Goal: Task Accomplishment & Management: Complete application form

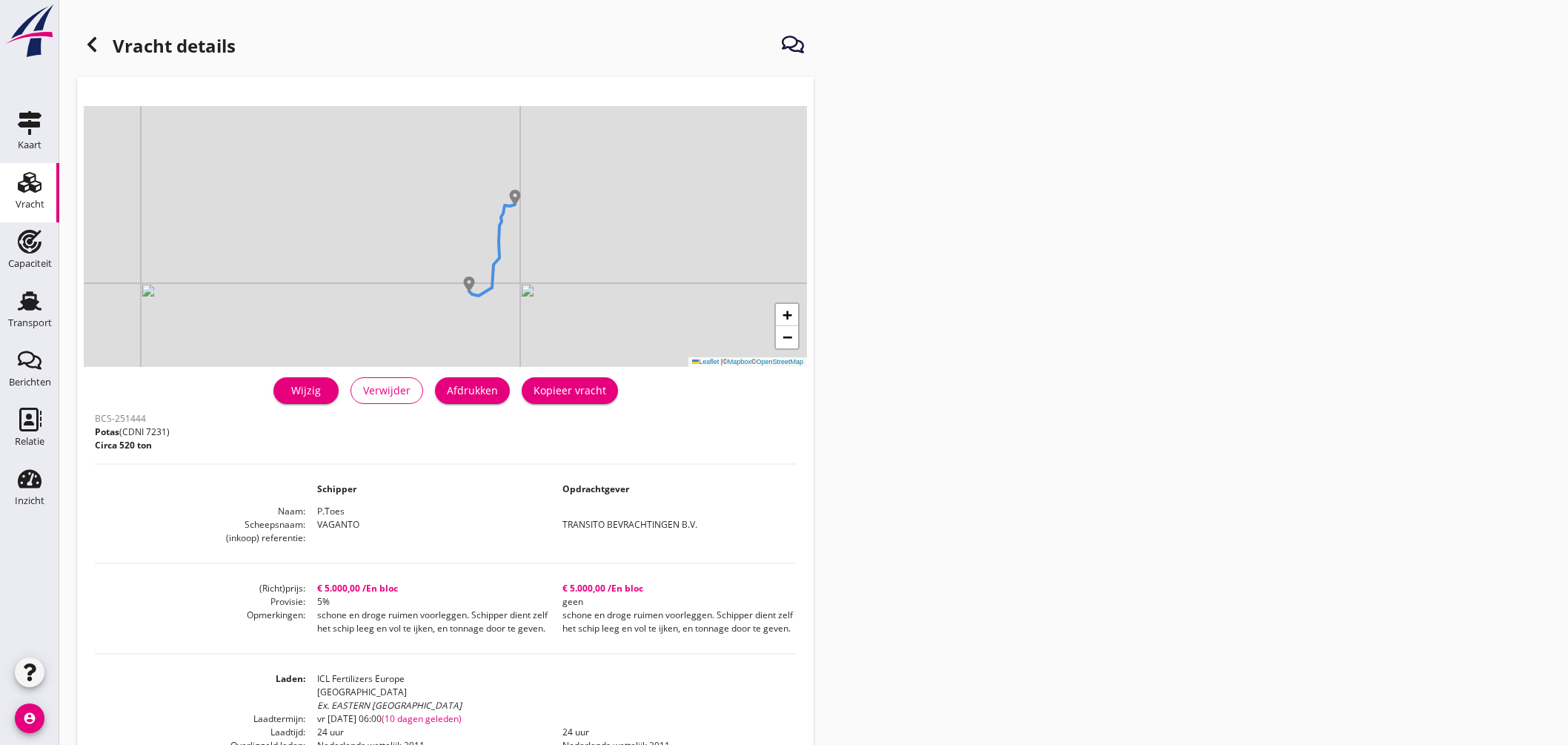
scroll to position [83, 0]
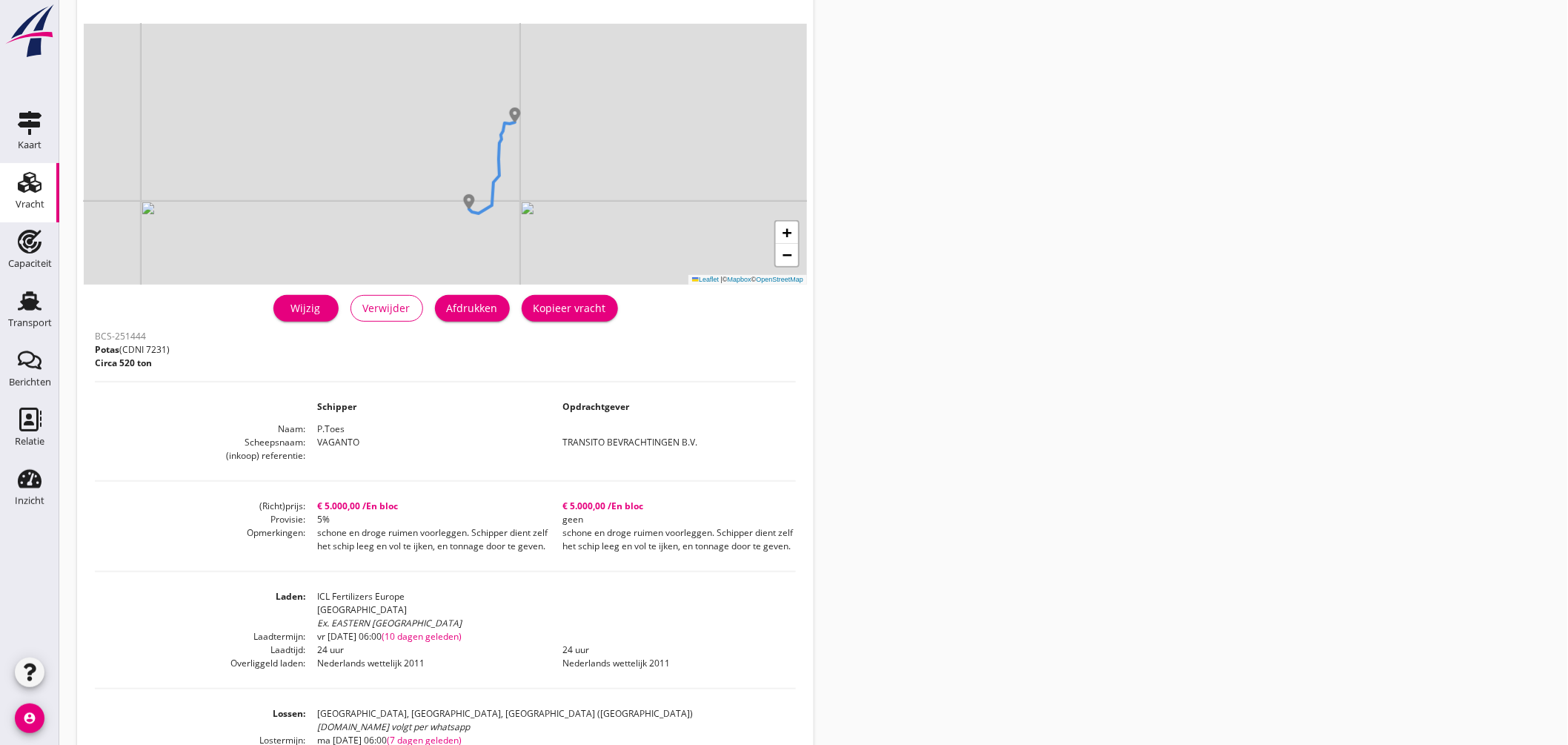
drag, startPoint x: 49, startPoint y: 296, endPoint x: 268, endPoint y: 258, distance: 222.3
click at [48, 295] on link "Transport Transport" at bounding box center [29, 311] width 60 height 60
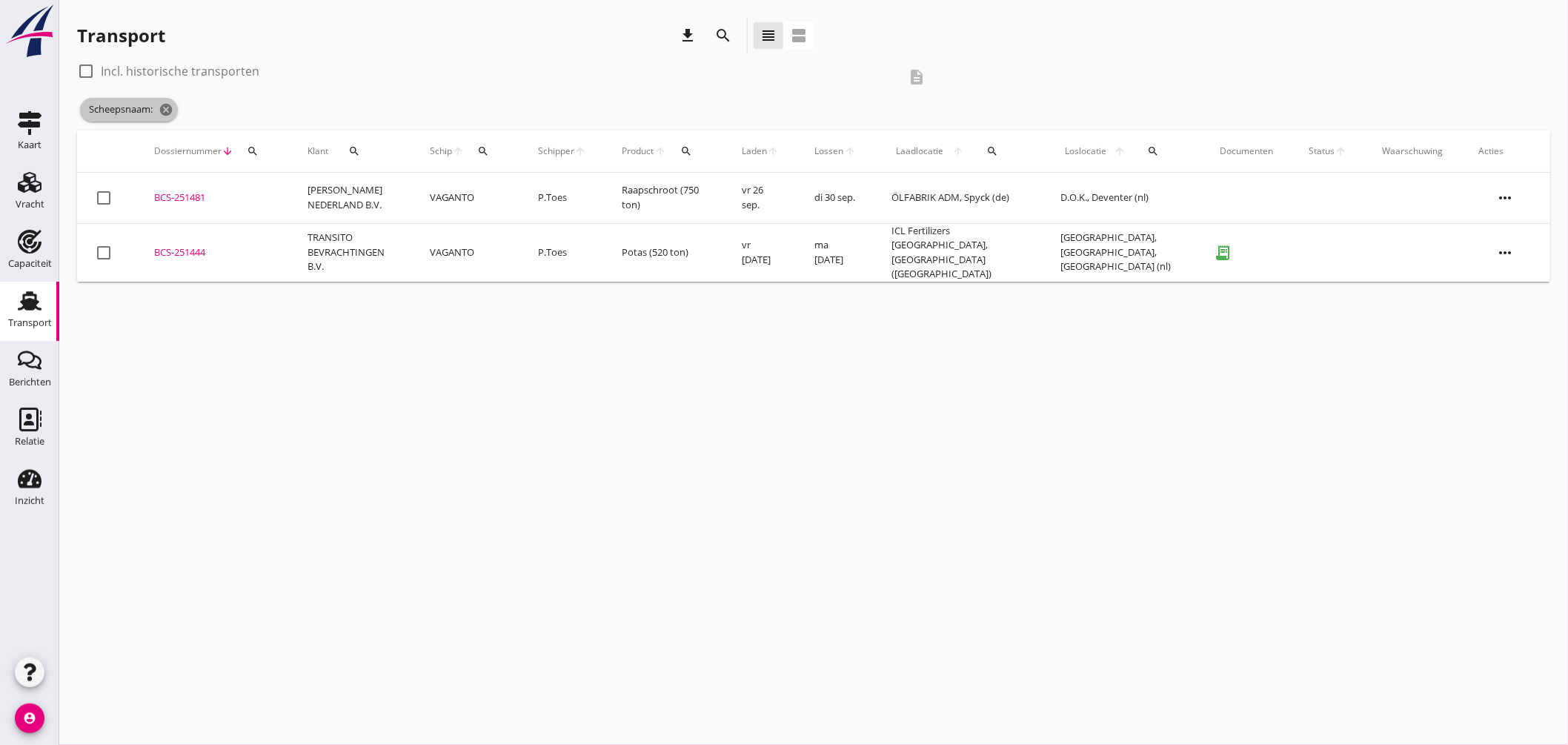
drag, startPoint x: 176, startPoint y: 107, endPoint x: 204, endPoint y: 118, distance: 30.1
click at [178, 108] on span "Scheepsnaam: cancel" at bounding box center [128, 110] width 98 height 24
click at [173, 108] on icon "cancel" at bounding box center [166, 110] width 15 height 15
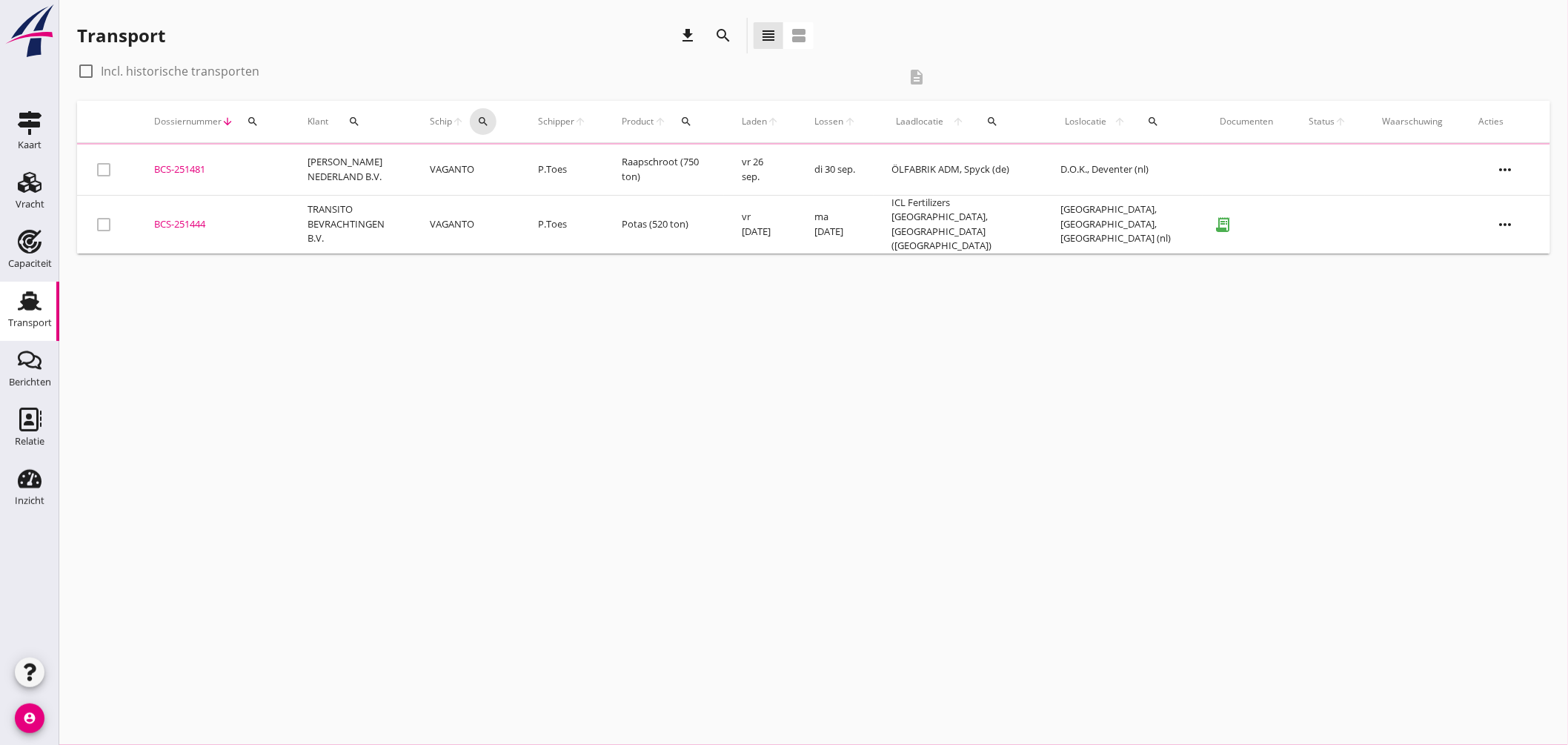
click at [490, 117] on div "Schip arrow_upward search" at bounding box center [466, 121] width 72 height 36
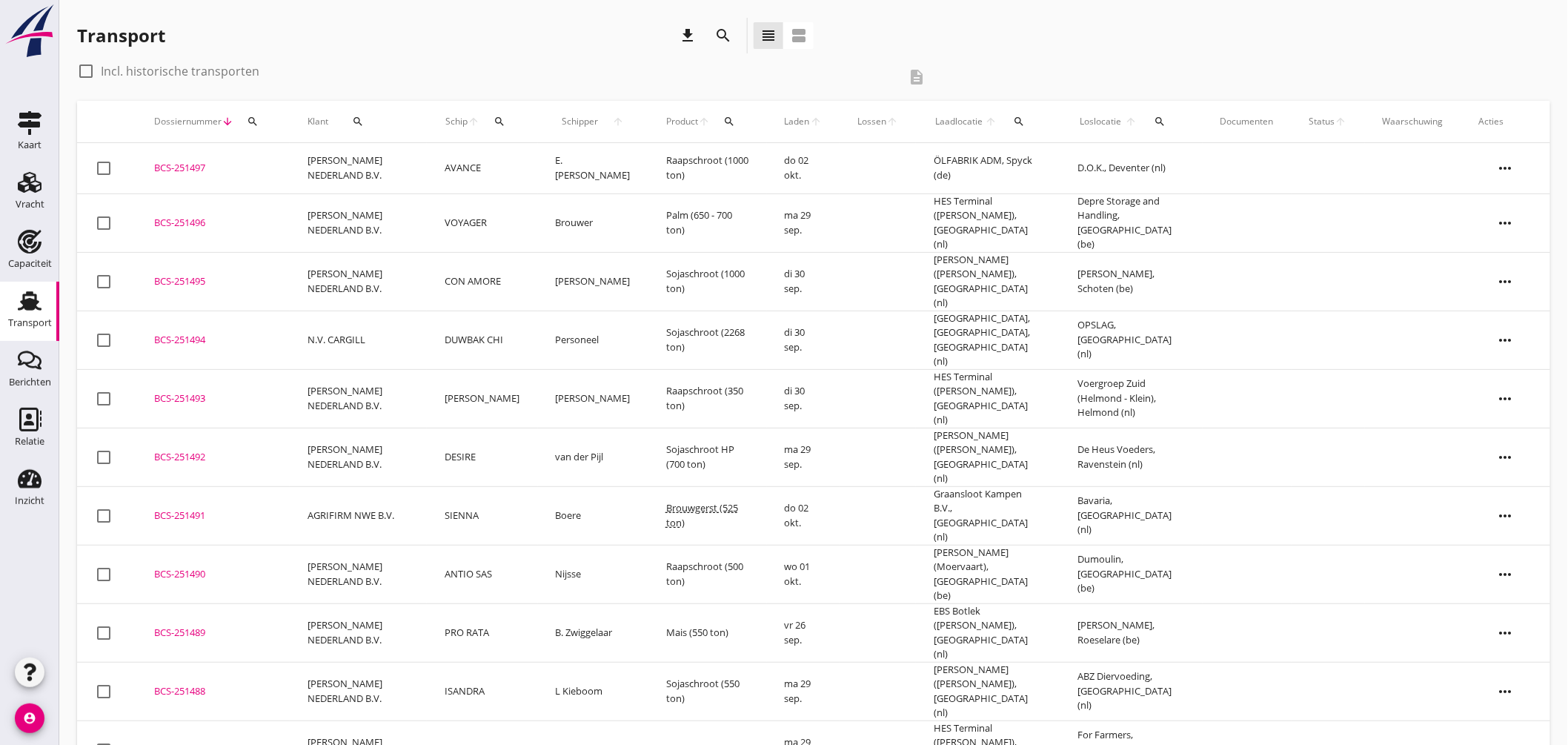
drag, startPoint x: 477, startPoint y: 117, endPoint x: 481, endPoint y: 124, distance: 8.1
click at [478, 118] on icon "arrow_upward" at bounding box center [474, 121] width 13 height 12
click at [495, 126] on icon "search" at bounding box center [499, 121] width 12 height 12
click at [531, 161] on input "Zoek op (scheeps)naam" at bounding box center [571, 164] width 154 height 24
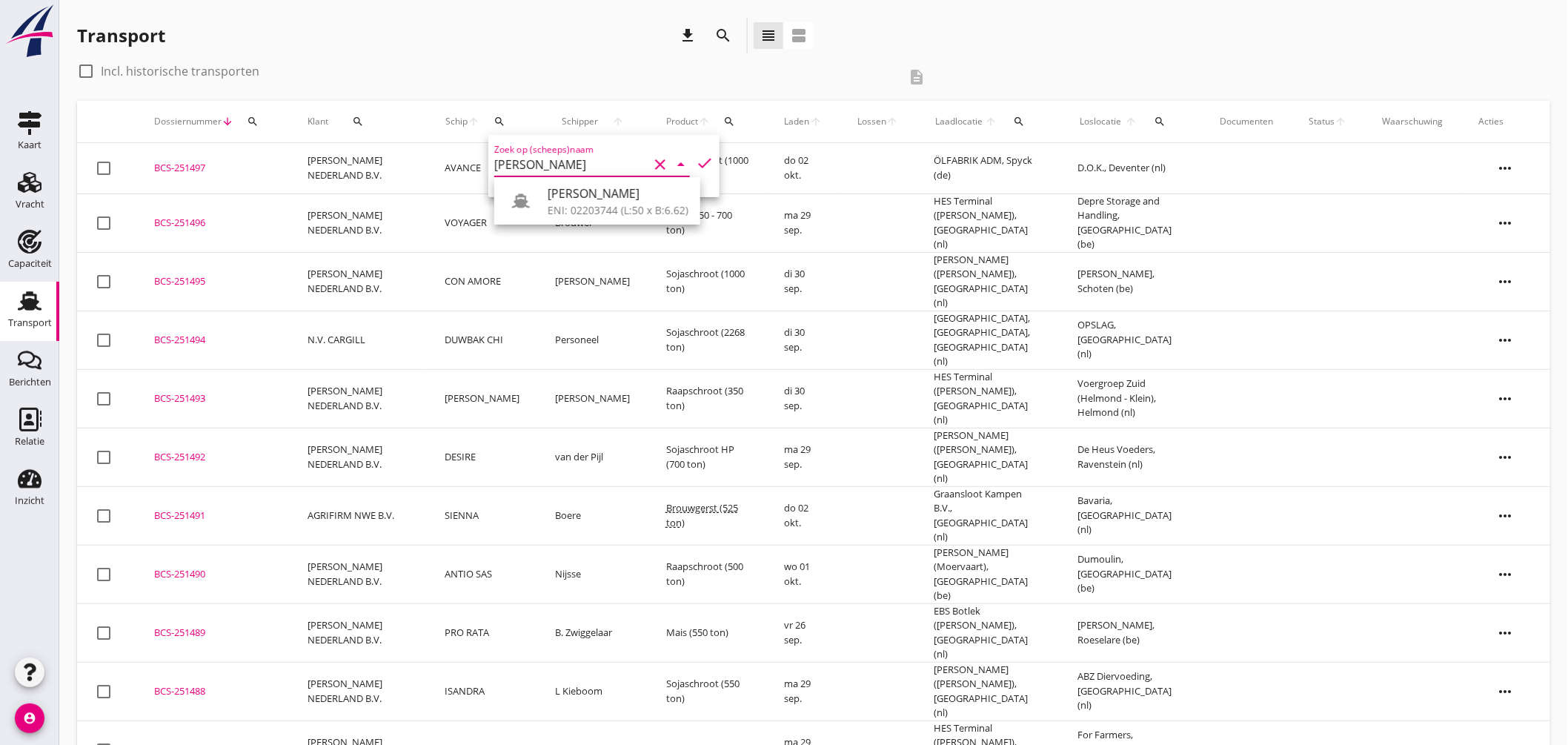
drag, startPoint x: 552, startPoint y: 195, endPoint x: 575, endPoint y: 195, distance: 23.0
click at [553, 195] on div "[PERSON_NAME]" at bounding box center [618, 193] width 141 height 17
click at [696, 159] on icon "check" at bounding box center [704, 162] width 17 height 17
type input "[PERSON_NAME]"
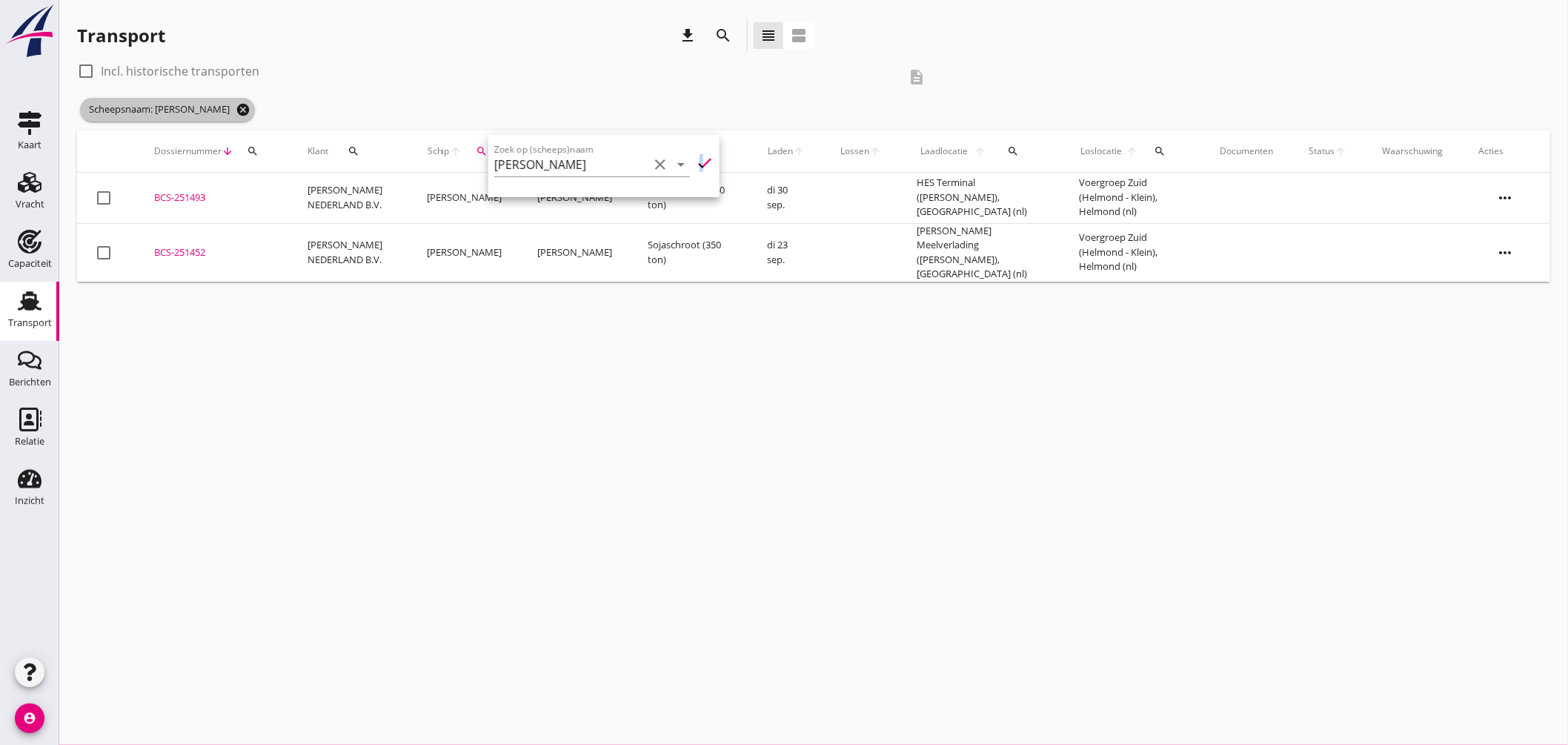
click at [236, 107] on icon "cancel" at bounding box center [243, 110] width 15 height 15
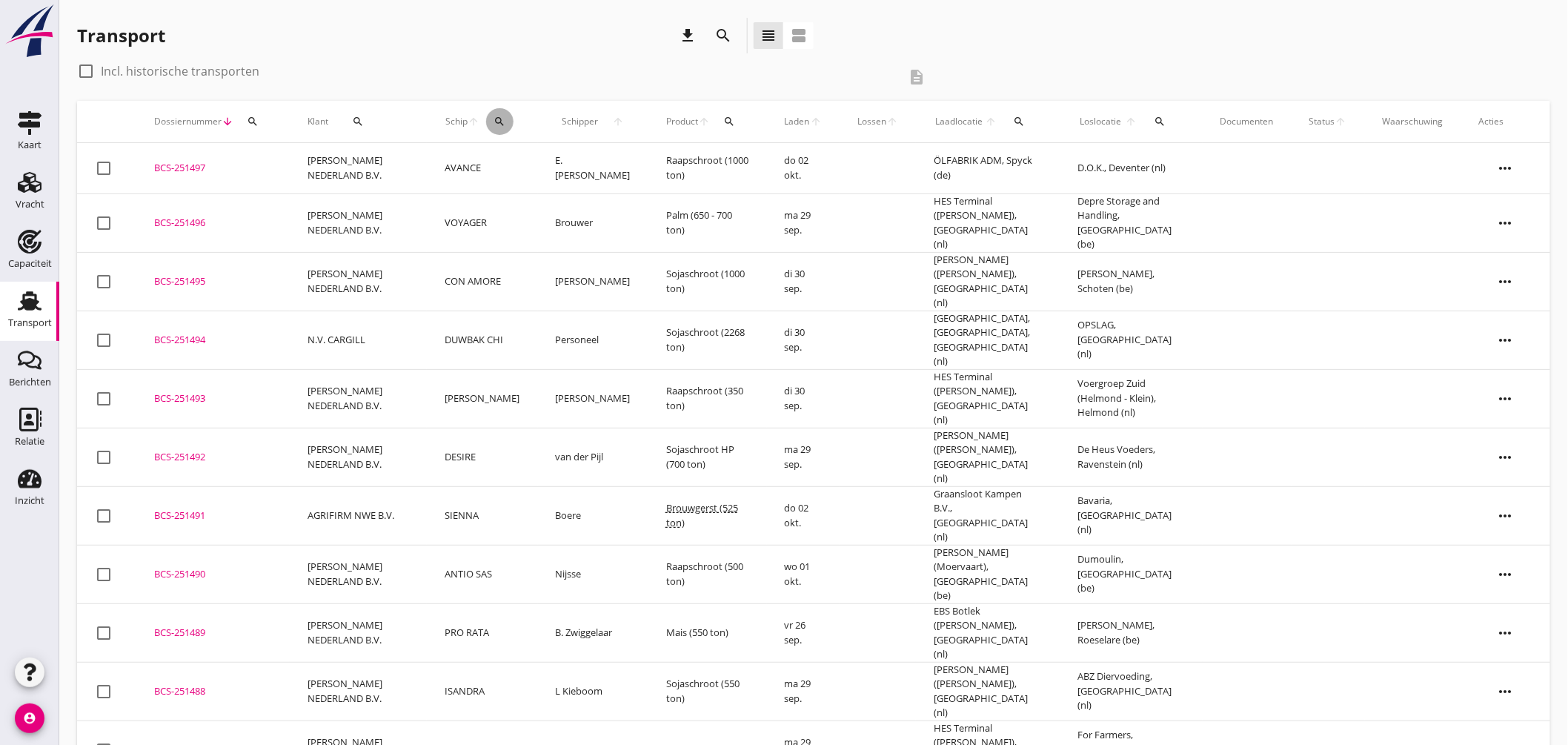
drag, startPoint x: 506, startPoint y: 118, endPoint x: 520, endPoint y: 128, distance: 17.2
click at [505, 119] on icon "search" at bounding box center [499, 121] width 12 height 12
click at [551, 157] on input "Zoek op (scheeps)naam" at bounding box center [571, 164] width 154 height 24
click at [1013, 121] on icon "search" at bounding box center [1019, 121] width 12 height 12
click at [1026, 161] on input "text" at bounding box center [1103, 164] width 154 height 24
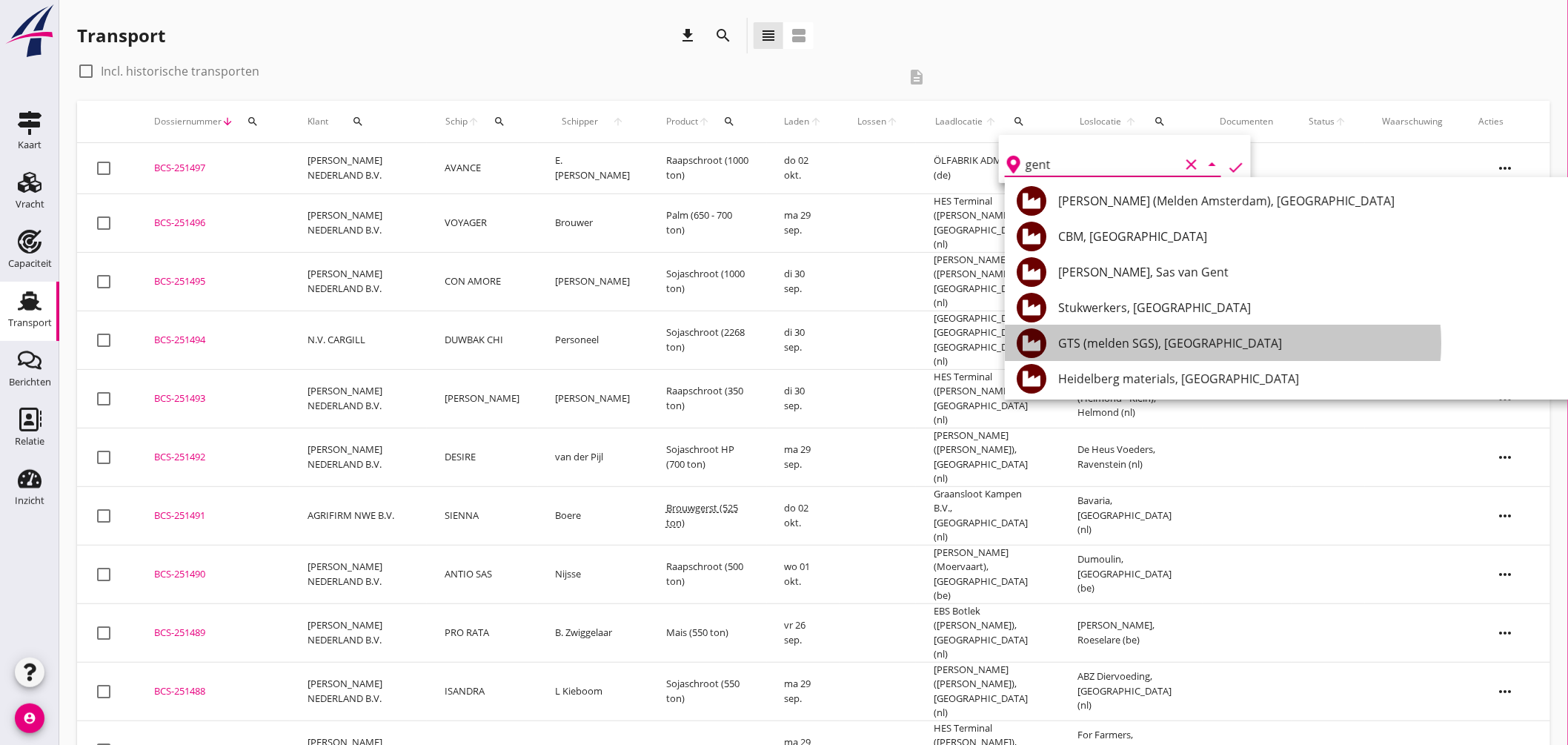
click at [1135, 338] on div "GTS (melden SGS), [GEOGRAPHIC_DATA]" at bounding box center [1331, 343] width 547 height 17
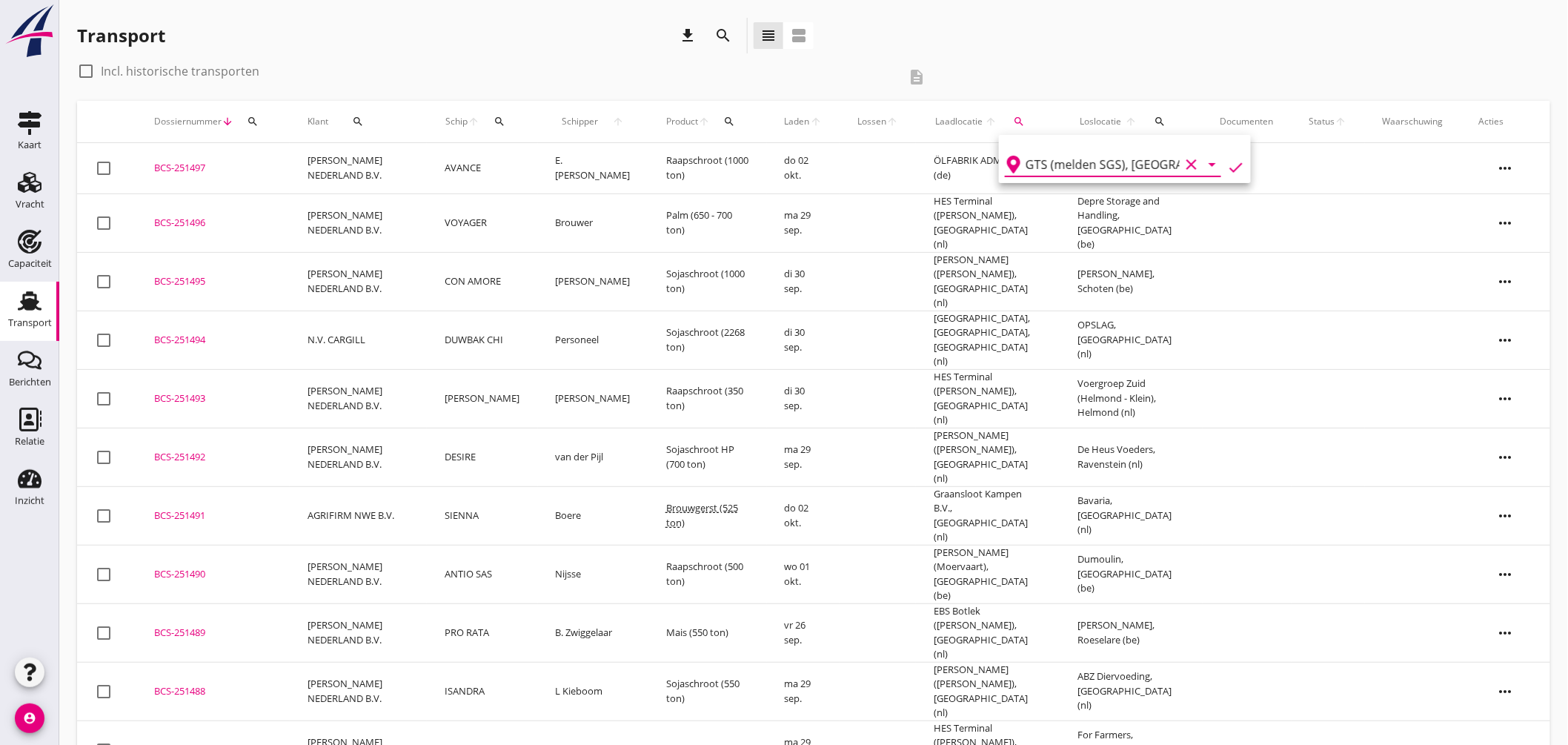
click at [1227, 161] on icon "check" at bounding box center [1235, 167] width 17 height 17
type input "GTS (melden SGS)"
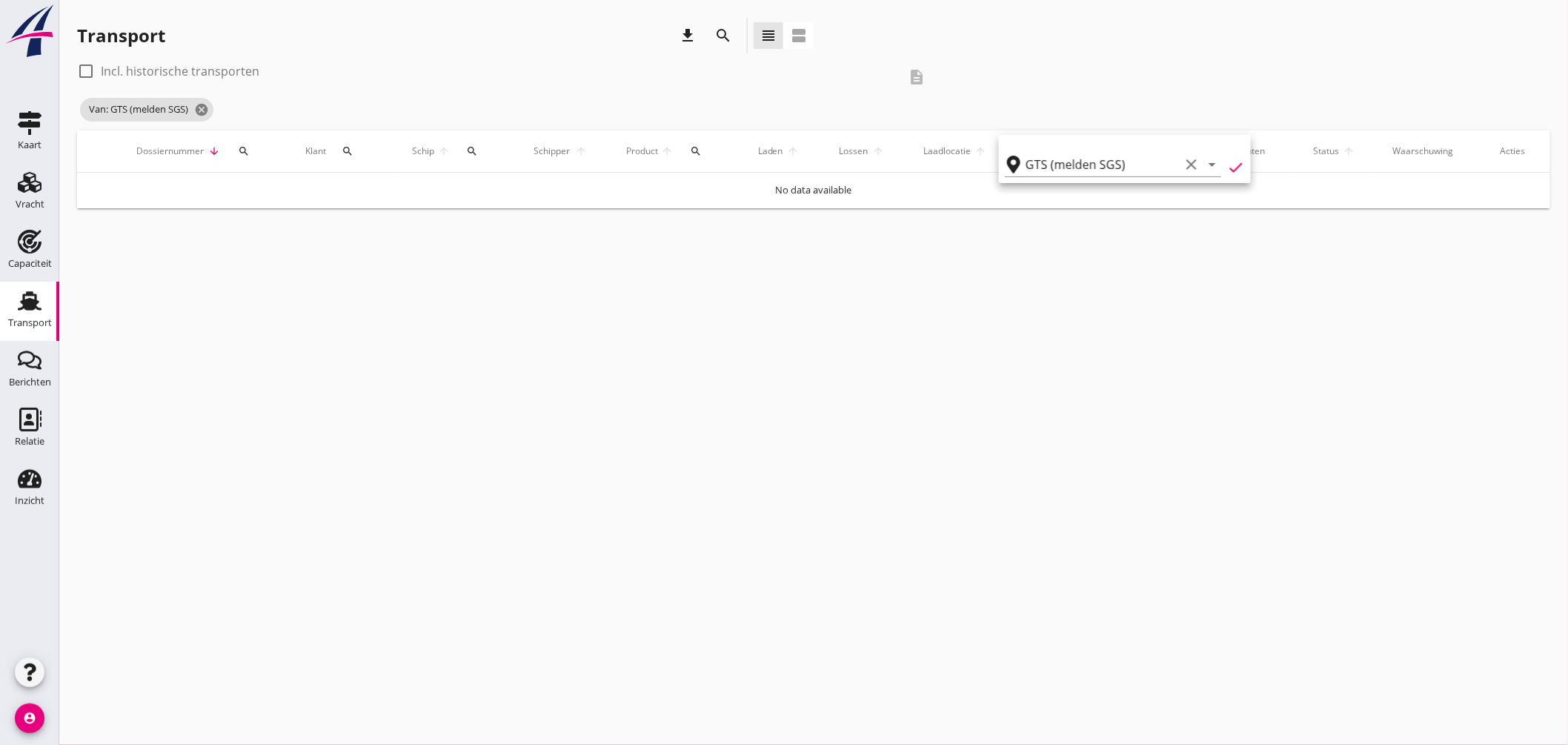
click at [138, 67] on label "Incl. historische transporten" at bounding box center [180, 72] width 159 height 15
checkbox input "true"
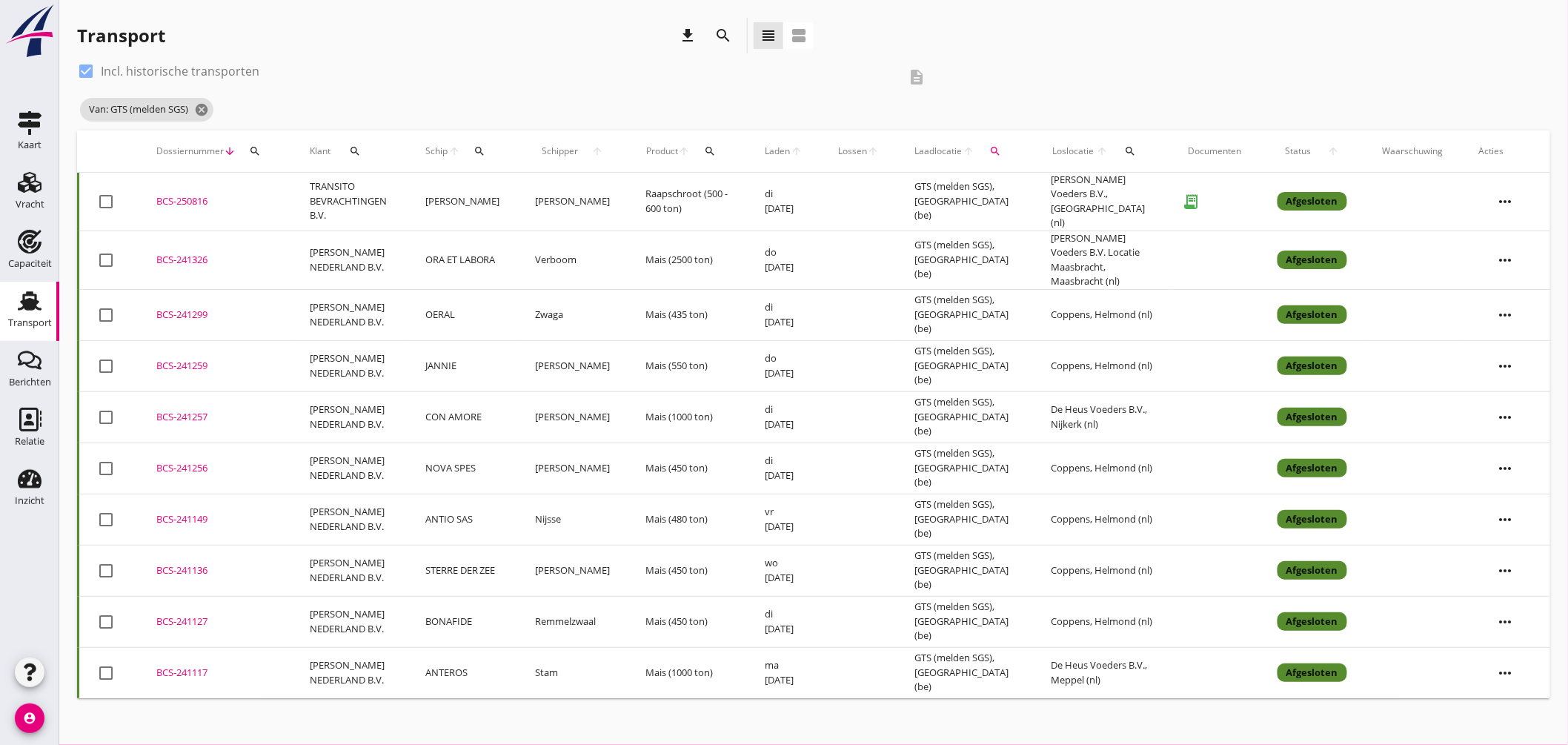
click at [1127, 149] on icon "search" at bounding box center [1130, 150] width 12 height 12
click at [1160, 191] on input "text" at bounding box center [1216, 195] width 154 height 24
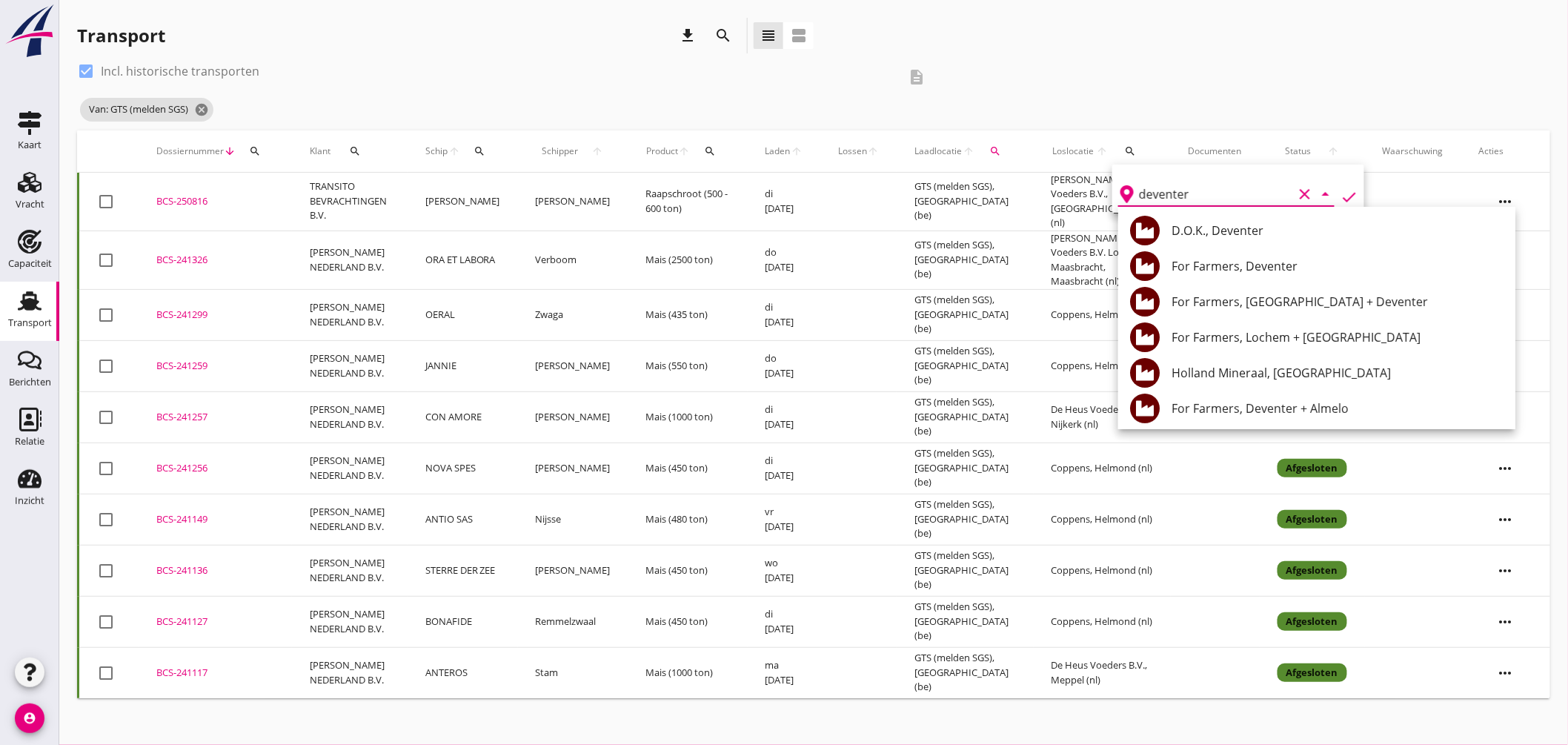
type input "deventer"
click at [1342, 193] on icon "check" at bounding box center [1349, 196] width 17 height 17
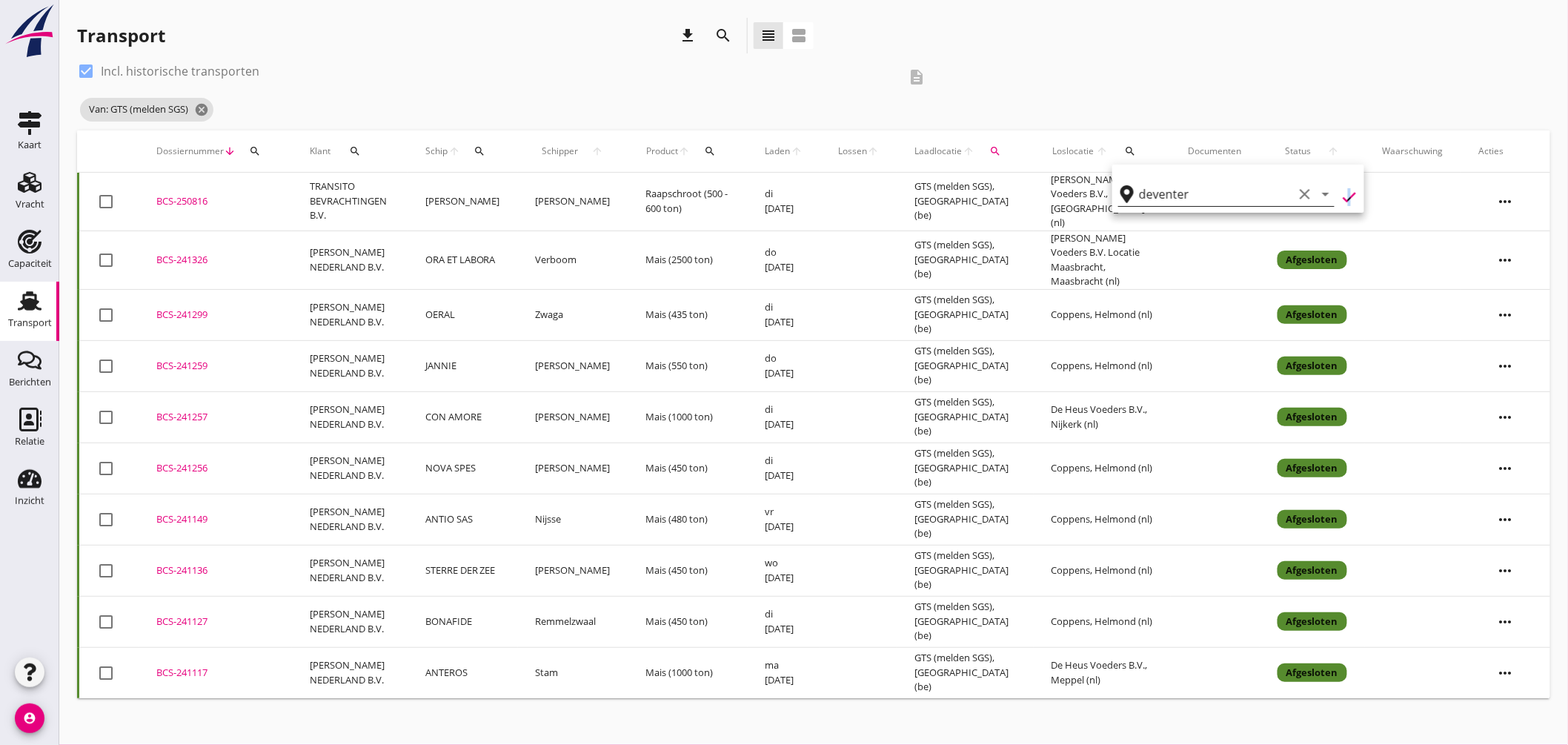
click at [1297, 192] on icon "clear" at bounding box center [1305, 194] width 17 height 17
click at [1201, 79] on div "check_box Incl. historische transporten description Van: GTS (melden SGS) cancel" at bounding box center [813, 95] width 1474 height 72
click at [208, 111] on icon "cancel" at bounding box center [202, 110] width 15 height 15
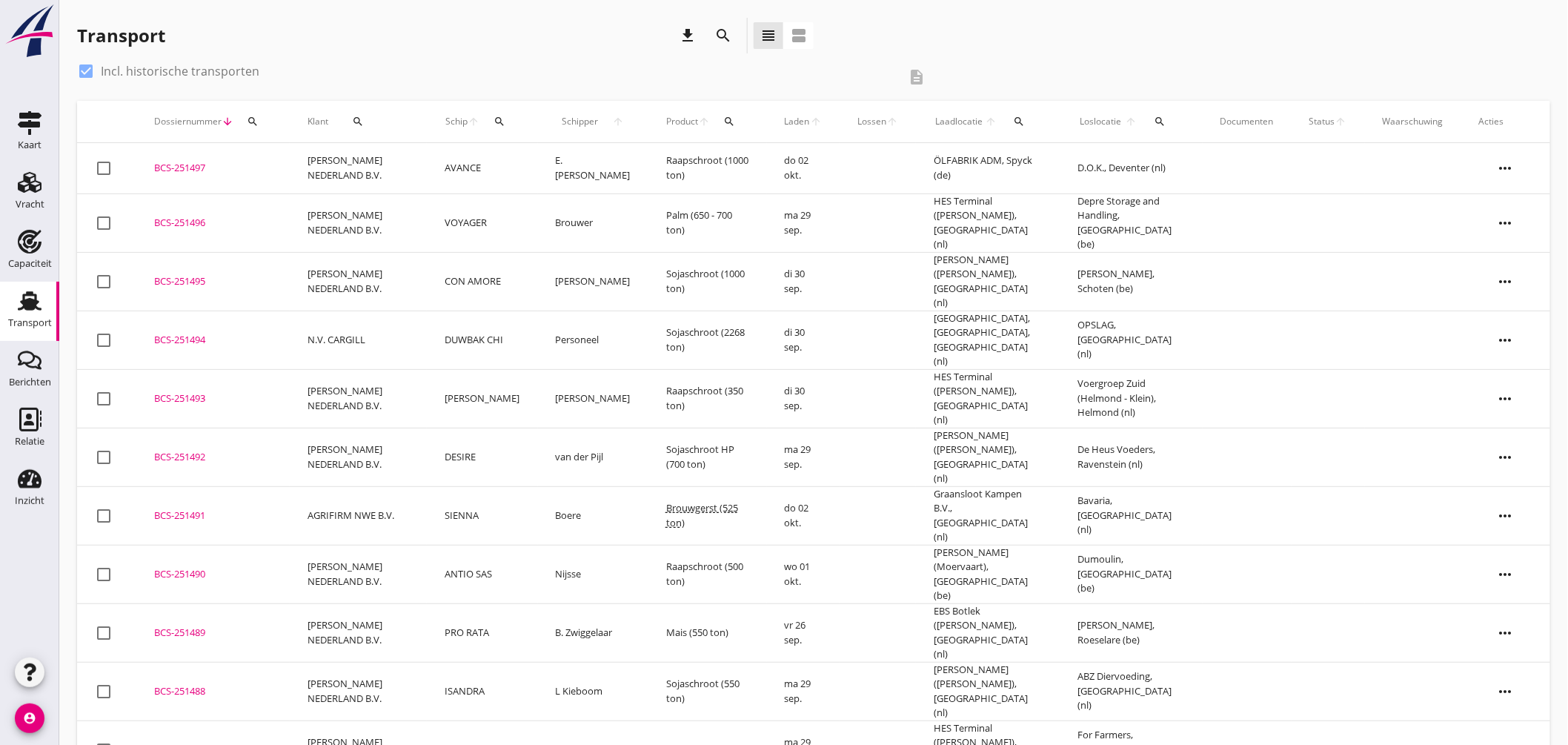
click at [871, 50] on div "Transport download search view_headline view_agenda" at bounding box center [813, 38] width 1474 height 41
click at [1020, 121] on div "search" at bounding box center [1019, 121] width 29 height 12
click at [1114, 167] on input "text" at bounding box center [1103, 164] width 154 height 24
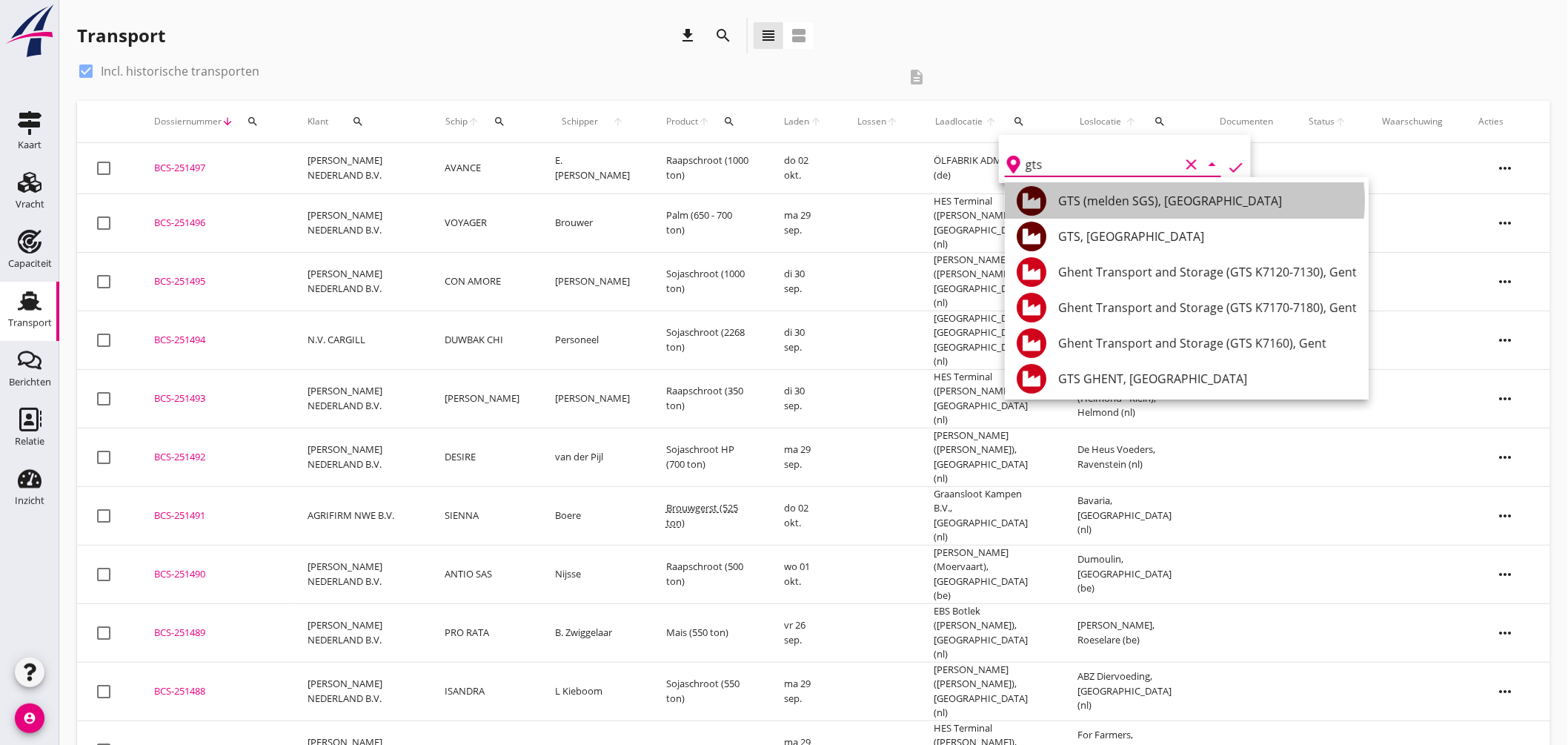
click at [1135, 200] on div "GTS (melden SGS), [GEOGRAPHIC_DATA]" at bounding box center [1208, 200] width 299 height 17
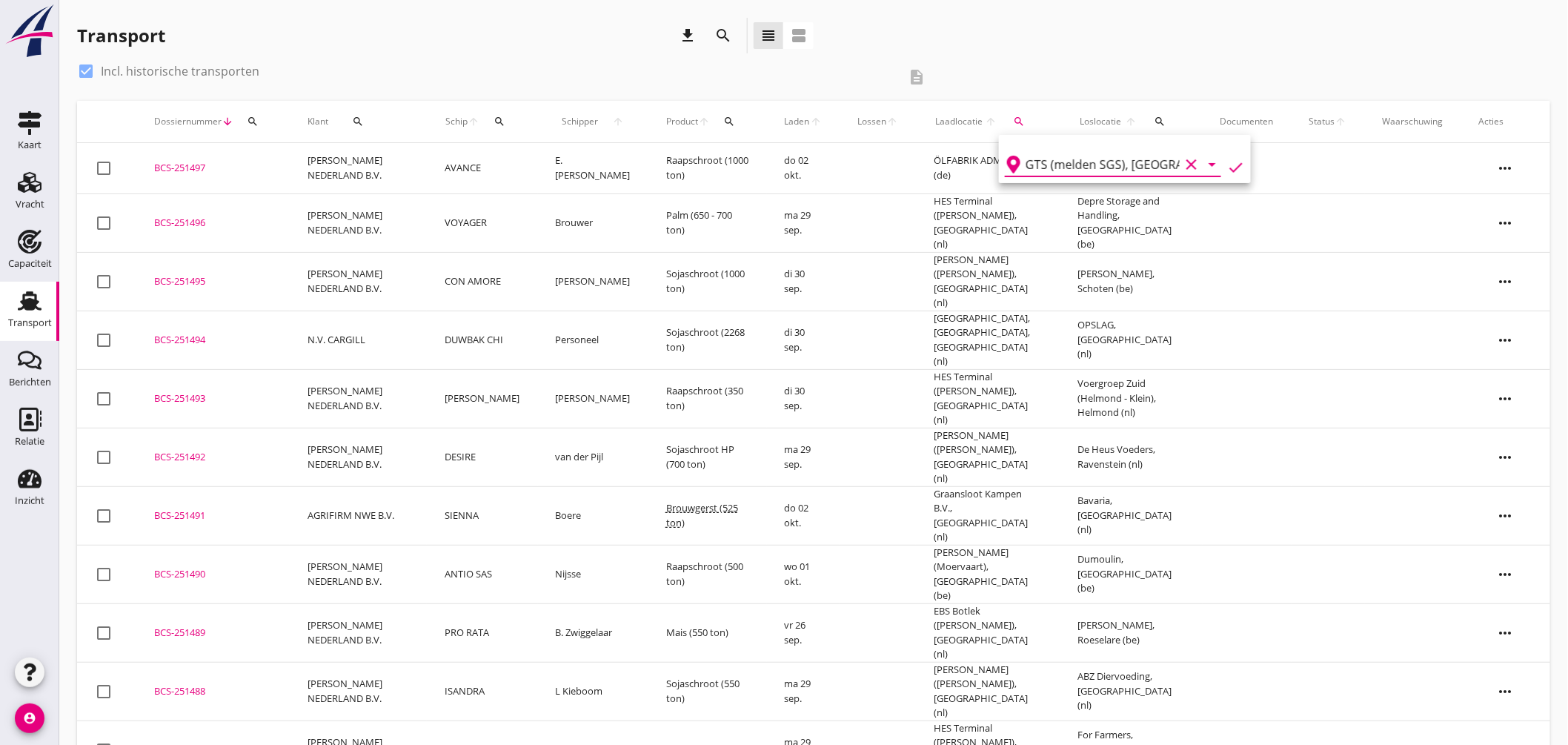
click at [1231, 164] on icon "check" at bounding box center [1235, 167] width 17 height 17
type input "GTS (melden SGS)"
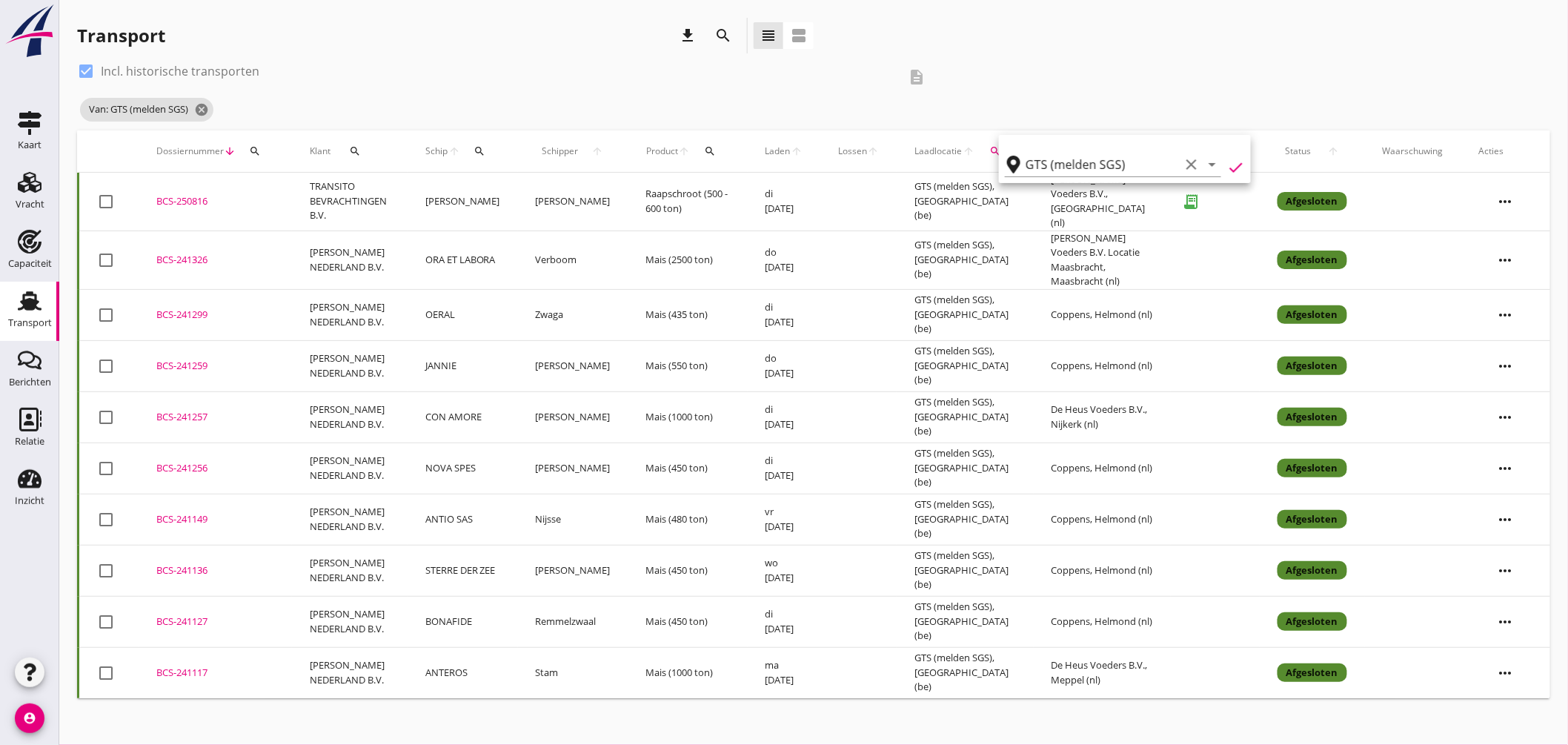
drag, startPoint x: 185, startPoint y: 350, endPoint x: 203, endPoint y: 356, distance: 19.0
click at [189, 359] on div "BCS-241259" at bounding box center [215, 366] width 118 height 15
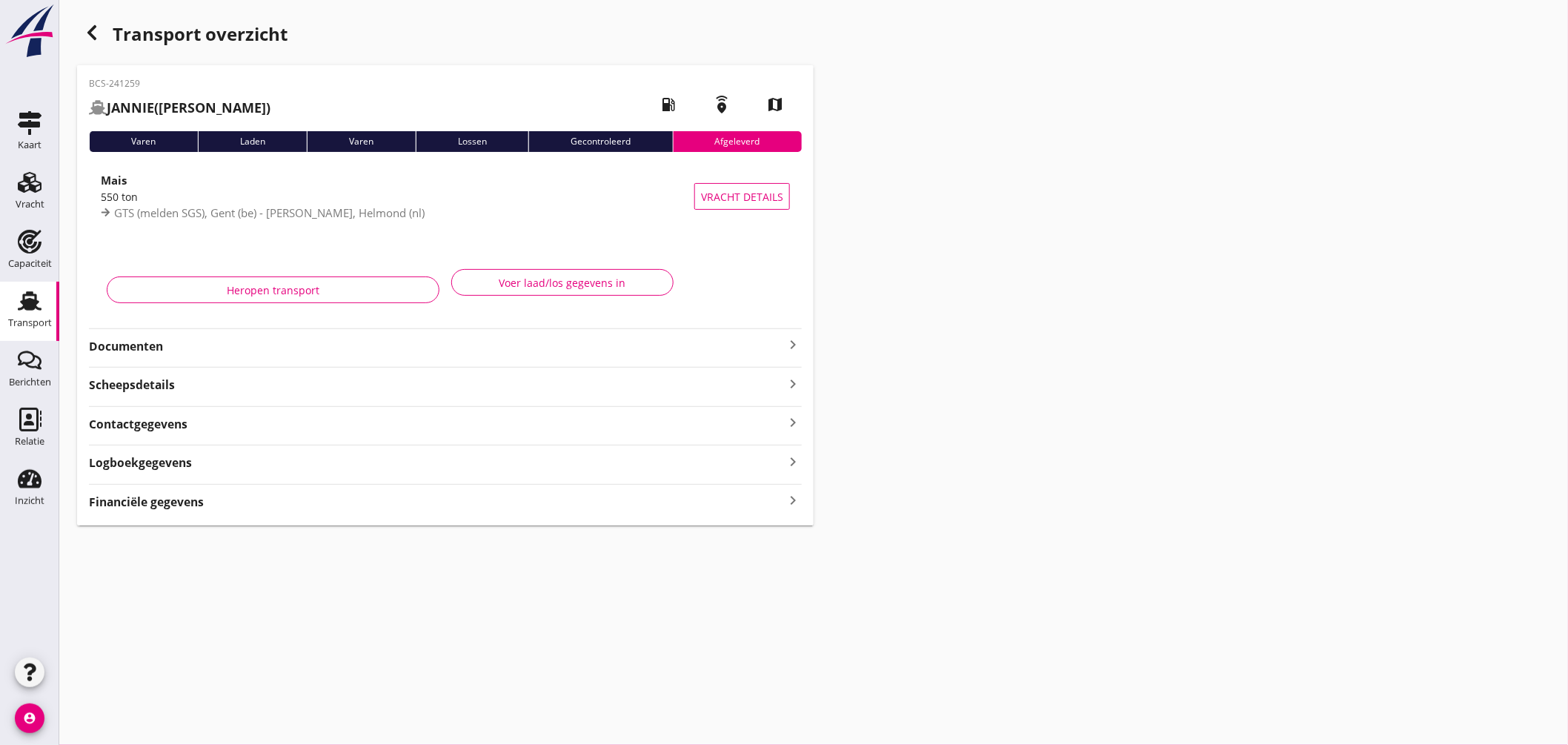
click at [787, 345] on icon "keyboard_arrow_right" at bounding box center [792, 344] width 17 height 17
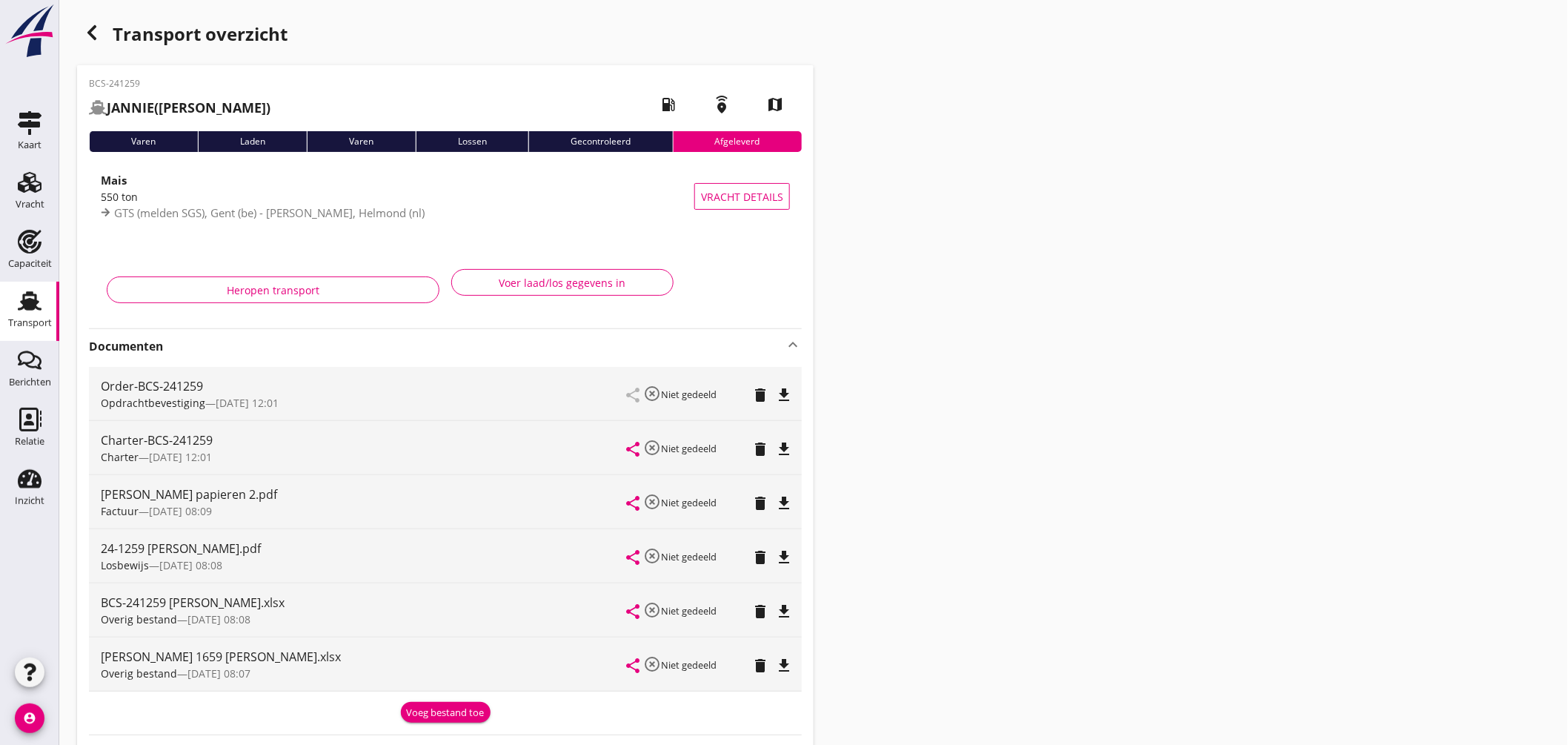
click at [788, 497] on icon "file_download" at bounding box center [783, 503] width 17 height 17
click at [39, 304] on icon "Transport" at bounding box center [29, 301] width 24 height 24
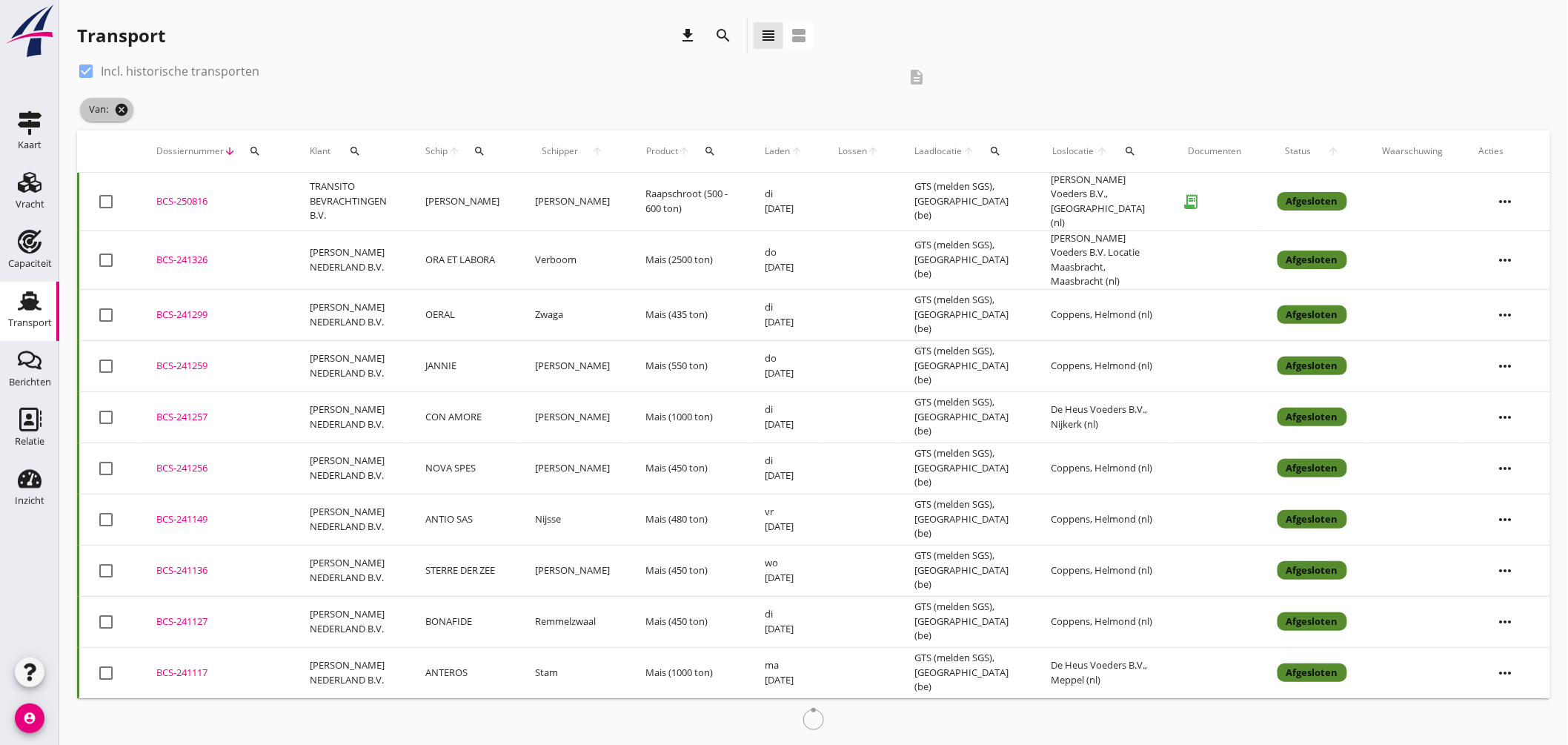
click at [126, 106] on icon "cancel" at bounding box center [121, 110] width 15 height 15
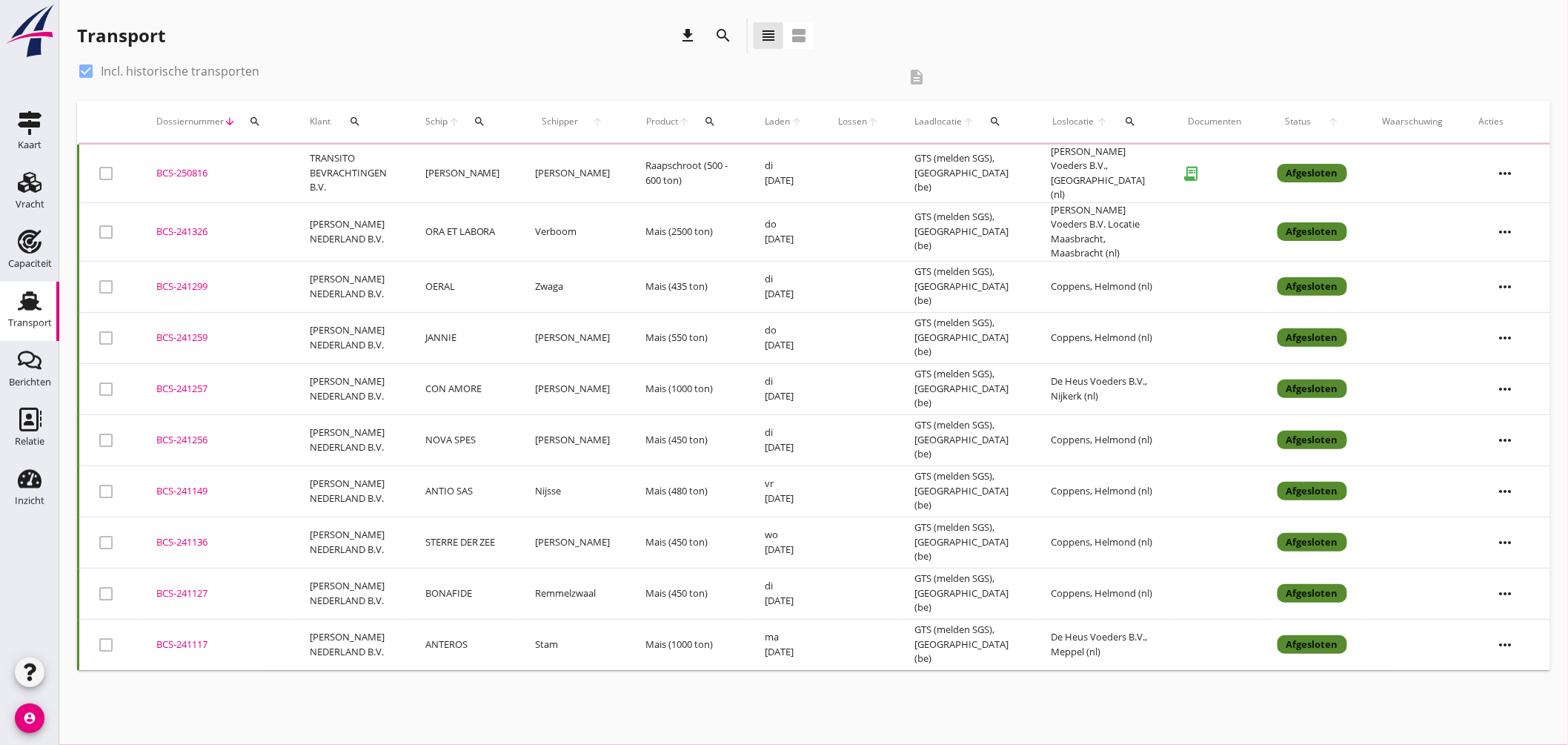
click at [89, 67] on div at bounding box center [85, 71] width 25 height 25
checkbox input "false"
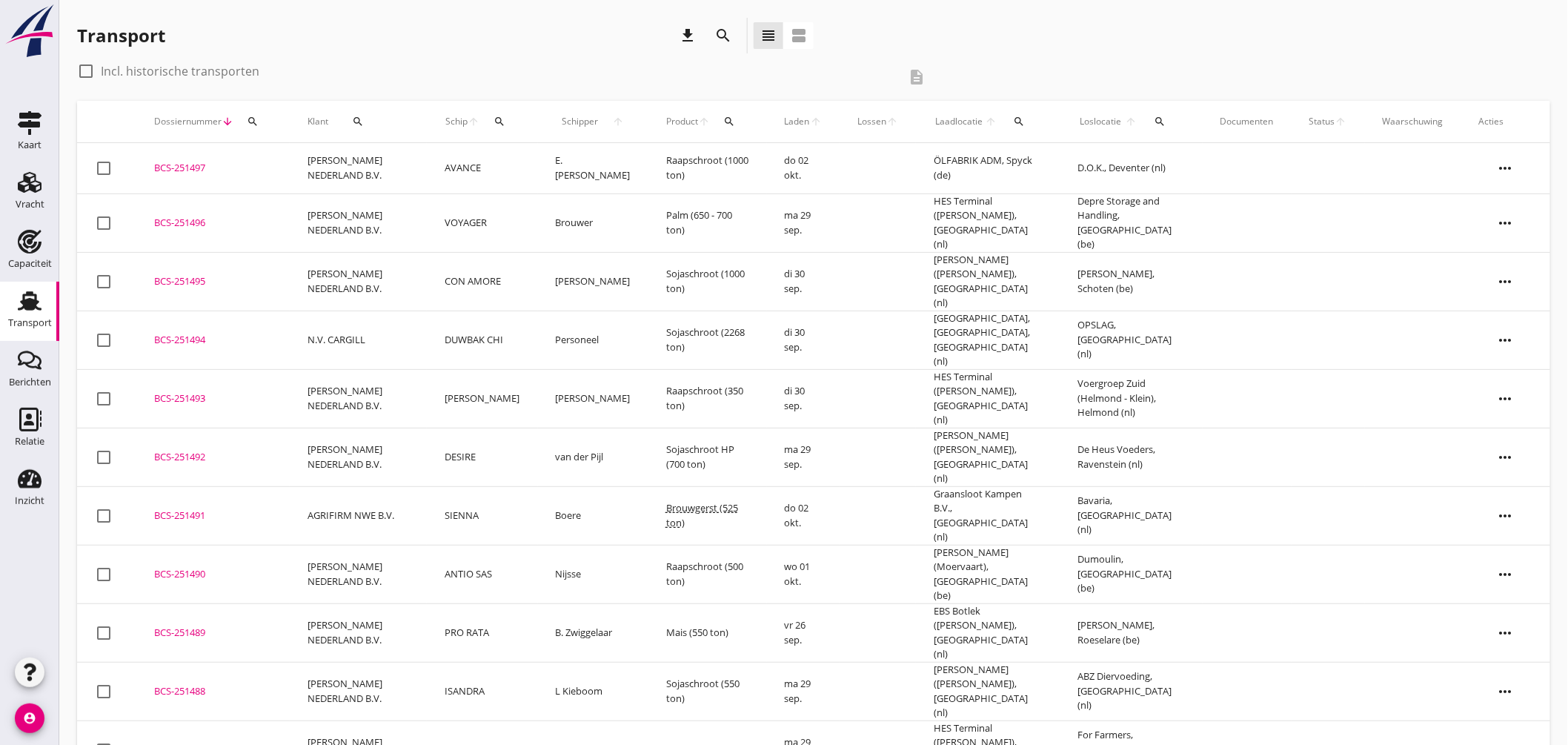
drag, startPoint x: 501, startPoint y: 116, endPoint x: 524, endPoint y: 134, distance: 29.2
click at [501, 117] on icon "search" at bounding box center [499, 121] width 12 height 12
click at [555, 154] on input "Zoek op (scheeps)naam" at bounding box center [571, 164] width 154 height 24
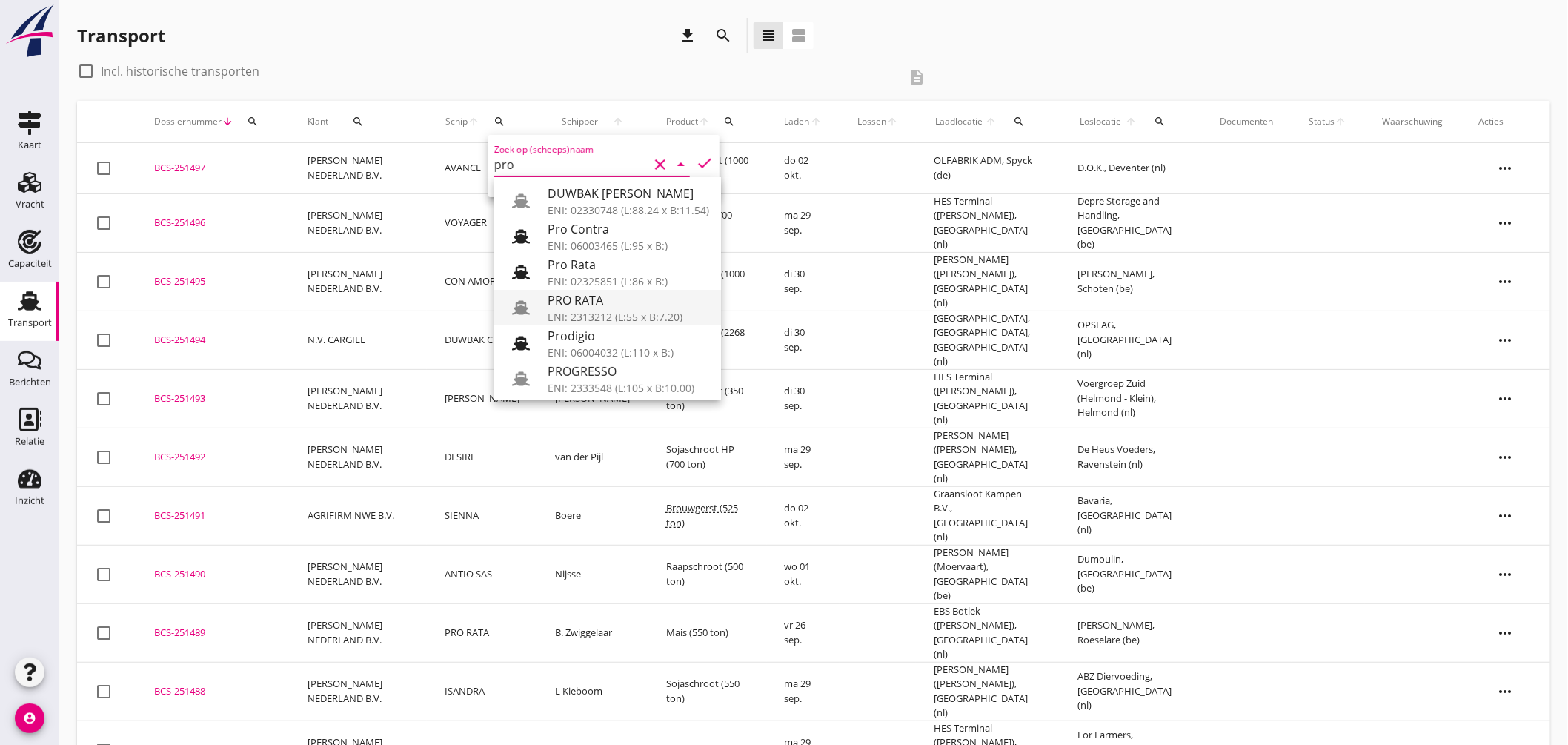
drag, startPoint x: 566, startPoint y: 313, endPoint x: 582, endPoint y: 307, distance: 17.1
click at [567, 314] on div "ENI: 2313212 (L:55 x B:7.20)" at bounding box center [628, 317] width 161 height 16
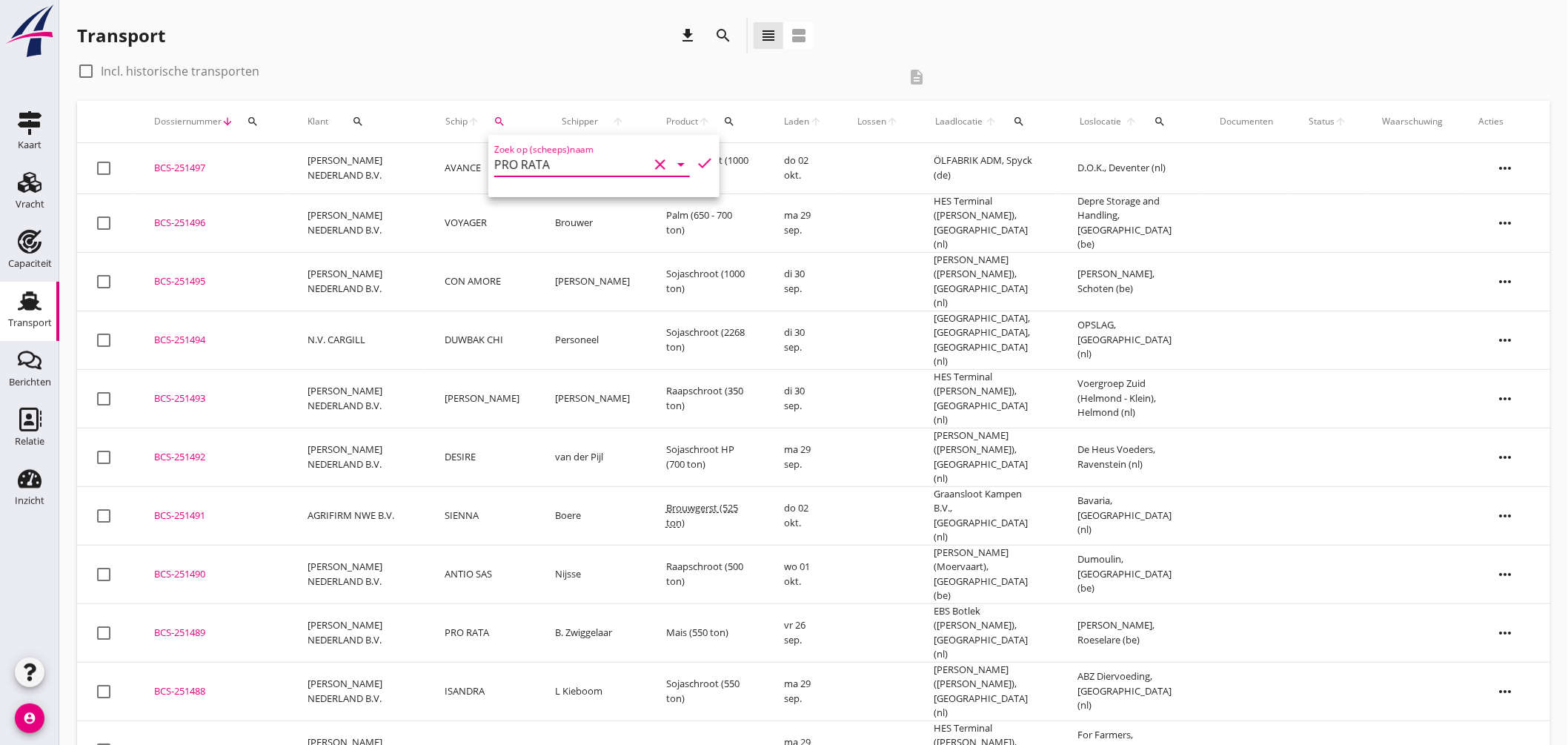
click at [698, 157] on icon "check" at bounding box center [704, 162] width 17 height 17
type input "PRO RATA"
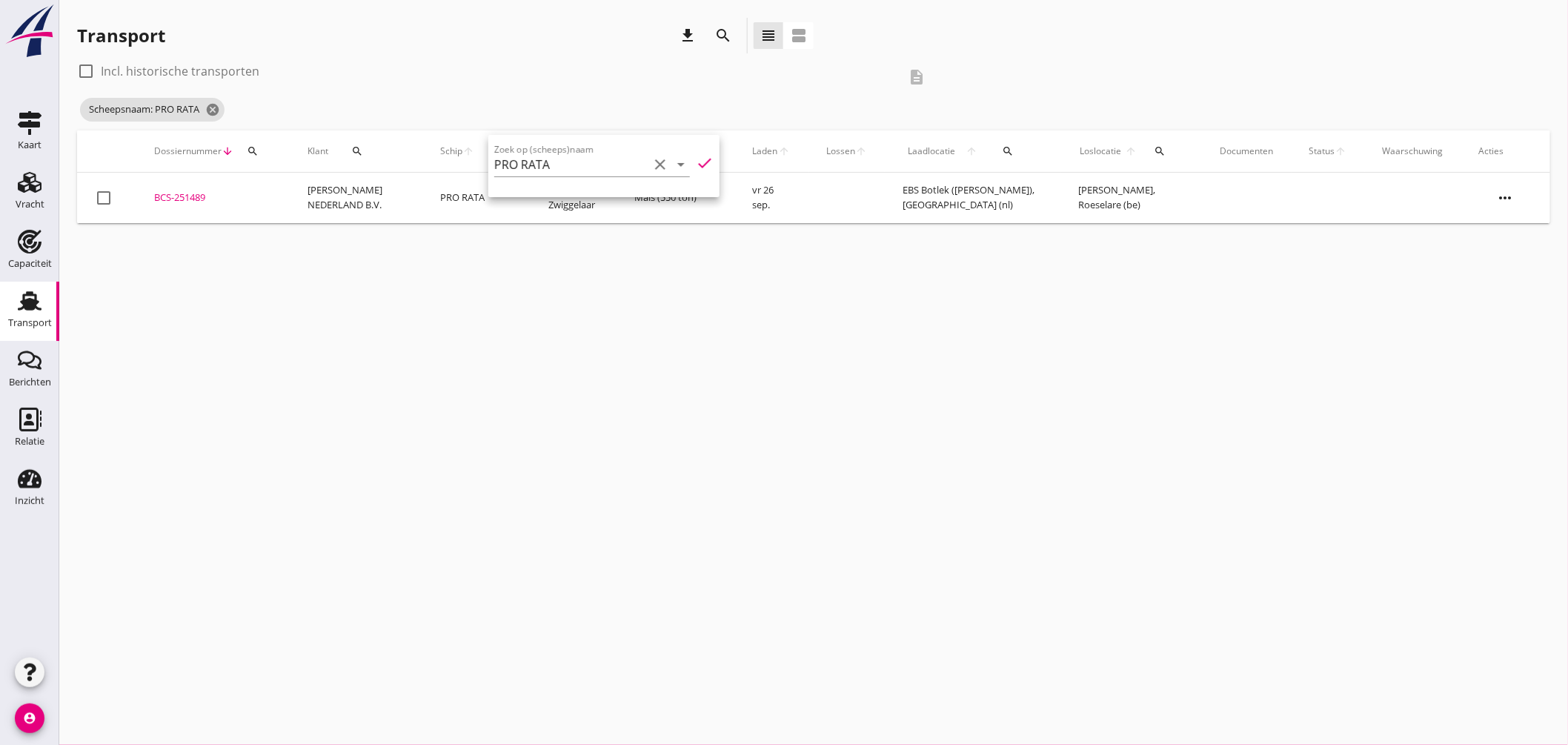
click at [193, 198] on div "BCS-251489" at bounding box center [213, 198] width 118 height 15
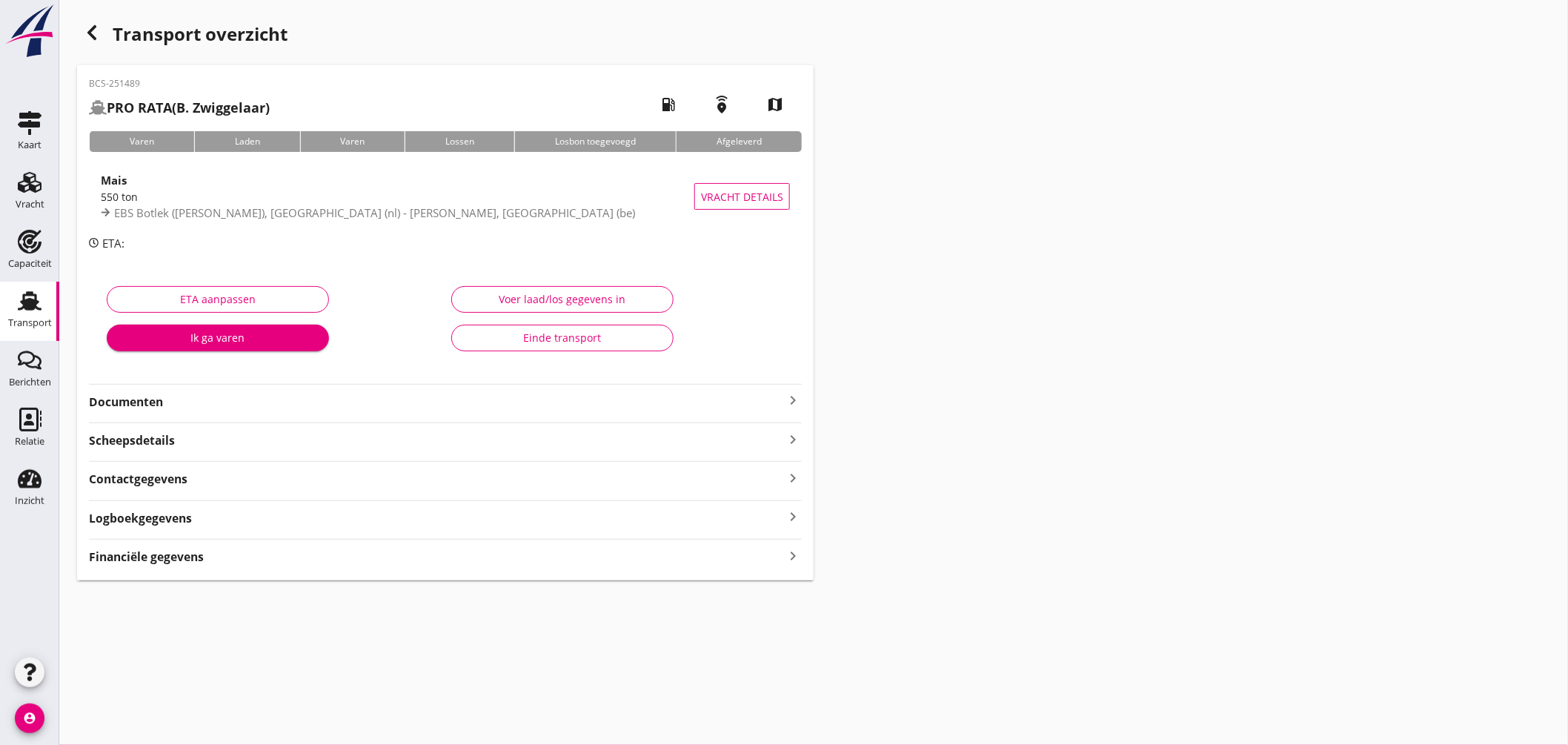
click at [790, 395] on icon "keyboard_arrow_right" at bounding box center [792, 400] width 17 height 17
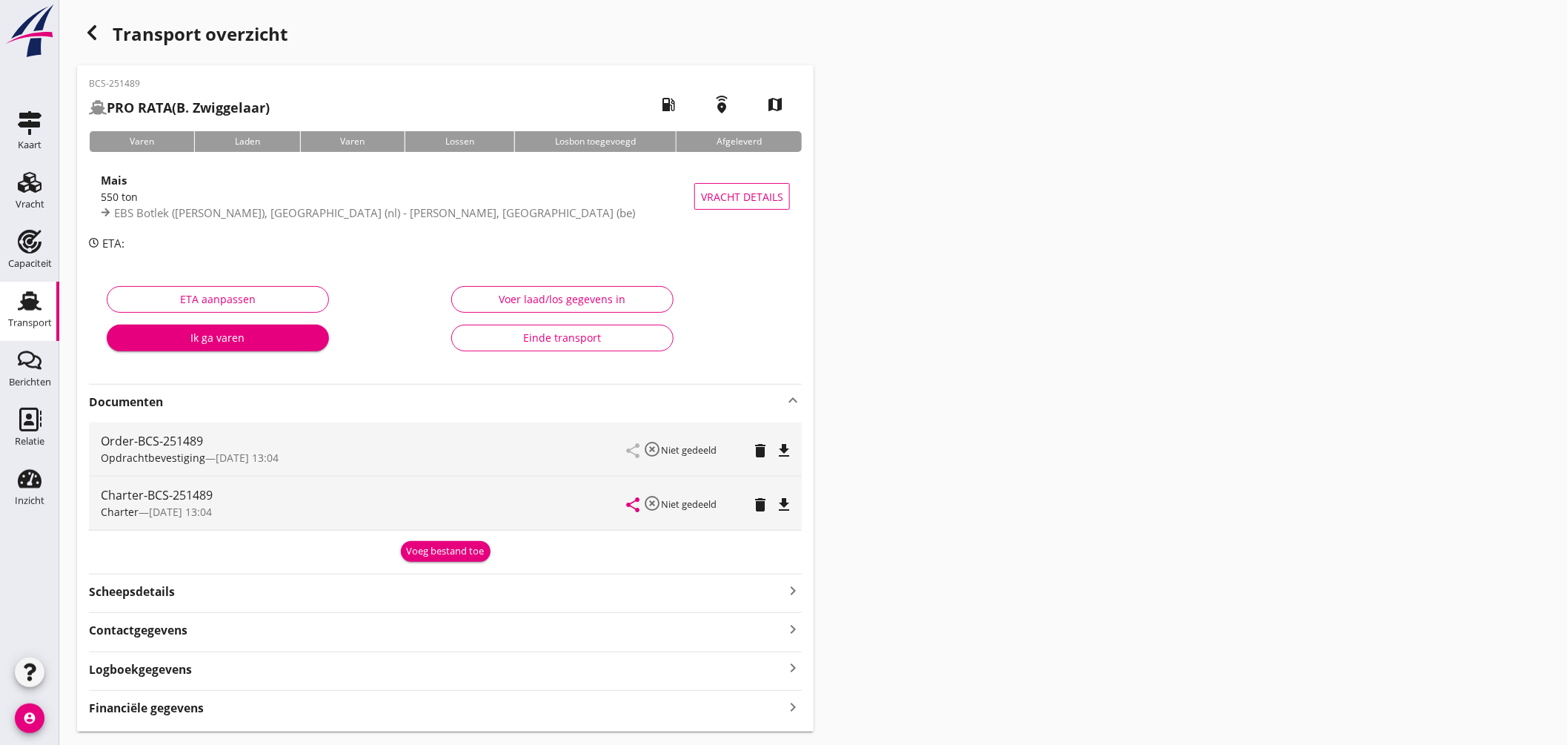
click at [787, 497] on icon "file_download" at bounding box center [783, 505] width 17 height 17
click at [94, 25] on use "button" at bounding box center [92, 32] width 9 height 15
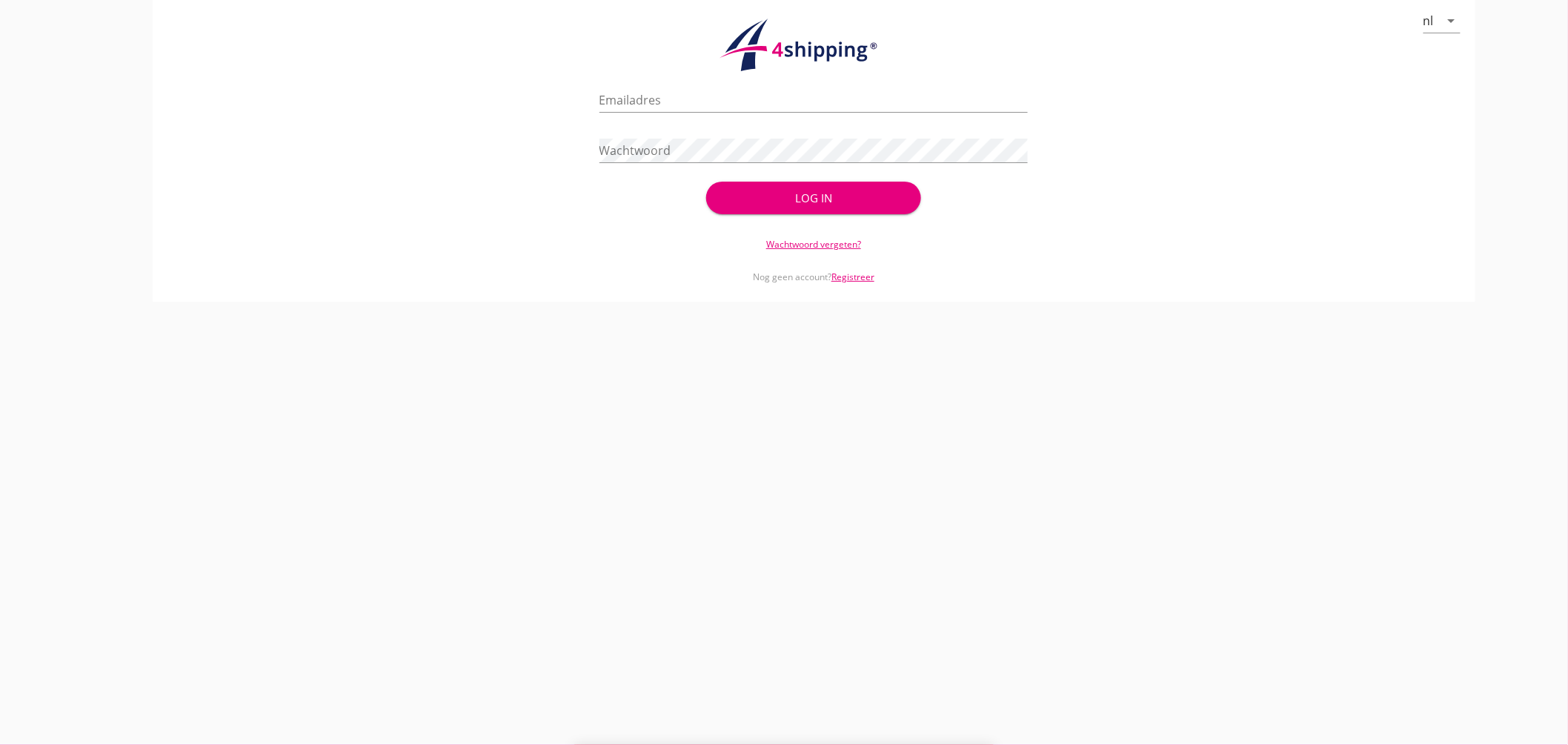
type input "jasper@stoffersbevrachtingen.nl"
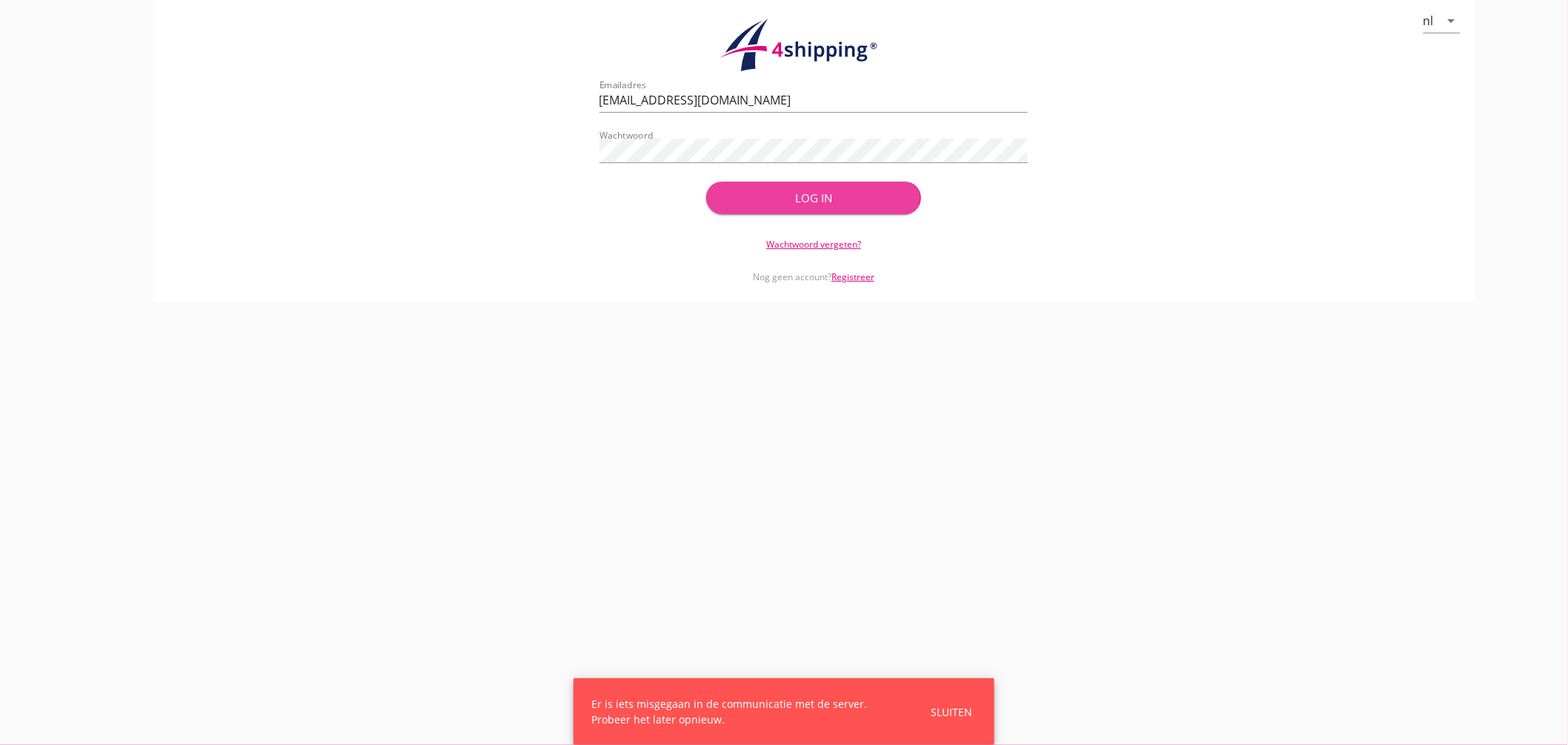
click at [823, 193] on div "Log in" at bounding box center [813, 198] width 167 height 17
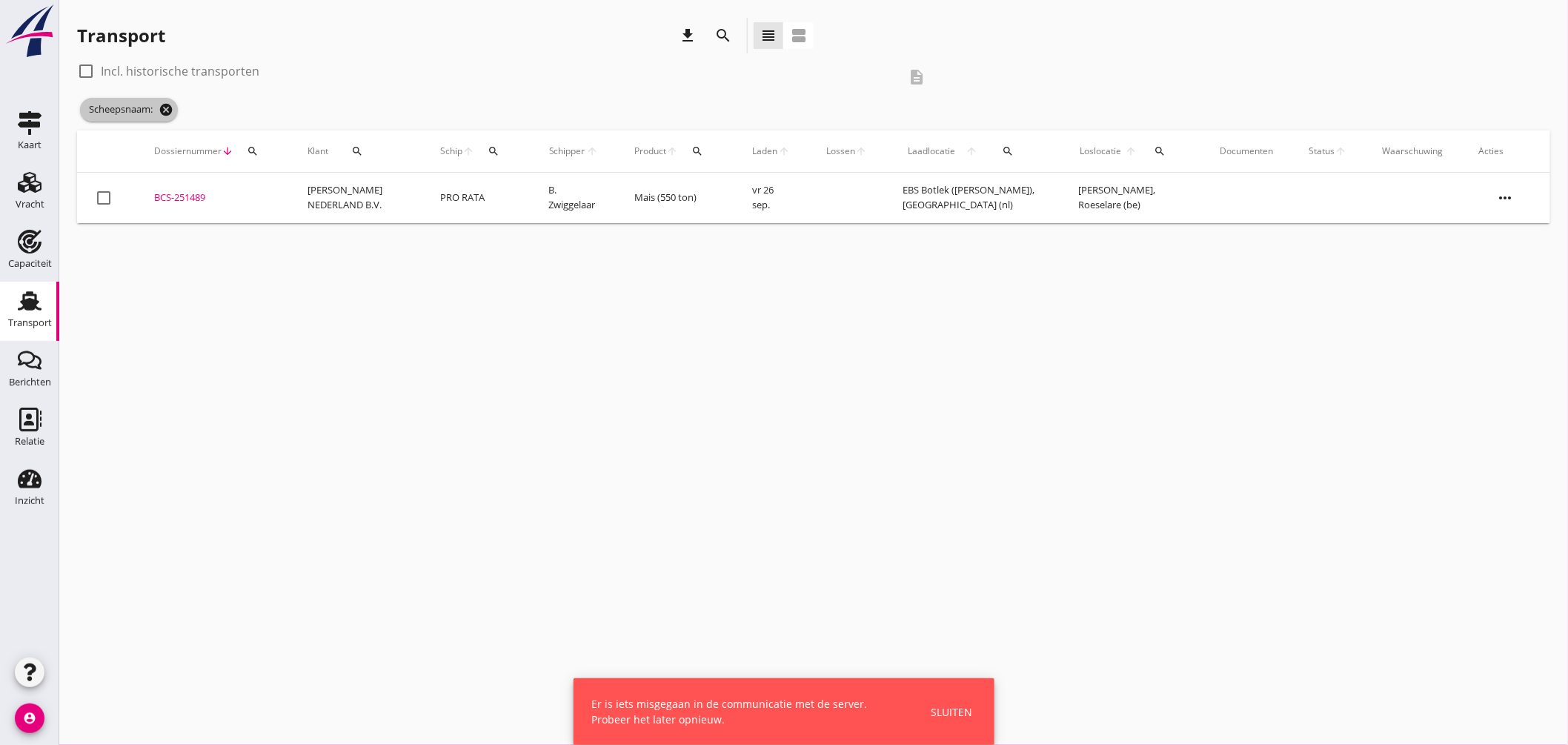
drag, startPoint x: 169, startPoint y: 102, endPoint x: 179, endPoint y: 106, distance: 10.8
click at [169, 103] on icon "cancel" at bounding box center [166, 110] width 15 height 15
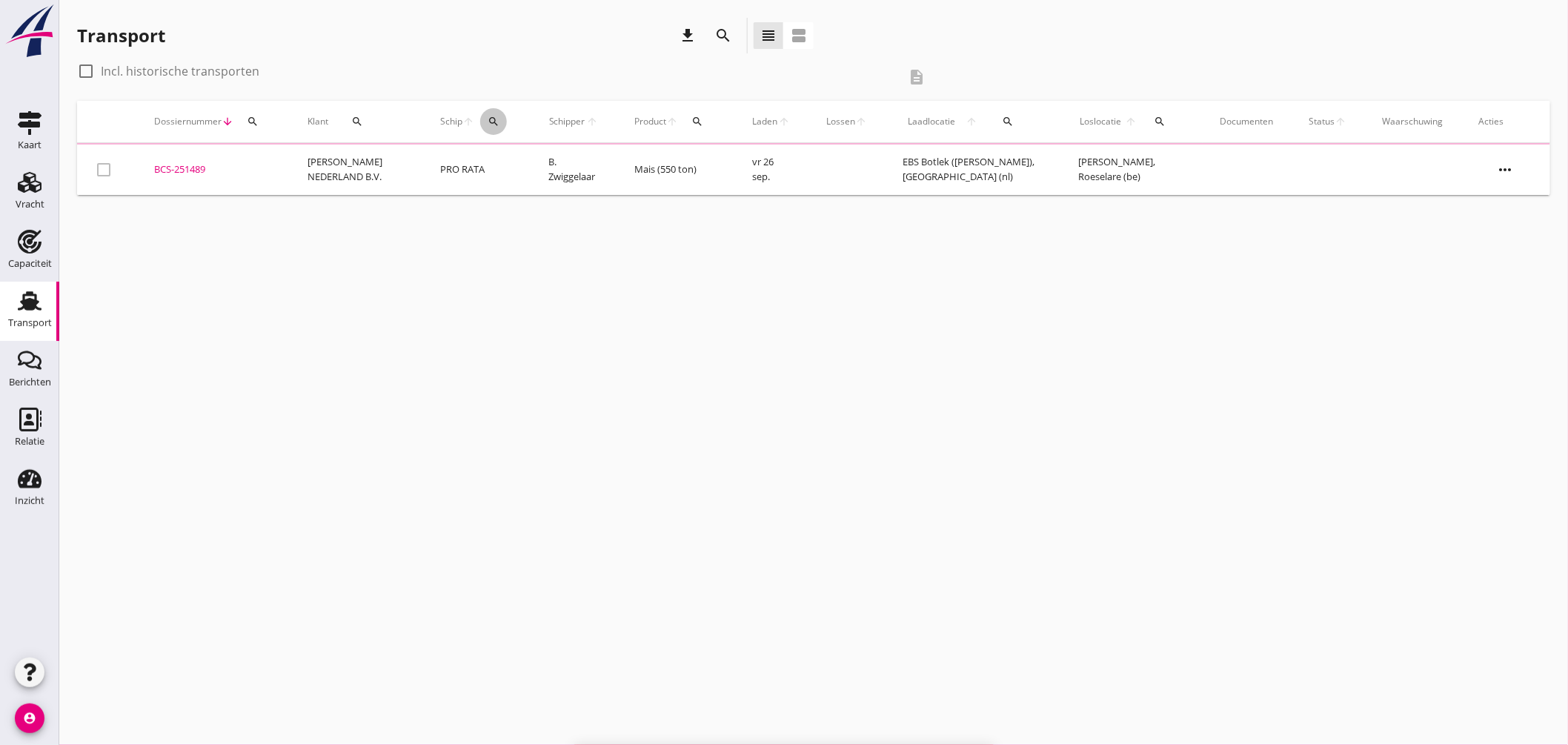
click at [488, 123] on icon "search" at bounding box center [493, 121] width 12 height 12
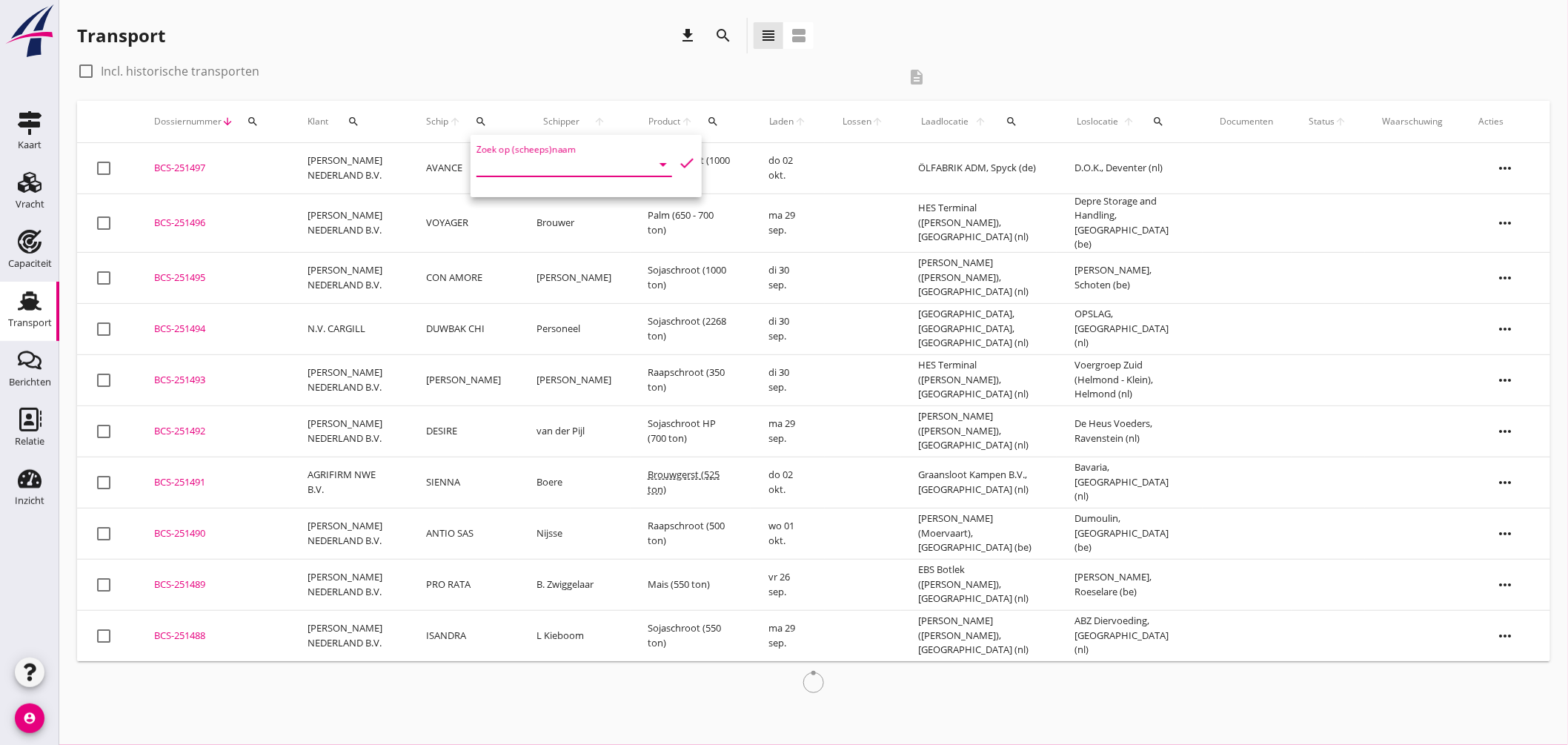
click at [591, 161] on input "Zoek op (scheeps)naam" at bounding box center [554, 164] width 154 height 24
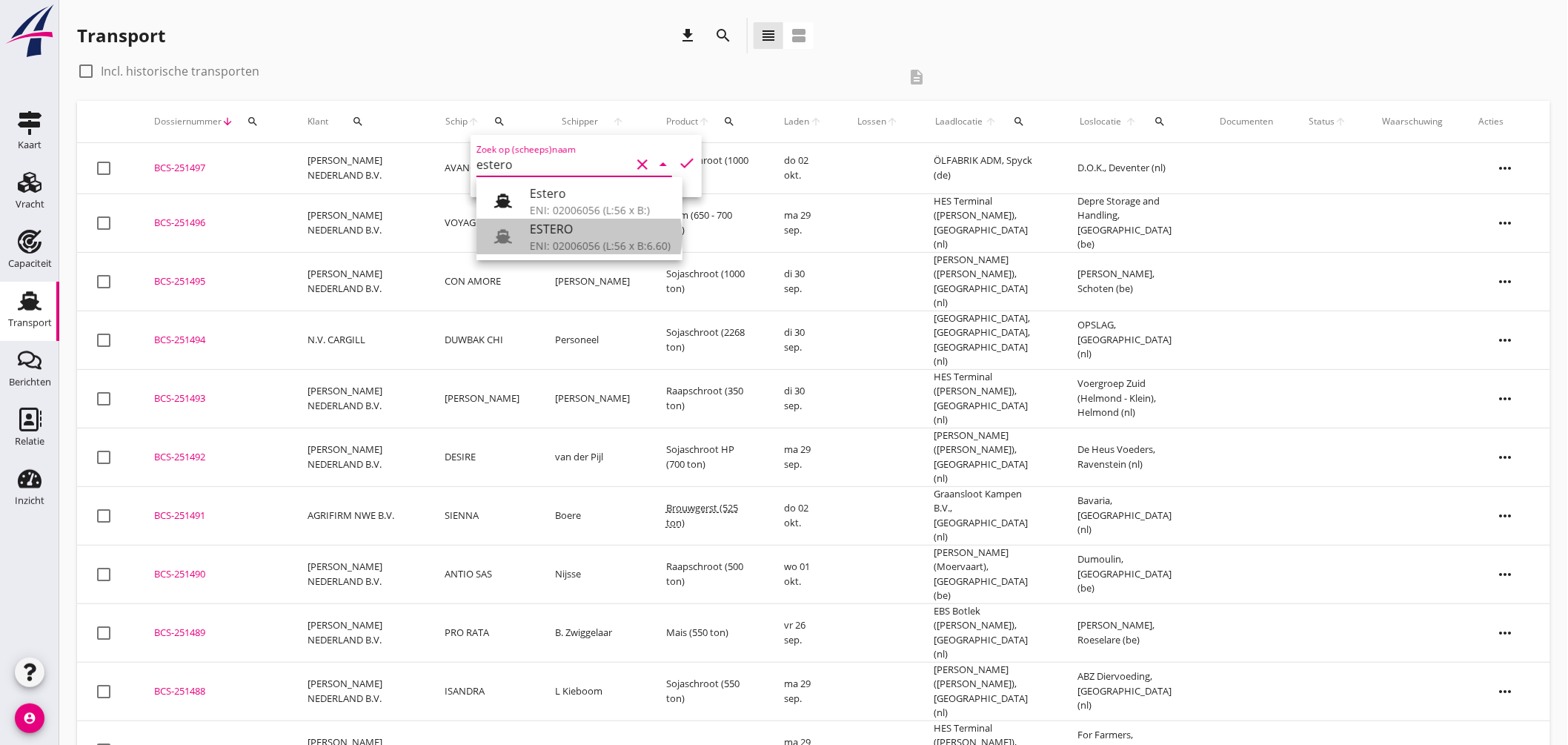
drag, startPoint x: 555, startPoint y: 234, endPoint x: 568, endPoint y: 236, distance: 13.2
click at [556, 235] on div "ESTERO" at bounding box center [601, 228] width 141 height 17
click at [683, 161] on icon "check" at bounding box center [687, 162] width 17 height 17
type input "ESTERO"
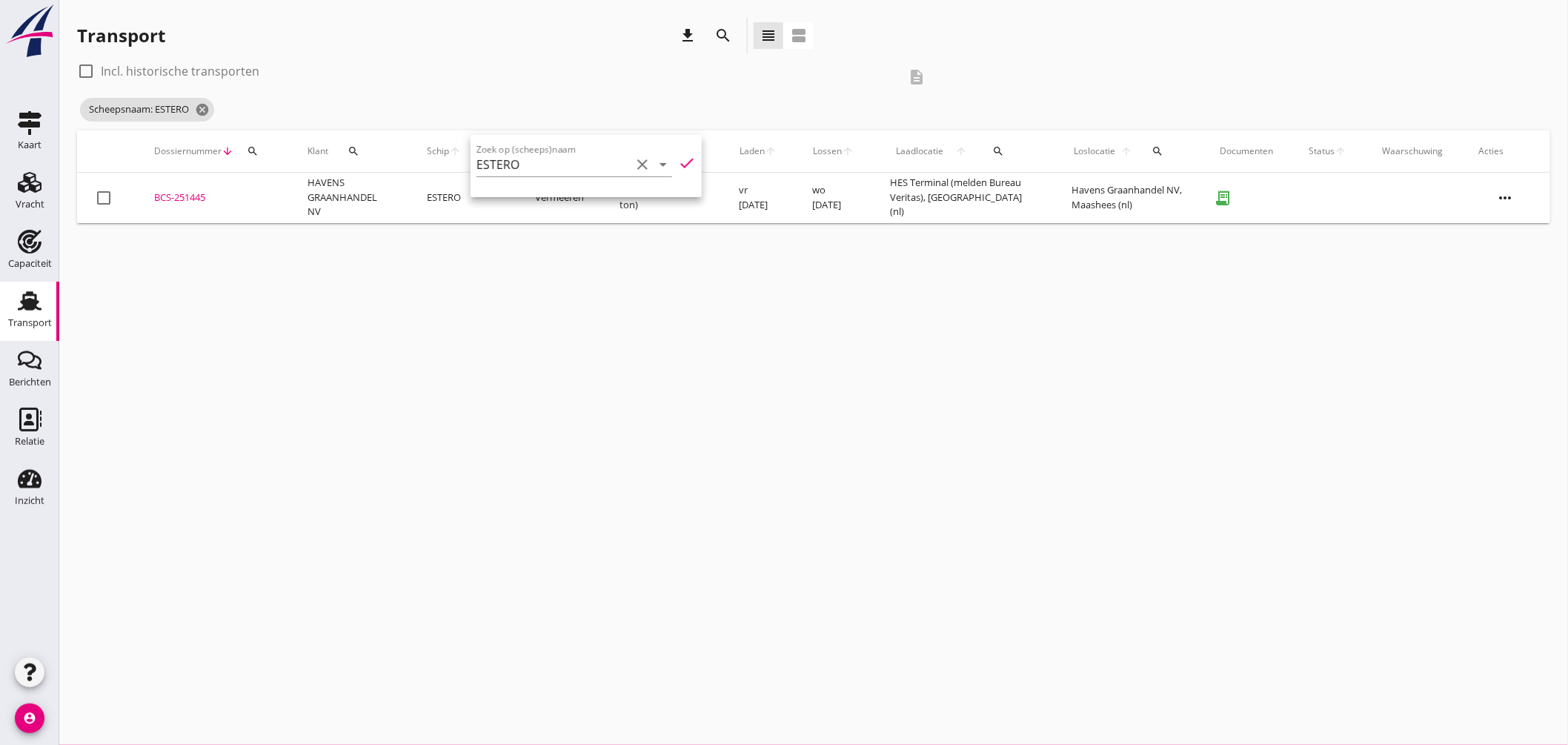
click at [564, 304] on div "cancel You are impersonating another user. Transport download search view_headl…" at bounding box center [814, 372] width 1509 height 745
click at [192, 195] on div "BCS-251445" at bounding box center [213, 198] width 118 height 15
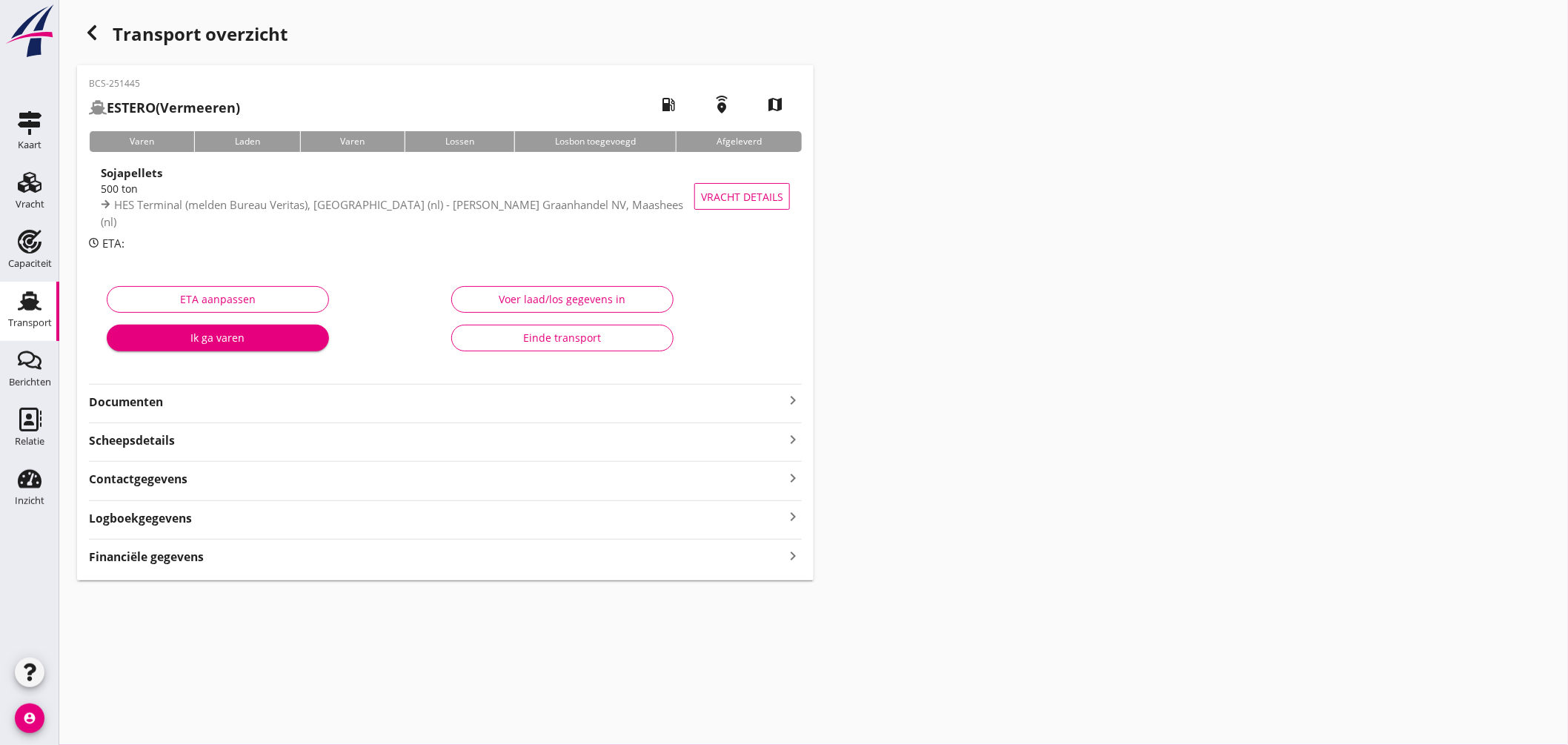
click at [788, 398] on icon "keyboard_arrow_right" at bounding box center [792, 400] width 17 height 17
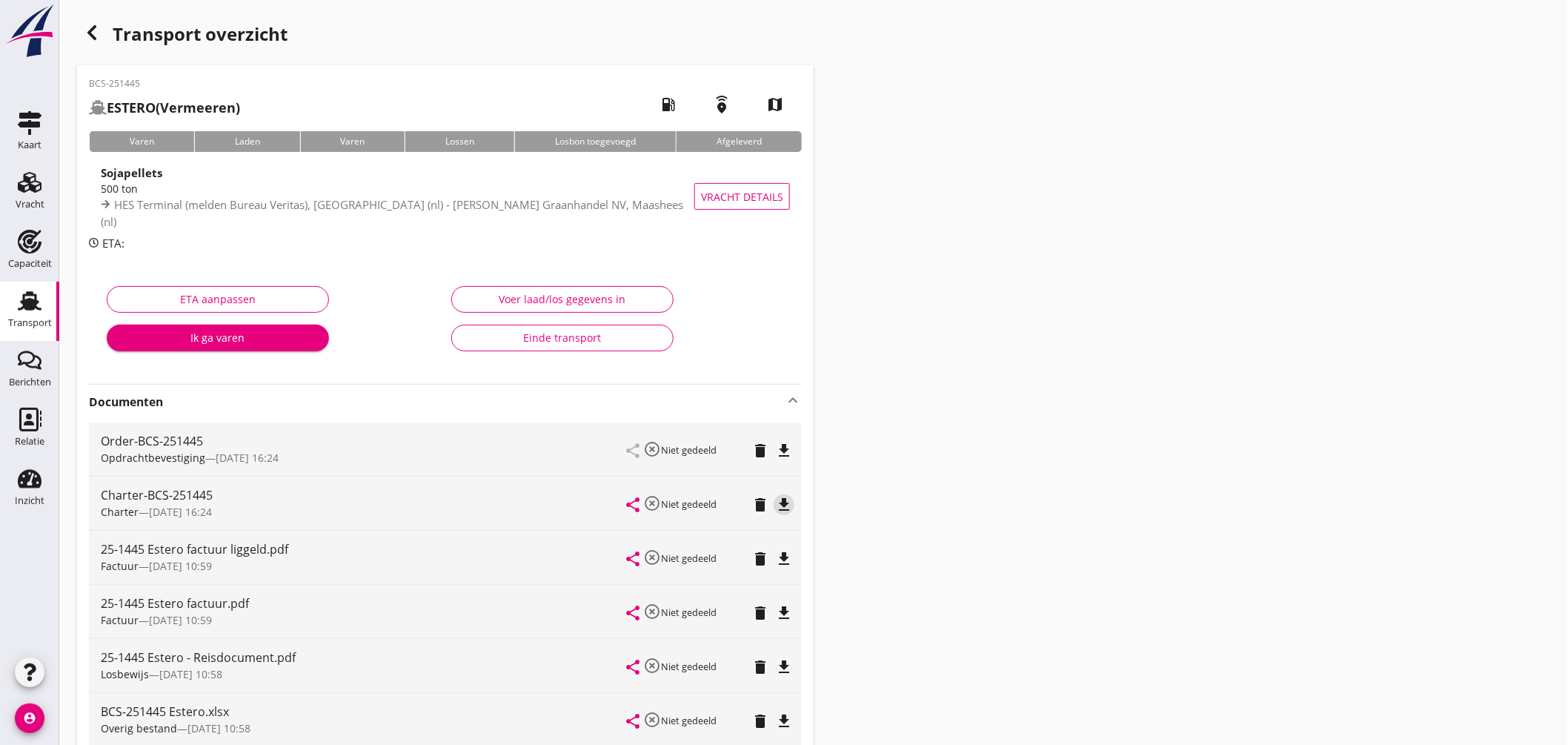
click at [784, 506] on icon "file_download" at bounding box center [783, 505] width 17 height 17
click at [787, 449] on icon "file_download" at bounding box center [783, 450] width 17 height 17
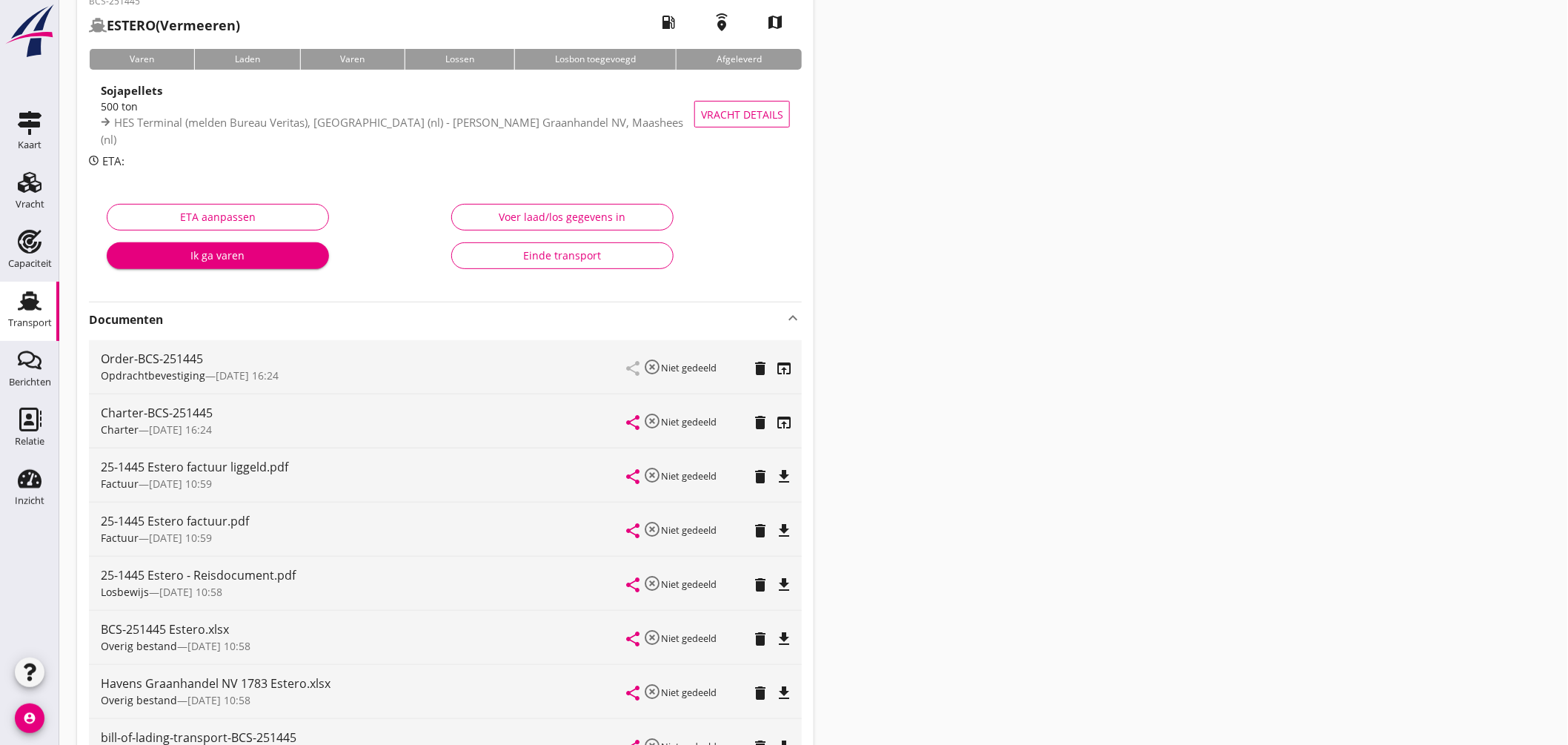
click at [788, 472] on icon "file_download" at bounding box center [783, 476] width 17 height 17
click at [789, 528] on icon "file_download" at bounding box center [783, 530] width 17 height 17
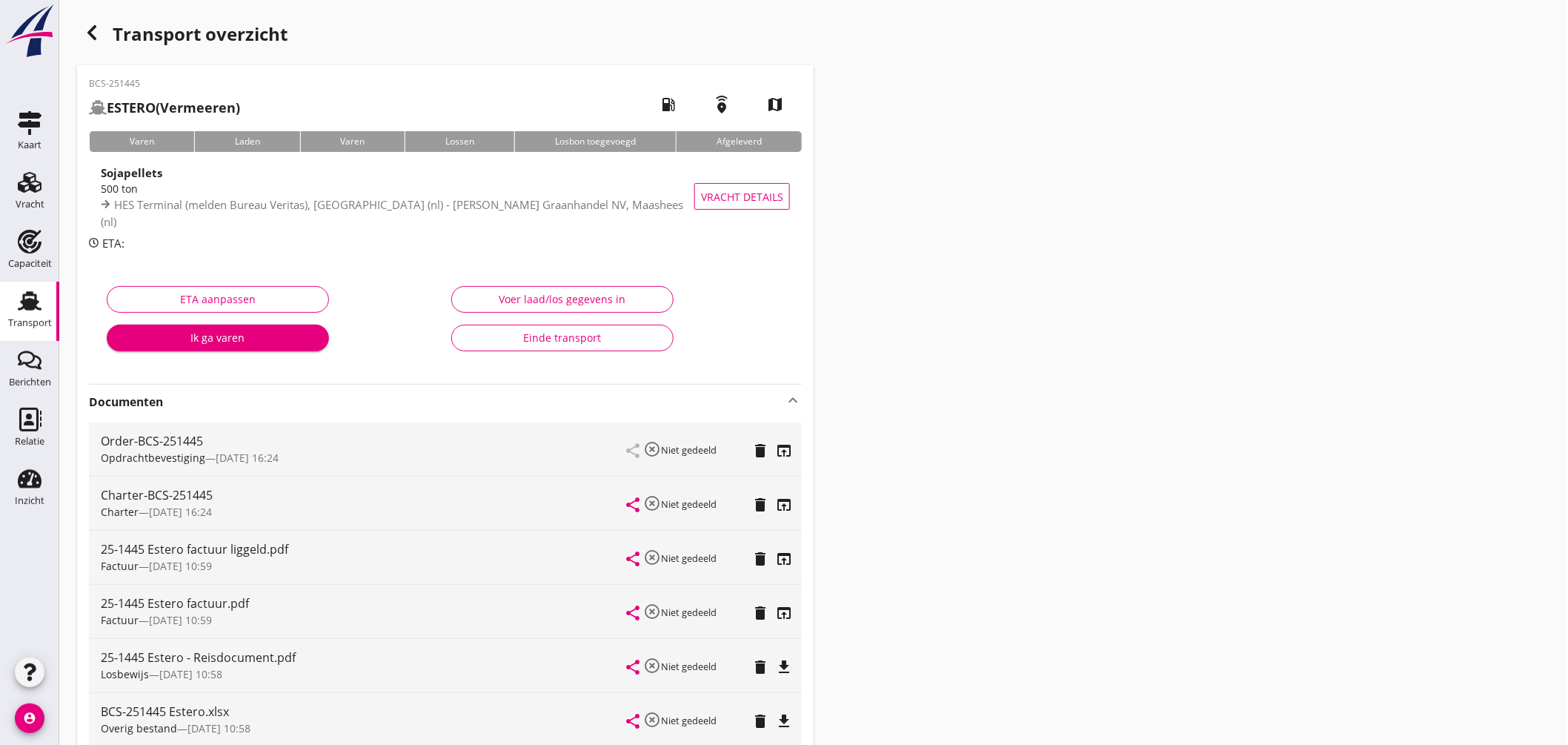
click at [37, 294] on icon "Transport" at bounding box center [29, 301] width 24 height 24
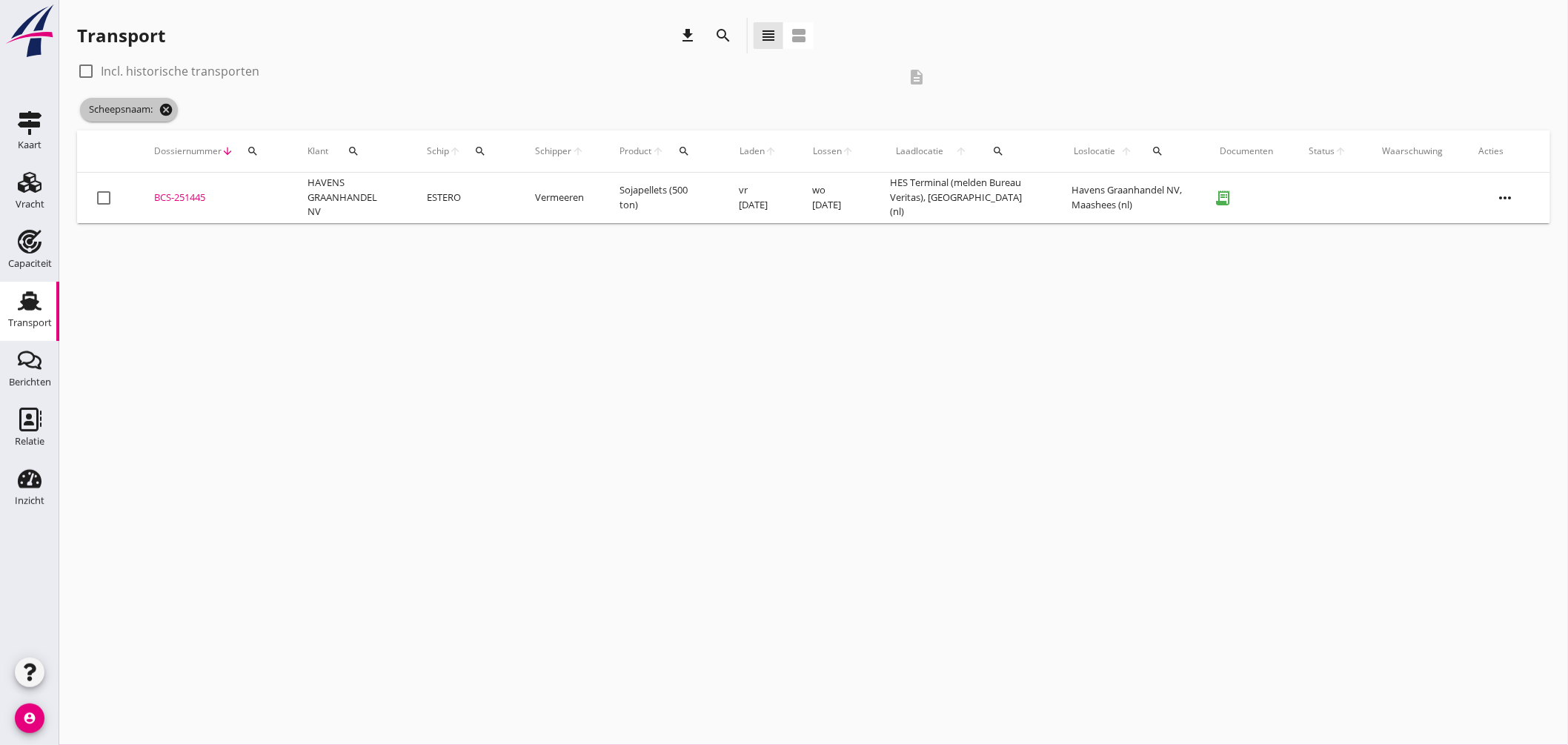
click at [171, 109] on icon "cancel" at bounding box center [166, 110] width 15 height 15
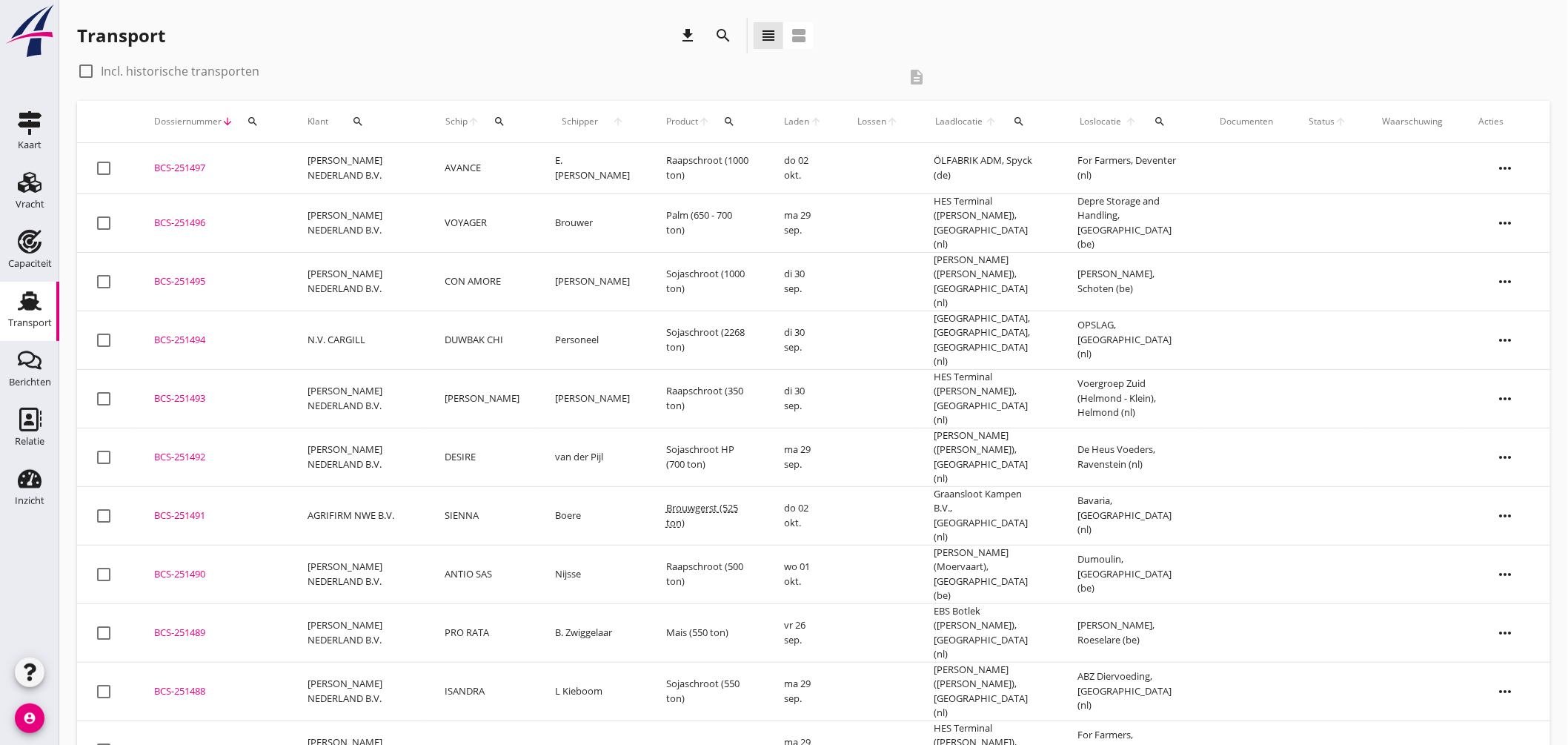
click at [502, 119] on icon "search" at bounding box center [499, 121] width 12 height 12
click at [542, 165] on input "Zoek op (scheeps)naam" at bounding box center [571, 164] width 154 height 24
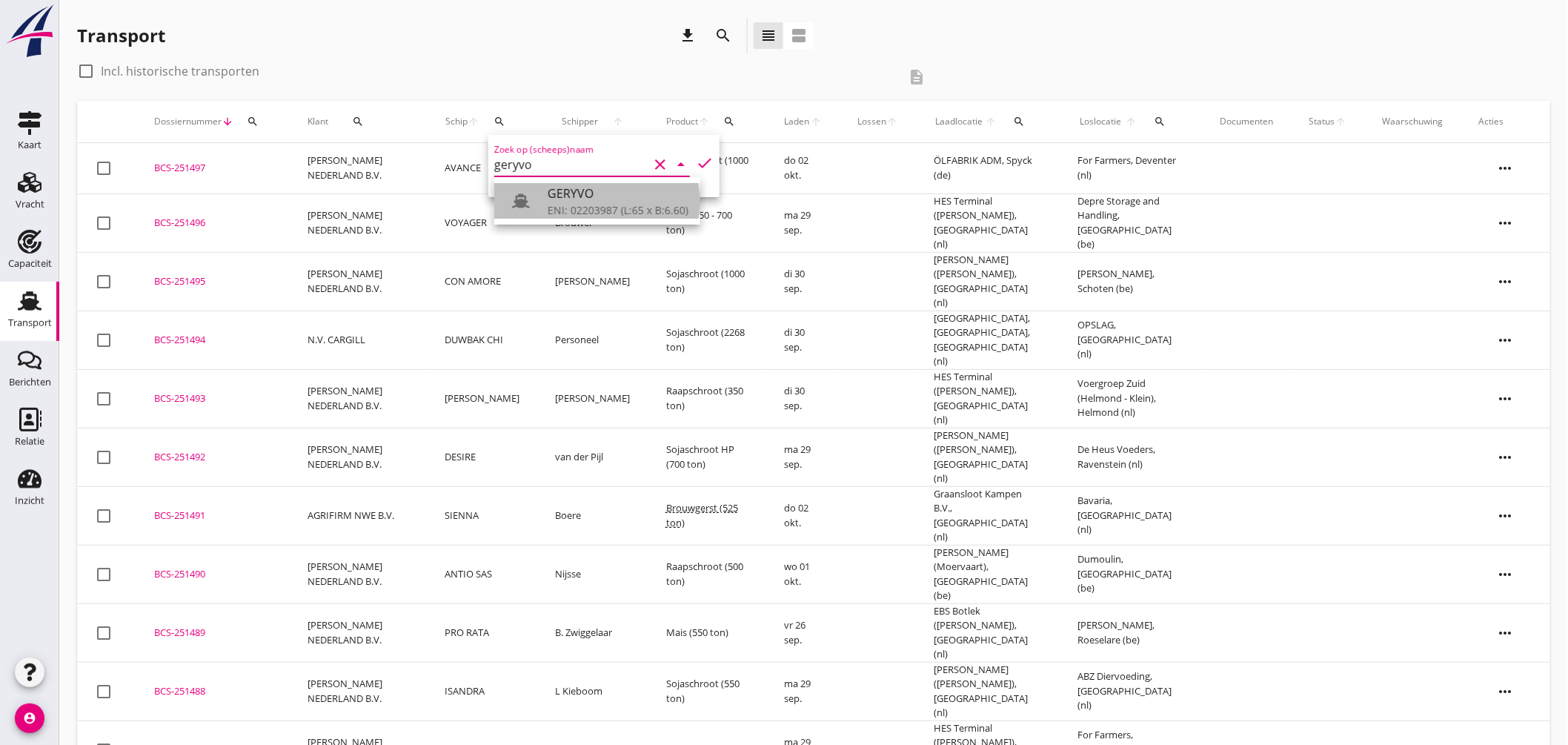
click at [586, 200] on div "GERYVO" at bounding box center [618, 193] width 141 height 17
click at [696, 160] on icon "check" at bounding box center [704, 162] width 17 height 17
type input "GERYVO"
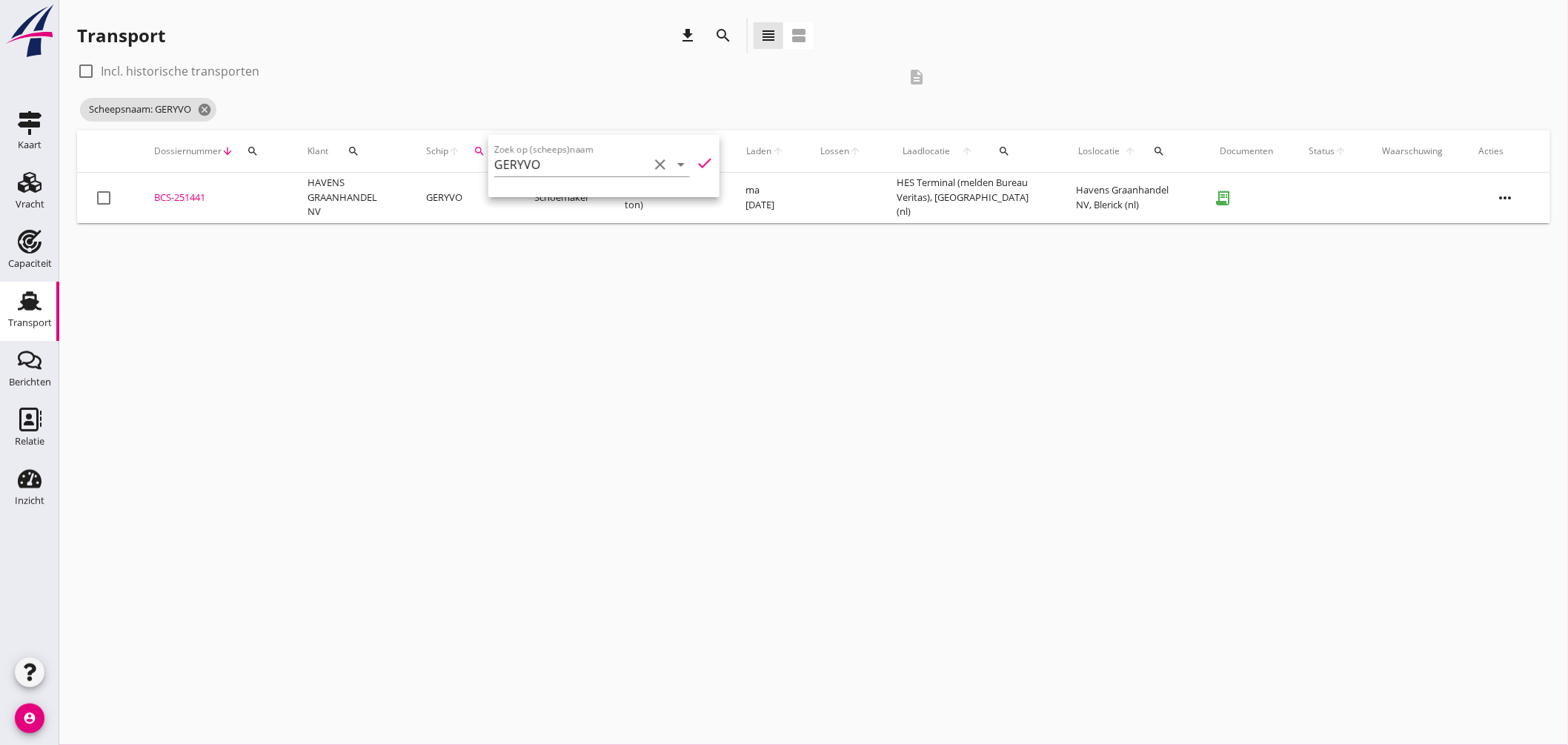
click at [458, 298] on div "cancel You are impersonating another user. Transport download search view_headl…" at bounding box center [814, 372] width 1509 height 745
click at [209, 196] on div "BCS-251441" at bounding box center [213, 198] width 118 height 15
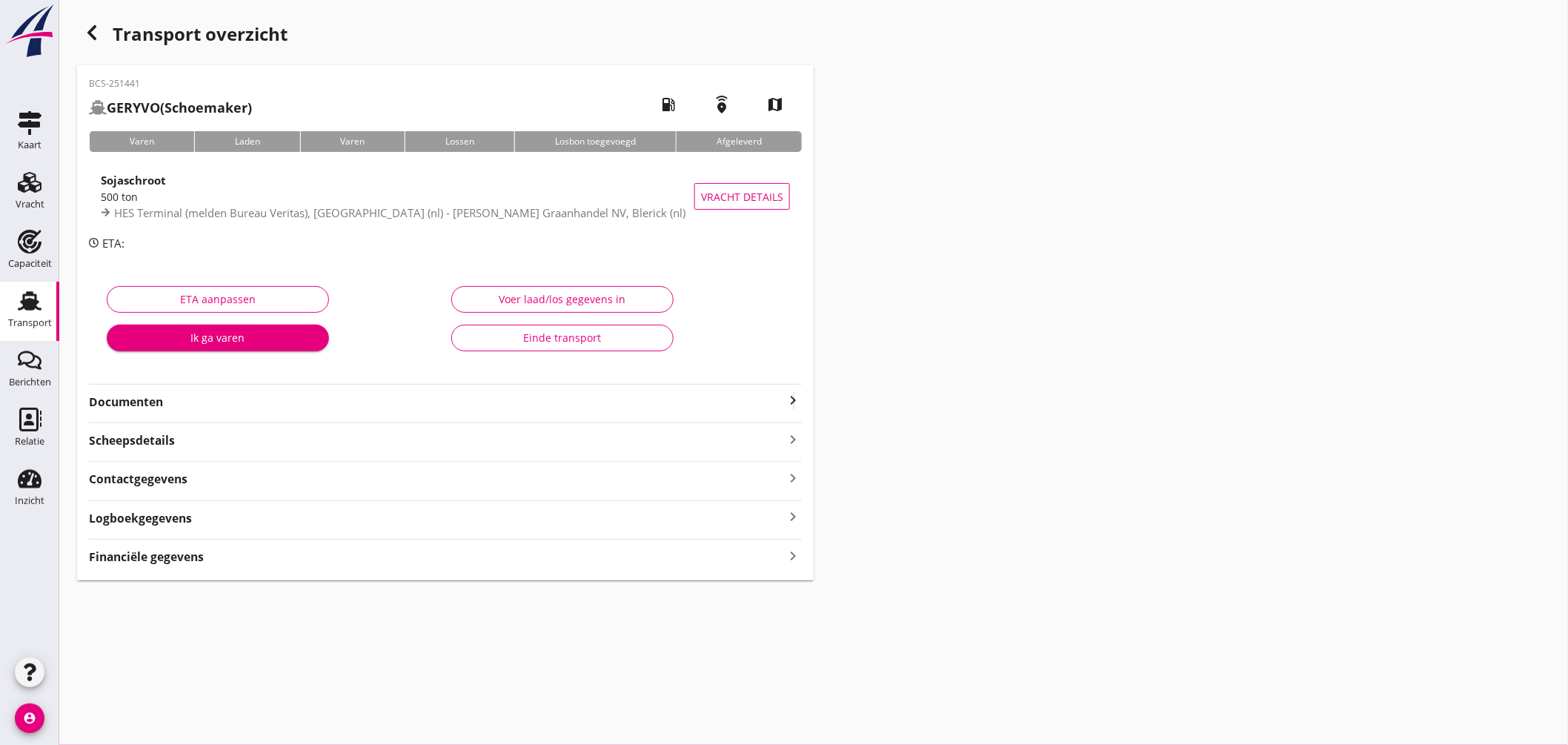
click at [794, 396] on icon "keyboard_arrow_right" at bounding box center [792, 400] width 17 height 17
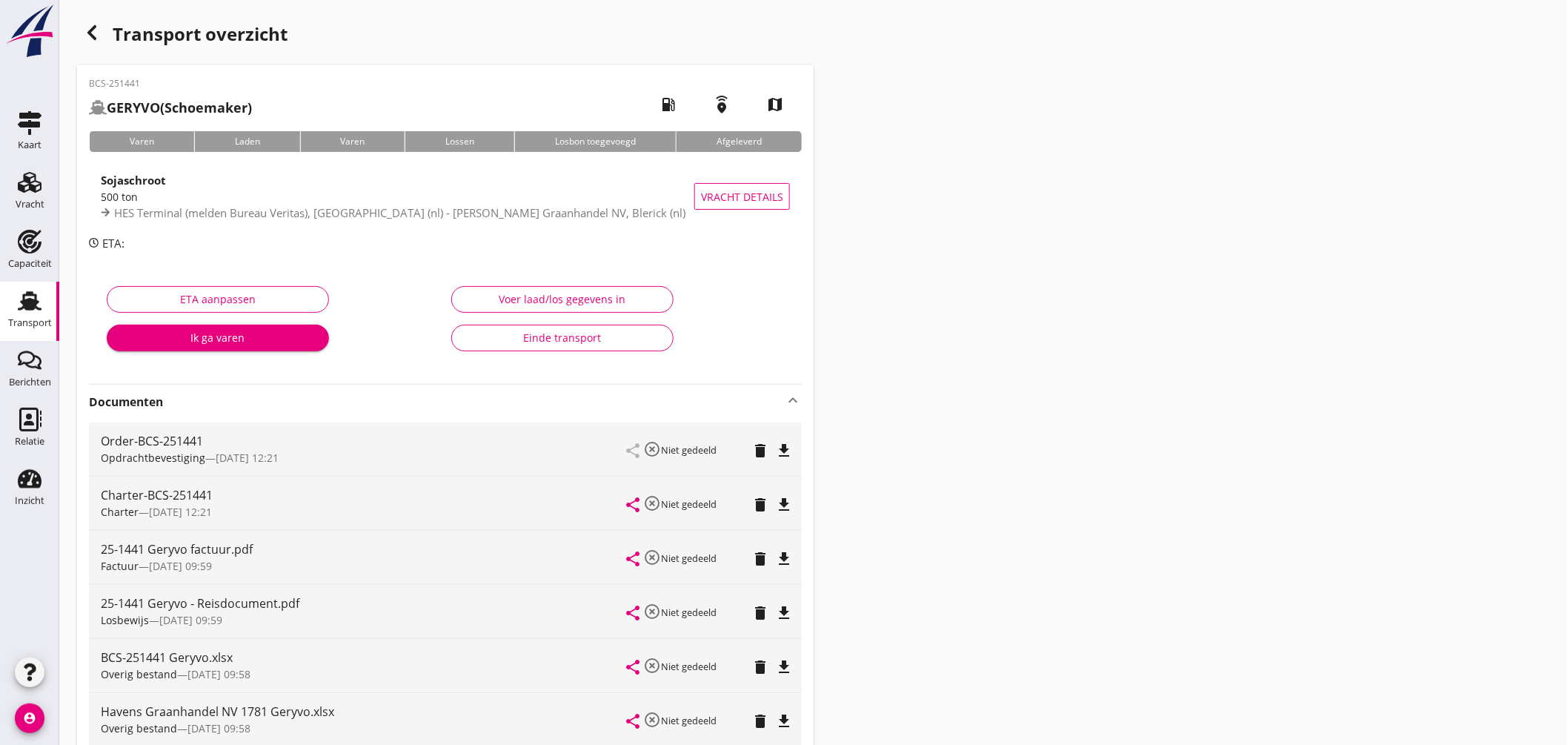
click at [787, 499] on icon "file_download" at bounding box center [783, 505] width 17 height 17
drag, startPoint x: 44, startPoint y: 290, endPoint x: 39, endPoint y: 284, distance: 7.8
click at [46, 288] on link "Transport Transport" at bounding box center [29, 311] width 60 height 60
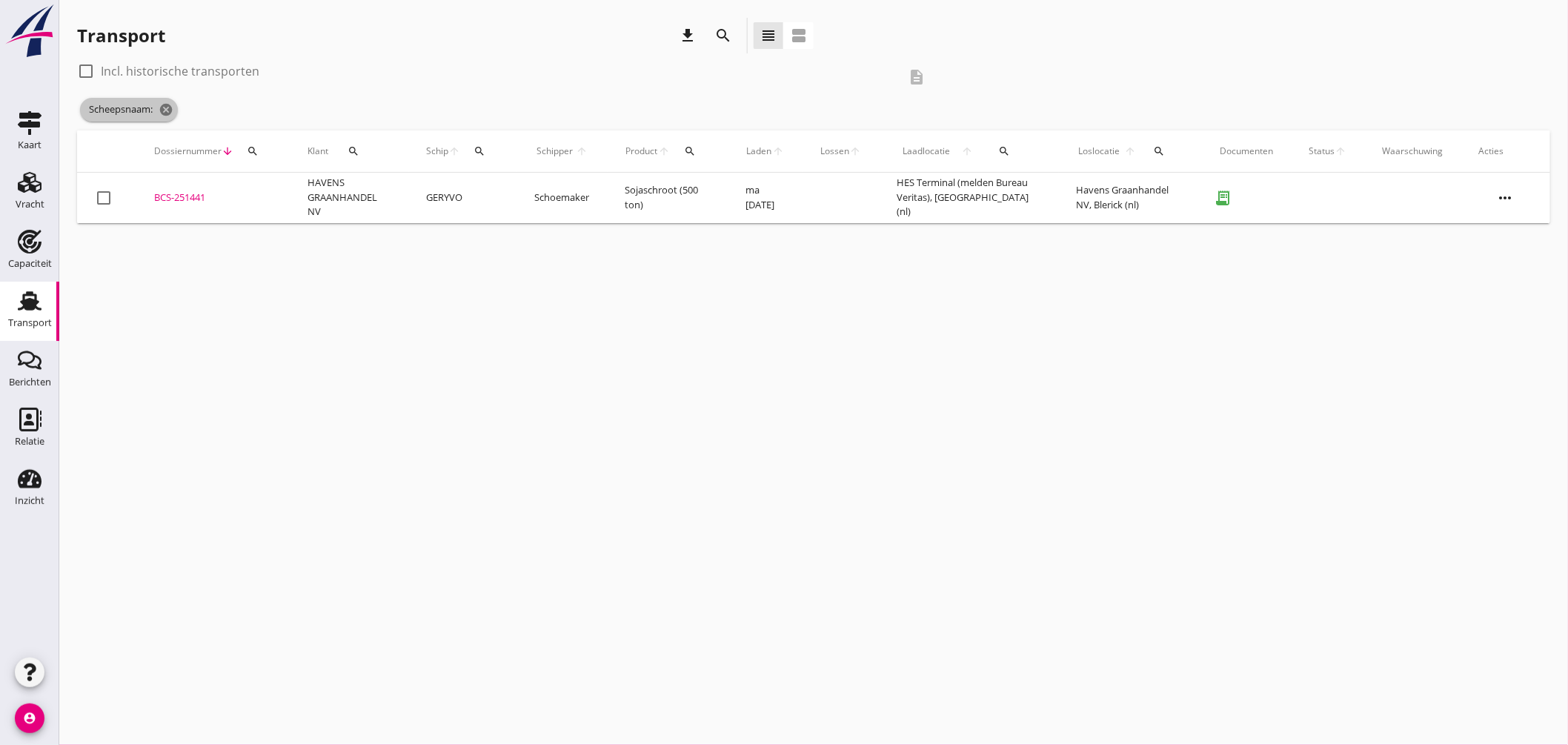
click at [169, 105] on icon "cancel" at bounding box center [166, 110] width 15 height 15
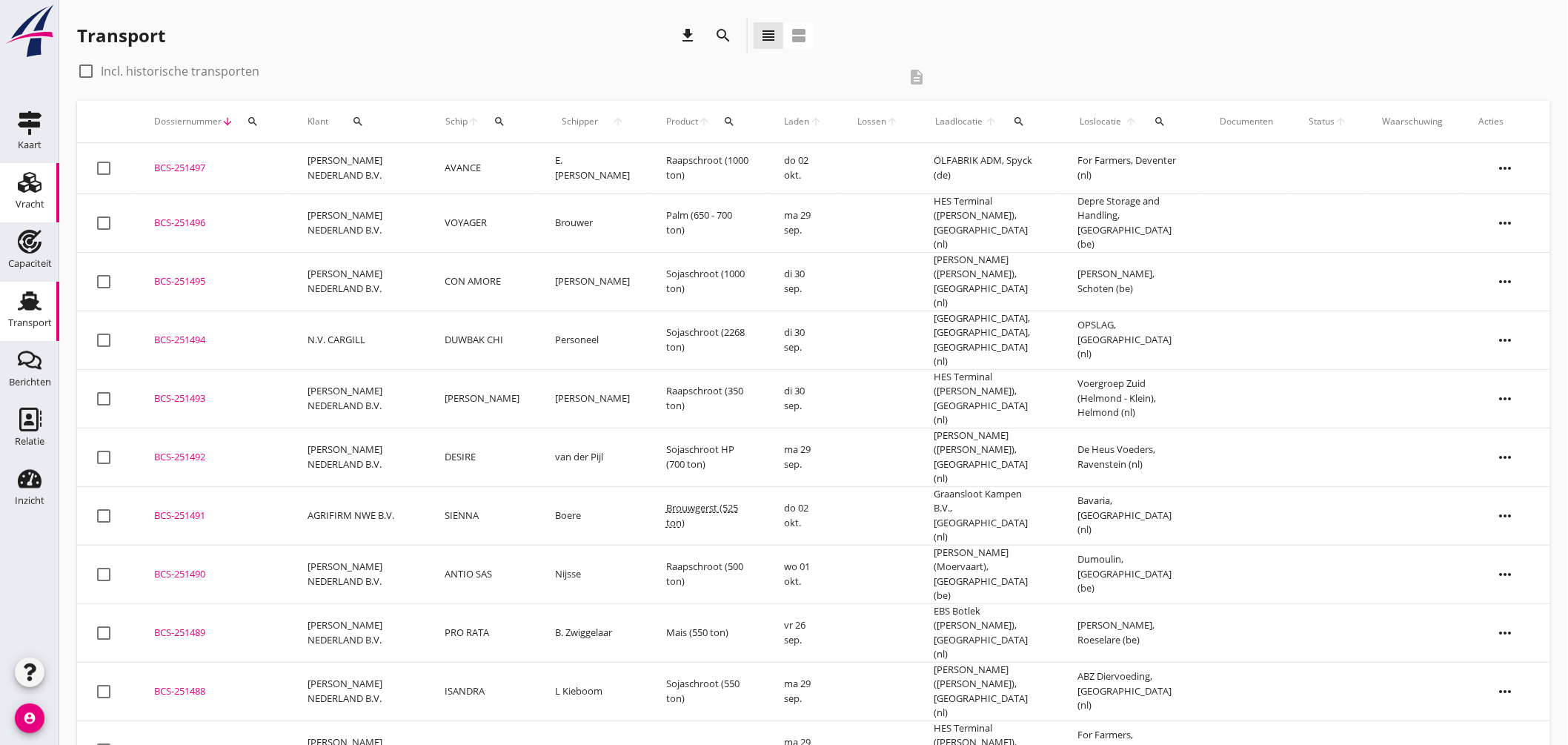
drag, startPoint x: 35, startPoint y: 172, endPoint x: 47, endPoint y: 165, distance: 13.9
click at [35, 172] on icon "Vracht" at bounding box center [29, 183] width 24 height 24
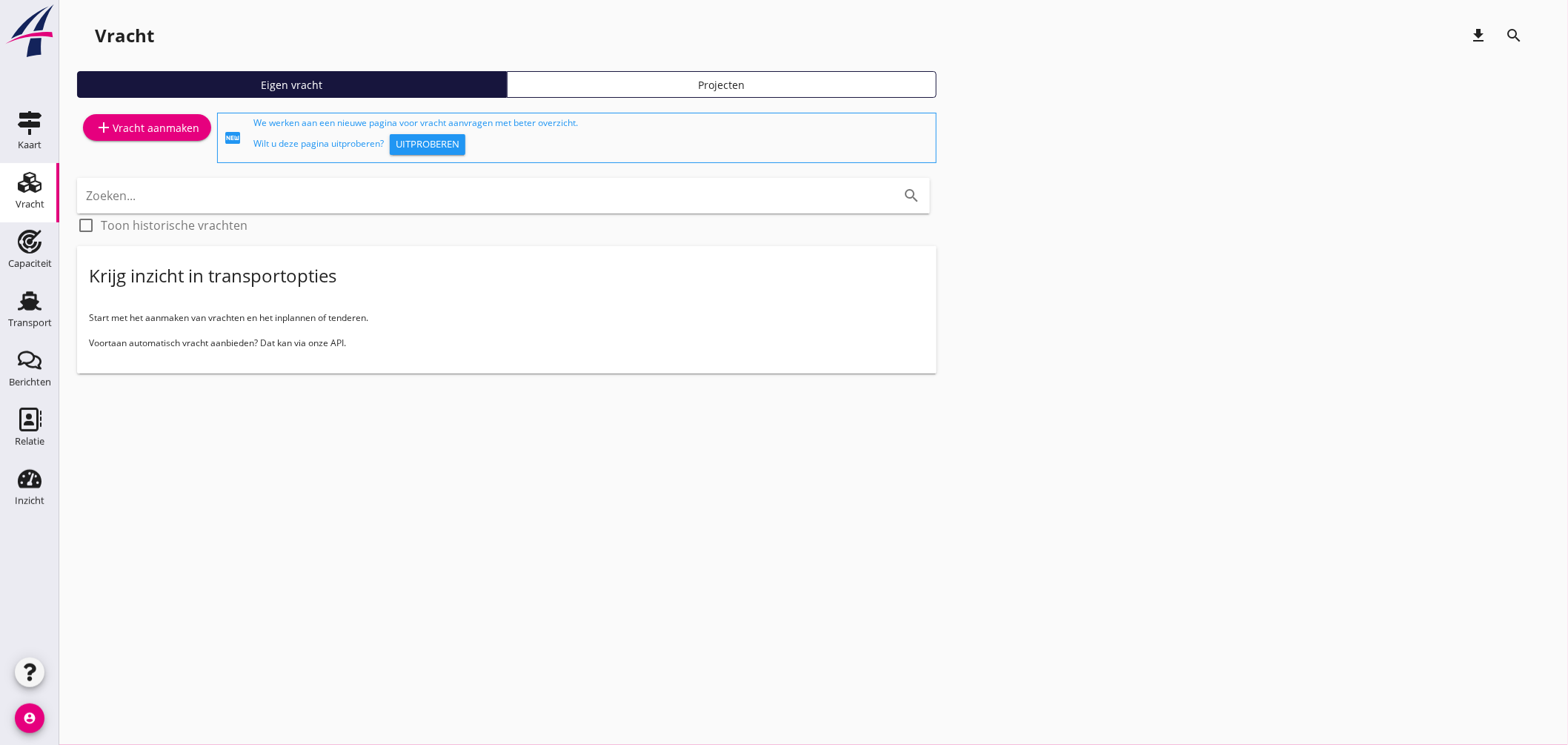
click at [134, 128] on div "add Vracht aanmaken" at bounding box center [147, 127] width 105 height 17
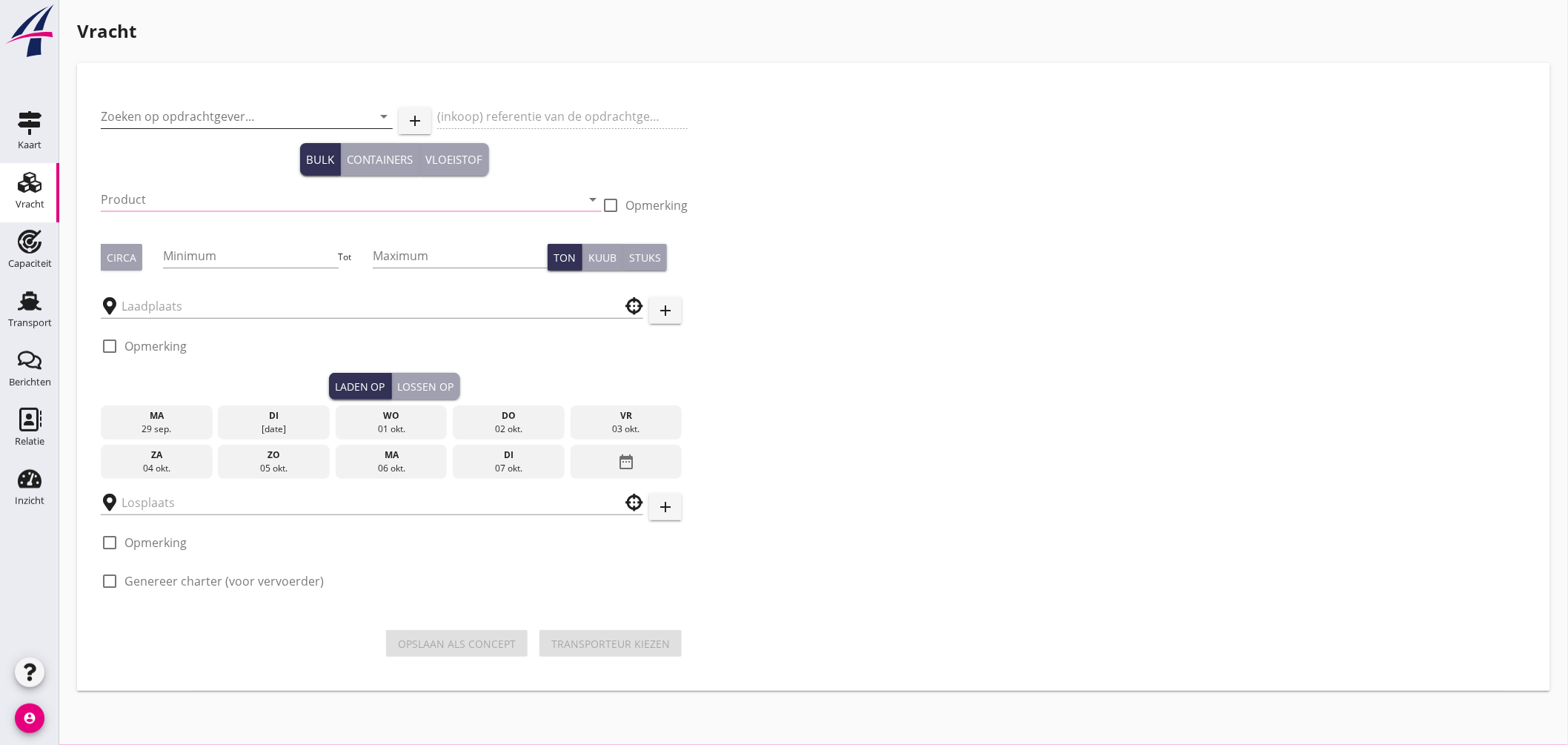
click at [209, 116] on input "Zoeken op opdrachtgever..." at bounding box center [226, 117] width 250 height 24
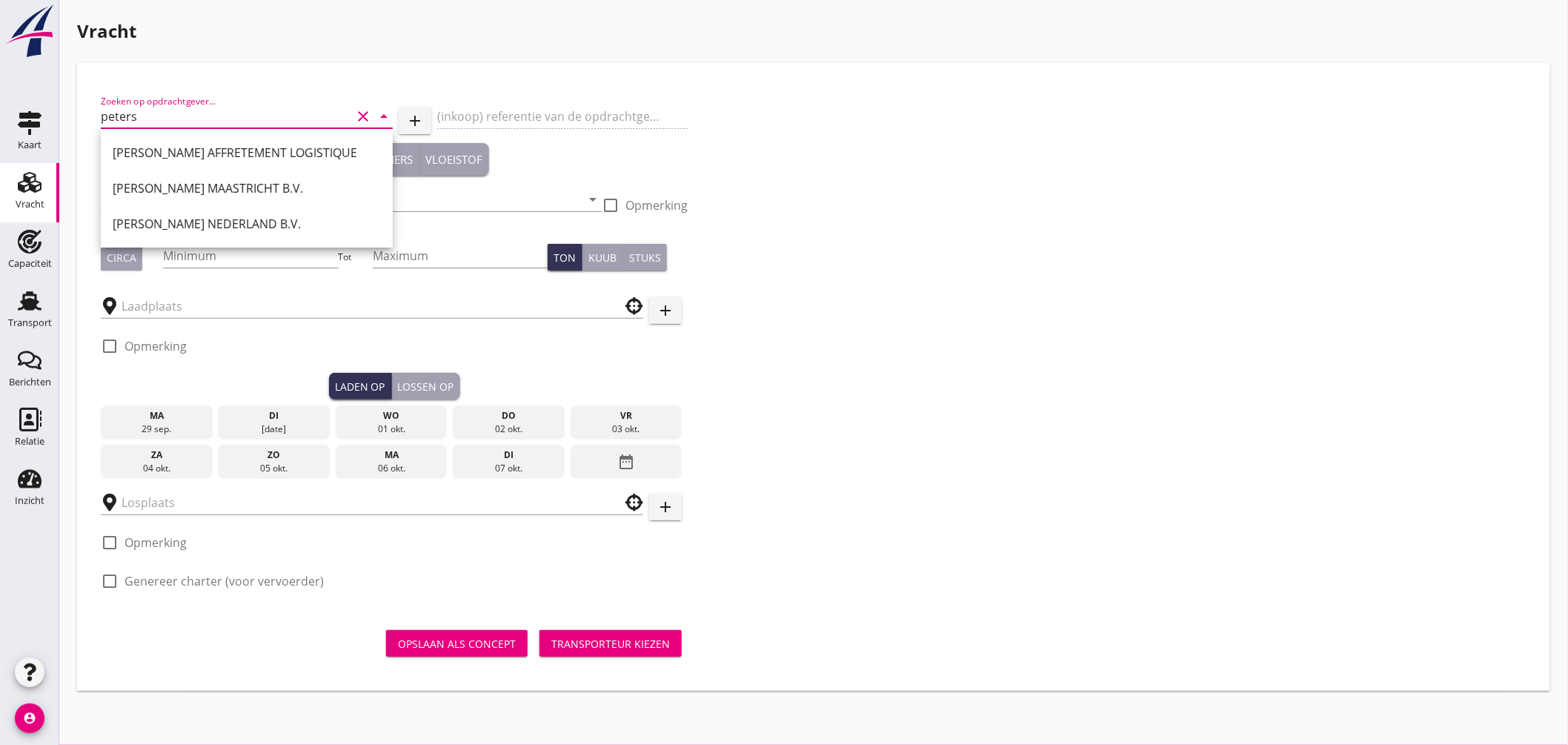
click at [249, 212] on div "[PERSON_NAME] NEDERLAND B.V." at bounding box center [247, 224] width 269 height 36
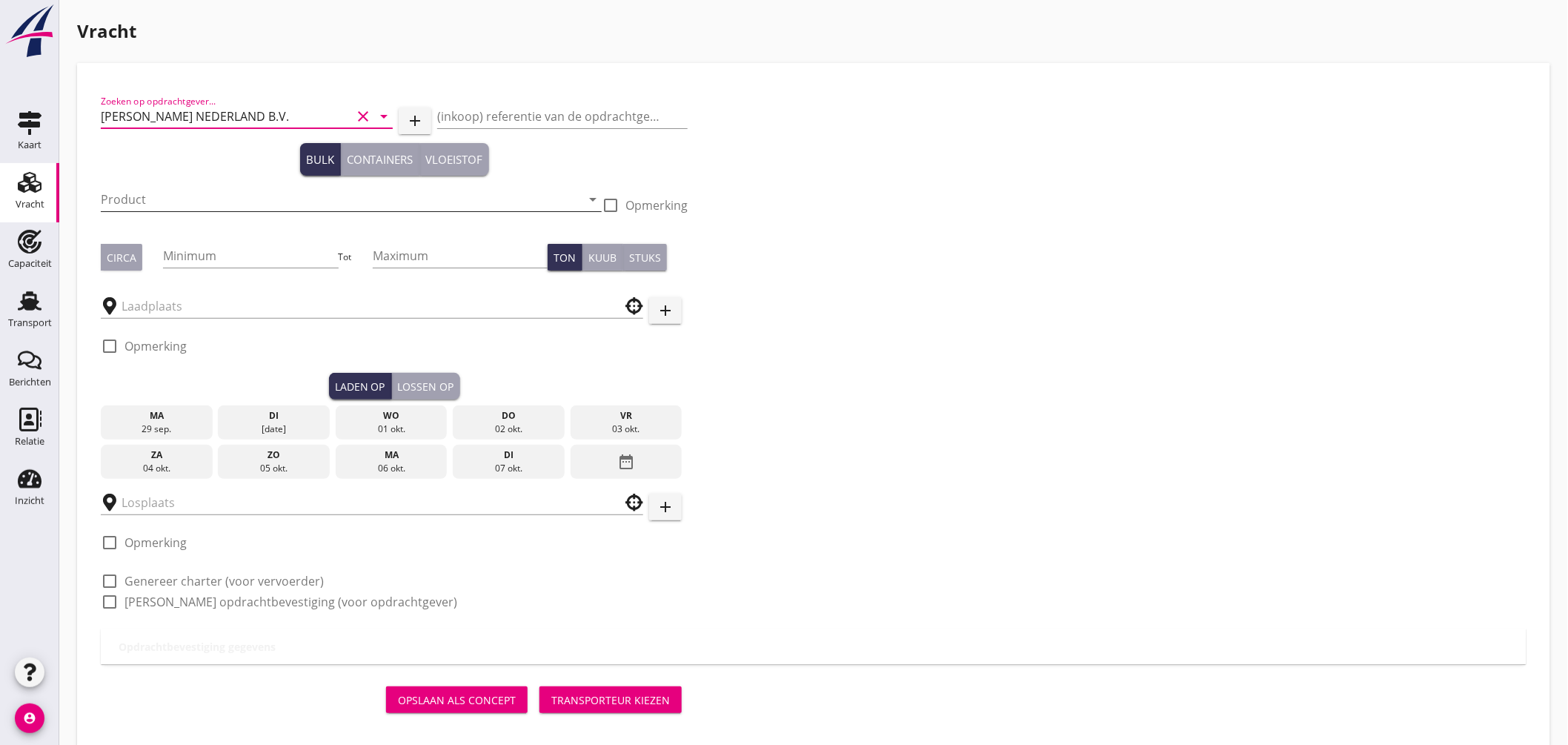
type input "[PERSON_NAME] NEDERLAND B.V."
click at [221, 198] on input "Product" at bounding box center [341, 199] width 480 height 24
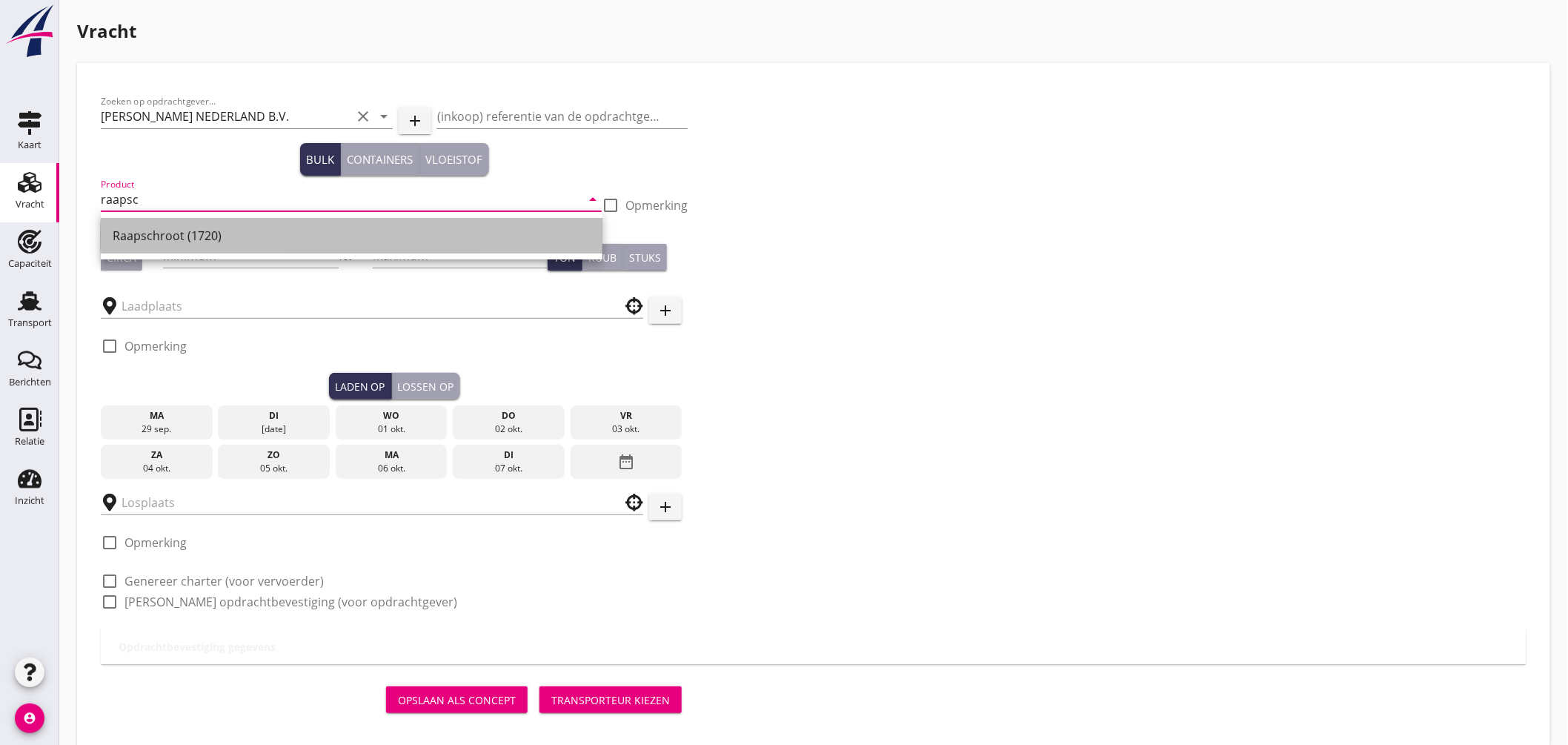
click at [206, 227] on div "Raapschroot (1720)" at bounding box center [351, 235] width 478 height 17
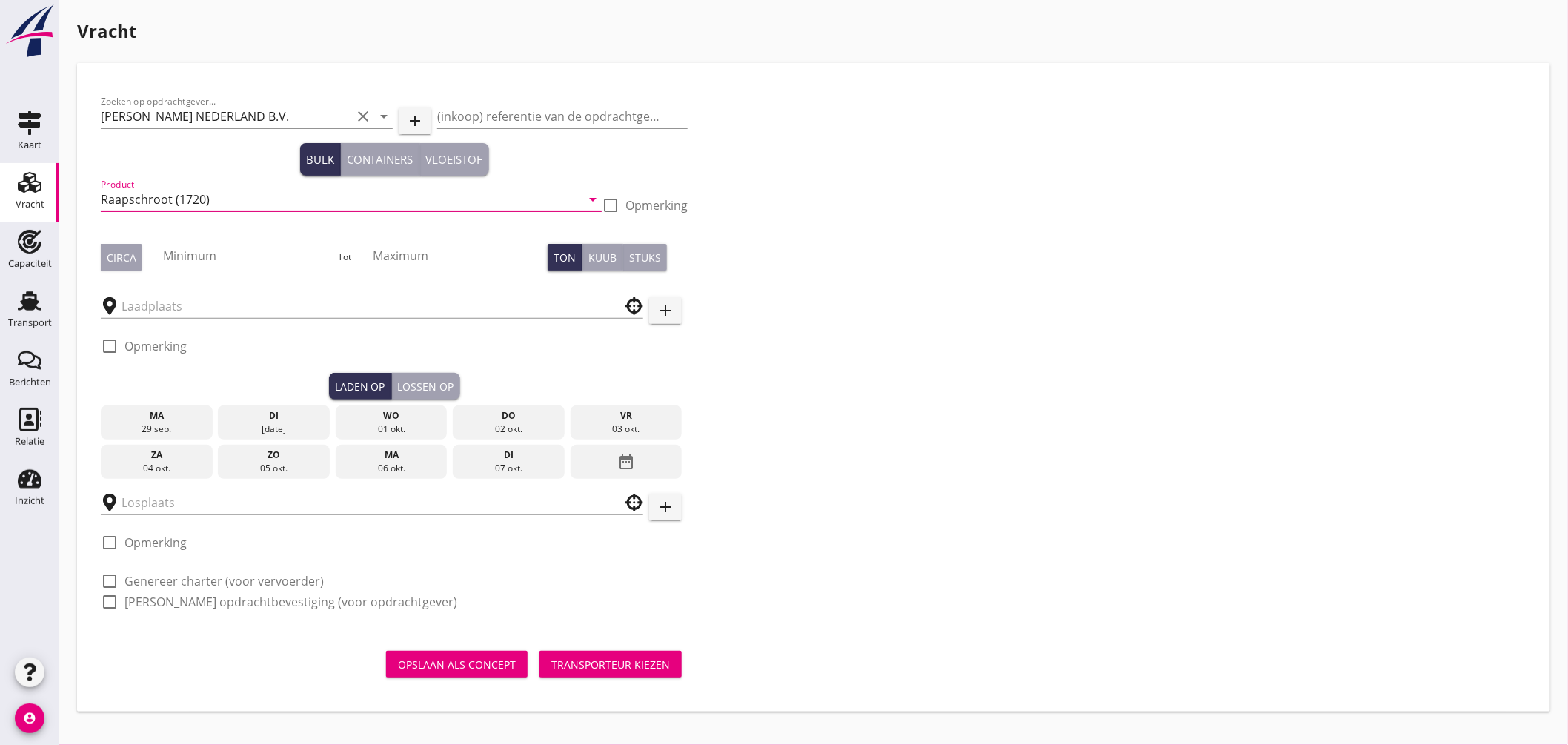
type input "Raapschroot (1720)"
click at [126, 253] on div "Circa" at bounding box center [121, 257] width 29 height 16
click at [191, 261] on input "Minimum" at bounding box center [250, 256] width 175 height 24
click button "Opslaan als concept" at bounding box center [457, 664] width 141 height 27
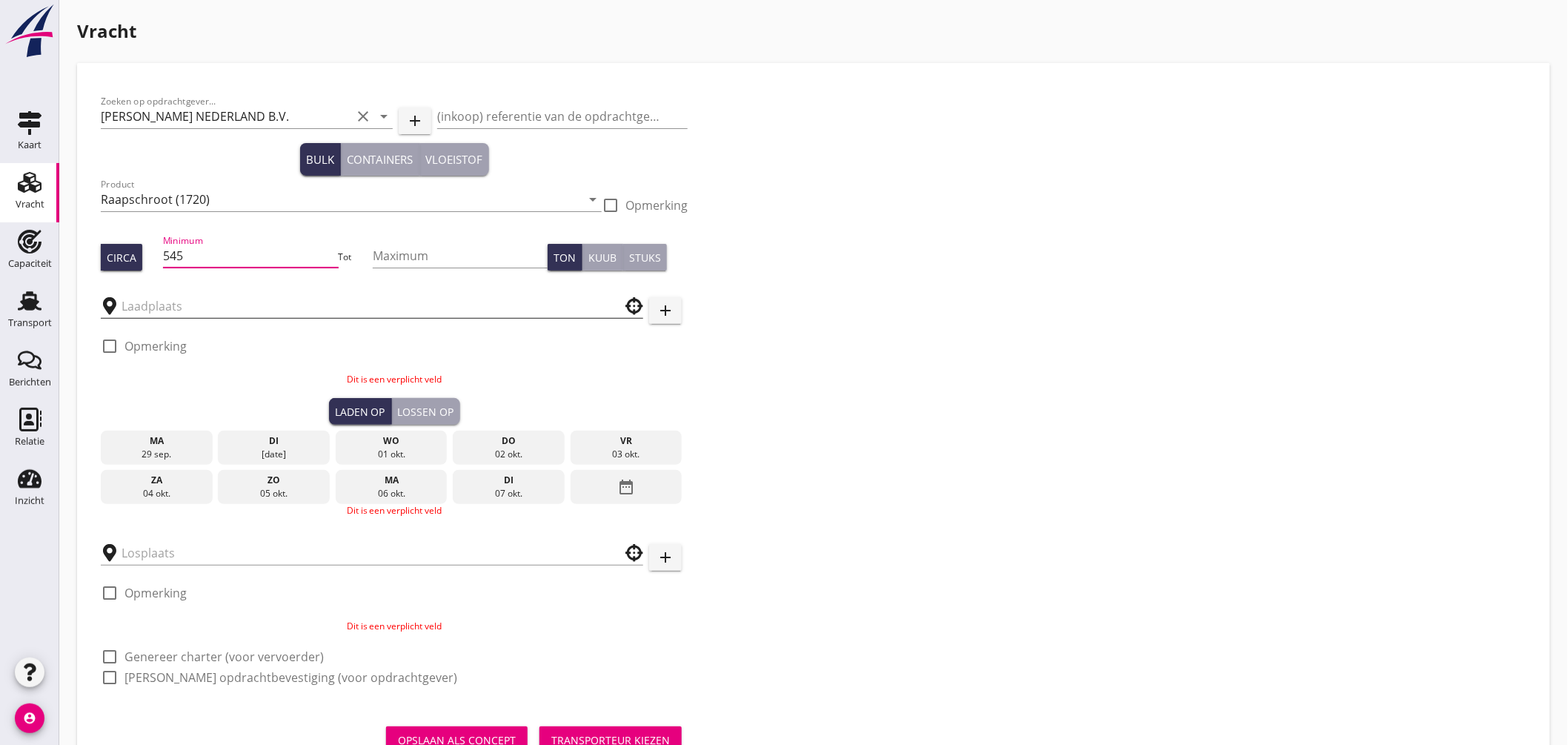
type input "545"
click at [190, 310] on input "text" at bounding box center [362, 306] width 480 height 24
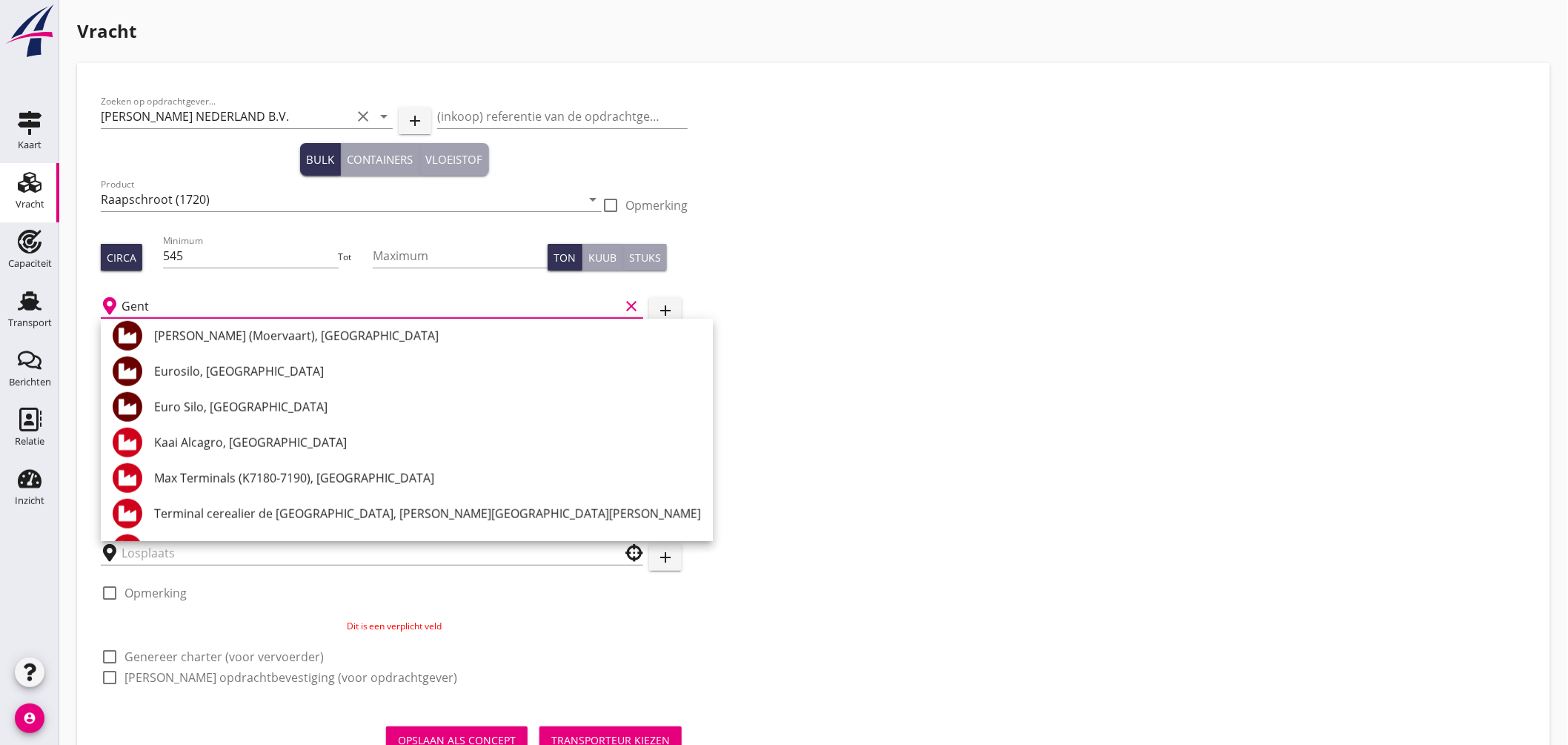
scroll to position [83, 0]
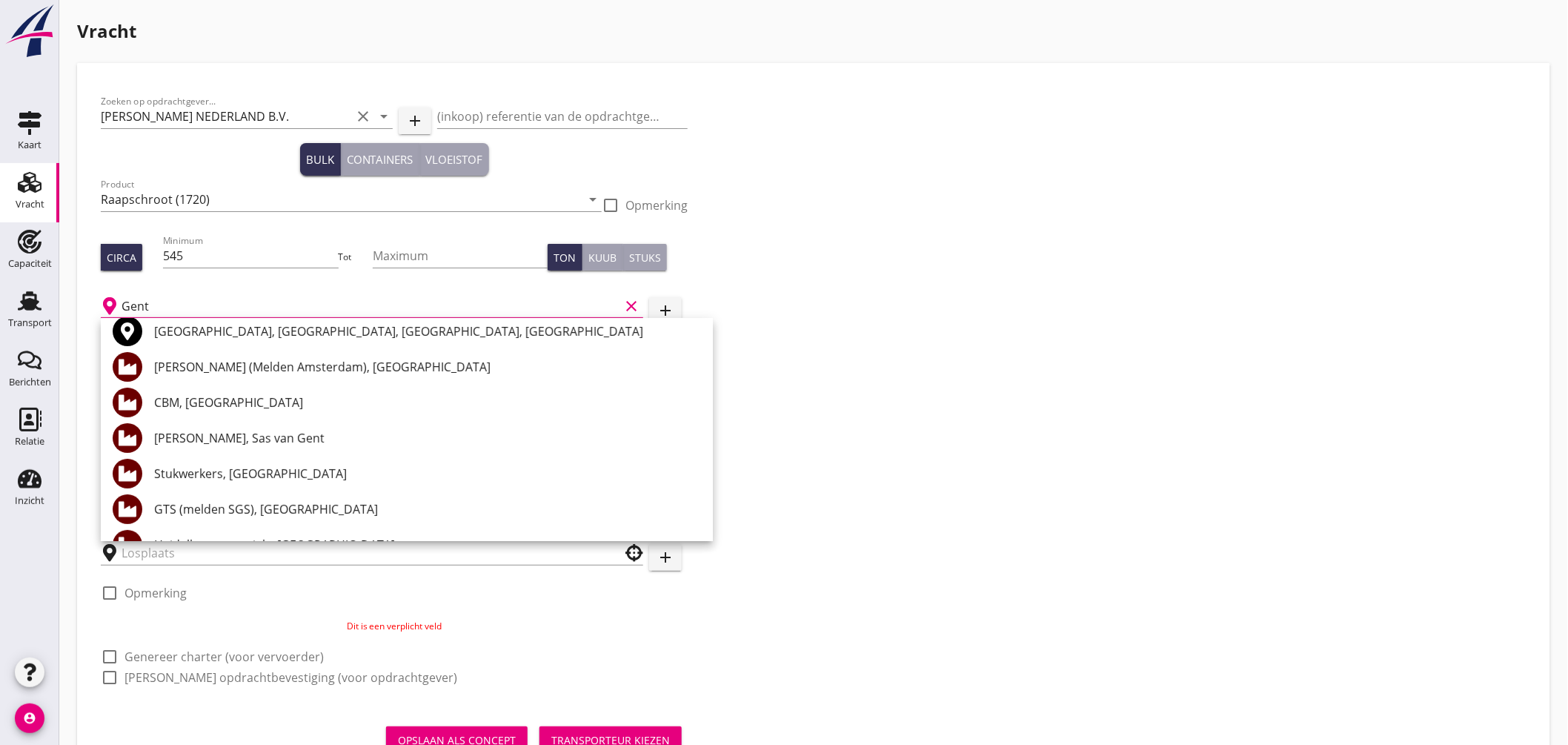
click at [196, 305] on input "Gent" at bounding box center [370, 306] width 498 height 24
type input "G"
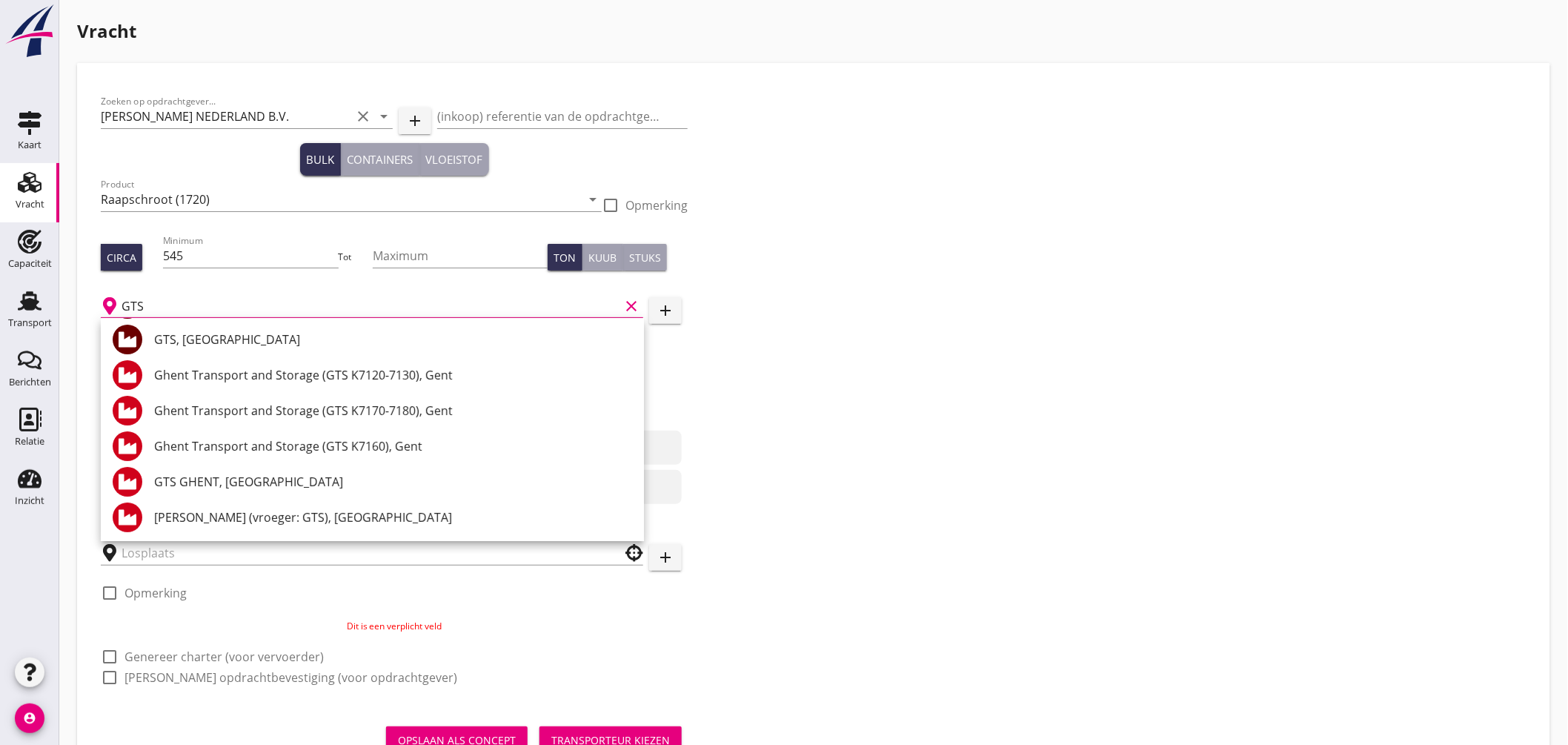
scroll to position [39, 0]
click at [202, 336] on div "GTS, [GEOGRAPHIC_DATA]" at bounding box center [392, 339] width 478 height 17
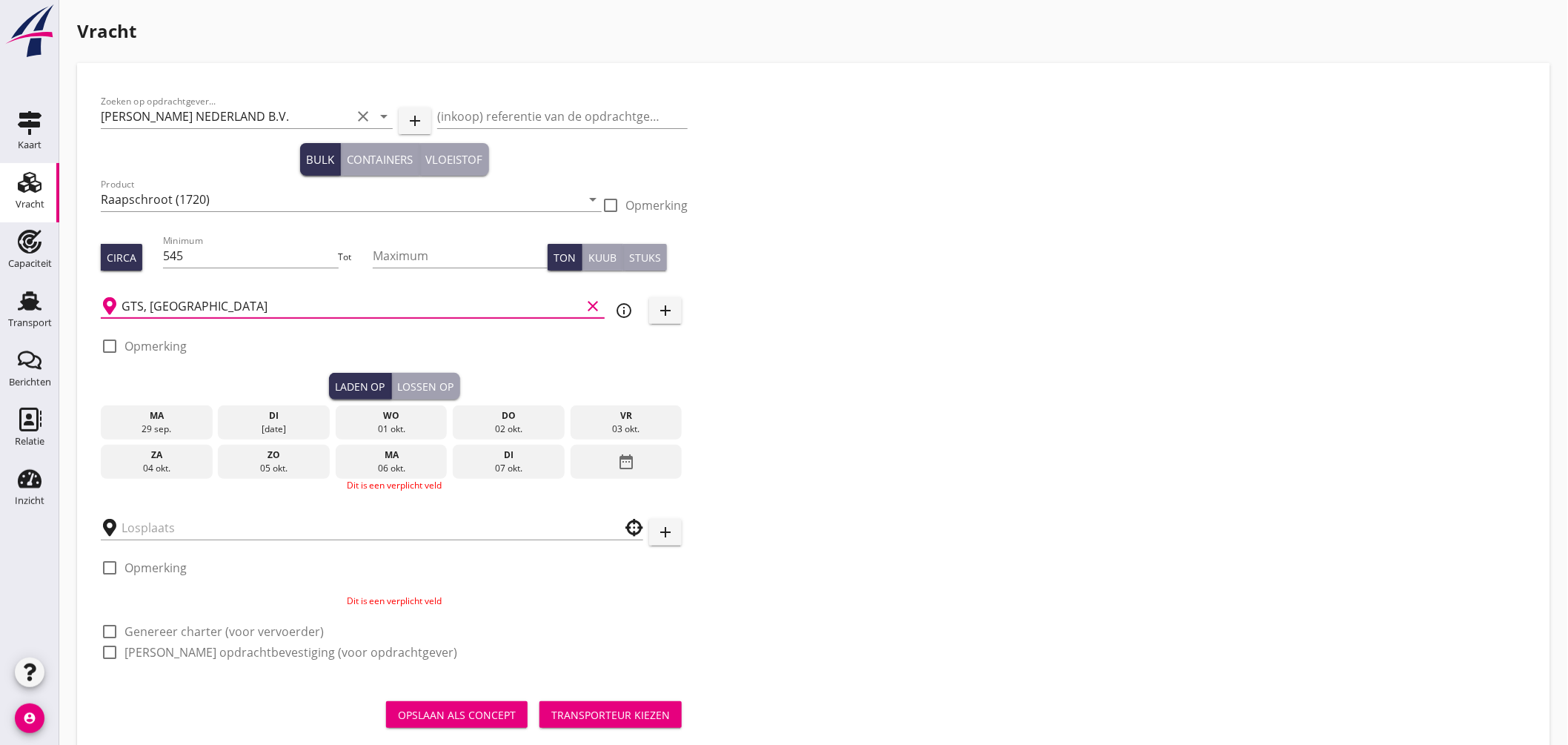
type input "GTS, [GEOGRAPHIC_DATA]"
click at [620, 306] on icon "info_outline" at bounding box center [624, 310] width 17 height 17
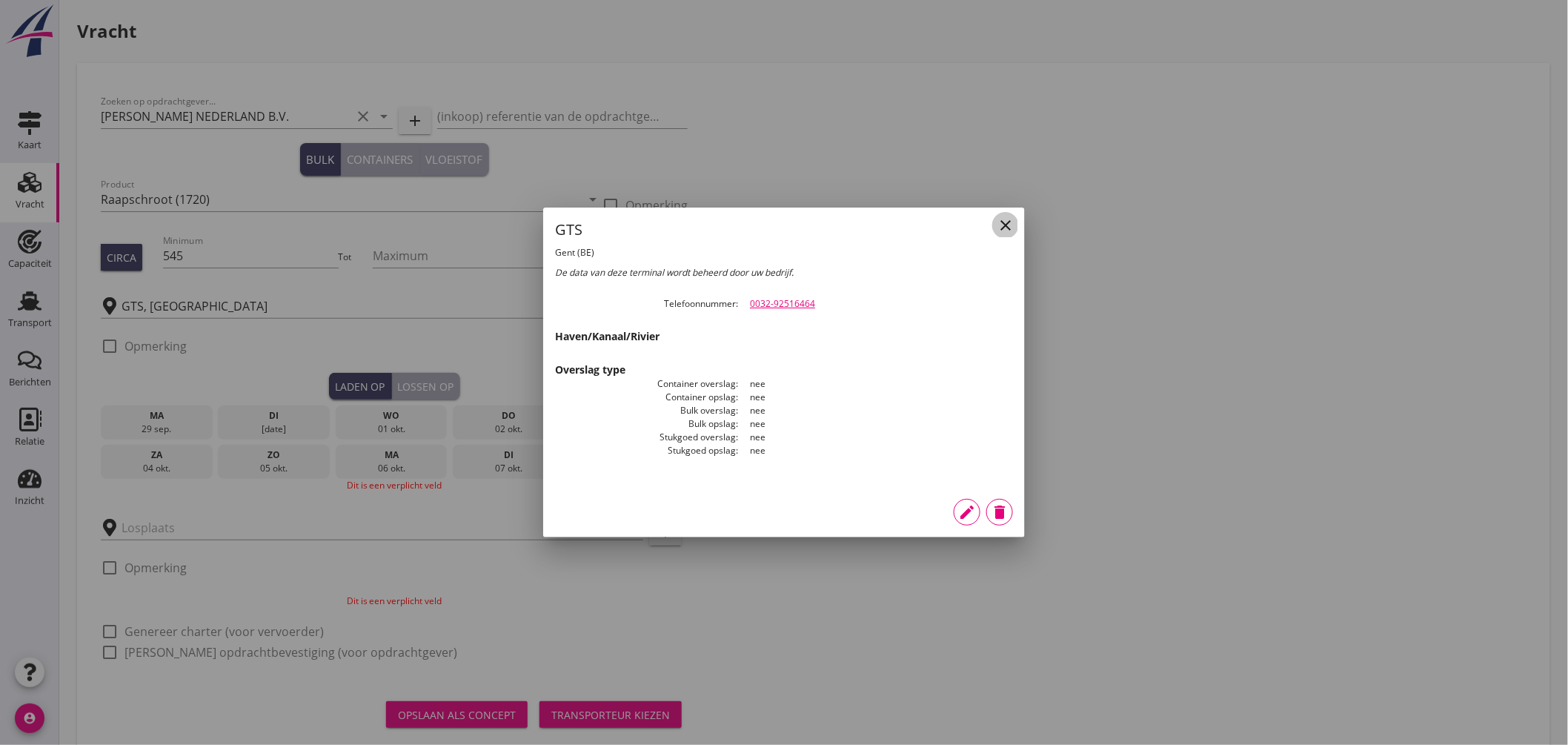
click at [1008, 226] on icon "close" at bounding box center [1005, 225] width 17 height 17
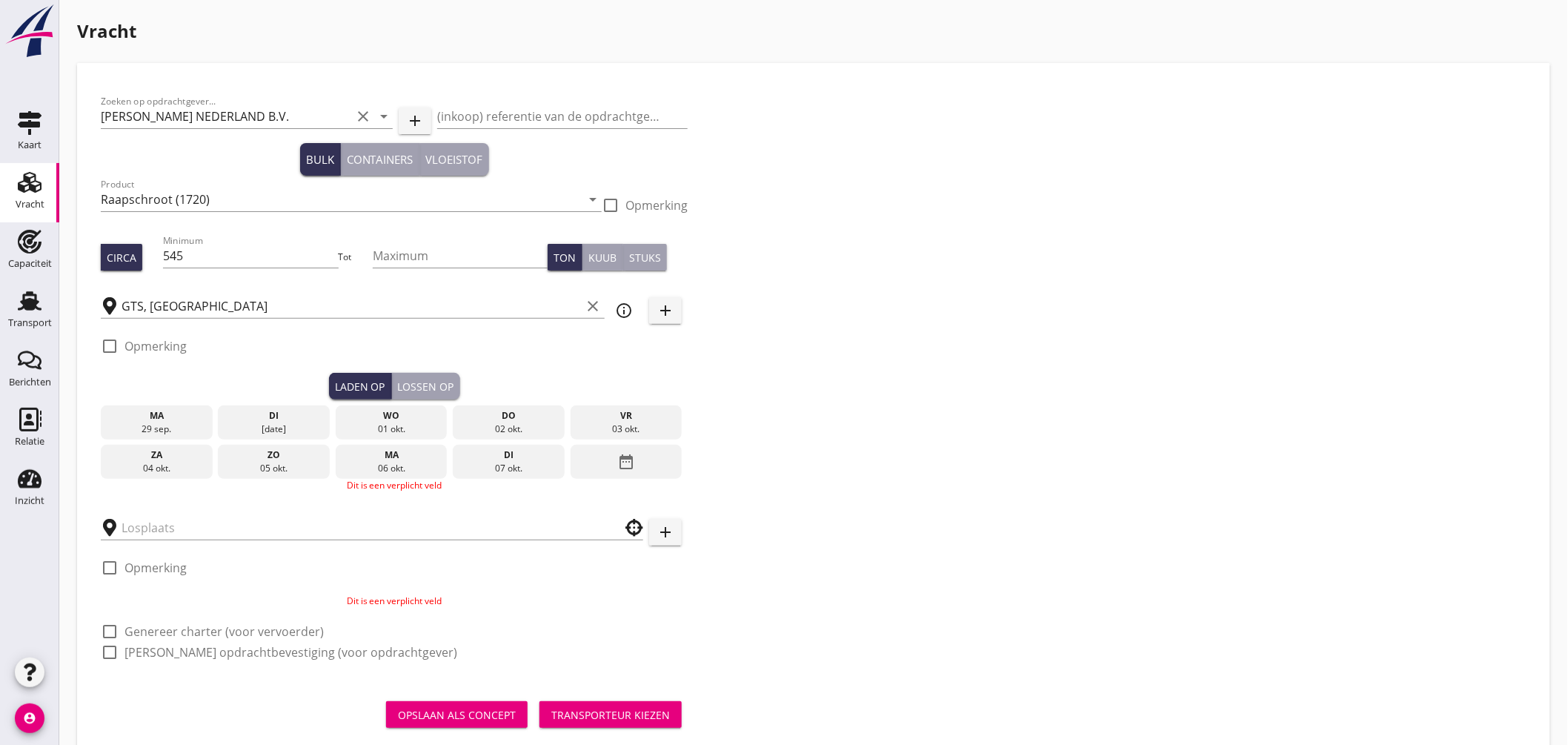
click at [487, 419] on div "do" at bounding box center [509, 416] width 105 height 14
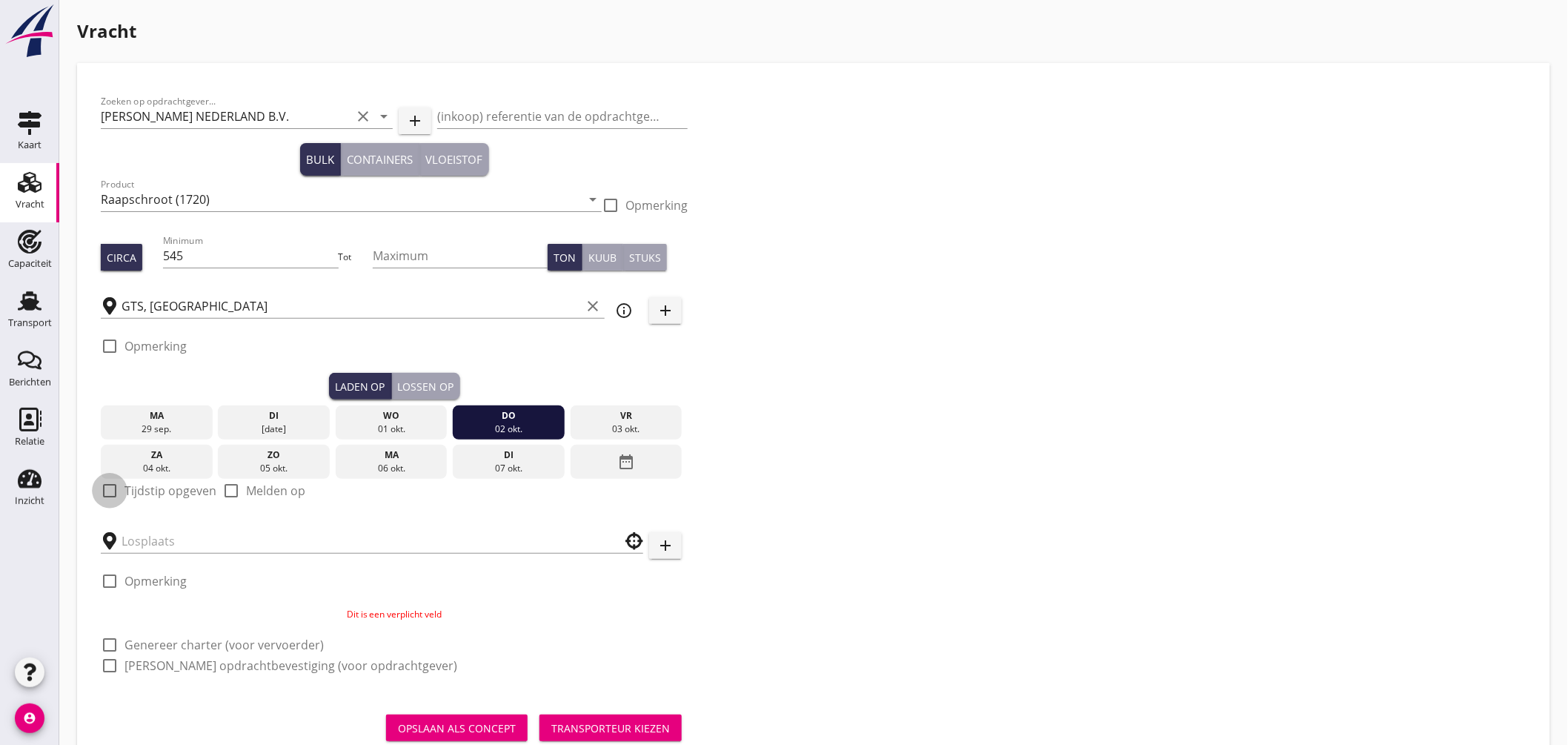
drag, startPoint x: 111, startPoint y: 494, endPoint x: 136, endPoint y: 512, distance: 30.8
click at [112, 494] on div at bounding box center [109, 490] width 25 height 25
checkbox input "true"
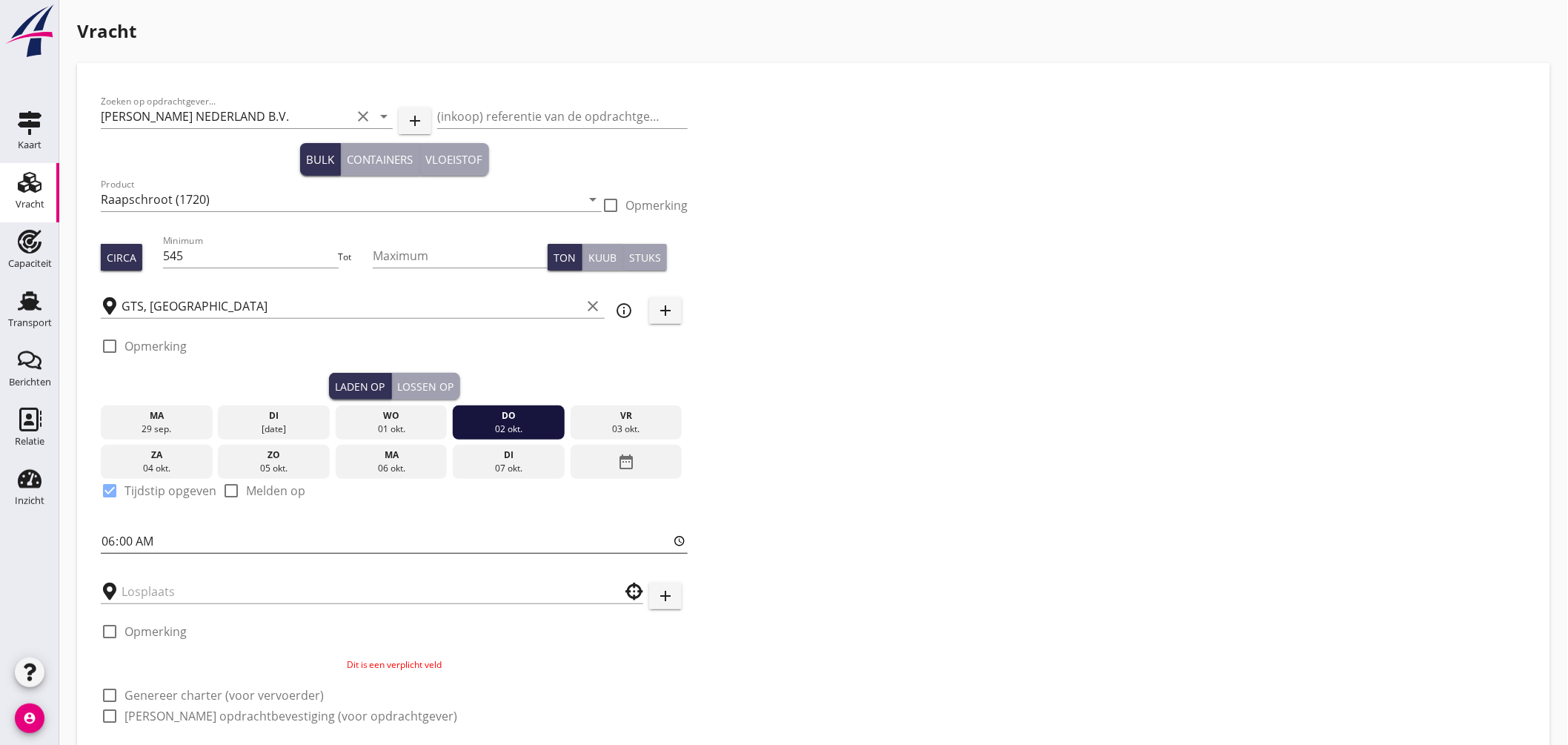
click at [110, 539] on input "06:00" at bounding box center [394, 541] width 587 height 24
type input "12:00"
click at [112, 342] on div at bounding box center [109, 346] width 25 height 25
checkbox input "true"
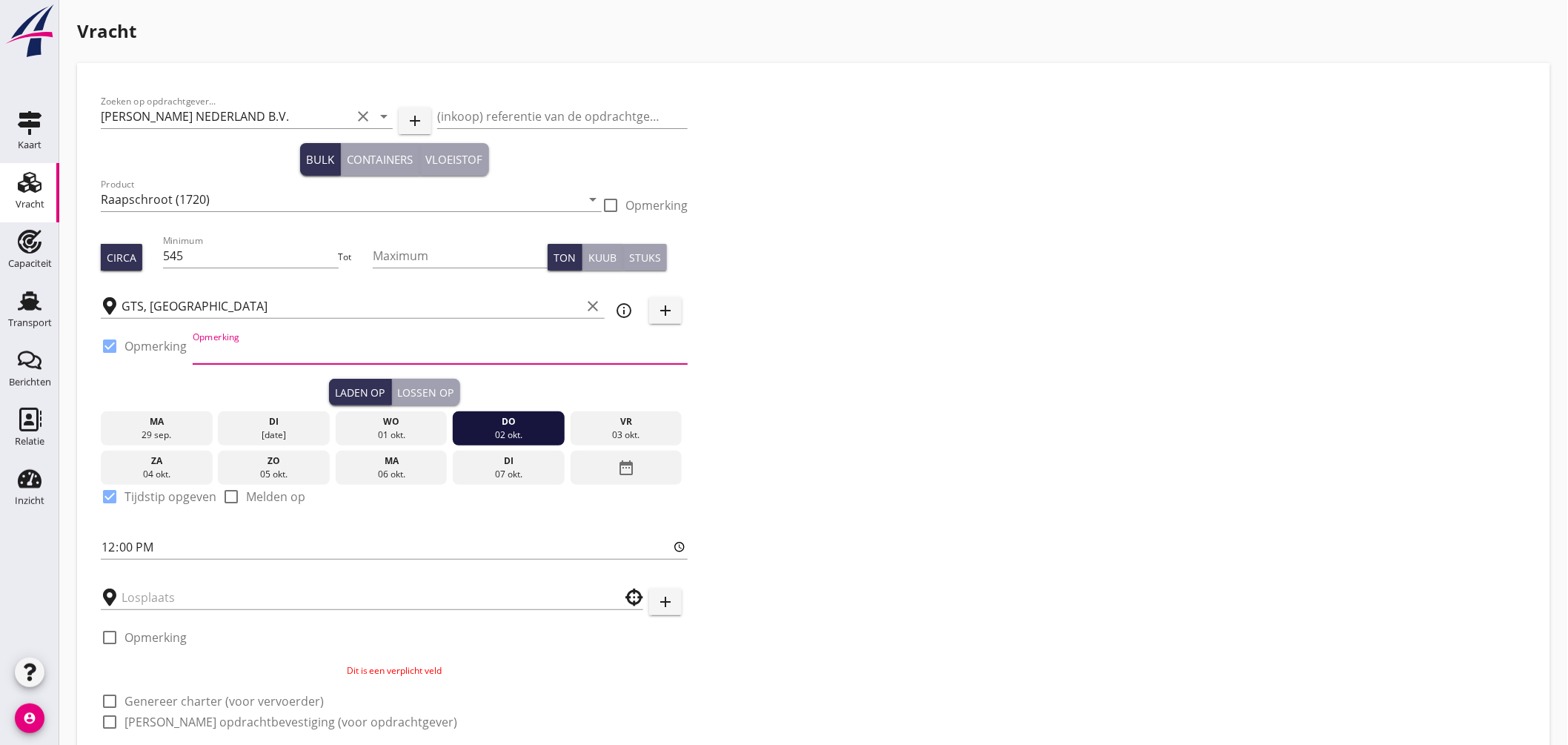
click at [325, 345] on input "Opmerking" at bounding box center [440, 352] width 495 height 24
type input "melden Peterson België"
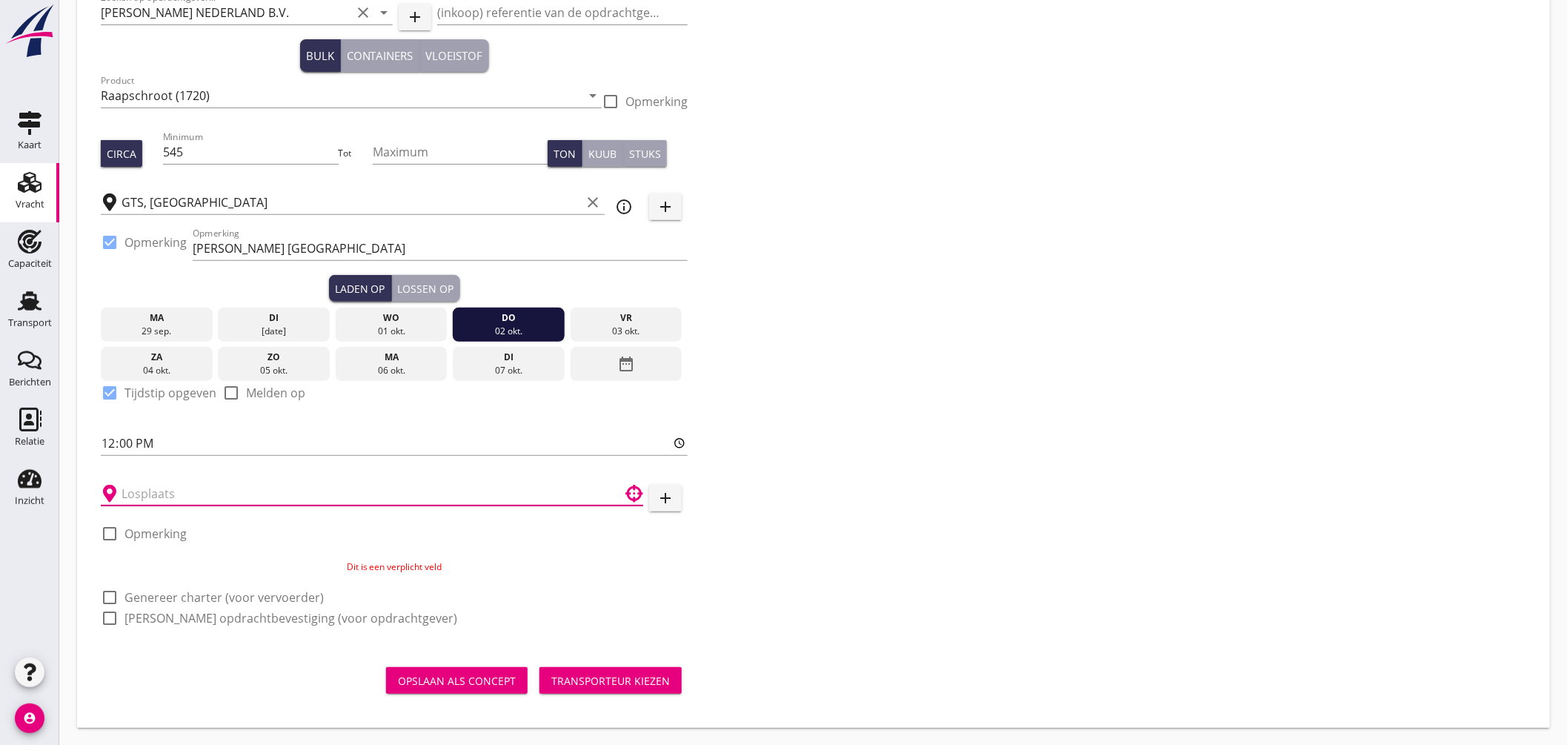
click at [283, 495] on input "text" at bounding box center [362, 494] width 480 height 24
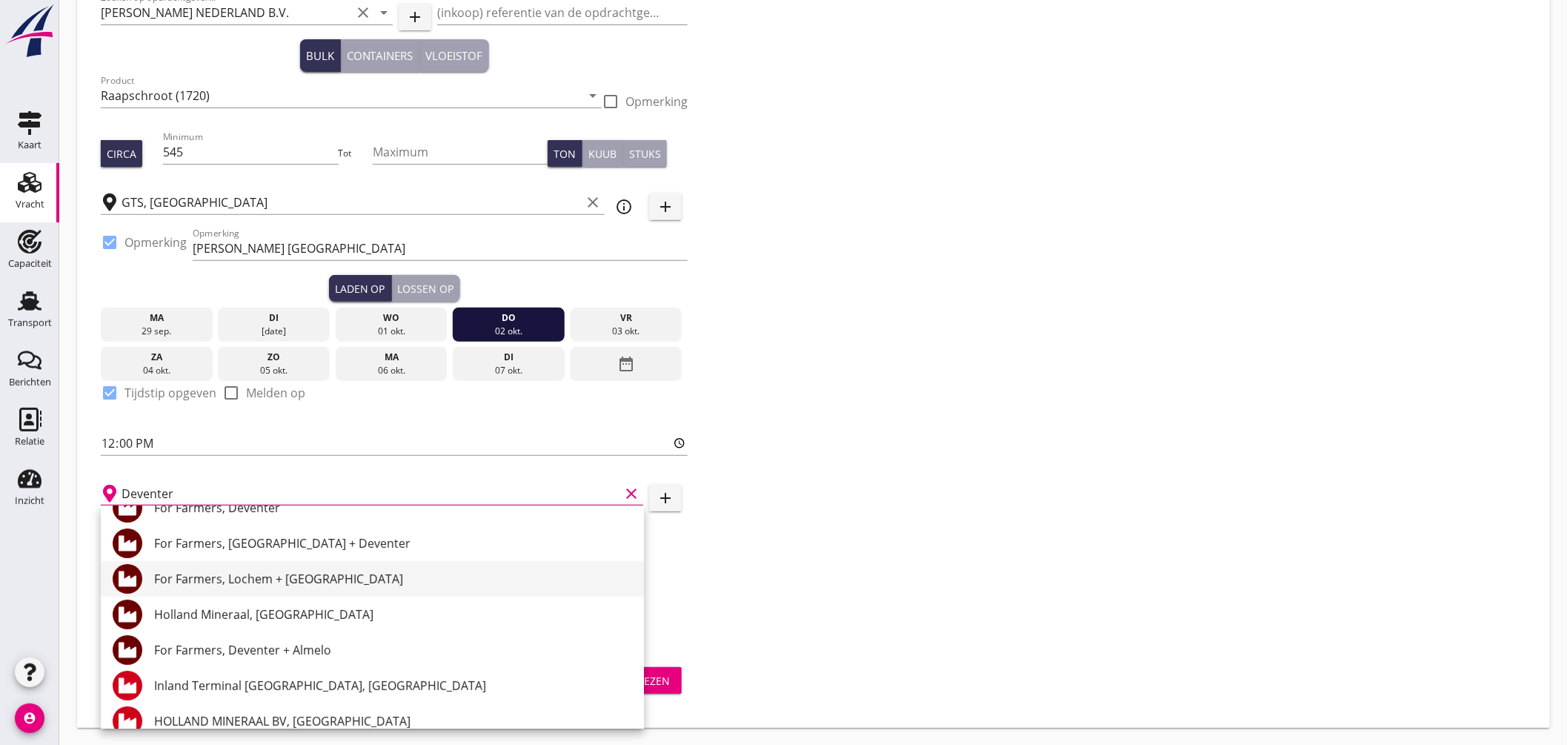
scroll to position [0, 0]
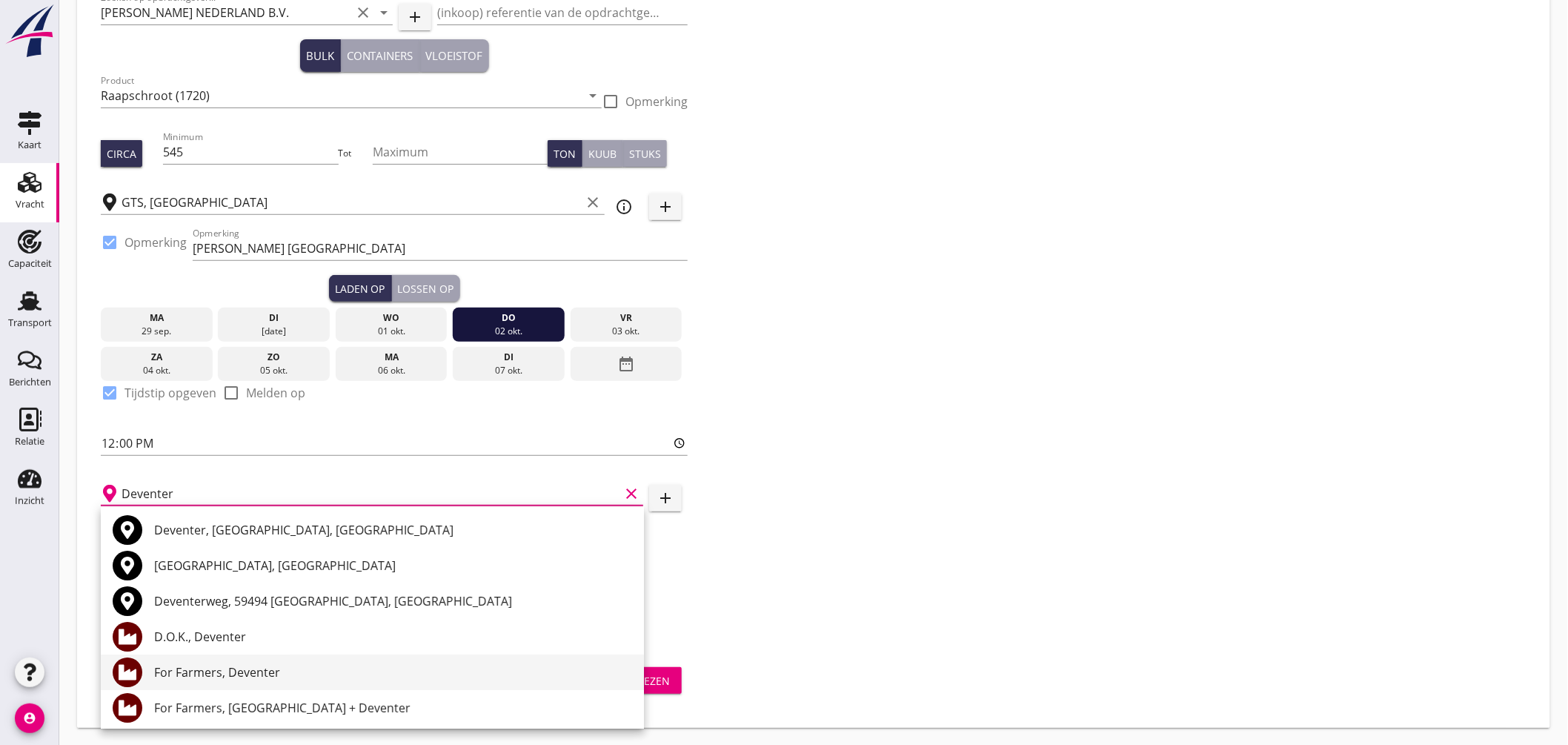
click at [265, 671] on div "For Farmers, Deventer" at bounding box center [392, 672] width 478 height 17
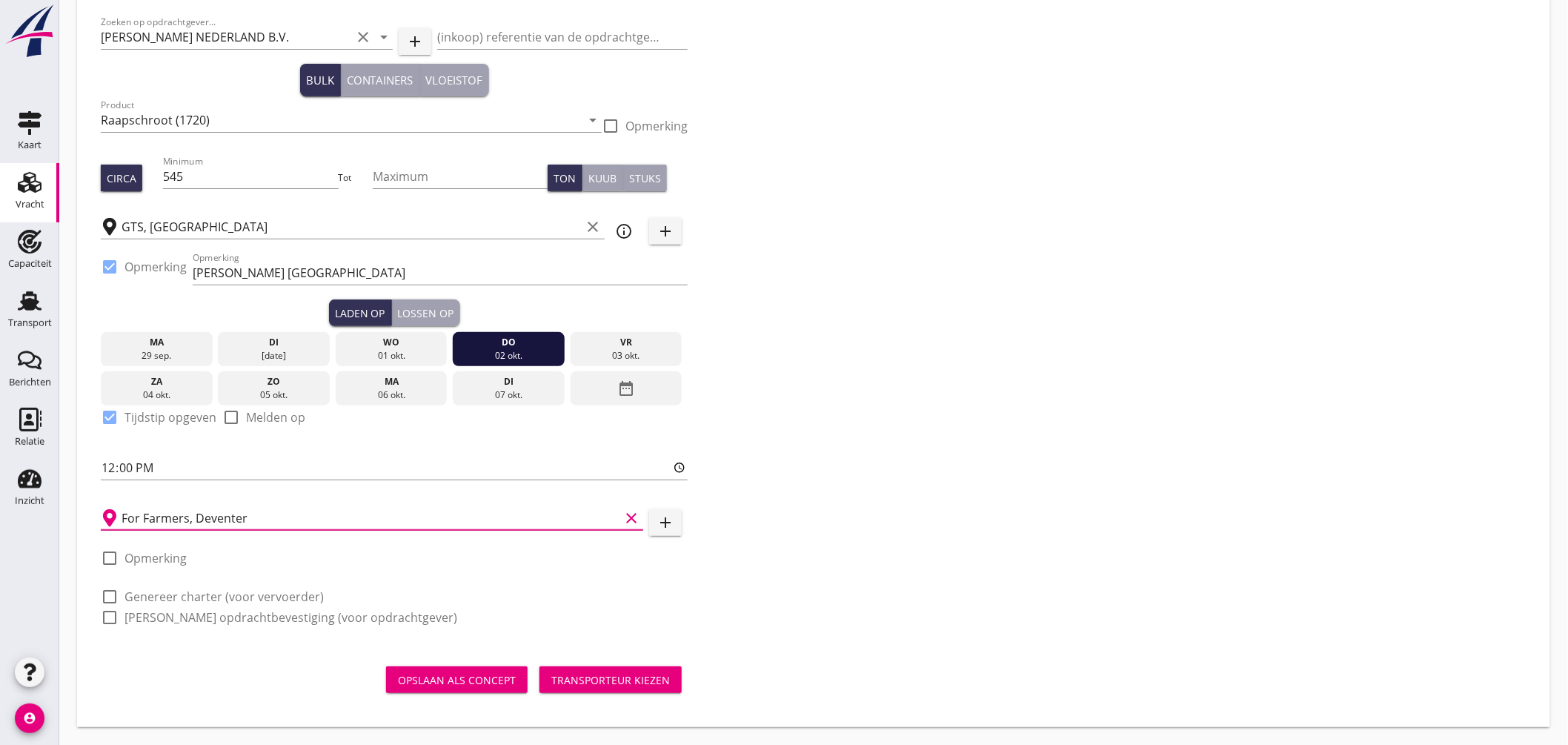
scroll to position [78, 0]
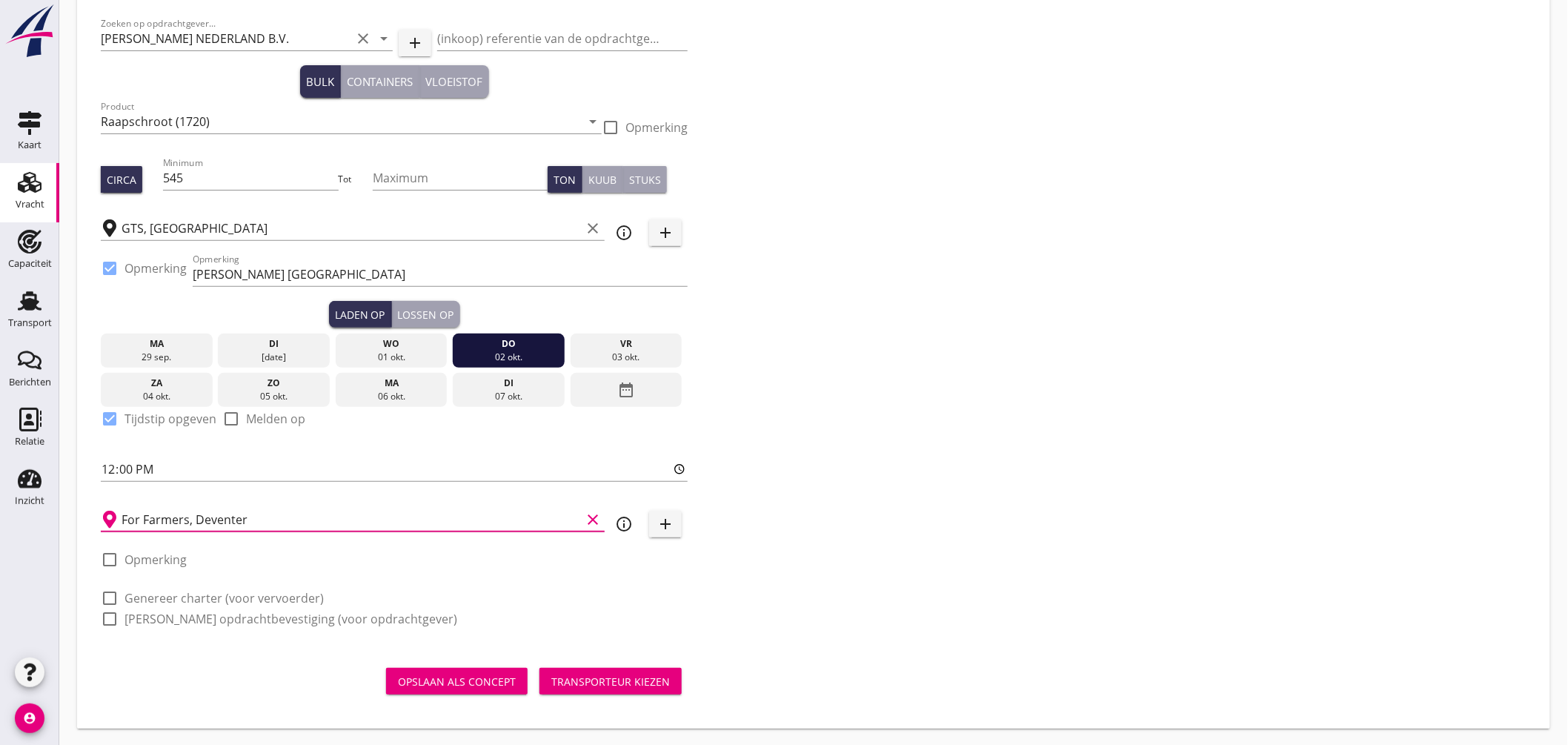
type input "For Farmers, Deventer"
drag, startPoint x: 115, startPoint y: 595, endPoint x: 116, endPoint y: 605, distance: 10.0
click at [116, 595] on div at bounding box center [109, 598] width 25 height 25
checkbox input "true"
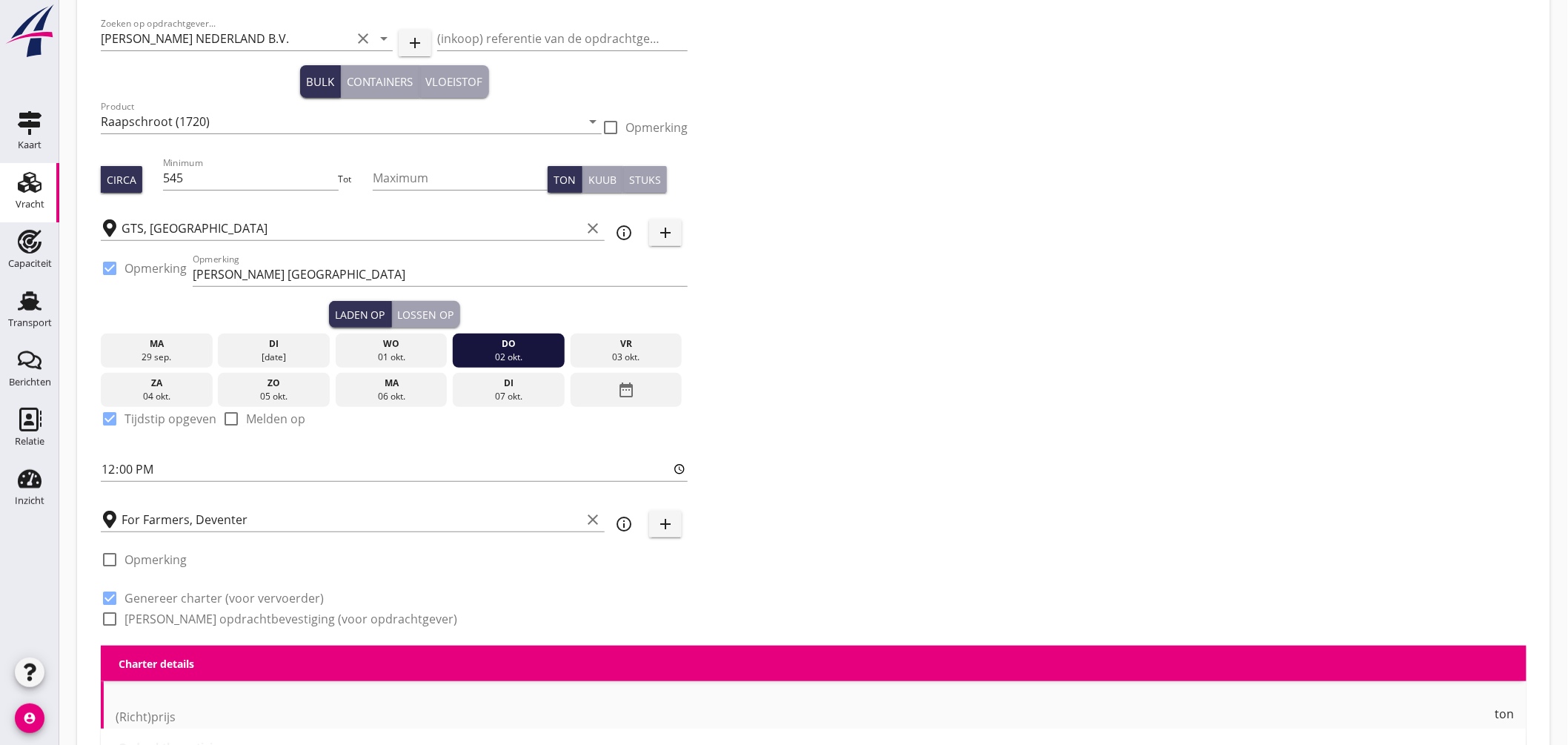
checkbox input "true"
click at [116, 616] on div at bounding box center [109, 618] width 25 height 25
checkbox input "true"
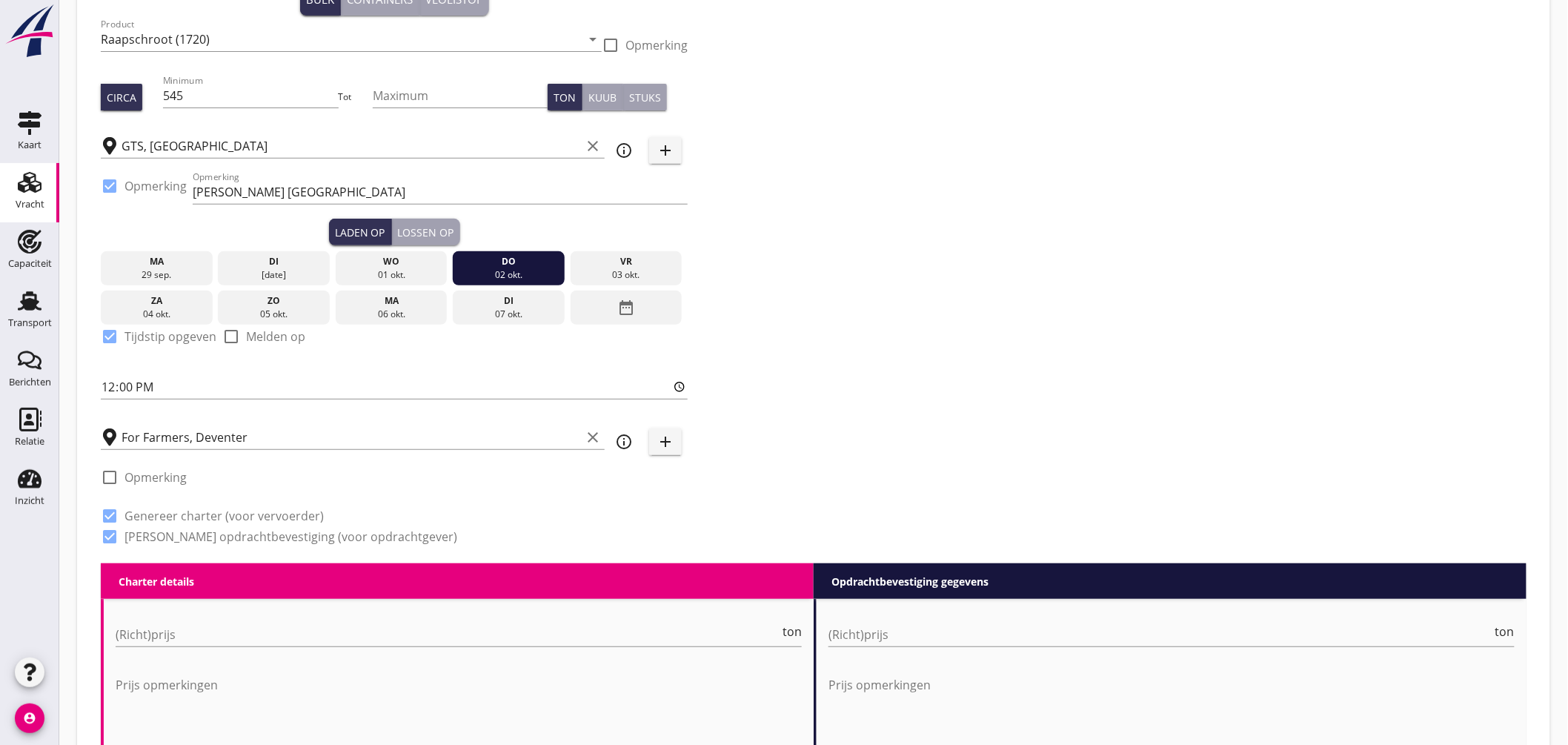
scroll to position [408, 0]
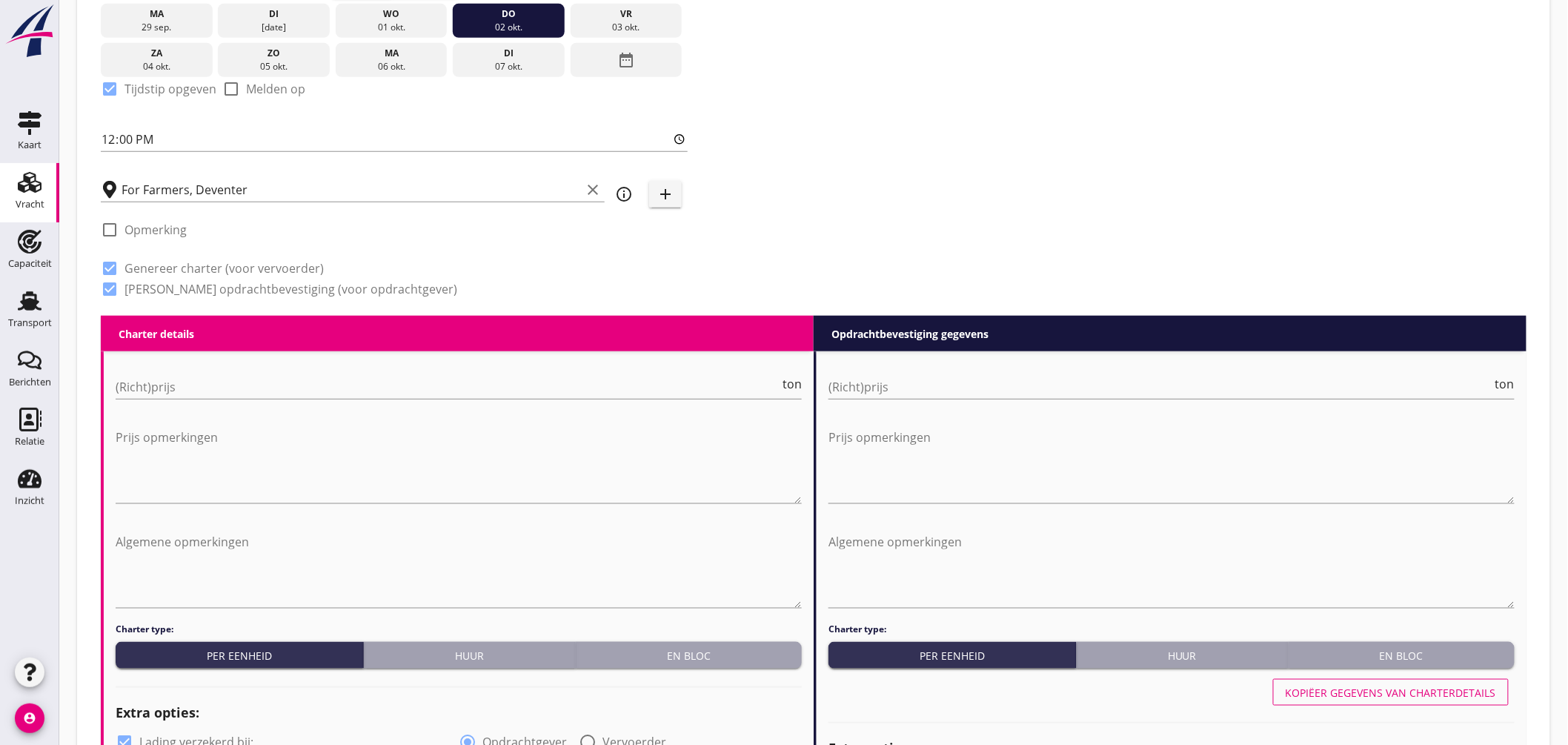
click at [698, 645] on button "En bloc" at bounding box center [689, 655] width 226 height 27
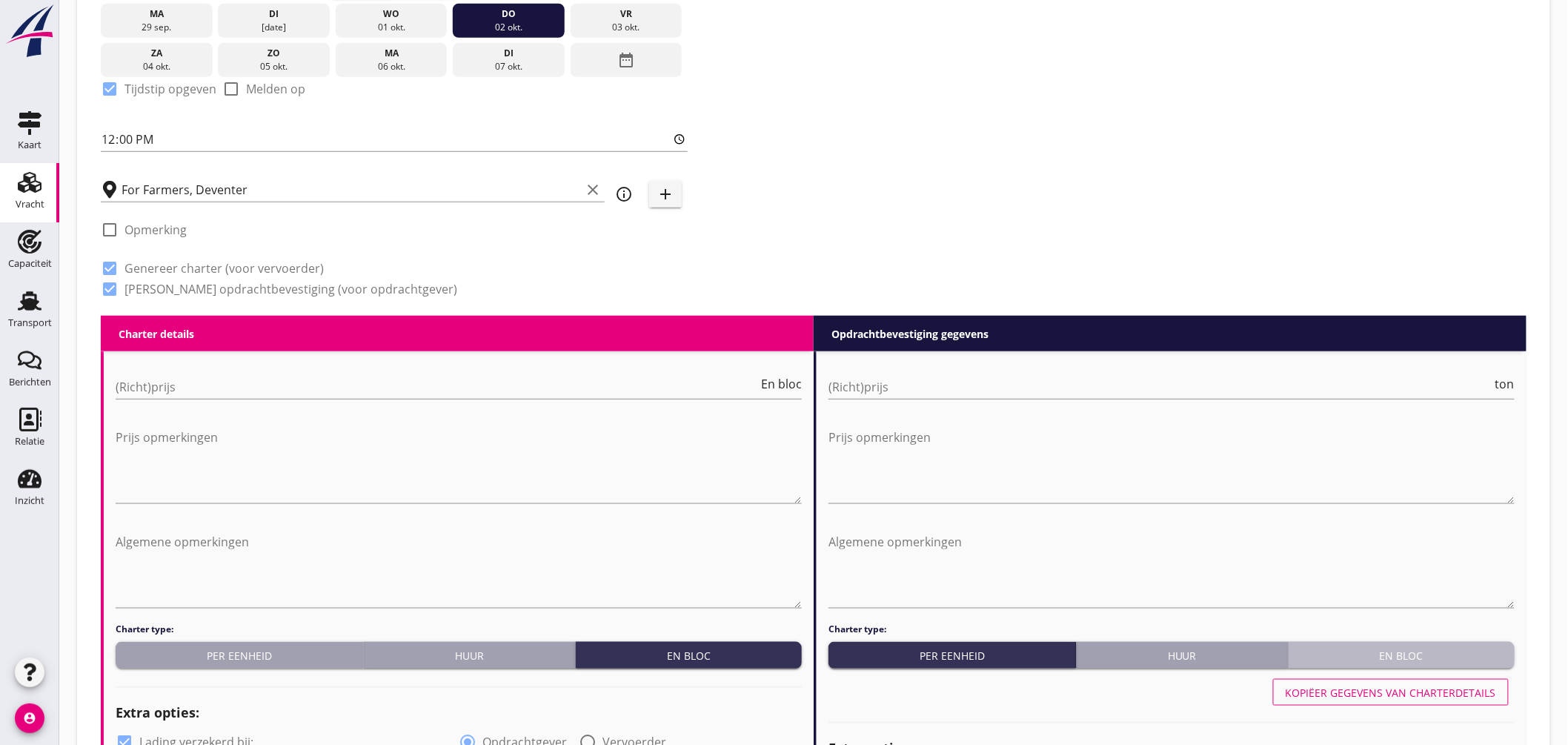
click at [1452, 646] on button "En bloc" at bounding box center [1402, 655] width 226 height 27
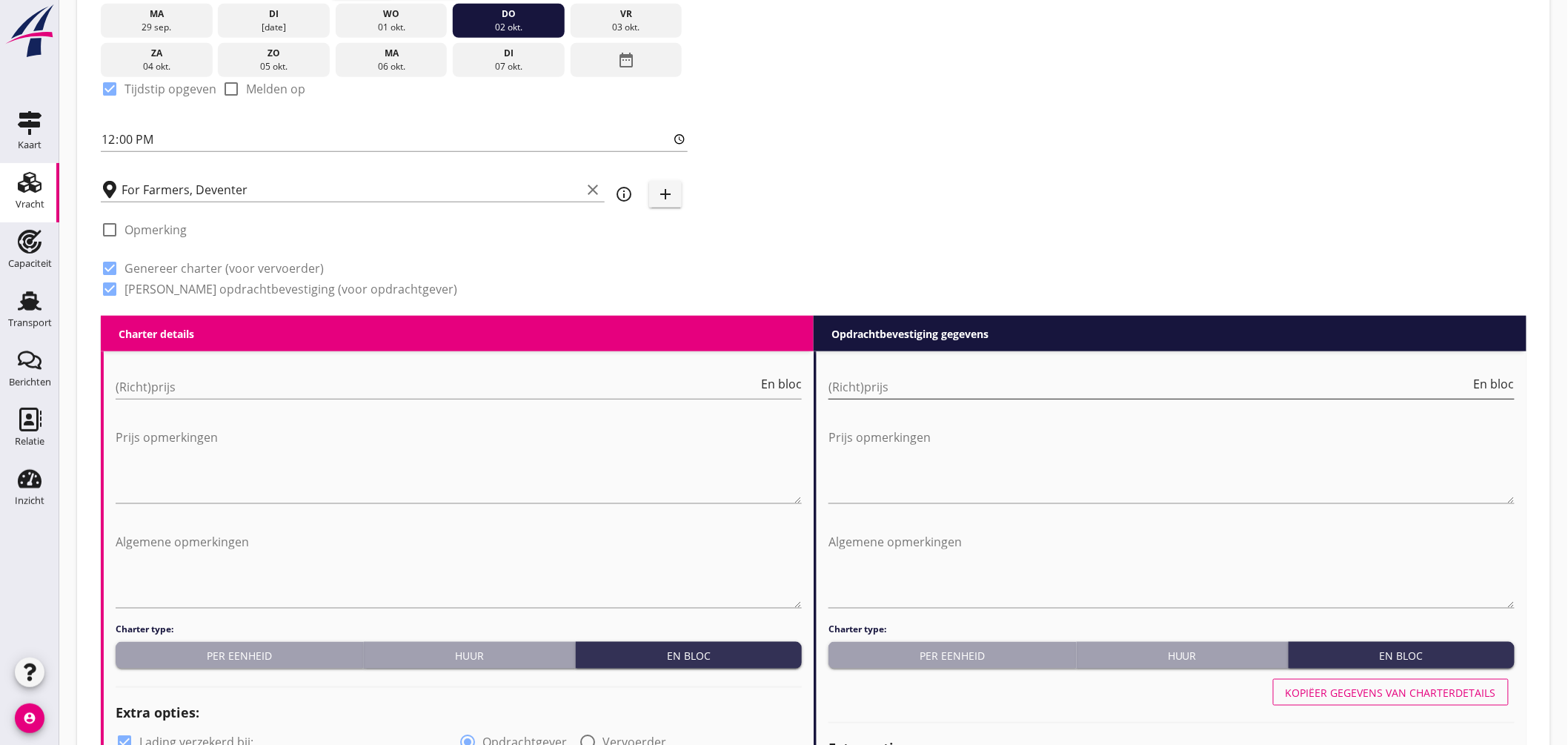
click at [915, 390] on input "(Richt)prijs" at bounding box center [1150, 387] width 643 height 24
type input "5750"
click at [234, 380] on input "(Richt)prijs" at bounding box center [436, 387] width 643 height 24
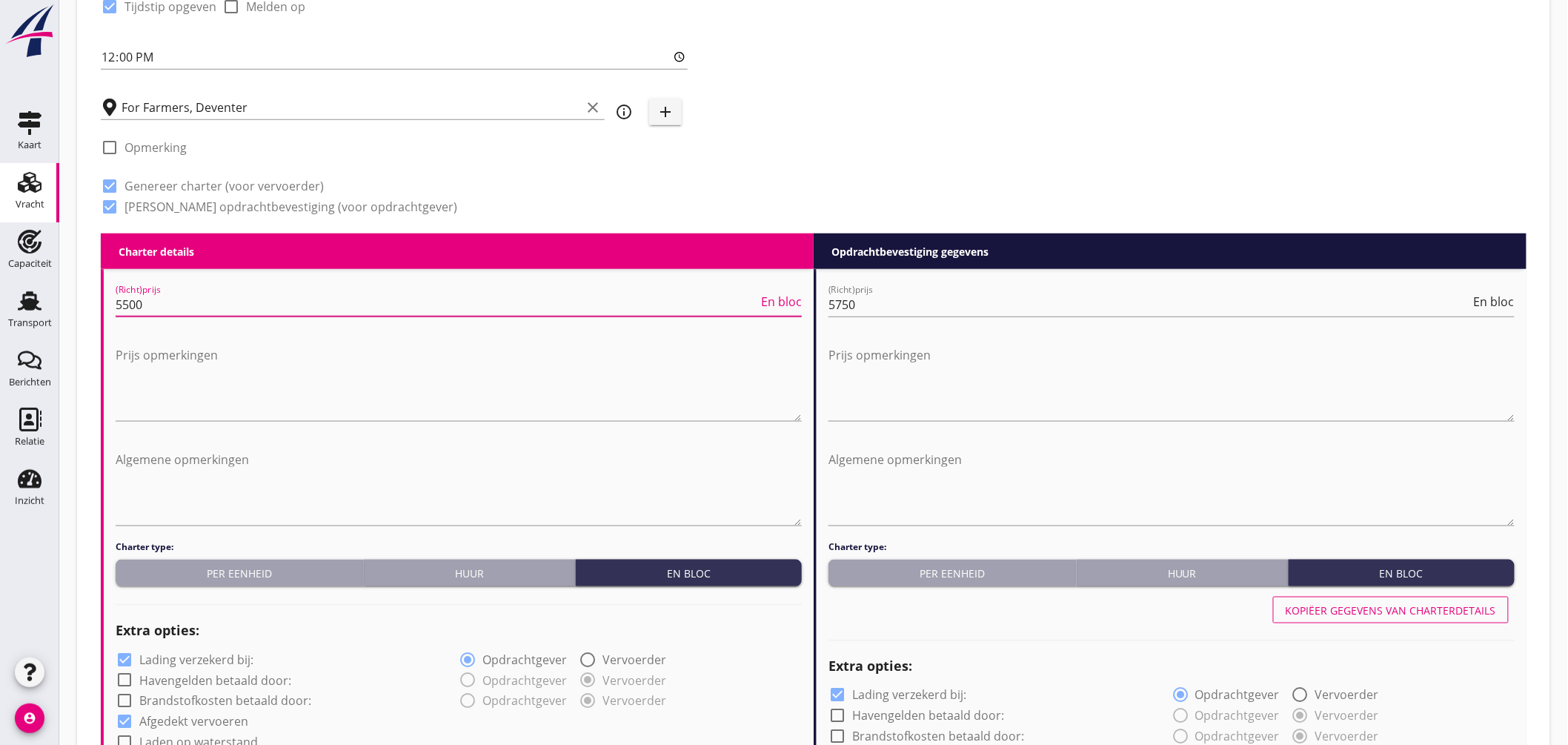
scroll to position [655, 0]
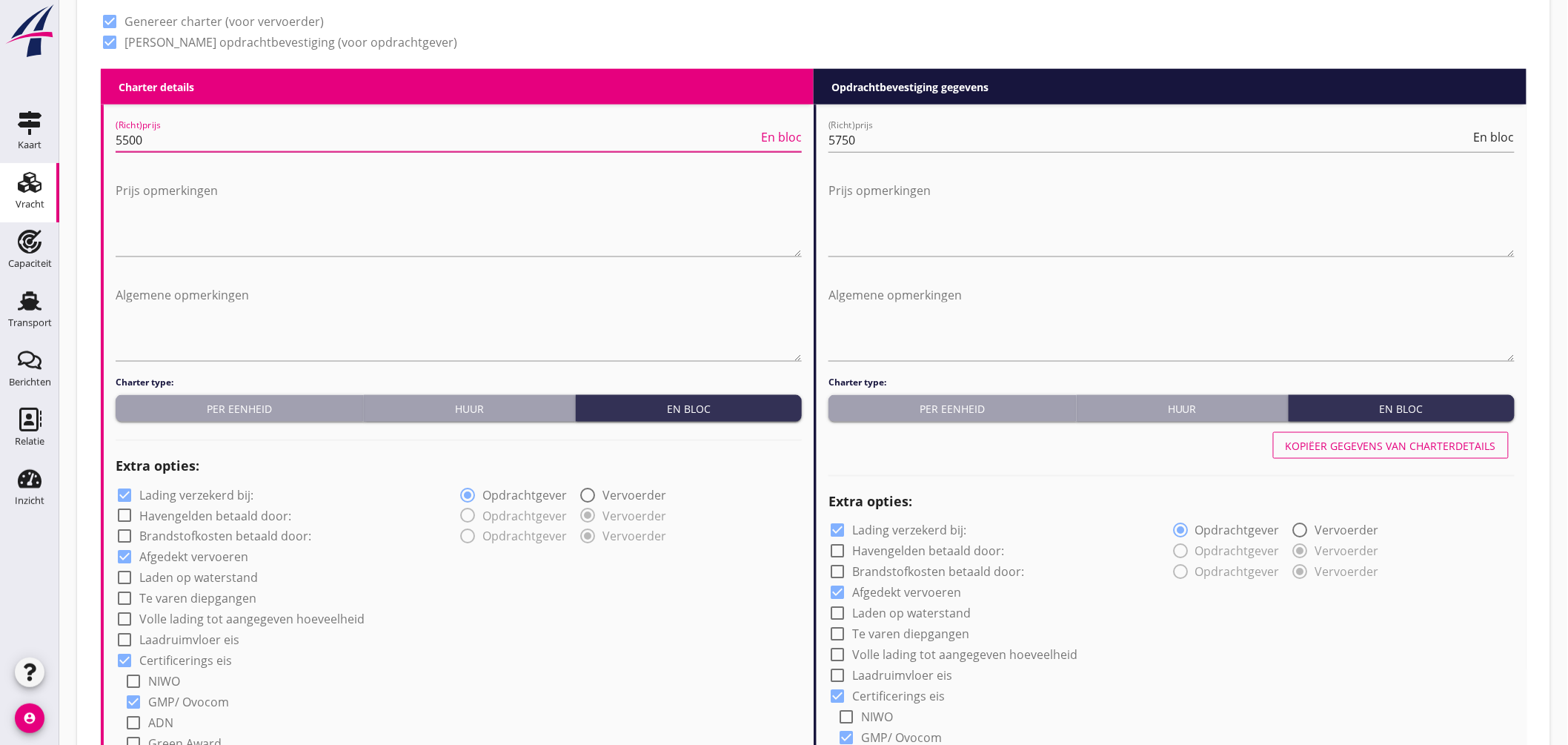
type input "5500"
click at [217, 492] on label "Lading verzekerd bij:" at bounding box center [196, 495] width 114 height 15
checkbox input "false"
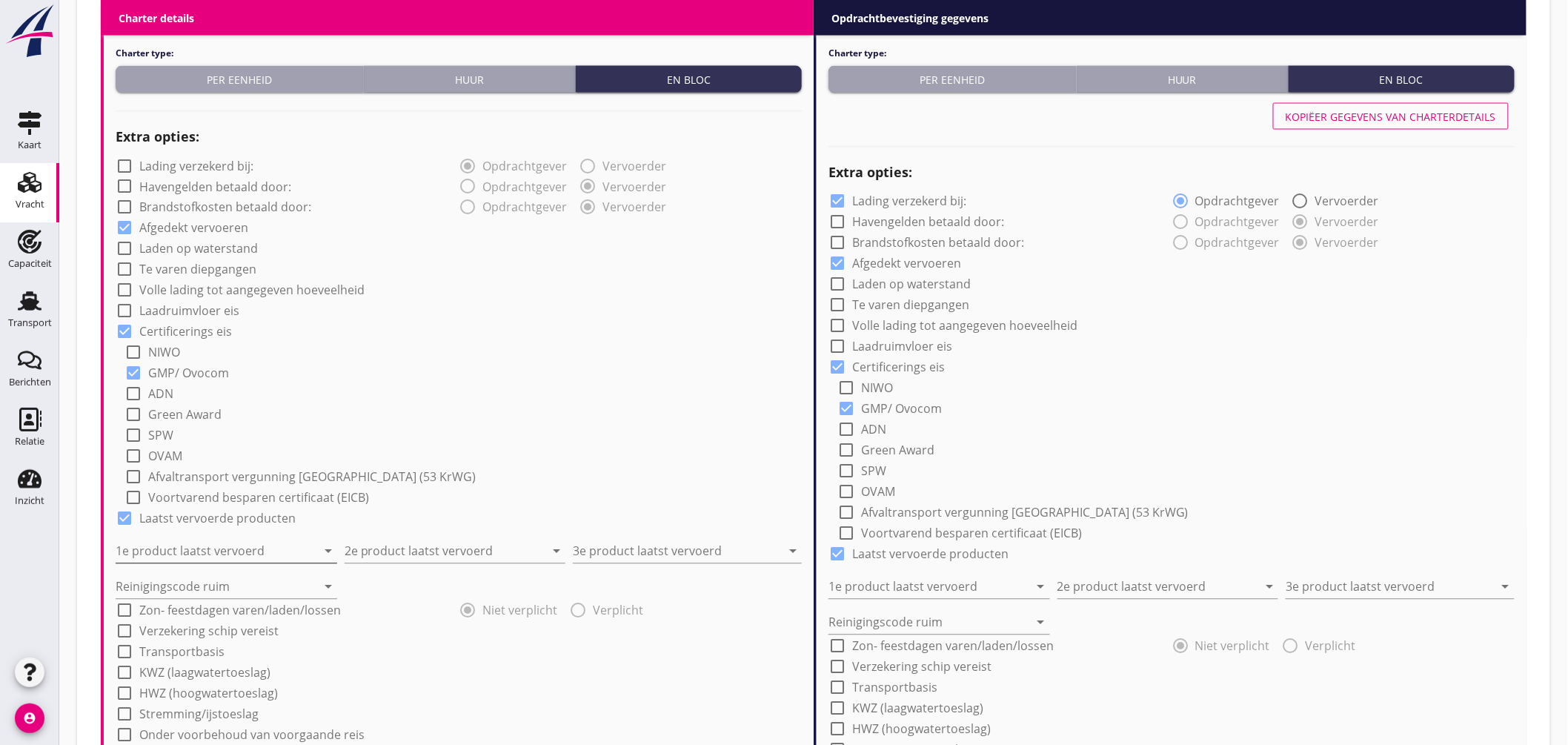
click at [233, 550] on input "1e product laatst vervoerd" at bounding box center [215, 551] width 201 height 24
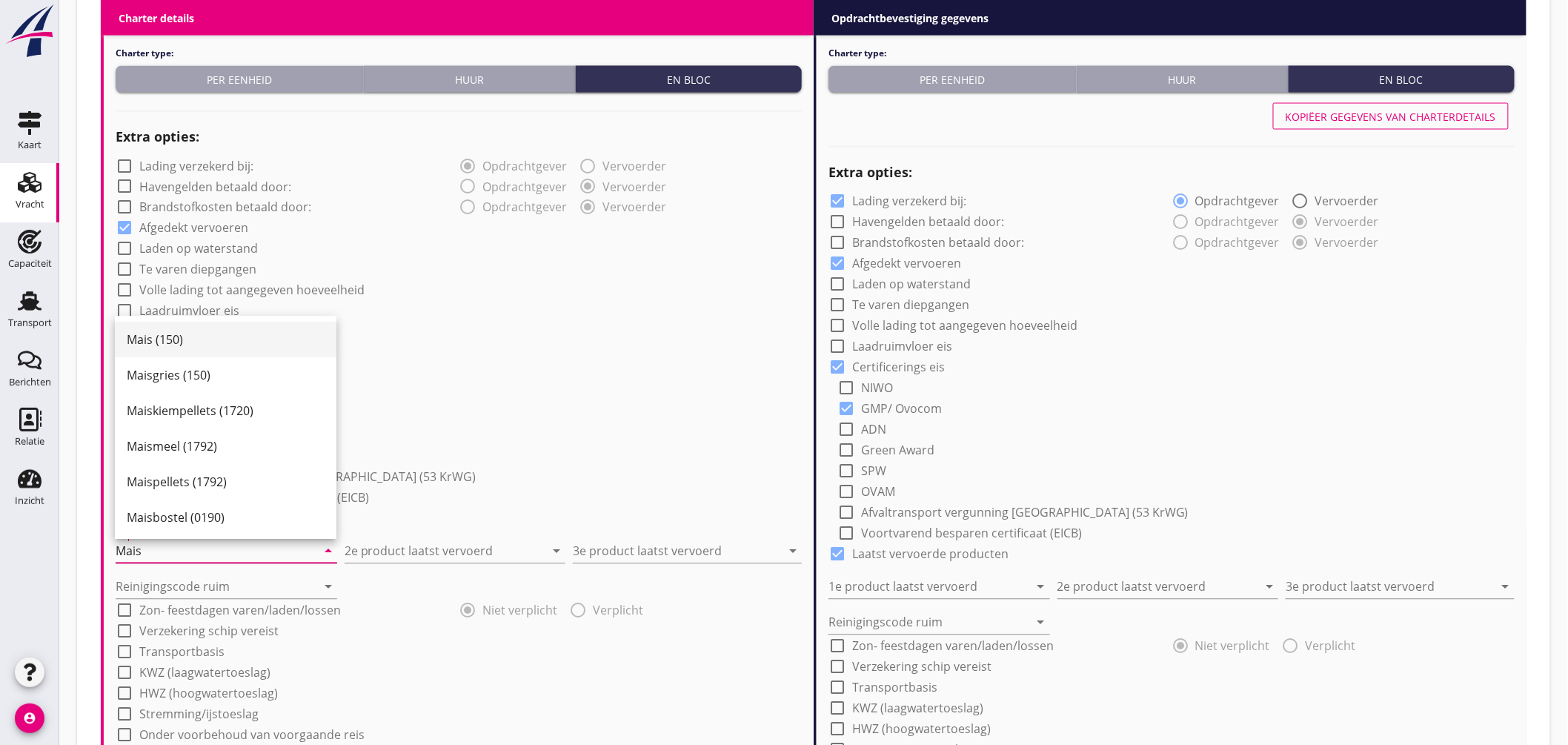
click at [193, 331] on div "Mais (150)" at bounding box center [226, 339] width 198 height 17
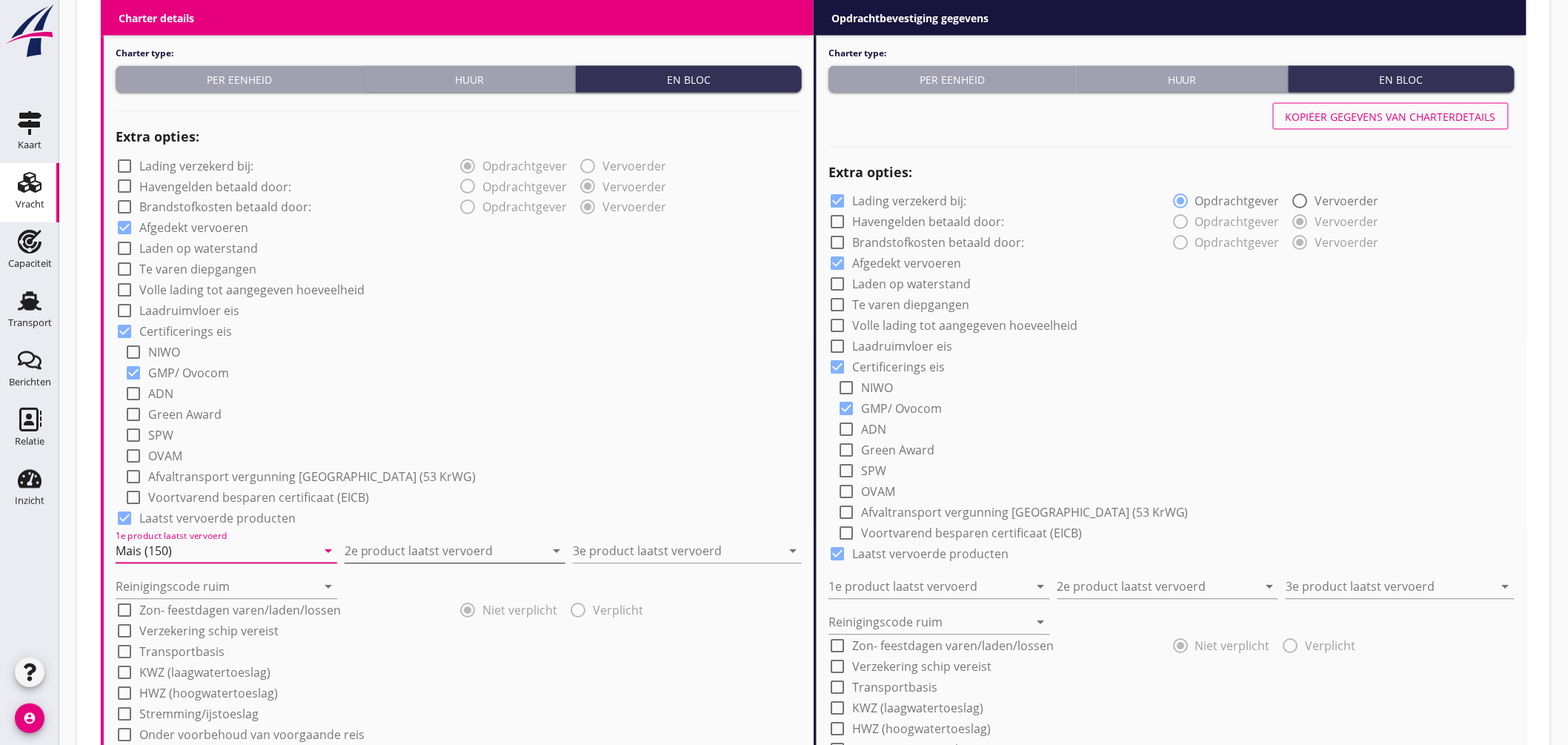
type input "Mais (150)"
click at [408, 549] on input "2e product laatst vervoerd" at bounding box center [445, 551] width 201 height 24
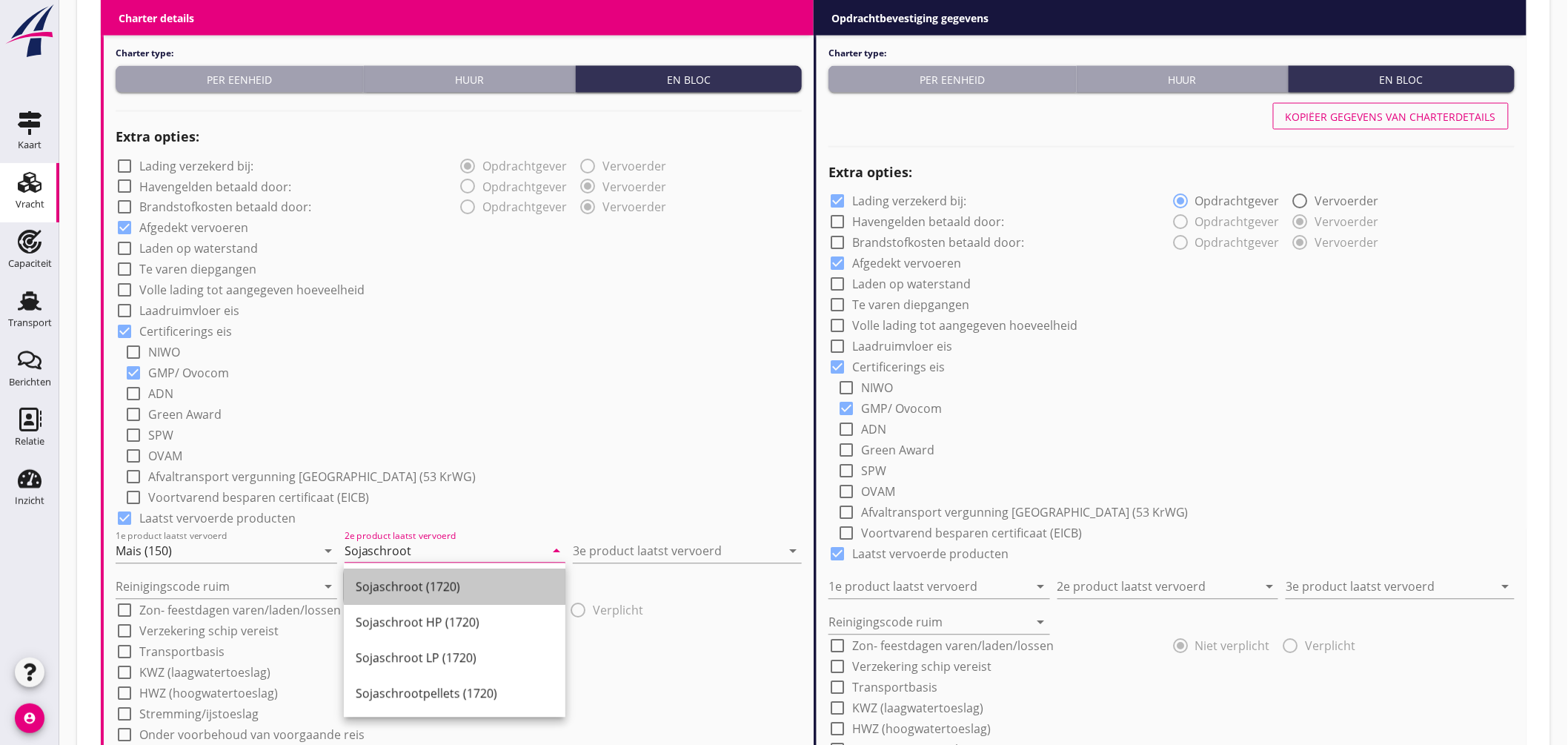
drag, startPoint x: 447, startPoint y: 592, endPoint x: 561, endPoint y: 569, distance: 116.3
click at [448, 592] on div "Sojaschroot (1720)" at bounding box center [455, 586] width 198 height 17
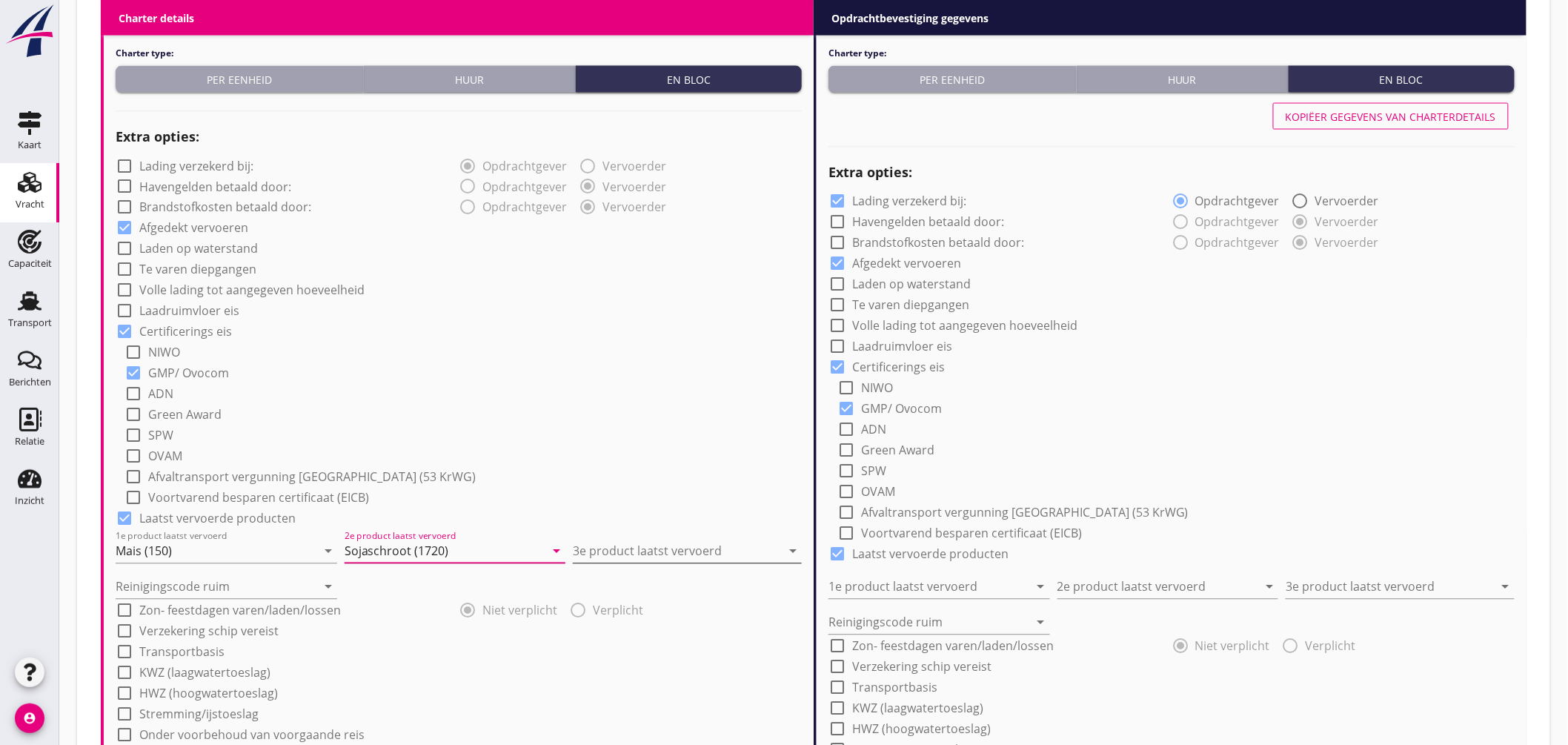
type input "Sojaschroot (1720)"
click at [610, 541] on input "3e product laatst vervoerd" at bounding box center [677, 551] width 208 height 24
drag, startPoint x: 648, startPoint y: 590, endPoint x: 361, endPoint y: 559, distance: 288.7
click at [649, 590] on div "Raapschroot (1720)" at bounding box center [688, 586] width 205 height 17
type input "Raapschroot (1720)"
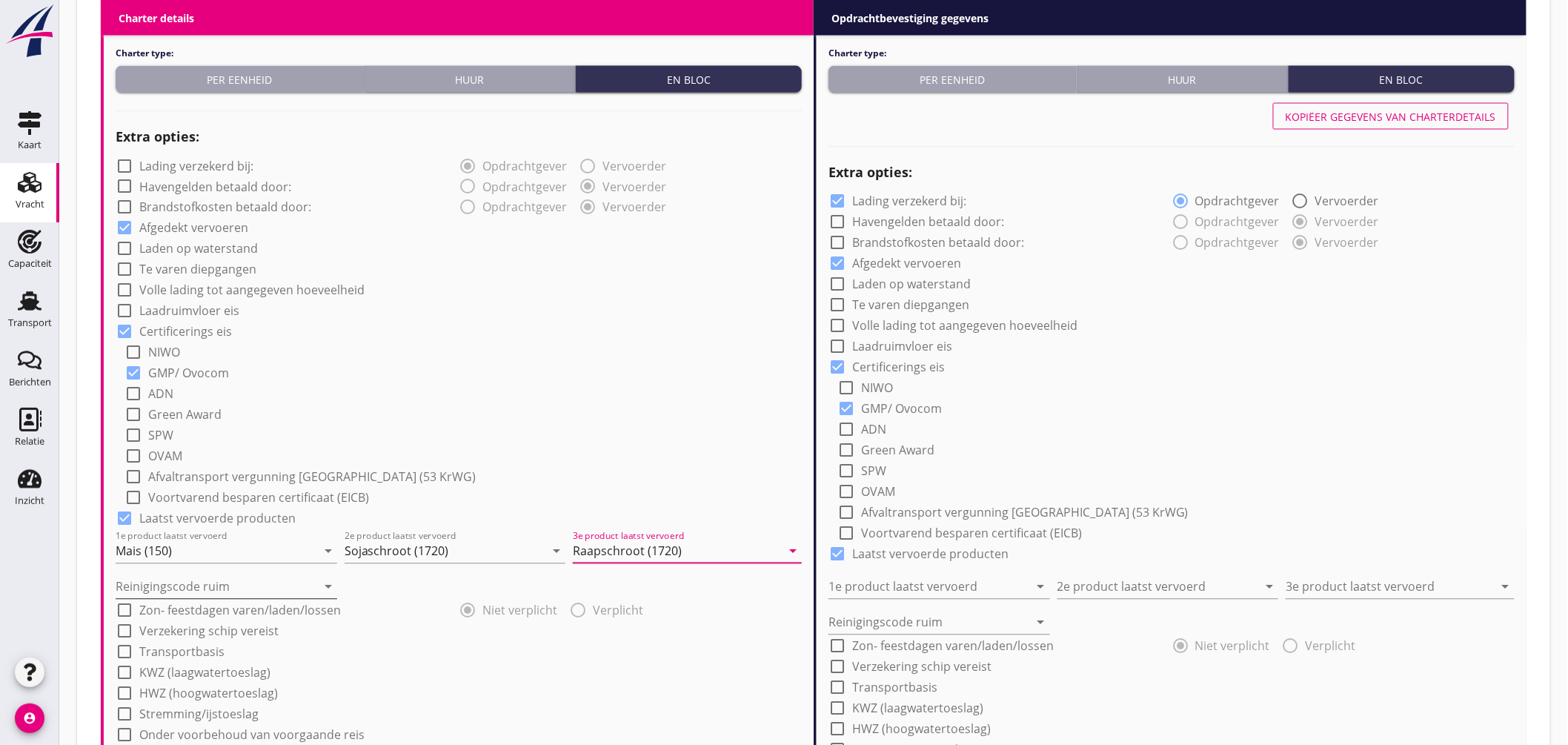
click at [187, 583] on input "Reinigingscode ruim" at bounding box center [215, 587] width 201 height 24
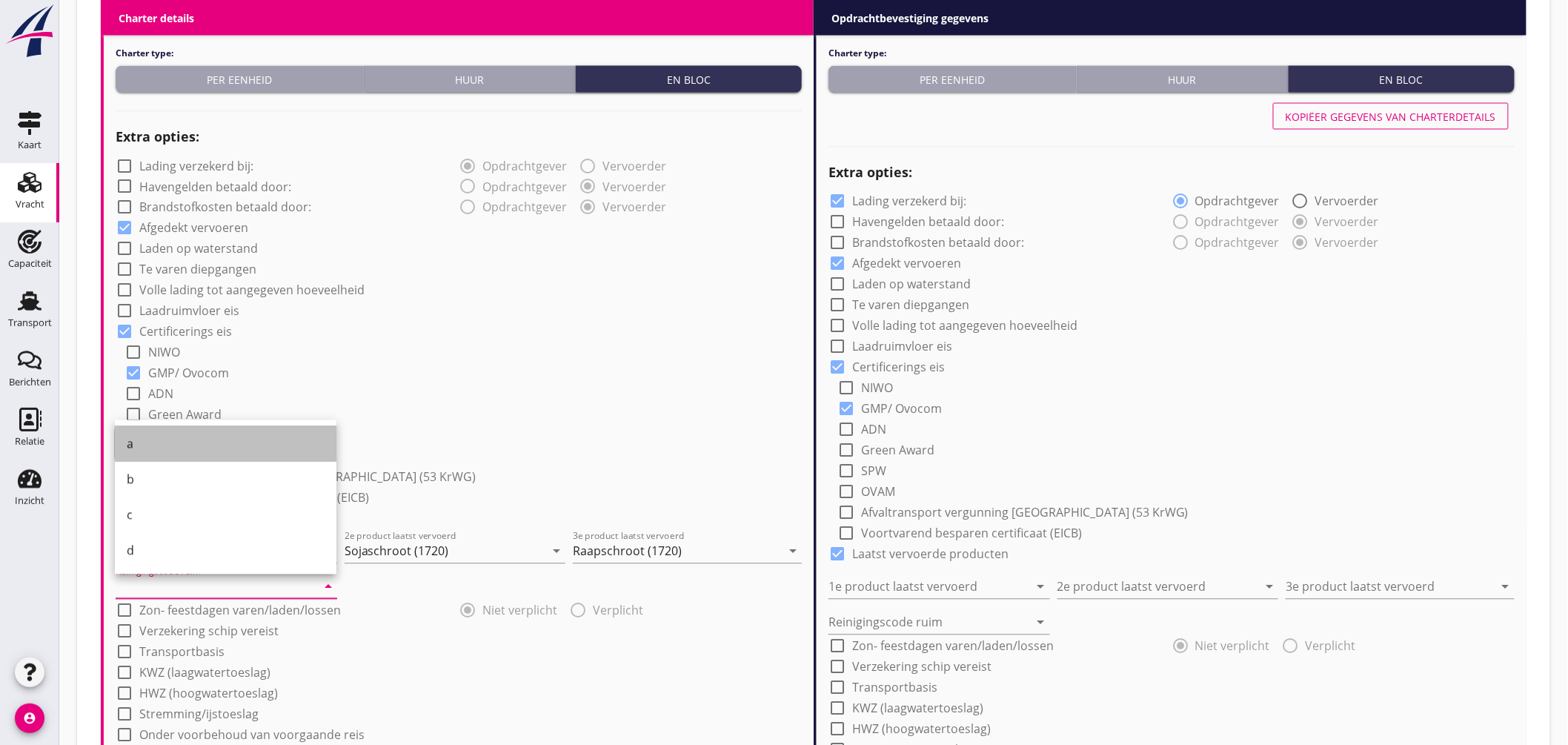
click at [160, 440] on div "a" at bounding box center [226, 443] width 198 height 17
type input "a"
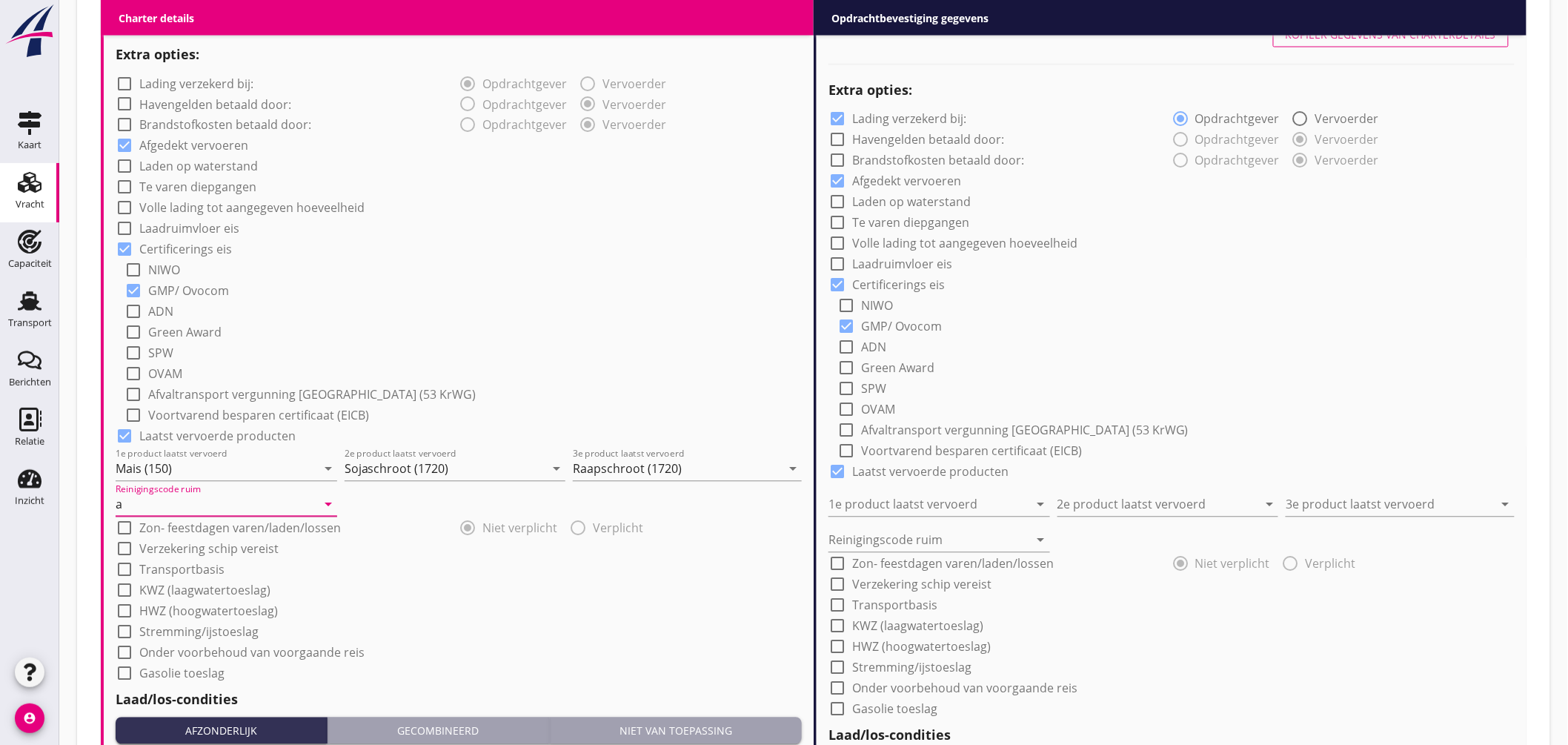
scroll to position [1314, 0]
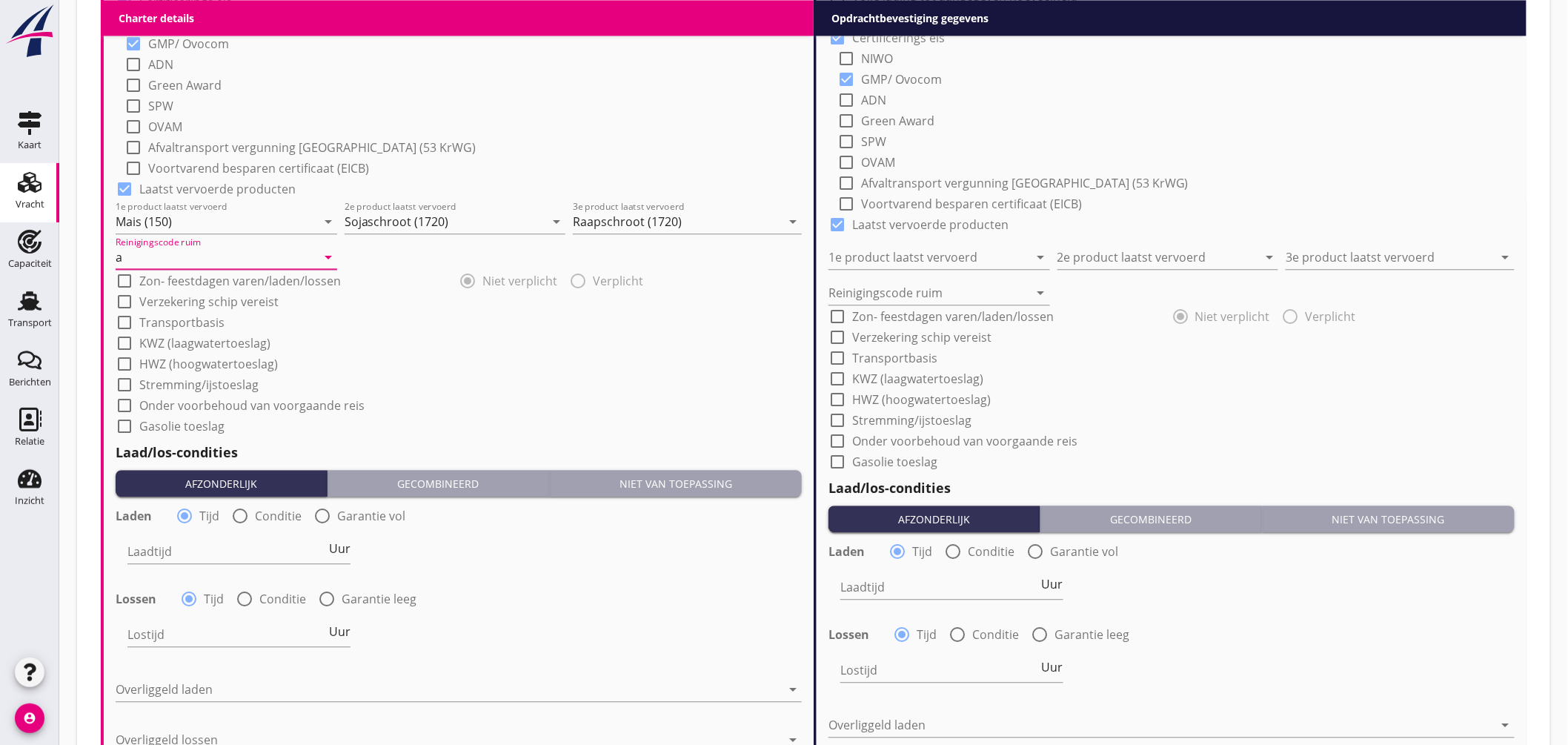
click at [299, 400] on label "Onder voorbehoud van voorgaande reis" at bounding box center [252, 406] width 226 height 15
checkbox input "true"
click at [341, 547] on span "Uur" at bounding box center [339, 549] width 21 height 12
click at [271, 546] on input "Laadtijd" at bounding box center [226, 551] width 198 height 24
type input "2"
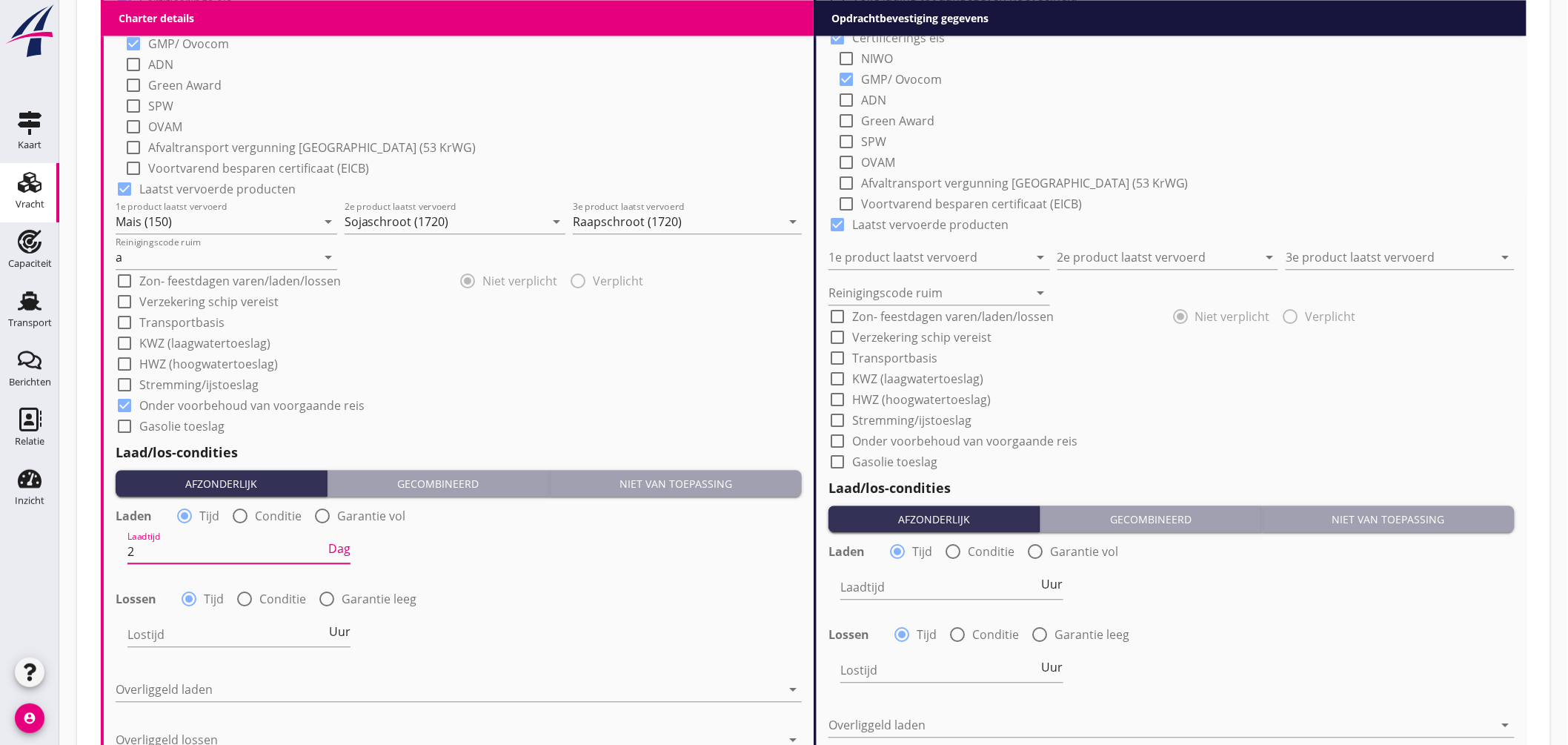
click at [253, 596] on div at bounding box center [244, 598] width 25 height 25
radio input "false"
radio input "true"
click at [250, 632] on div at bounding box center [284, 635] width 315 height 24
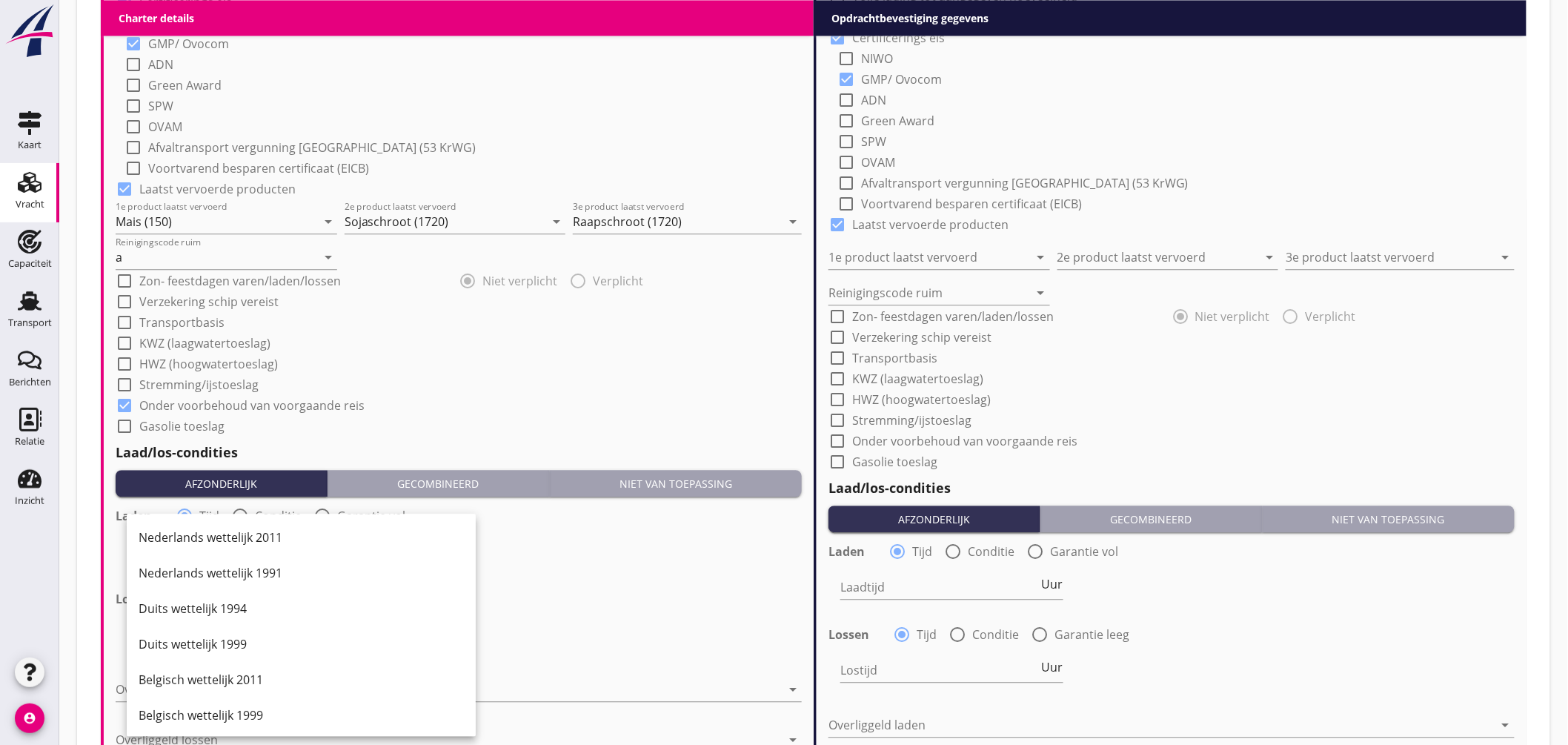
click at [276, 542] on div "Nederlands wettelijk 2011" at bounding box center [301, 537] width 326 height 17
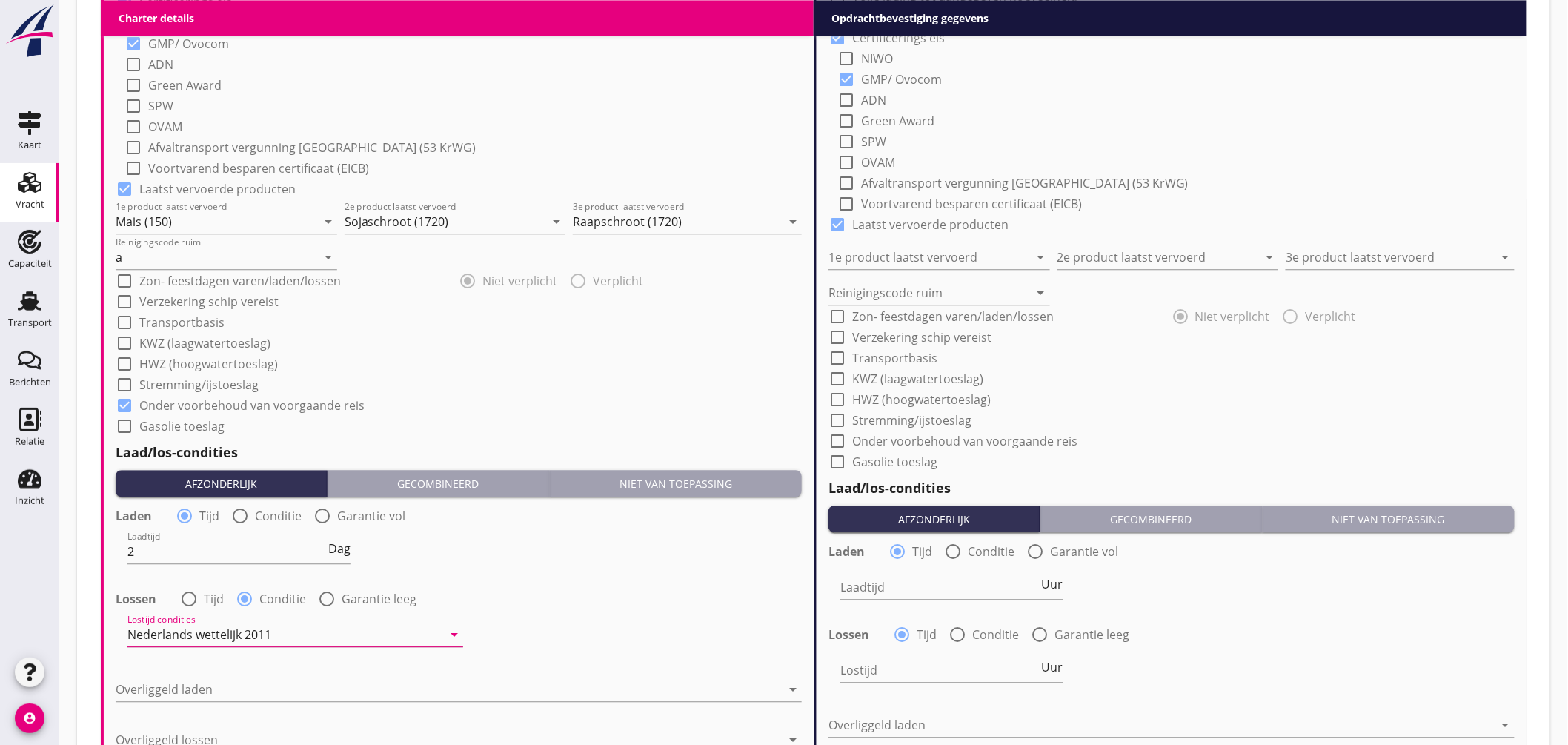
scroll to position [1479, 0]
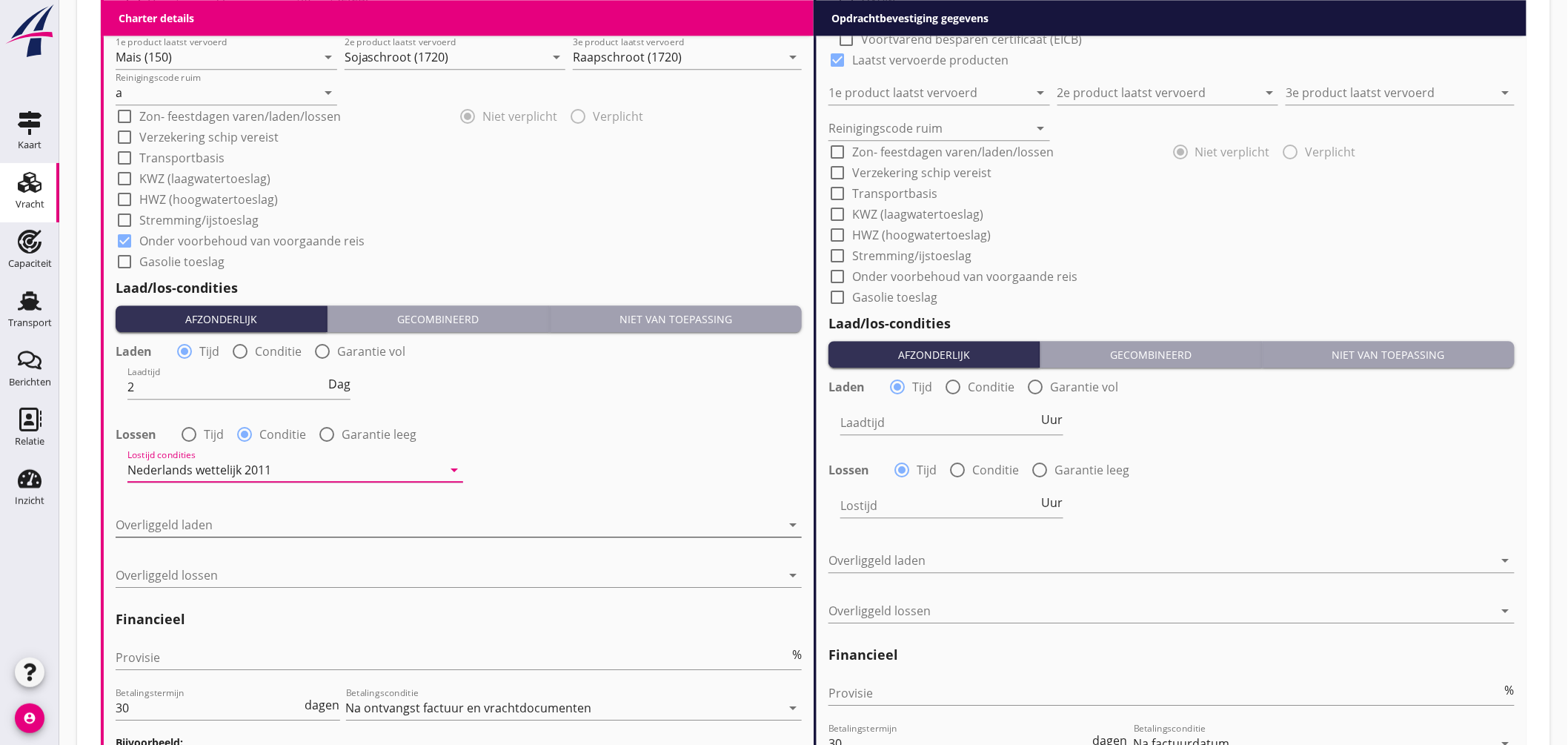
click at [236, 531] on div at bounding box center [448, 525] width 666 height 24
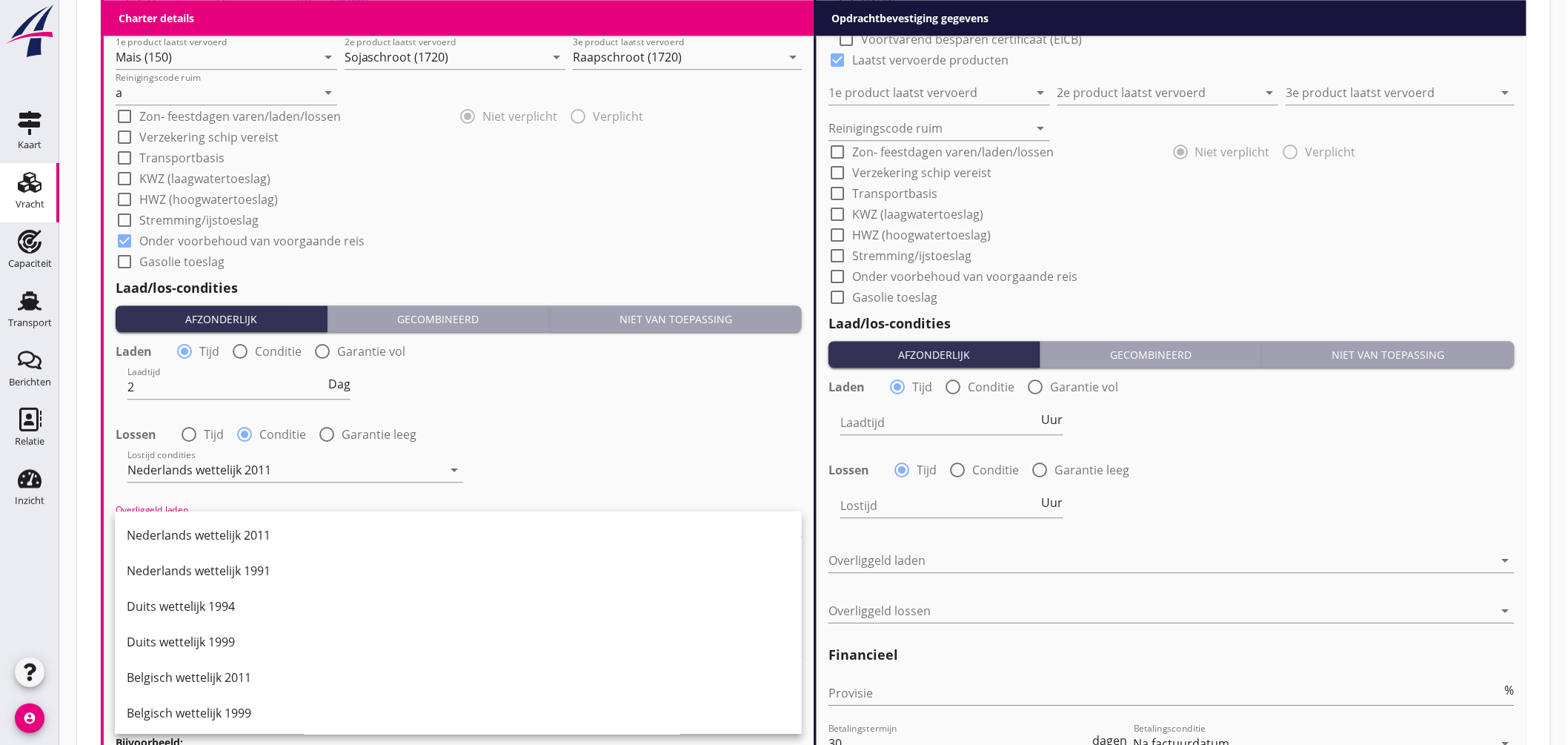
click at [243, 534] on div "Nederlands wettelijk 2011" at bounding box center [458, 535] width 663 height 17
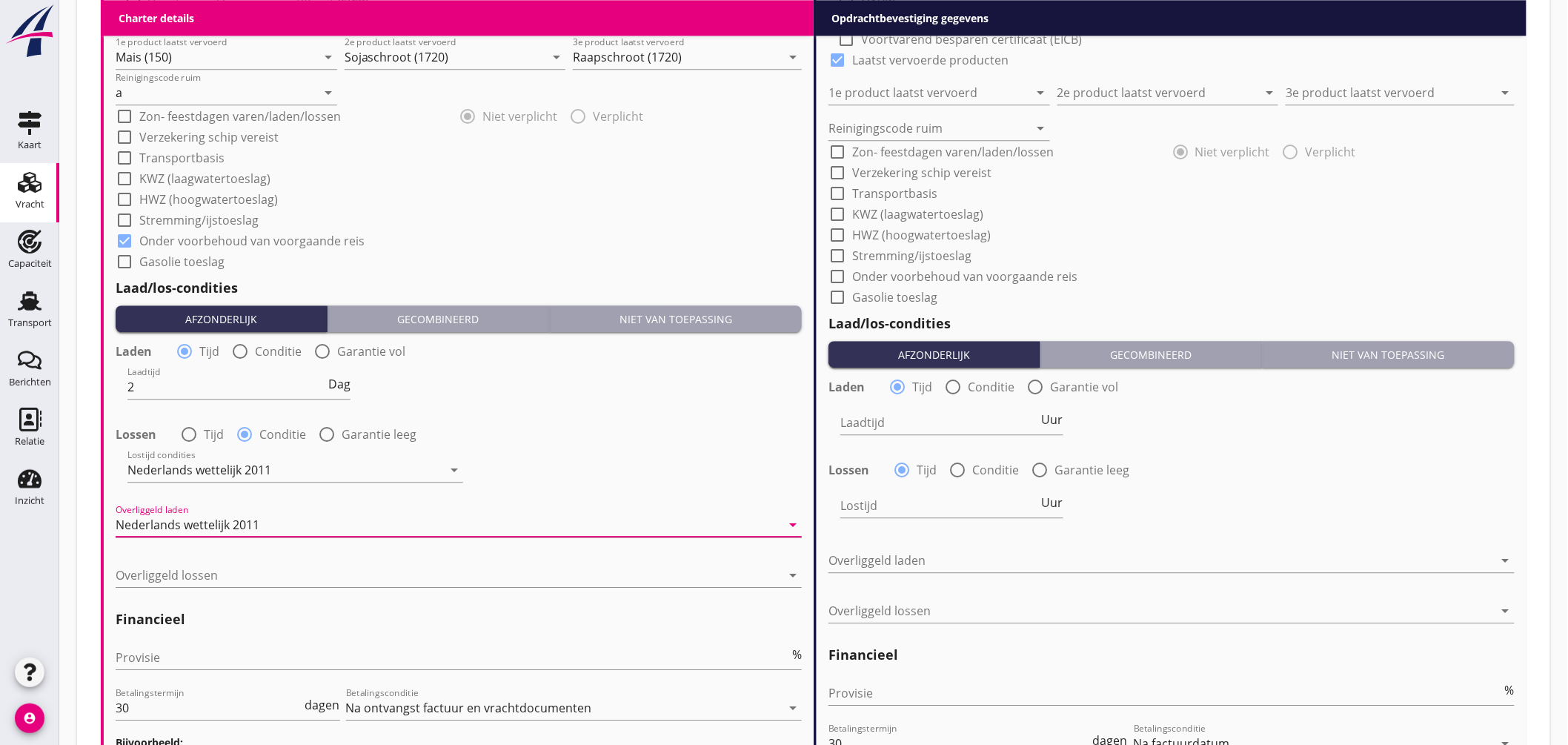
click at [228, 520] on div "Nederlands wettelijk 2011" at bounding box center [187, 525] width 144 height 14
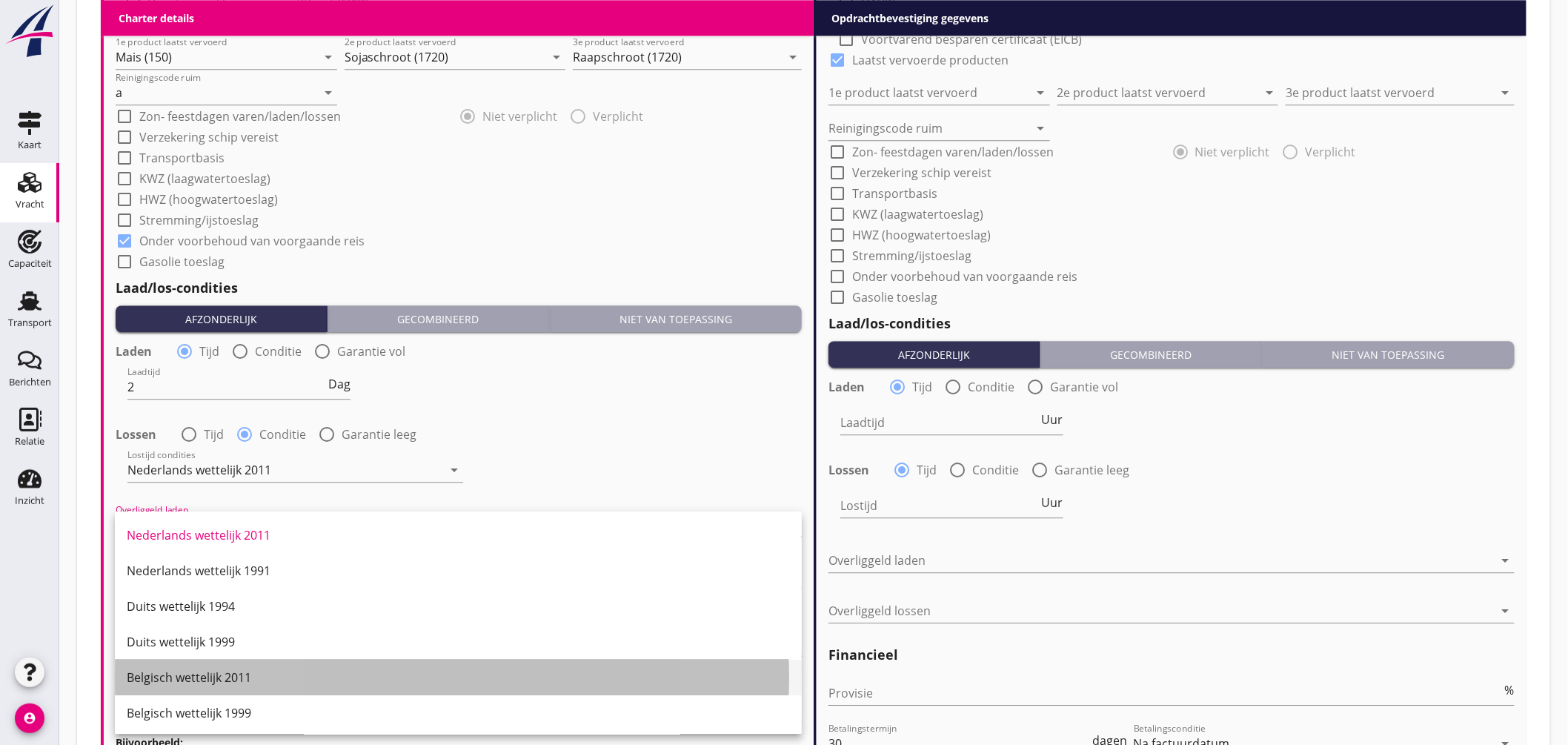
click at [241, 676] on div "Belgisch wettelijk 2011" at bounding box center [458, 677] width 663 height 17
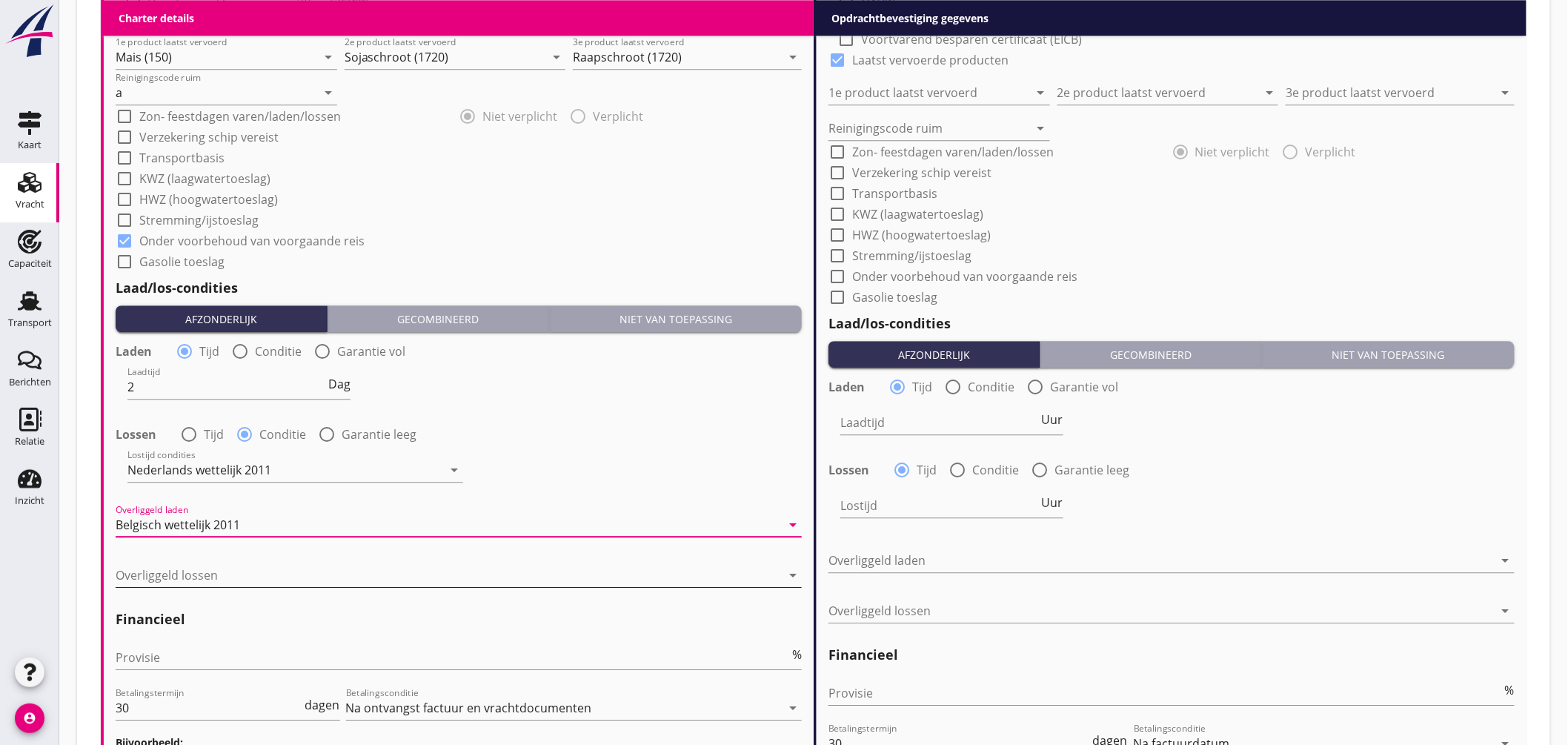
drag, startPoint x: 199, startPoint y: 573, endPoint x: 208, endPoint y: 581, distance: 12.0
click at [201, 573] on div at bounding box center [448, 575] width 666 height 24
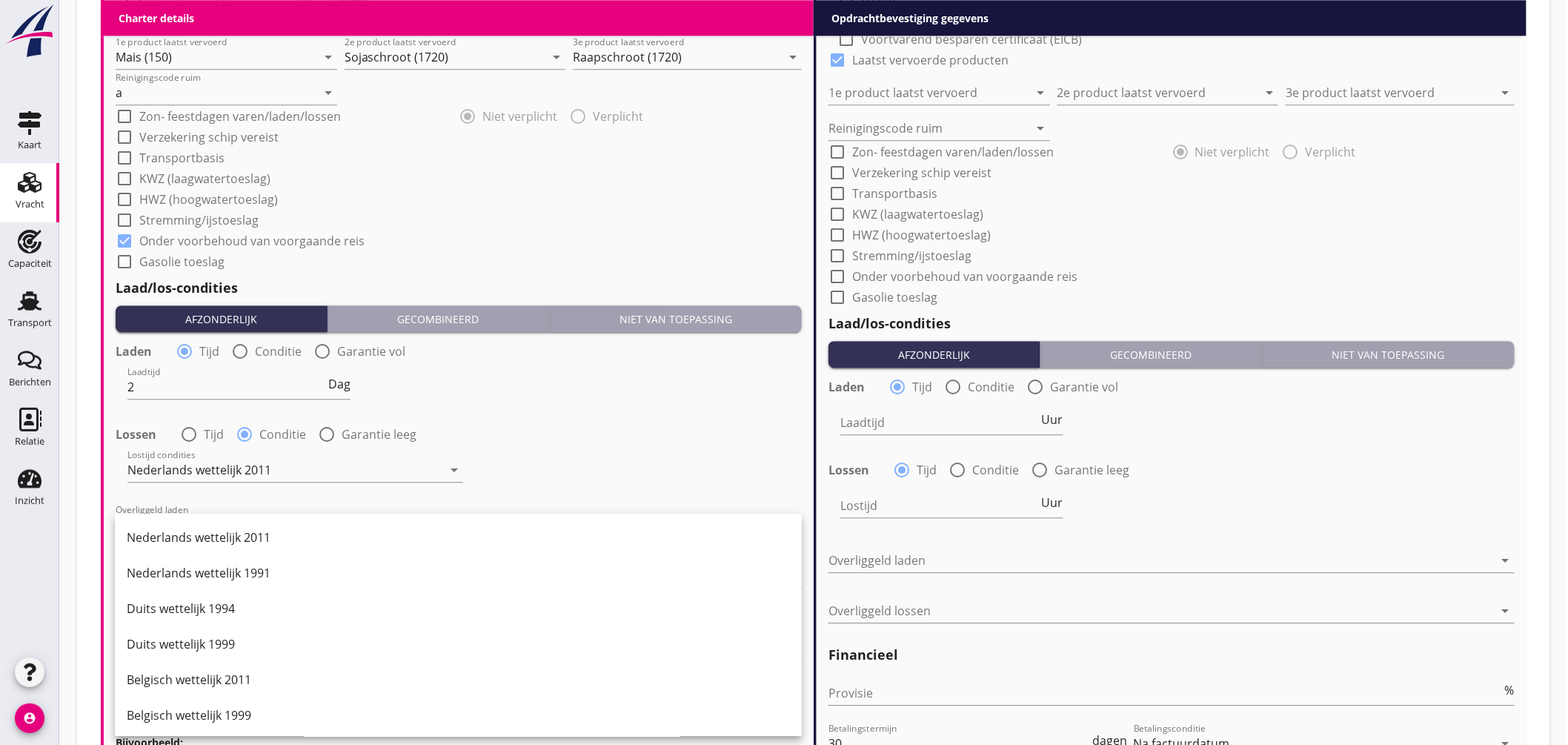
click at [256, 529] on div "Nederlands wettelijk 2011" at bounding box center [458, 537] width 663 height 17
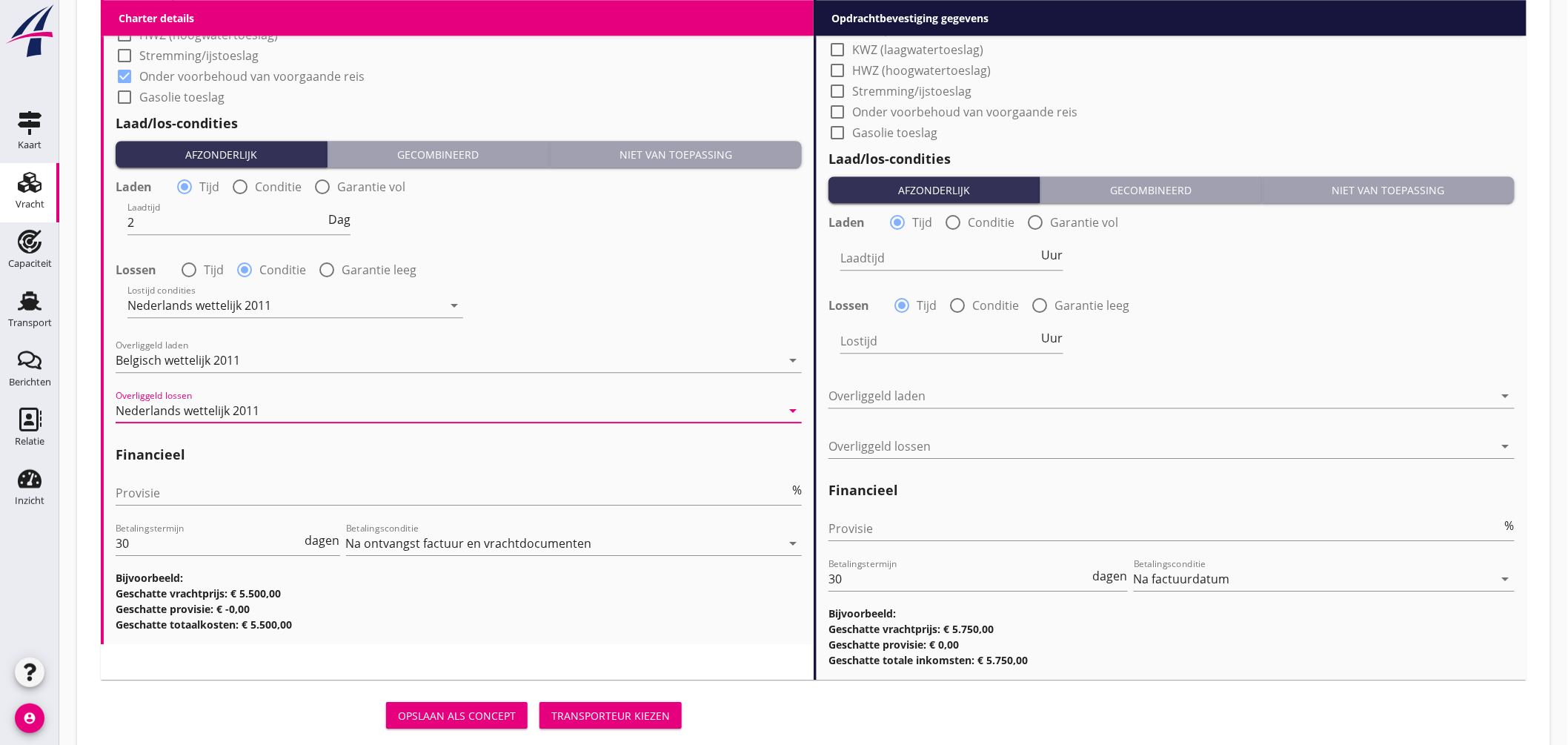
scroll to position [1677, 0]
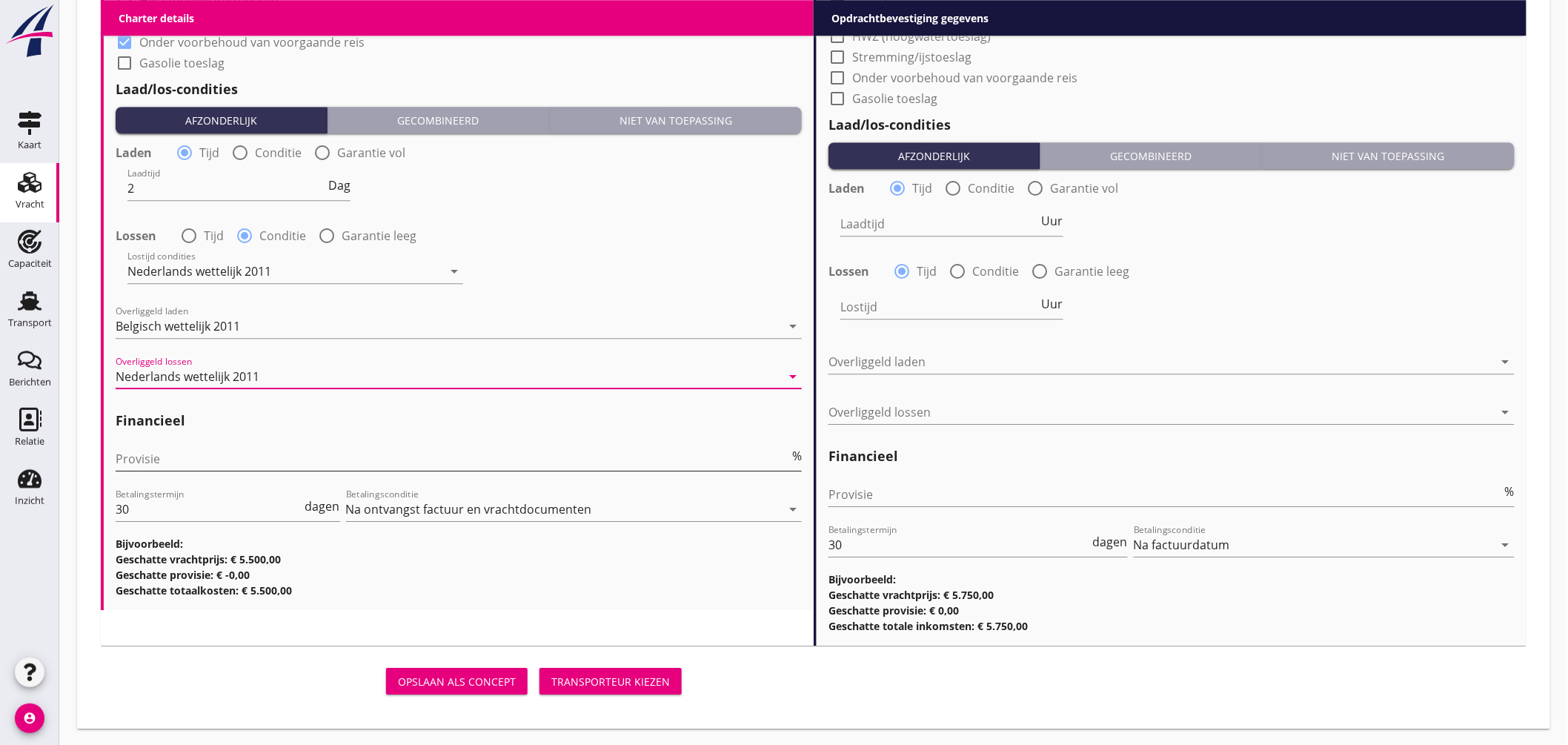
click at [157, 457] on input "Provisie" at bounding box center [452, 459] width 674 height 24
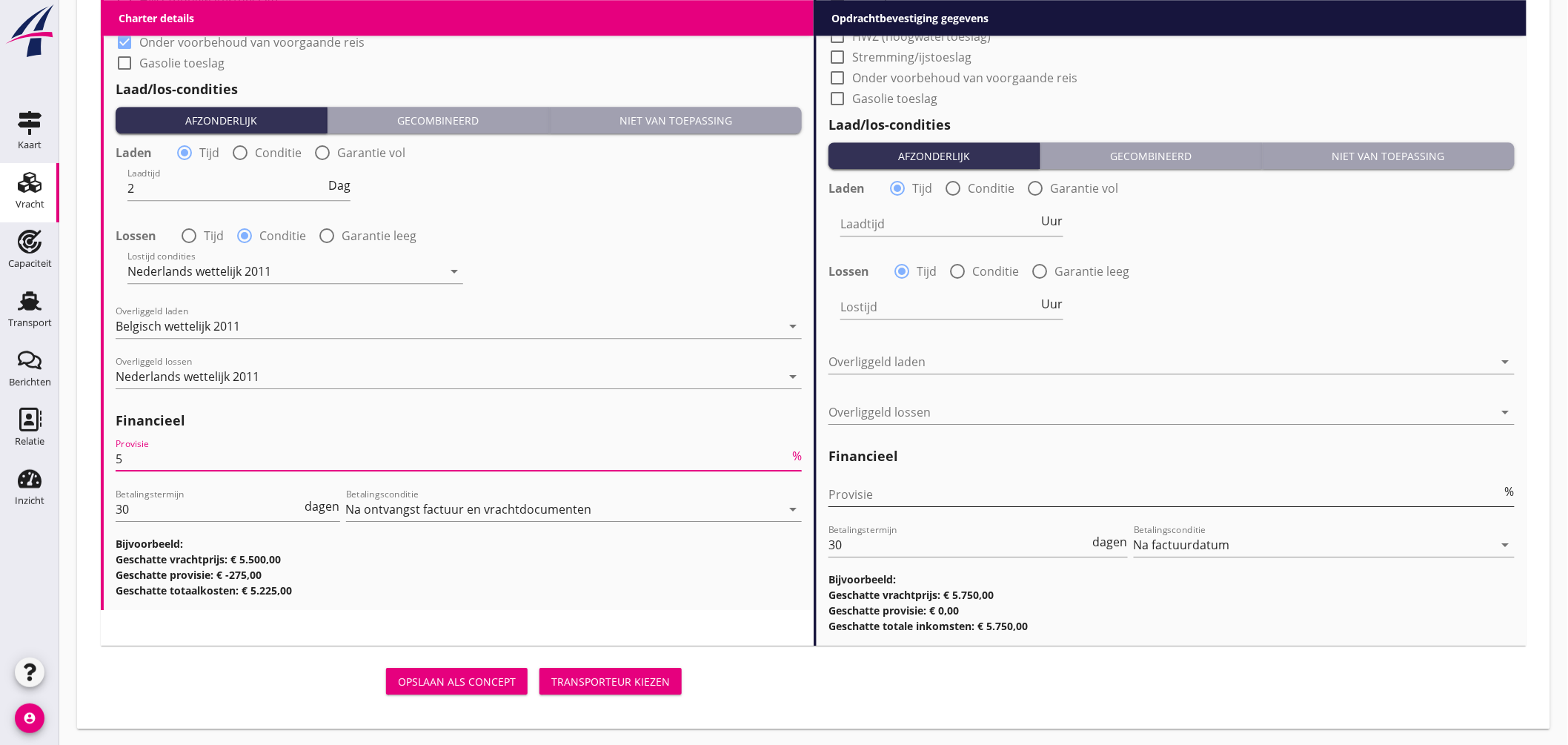
type input "5"
click at [879, 497] on input "Provisie" at bounding box center [1165, 495] width 674 height 24
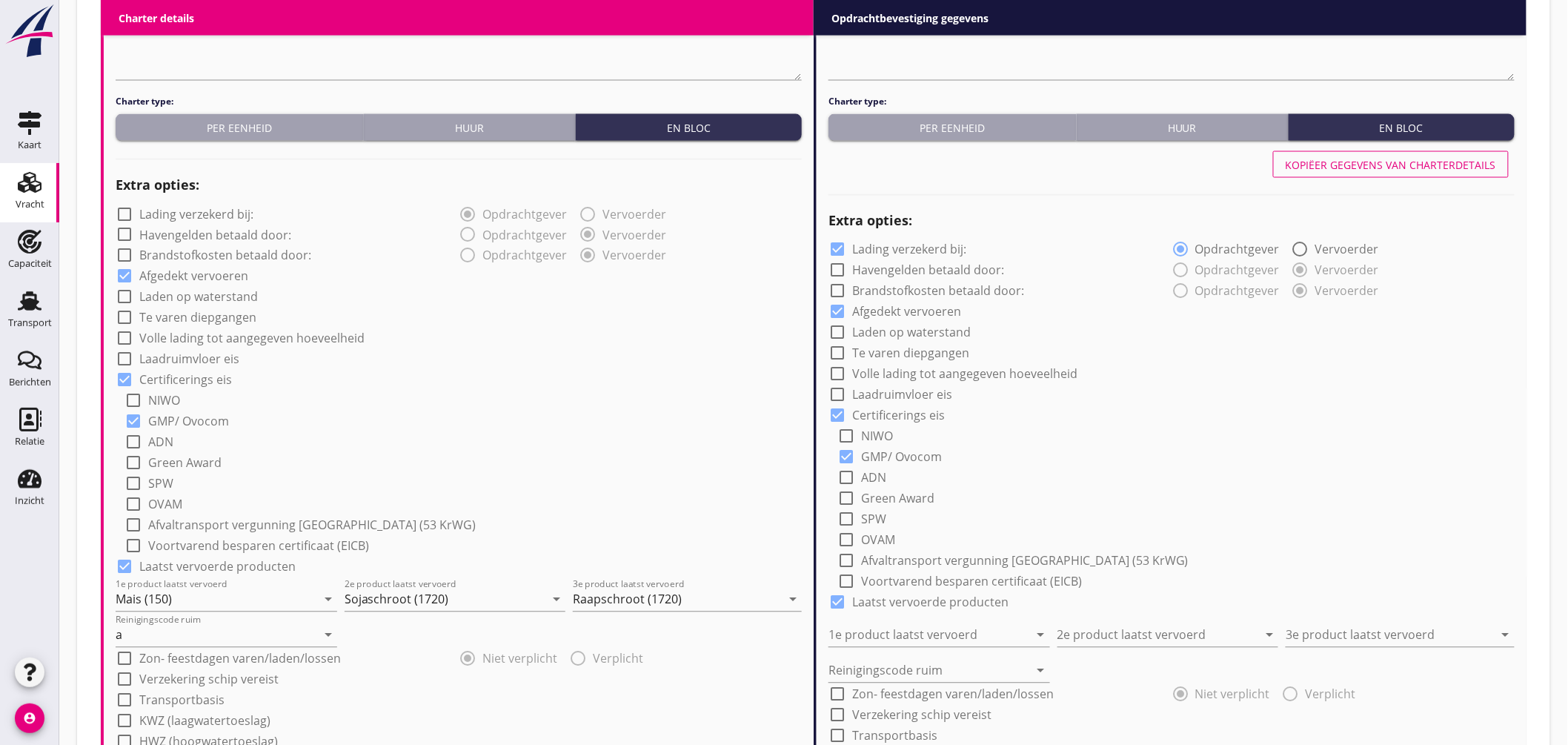
scroll to position [853, 0]
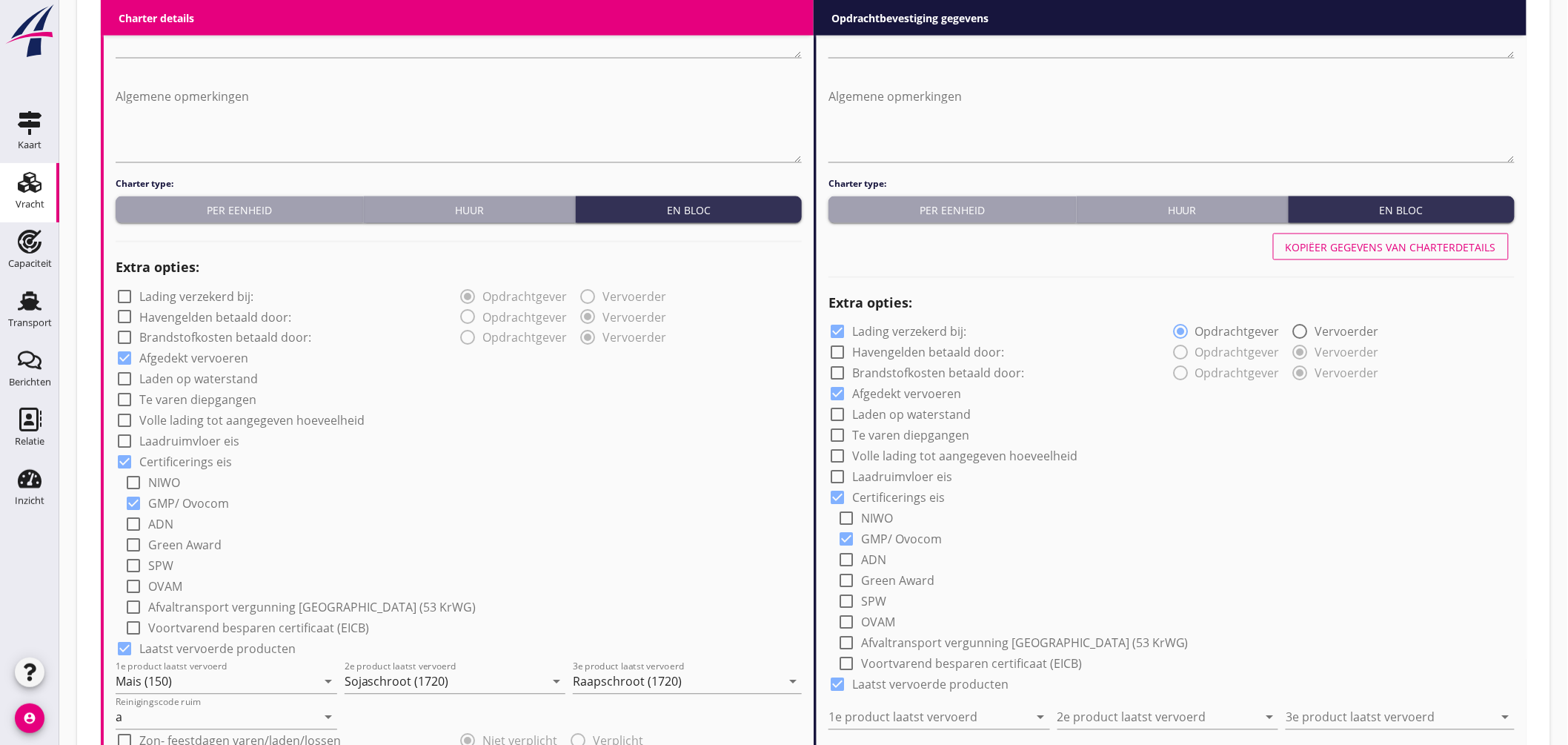
type input "2.50"
click at [1405, 242] on div "Kopiëer gegevens van charterdetails" at bounding box center [1391, 247] width 211 height 16
checkbox input "false"
type input "Mais (150)"
type input "Sojaschroot (1720)"
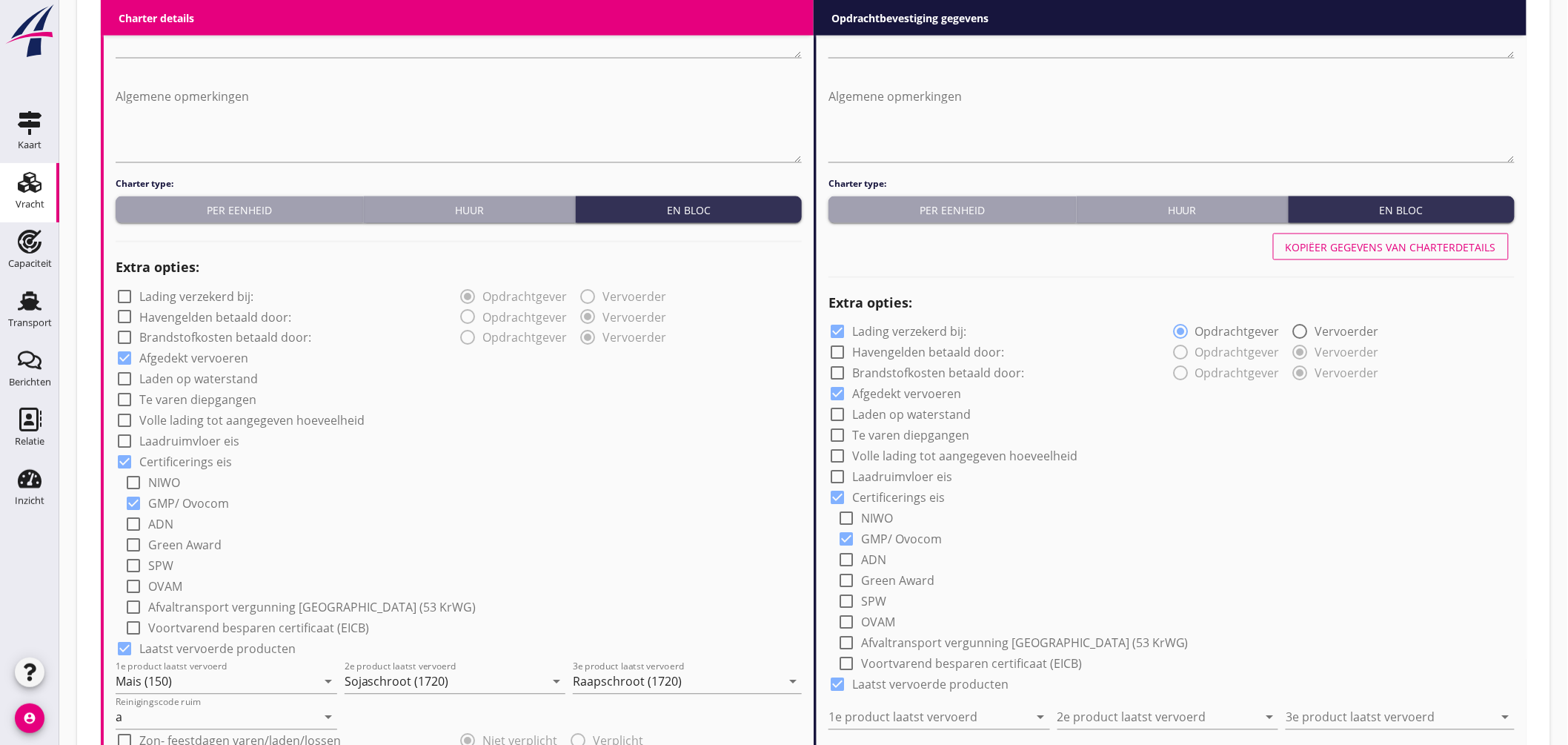
type input "Raapschroot (1720)"
type input "a"
checkbox input "true"
type input "2"
radio input "false"
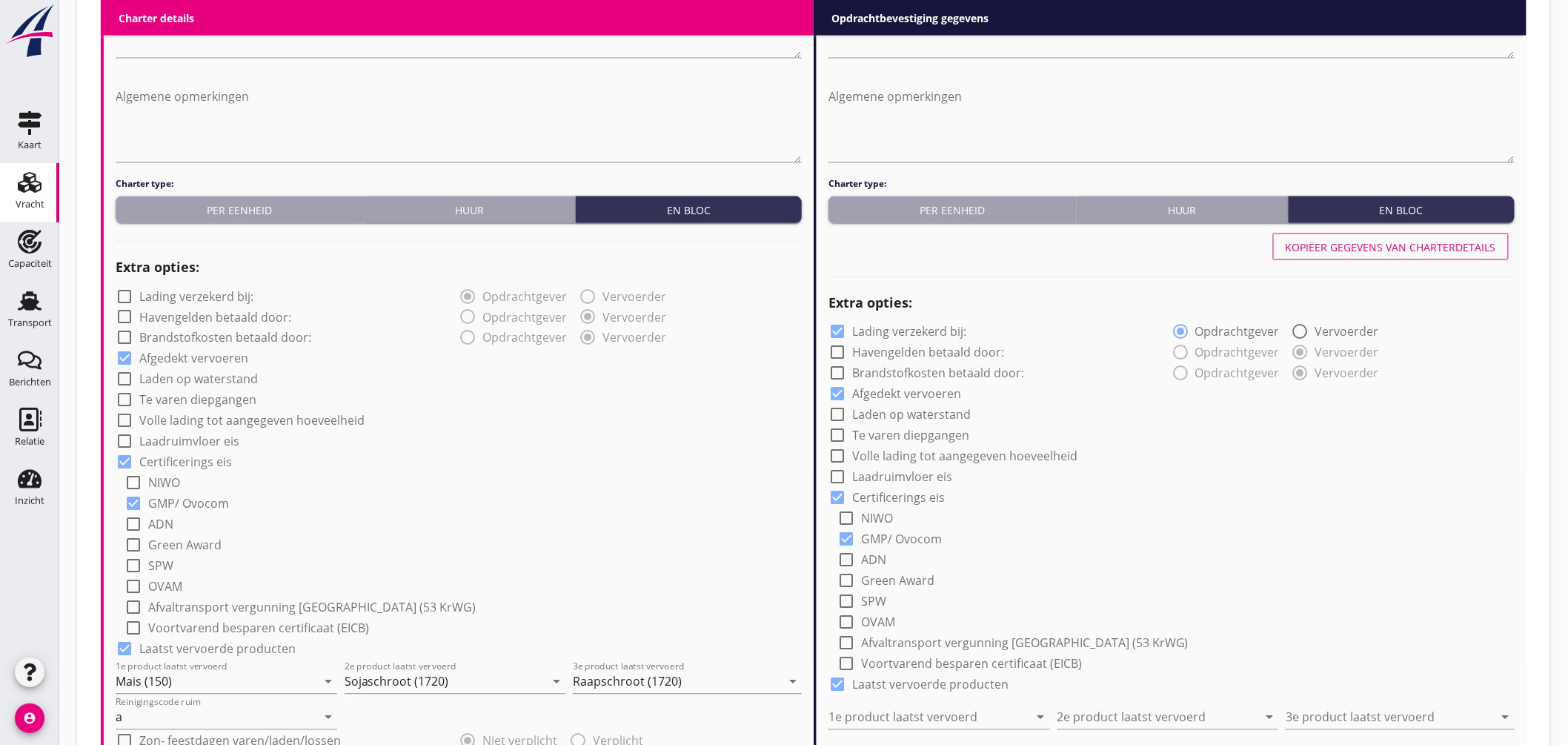
radio input "true"
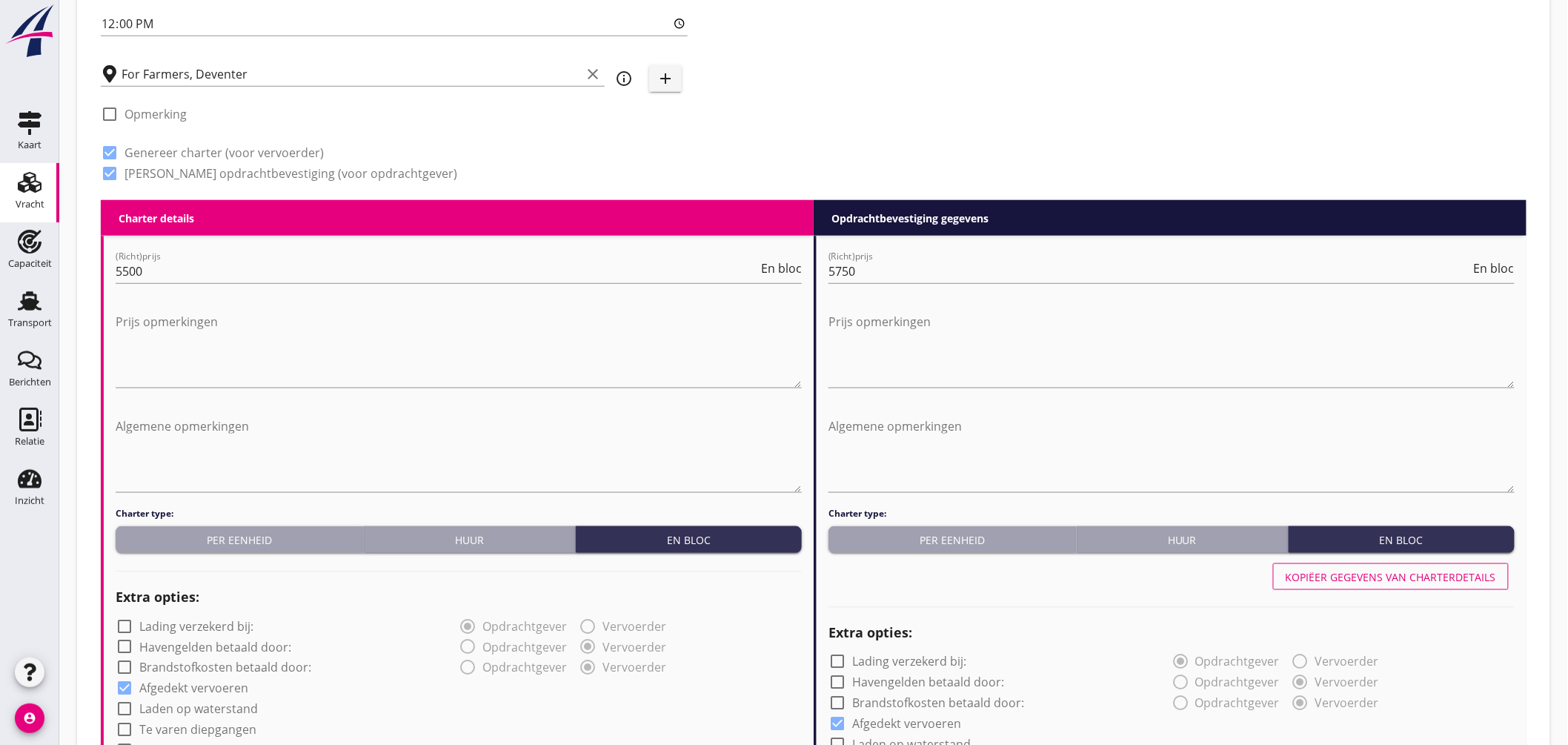
scroll to position [195, 0]
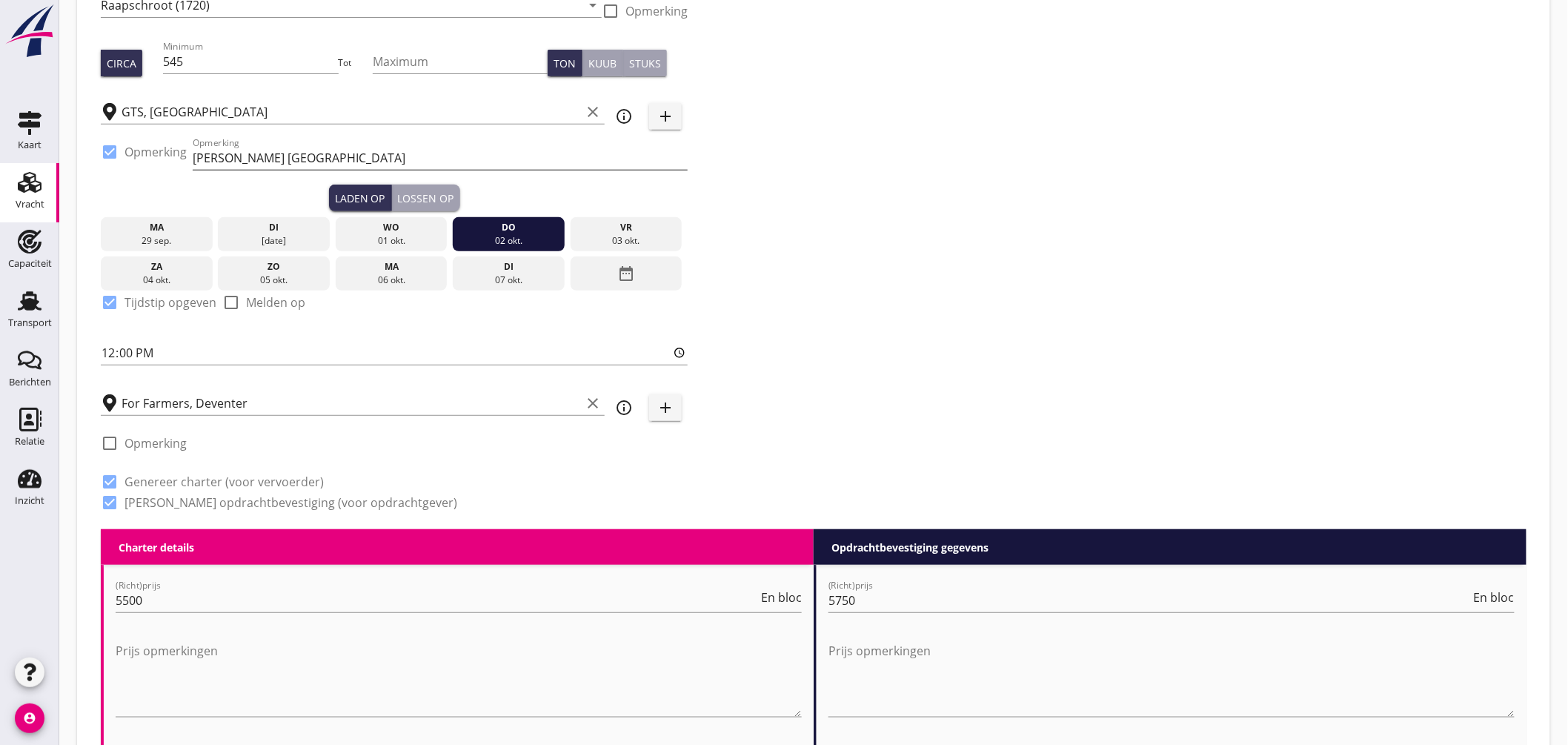
click at [418, 163] on input "melden Peterson België" at bounding box center [440, 158] width 495 height 24
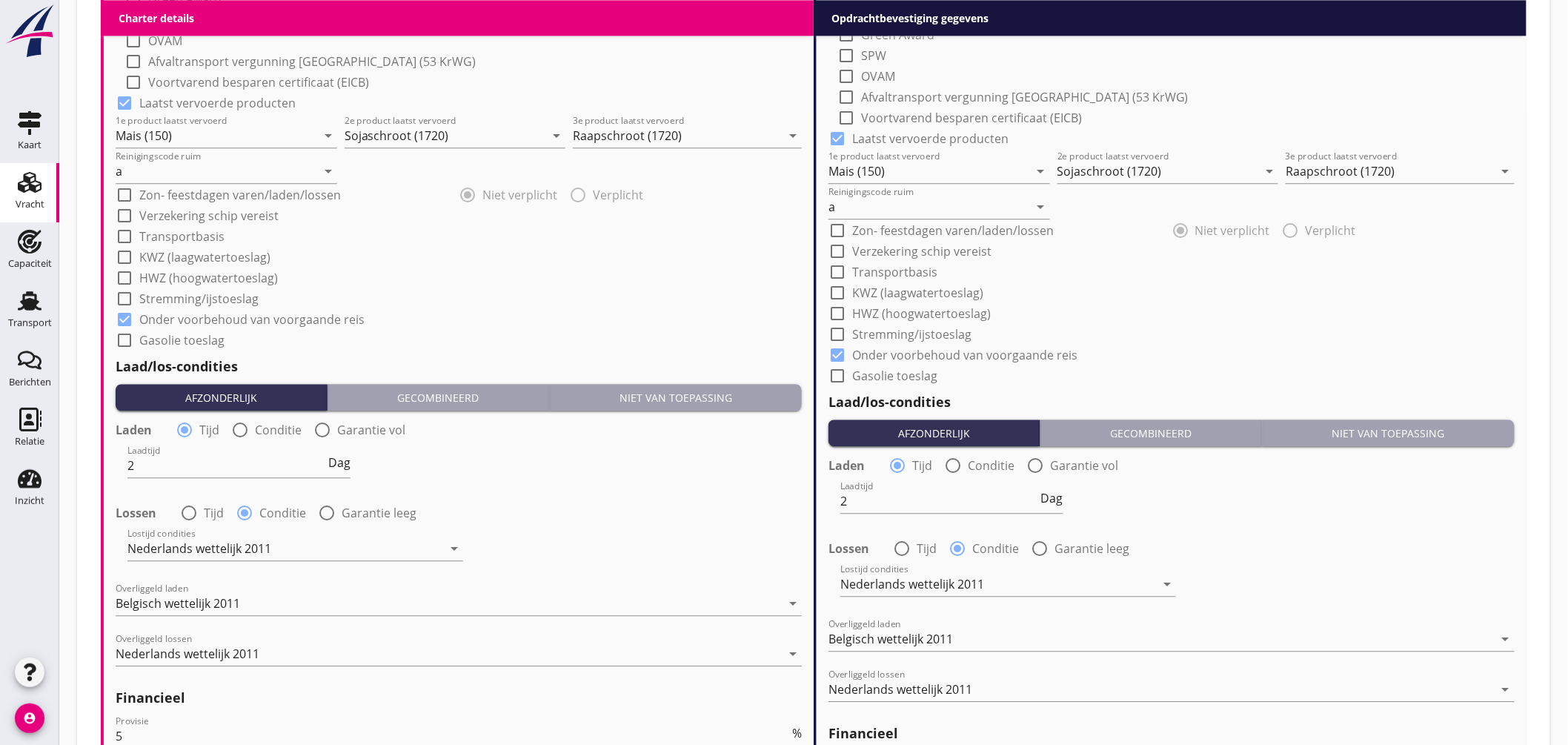
scroll to position [1677, 0]
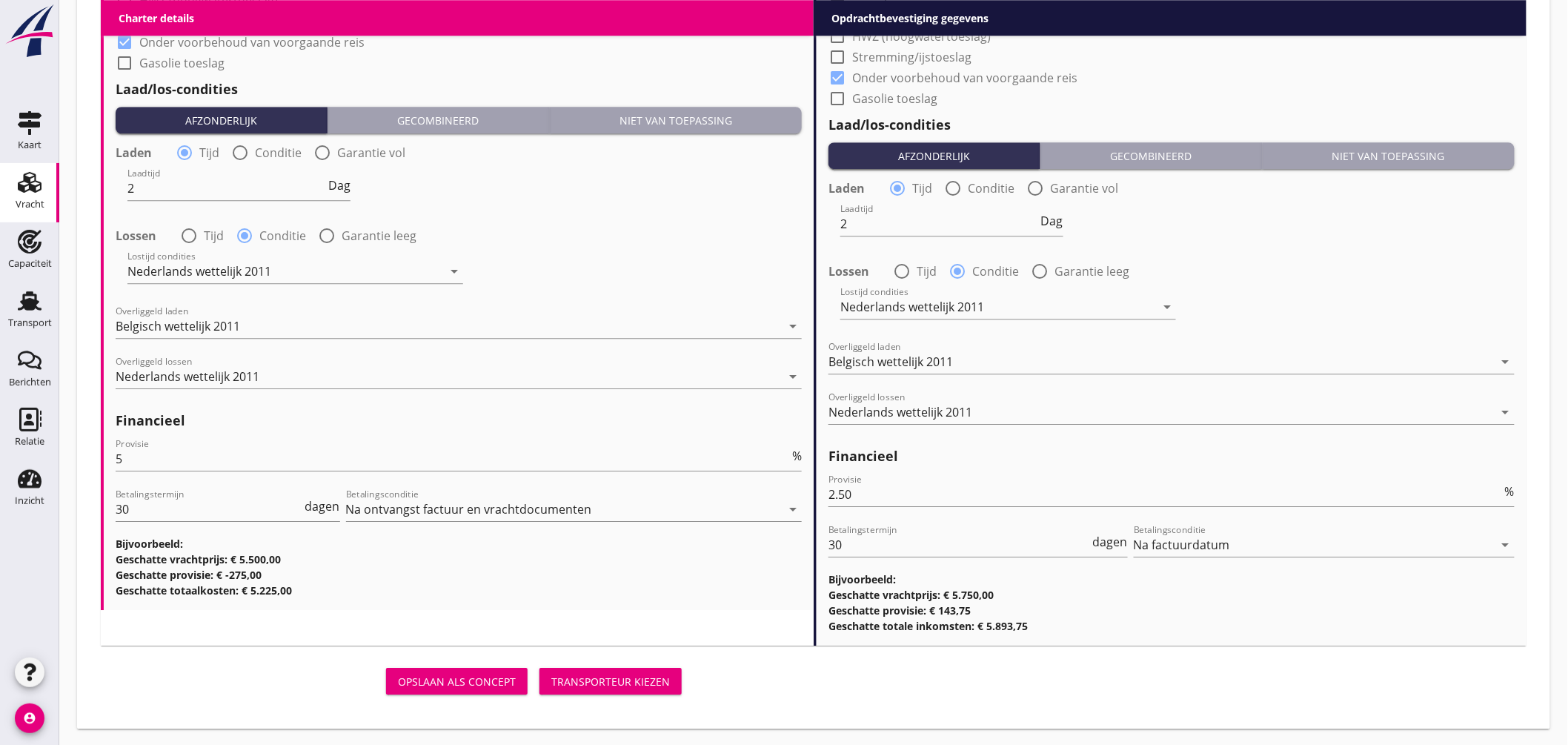
type input "melden Peterson België tel. volgt"
click at [630, 676] on div "Transporteur kiezen" at bounding box center [610, 682] width 118 height 16
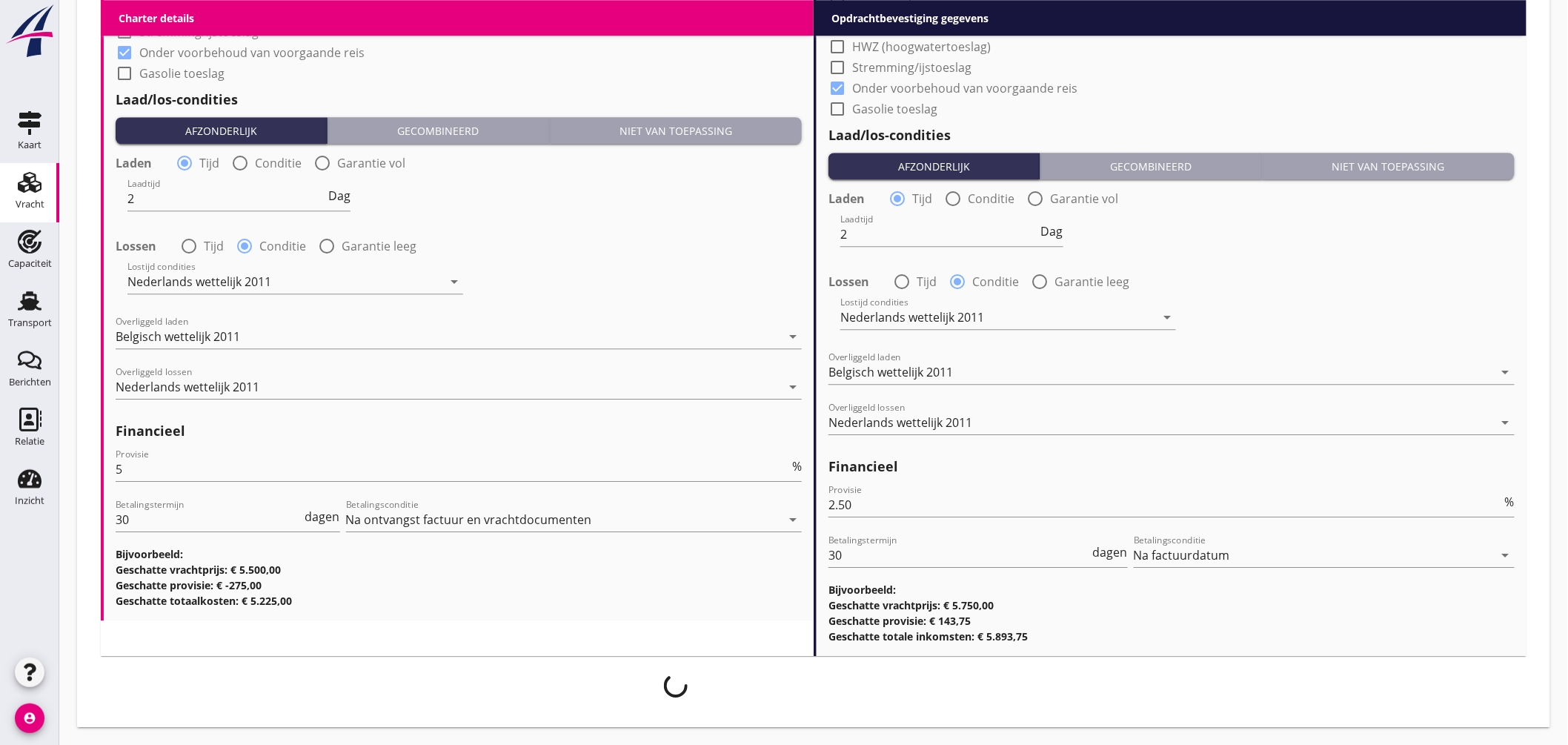
scroll to position [1665, 0]
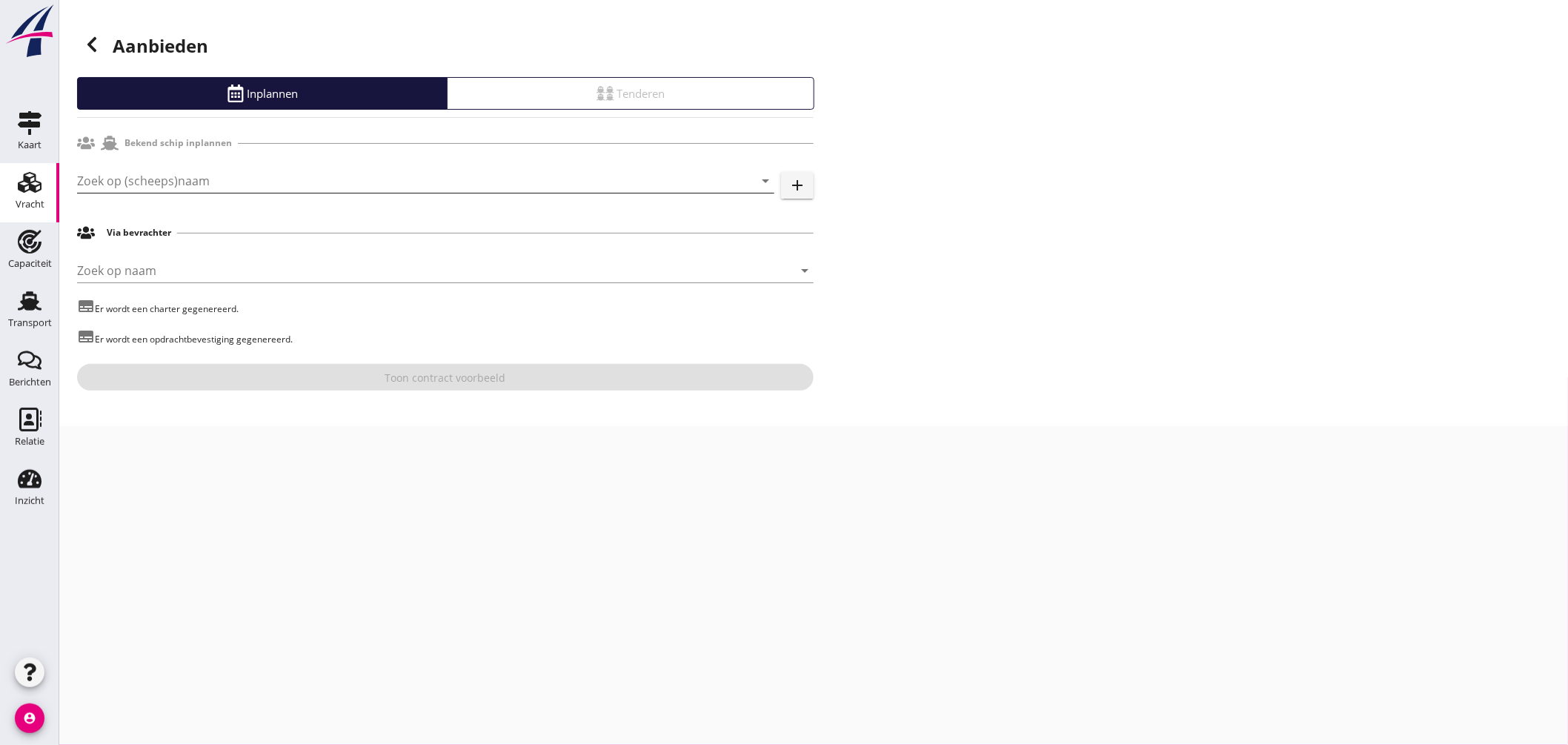
click at [392, 183] on input "Zoek op (scheeps)naam" at bounding box center [404, 181] width 656 height 24
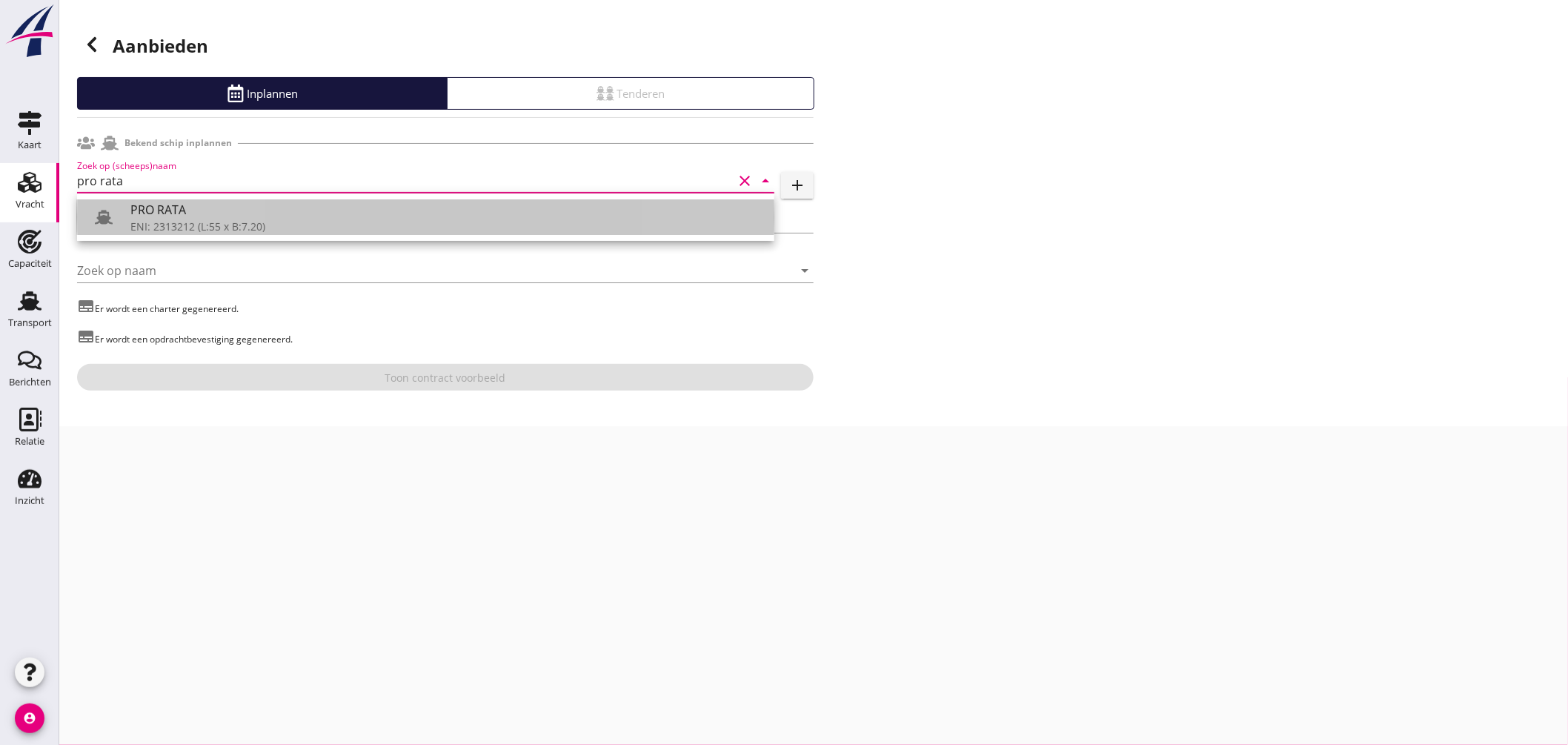
click at [157, 218] on div "PRO RATA" at bounding box center [446, 209] width 632 height 17
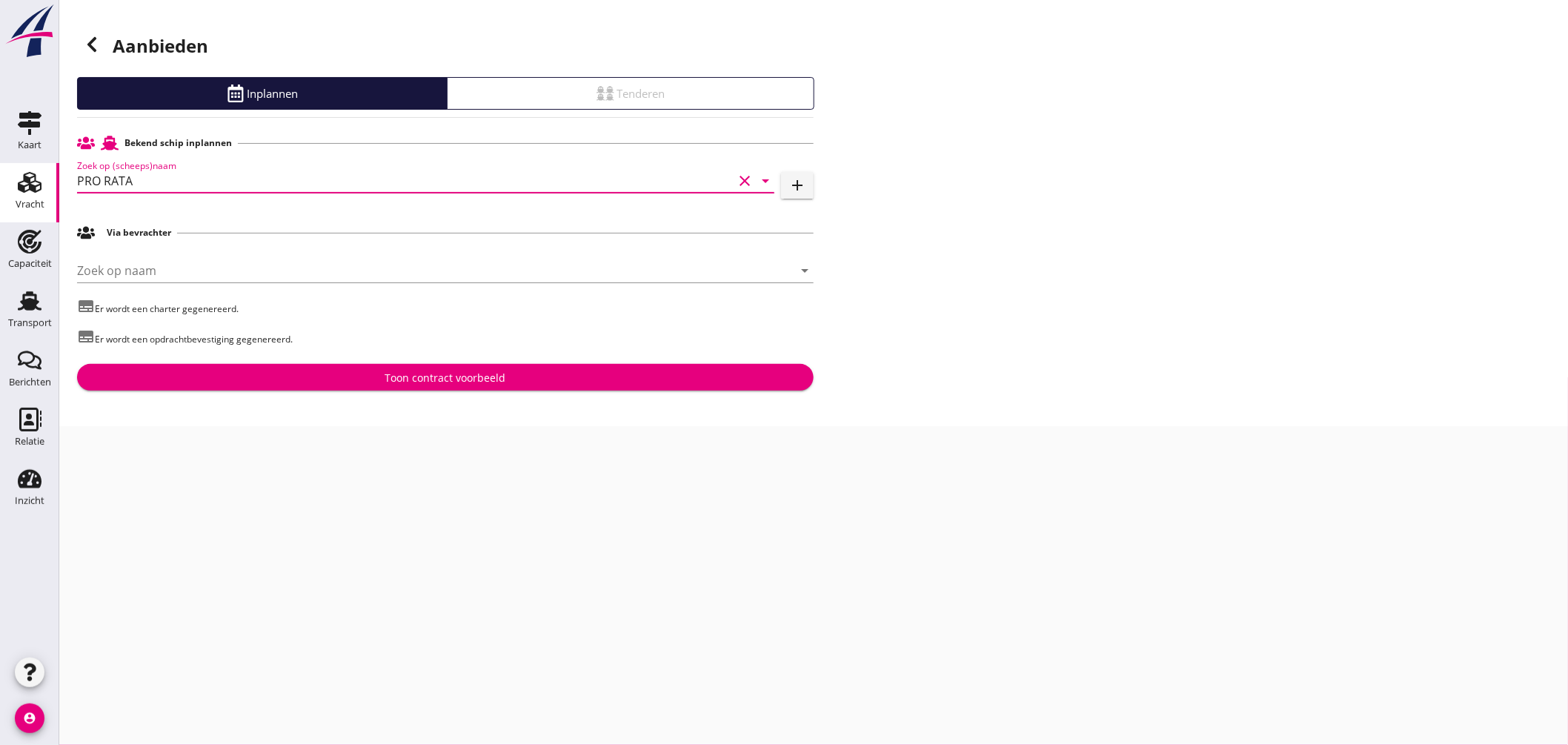
type input "PRO RATA"
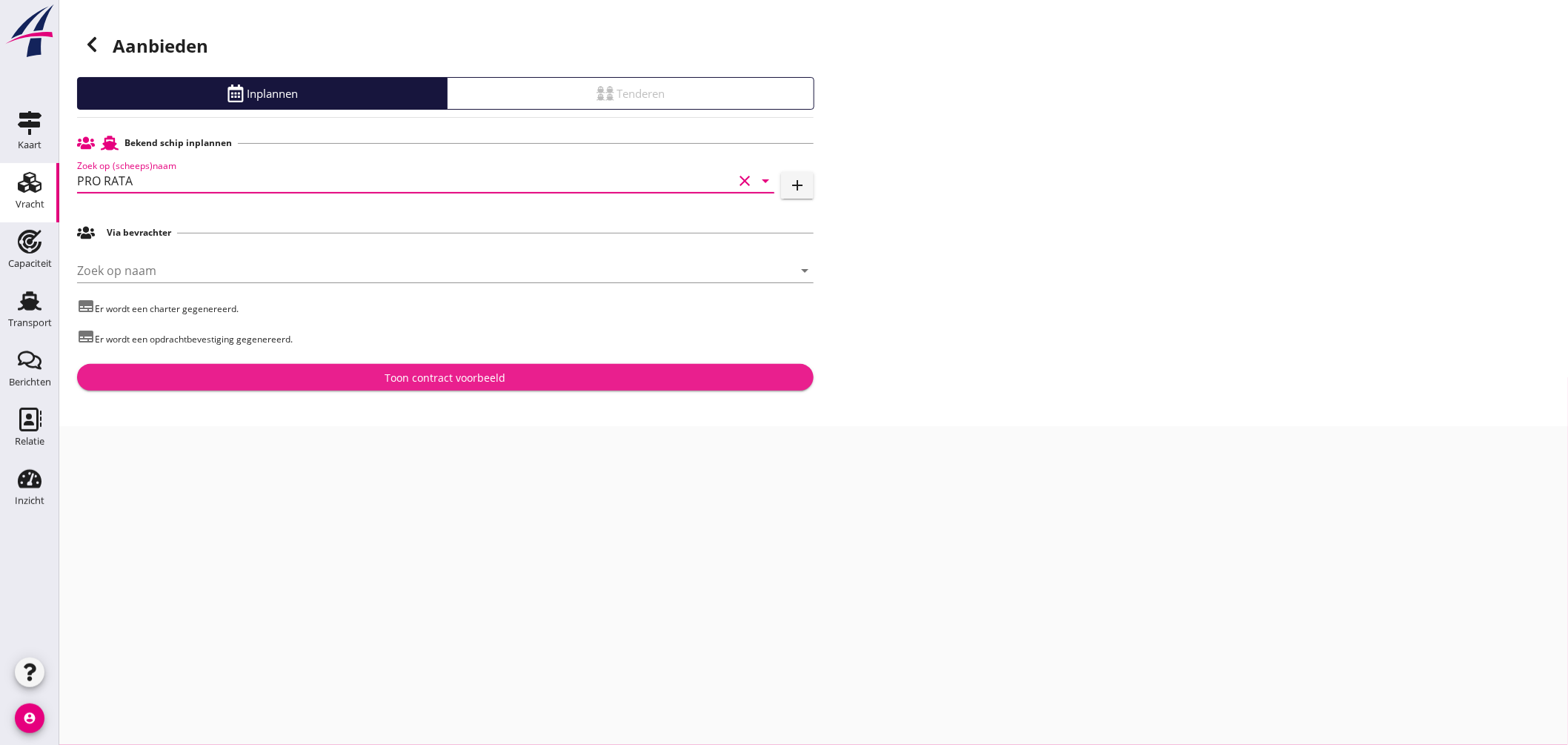
click at [425, 381] on div "Toon contract voorbeeld" at bounding box center [446, 377] width 121 height 16
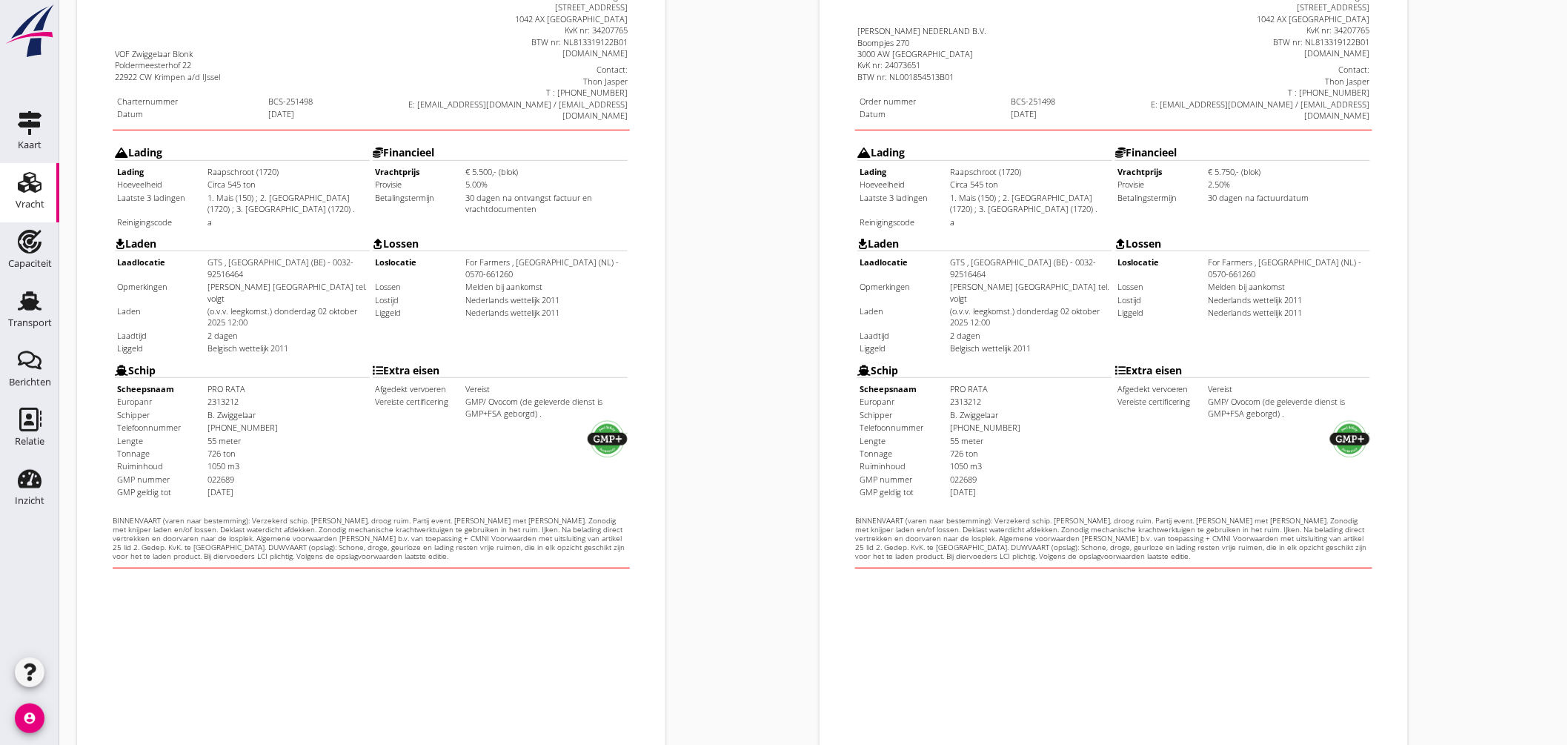
scroll to position [351, 0]
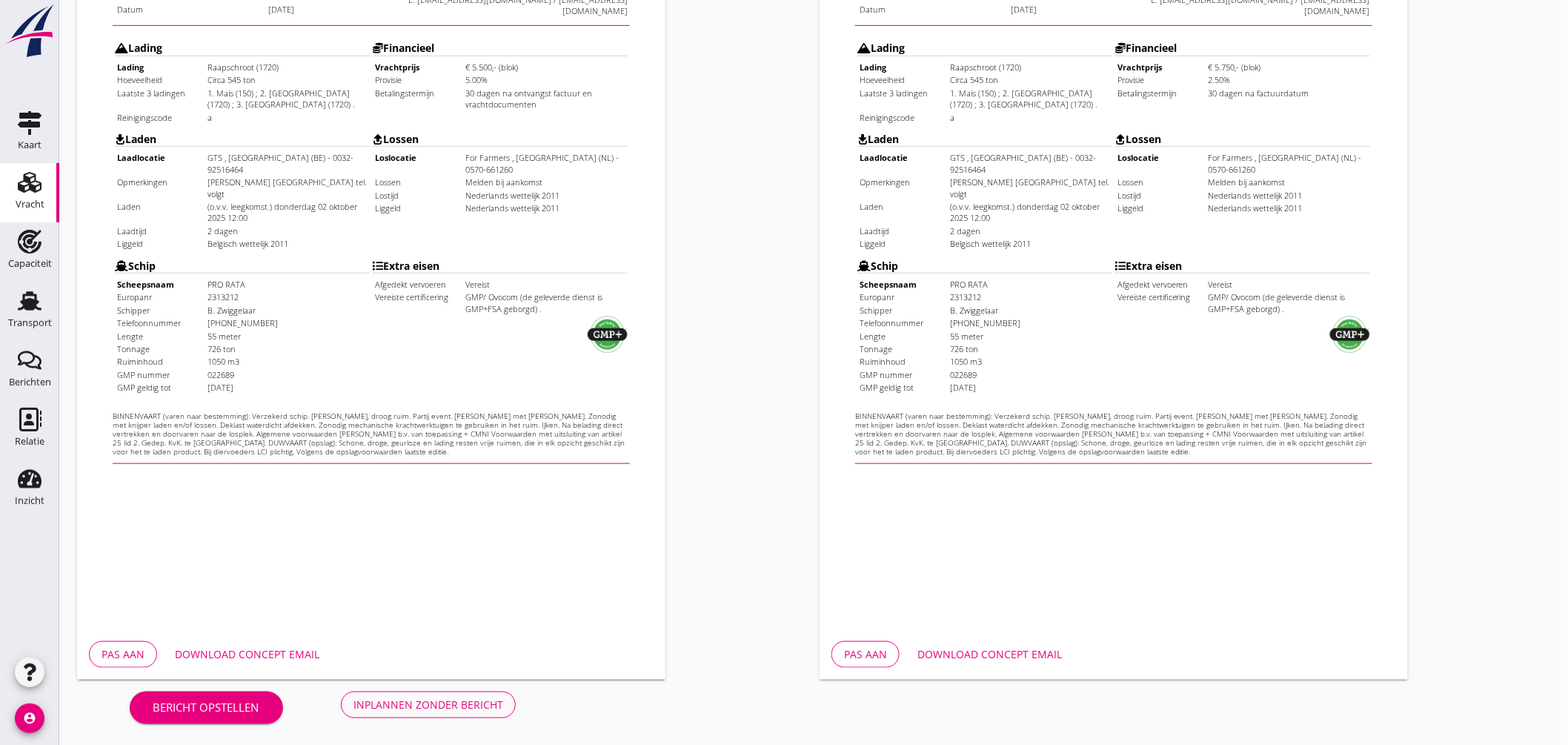
click at [284, 650] on div "Download concept email" at bounding box center [248, 654] width 145 height 16
click at [978, 648] on div "Download concept email" at bounding box center [990, 654] width 145 height 16
click at [1497, 137] on div "Opdrachtbevestiging nl arrow_drop_down open_in_new Pas aan Download concept ema…" at bounding box center [1185, 202] width 743 height 966
click at [1485, 136] on div "Opdrachtbevestiging nl arrow_drop_down open_in_new Pas aan Download concept ema…" at bounding box center [1185, 202] width 743 height 966
click at [440, 708] on div "Inplannen zonder bericht" at bounding box center [428, 705] width 149 height 16
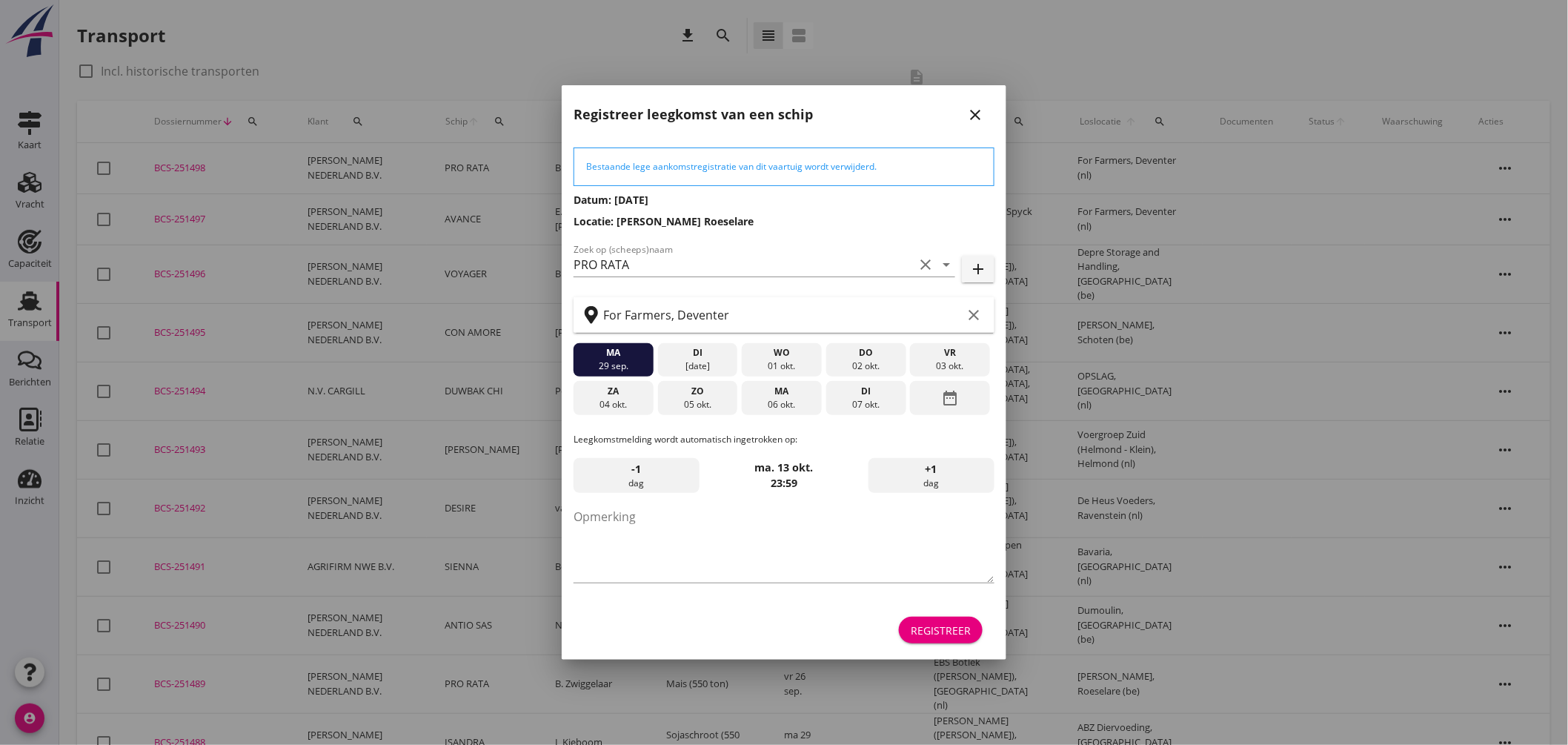
click at [767, 402] on div "06 okt." at bounding box center [781, 405] width 72 height 14
click at [933, 625] on div "Registreer" at bounding box center [940, 630] width 60 height 16
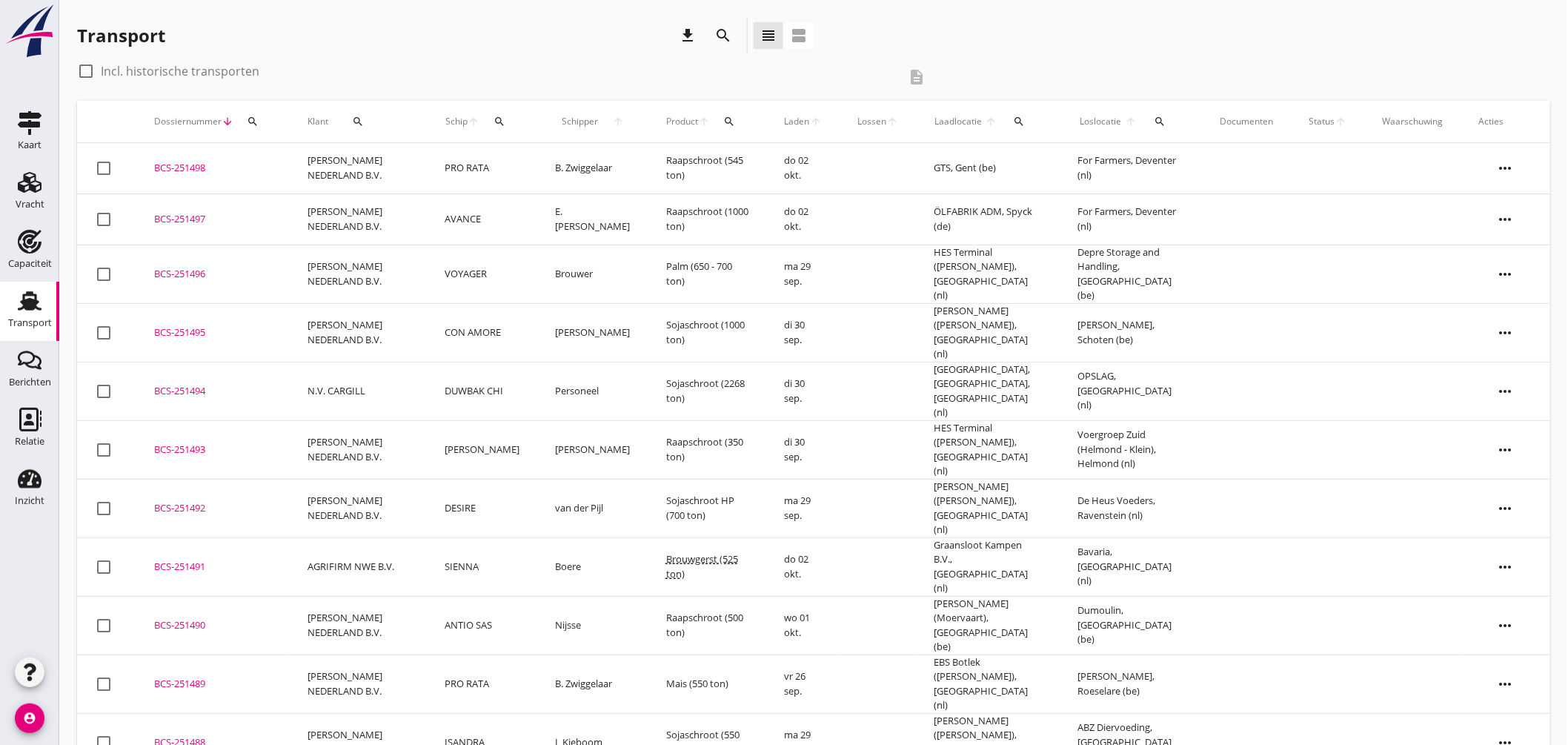
click at [453, 167] on td "PRO RATA" at bounding box center [482, 169] width 110 height 51
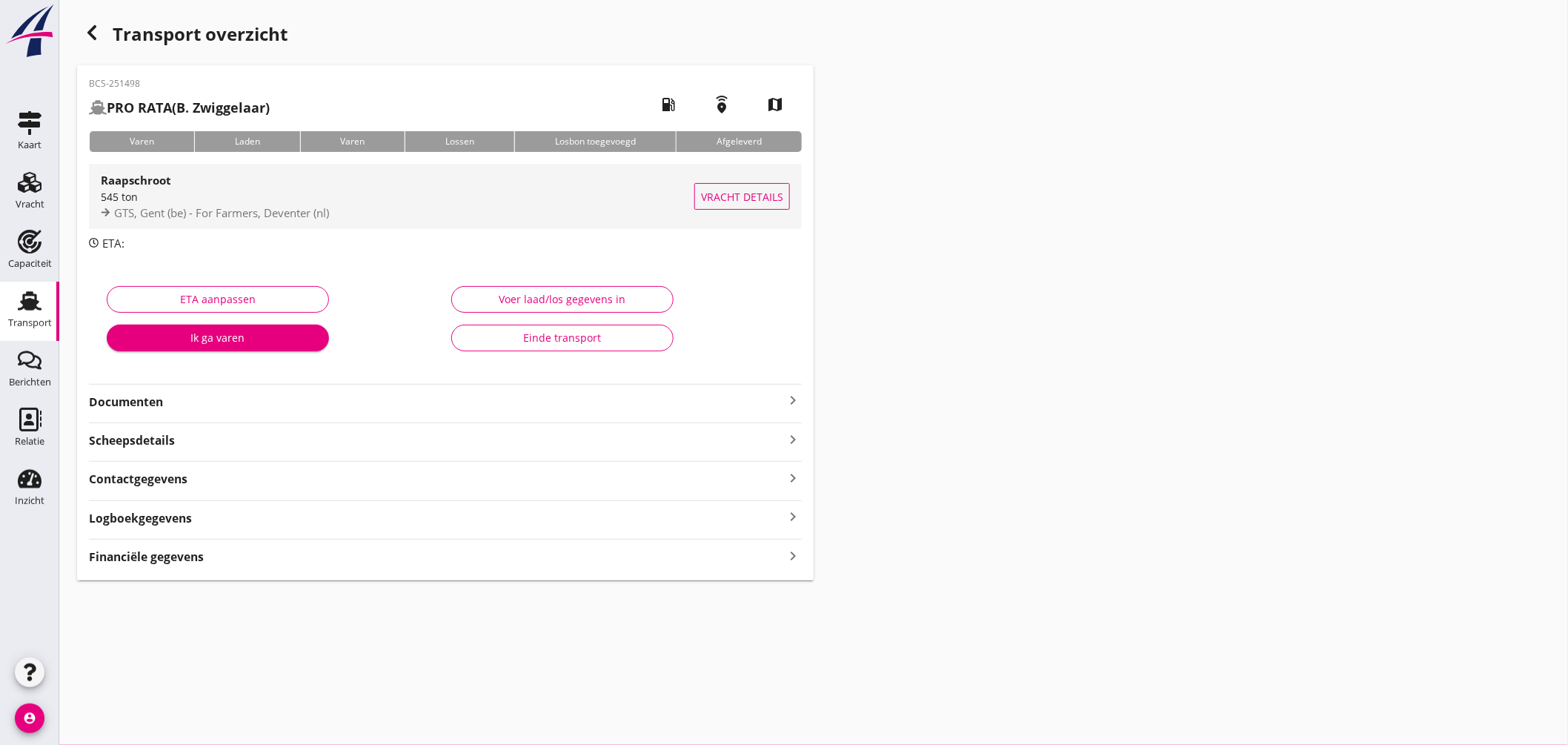
click at [453, 189] on div "545 ton" at bounding box center [397, 196] width 593 height 16
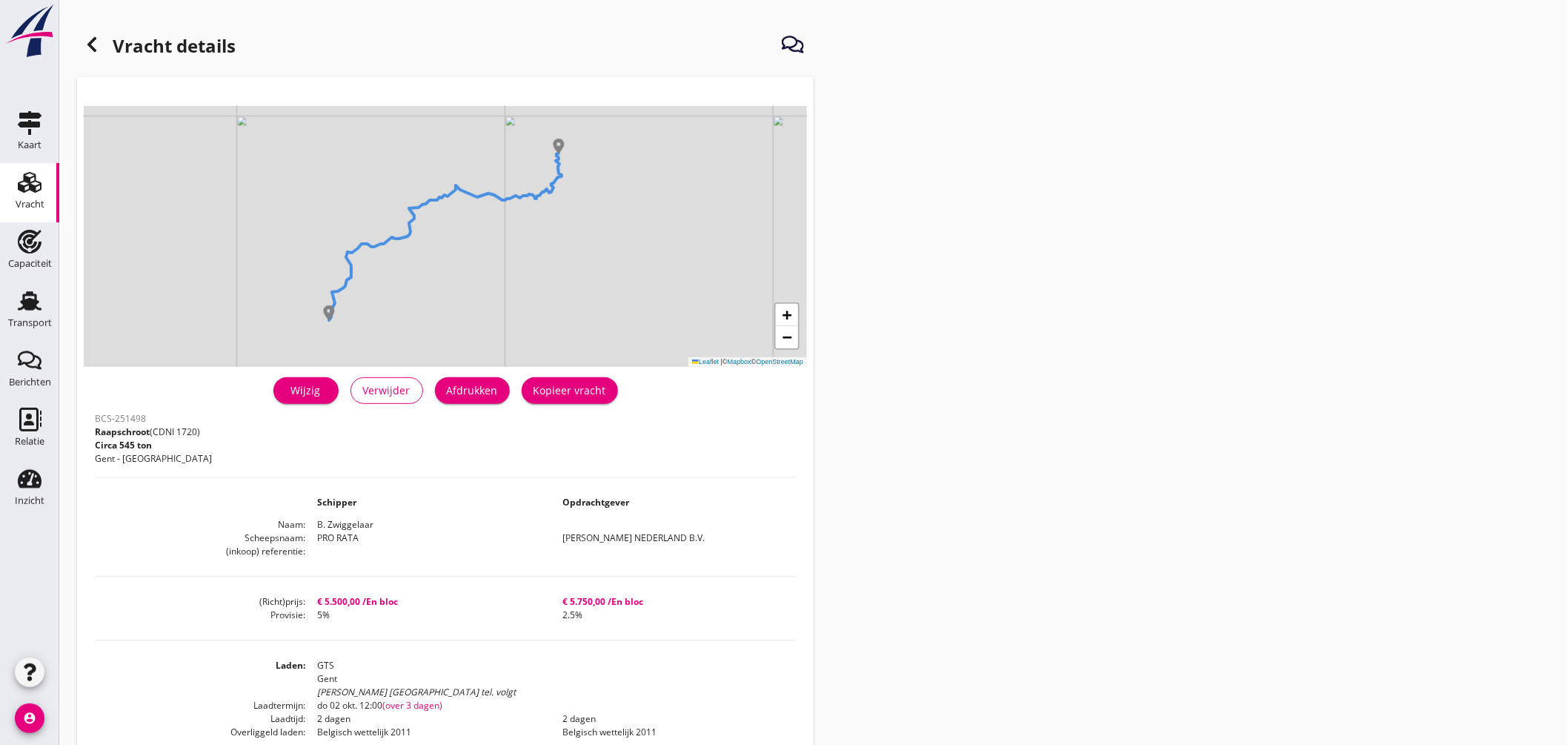
click at [477, 404] on button "Afdrukken" at bounding box center [472, 390] width 75 height 27
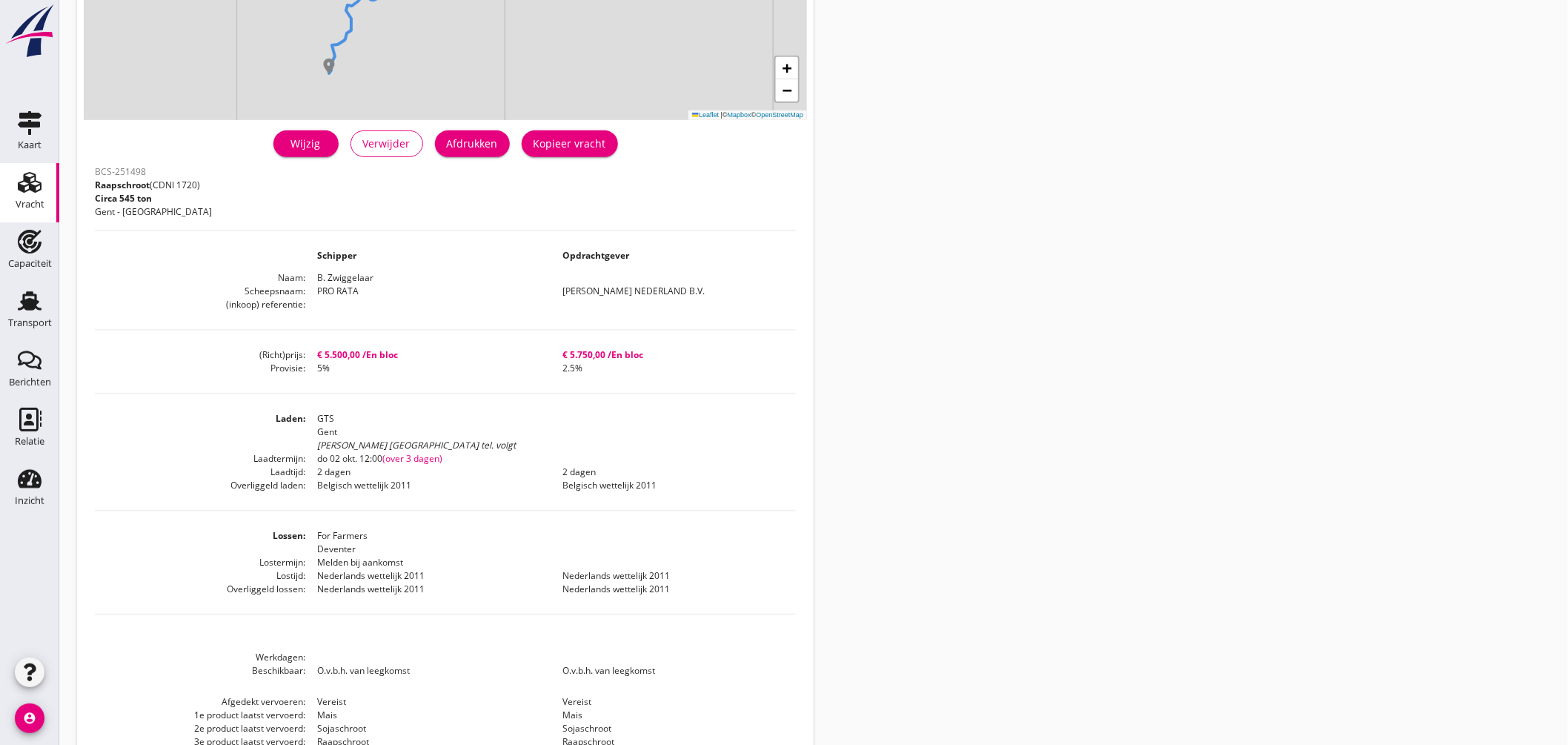
scroll to position [317, 0]
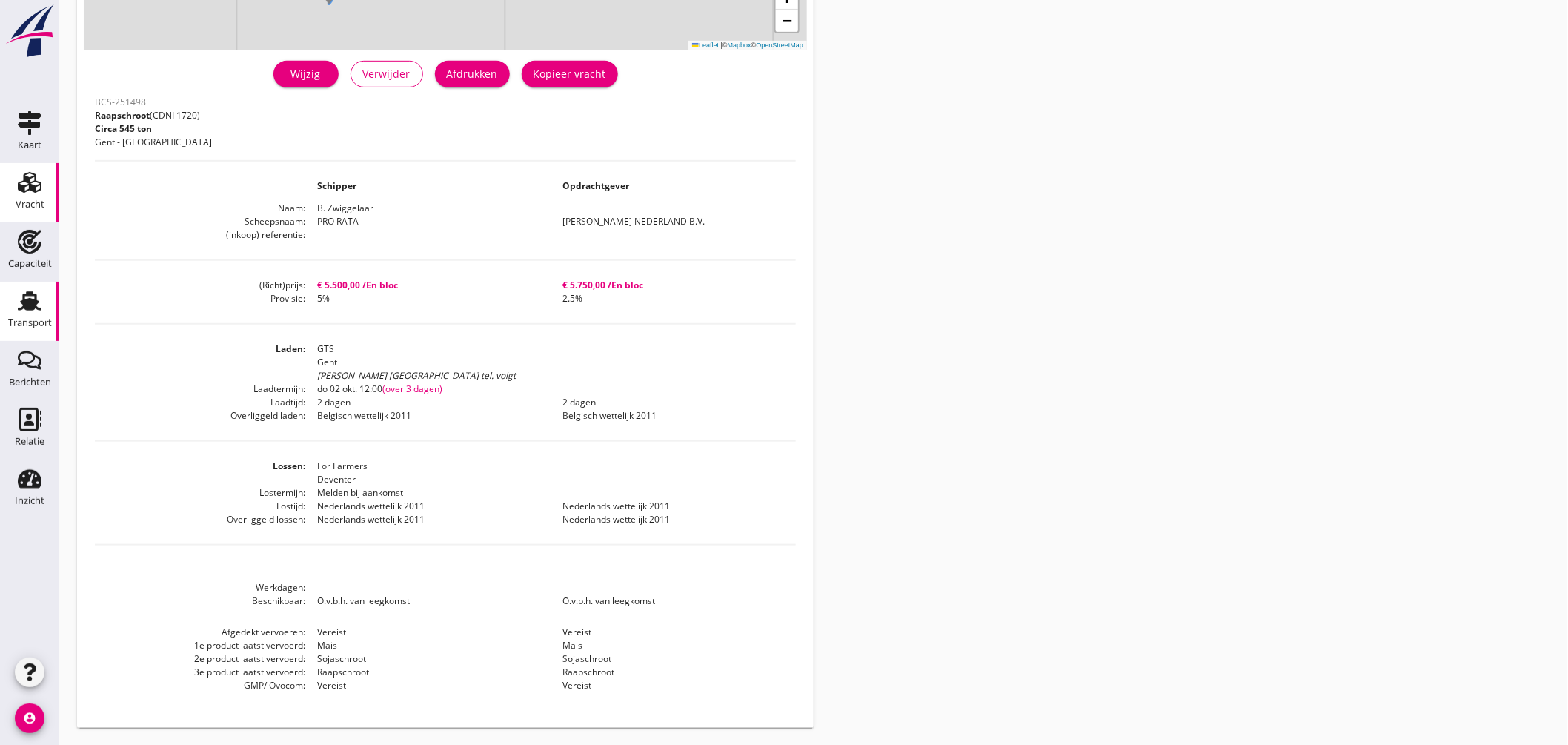
click at [28, 306] on use at bounding box center [29, 301] width 24 height 19
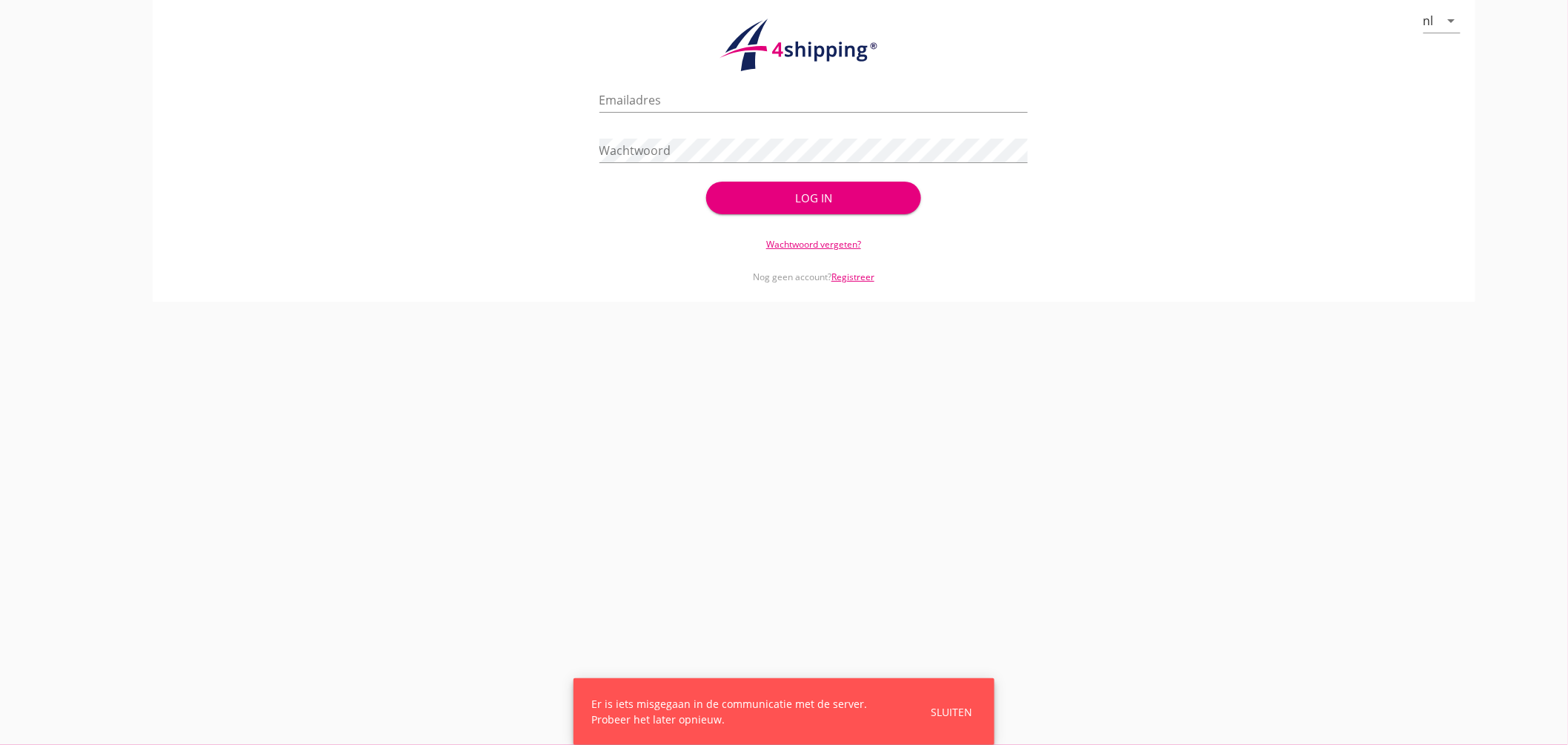
type input "jasper@stoffersbevrachtingen.nl"
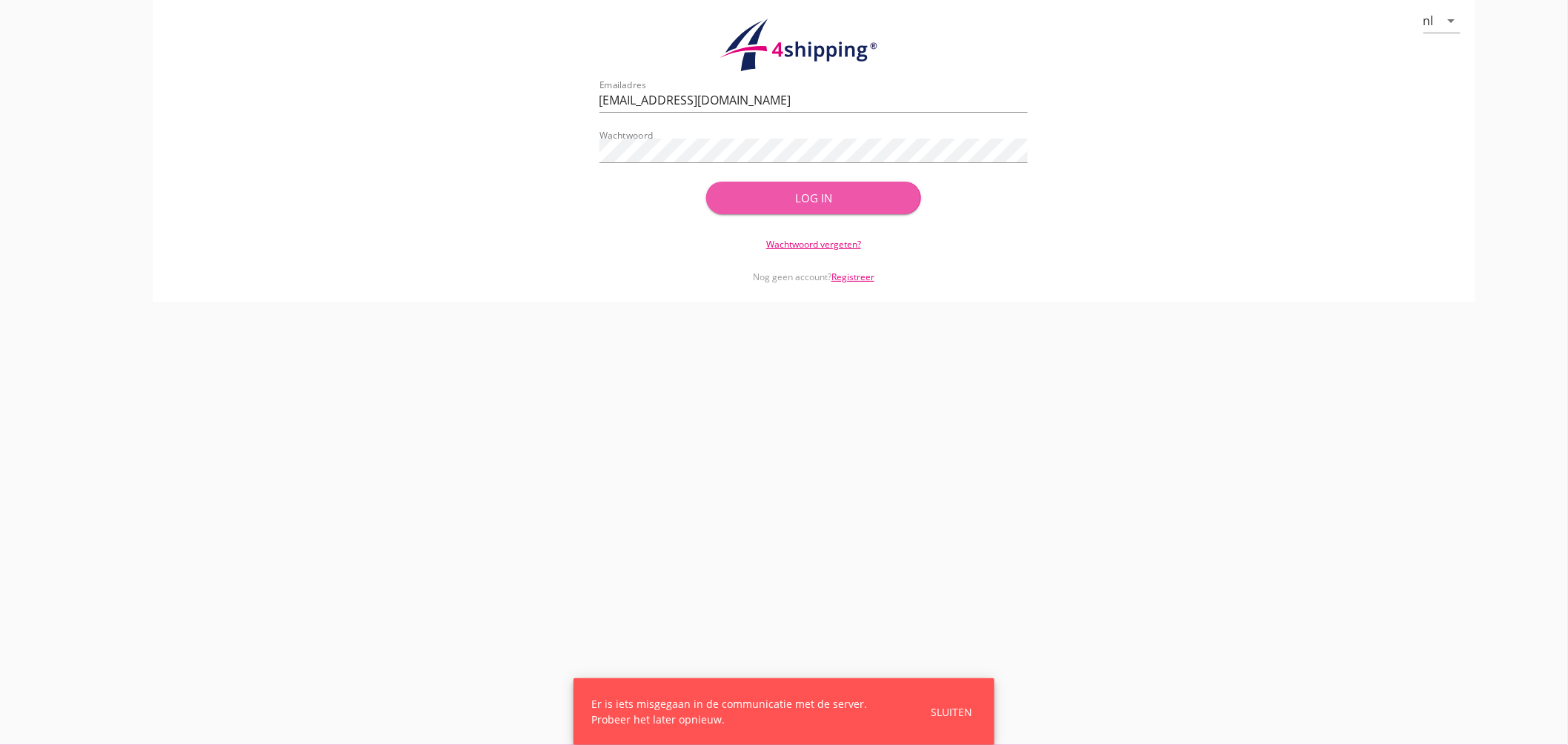
click at [767, 195] on div "Log in" at bounding box center [813, 198] width 167 height 17
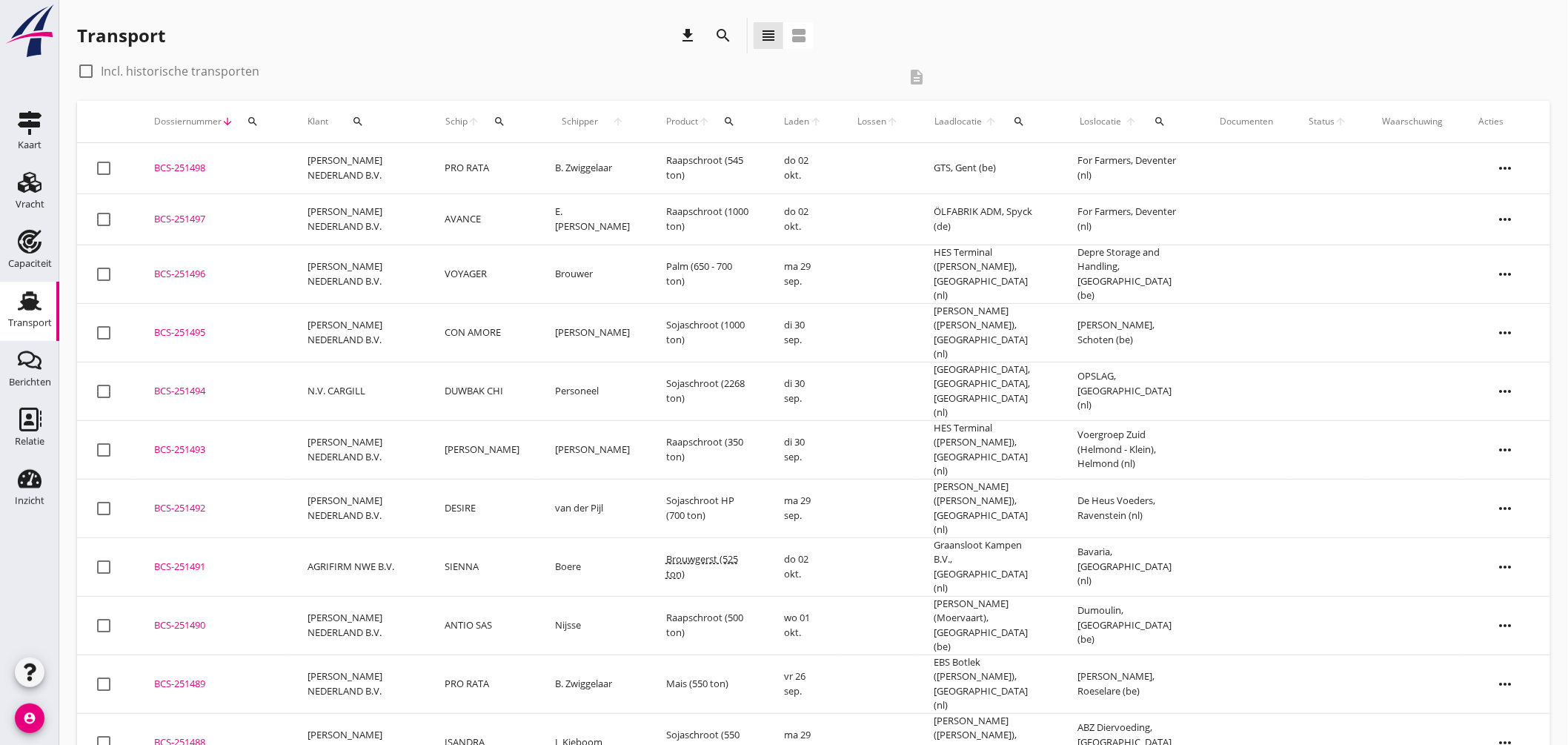
click at [454, 169] on td "PRO RATA" at bounding box center [482, 169] width 110 height 51
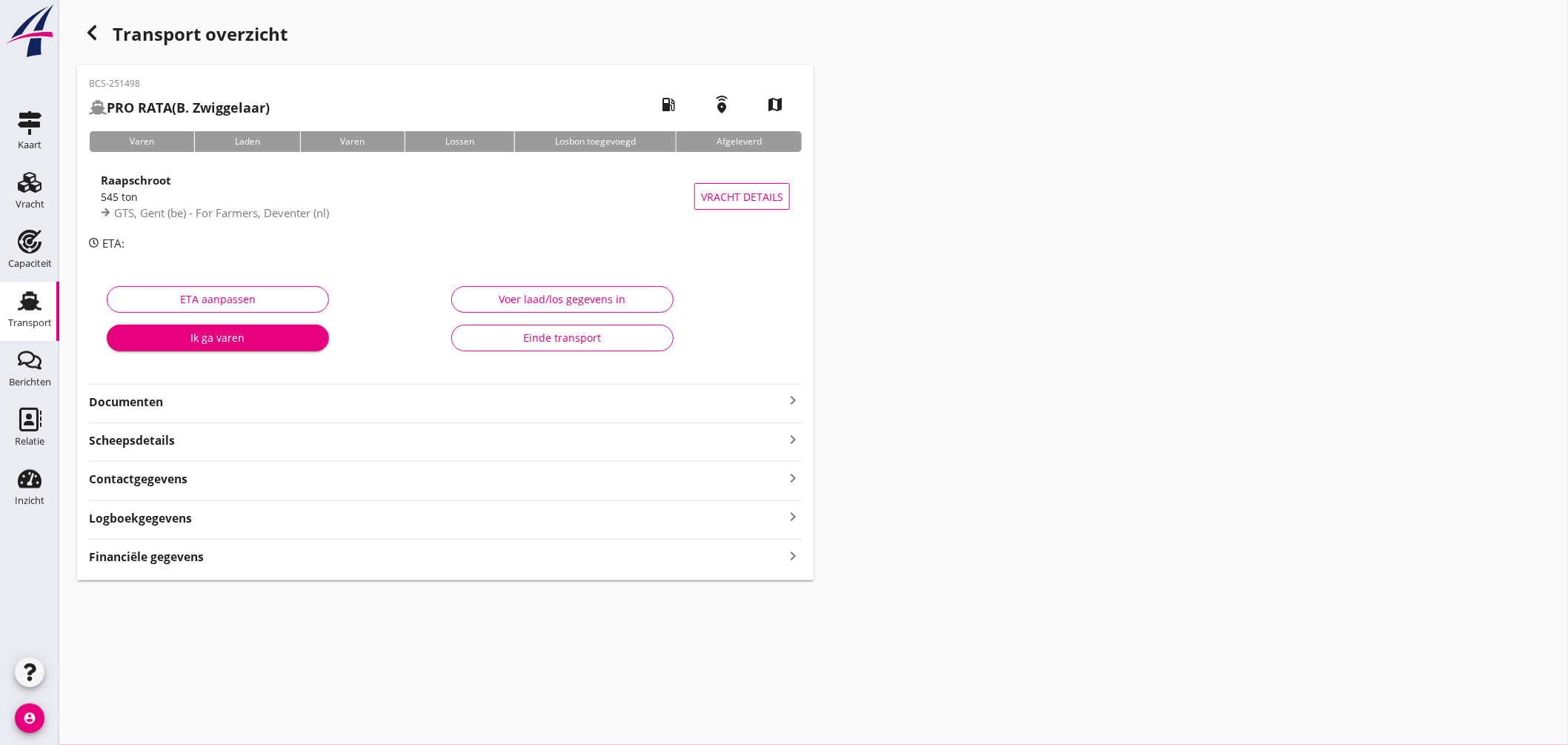
click at [287, 551] on div "Financiële gegevens keyboard_arrow_right" at bounding box center [446, 556] width 713 height 20
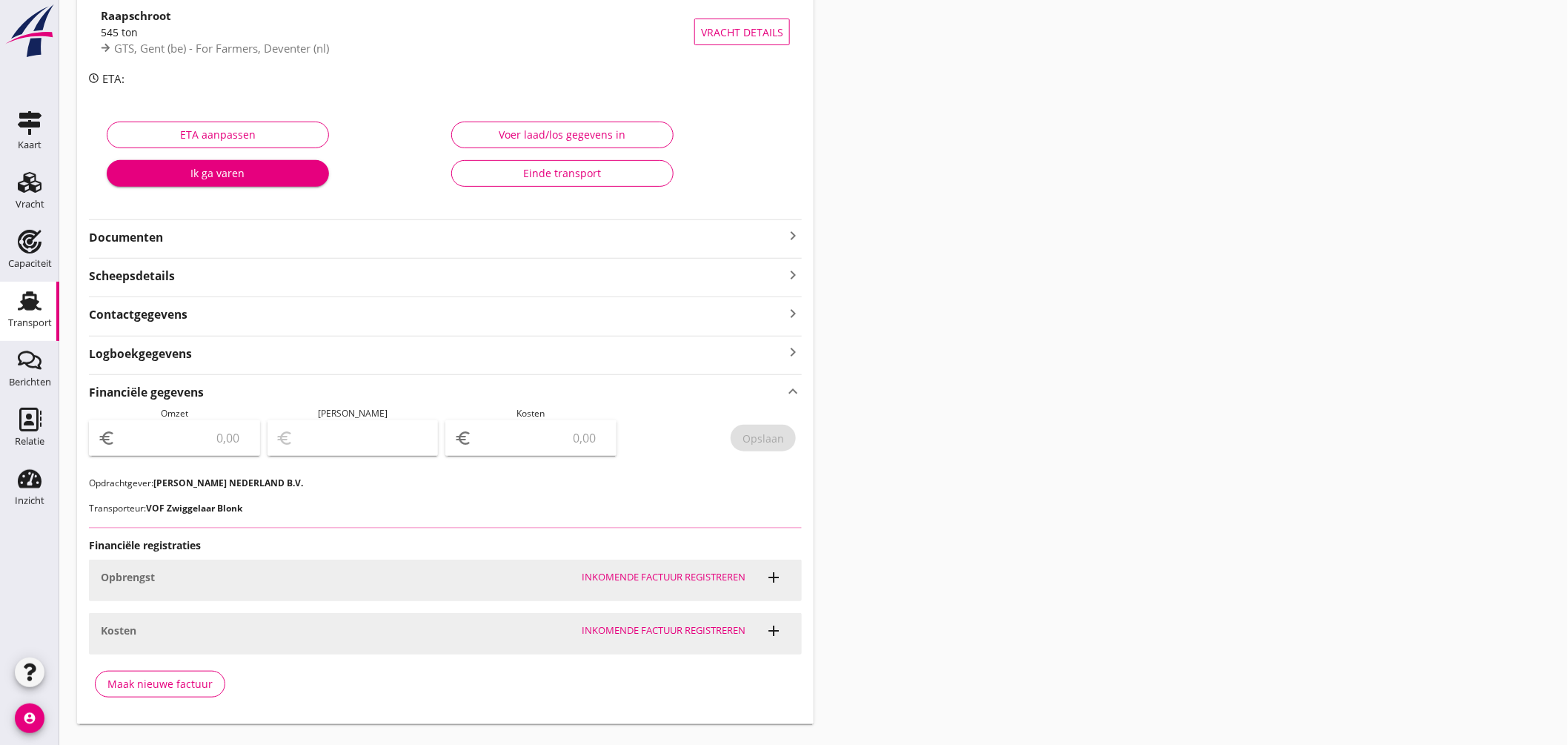
scroll to position [329, 0]
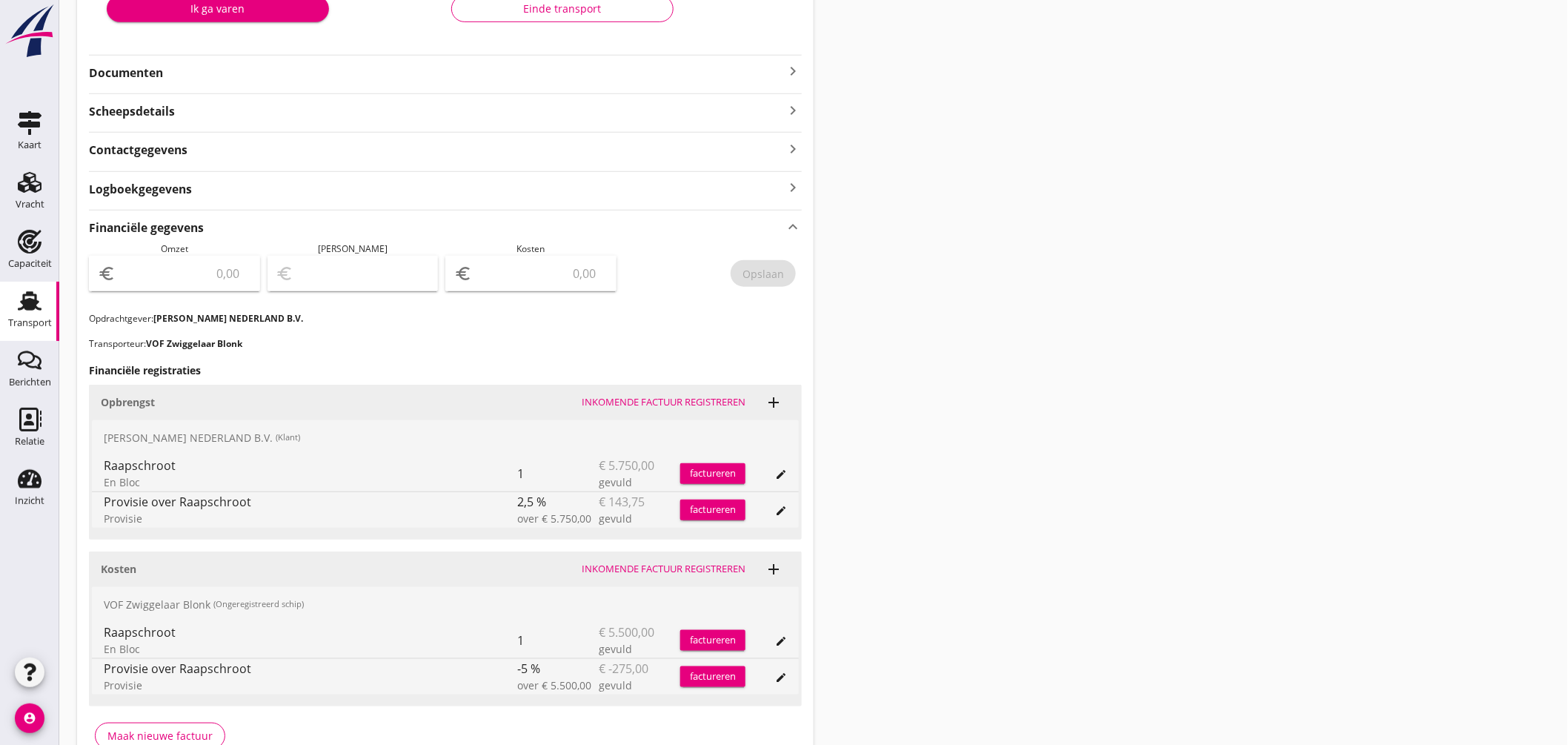
click at [203, 272] on input "number" at bounding box center [184, 273] width 133 height 24
type input "5606.25"
click at [539, 276] on input "number" at bounding box center [541, 273] width 133 height 24
type input "5601.25"
type input "5"
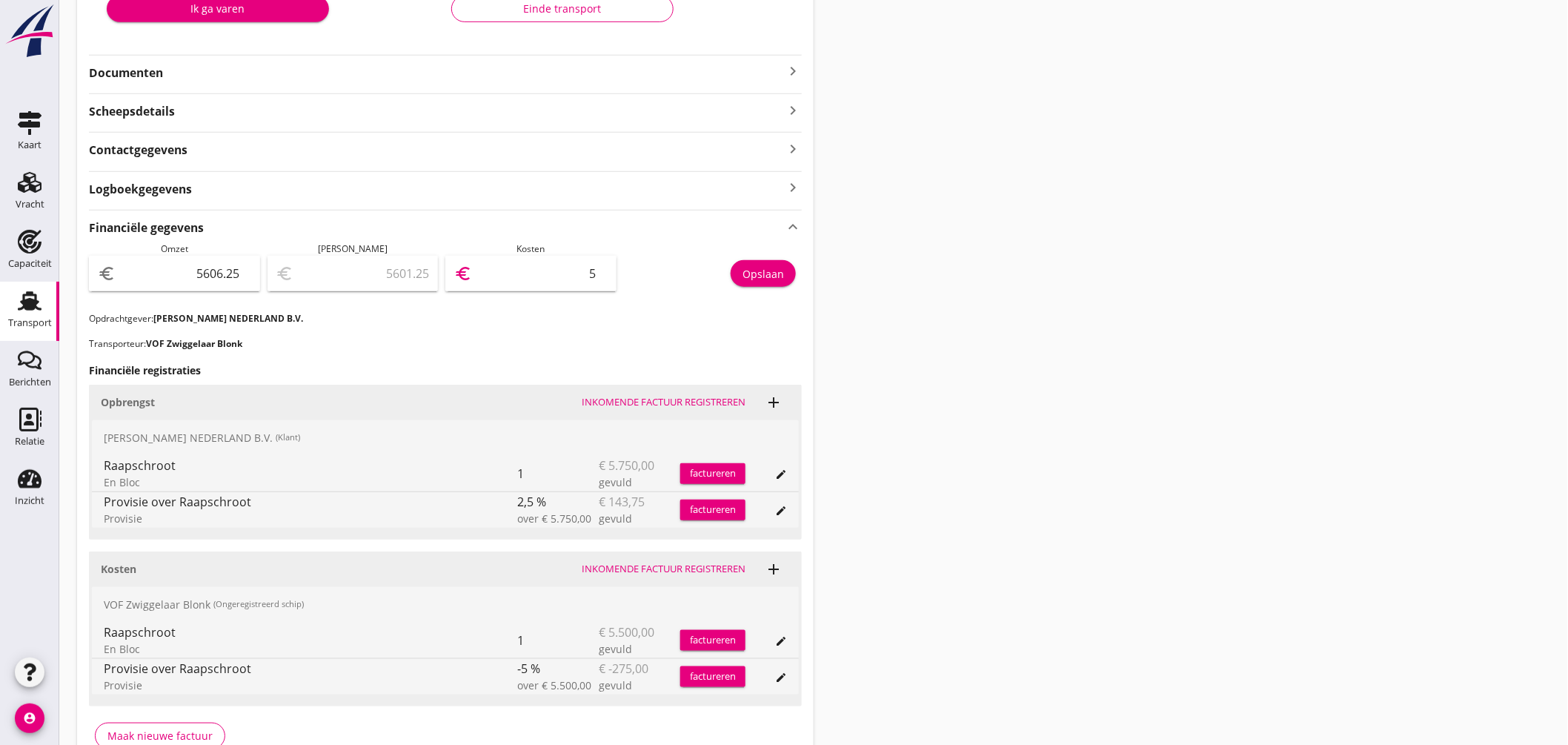
type input "5554.25"
type input "52"
type input "5084.25"
type input "522"
type input "381.25"
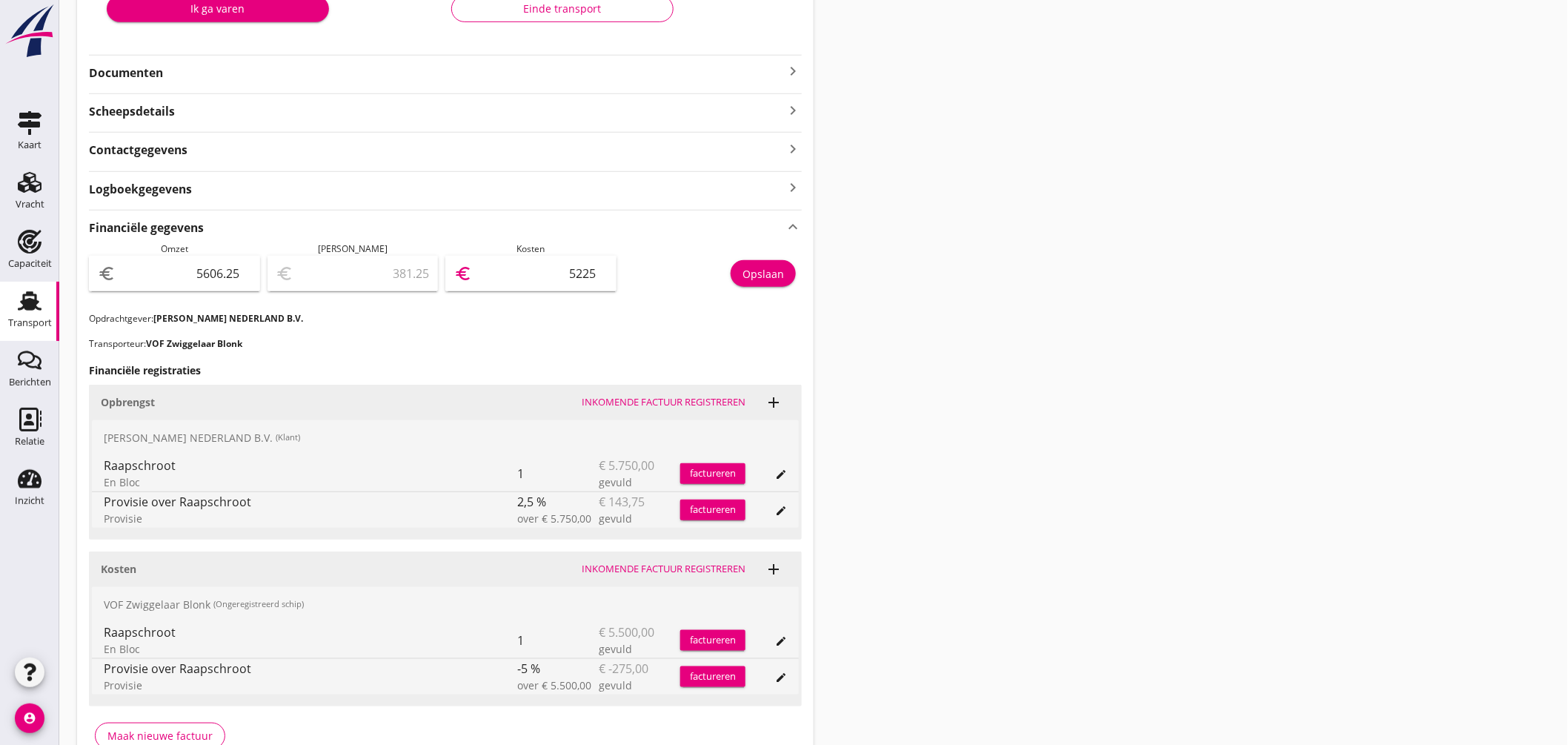
type input "5225"
click at [777, 272] on div "Opslaan" at bounding box center [763, 273] width 41 height 16
click at [42, 292] on div "Transport" at bounding box center [29, 301] width 36 height 24
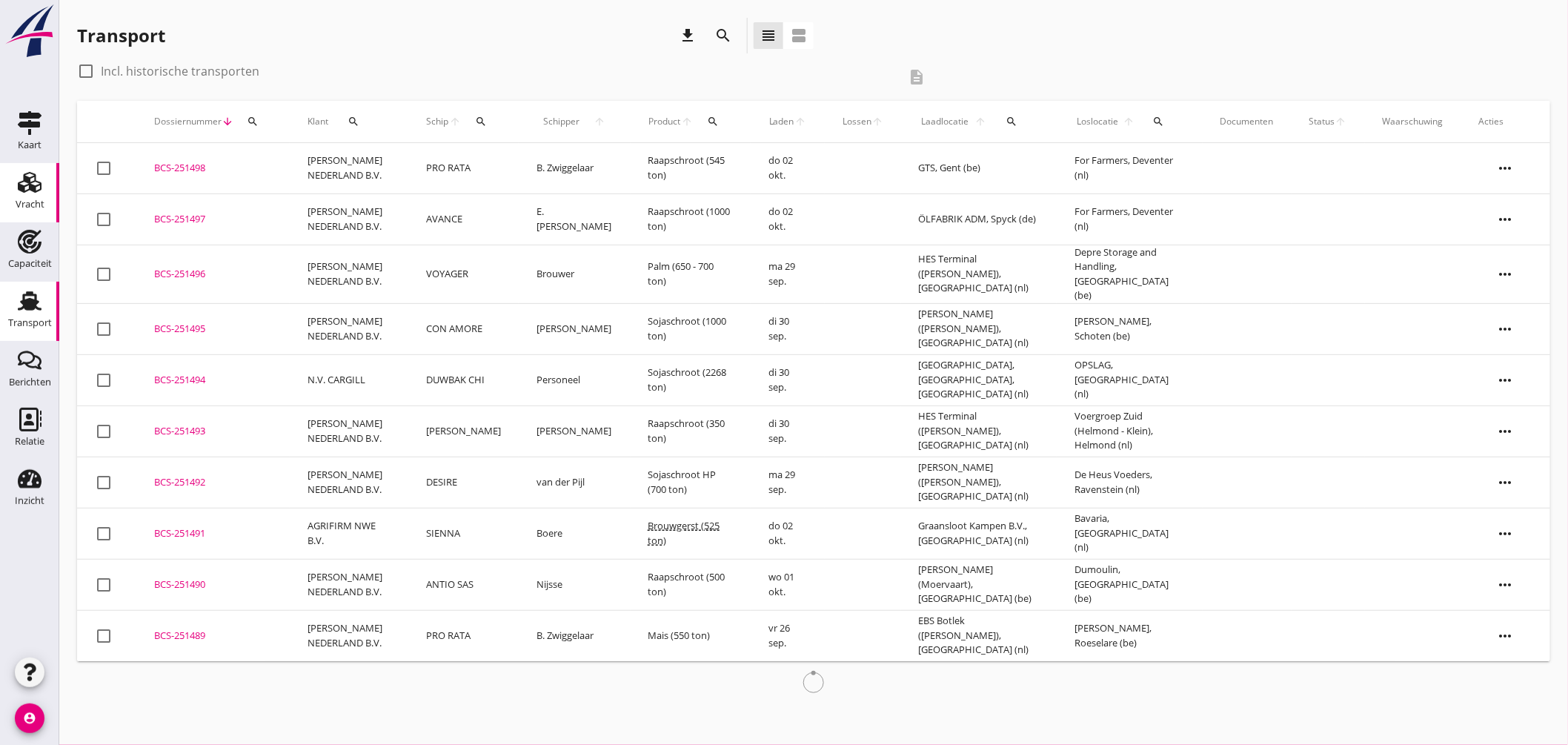
click at [41, 195] on div "Vracht" at bounding box center [30, 205] width 29 height 21
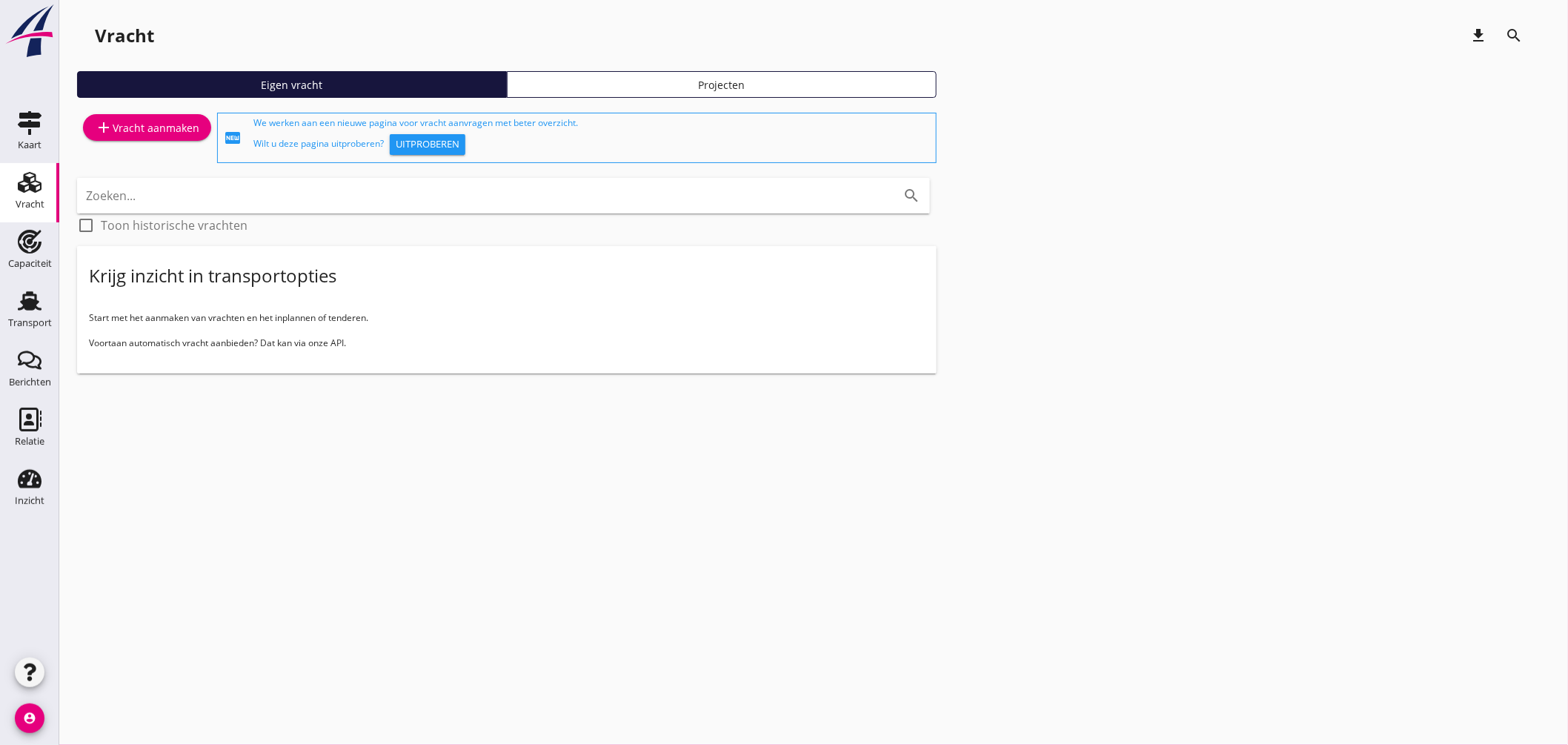
click at [176, 122] on div "add Vracht aanmaken" at bounding box center [147, 127] width 105 height 17
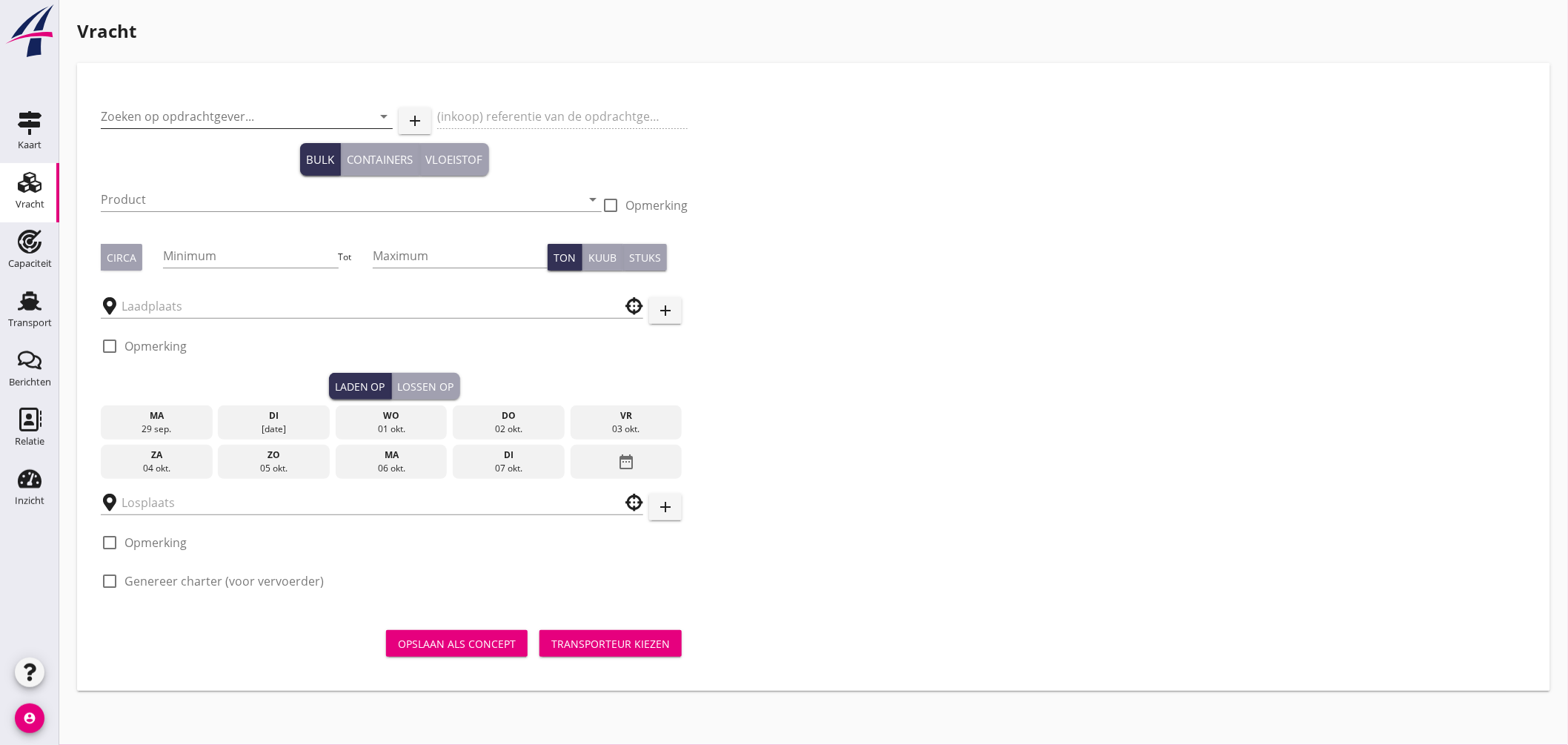
click at [222, 114] on input "Zoeken op opdrachtgever..." at bounding box center [226, 117] width 250 height 24
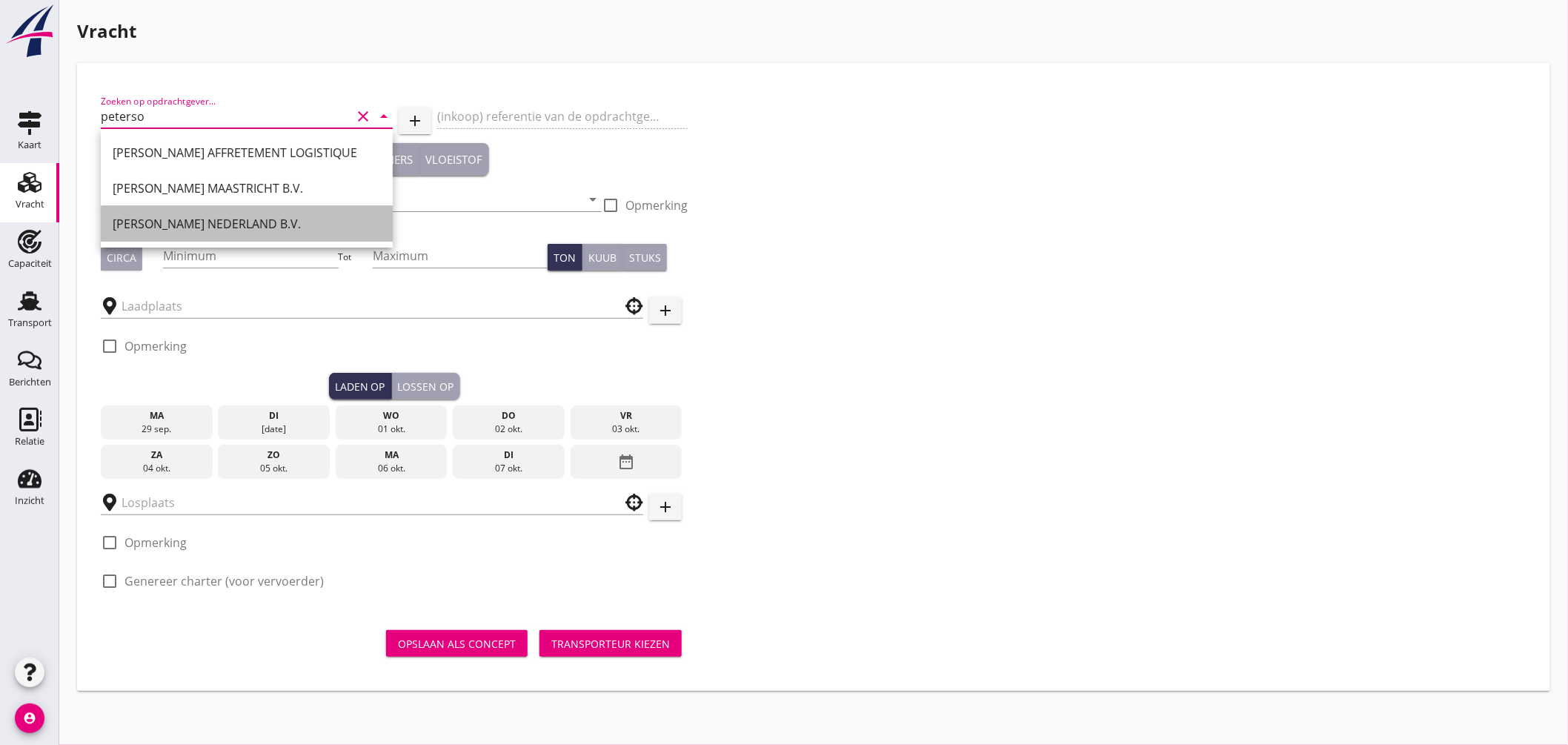
click at [235, 220] on div "[PERSON_NAME] NEDERLAND B.V." at bounding box center [247, 223] width 269 height 17
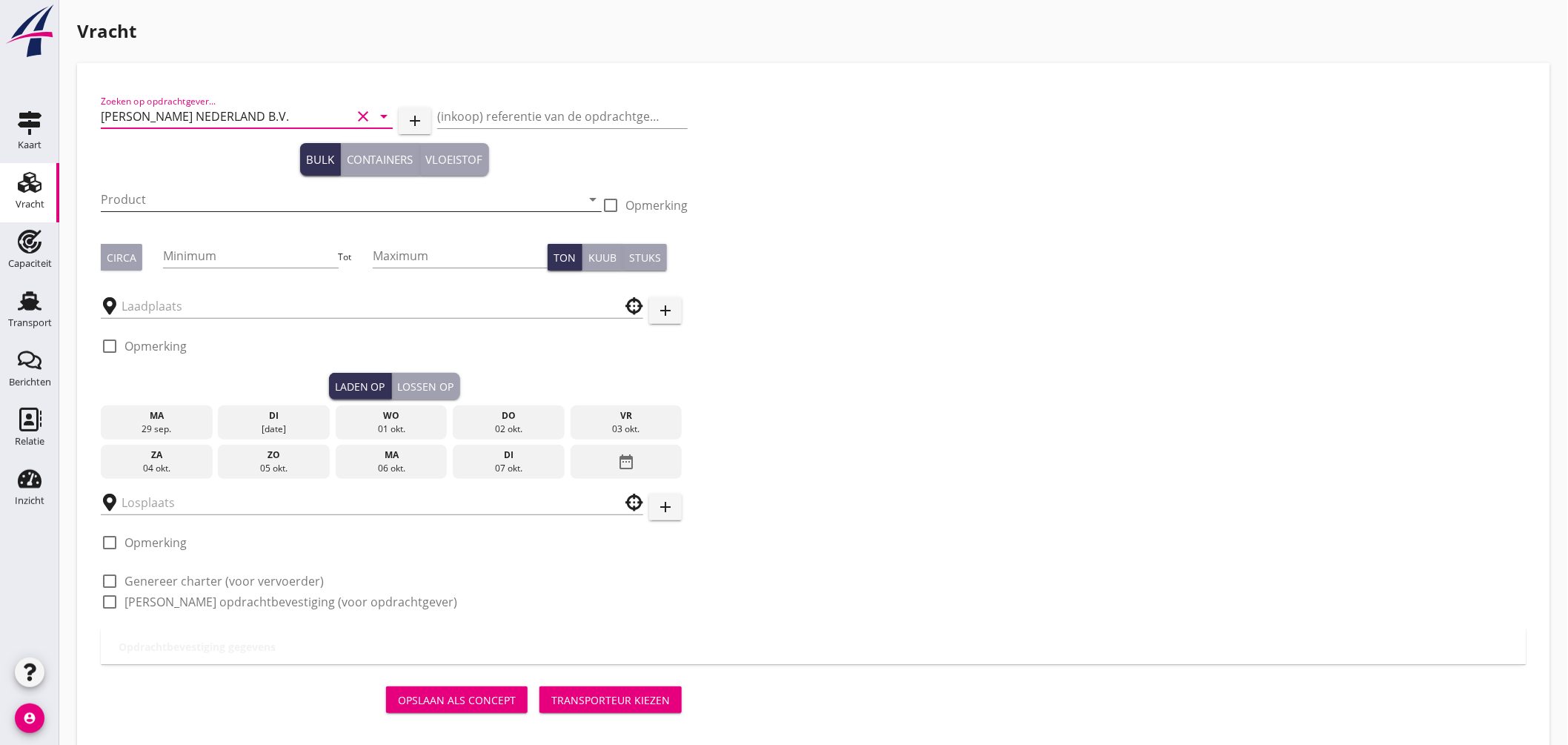
type input "[PERSON_NAME] NEDERLAND B.V."
click at [169, 200] on input "Product" at bounding box center [341, 199] width 480 height 24
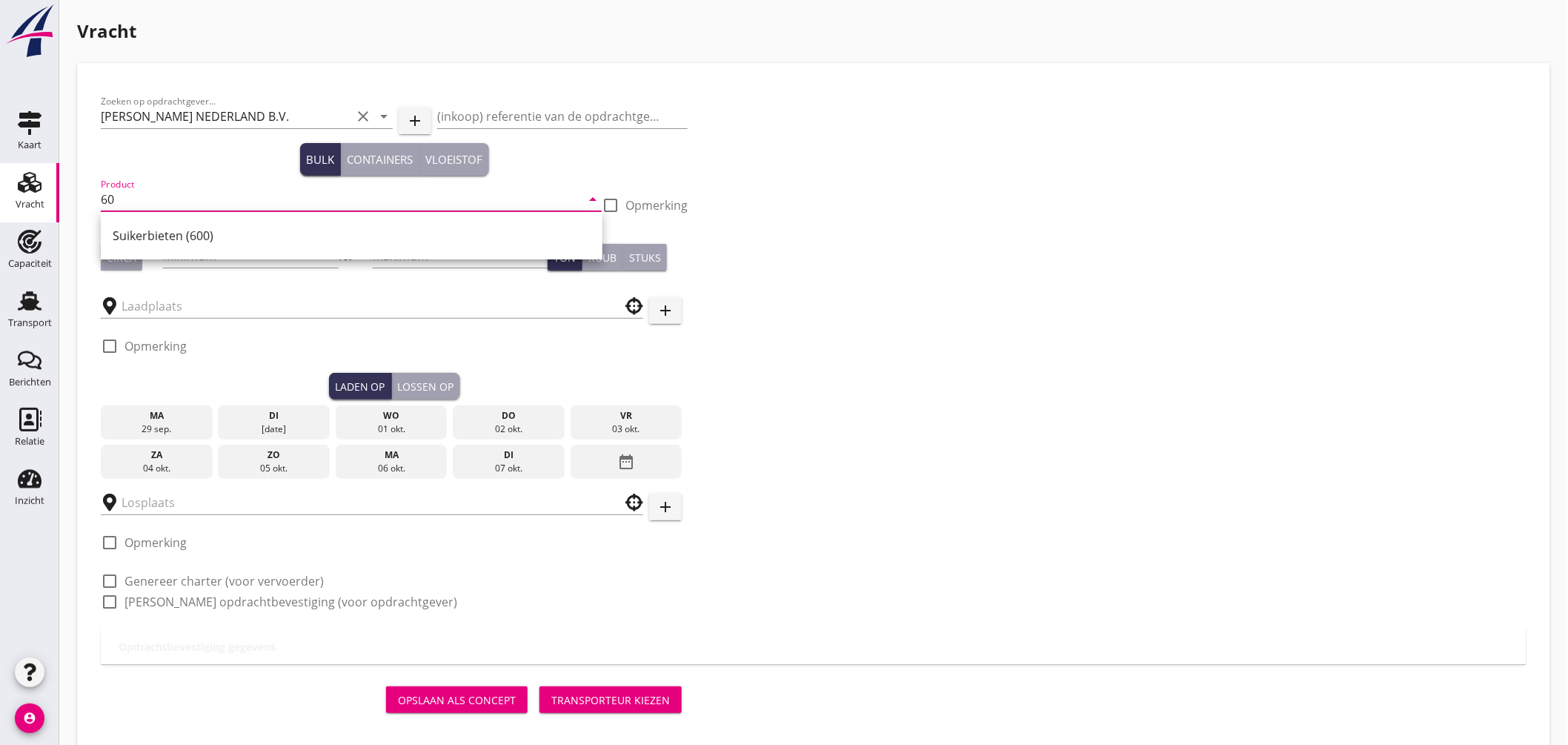
type input "6"
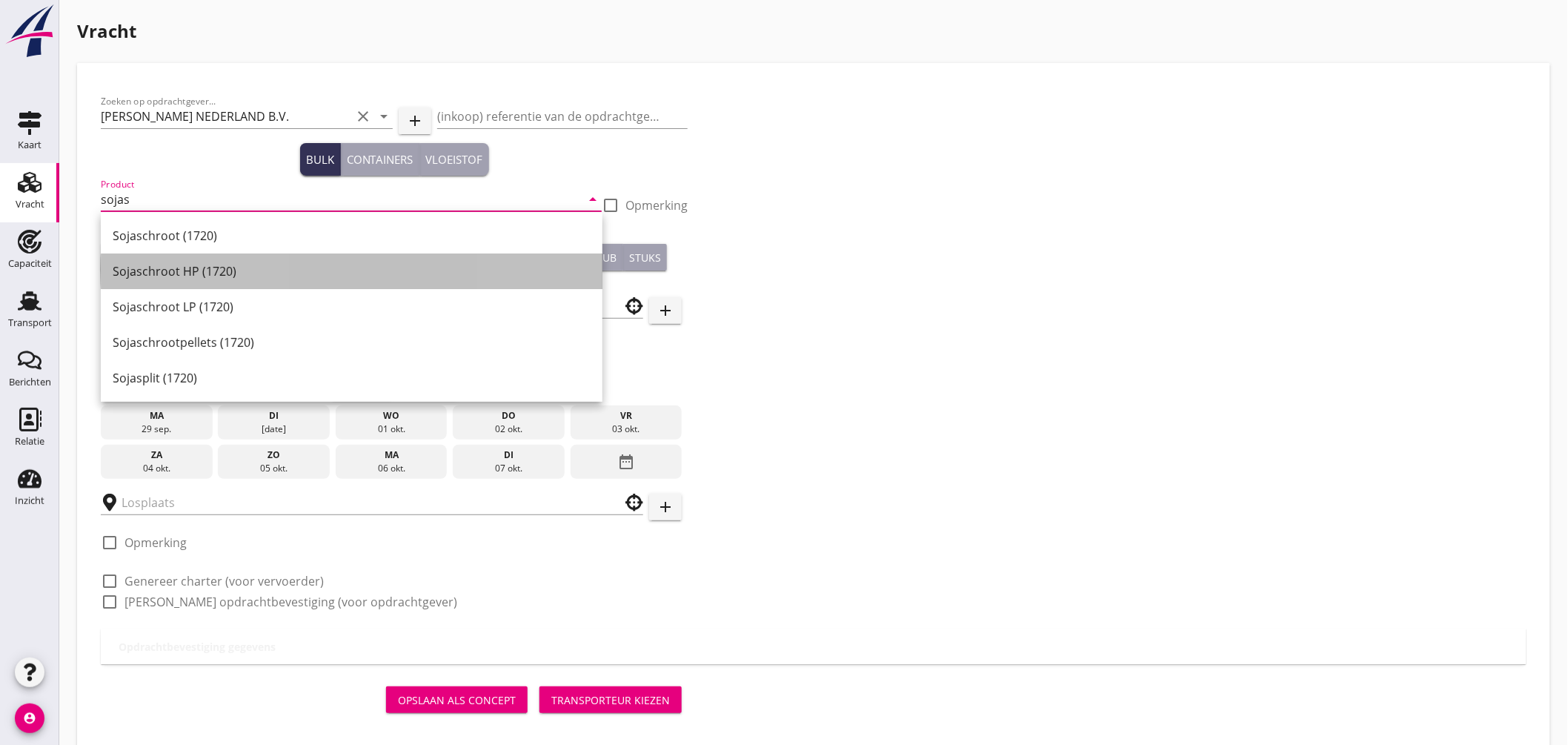
click at [236, 271] on div "Sojaschroot HP (1720)" at bounding box center [351, 271] width 478 height 17
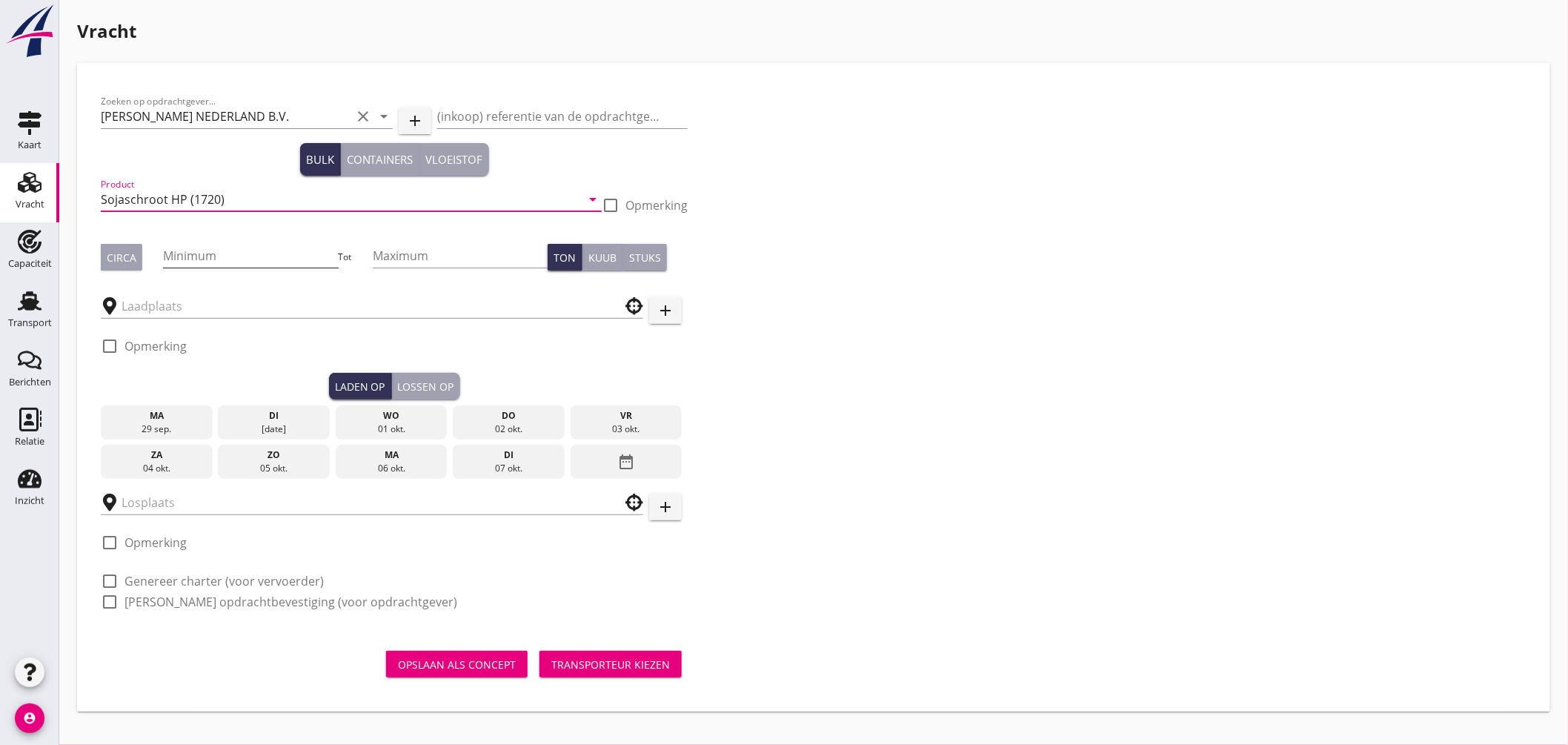
type input "Sojaschroot HP (1720)"
click at [207, 260] on input "Minimum" at bounding box center [250, 256] width 175 height 24
type input "600"
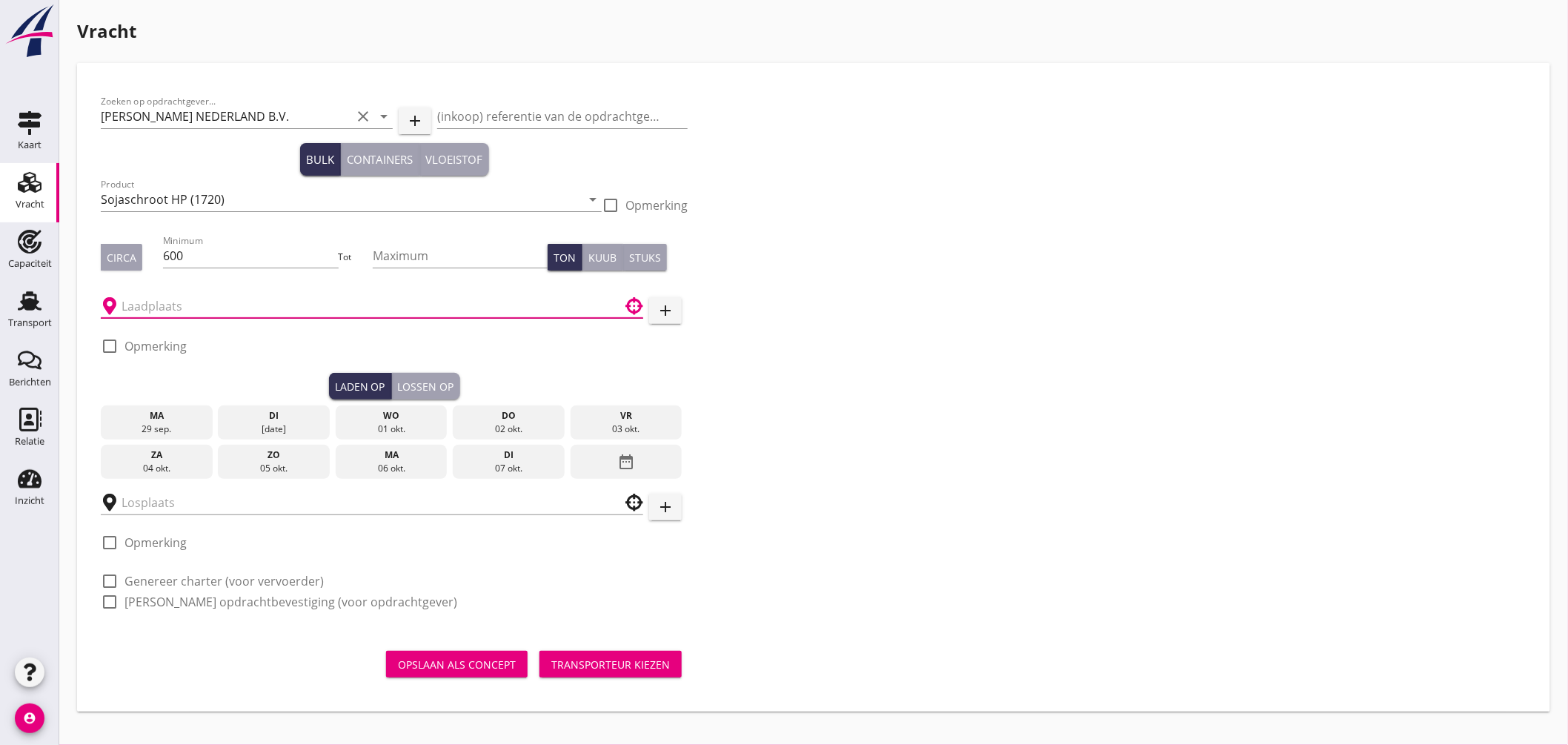
click at [210, 304] on input "text" at bounding box center [362, 306] width 480 height 24
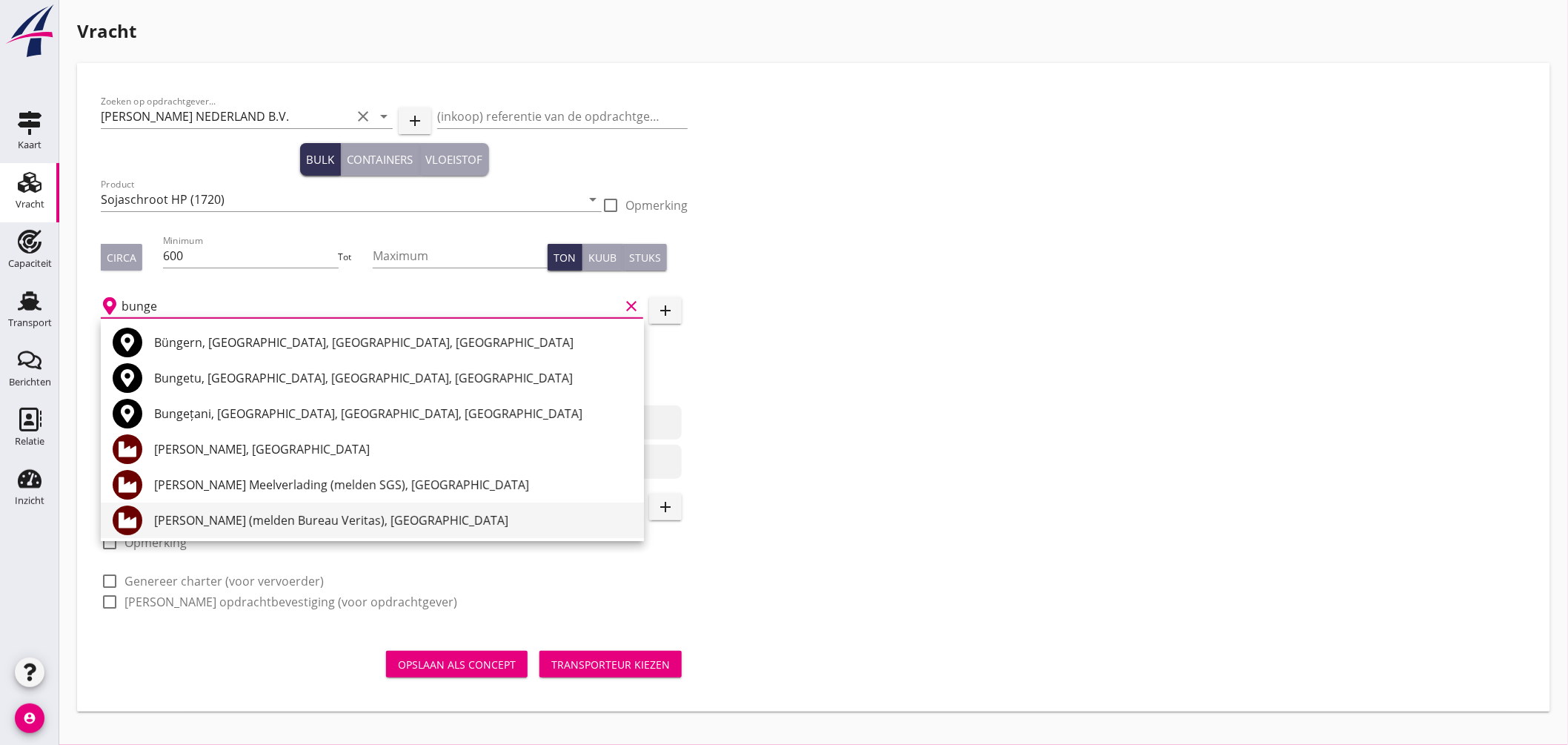
scroll to position [83, 0]
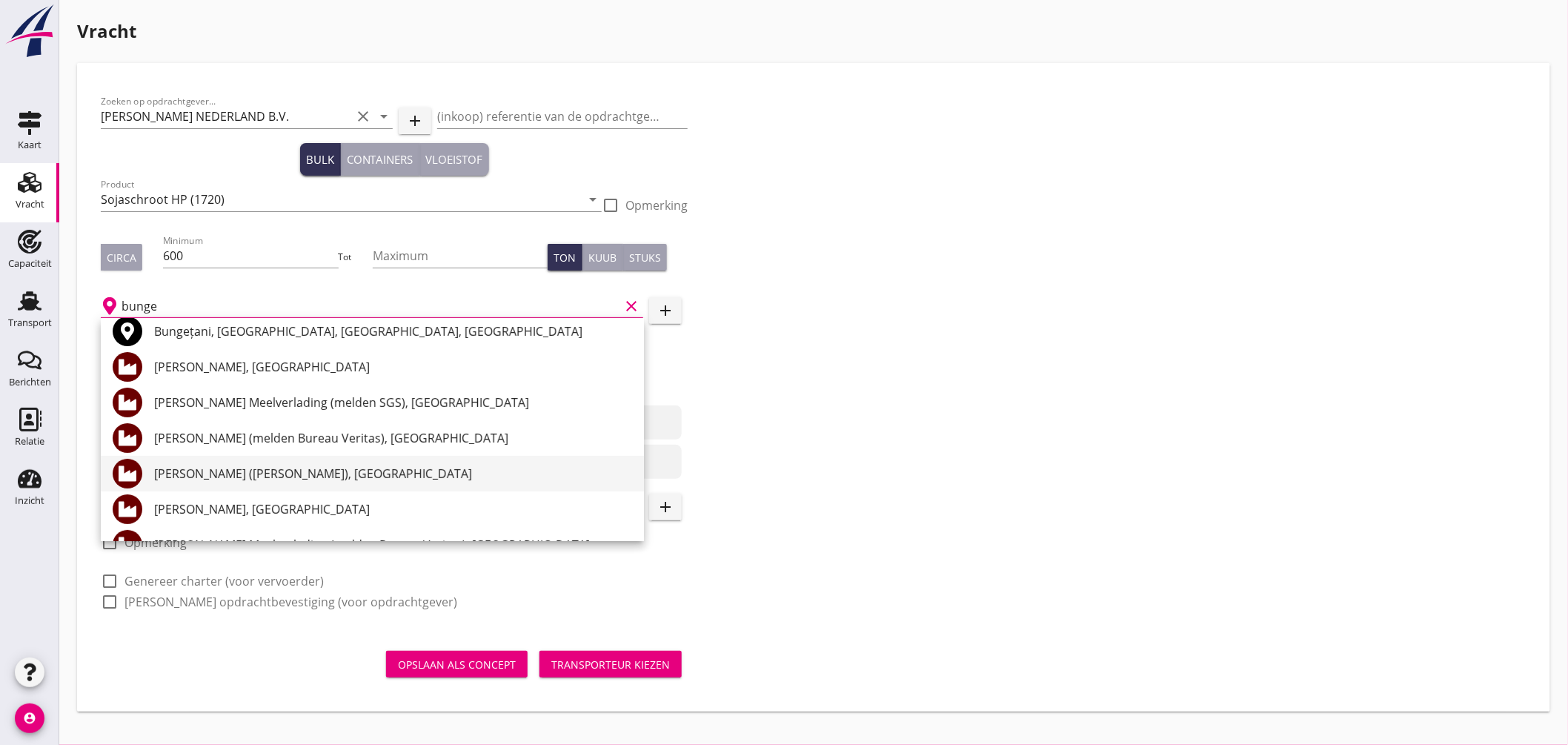
click at [299, 465] on div "[PERSON_NAME] ([PERSON_NAME]), [GEOGRAPHIC_DATA]" at bounding box center [392, 473] width 478 height 17
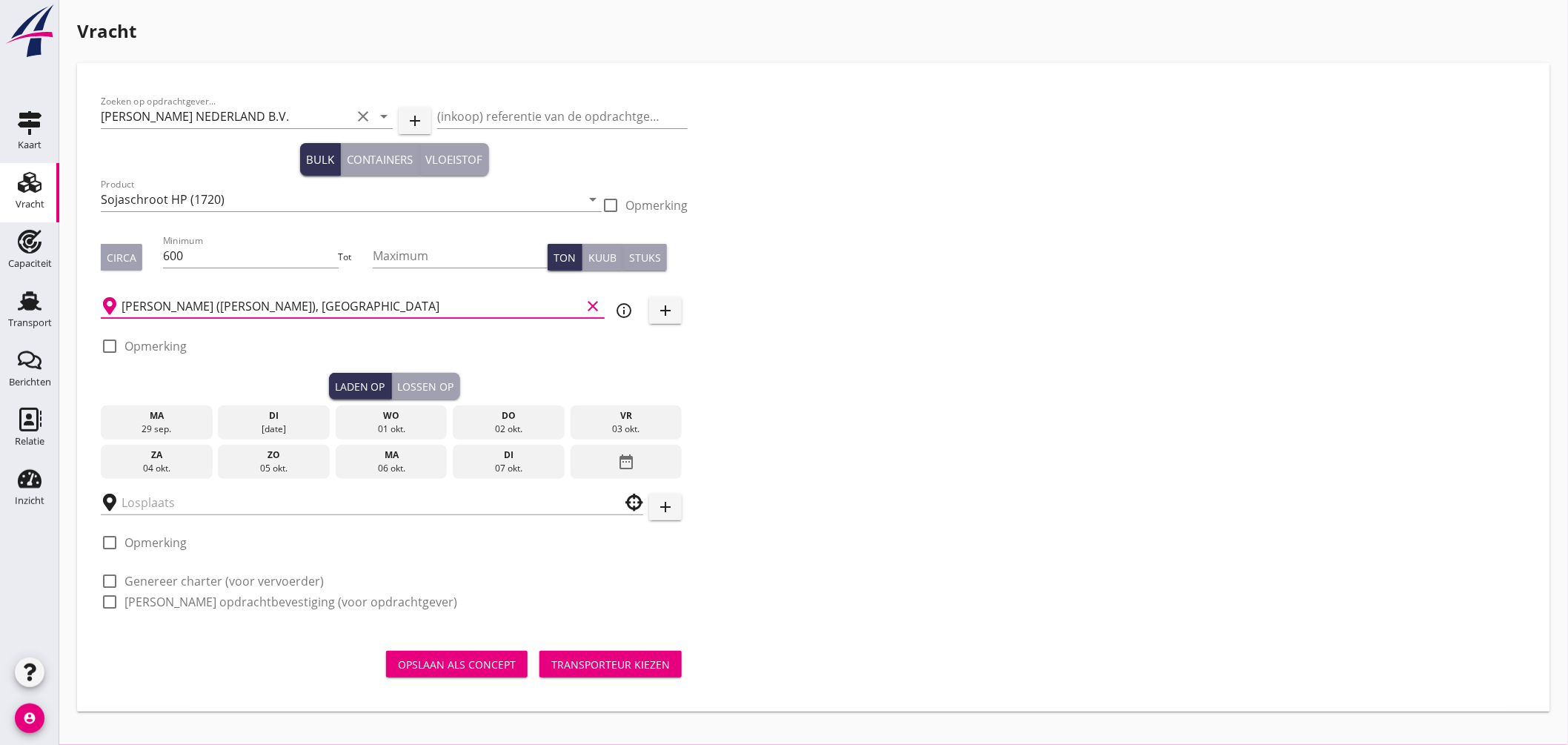
type input "[PERSON_NAME] ([PERSON_NAME]), [GEOGRAPHIC_DATA]"
click at [110, 344] on div at bounding box center [109, 346] width 25 height 25
checkbox input "true"
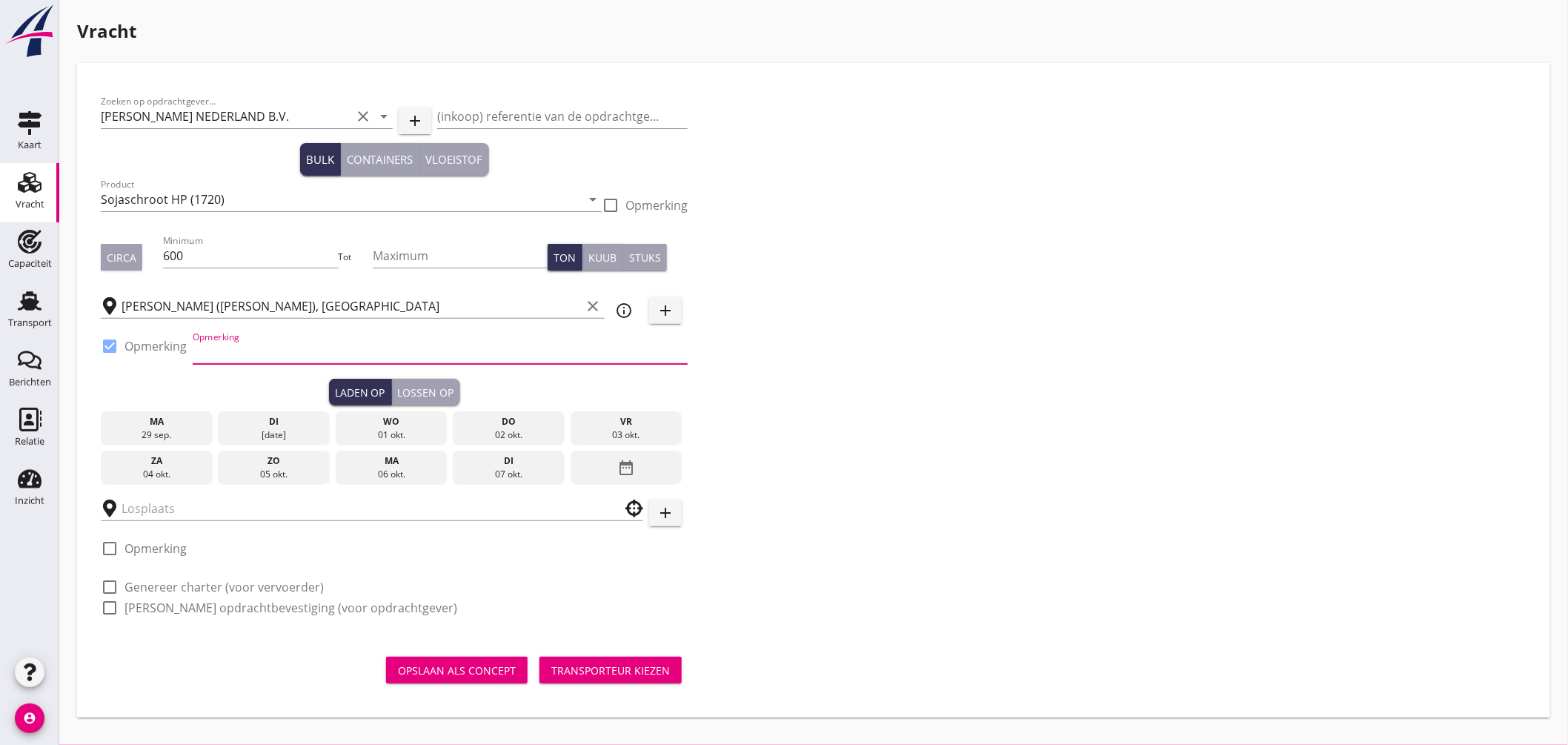
click at [253, 349] on input "Opmerking" at bounding box center [440, 352] width 495 height 24
type input "Ex. Silo, Mercuriushaven"
click at [305, 431] on div "[DATE]" at bounding box center [274, 435] width 105 height 14
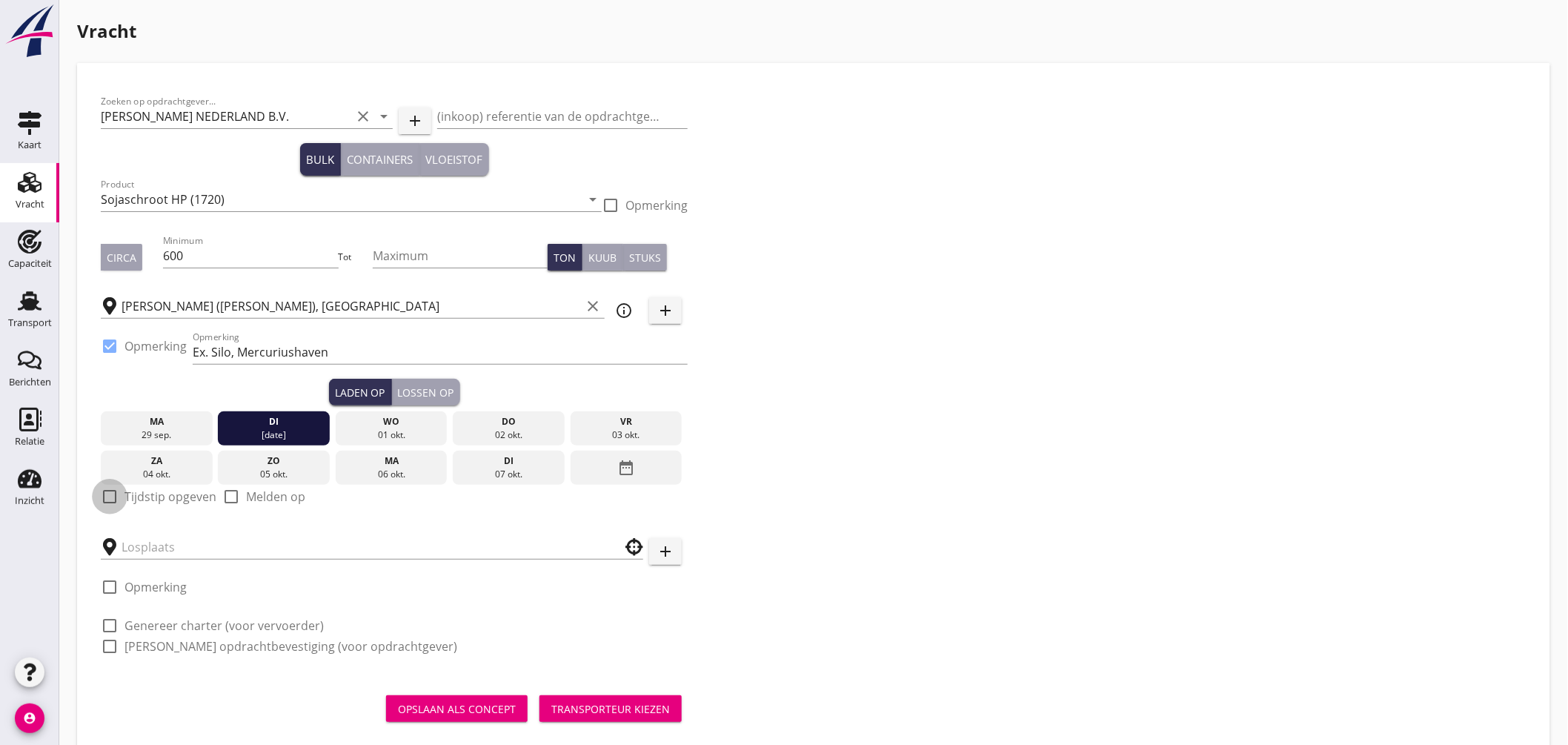
click at [116, 495] on div at bounding box center [109, 496] width 25 height 25
checkbox input "true"
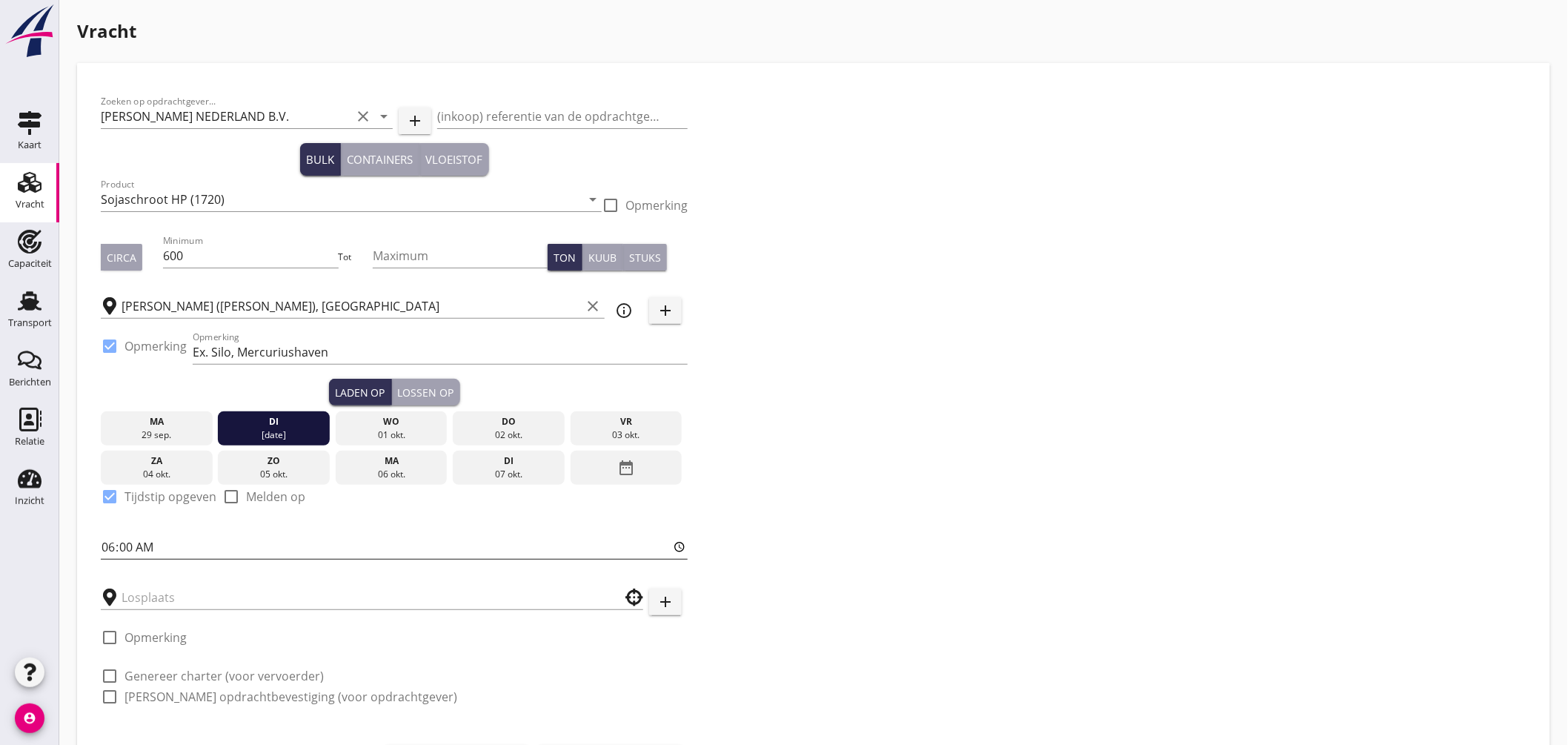
drag, startPoint x: 104, startPoint y: 547, endPoint x: 109, endPoint y: 539, distance: 9.4
click at [105, 544] on input "06:00" at bounding box center [394, 548] width 587 height 24
type input "19:00"
click at [222, 597] on input "text" at bounding box center [362, 598] width 480 height 24
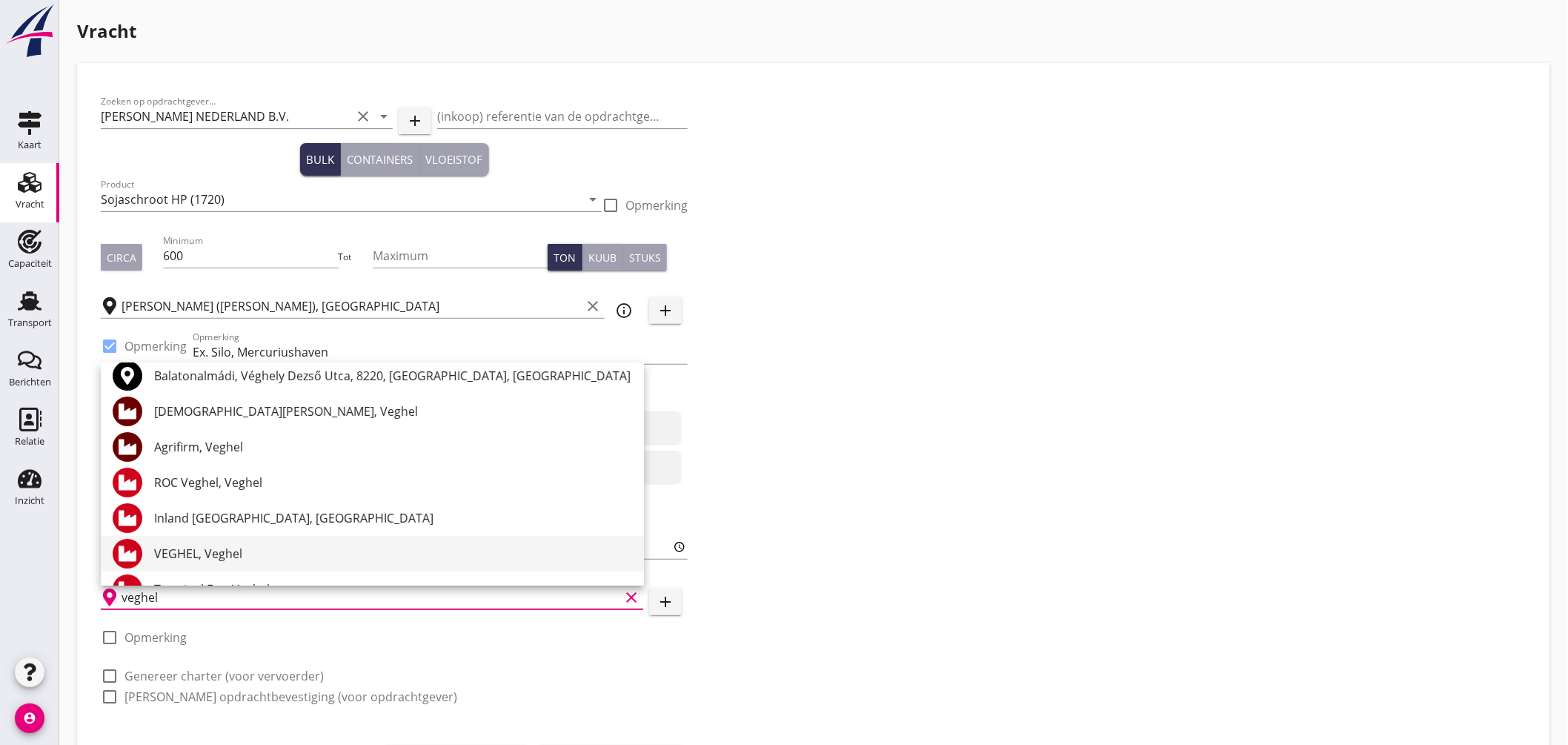
scroll to position [145, 0]
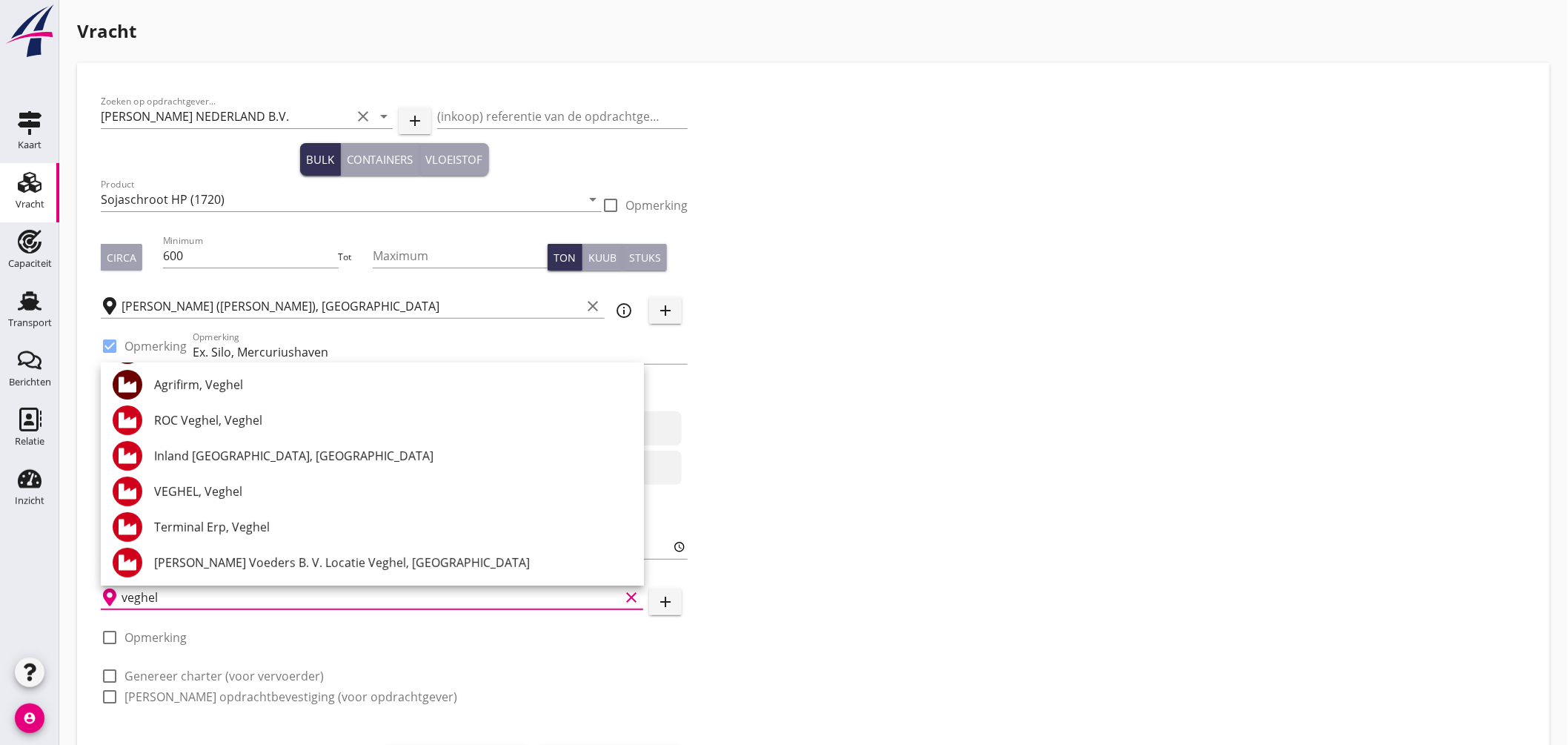
click at [241, 560] on div "[PERSON_NAME] Voeders B. V. Locatie Veghel, [GEOGRAPHIC_DATA]" at bounding box center [392, 562] width 478 height 17
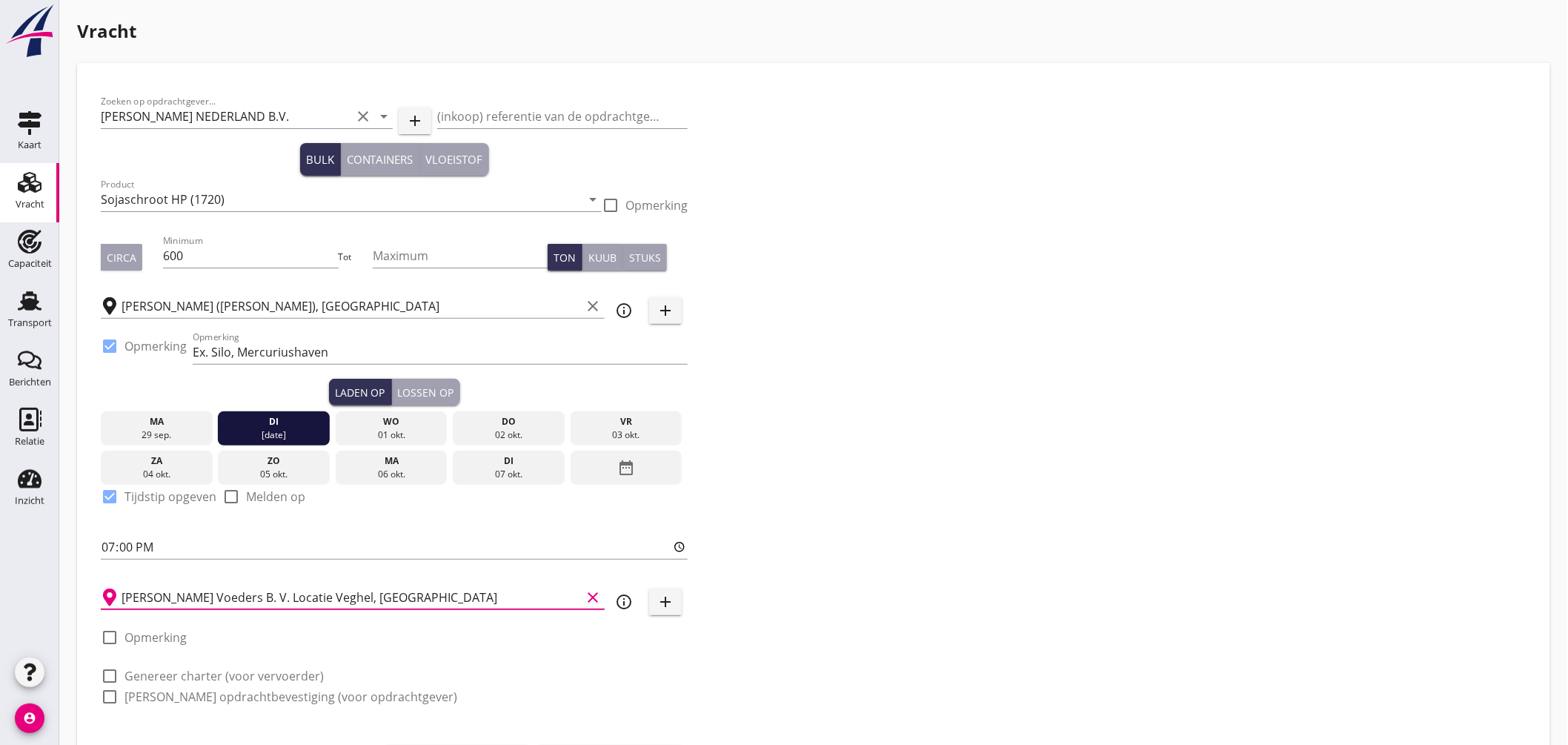
scroll to position [78, 0]
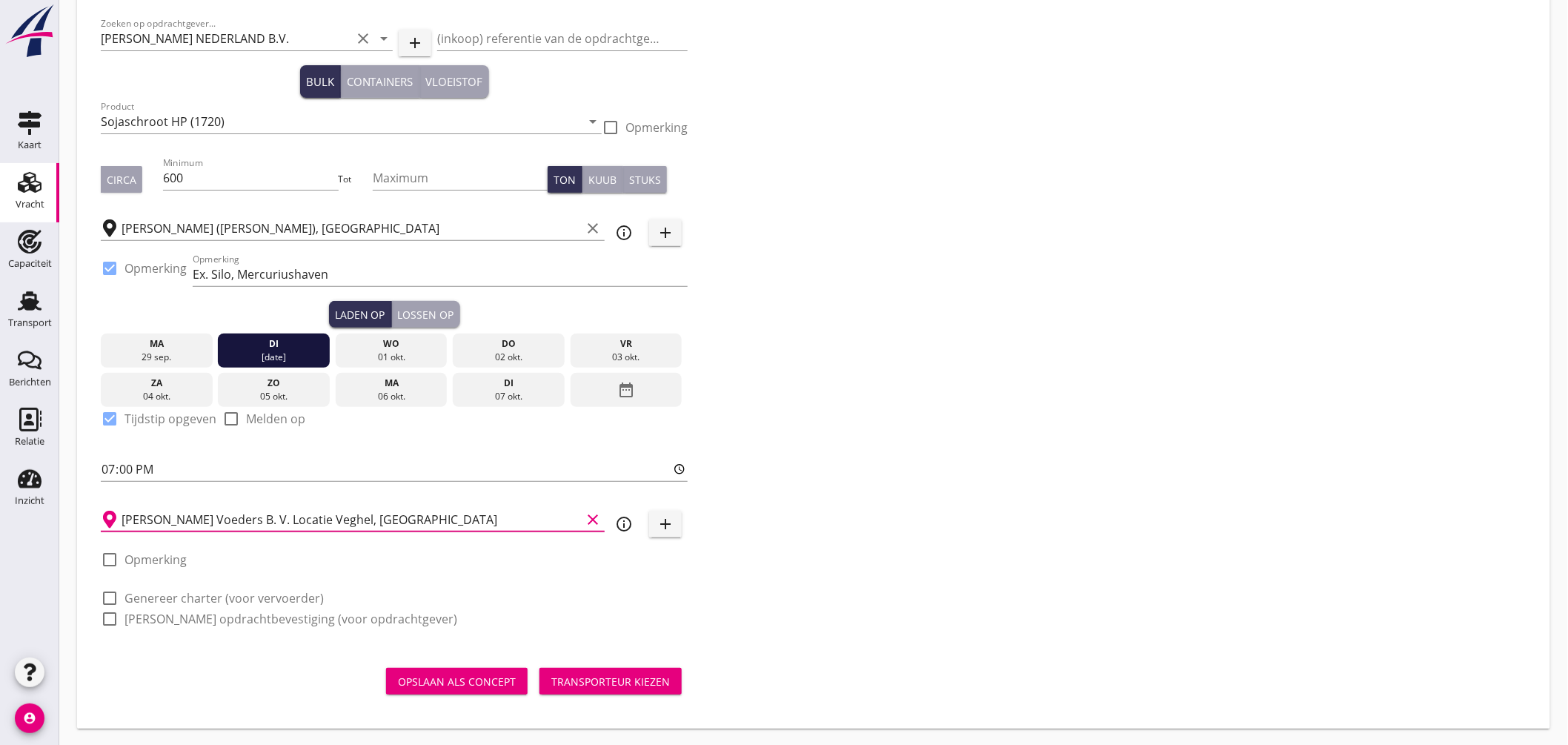
type input "[PERSON_NAME] Voeders B. V. Locatie Veghel, [GEOGRAPHIC_DATA]"
click at [219, 595] on label "Genereer charter (voor vervoerder)" at bounding box center [224, 598] width 199 height 15
checkbox input "true"
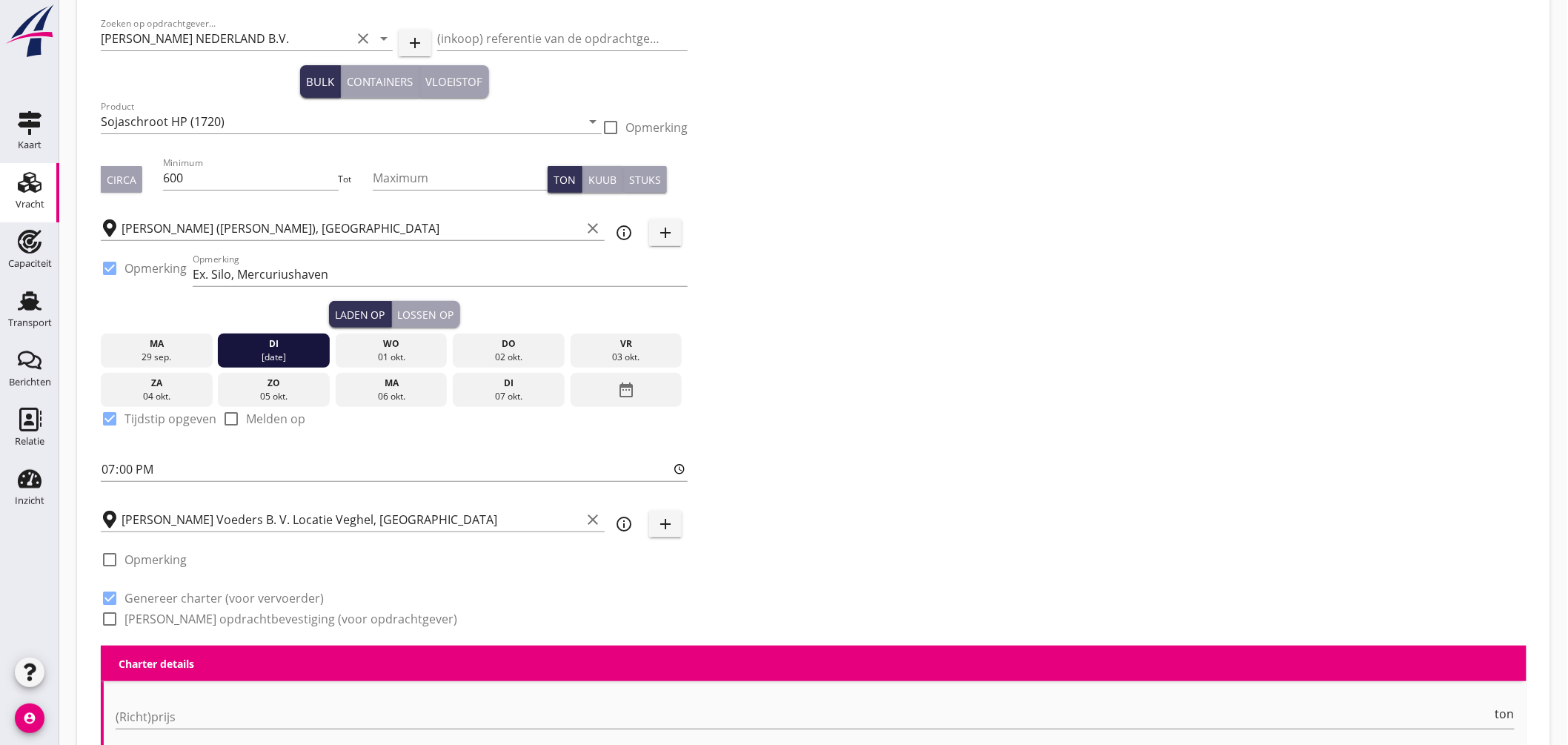
click at [227, 616] on label "Genereer opdrachtbevestiging (voor opdrachtgever)" at bounding box center [291, 619] width 333 height 15
checkbox input "true"
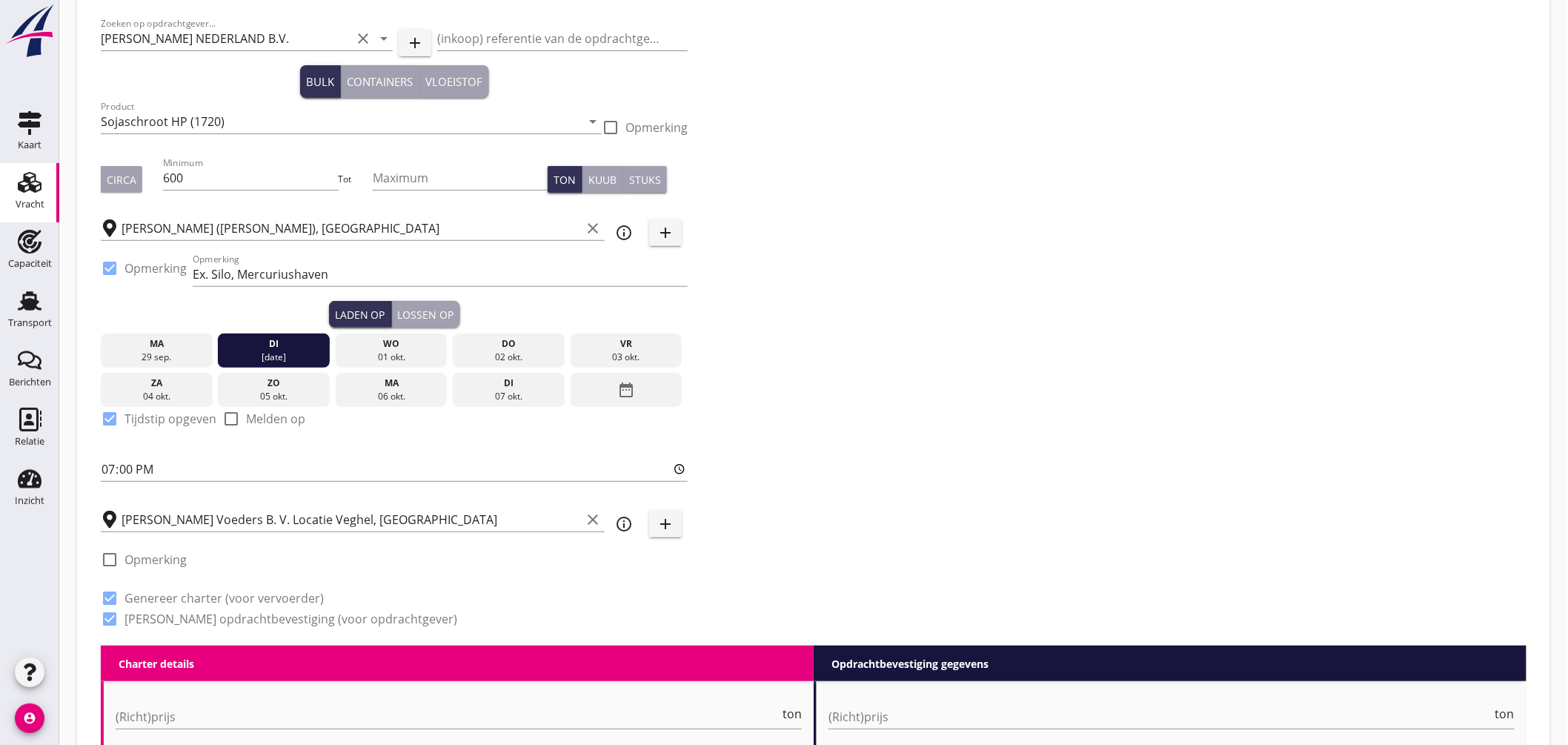
scroll to position [408, 0]
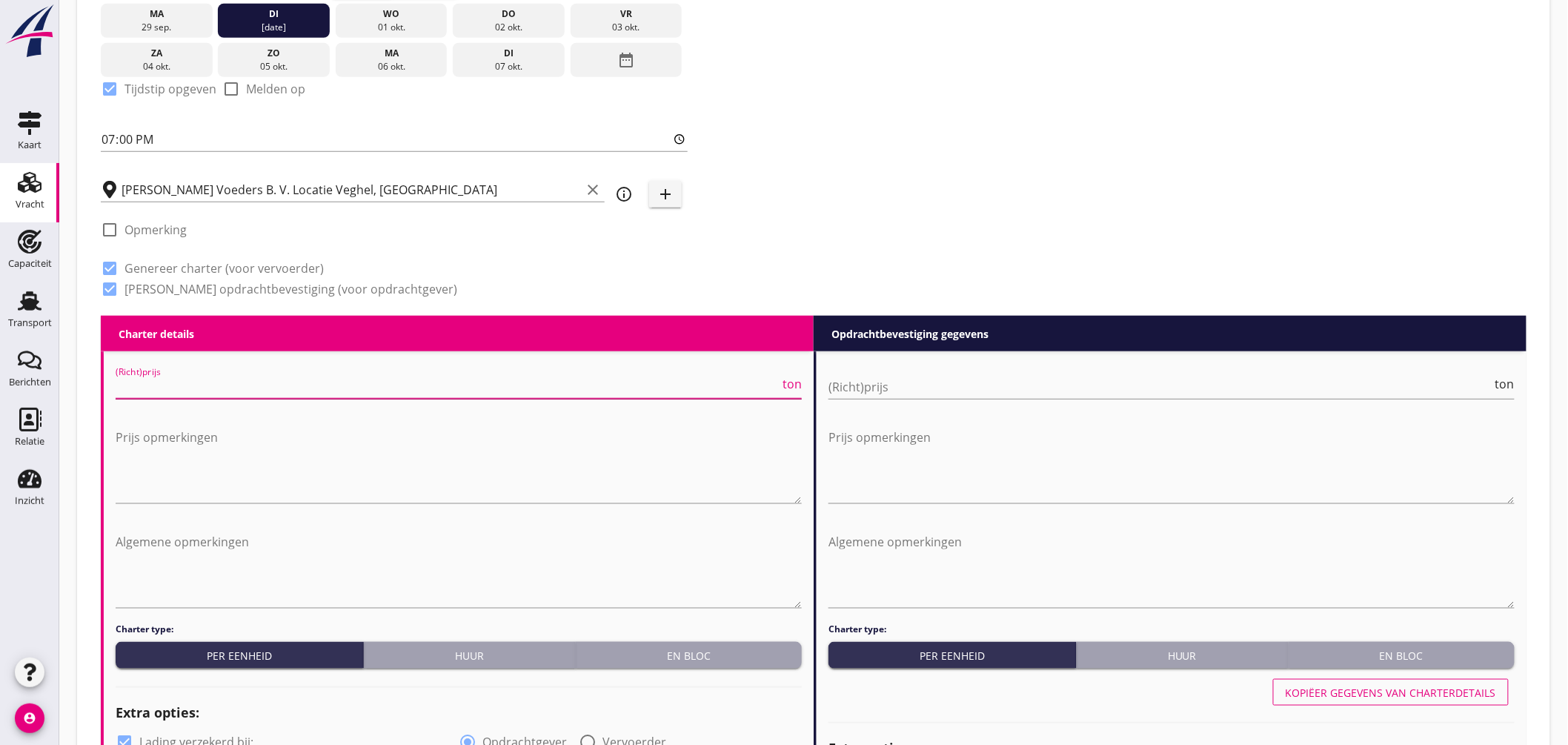
click at [323, 390] on input "(Richt)prijs" at bounding box center [447, 387] width 664 height 24
type input "6.25"
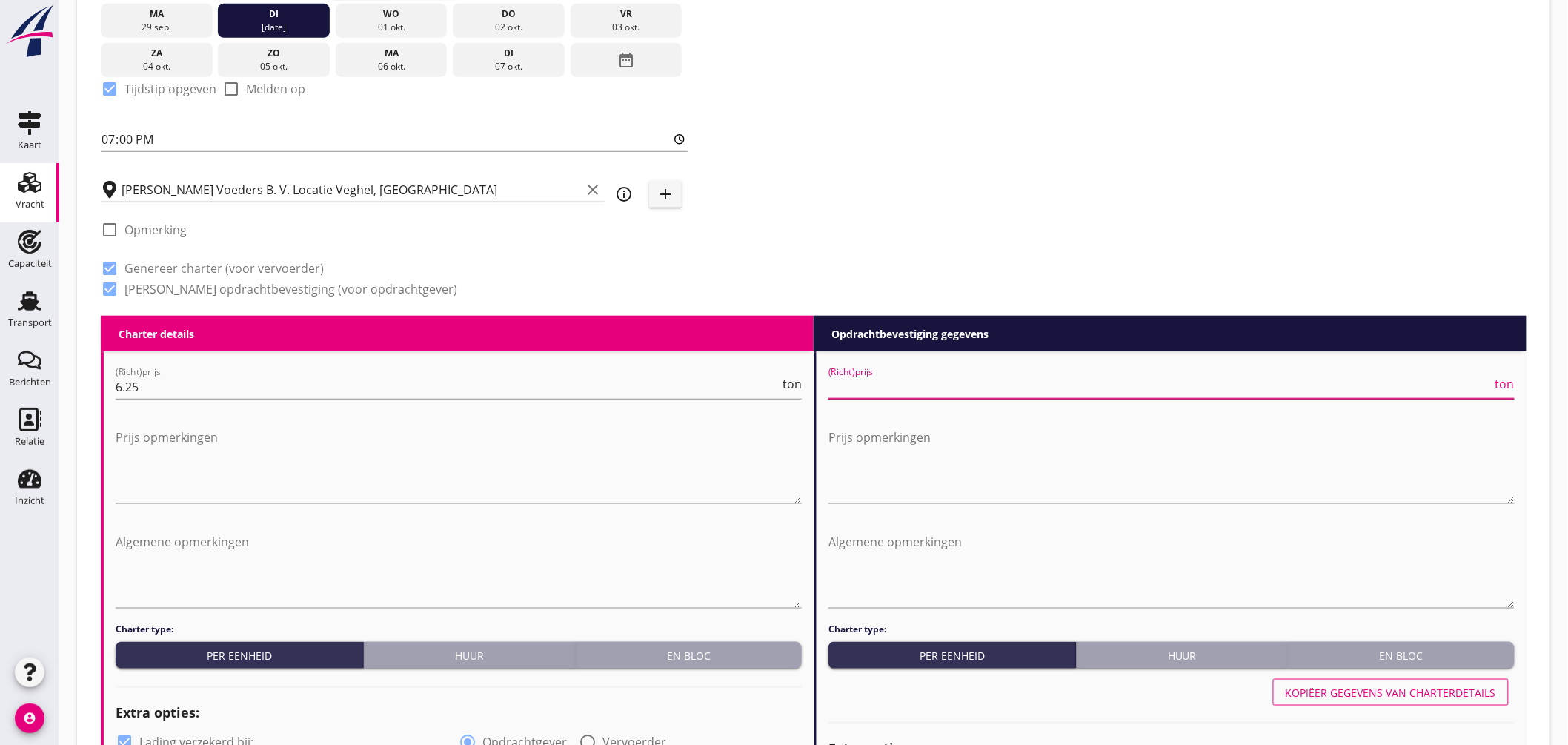
click at [945, 393] on input "(Richt)prijs" at bounding box center [1161, 387] width 664 height 24
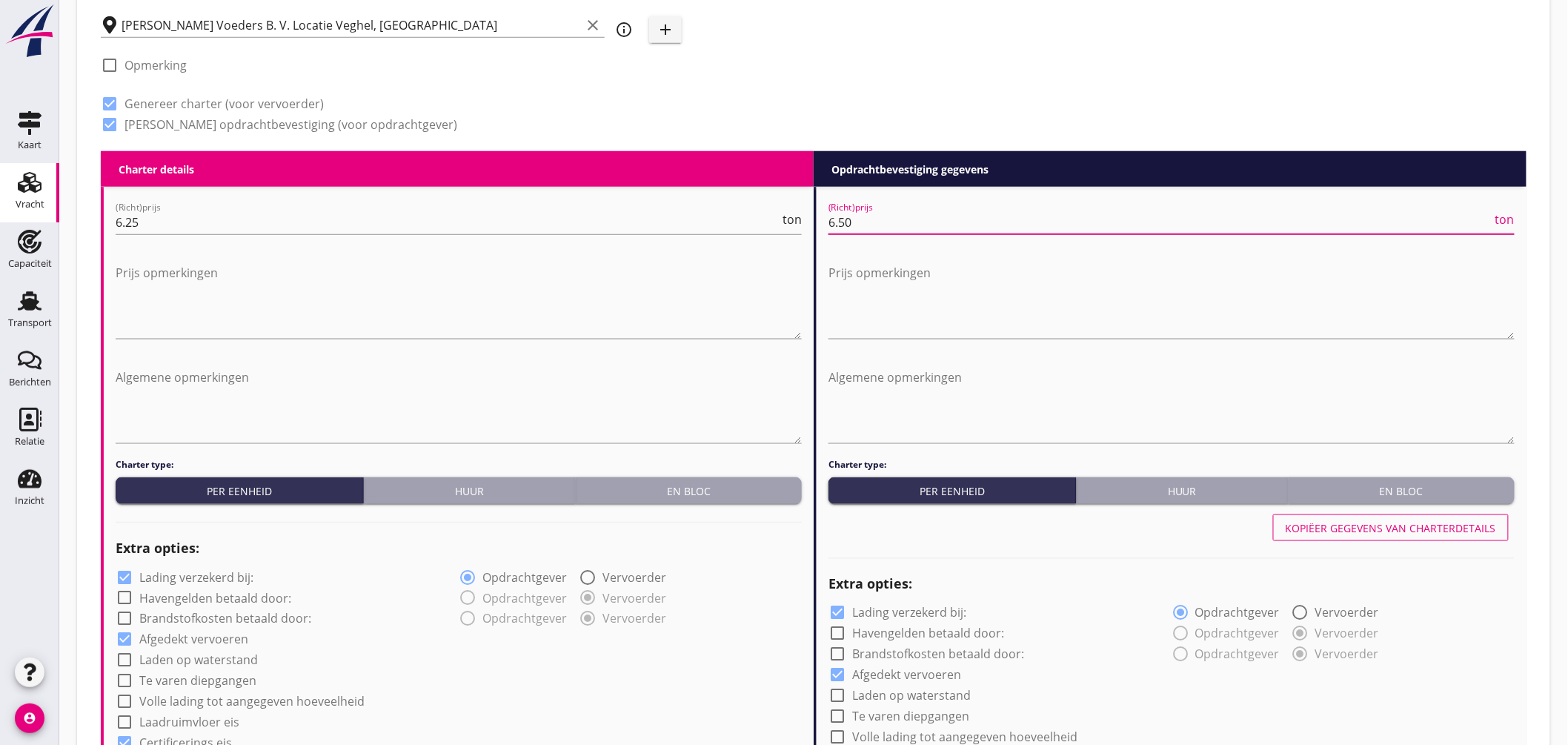
scroll to position [655, 0]
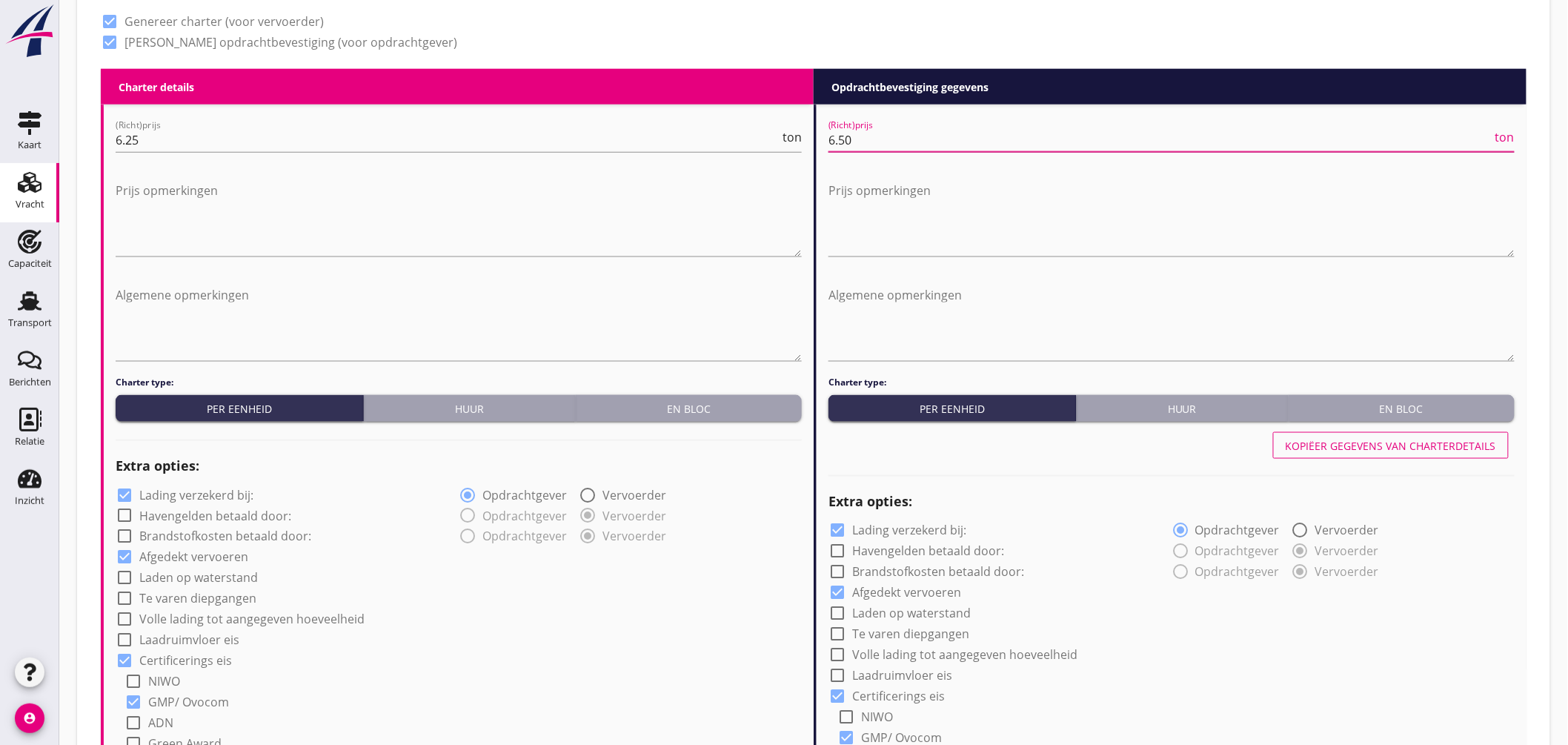
type input "6.50"
click at [175, 490] on label "Lading verzekerd bij:" at bounding box center [196, 495] width 114 height 15
checkbox input "false"
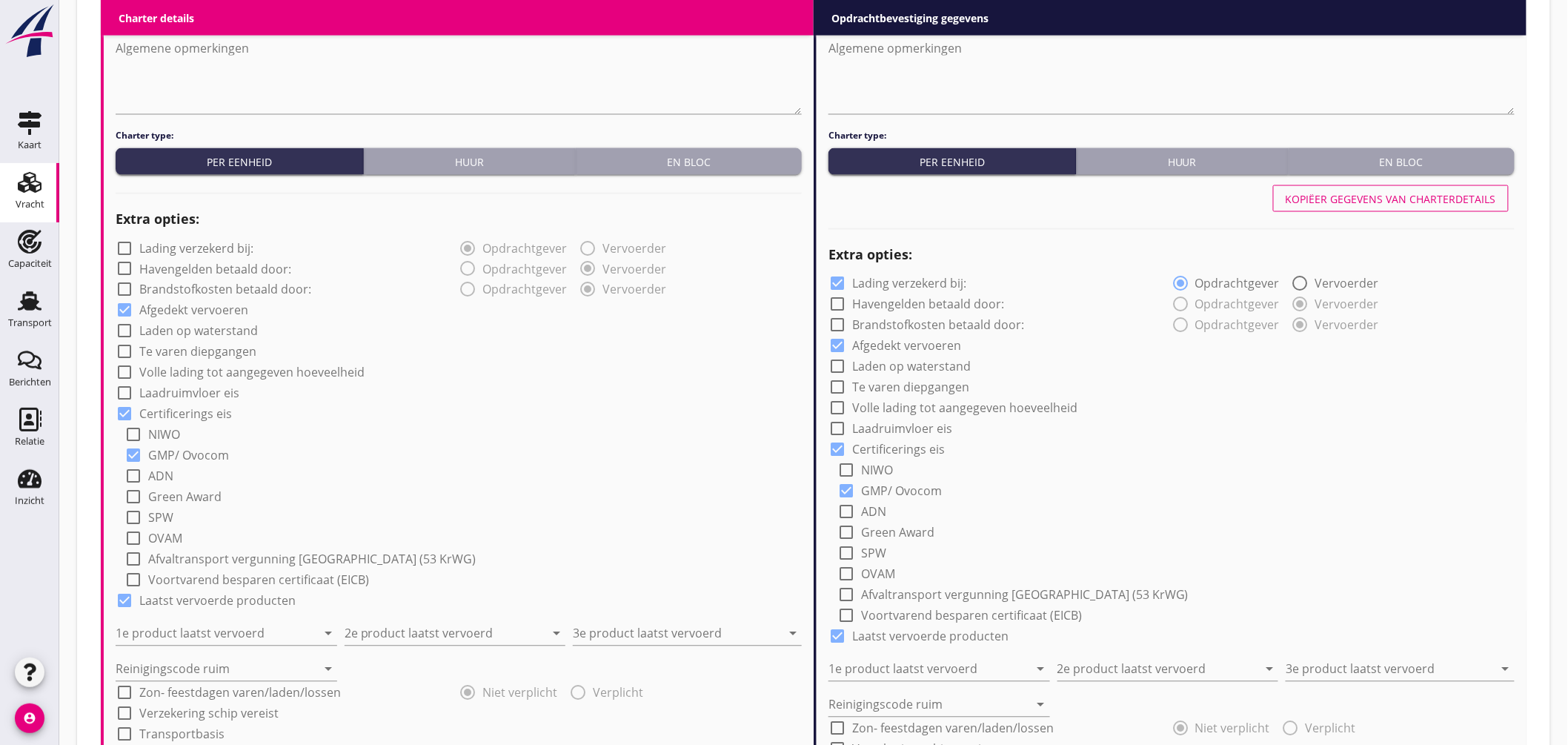
scroll to position [1066, 0]
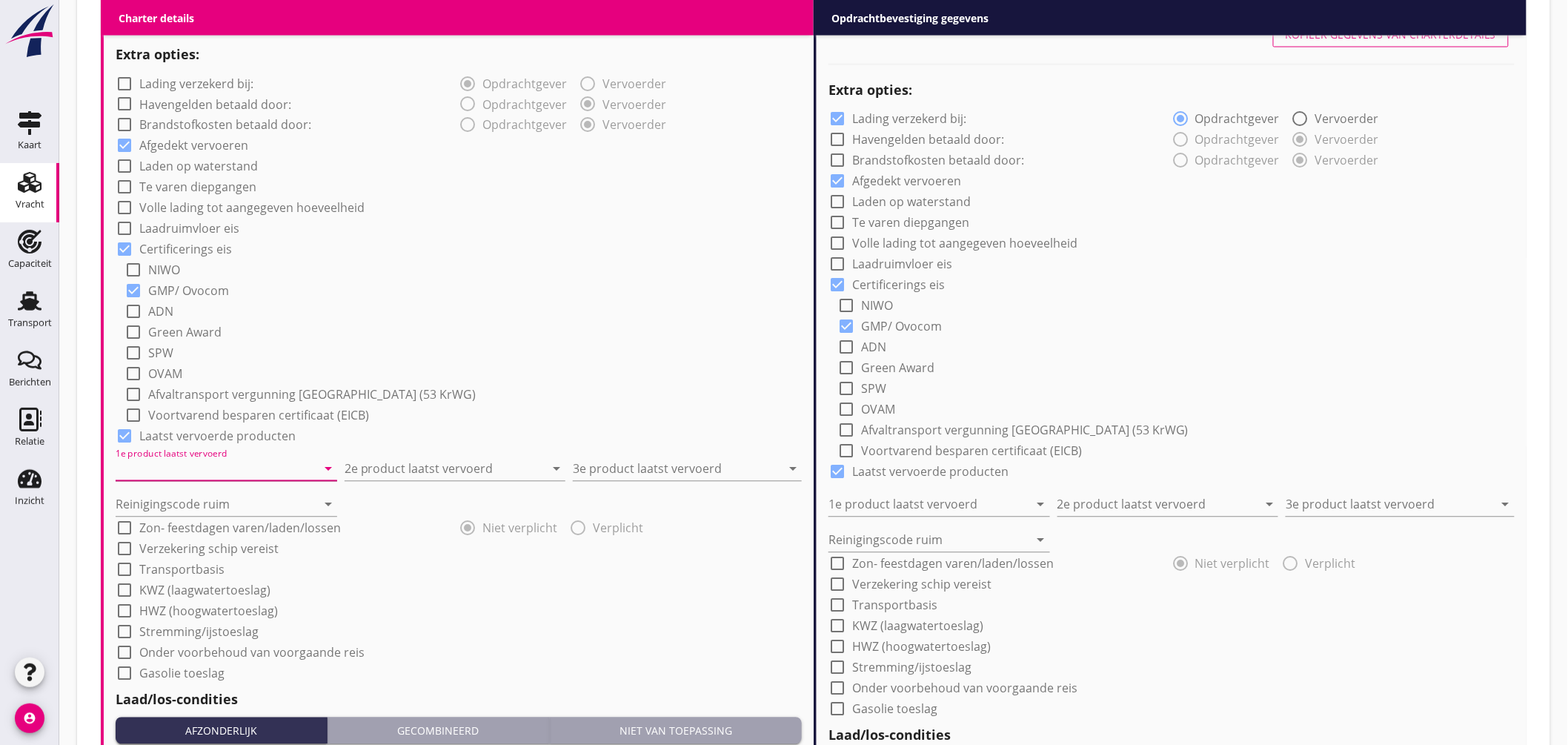
click at [240, 463] on input "1e product laatst vervoerd" at bounding box center [215, 470] width 201 height 24
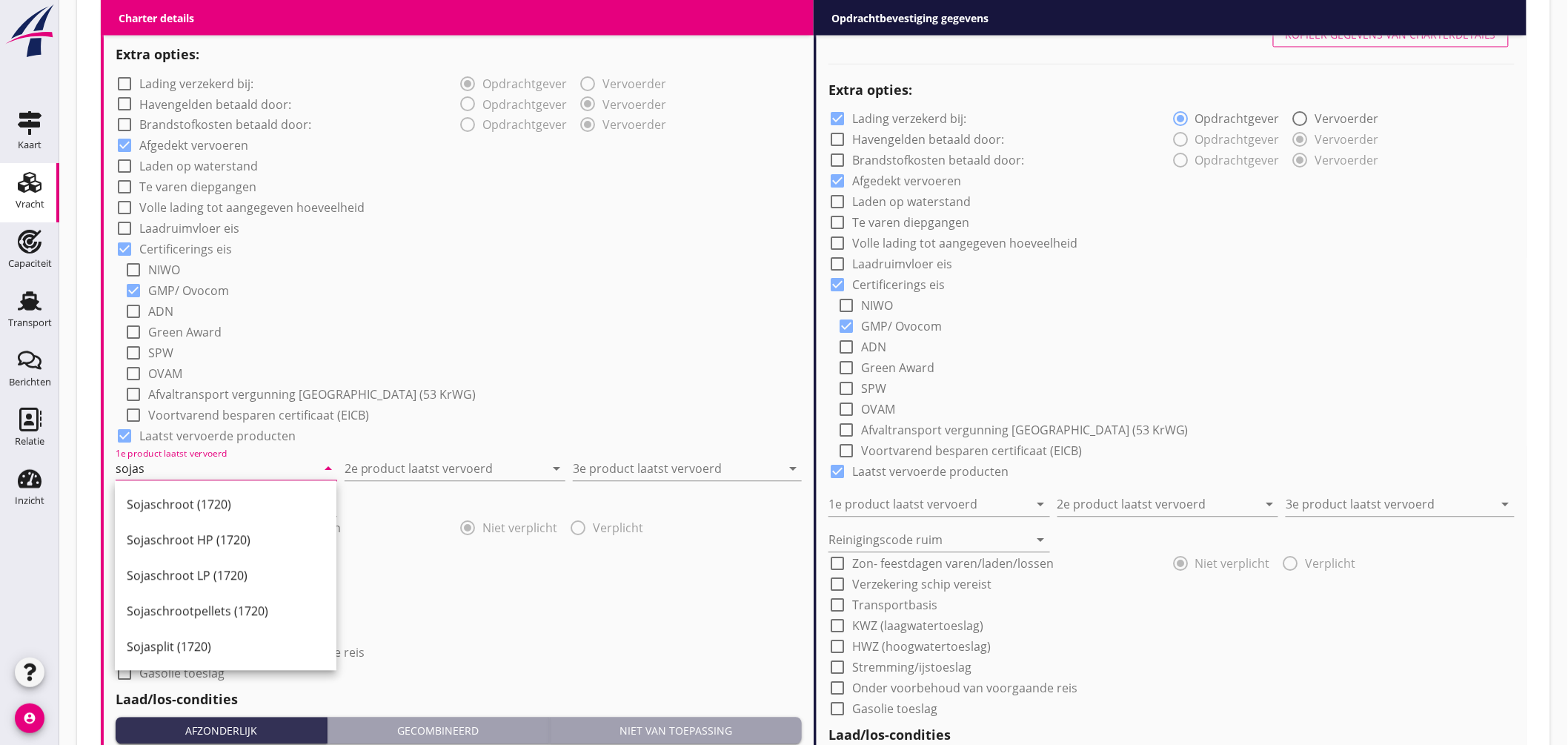
drag, startPoint x: 198, startPoint y: 501, endPoint x: 358, endPoint y: 485, distance: 160.8
click at [199, 501] on div "Sojaschroot (1720)" at bounding box center [226, 505] width 198 height 17
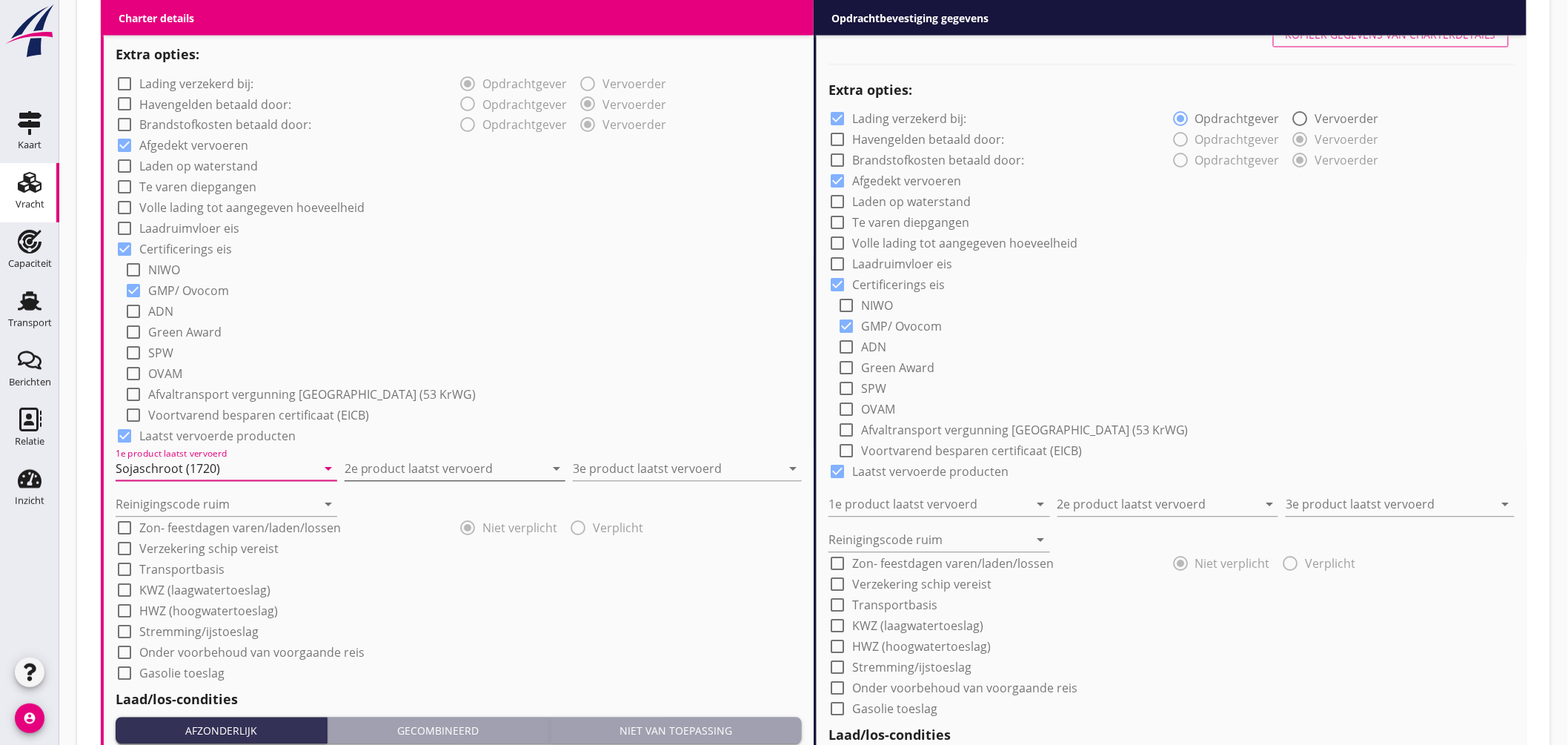
type input "Sojaschroot (1720)"
click at [396, 465] on input "2e product laatst vervoerd" at bounding box center [445, 470] width 201 height 24
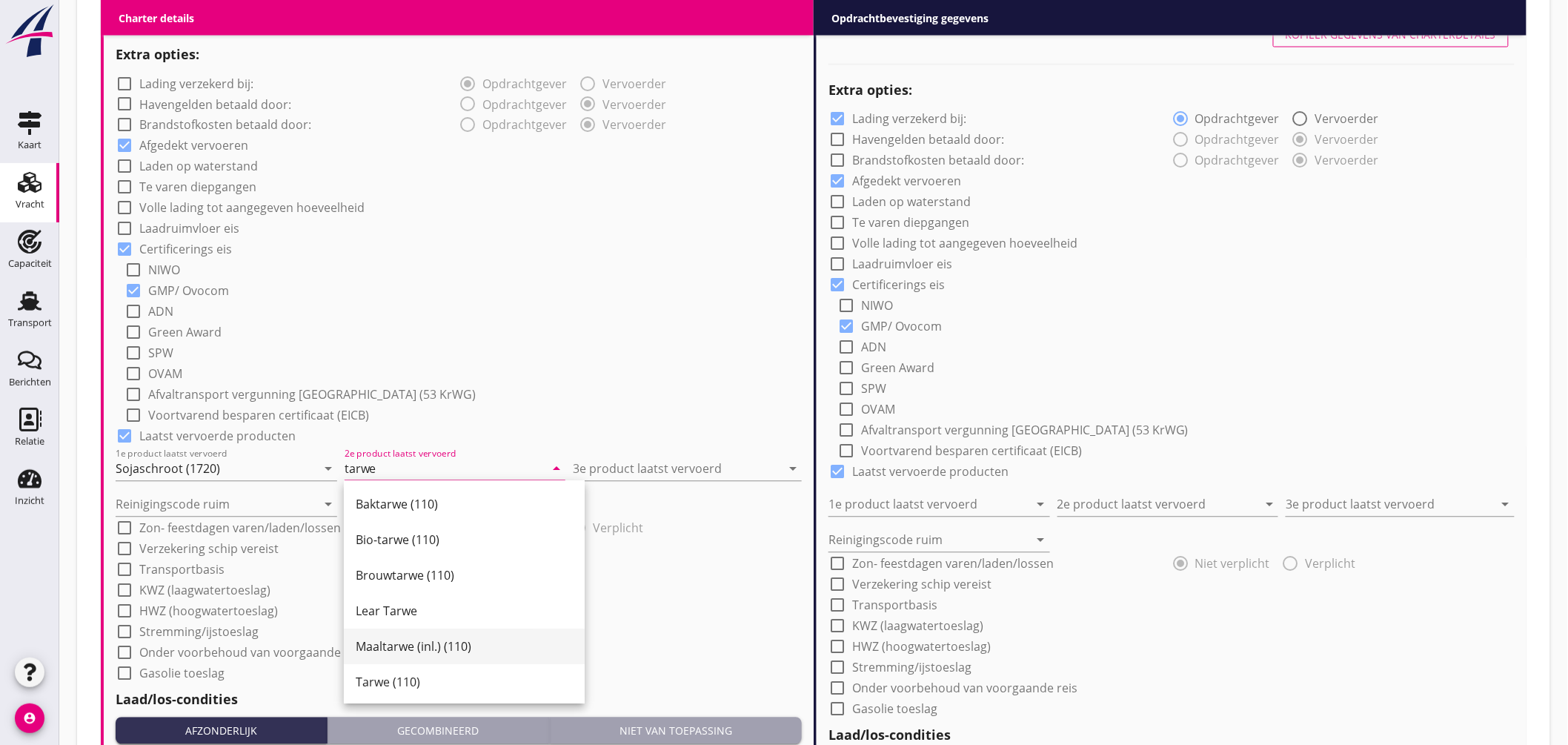
scroll to position [164, 0]
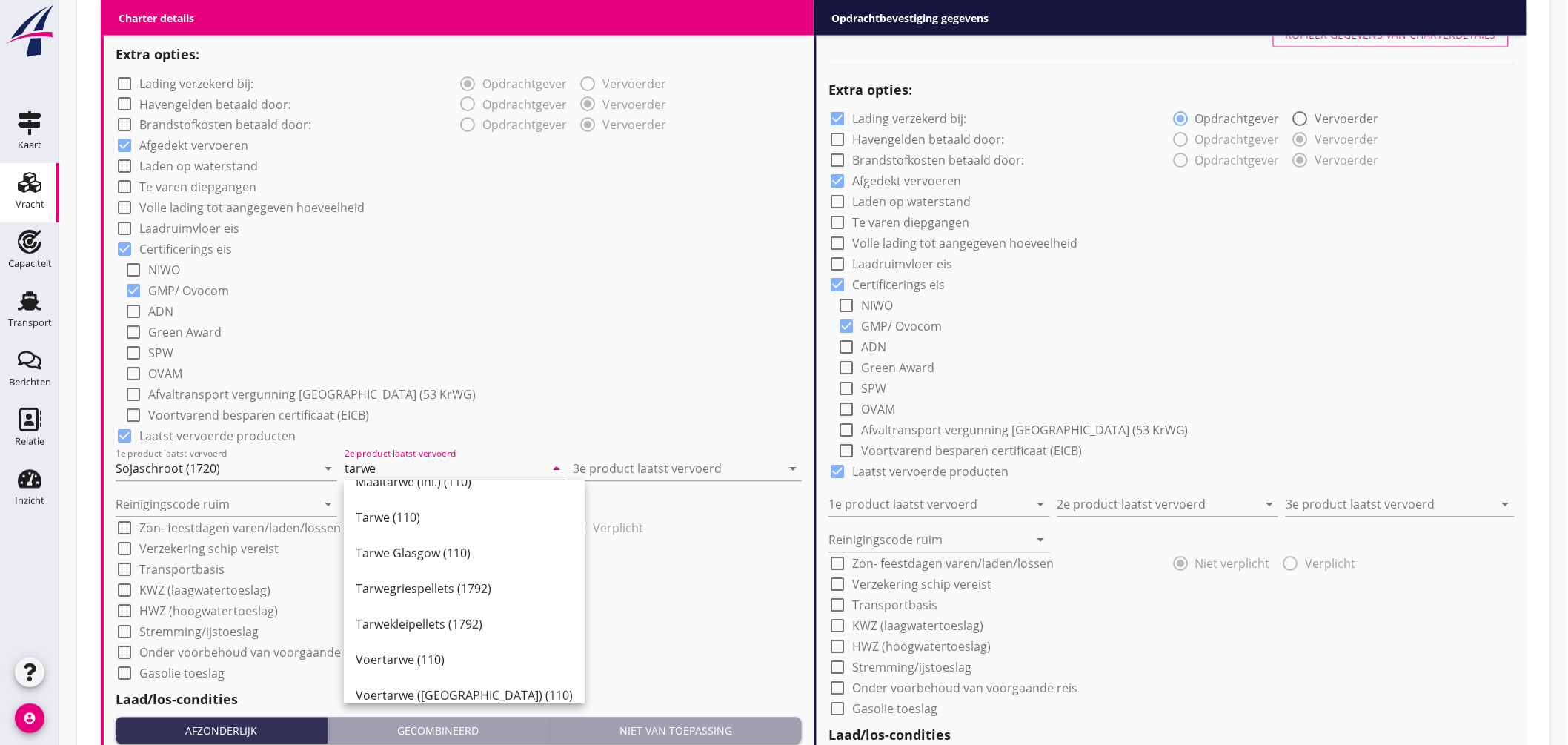
click at [434, 590] on div "Tarwegriespellets (1792)" at bounding box center [464, 589] width 217 height 17
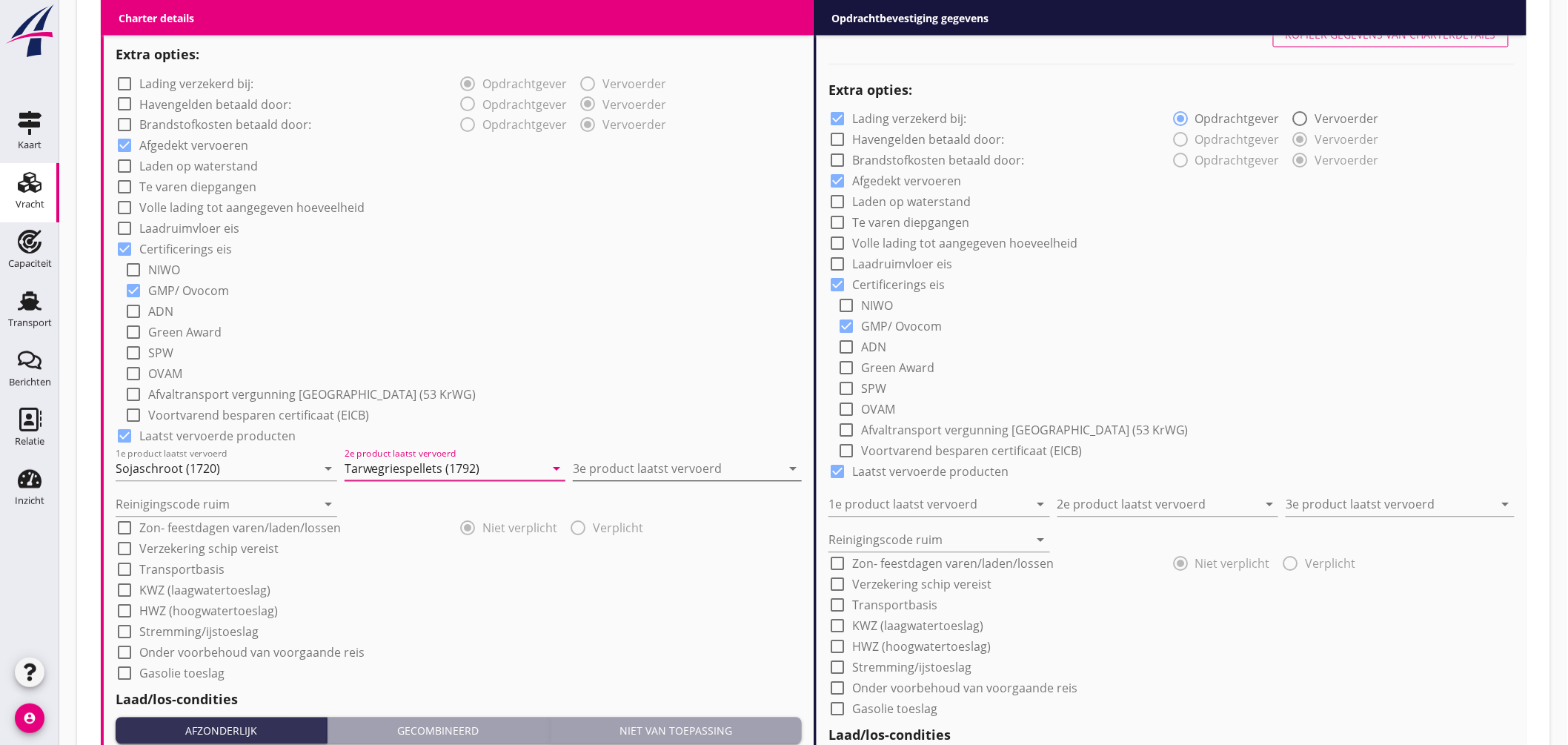
type input "Tarwegriespellets (1792)"
click at [615, 468] on input "3e product laatst vervoerd" at bounding box center [677, 470] width 208 height 24
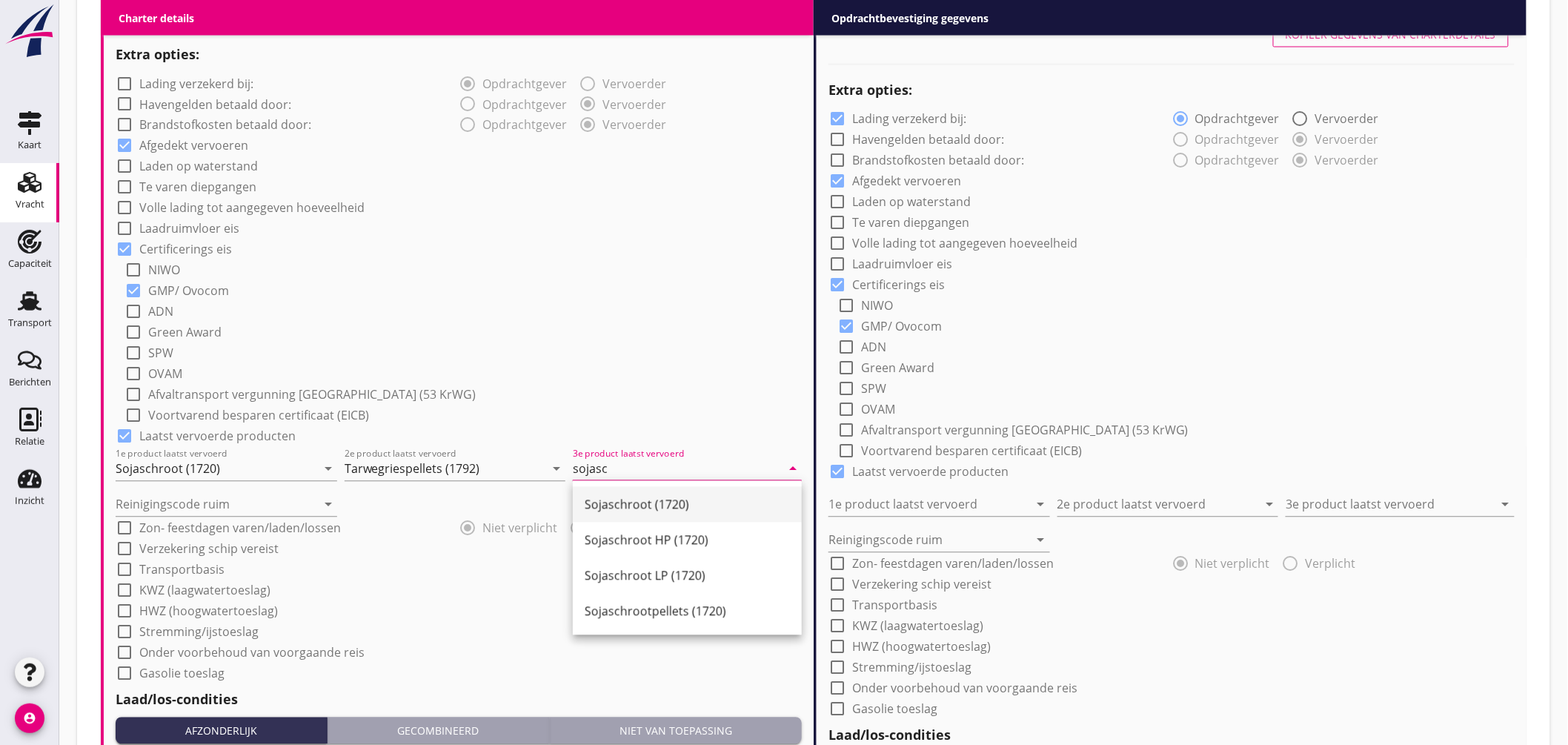
click at [609, 501] on div "Sojaschroot (1720)" at bounding box center [688, 505] width 205 height 17
type input "Sojaschroot (1720)"
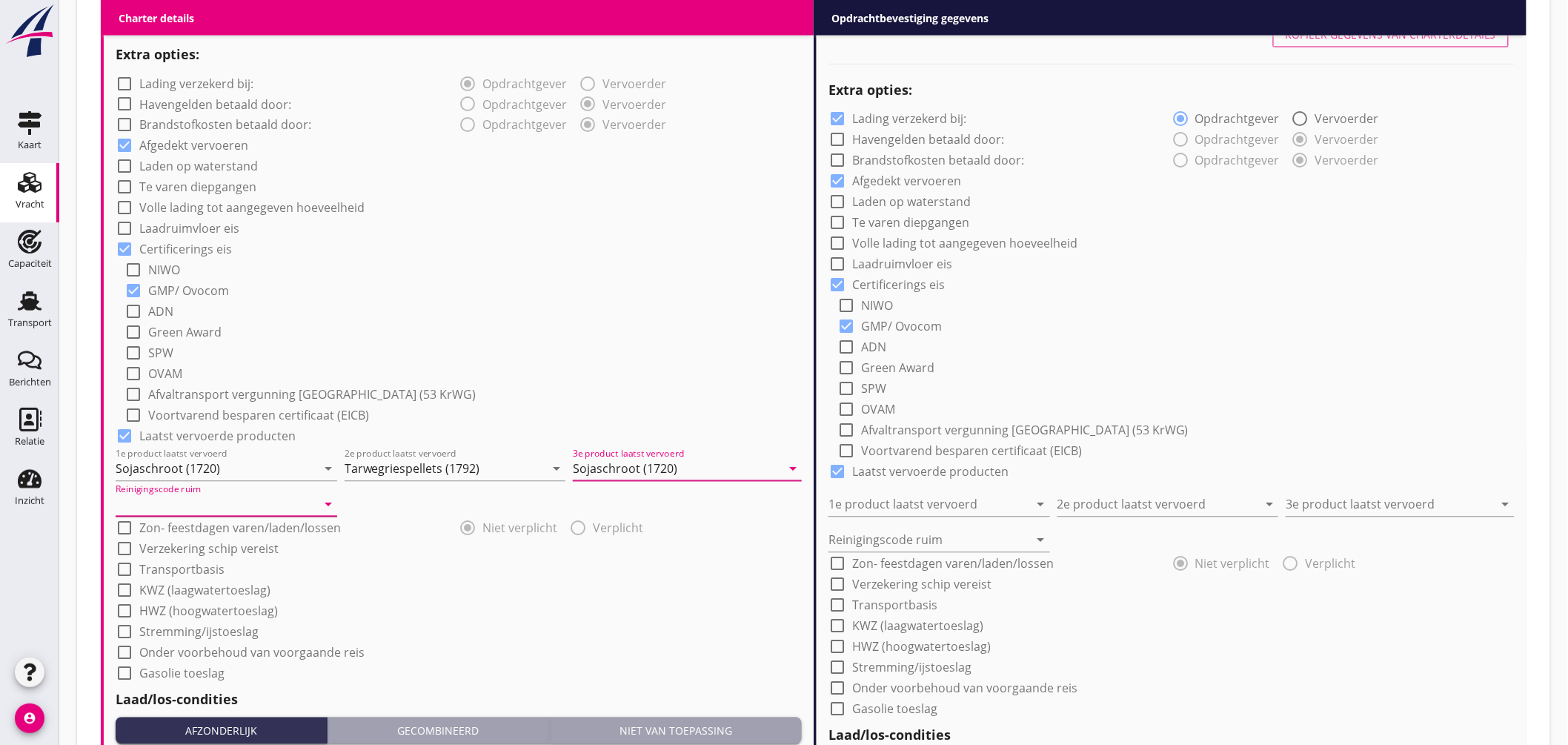
click at [151, 495] on input "Reinigingscode ruim" at bounding box center [215, 505] width 201 height 24
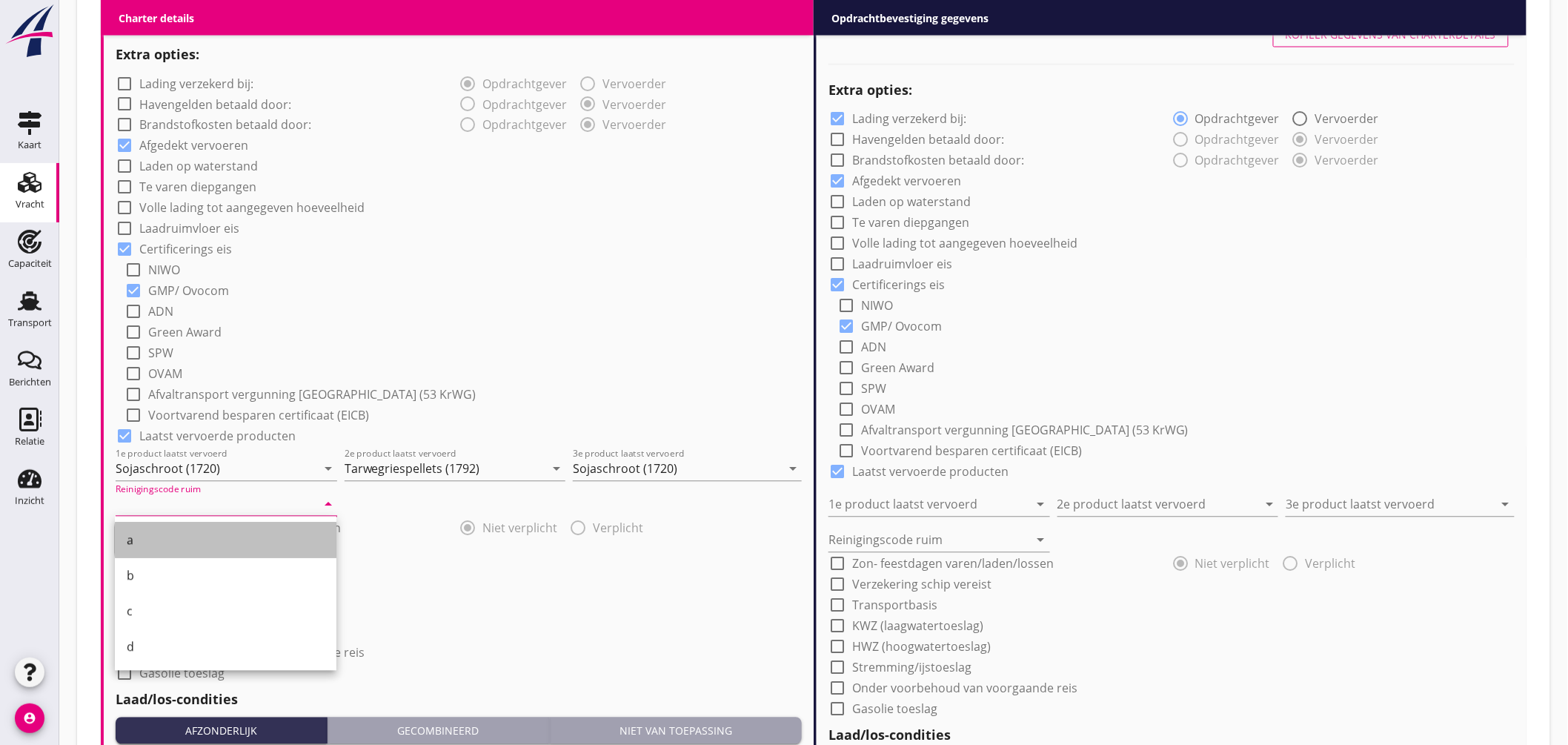
click at [145, 544] on div "a" at bounding box center [226, 540] width 198 height 17
type input "a"
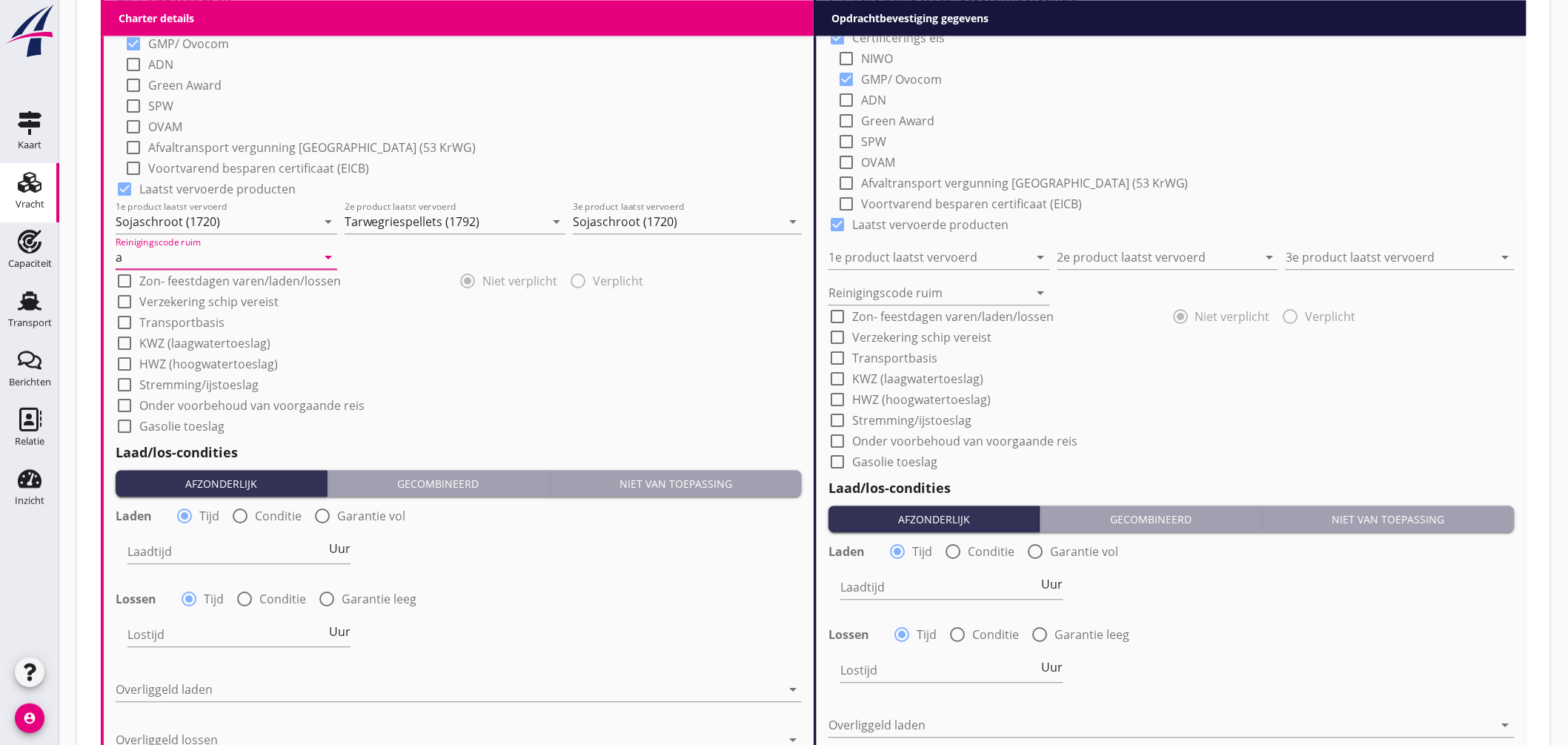
scroll to position [1396, 0]
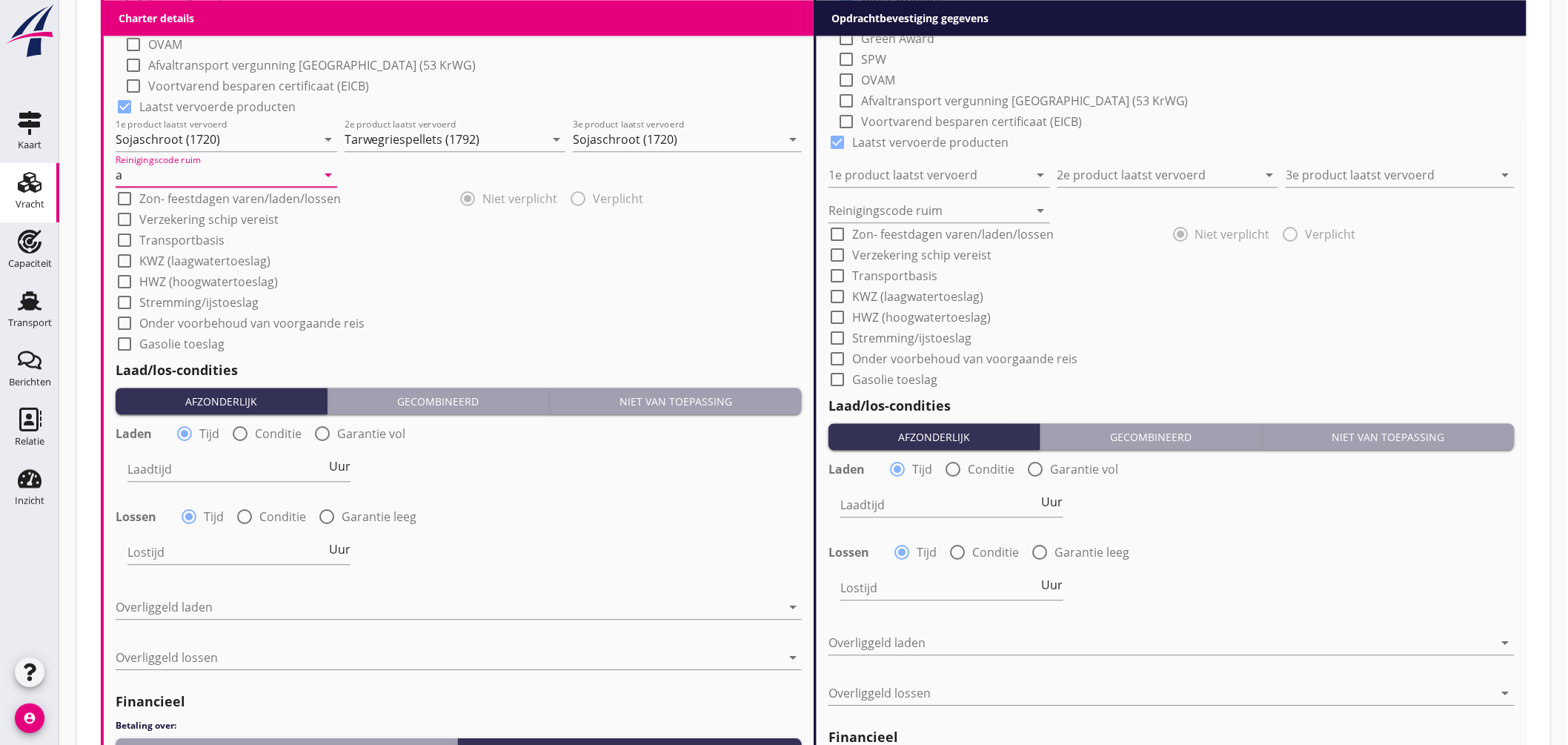
click at [237, 431] on div at bounding box center [239, 433] width 25 height 25
radio input "false"
radio input "true"
click at [249, 471] on div at bounding box center [284, 470] width 315 height 24
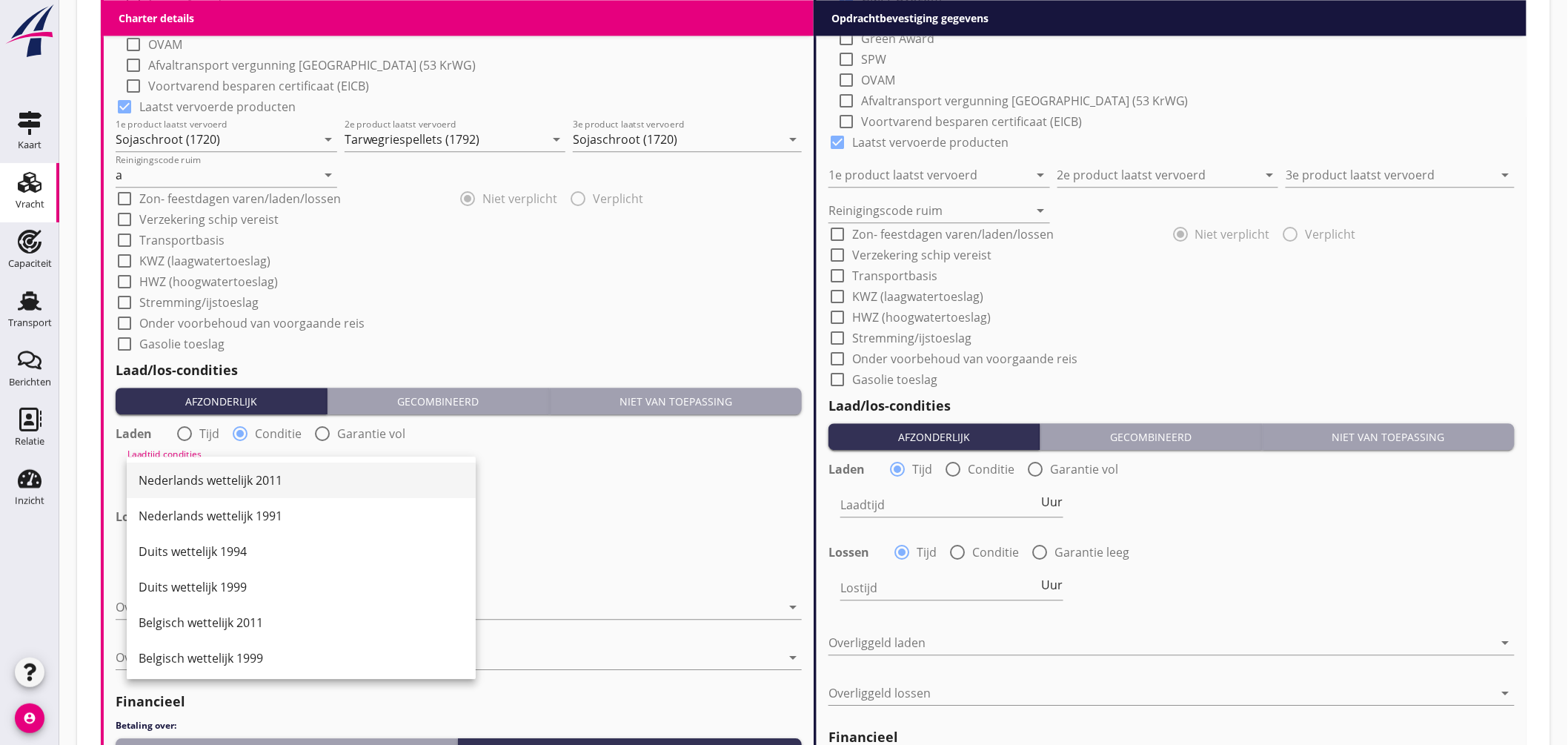
click at [249, 473] on div "Nederlands wettelijk 2011" at bounding box center [301, 480] width 326 height 17
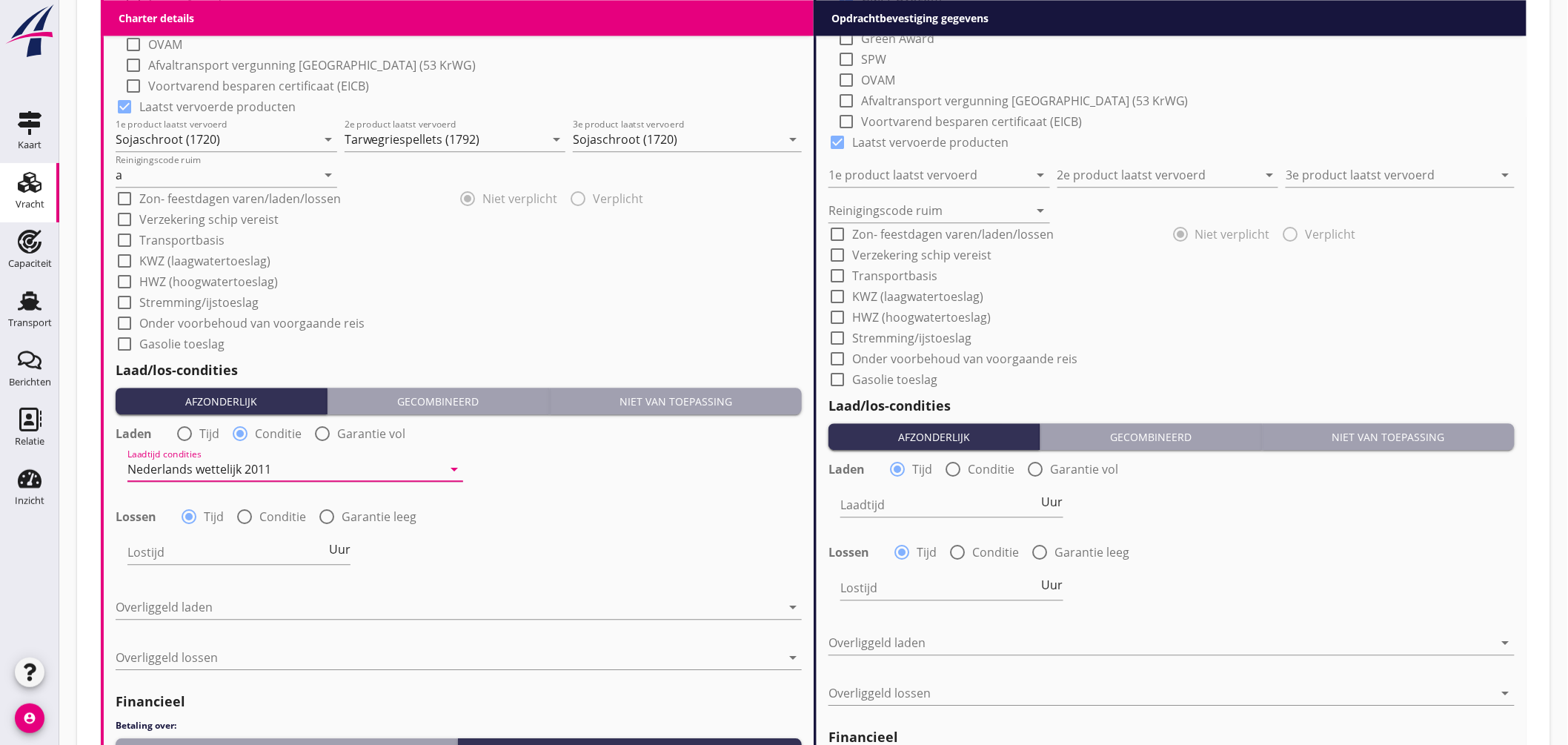
click at [246, 509] on div at bounding box center [244, 517] width 25 height 25
radio input "false"
radio input "true"
click at [257, 547] on div at bounding box center [284, 552] width 315 height 24
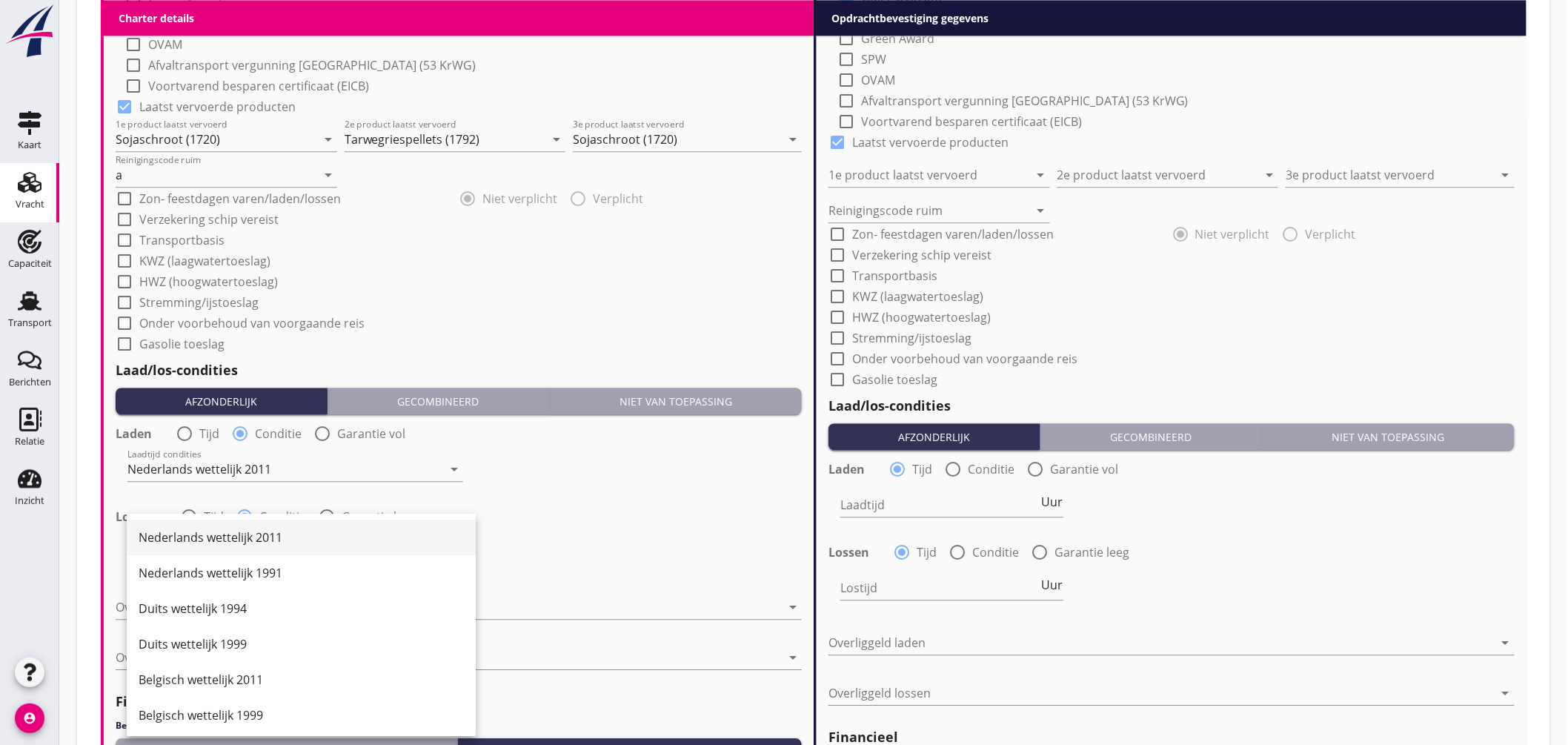
click at [269, 536] on div "Nederlands wettelijk 2011" at bounding box center [301, 537] width 326 height 17
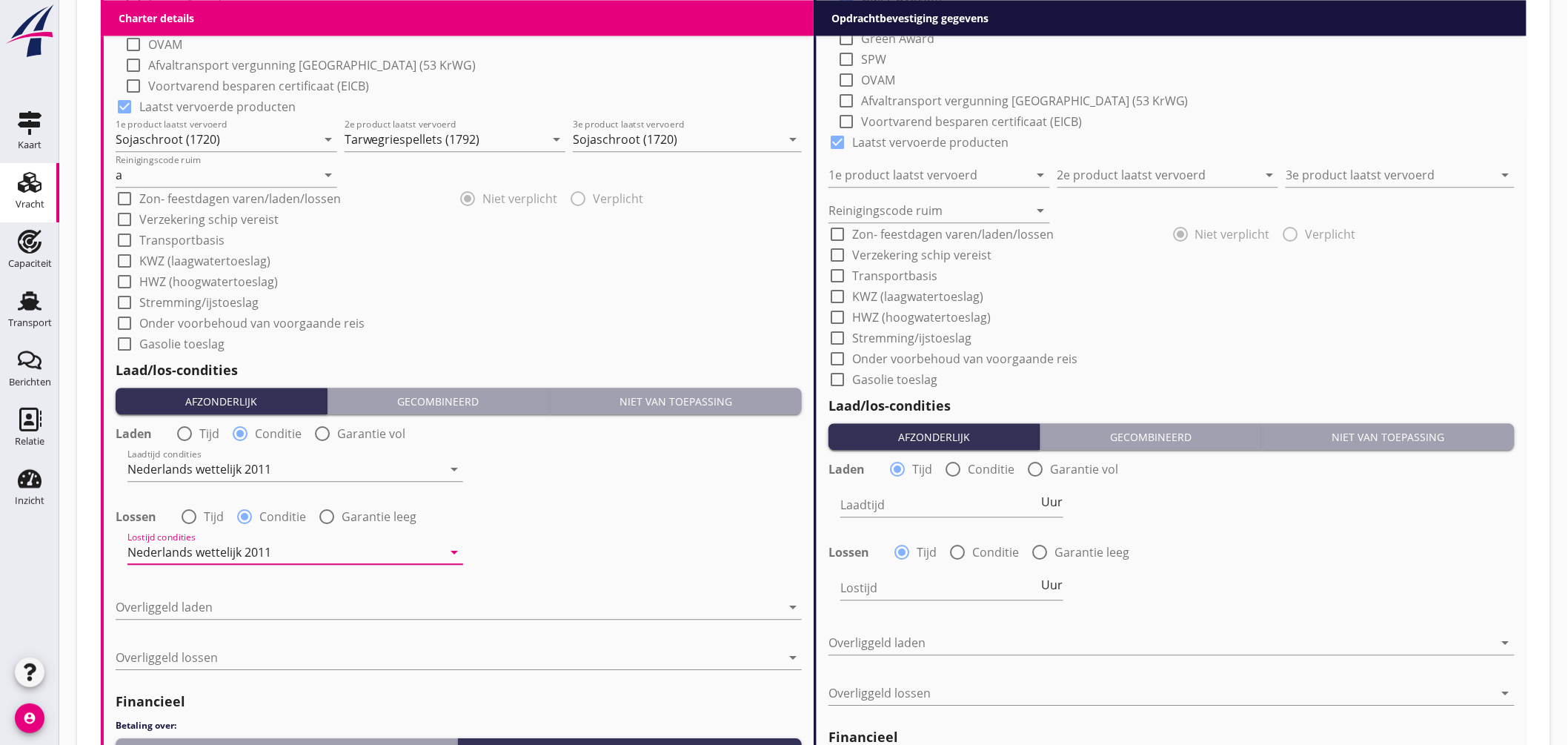
click at [226, 611] on div at bounding box center [448, 607] width 666 height 24
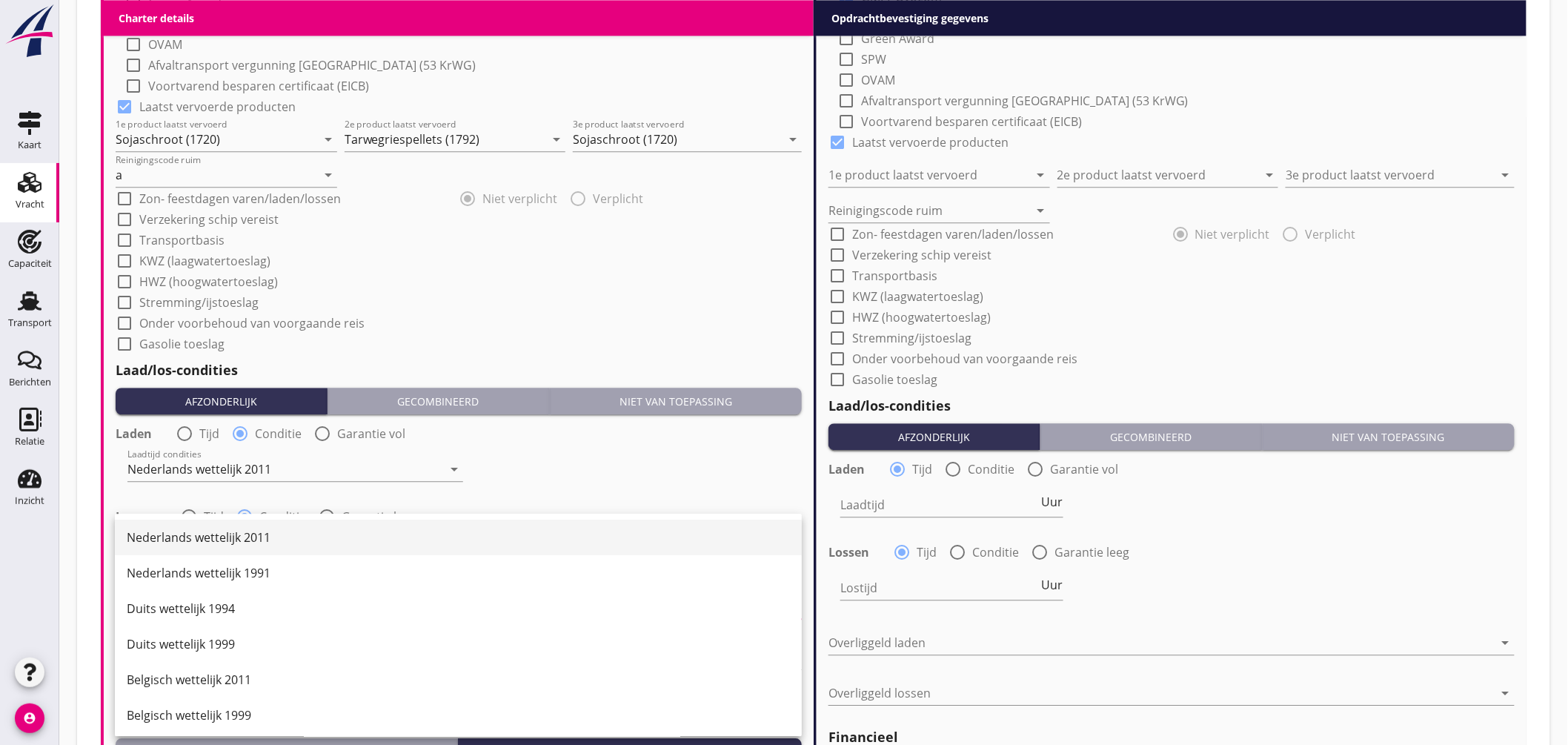
click at [253, 539] on div "Nederlands wettelijk 2011" at bounding box center [458, 537] width 663 height 17
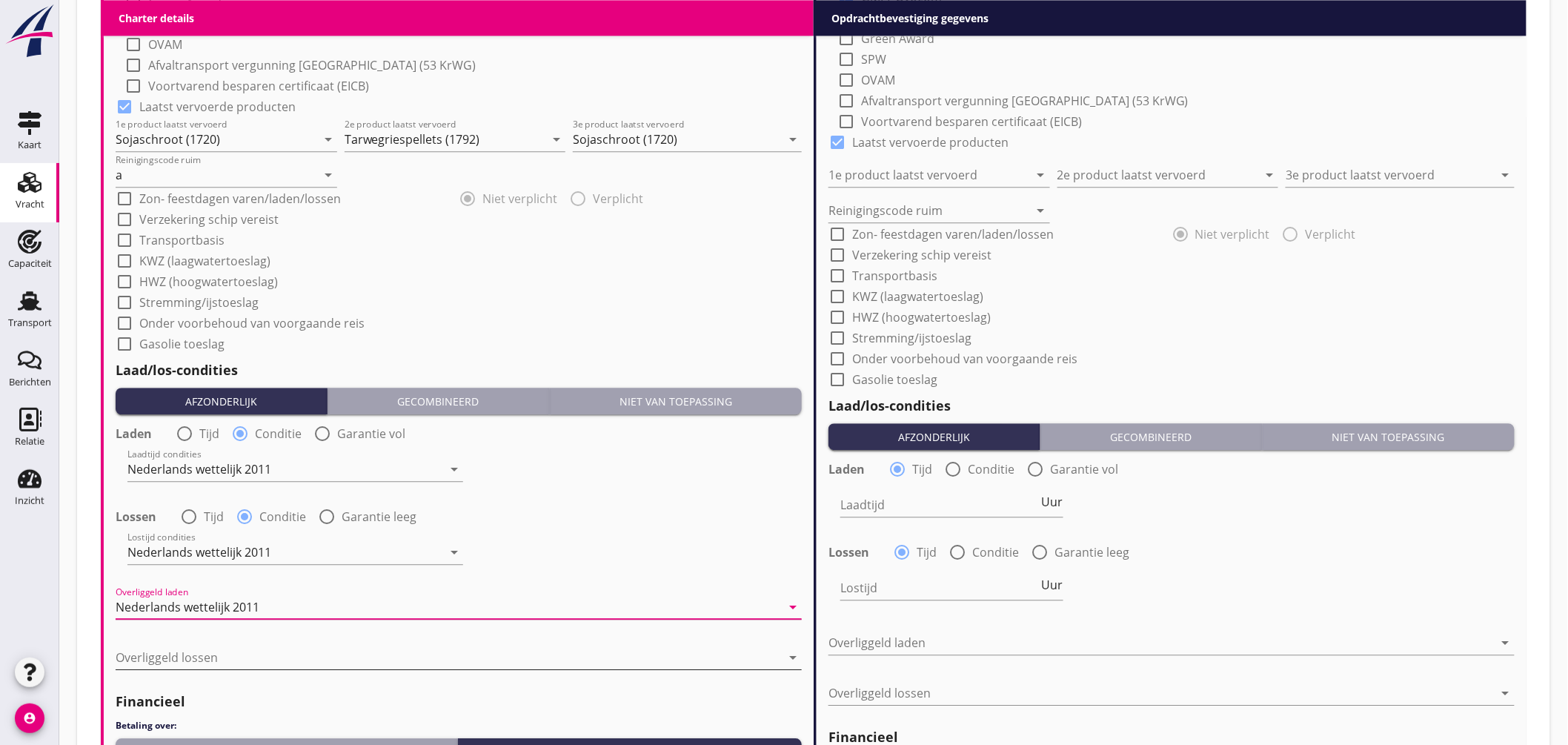
click at [215, 650] on div at bounding box center [448, 658] width 666 height 24
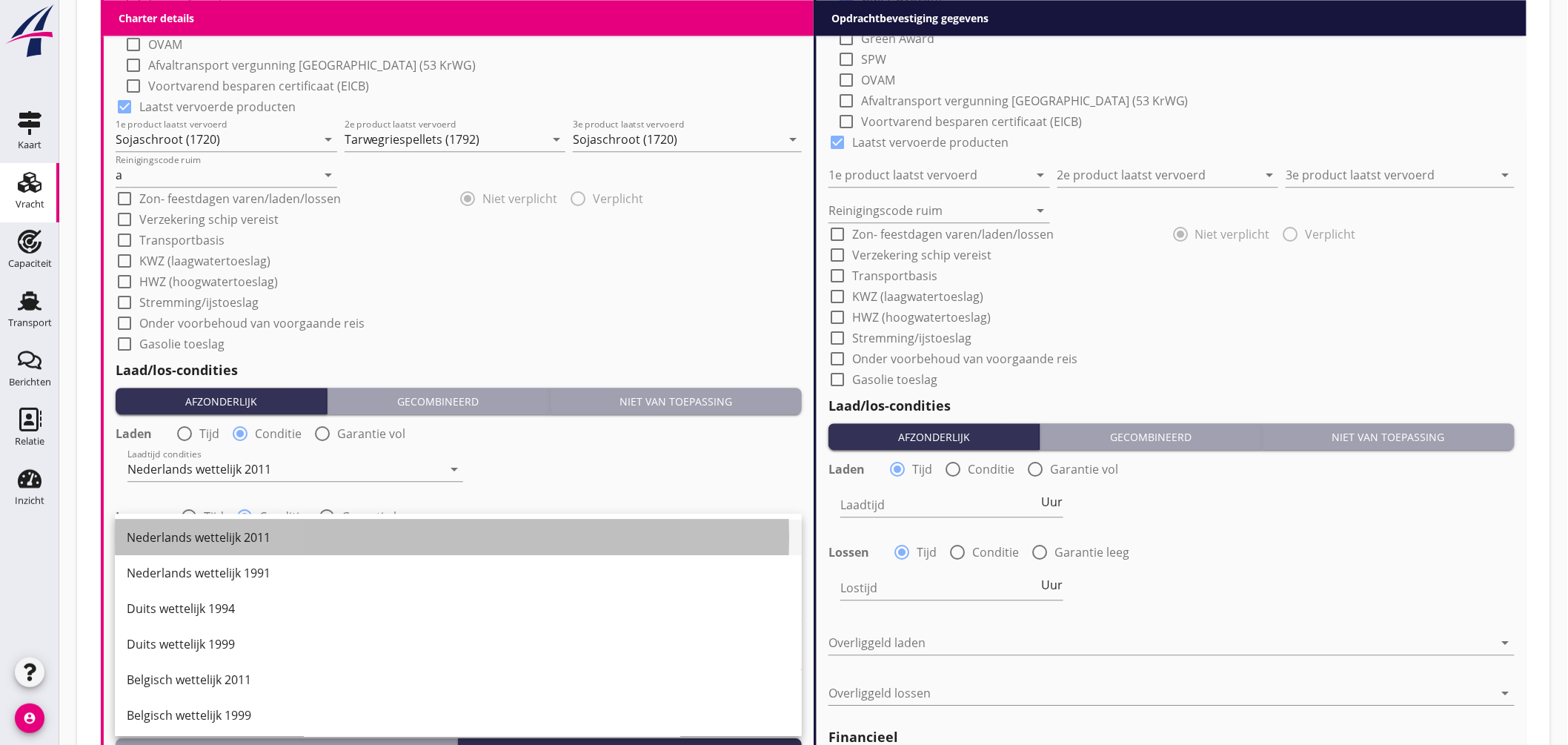
click at [235, 535] on div "Nederlands wettelijk 2011" at bounding box center [458, 537] width 663 height 17
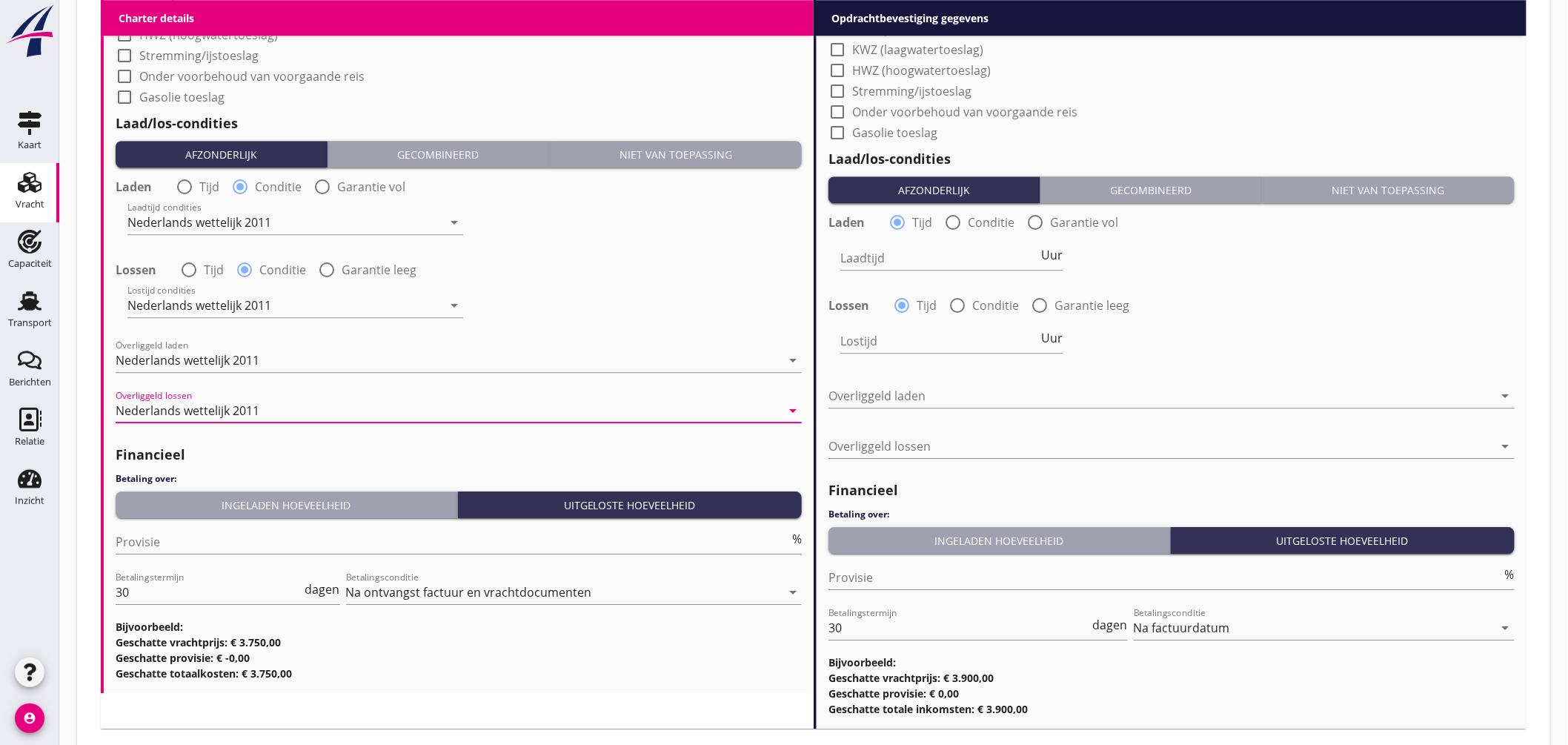
scroll to position [1726, 0]
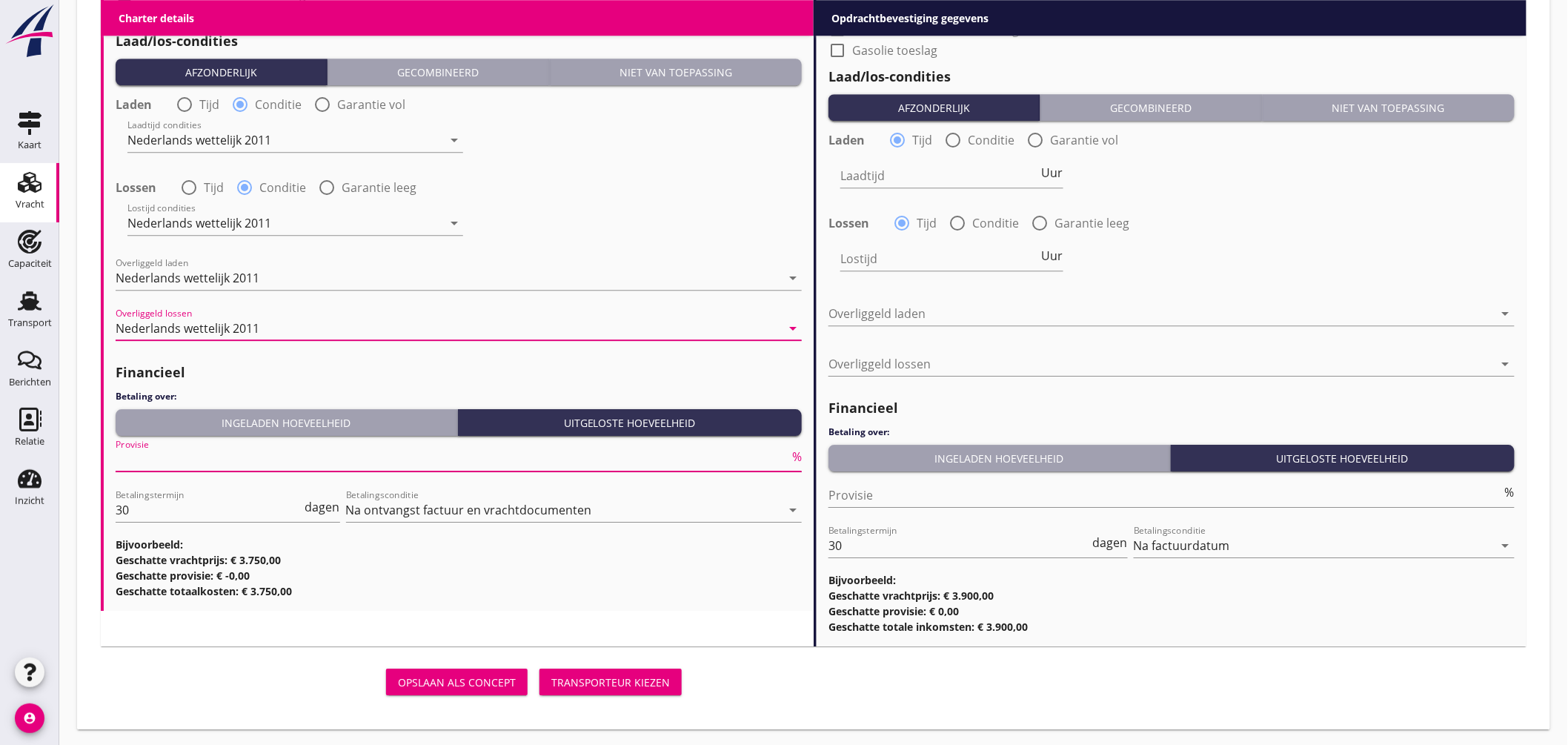
click at [160, 468] on input "Provisie" at bounding box center [452, 460] width 674 height 24
type input "5"
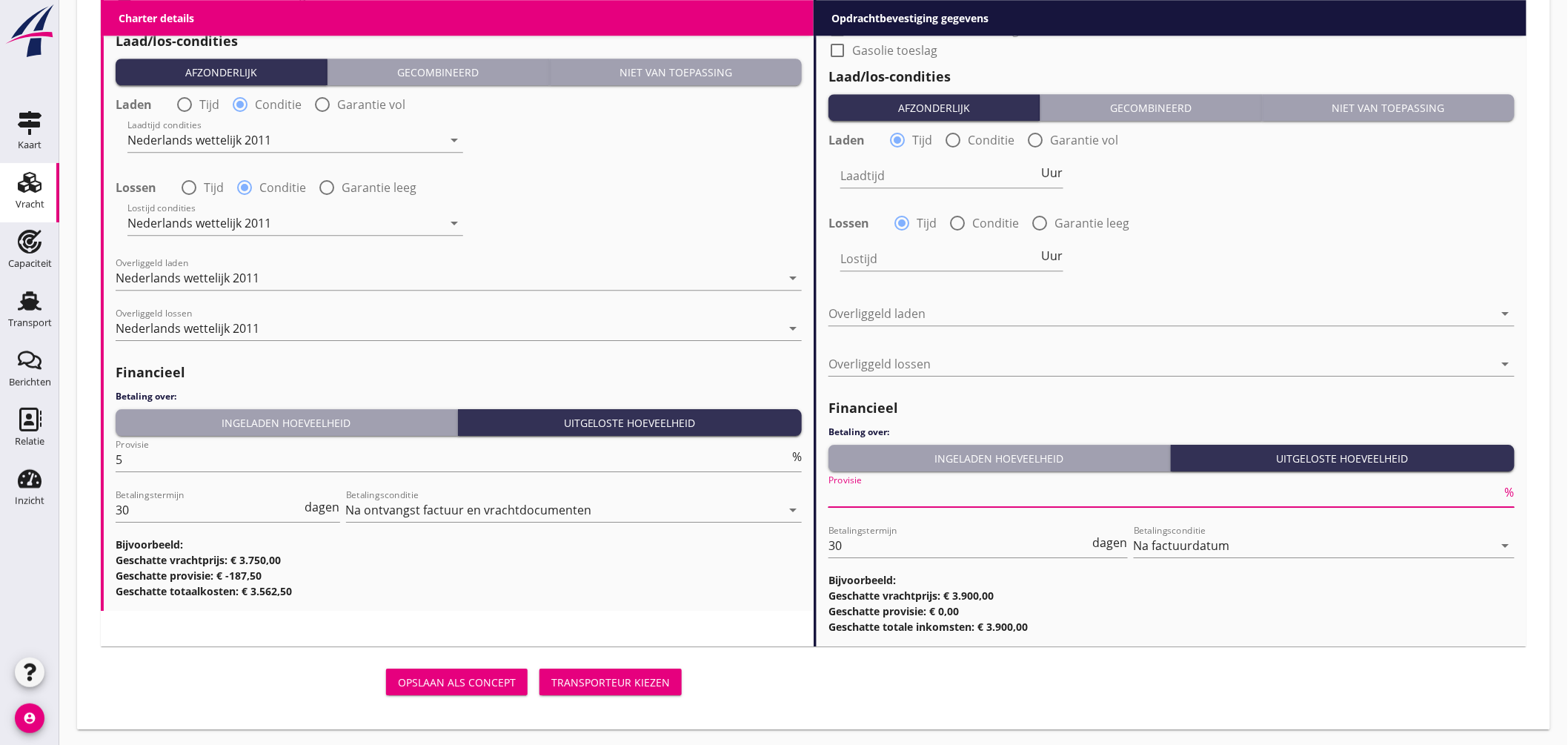
click at [868, 495] on input "Provisie" at bounding box center [1165, 495] width 674 height 24
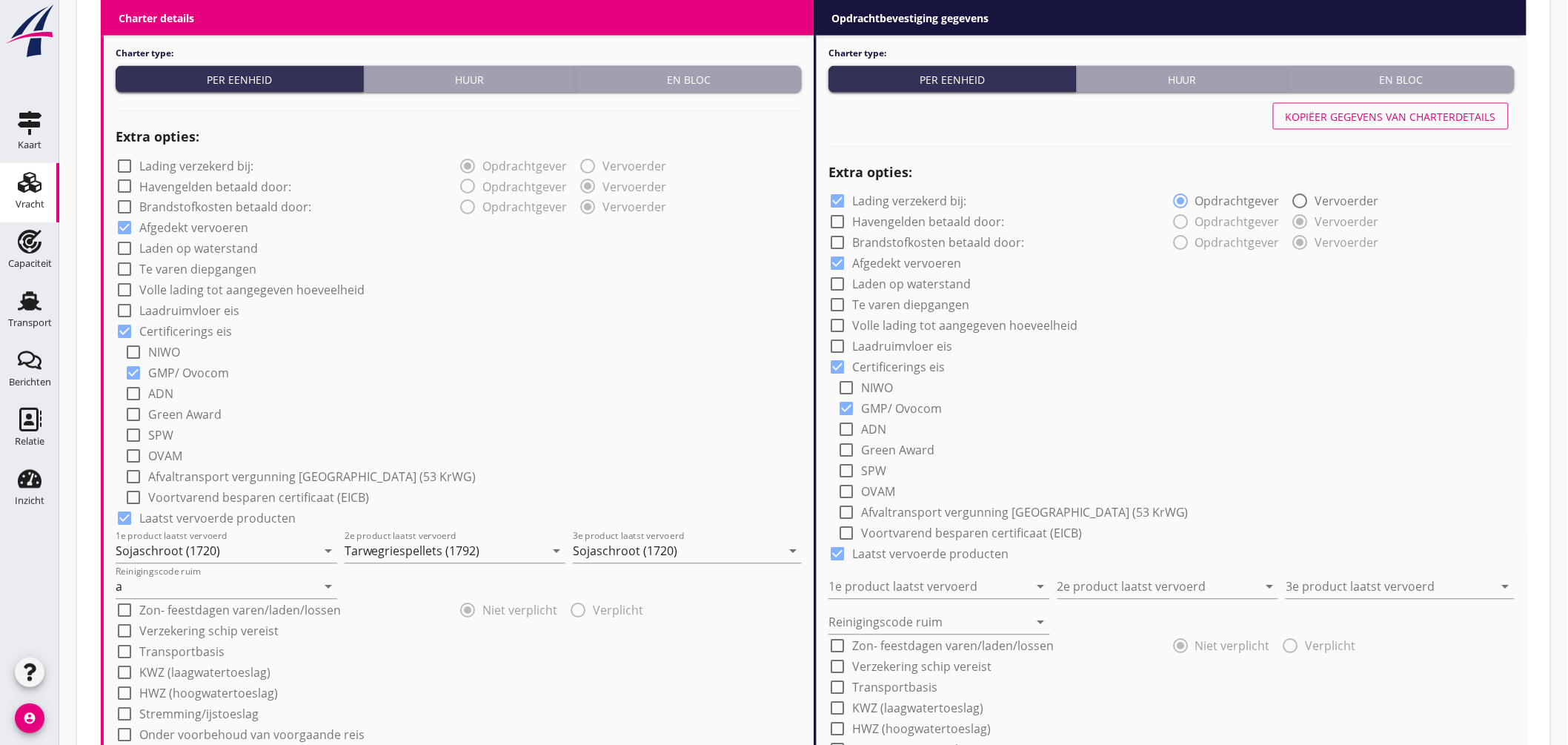
scroll to position [902, 0]
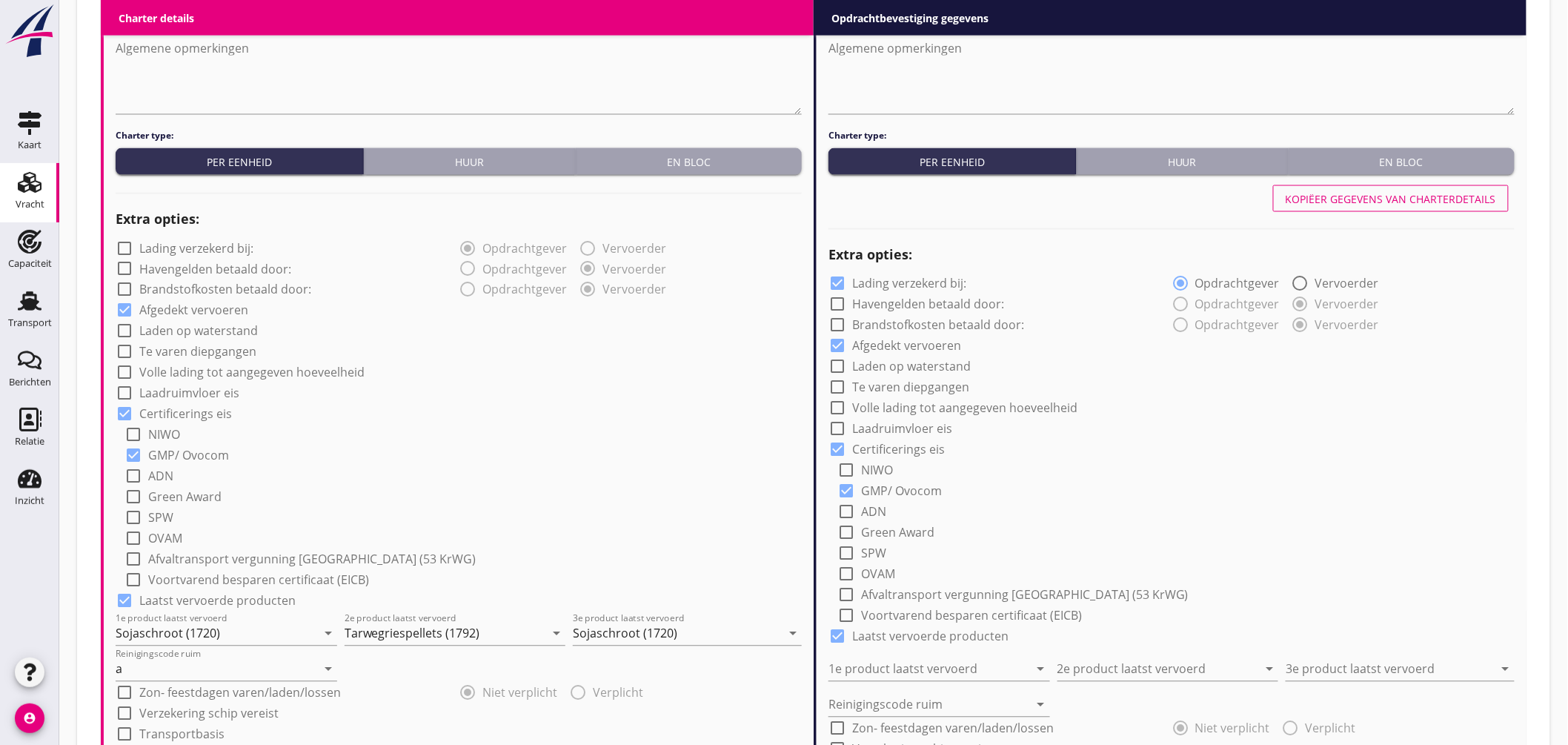
type input "2.50"
click at [1412, 195] on div "Kopiëer gegevens van charterdetails" at bounding box center [1391, 199] width 211 height 16
checkbox input "false"
type input "Sojaschroot (1720)"
type input "Tarwegriespellets (1792)"
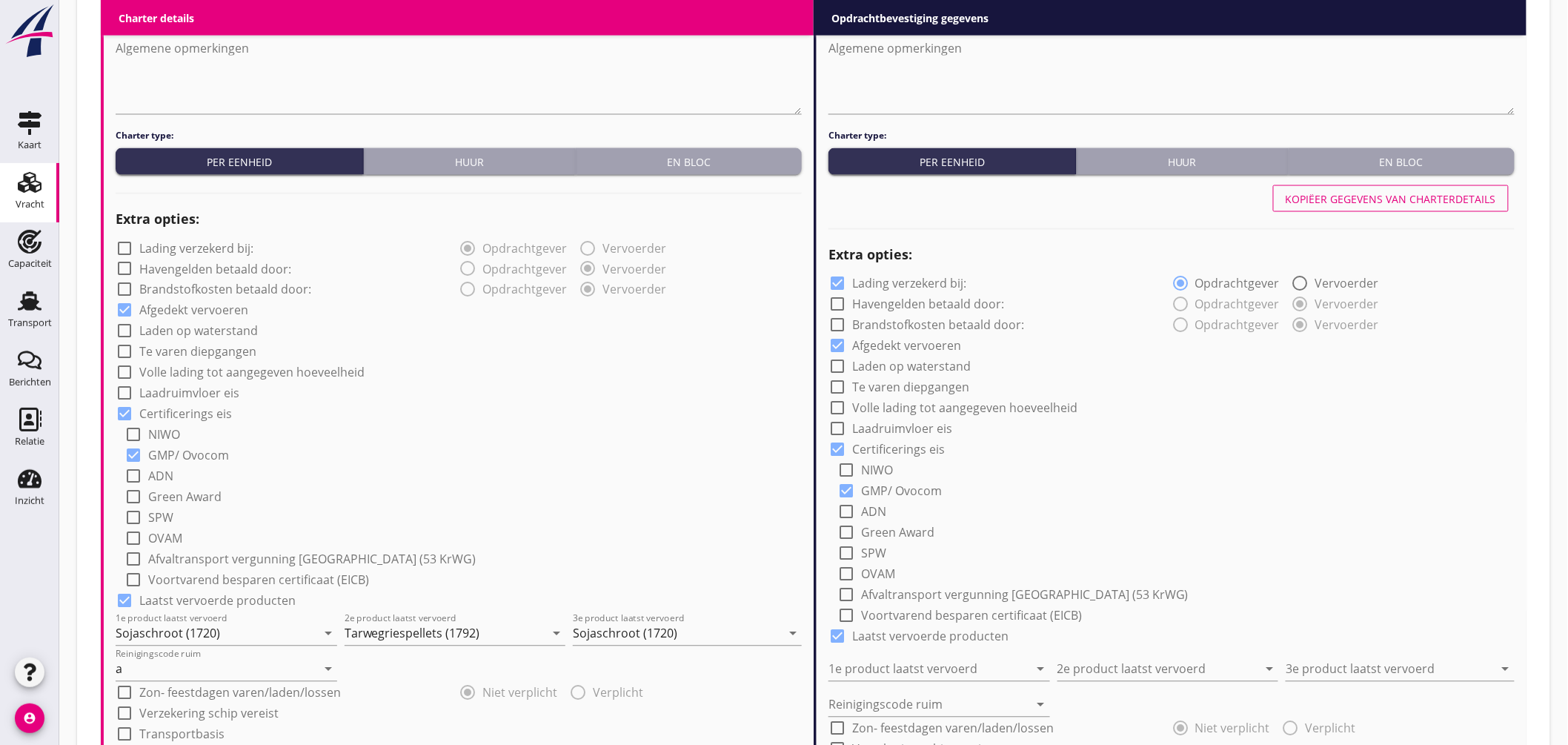
type input "Sojaschroot (1720)"
type input "a"
radio input "false"
radio input "true"
radio input "false"
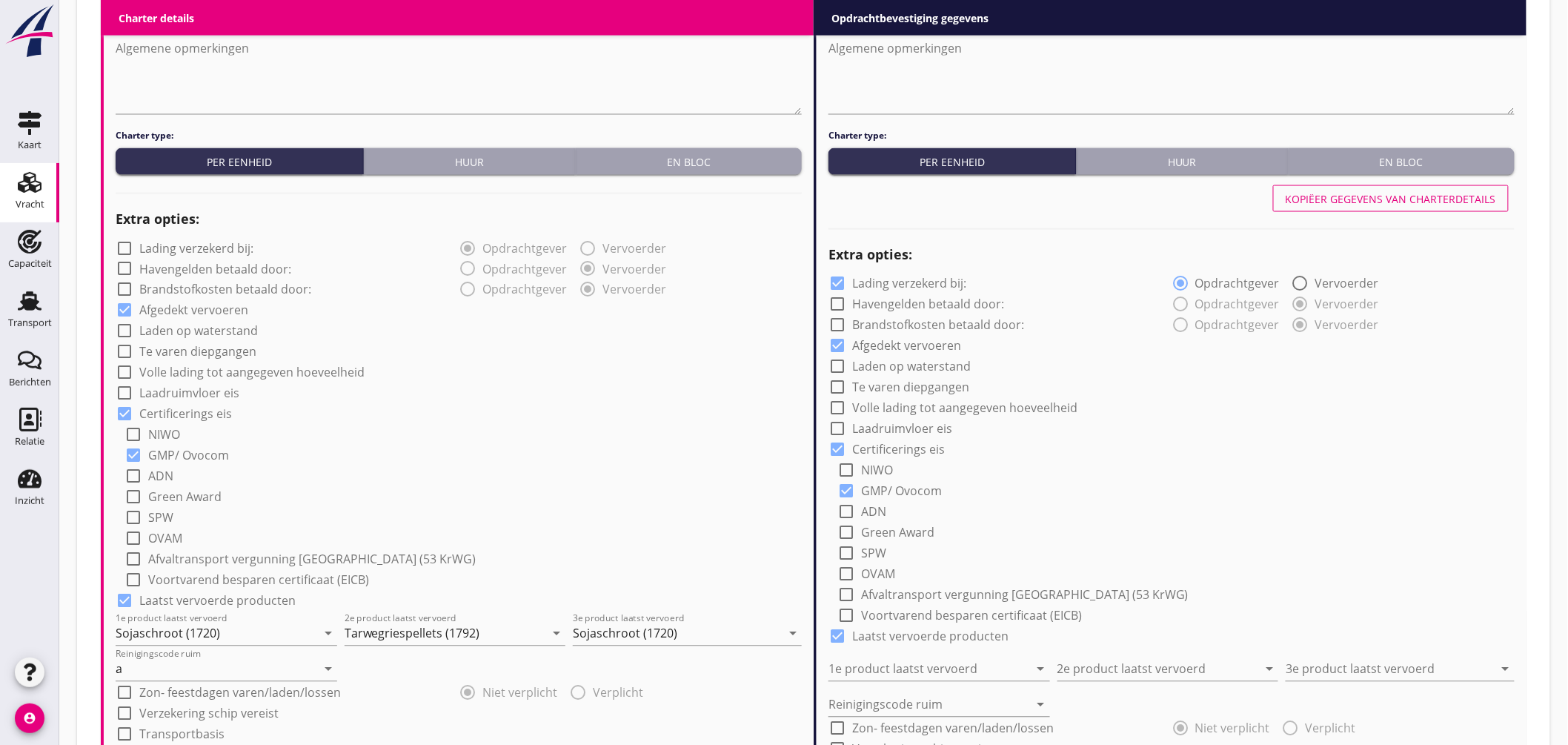
radio input "true"
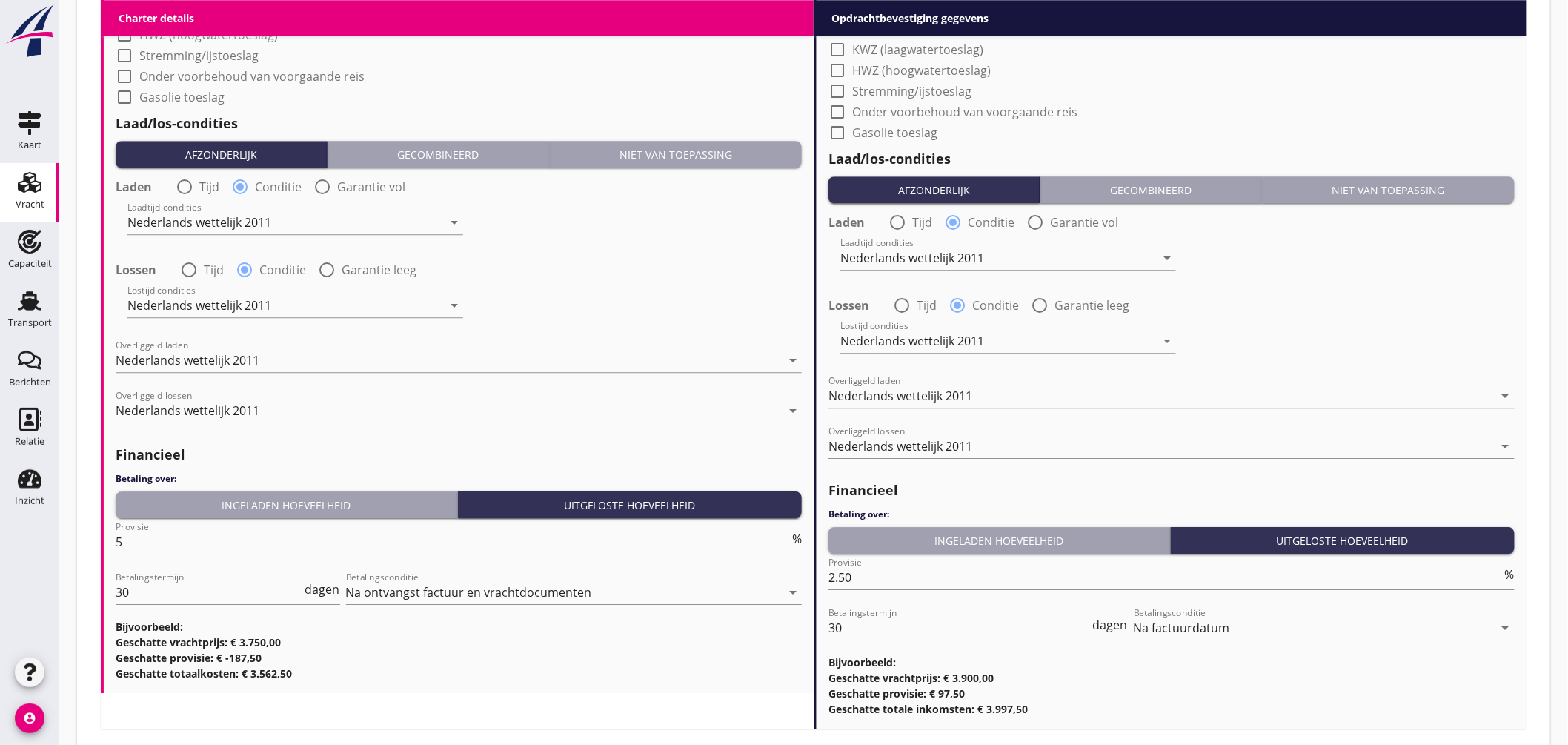
scroll to position [1726, 0]
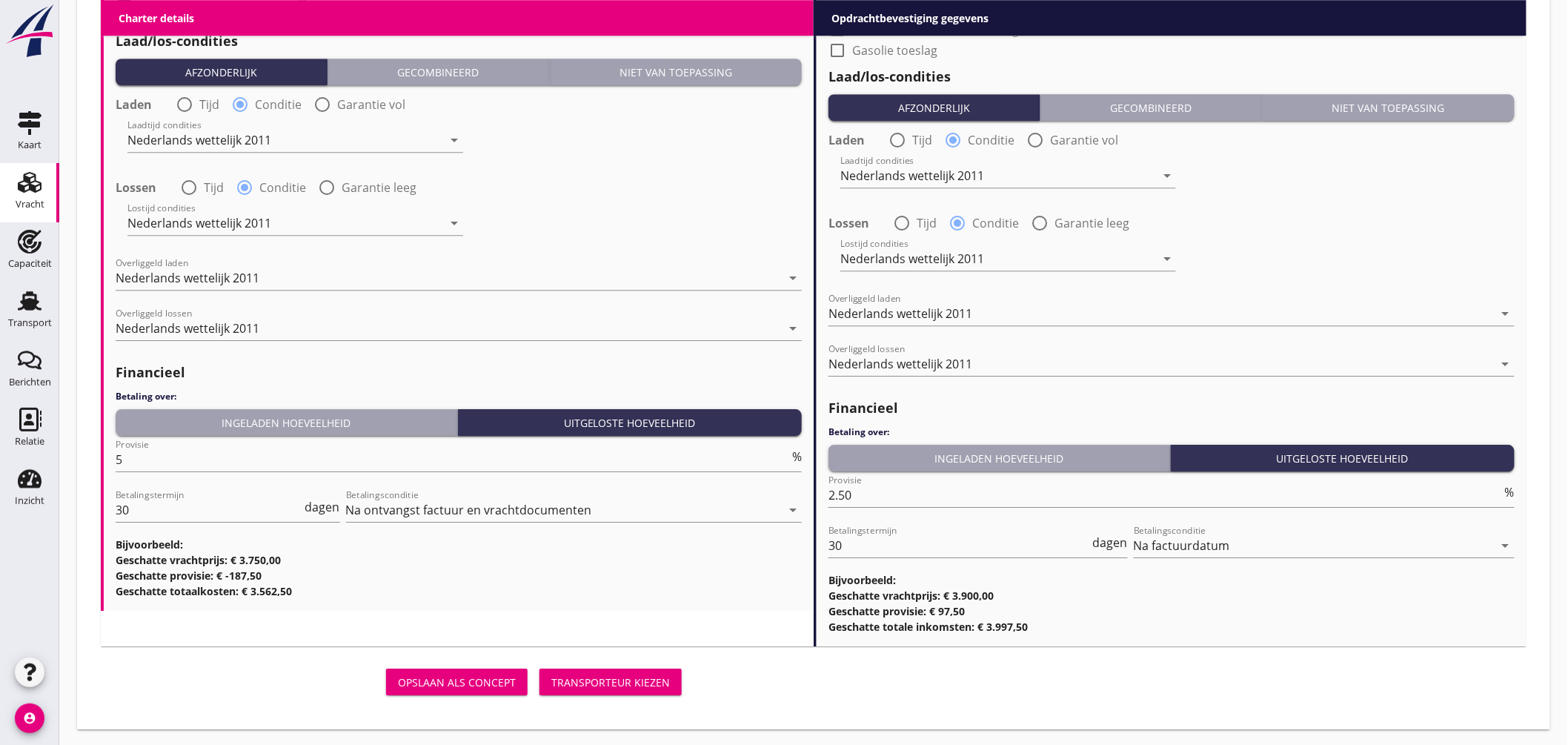
drag, startPoint x: 640, startPoint y: 675, endPoint x: 676, endPoint y: 350, distance: 327.0
click at [641, 675] on div "Transporteur kiezen" at bounding box center [610, 682] width 118 height 16
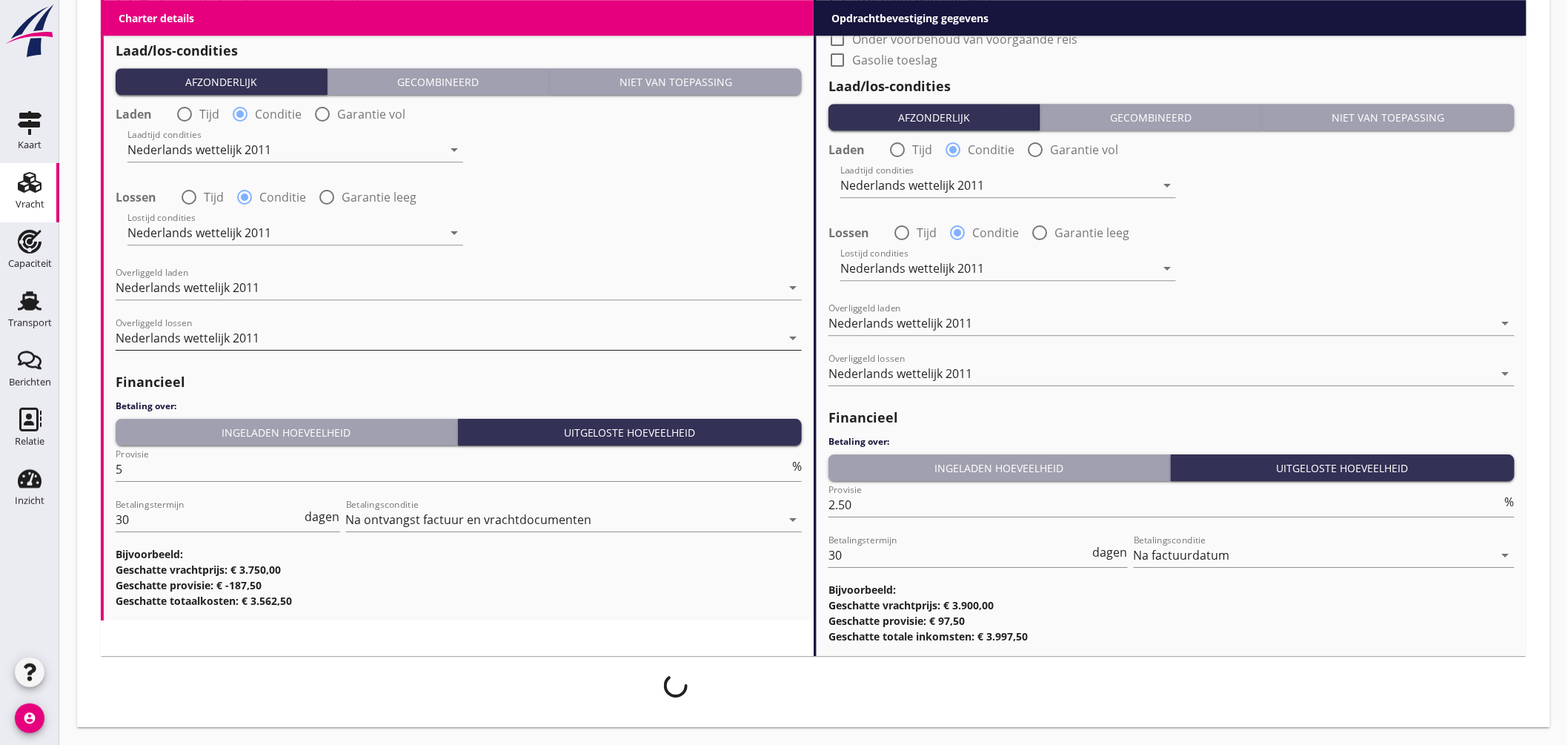
scroll to position [1715, 0]
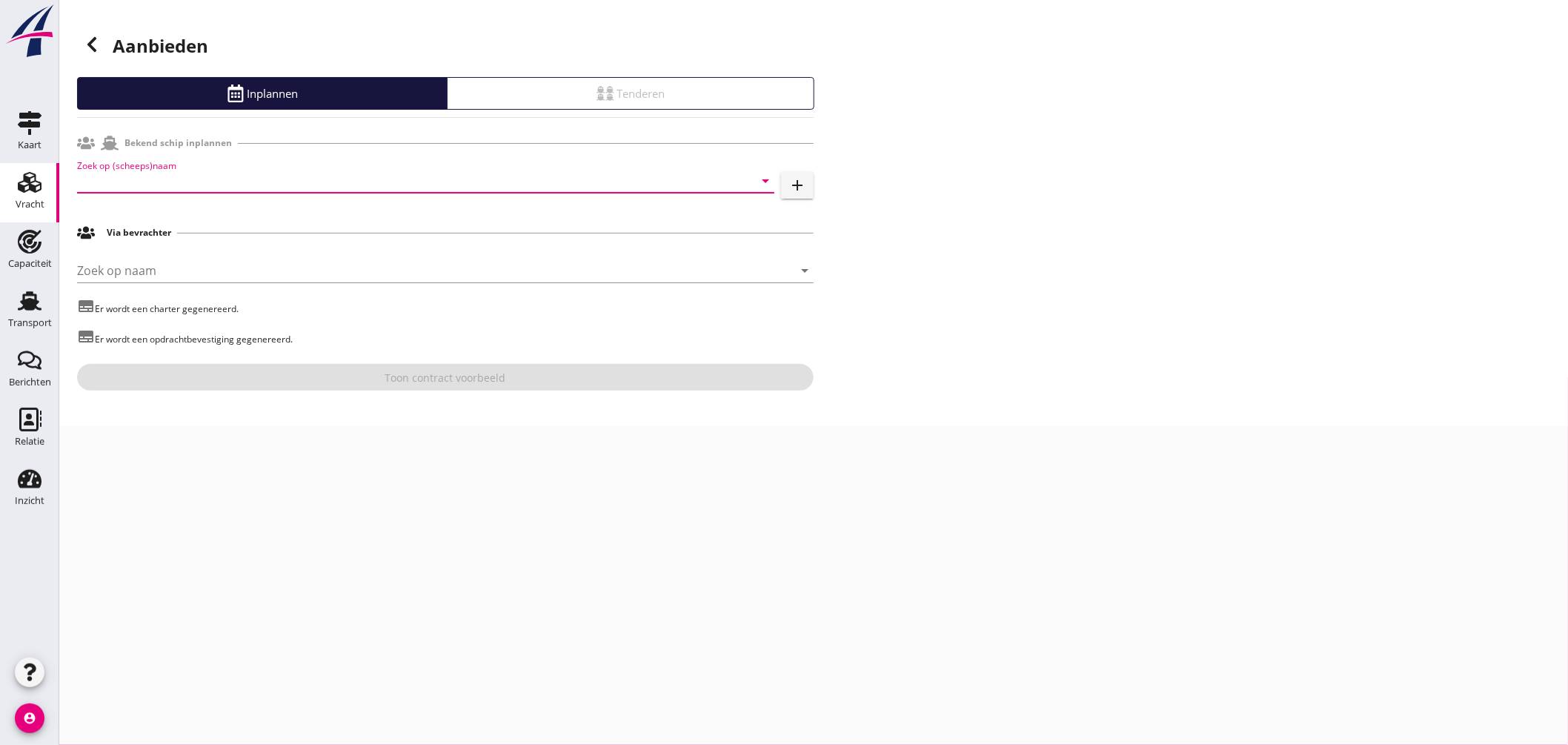
click at [272, 185] on input "Zoek op (scheeps)naam" at bounding box center [404, 181] width 656 height 24
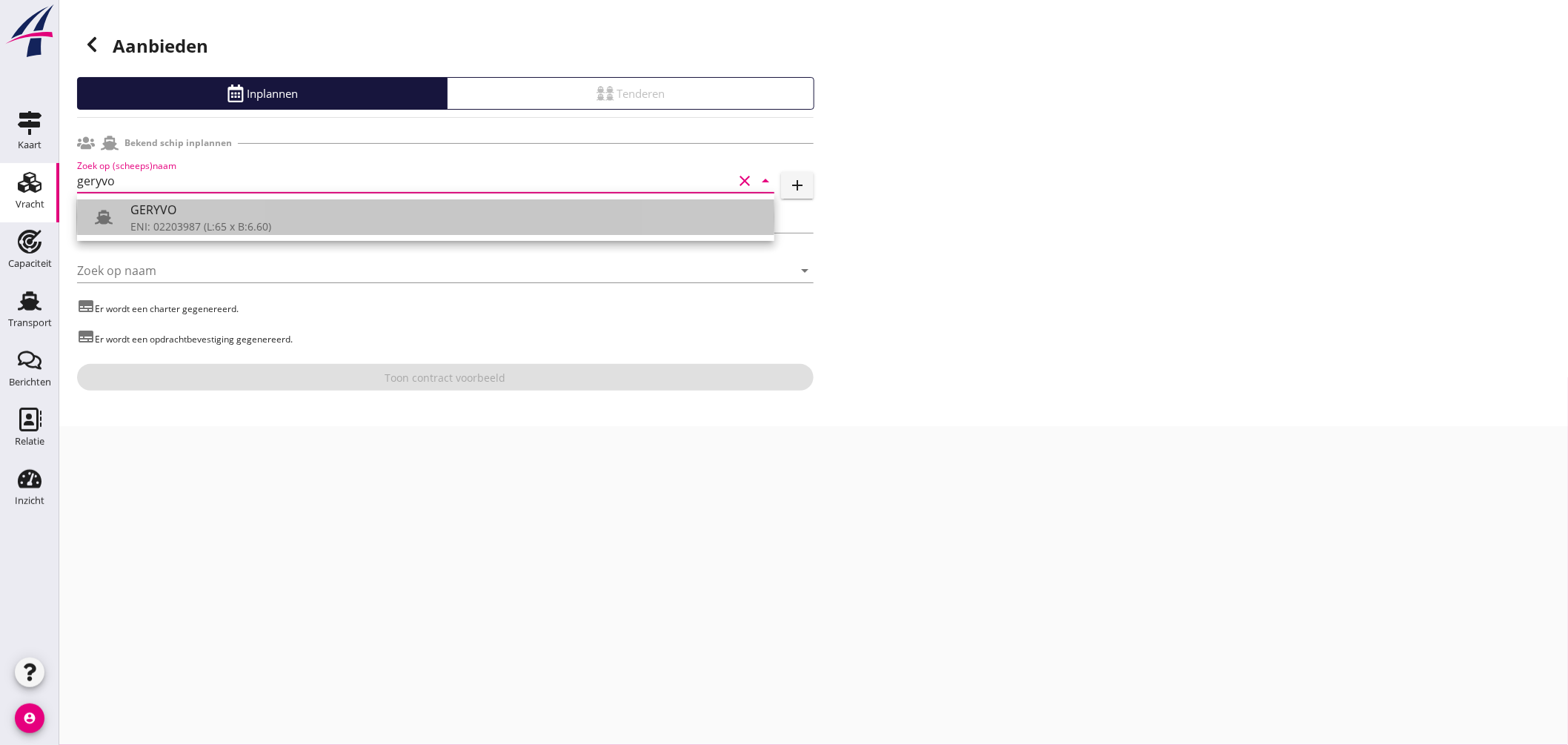
drag, startPoint x: 200, startPoint y: 212, endPoint x: 209, endPoint y: 214, distance: 9.2
click at [201, 212] on div "GERYVO" at bounding box center [446, 209] width 632 height 17
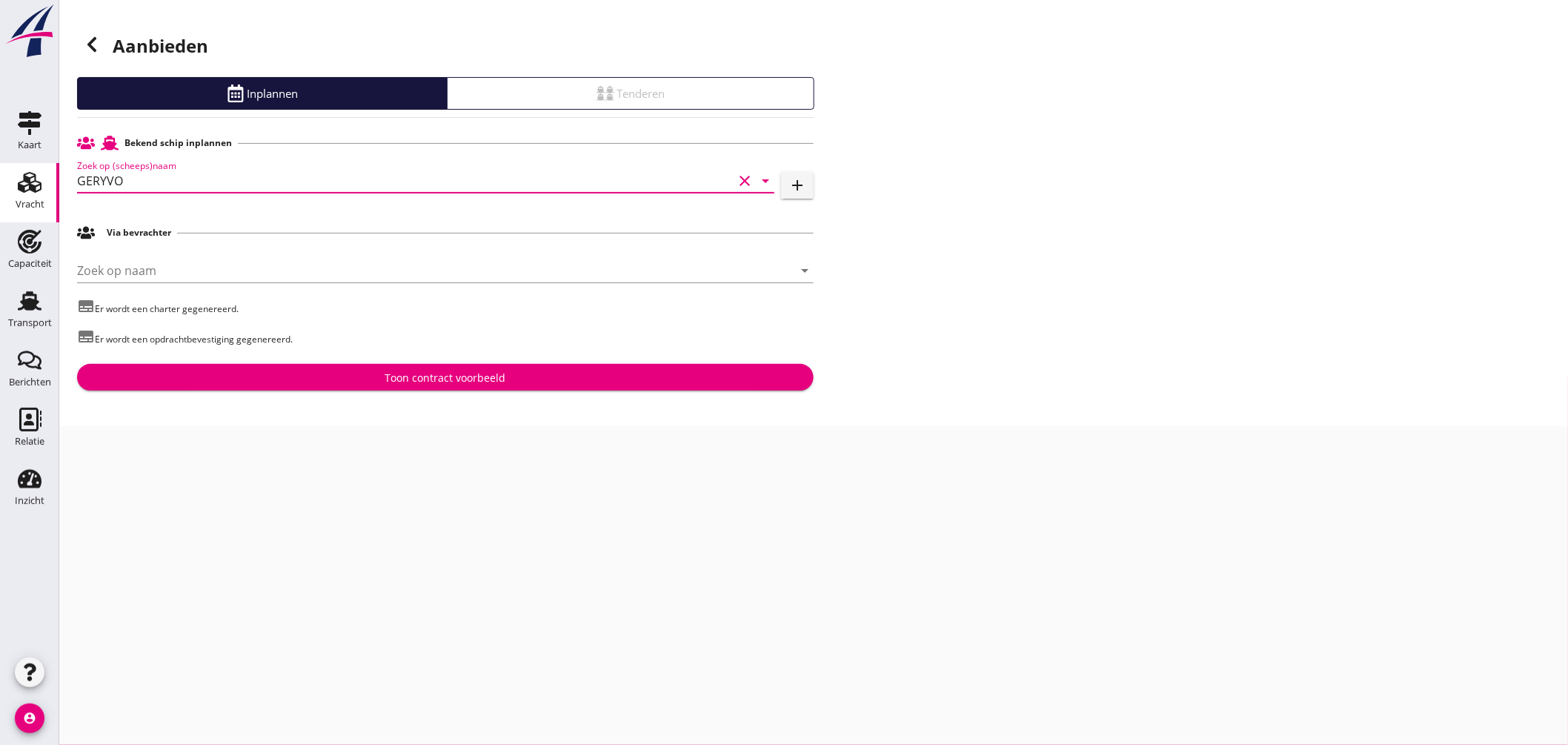
type input "GERYVO"
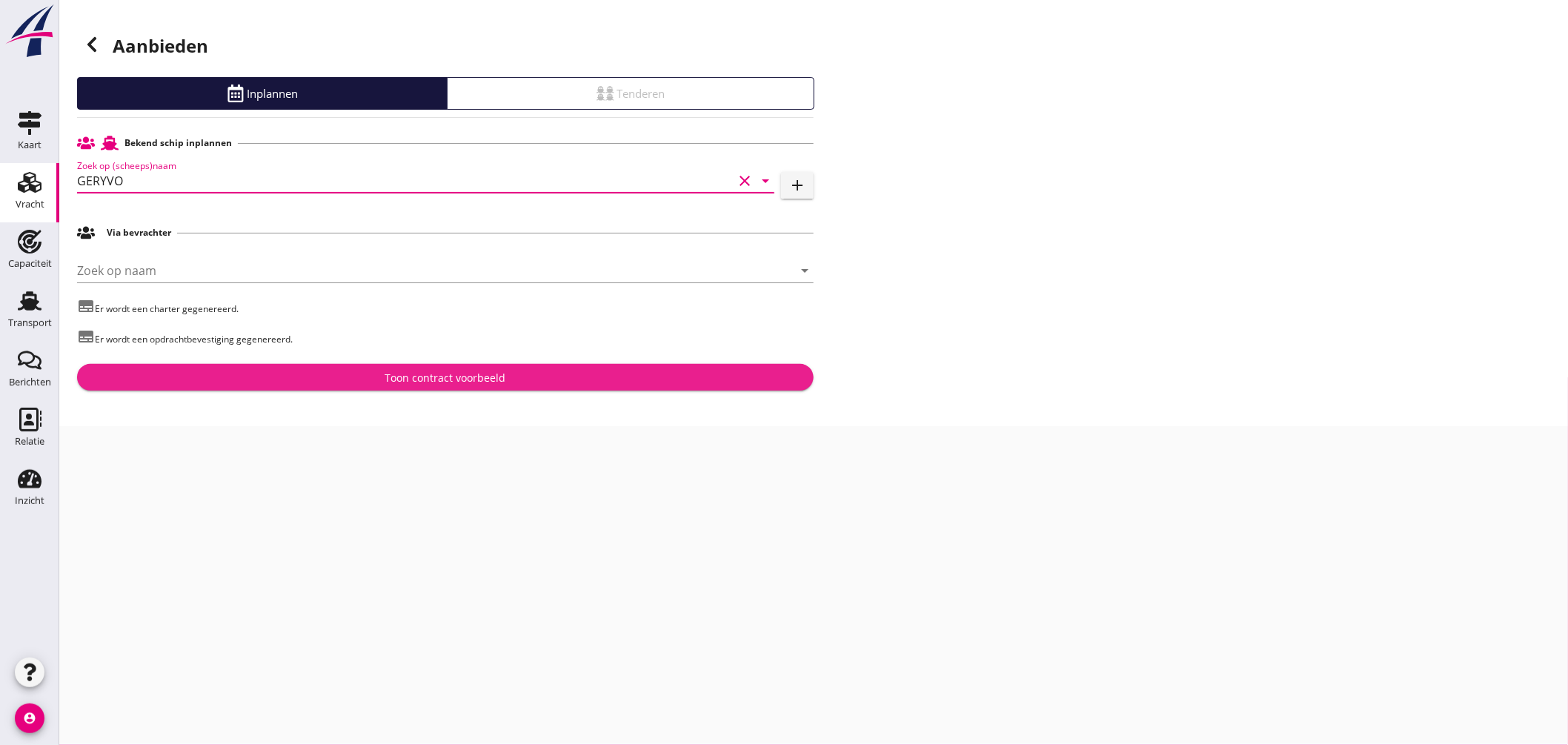
drag, startPoint x: 431, startPoint y: 374, endPoint x: 438, endPoint y: 374, distance: 7.0
click at [431, 374] on div "Toon contract voorbeeld" at bounding box center [446, 377] width 121 height 16
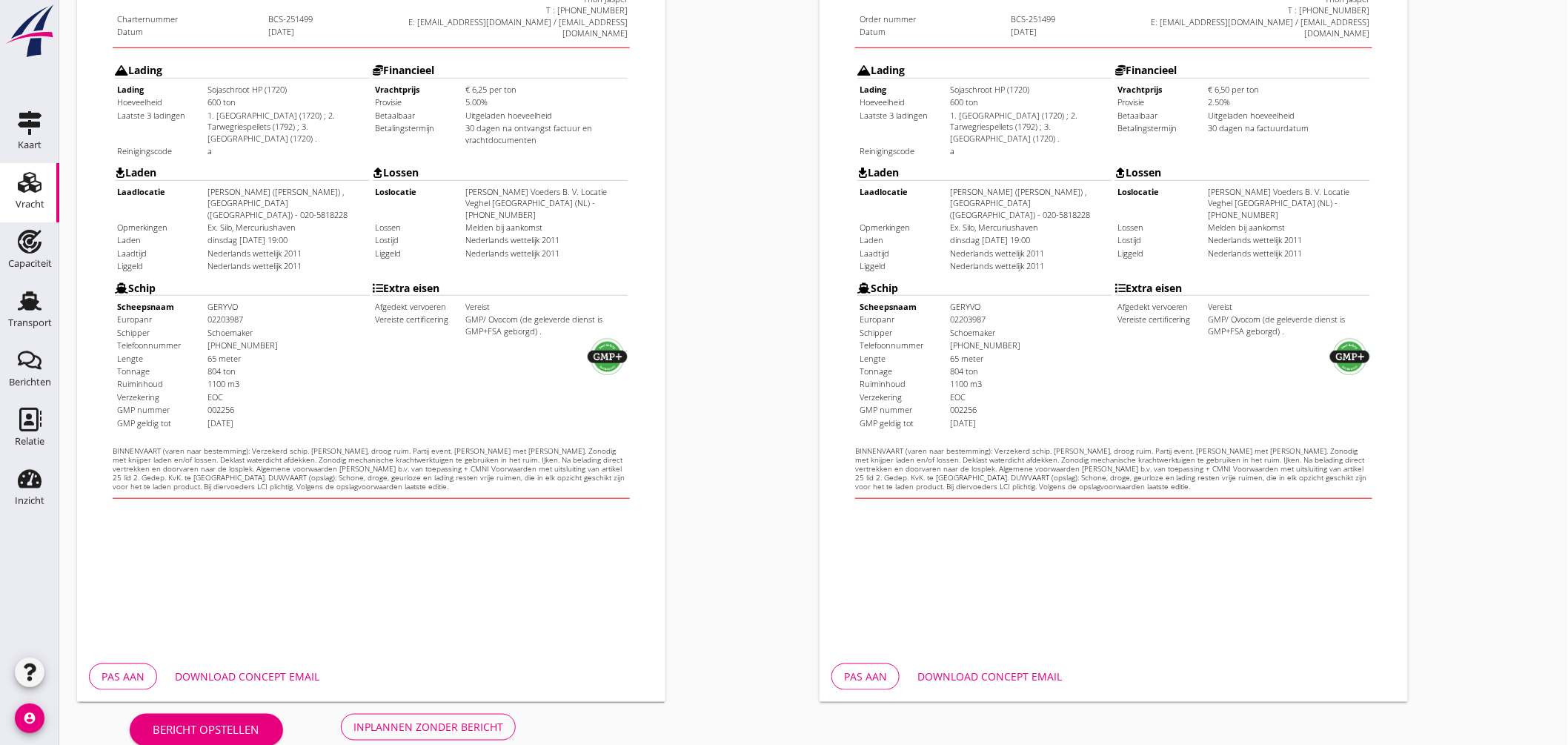
scroll to position [351, 0]
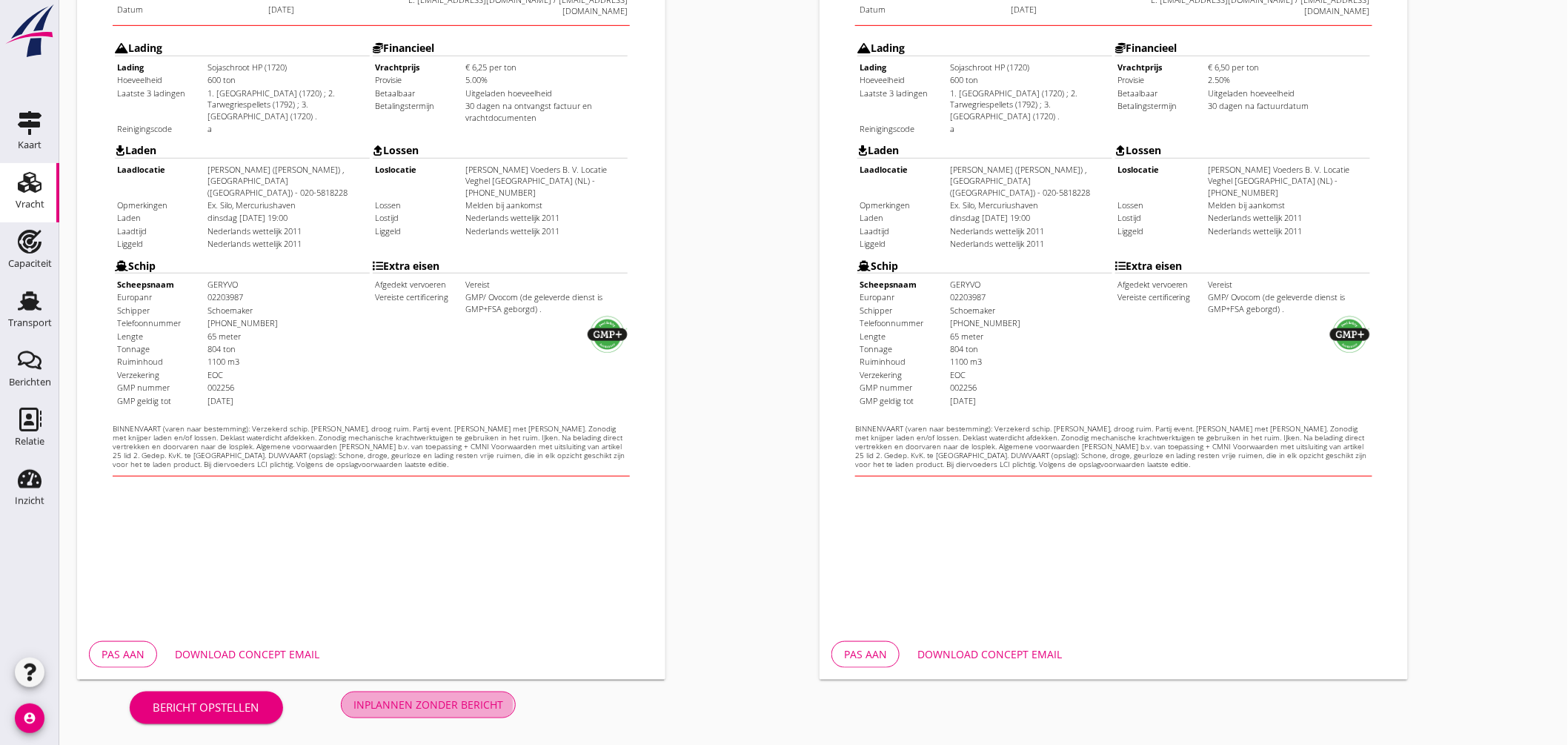
click at [423, 702] on div "Inplannen zonder bericht" at bounding box center [428, 705] width 149 height 16
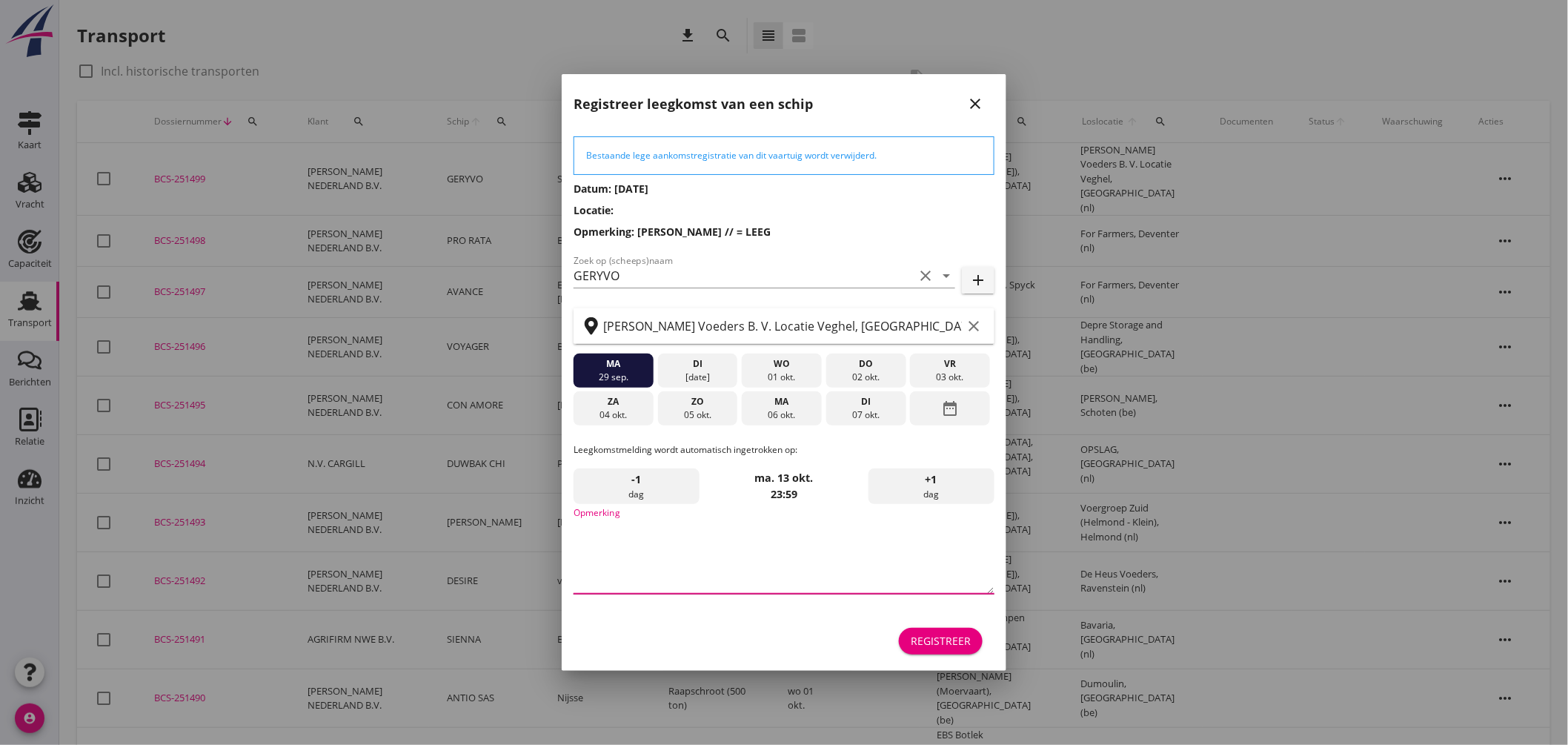
click at [683, 557] on textarea "Opmerking" at bounding box center [784, 555] width 421 height 78
type textarea "STOFFERS"
click at [939, 372] on div "03 okt." at bounding box center [950, 377] width 72 height 14
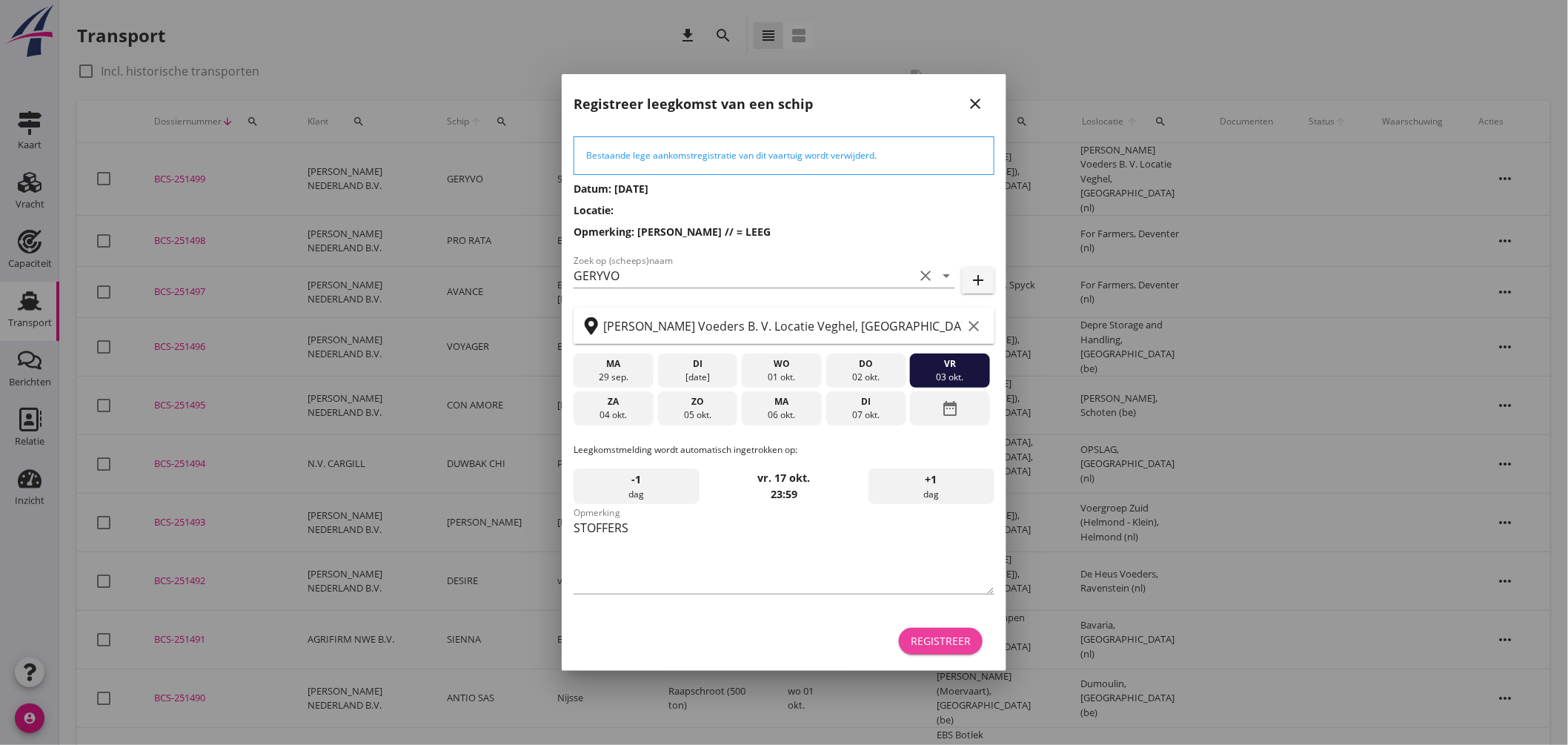
click at [937, 630] on button "Registreer" at bounding box center [940, 641] width 83 height 27
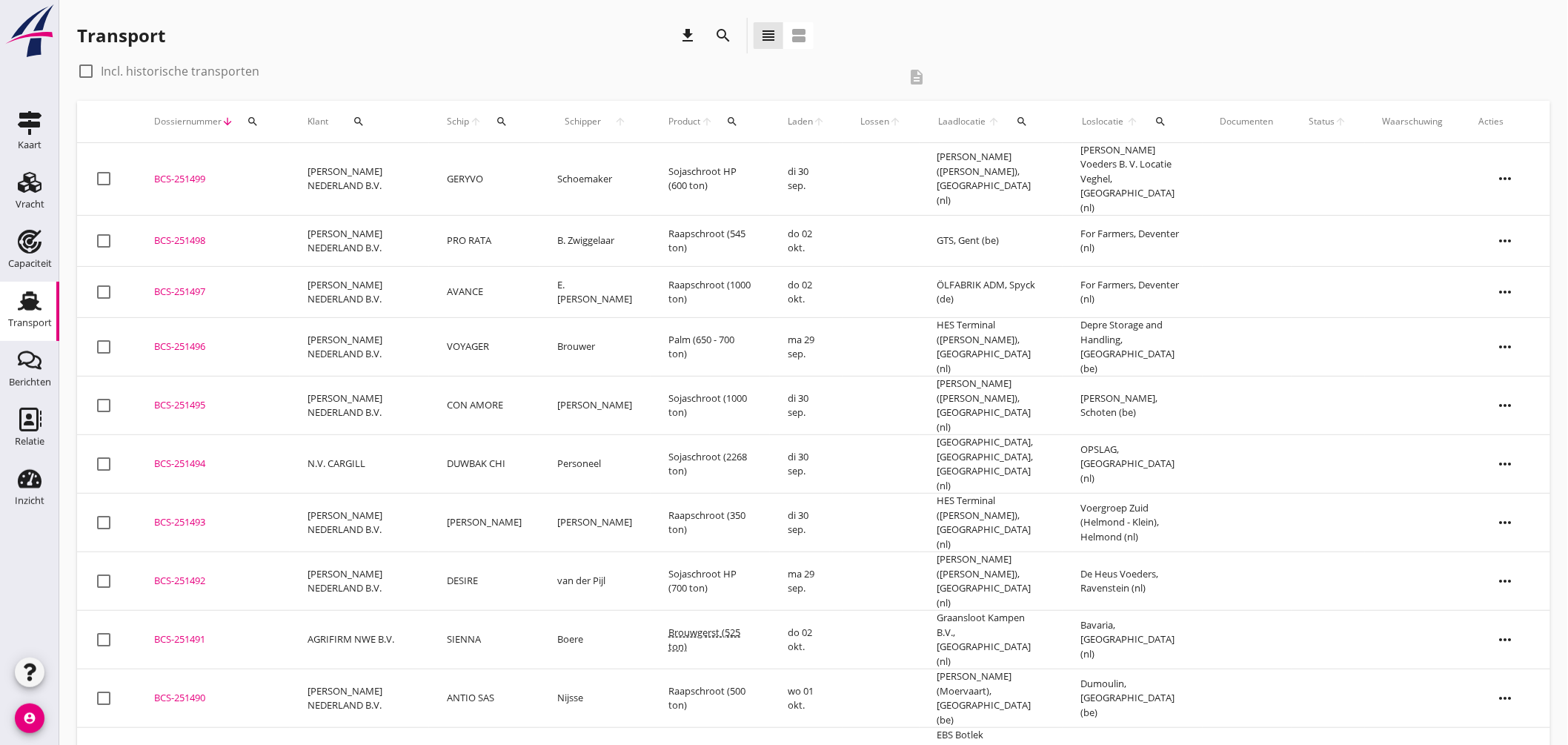
click at [376, 158] on td "[PERSON_NAME] NEDERLAND B.V." at bounding box center [359, 179] width 139 height 72
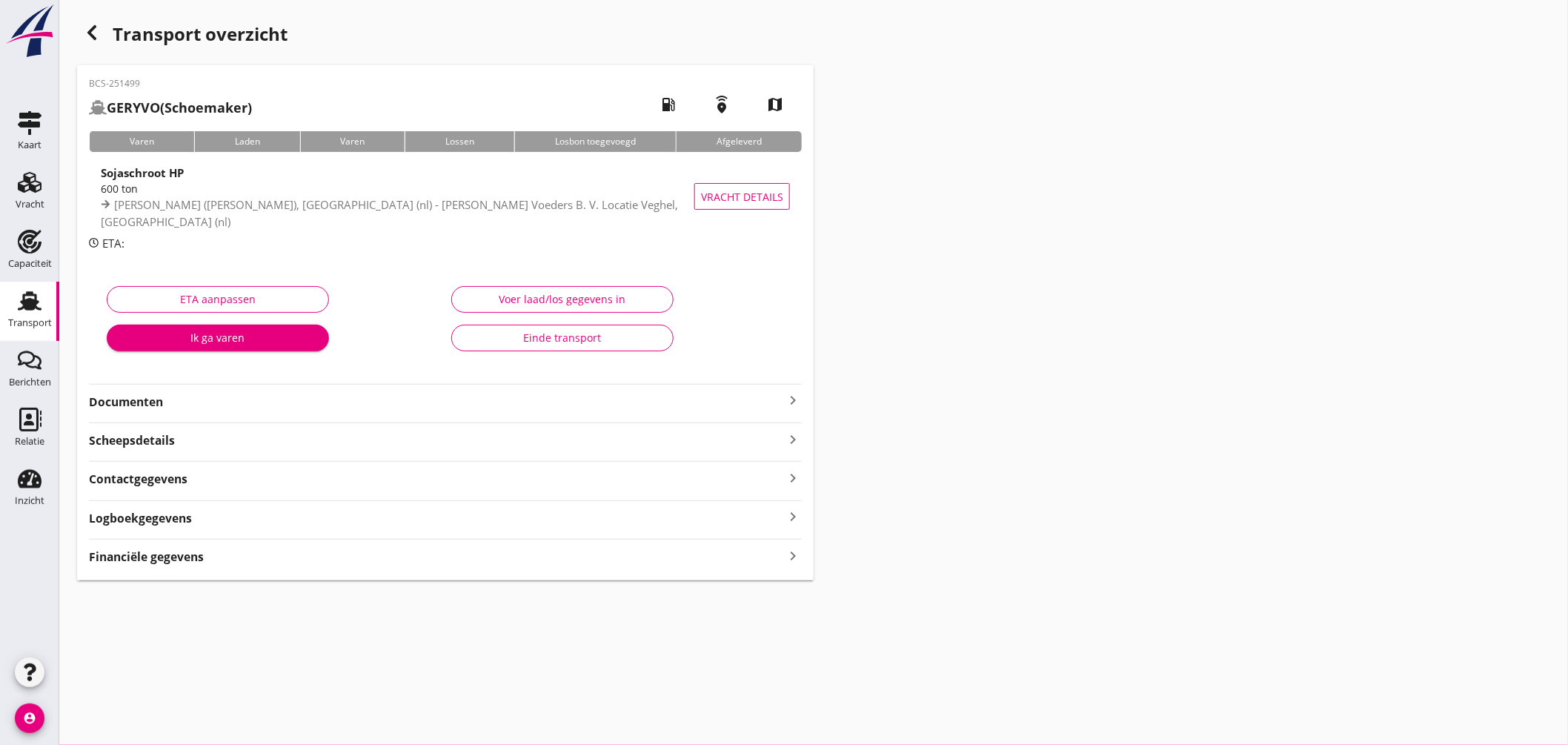
click at [801, 395] on icon "keyboard_arrow_right" at bounding box center [792, 400] width 17 height 17
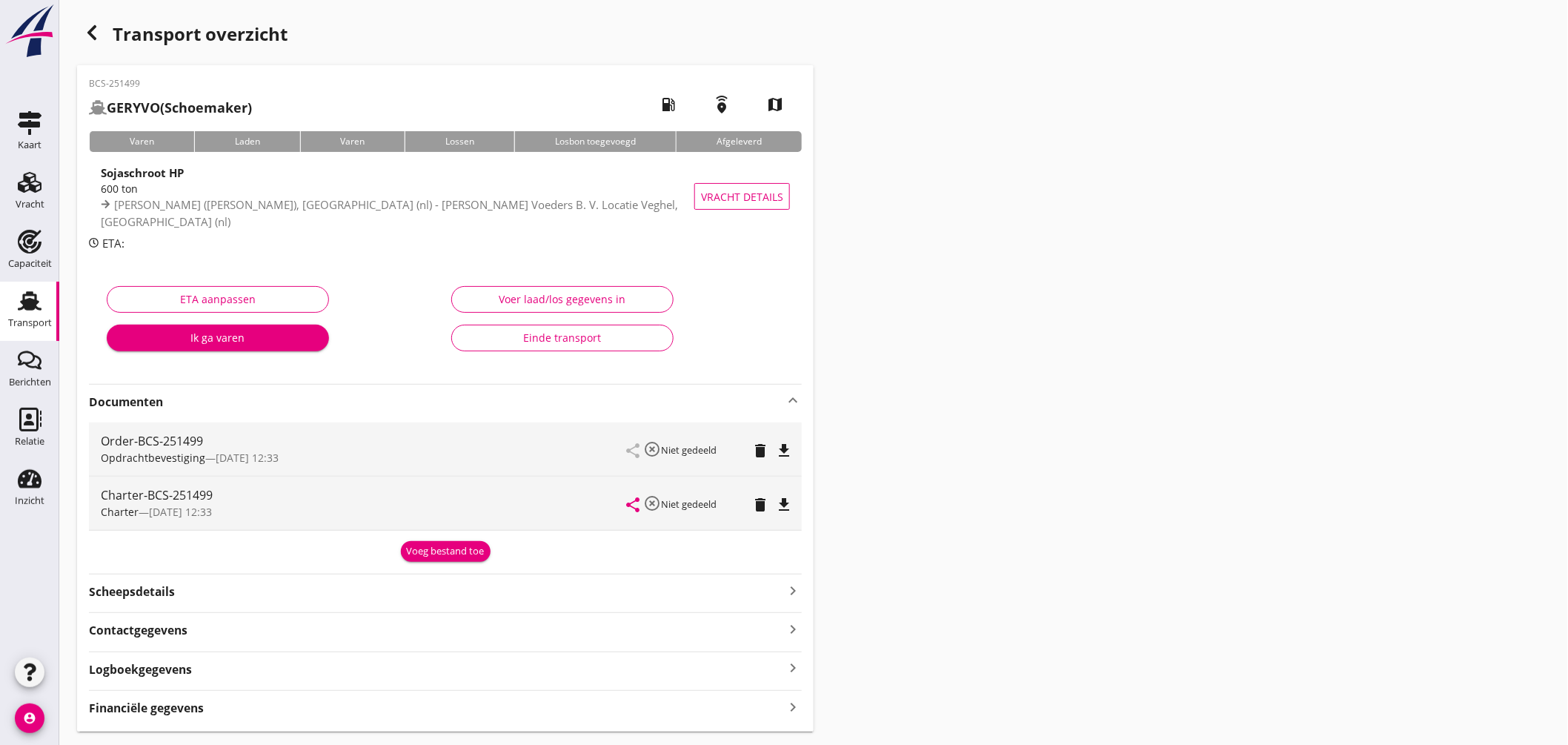
click at [783, 445] on icon "file_download" at bounding box center [783, 450] width 17 height 17
click at [787, 505] on icon "file_download" at bounding box center [783, 505] width 17 height 17
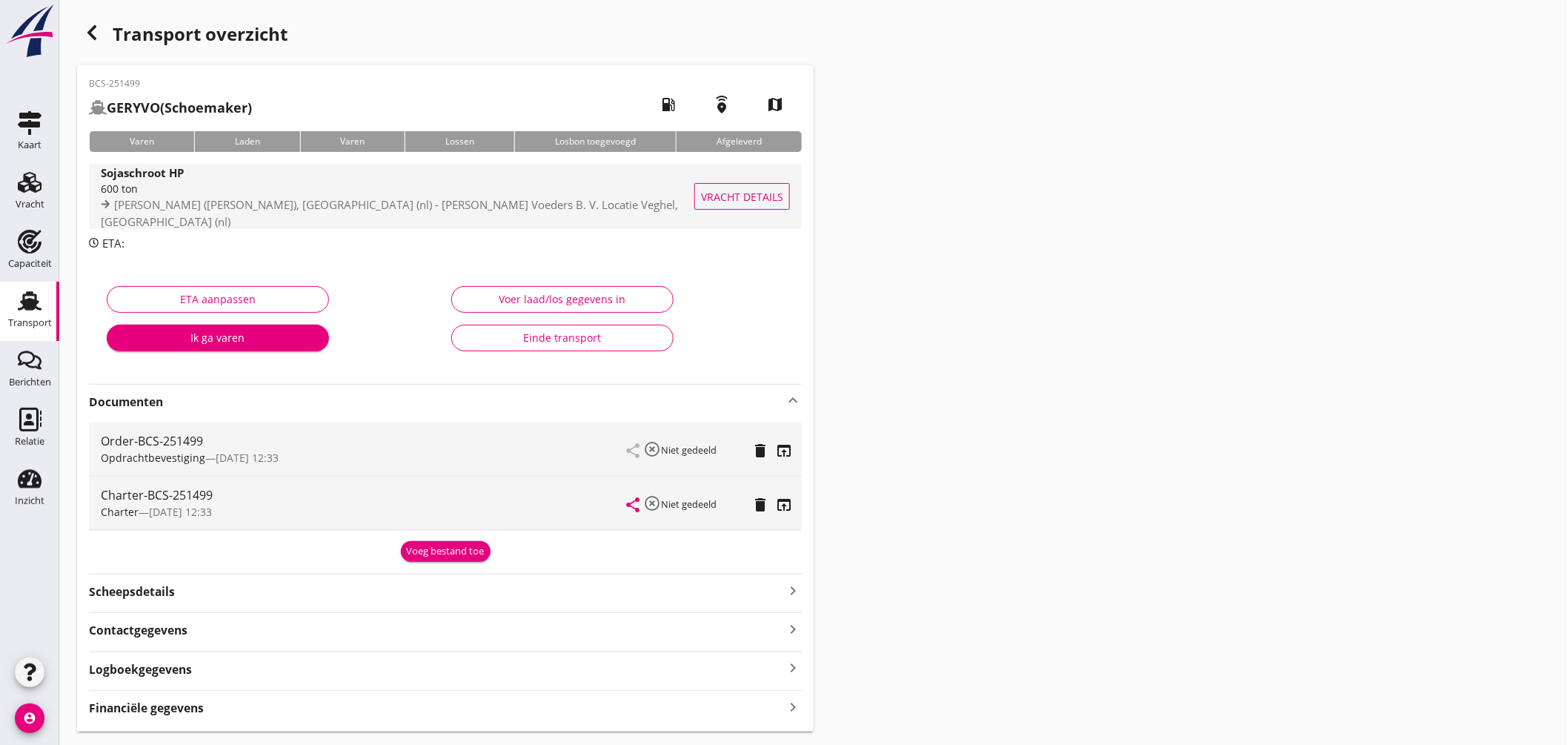
click at [499, 196] on div "600 ton" at bounding box center [404, 188] width 608 height 16
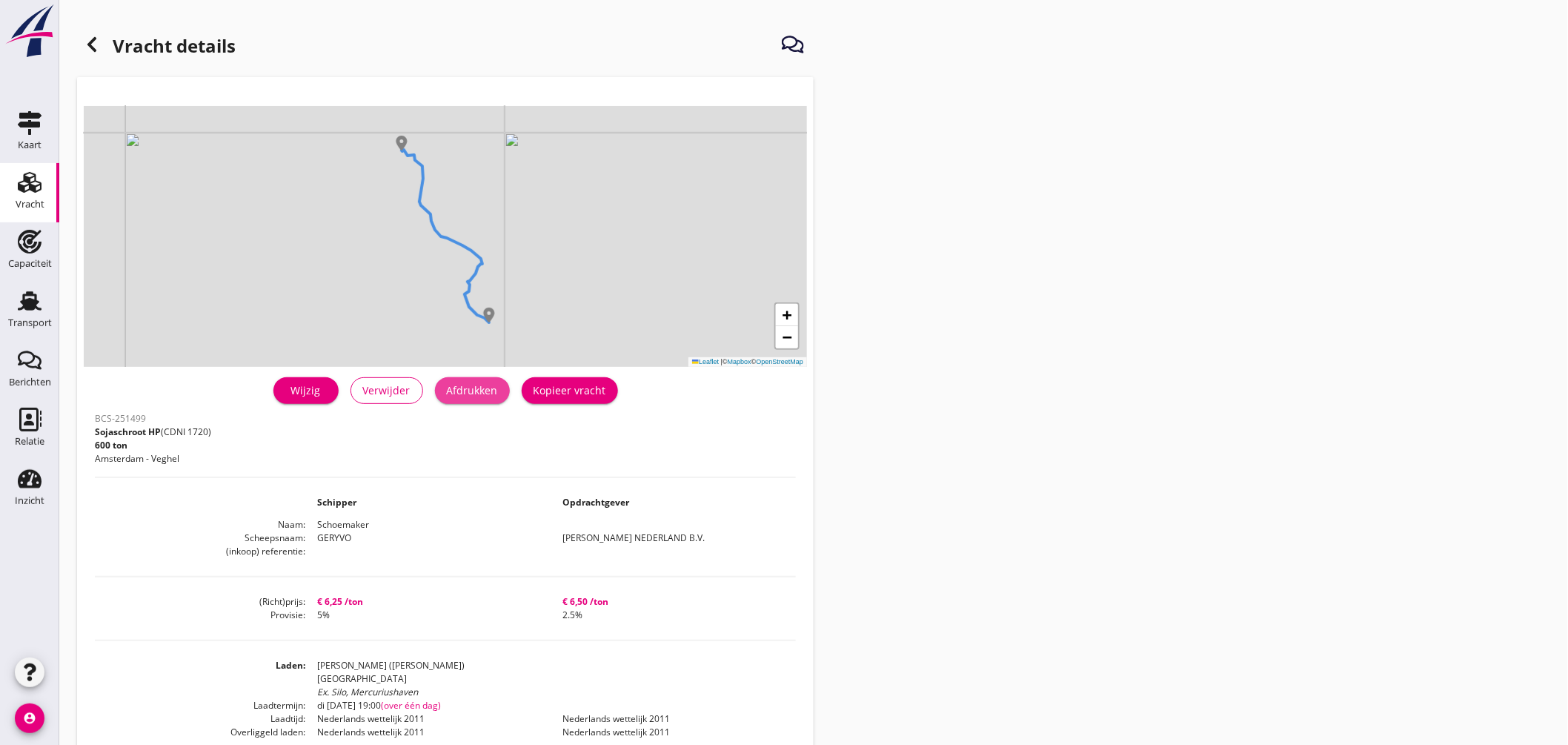
click at [487, 396] on div "Afdrukken" at bounding box center [472, 390] width 51 height 16
drag, startPoint x: 475, startPoint y: 393, endPoint x: 1196, endPoint y: 639, distance: 761.8
click at [475, 395] on div "Afdrukken" at bounding box center [472, 390] width 51 height 16
click at [98, 44] on icon at bounding box center [92, 44] width 17 height 17
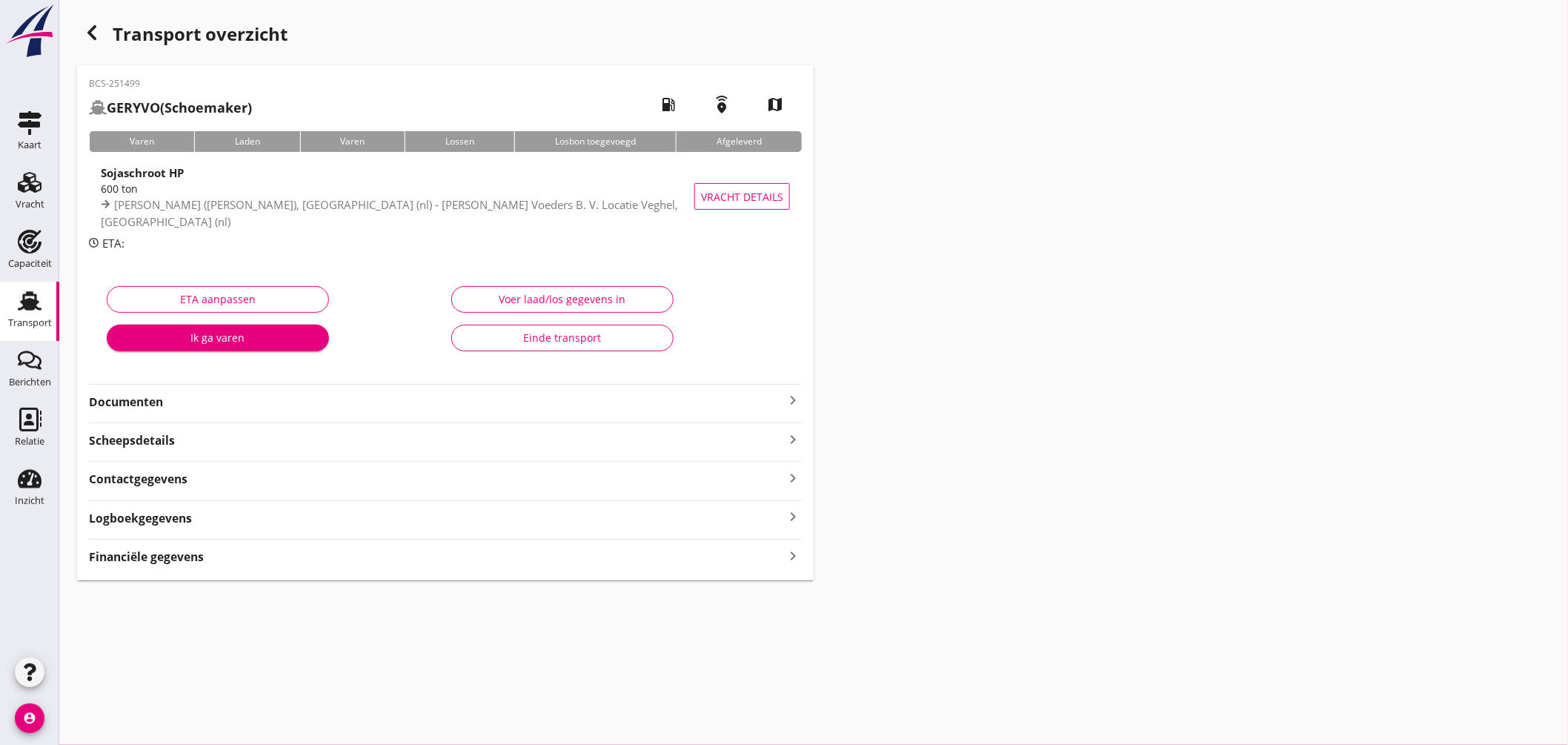
click at [790, 396] on icon "keyboard_arrow_right" at bounding box center [792, 400] width 17 height 17
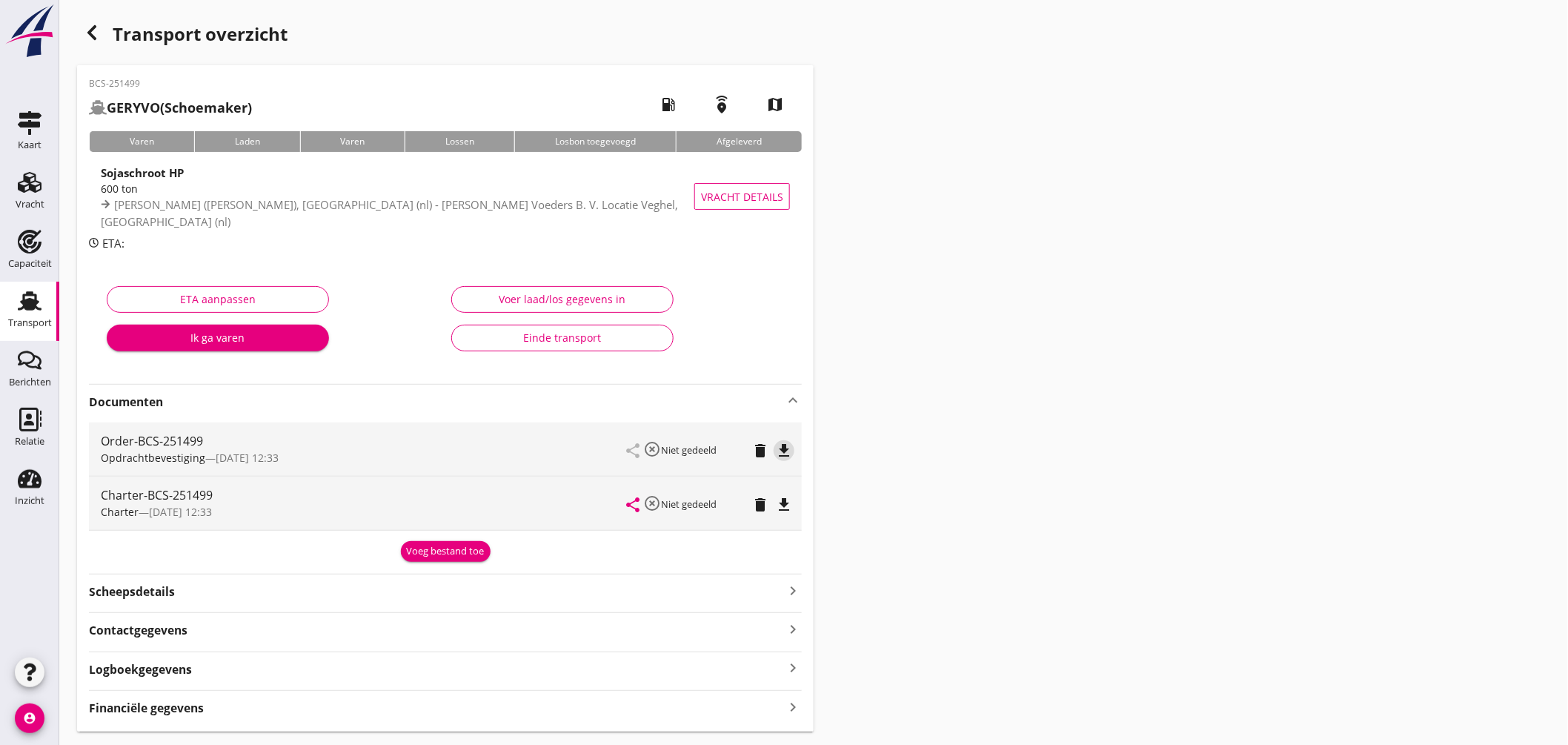
click at [790, 447] on icon "file_download" at bounding box center [783, 450] width 17 height 17
click at [787, 501] on icon "file_download" at bounding box center [783, 505] width 17 height 17
click at [26, 295] on use at bounding box center [29, 301] width 24 height 19
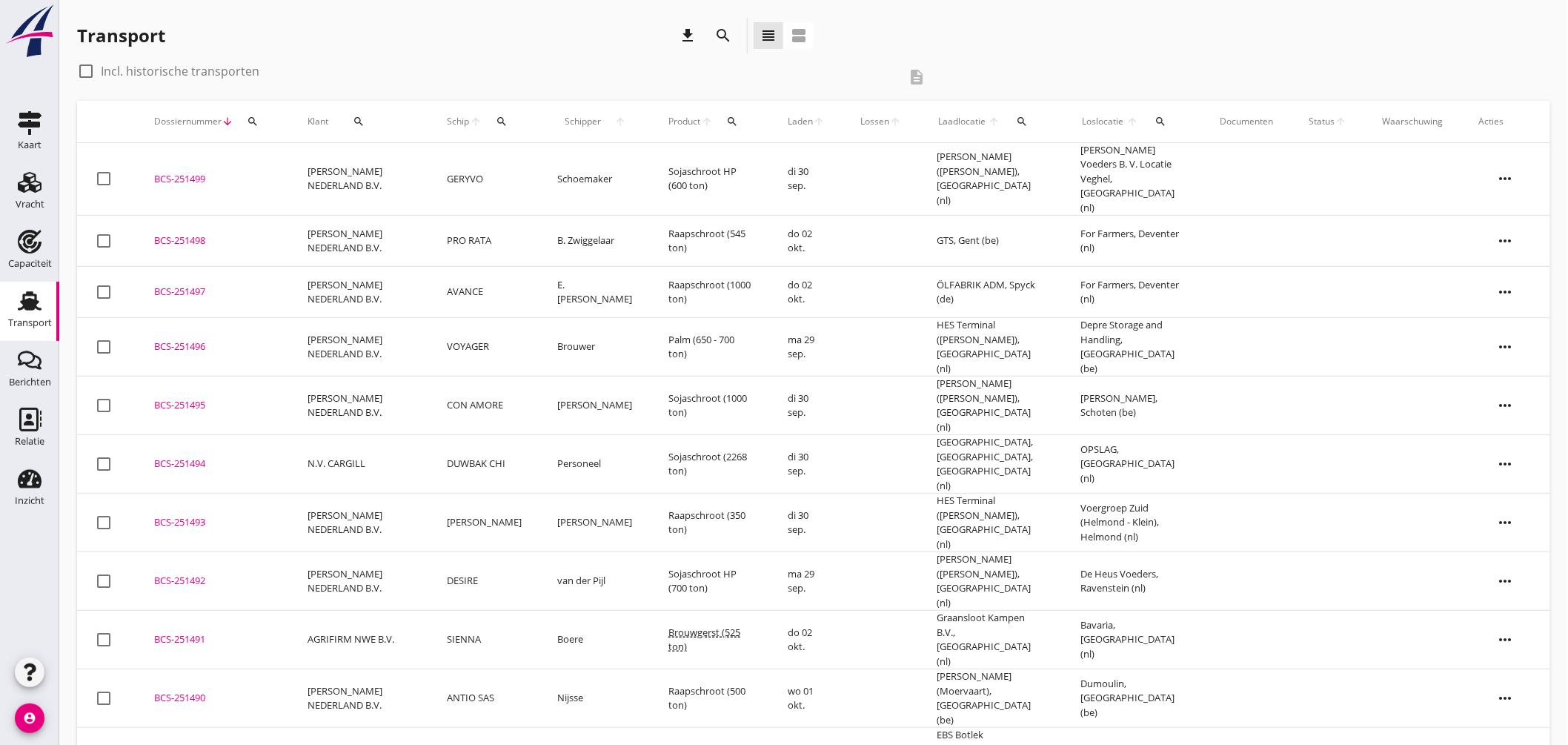
click at [505, 122] on icon "search" at bounding box center [502, 121] width 12 height 12
click at [609, 168] on input "Zoek op (scheeps)naam" at bounding box center [576, 164] width 154 height 24
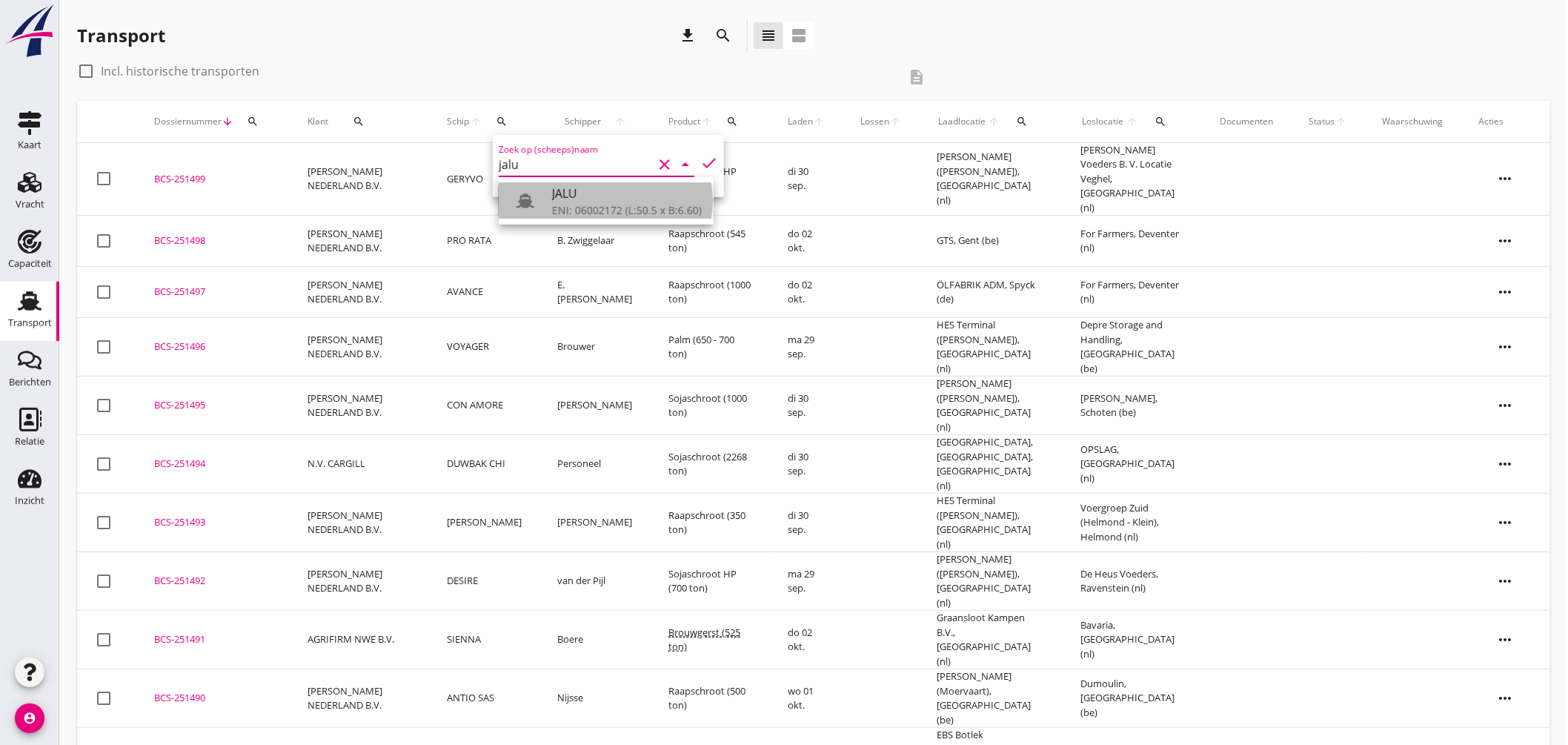
click at [603, 202] on div "JALU" at bounding box center [626, 193] width 149 height 17
click at [701, 160] on icon "check" at bounding box center [709, 162] width 17 height 17
type input "JALU"
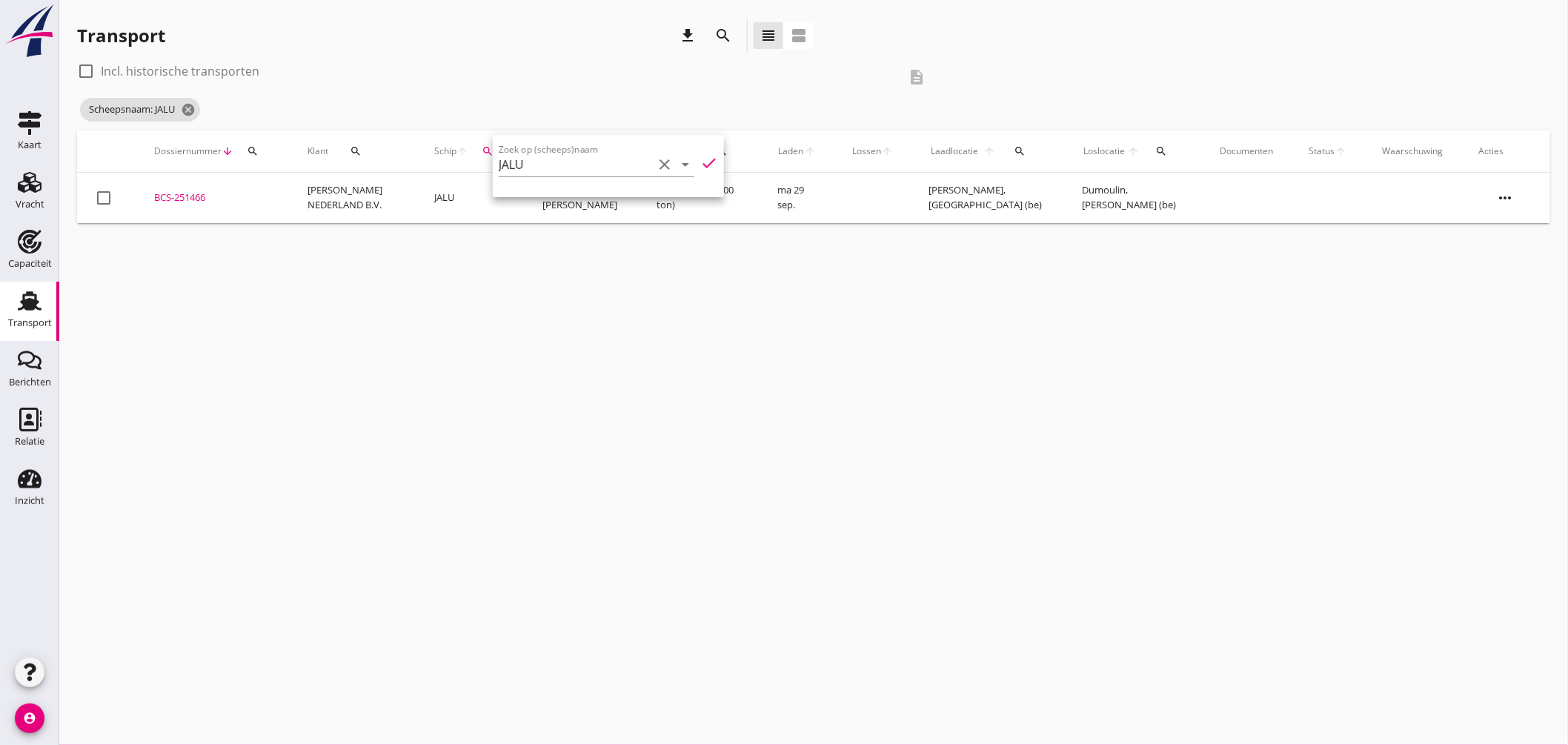
click at [188, 200] on div "BCS-251466" at bounding box center [213, 198] width 118 height 15
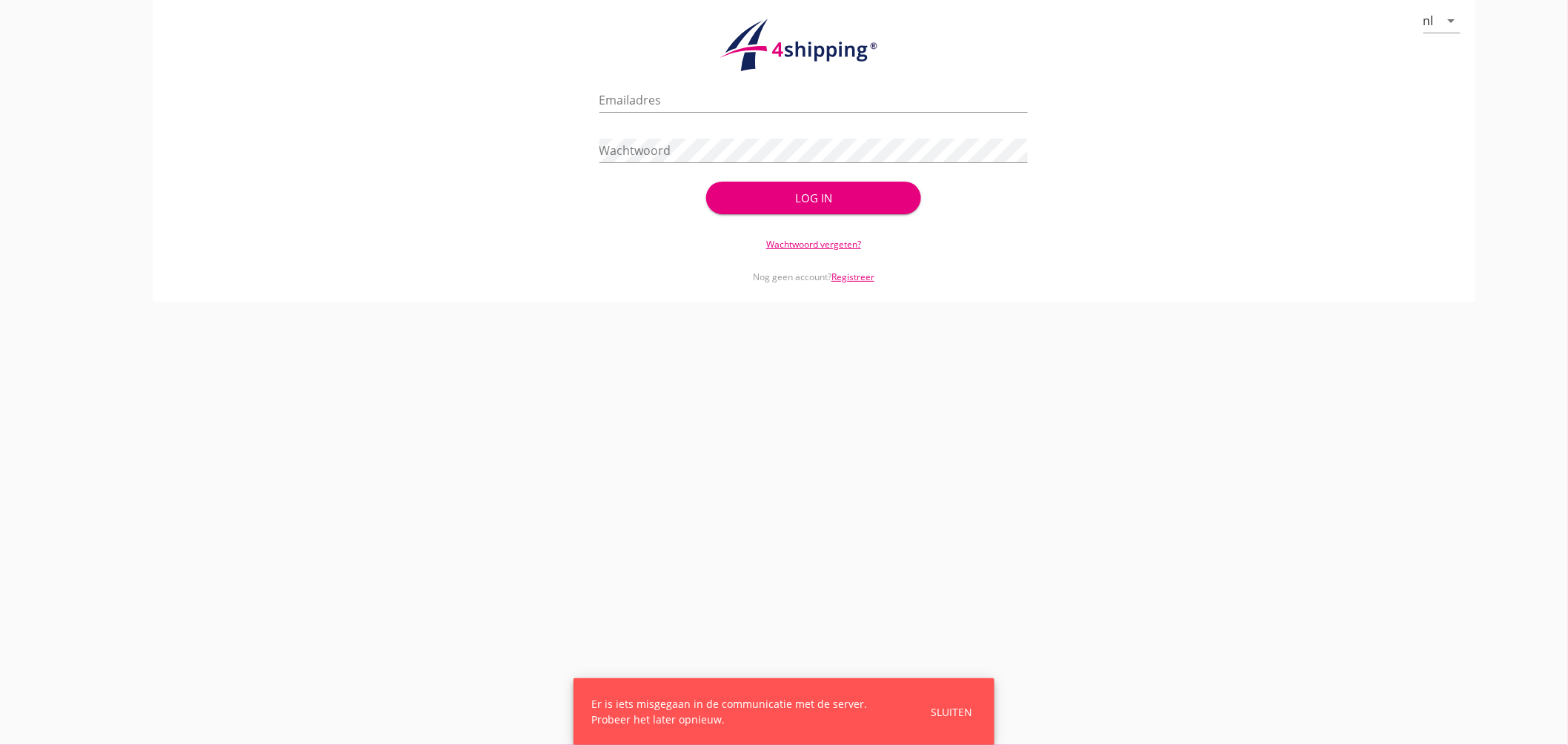
type input "jasper@stoffersbevrachtingen.nl"
click at [801, 204] on div "Log in" at bounding box center [813, 198] width 167 height 17
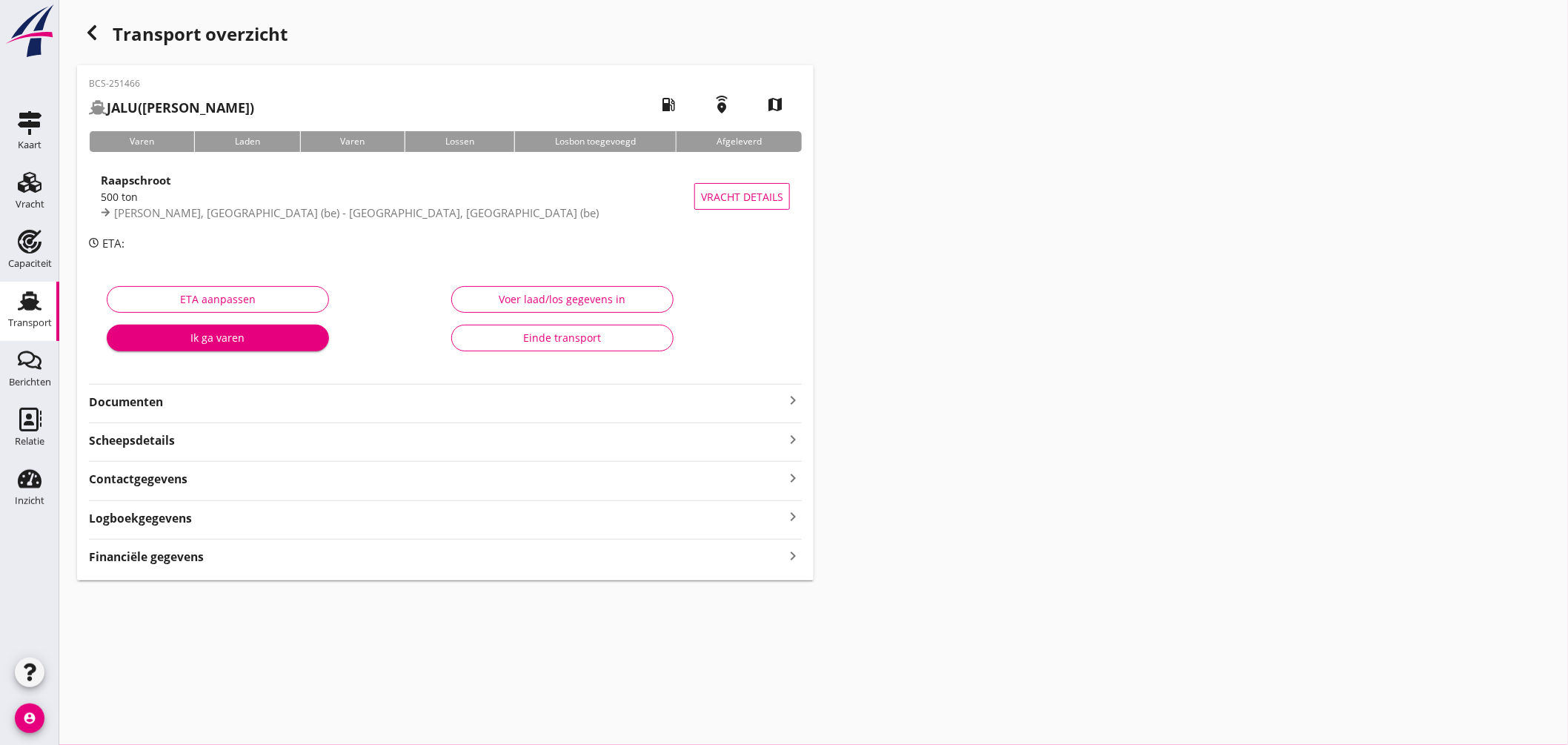
click at [791, 397] on icon "keyboard_arrow_right" at bounding box center [792, 400] width 17 height 17
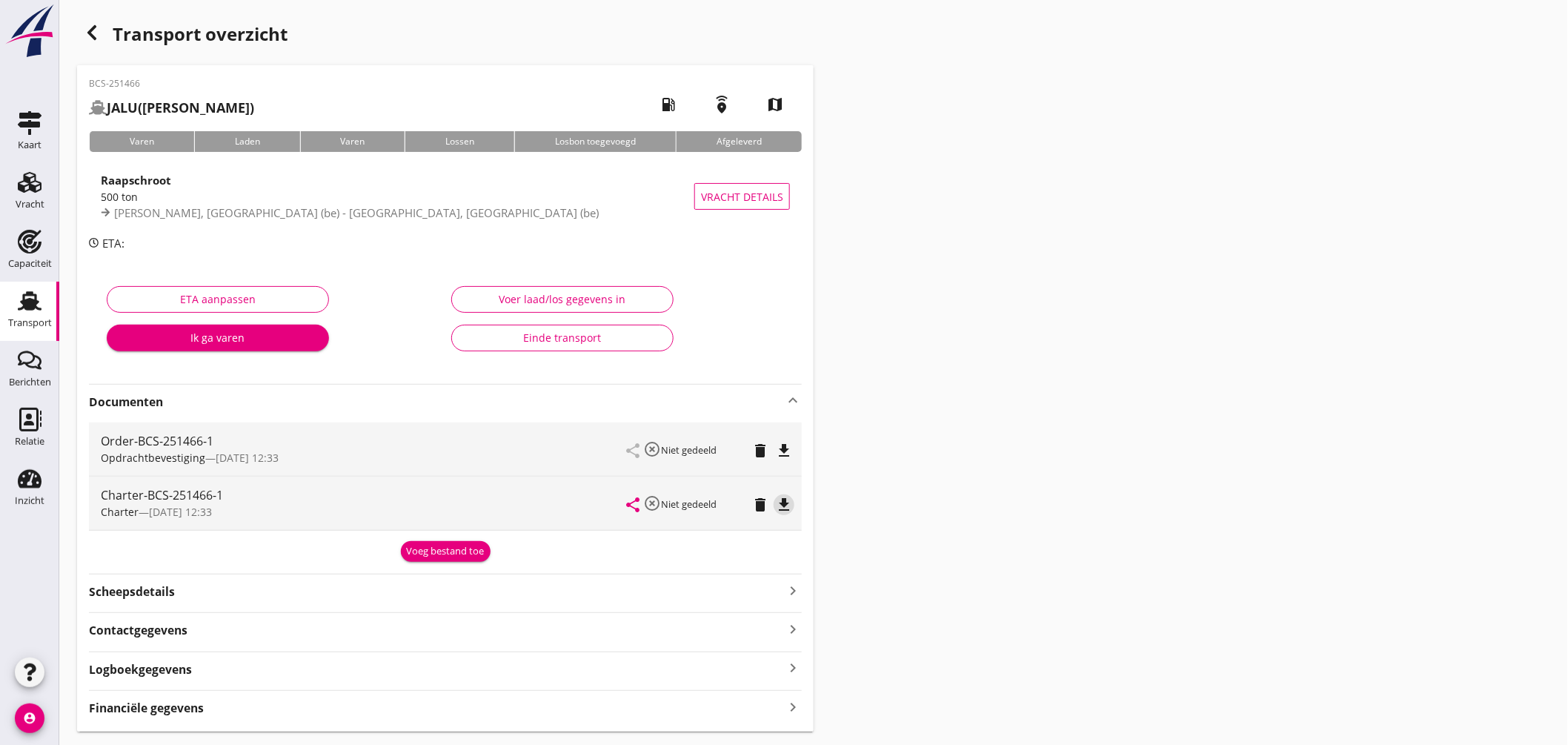
click at [787, 508] on icon "file_download" at bounding box center [783, 505] width 17 height 17
click at [45, 301] on div "Transport" at bounding box center [29, 301] width 36 height 24
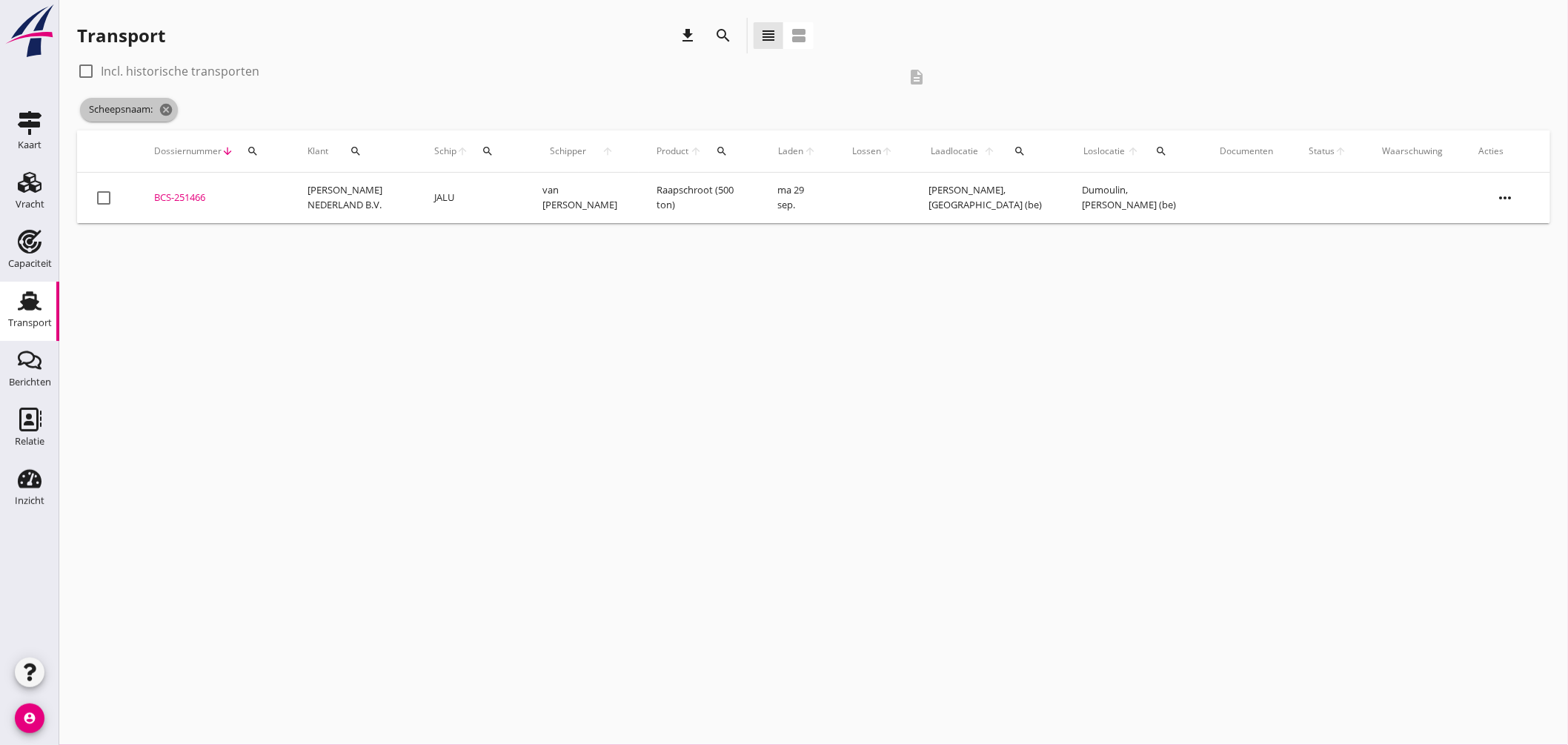
click at [164, 106] on icon "cancel" at bounding box center [166, 110] width 15 height 15
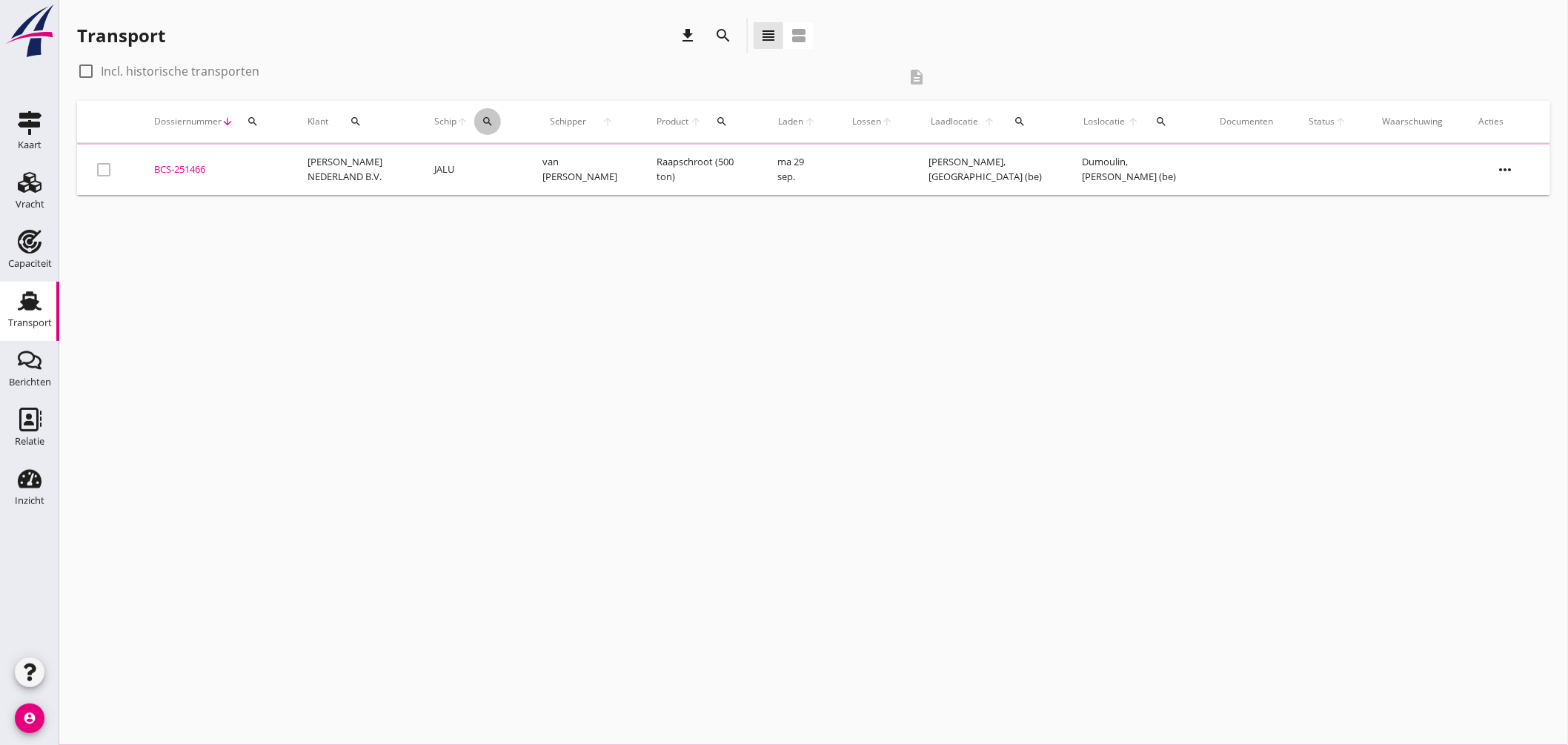
click at [493, 123] on icon "search" at bounding box center [487, 121] width 12 height 12
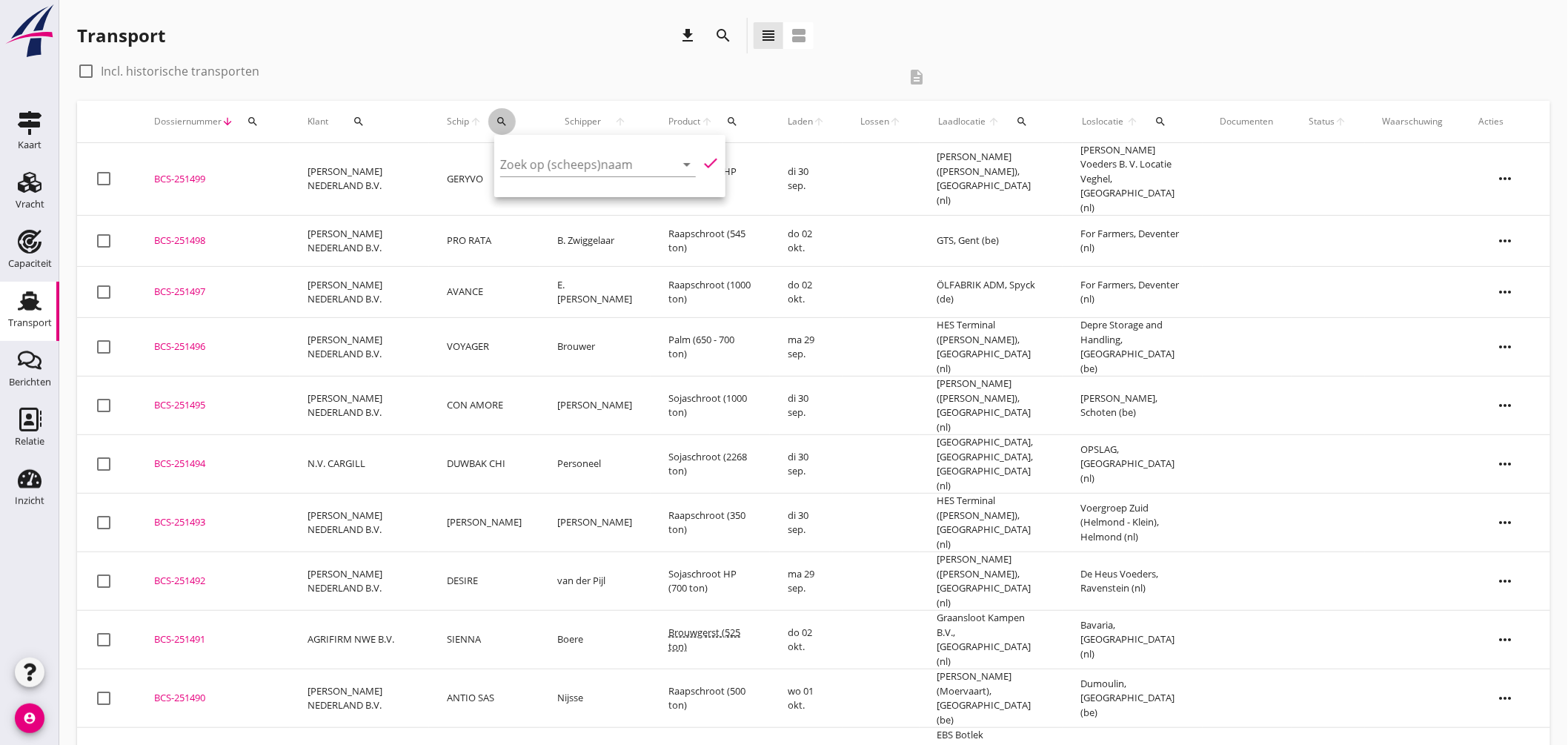
click at [508, 114] on button "search" at bounding box center [502, 121] width 28 height 27
click at [508, 124] on icon "search" at bounding box center [502, 121] width 12 height 12
click at [537, 174] on input "Zoek op (scheeps)naam" at bounding box center [576, 164] width 154 height 24
click at [621, 205] on div "ENI: 3310521 (L:58 x B:6.62)" at bounding box center [619, 210] width 135 height 16
click at [705, 160] on icon "check" at bounding box center [709, 162] width 17 height 17
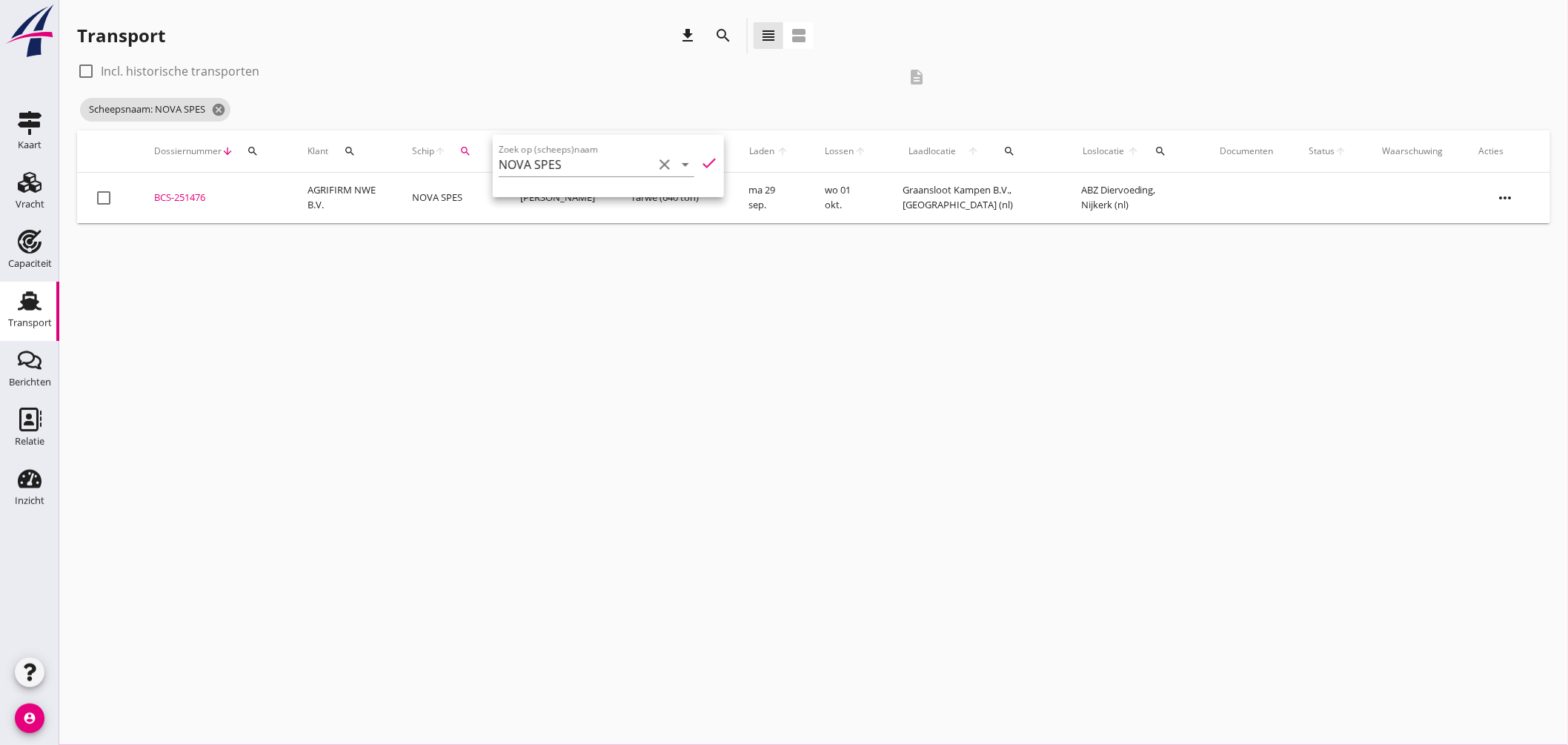
click at [577, 292] on div "cancel You are impersonating another user. Transport download search view_headl…" at bounding box center [814, 372] width 1509 height 745
drag, startPoint x: 225, startPoint y: 106, endPoint x: 234, endPoint y: 112, distance: 10.8
click at [224, 106] on icon "cancel" at bounding box center [218, 110] width 15 height 15
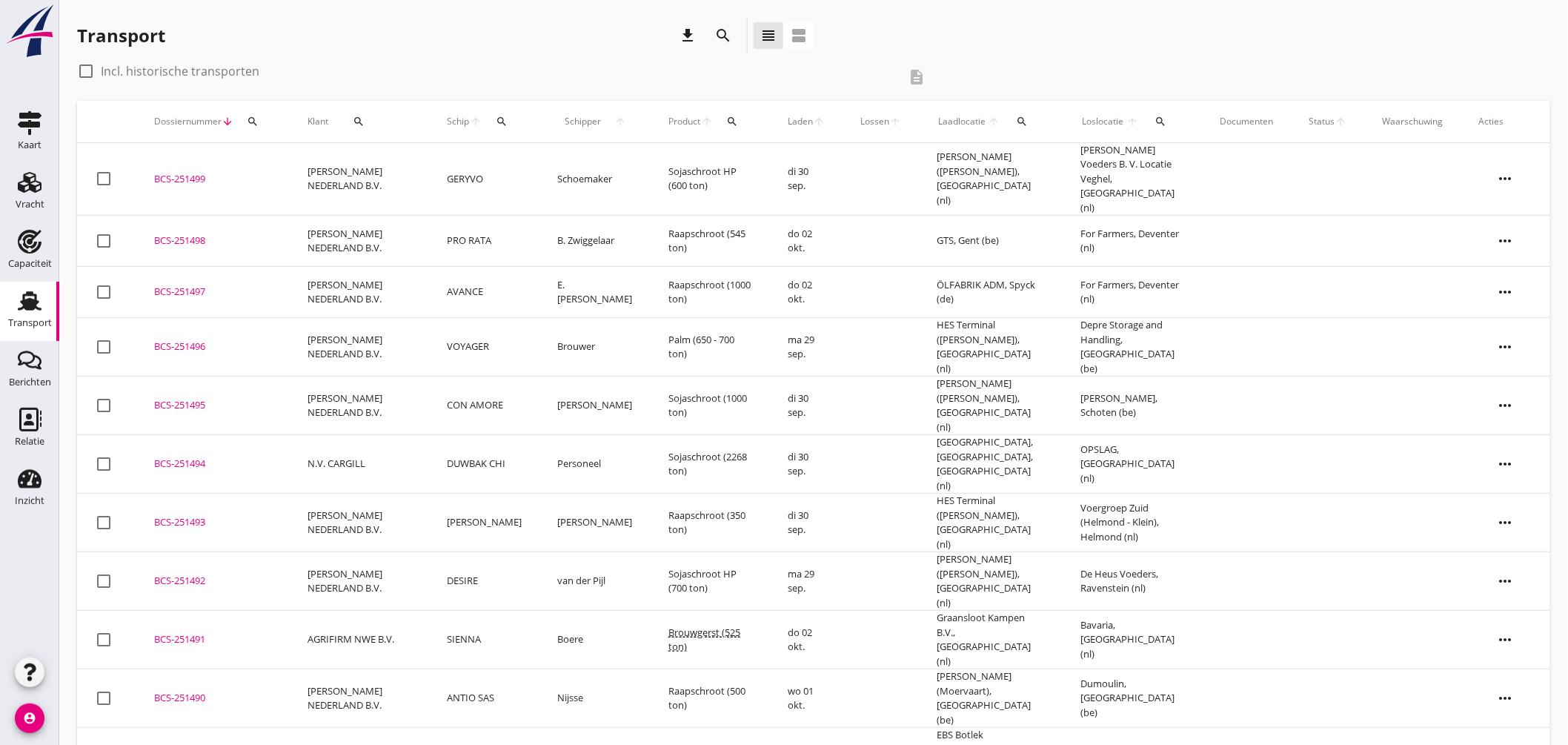
click at [507, 121] on icon "search" at bounding box center [502, 121] width 12 height 12
click at [546, 160] on input "Zoek op (scheeps)naam" at bounding box center [576, 164] width 154 height 24
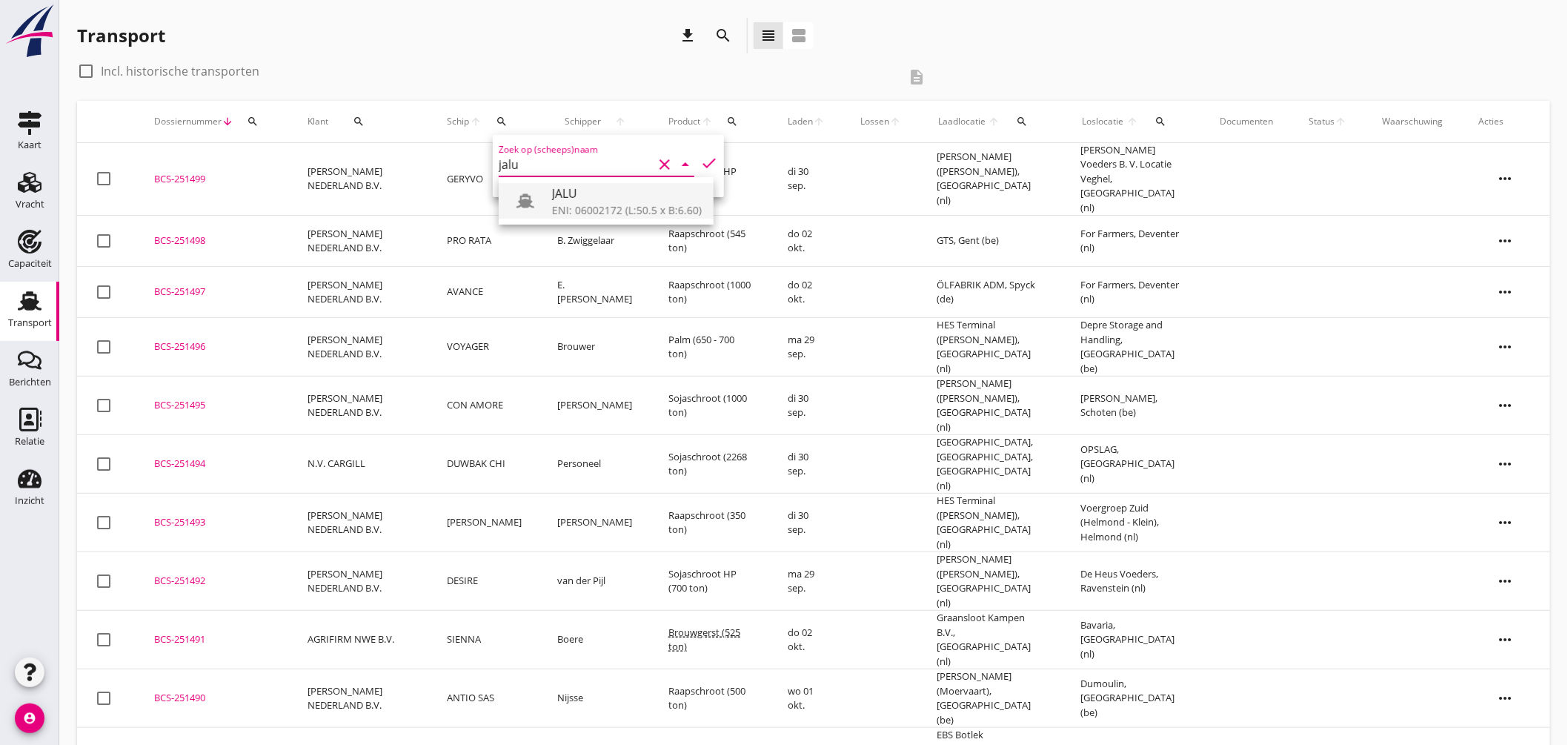
click at [569, 200] on div "JALU" at bounding box center [626, 193] width 149 height 17
click at [702, 154] on icon "check" at bounding box center [709, 162] width 17 height 17
type input "JALU"
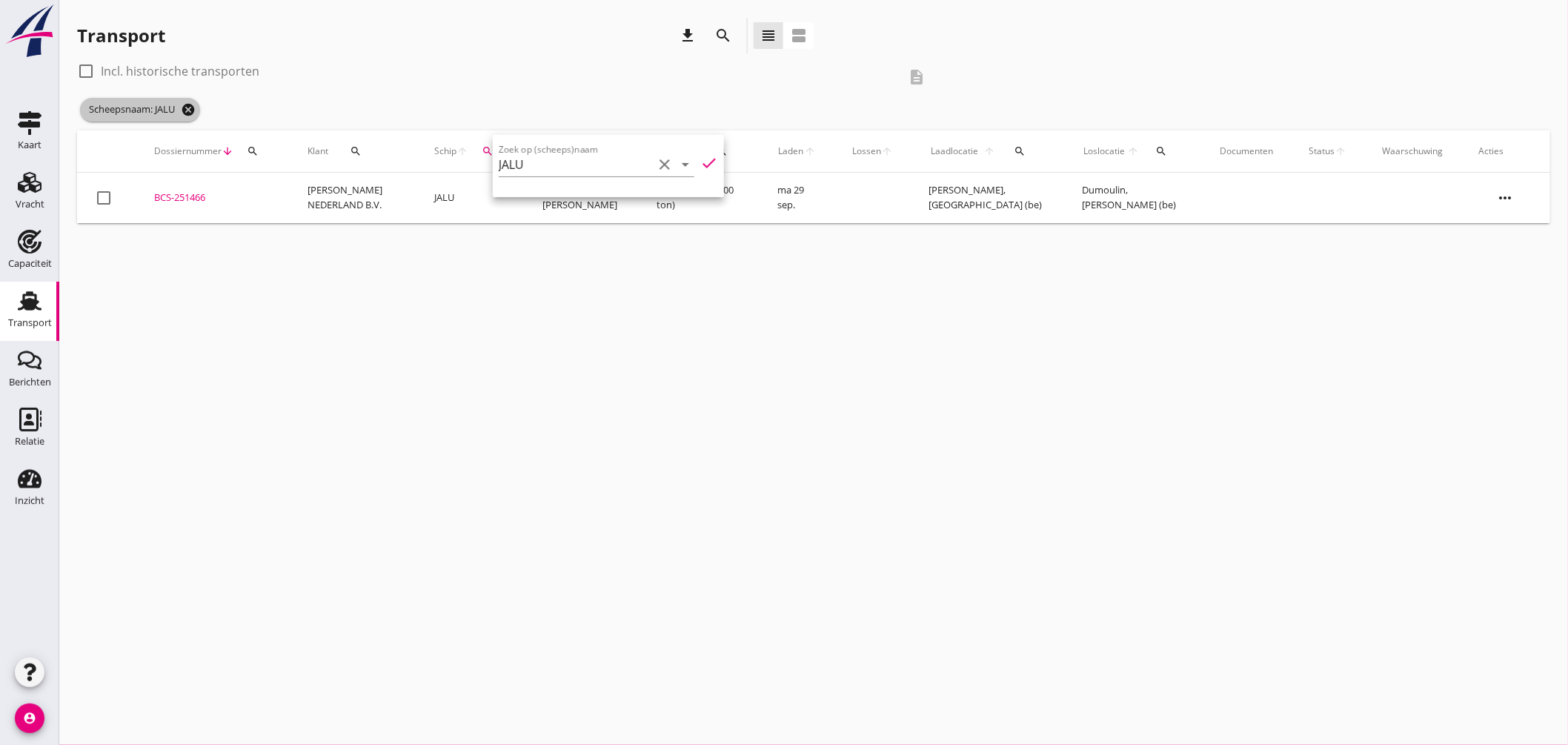
click at [190, 103] on icon "cancel" at bounding box center [188, 110] width 15 height 15
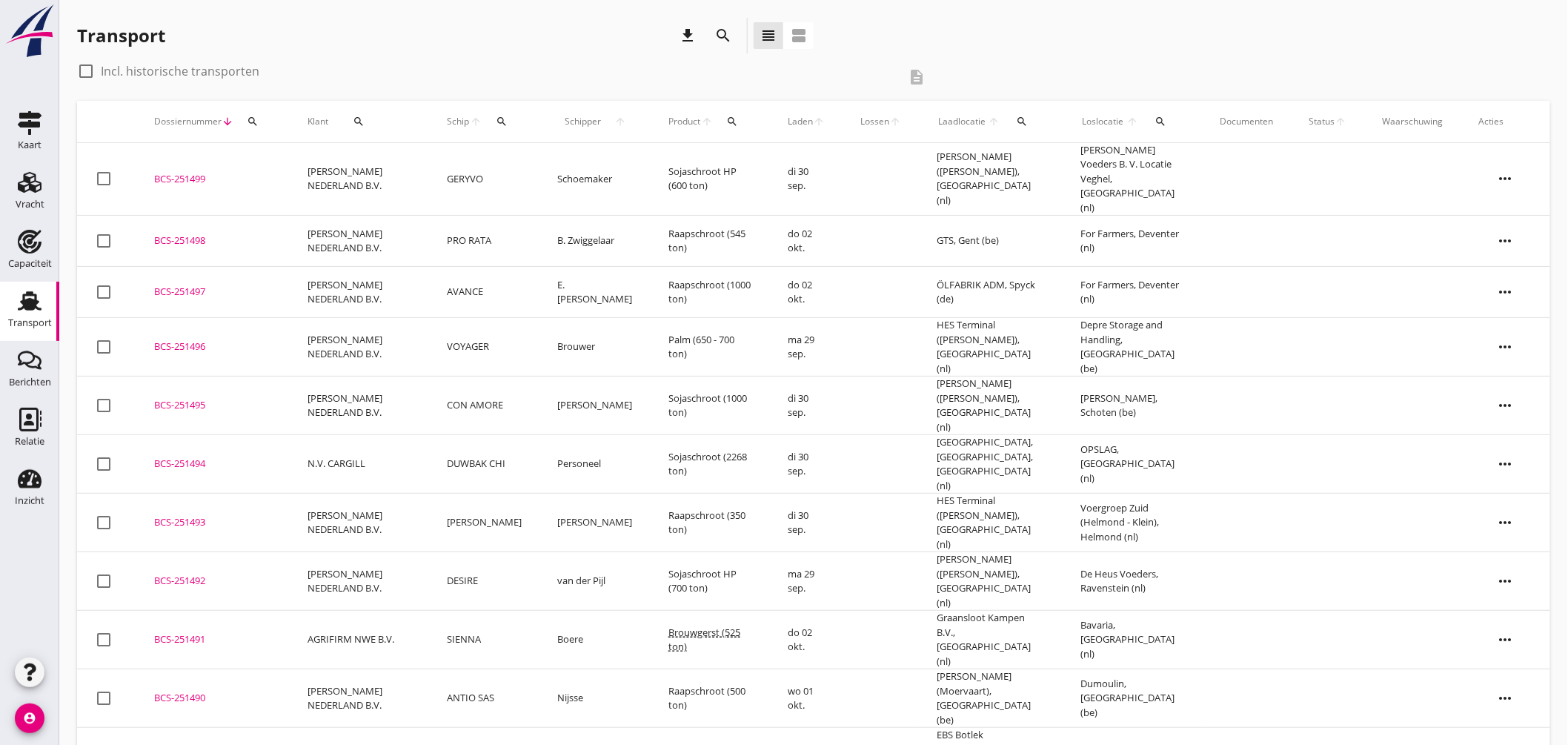
drag, startPoint x: 501, startPoint y: 113, endPoint x: 512, endPoint y: 122, distance: 14.2
click at [501, 113] on button "search" at bounding box center [502, 121] width 28 height 27
click at [558, 165] on input "Zoek op (scheeps)naam" at bounding box center [576, 164] width 154 height 24
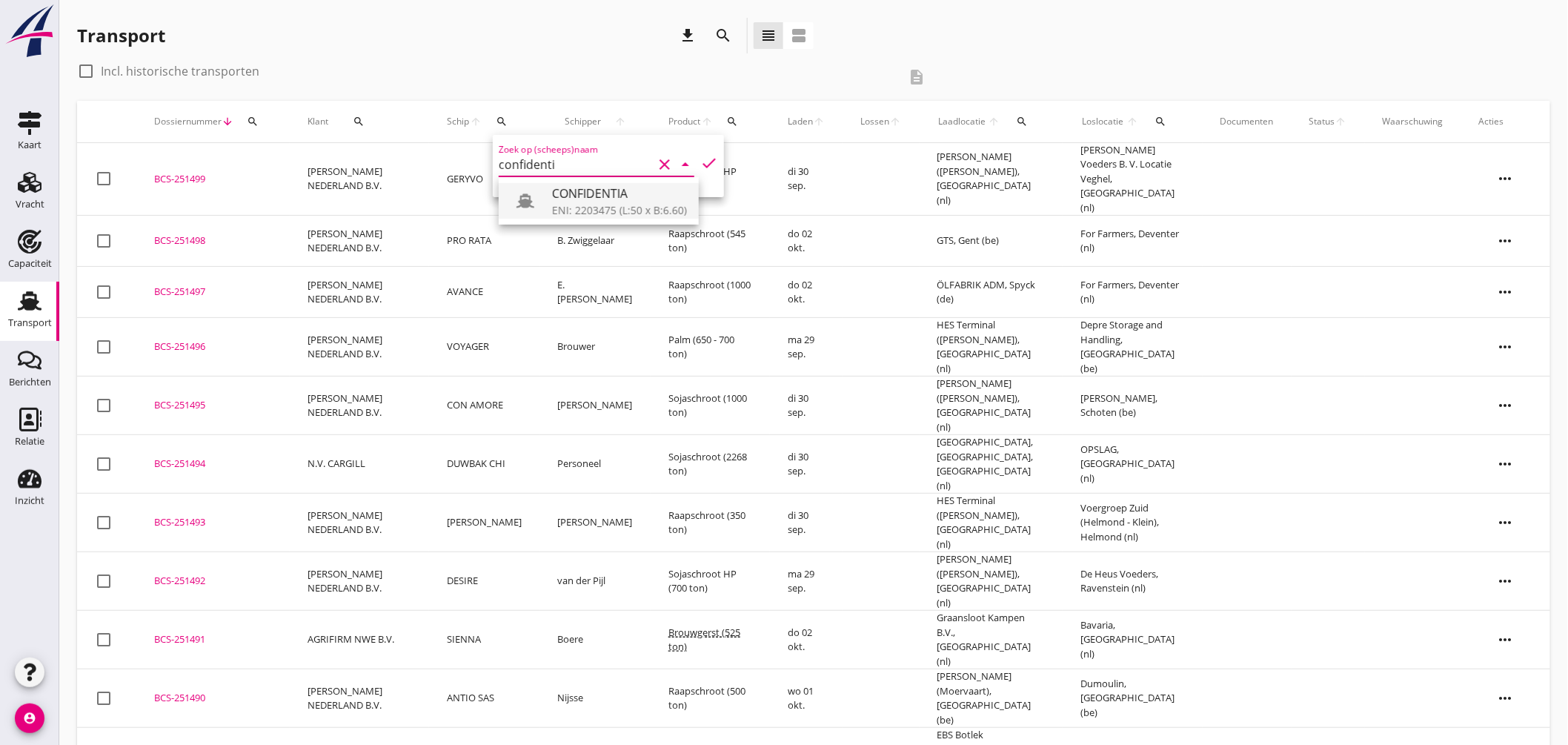
click at [635, 206] on div "ENI: 2203475 (L:50 x B:6.60)" at bounding box center [619, 210] width 135 height 16
click at [705, 161] on icon "check" at bounding box center [709, 162] width 17 height 17
type input "CONFIDENTIA"
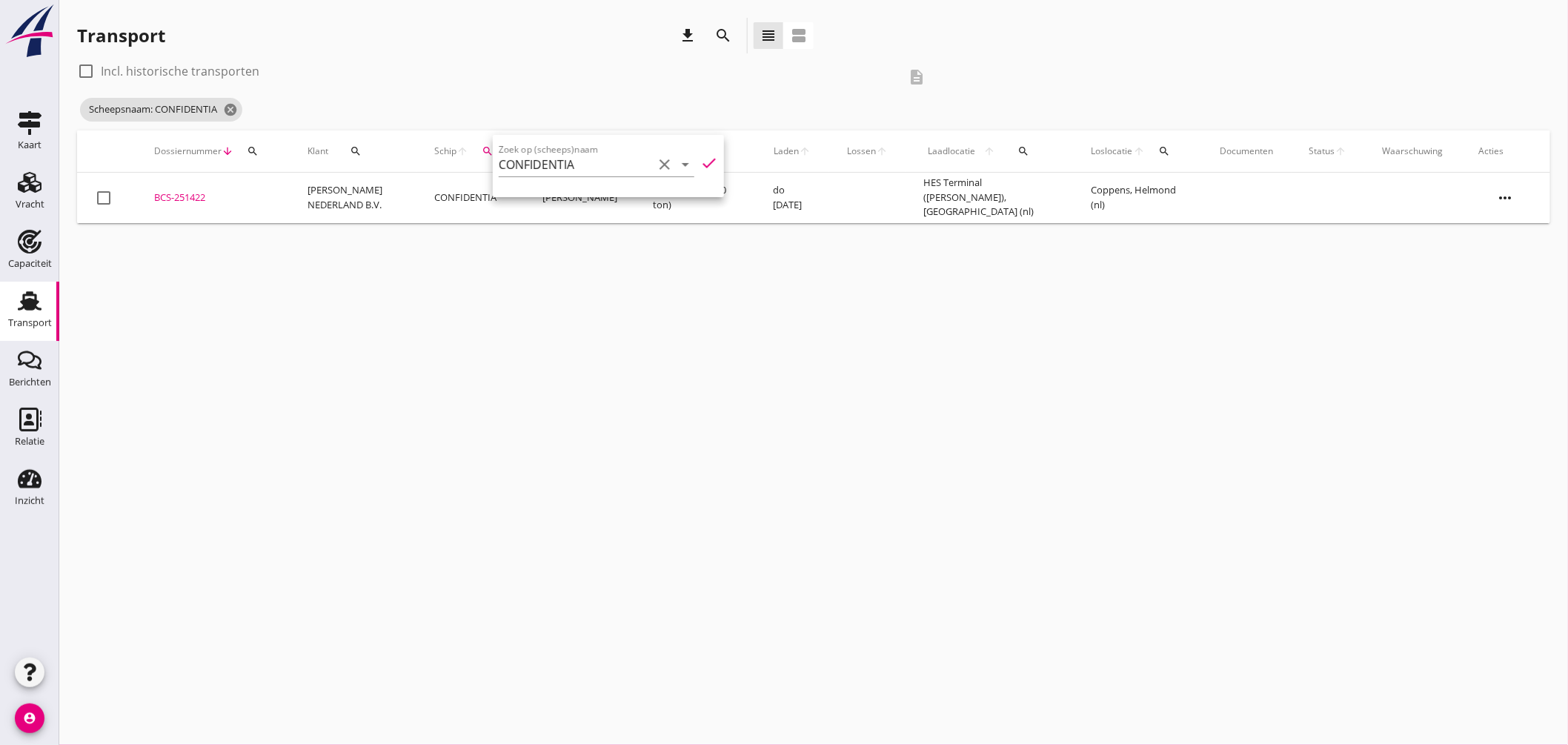
click at [754, 306] on div "cancel You are impersonating another user. Transport download search view_headl…" at bounding box center [814, 372] width 1509 height 745
click at [234, 114] on icon "cancel" at bounding box center [230, 110] width 15 height 15
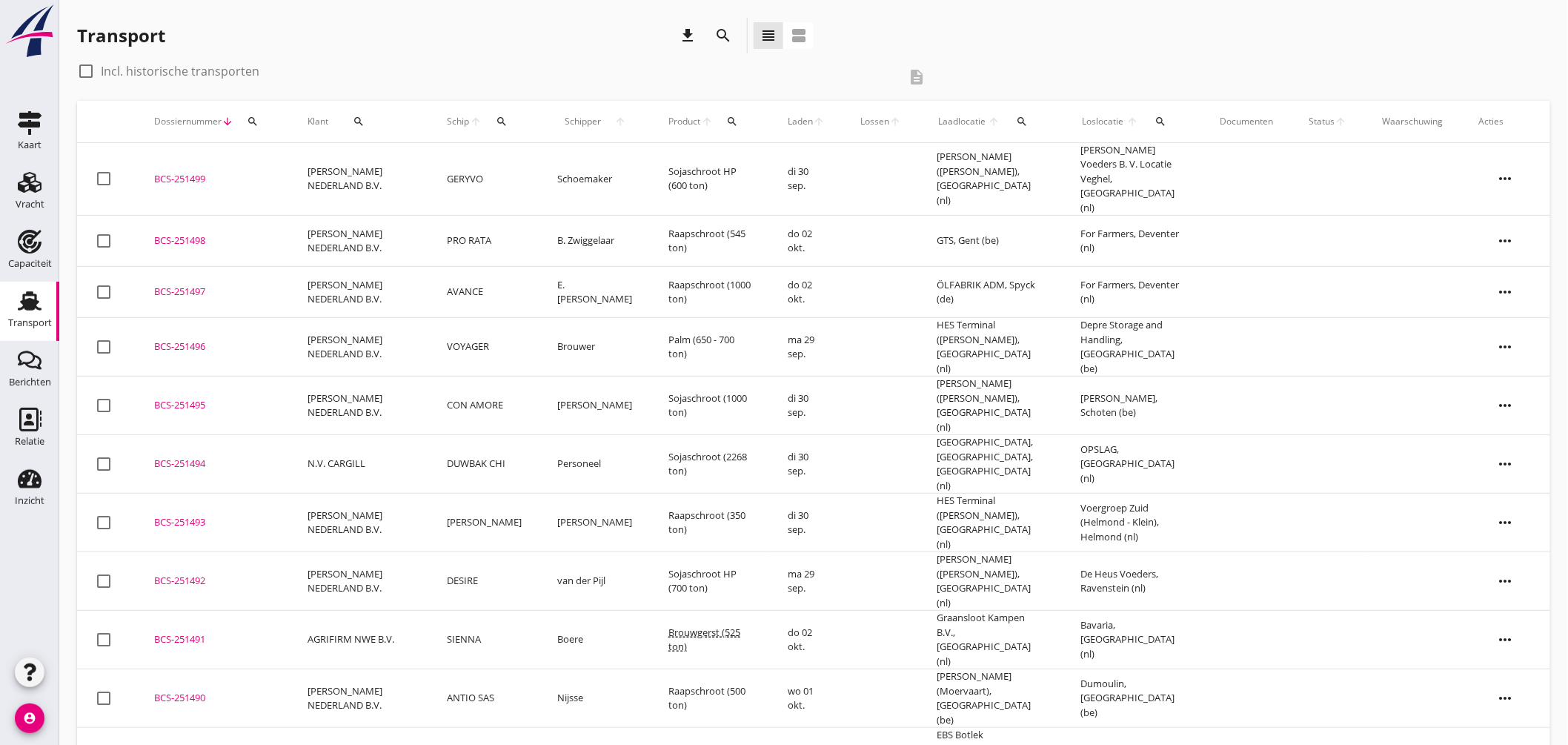
click at [1142, 120] on div "Loslocatie arrow_upward search" at bounding box center [1132, 121] width 105 height 36
click at [1158, 117] on icon "search" at bounding box center [1161, 121] width 12 height 12
click at [1204, 161] on input "text" at bounding box center [1249, 164] width 154 height 24
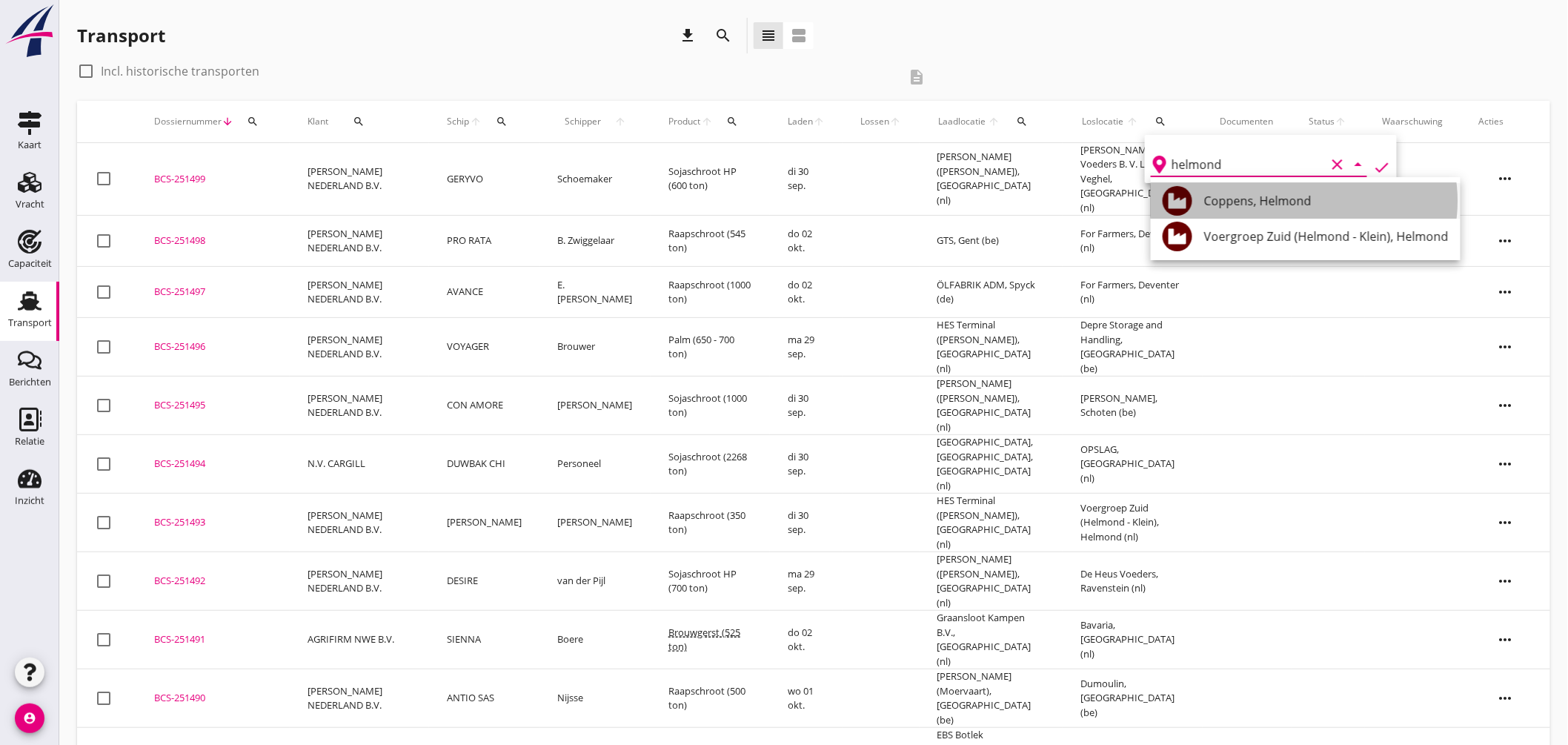
click at [1220, 193] on div "Coppens, Helmond" at bounding box center [1326, 200] width 245 height 17
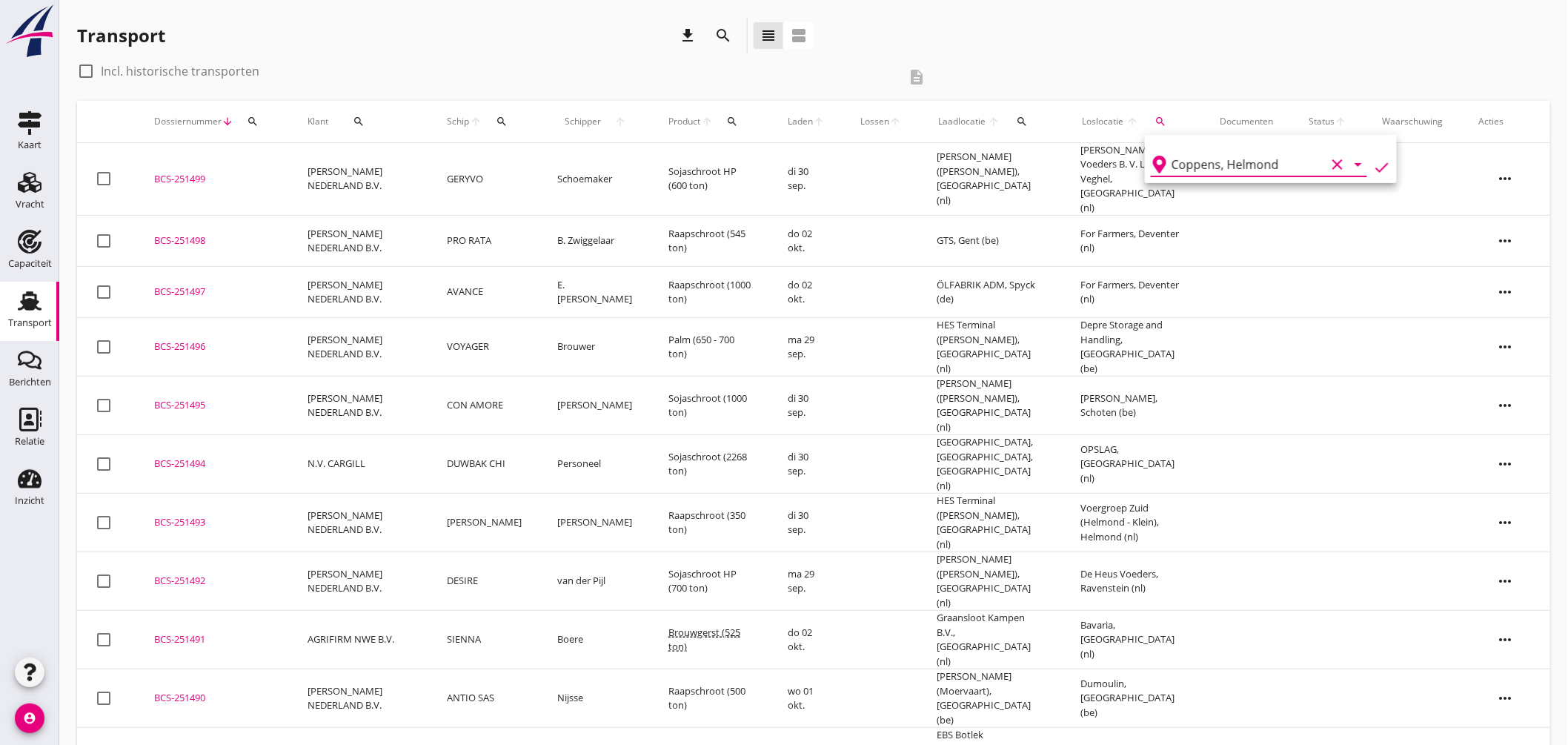
click at [1381, 161] on icon "check" at bounding box center [1382, 167] width 17 height 17
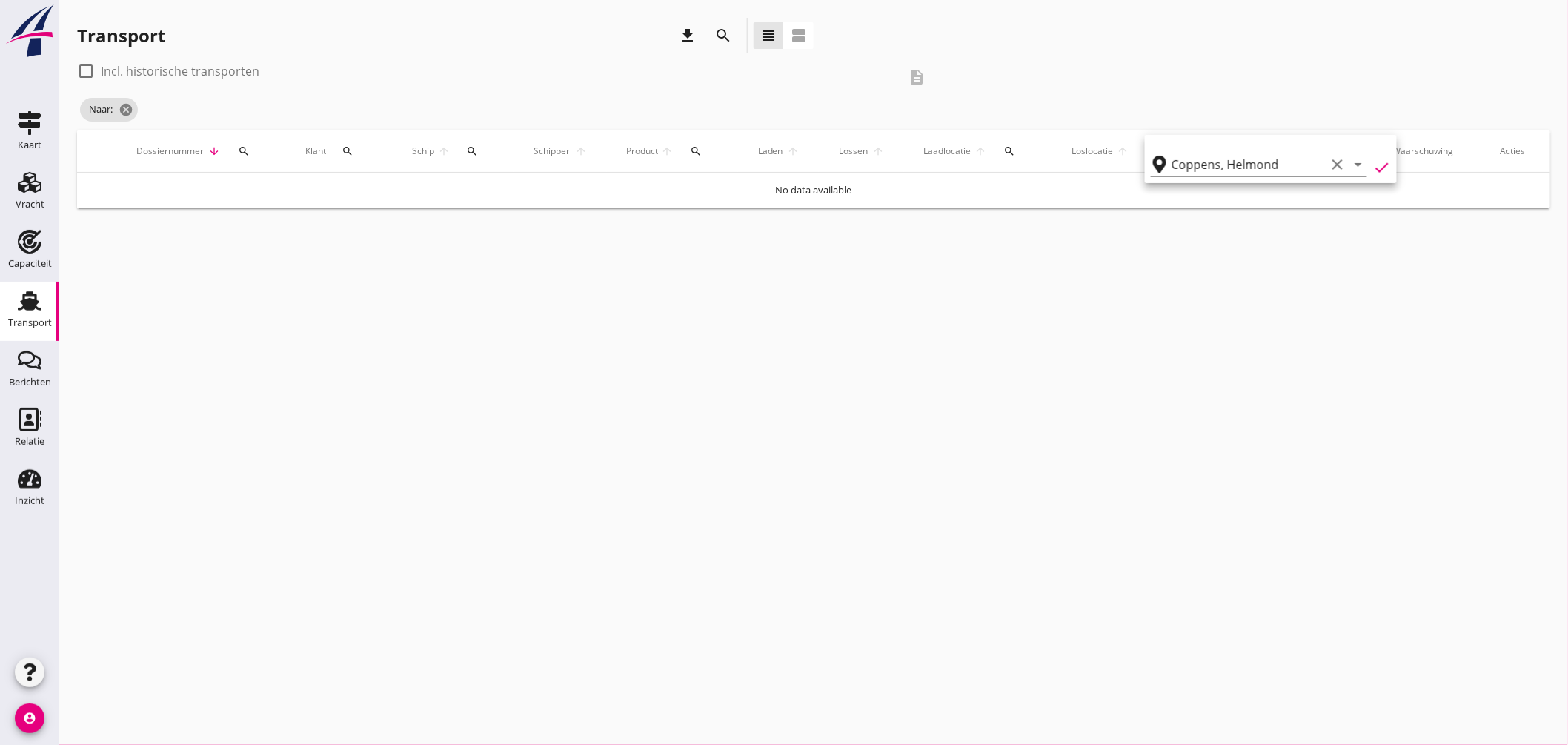
type input "Coppens"
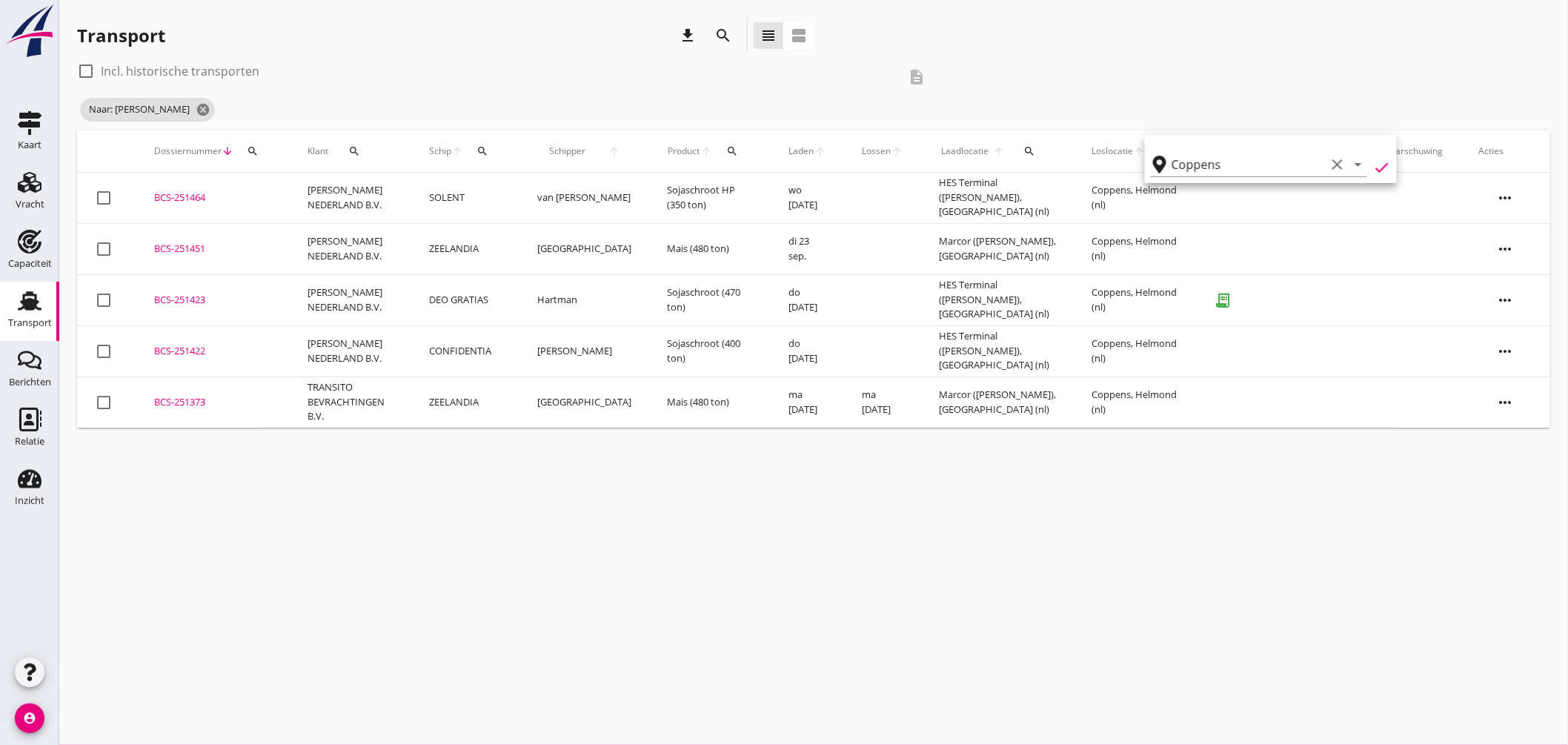
click at [242, 197] on div "BCS-251464" at bounding box center [213, 198] width 118 height 15
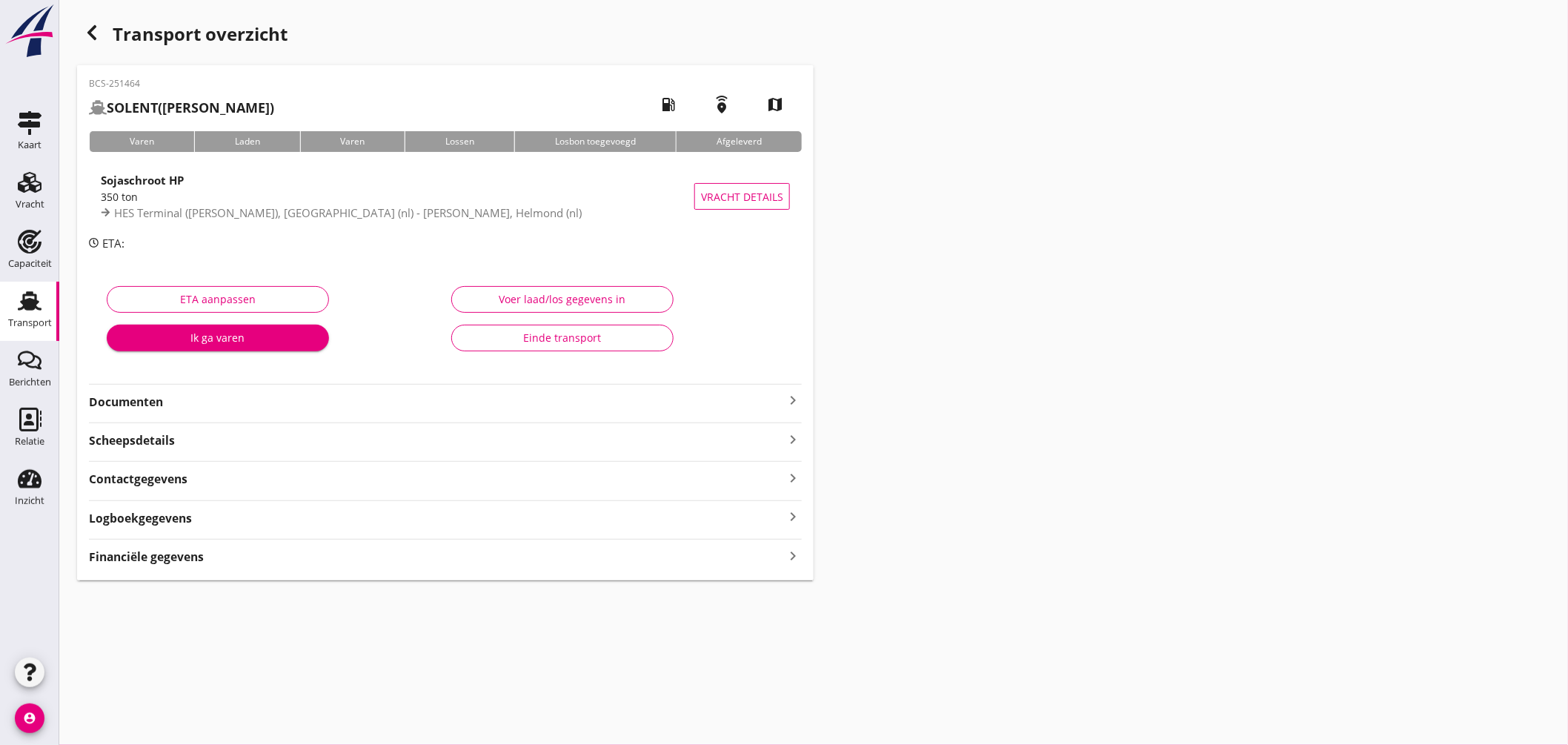
click at [39, 315] on div "Transport" at bounding box center [30, 323] width 44 height 21
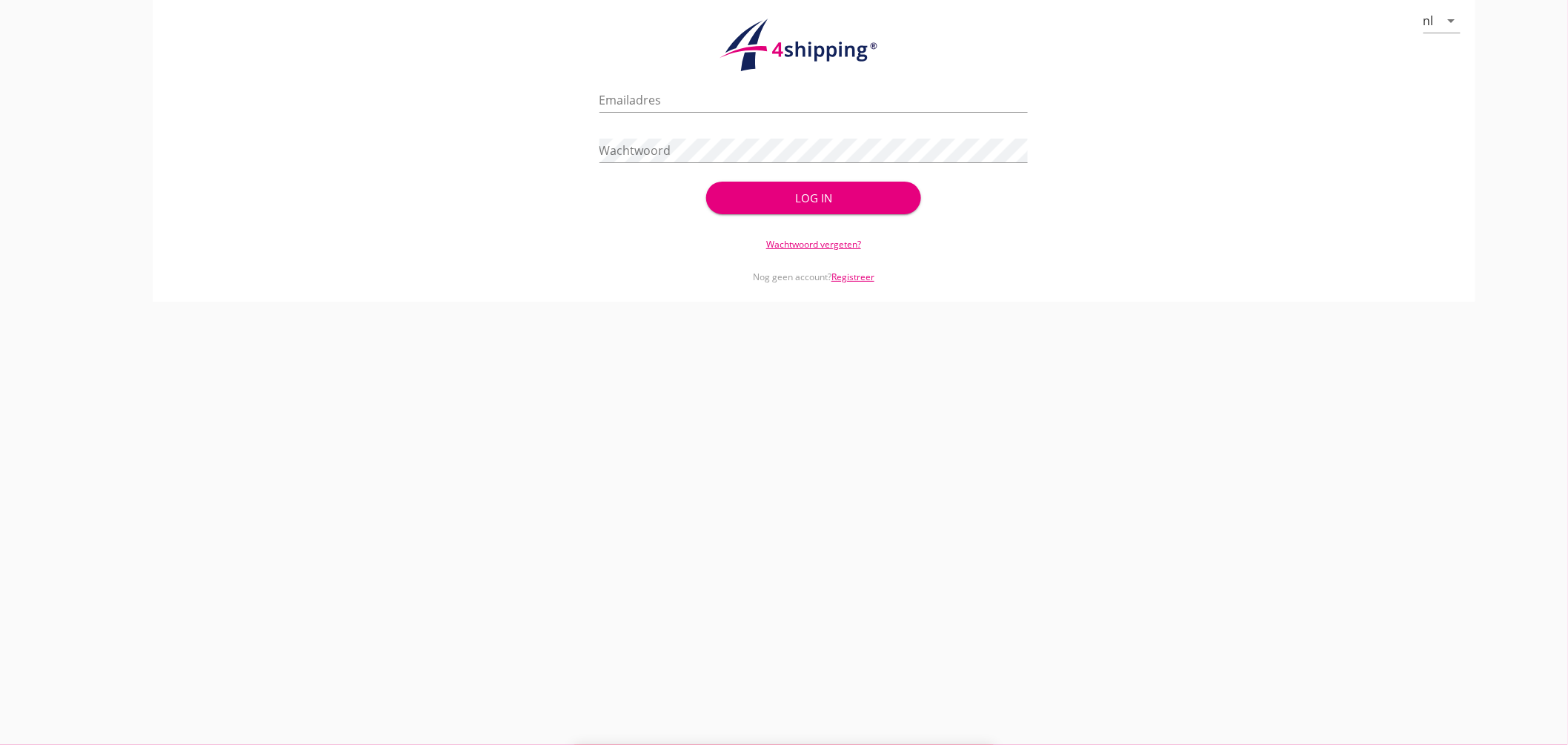
type input "jasper@stoffersbevrachtingen.nl"
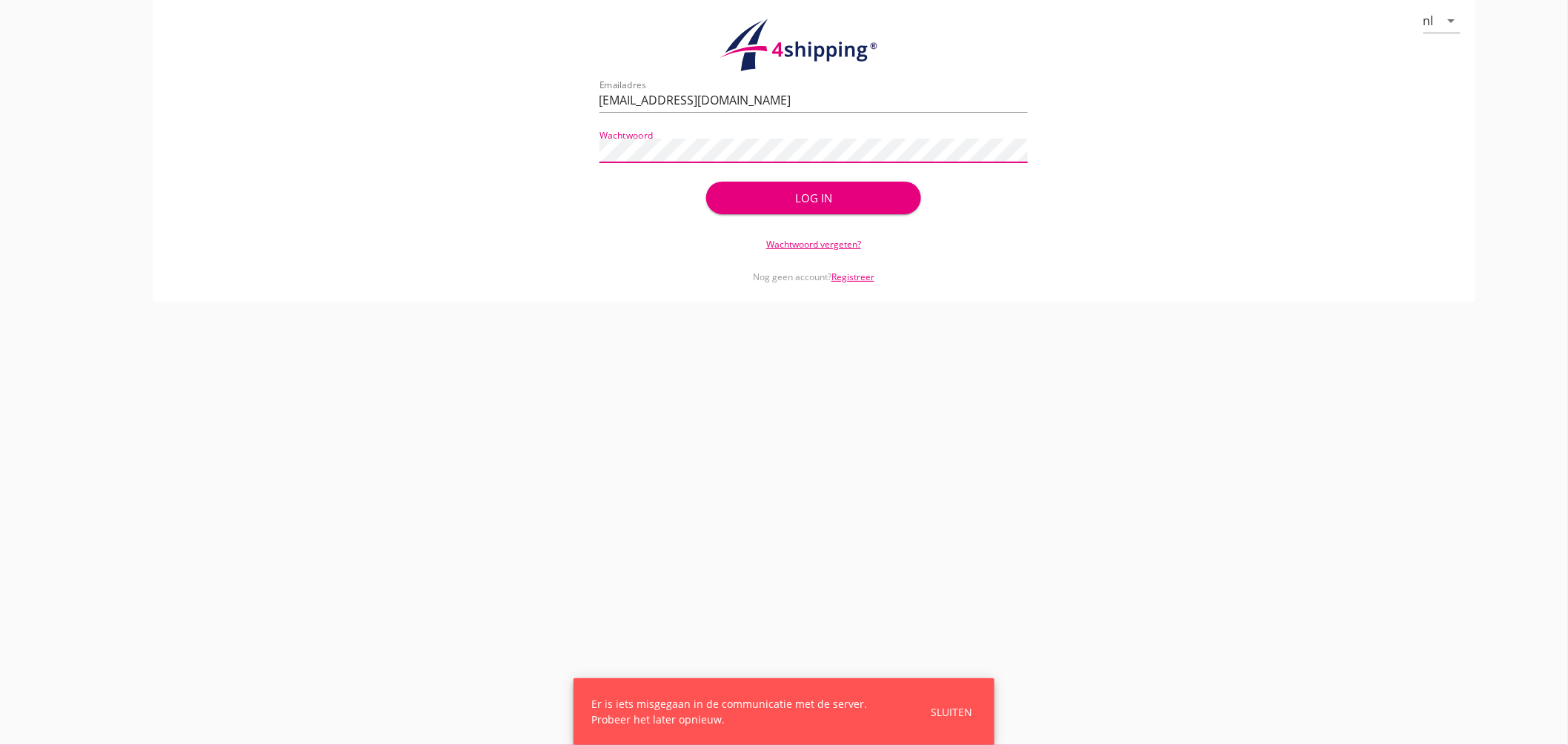
click at [805, 200] on div "Log in" at bounding box center [813, 198] width 167 height 17
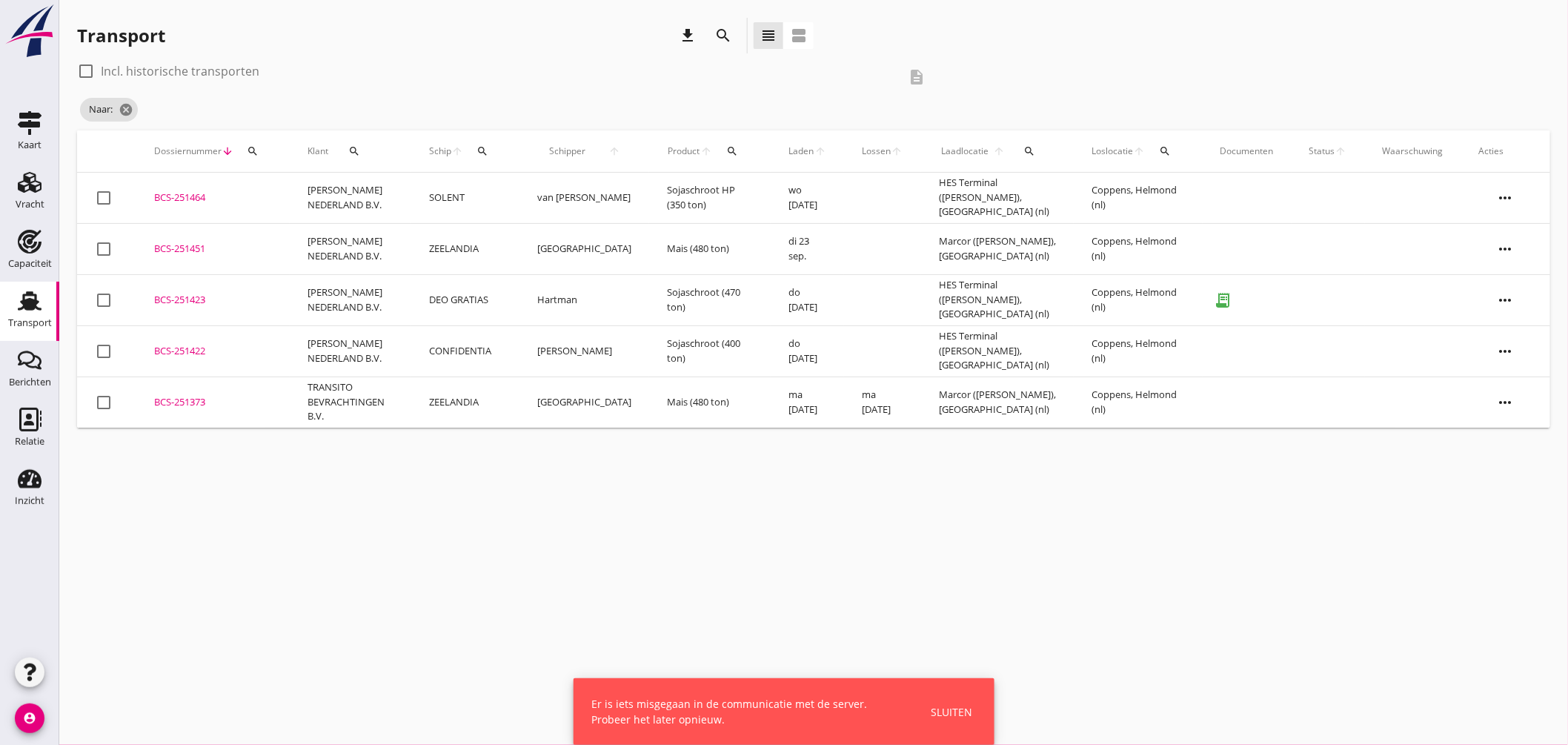
click at [496, 142] on button "search" at bounding box center [482, 150] width 27 height 27
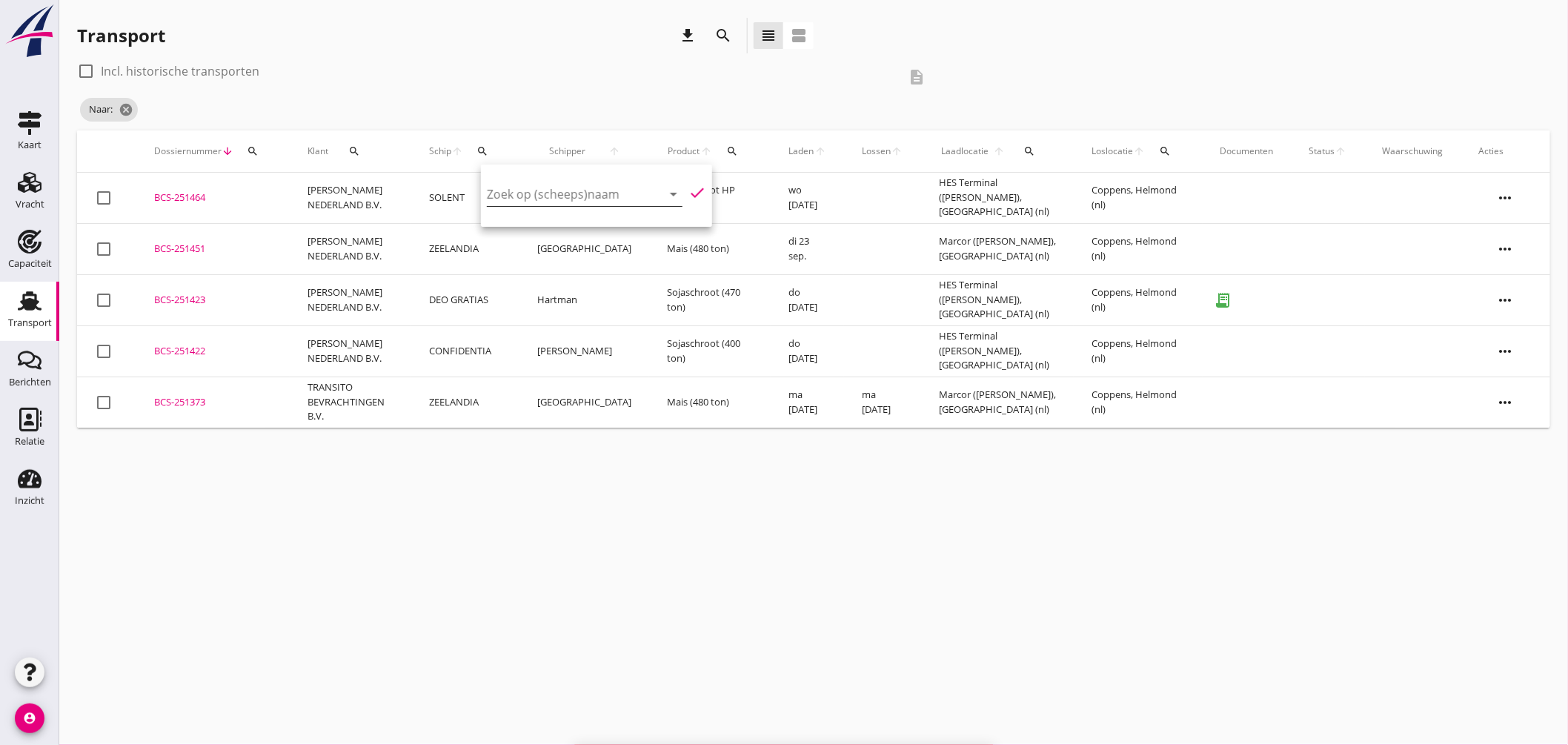
click at [537, 195] on input "Zoek op (scheeps)naam" at bounding box center [564, 195] width 154 height 24
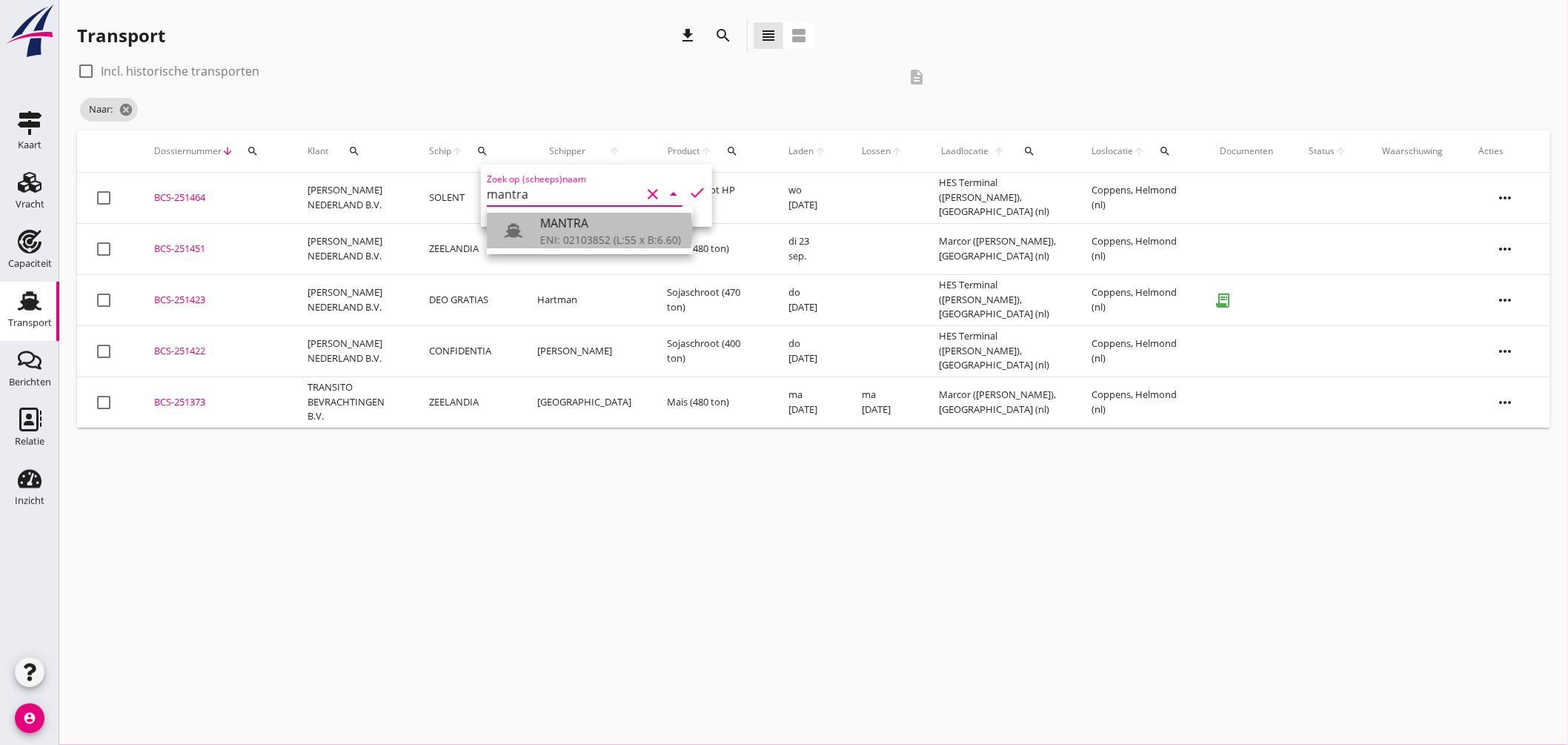
click at [572, 221] on div "MANTRA" at bounding box center [611, 223] width 141 height 17
drag, startPoint x: 120, startPoint y: 106, endPoint x: 130, endPoint y: 109, distance: 10.4
click at [120, 107] on icon "cancel" at bounding box center [126, 110] width 15 height 15
type input "MANTRA"
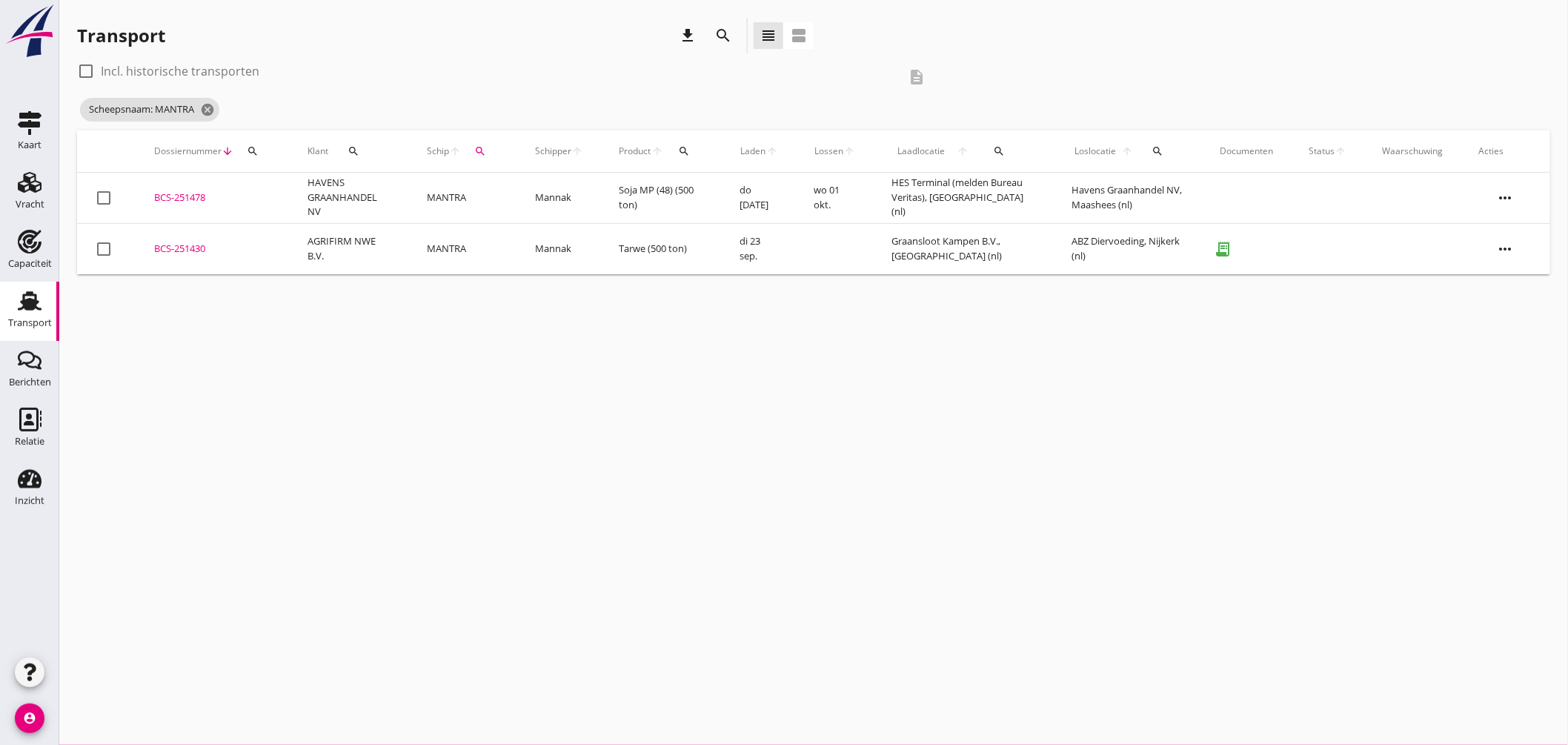
click at [197, 195] on div "BCS-251478" at bounding box center [213, 198] width 118 height 15
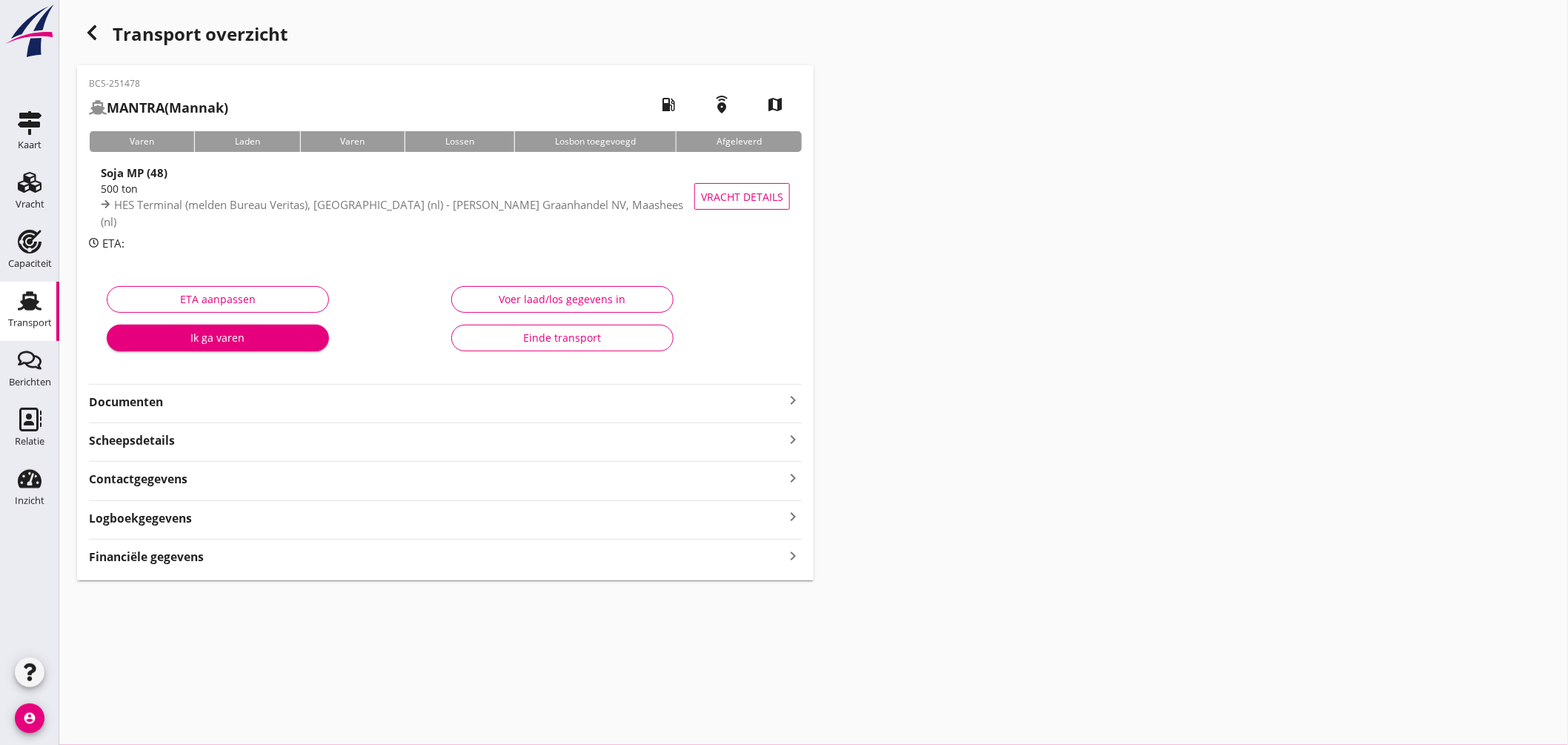
click at [32, 300] on use at bounding box center [29, 301] width 24 height 19
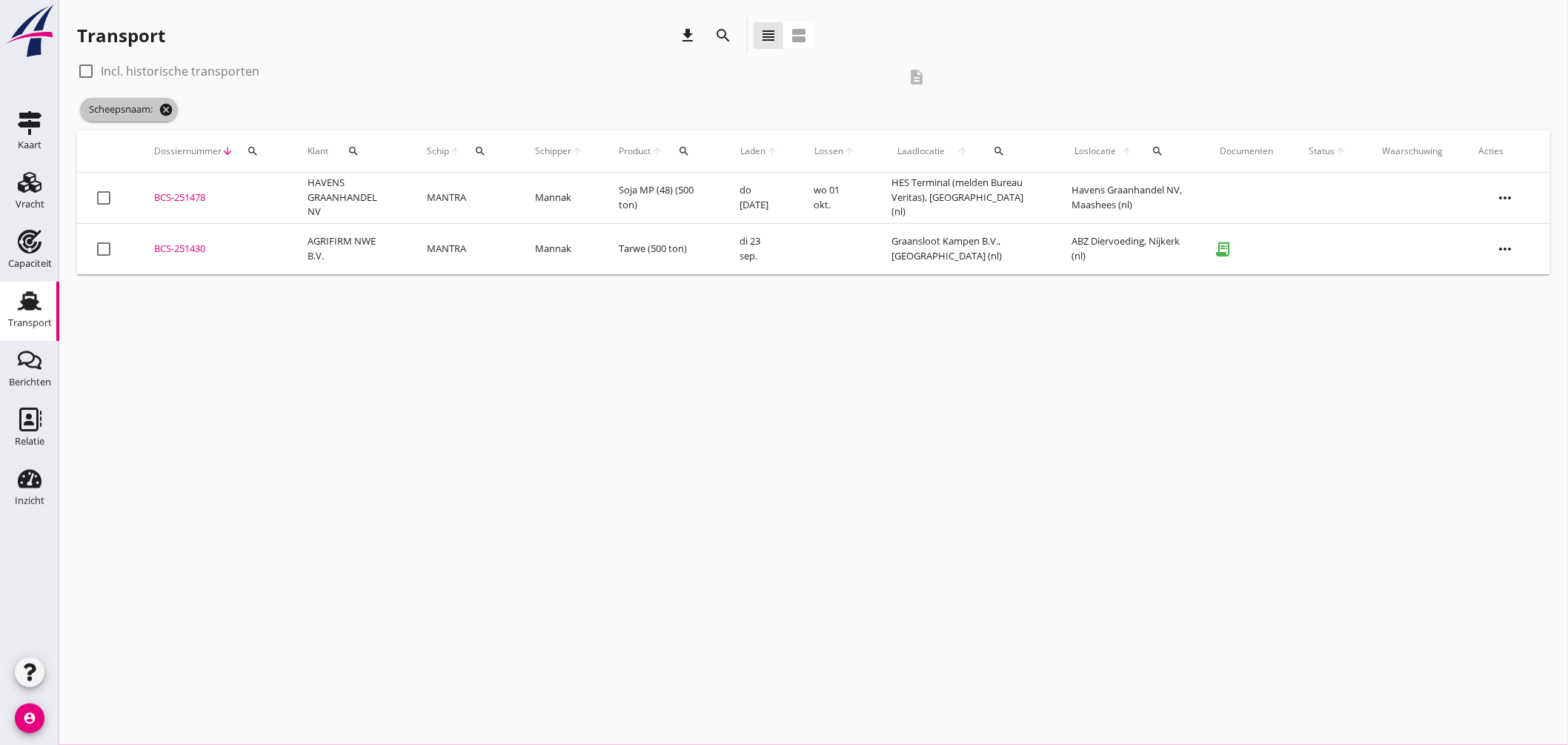
click at [164, 103] on icon "cancel" at bounding box center [166, 110] width 15 height 15
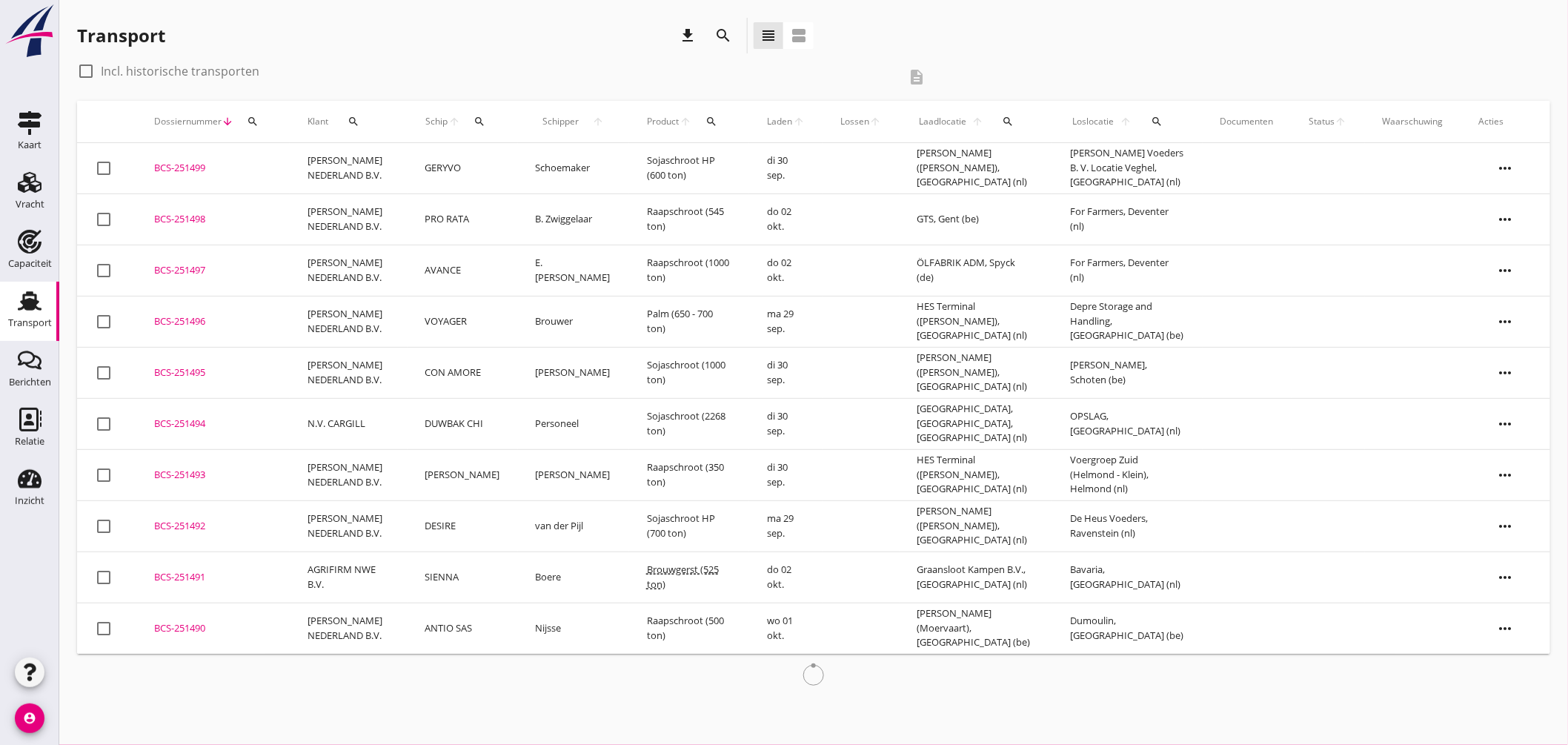
click at [1159, 122] on icon "search" at bounding box center [1156, 121] width 12 height 12
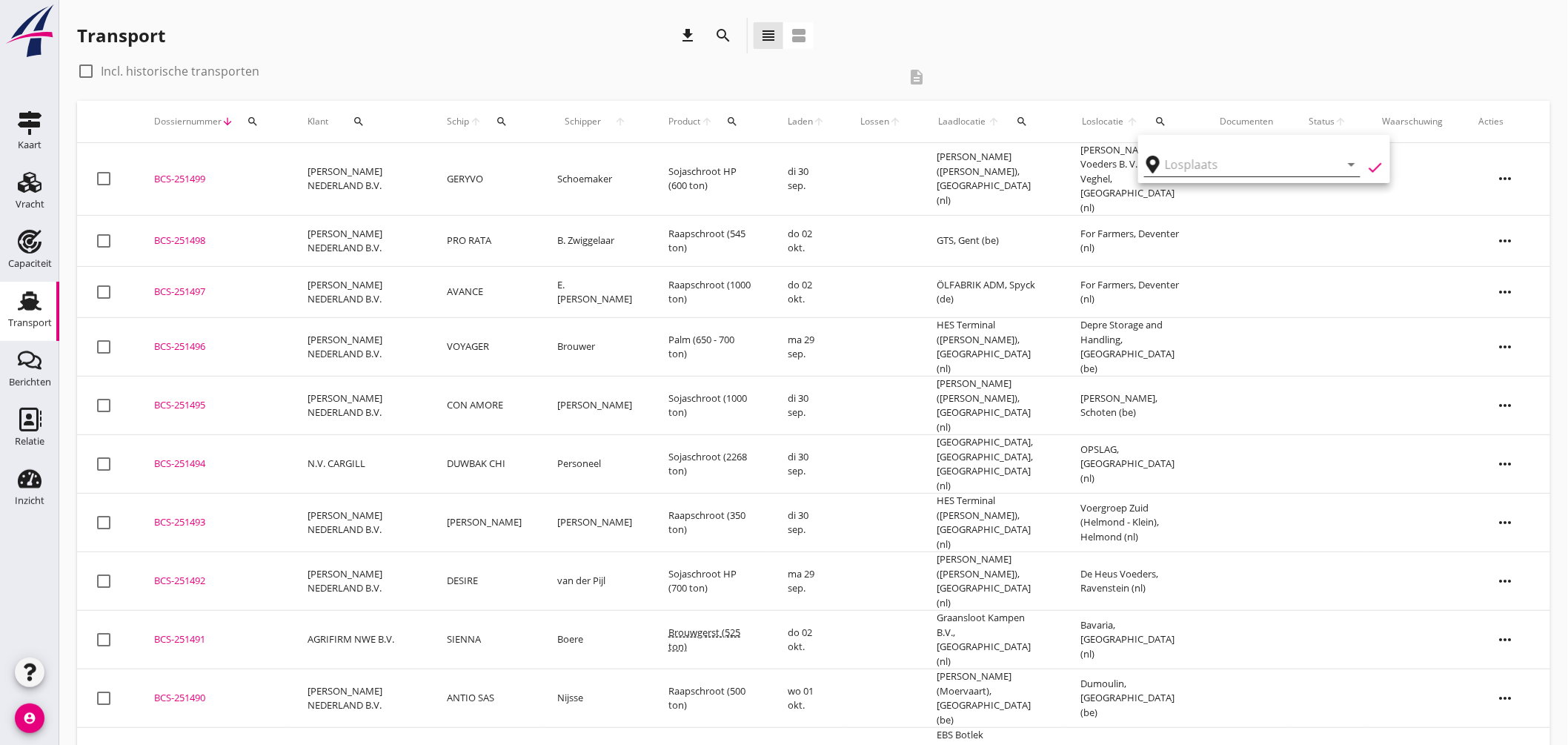
click at [1189, 161] on input "text" at bounding box center [1242, 164] width 154 height 24
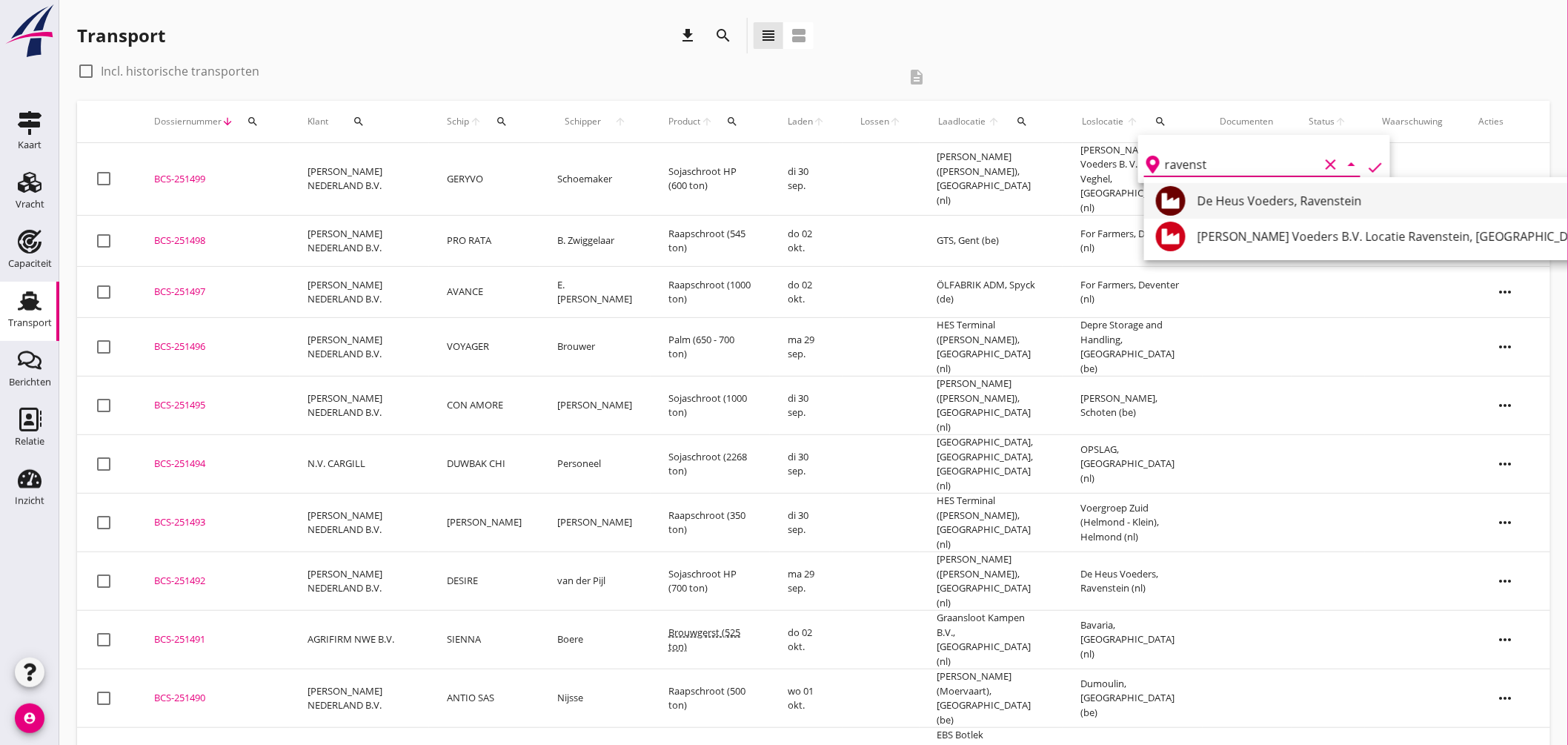
click at [1239, 195] on div "De Heus Voeders, Ravenstein" at bounding box center [1396, 200] width 396 height 17
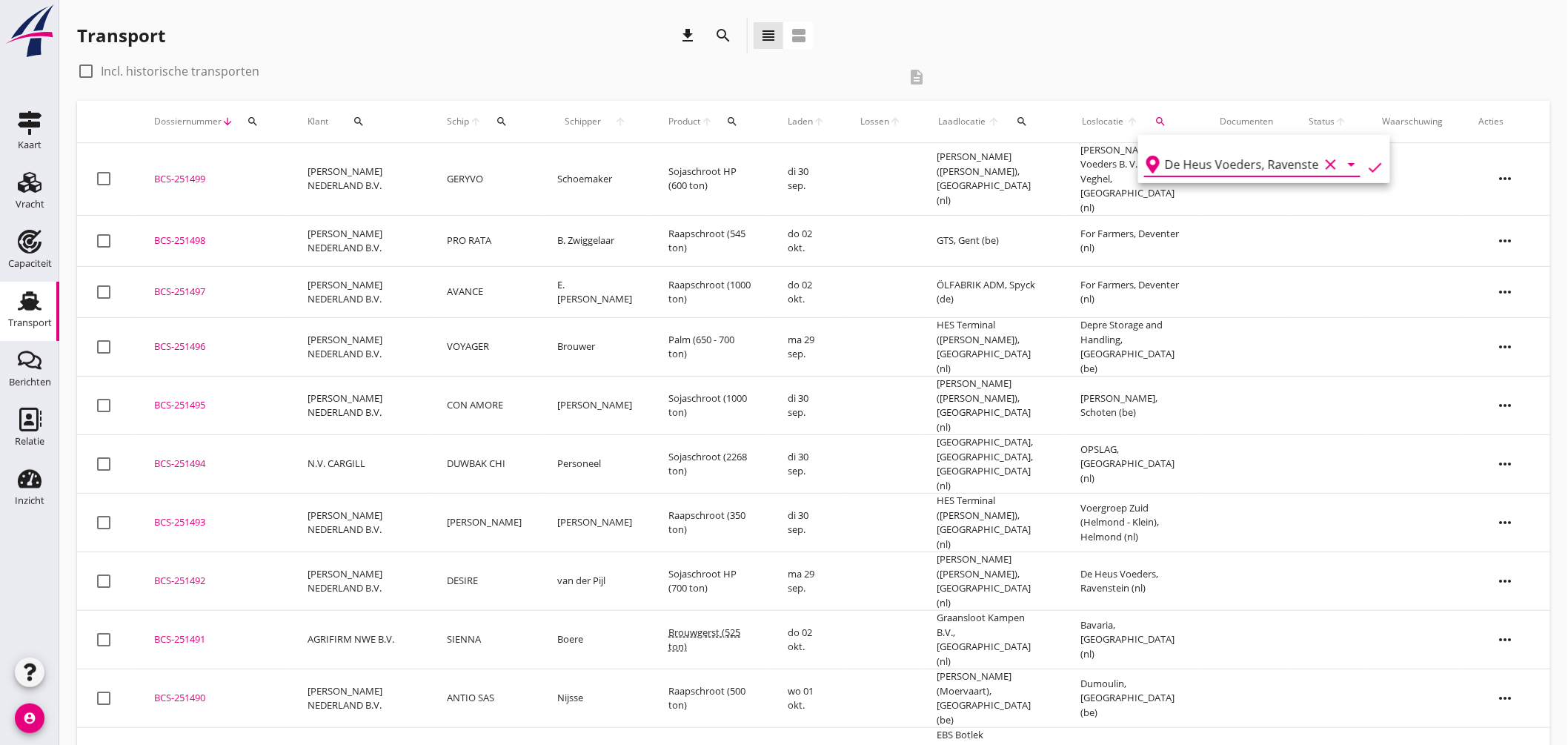
click at [1366, 159] on icon "check" at bounding box center [1375, 167] width 17 height 17
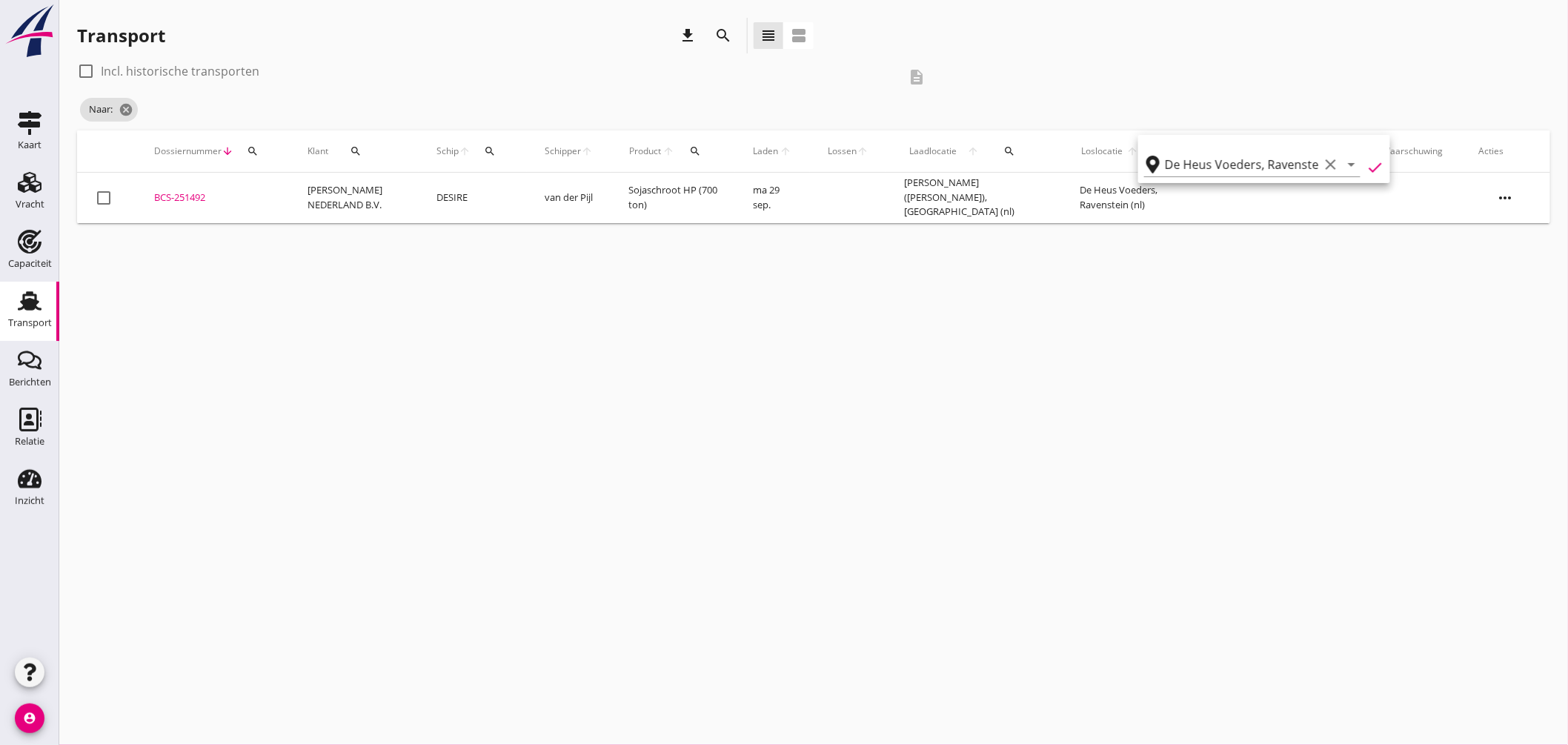
type input "De Heus Voeders"
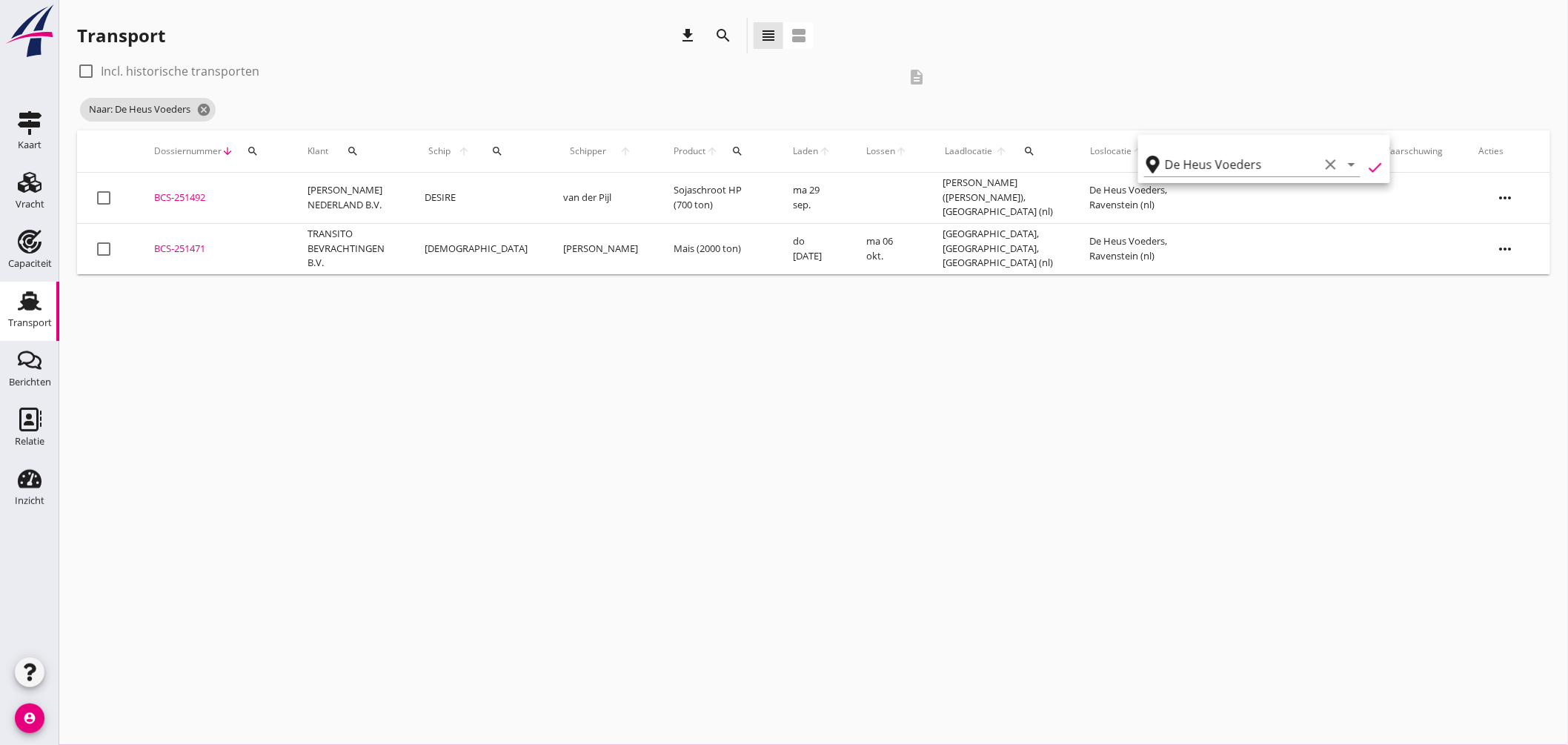
click at [198, 193] on div "BCS-251492" at bounding box center [213, 198] width 118 height 15
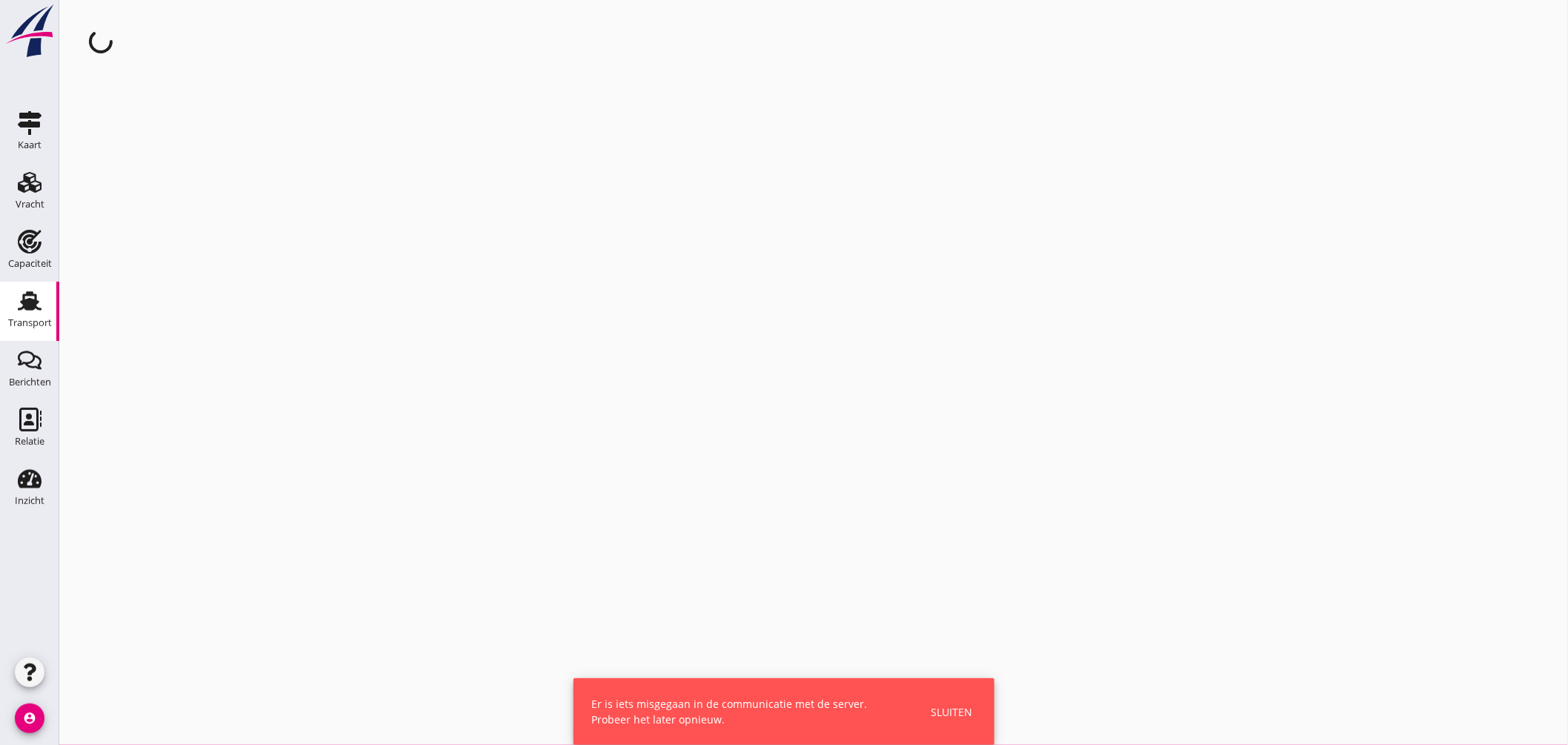
click at [968, 709] on div "Sluiten" at bounding box center [951, 712] width 41 height 16
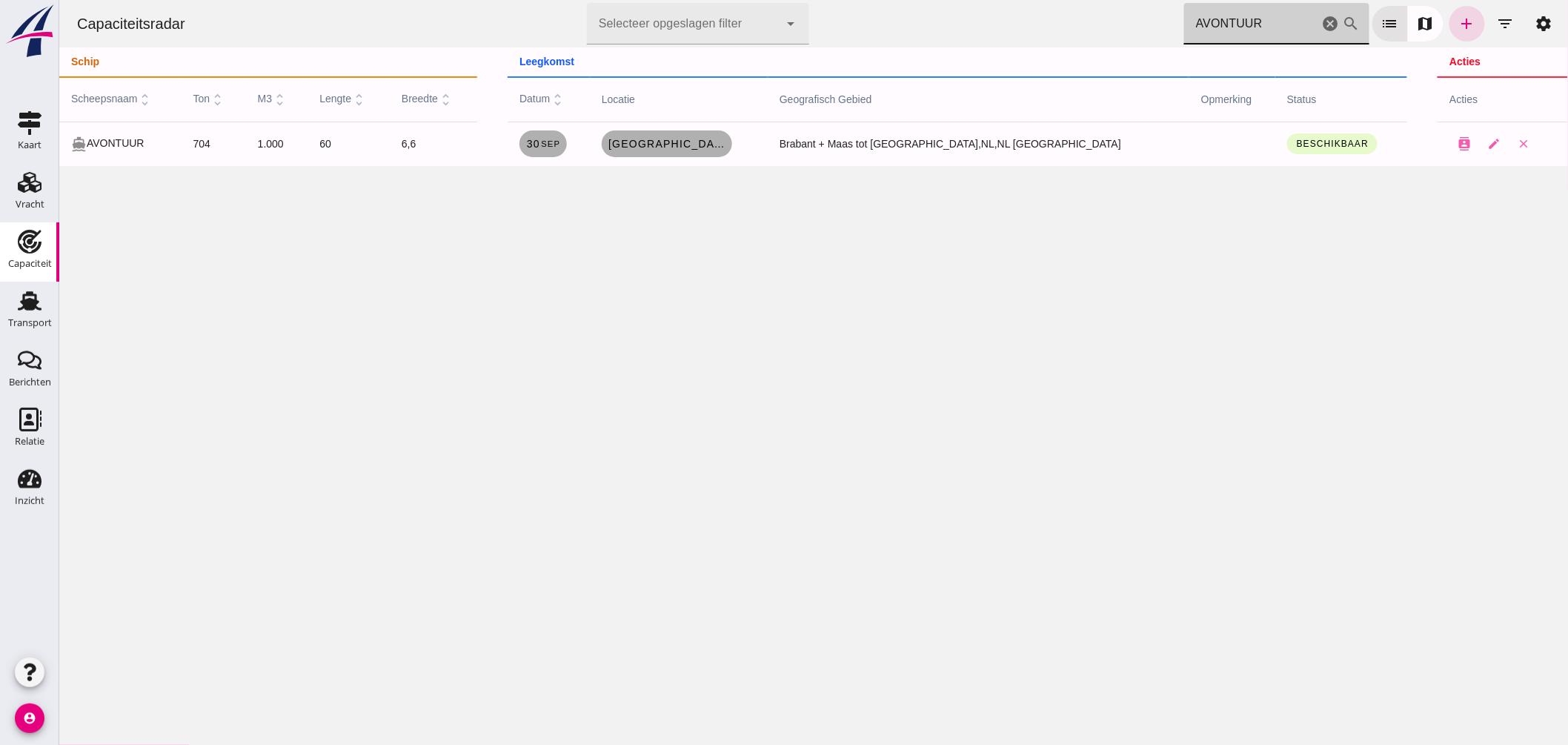
drag, startPoint x: 1254, startPoint y: 18, endPoint x: 603, endPoint y: 15, distance: 651.0
click at [690, 30] on div "Capaciteitsradar Selecteer opgeslagen filter Selecteer opgeslagen filter cancel…" at bounding box center [812, 24] width 1497 height 48
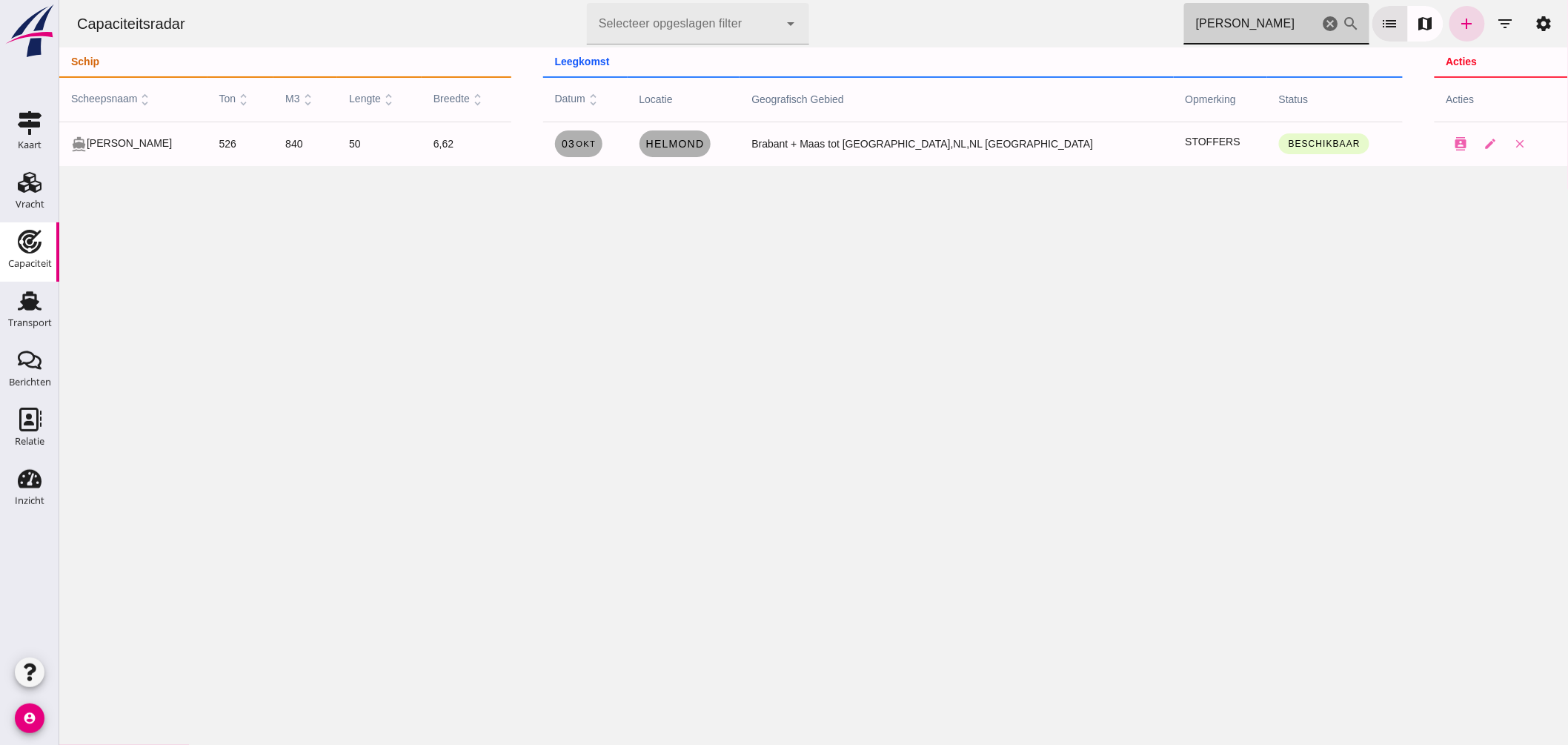
click at [277, 203] on div "Capaciteitsradar Selecteer opgeslagen filter Selecteer opgeslagen filter cancel…" at bounding box center [813, 372] width 1509 height 745
drag, startPoint x: 1250, startPoint y: 23, endPoint x: 624, endPoint y: 46, distance: 626.4
click at [675, 33] on div "Capaciteitsradar Selecteer opgeslagen filter Selecteer opgeslagen filter cancel…" at bounding box center [812, 24] width 1497 height 48
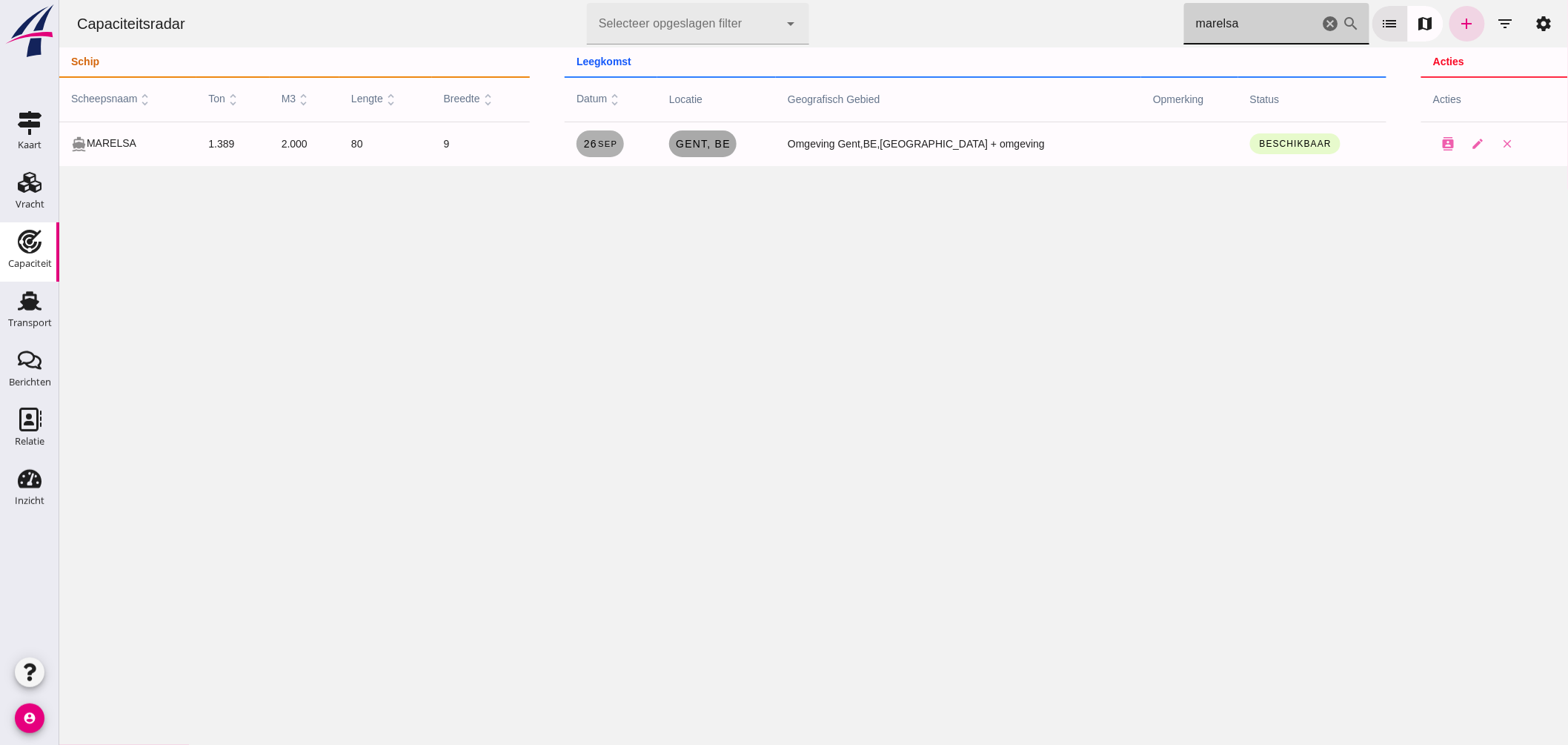
type input "marelsa"
click at [736, 150] on link "Gent , be" at bounding box center [702, 143] width 68 height 27
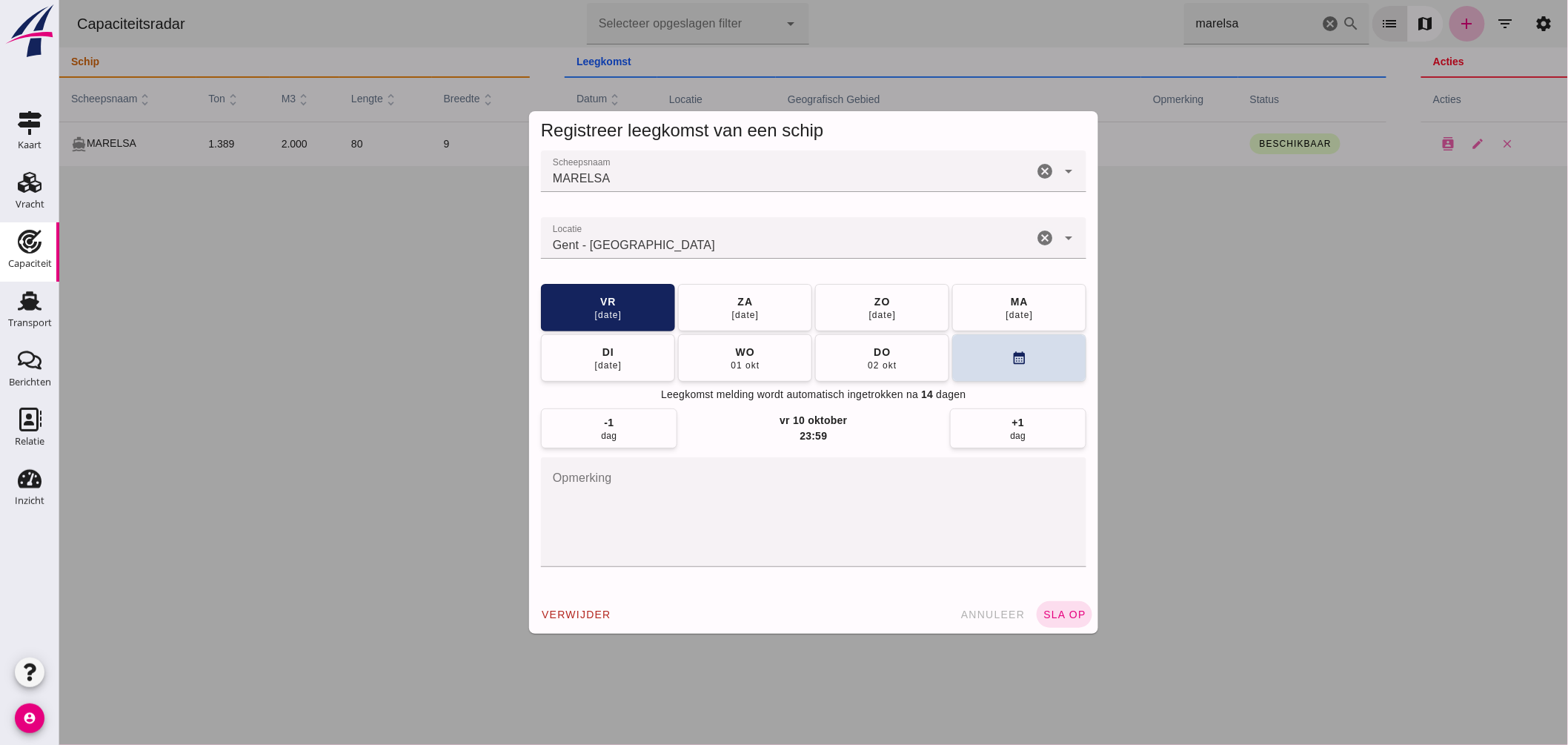
click at [752, 240] on input "Locatie" at bounding box center [786, 245] width 492 height 17
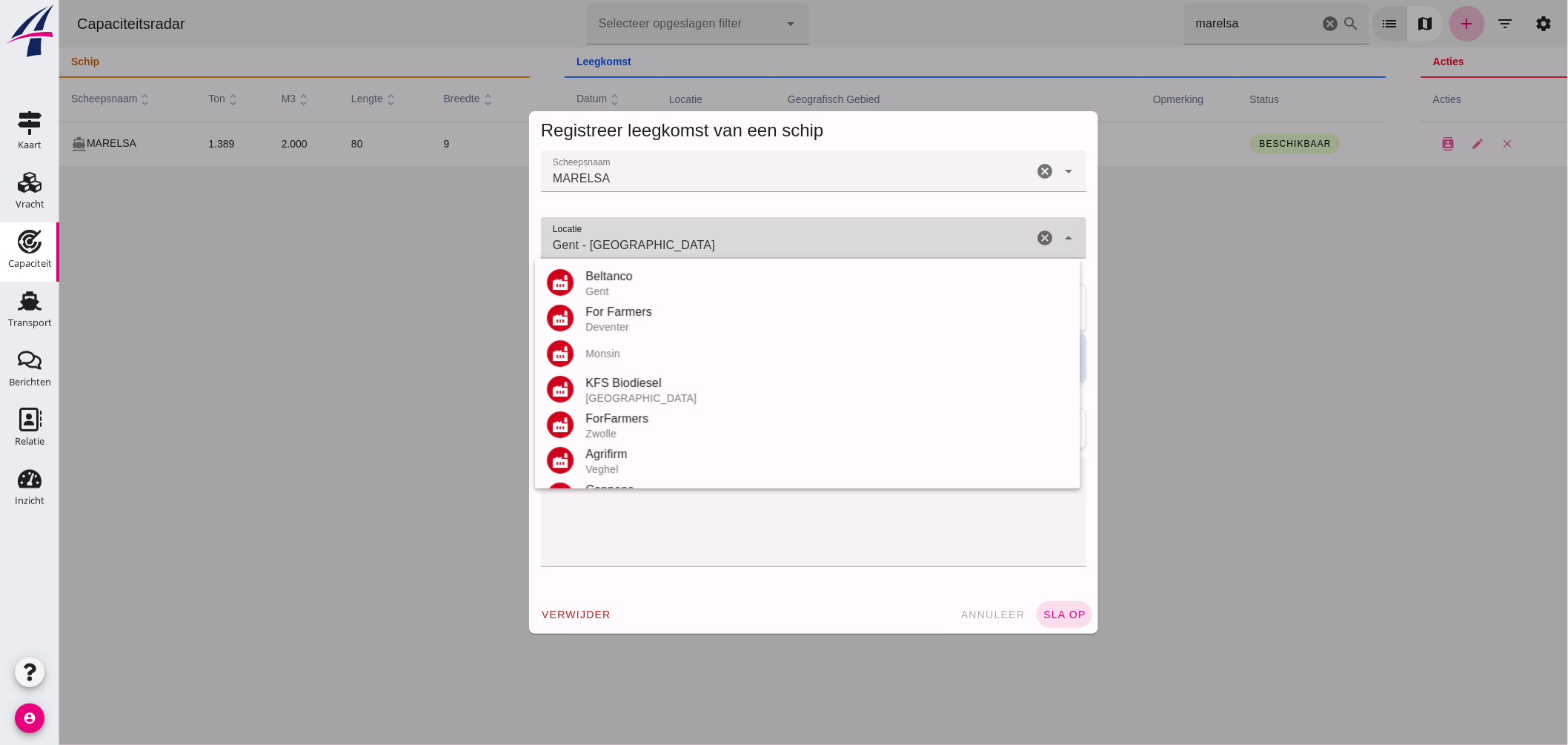
click at [753, 240] on input "Gent - Oost-Vlaanderen" at bounding box center [786, 245] width 492 height 17
click at [753, 241] on input "Gent - Oost-Vlaanderen" at bounding box center [786, 245] width 492 height 17
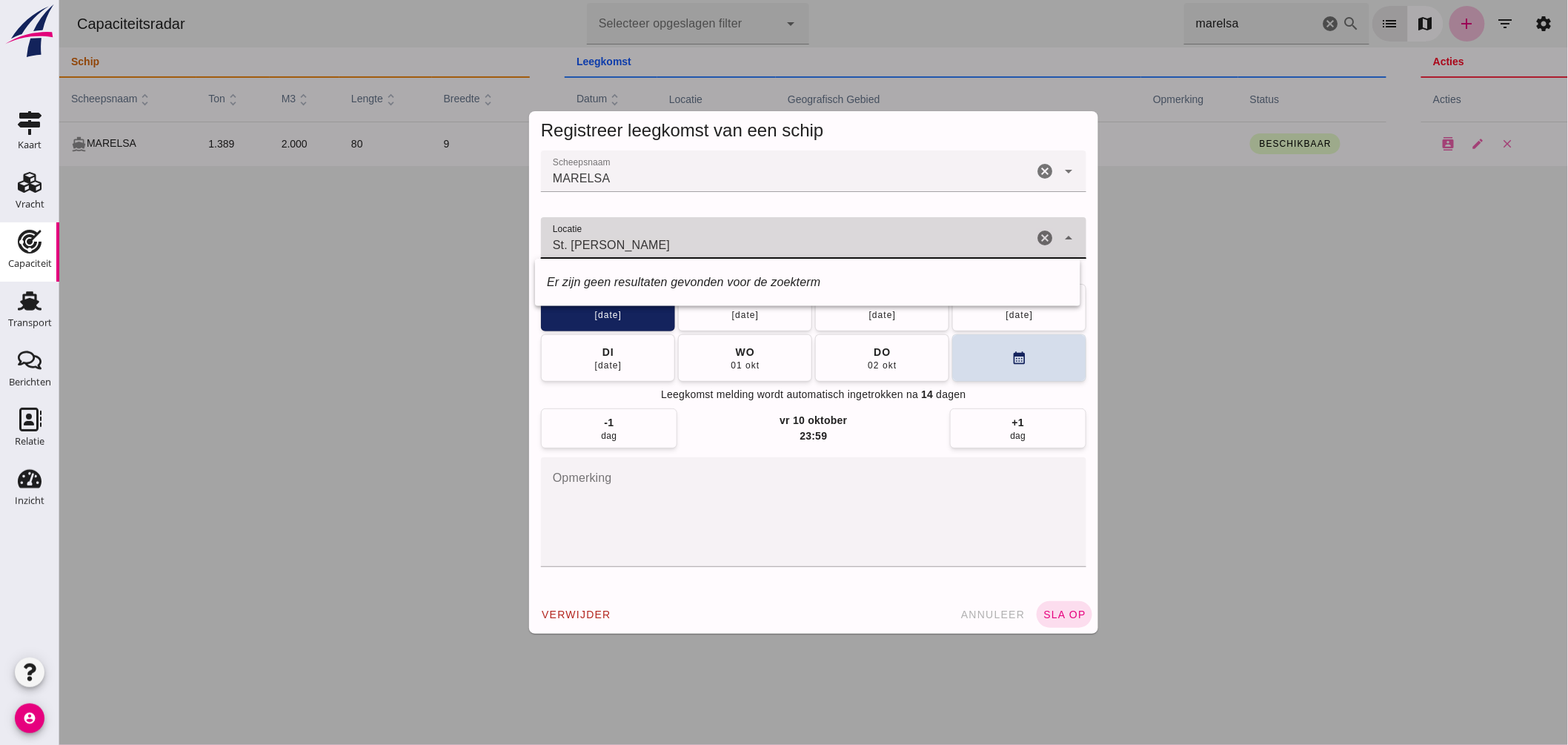
drag, startPoint x: 559, startPoint y: 241, endPoint x: 560, endPoint y: 228, distance: 13.0
click at [559, 241] on input "St. Eloois Vijve" at bounding box center [786, 245] width 492 height 17
click at [639, 274] on div "Leievoeders NV" at bounding box center [826, 276] width 483 height 17
type input "Leievoeders NV - St. Eloois Vijve"
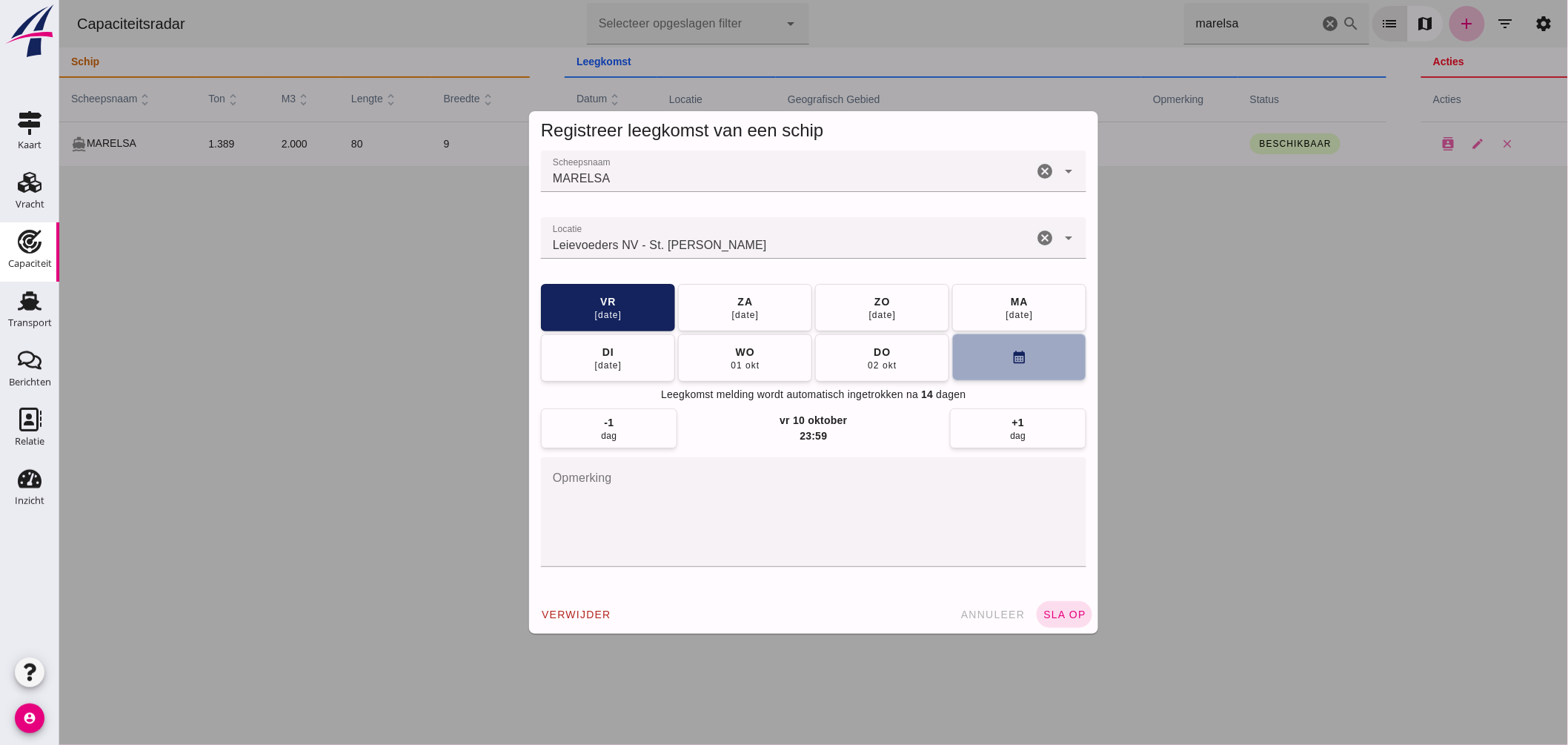
click at [974, 350] on button "calendar_month" at bounding box center [1019, 358] width 134 height 48
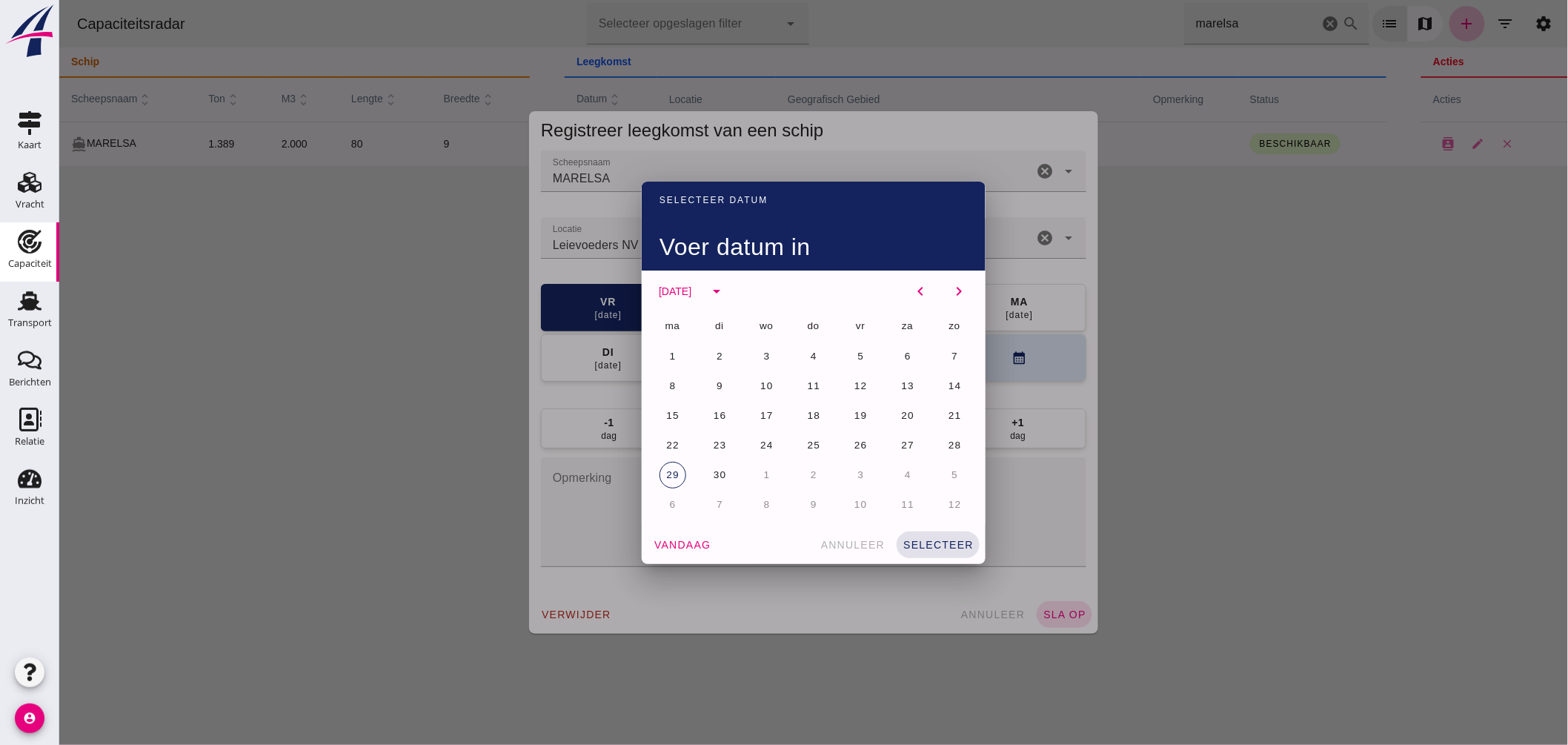
click at [668, 501] on span "6" at bounding box center [672, 505] width 7 height 11
click at [900, 532] on button "selecteer" at bounding box center [937, 545] width 83 height 27
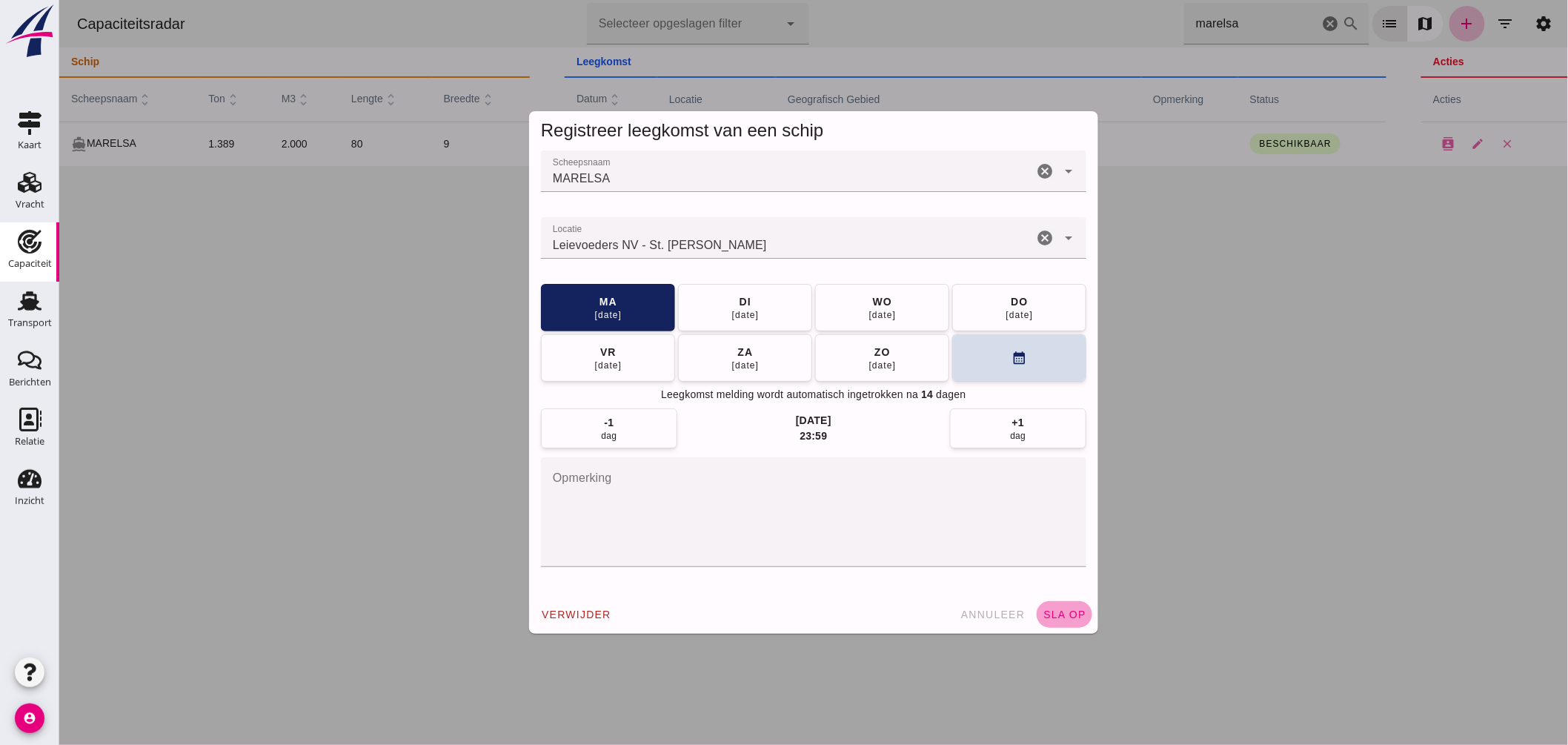
click at [1065, 605] on button "sla op" at bounding box center [1064, 614] width 56 height 27
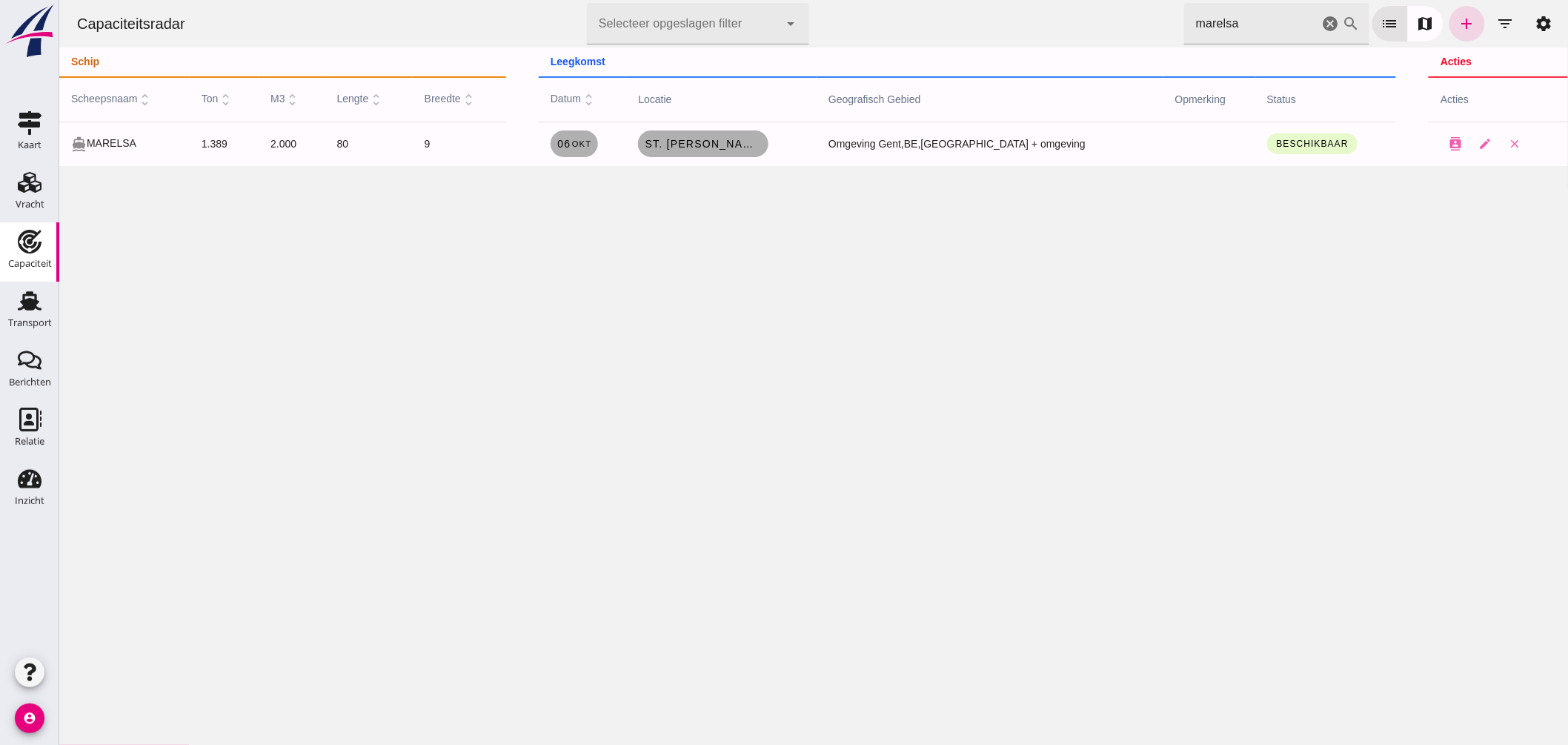
click at [1052, 467] on div "Capaciteitsradar Selecteer opgeslagen filter Selecteer opgeslagen filter cancel…" at bounding box center [813, 372] width 1509 height 745
drag, startPoint x: 1216, startPoint y: 15, endPoint x: 709, endPoint y: -4, distance: 507.4
click at [709, 0] on html "Capaciteitsradar Selecteer opgeslagen filter Selecteer opgeslagen filter cancel…" at bounding box center [813, 372] width 1509 height 745
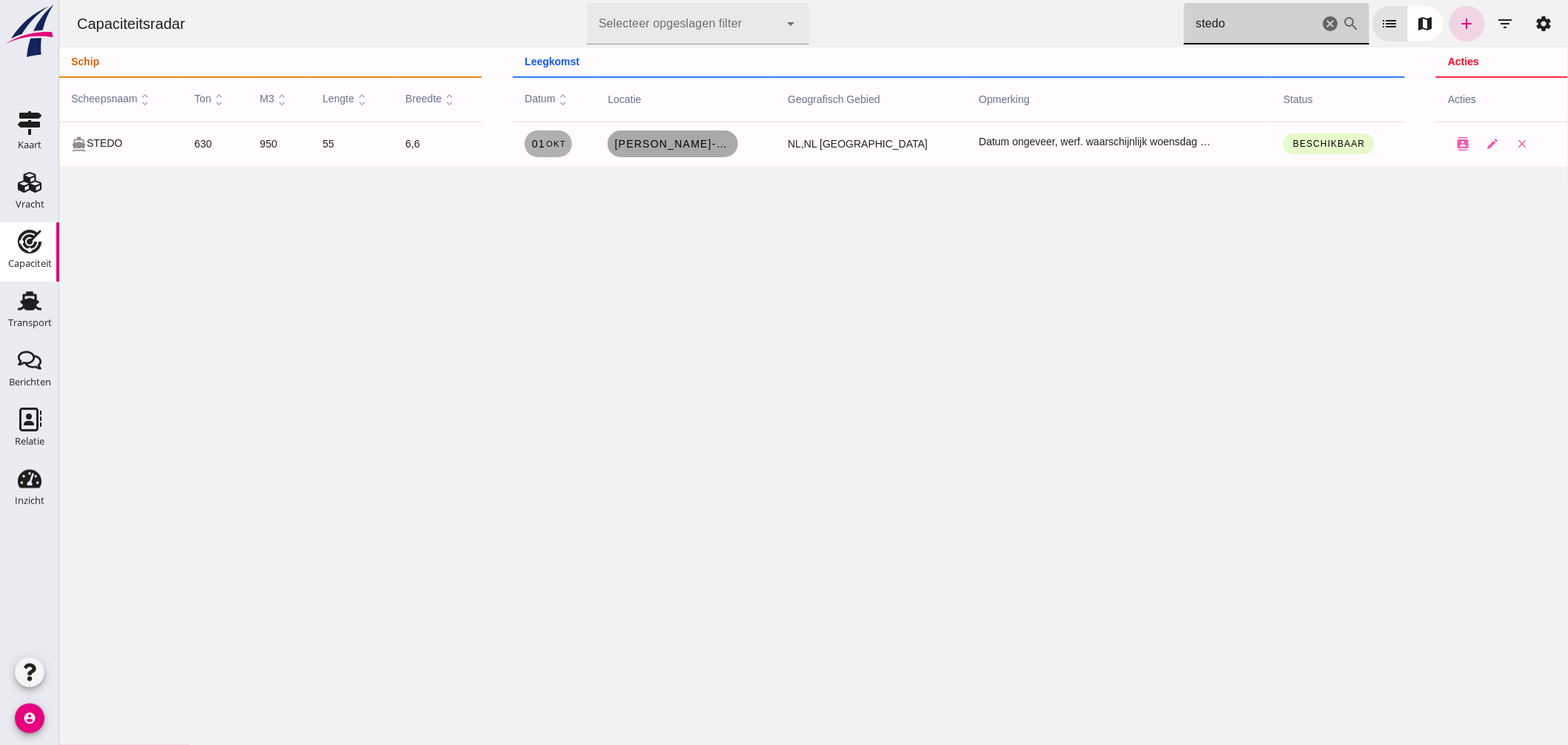
type input "stedo"
click at [716, 143] on span "Hendrik-Ido-Ambacht , nl" at bounding box center [671, 143] width 118 height 12
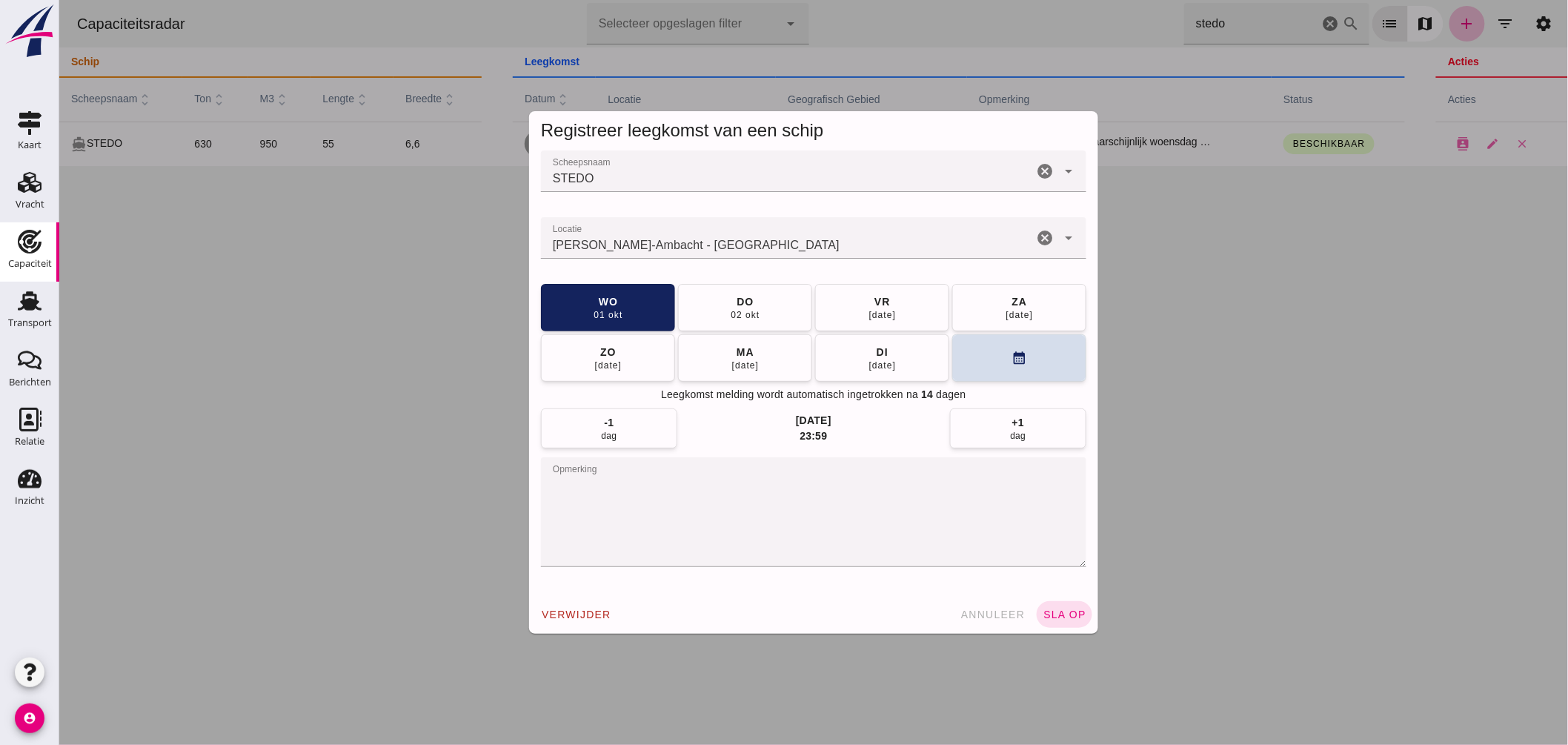
click at [758, 247] on input "Locatie" at bounding box center [786, 245] width 492 height 17
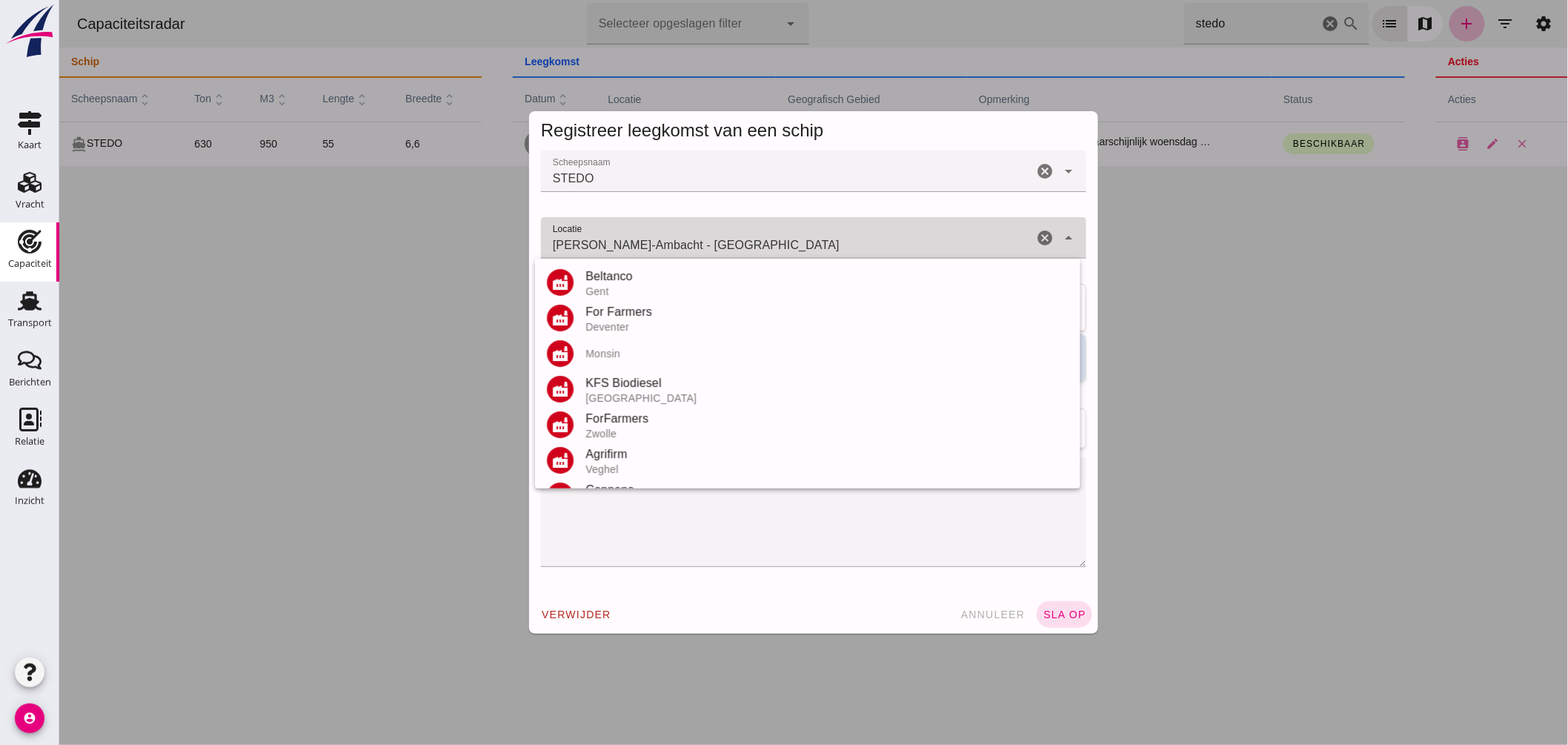
click at [758, 247] on input "Hendrik-Ido-Ambacht - Zuid-Holland" at bounding box center [786, 245] width 492 height 17
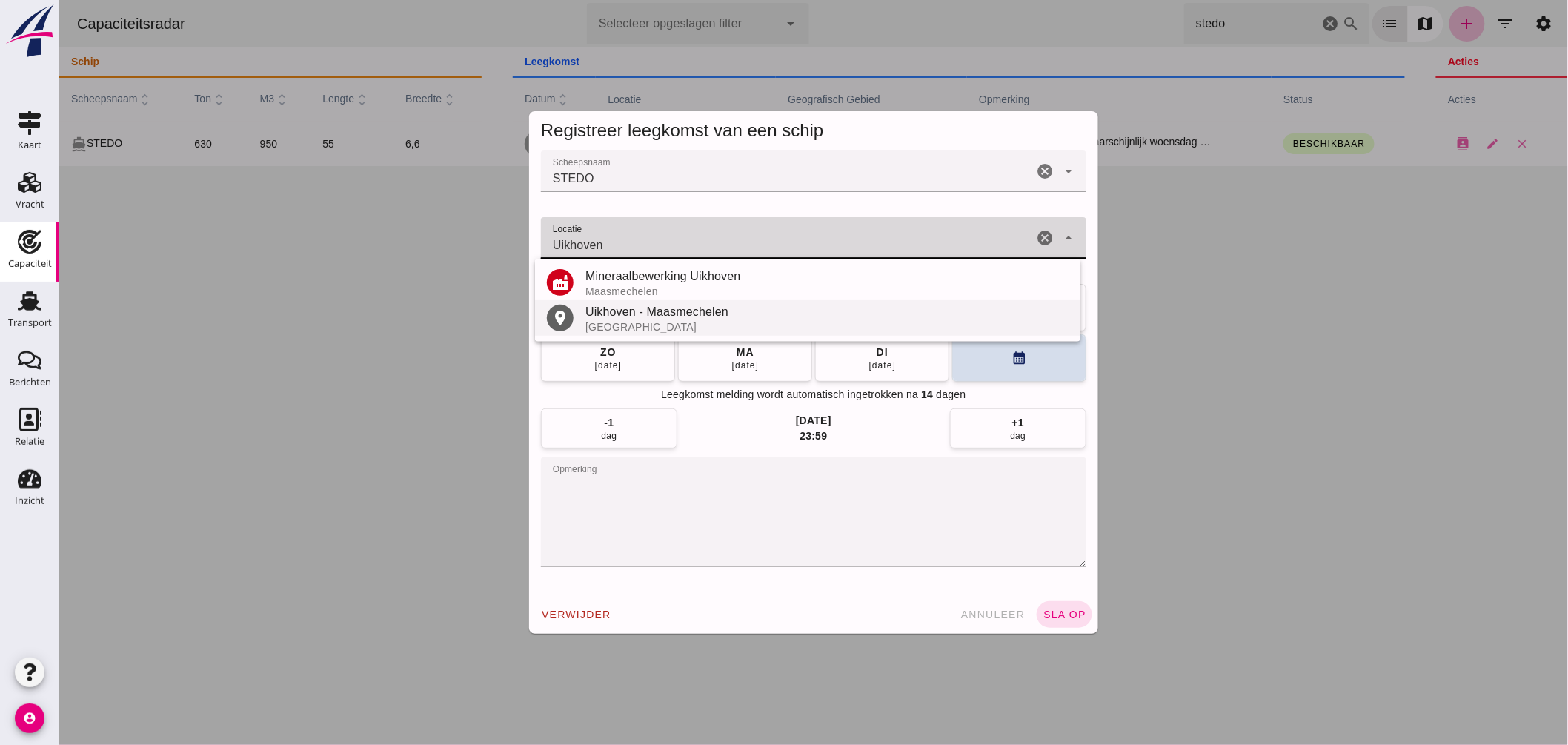
click at [655, 314] on div "Uikhoven - Maasmechelen" at bounding box center [826, 312] width 483 height 17
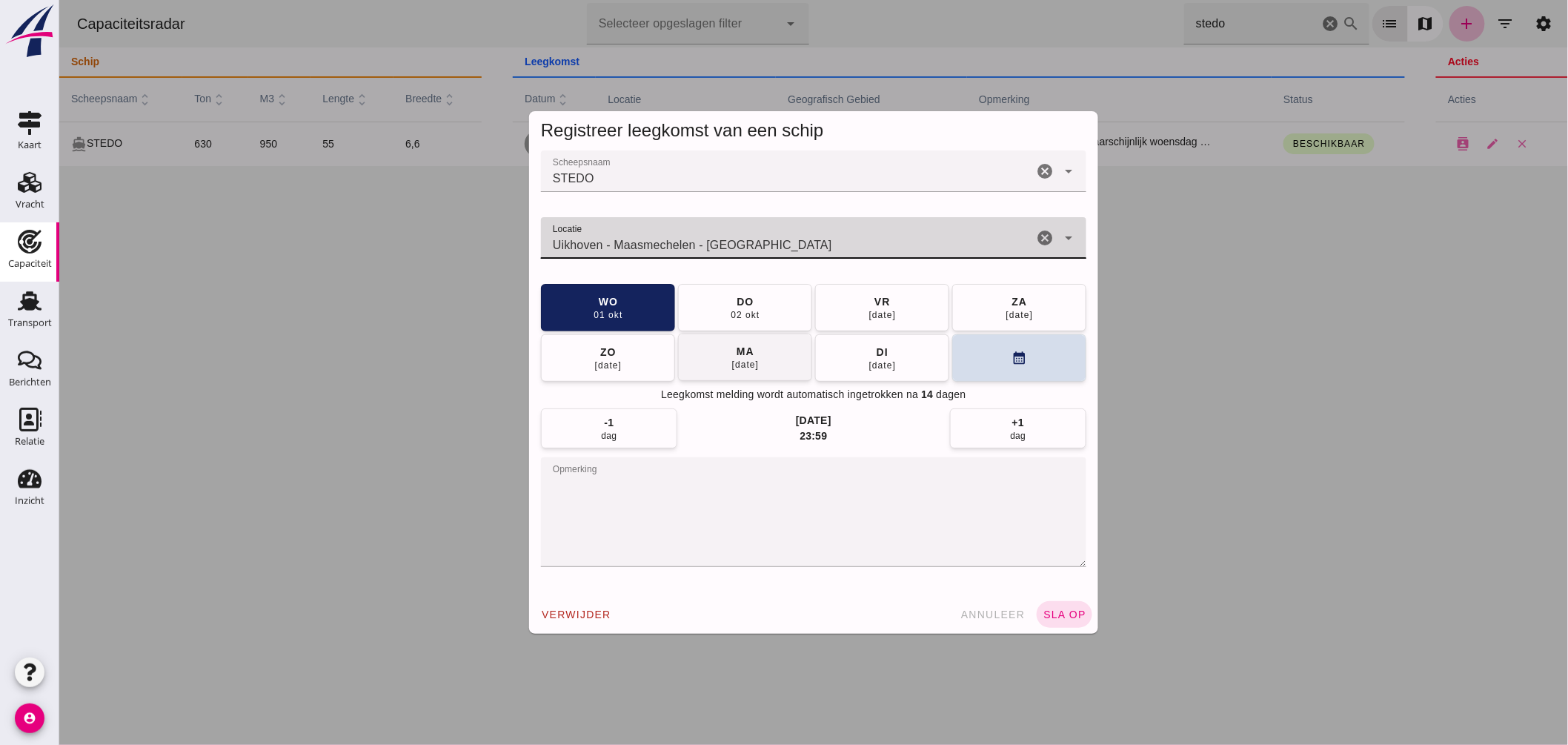
type input "Uikhoven - Maasmechelen - Limburg"
click at [717, 358] on button "ma 06 okt" at bounding box center [745, 358] width 134 height 48
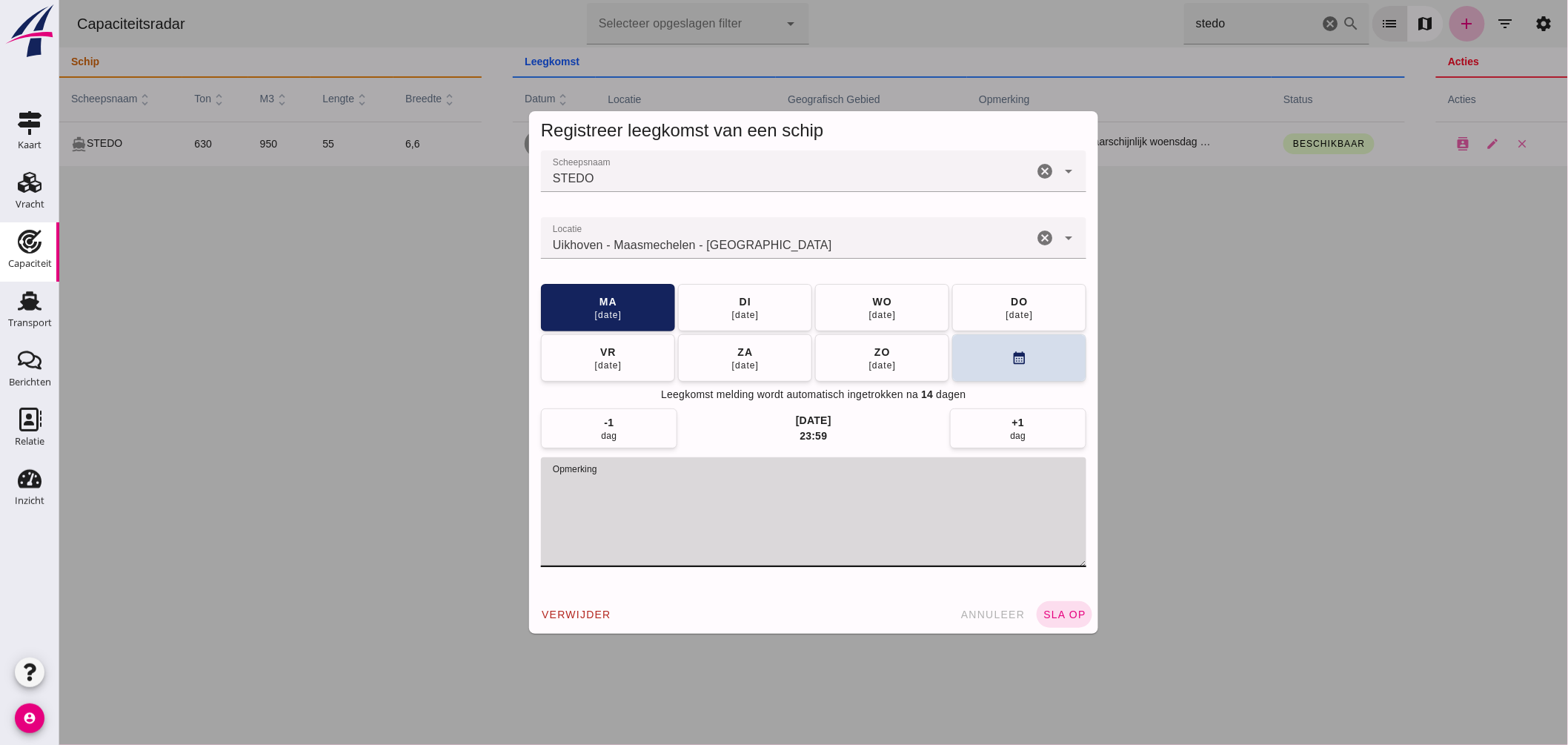
drag, startPoint x: 549, startPoint y: 486, endPoint x: 1089, endPoint y: 494, distance: 540.1
click at [1080, 517] on div "Scheepsnaam Scheepsnaam STEDO cancel arrow_drop_down Locatie Locatie Uikhoven -…" at bounding box center [812, 372] width 569 height 445
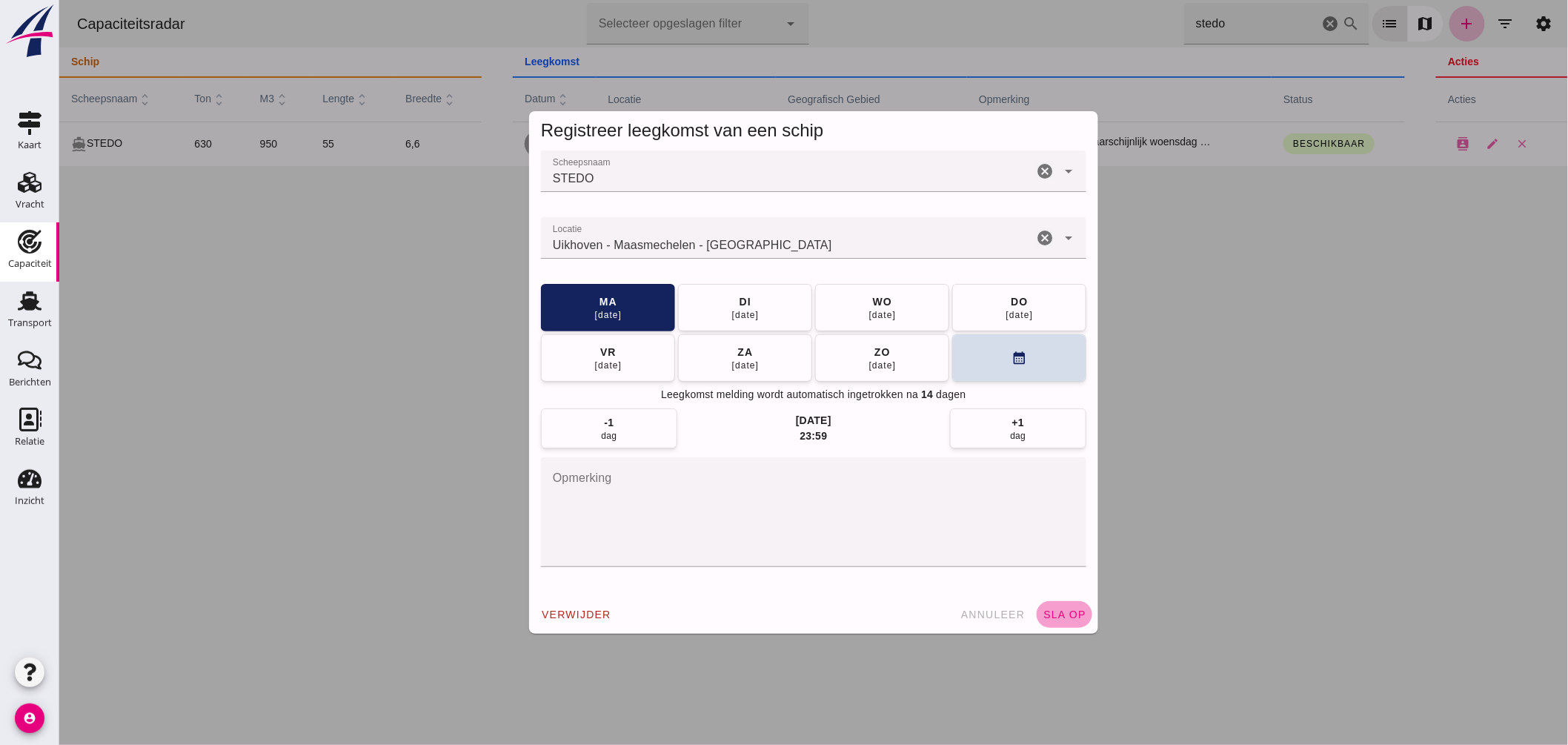
click at [1061, 614] on span "sla op" at bounding box center [1064, 615] width 44 height 12
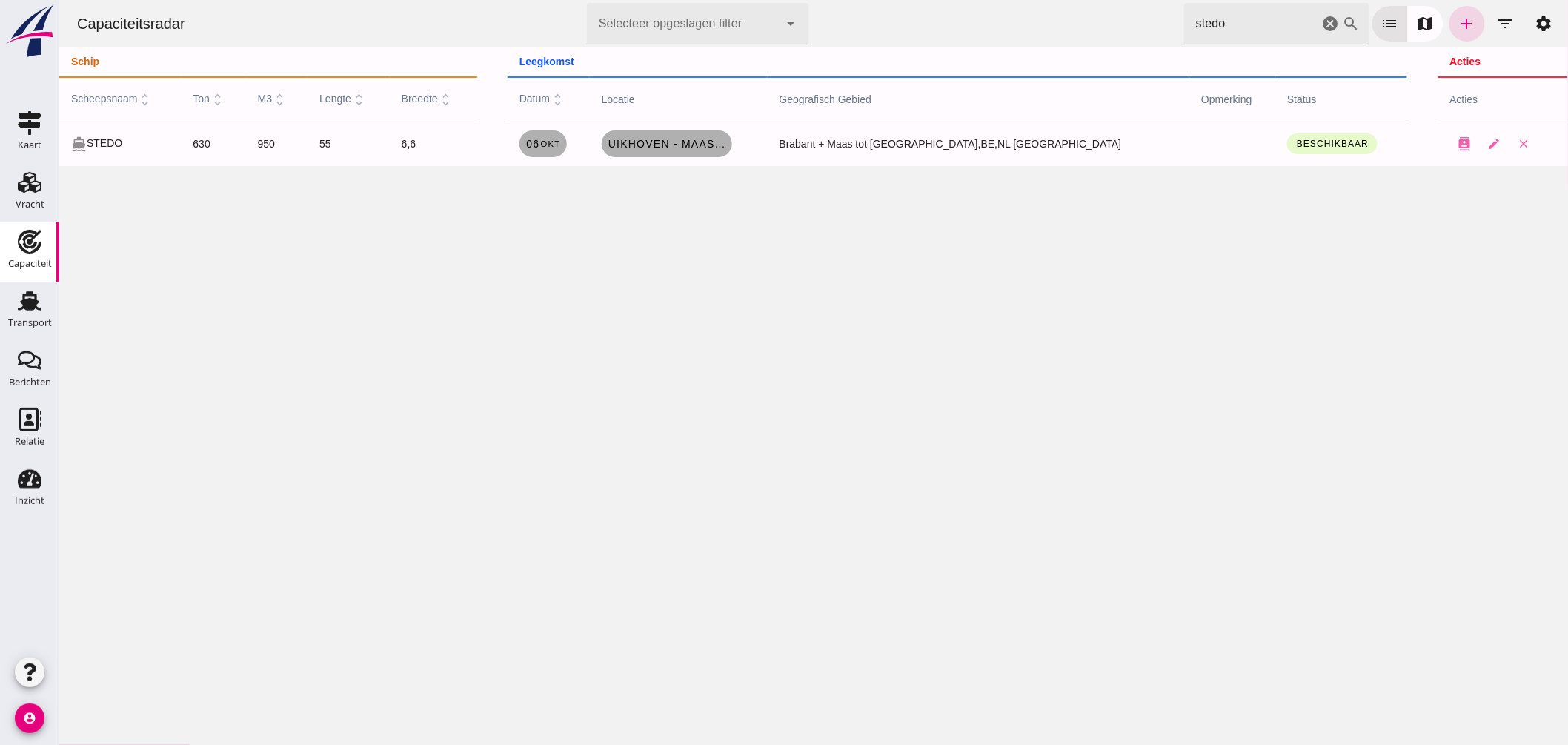
drag, startPoint x: 1242, startPoint y: 26, endPoint x: 810, endPoint y: 70, distance: 434.2
click at [871, 56] on div "Capaciteitsradar Selecteer opgeslagen filter Selecteer opgeslagen filter cancel…" at bounding box center [813, 83] width 1509 height 166
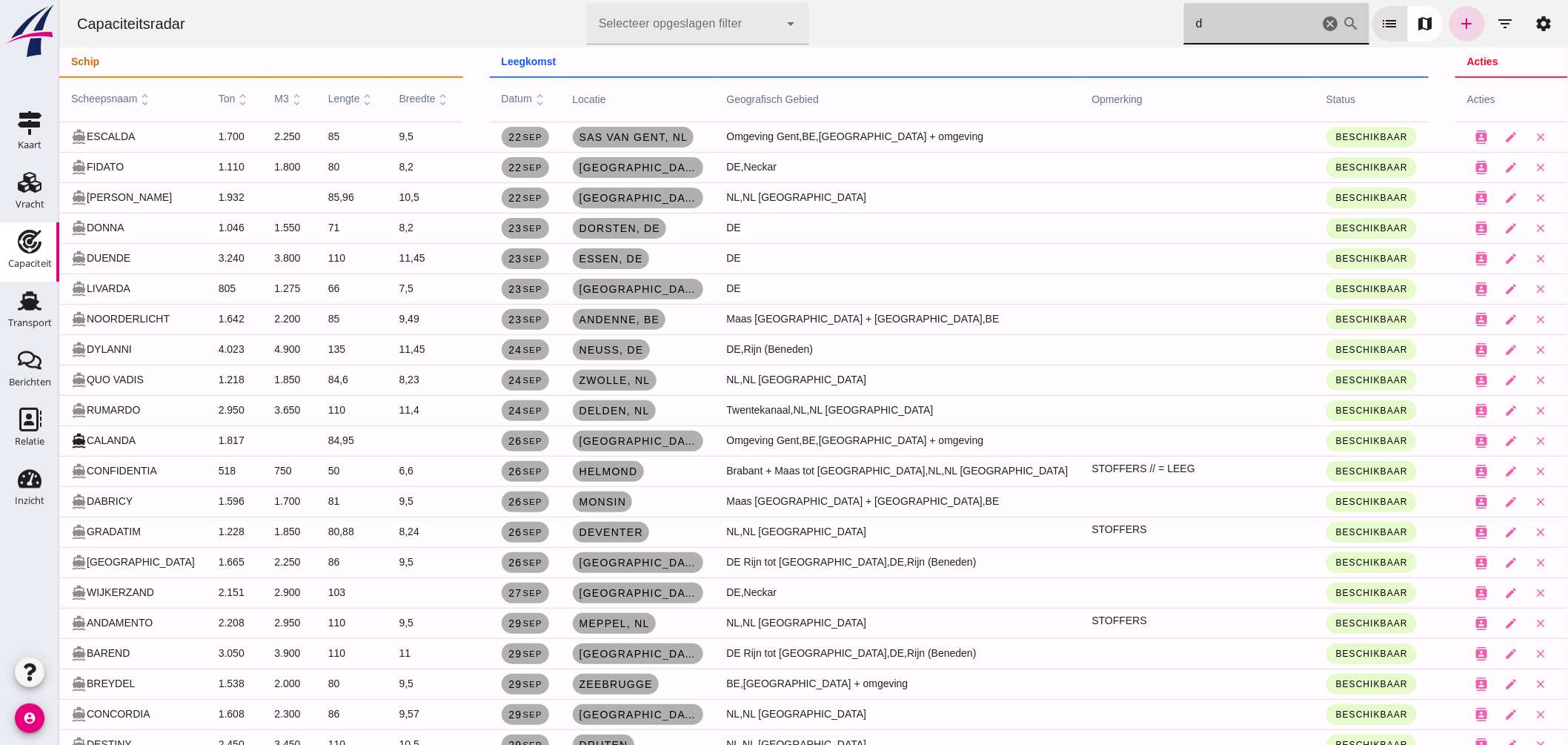
click at [1231, 25] on input "d" at bounding box center [1251, 23] width 135 height 41
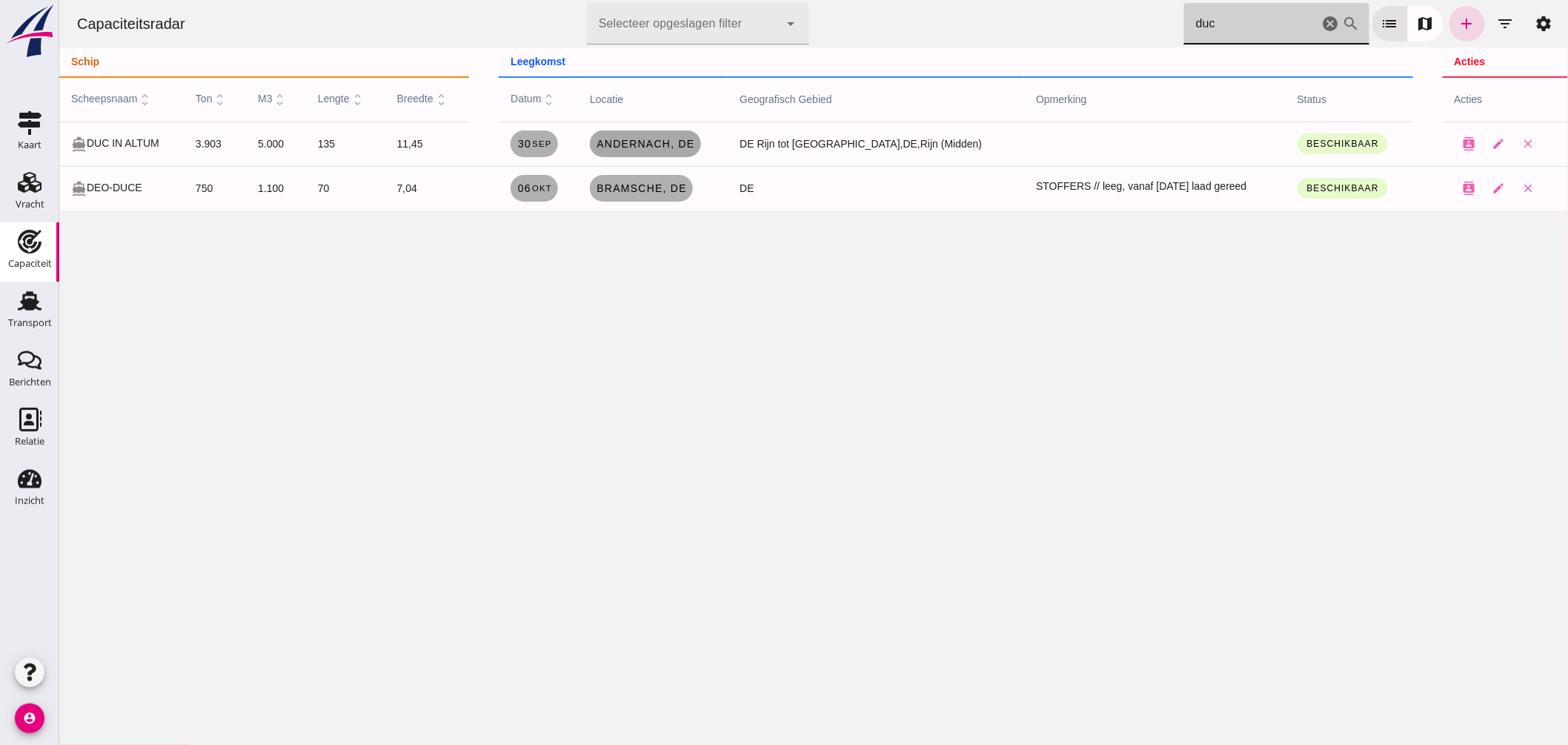
type input "duc"
click at [674, 145] on span "Andernach , de" at bounding box center [644, 143] width 98 height 12
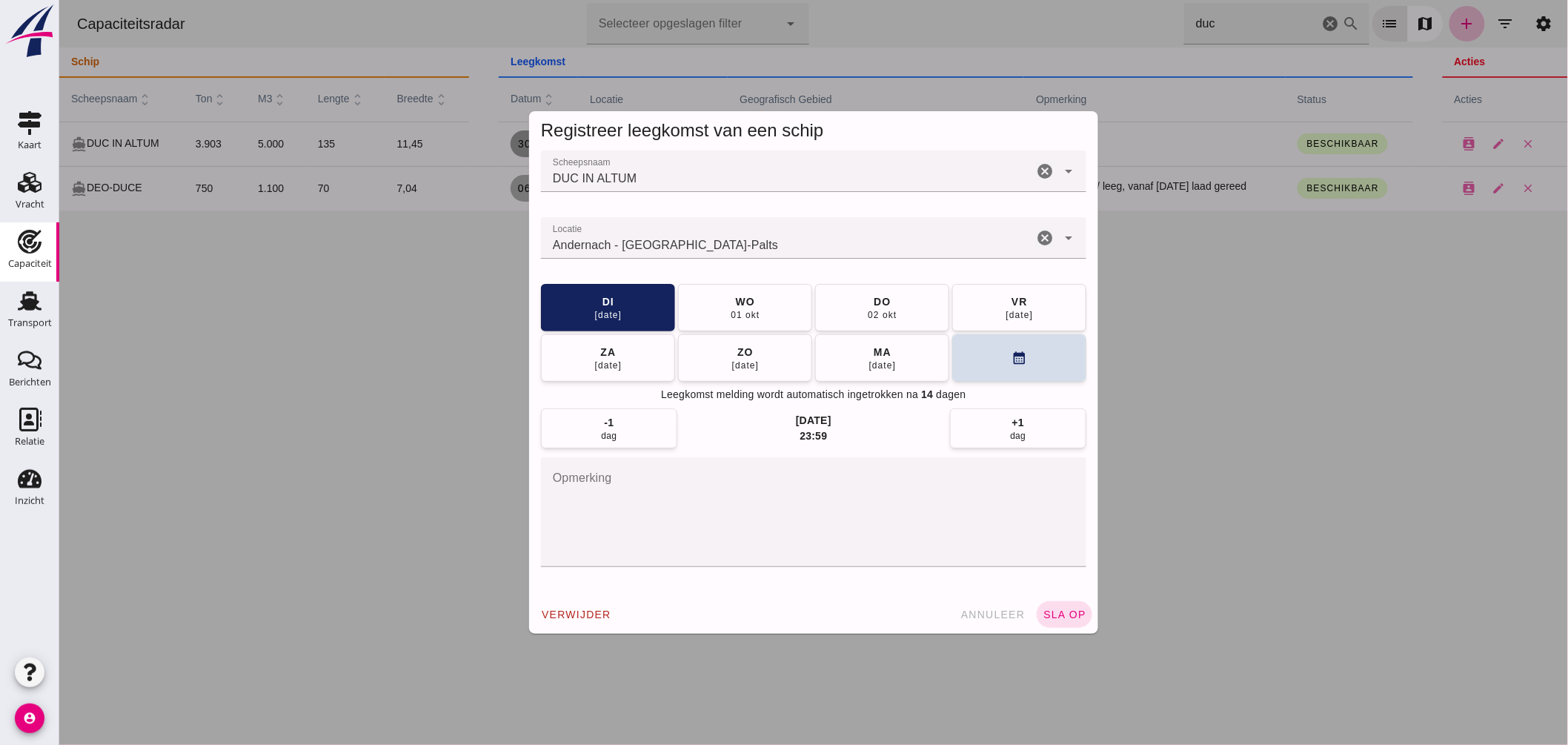
click at [691, 246] on input "Locatie" at bounding box center [786, 245] width 492 height 17
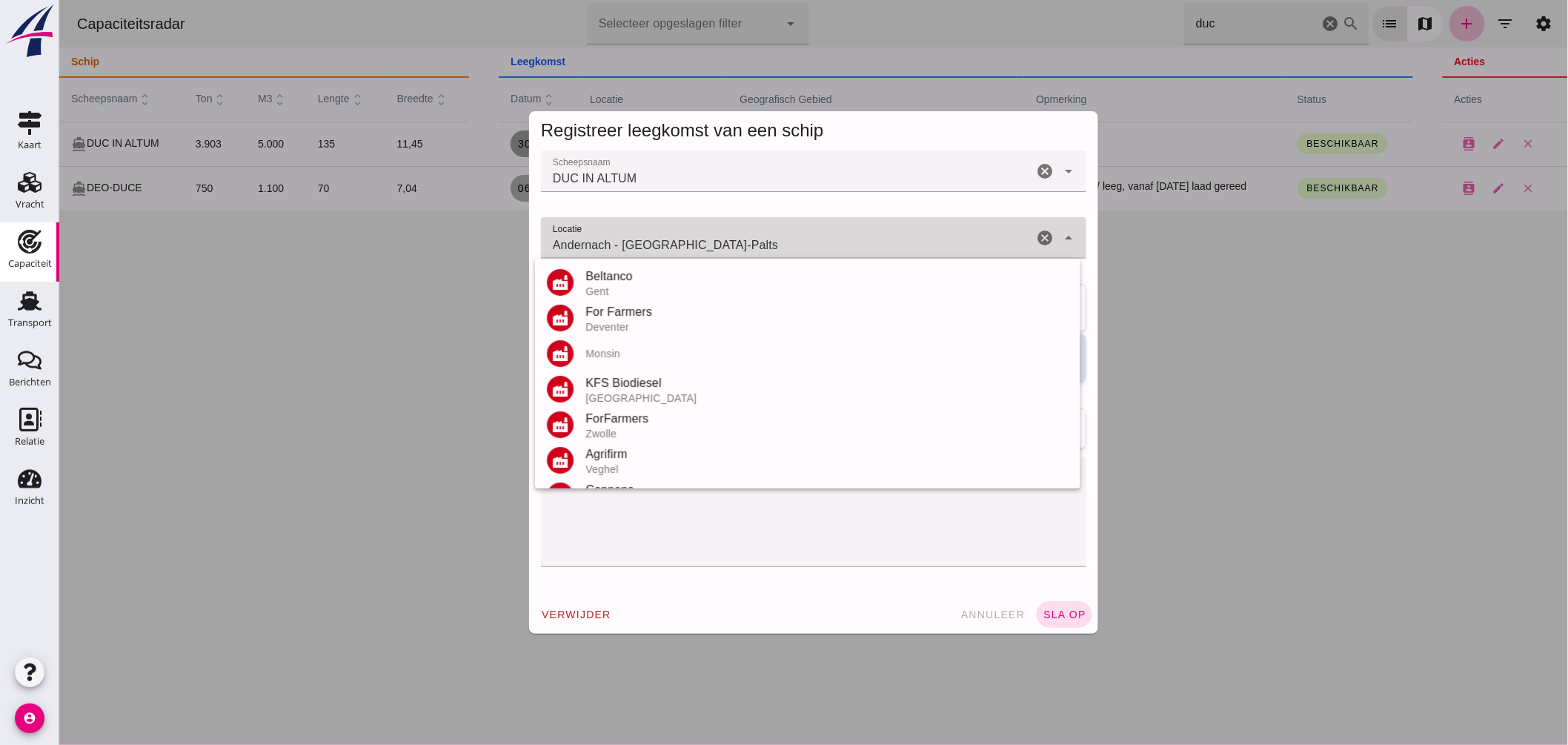
click at [691, 246] on input "Andernach - Rijnland-Palts" at bounding box center [786, 245] width 492 height 17
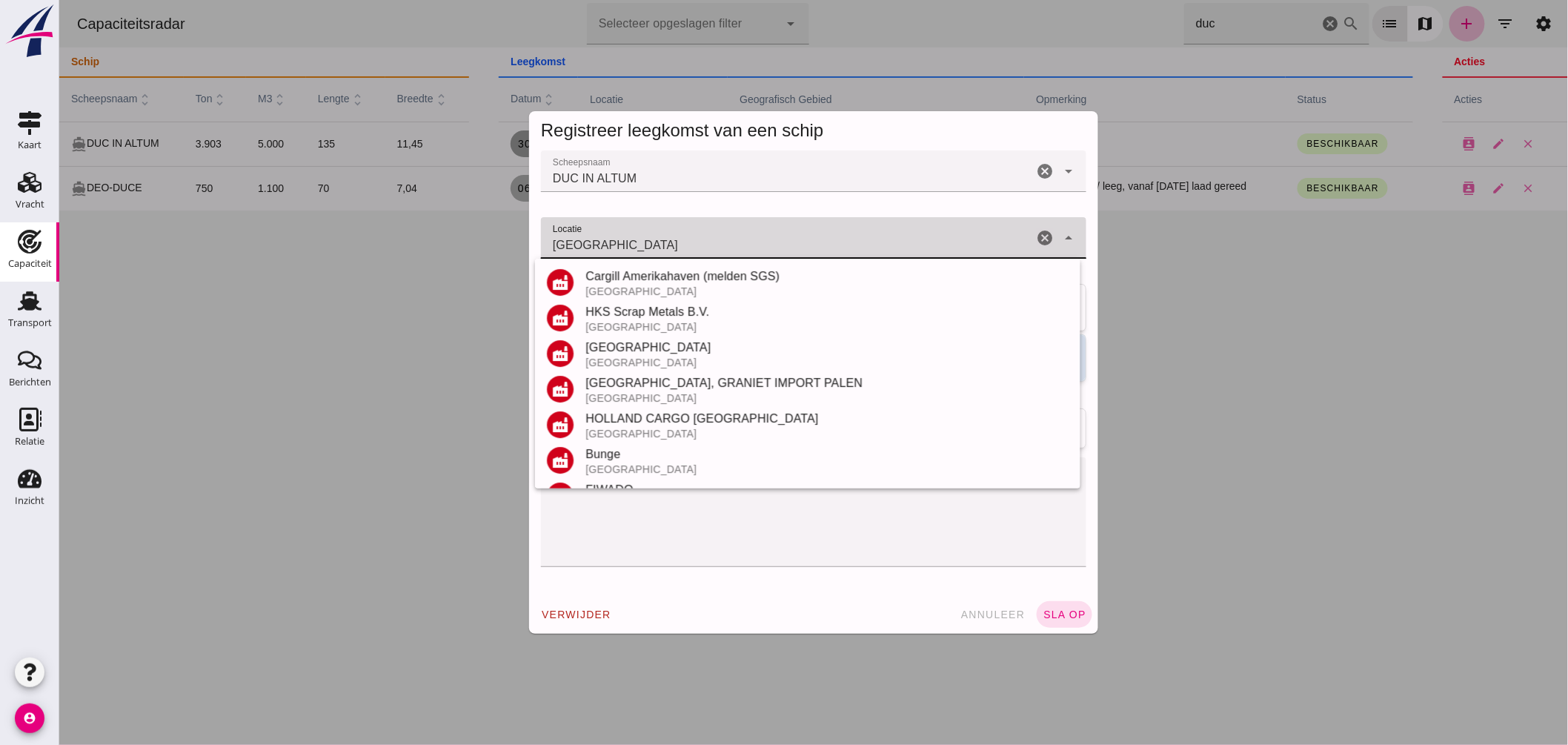
scroll to position [315, 0]
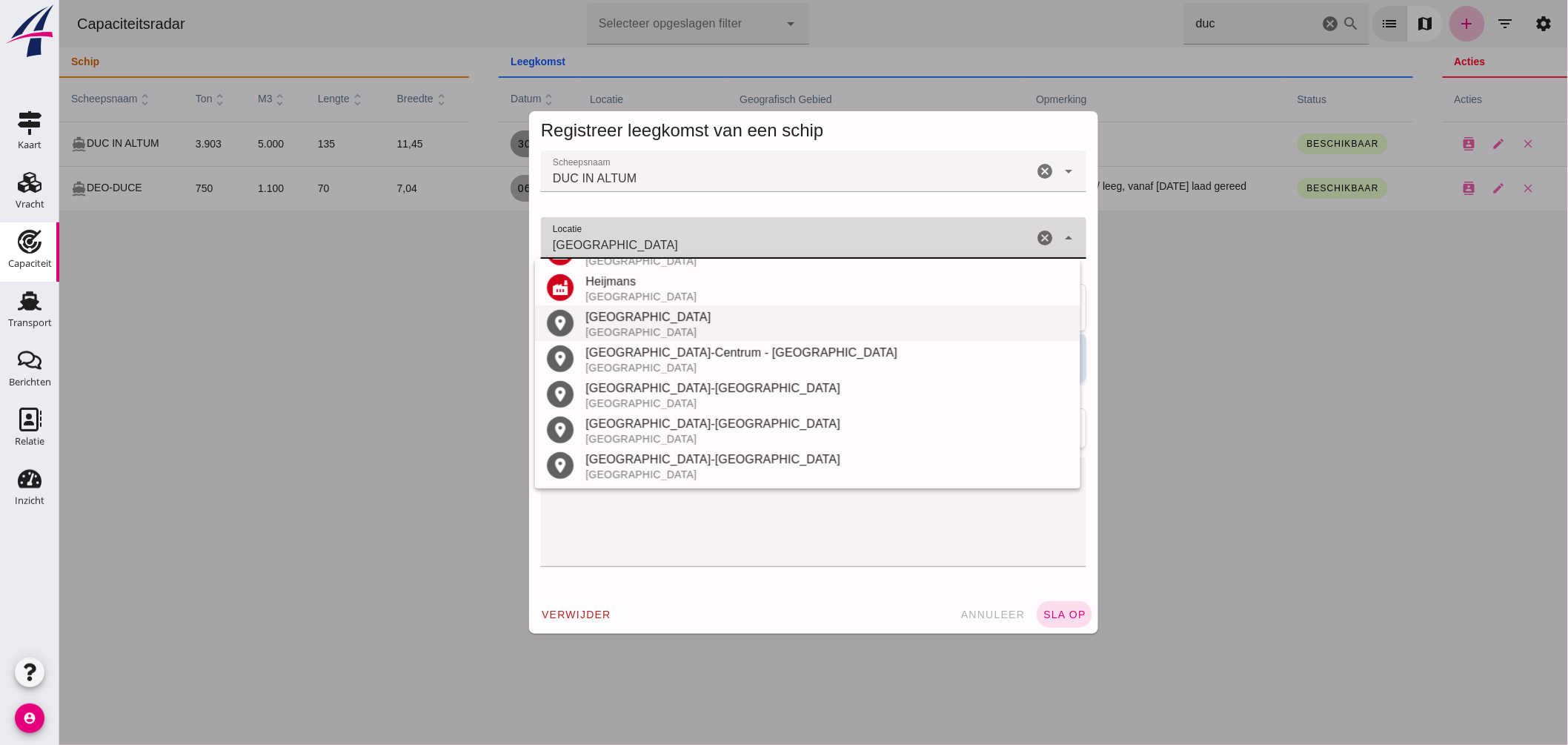
click at [612, 328] on div "Nederland" at bounding box center [826, 332] width 483 height 12
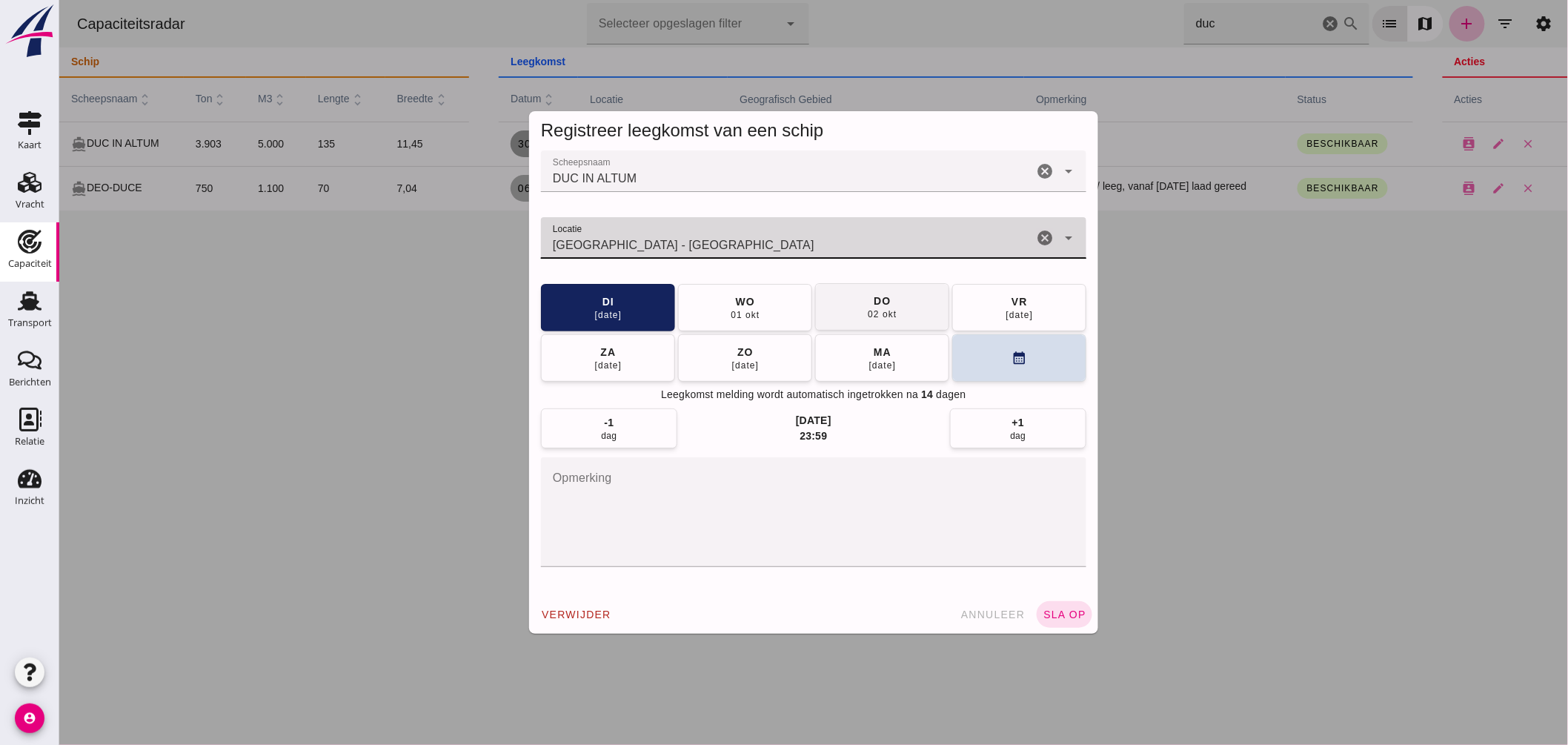
type input "Amsterdam - Noord-Holland"
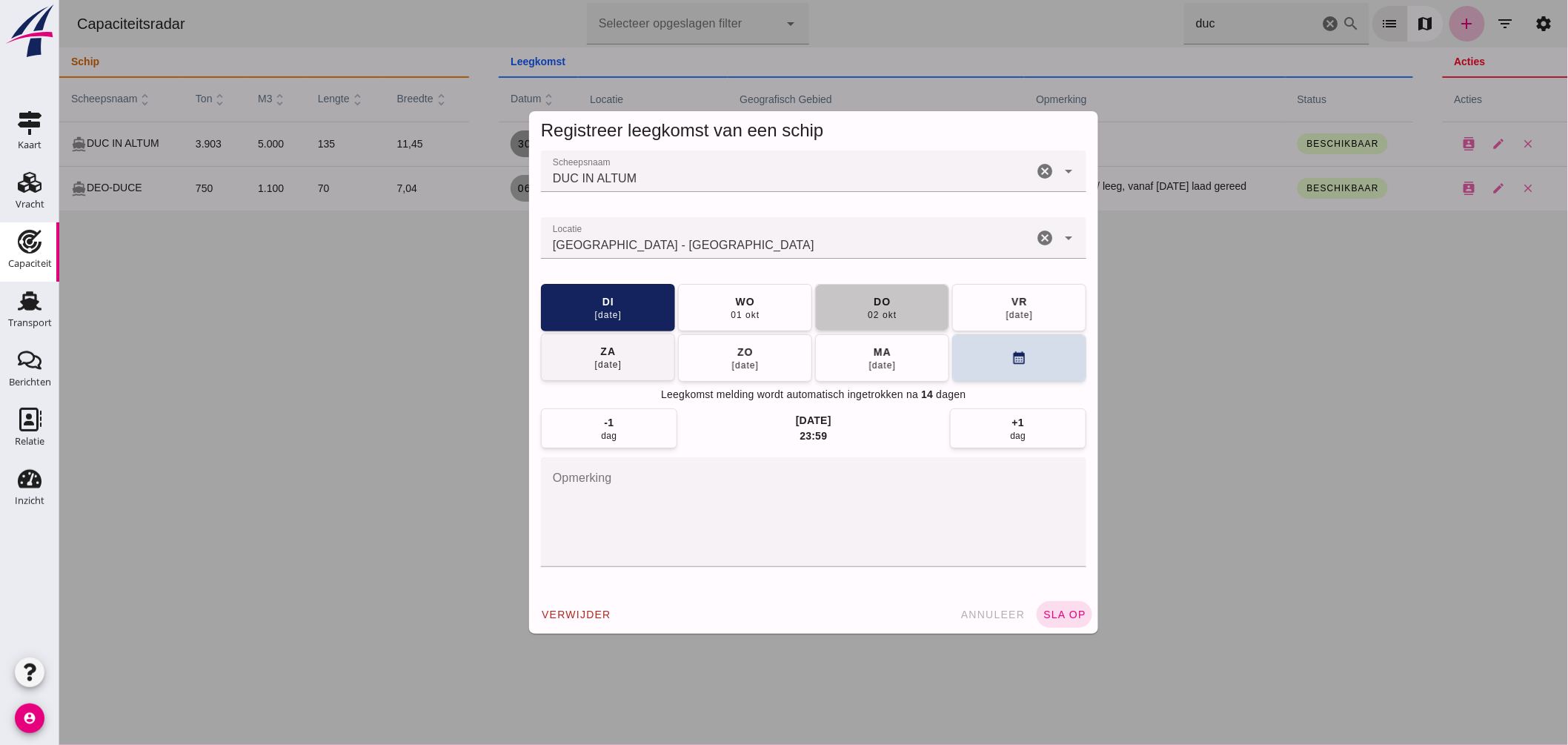
click at [845, 307] on button "do 02 okt" at bounding box center [881, 308] width 134 height 48
click at [1077, 611] on span "sla op" at bounding box center [1064, 615] width 44 height 12
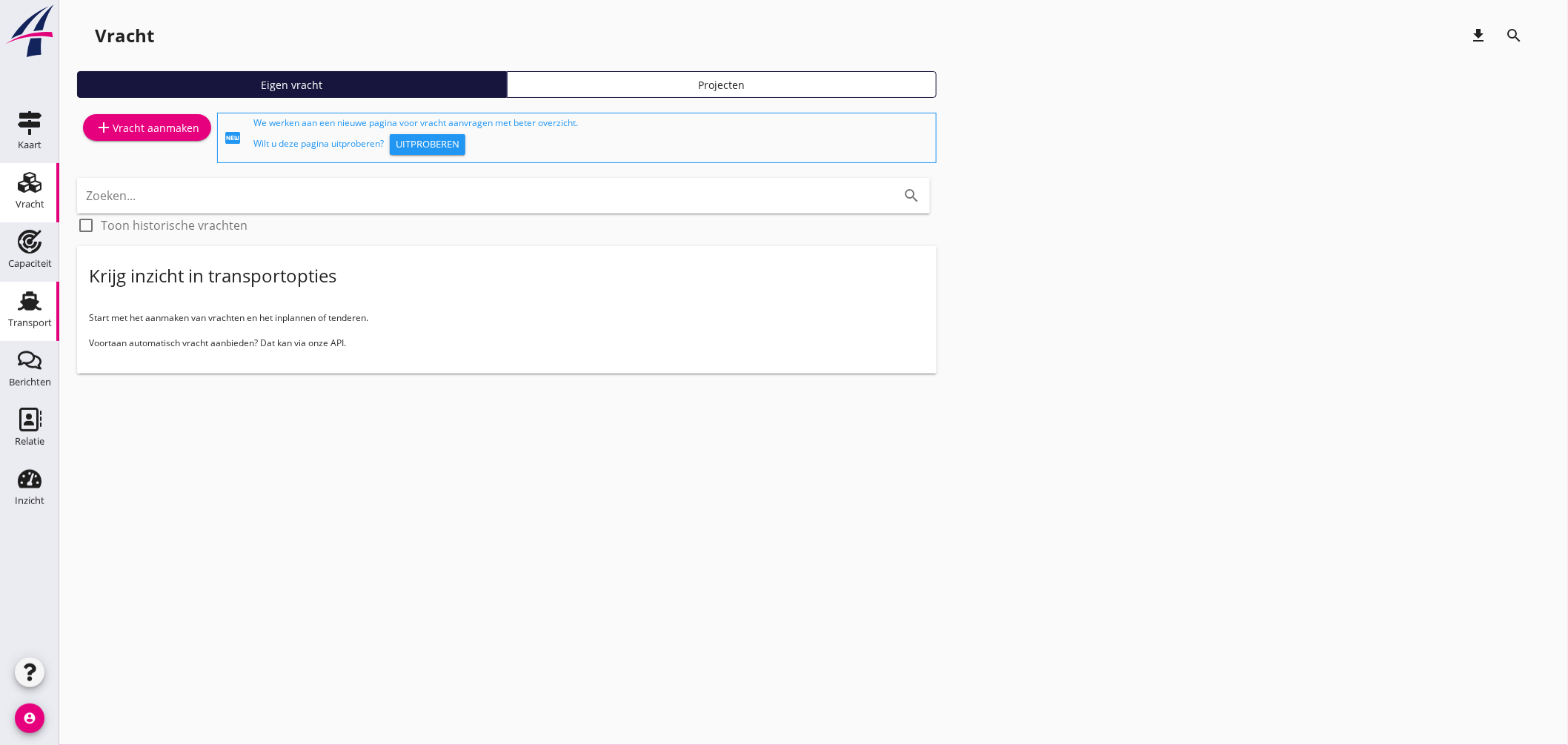
click at [39, 306] on icon "Transport" at bounding box center [29, 301] width 24 height 24
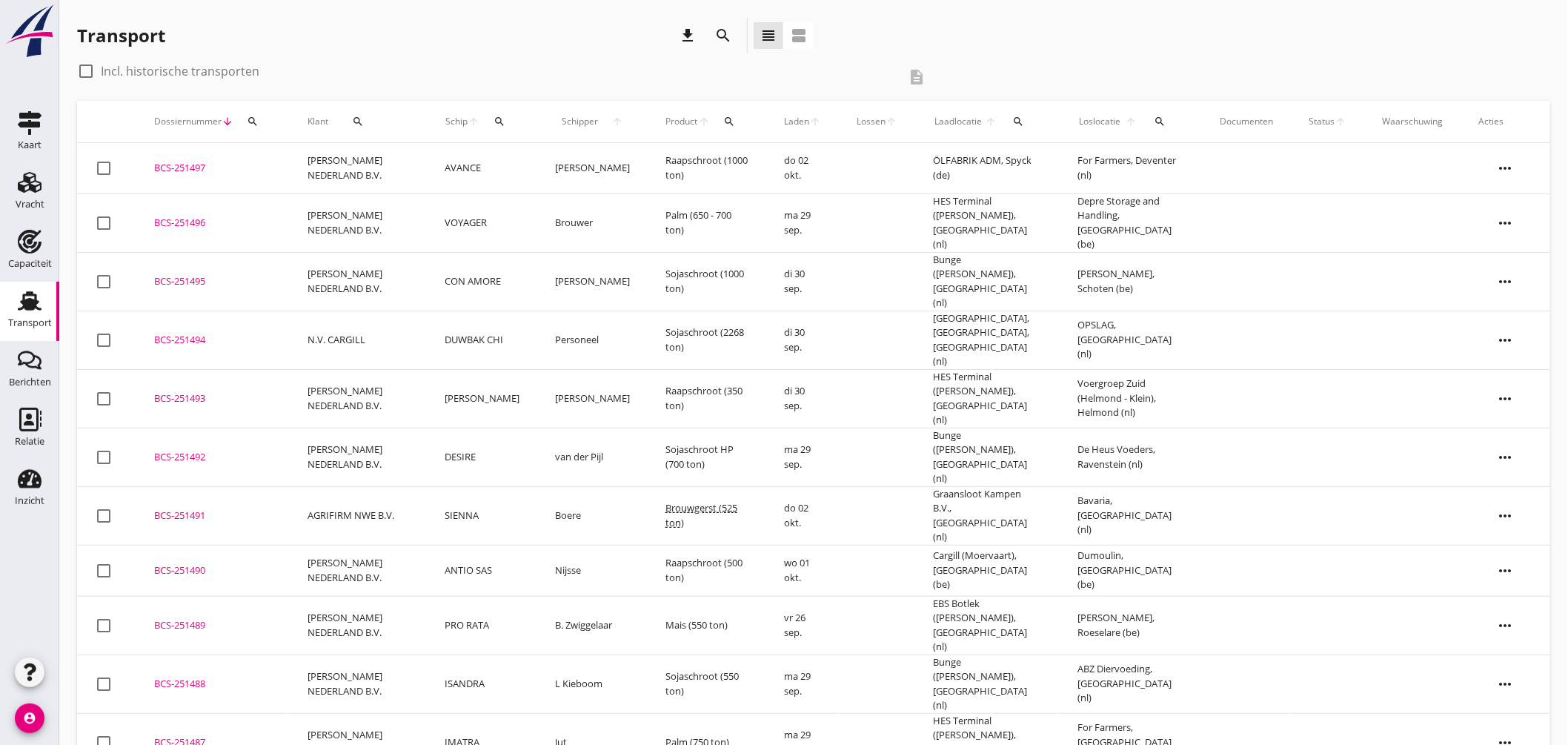
click at [1023, 117] on div "search" at bounding box center [1019, 121] width 29 height 12
click at [1114, 164] on input "text" at bounding box center [1103, 164] width 154 height 24
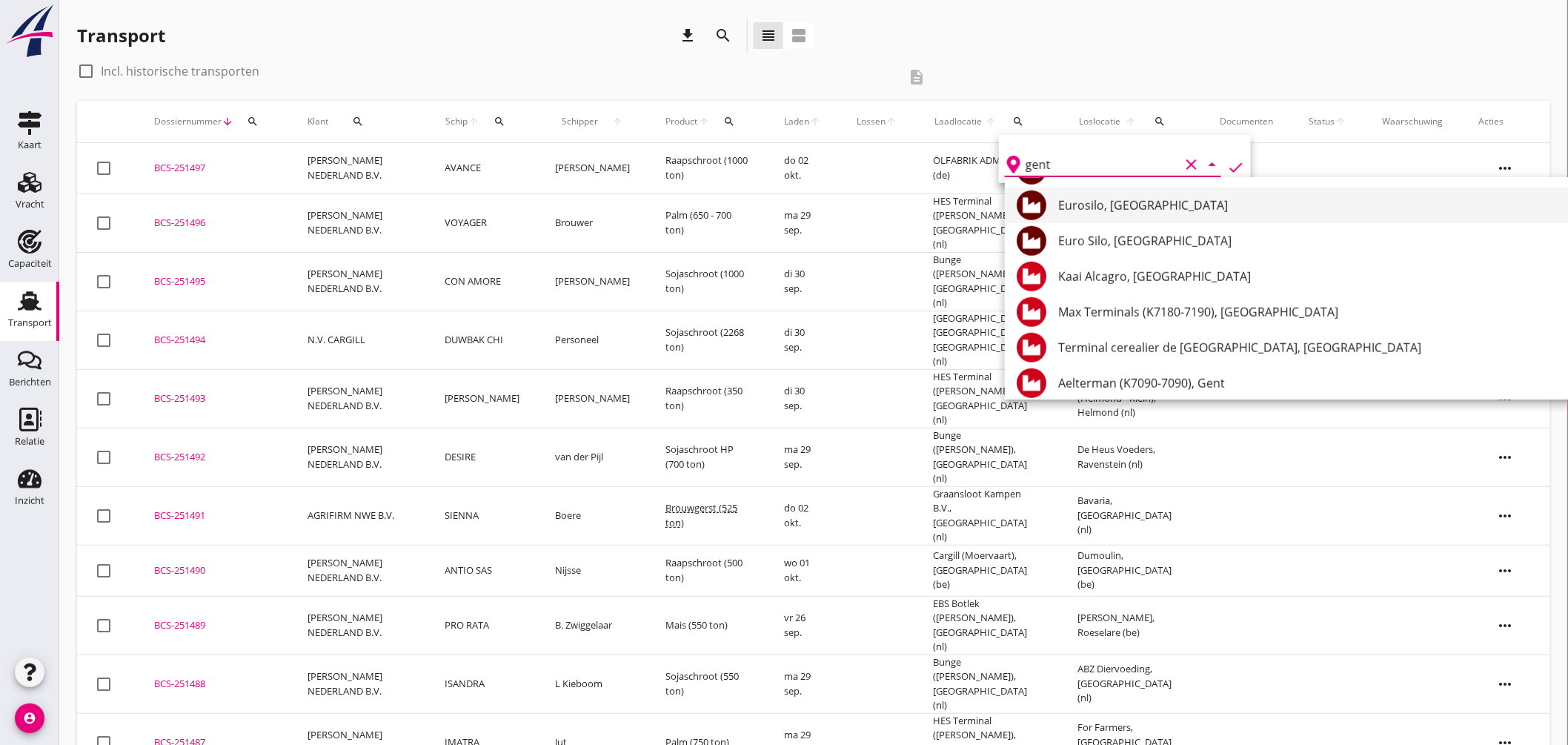
scroll to position [576, 0]
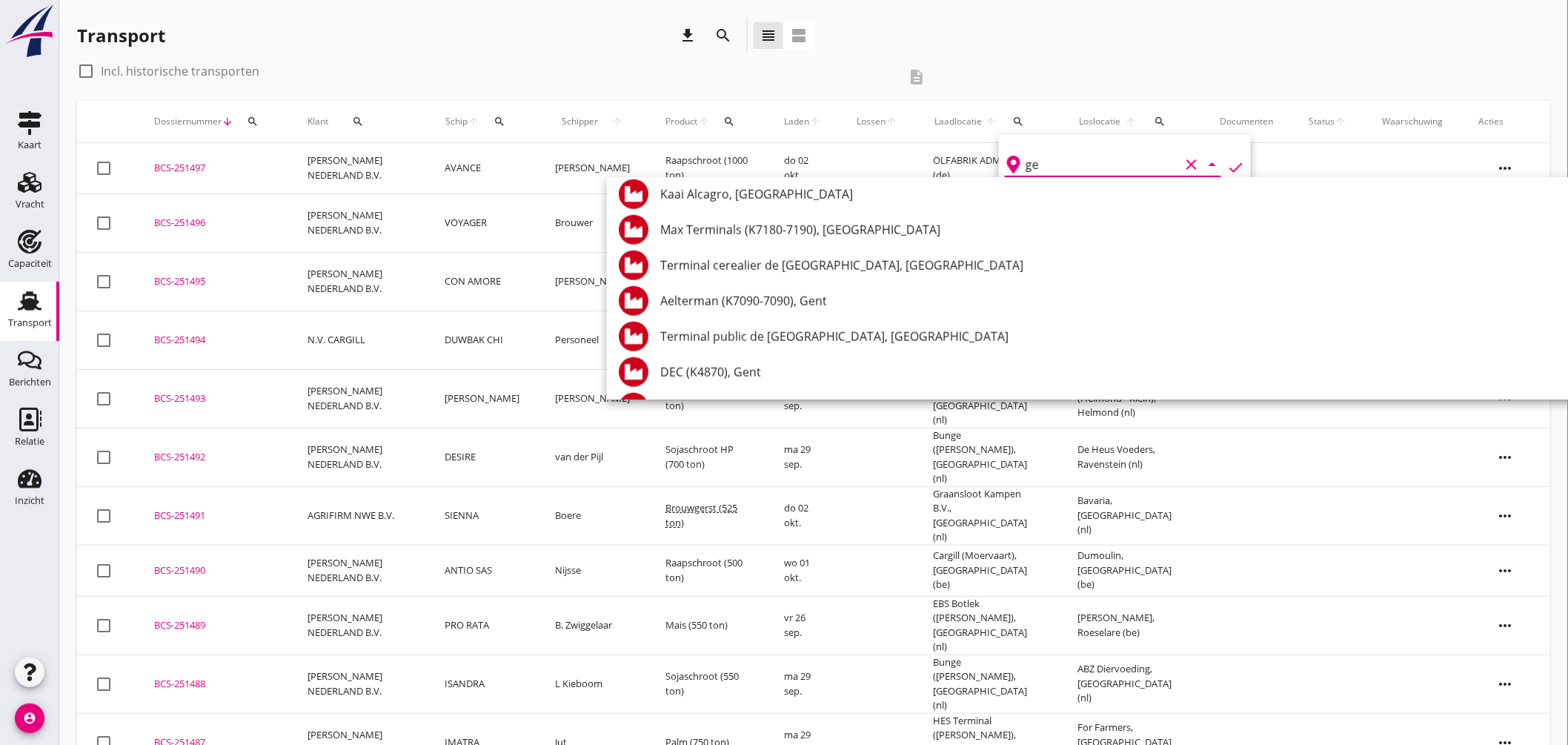
type input "g"
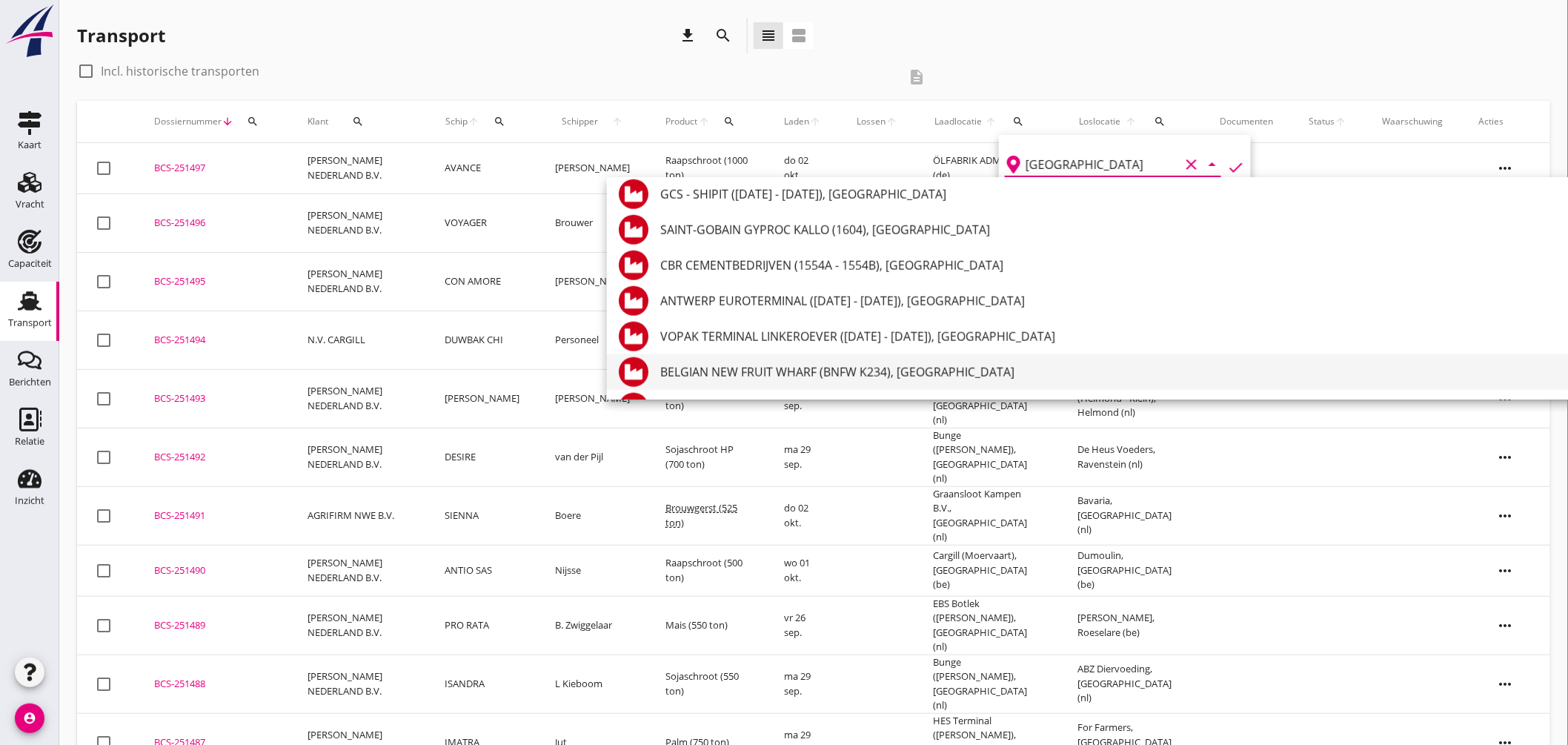
scroll to position [659, 0]
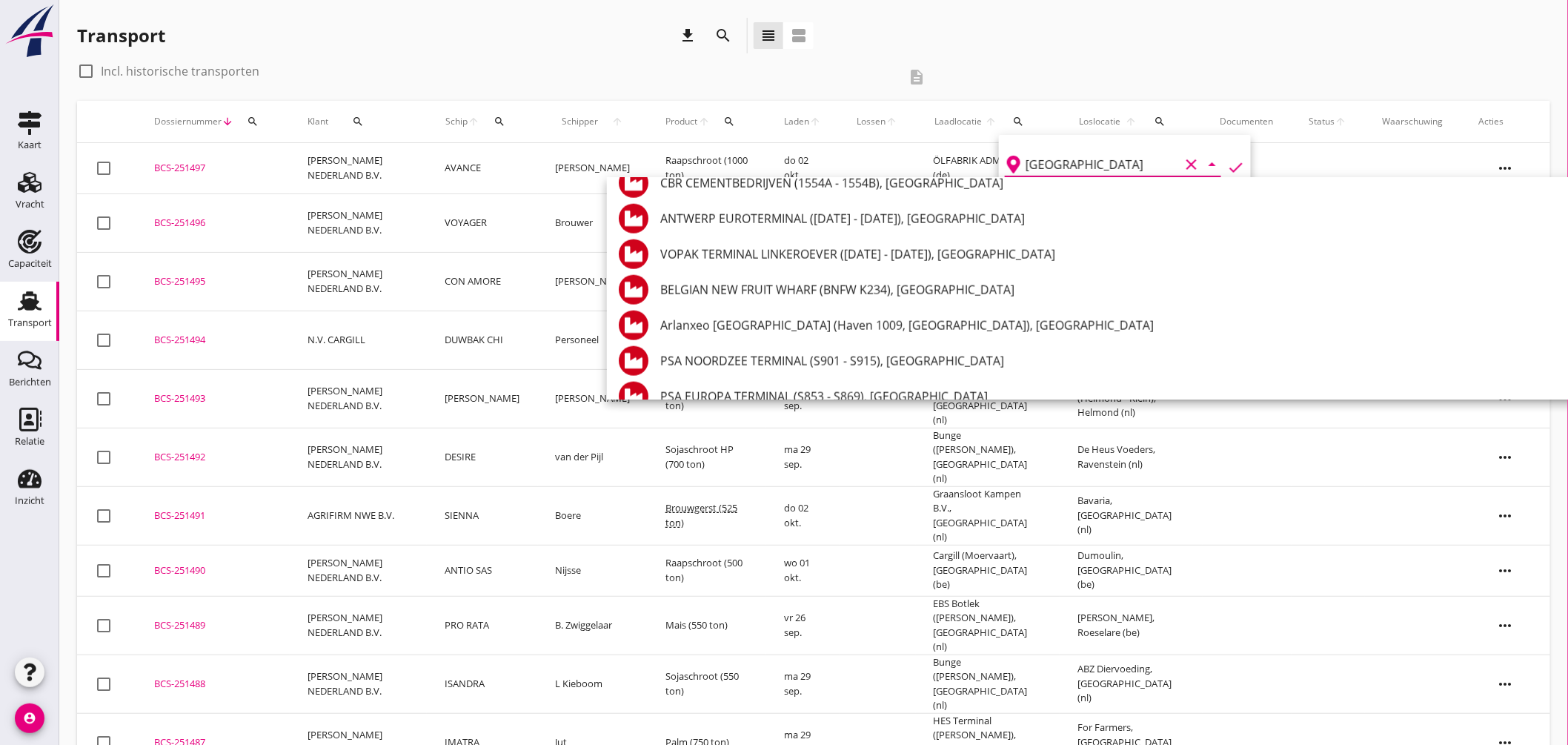
drag, startPoint x: 1102, startPoint y: 164, endPoint x: 769, endPoint y: 142, distance: 333.7
click at [775, 145] on div "Deel track en trace Vracht details Vracht aanpassen Schip wijzigen Vracht kopie…" at bounding box center [784, 673] width 1568 height 1345
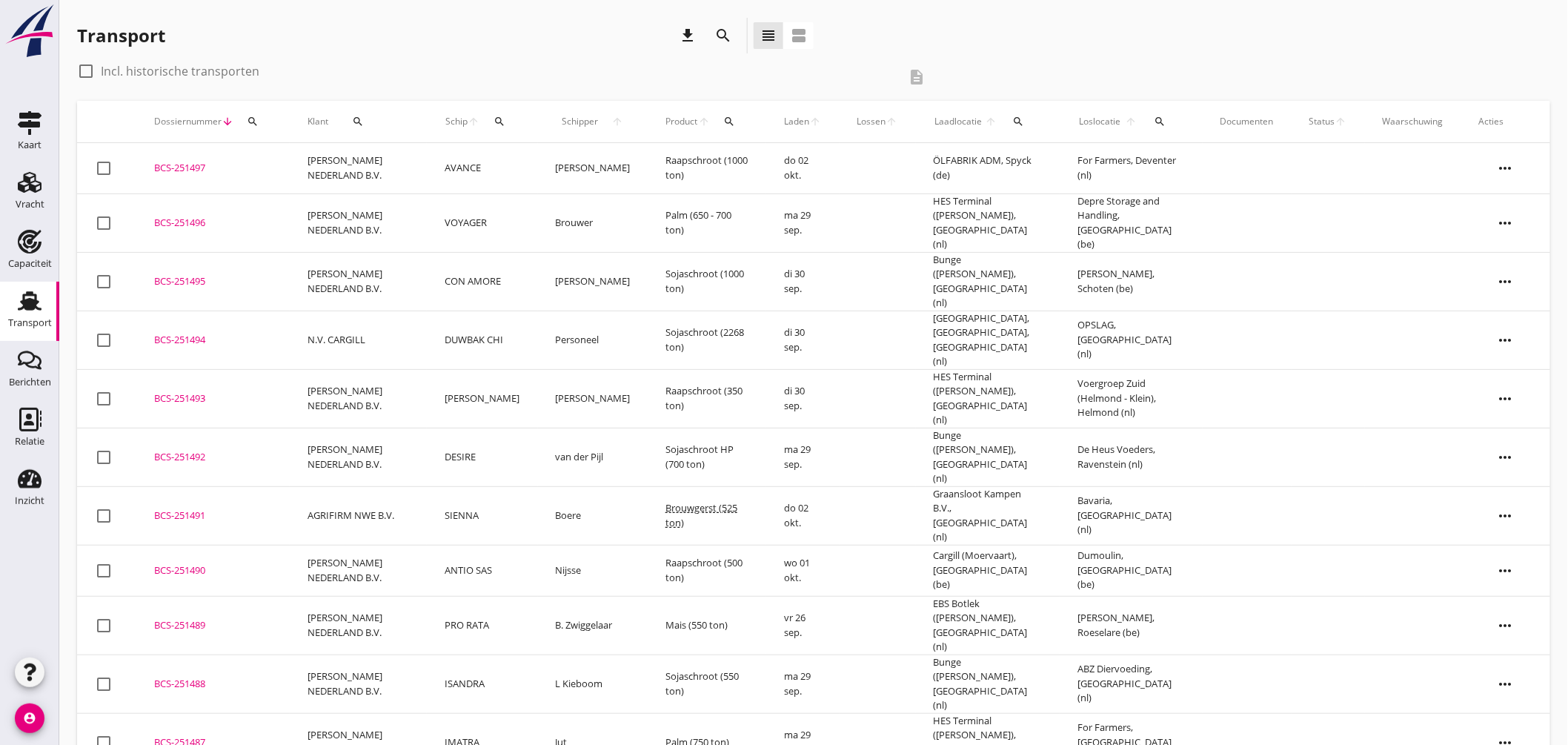
click at [1019, 117] on icon "search" at bounding box center [1019, 121] width 12 height 12
click at [1060, 169] on input "[GEOGRAPHIC_DATA]" at bounding box center [1103, 164] width 154 height 24
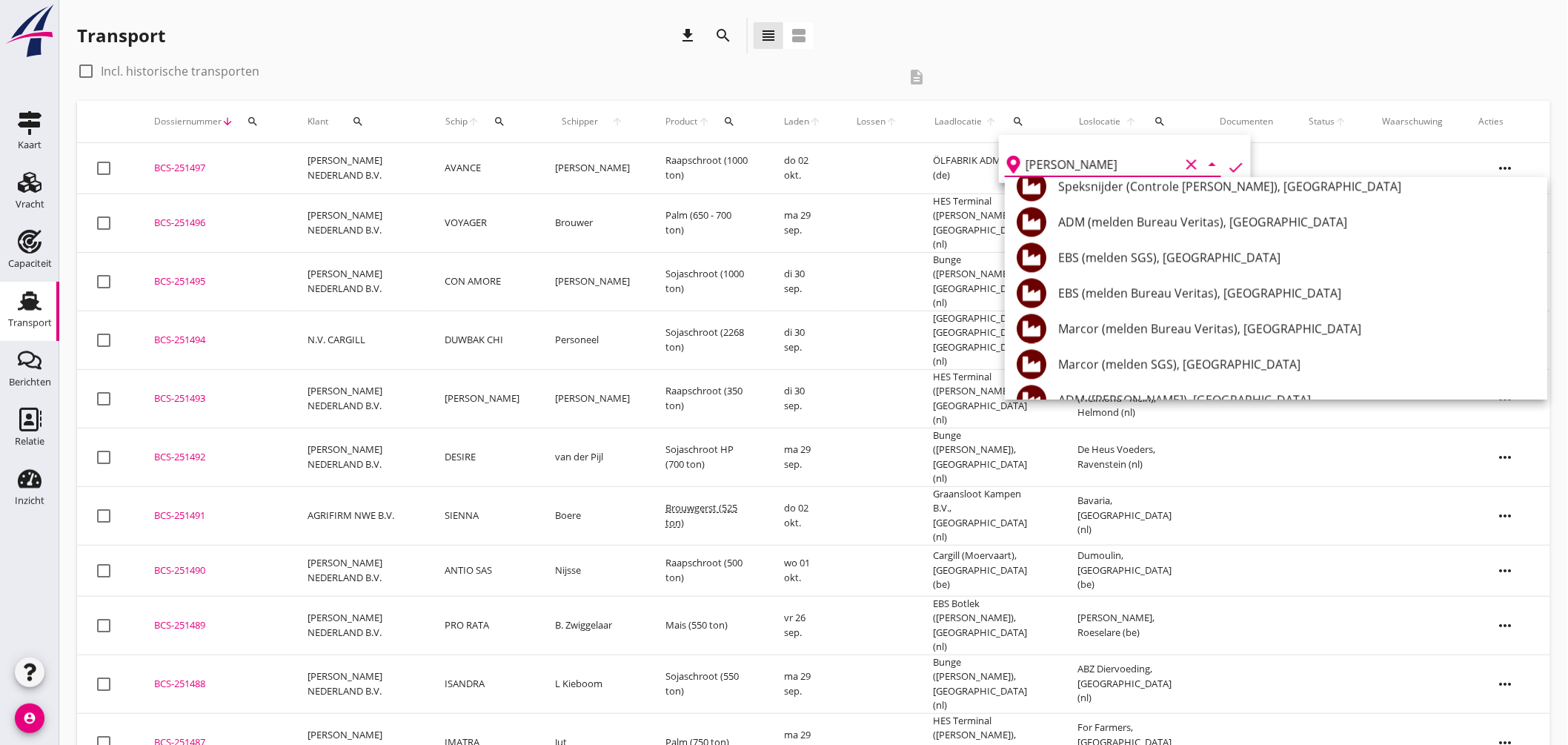
scroll to position [1236, 0]
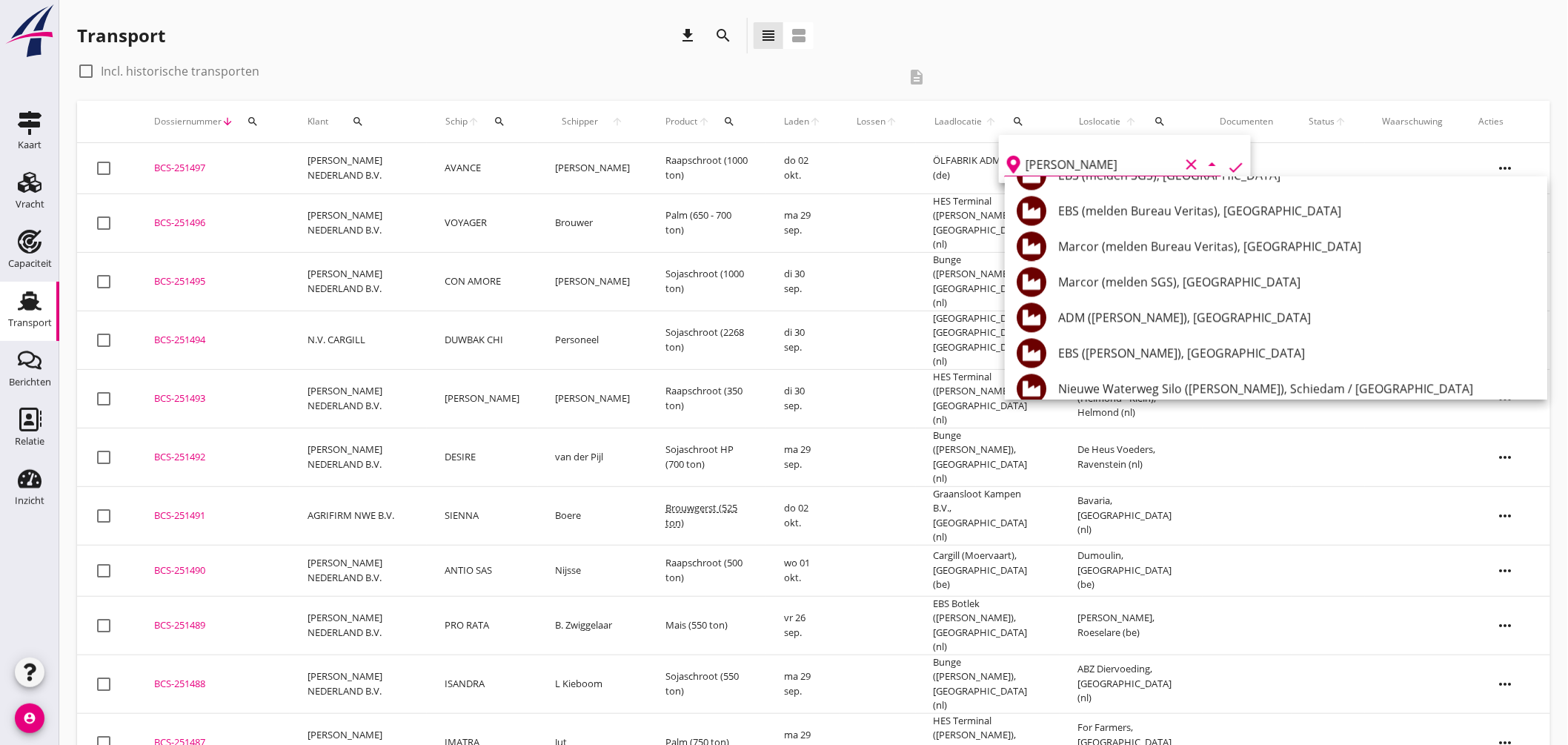
drag, startPoint x: 1067, startPoint y: 168, endPoint x: 946, endPoint y: 152, distance: 122.1
click at [945, 154] on div "Deel track en trace Vracht details Vracht aanpassen Schip wijzigen Vracht kopie…" at bounding box center [784, 673] width 1568 height 1345
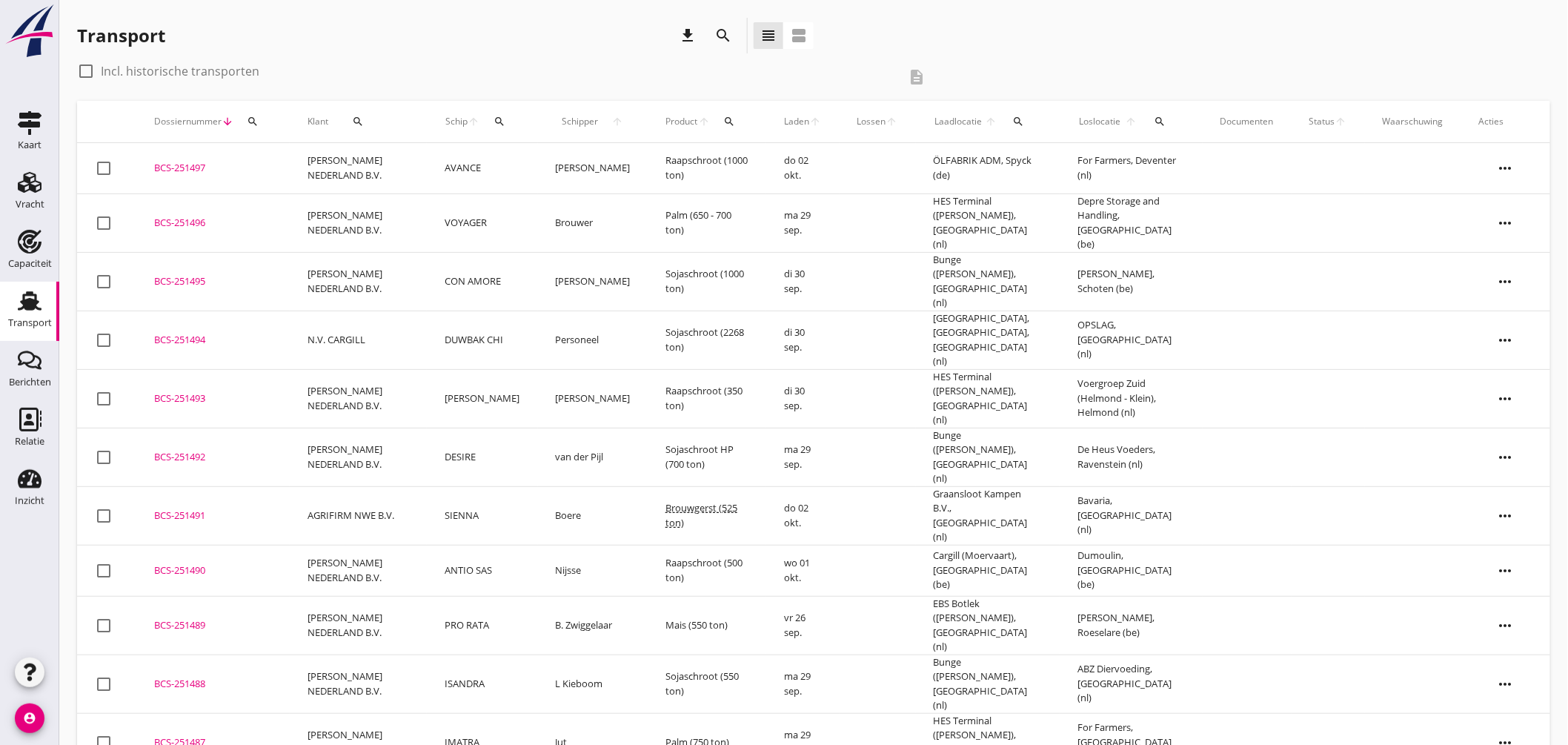
click at [1004, 114] on button "search" at bounding box center [1019, 121] width 29 height 27
click at [1071, 161] on input "[PERSON_NAME]" at bounding box center [1103, 164] width 154 height 24
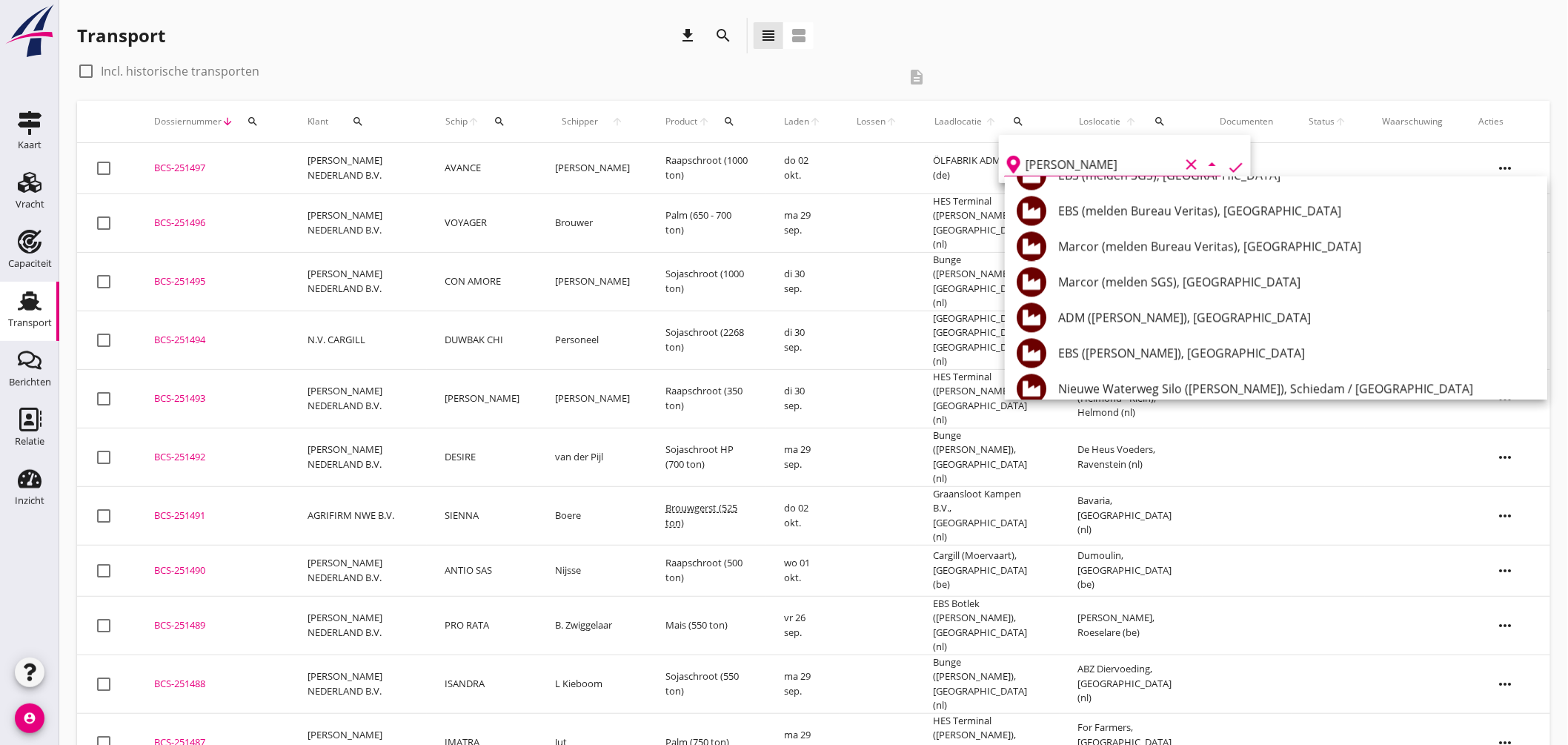
type input "[PERSON_NAME]"
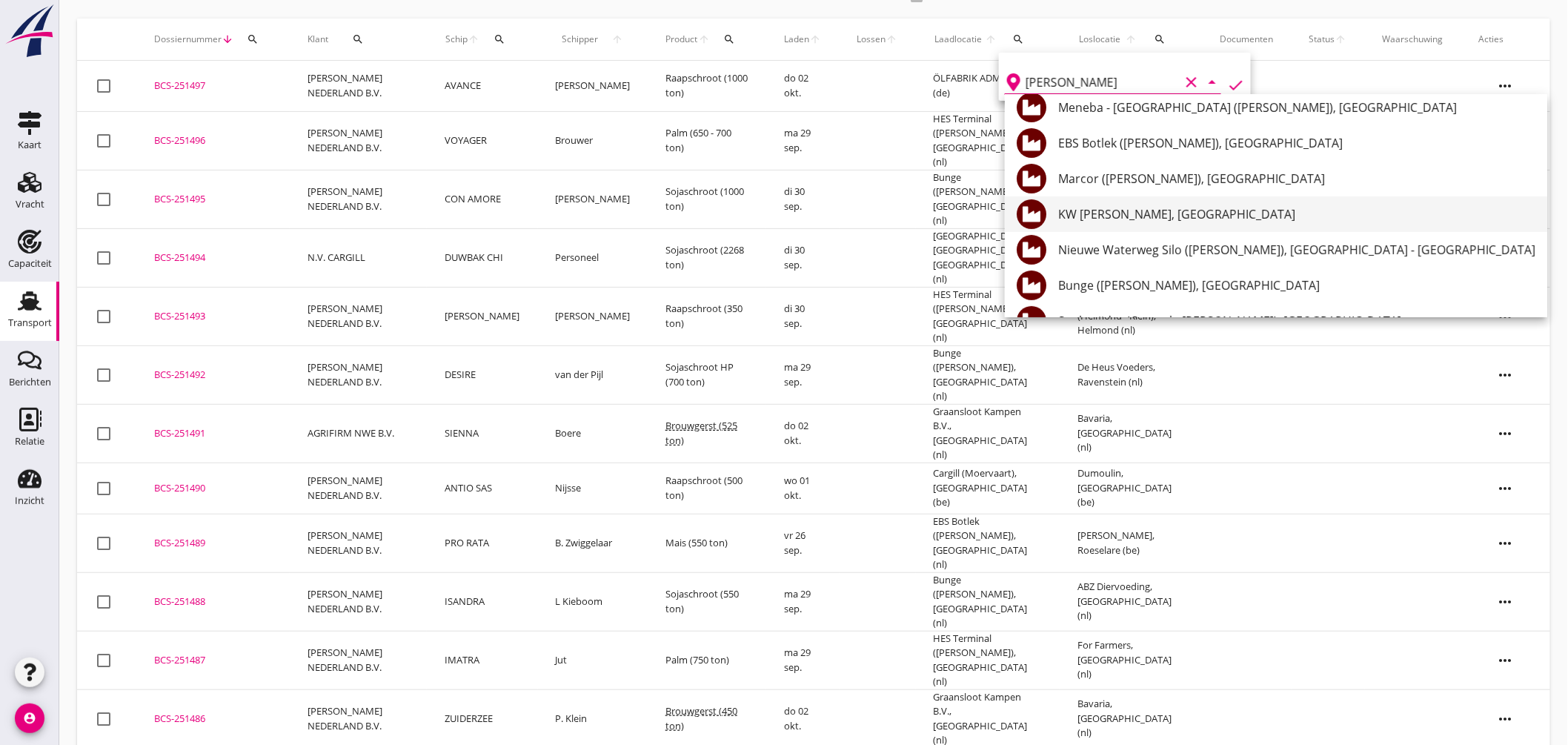
scroll to position [164, 0]
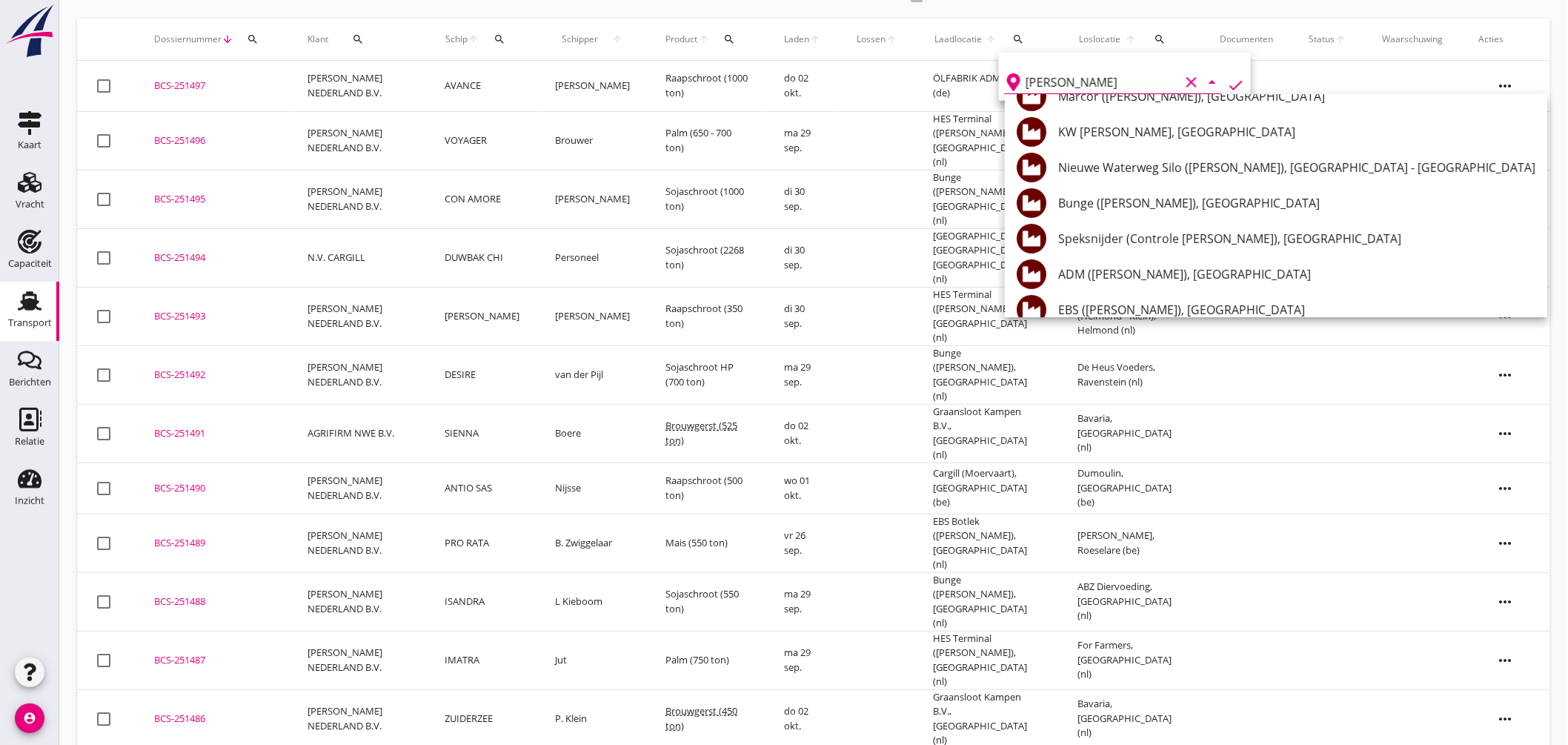
click at [1183, 77] on icon "clear" at bounding box center [1191, 82] width 17 height 17
click at [1206, 83] on icon "arrow_drop_down" at bounding box center [1212, 82] width 17 height 17
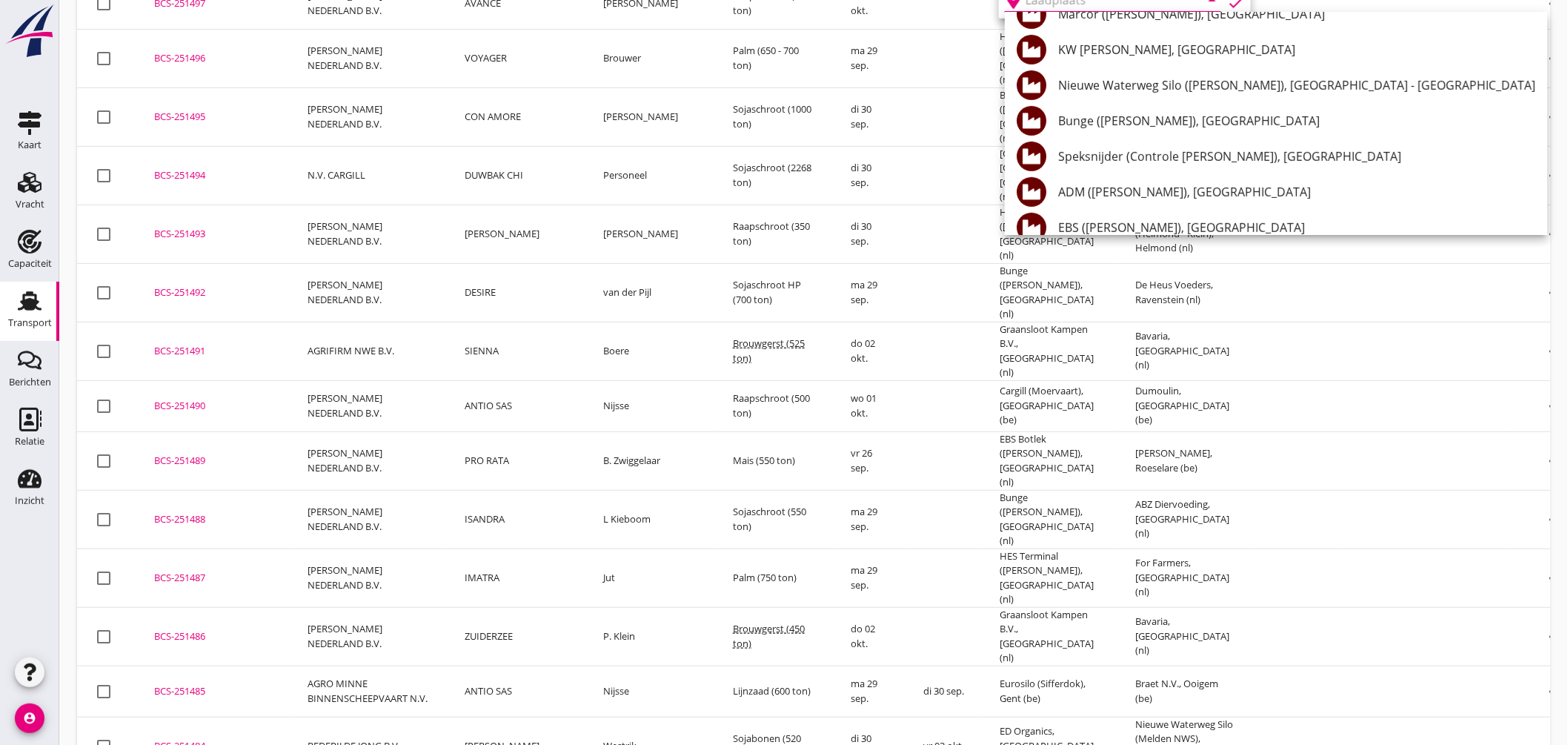
scroll to position [0, 0]
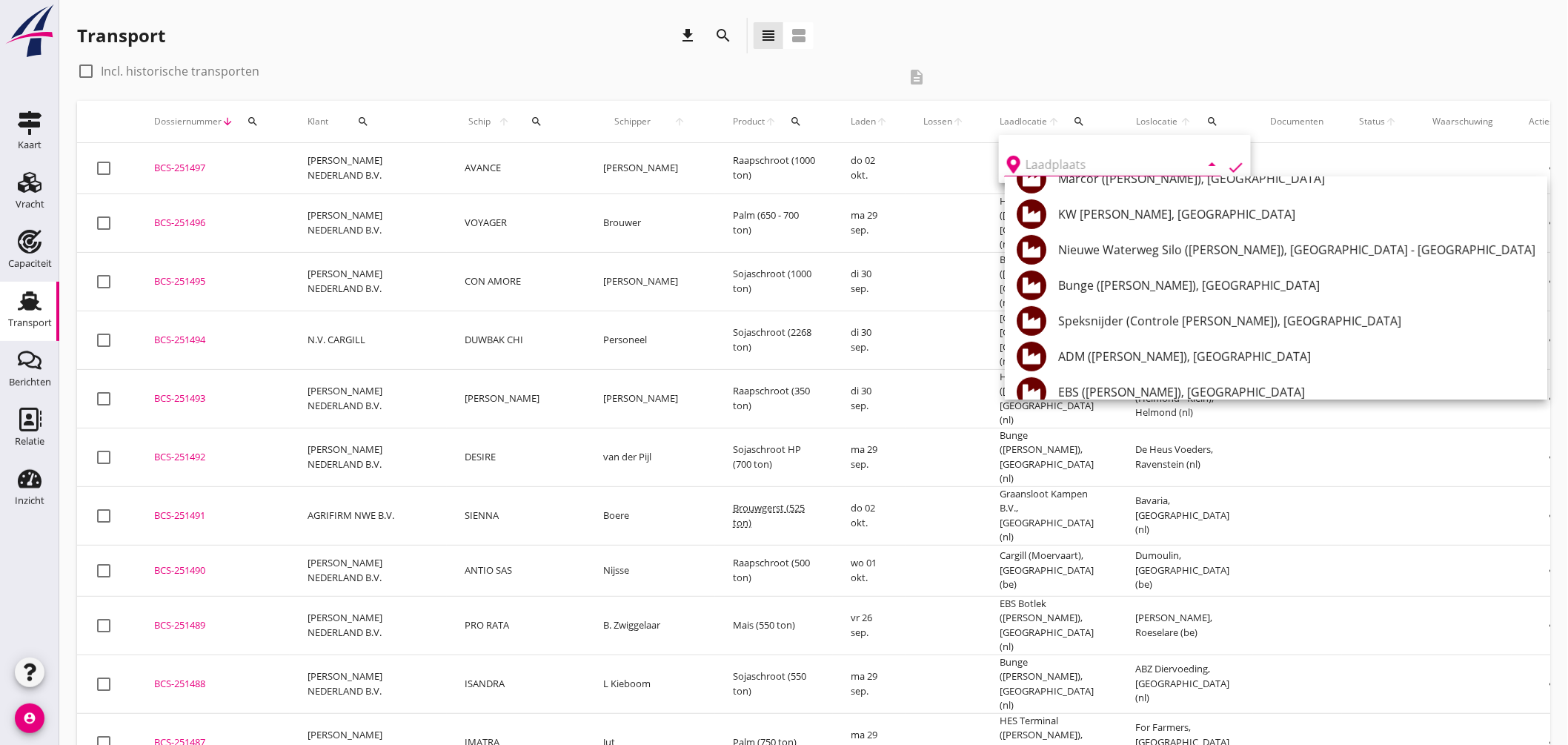
click at [532, 117] on icon "search" at bounding box center [537, 121] width 12 height 12
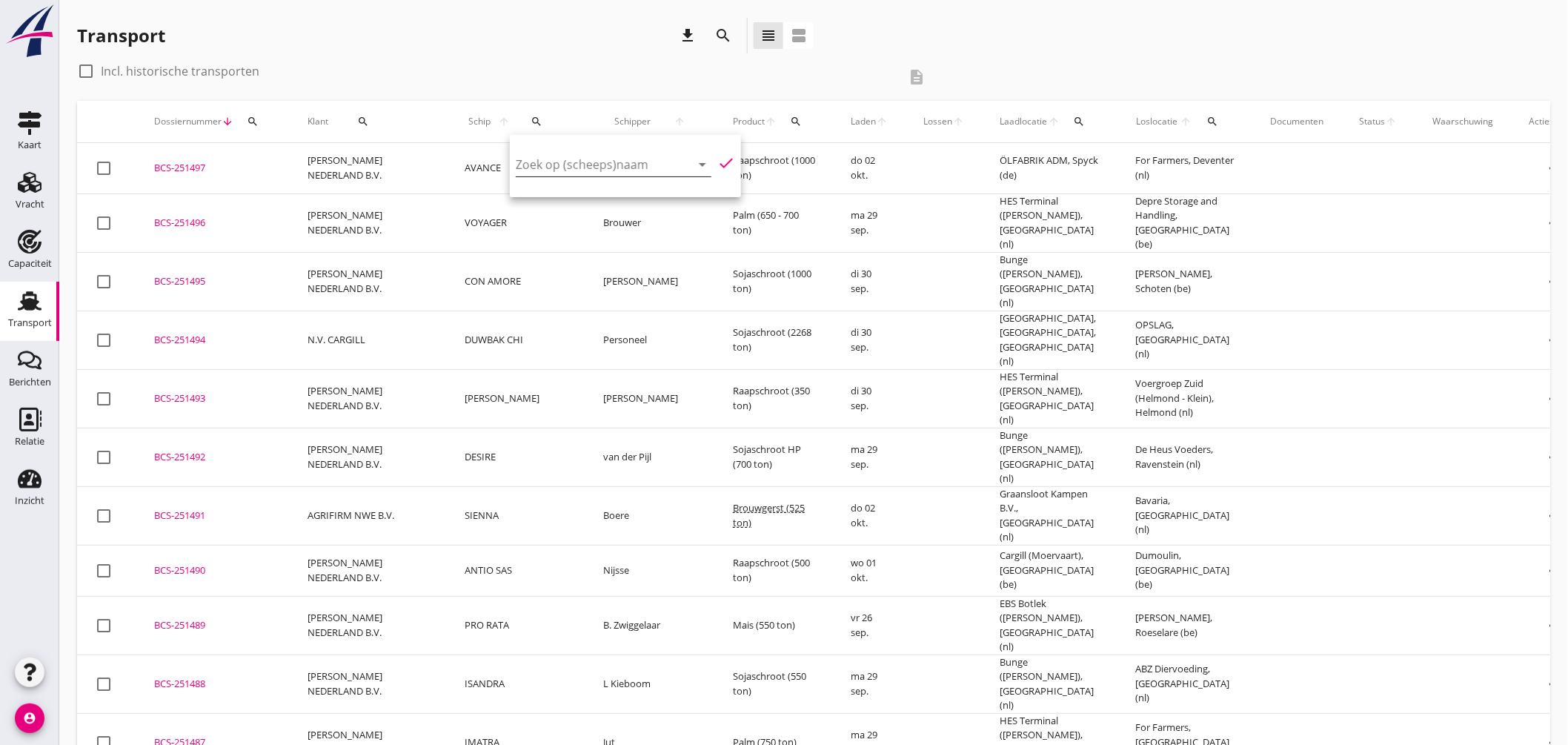
click at [558, 161] on input "Zoek op (scheeps)naam" at bounding box center [593, 164] width 154 height 24
drag, startPoint x: 580, startPoint y: 193, endPoint x: 657, endPoint y: 173, distance: 79.6
click at [581, 193] on div "OERAL" at bounding box center [640, 193] width 141 height 17
click at [720, 157] on icon "check" at bounding box center [725, 162] width 17 height 17
type input "OERAL"
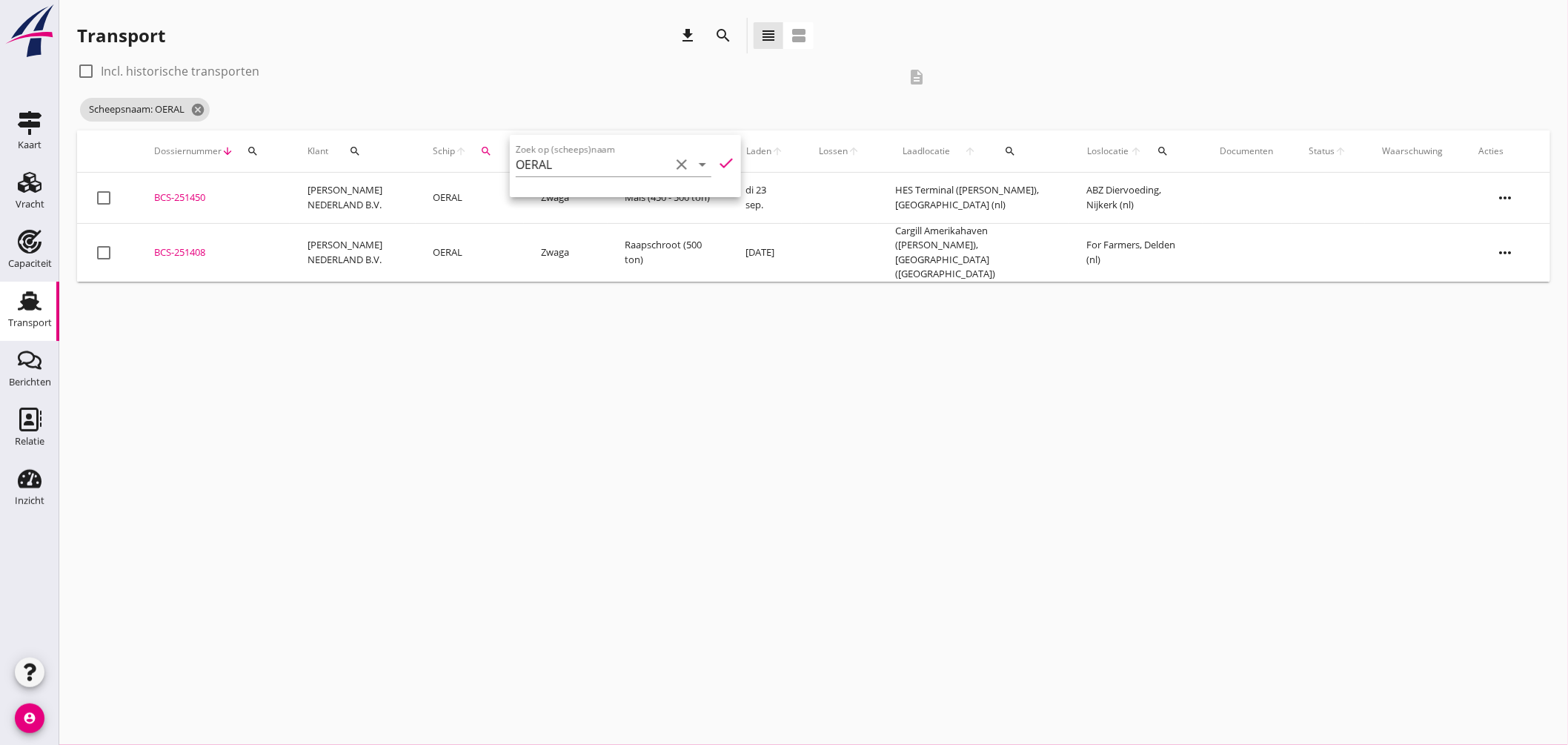
click at [536, 358] on div "cancel You are impersonating another user. Transport download search view_headl…" at bounding box center [814, 372] width 1509 height 745
click at [191, 246] on div "BCS-251408" at bounding box center [213, 253] width 118 height 15
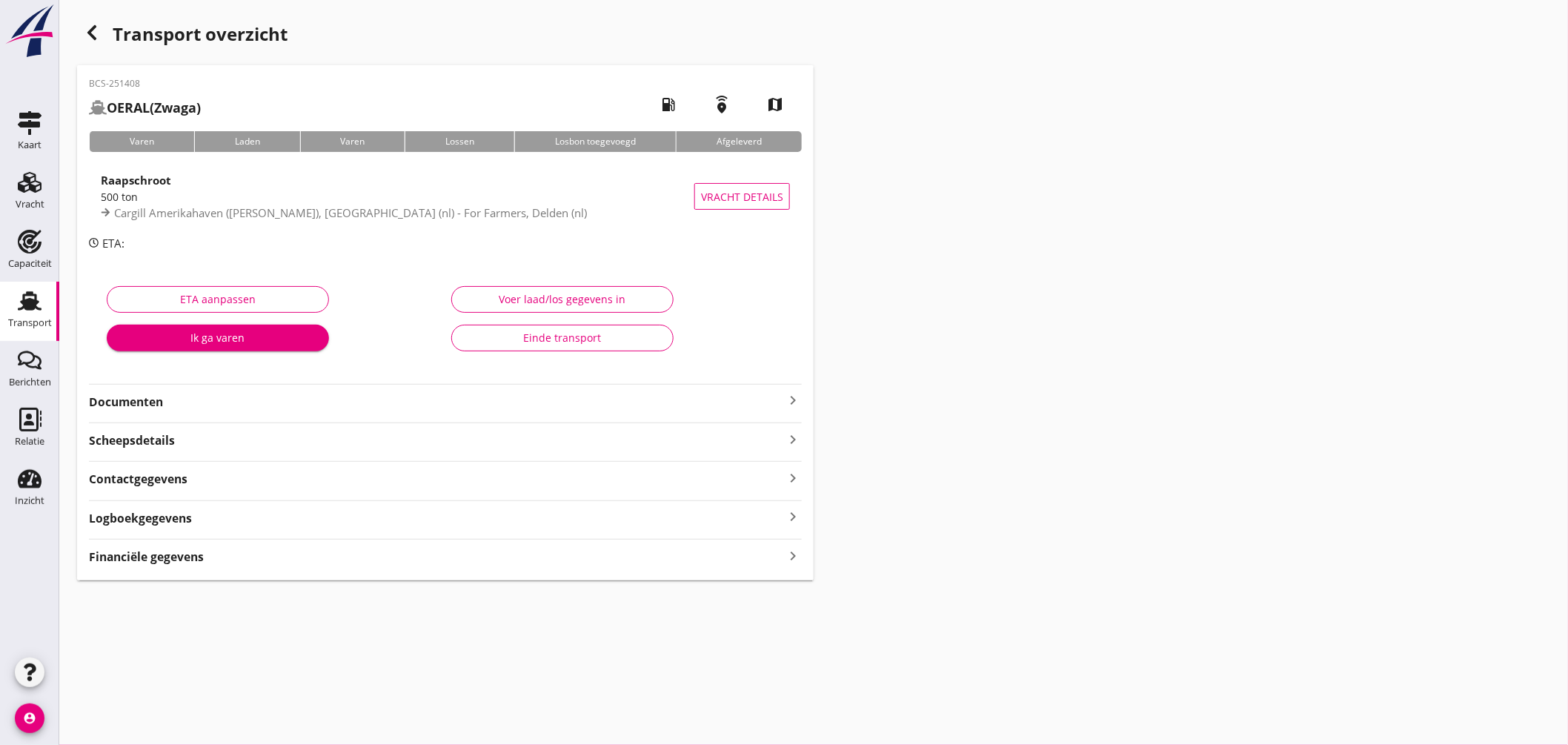
click at [795, 400] on icon "keyboard_arrow_right" at bounding box center [792, 400] width 17 height 17
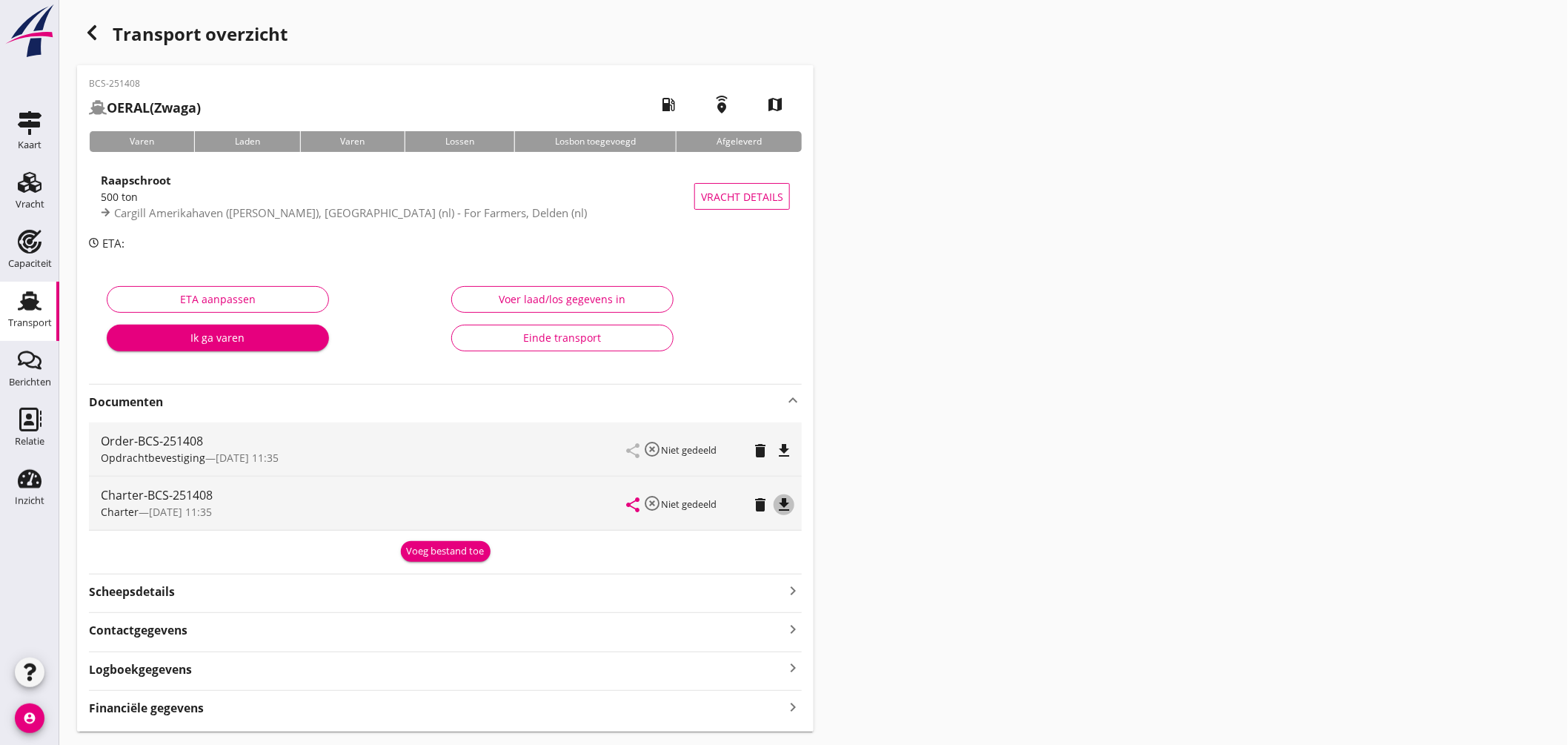
click at [780, 506] on icon "file_download" at bounding box center [783, 505] width 17 height 17
click at [26, 347] on link "Berichten Berichten" at bounding box center [29, 371] width 60 height 60
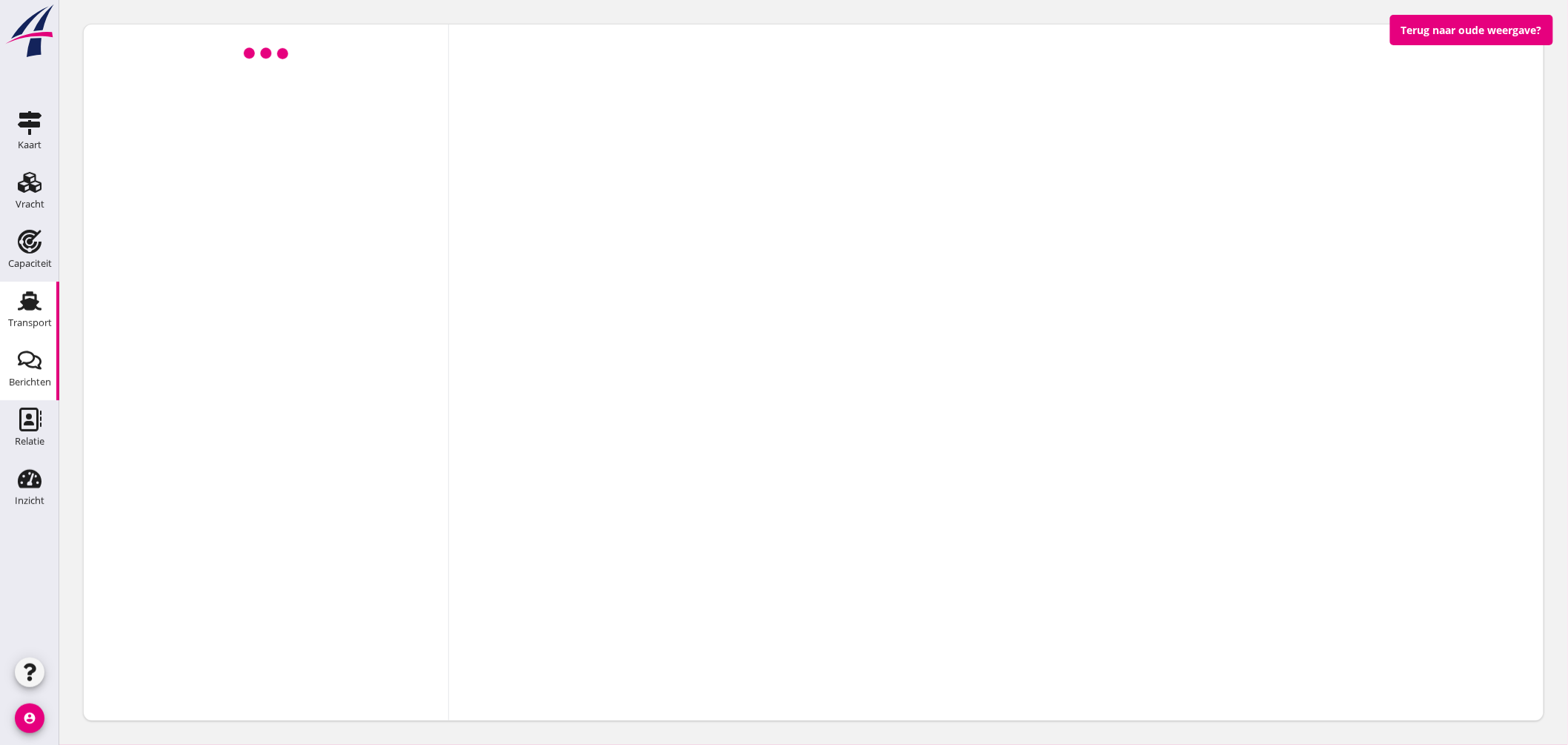
click at [27, 304] on use at bounding box center [29, 301] width 24 height 19
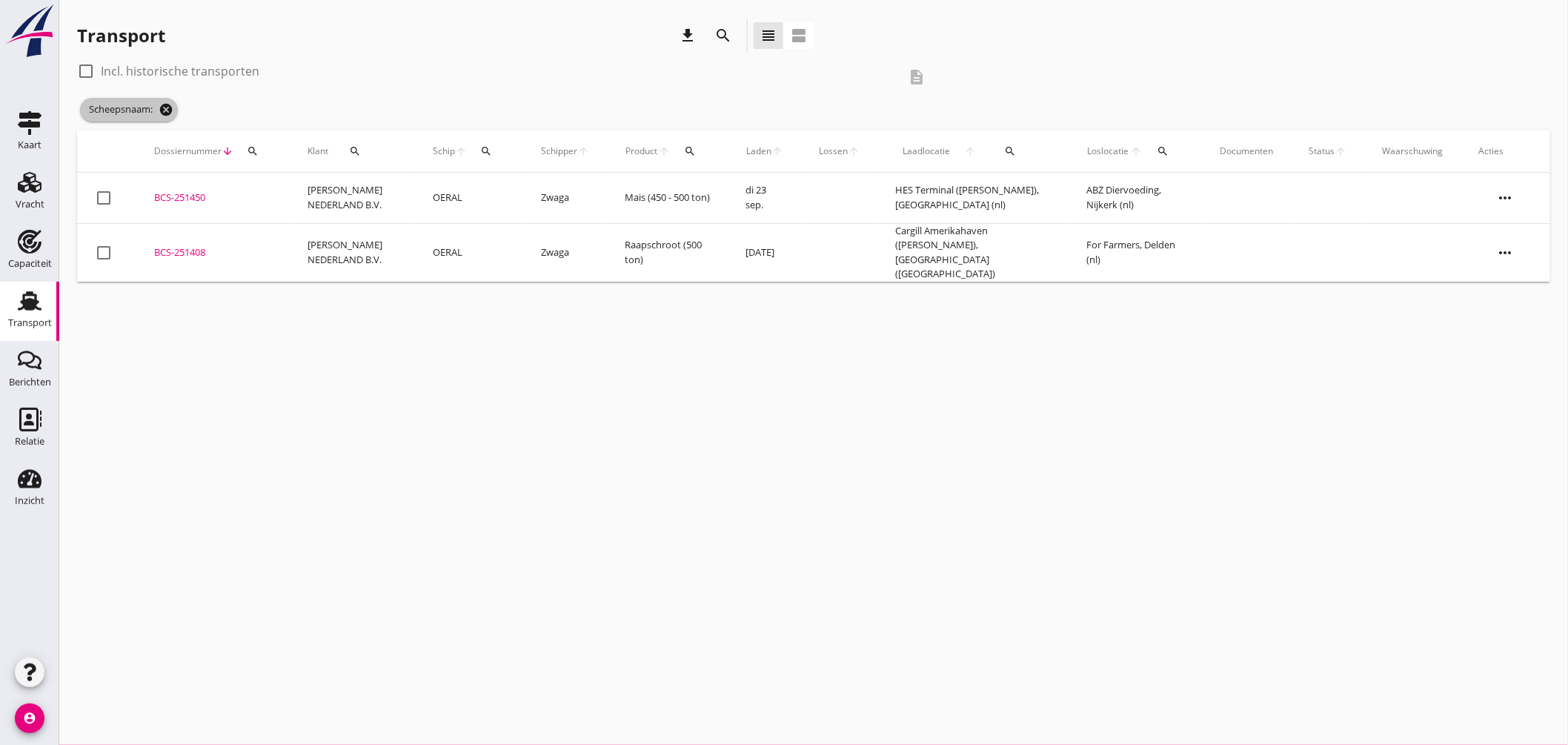
click at [165, 105] on icon "cancel" at bounding box center [166, 110] width 15 height 15
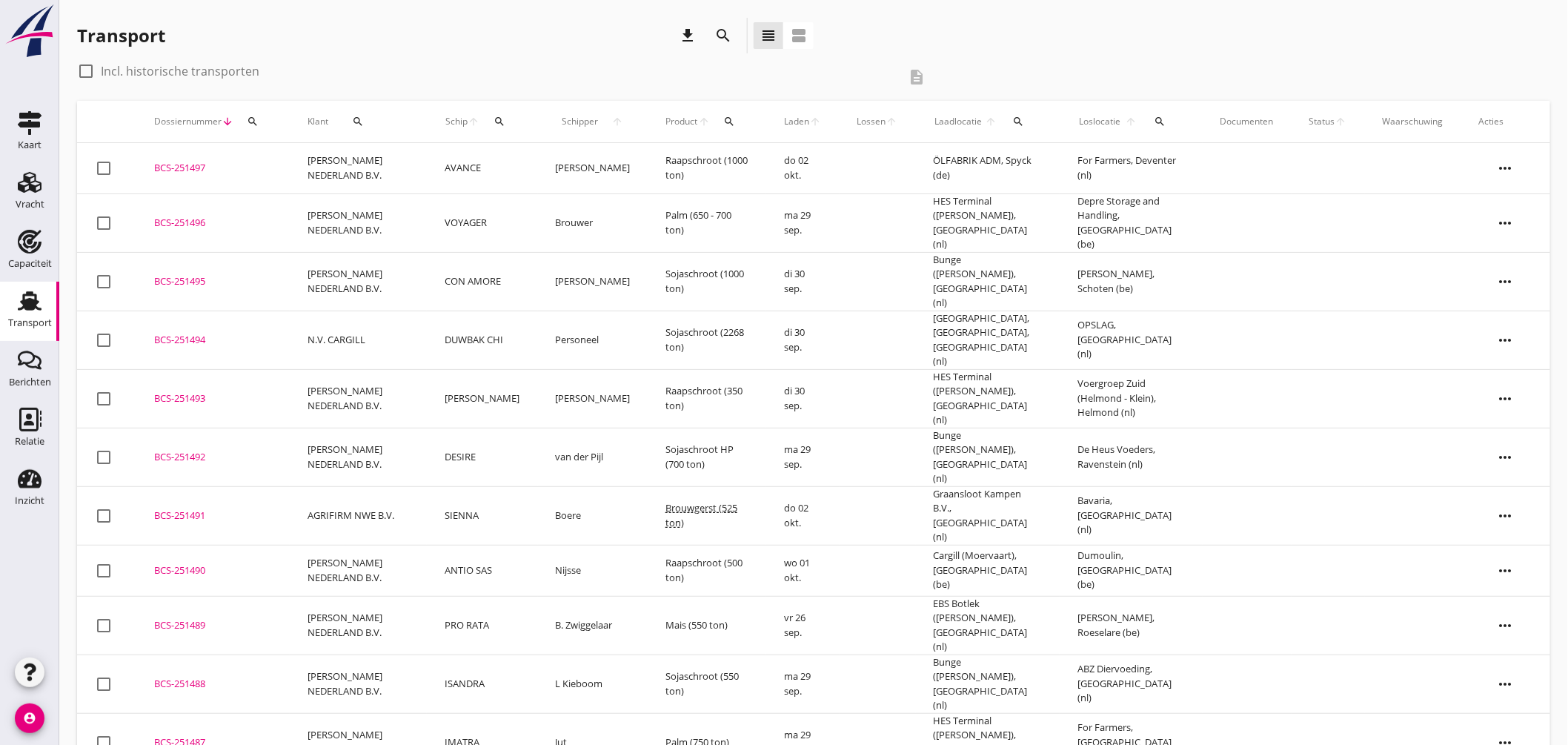
click at [472, 128] on div "Schip arrow_upward search" at bounding box center [482, 121] width 75 height 36
click at [505, 117] on icon "search" at bounding box center [499, 121] width 12 height 12
click at [534, 163] on input "Zoek op (scheeps)naam" at bounding box center [571, 164] width 154 height 24
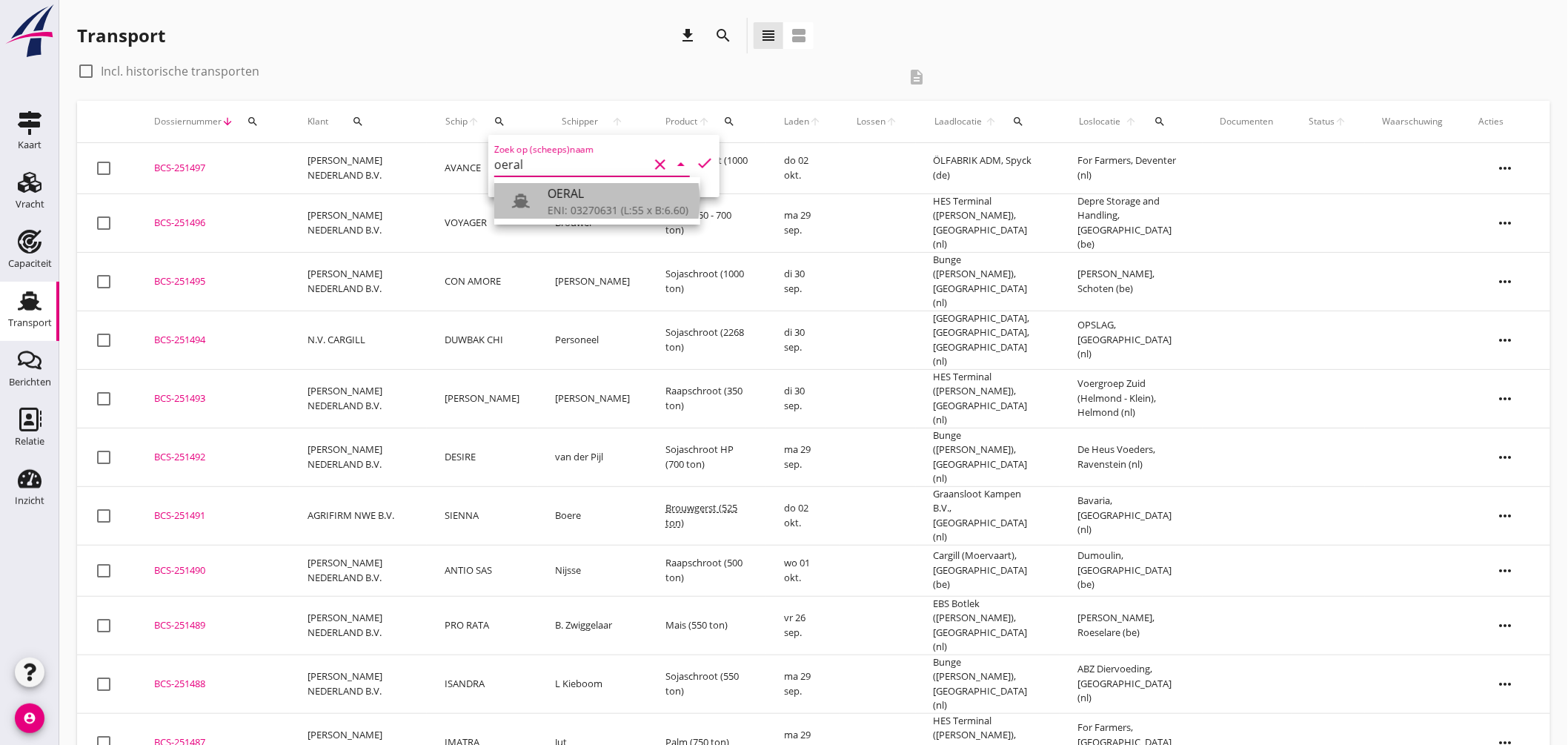
click at [590, 196] on div "OERAL" at bounding box center [618, 193] width 141 height 17
click at [696, 158] on icon "check" at bounding box center [704, 162] width 17 height 17
type input "OERAL"
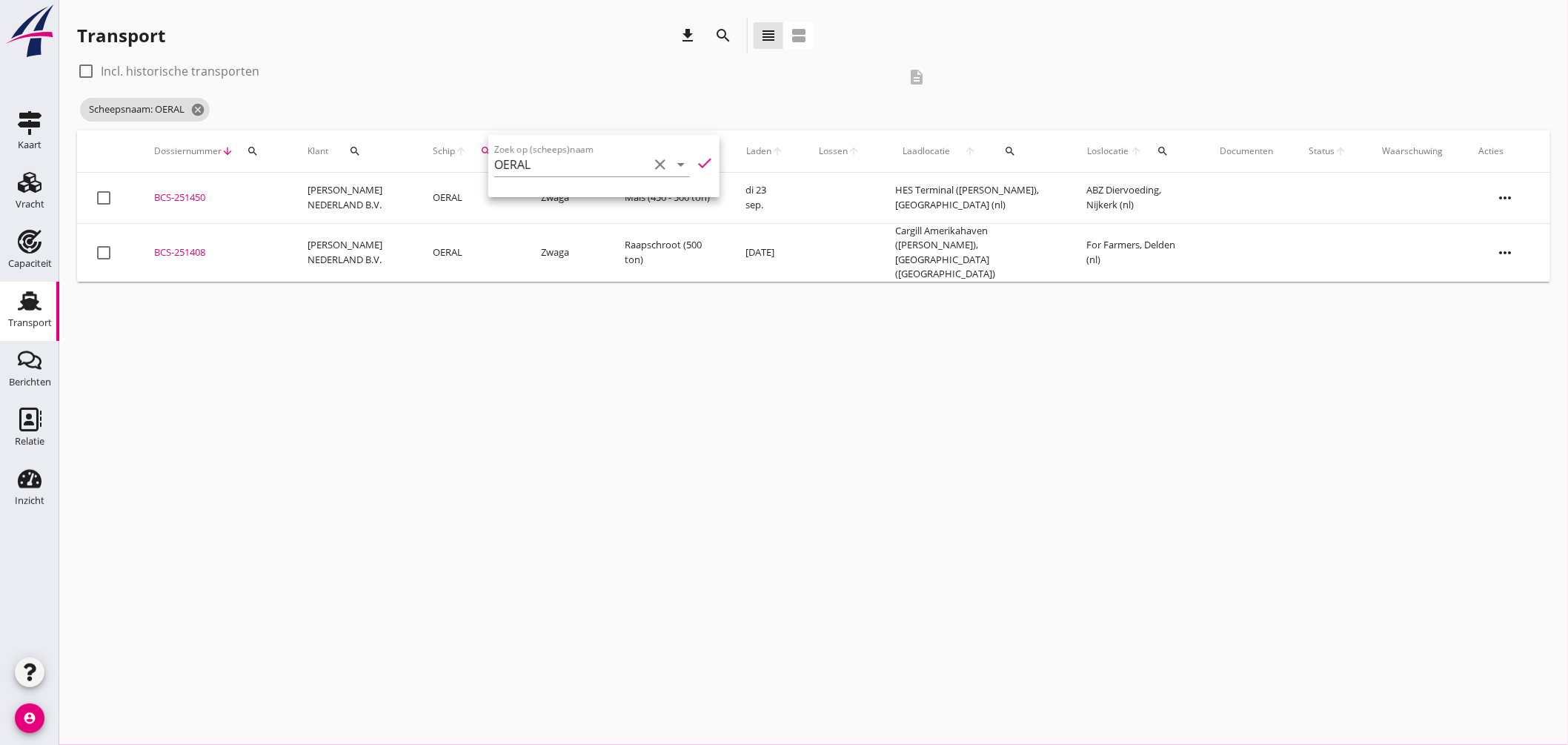
click at [91, 68] on div at bounding box center [85, 71] width 25 height 25
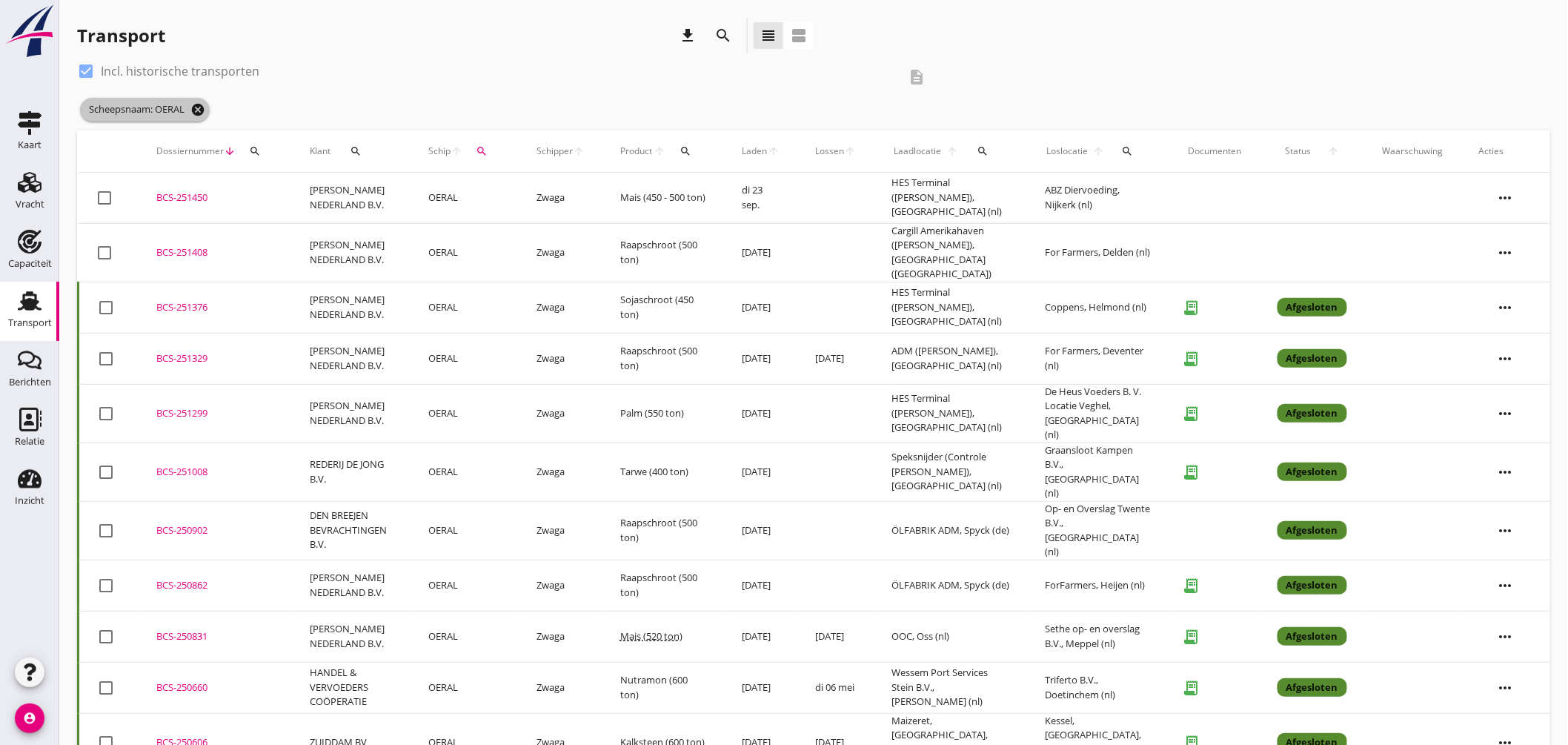
click at [197, 106] on icon "cancel" at bounding box center [198, 110] width 15 height 15
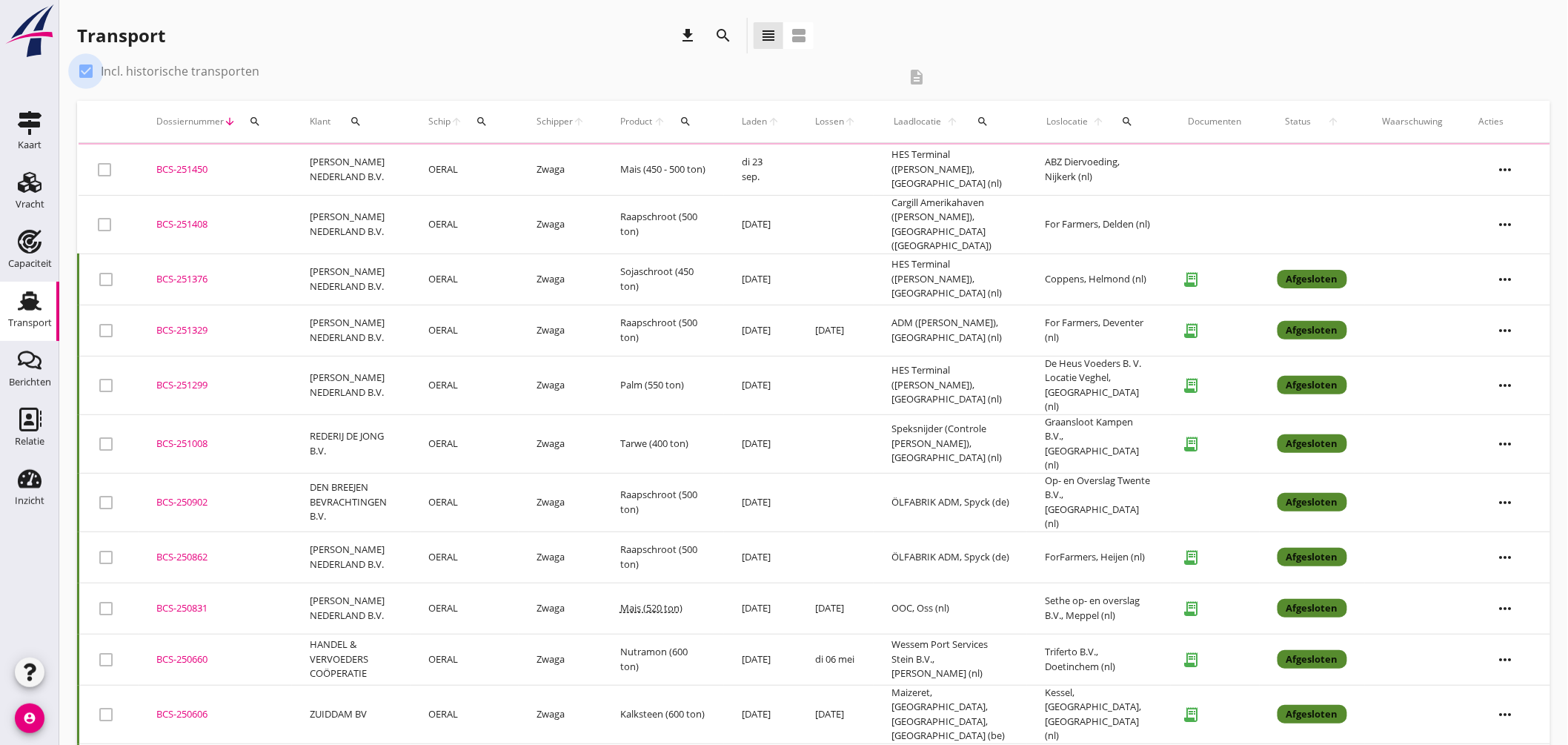
click at [83, 67] on div at bounding box center [85, 71] width 25 height 25
checkbox input "false"
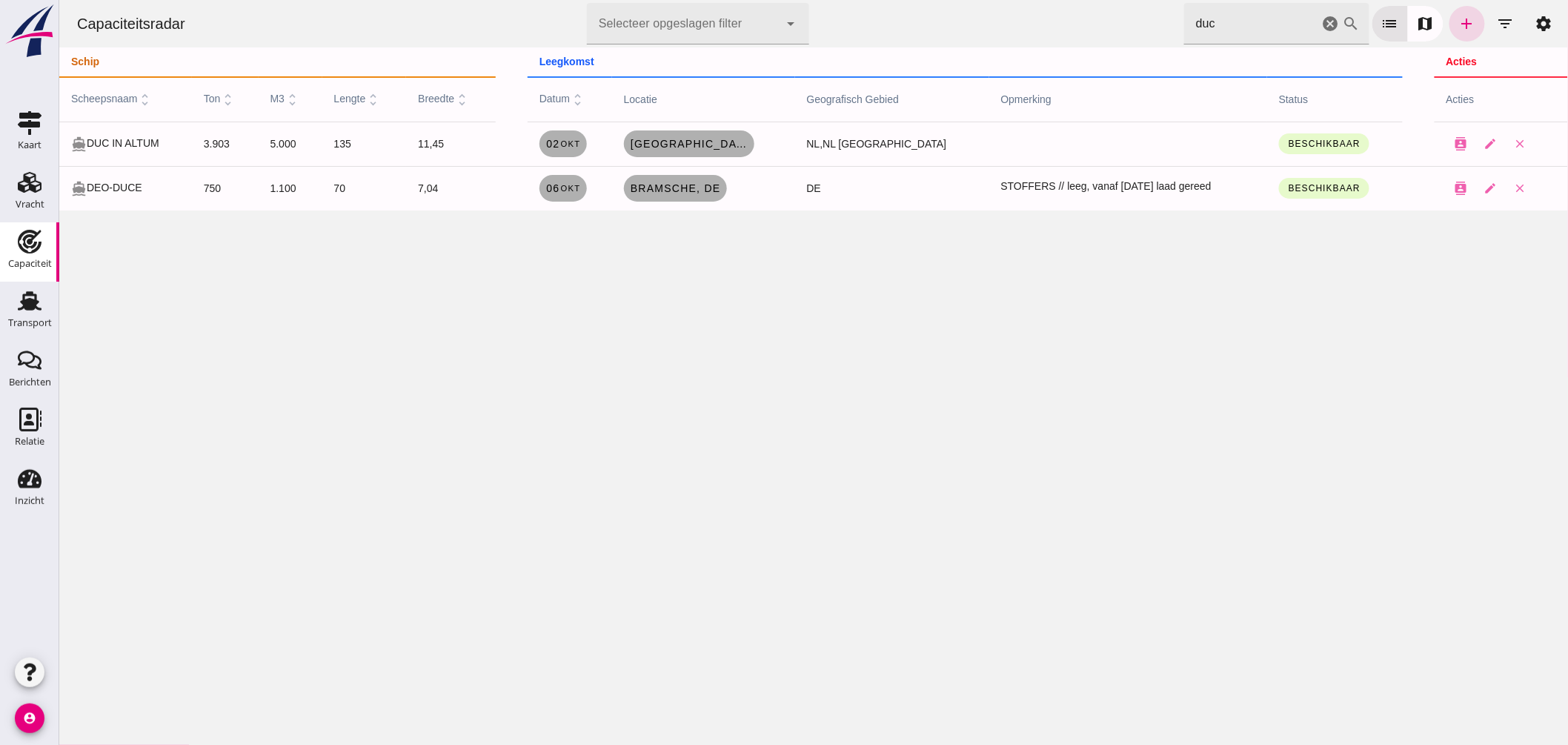
click at [899, 0] on html "Capaciteitsradar Selecteer opgeslagen filter Selecteer opgeslagen filter cancel…" at bounding box center [813, 372] width 1509 height 745
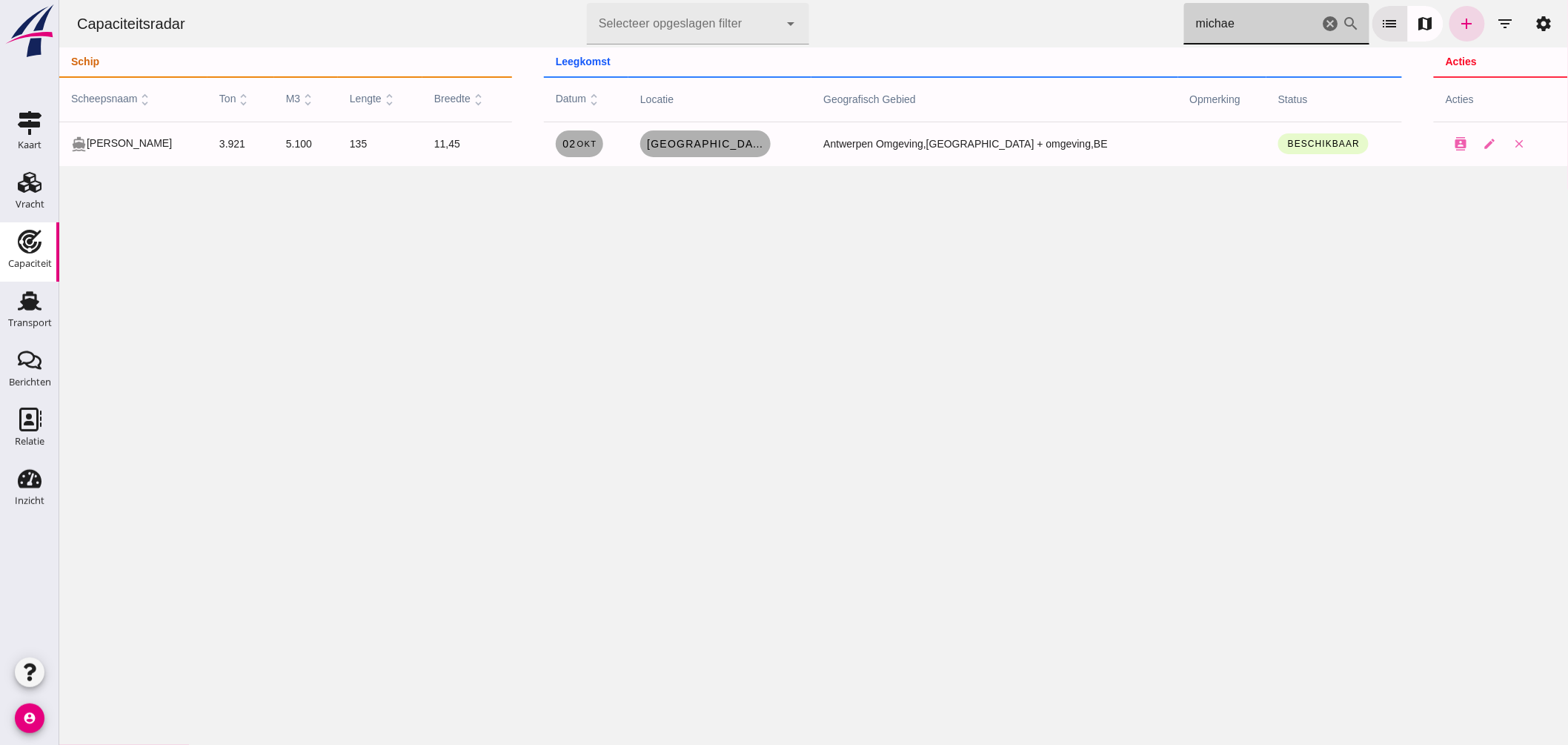
drag, startPoint x: 1230, startPoint y: 23, endPoint x: 904, endPoint y: 43, distance: 326.6
click at [923, 41] on div "Capaciteitsradar Selecteer opgeslagen filter Selecteer opgeslagen filter cancel…" at bounding box center [812, 24] width 1497 height 48
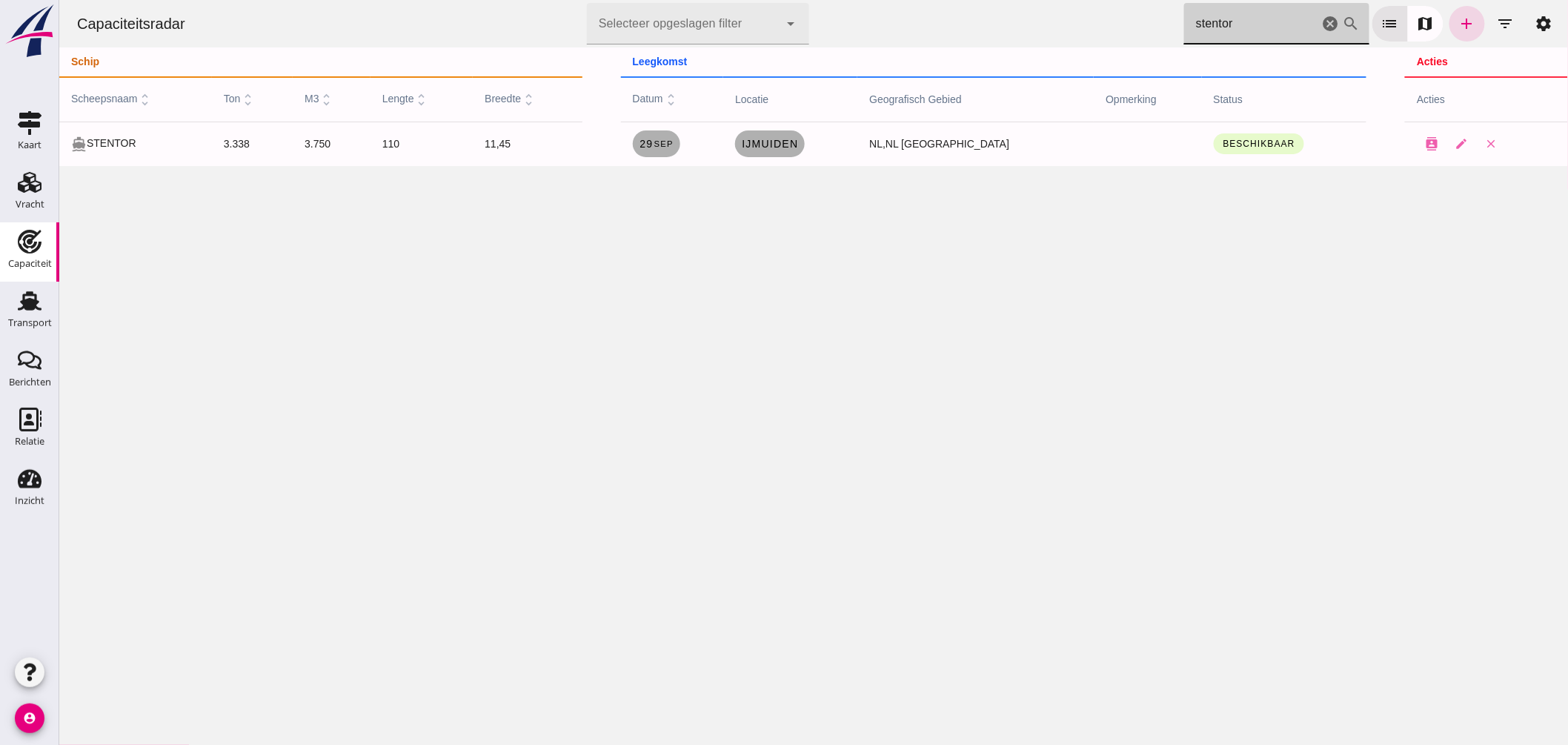
drag, startPoint x: 1264, startPoint y: 22, endPoint x: 863, endPoint y: 18, distance: 401.0
click at [867, 20] on div "Capaciteitsradar Selecteer opgeslagen filter Selecteer opgeslagen filter cancel…" at bounding box center [812, 24] width 1497 height 48
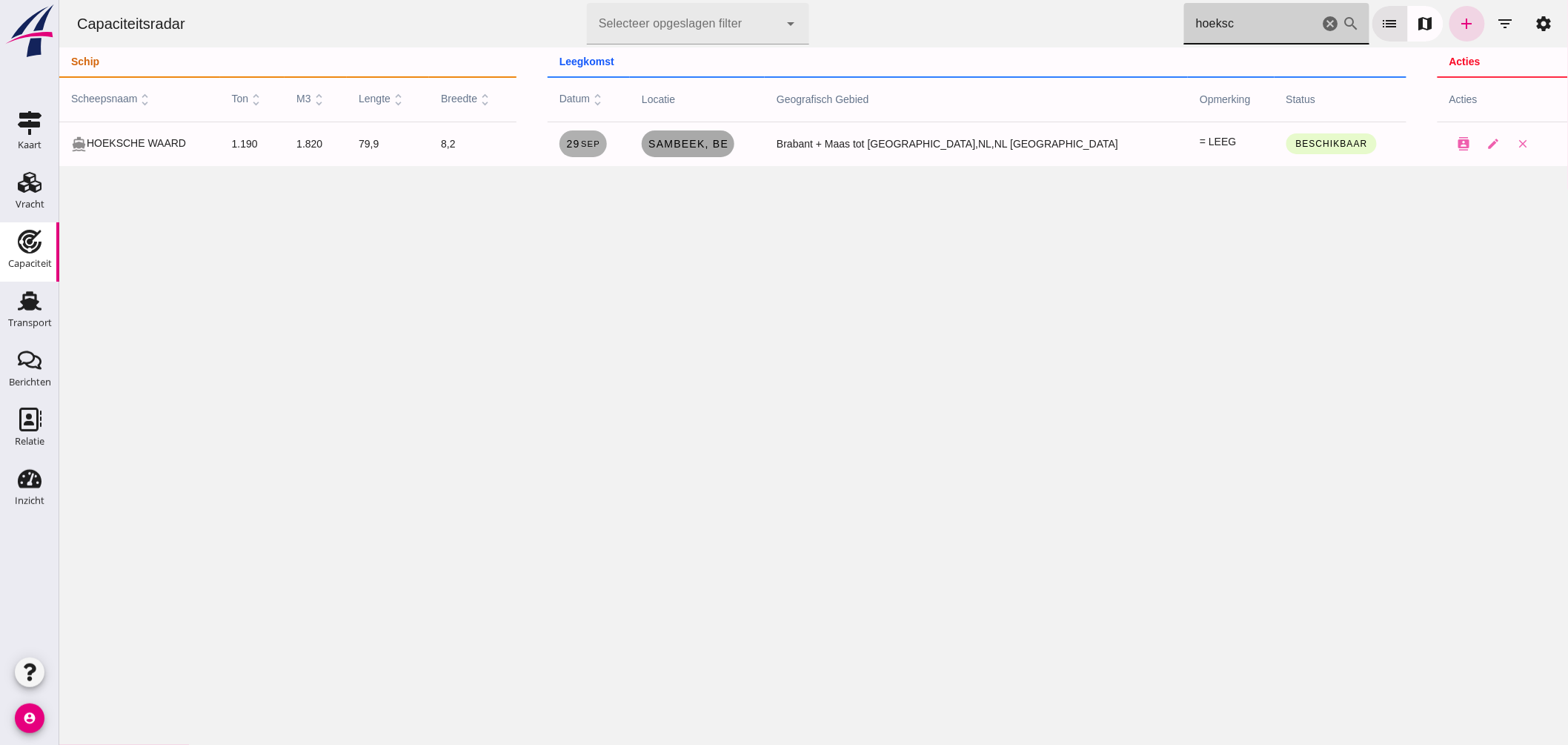
type input "hoeksc"
click at [728, 138] on span "Sambeek , be" at bounding box center [688, 143] width 81 height 12
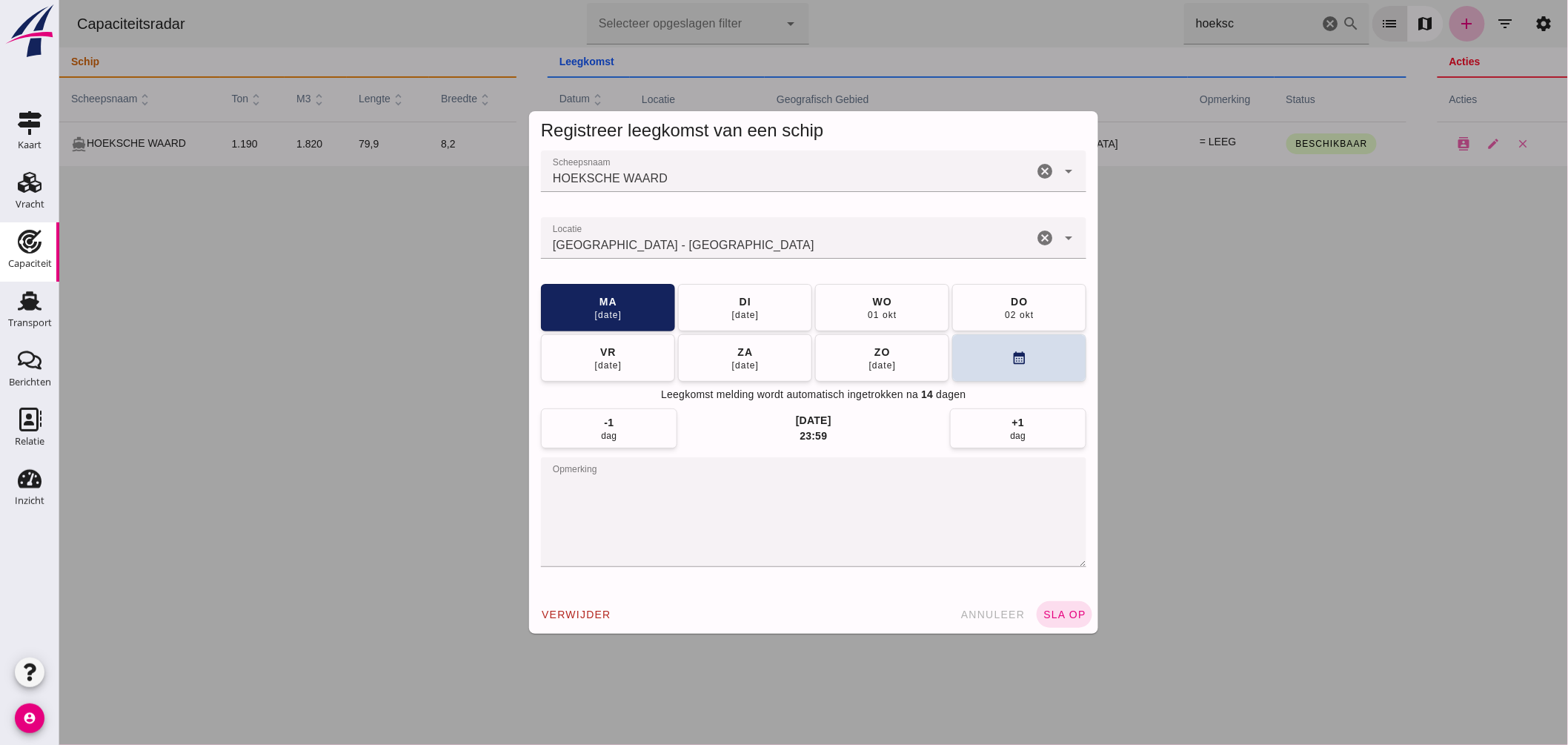
click at [722, 250] on input "Locatie" at bounding box center [786, 245] width 492 height 17
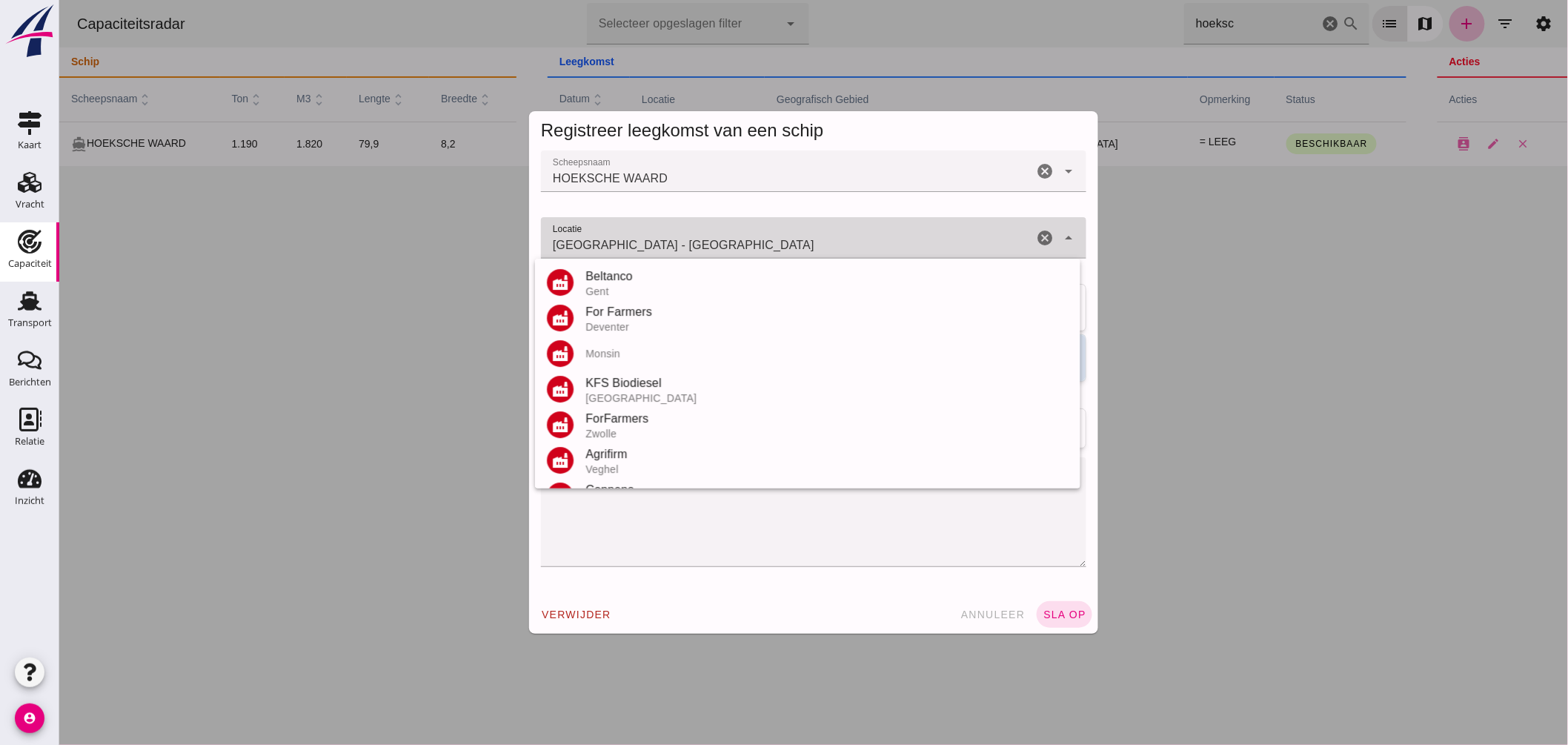
click at [722, 250] on input "Sambeek - Noord-Brabant" at bounding box center [786, 245] width 492 height 17
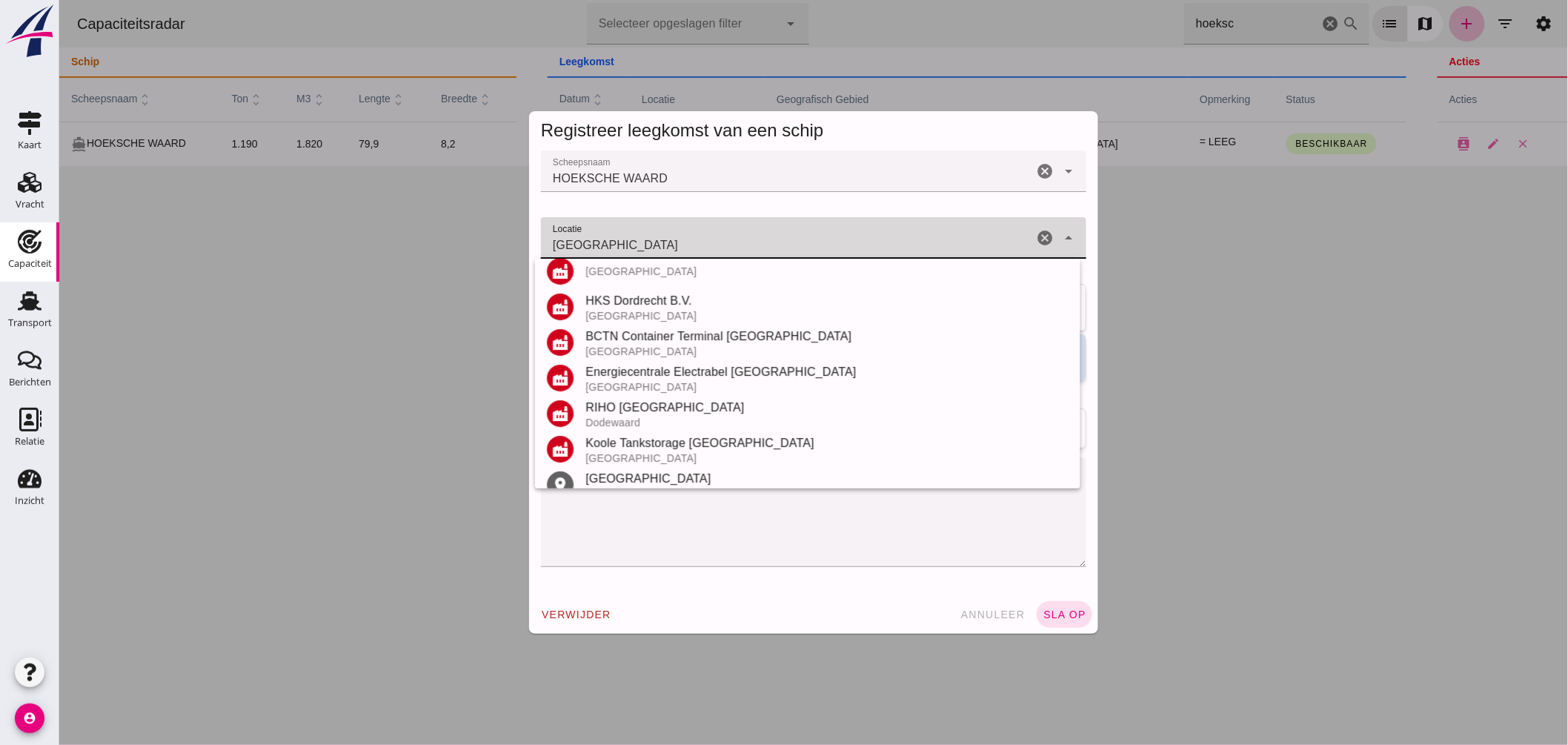
scroll to position [173, 0]
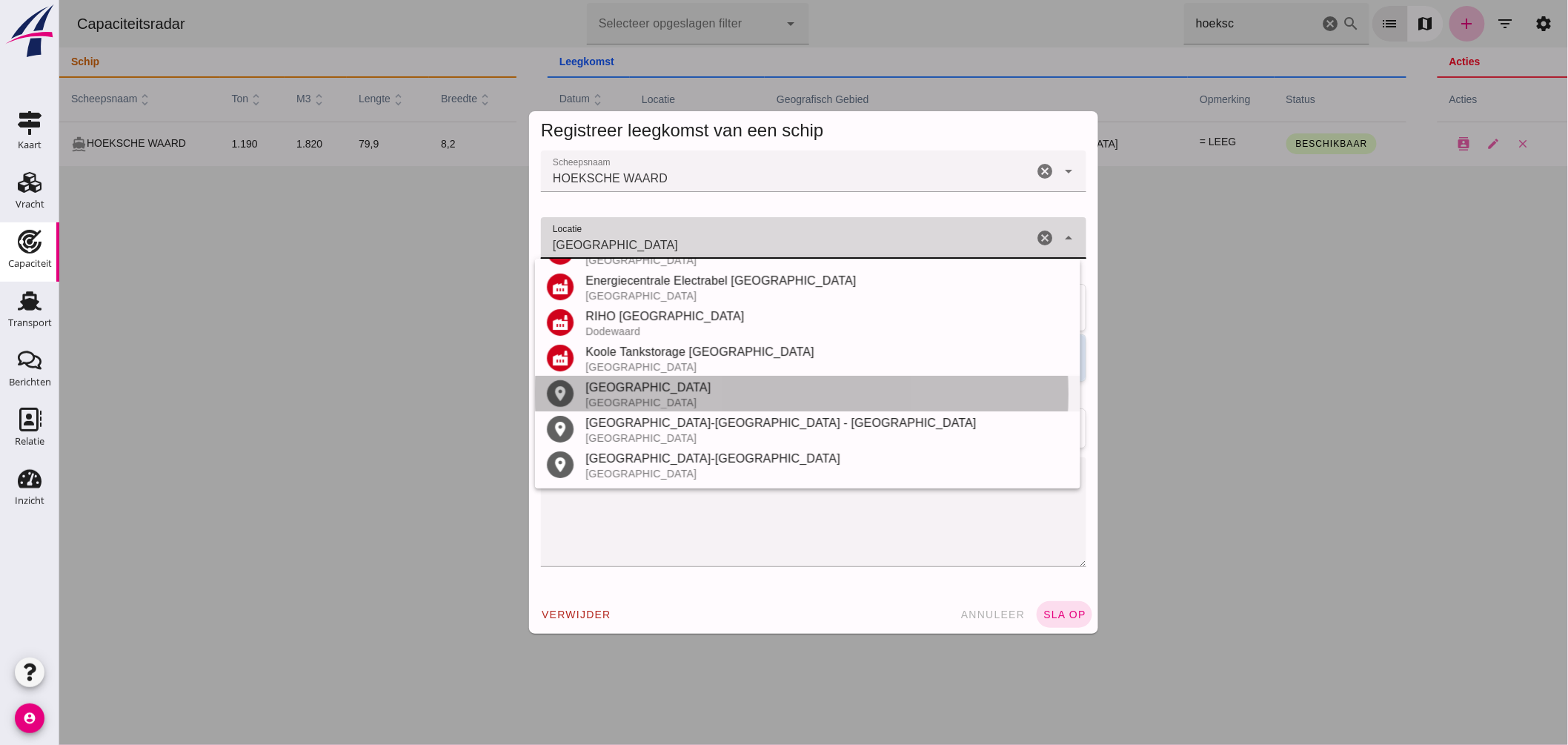
click at [679, 387] on div "Nijmegen" at bounding box center [826, 387] width 483 height 17
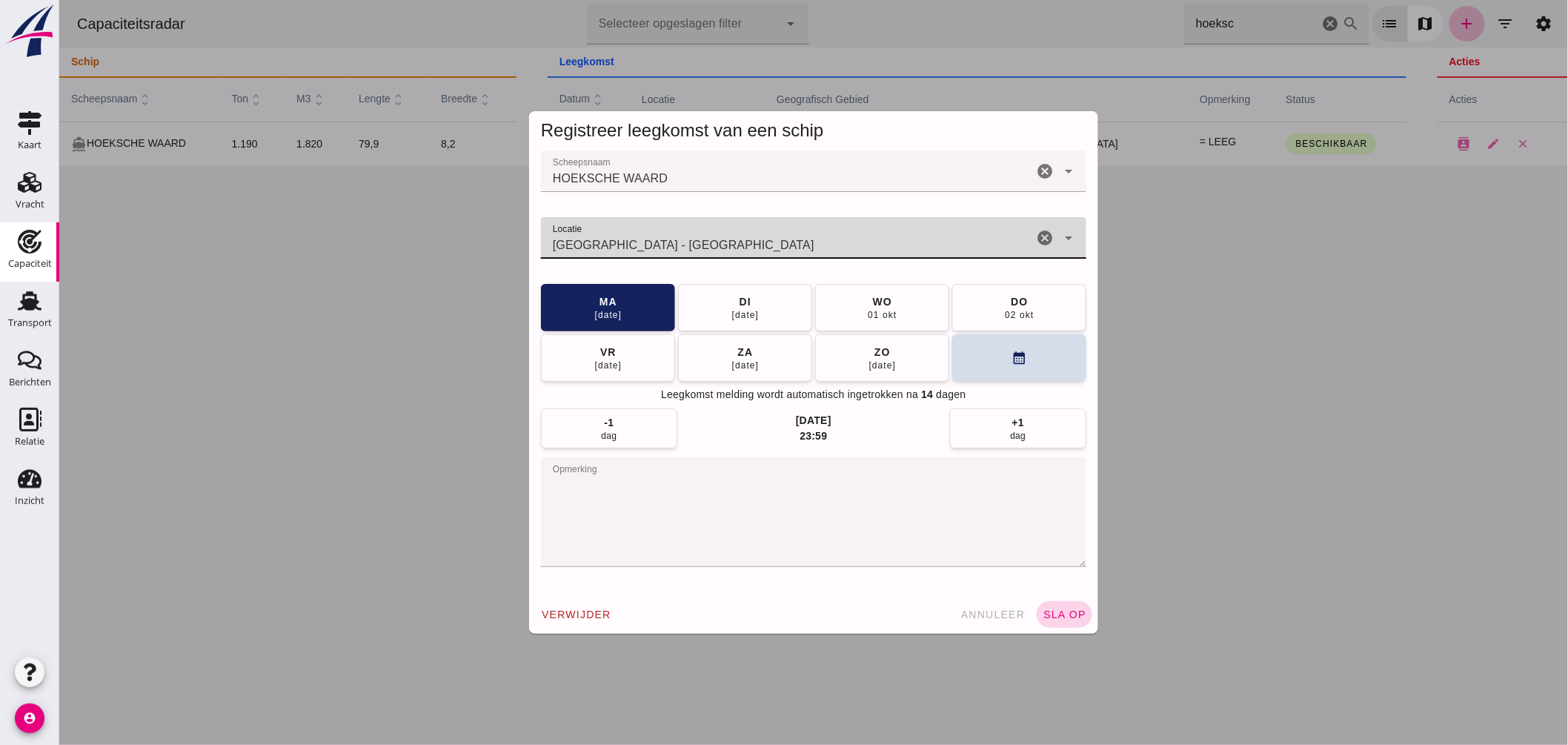
type input "Nijmegen - Gelderland"
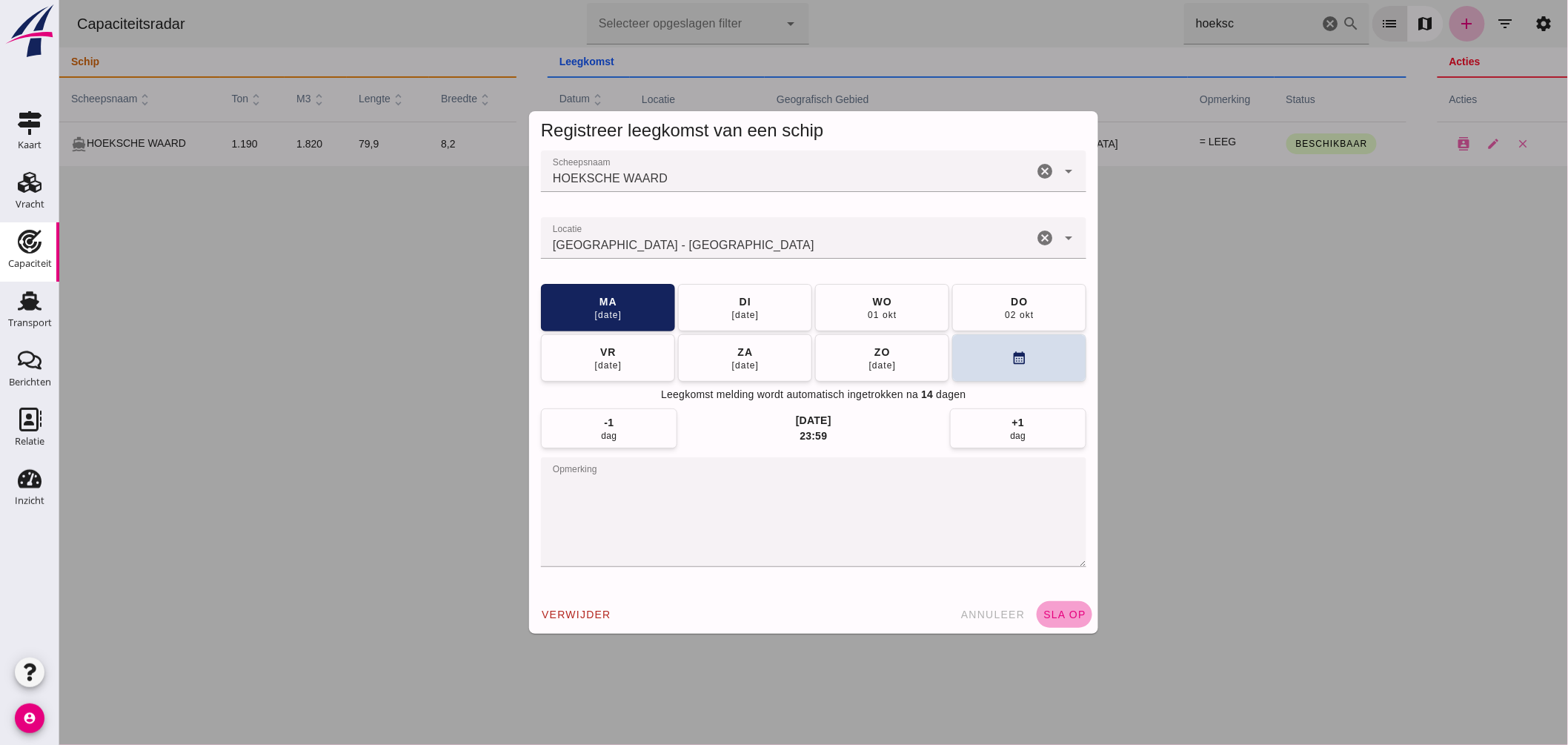
click at [1056, 613] on span "sla op" at bounding box center [1064, 615] width 44 height 12
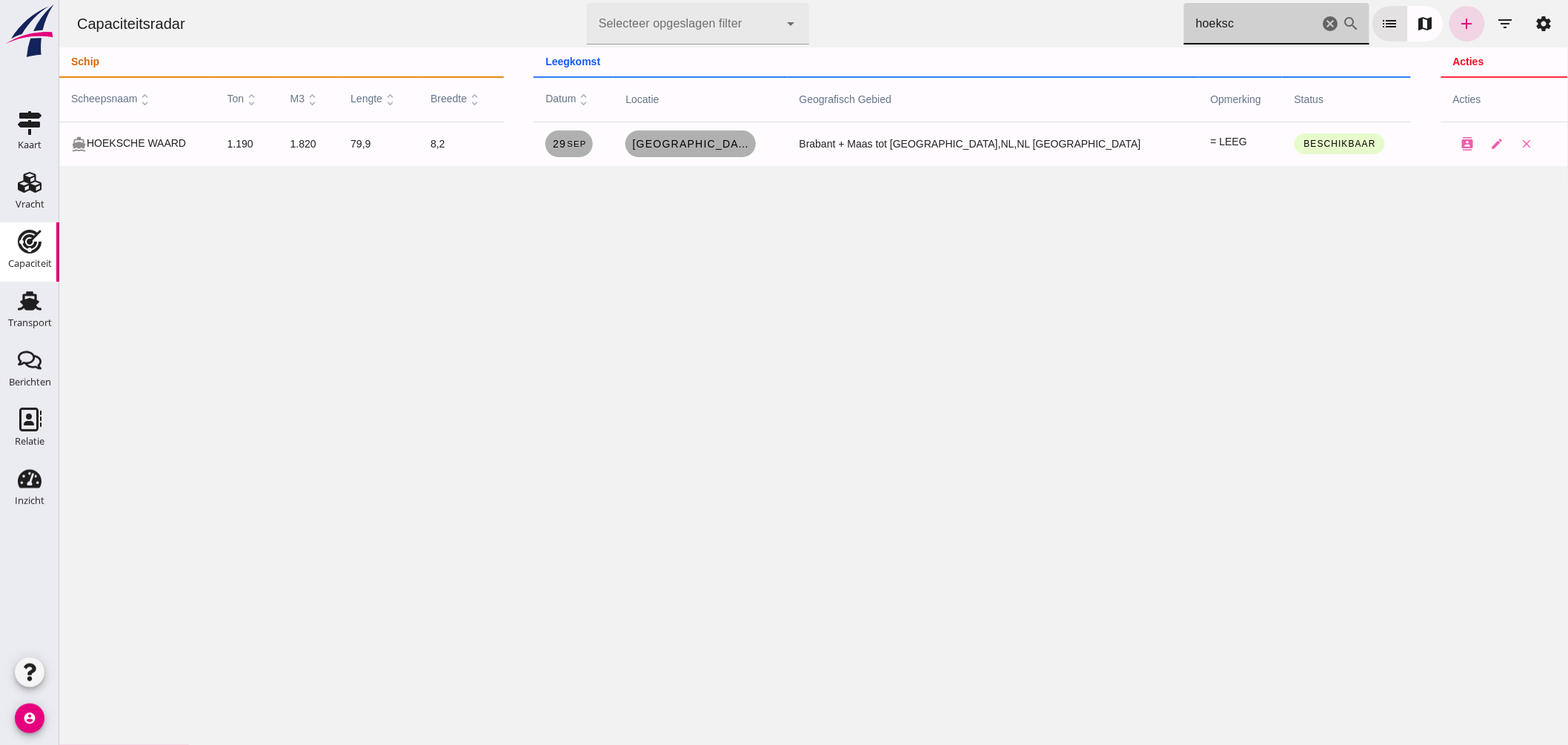
drag, startPoint x: 1049, startPoint y: -2, endPoint x: 1031, endPoint y: -4, distance: 18.1
click at [1031, 0] on html "Capaciteitsradar Selecteer opgeslagen filter Selecteer opgeslagen filter cancel…" at bounding box center [813, 372] width 1509 height 745
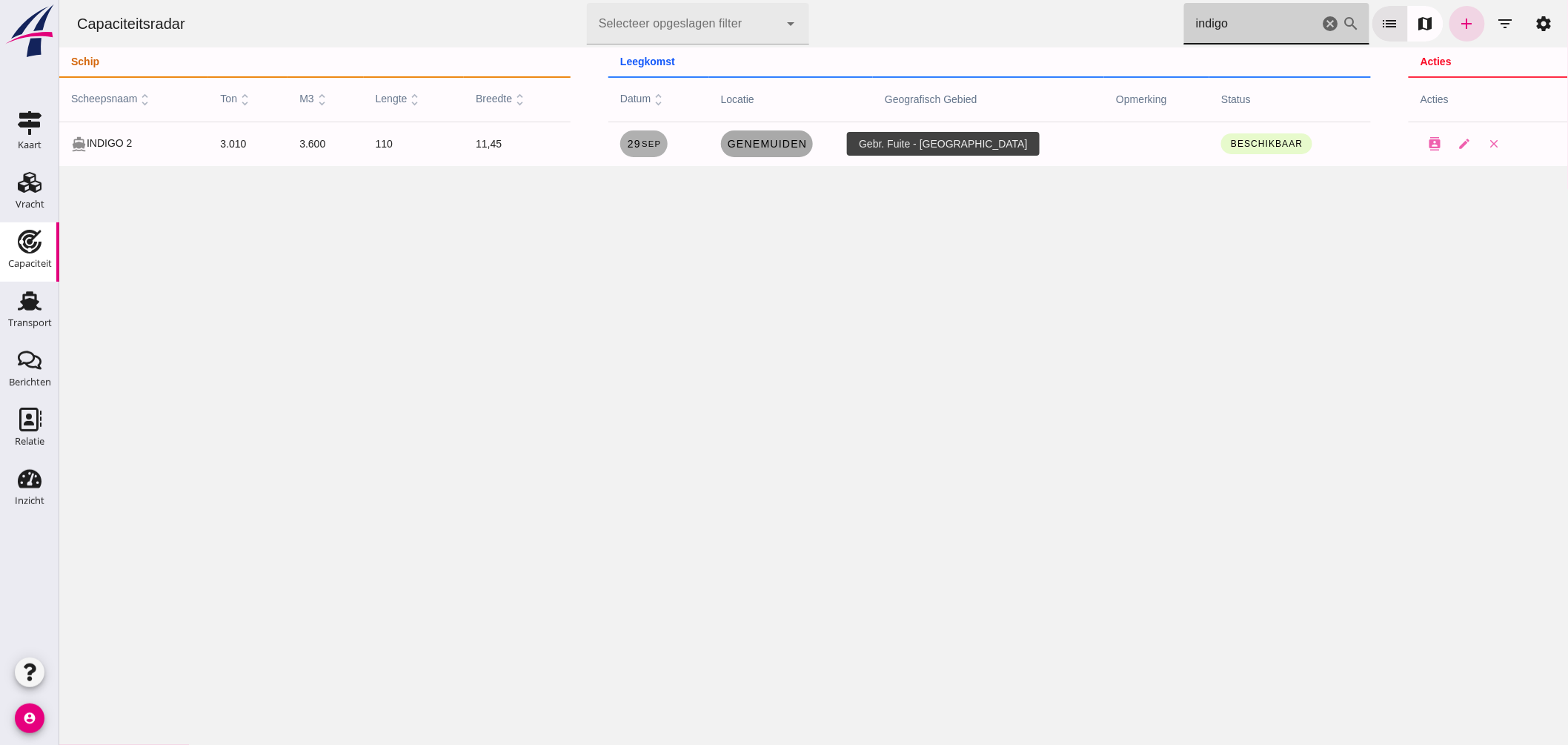
click at [794, 143] on span "Genemuiden" at bounding box center [767, 143] width 81 height 12
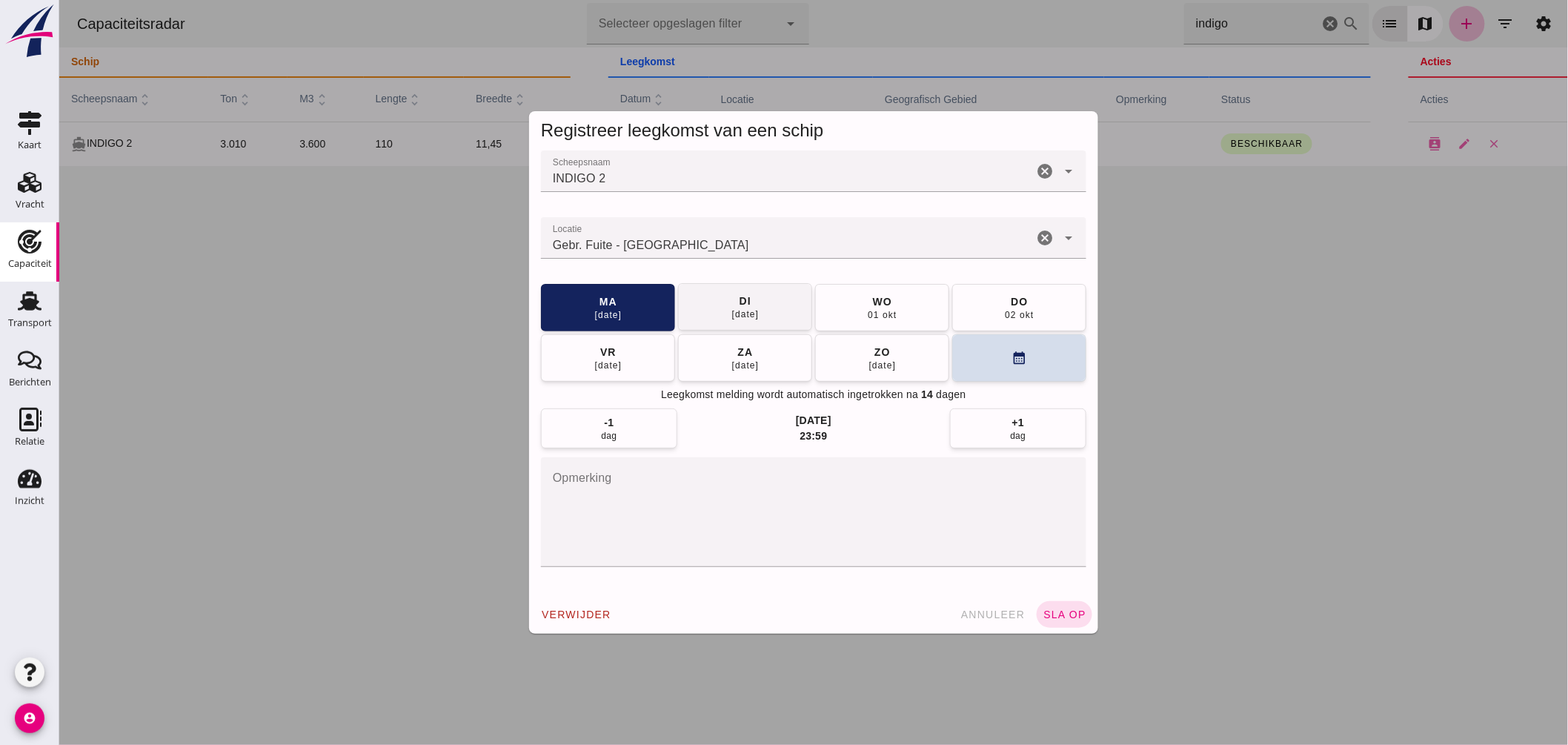
click at [756, 310] on button "di 30 sep" at bounding box center [745, 307] width 134 height 48
click at [1049, 610] on button "sla op" at bounding box center [1064, 614] width 56 height 27
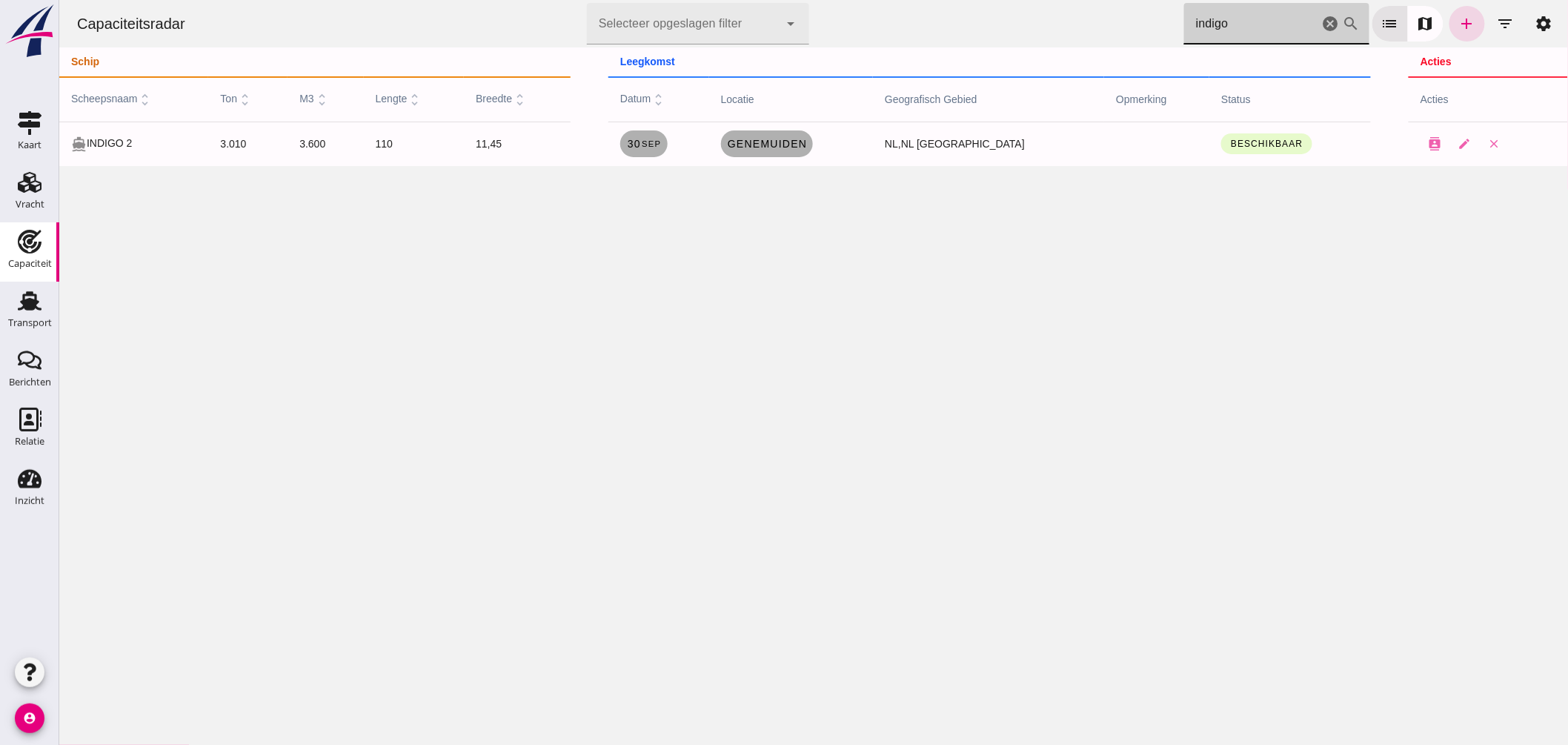
drag, startPoint x: 1263, startPoint y: 20, endPoint x: 717, endPoint y: -10, distance: 546.8
click at [717, 0] on html "Capaciteitsradar Selecteer opgeslagen filter Selecteer opgeslagen filter cancel…" at bounding box center [813, 372] width 1509 height 745
drag, startPoint x: 1230, startPoint y: 30, endPoint x: 889, endPoint y: 19, distance: 341.2
click at [910, 11] on div "Capaciteitsradar Selecteer opgeslagen filter Selecteer opgeslagen filter cancel…" at bounding box center [812, 24] width 1497 height 48
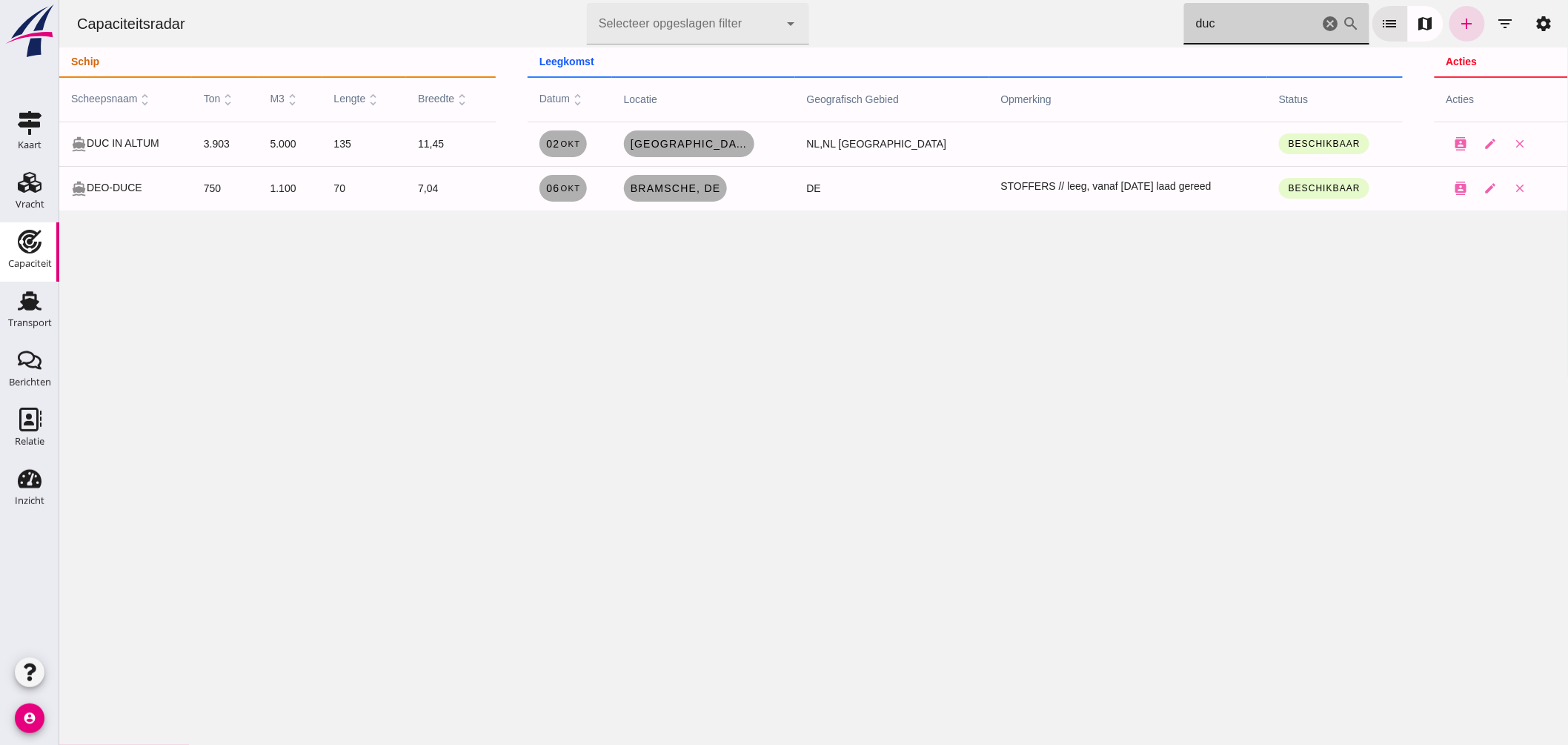
drag, startPoint x: 1242, startPoint y: 25, endPoint x: 731, endPoint y: 19, distance: 511.0
click at [733, 18] on div "Capaciteitsradar Selecteer opgeslagen filter Selecteer opgeslagen filter cancel…" at bounding box center [812, 24] width 1497 height 48
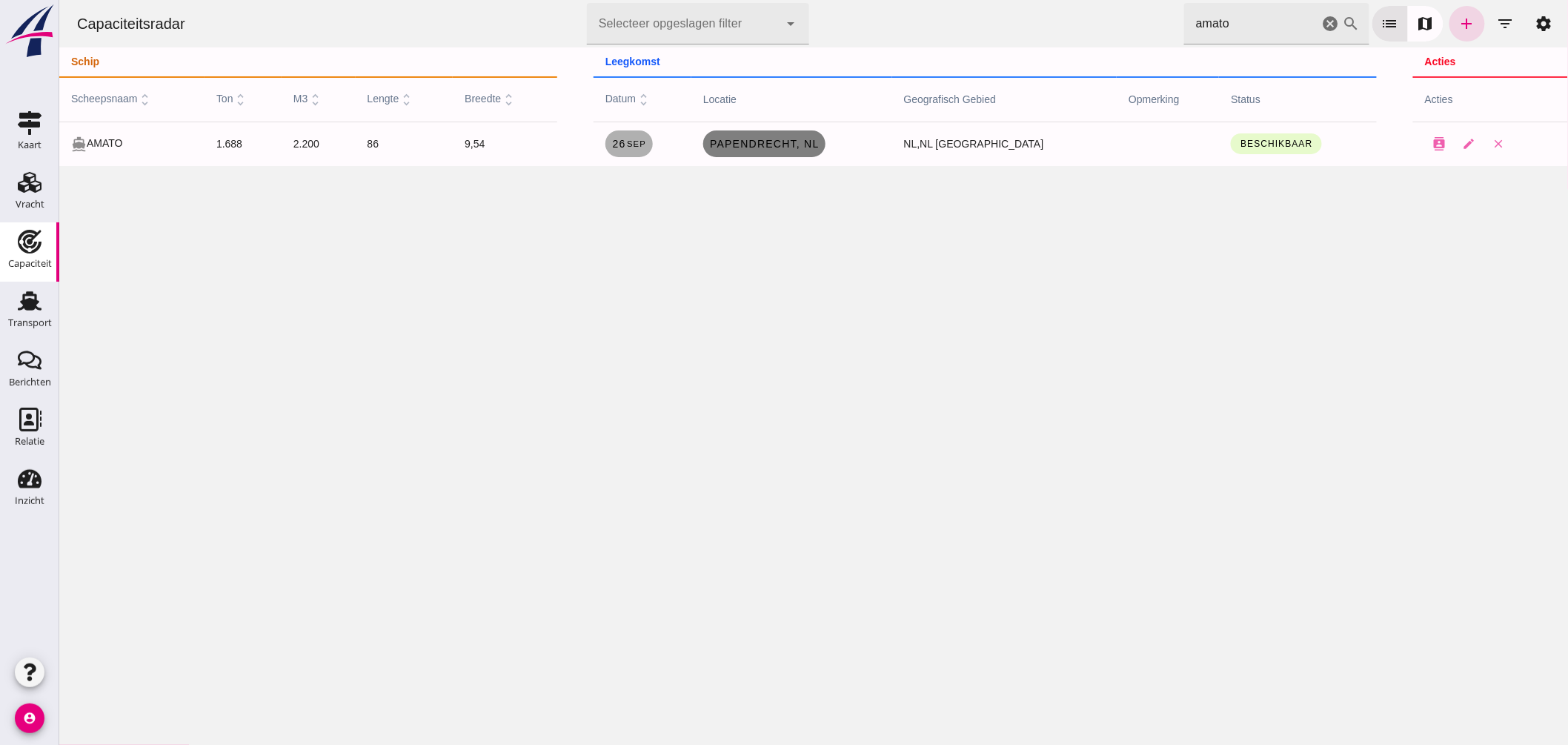
click at [752, 147] on span "Papendrecht , nl" at bounding box center [764, 143] width 110 height 12
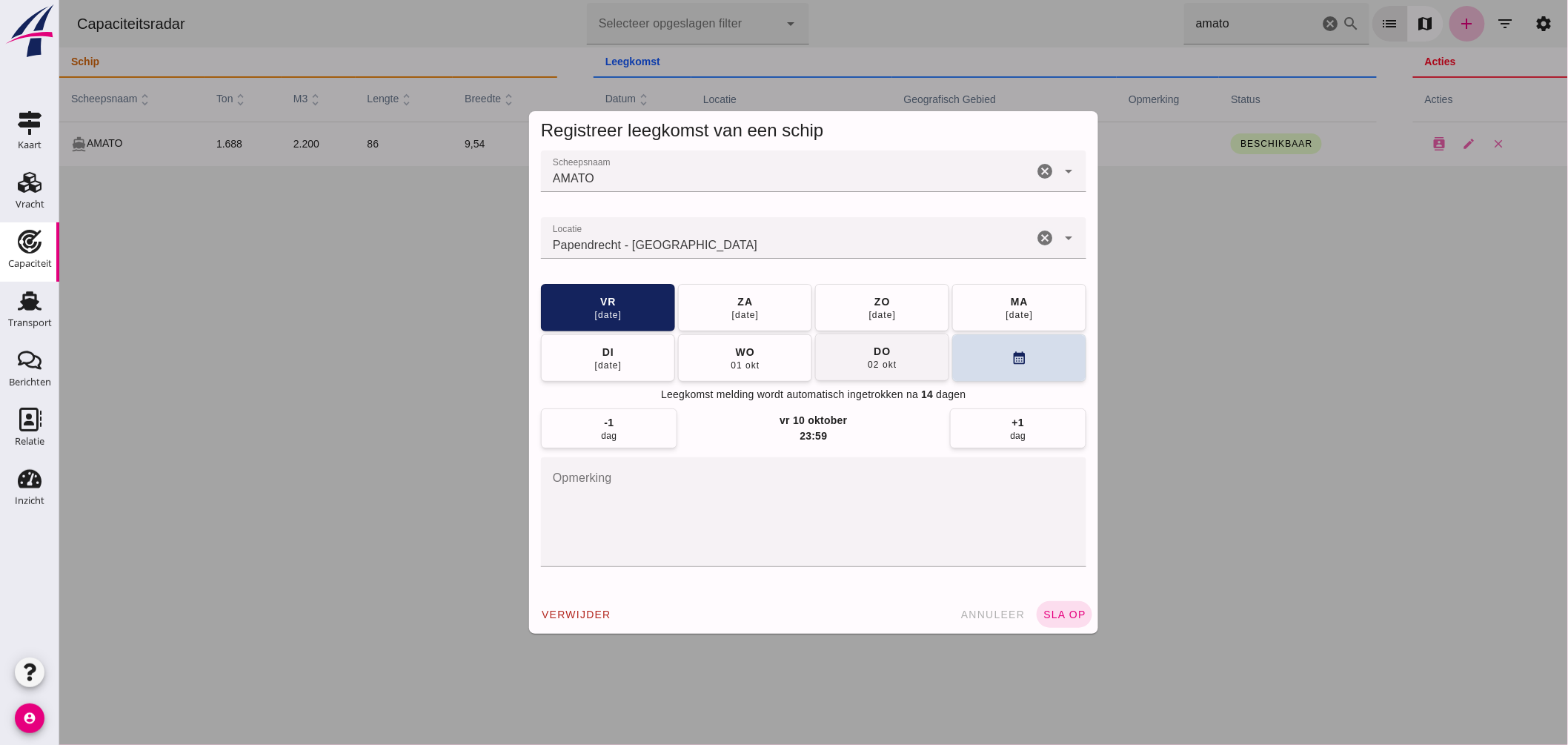
drag, startPoint x: 995, startPoint y: 307, endPoint x: 1000, endPoint y: 315, distance: 9.4
click at [997, 307] on button "[DATE]" at bounding box center [1019, 308] width 134 height 48
click at [1077, 620] on span "sla op" at bounding box center [1064, 615] width 44 height 12
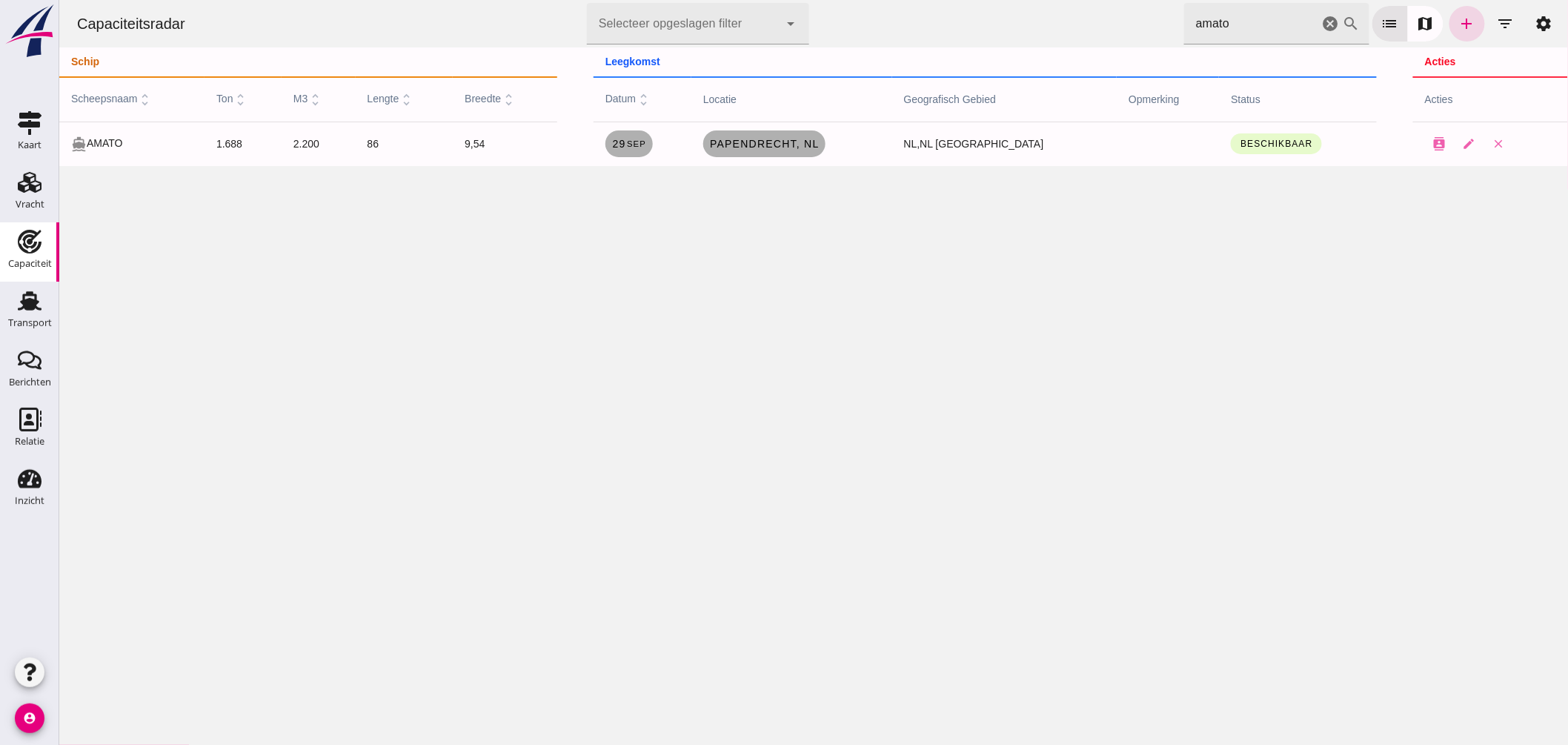
click at [961, 0] on html "Capaciteitsradar Selecteer opgeslagen filter Selecteer opgeslagen filter cancel…" at bounding box center [813, 372] width 1509 height 745
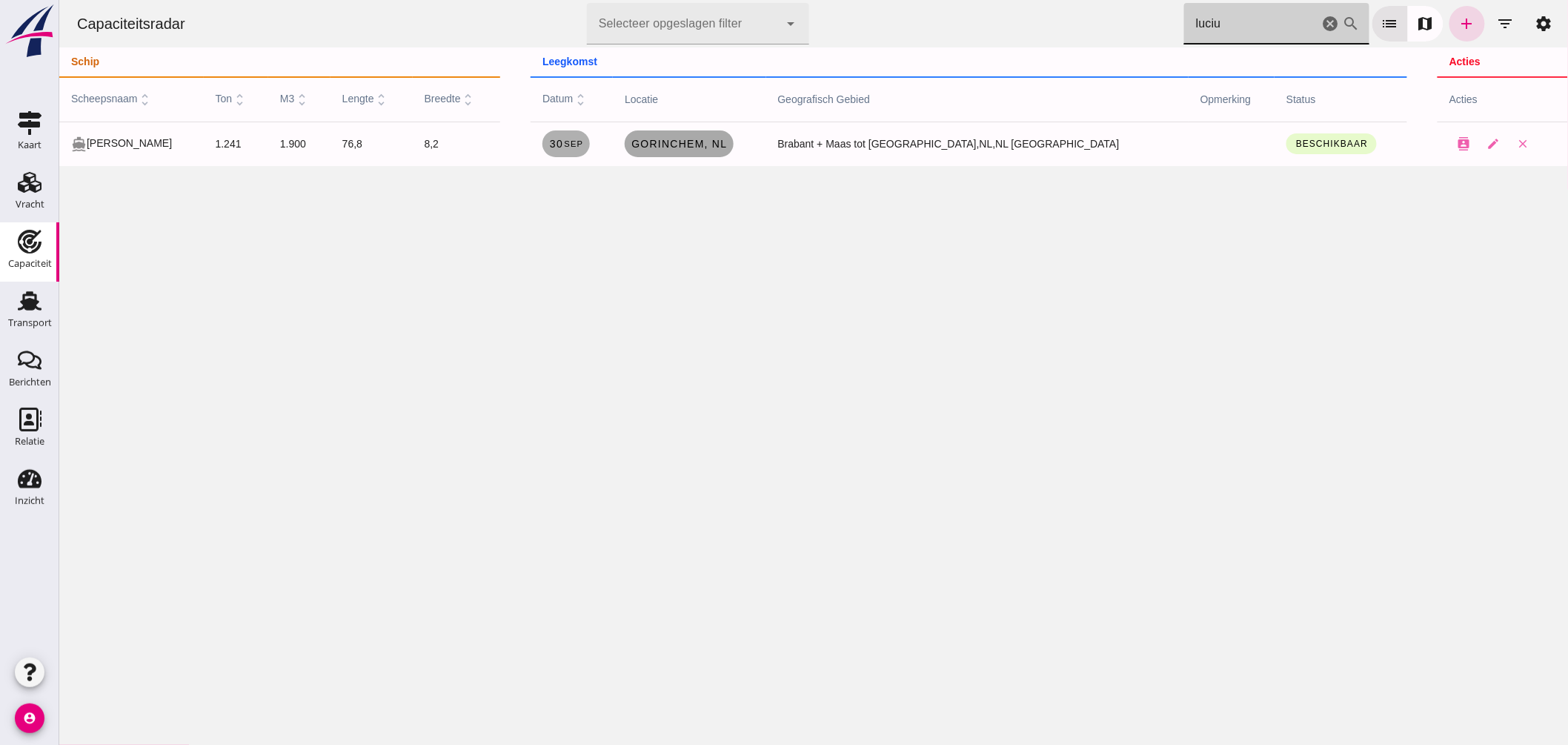
type input "luciu"
click at [694, 147] on span "Gorinchem , nl" at bounding box center [678, 143] width 96 height 12
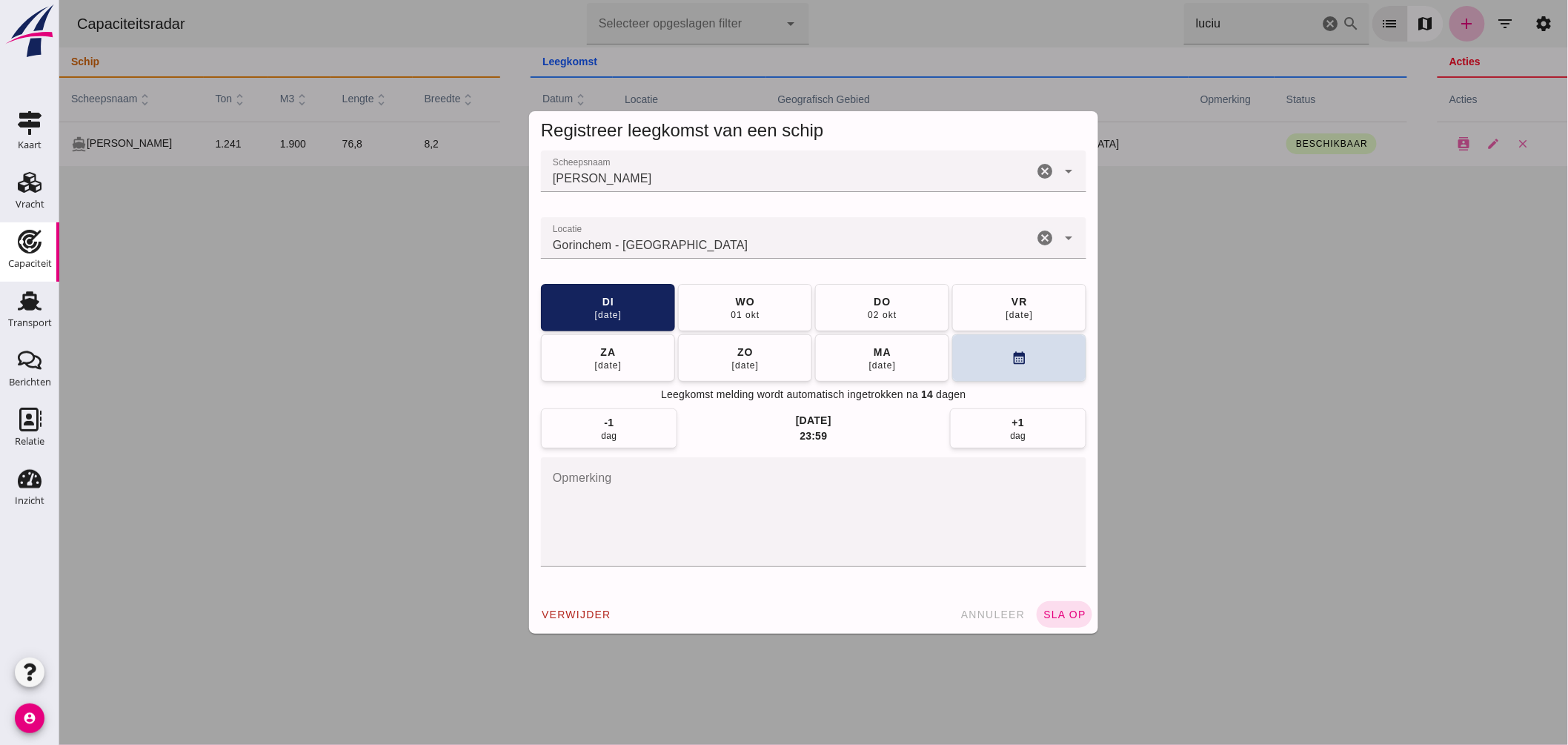
click at [694, 239] on input "Locatie" at bounding box center [786, 245] width 492 height 17
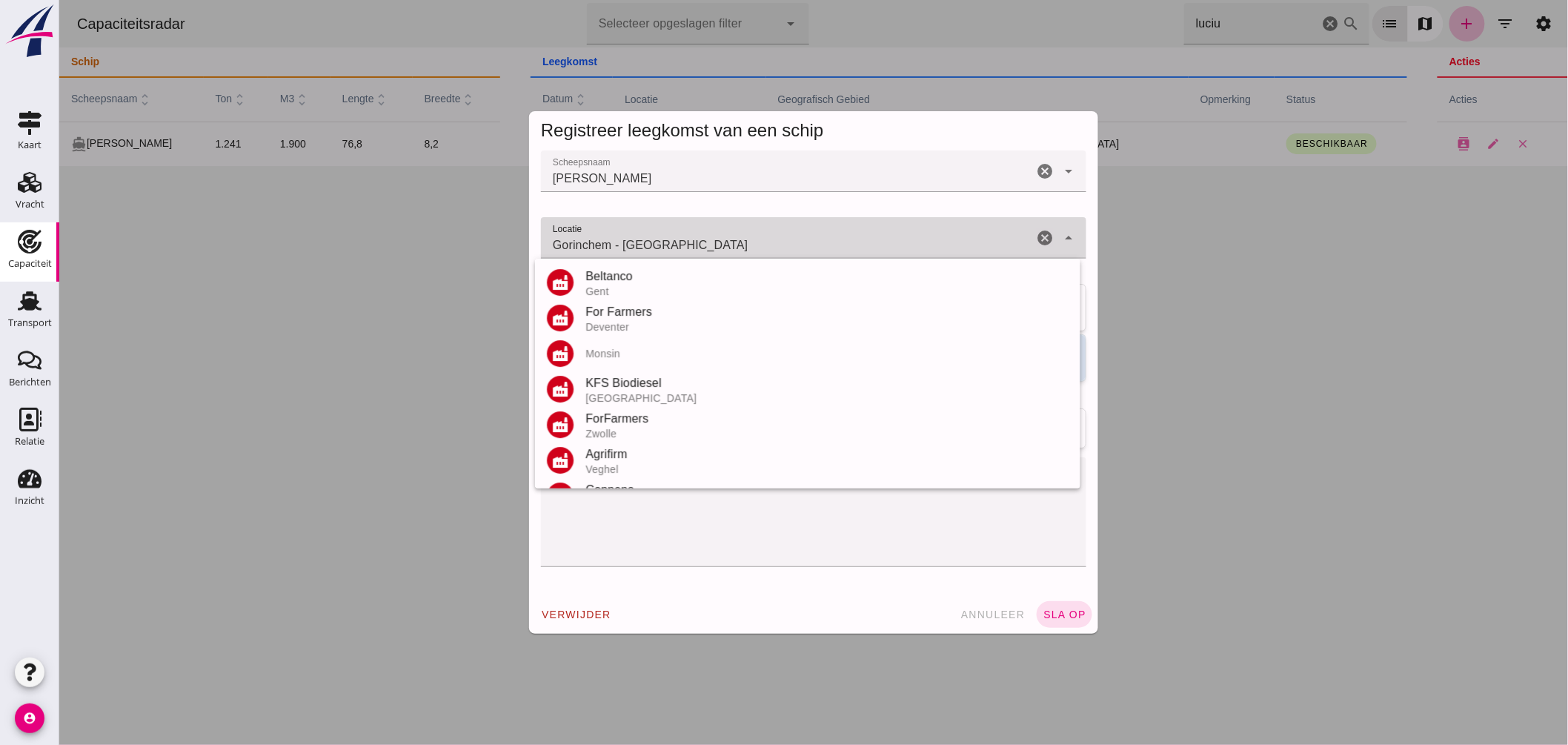
click at [694, 239] on input "Gorinchem - Noord-Brabant" at bounding box center [786, 245] width 492 height 17
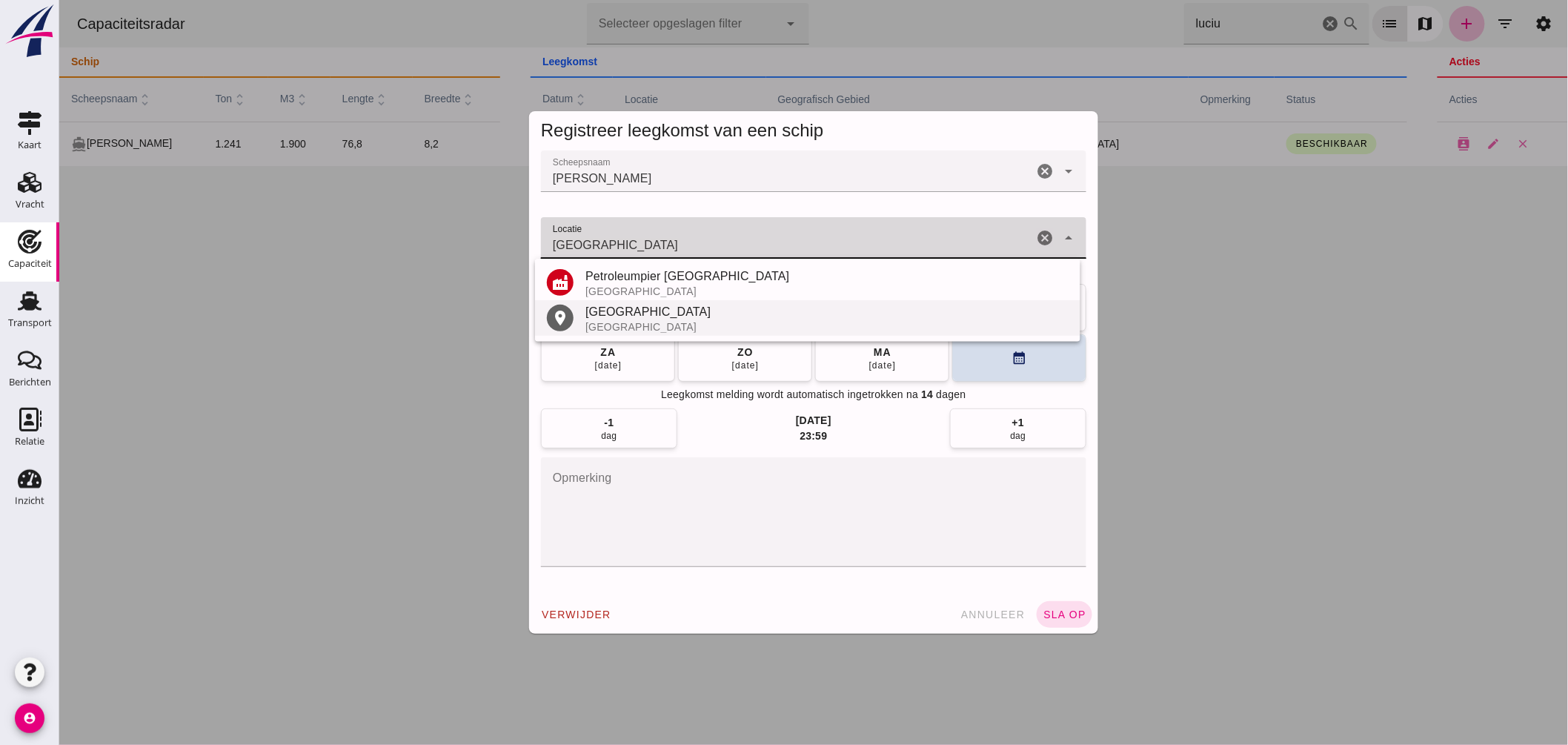
click at [643, 323] on div "België" at bounding box center [826, 327] width 483 height 12
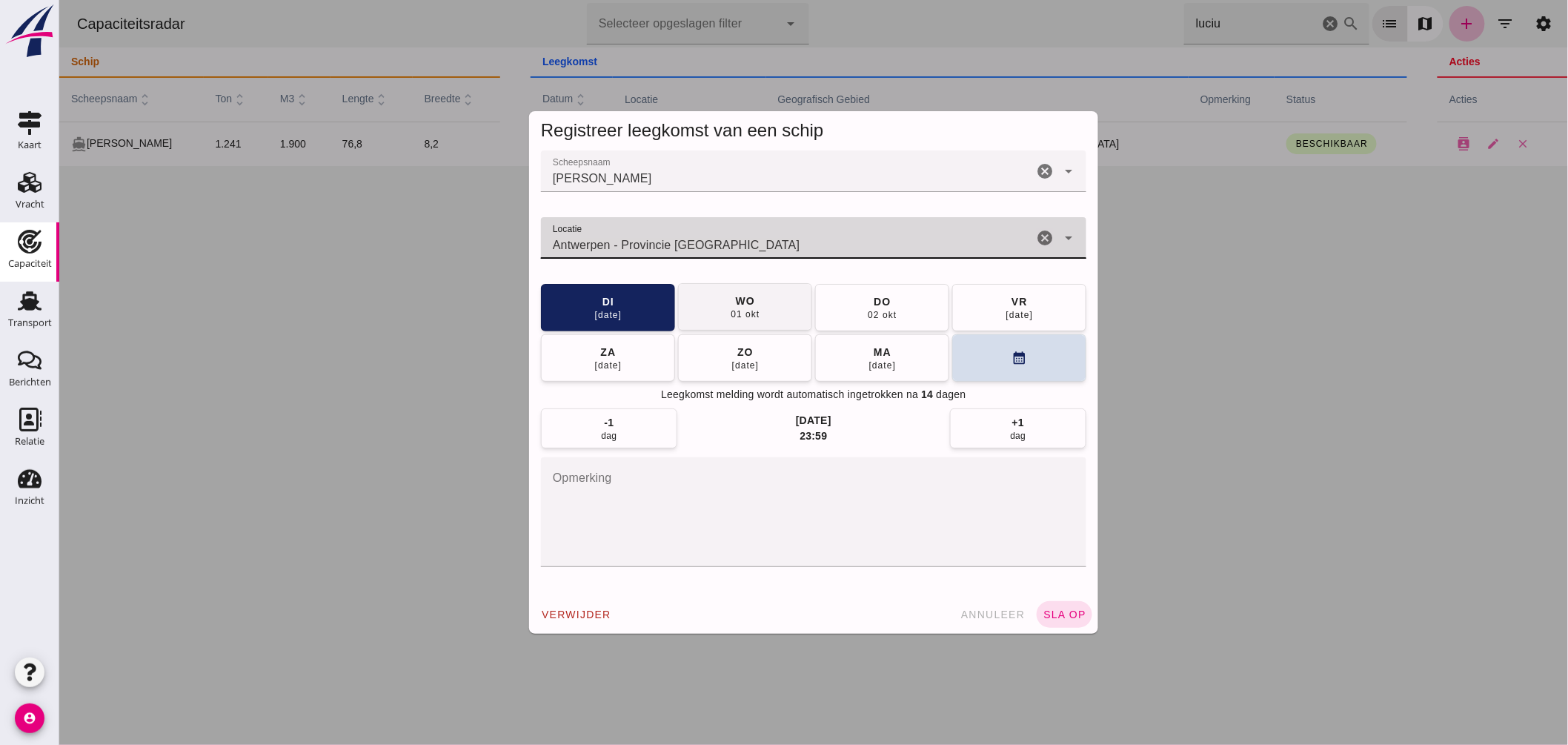
type input "Antwerpen - Provincie Antwerpen"
click at [767, 308] on button "wo 01 okt" at bounding box center [745, 307] width 134 height 48
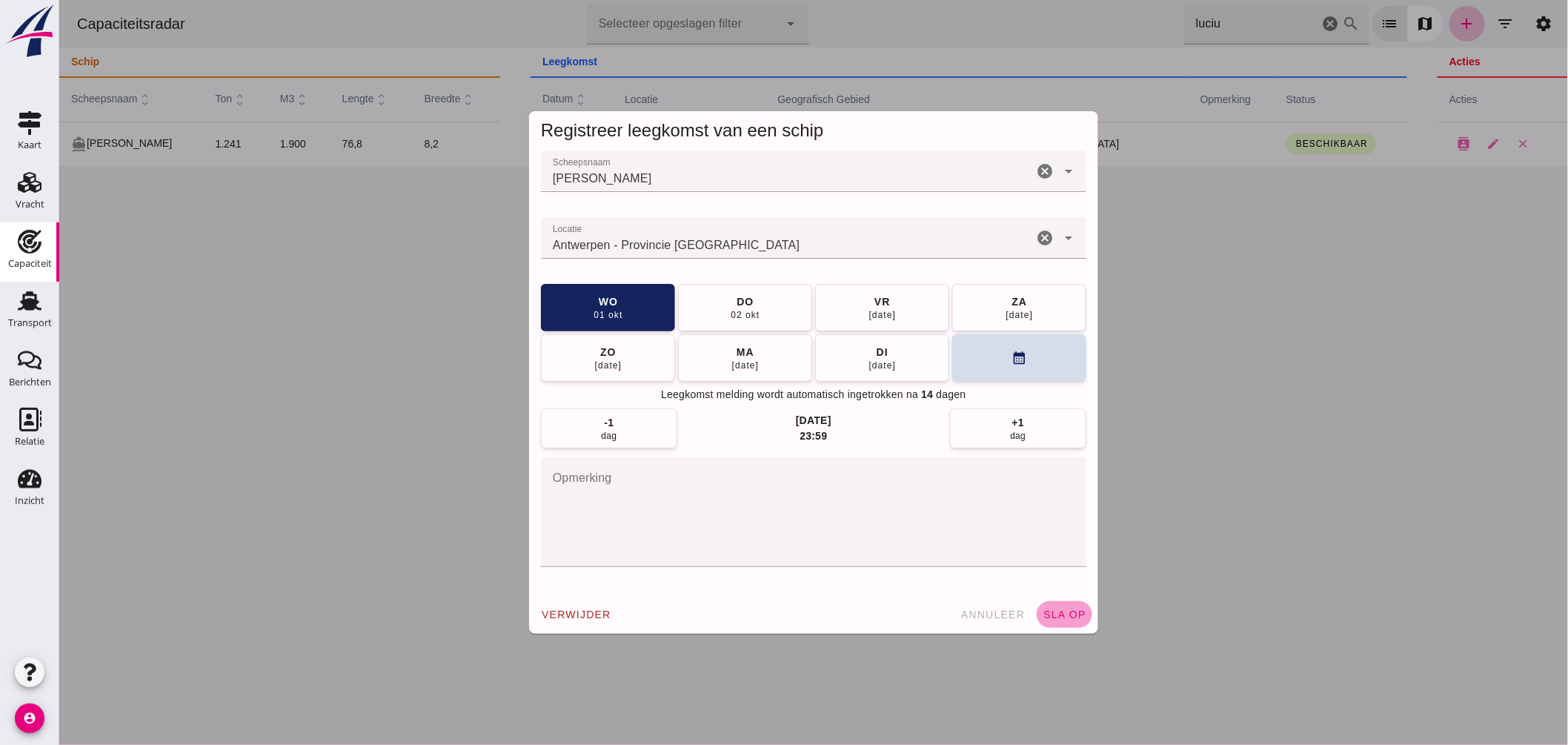
click at [1055, 606] on button "sla op" at bounding box center [1064, 614] width 56 height 27
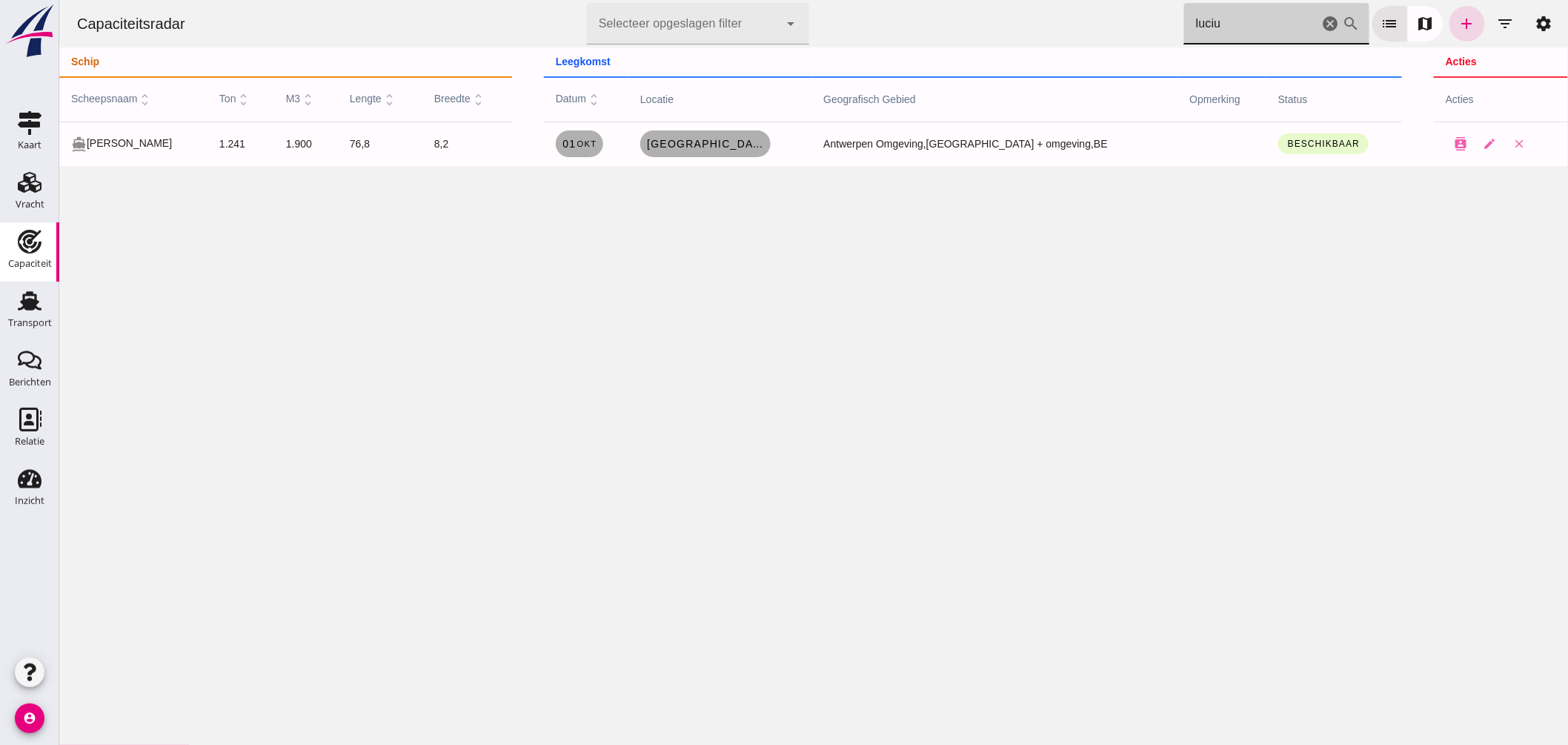
drag, startPoint x: 1231, startPoint y: 17, endPoint x: 887, endPoint y: -24, distance: 346.4
click at [887, 0] on html "Capaciteitsradar Selecteer opgeslagen filter Selecteer opgeslagen filter cancel…" at bounding box center [813, 372] width 1509 height 745
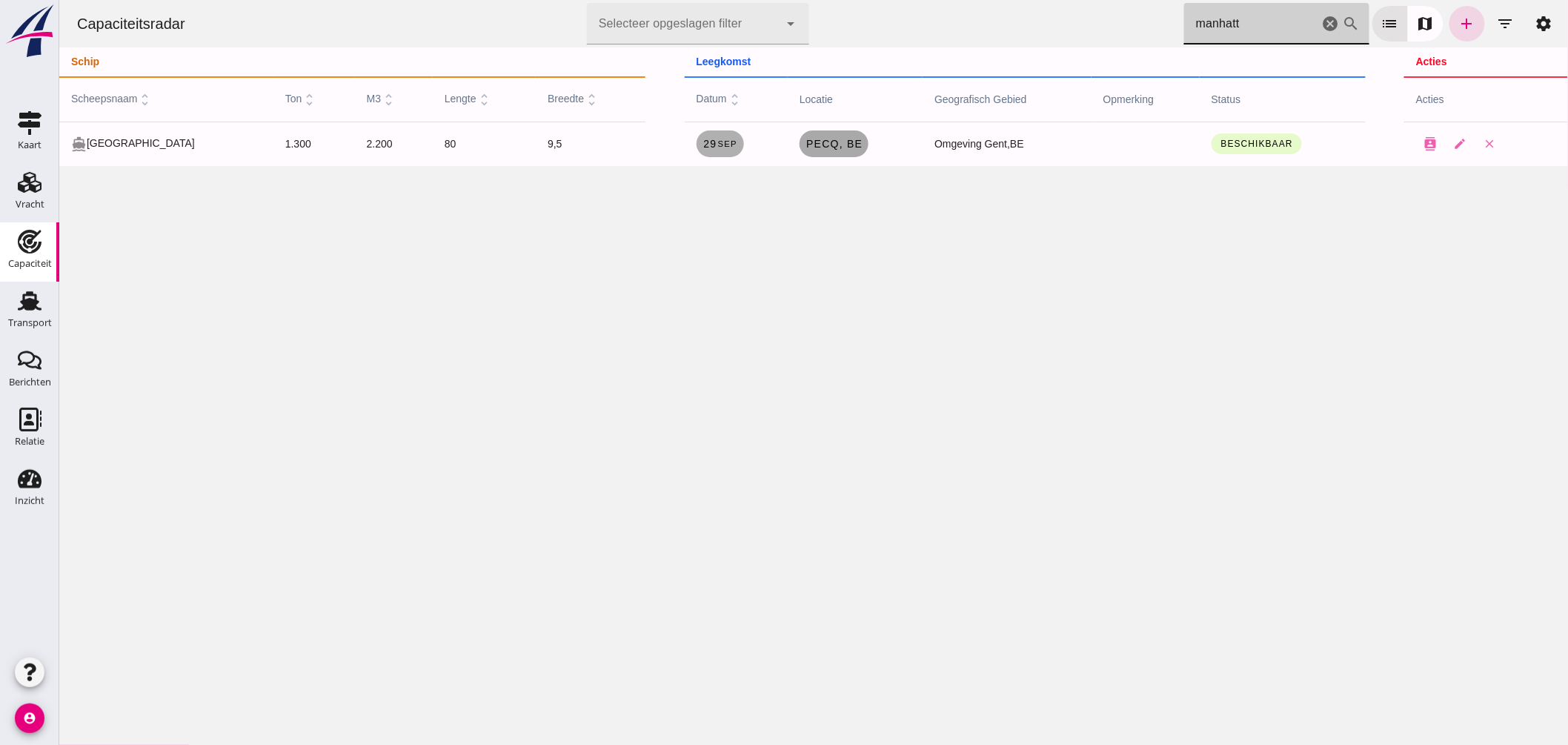
type input "manhatt"
click at [805, 147] on span "Pecq , be" at bounding box center [834, 143] width 57 height 12
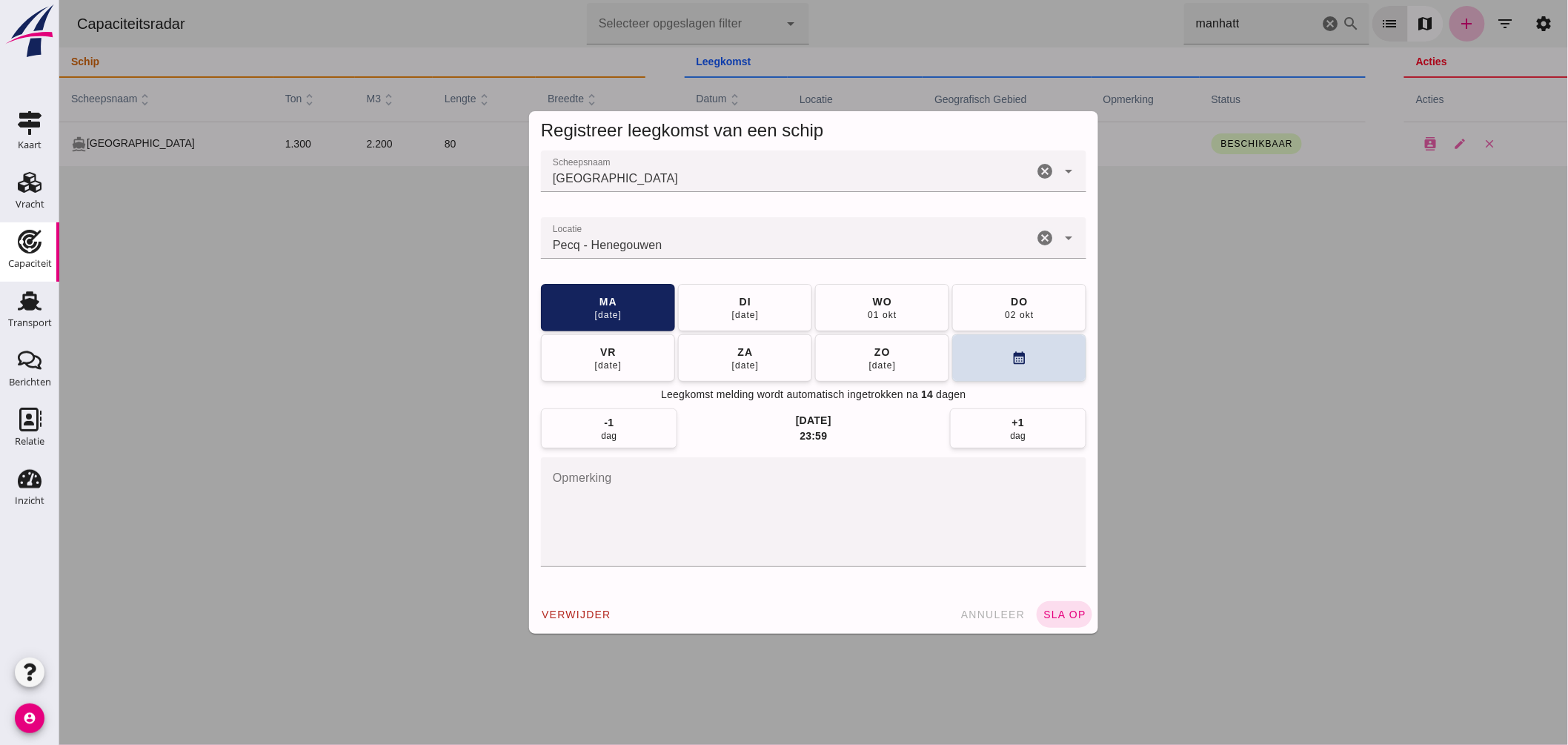
click at [737, 241] on input "Locatie" at bounding box center [786, 245] width 492 height 17
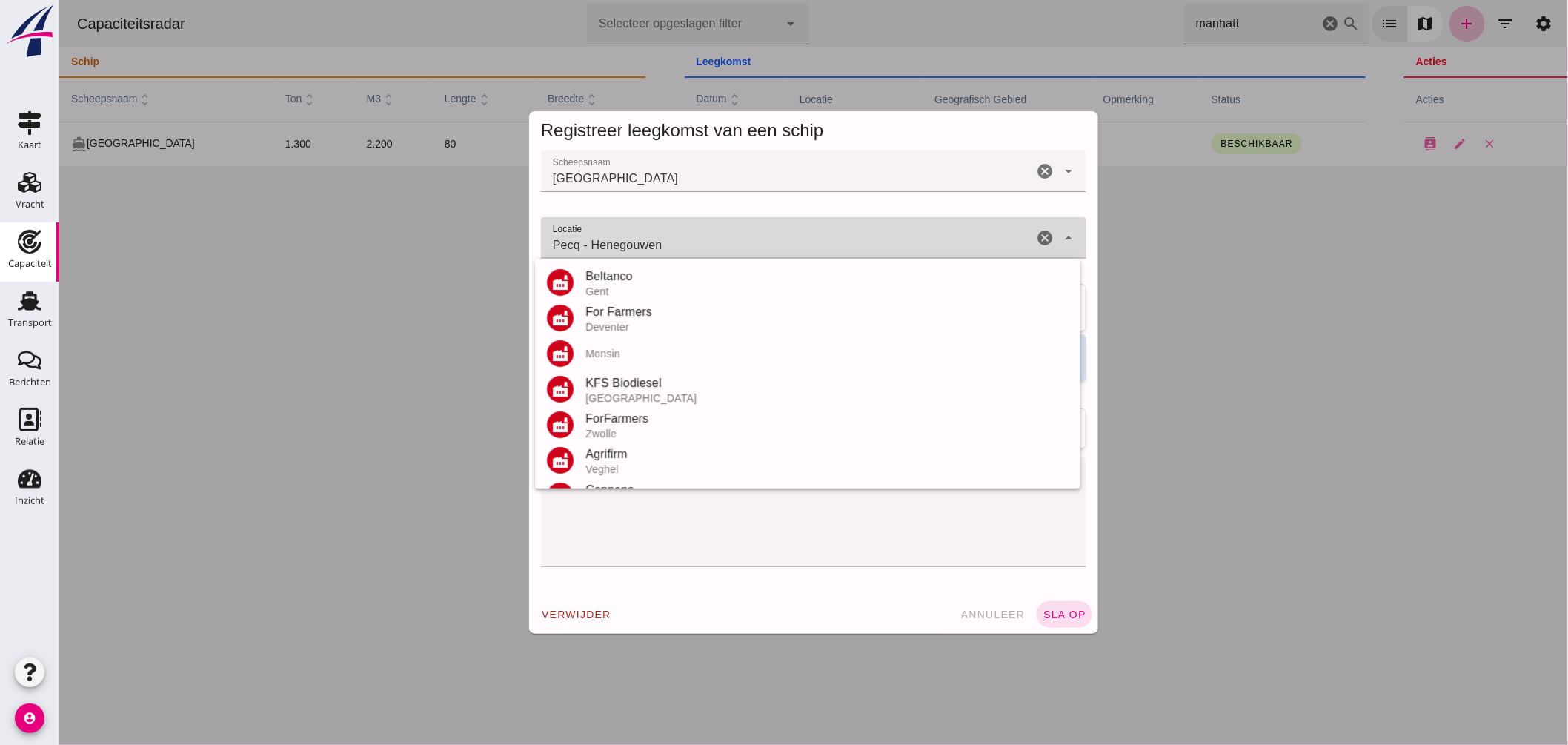
click at [737, 241] on input "Pecq - Henegouwen" at bounding box center [786, 245] width 492 height 17
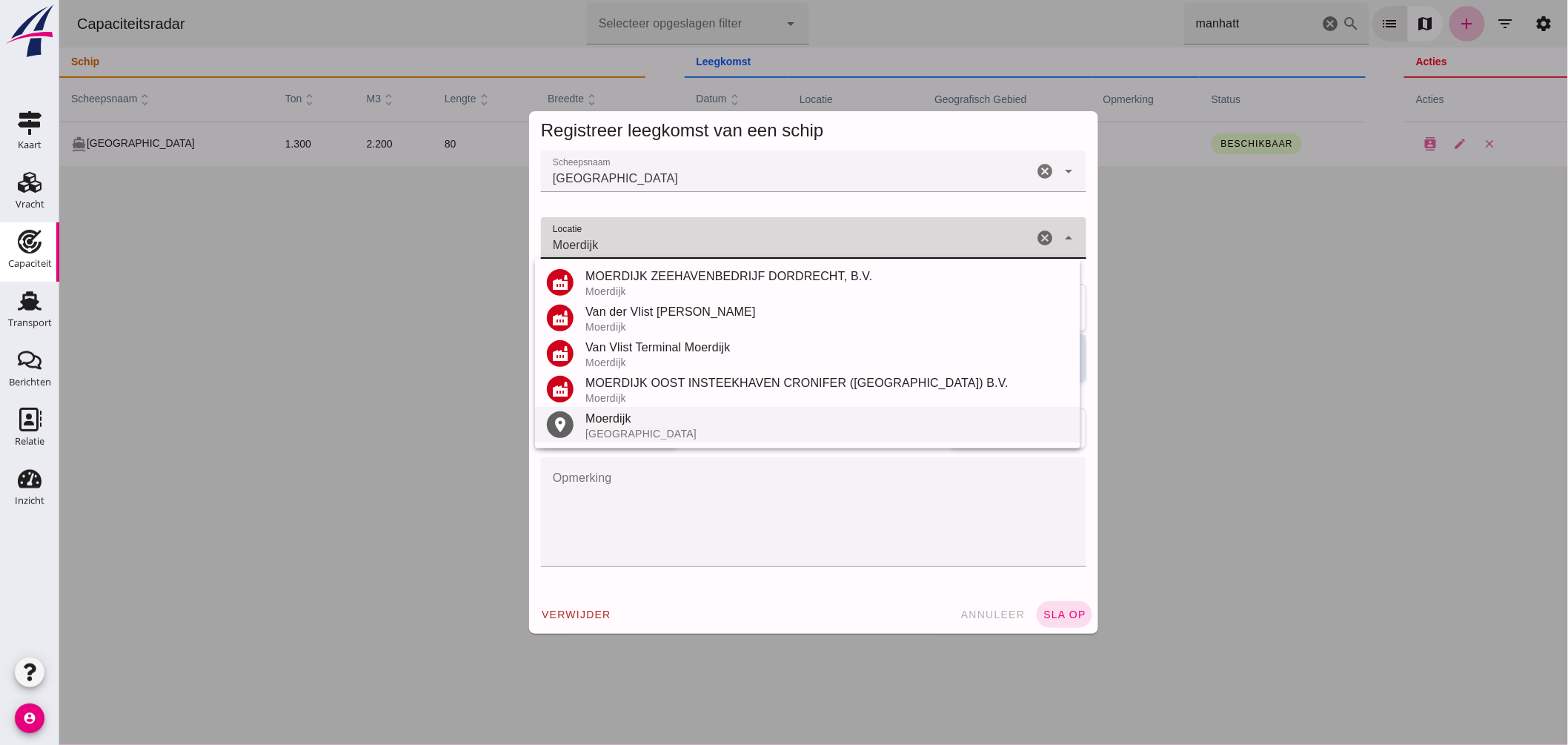
click at [607, 426] on div "Moerdijk" at bounding box center [826, 418] width 483 height 17
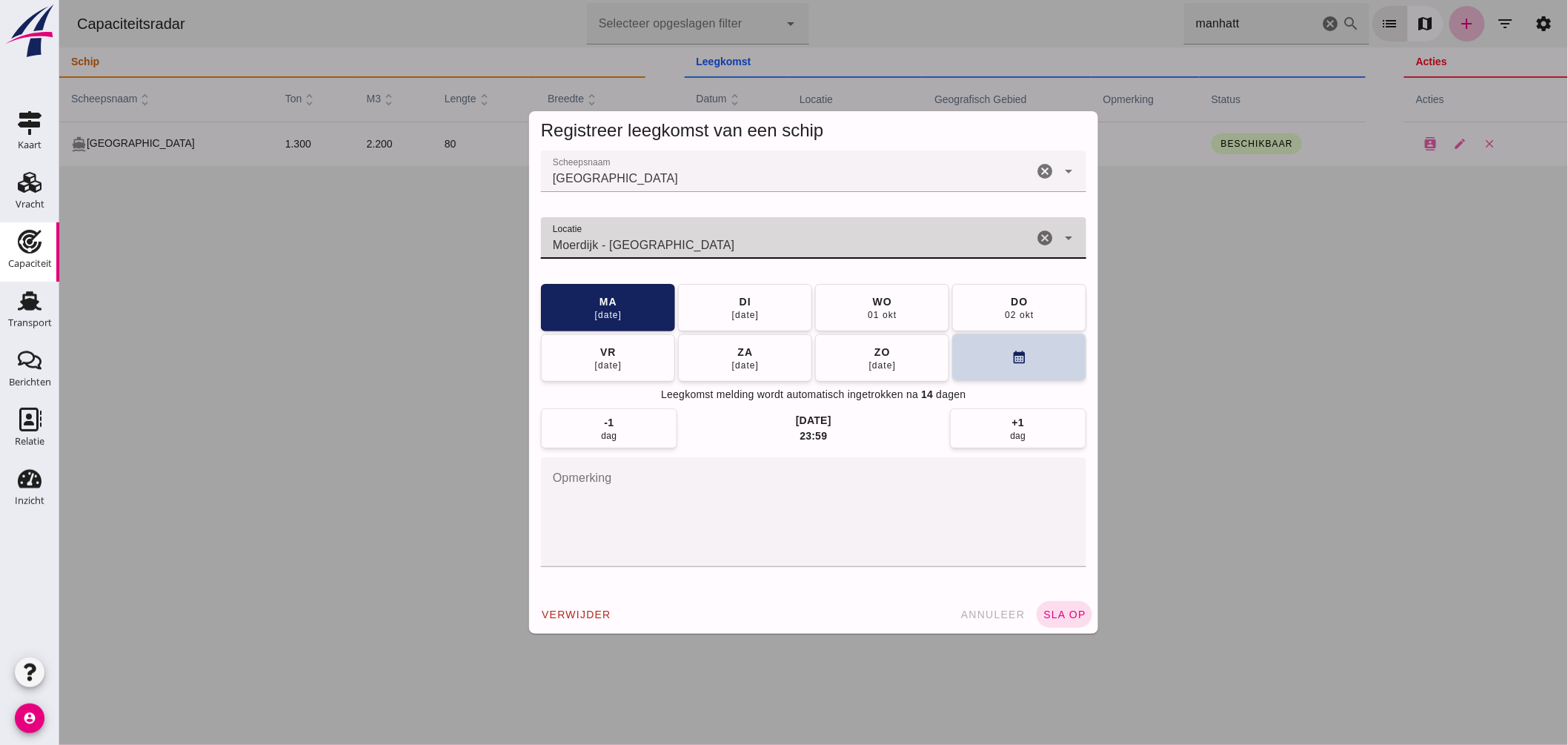
type input "Moerdijk - Noord-Brabant"
click at [1030, 358] on button "calendar_month" at bounding box center [1019, 358] width 134 height 48
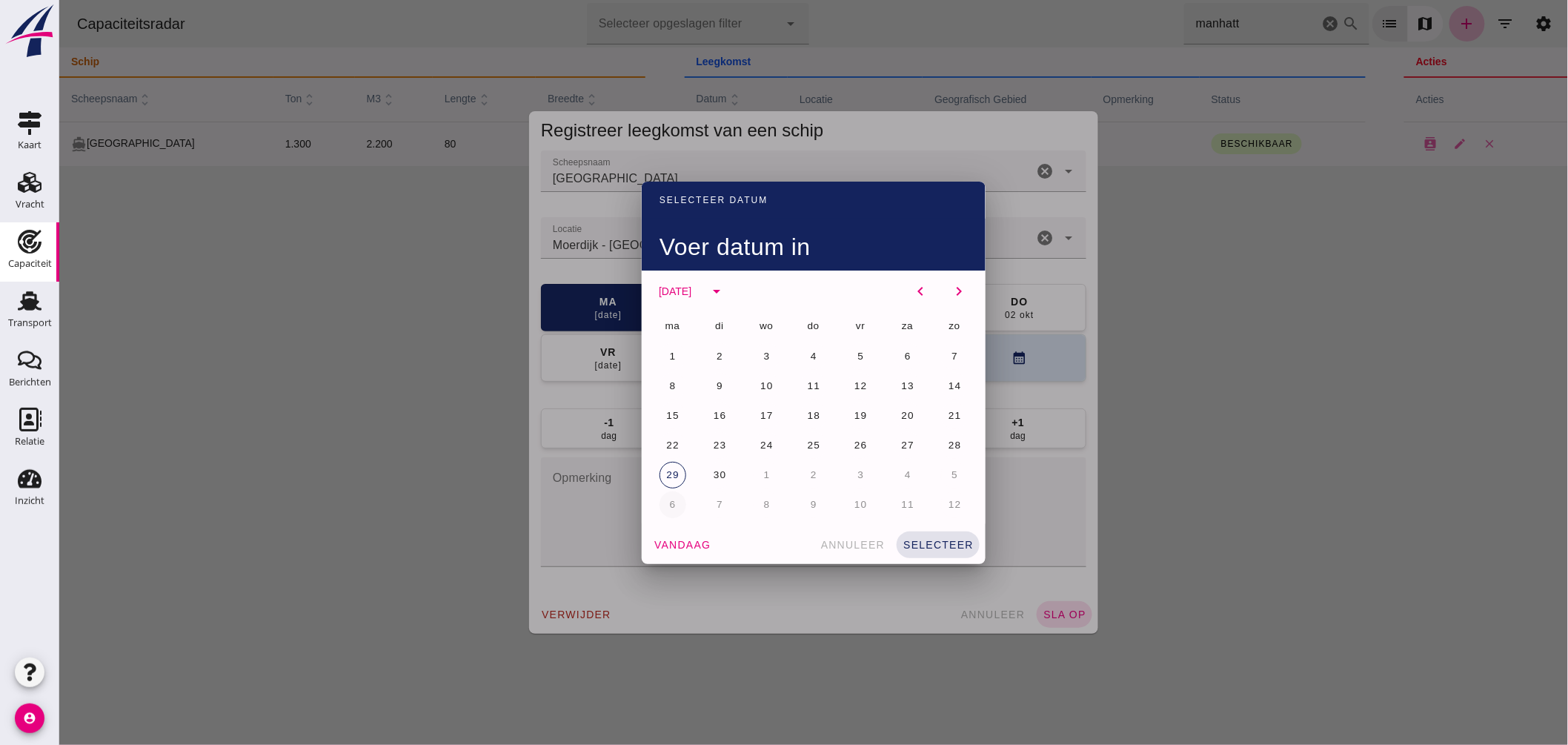
drag, startPoint x: 669, startPoint y: 502, endPoint x: 698, endPoint y: 510, distance: 30.1
click at [671, 502] on button "6" at bounding box center [672, 505] width 27 height 27
click at [925, 534] on button "selecteer" at bounding box center [937, 545] width 83 height 27
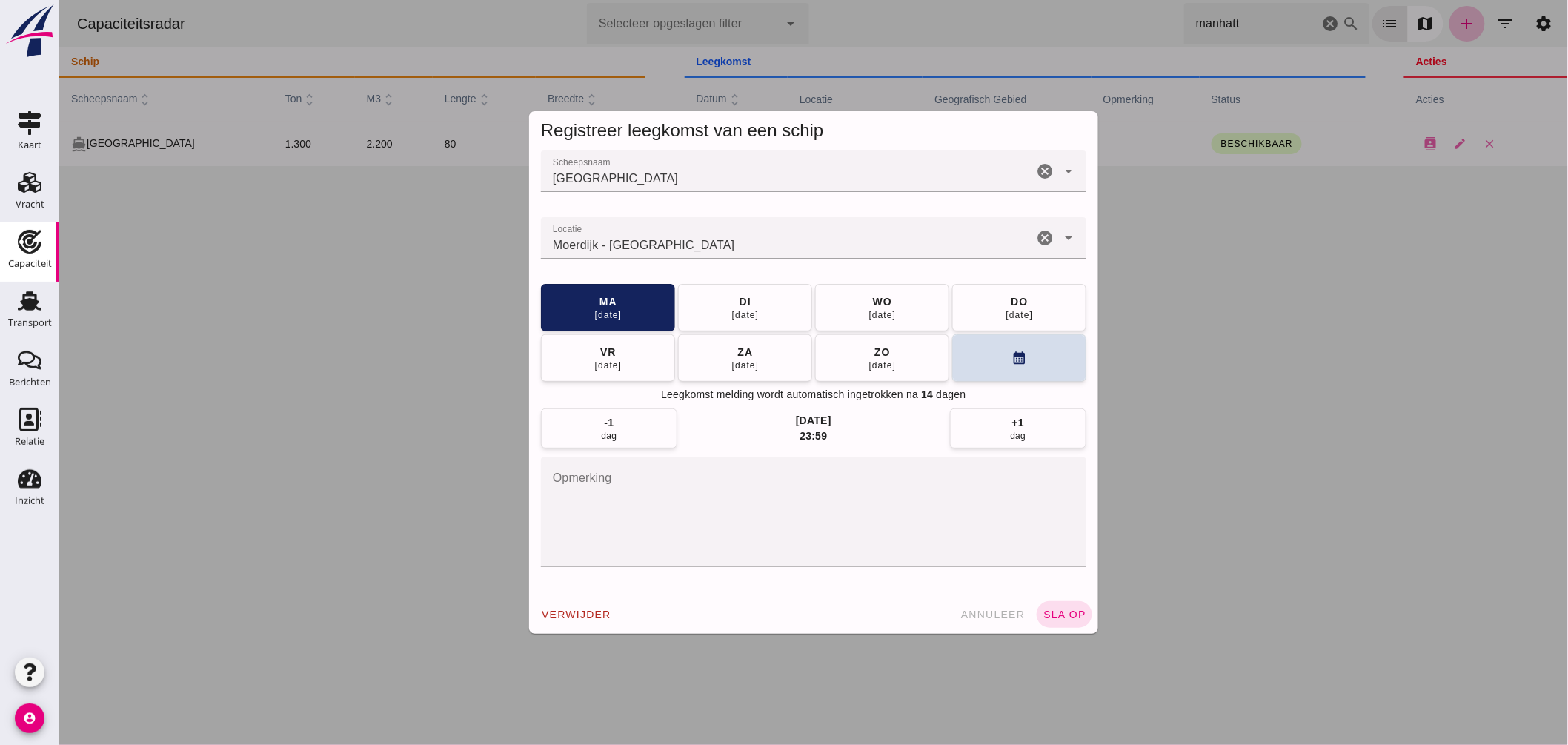
drag, startPoint x: 1057, startPoint y: 609, endPoint x: 1042, endPoint y: 562, distance: 49.3
click at [1061, 606] on button "sla op" at bounding box center [1064, 614] width 56 height 27
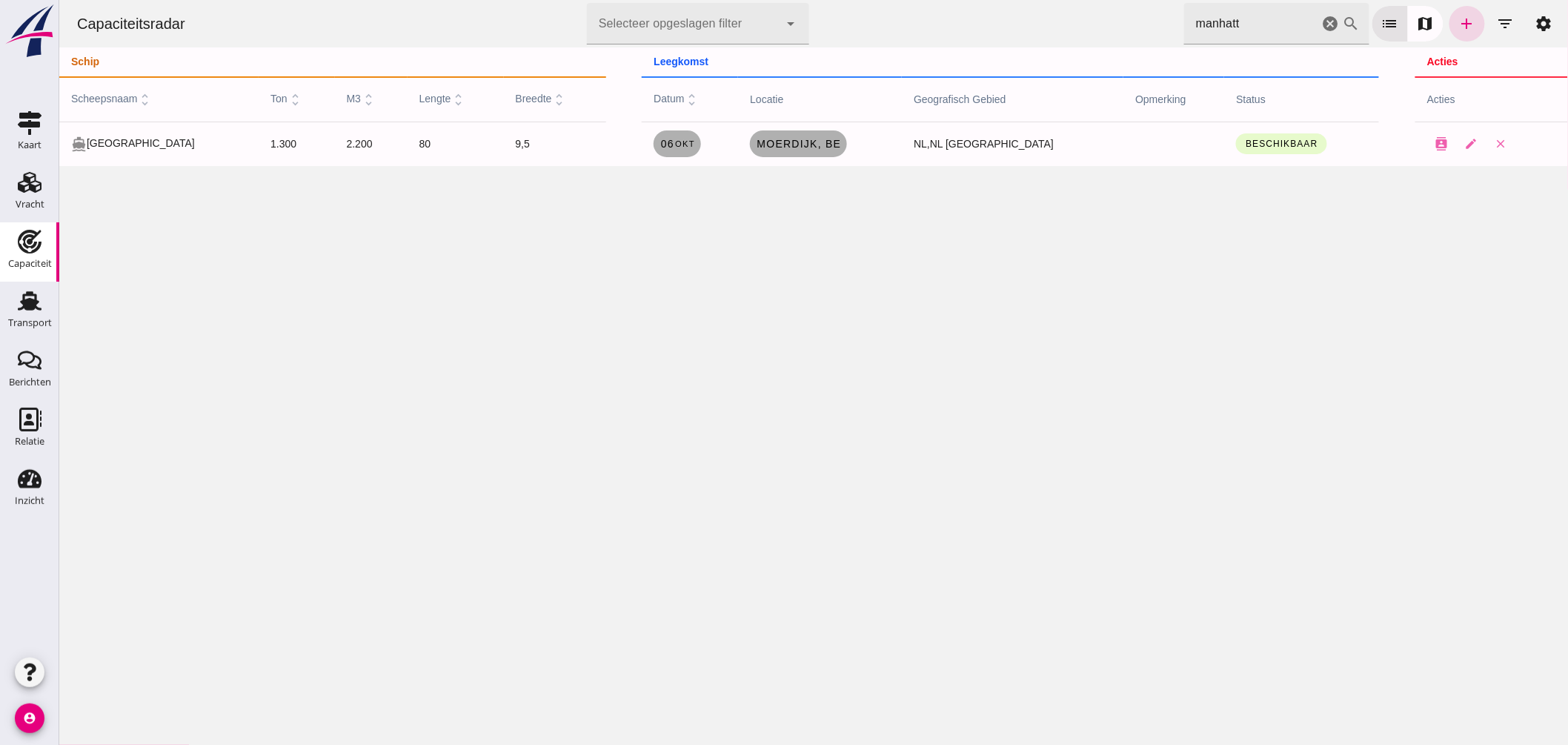
click at [878, 10] on div "Capaciteitsradar Selecteer opgeslagen filter Selecteer opgeslagen filter cancel…" at bounding box center [812, 24] width 1497 height 48
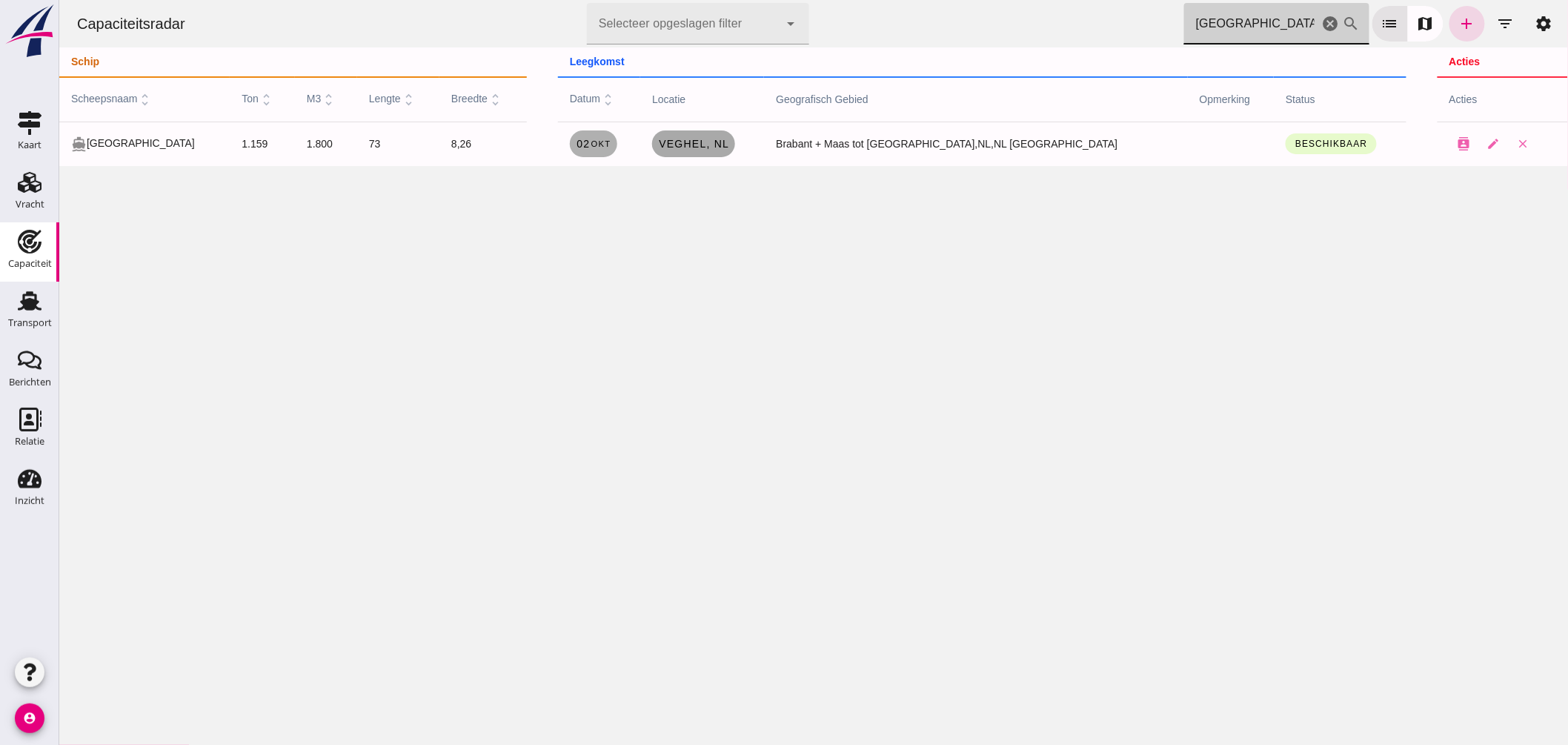
click at [717, 154] on link "Veghel , nl" at bounding box center [692, 143] width 83 height 27
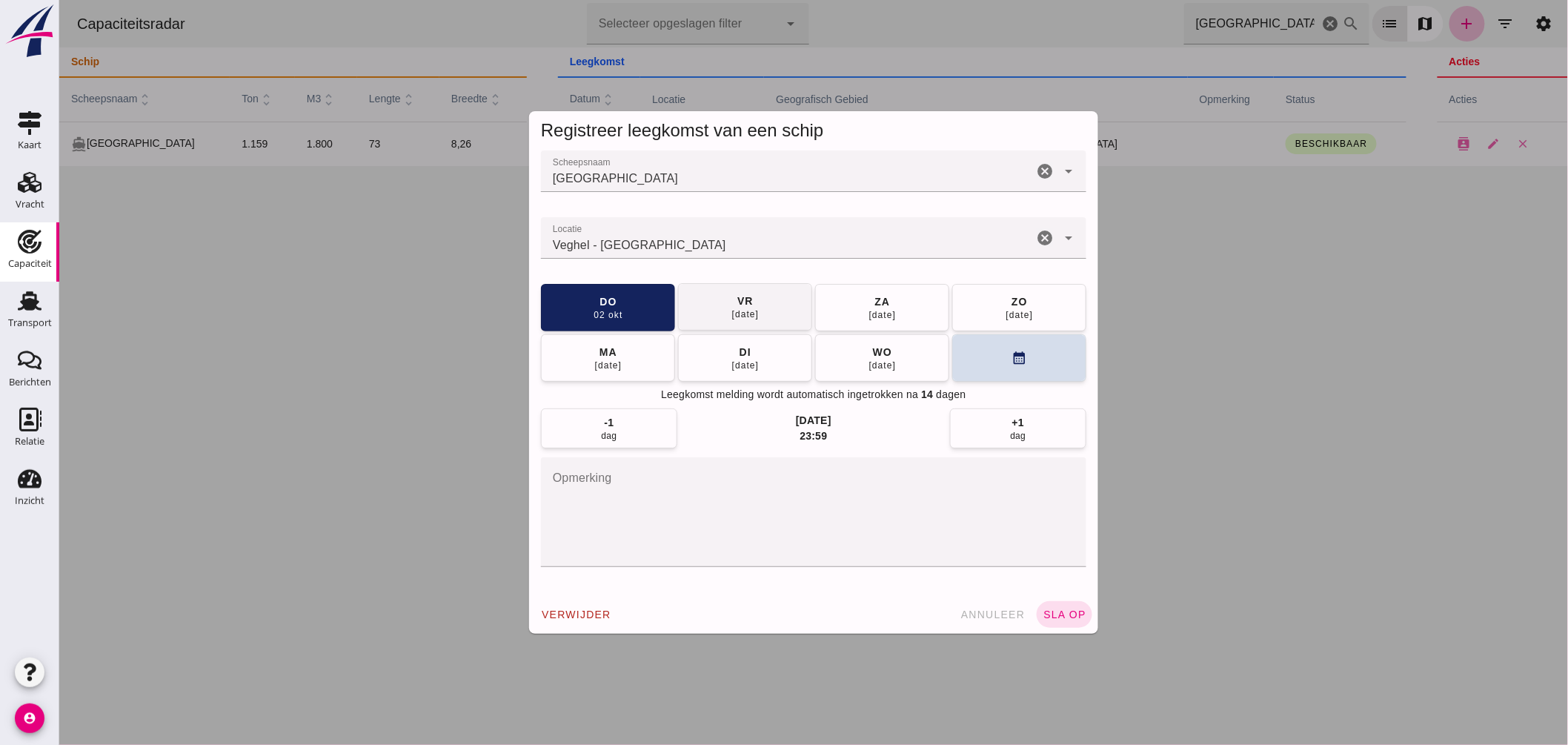
click at [761, 313] on button "vr 03 okt" at bounding box center [745, 307] width 134 height 48
click at [1071, 609] on span "sla op" at bounding box center [1064, 615] width 44 height 12
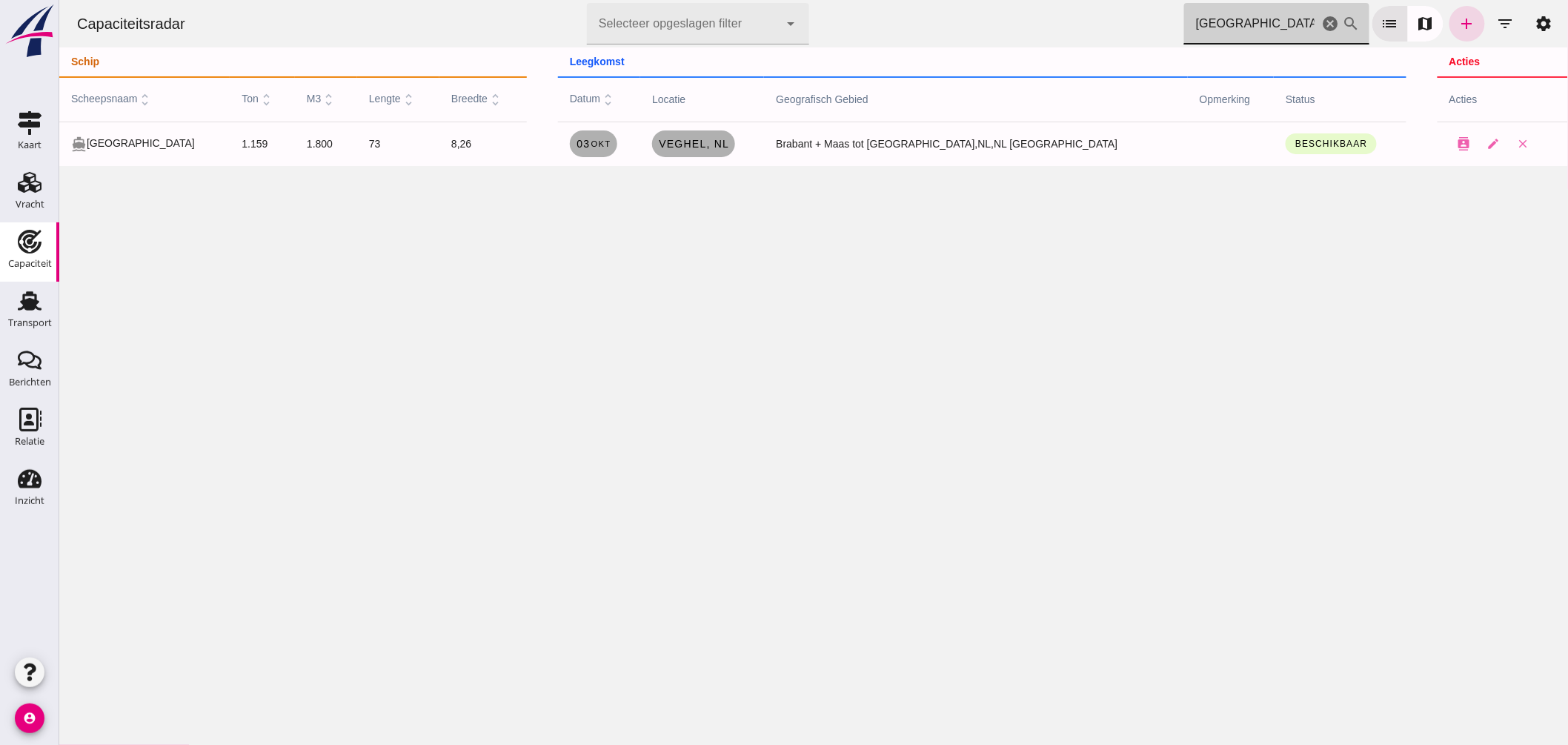
drag, startPoint x: 1104, startPoint y: 17, endPoint x: 980, endPoint y: 14, distance: 124.0
click at [980, 15] on div "Capaciteitsradar Selecteer opgeslagen filter Selecteer opgeslagen filter cancel…" at bounding box center [812, 24] width 1497 height 48
type input "kirsten"
click at [735, 151] on link "Antwerpen , be" at bounding box center [705, 143] width 130 height 27
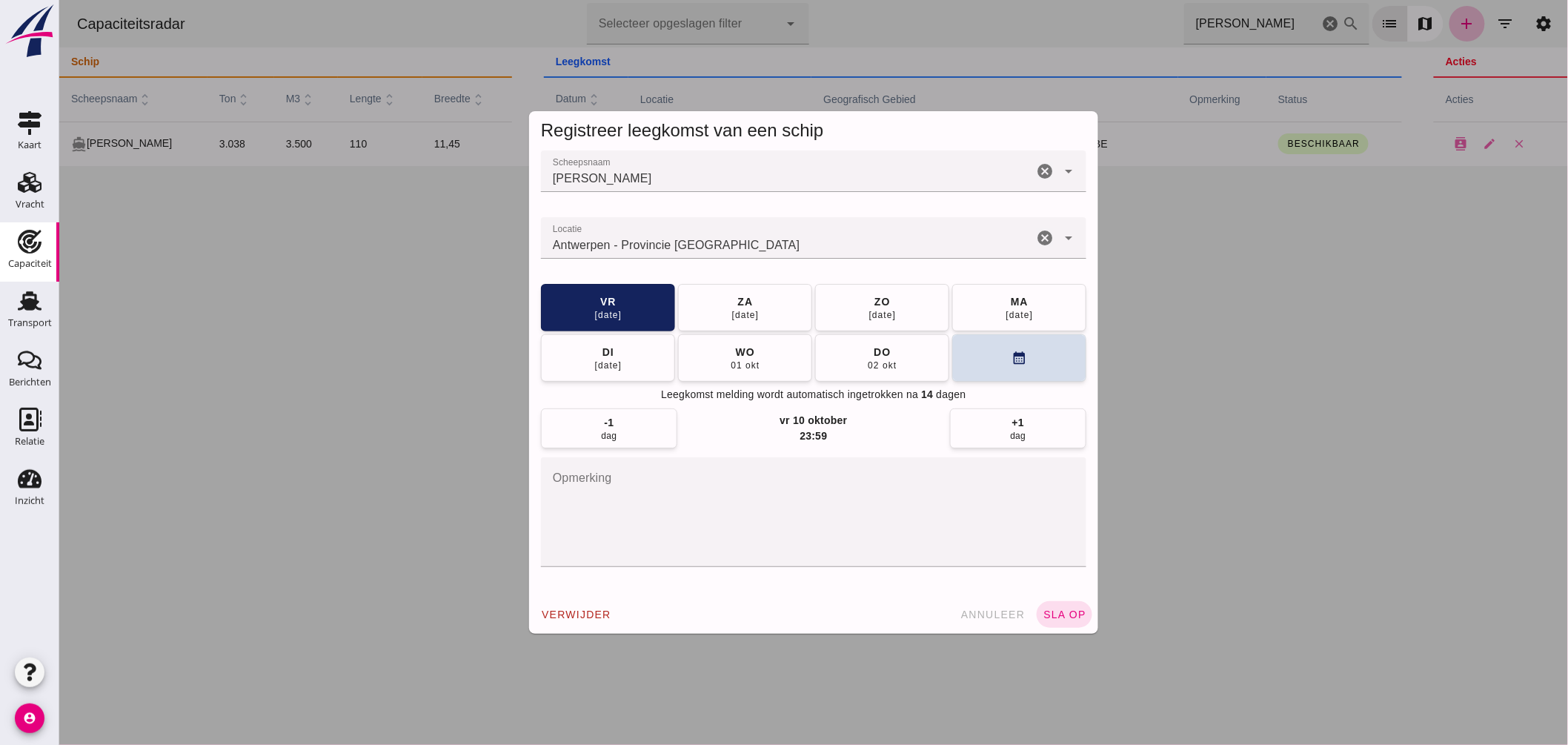
click at [694, 235] on div "Antwerpen - Provincie Antwerpen" at bounding box center [786, 238] width 492 height 41
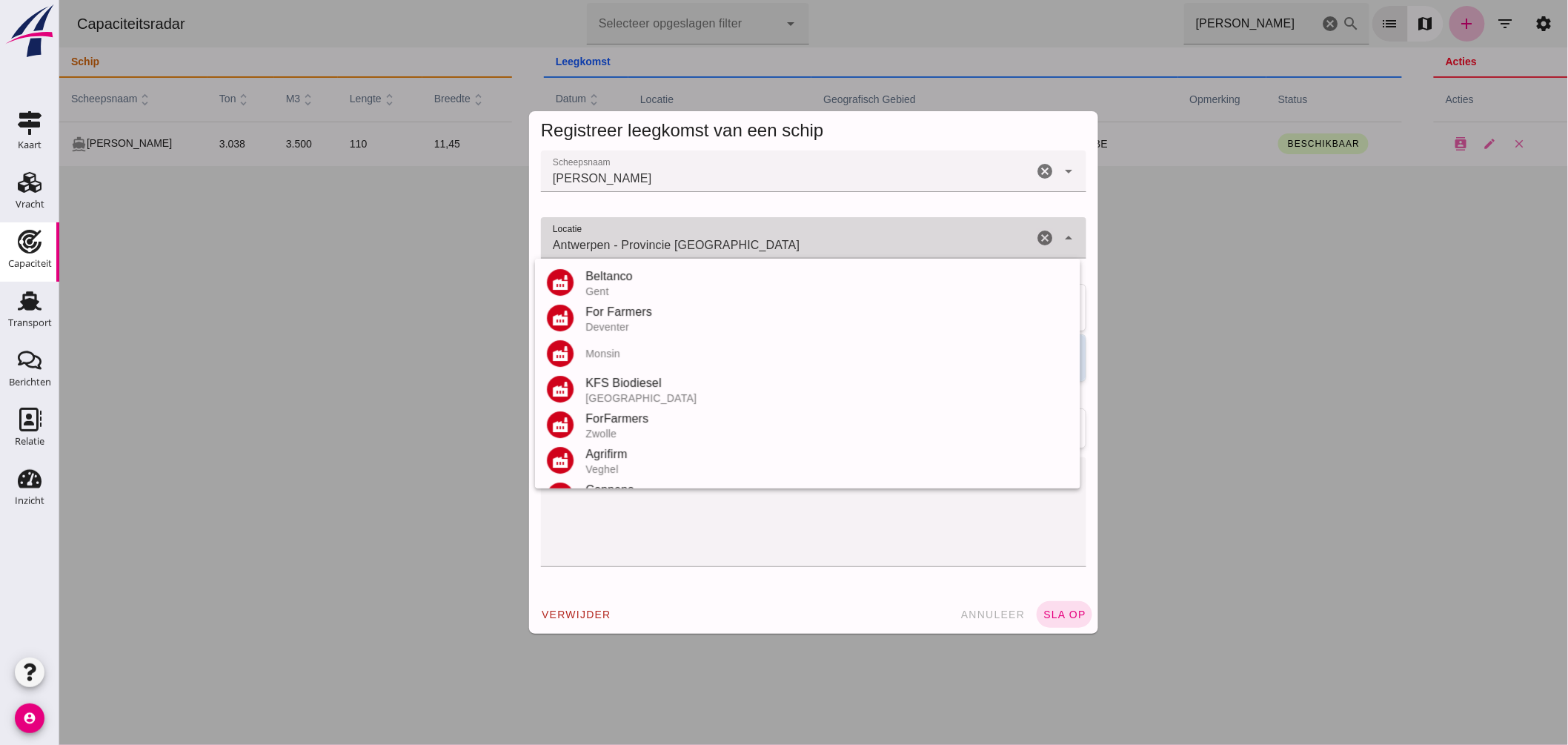
click at [697, 238] on input "Antwerpen - Provincie Antwerpen" at bounding box center [786, 245] width 492 height 17
click at [697, 239] on input "Antwerpen - Provincie Antwerpen" at bounding box center [786, 245] width 492 height 17
click at [691, 247] on input "Antwerpen - Provincie Antwerpen" at bounding box center [786, 245] width 492 height 17
click at [691, 248] on input "Antwerpen - Provincie Antwerpen" at bounding box center [786, 245] width 492 height 17
click at [692, 249] on input "Antwerpen - Provincie Antwerpen" at bounding box center [786, 245] width 492 height 17
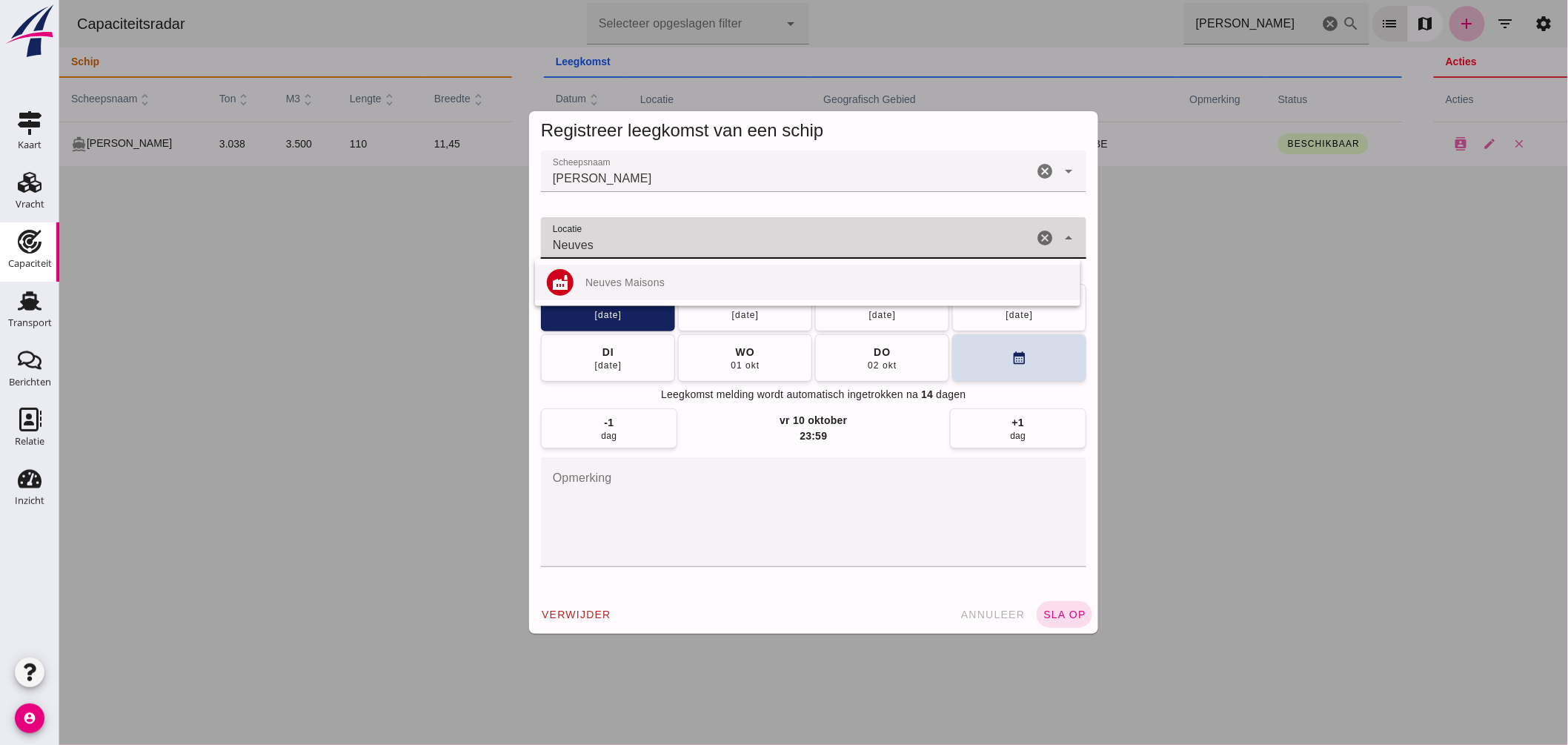
click at [659, 280] on div "Neuves Maisons" at bounding box center [826, 282] width 483 height 12
type input "Neuves Maisons"
click at [956, 349] on button "calendar_month" at bounding box center [1019, 358] width 134 height 48
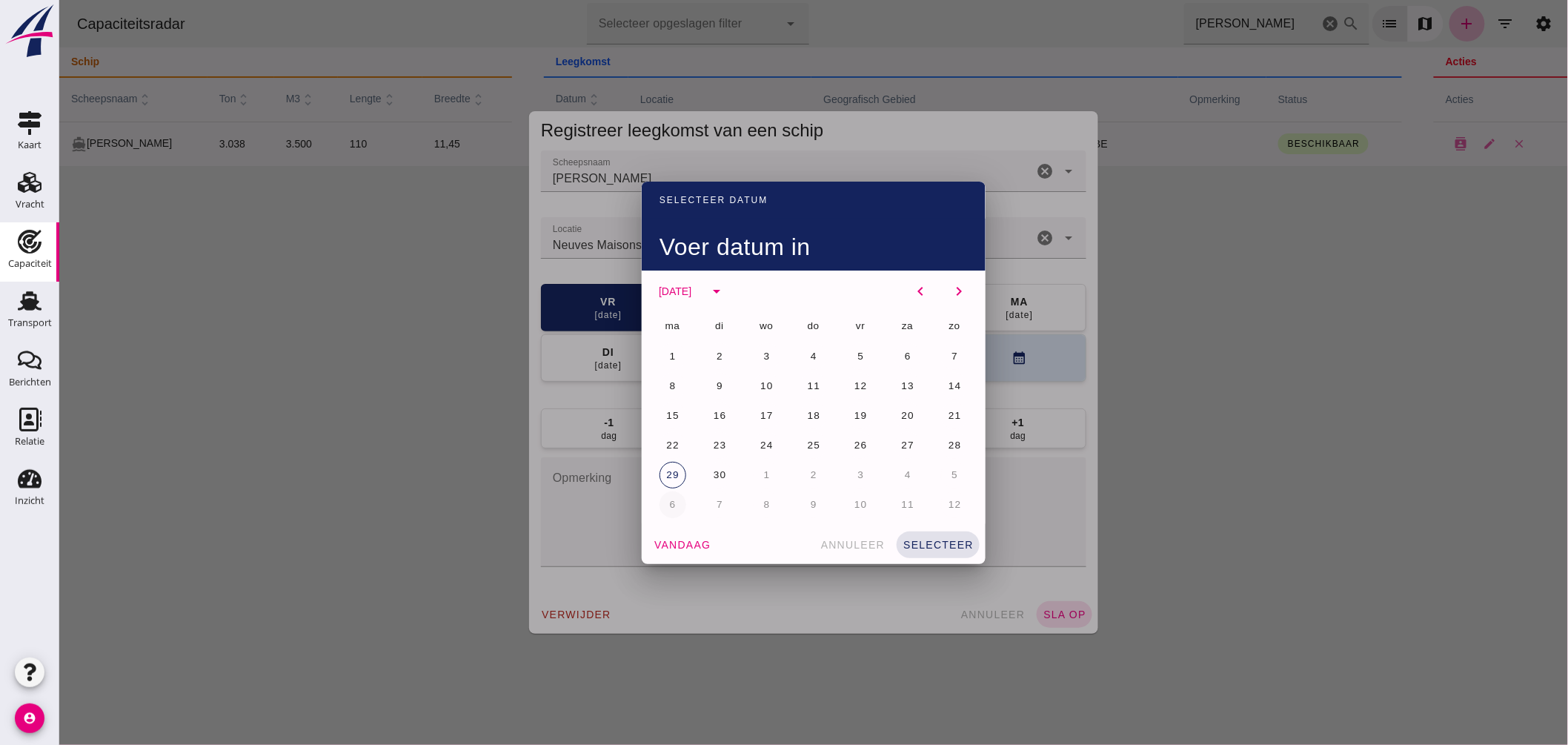
drag, startPoint x: 701, startPoint y: 503, endPoint x: 721, endPoint y: 507, distance: 20.4
click at [705, 505] on button "7" at bounding box center [718, 505] width 27 height 27
drag, startPoint x: 903, startPoint y: 535, endPoint x: 926, endPoint y: 541, distance: 23.8
click at [905, 535] on button "selecteer" at bounding box center [937, 545] width 83 height 27
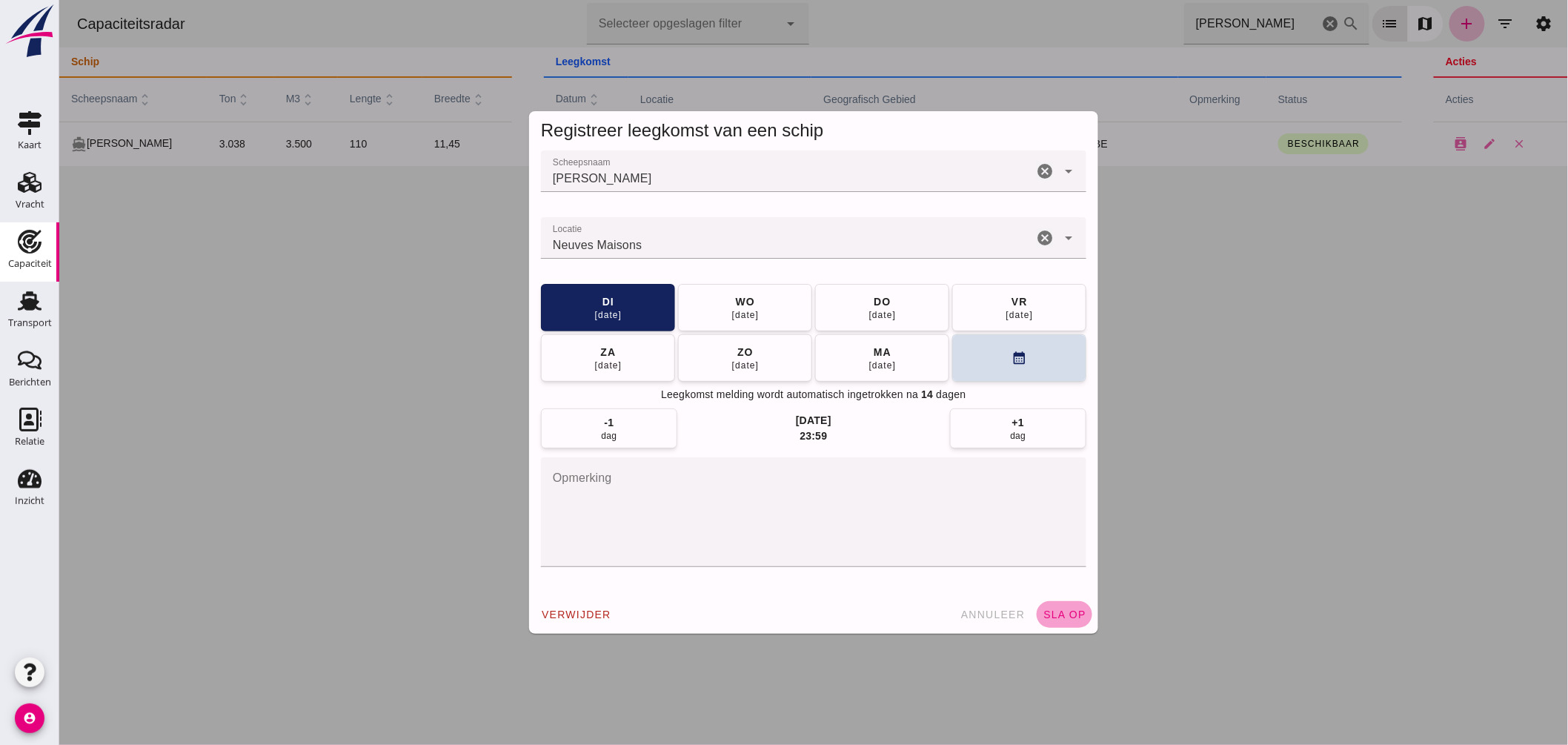
click at [1068, 609] on span "sla op" at bounding box center [1064, 615] width 44 height 12
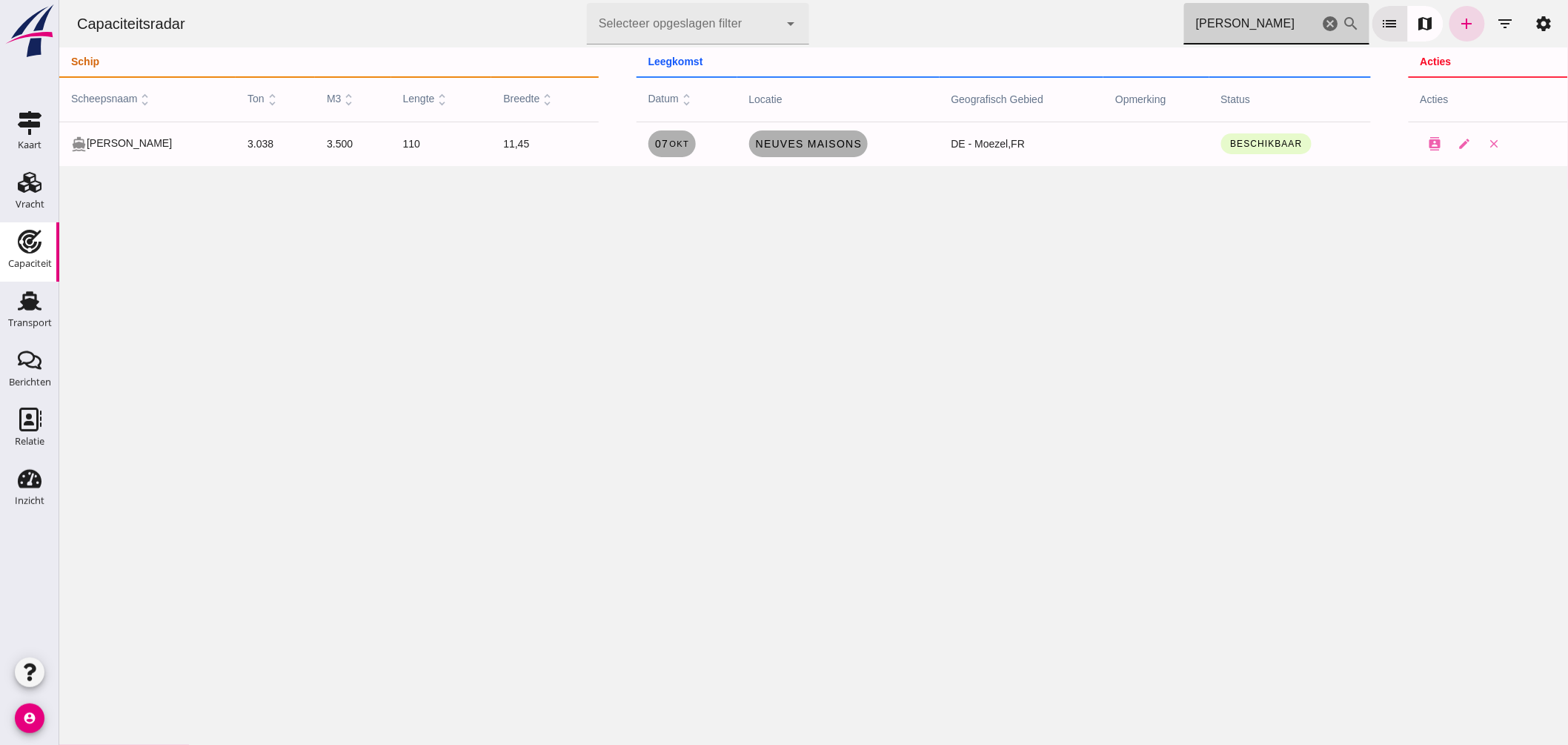
drag, startPoint x: 1240, startPoint y: 22, endPoint x: 790, endPoint y: -29, distance: 452.9
click at [790, 0] on html "Capaciteitsradar Selecteer opgeslagen filter Selecteer opgeslagen filter cancel…" at bounding box center [813, 372] width 1509 height 745
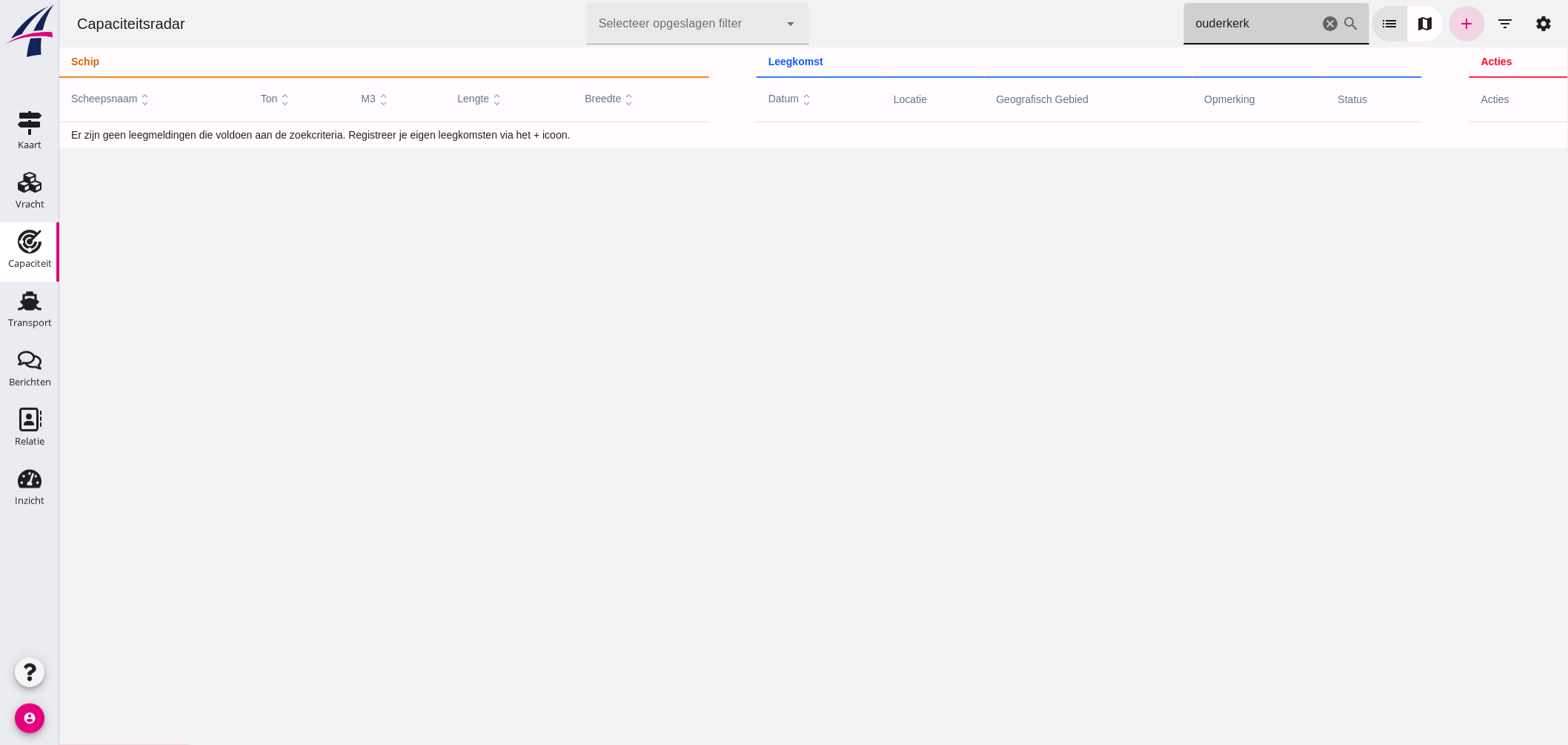
type input "ouderkerk"
drag, startPoint x: 1315, startPoint y: 23, endPoint x: 1252, endPoint y: 26, distance: 63.1
click at [1321, 23] on icon "cancel" at bounding box center [1330, 23] width 17 height 17
type input "hisla"
click at [1458, 24] on icon "add" at bounding box center [1466, 23] width 17 height 17
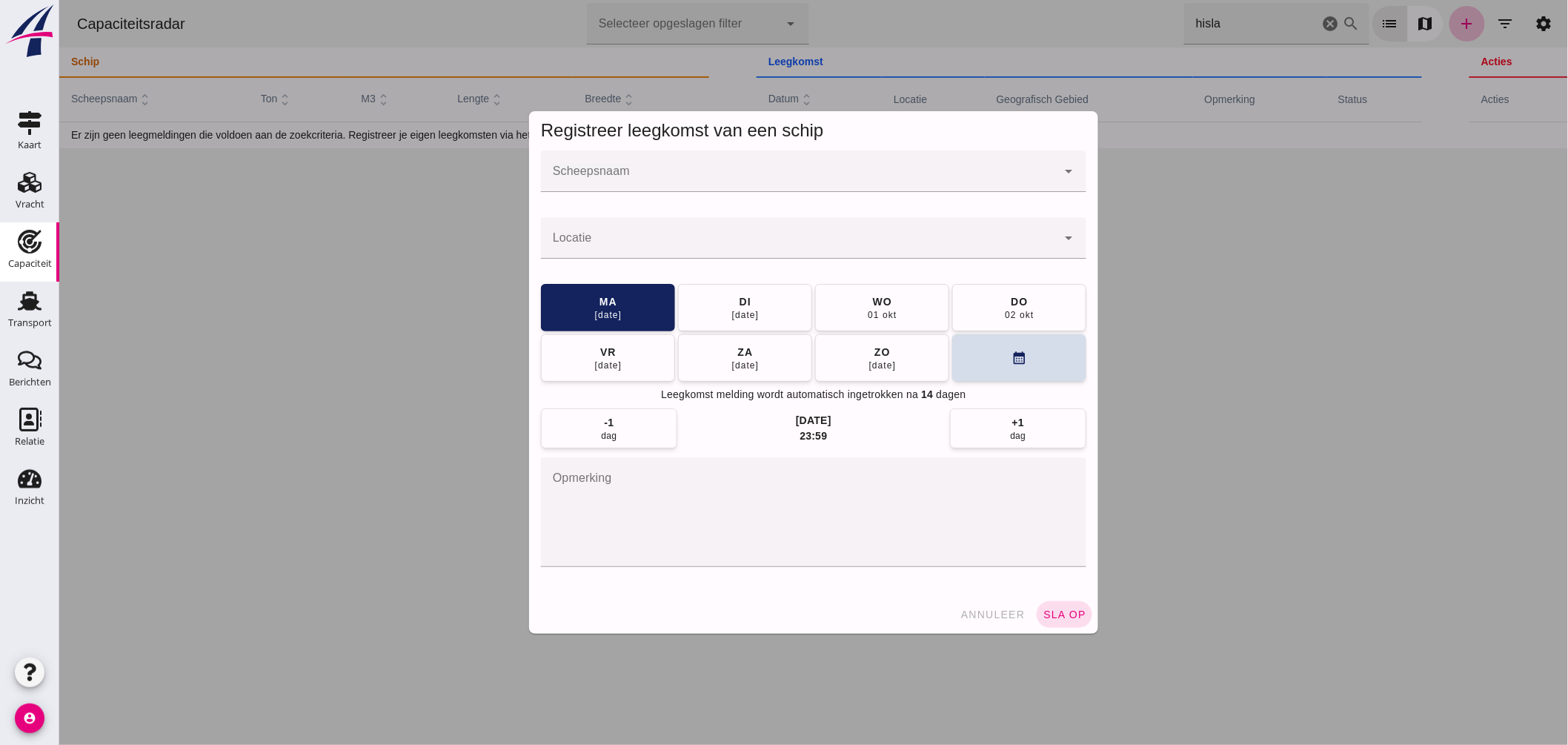
click at [677, 171] on input "Scheepsnaam" at bounding box center [798, 178] width 516 height 17
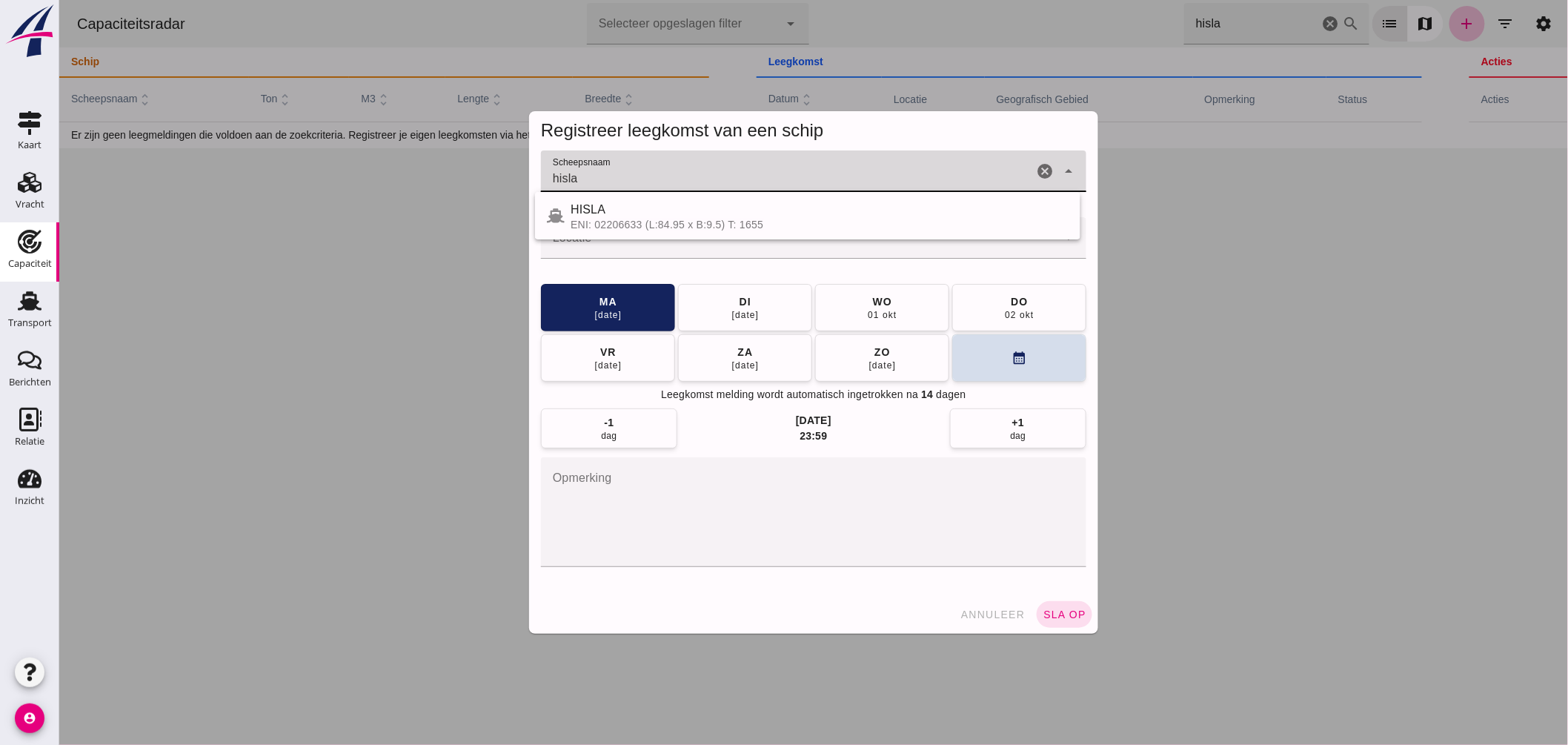
click at [596, 208] on span "HISLA" at bounding box center [588, 209] width 35 height 13
type input "HISLA"
click at [616, 245] on input "Locatie" at bounding box center [798, 245] width 516 height 17
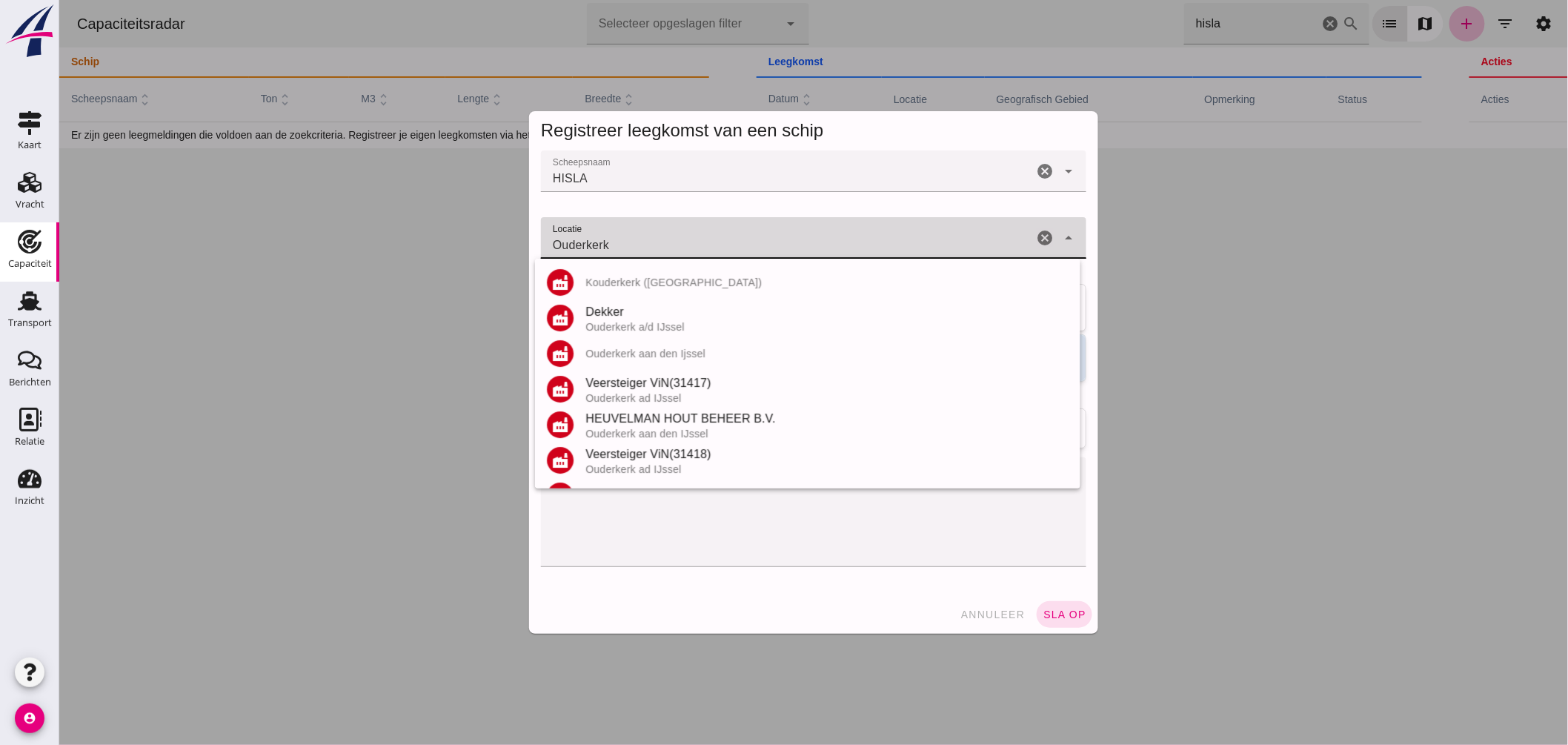
scroll to position [102, 0]
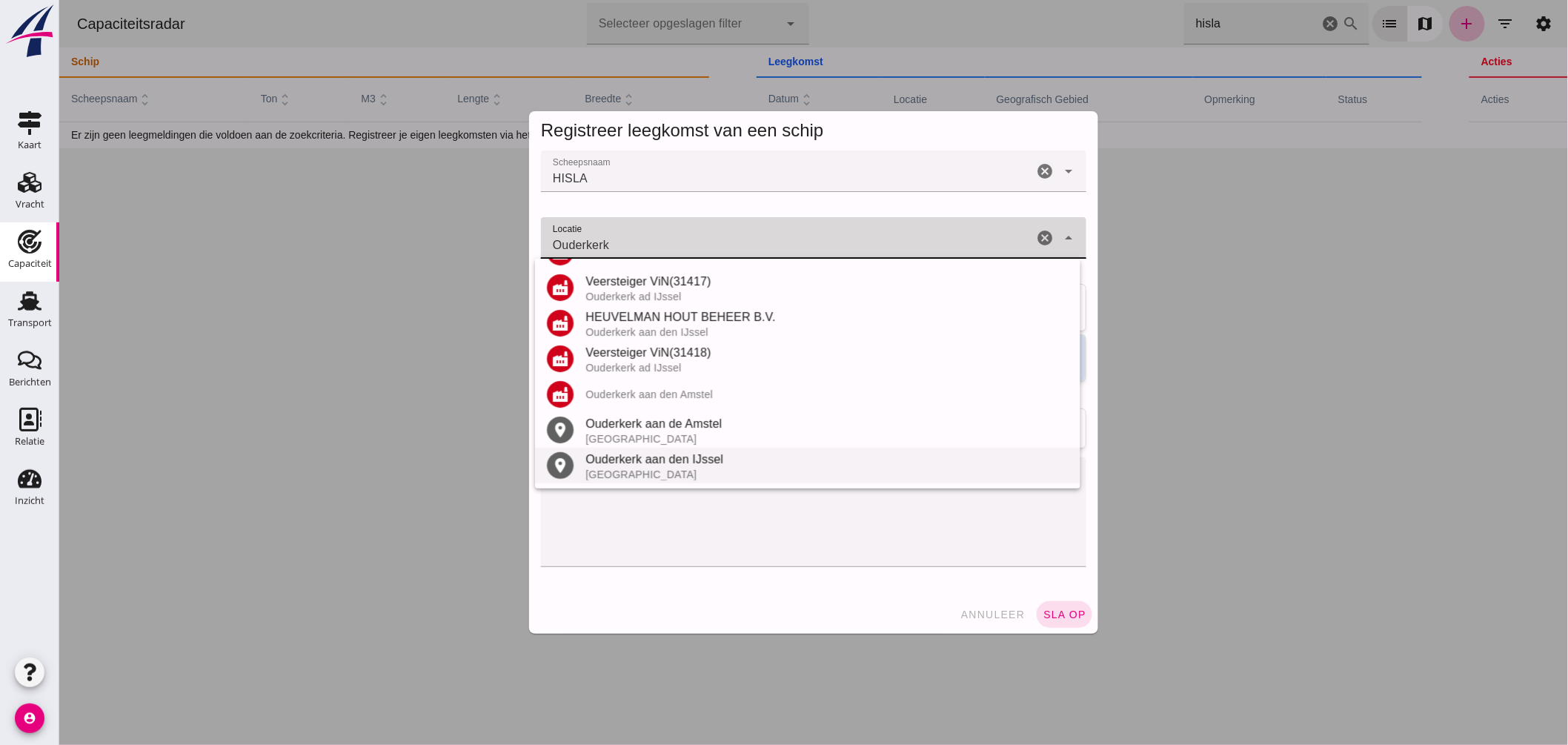
click at [667, 462] on div "Ouderkerk aan den IJssel" at bounding box center [826, 459] width 483 height 17
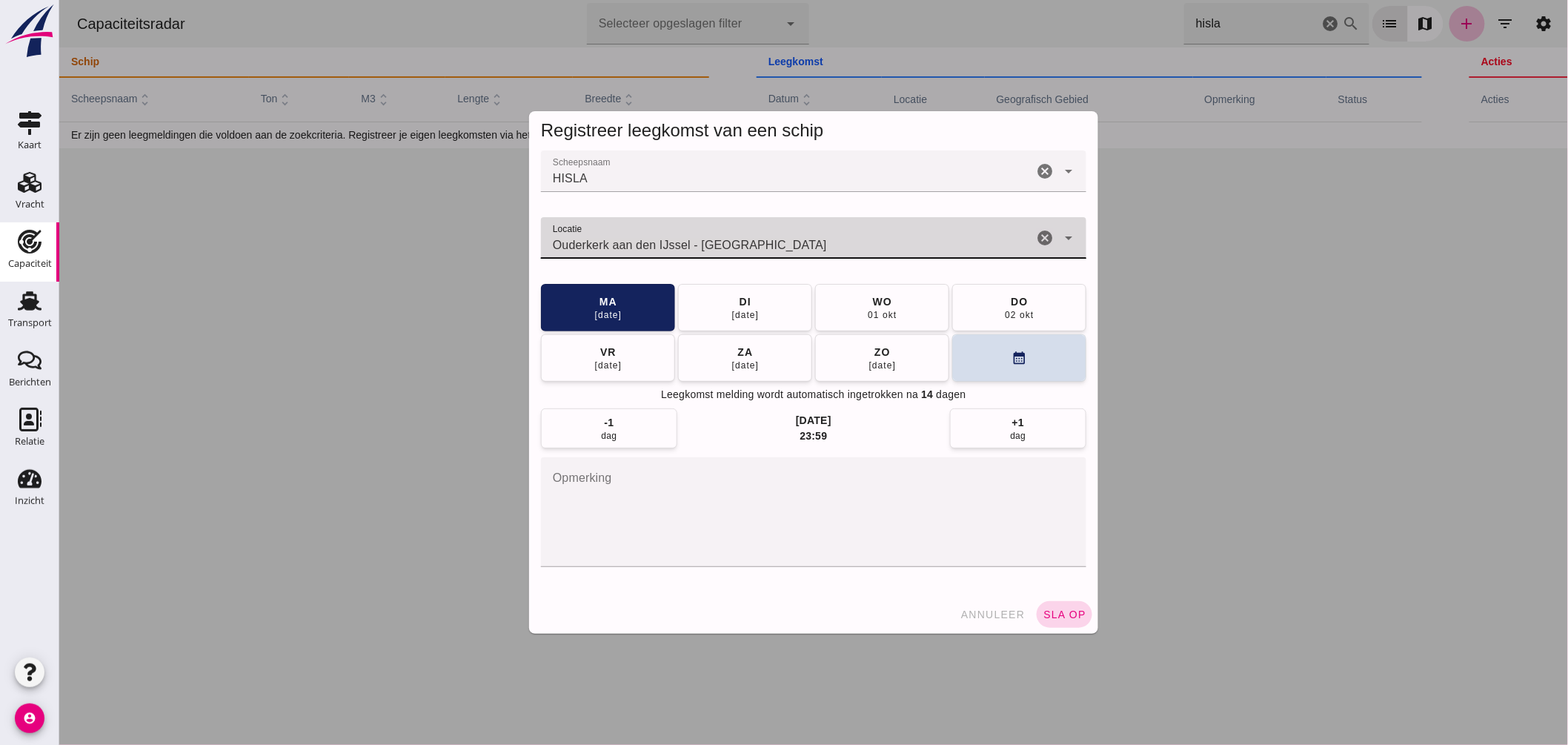
type input "Ouderkerk aan den IJssel - Zuid-Holland"
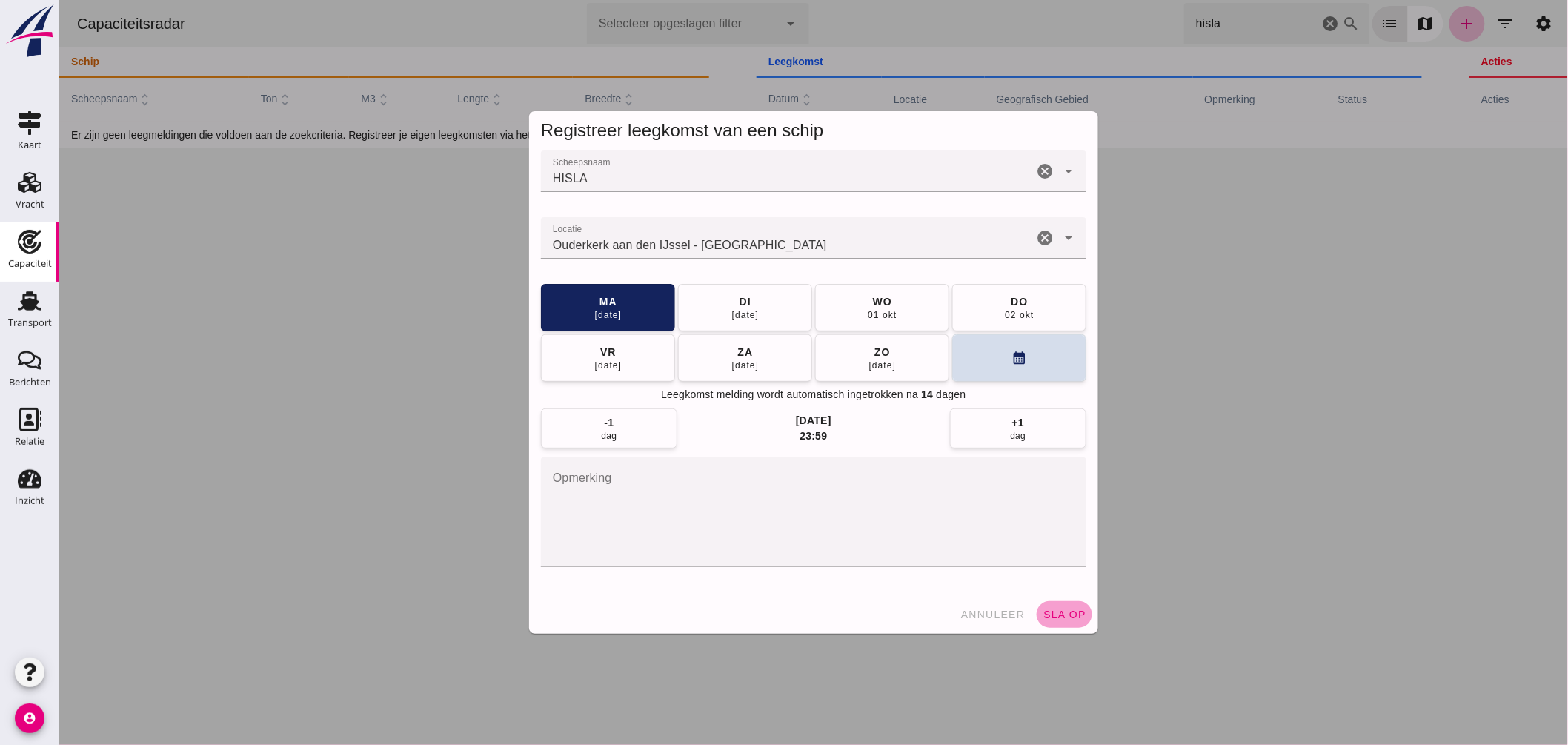
click at [1068, 603] on button "sla op" at bounding box center [1064, 614] width 56 height 27
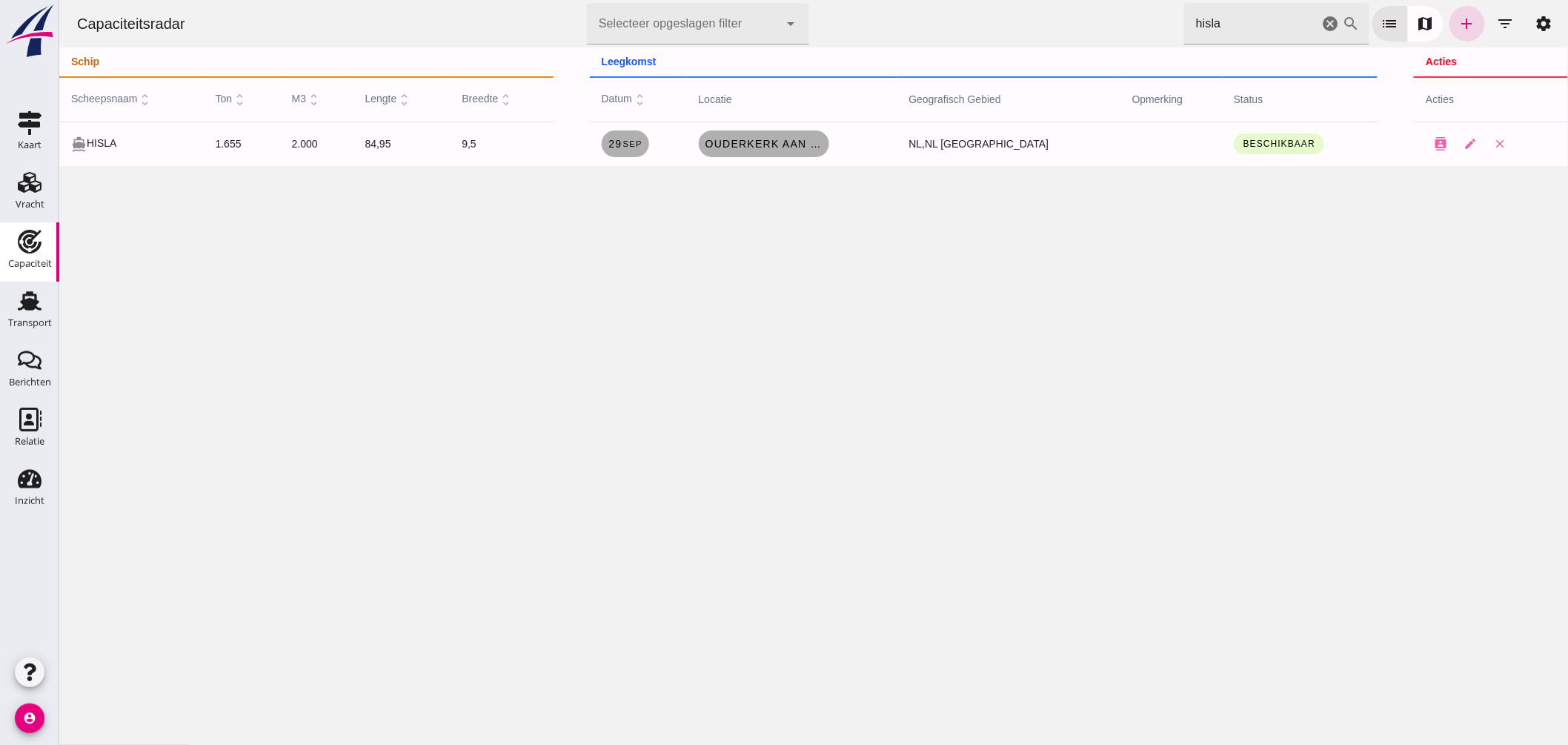
drag, startPoint x: 970, startPoint y: 9, endPoint x: 748, endPoint y: -29, distance: 225.2
click at [748, 0] on html "Capaciteitsradar Selecteer opgeslagen filter Selecteer opgeslagen filter cancel…" at bounding box center [813, 372] width 1509 height 745
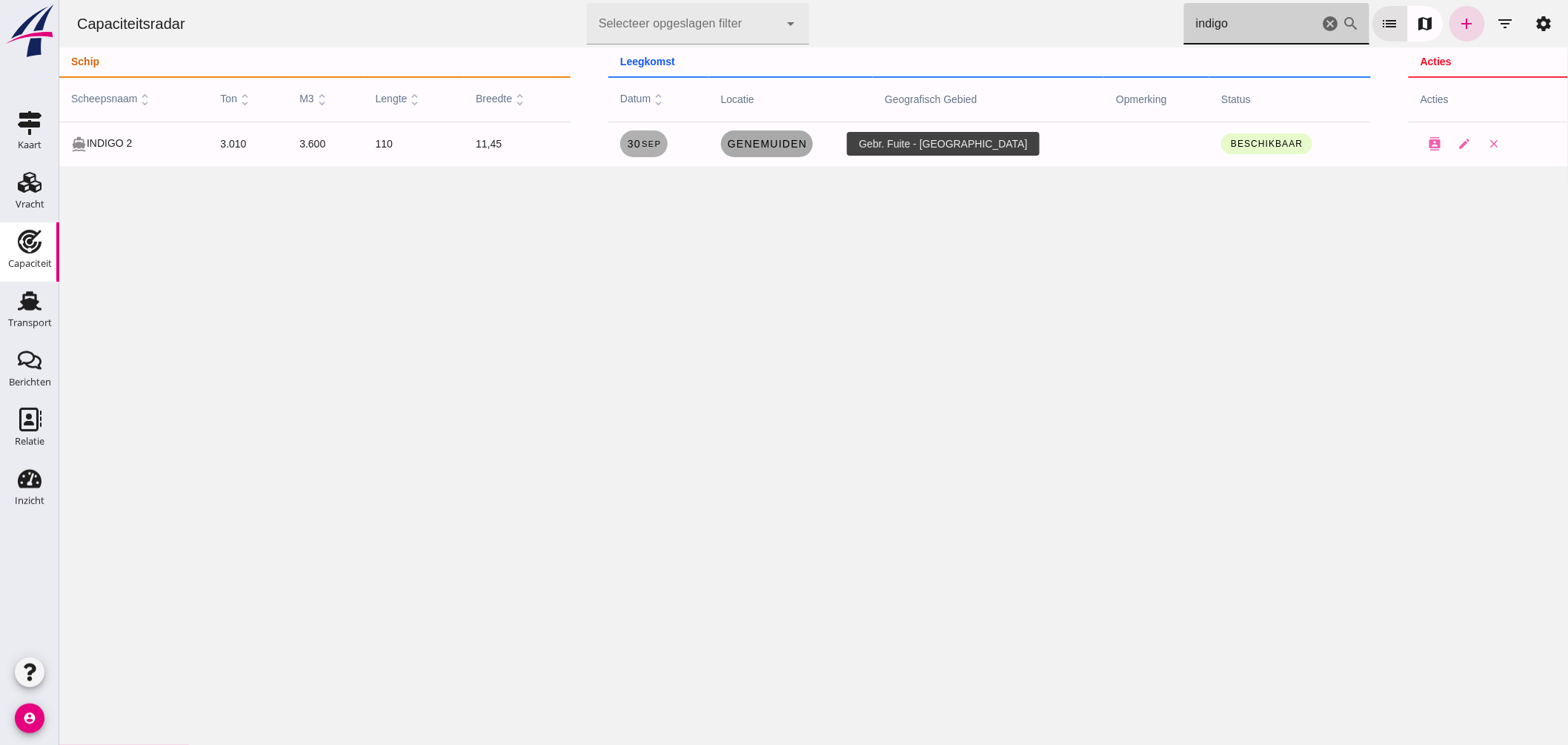
type input "indigo"
click at [771, 132] on link "Genemuiden" at bounding box center [767, 143] width 93 height 27
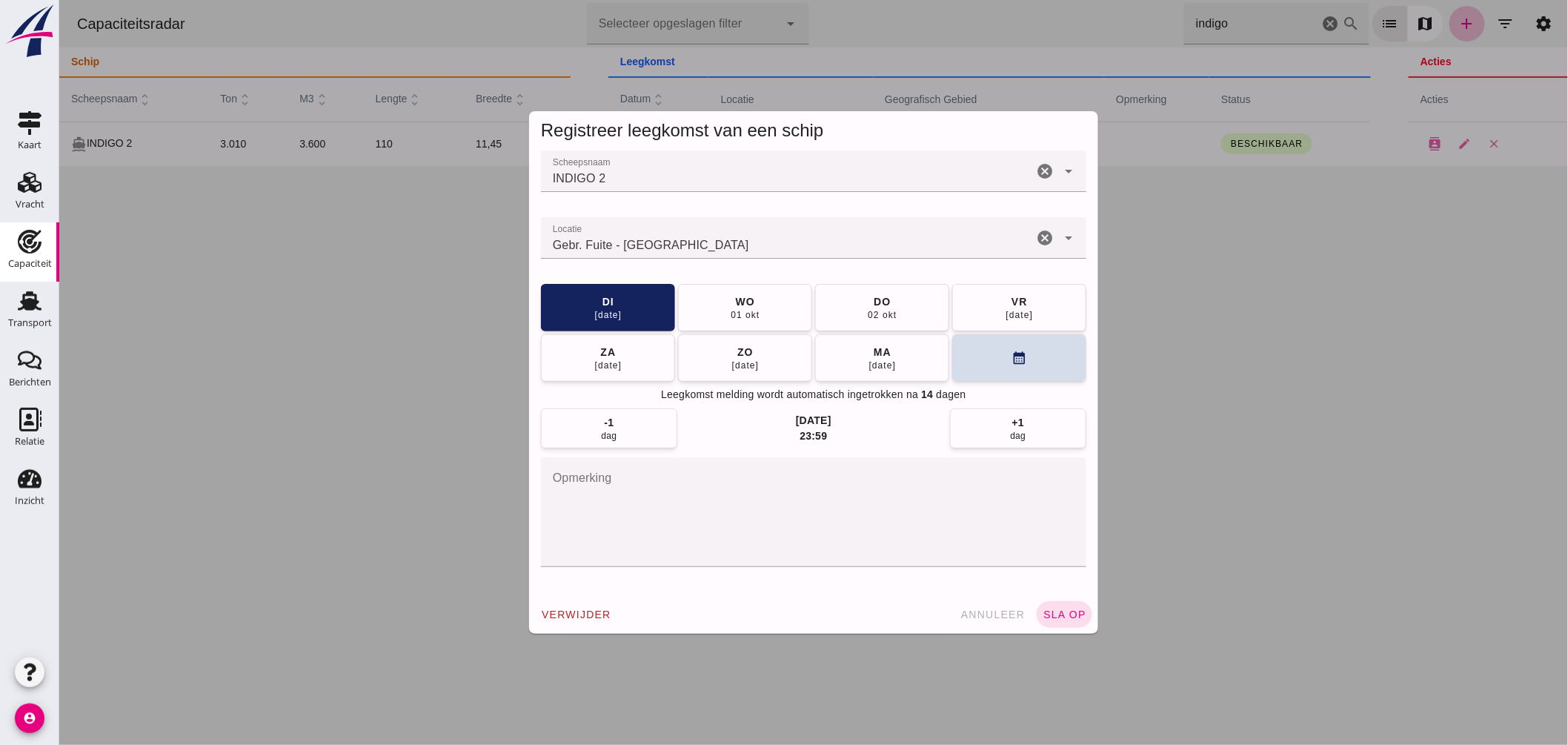
click at [727, 234] on div "Gebr. Fuite - Genemuiden" at bounding box center [786, 238] width 492 height 41
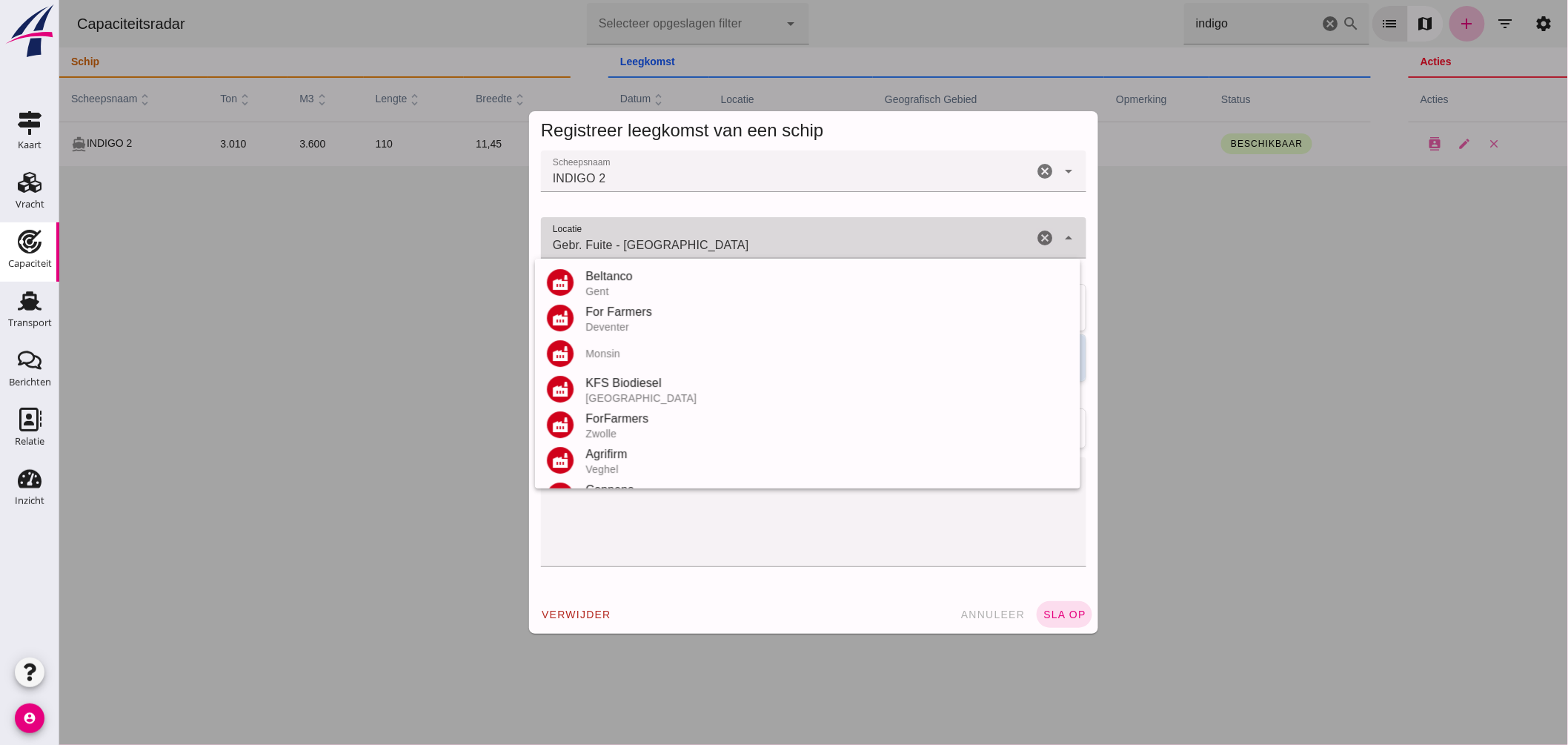
click at [723, 238] on input "Gebr. Fuite - Genemuiden" at bounding box center [786, 245] width 492 height 17
click at [723, 238] on input "Gebr. Fuite - Genemuiden" at bounding box center [786, 245] width 492 height 17
click at [722, 238] on input "Gebr. Fuite - Genemuiden" at bounding box center [786, 245] width 492 height 17
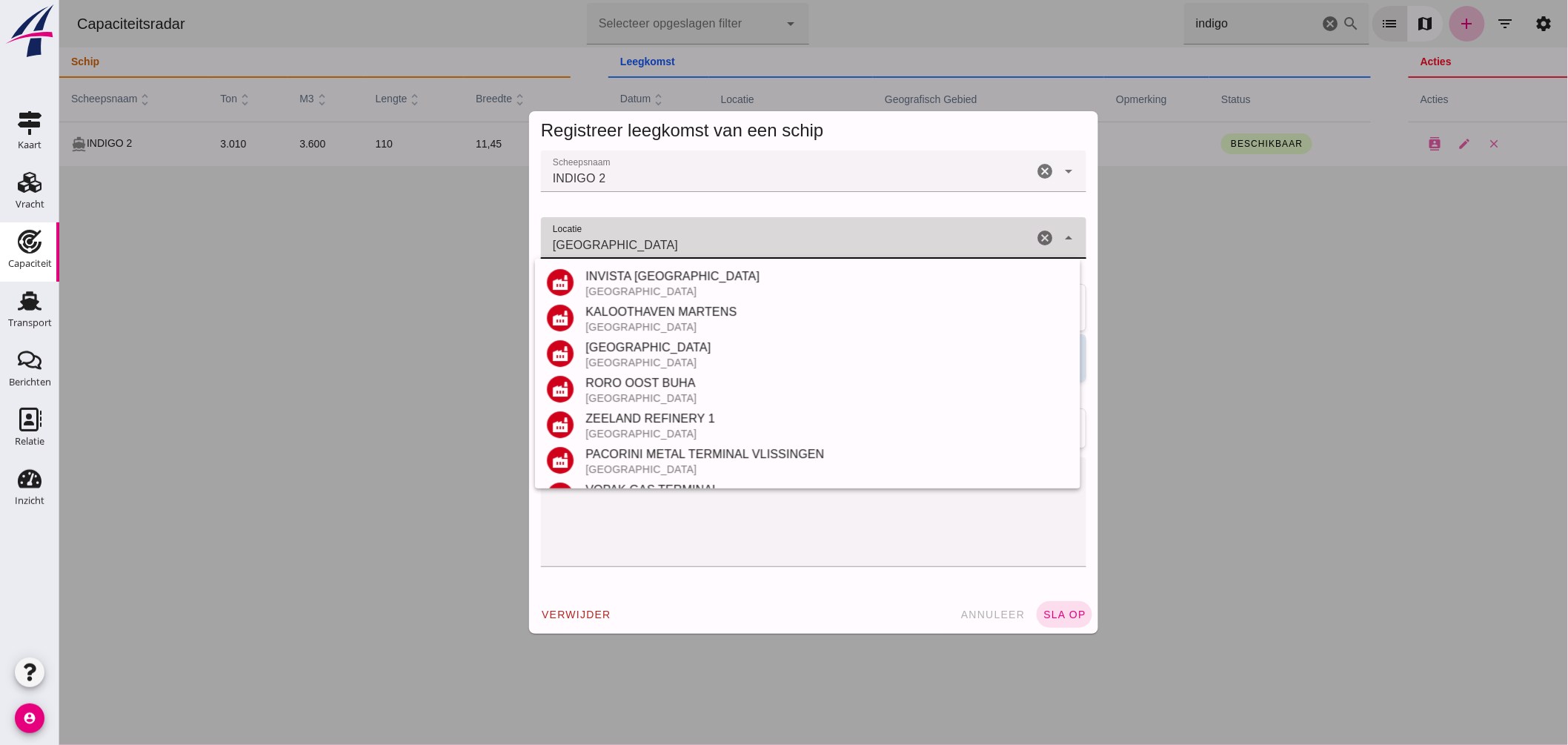
scroll to position [164, 0]
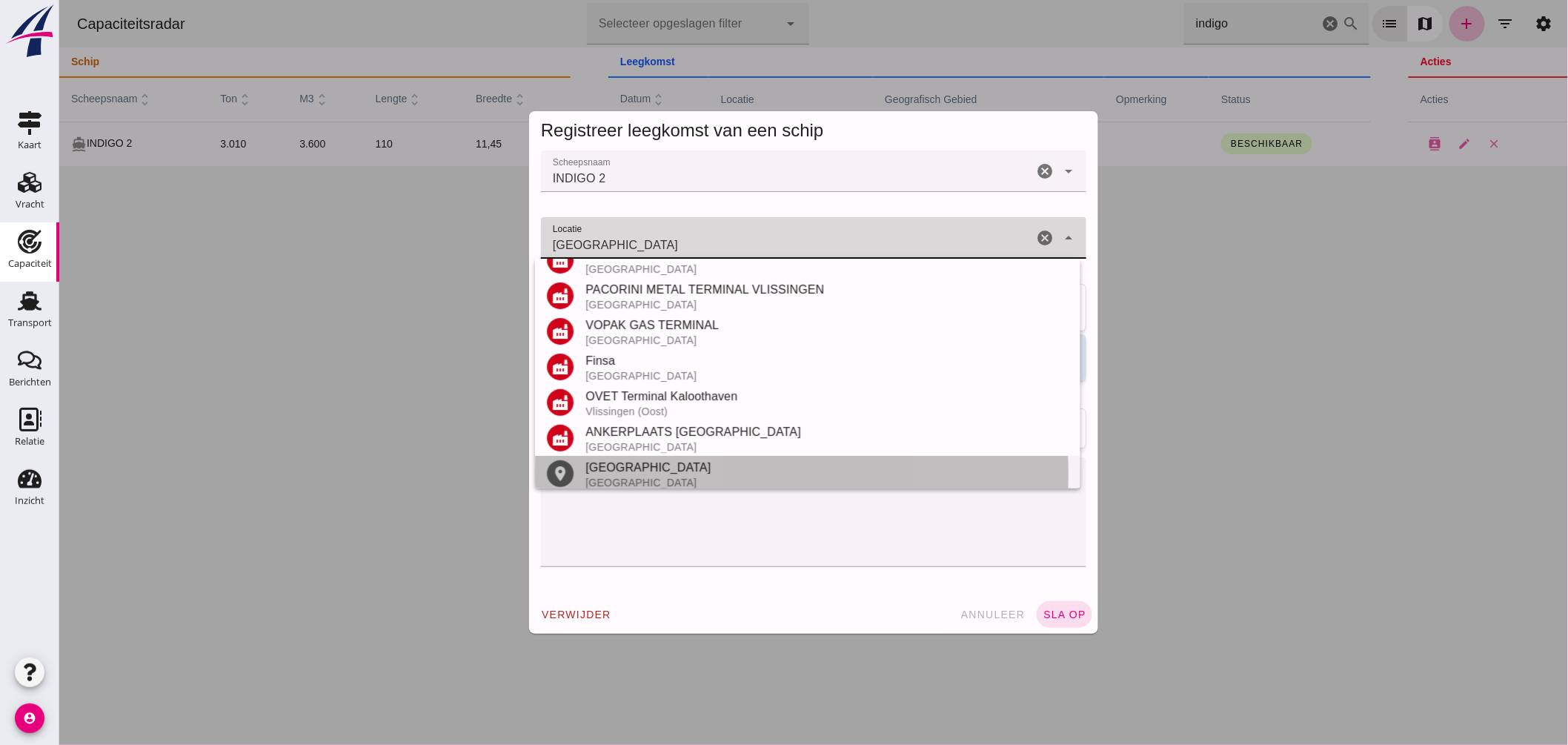
click at [617, 477] on div "Nederland" at bounding box center [826, 483] width 483 height 12
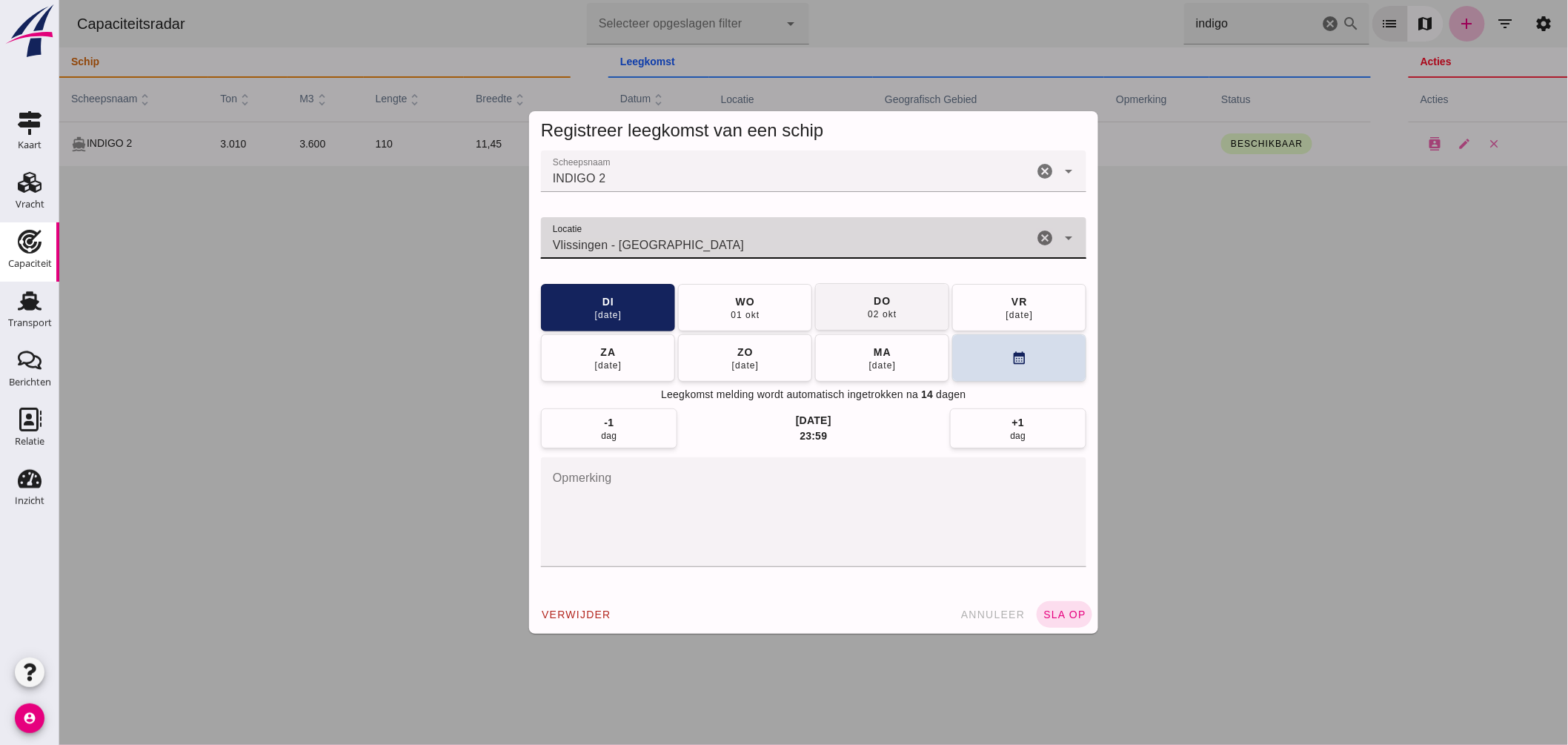
type input "Vlissingen - Zeeland"
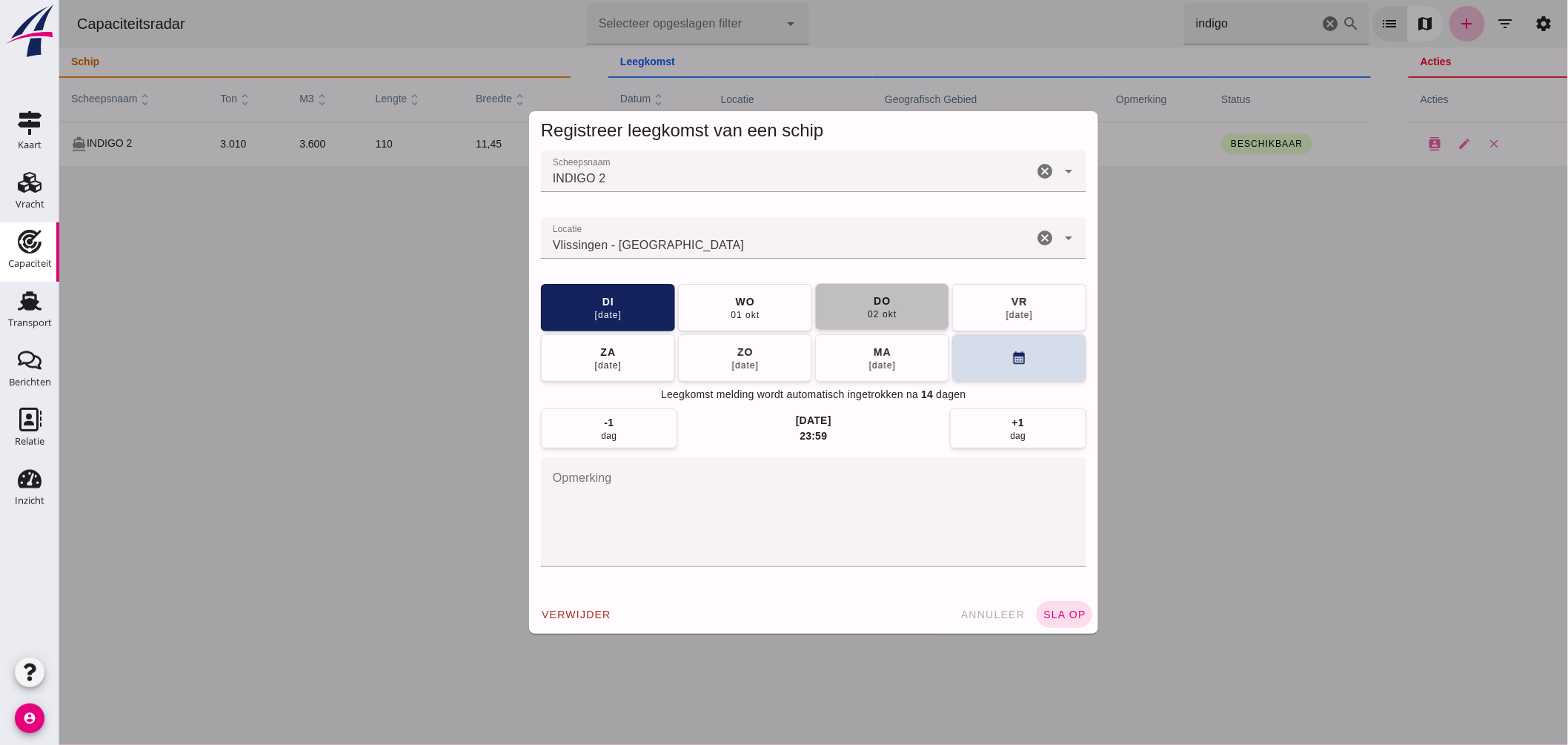
click at [882, 305] on div "do" at bounding box center [880, 301] width 17 height 15
click at [1049, 608] on button "sla op" at bounding box center [1064, 614] width 56 height 27
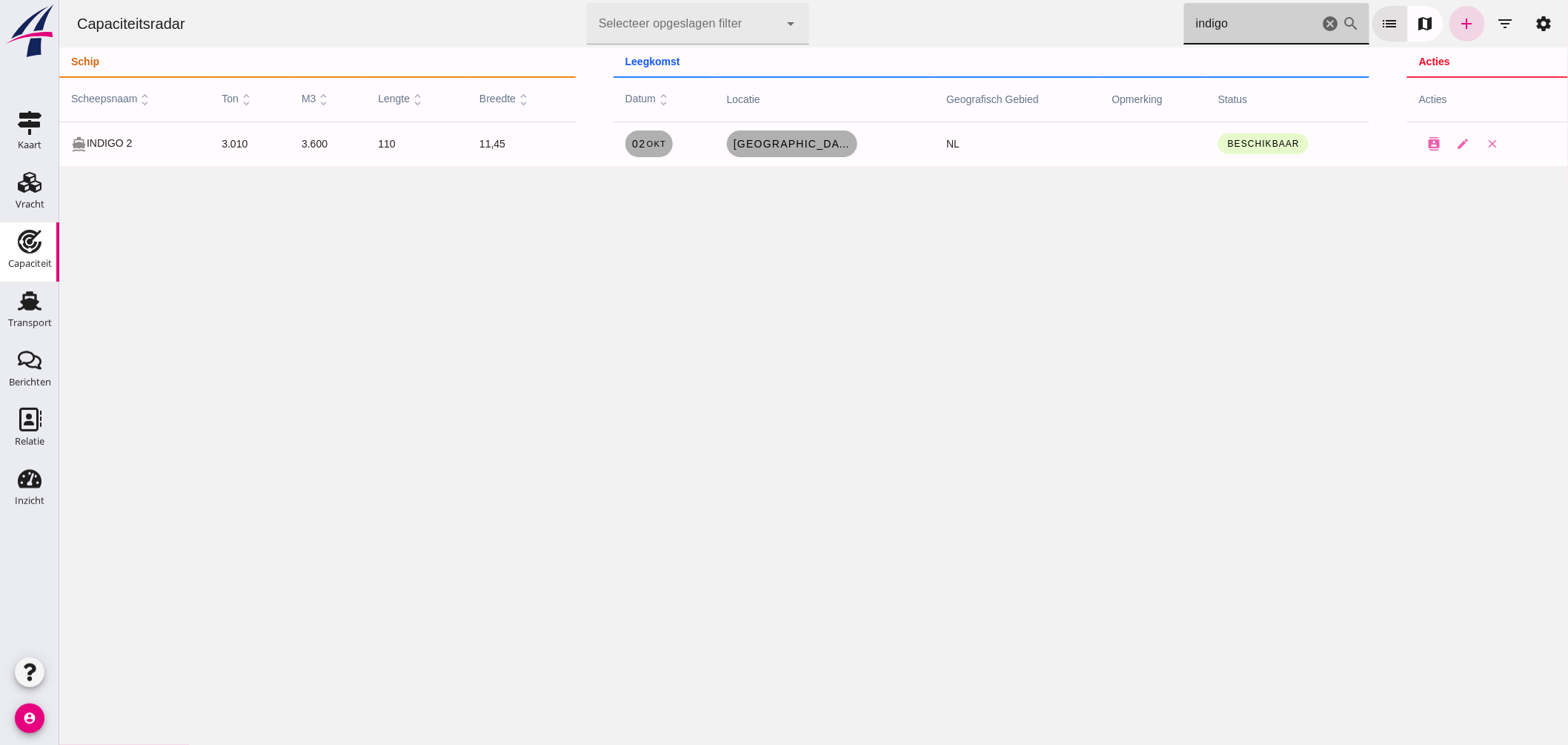
drag, startPoint x: 1249, startPoint y: 27, endPoint x: 753, endPoint y: -17, distance: 497.9
click at [753, 0] on html "Capaciteitsradar Selecteer opgeslagen filter Selecteer opgeslagen filter cancel…" at bounding box center [813, 372] width 1509 height 745
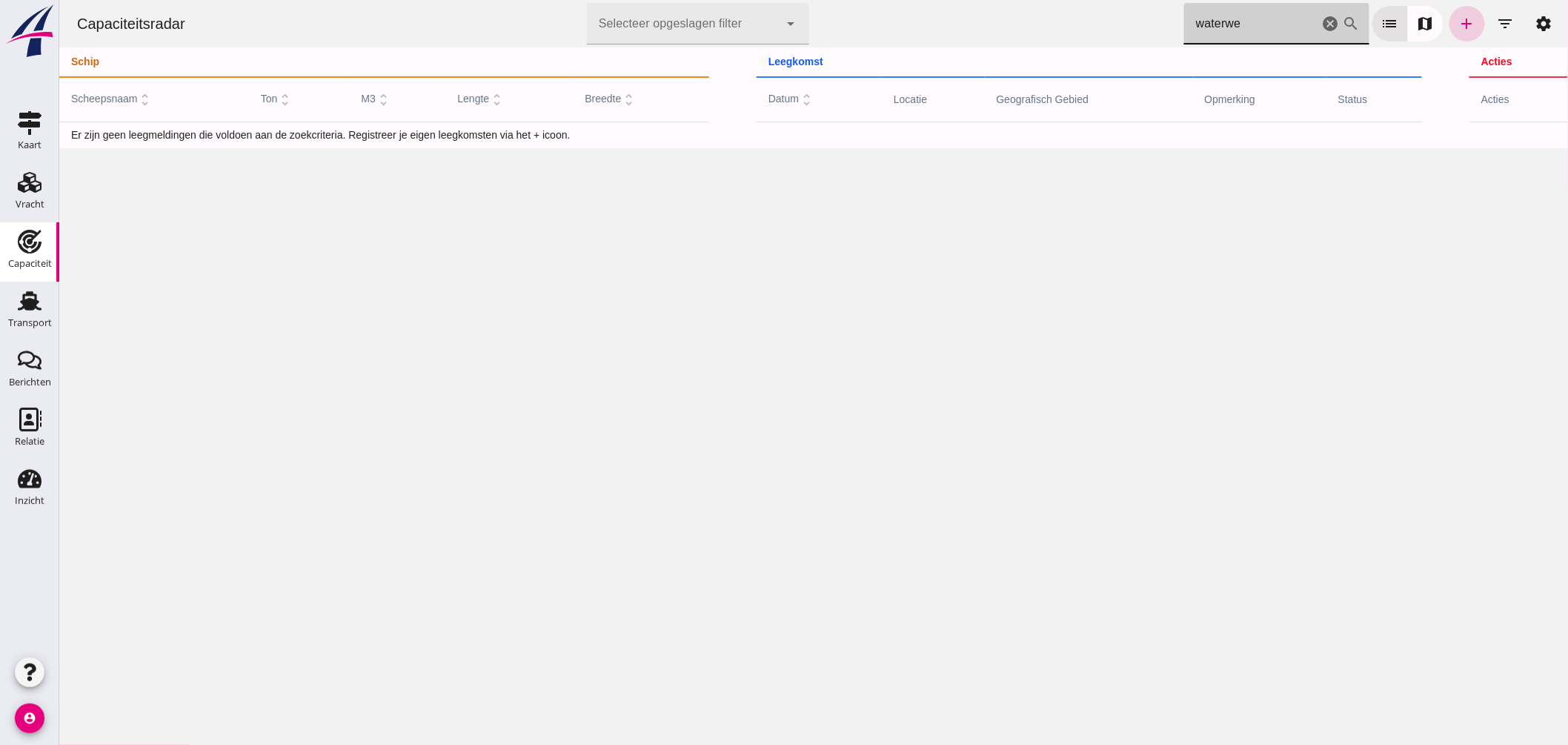
type input "waterwe"
click at [1458, 29] on icon "add" at bounding box center [1466, 23] width 17 height 17
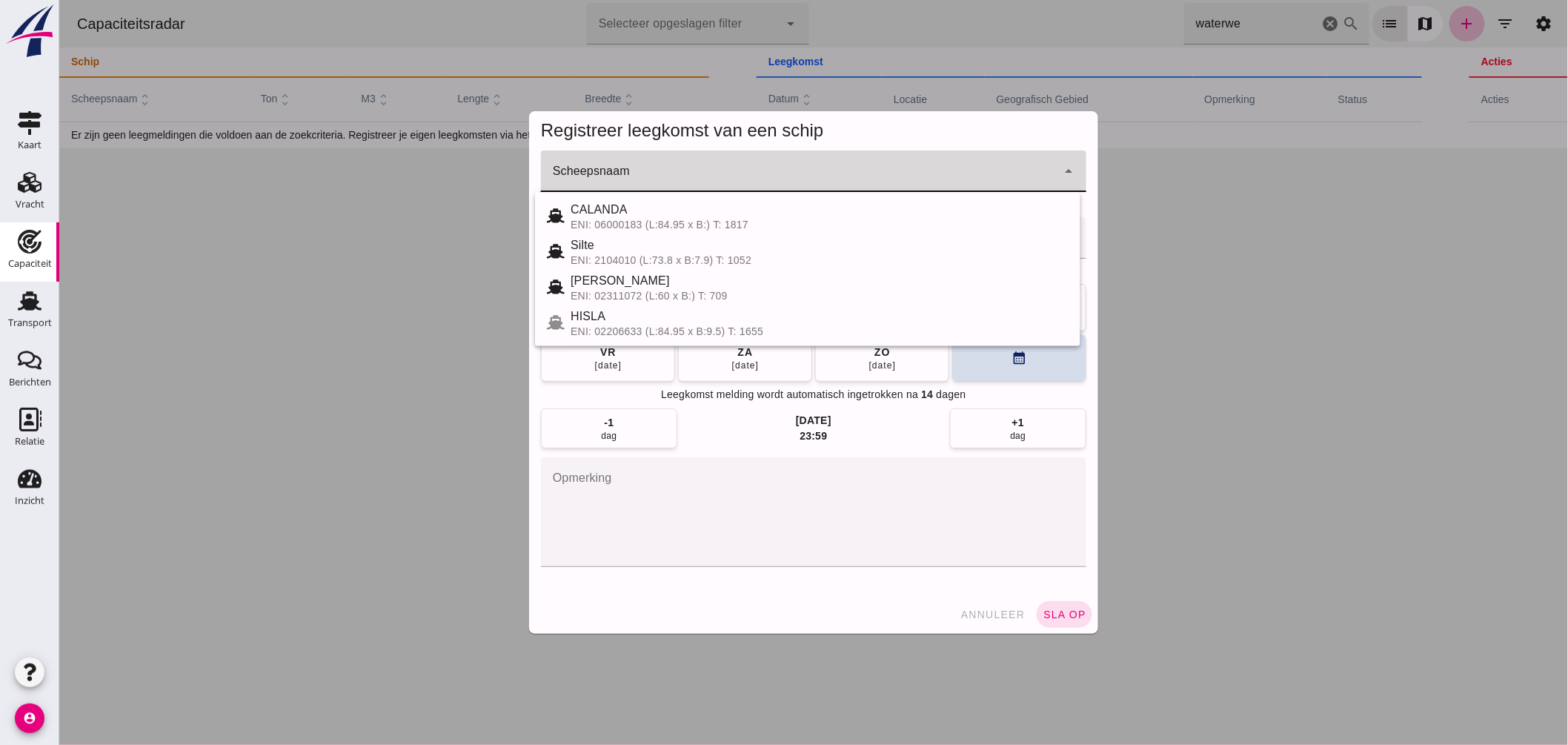
click at [748, 183] on input "Scheepsnaam" at bounding box center [798, 178] width 516 height 17
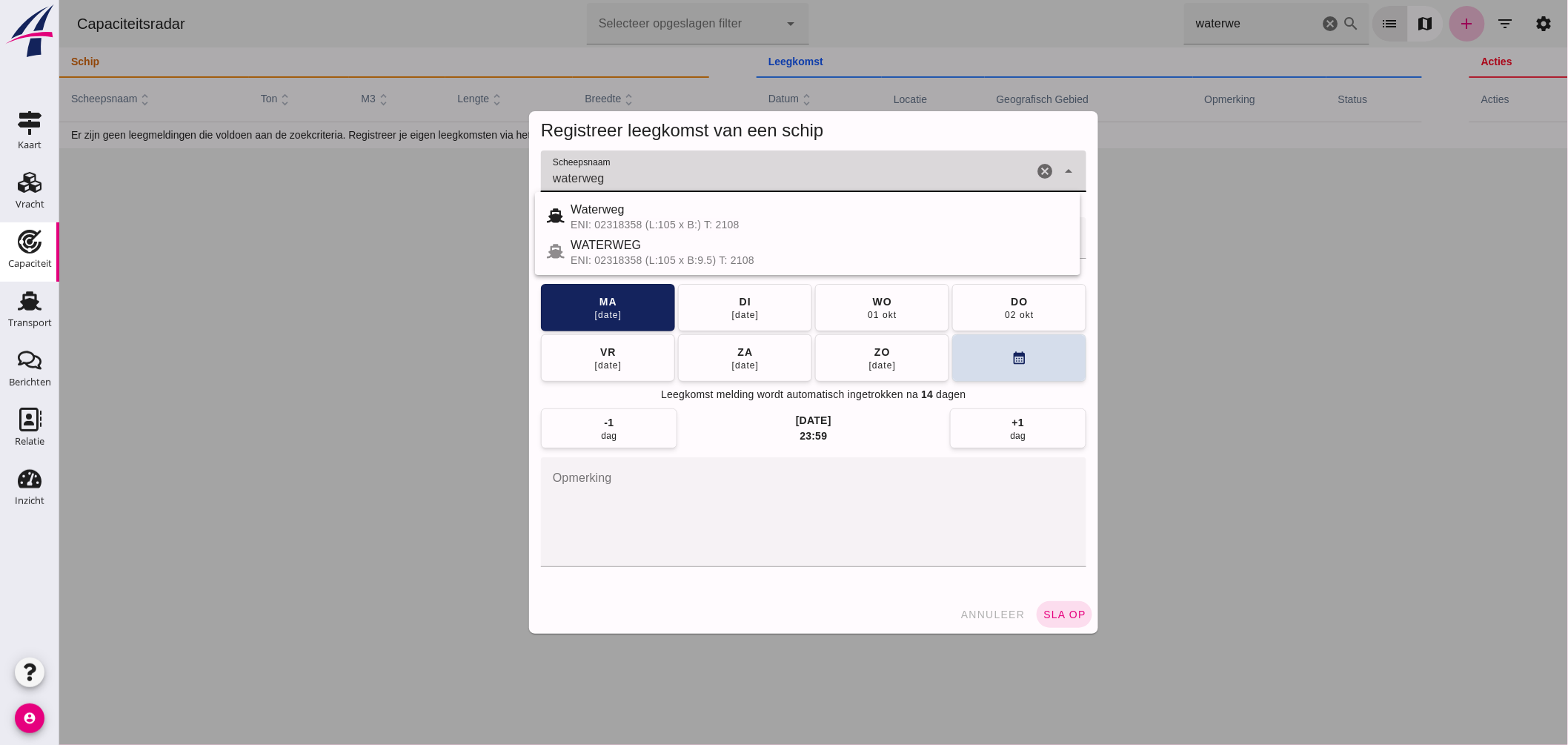
click at [689, 241] on div "WATERWEG" at bounding box center [819, 245] width 498 height 17
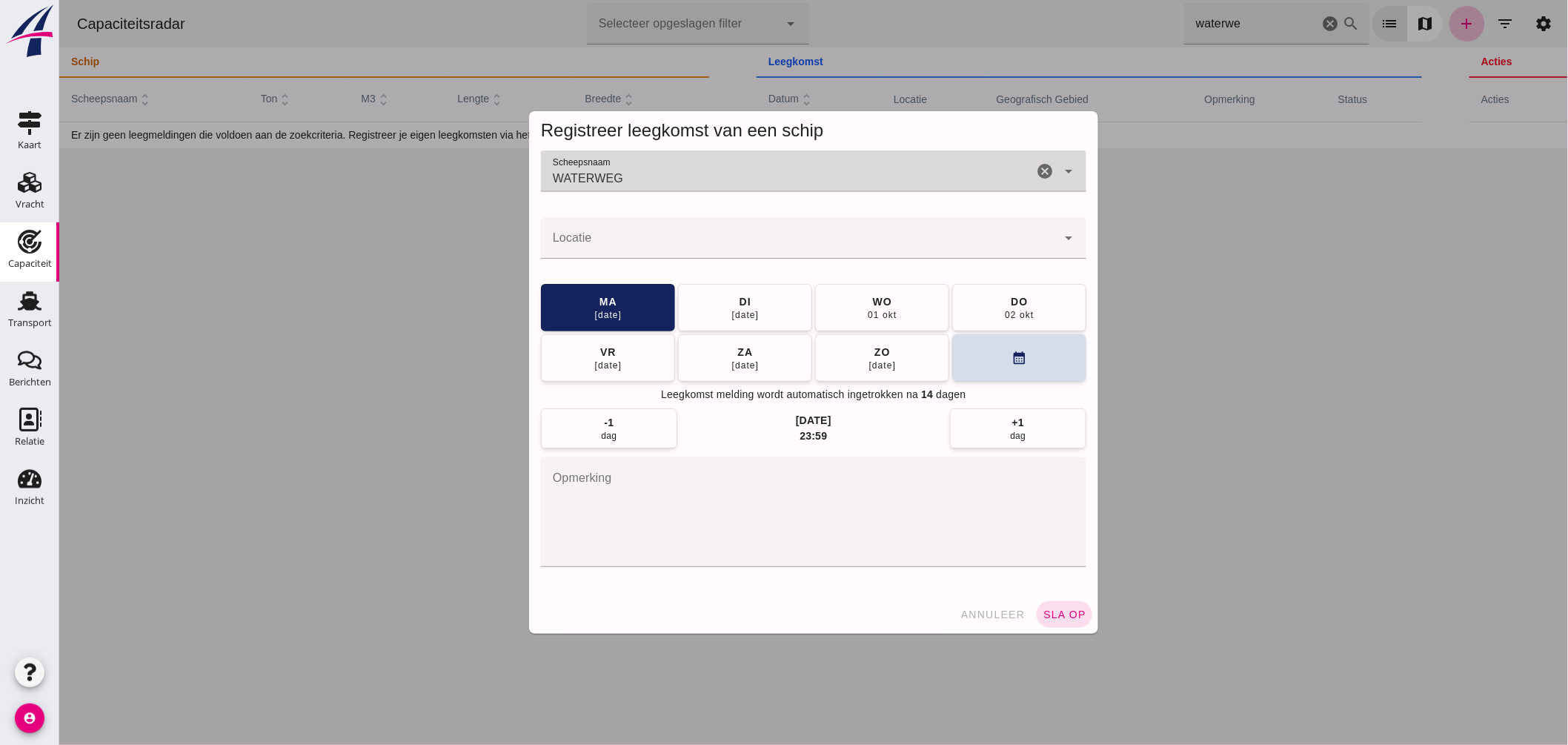
type input "WATERWEG"
click at [682, 246] on input "Locatie" at bounding box center [798, 245] width 516 height 17
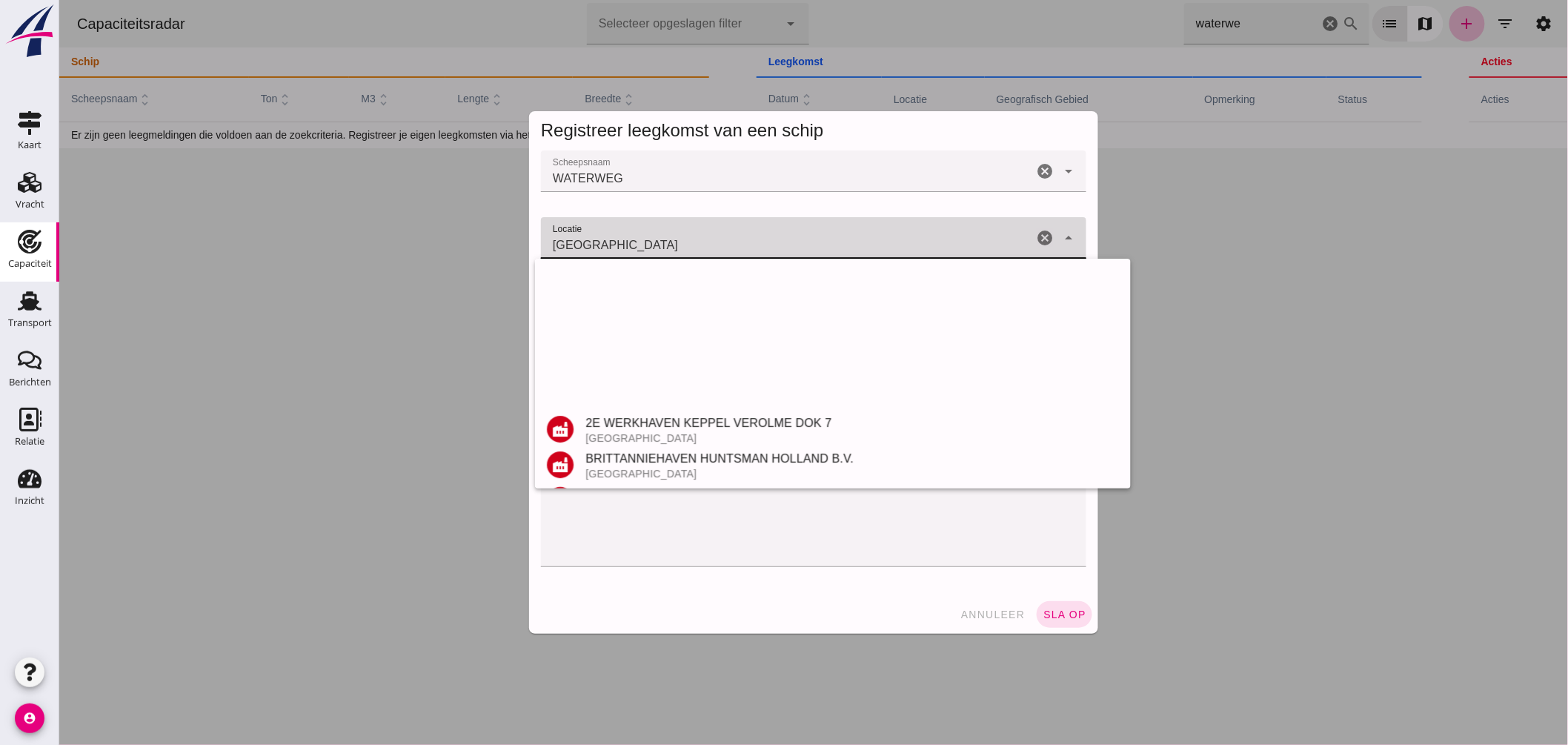
scroll to position [387, 0]
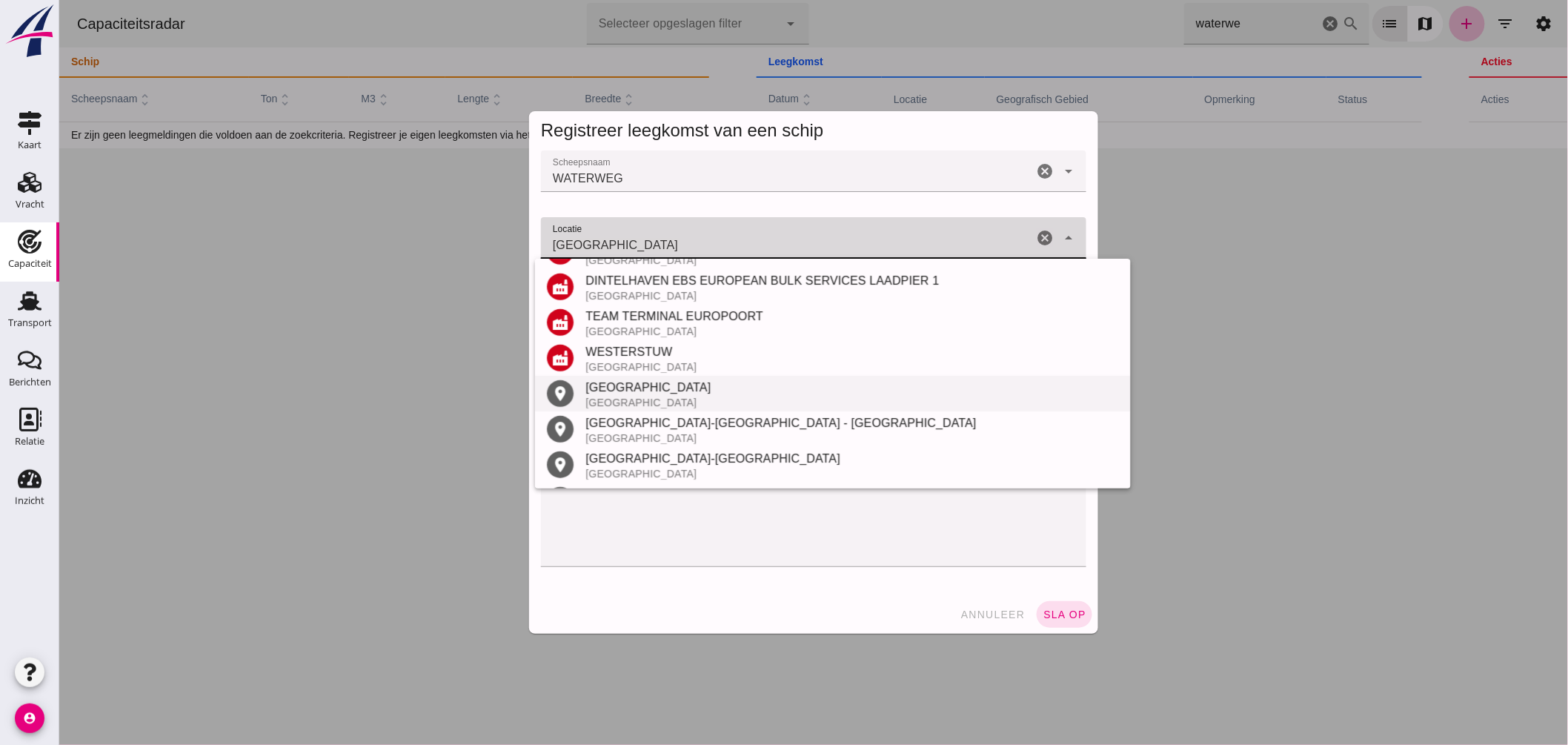
click at [635, 395] on div "Rotterdam" at bounding box center [852, 387] width 534 height 17
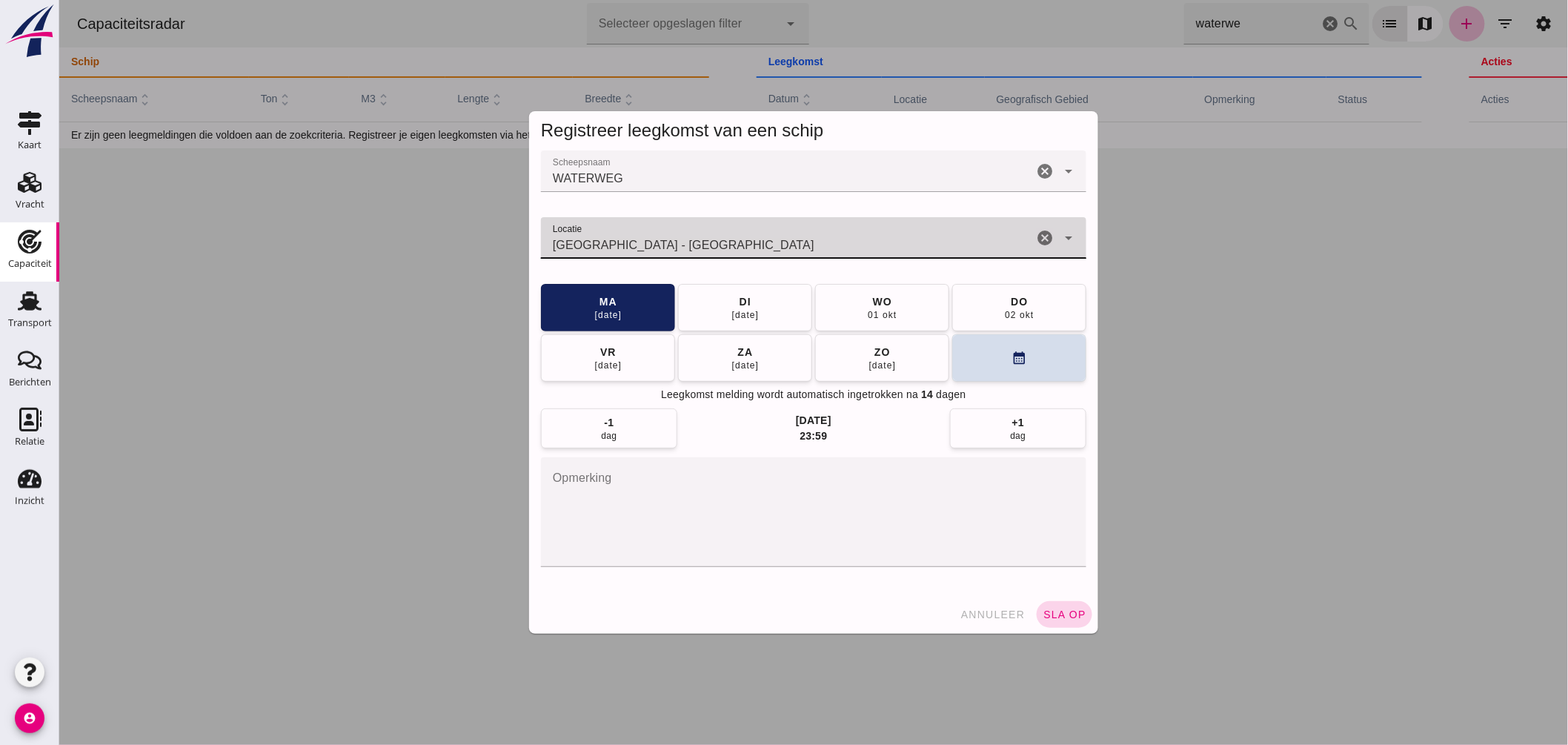
type input "Rotterdam - Zuid-Holland"
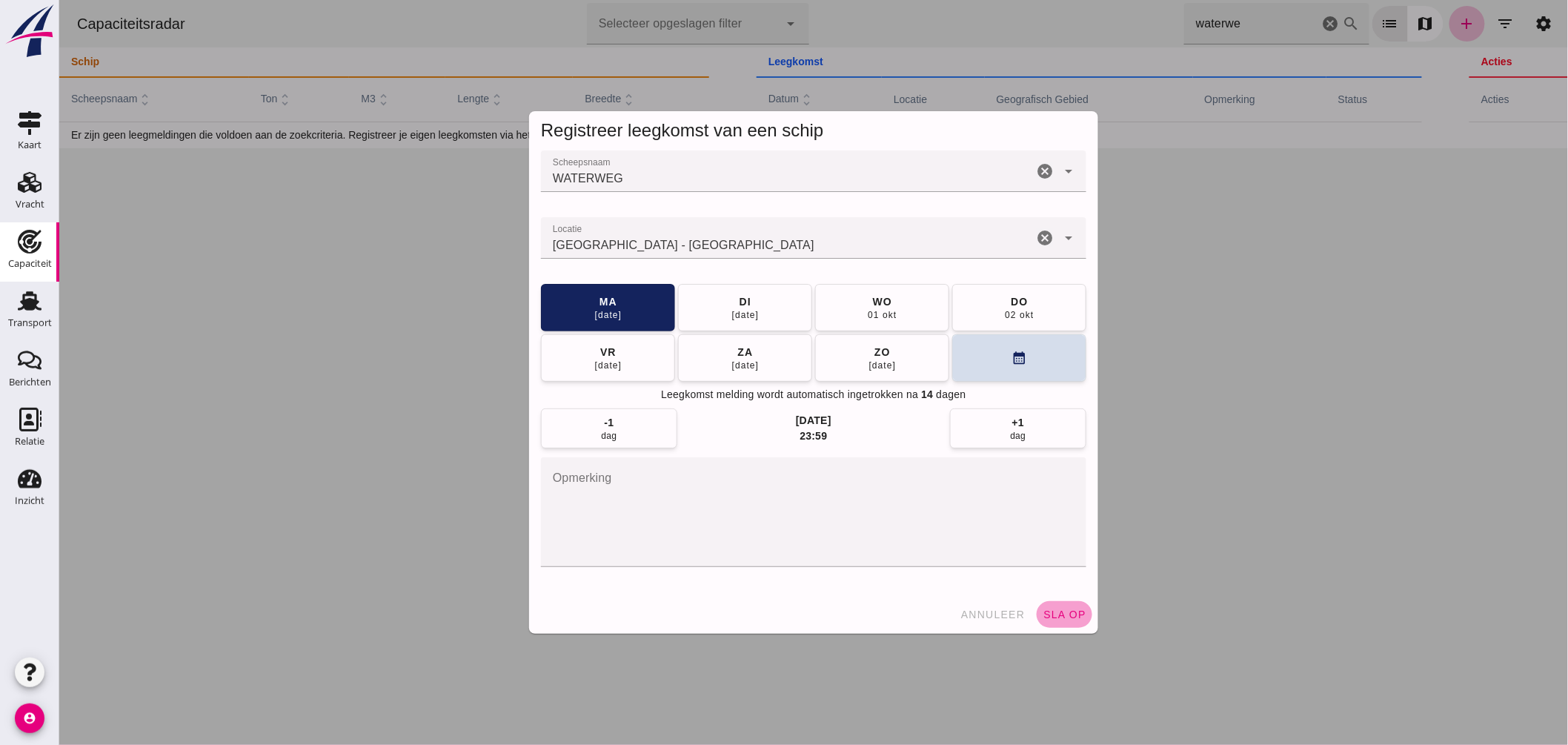
click at [1077, 609] on button "sla op" at bounding box center [1064, 614] width 56 height 27
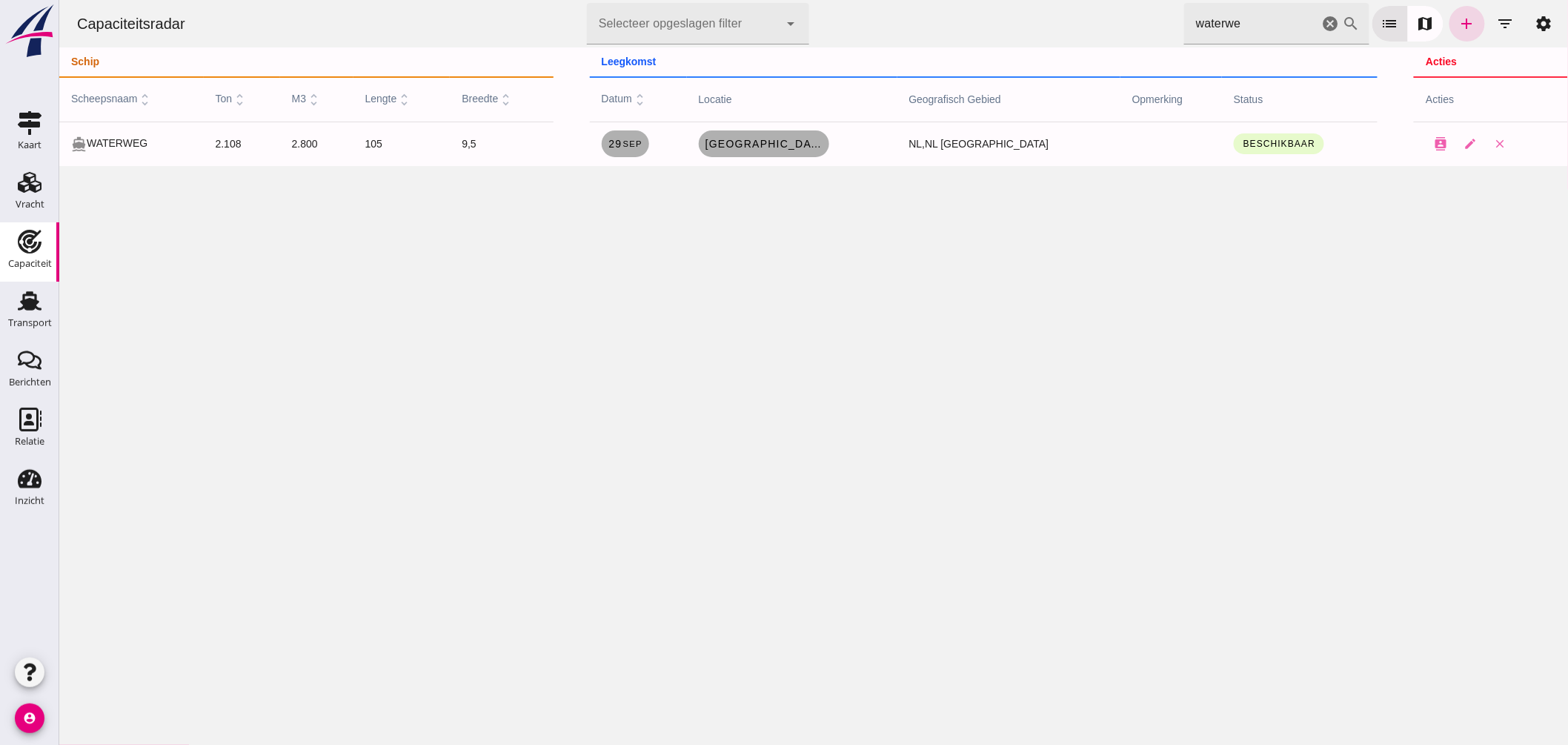
drag, startPoint x: 902, startPoint y: -28, endPoint x: 838, endPoint y: -43, distance: 65.7
click at [838, 0] on html "Capaciteitsradar Selecteer opgeslagen filter Selecteer opgeslagen filter cancel…" at bounding box center [813, 372] width 1509 height 745
click at [760, 149] on span "Rotterdam , nl" at bounding box center [763, 143] width 118 height 12
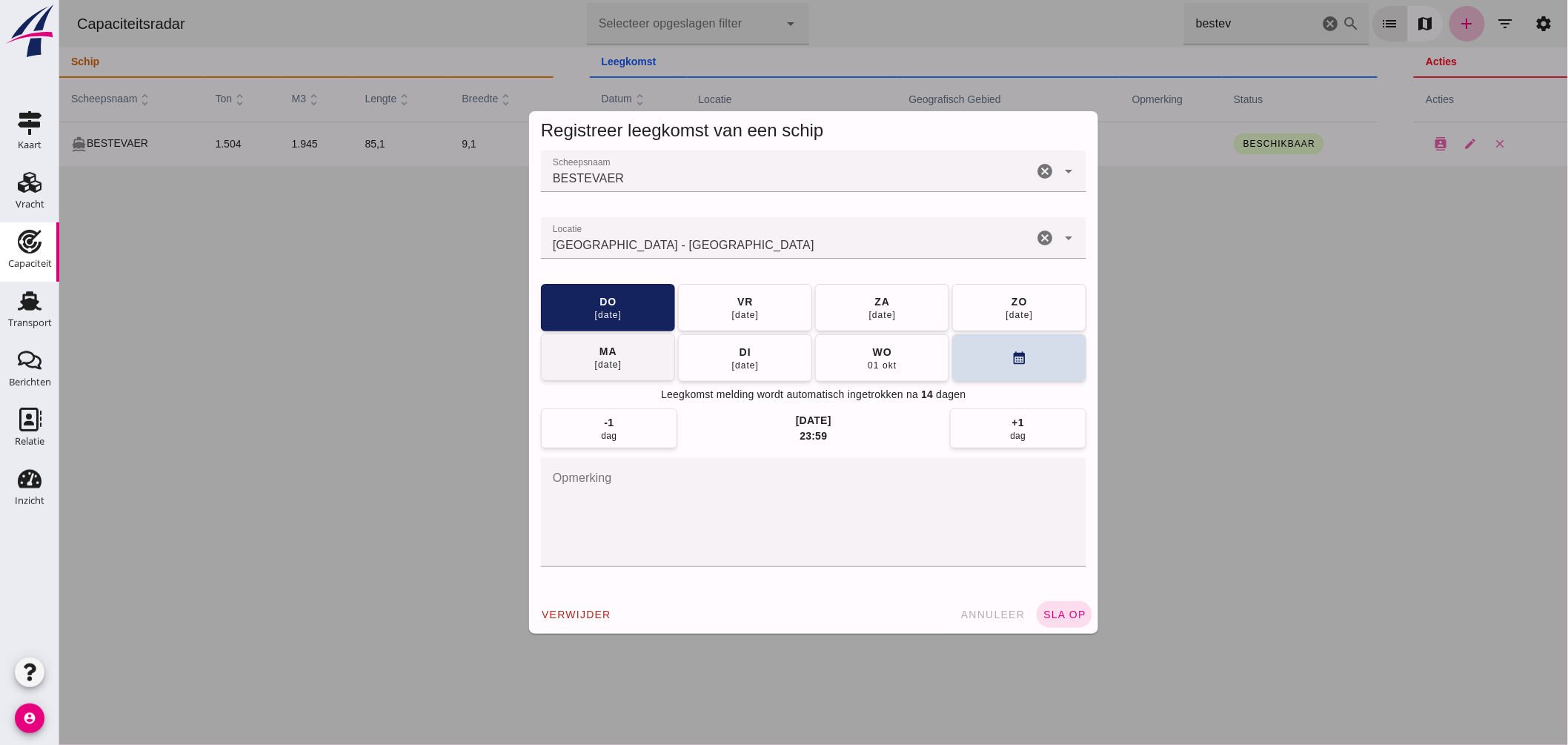
click at [598, 365] on div "29 sep" at bounding box center [607, 364] width 28 height 12
click at [1050, 608] on button "sla op" at bounding box center [1064, 614] width 56 height 27
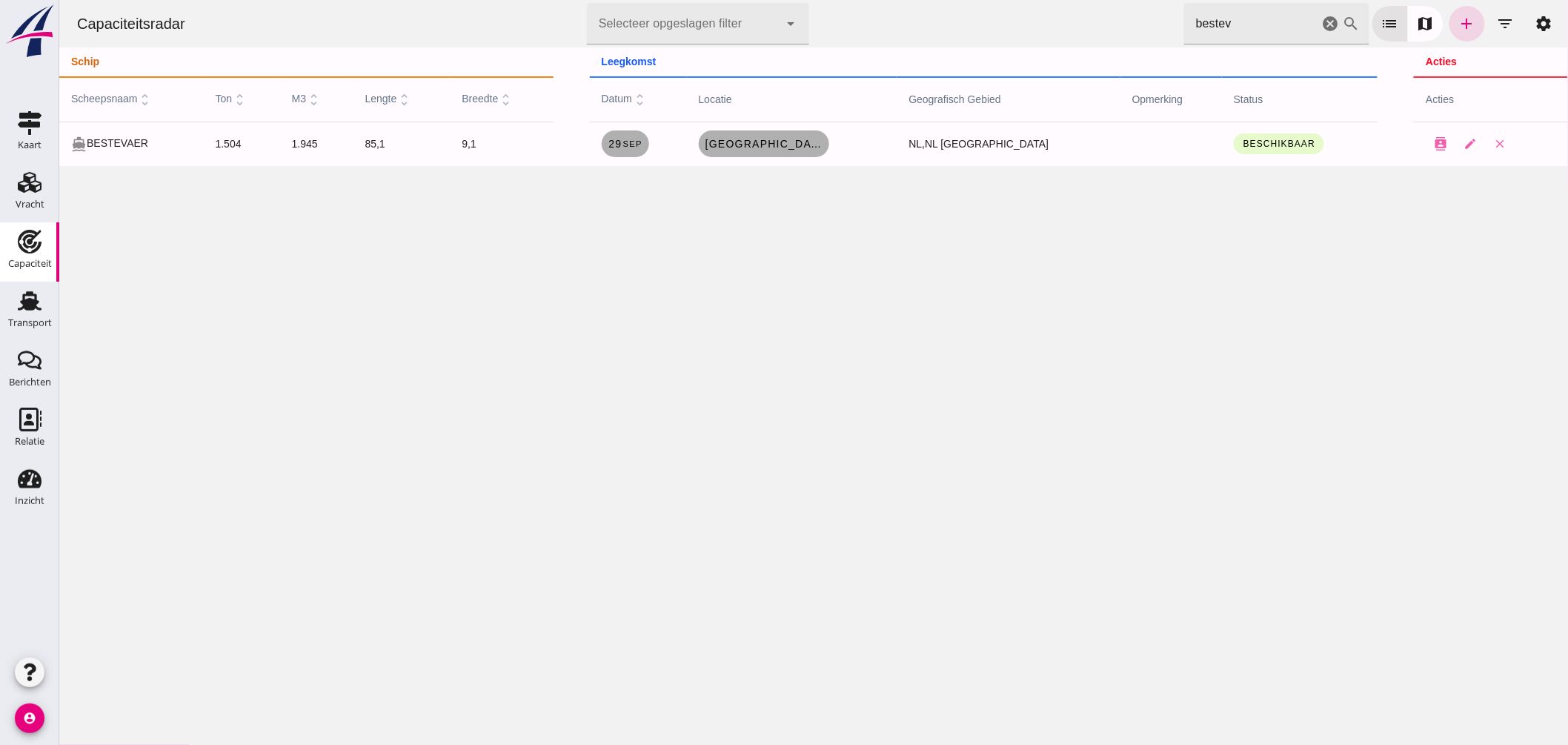
click at [741, 10] on div "Capaciteitsradar Selecteer opgeslagen filter Selecteer opgeslagen filter cancel…" at bounding box center [812, 24] width 1497 height 48
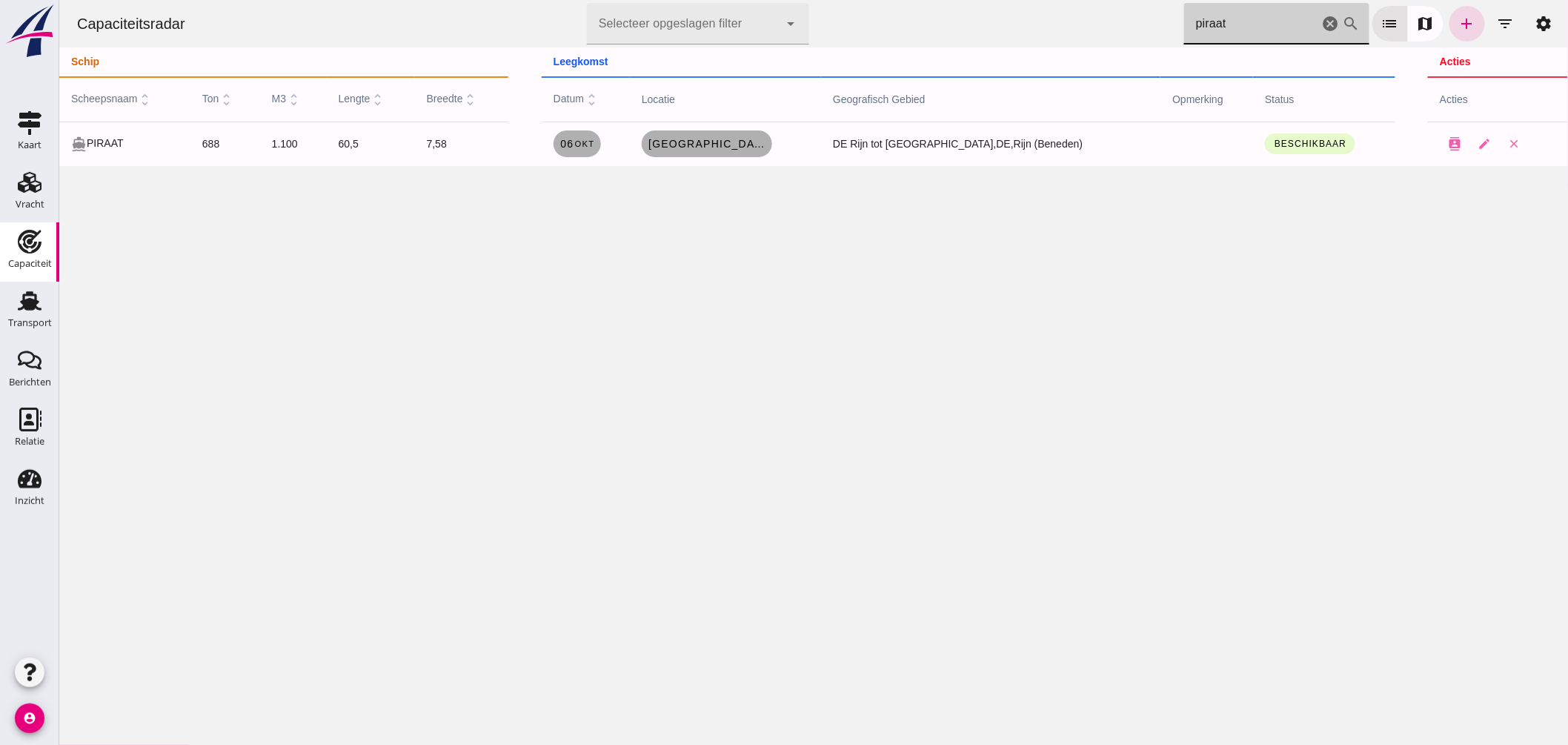
drag, startPoint x: 1117, startPoint y: 18, endPoint x: 918, endPoint y: 0, distance: 199.8
click at [930, 6] on div "Capaciteitsradar Selecteer opgeslagen filter Selecteer opgeslagen filter cancel…" at bounding box center [812, 24] width 1497 height 48
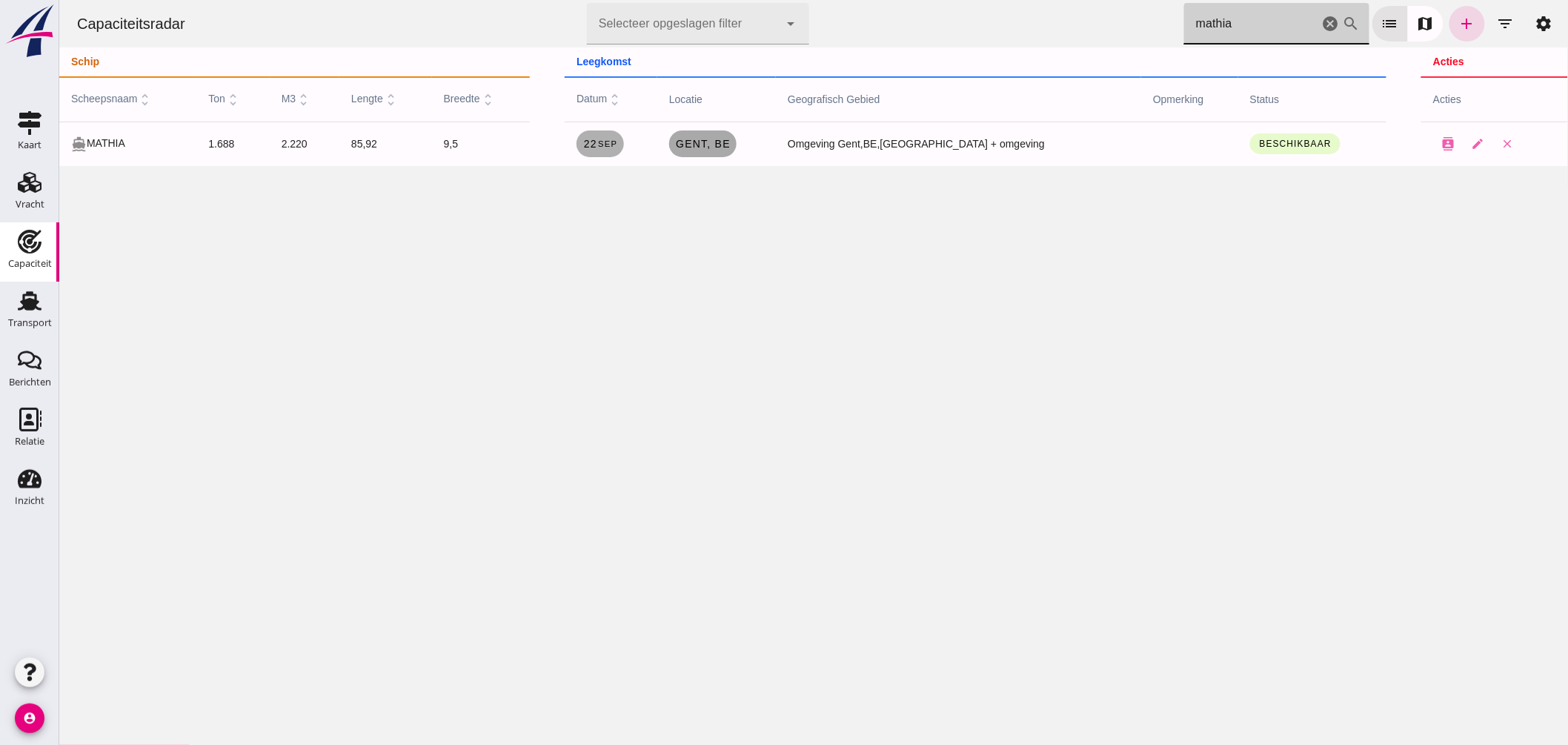
type input "mathia"
click at [730, 145] on span "Gent , be" at bounding box center [701, 143] width 56 height 12
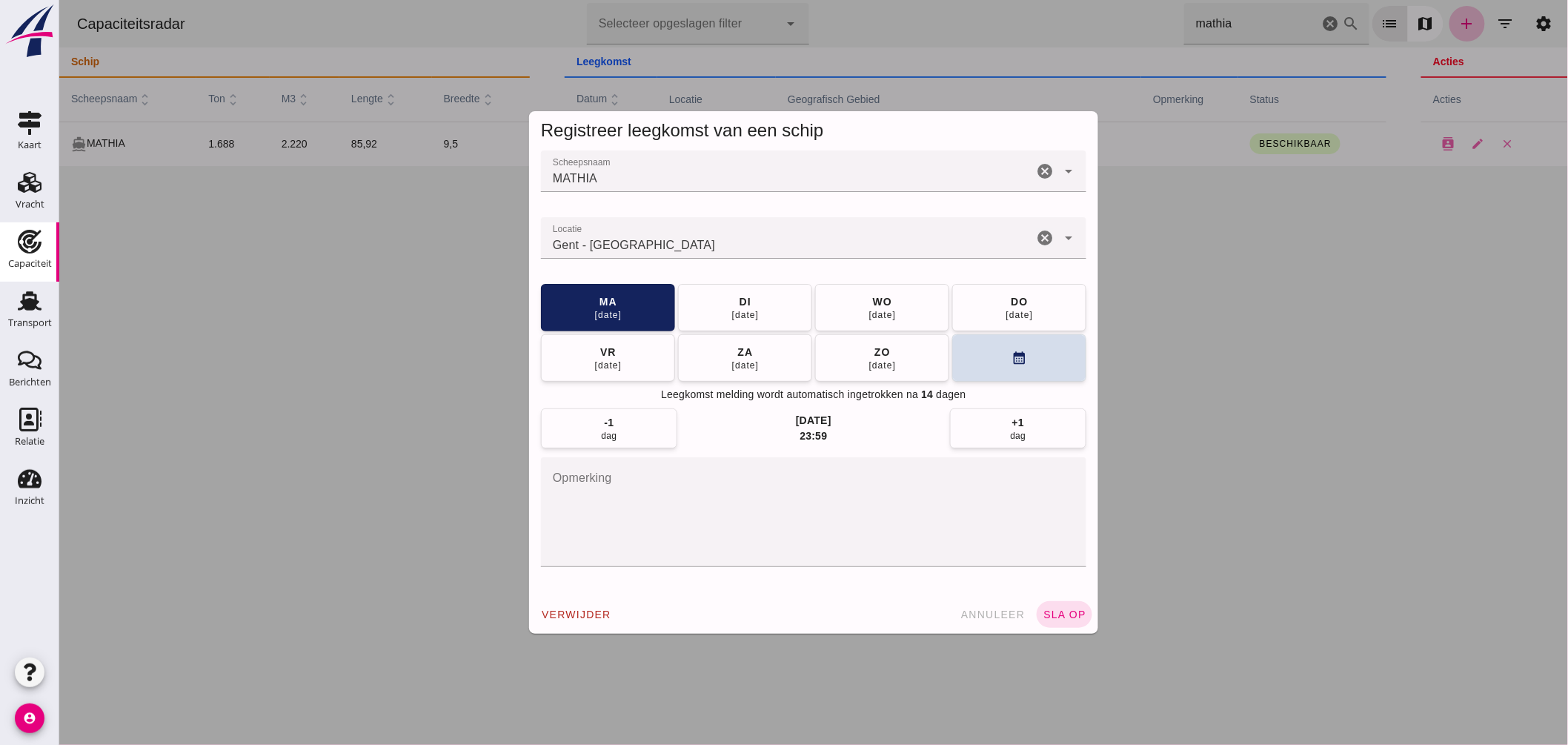
click at [711, 238] on input "Locatie" at bounding box center [786, 245] width 492 height 17
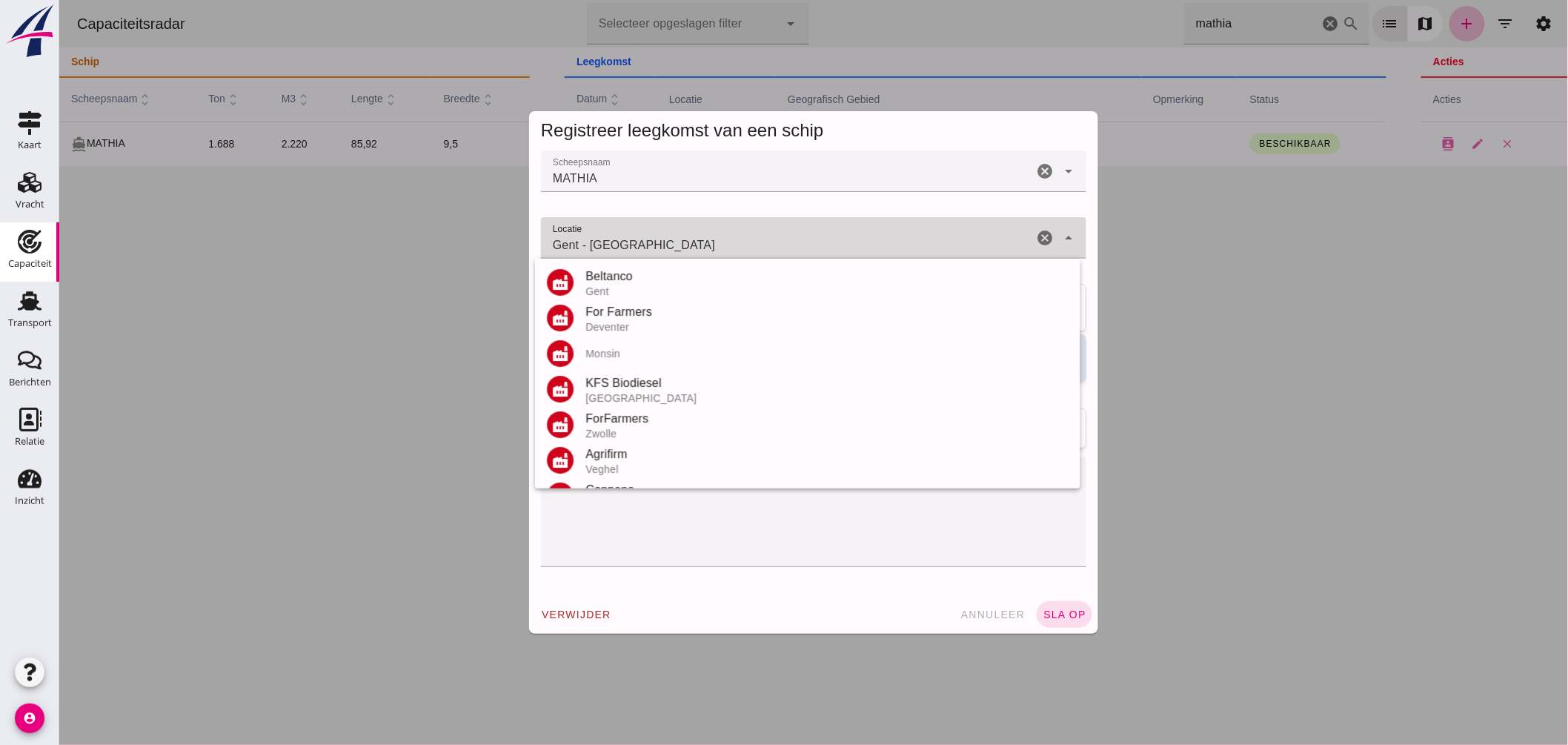
click at [711, 238] on input "Gent - Oost-Vlaanderen" at bounding box center [786, 245] width 492 height 17
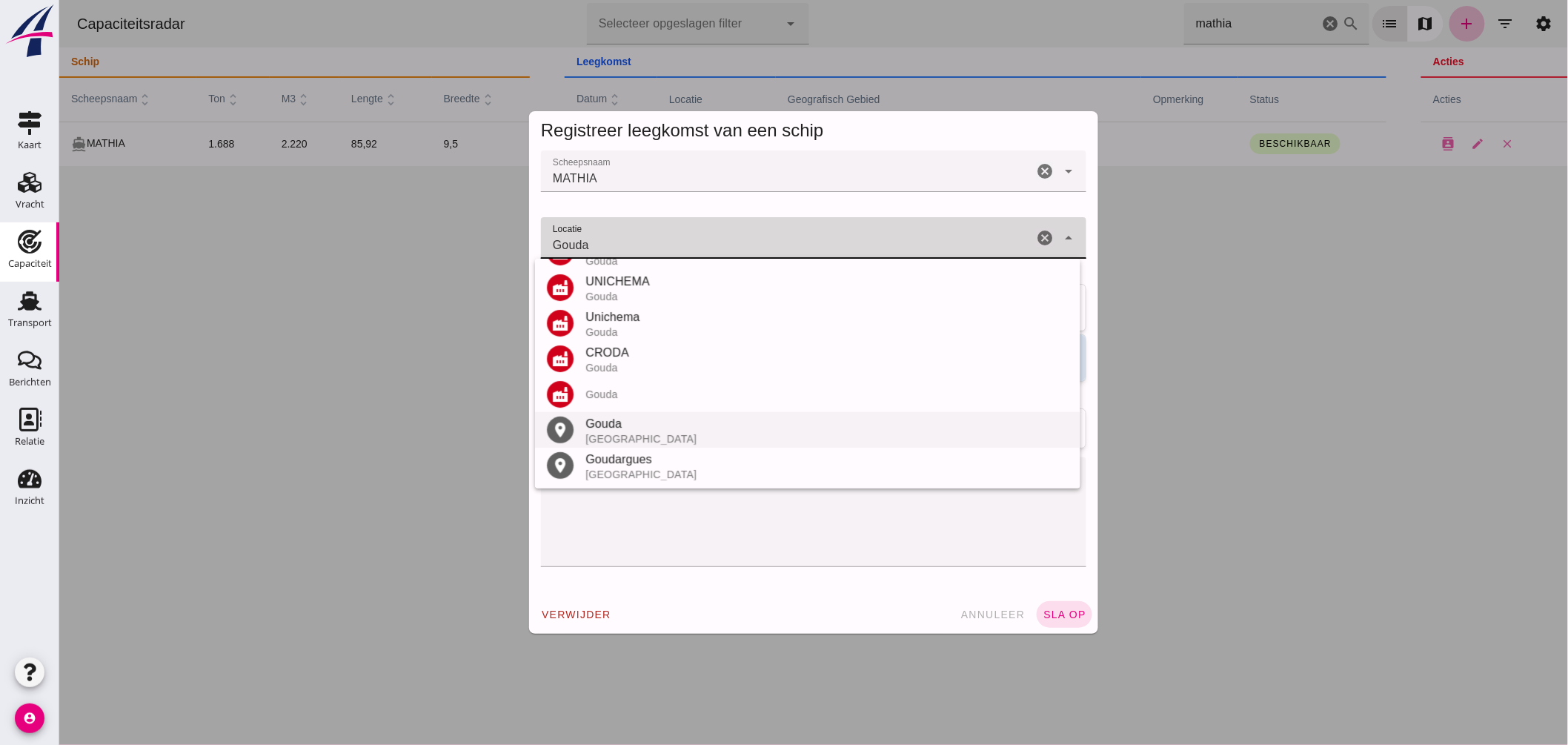
click at [631, 423] on div "Gouda" at bounding box center [826, 424] width 483 height 17
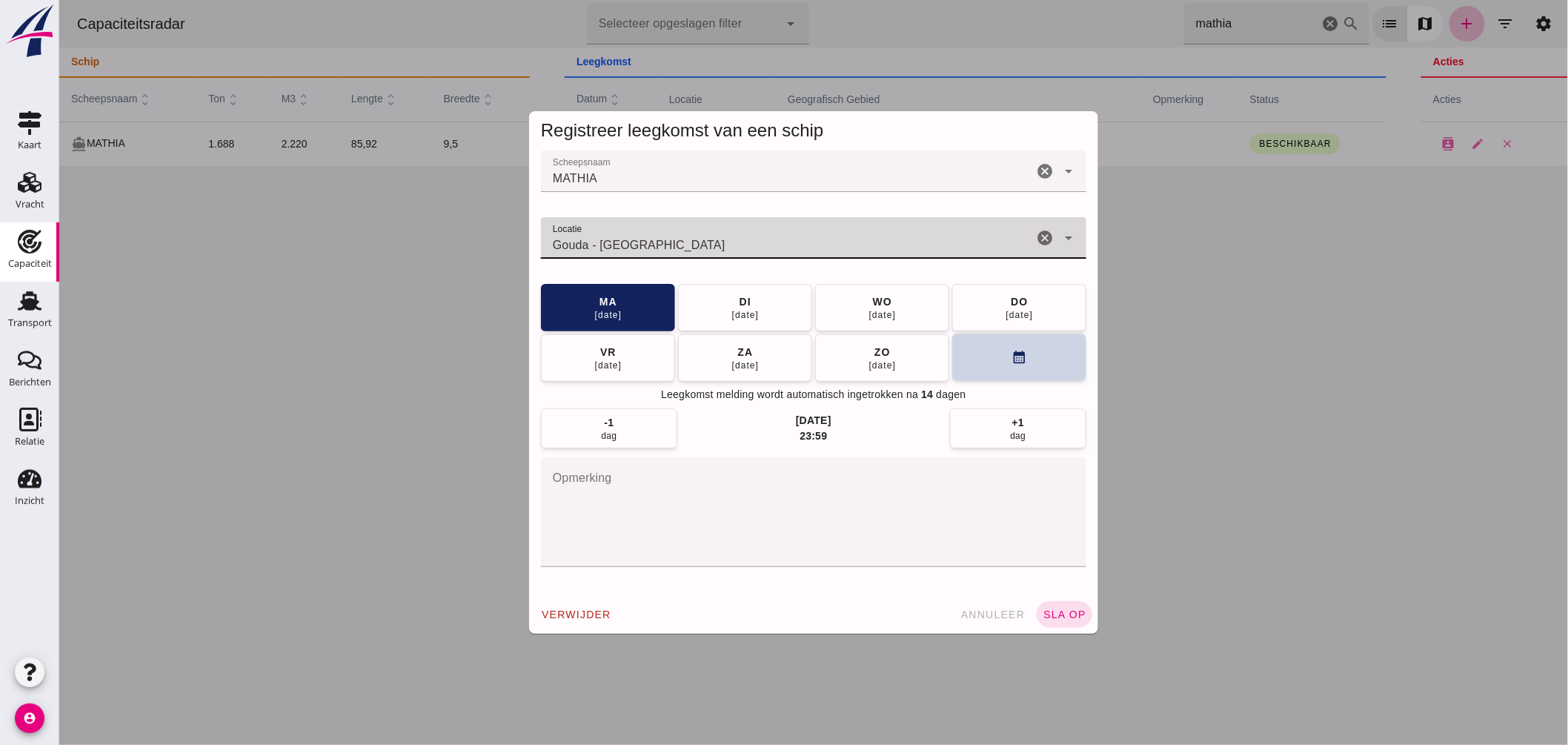
type input "Gouda - Zuid-Holland"
click at [1014, 365] on button "calendar_month" at bounding box center [1019, 358] width 134 height 48
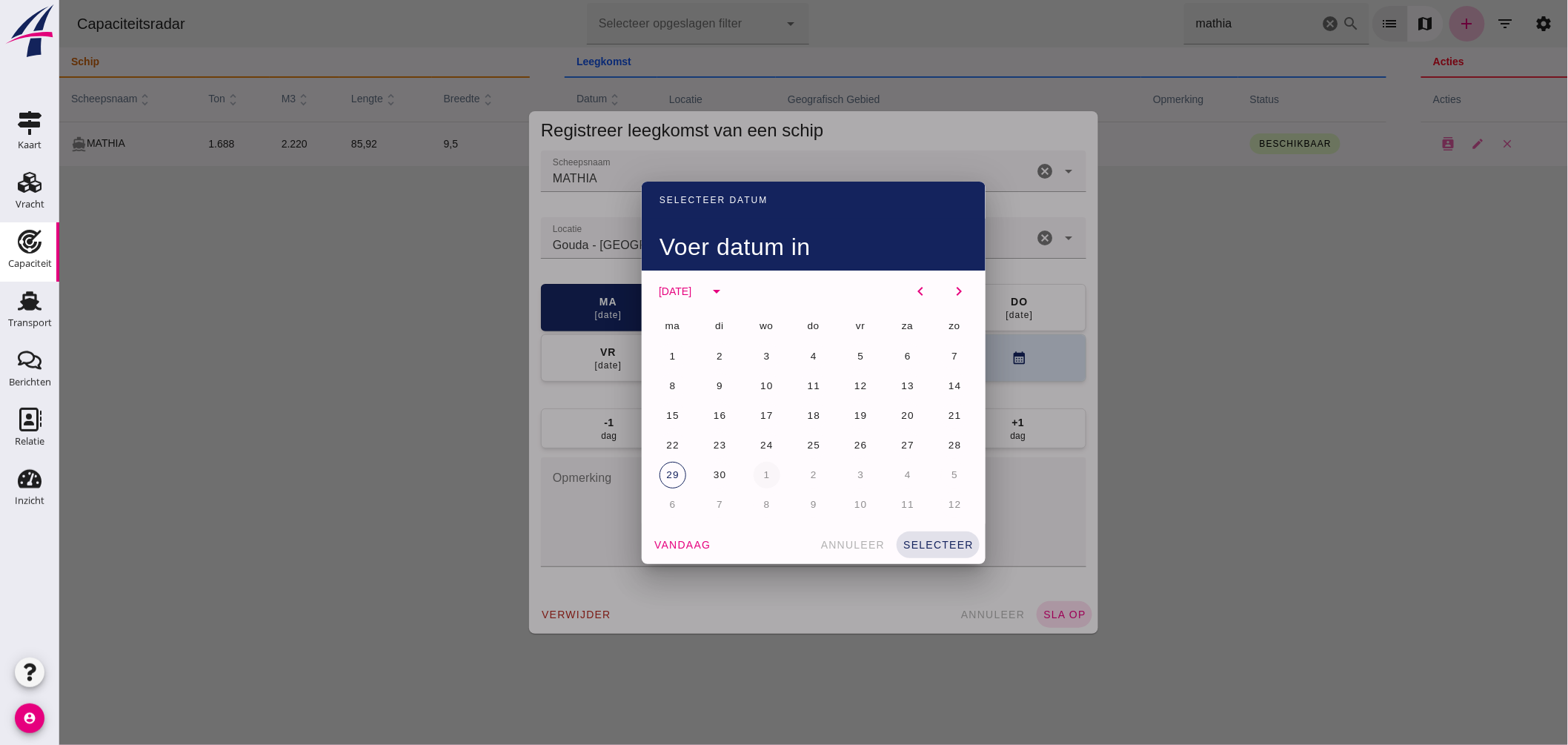
click at [763, 475] on span "1" at bounding box center [767, 475] width 7 height 11
click at [946, 539] on span "selecteer" at bounding box center [938, 545] width 72 height 12
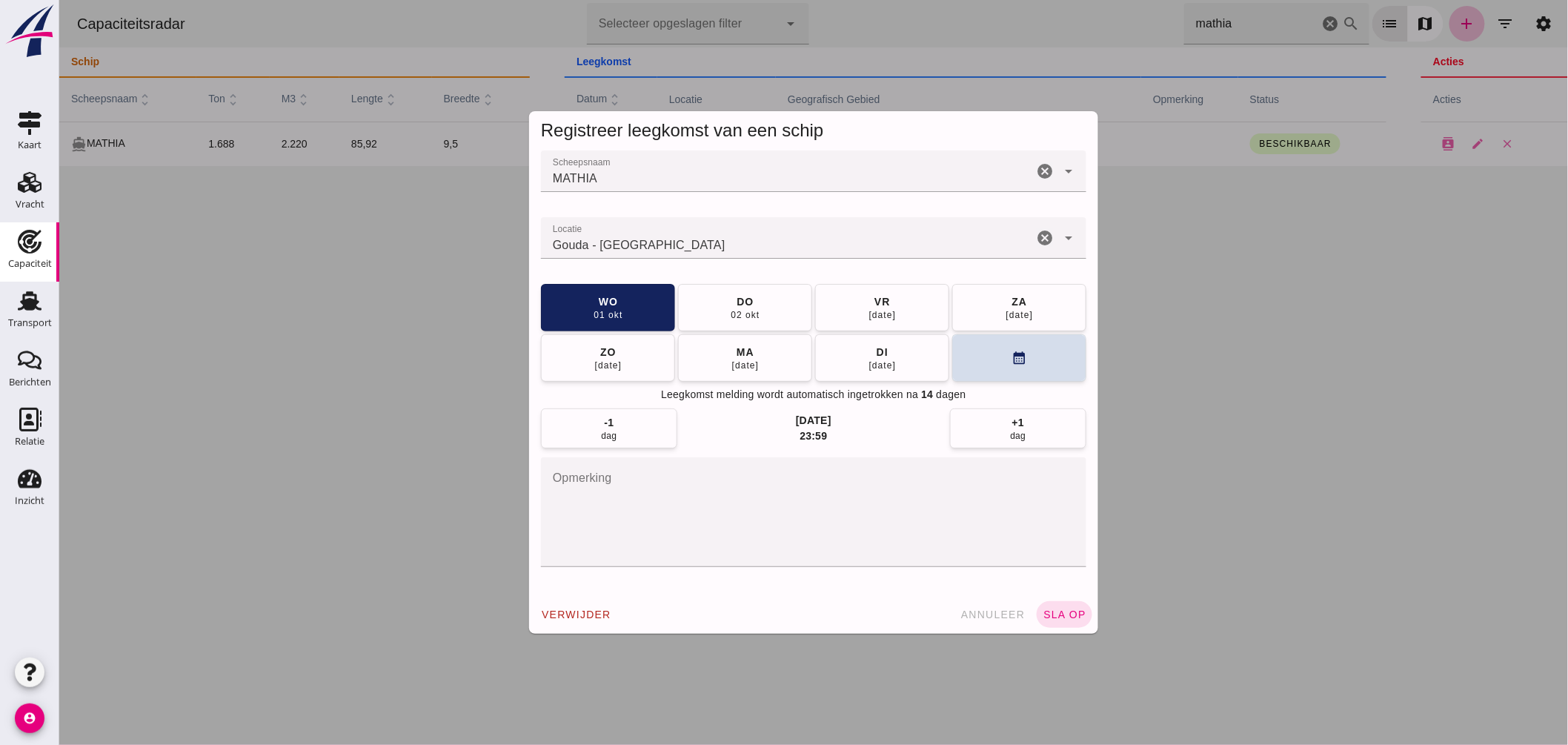
click at [1054, 606] on button "sla op" at bounding box center [1064, 614] width 56 height 27
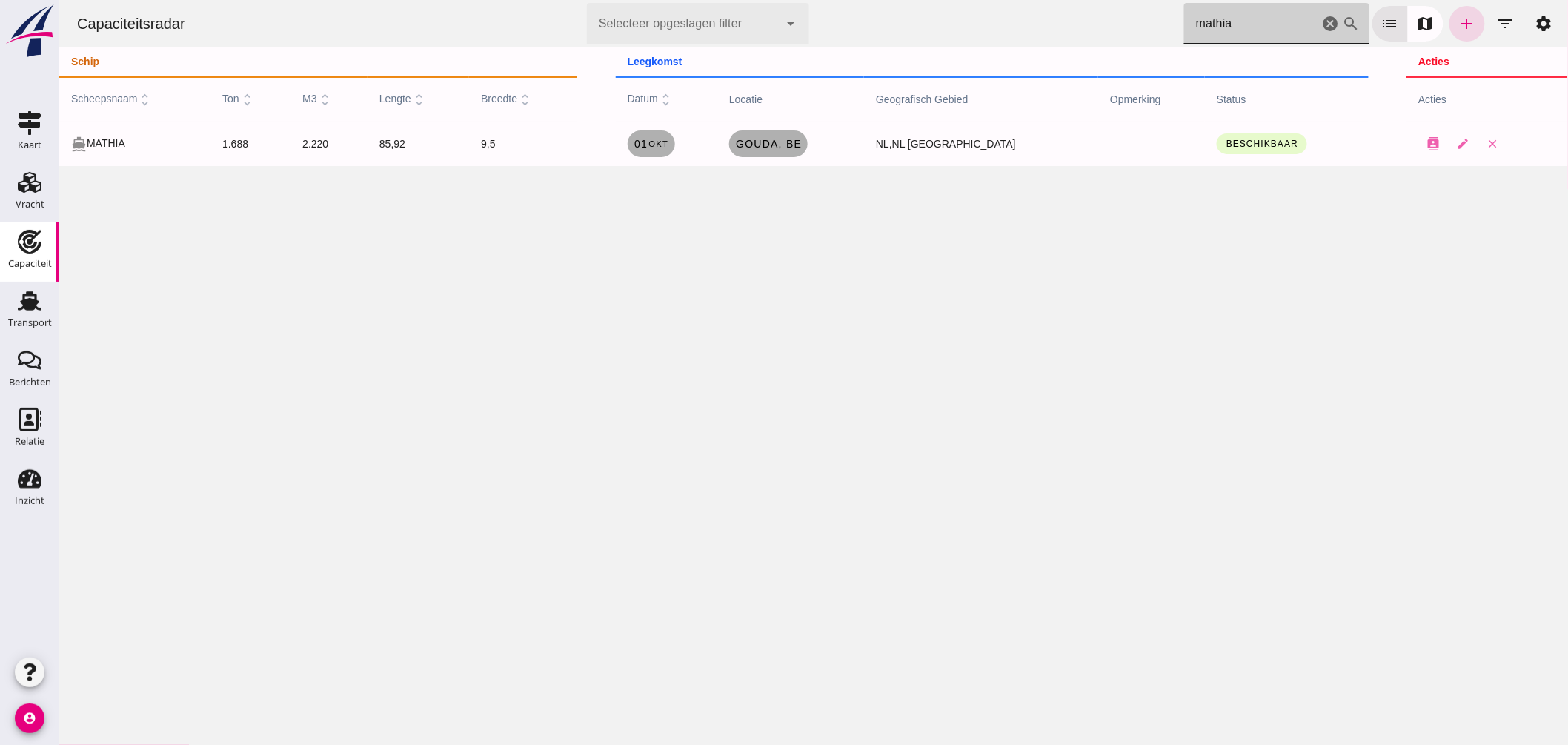
drag, startPoint x: 783, startPoint y: -46, endPoint x: 716, endPoint y: -69, distance: 70.8
click at [716, 0] on html "Capaciteitsradar Selecteer opgeslagen filter Selecteer opgeslagen filter cancel…" at bounding box center [813, 372] width 1509 height 745
type input "eendracht"
click at [805, 143] on span "Bremen , de" at bounding box center [791, 143] width 118 height 12
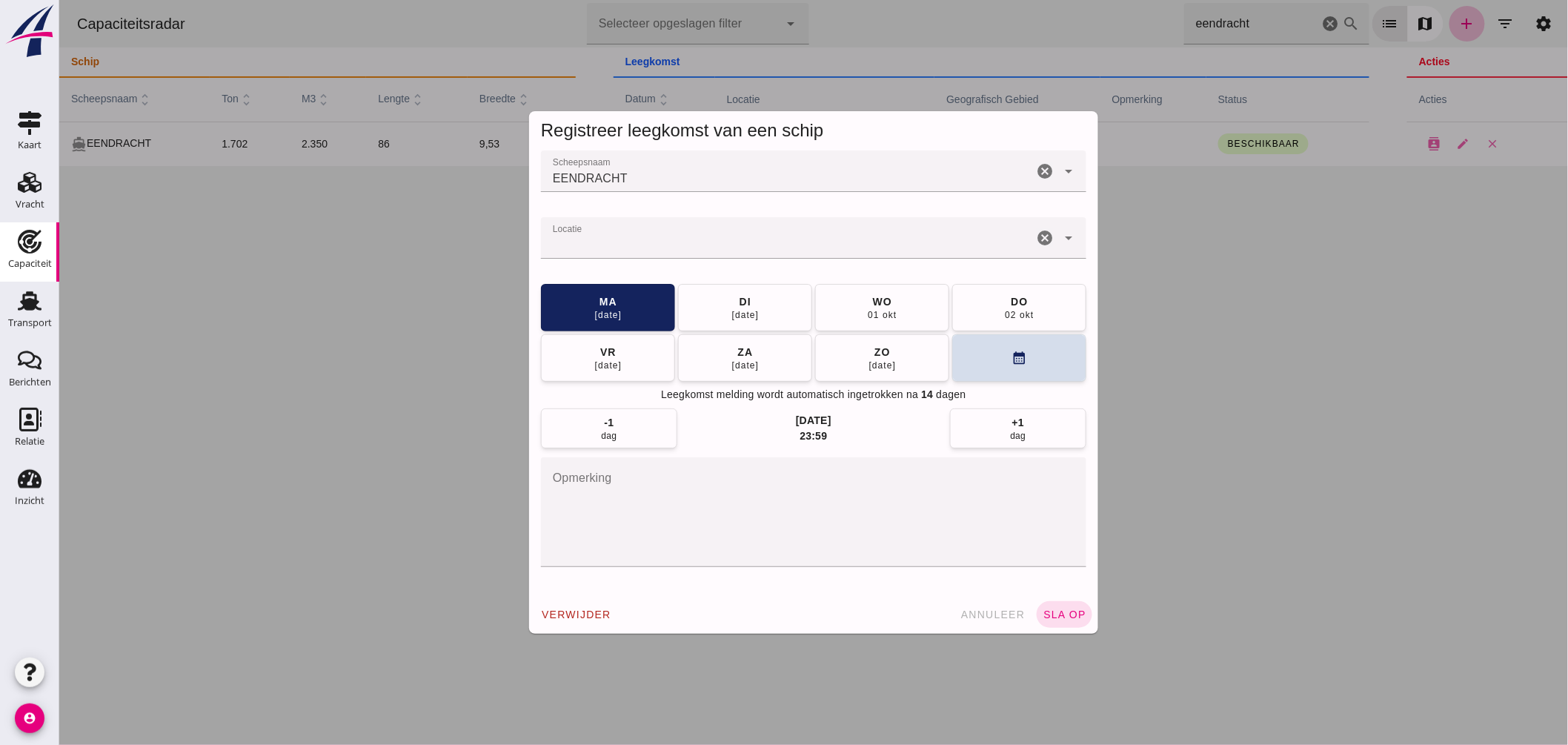
click at [722, 233] on div at bounding box center [786, 238] width 492 height 41
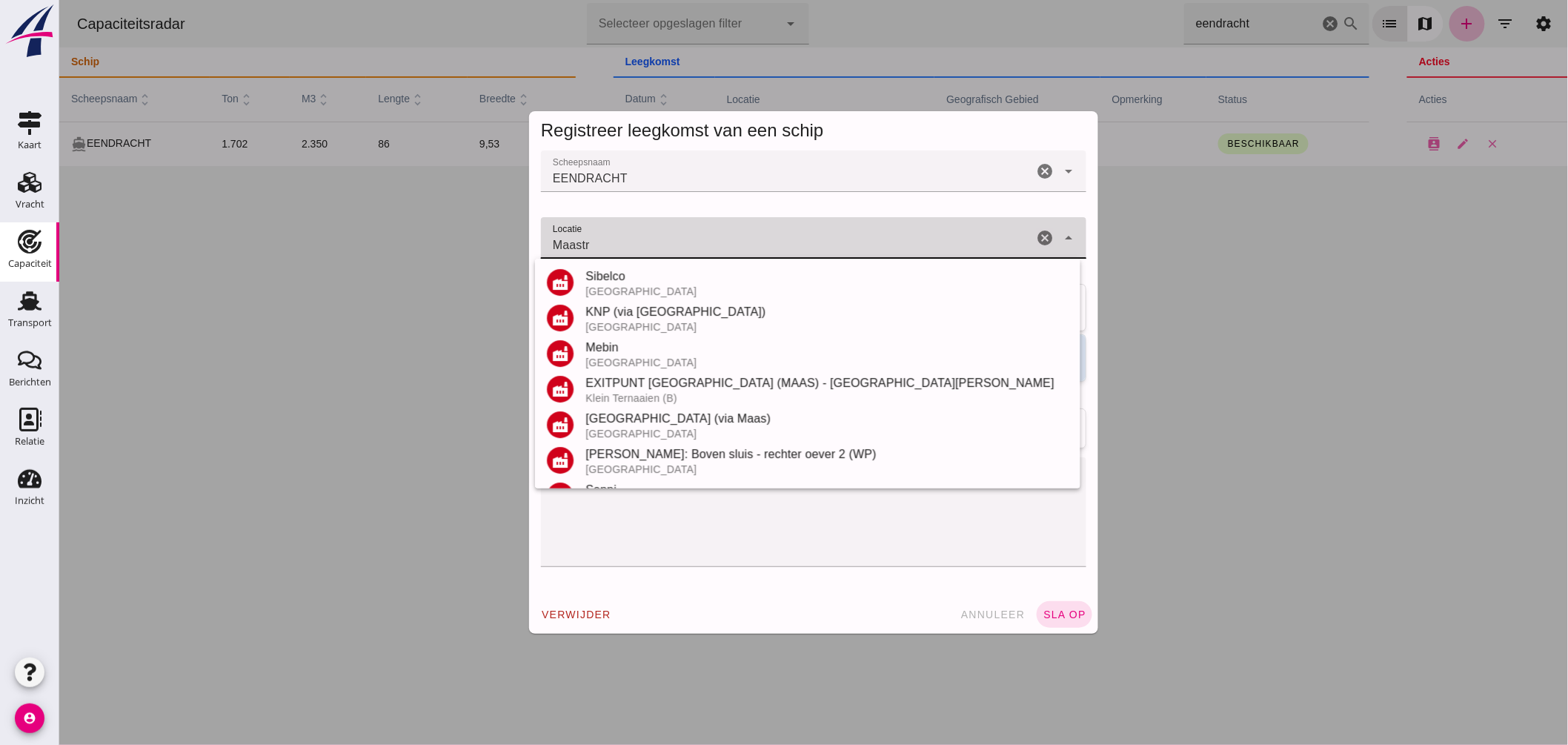
scroll to position [138, 0]
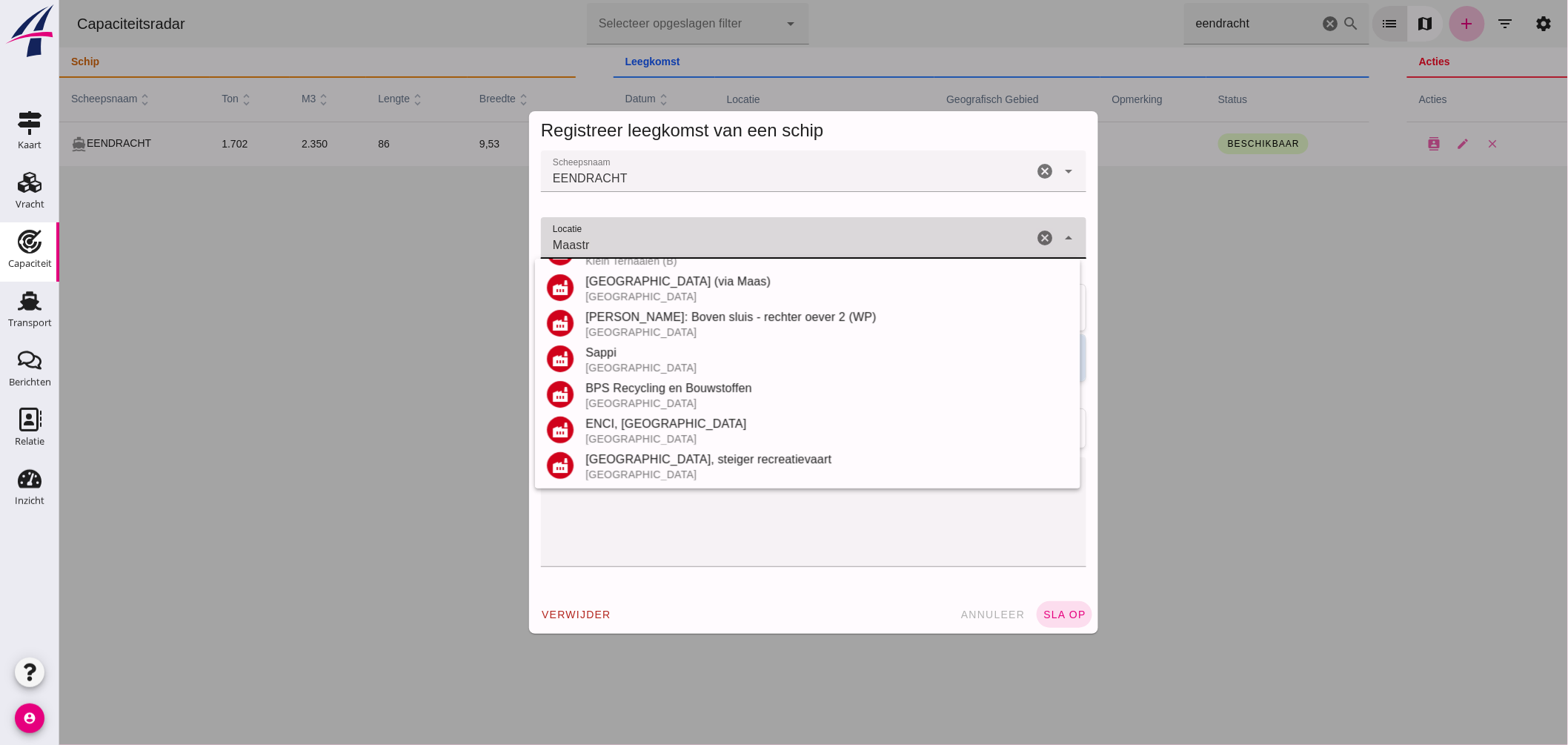
click at [645, 250] on input "Maastr" at bounding box center [786, 245] width 492 height 17
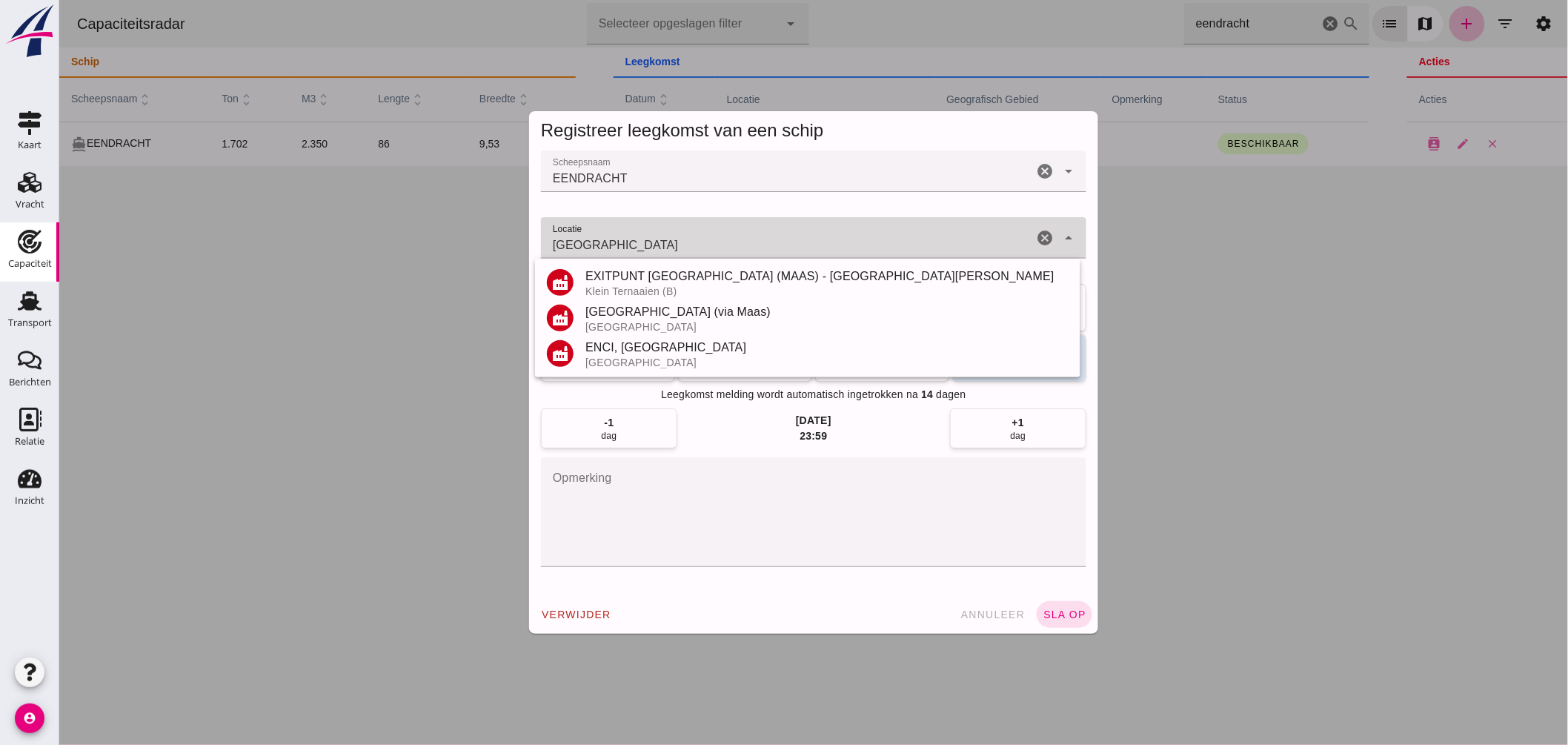
scroll to position [0, 0]
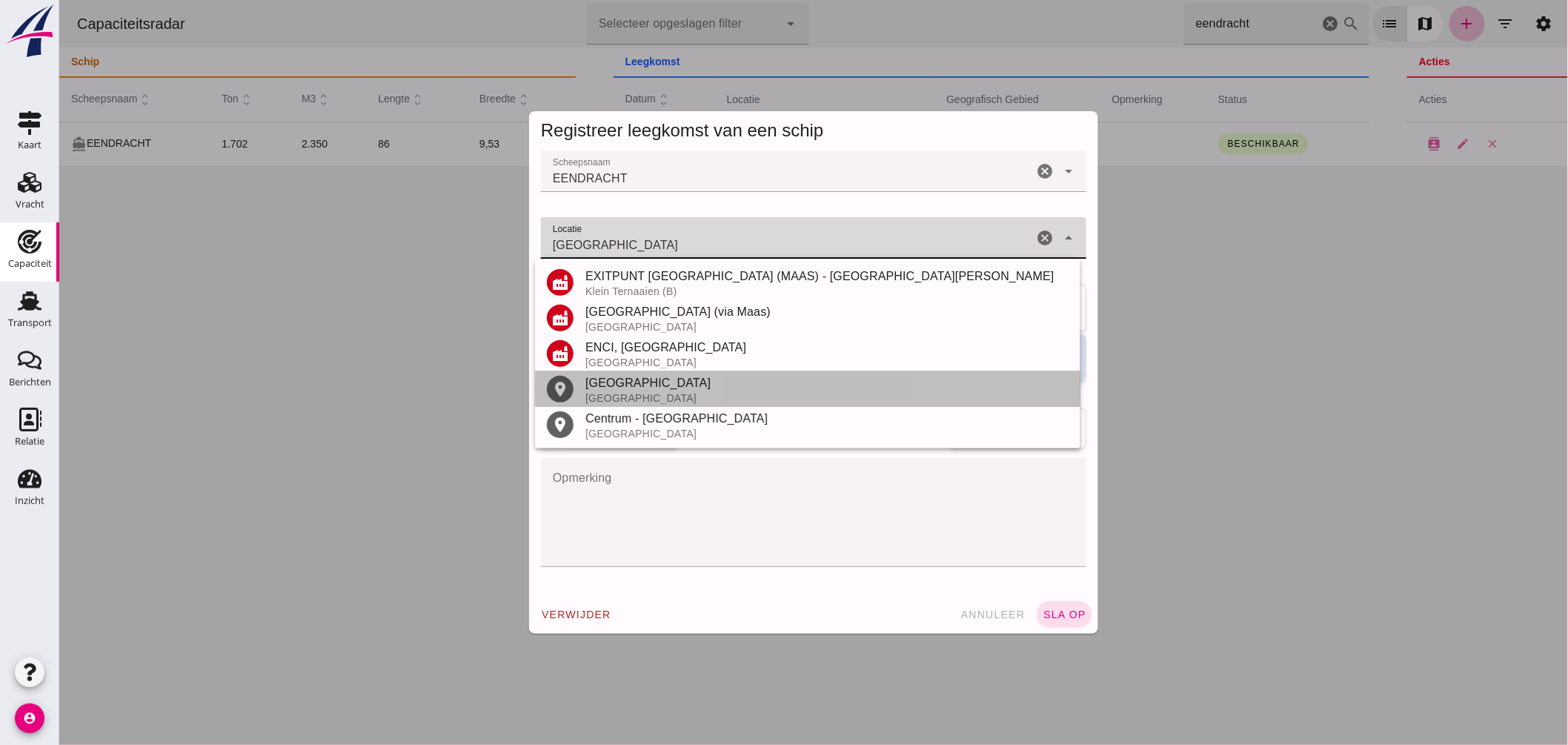
click at [605, 395] on div "Nederland" at bounding box center [826, 398] width 483 height 12
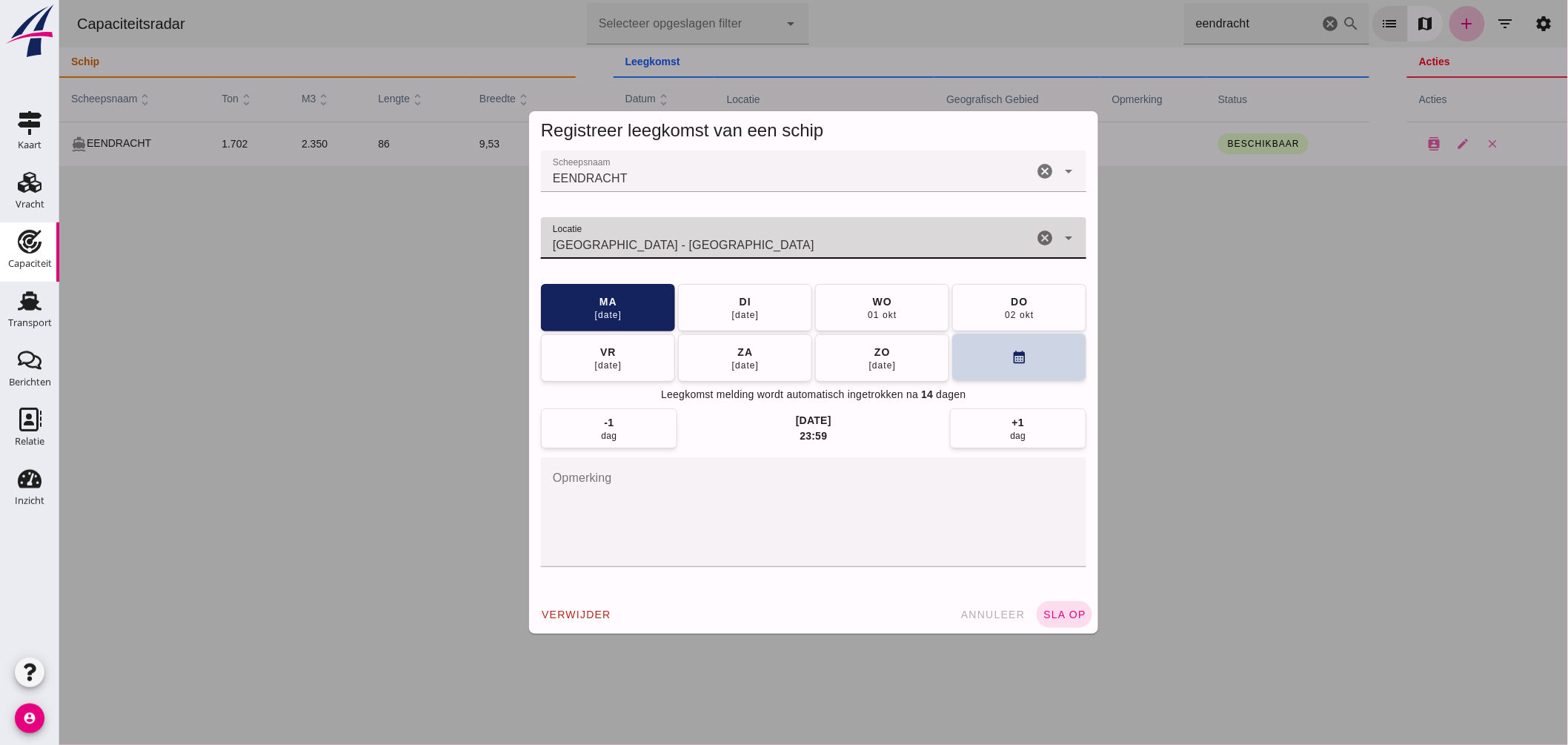
type input "Maastricht - Limburg"
click at [965, 350] on button "calendar_month" at bounding box center [1019, 358] width 134 height 48
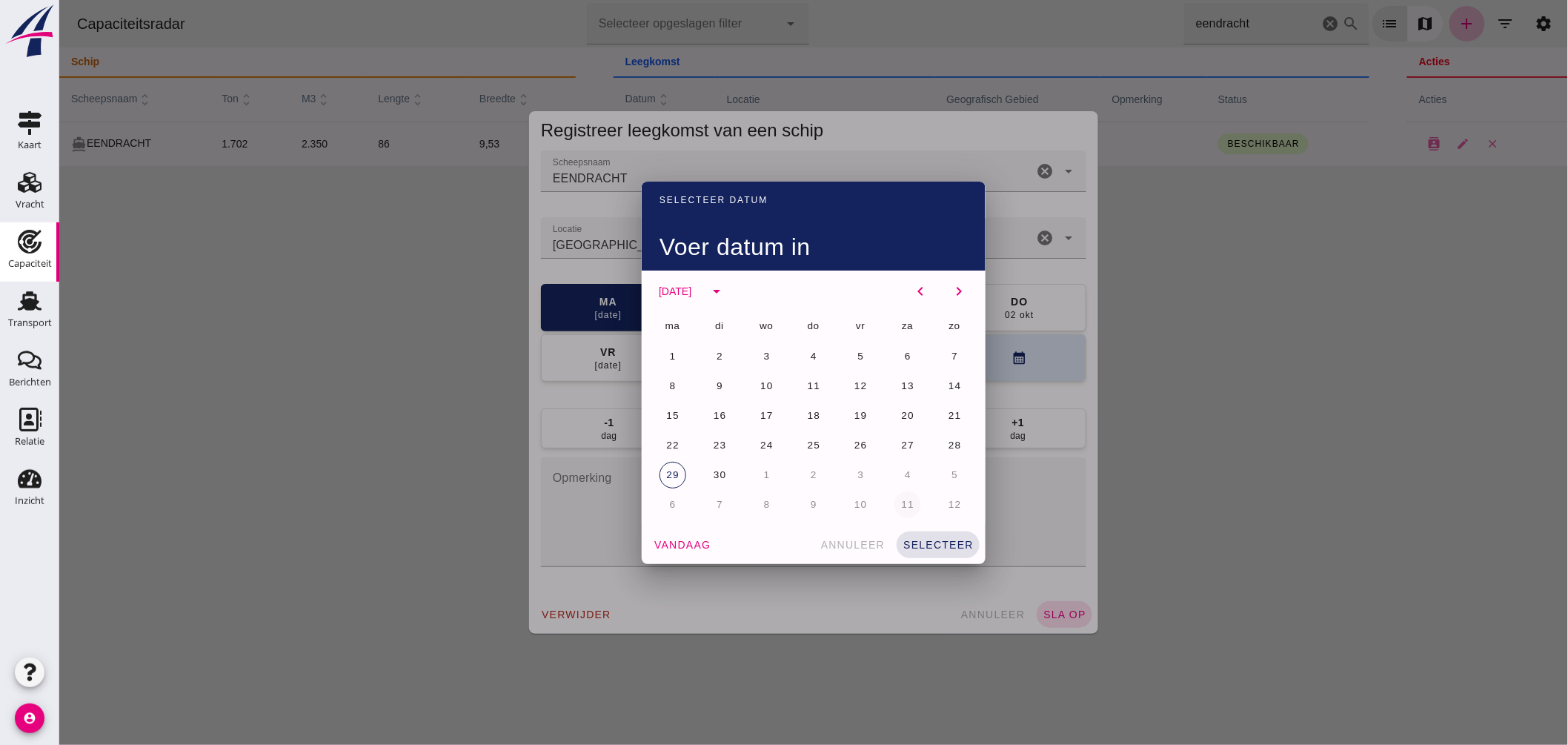
drag, startPoint x: 806, startPoint y: 497, endPoint x: 839, endPoint y: 503, distance: 33.5
click at [806, 498] on button "9" at bounding box center [812, 505] width 27 height 27
click at [912, 532] on button "selecteer" at bounding box center [937, 545] width 83 height 27
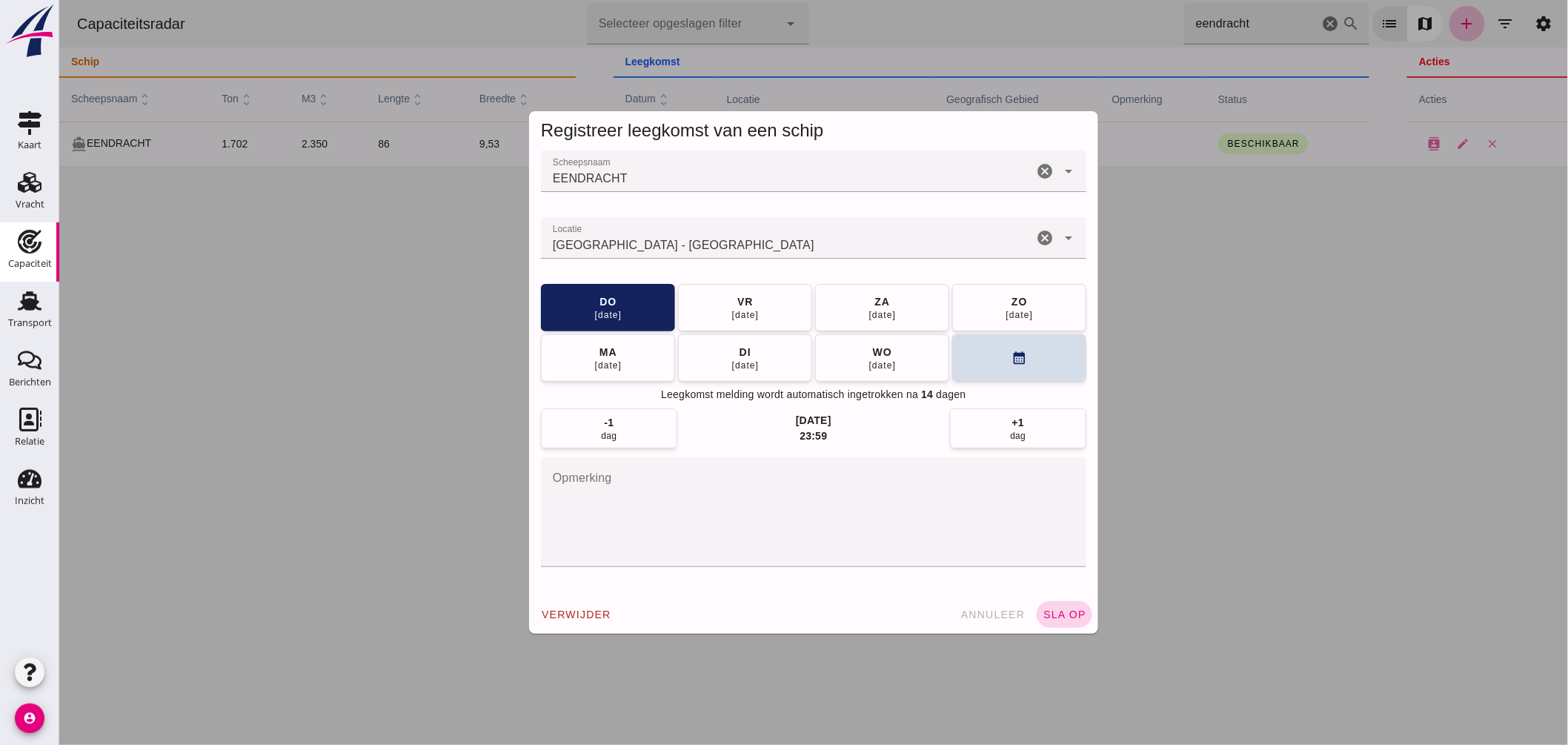
click at [1037, 610] on button "sla op" at bounding box center [1064, 614] width 56 height 27
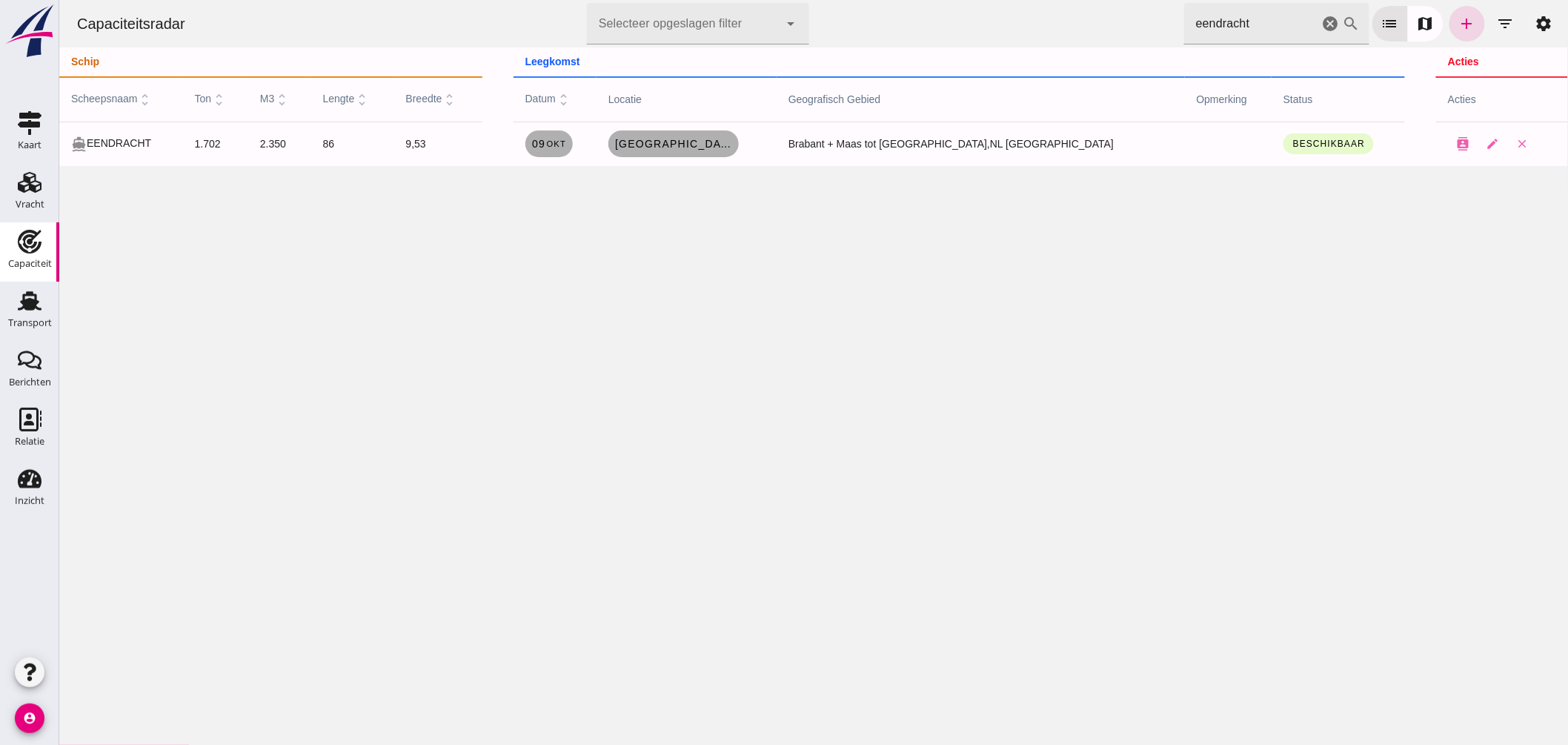
drag, startPoint x: 1165, startPoint y: 21, endPoint x: 897, endPoint y: 18, distance: 268.0
click at [897, 19] on div "Capaciteitsradar Selecteer opgeslagen filter Selecteer opgeslagen filter cancel…" at bounding box center [812, 24] width 1497 height 48
click at [746, 145] on span "Leeuwarden , nl" at bounding box center [687, 143] width 118 height 12
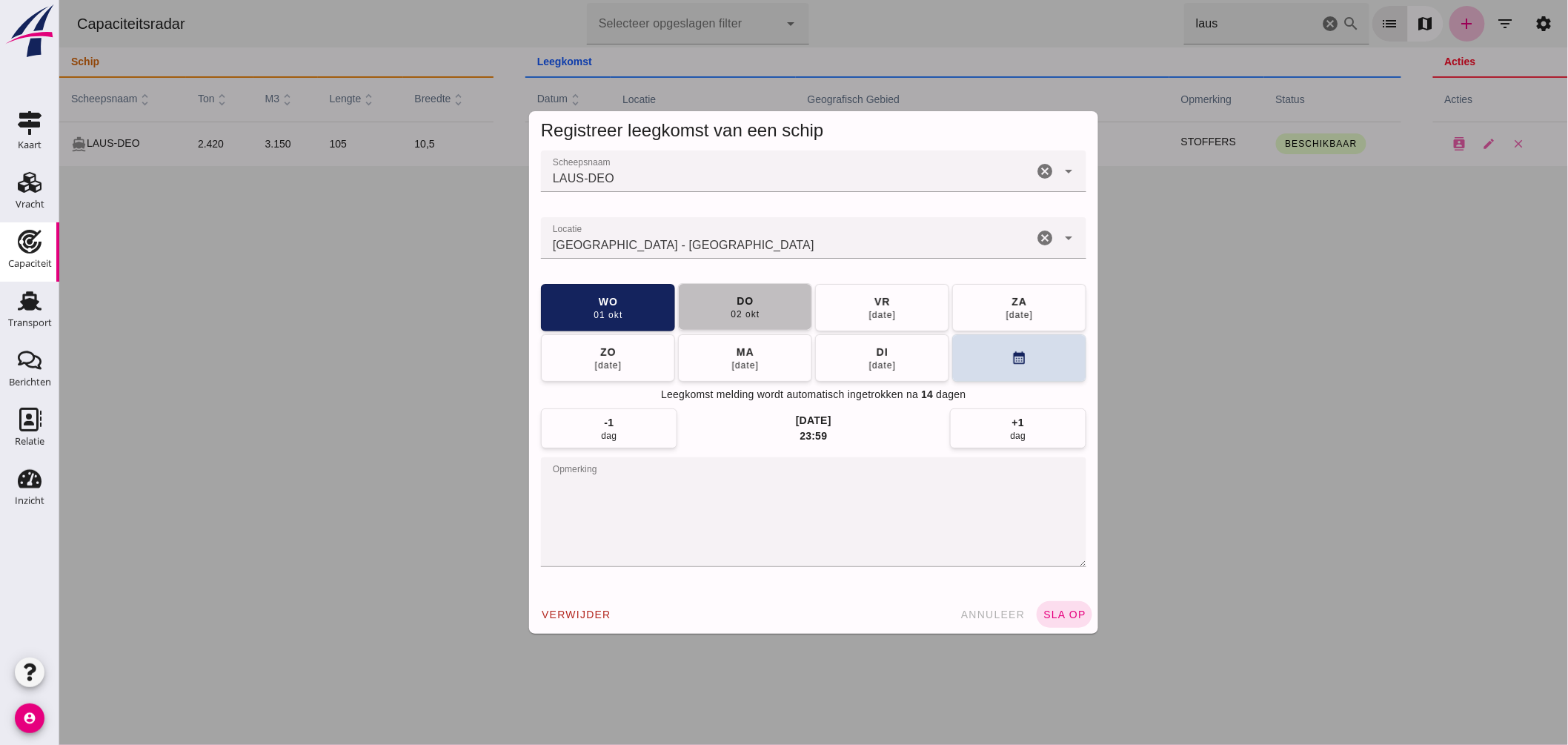
click at [745, 300] on div "do" at bounding box center [744, 301] width 17 height 15
click at [1055, 597] on div "verwijder annuleer sla op" at bounding box center [812, 615] width 569 height 39
click at [1053, 606] on button "sla op" at bounding box center [1064, 614] width 56 height 27
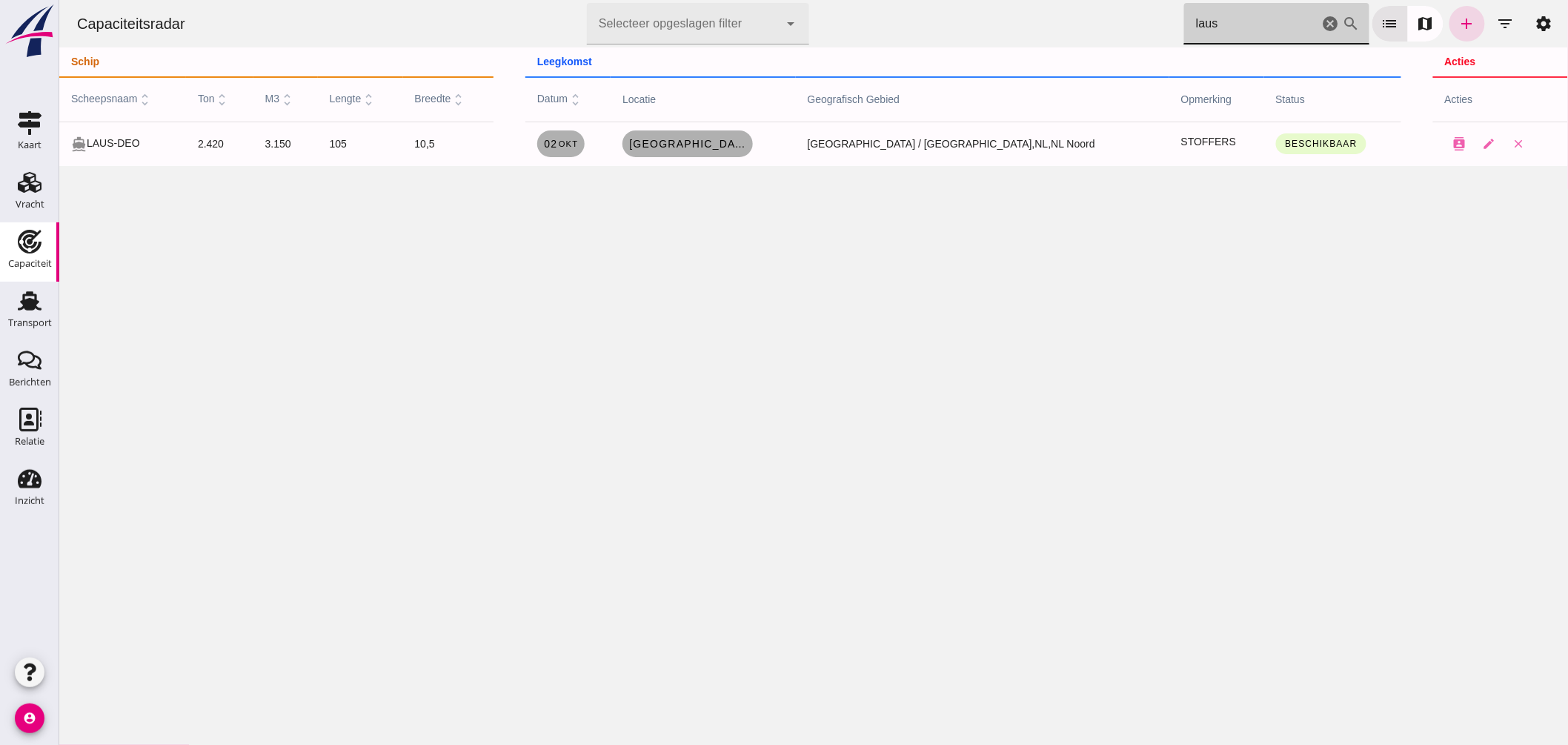
drag, startPoint x: 1123, startPoint y: 17, endPoint x: 960, endPoint y: 3, distance: 163.6
click at [960, 3] on div "Capaciteitsradar Selecteer opgeslagen filter Selecteer opgeslagen filter cancel…" at bounding box center [812, 24] width 1497 height 48
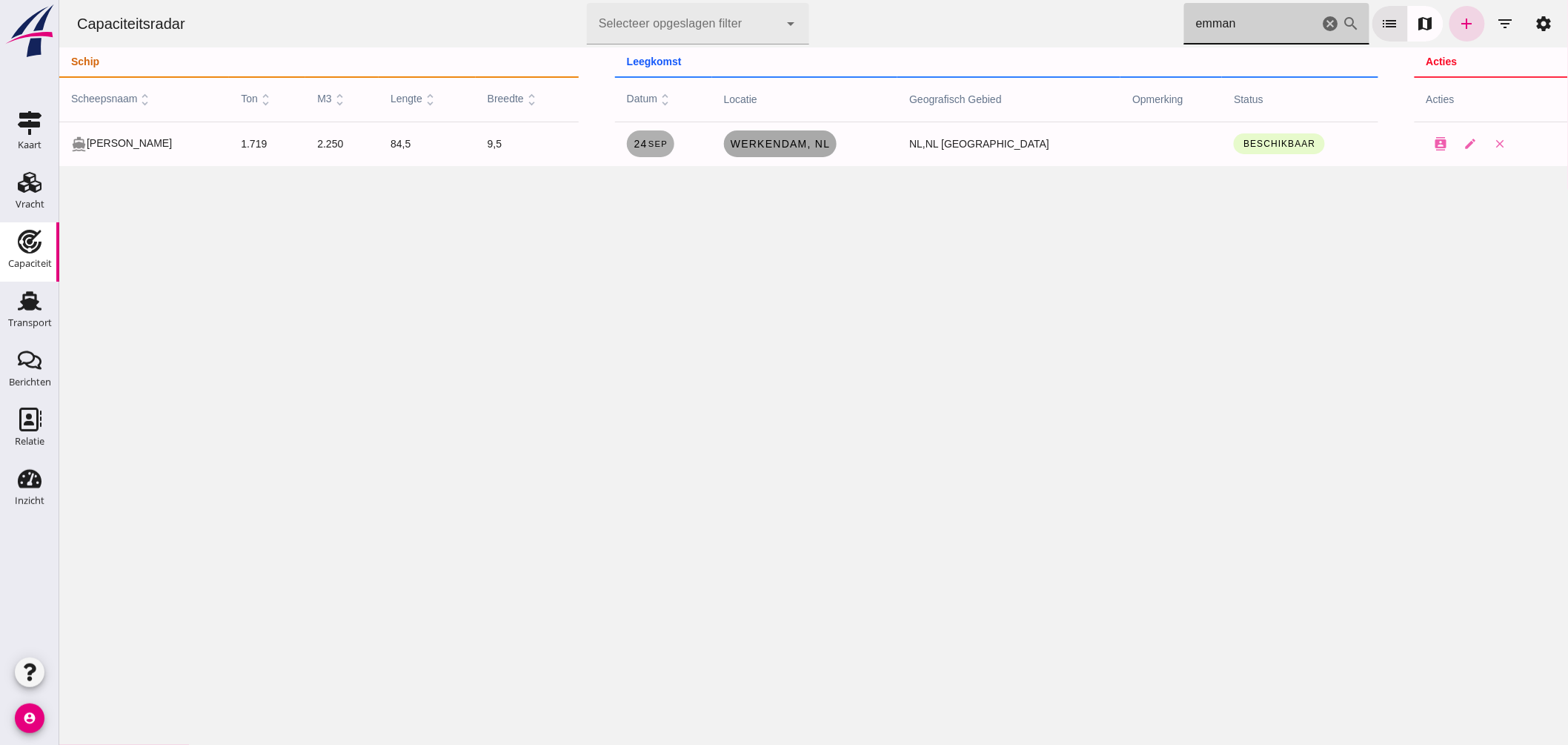
click at [783, 141] on span "Werkendam , nl" at bounding box center [779, 143] width 101 height 12
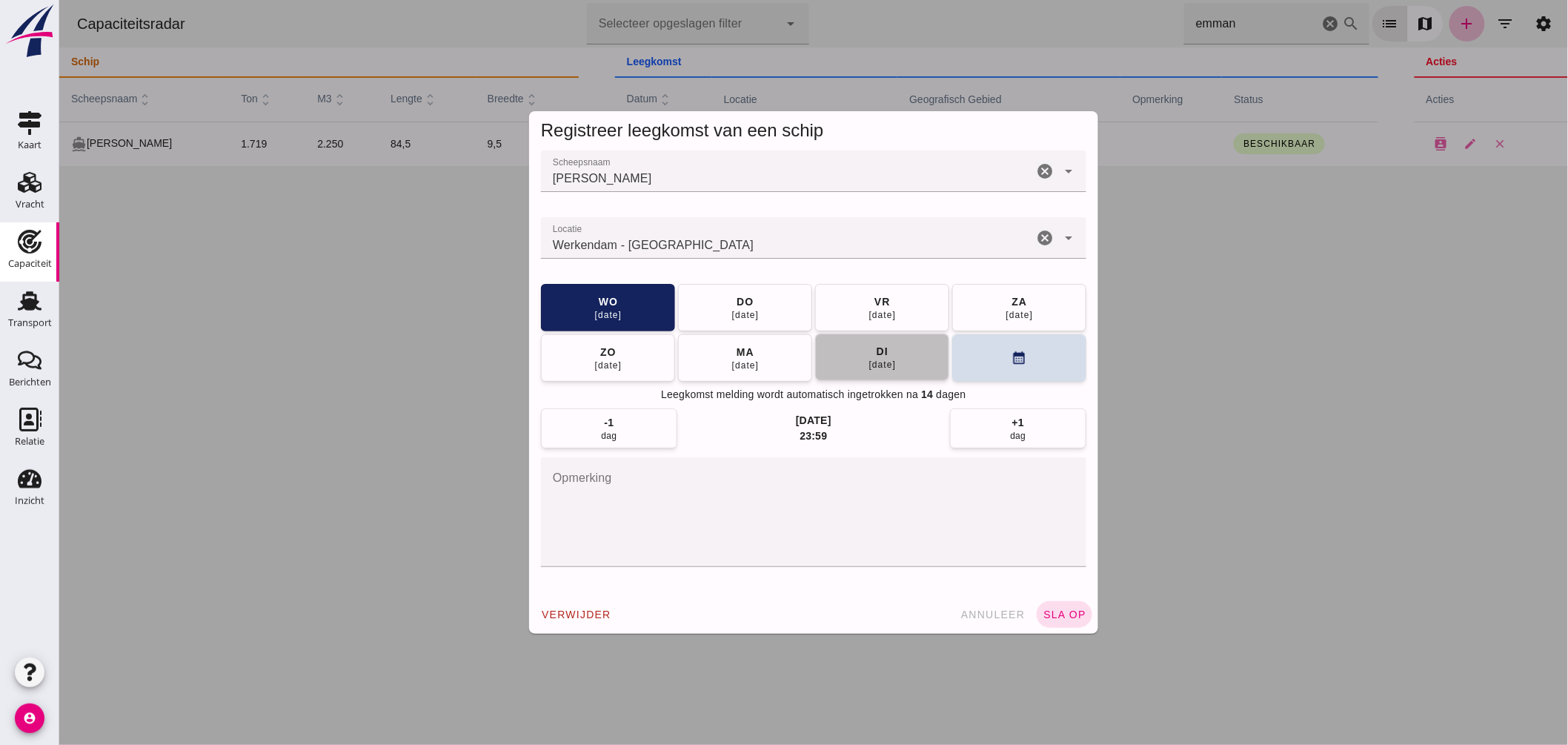
click at [838, 361] on button "di 30 sep" at bounding box center [881, 358] width 134 height 48
click at [1054, 611] on span "sla op" at bounding box center [1064, 615] width 44 height 12
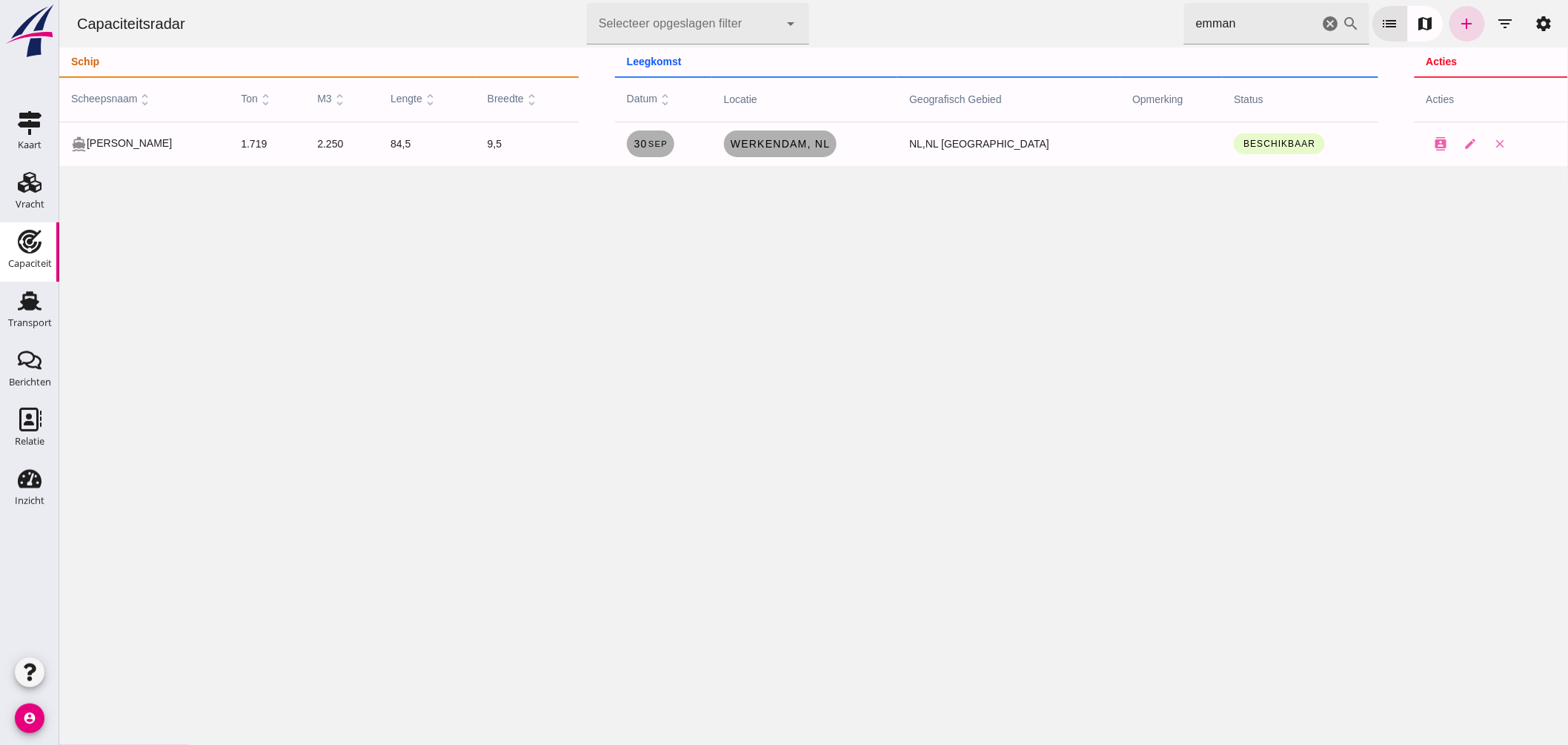
drag, startPoint x: 1242, startPoint y: 23, endPoint x: 806, endPoint y: 2, distance: 436.5
click at [809, 4] on div "Capaciteitsradar Selecteer opgeslagen filter Selecteer opgeslagen filter cancel…" at bounding box center [812, 24] width 1497 height 48
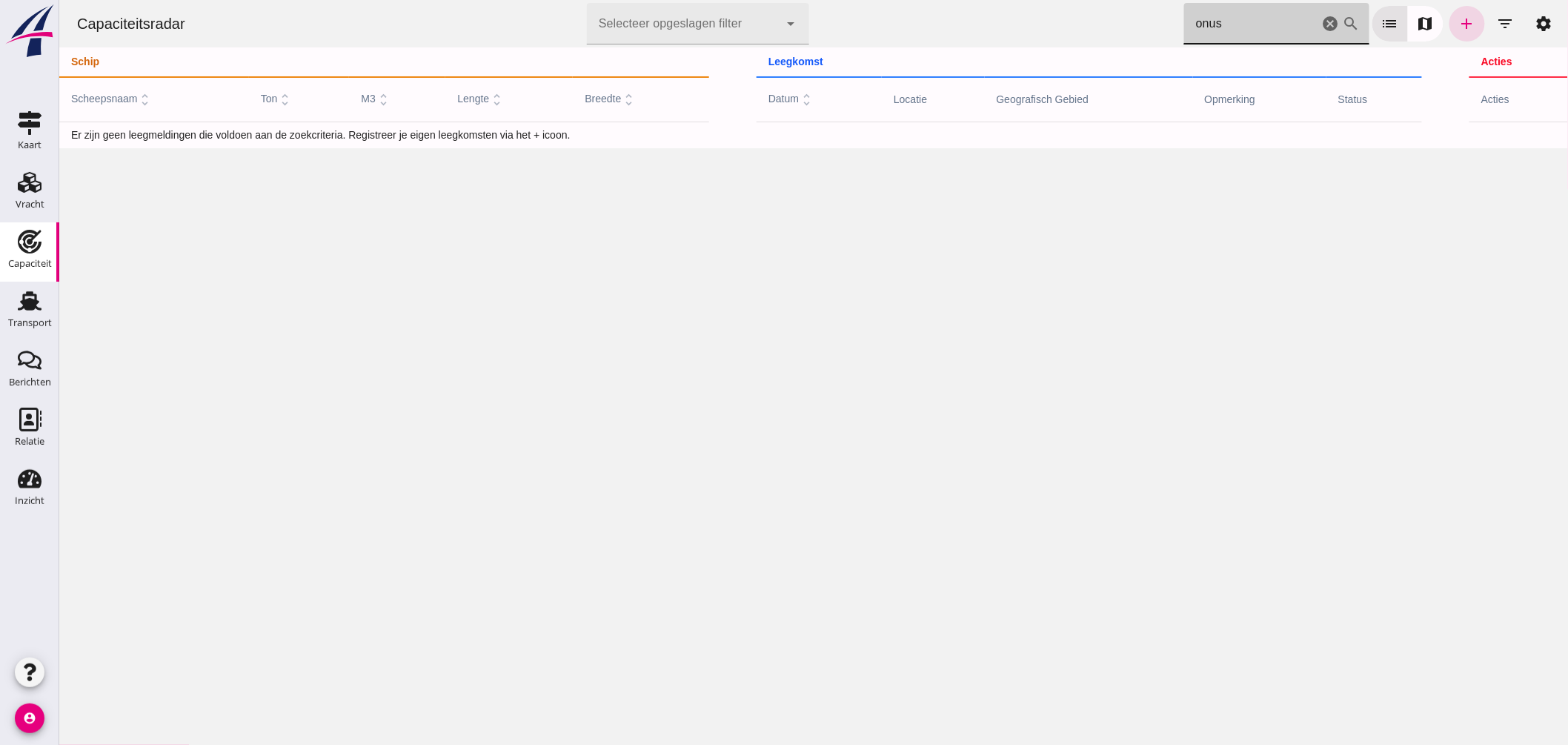
type input "onus"
click at [1272, 23] on input "onus" at bounding box center [1251, 23] width 135 height 41
click at [1458, 22] on icon "add" at bounding box center [1466, 23] width 17 height 17
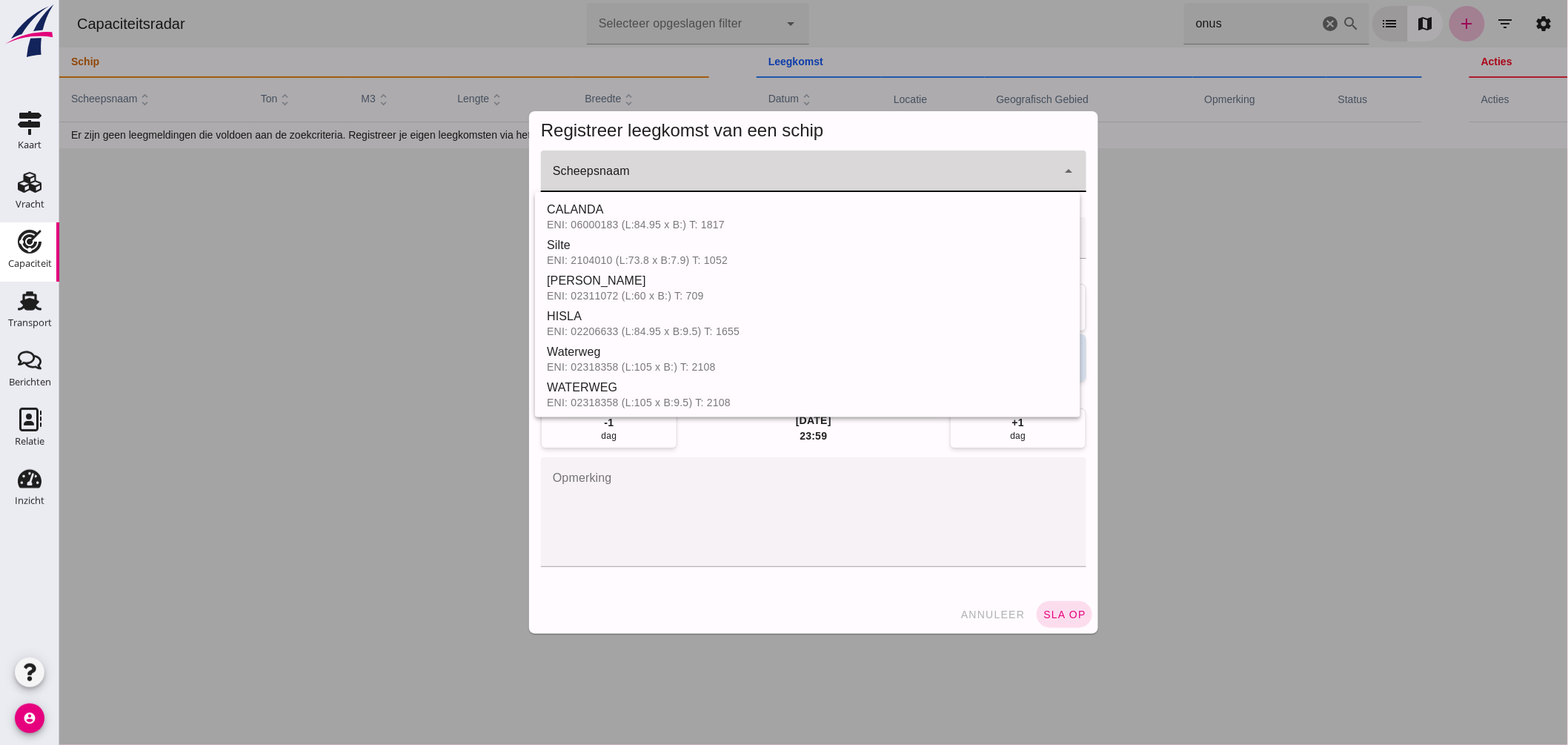
click at [720, 187] on input "Scheepsnaam" at bounding box center [798, 178] width 516 height 17
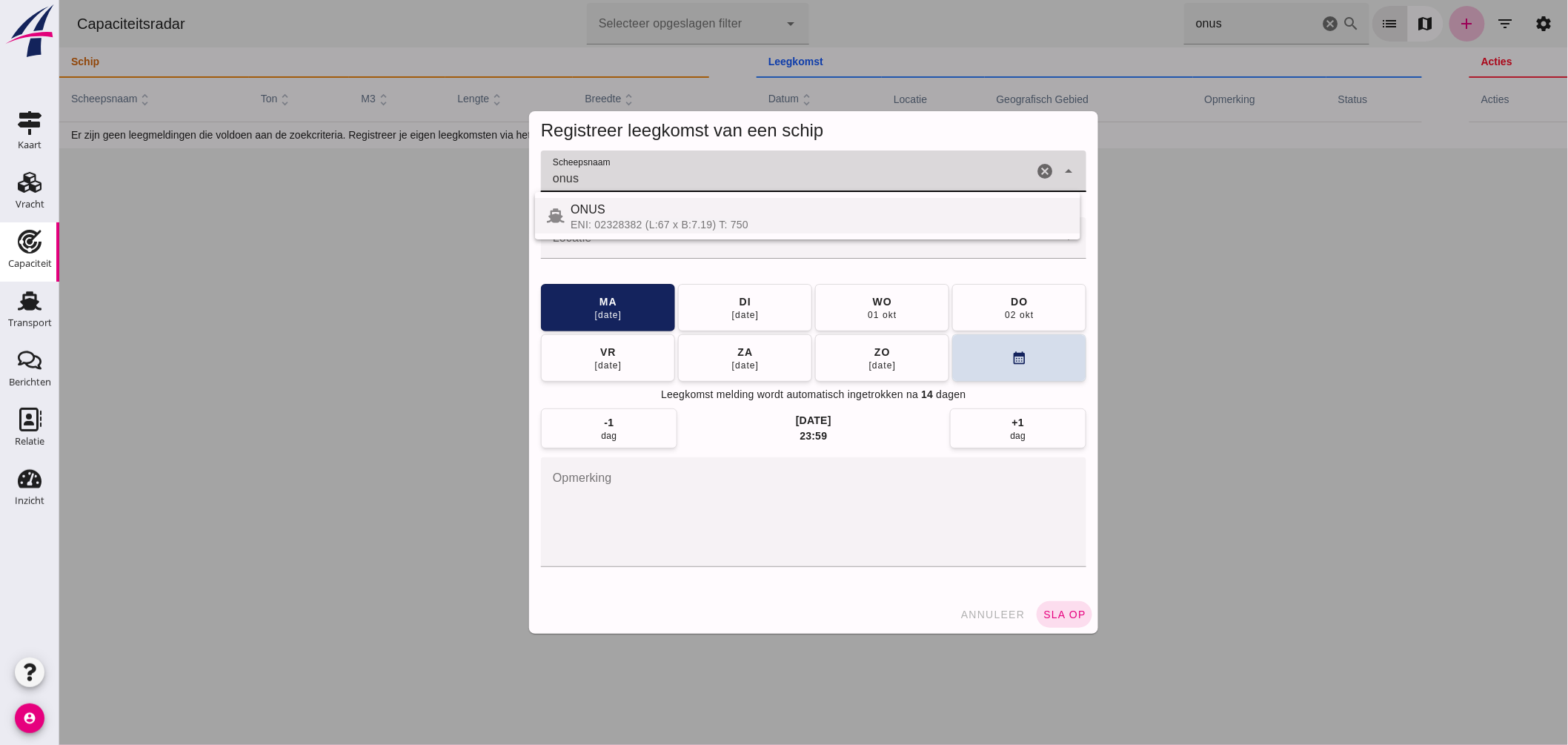
click at [619, 217] on div "ONUS" at bounding box center [819, 209] width 498 height 17
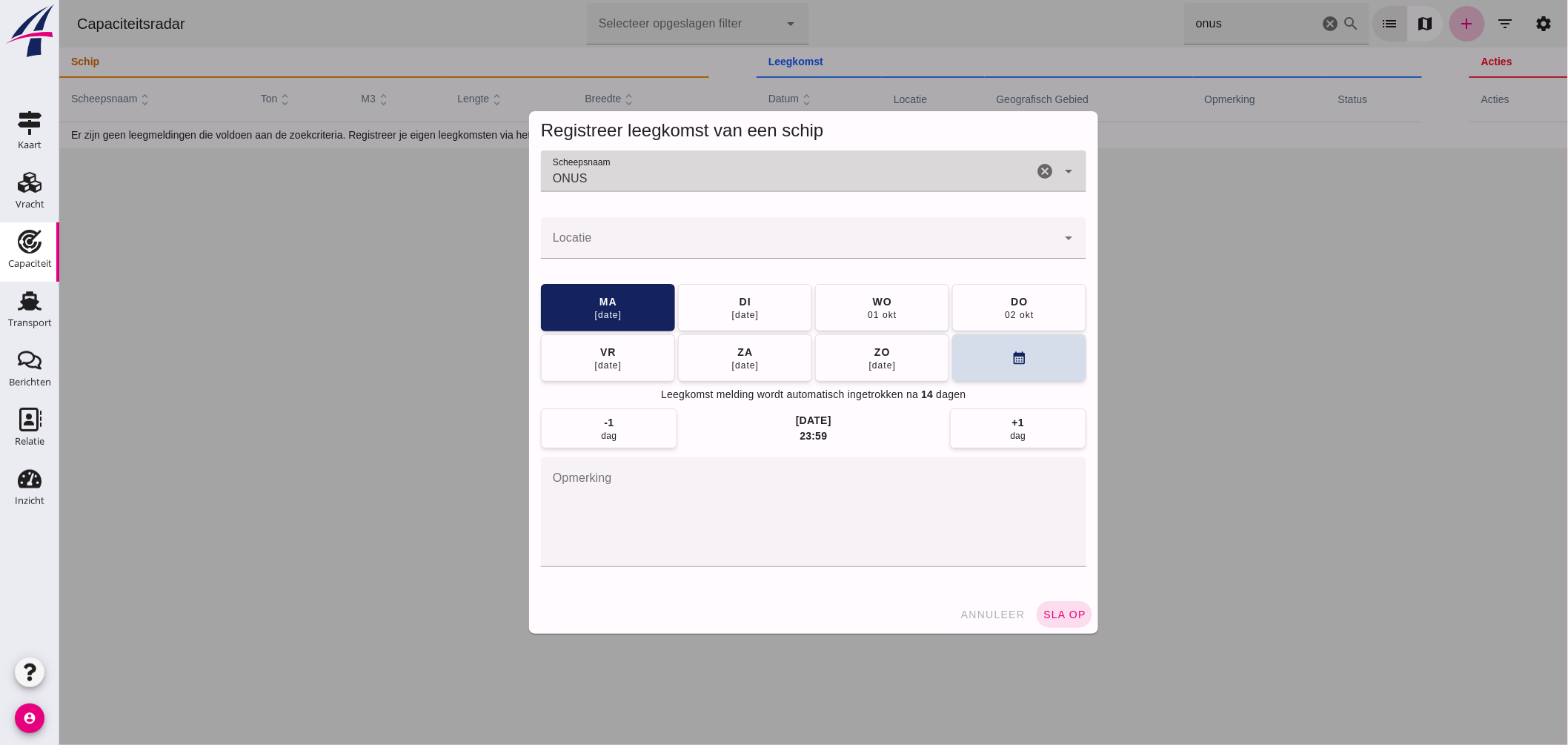
type input "ONUS"
click at [630, 237] on input "Locatie" at bounding box center [798, 245] width 516 height 17
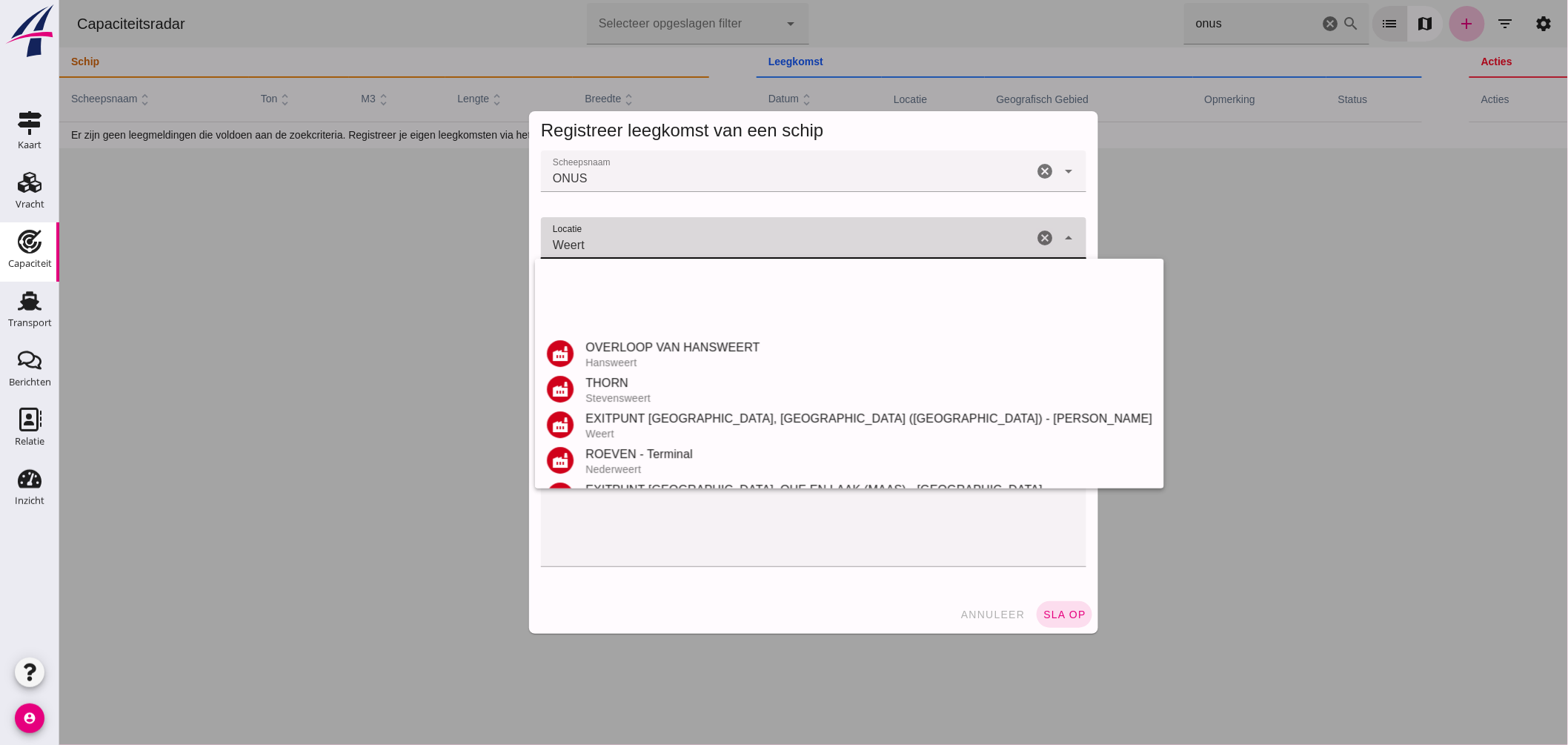
scroll to position [315, 0]
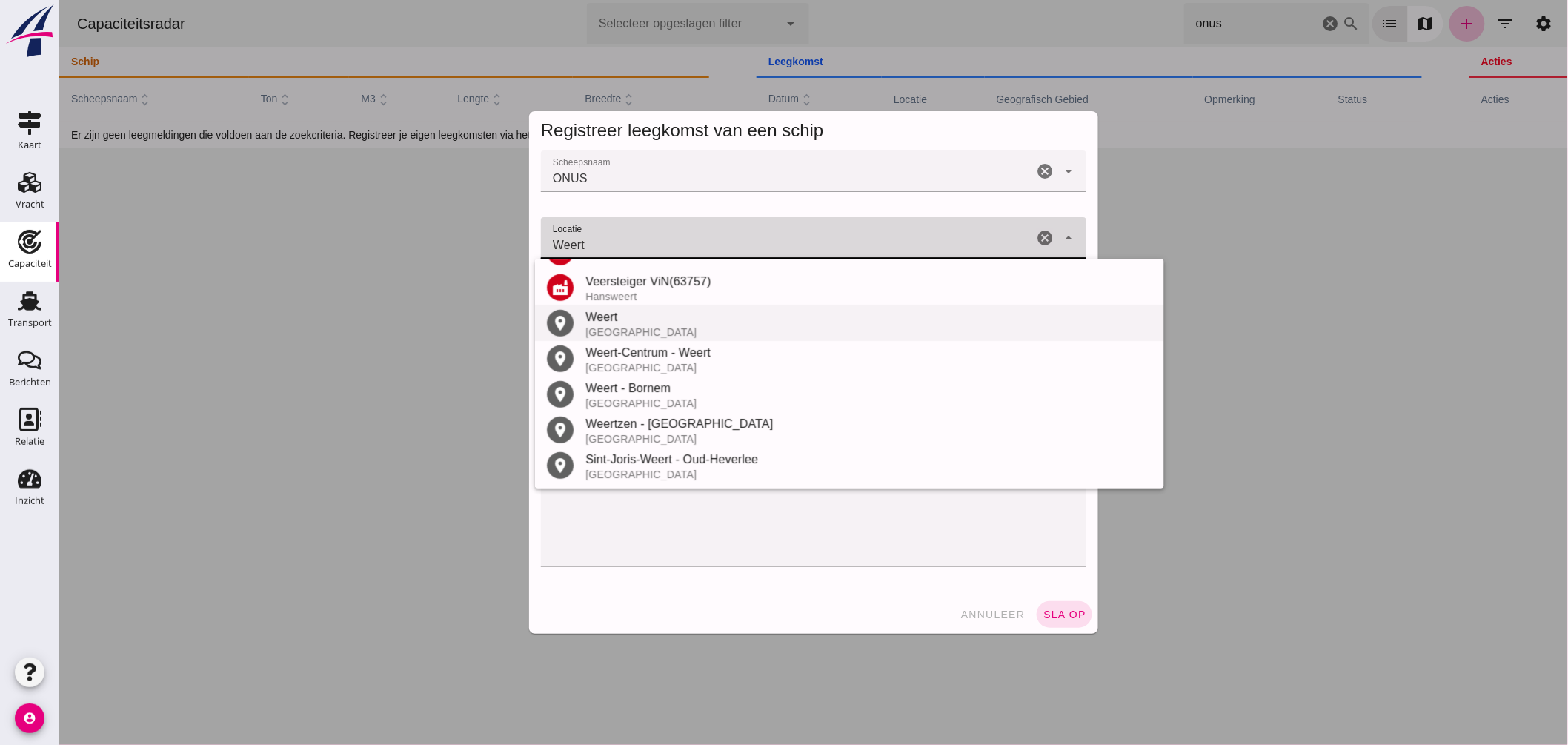
click at [631, 321] on div "Weert" at bounding box center [868, 317] width 567 height 17
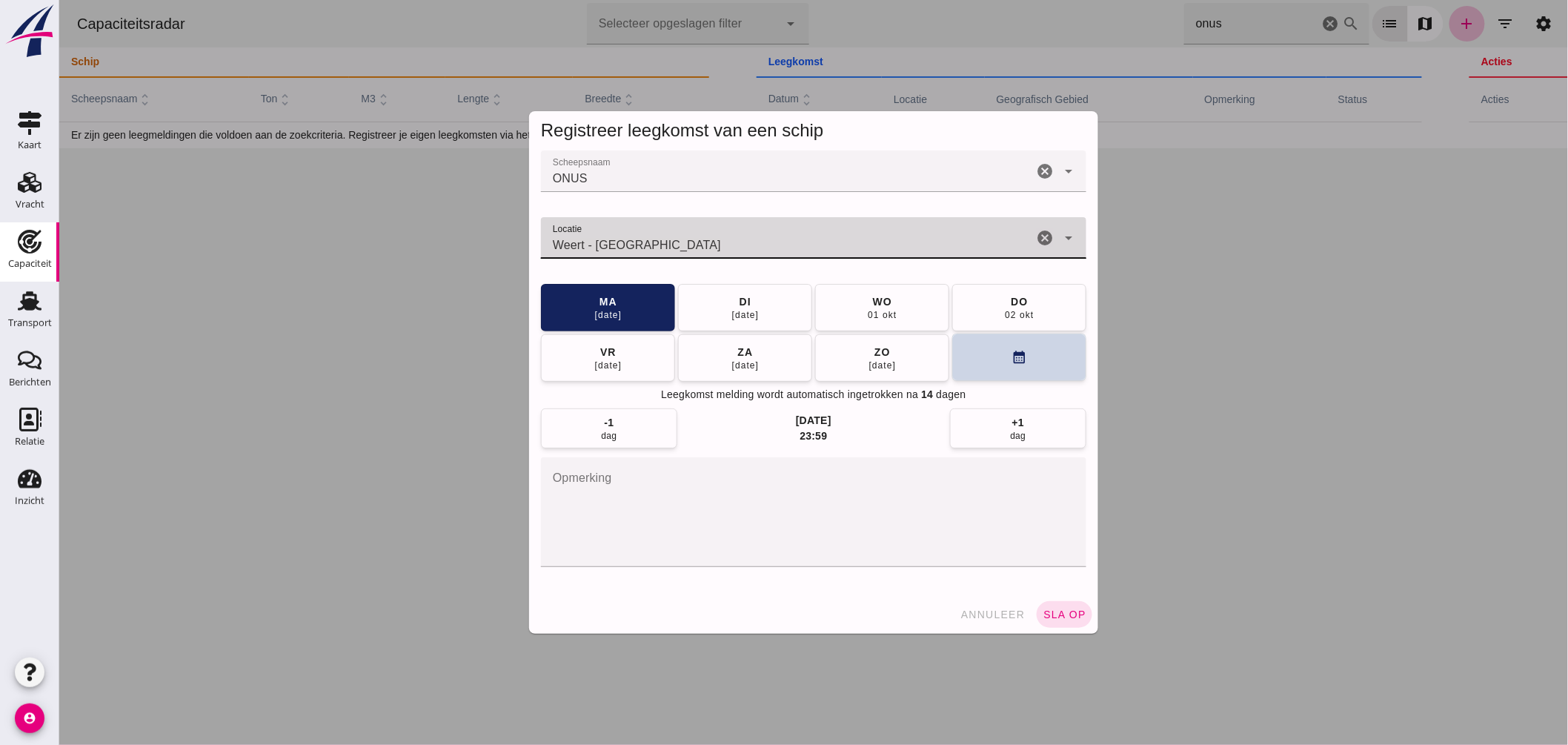
type input "Weert - Limburg"
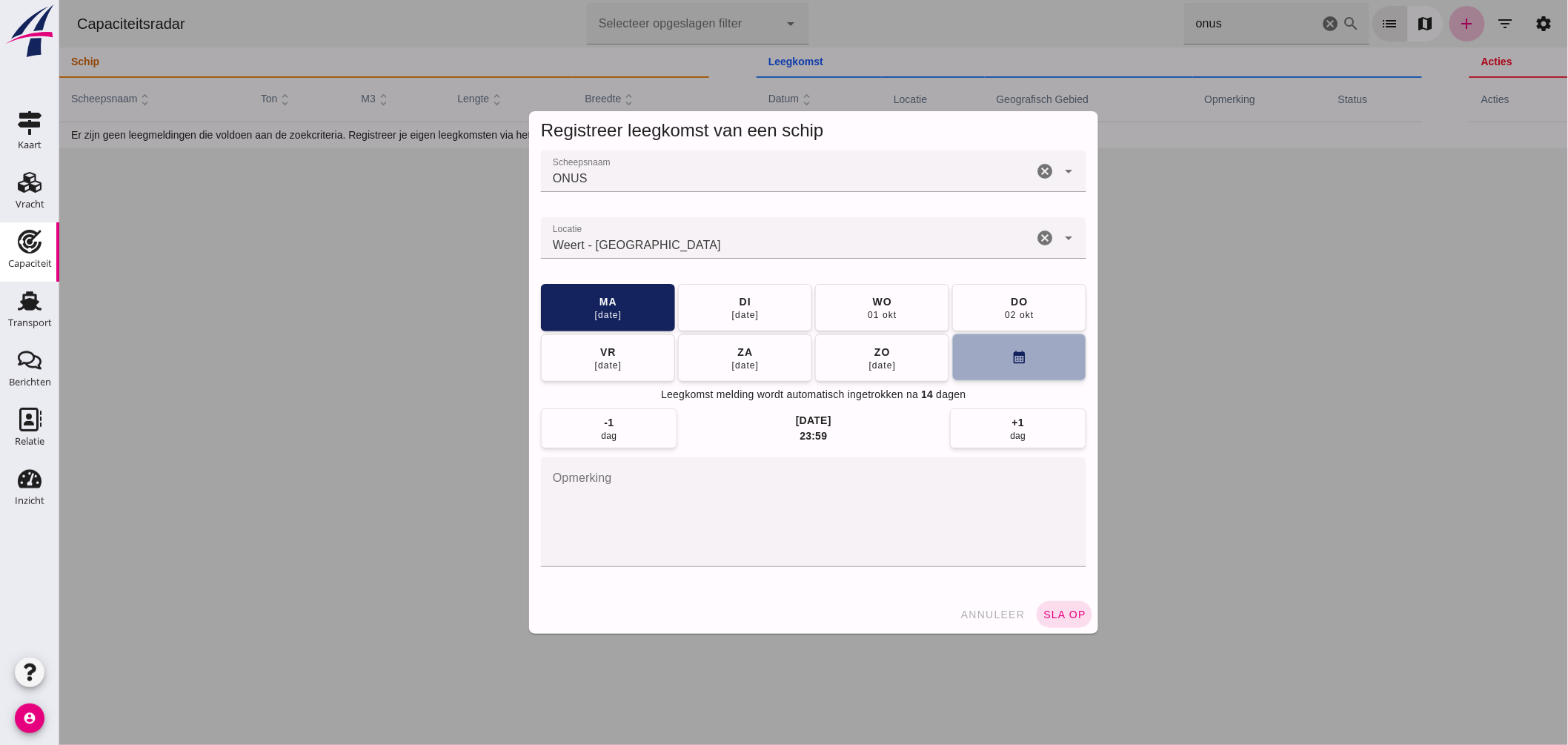
click at [992, 353] on button "calendar_month" at bounding box center [1019, 358] width 134 height 48
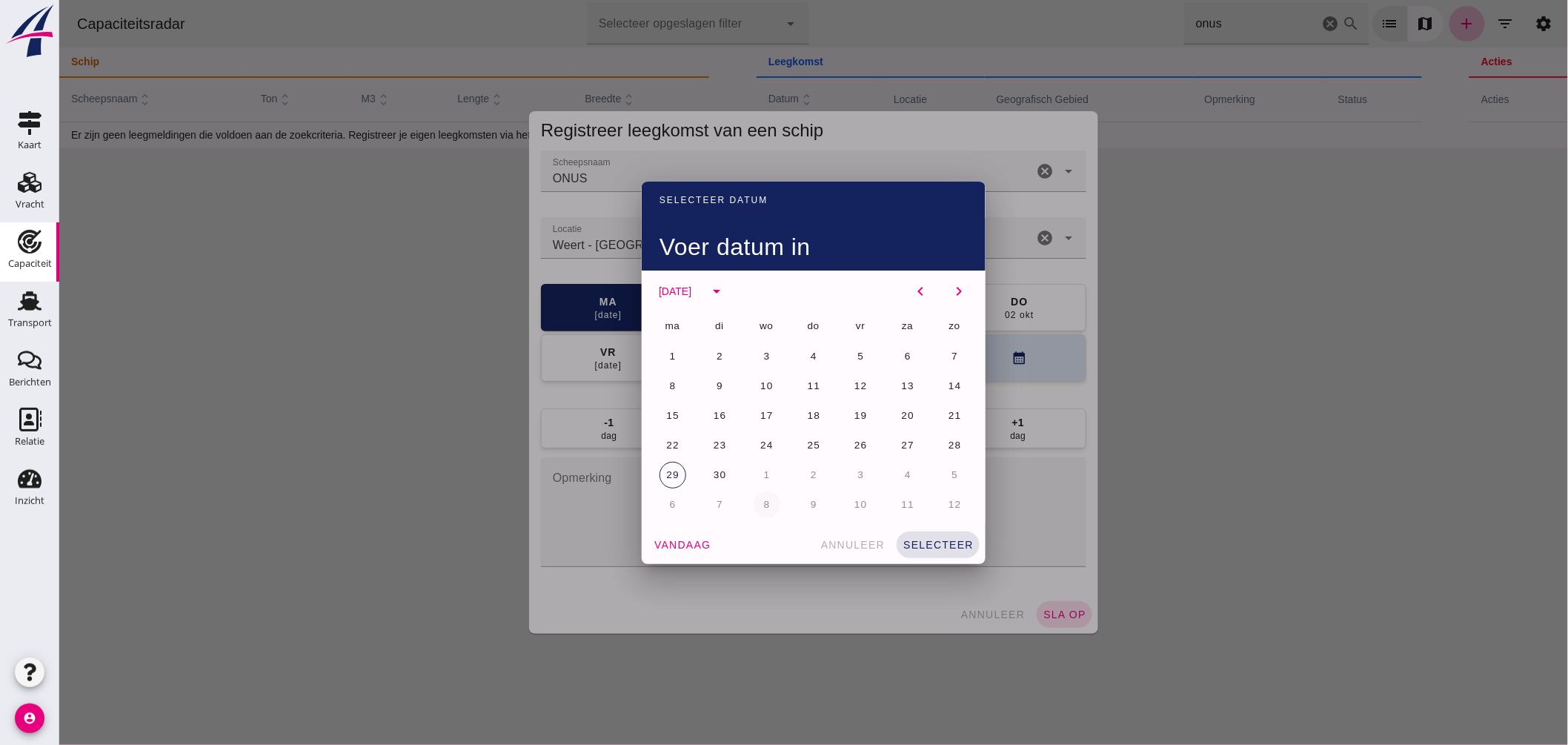
click at [763, 506] on span "8" at bounding box center [767, 505] width 7 height 11
click at [935, 538] on button "selecteer" at bounding box center [937, 545] width 83 height 27
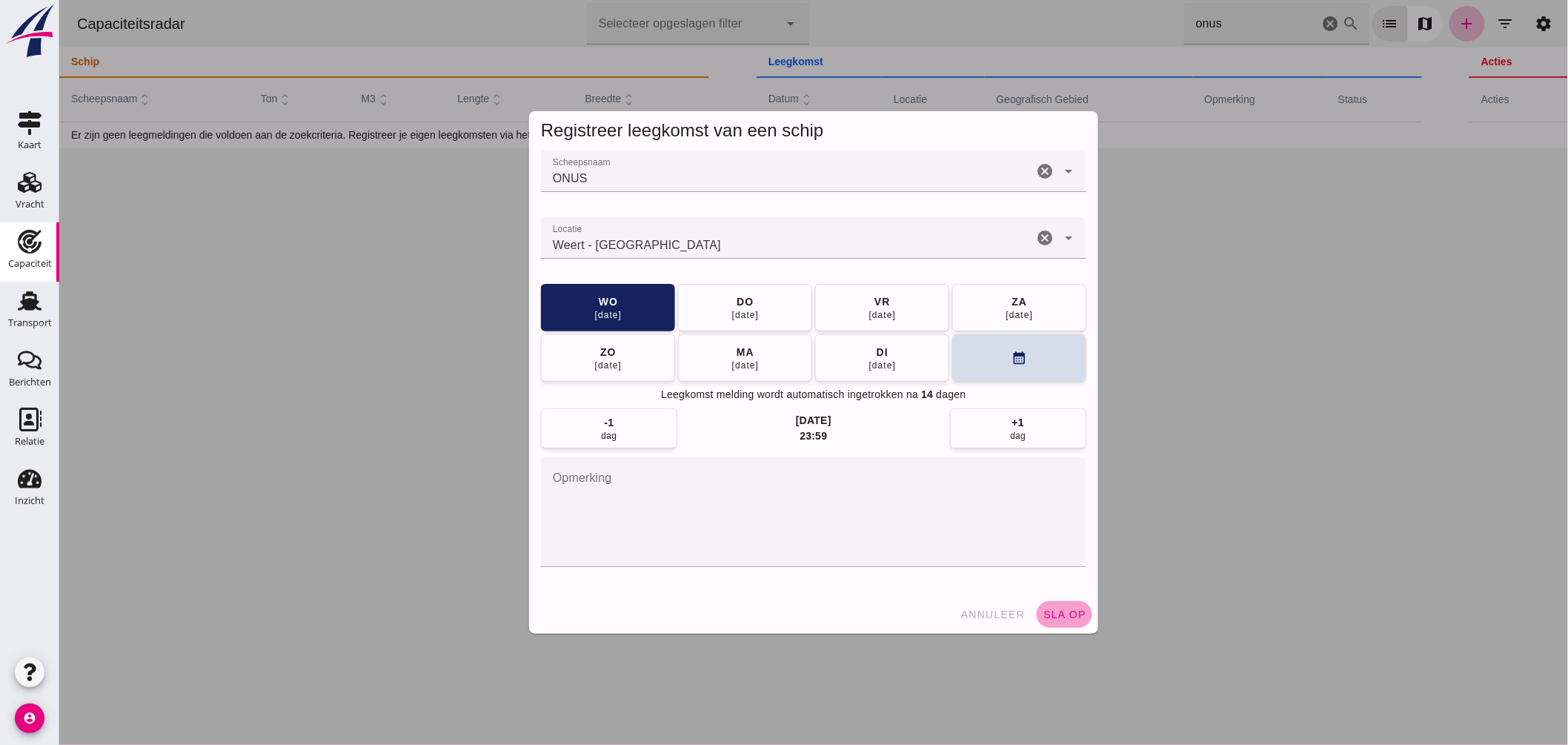
click at [1075, 614] on span "sla op" at bounding box center [1064, 615] width 44 height 12
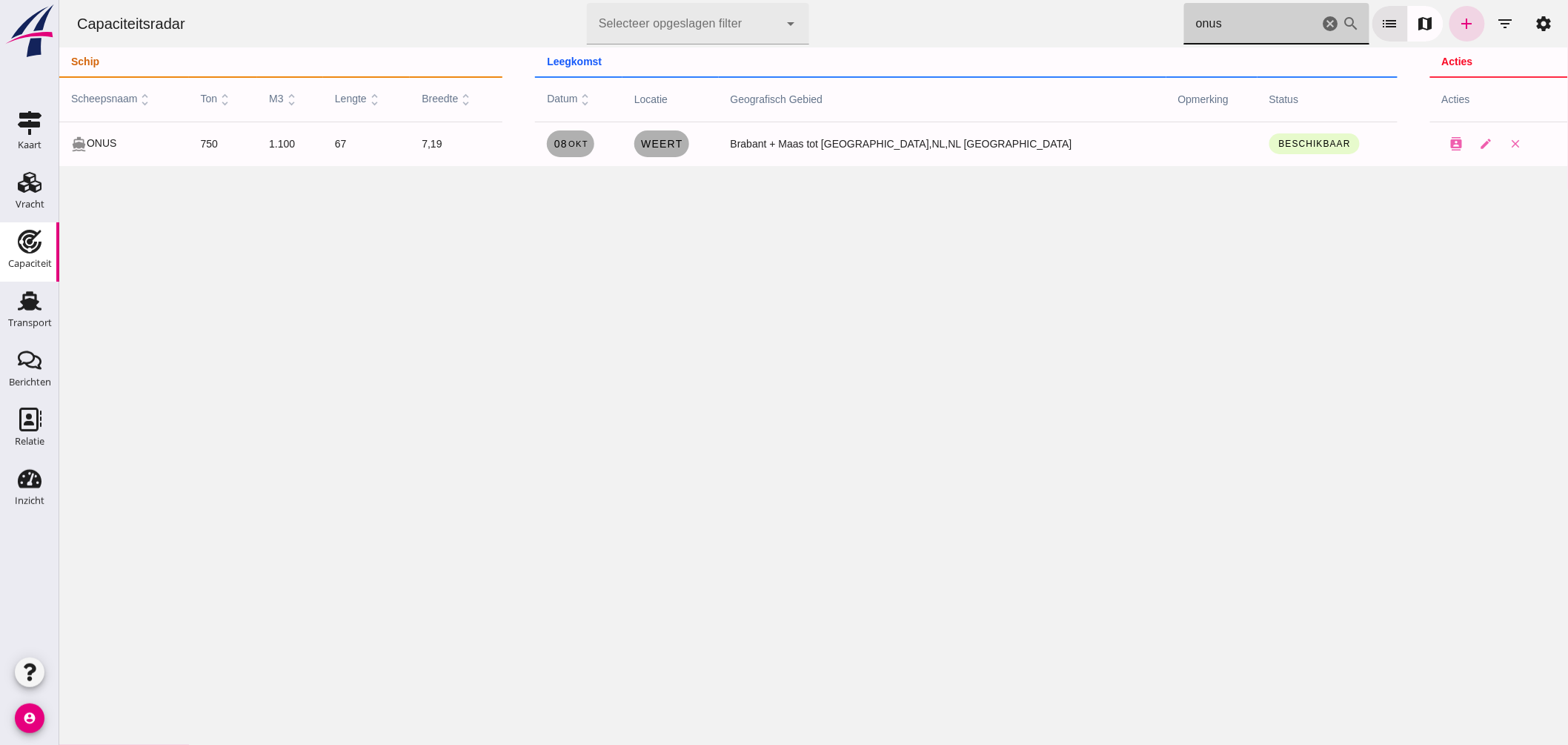
drag, startPoint x: 1170, startPoint y: 17, endPoint x: 895, endPoint y: -6, distance: 276.0
click at [895, 0] on html "Capaciteitsradar Selecteer opgeslagen filter Selecteer opgeslagen filter cancel…" at bounding box center [813, 372] width 1509 height 745
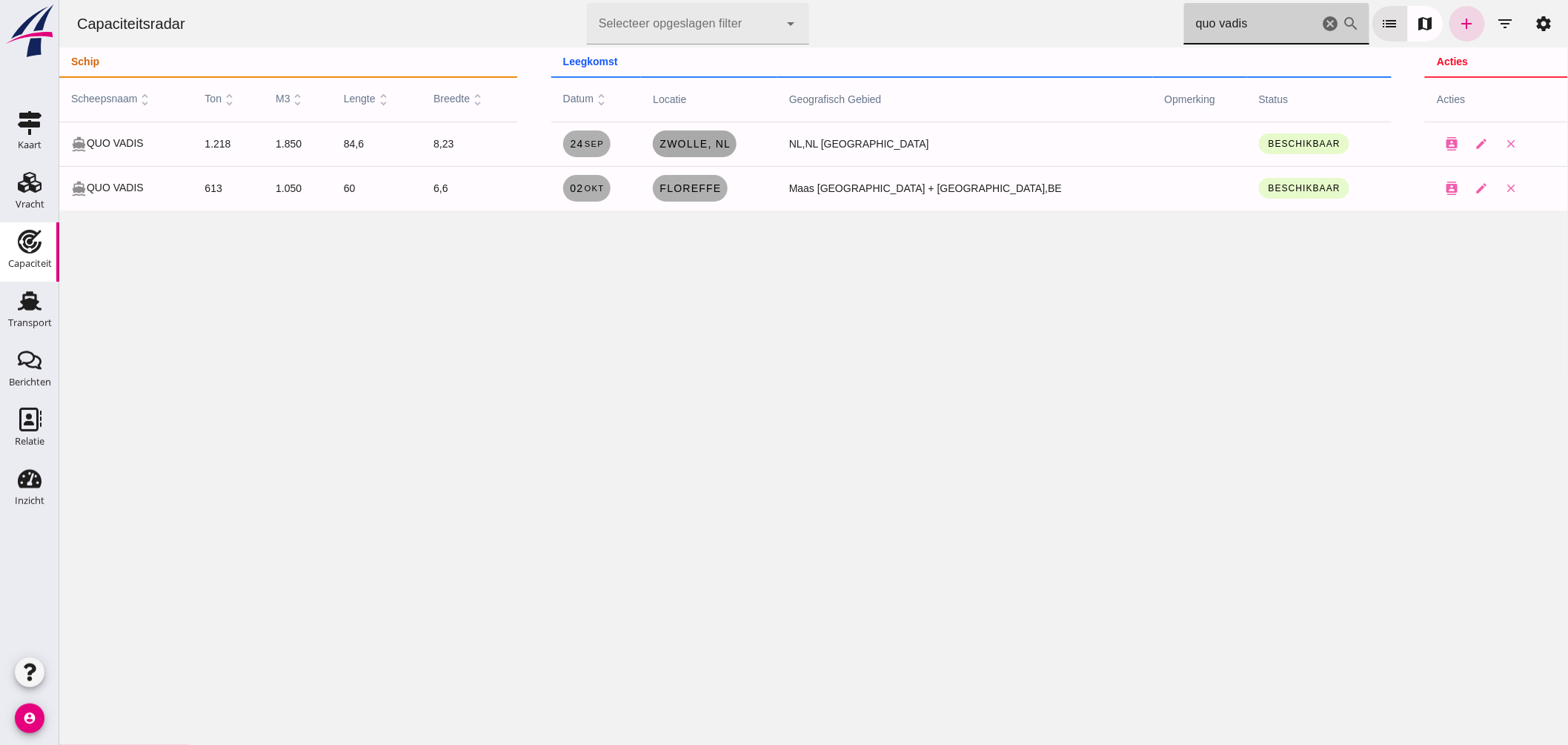
click at [730, 141] on span "Zwolle , nl" at bounding box center [694, 143] width 72 height 12
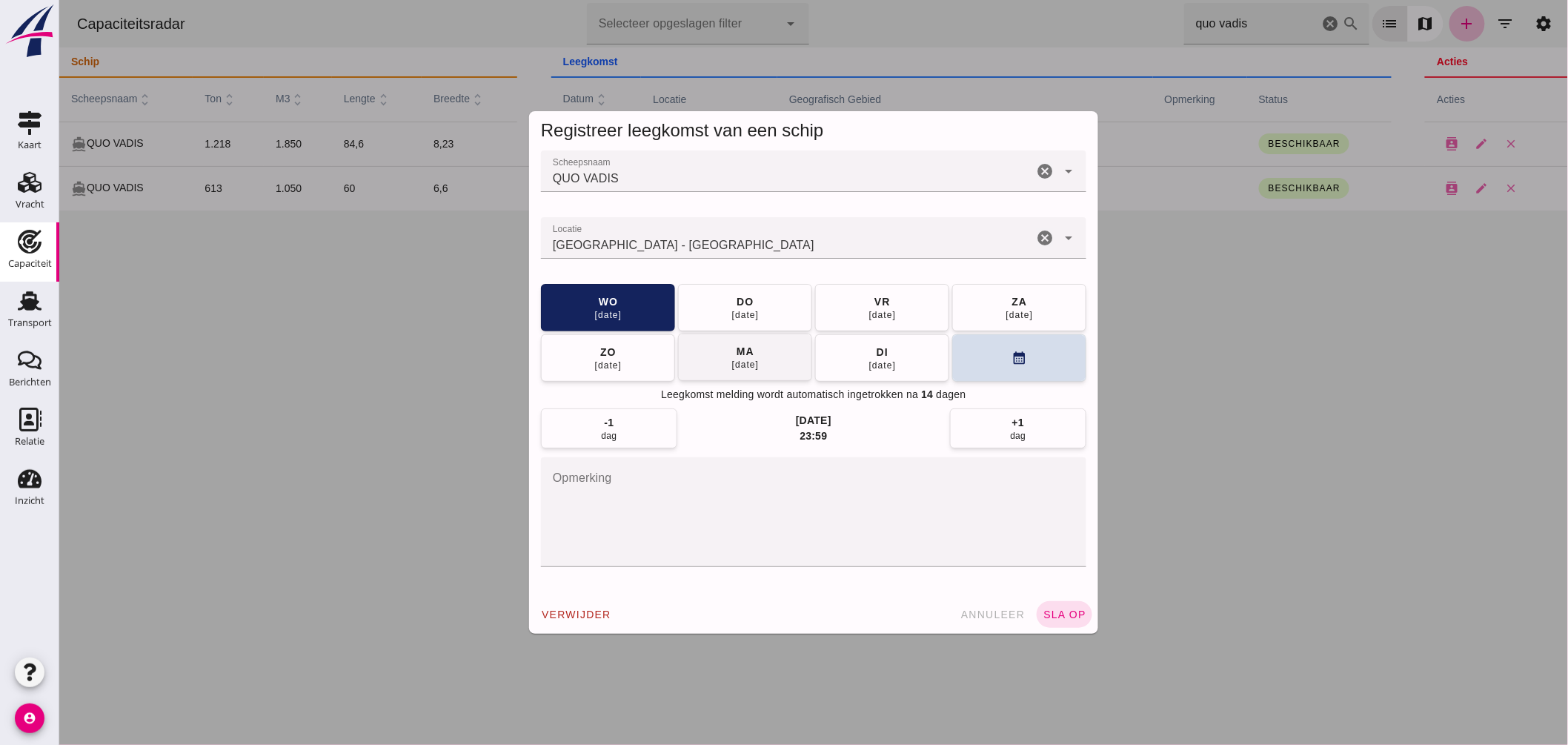
click at [778, 358] on button "[DATE]" at bounding box center [745, 358] width 134 height 48
click at [1045, 618] on span "sla op" at bounding box center [1064, 615] width 44 height 12
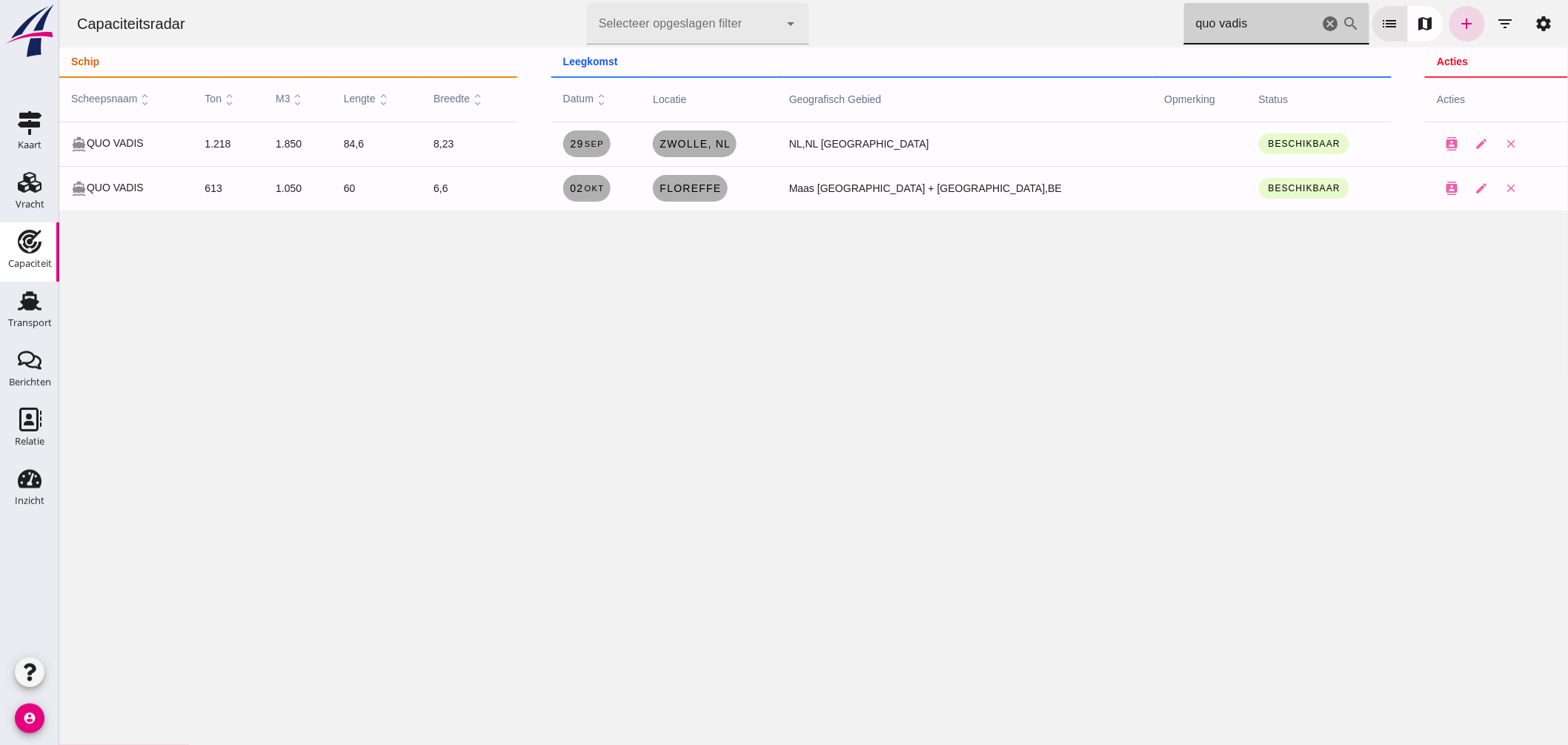
drag, startPoint x: 1038, startPoint y: 12, endPoint x: 691, endPoint y: 18, distance: 347.1
click at [723, 14] on div "Capaciteitsradar Selecteer opgeslagen filter Selecteer opgeslagen filter cancel…" at bounding box center [812, 24] width 1497 height 48
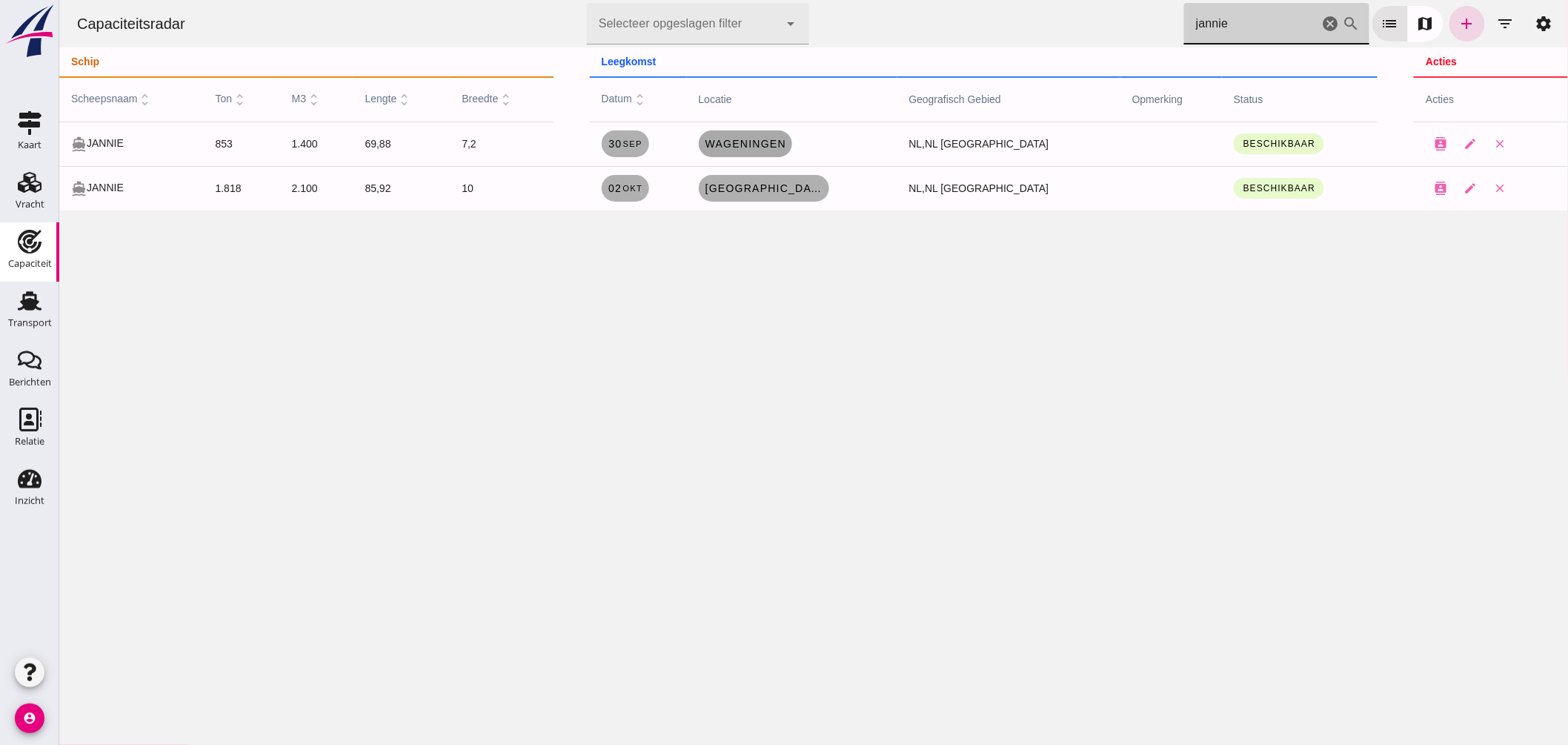
type input "jannie"
click at [791, 151] on link "Wageningen" at bounding box center [745, 143] width 94 height 27
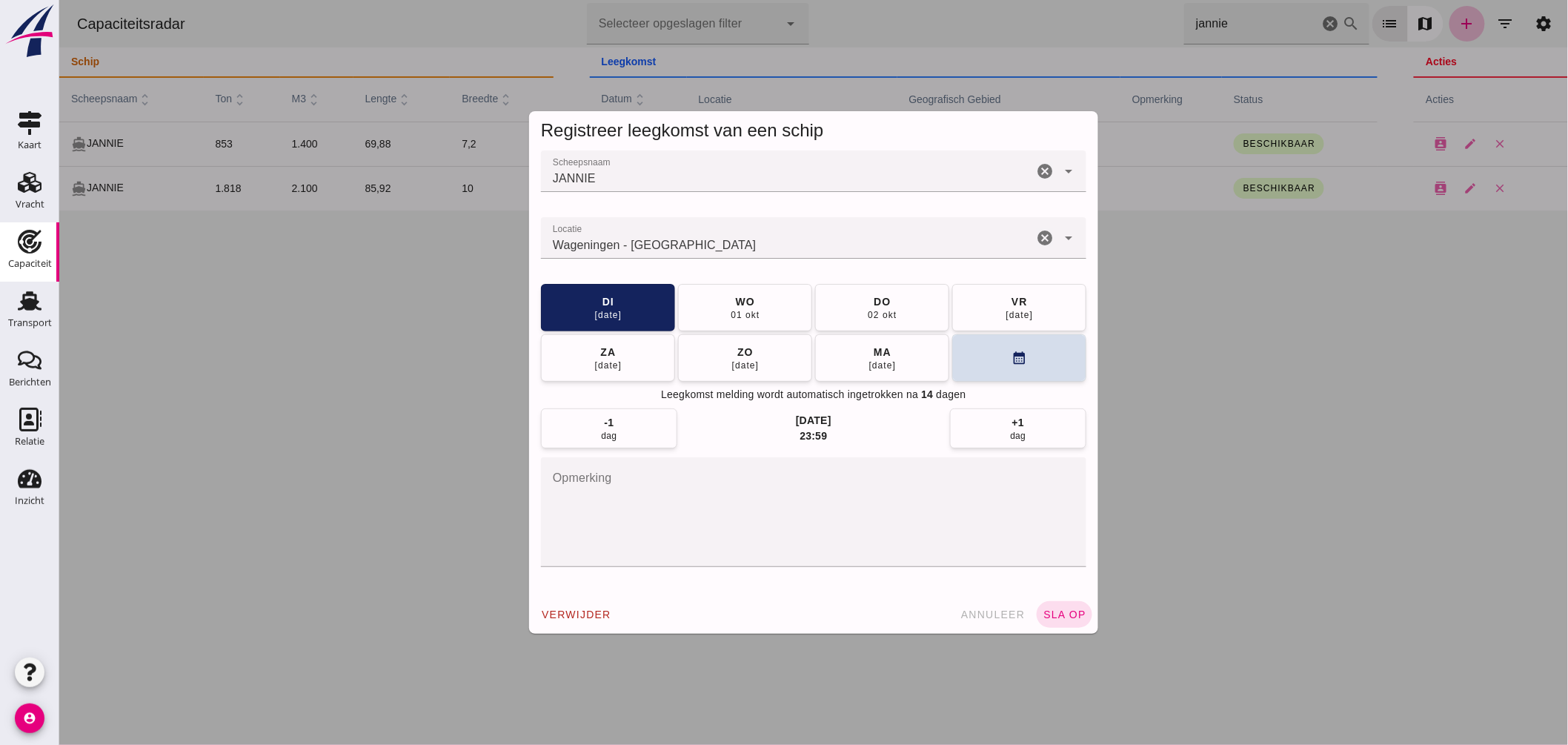
click at [703, 226] on div "Wageningen - Gelderland" at bounding box center [786, 238] width 492 height 41
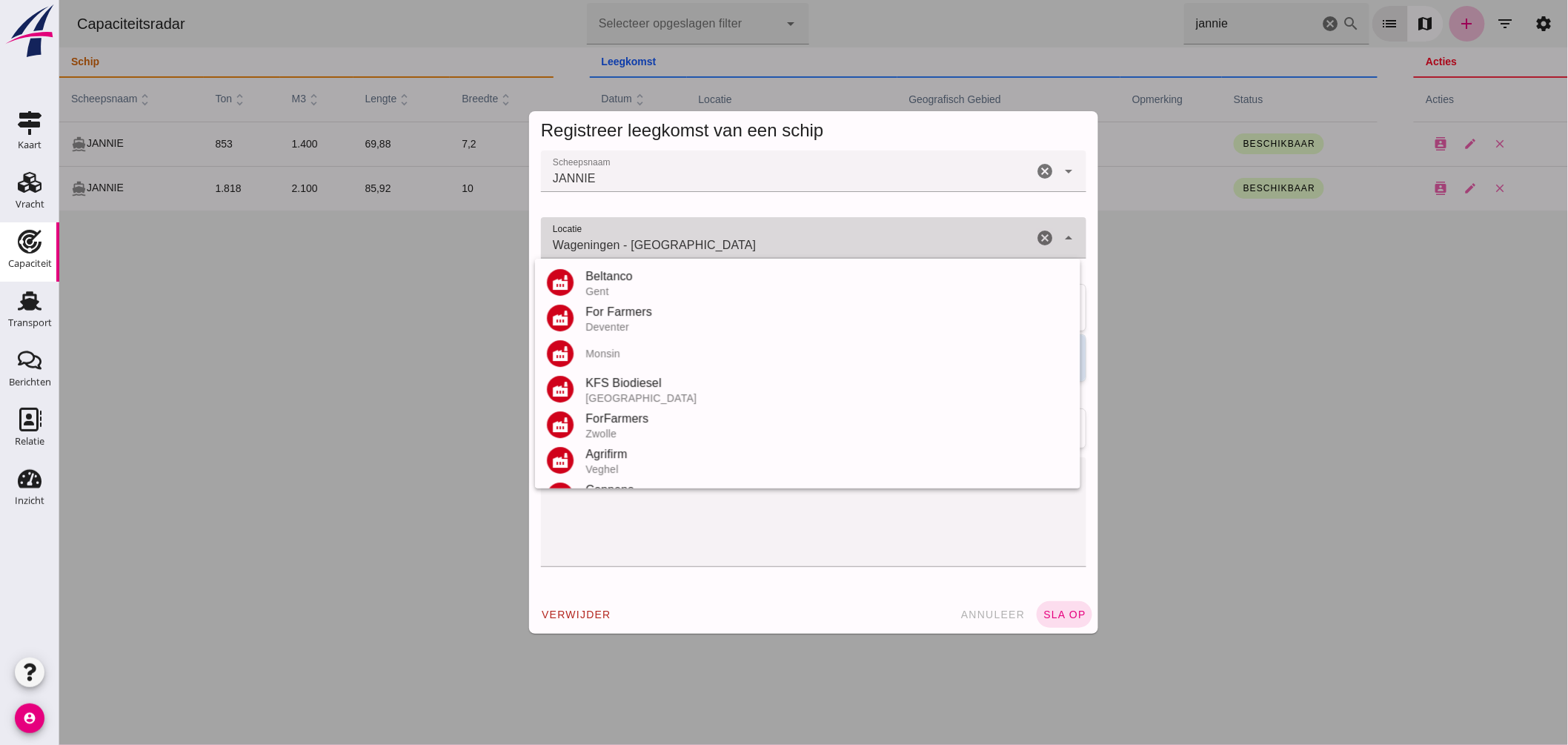
click at [705, 234] on div "Wageningen - Gelderland Wageningen - Gelderland" at bounding box center [786, 238] width 492 height 41
click at [705, 235] on div "Wageningen - Gelderland Wageningen - Gelderland" at bounding box center [786, 238] width 492 height 41
click at [698, 246] on input "Wageningen - Gelderland" at bounding box center [786, 245] width 492 height 17
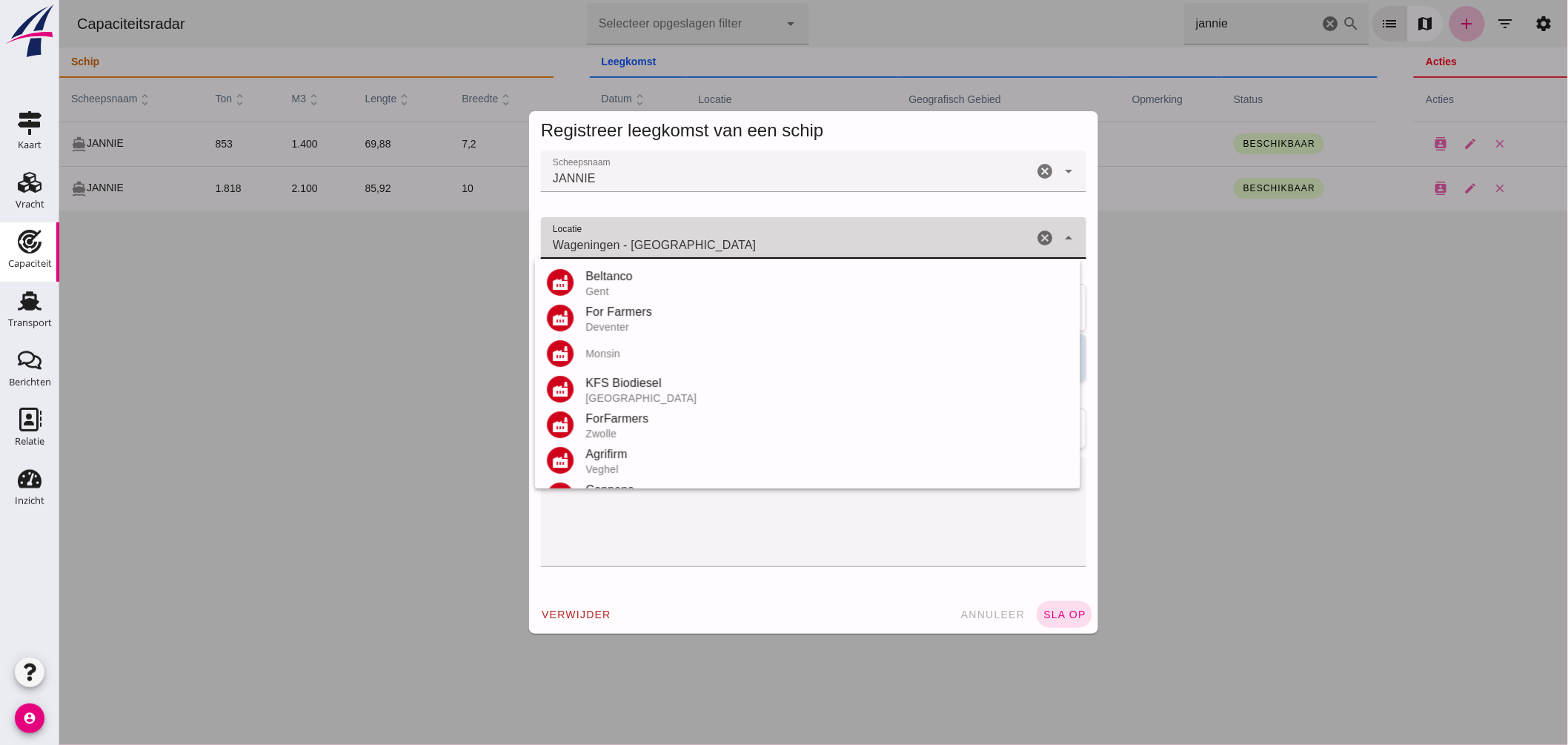
click at [698, 246] on input "Wageningen - Gelderland" at bounding box center [786, 245] width 492 height 17
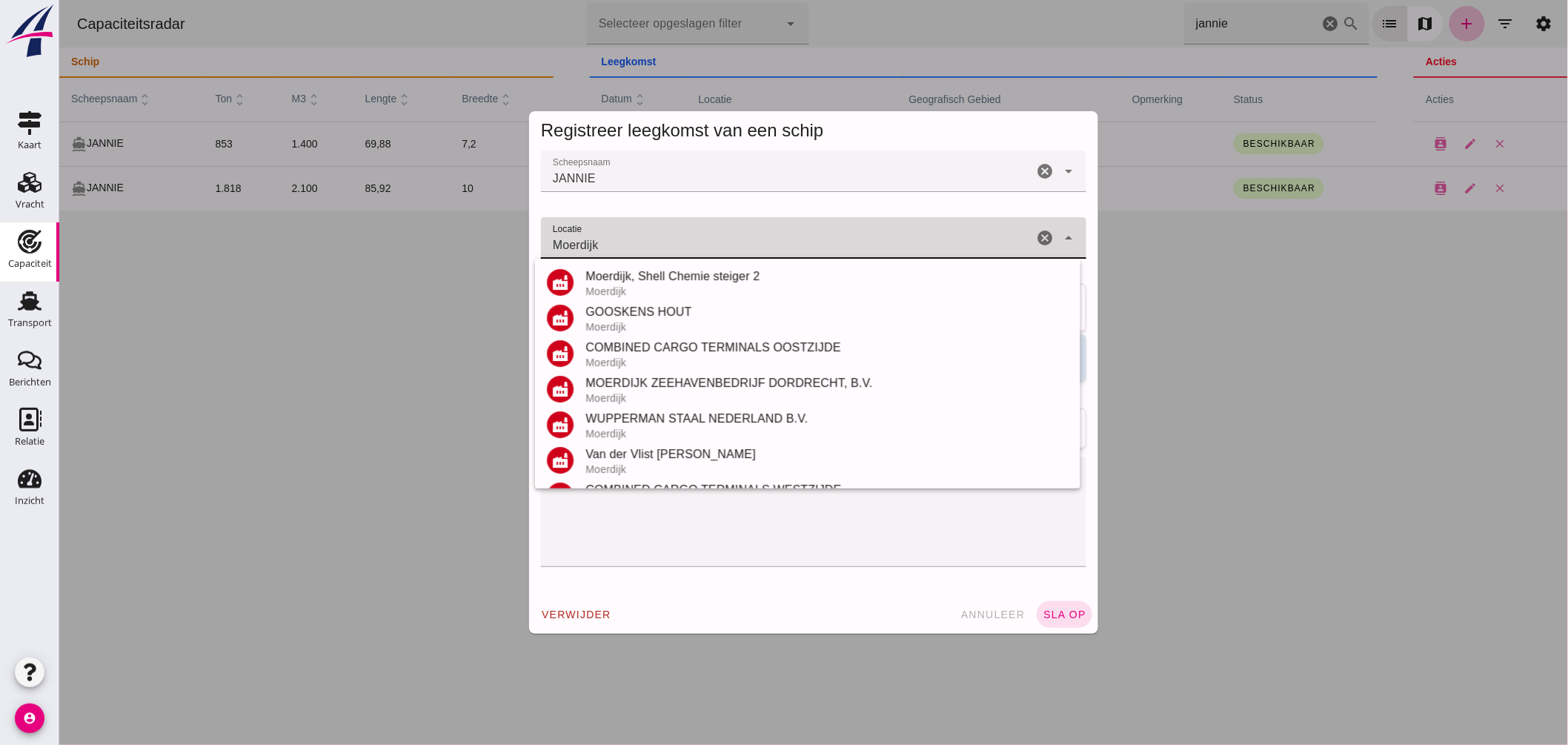
scroll to position [173, 0]
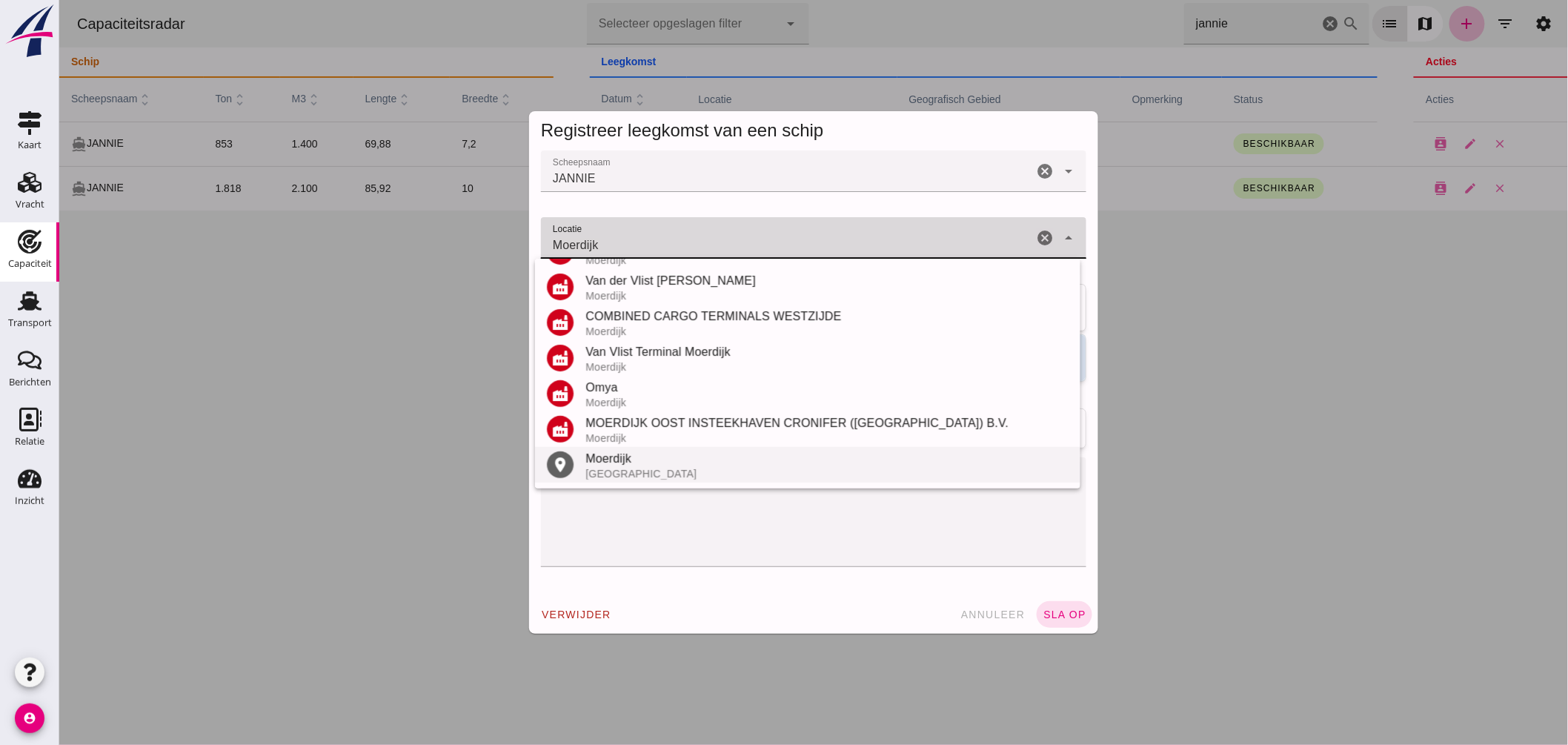
click at [613, 458] on div "Moerdijk" at bounding box center [826, 459] width 483 height 17
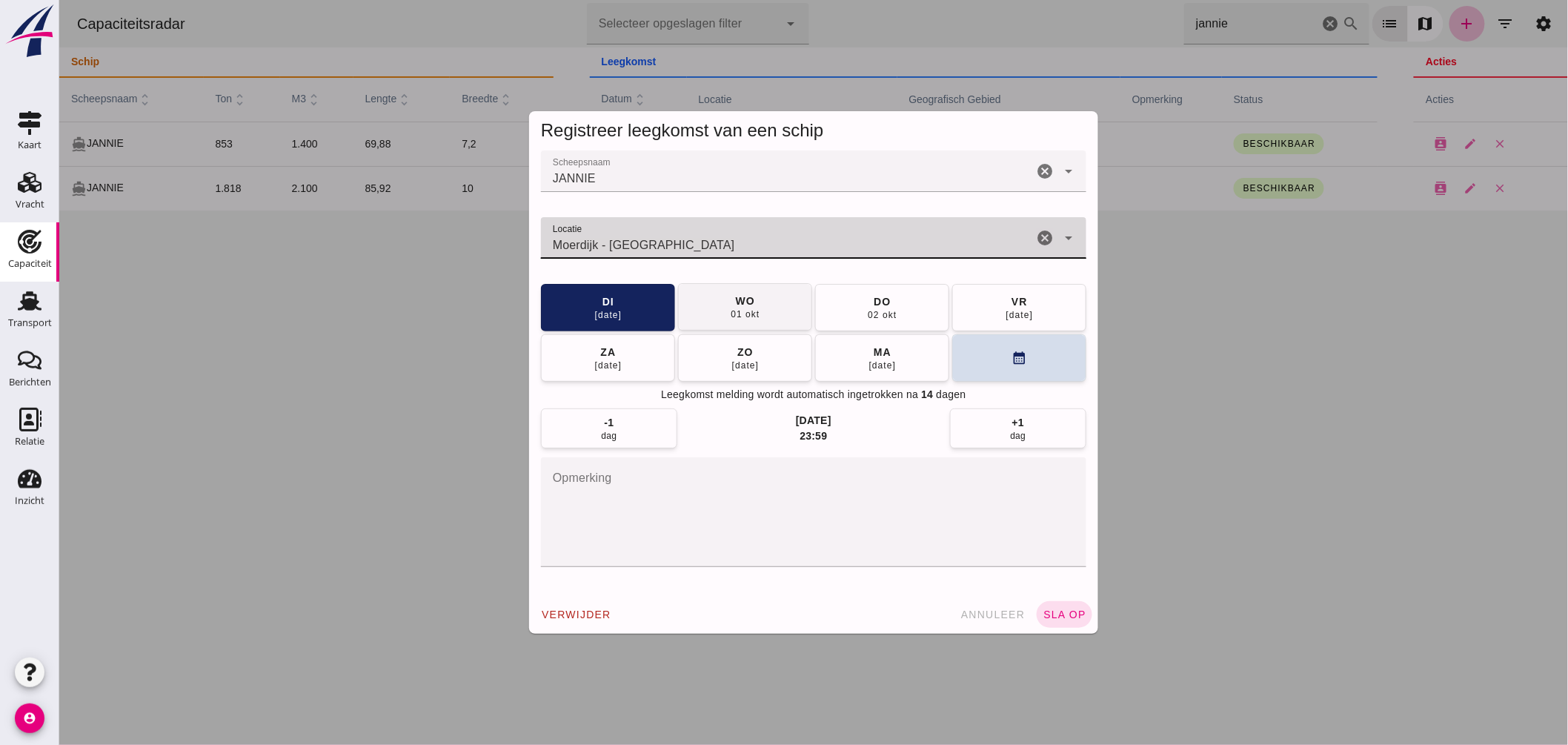
type input "Moerdijk - Noord-Brabant"
click at [767, 306] on button "wo 01 okt" at bounding box center [745, 307] width 134 height 48
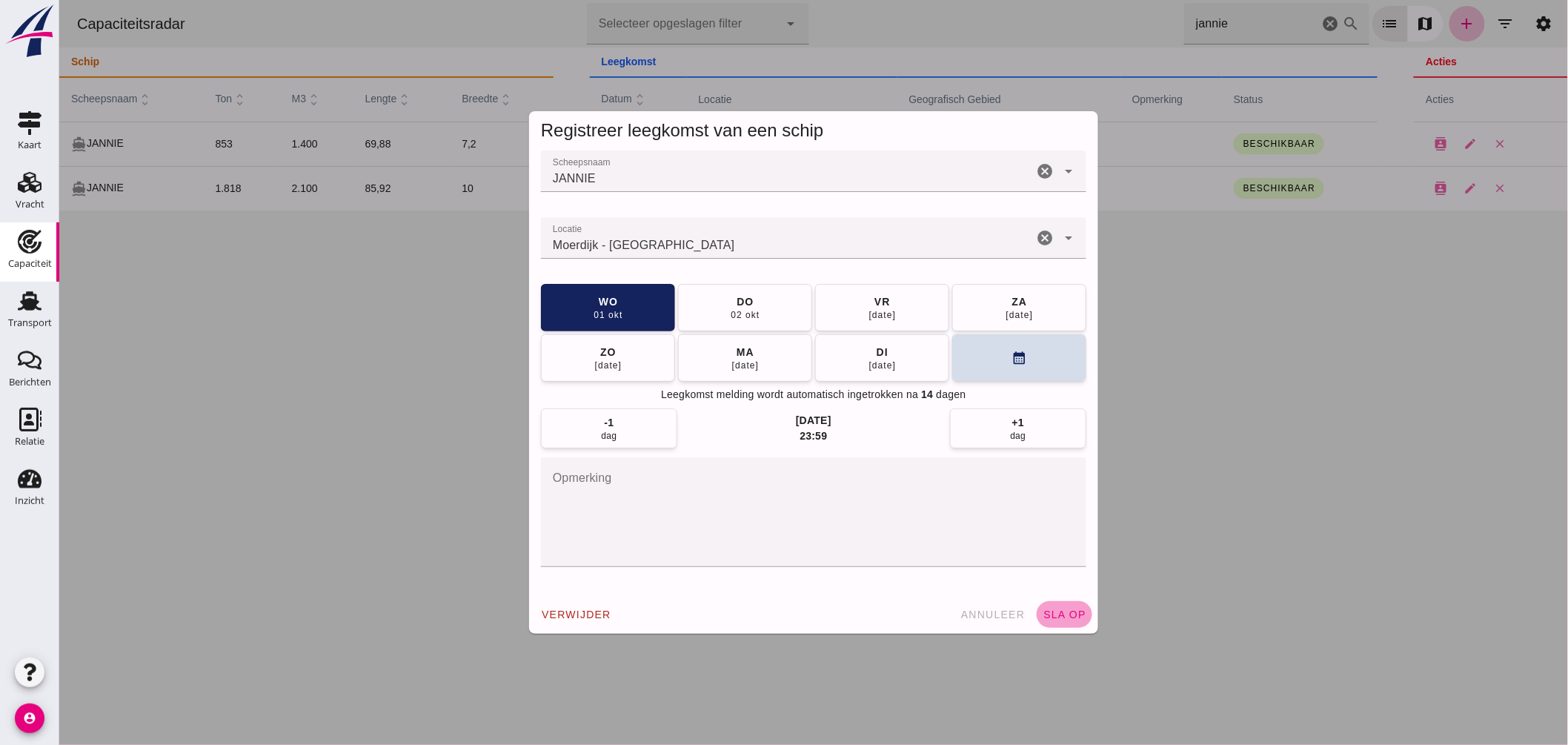
click at [1059, 606] on button "sla op" at bounding box center [1064, 614] width 56 height 27
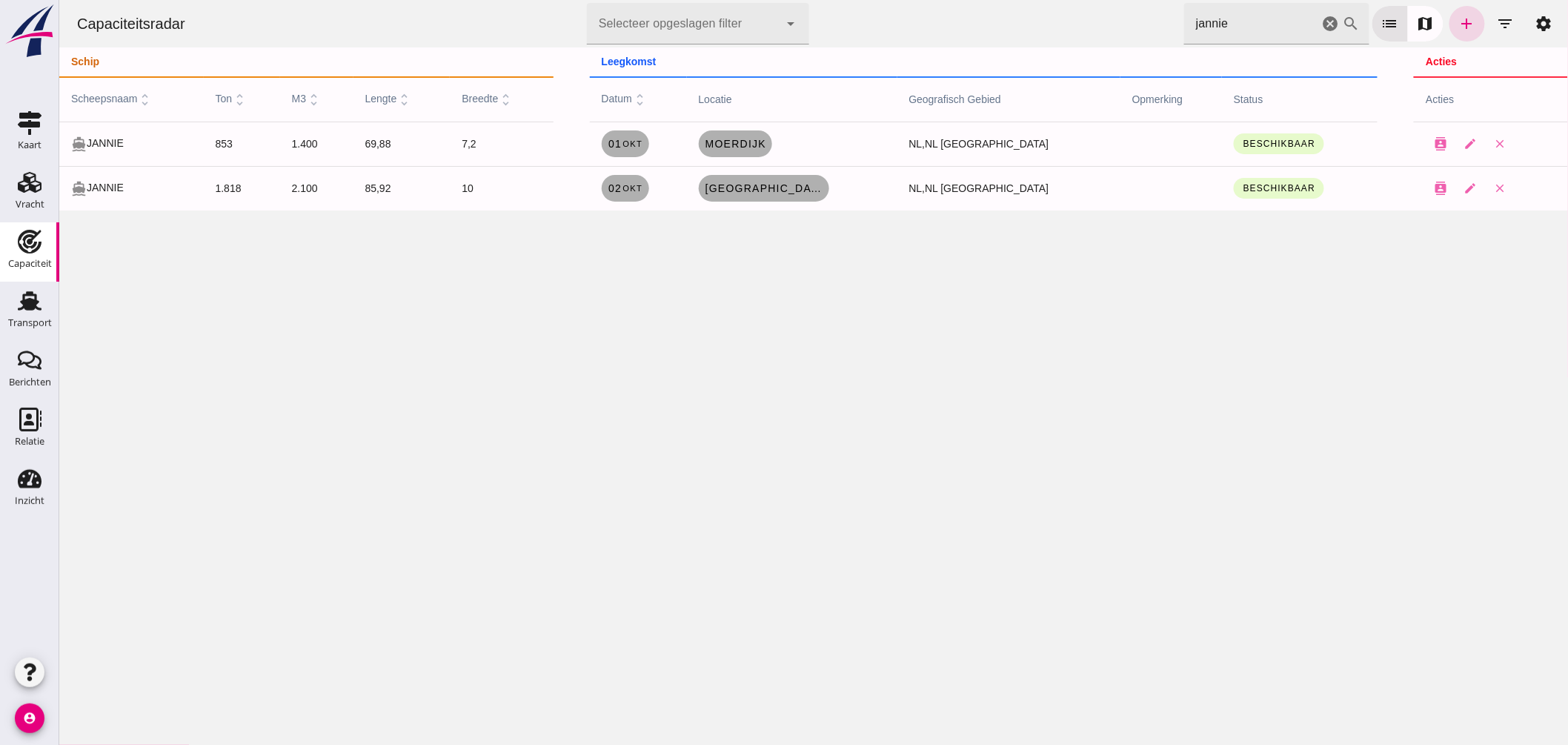
click at [811, 0] on html "Capaciteitsradar Selecteer opgeslagen filter Selecteer opgeslagen filter cancel…" at bounding box center [813, 372] width 1509 height 745
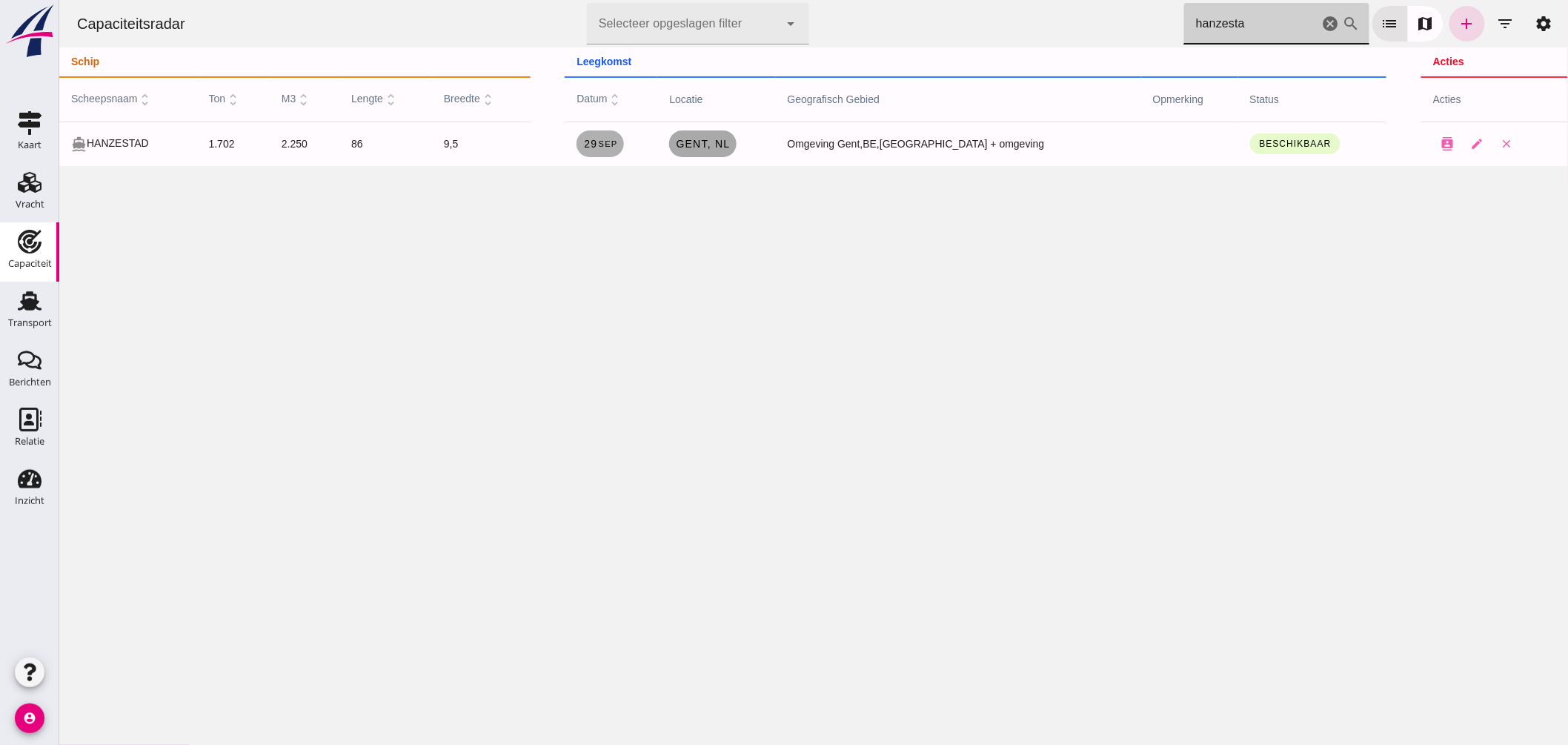
click at [729, 144] on span "Gent , nl" at bounding box center [701, 143] width 55 height 12
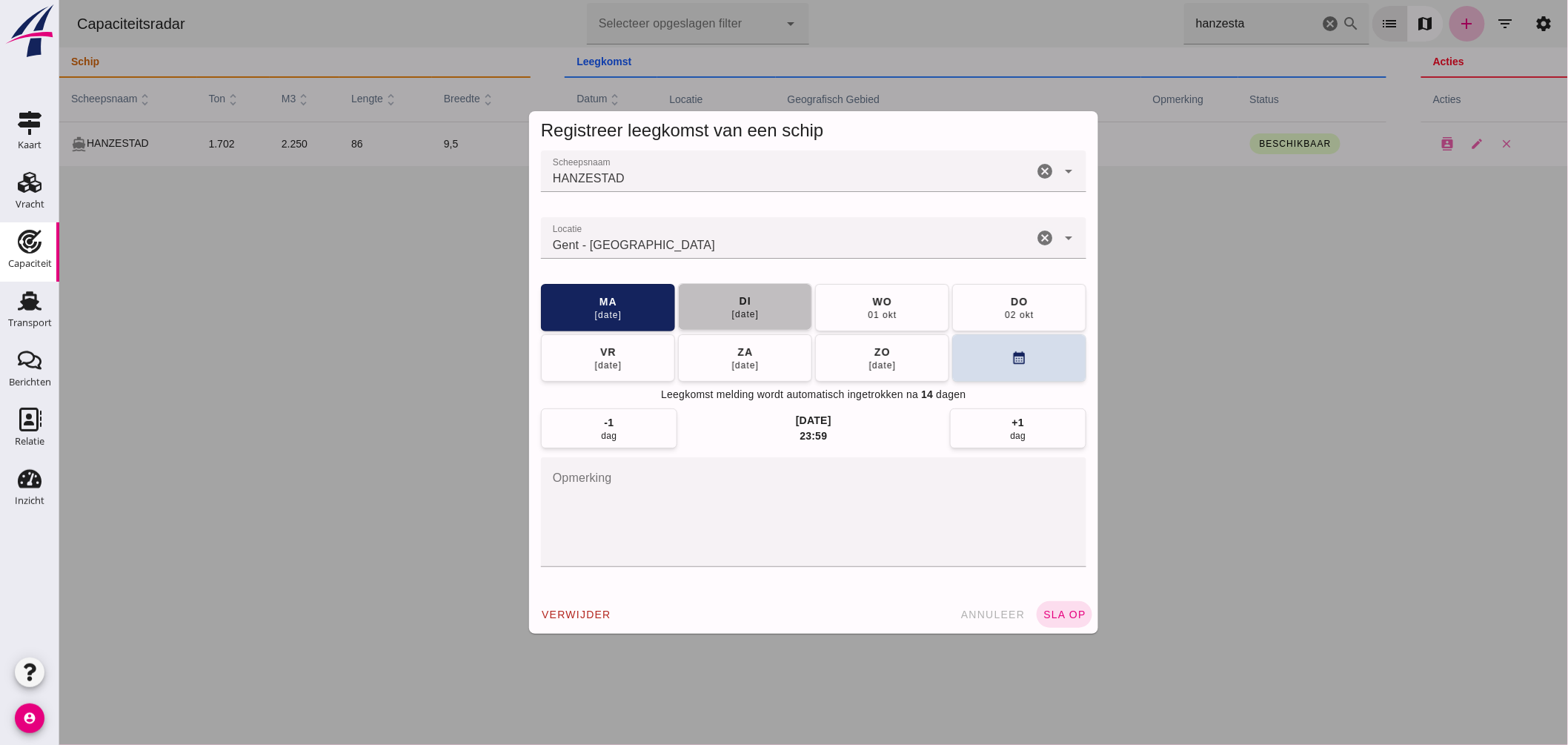
click at [738, 302] on div "di" at bounding box center [745, 301] width 13 height 15
click at [1064, 612] on span "sla op" at bounding box center [1064, 615] width 44 height 12
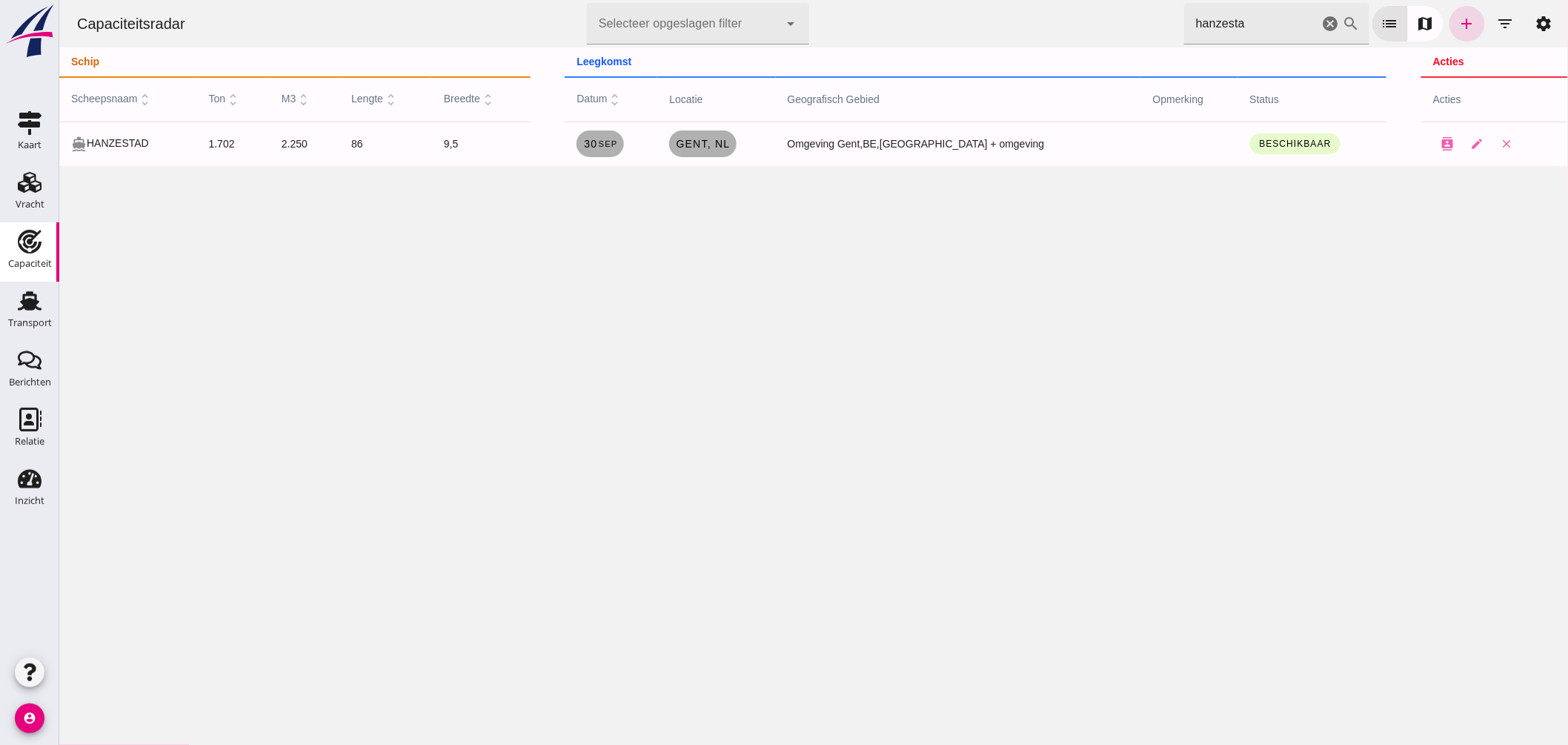
drag, startPoint x: 1249, startPoint y: 26, endPoint x: 770, endPoint y: 2, distance: 479.6
click at [770, 2] on div "Capaciteitsradar Selecteer opgeslagen filter Selecteer opgeslagen filter cancel…" at bounding box center [812, 24] width 1497 height 48
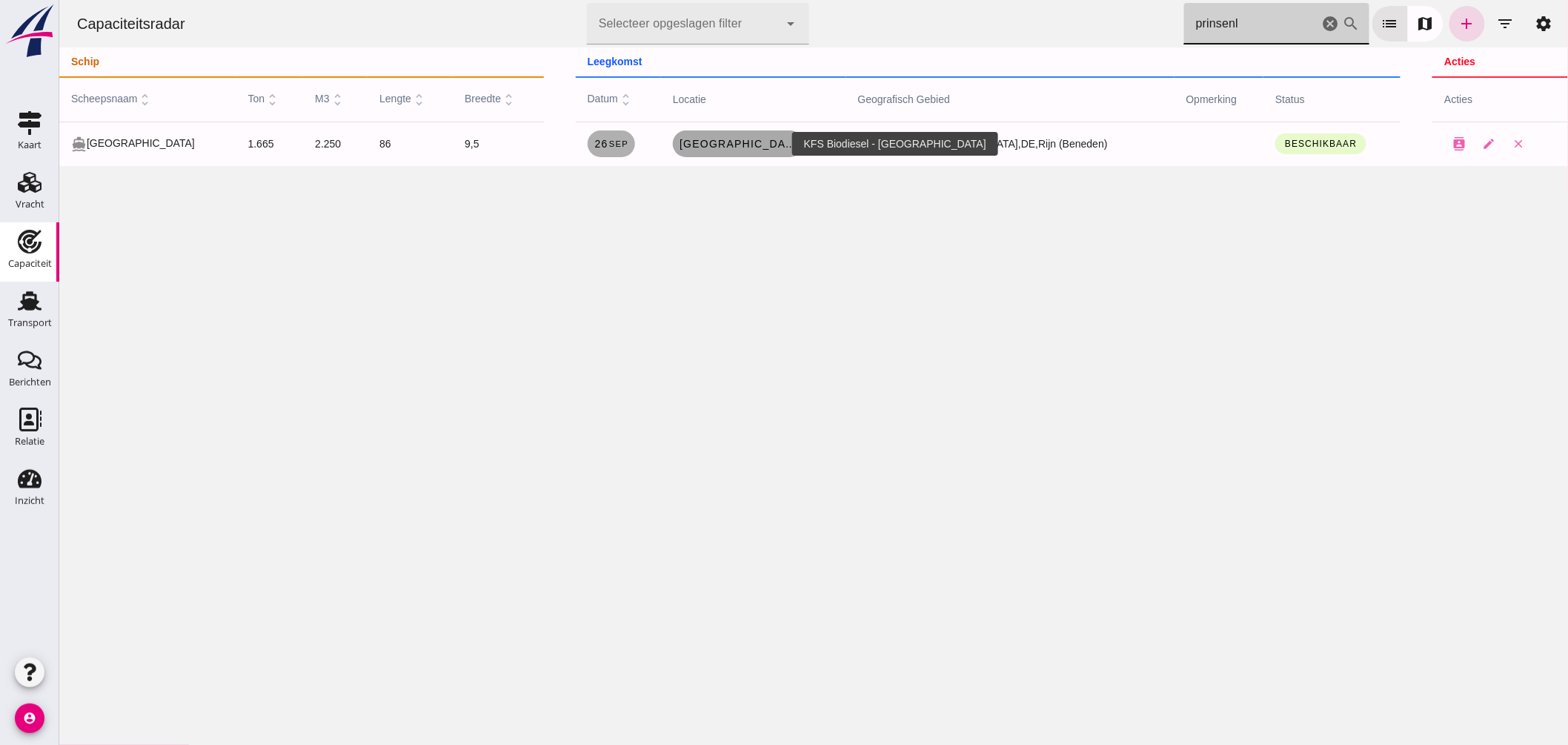
type input "prinsenl"
click at [759, 147] on span "Lulsdorf" at bounding box center [737, 143] width 118 height 12
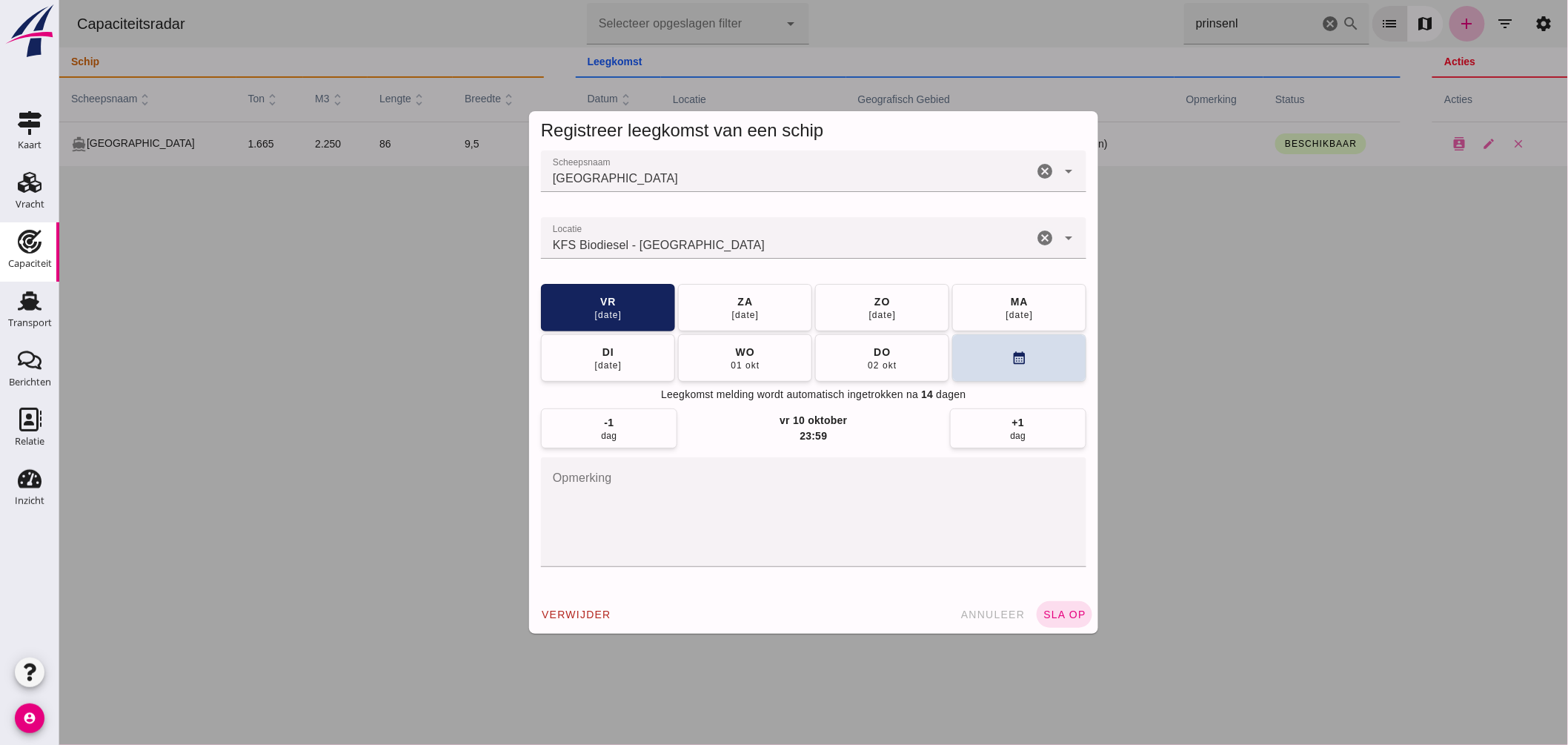
click at [723, 247] on input "Locatie" at bounding box center [786, 245] width 492 height 17
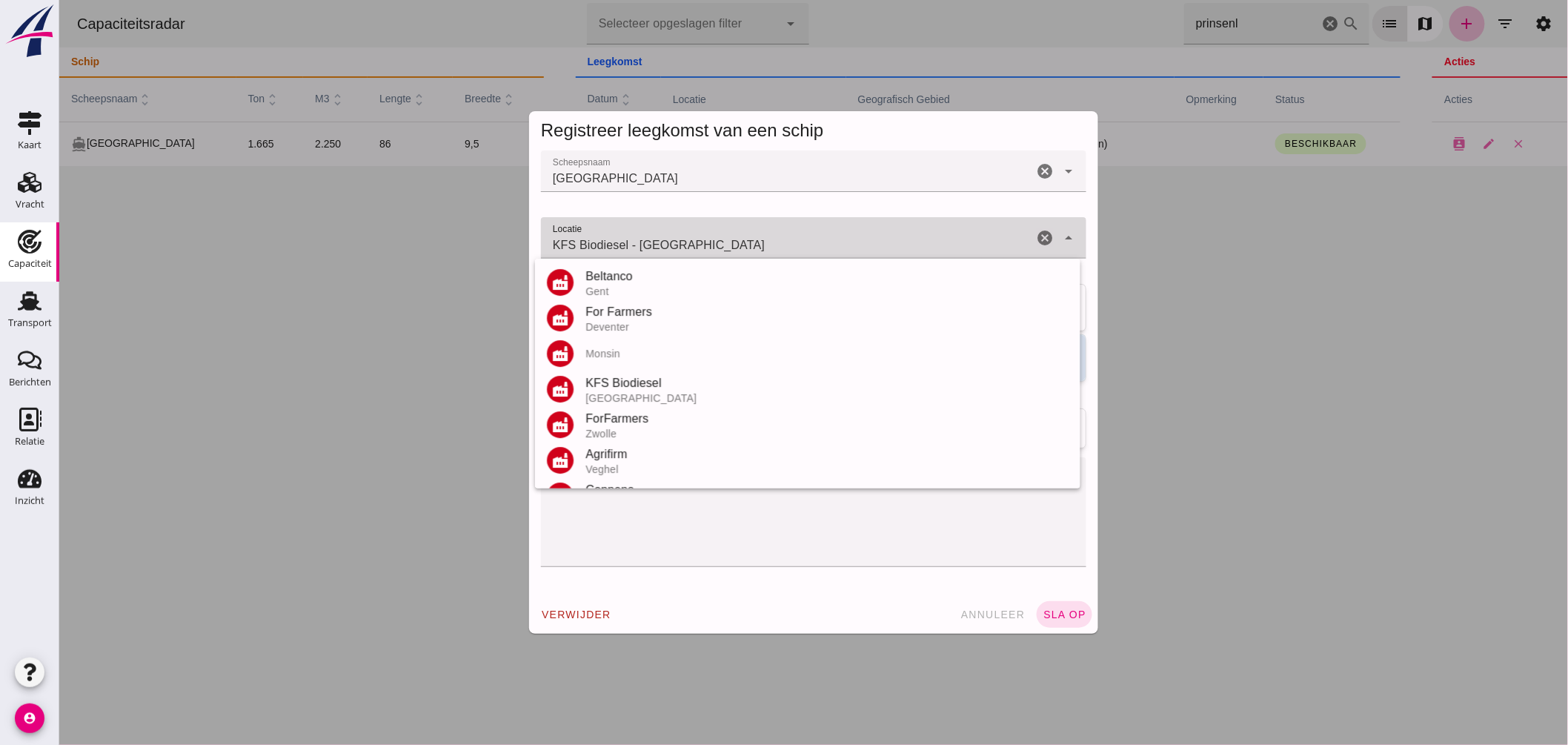
click at [723, 247] on input "KFS Biodiesel - Lulsdorf" at bounding box center [786, 245] width 492 height 17
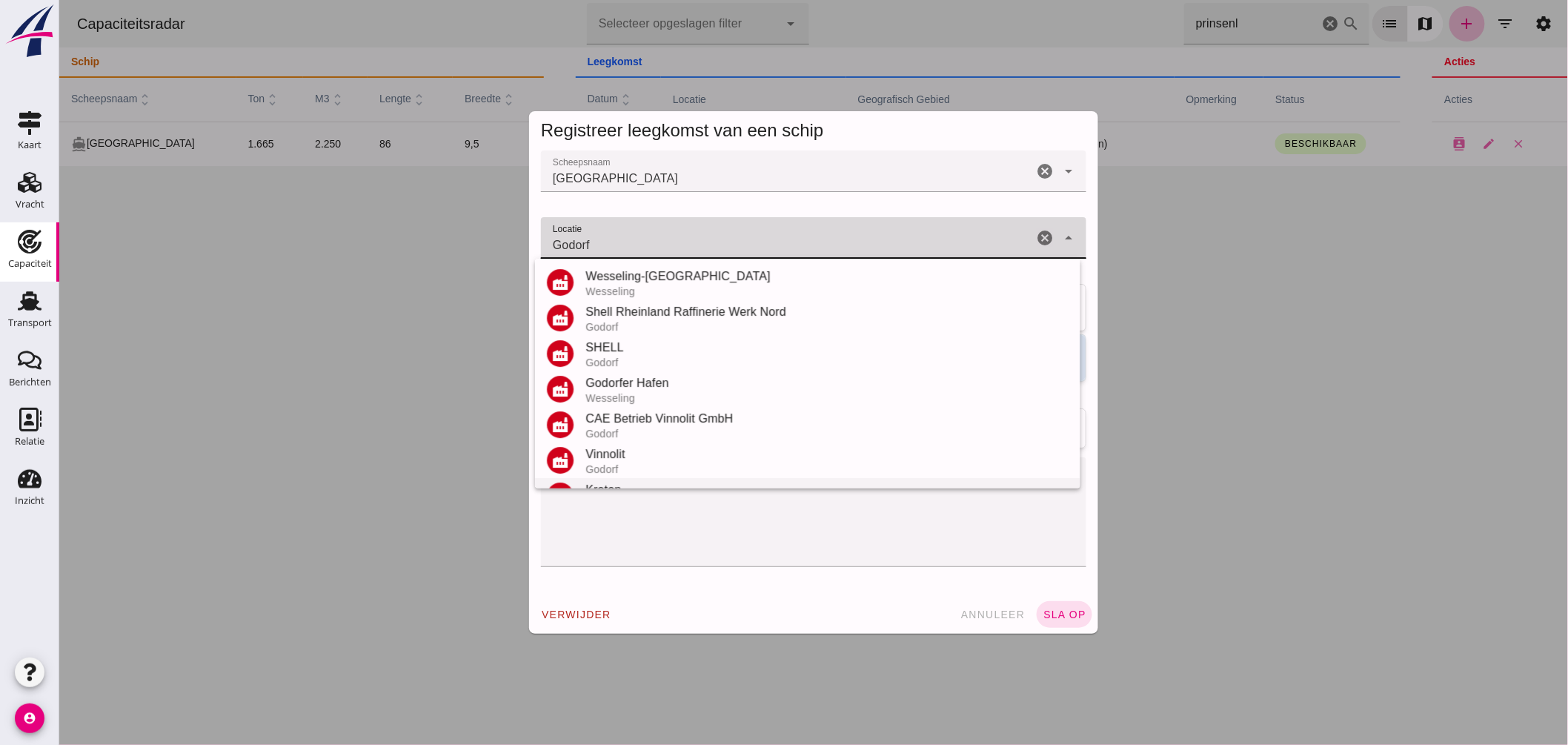
scroll to position [138, 0]
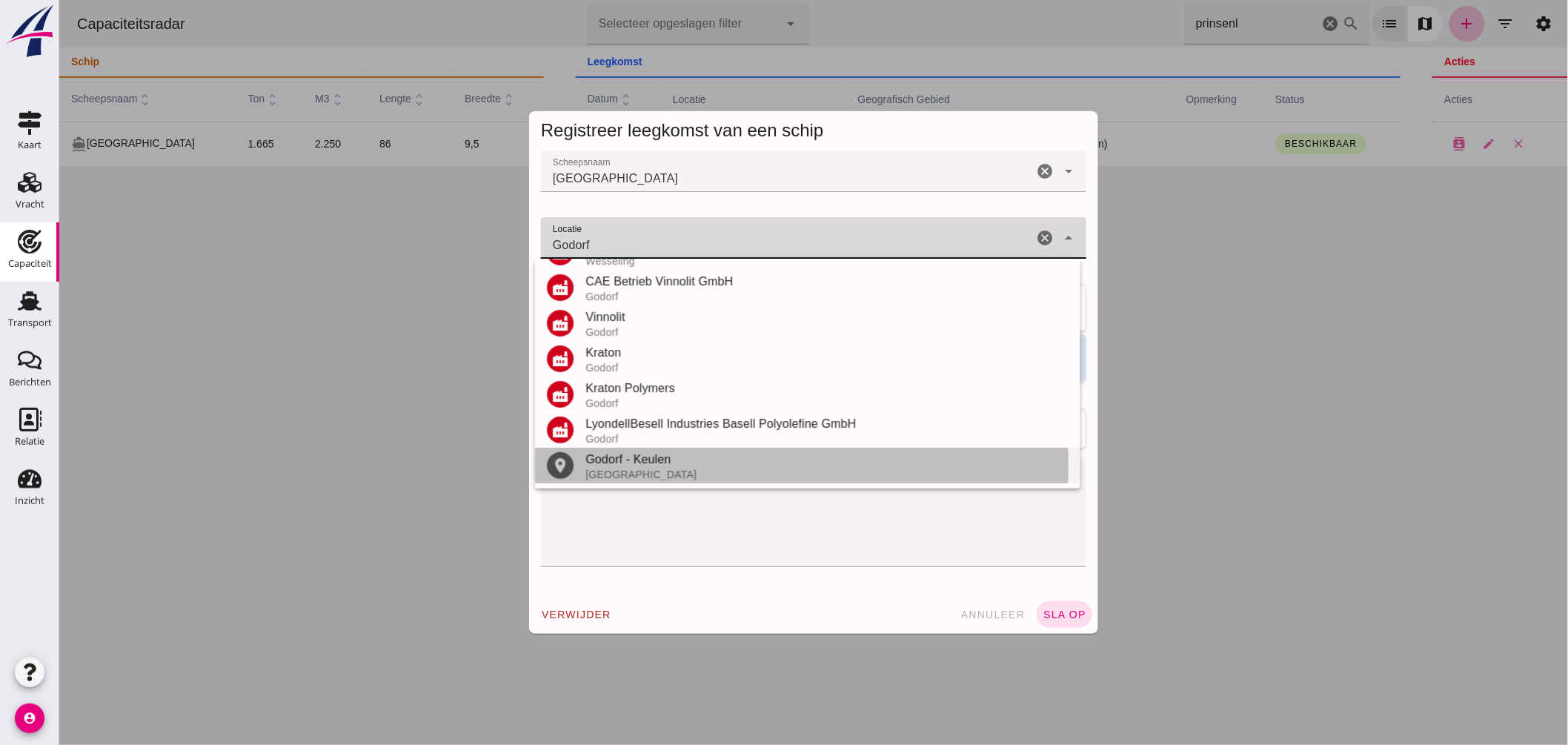
click at [630, 461] on div "Godorf - Keulen" at bounding box center [826, 459] width 483 height 17
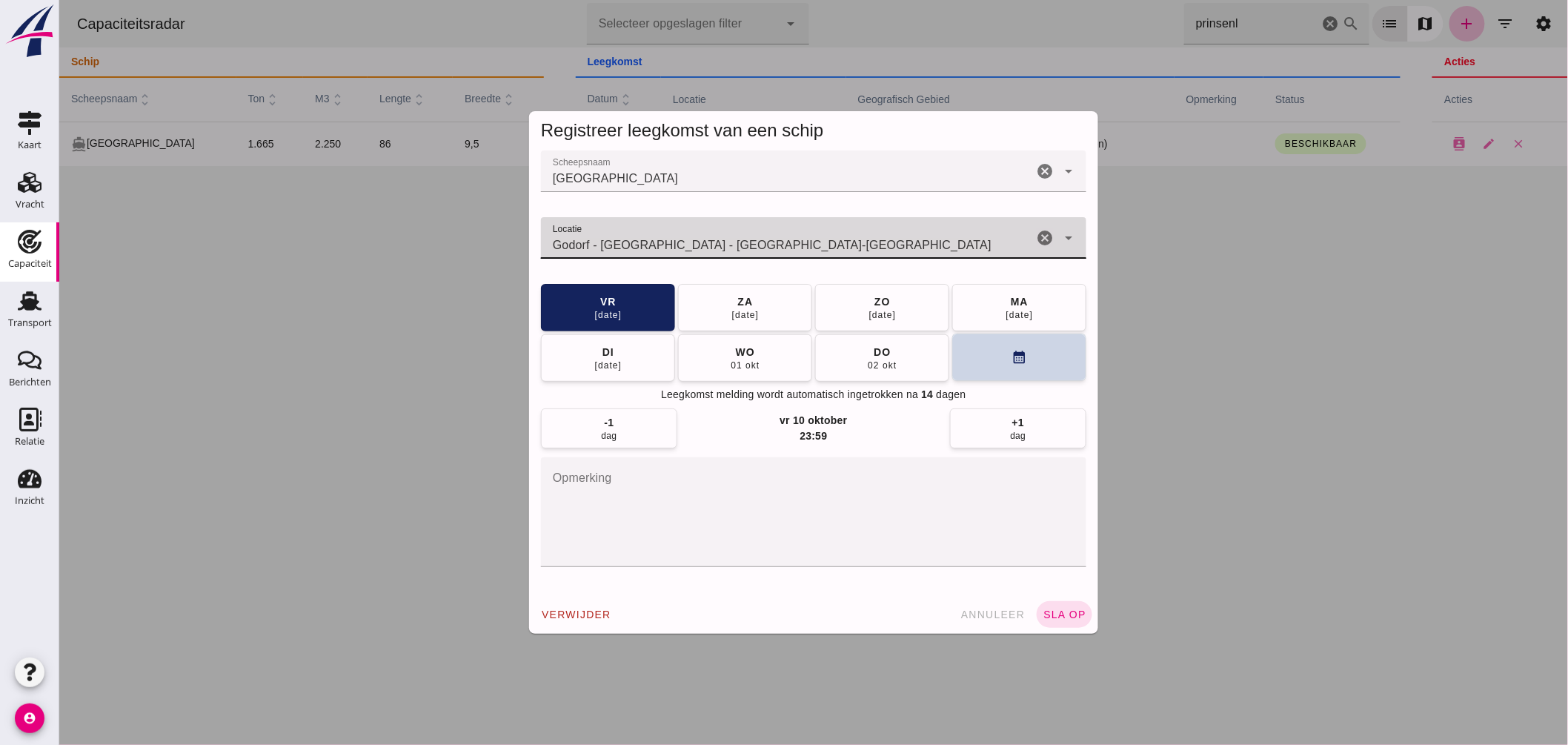
type input "Godorf - Keulen - Noordrijn-Westfalen"
click at [979, 352] on button "calendar_month" at bounding box center [1019, 358] width 134 height 48
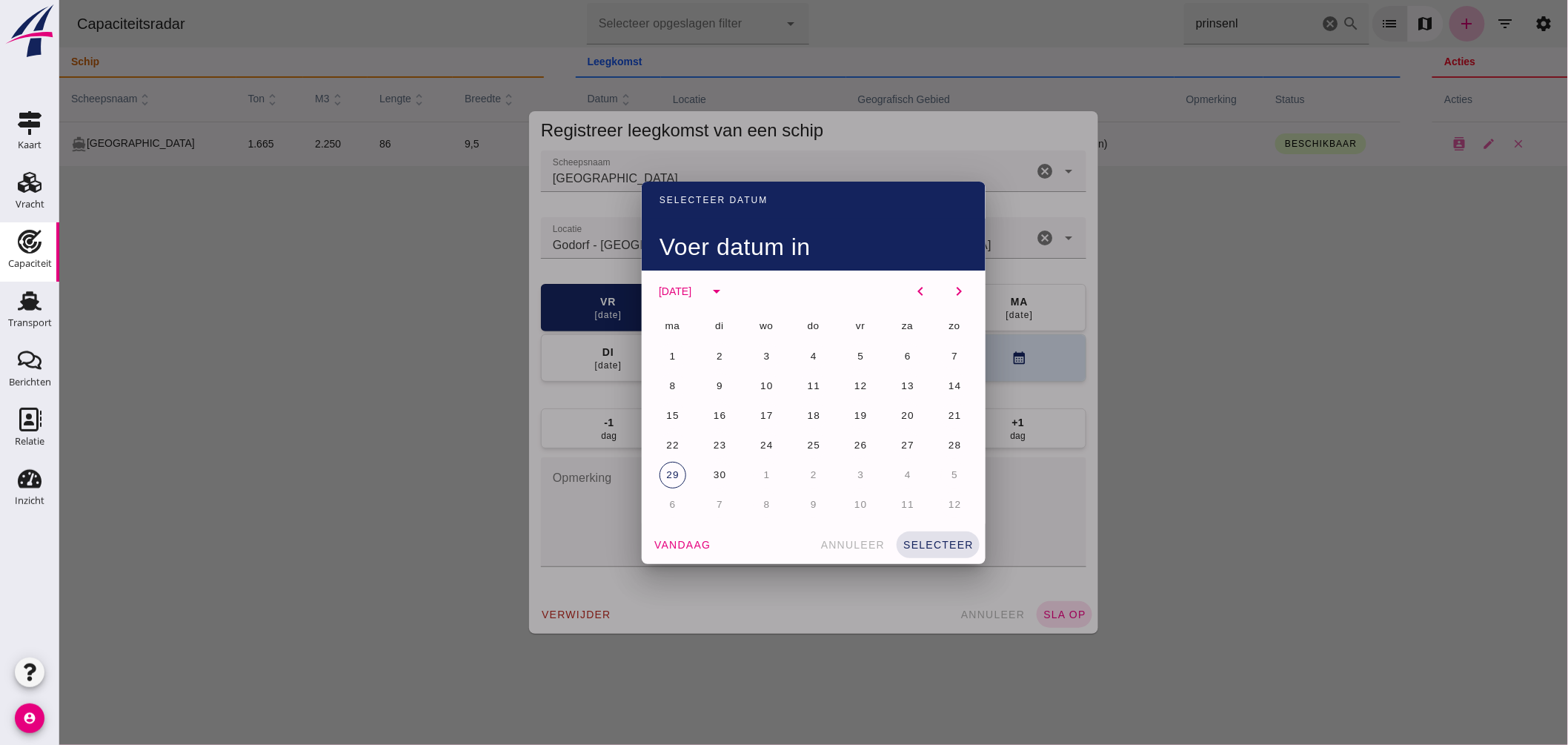
click at [670, 501] on button "6" at bounding box center [672, 505] width 27 height 27
click at [929, 535] on button "selecteer" at bounding box center [937, 545] width 83 height 27
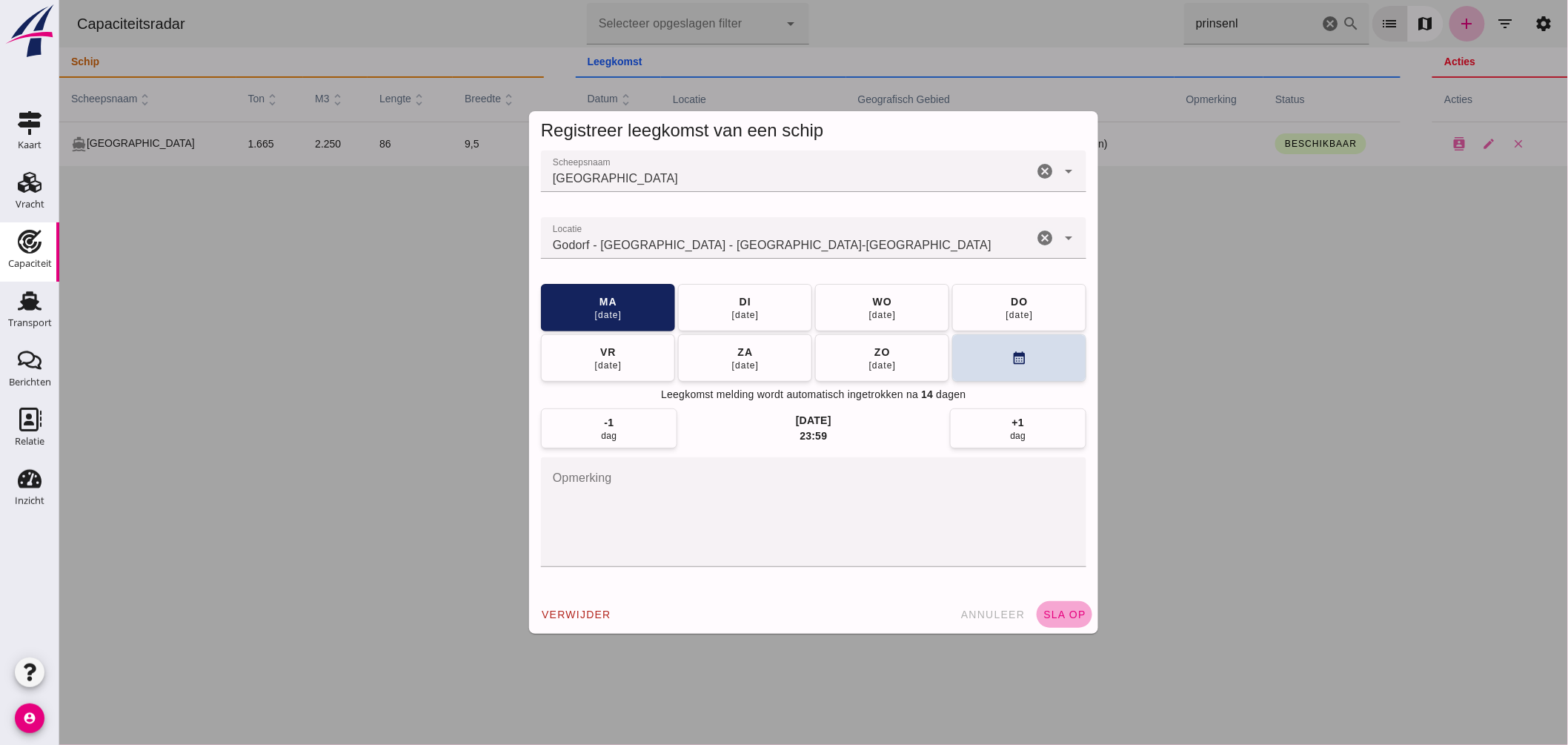
click at [1057, 603] on button "sla op" at bounding box center [1064, 614] width 56 height 27
click at [314, 285] on div at bounding box center [813, 372] width 1509 height 745
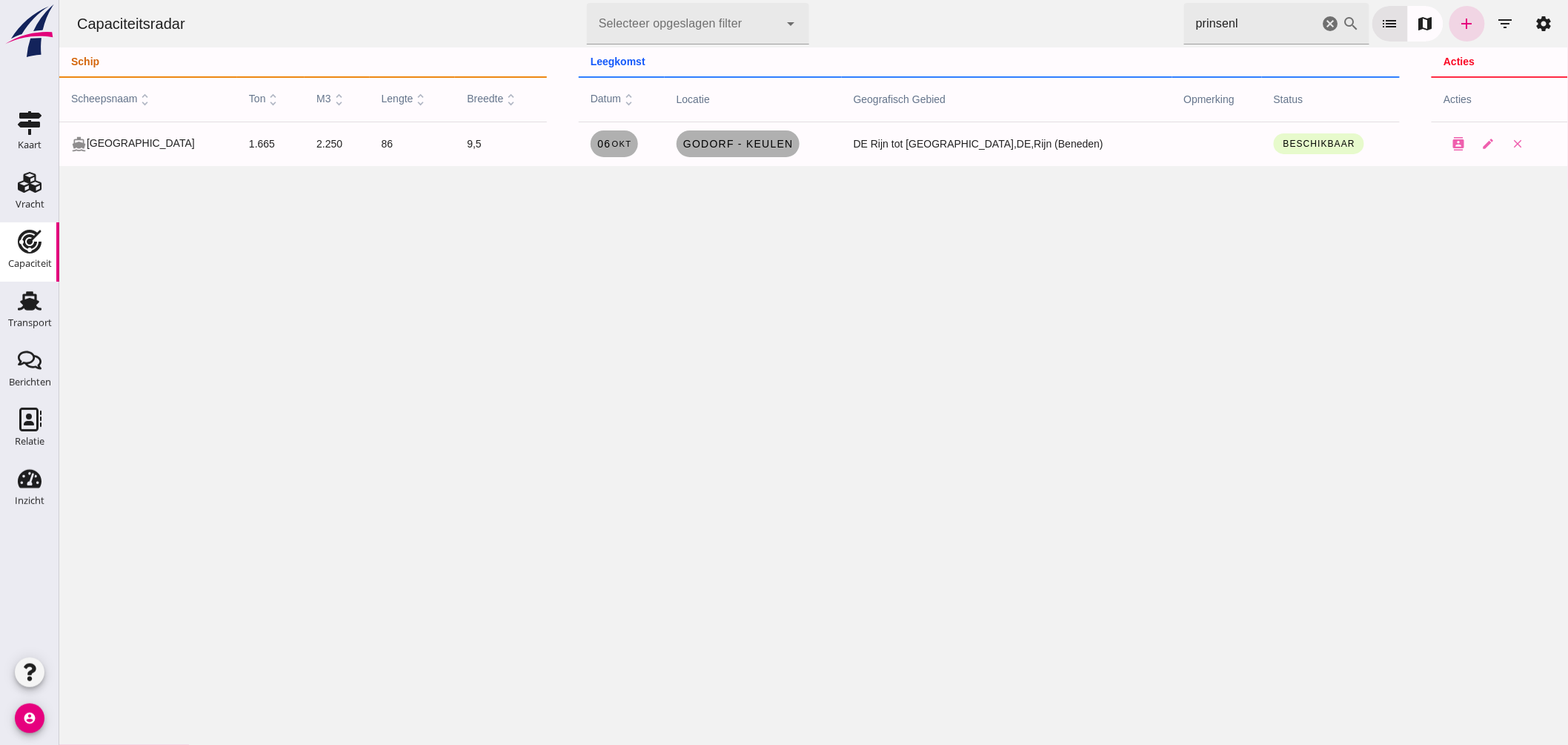
drag, startPoint x: 1235, startPoint y: 27, endPoint x: 668, endPoint y: -3, distance: 567.8
click at [668, 0] on html "Capaciteitsradar Selecteer opgeslagen filter Selecteer opgeslagen filter cancel…" at bounding box center [813, 372] width 1509 height 745
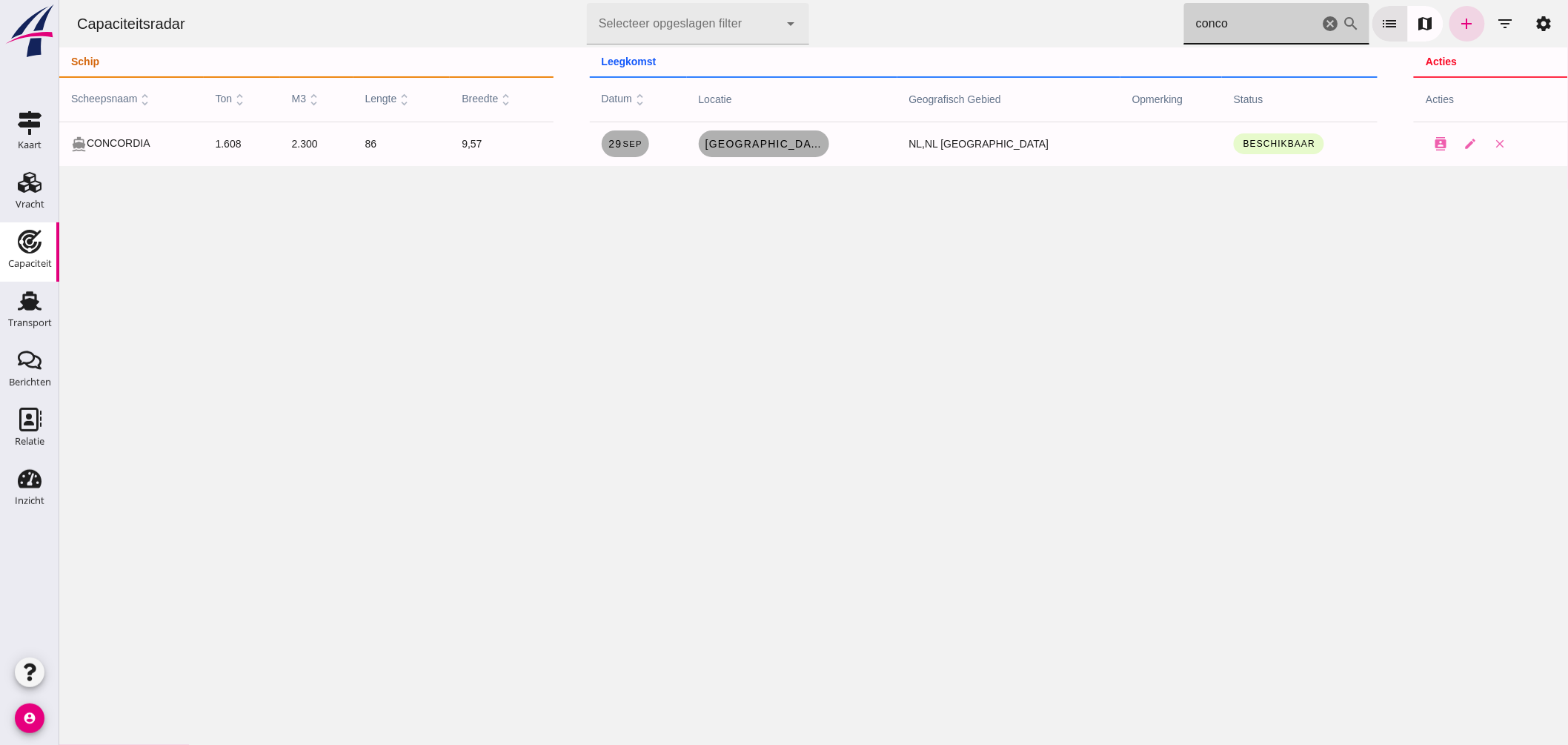
type input "conco"
click at [800, 133] on link "Rotterdam , nl" at bounding box center [763, 143] width 130 height 27
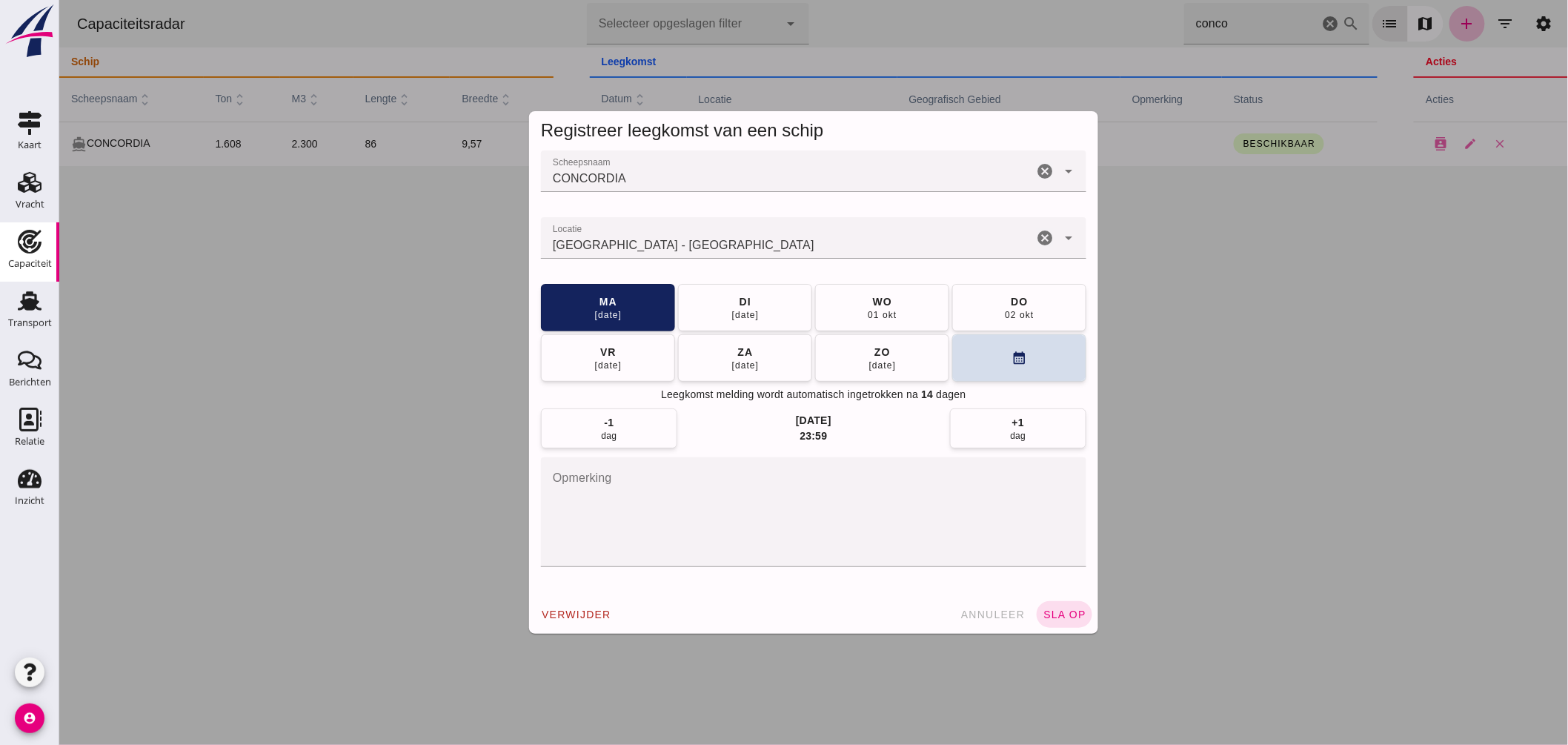
click at [763, 246] on input "Locatie" at bounding box center [786, 245] width 492 height 17
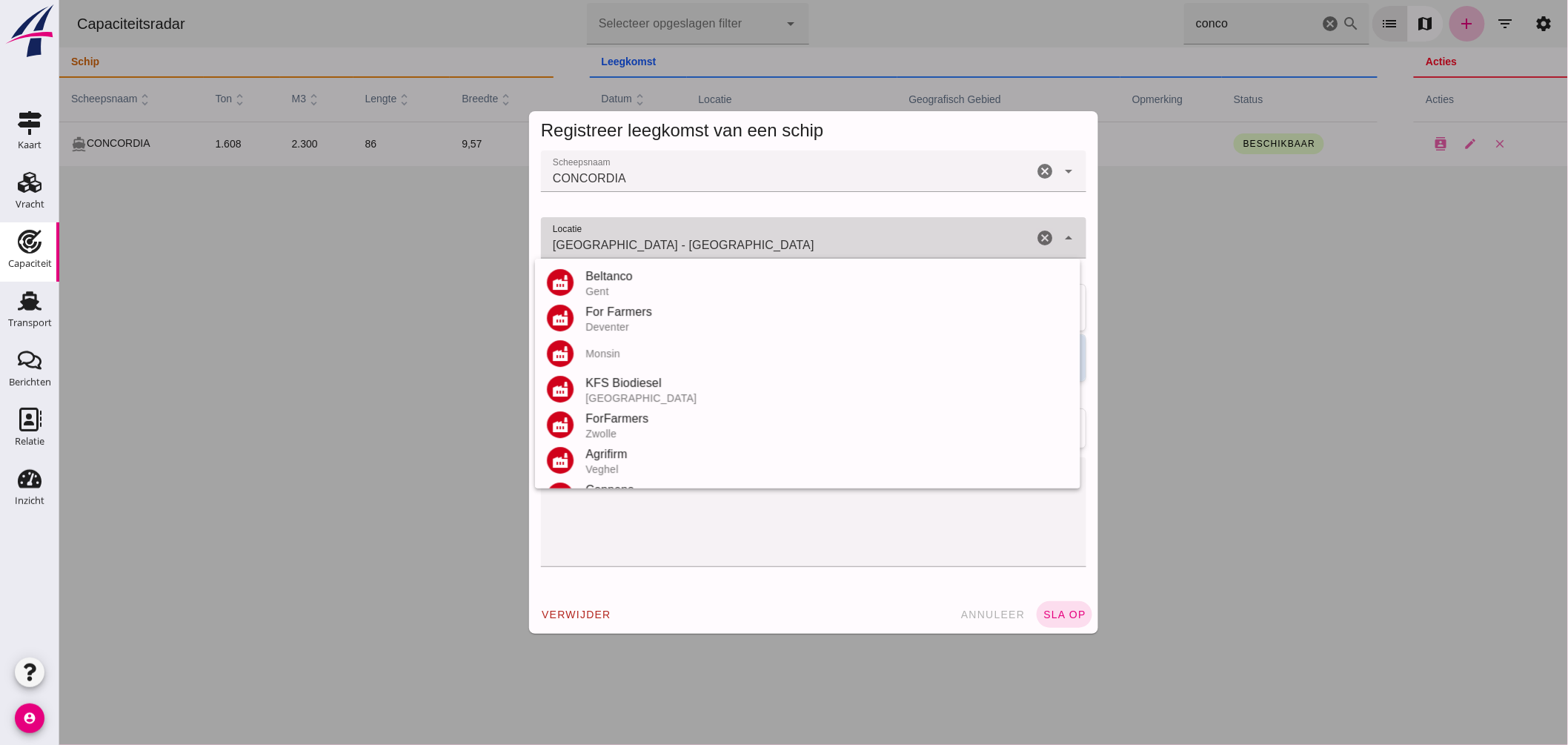
click at [763, 246] on input "Rotterdam - Zuid-Holland" at bounding box center [786, 245] width 492 height 17
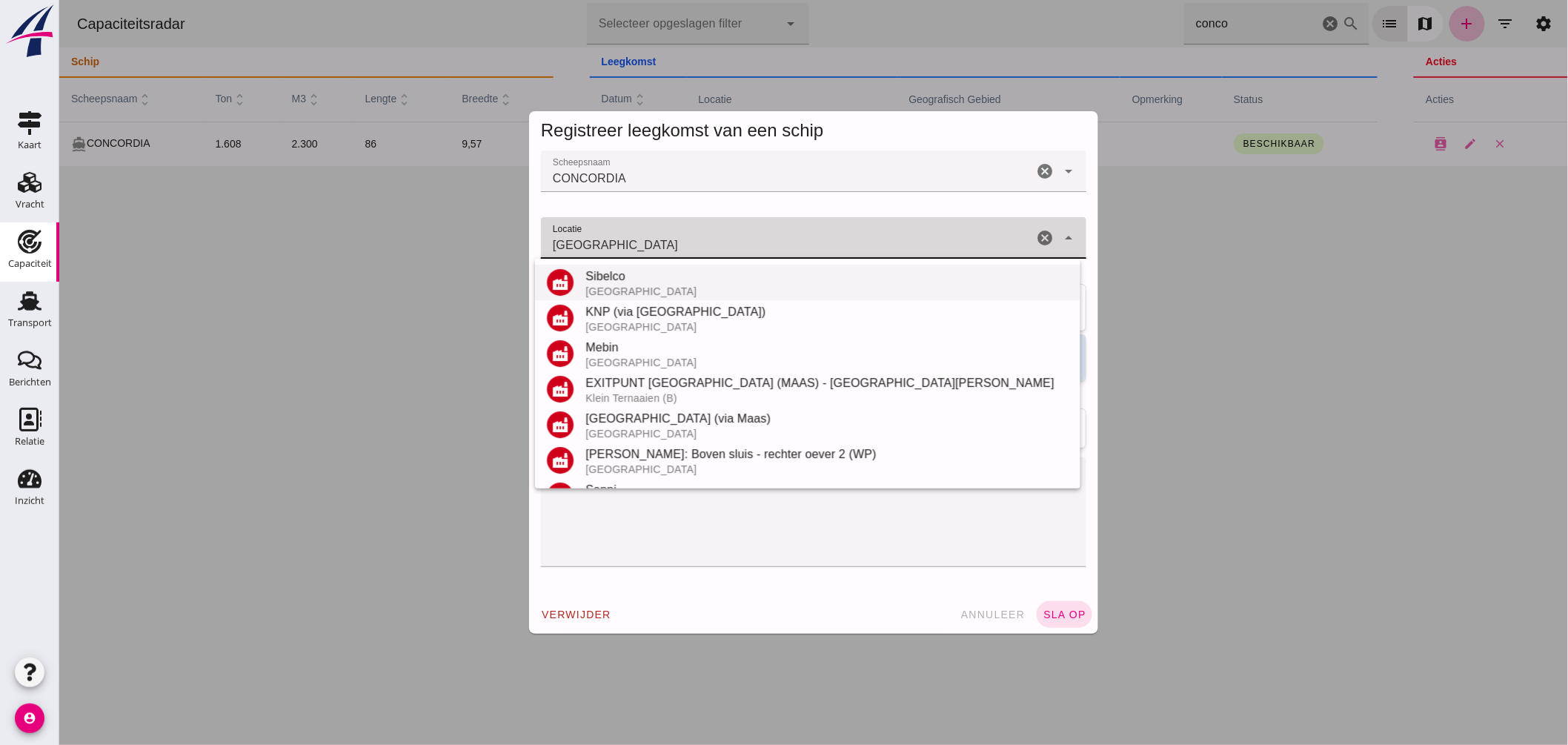
scroll to position [209, 0]
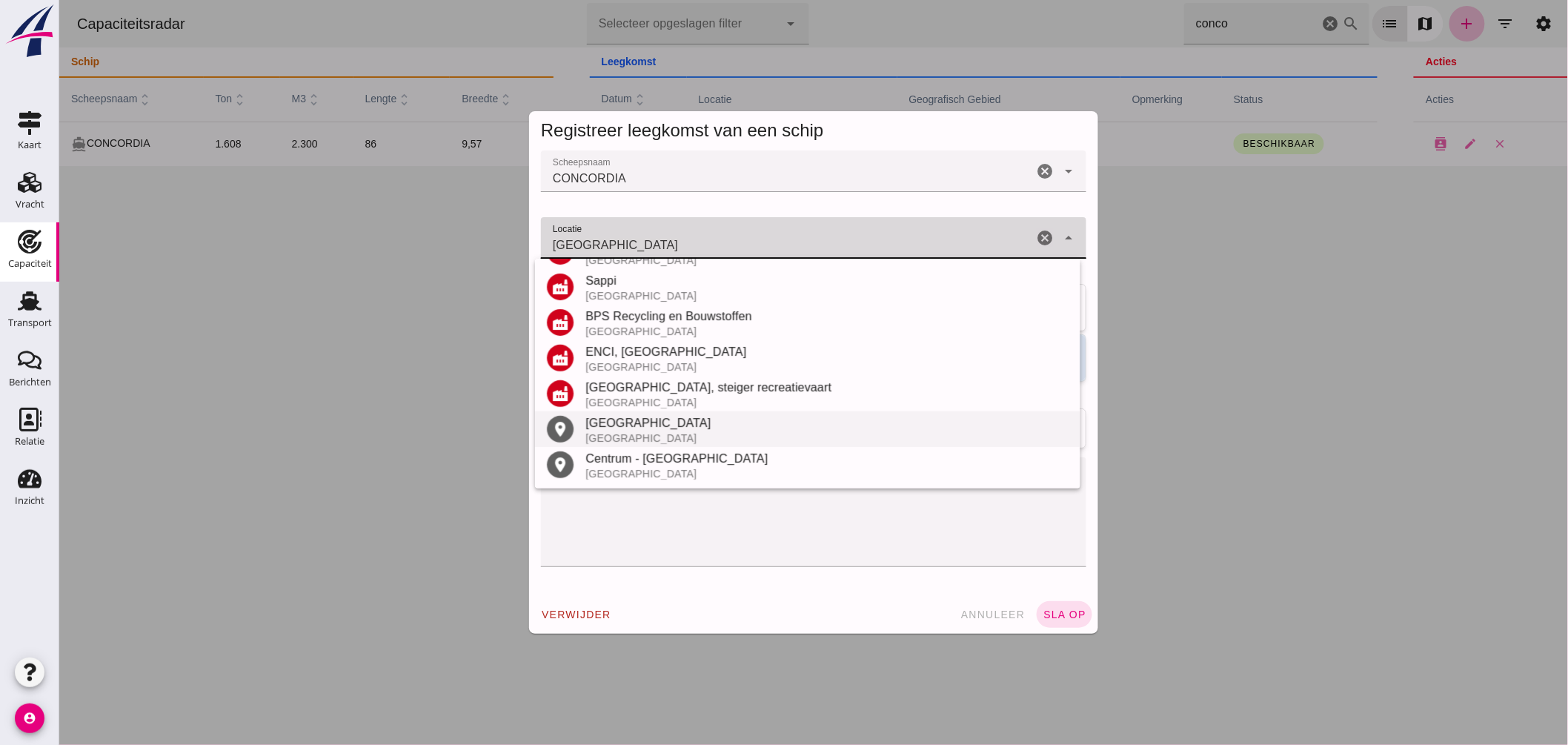
click at [654, 433] on div "Nederland" at bounding box center [826, 438] width 483 height 12
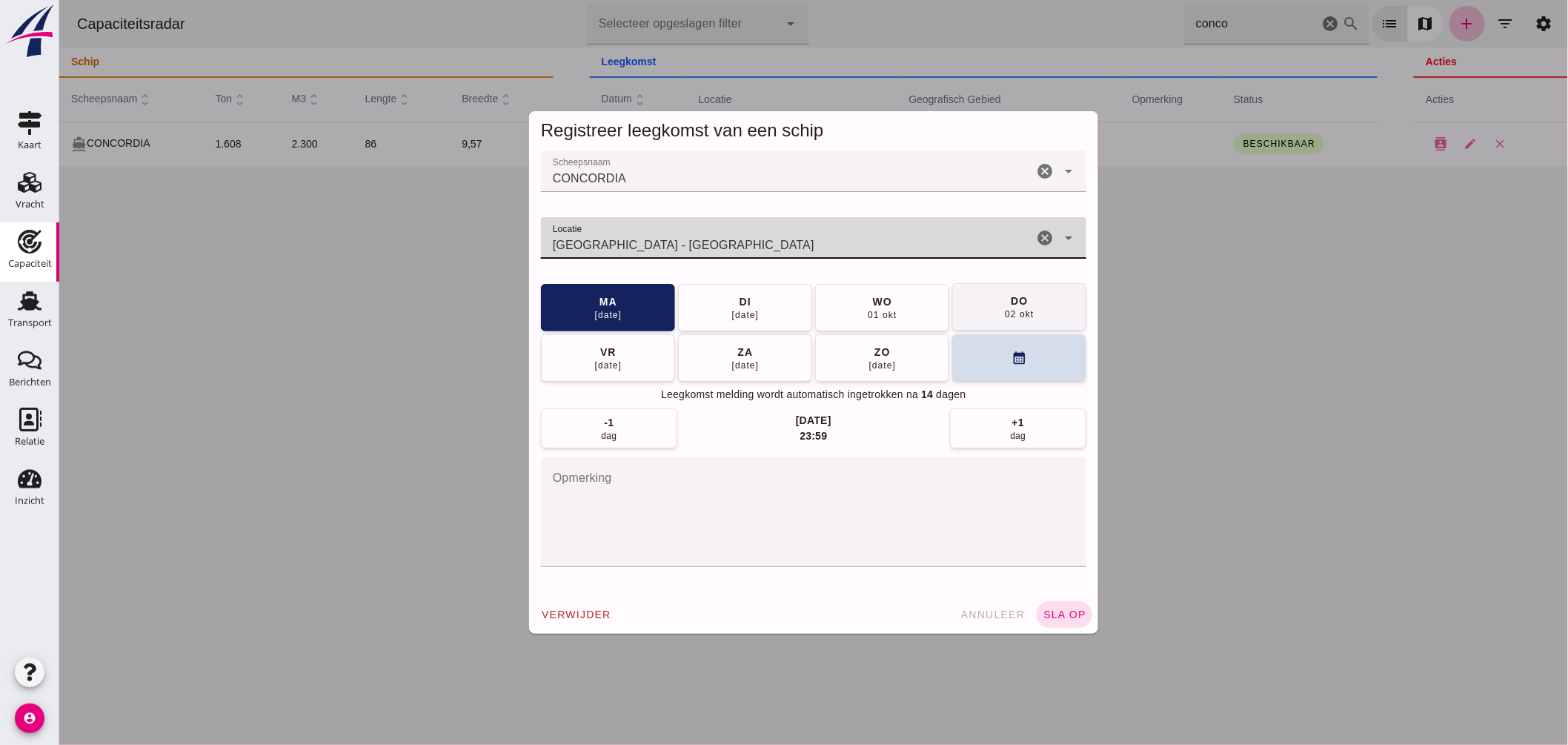
type input "Maastricht - Limburg"
click at [996, 306] on button "do 02 okt" at bounding box center [1019, 307] width 134 height 48
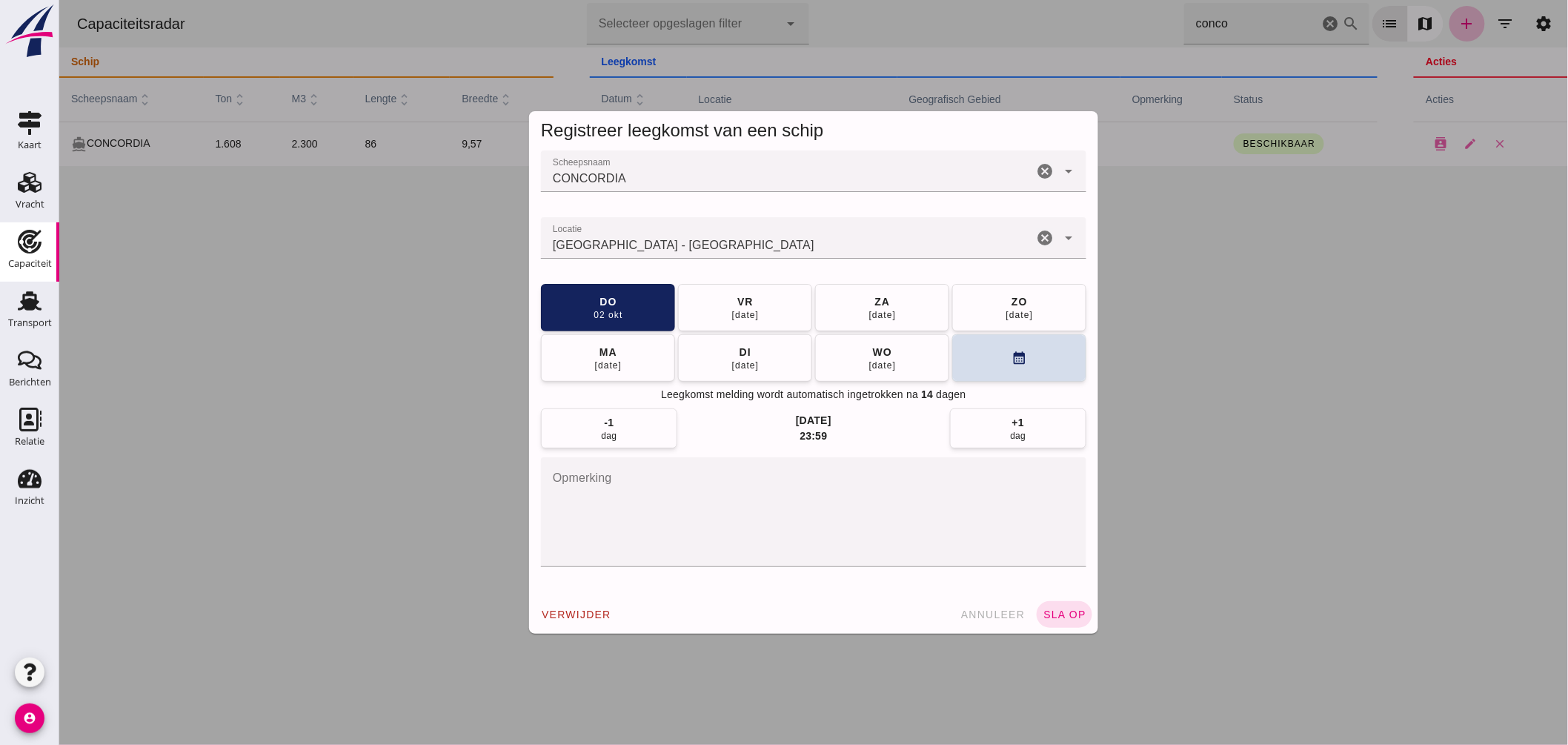
click at [1043, 613] on span "sla op" at bounding box center [1064, 615] width 44 height 12
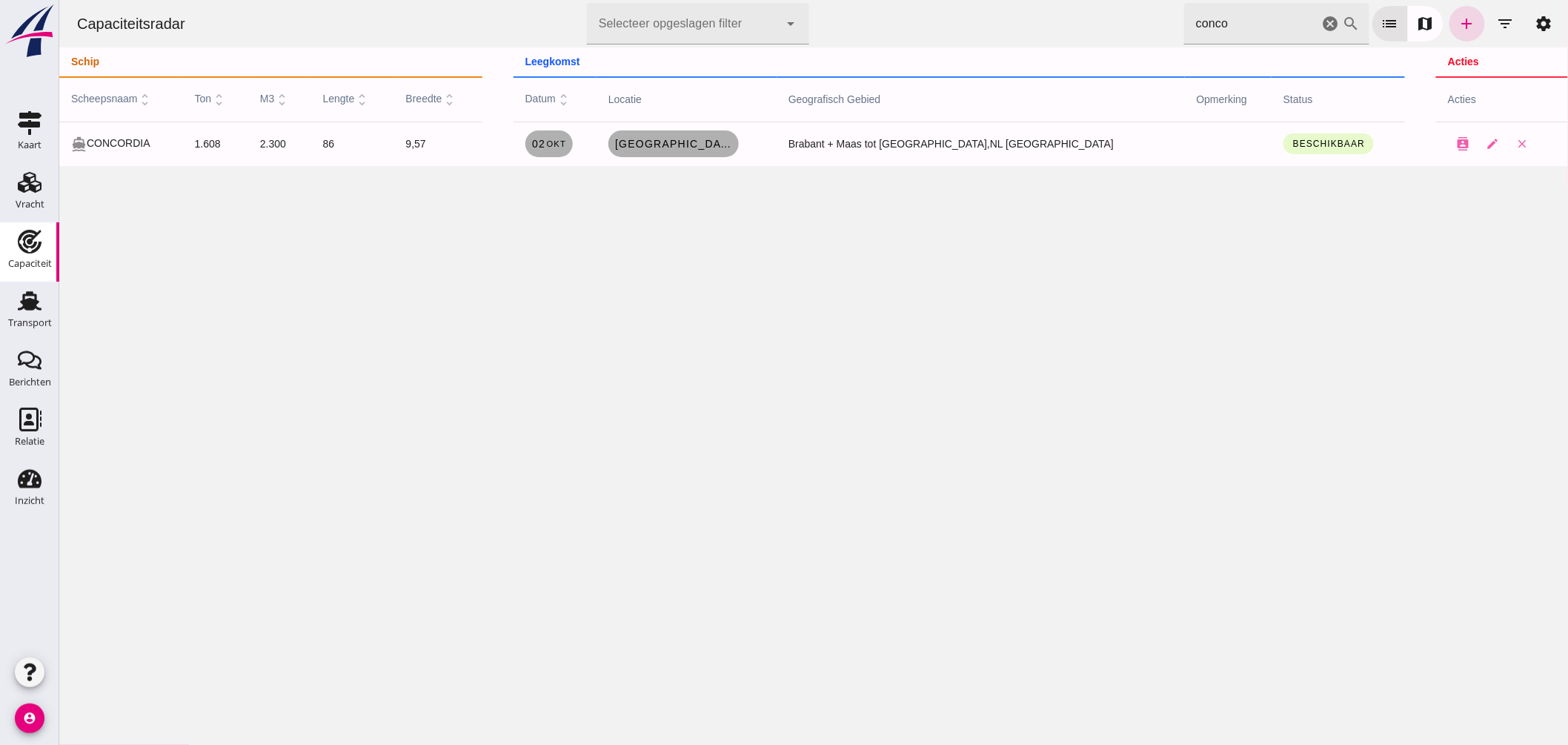
click at [1321, 17] on icon "cancel" at bounding box center [1330, 23] width 17 height 17
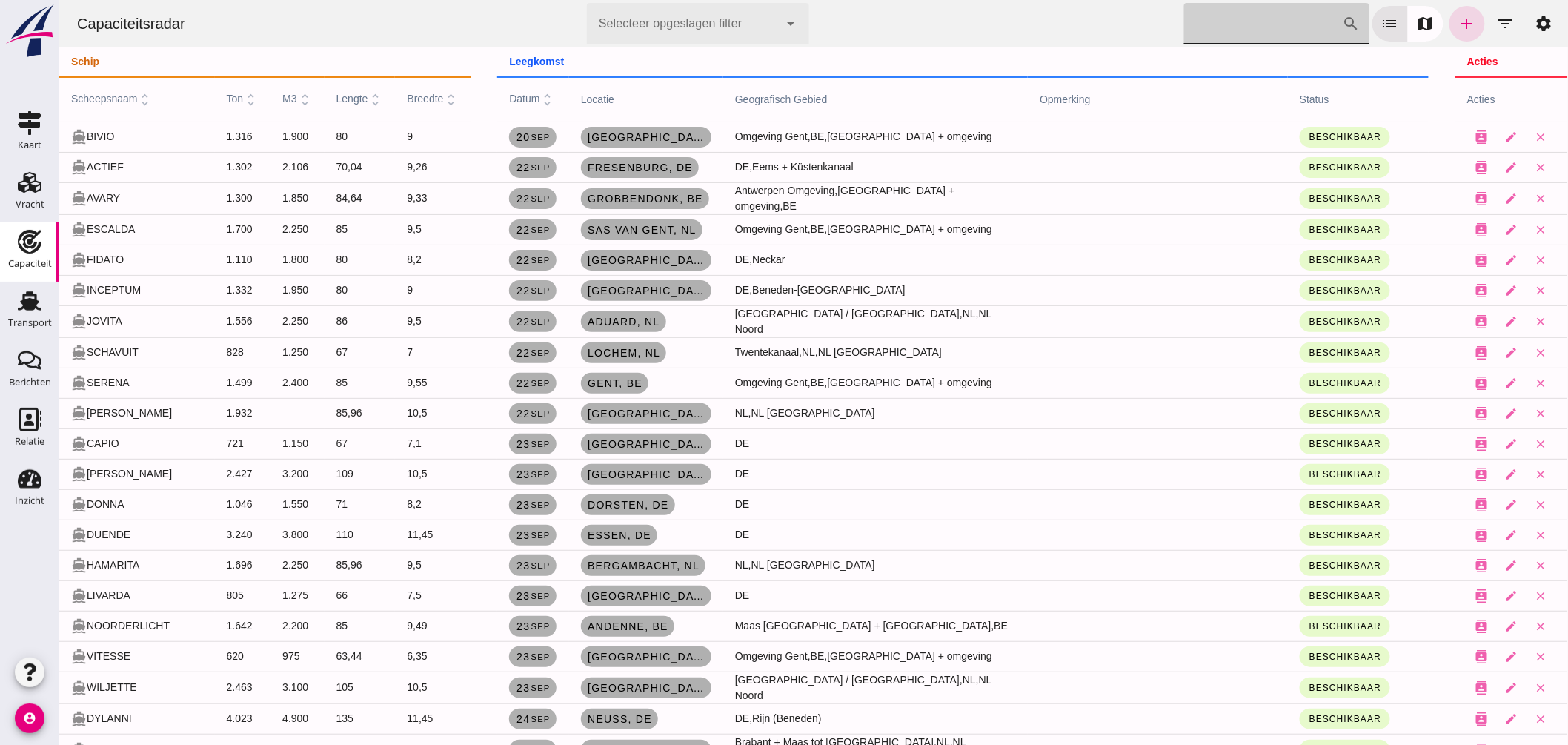
click at [1239, 28] on input "Zoek op scheepsnaam" at bounding box center [1263, 23] width 159 height 41
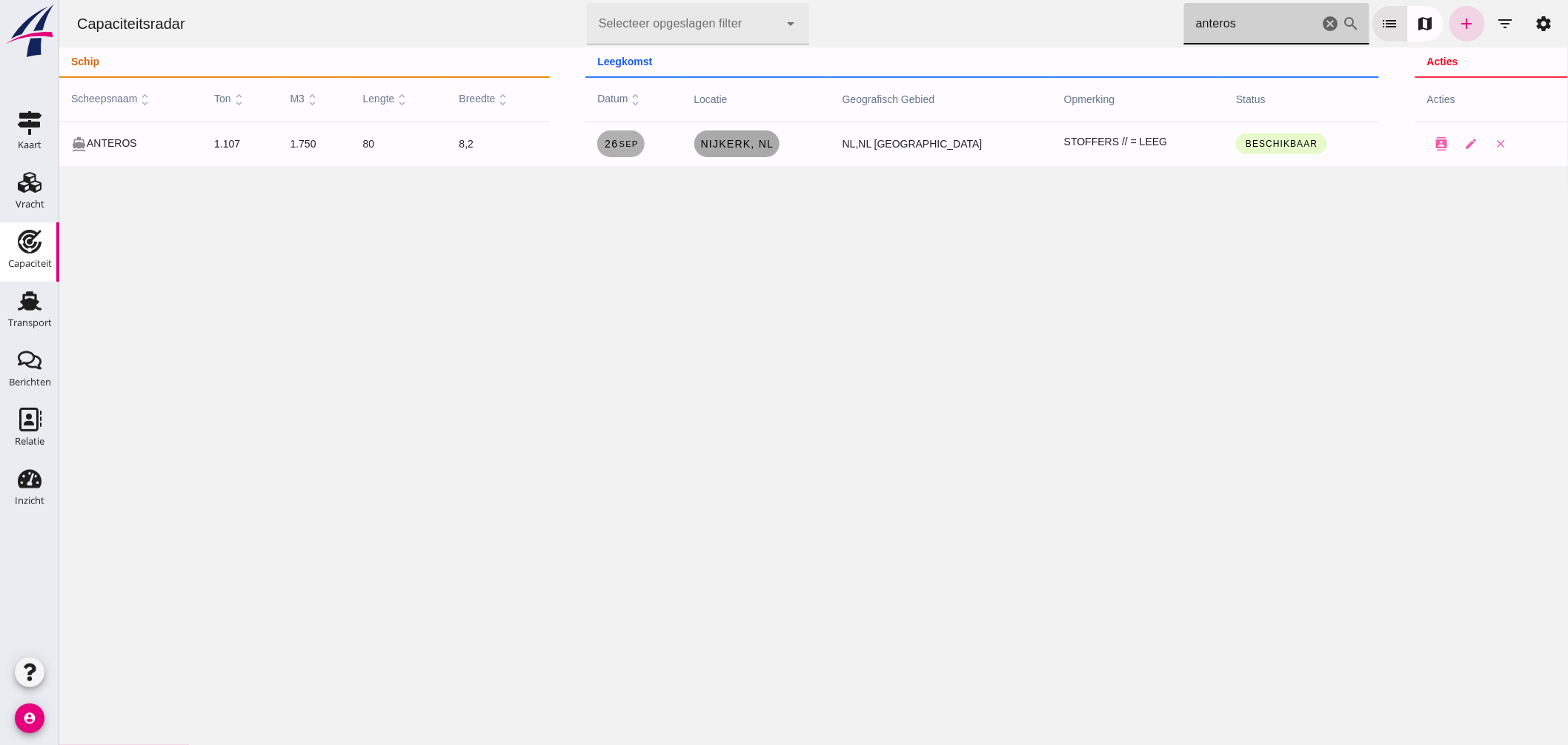
type input "anteros"
click at [774, 138] on span "Nijkerk , nl" at bounding box center [736, 143] width 74 height 12
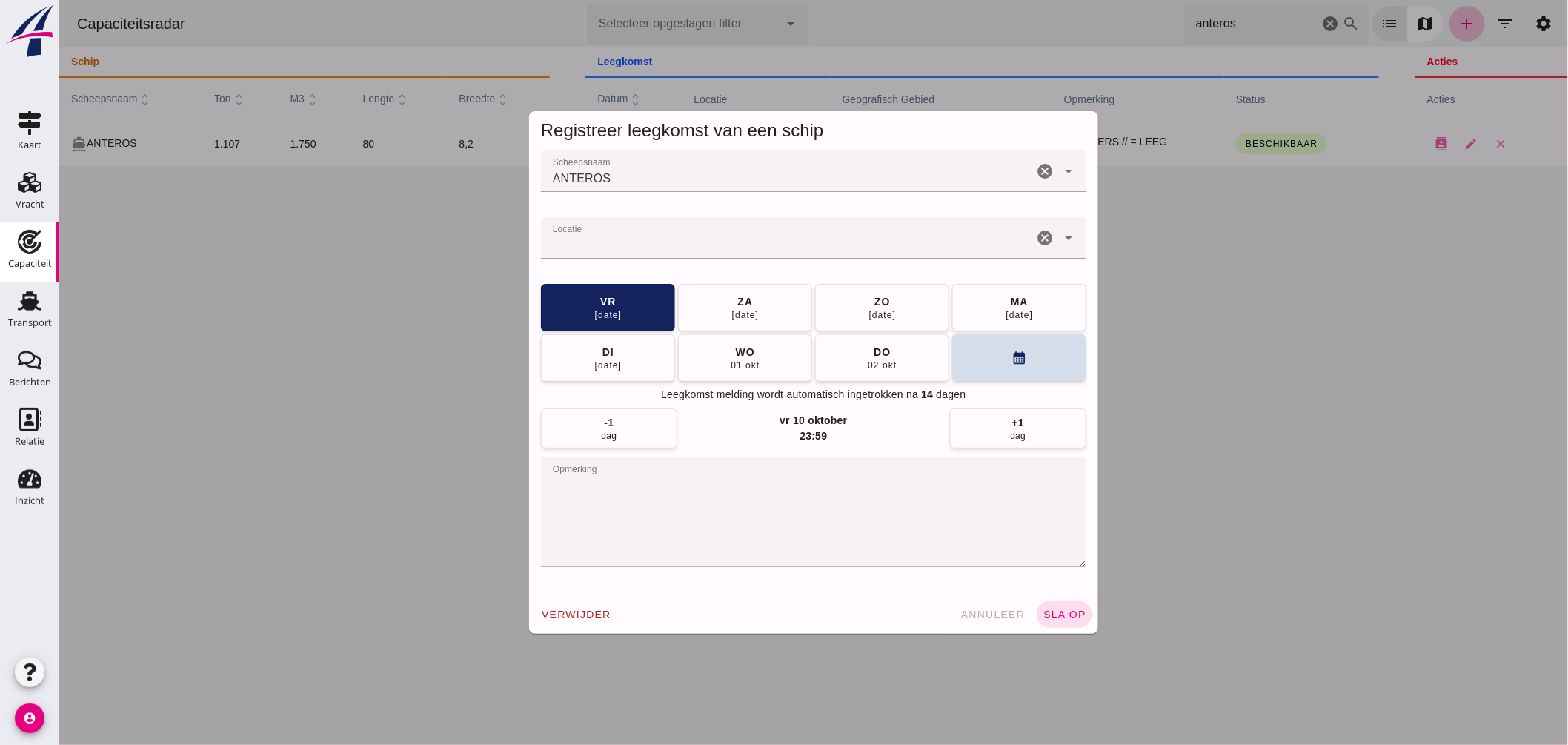
click at [671, 241] on input "Locatie" at bounding box center [786, 245] width 492 height 17
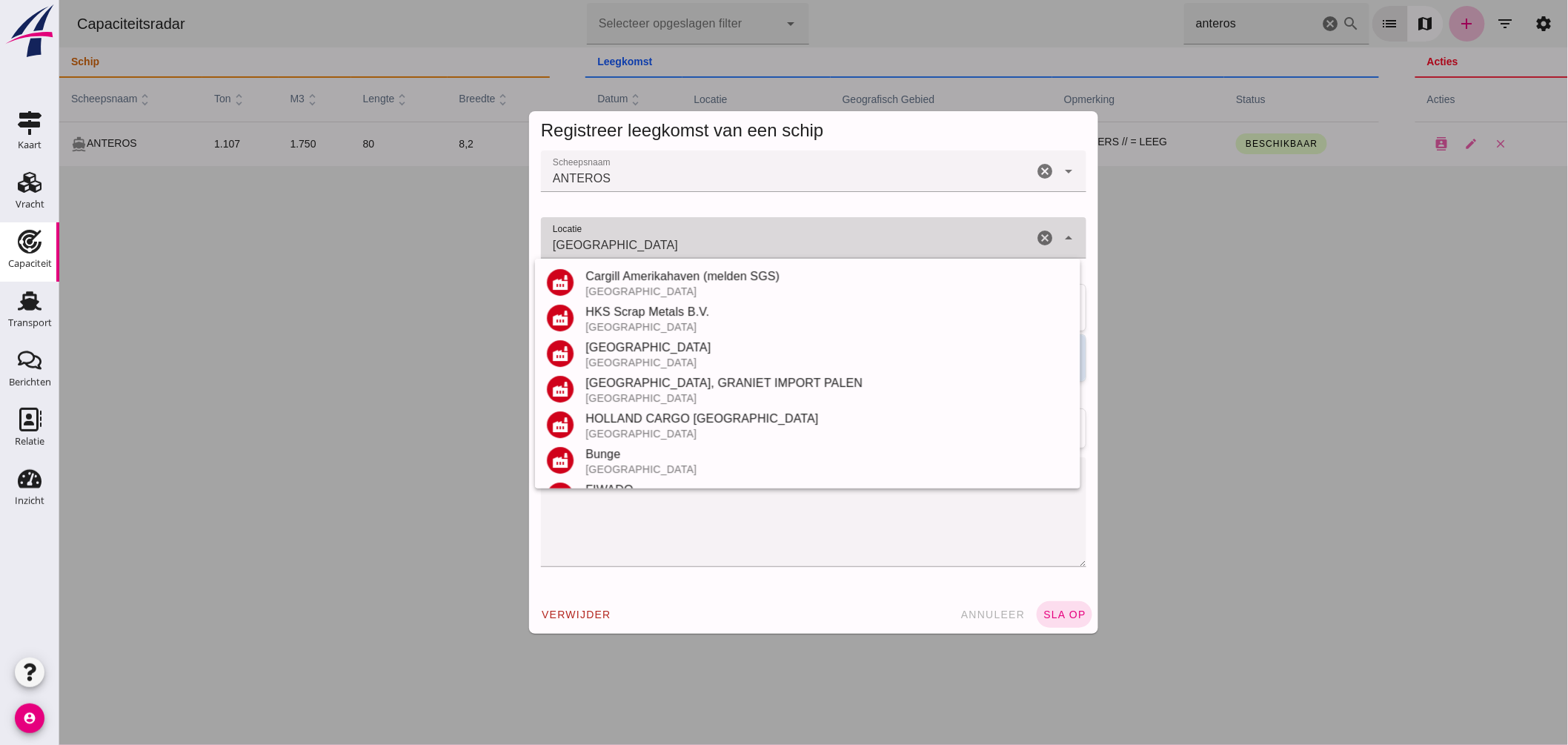
click at [632, 552] on div "Amsterdam - BP" at bounding box center [826, 561] width 483 height 17
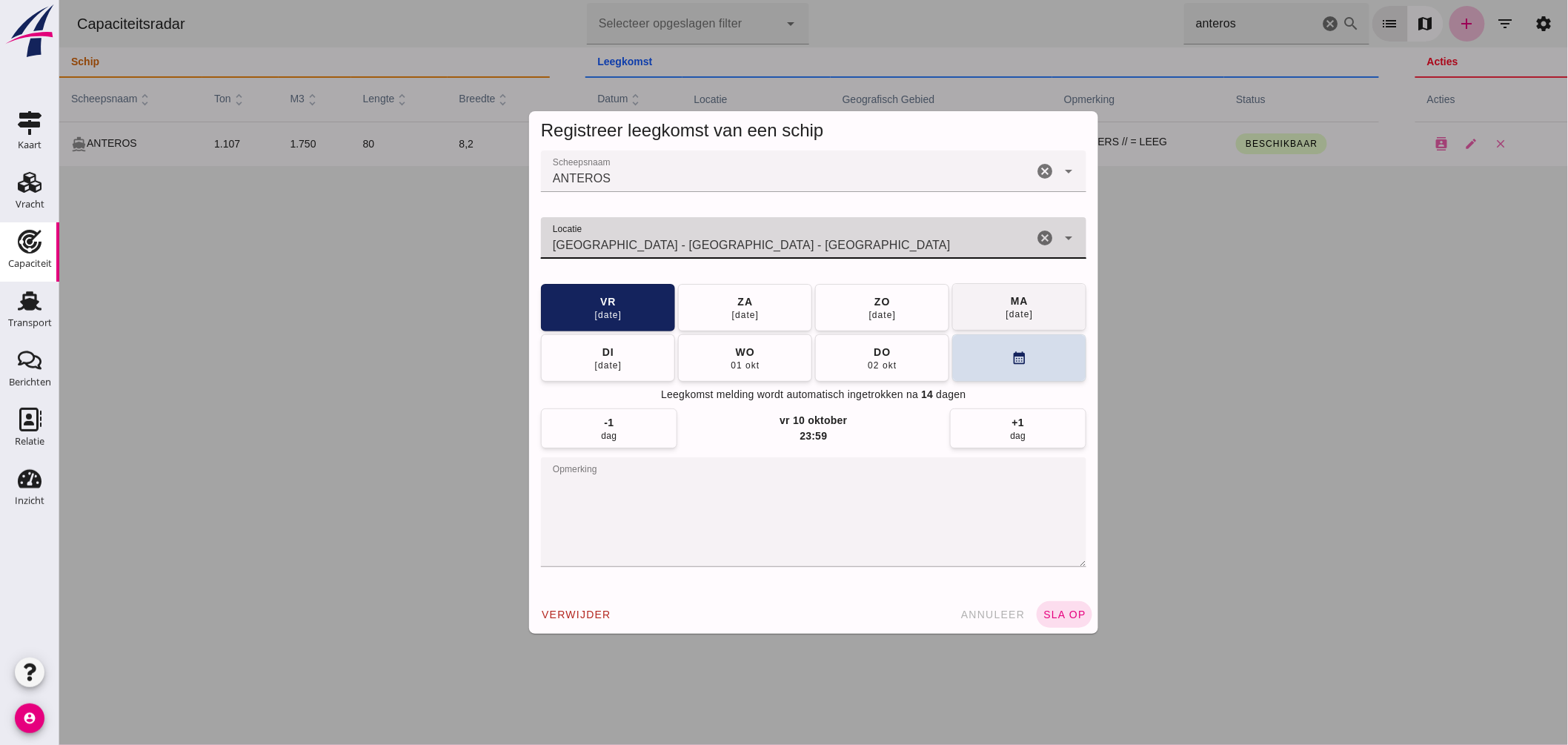
type input "Amsterdam - BP - Amsterdam"
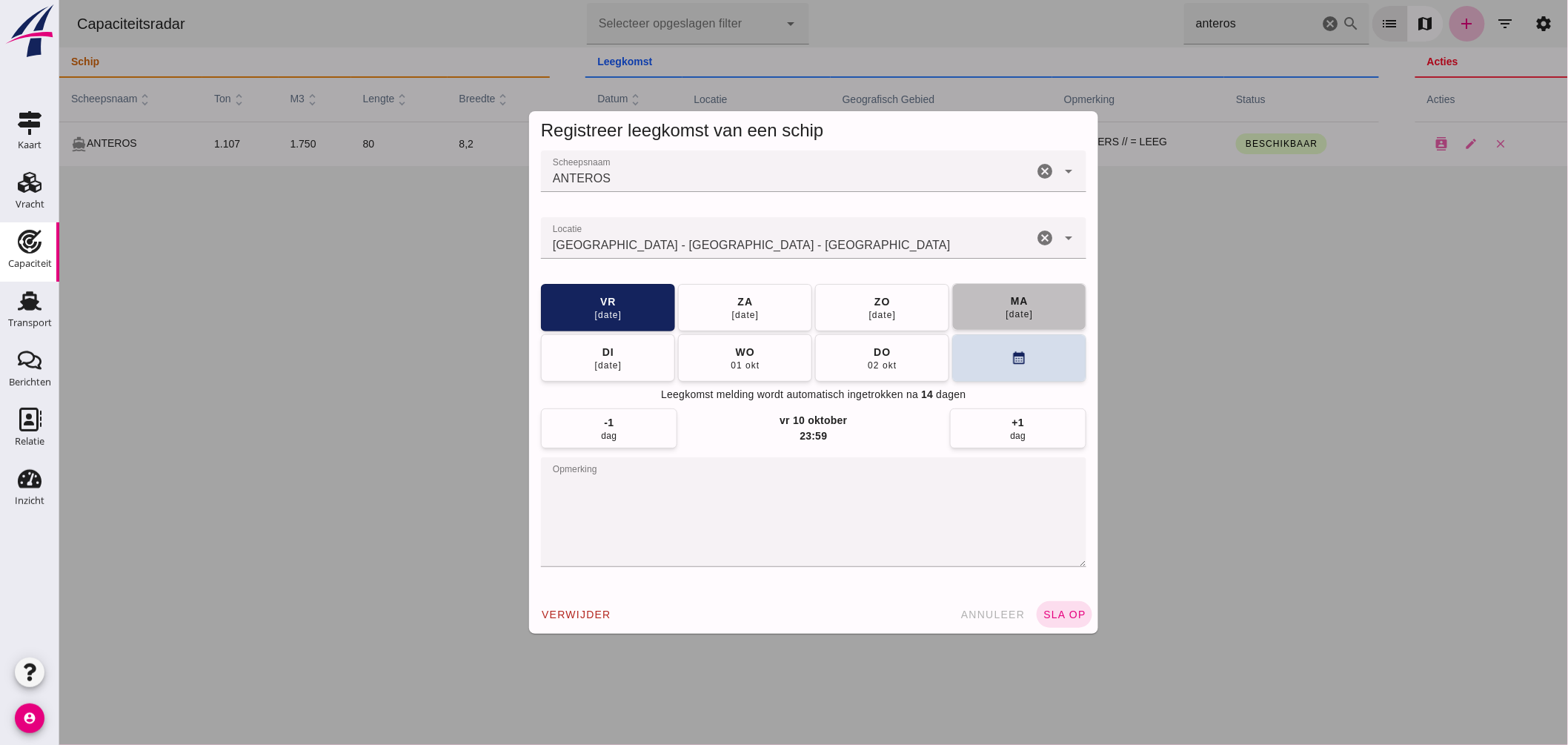
click at [1005, 311] on div "29 sep" at bounding box center [1019, 314] width 28 height 12
click at [1042, 617] on button "sla op" at bounding box center [1064, 614] width 56 height 27
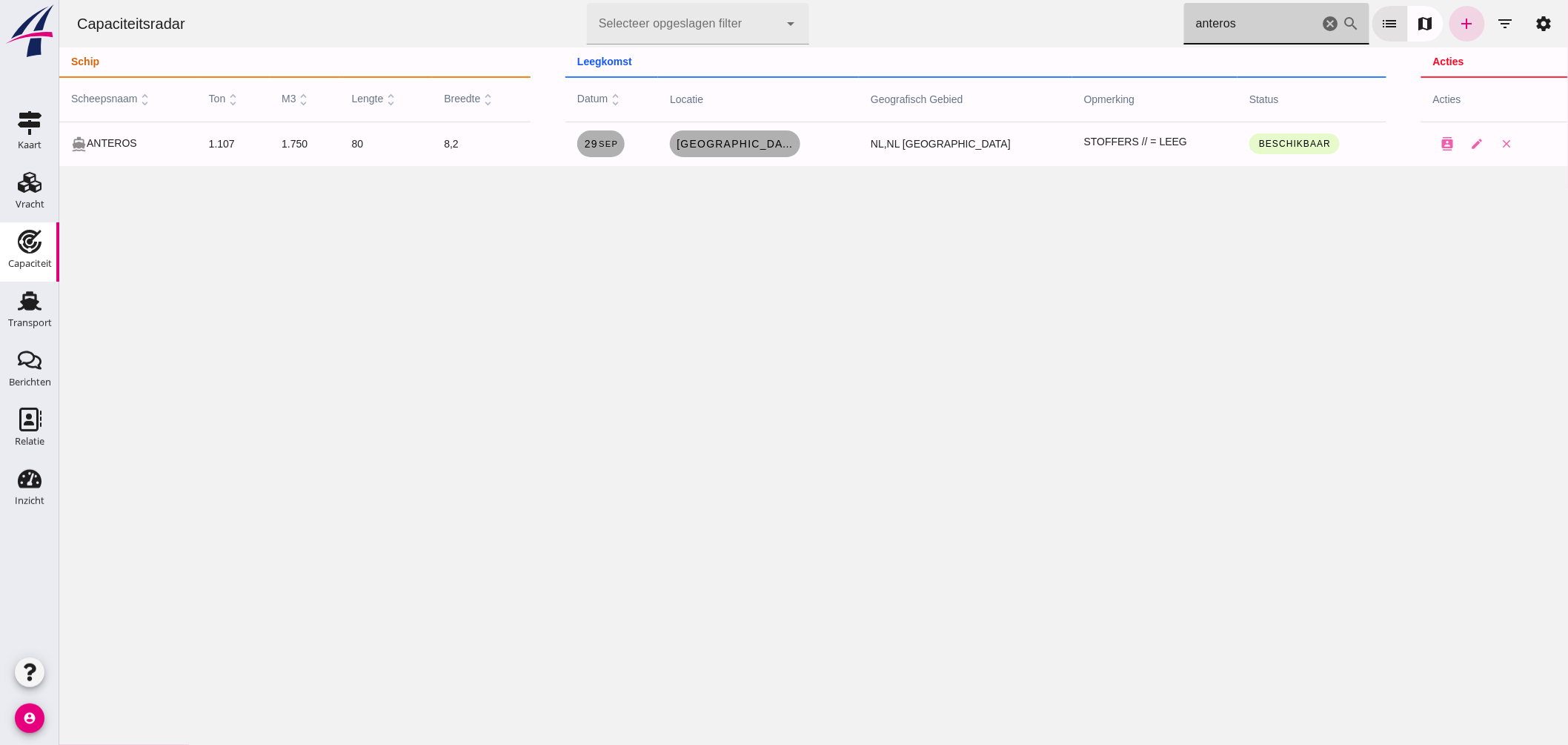
drag, startPoint x: 1248, startPoint y: 17, endPoint x: 875, endPoint y: -28, distance: 375.7
click at [875, 0] on html "Capaciteitsradar Selecteer opgeslagen filter Selecteer opgeslagen filter cancel…" at bounding box center [813, 372] width 1509 height 745
type input "levant"
click at [774, 149] on span "Vreeswijk - Nieuwegein , nl" at bounding box center [713, 143] width 118 height 12
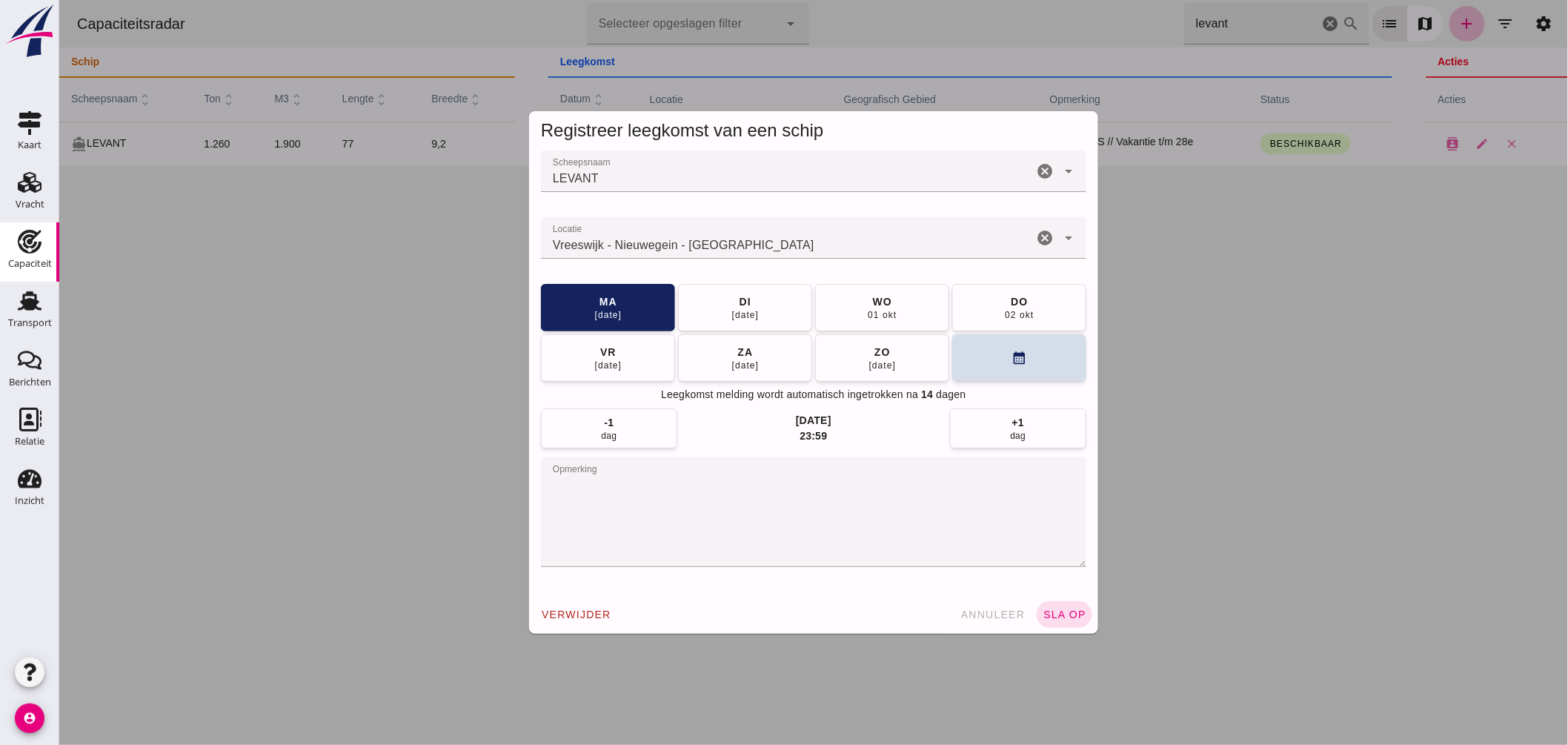
click at [748, 245] on input "Locatie" at bounding box center [786, 245] width 492 height 17
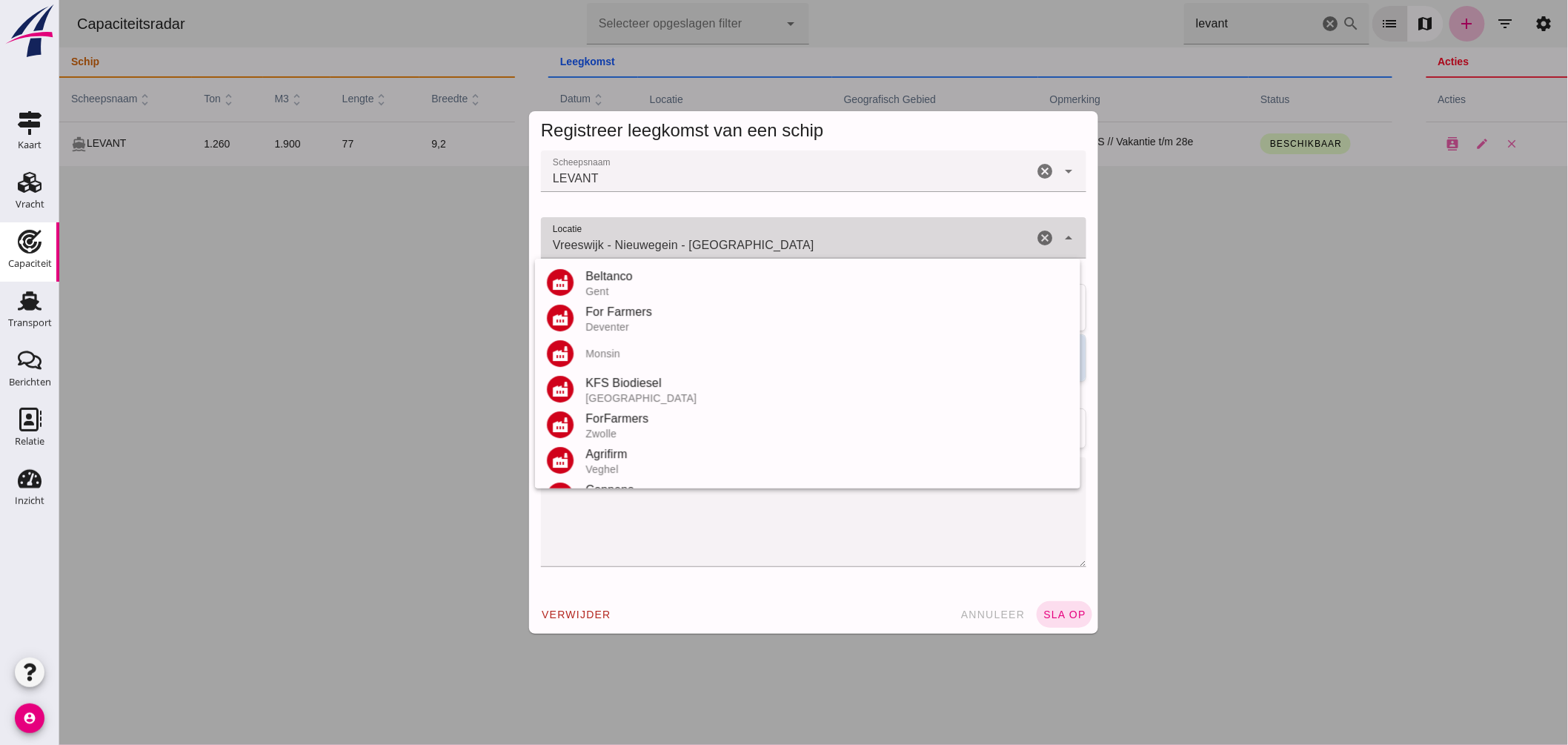
click at [748, 245] on input "Vreeswijk - Nieuwegein - Utrecht" at bounding box center [786, 245] width 492 height 17
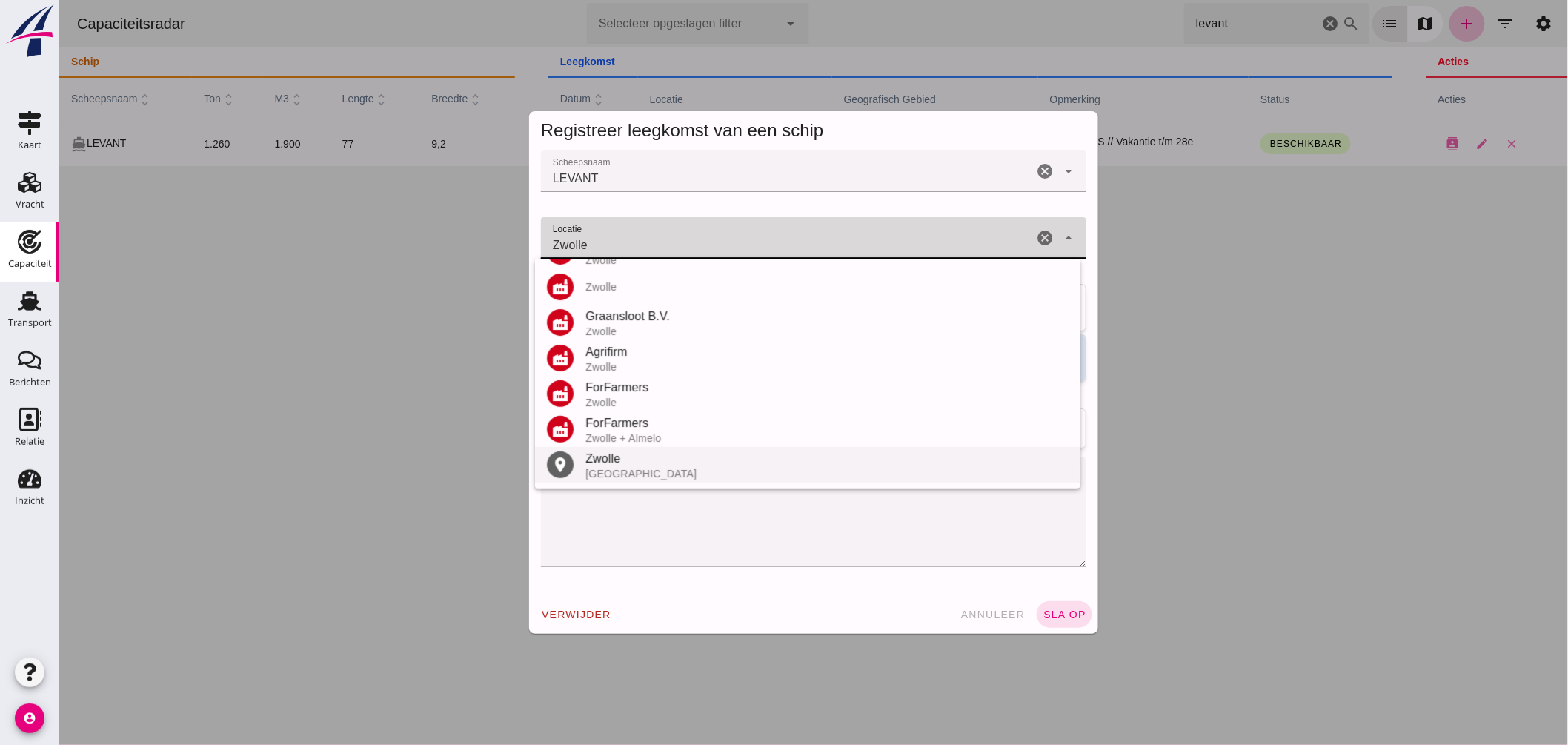
click at [612, 465] on div "Zwolle" at bounding box center [826, 459] width 483 height 17
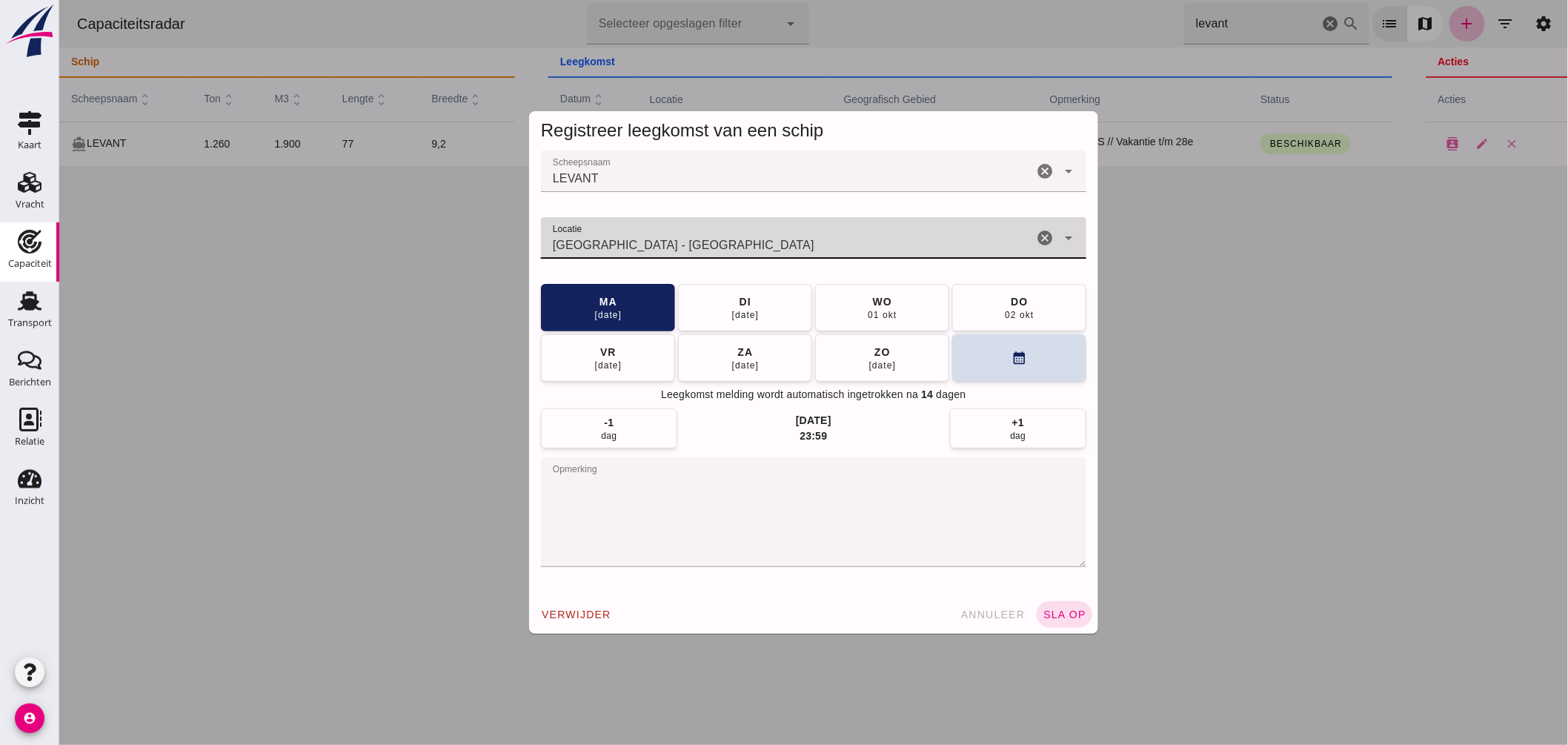
type input "Zwolle - Overijssel"
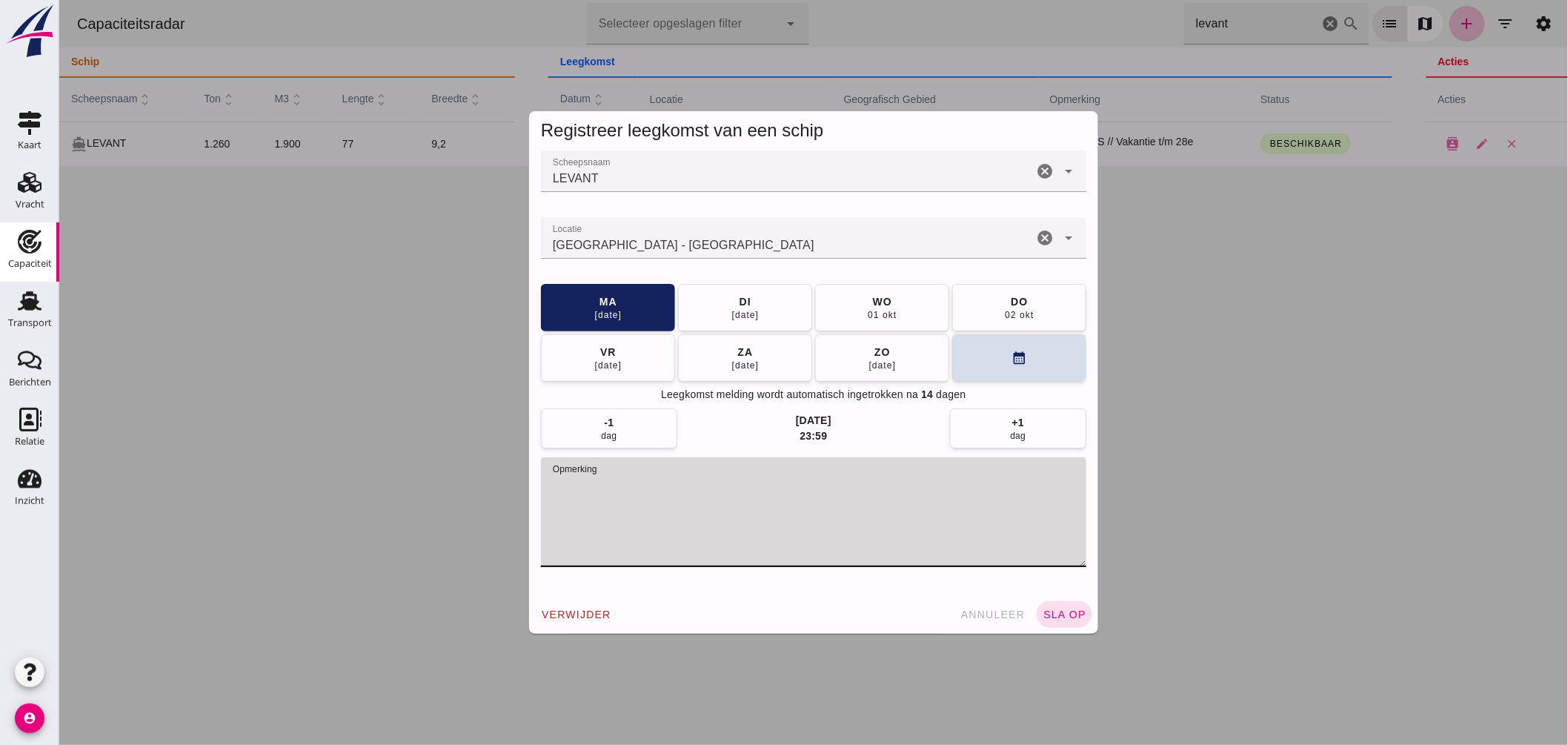
drag, startPoint x: 616, startPoint y: 479, endPoint x: 771, endPoint y: 461, distance: 156.0
click at [775, 484] on textarea "opmerking" at bounding box center [812, 513] width 546 height 110
type textarea "STOFFERS"
click at [994, 307] on button "do 02 okt" at bounding box center [1019, 308] width 134 height 48
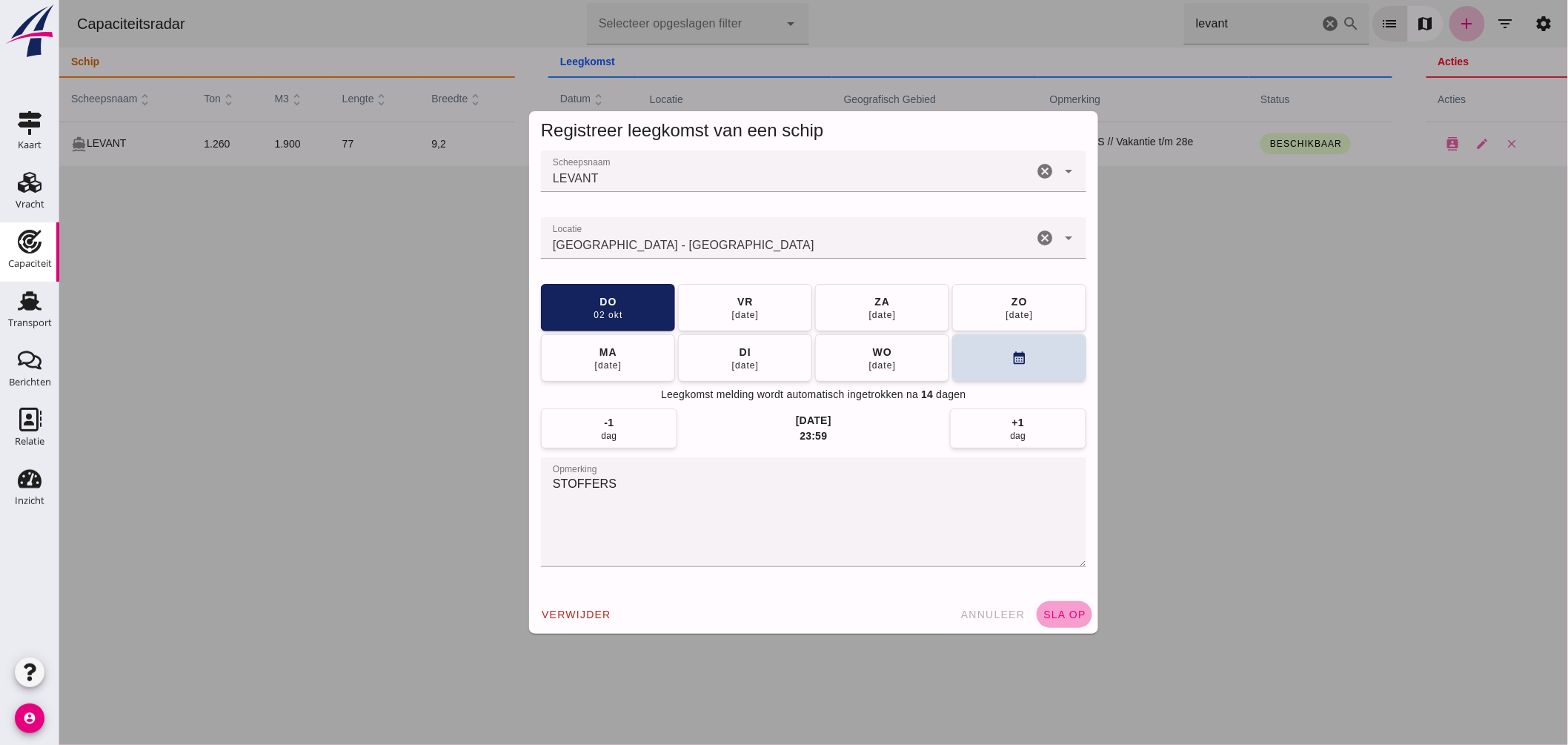
click at [1052, 609] on span "sla op" at bounding box center [1064, 615] width 44 height 12
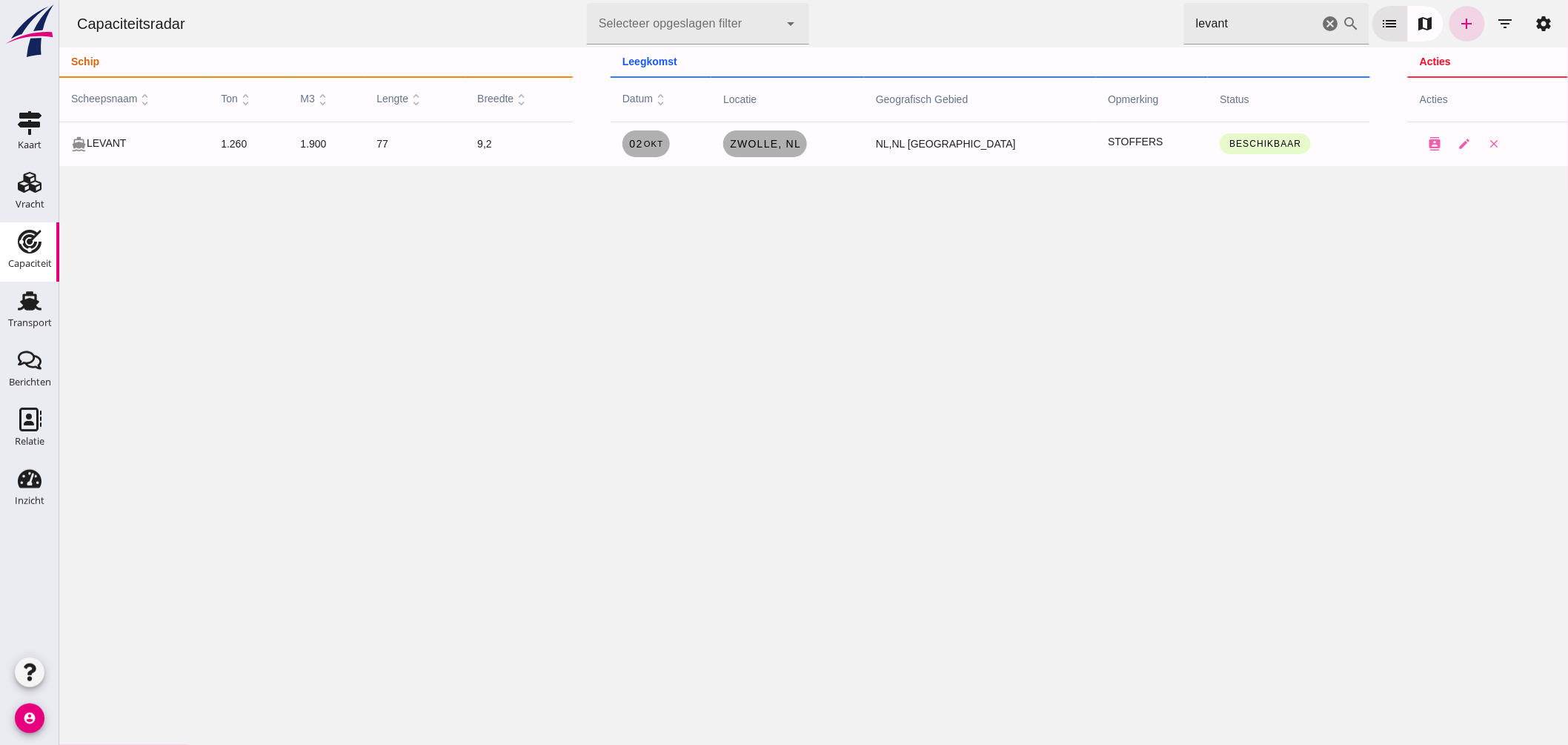
click at [1309, 23] on div "Zoek op scheepsnaam levant cancel search" at bounding box center [1276, 23] width 185 height 41
click at [1496, 18] on icon "filter_list" at bounding box center [1505, 23] width 17 height 17
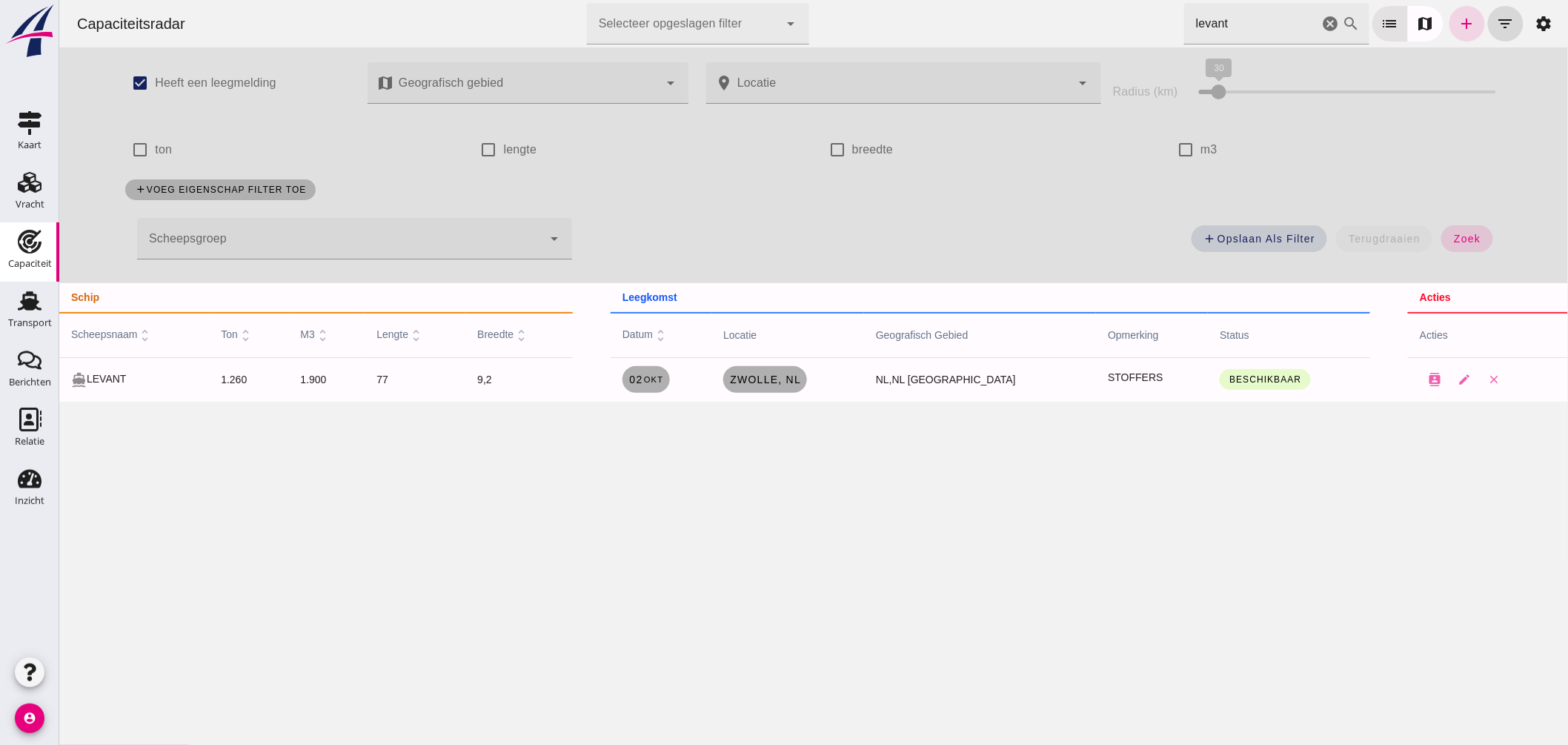
click at [380, 249] on div at bounding box center [339, 239] width 405 height 41
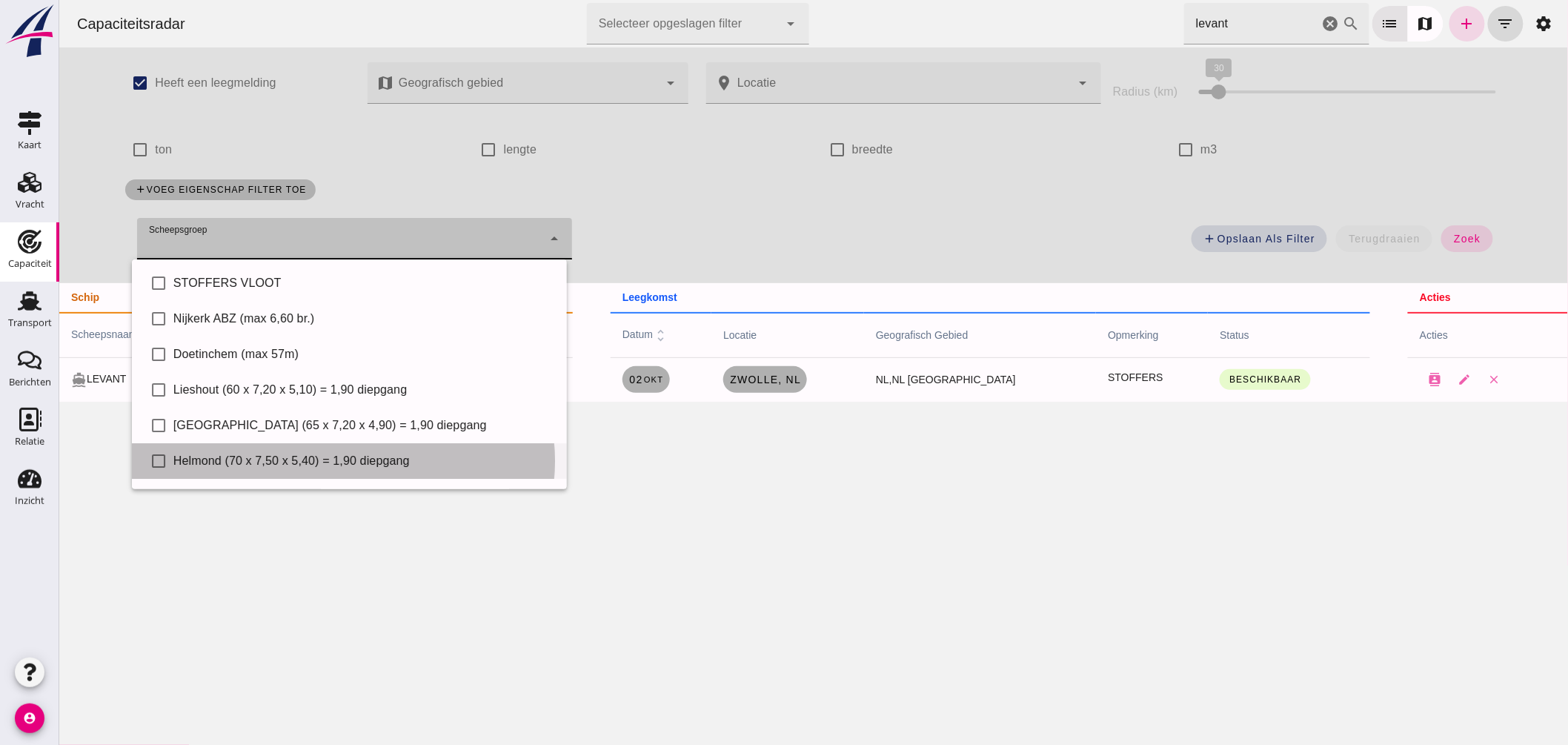
drag, startPoint x: 284, startPoint y: 470, endPoint x: 294, endPoint y: 474, distance: 10.8
click at [284, 470] on div "check_box_outline_blank Helmond (70 x 7,50 x 5,40) = 1,90 diepgang" at bounding box center [348, 461] width 435 height 36
type input "Helmond (70 x 7,50 x 5,40) = 1,90 diepgang"
checkbox input "true"
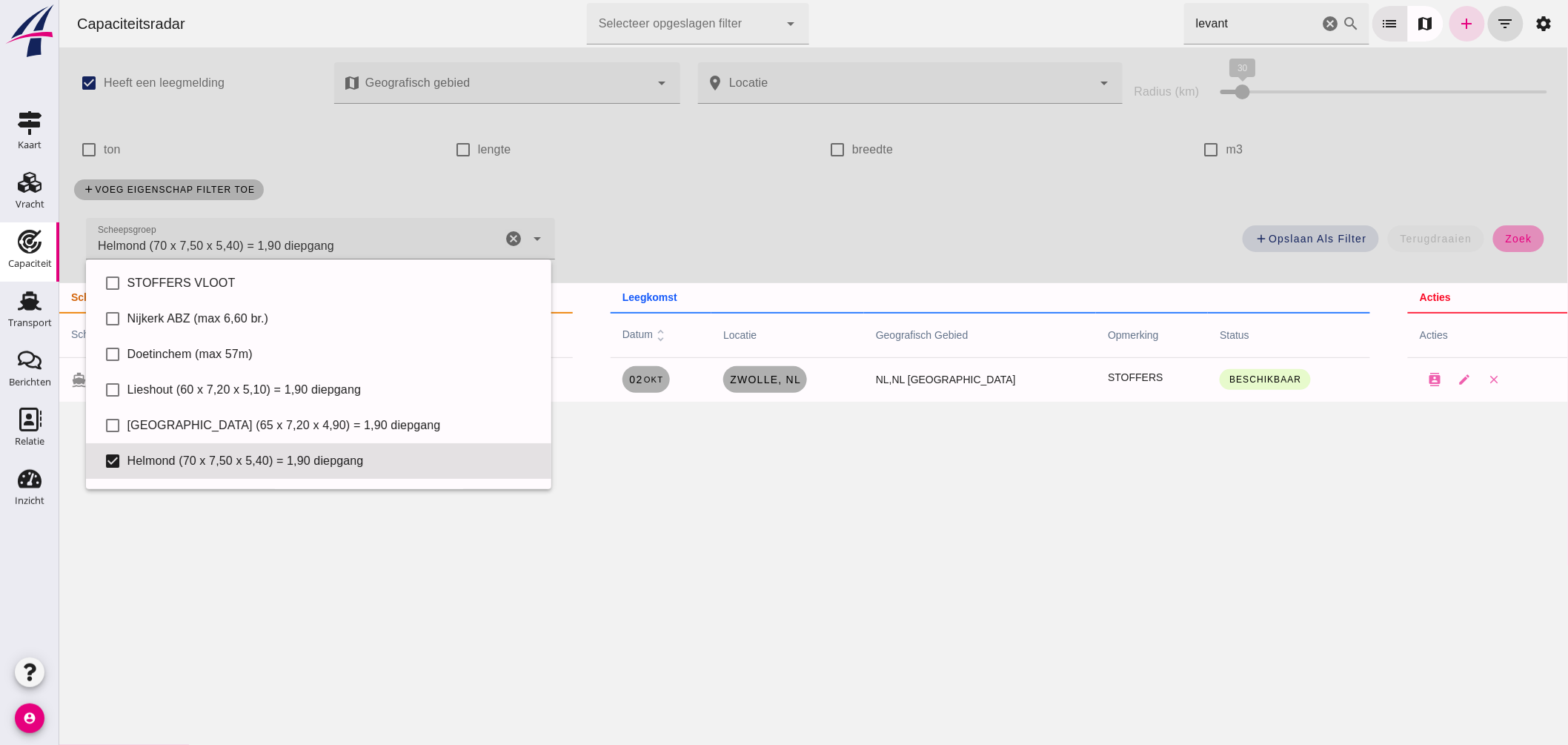
click at [1506, 233] on button "zoek" at bounding box center [1518, 239] width 51 height 27
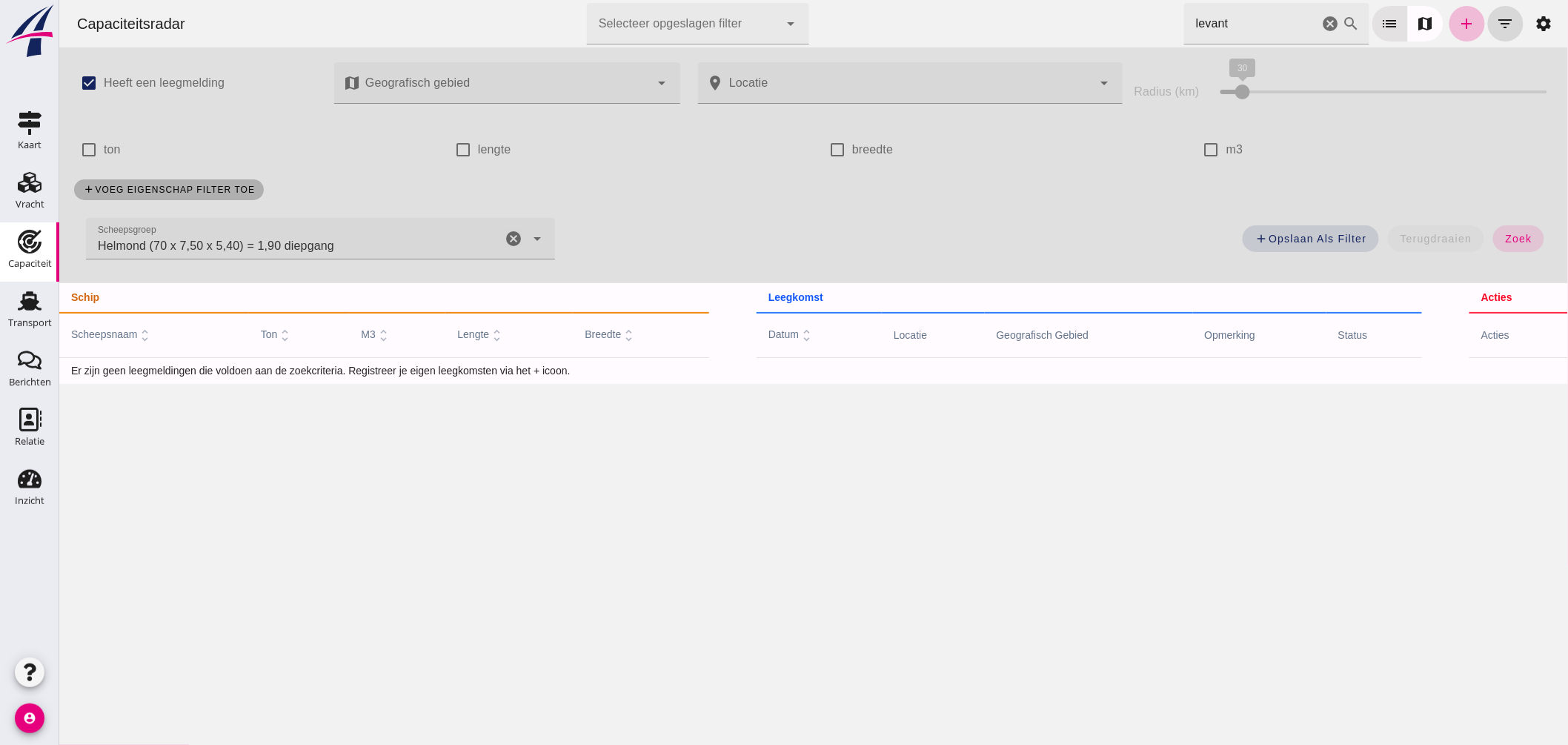
click at [1321, 18] on icon "cancel" at bounding box center [1330, 23] width 17 height 17
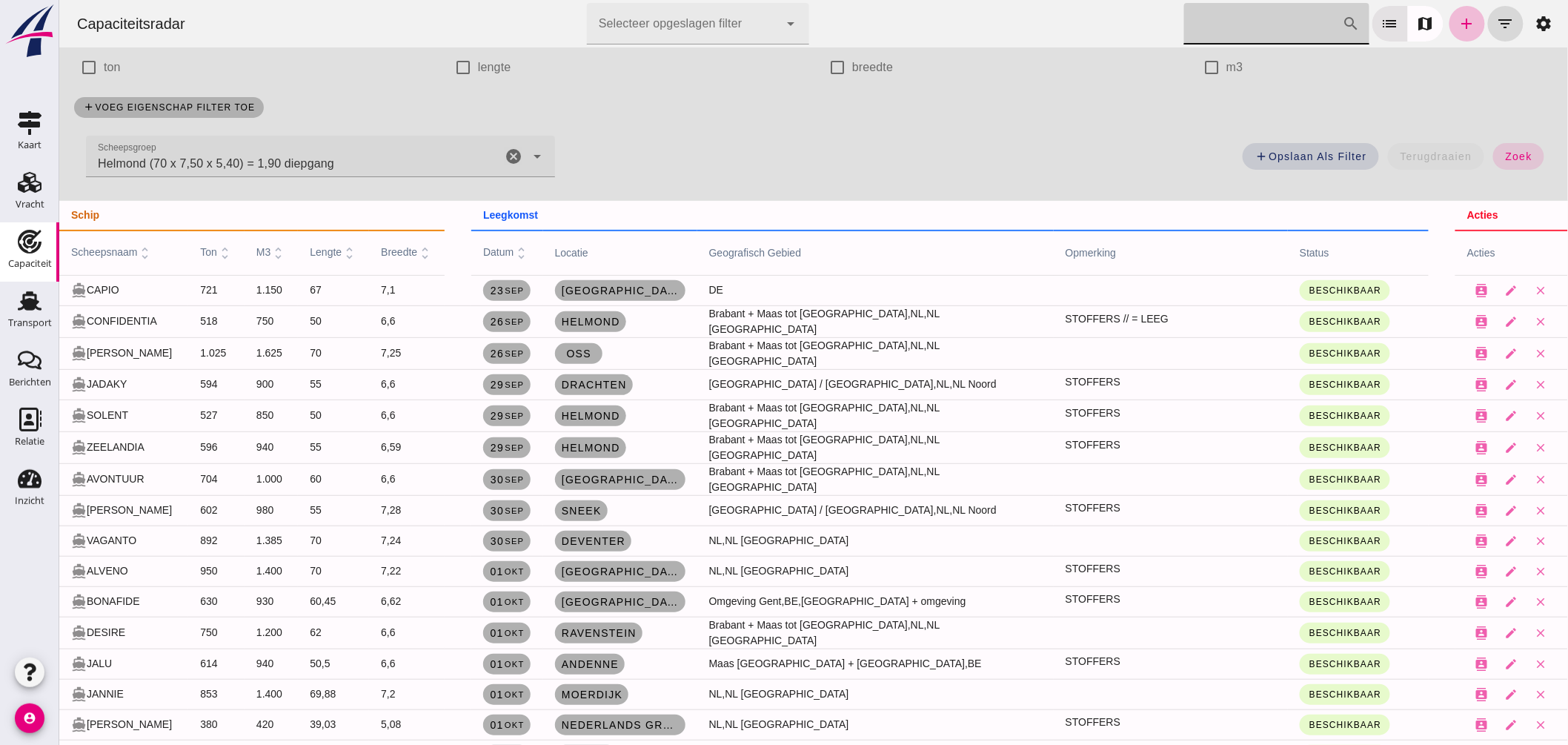
scroll to position [164, 0]
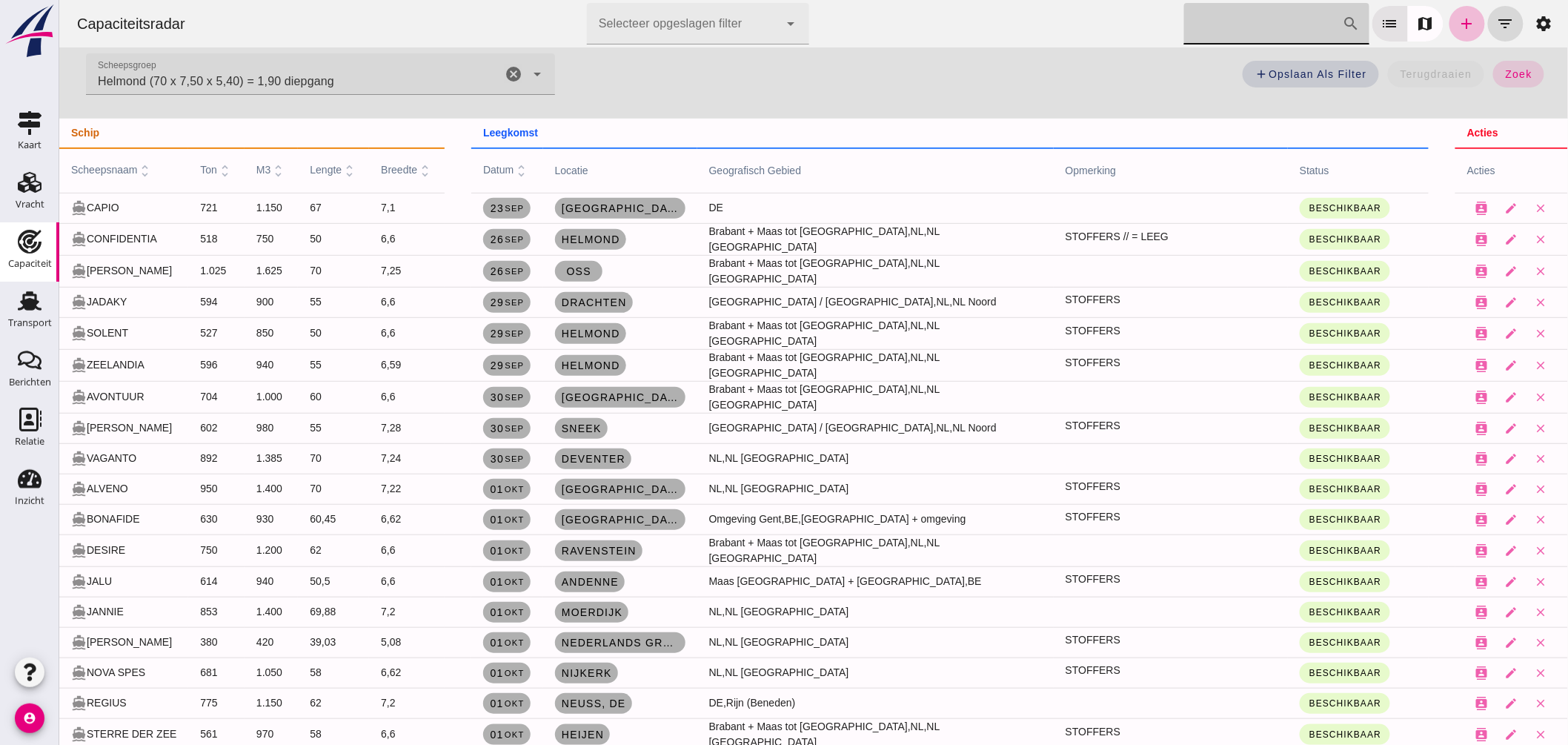
click at [508, 71] on icon "cancel" at bounding box center [513, 73] width 17 height 17
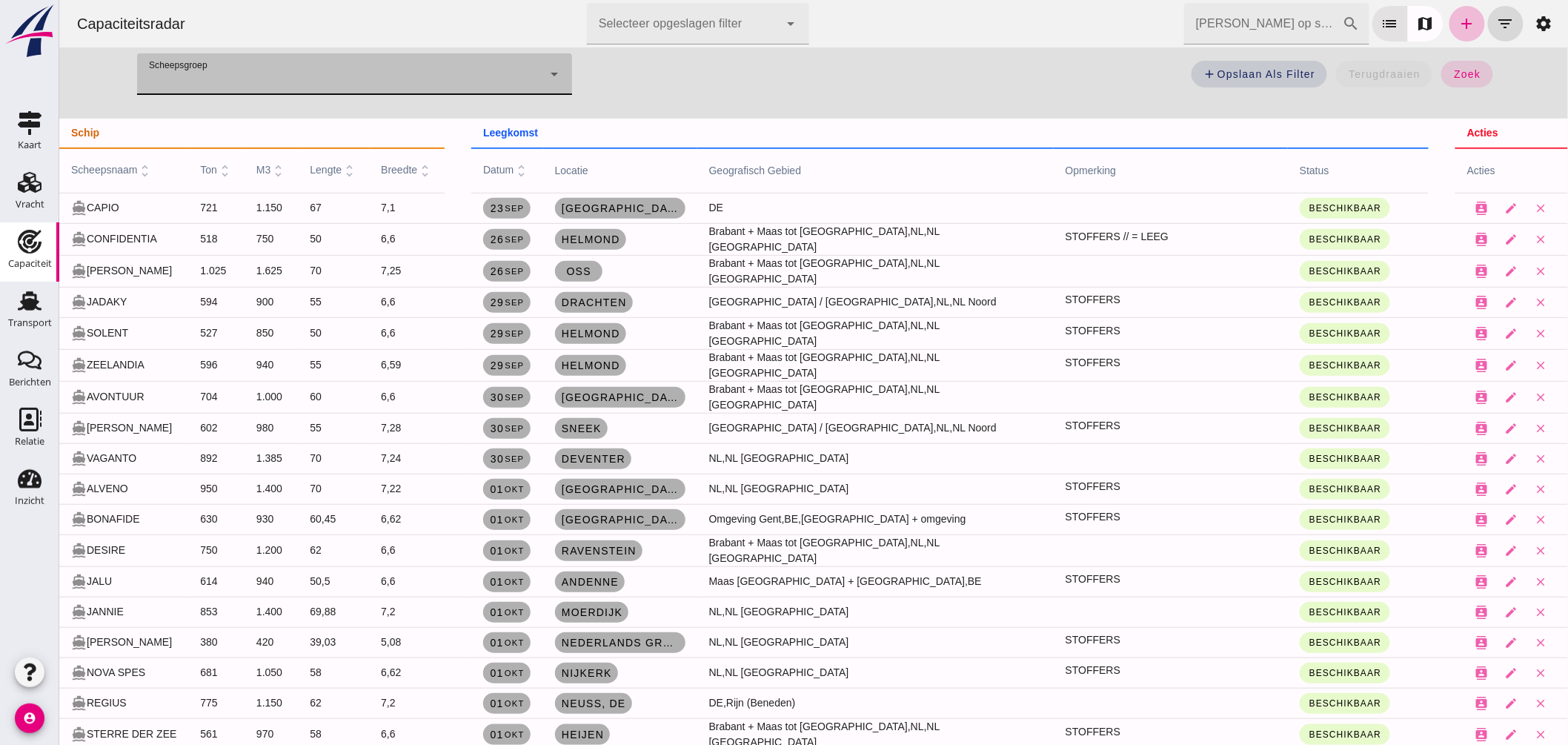
drag, startPoint x: 1450, startPoint y: 74, endPoint x: 1252, endPoint y: 18, distance: 205.8
click at [1452, 75] on span "zoek" at bounding box center [1466, 73] width 28 height 12
click at [1262, 14] on input "Zoek op scheepsnaam" at bounding box center [1263, 23] width 159 height 41
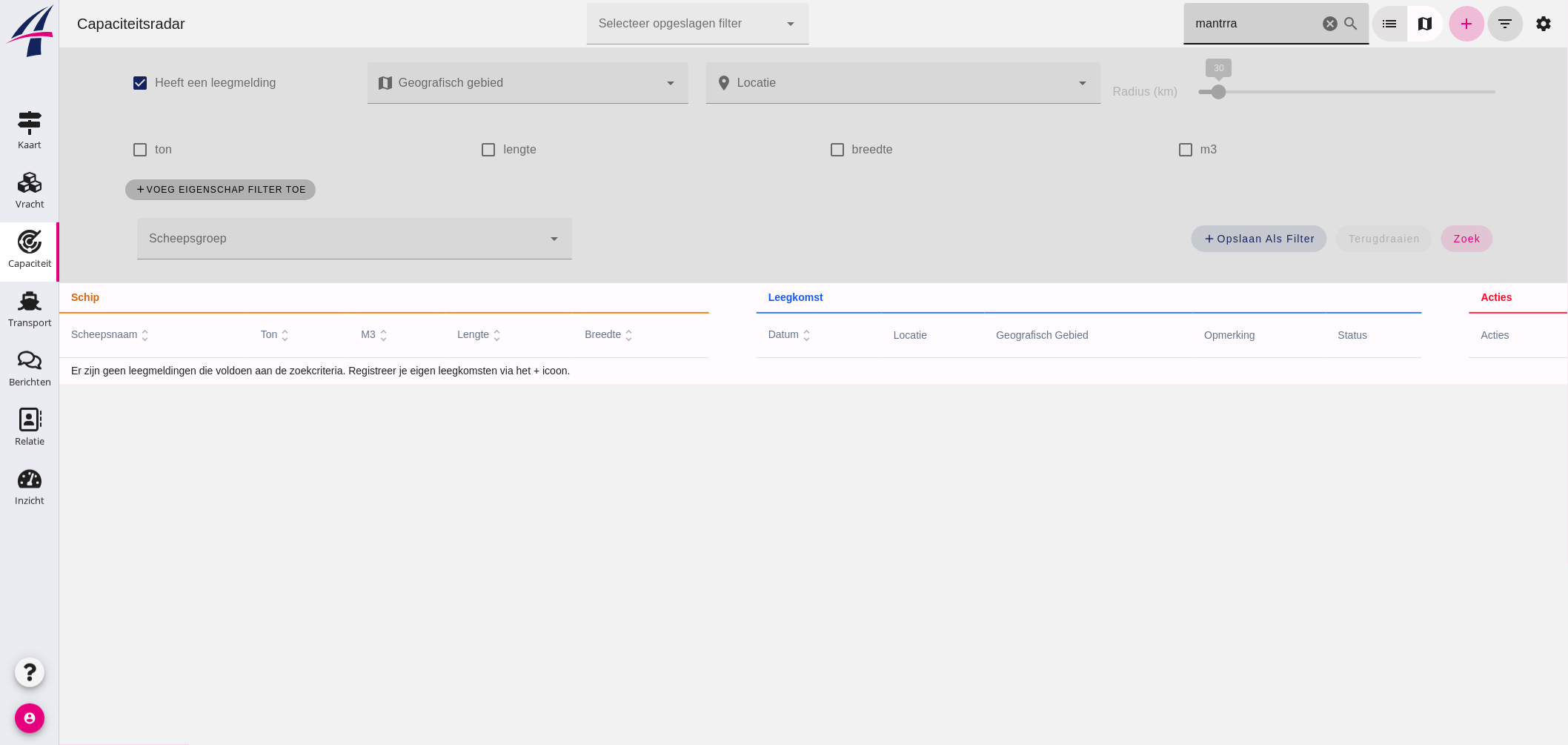
scroll to position [0, 0]
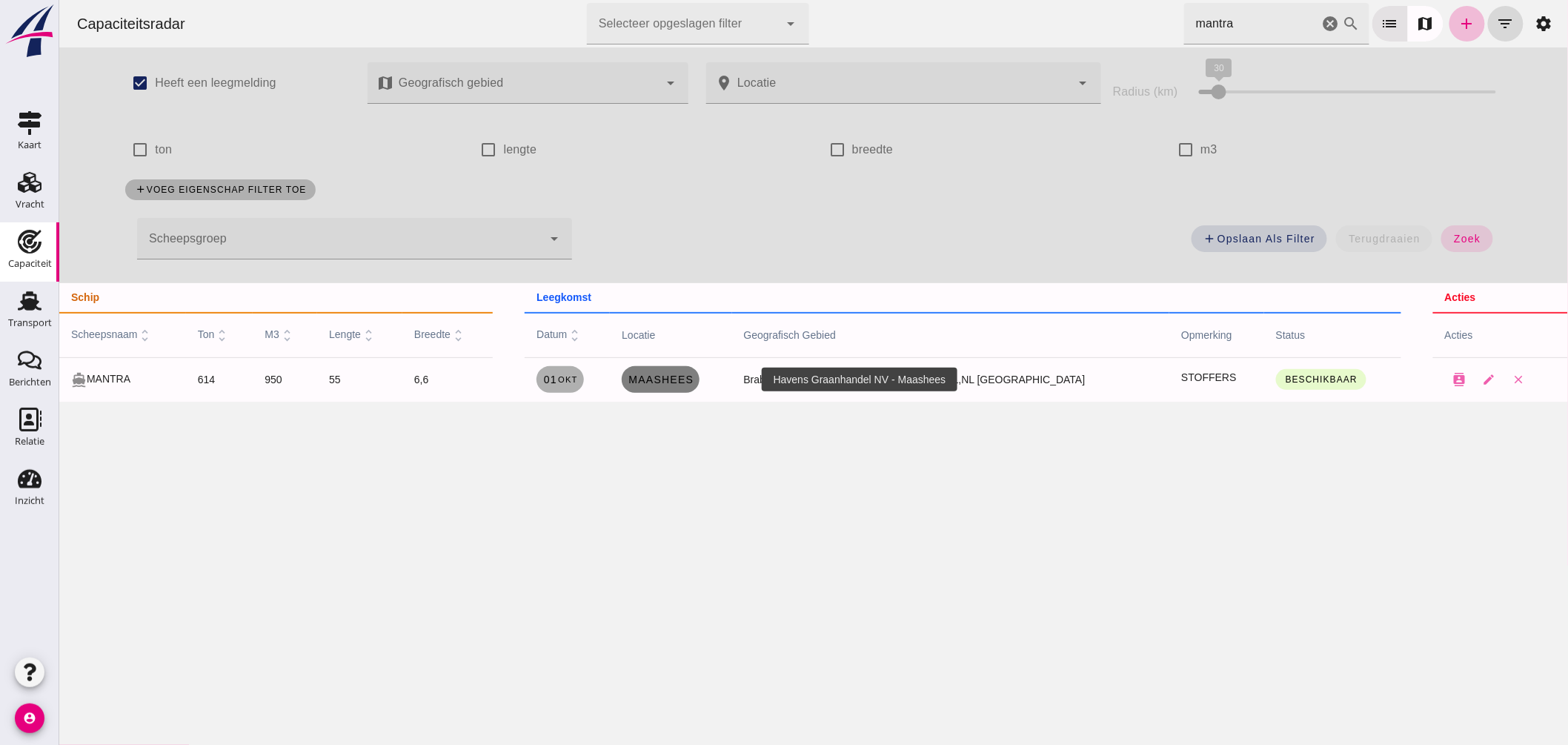
click at [699, 388] on link "Maashees" at bounding box center [659, 379] width 78 height 27
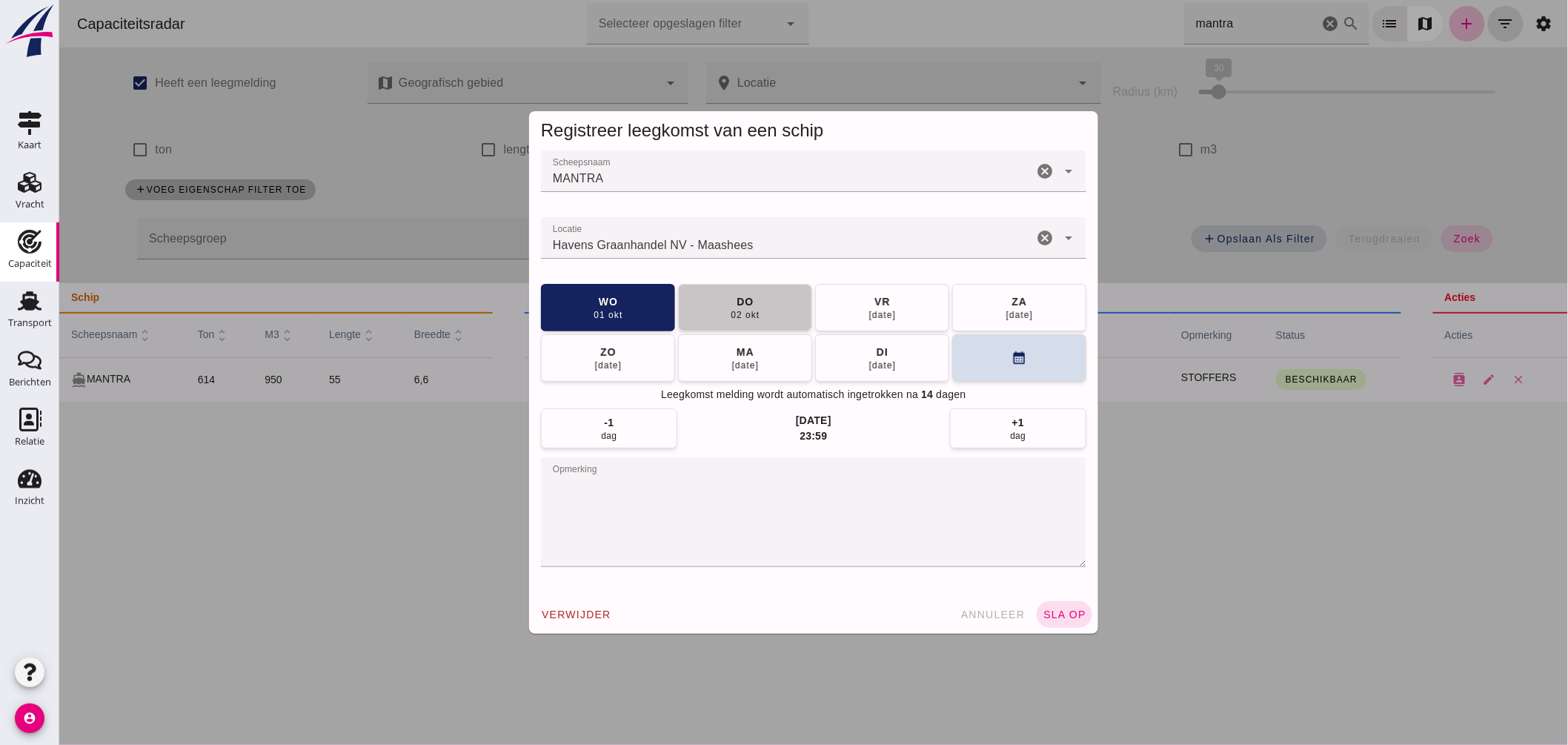
drag, startPoint x: 739, startPoint y: 319, endPoint x: 763, endPoint y: 331, distance: 26.8
click at [740, 319] on div "02 okt" at bounding box center [744, 315] width 29 height 12
click at [1065, 608] on button "sla op" at bounding box center [1064, 614] width 56 height 27
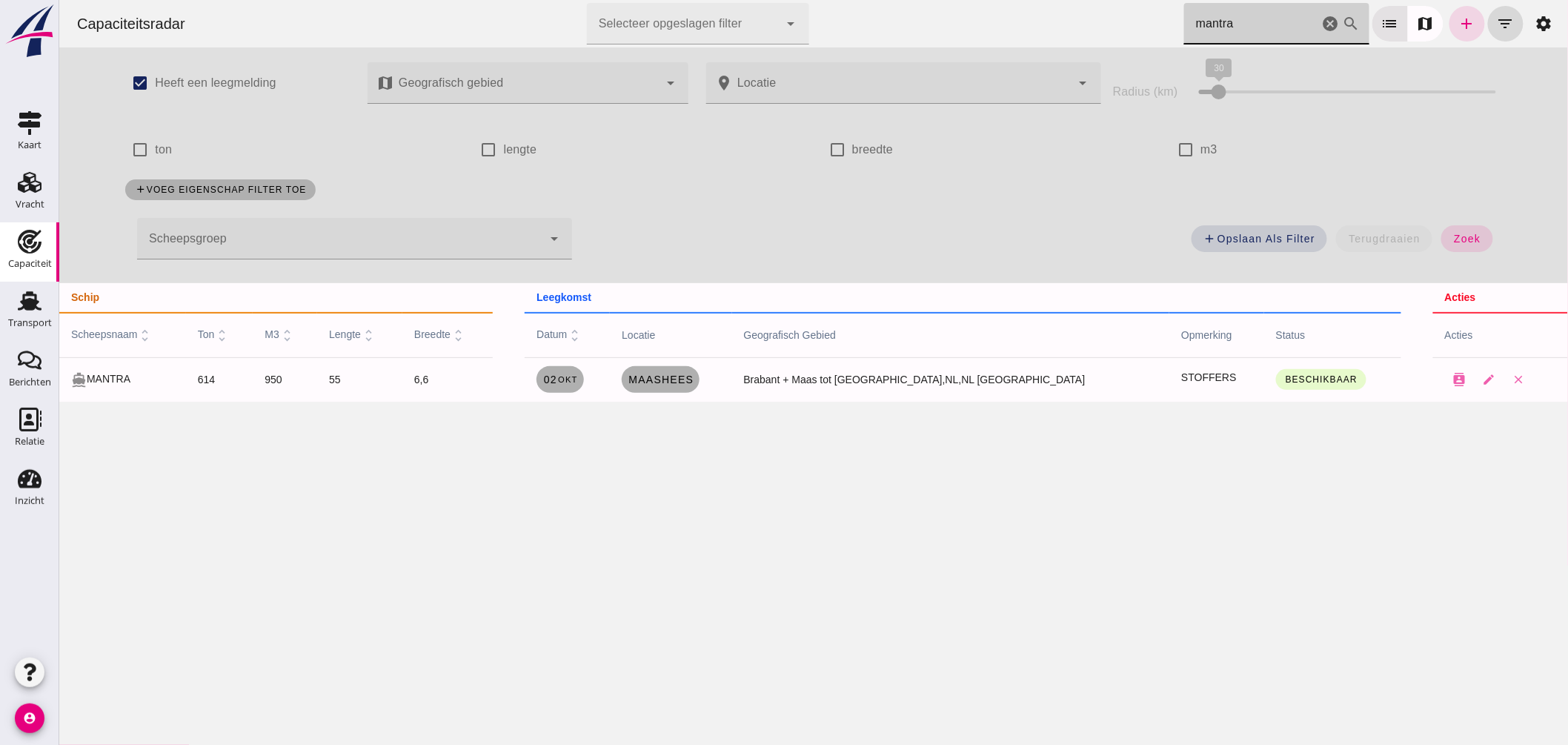
drag, startPoint x: 1178, startPoint y: 18, endPoint x: 886, endPoint y: 17, distance: 292.0
click at [887, 19] on div "Capaciteitsradar Selecteer opgeslagen filter Selecteer opgeslagen filter cancel…" at bounding box center [812, 24] width 1497 height 48
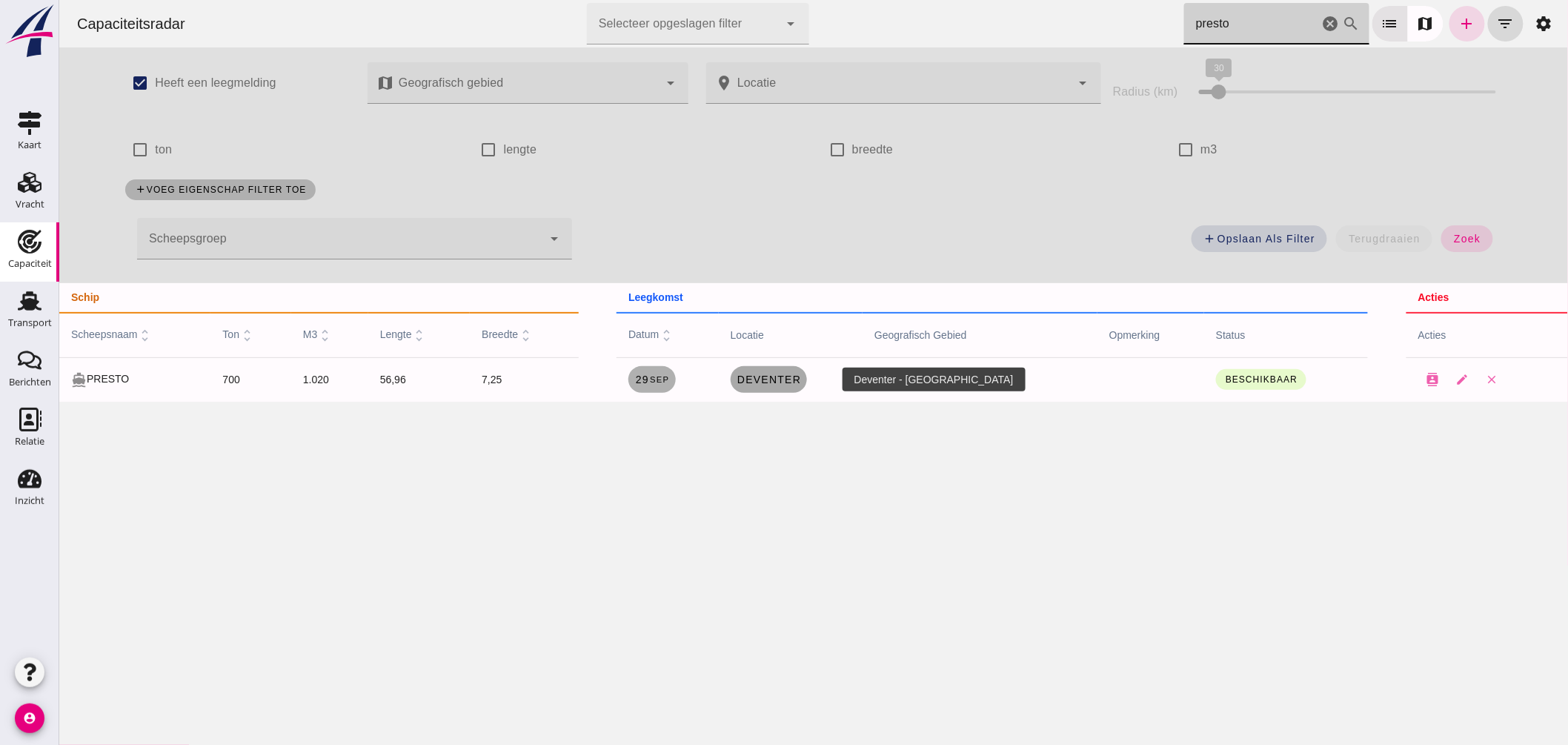
type input "presto"
click at [787, 383] on span "Deventer" at bounding box center [768, 379] width 64 height 12
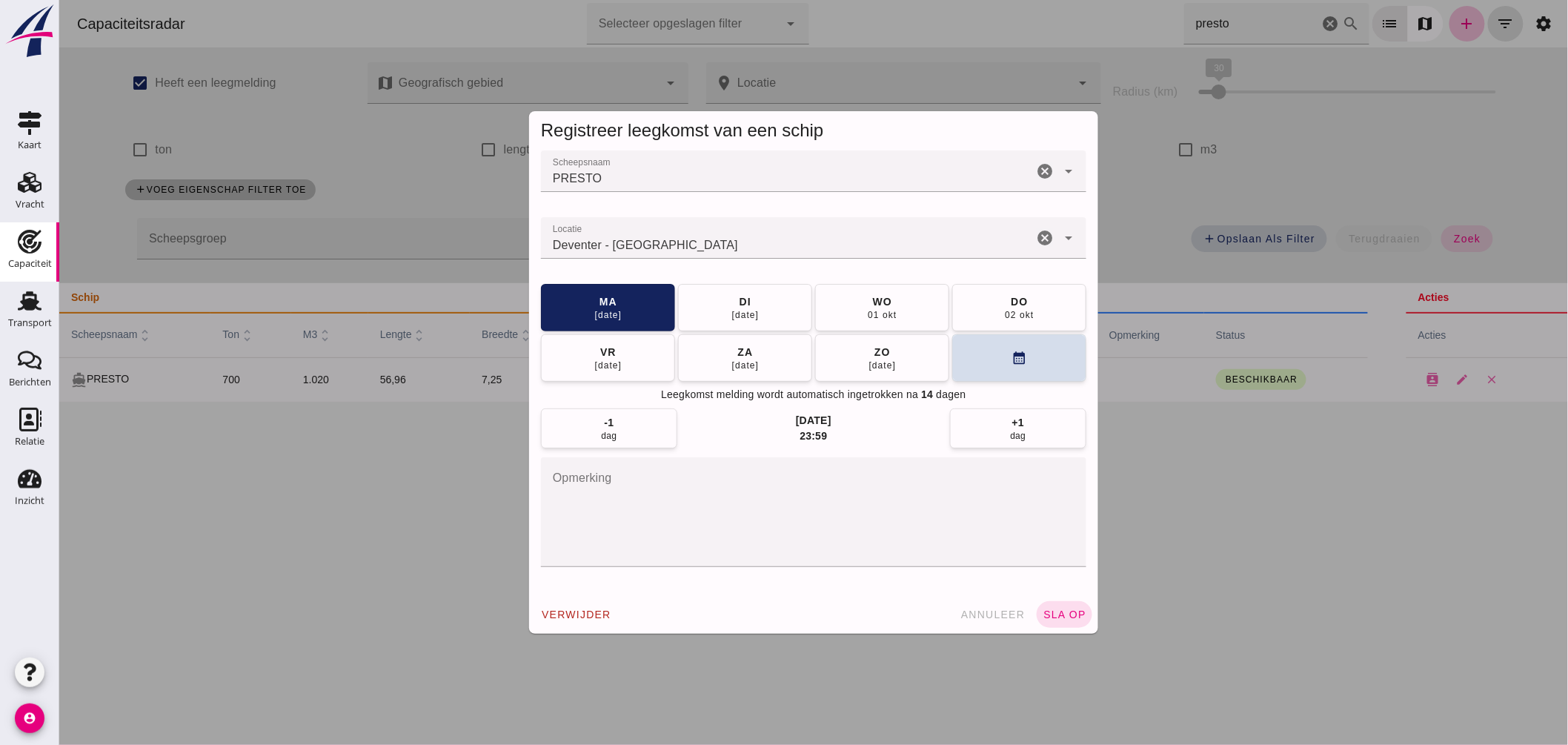
click at [742, 246] on input "Locatie" at bounding box center [786, 245] width 492 height 17
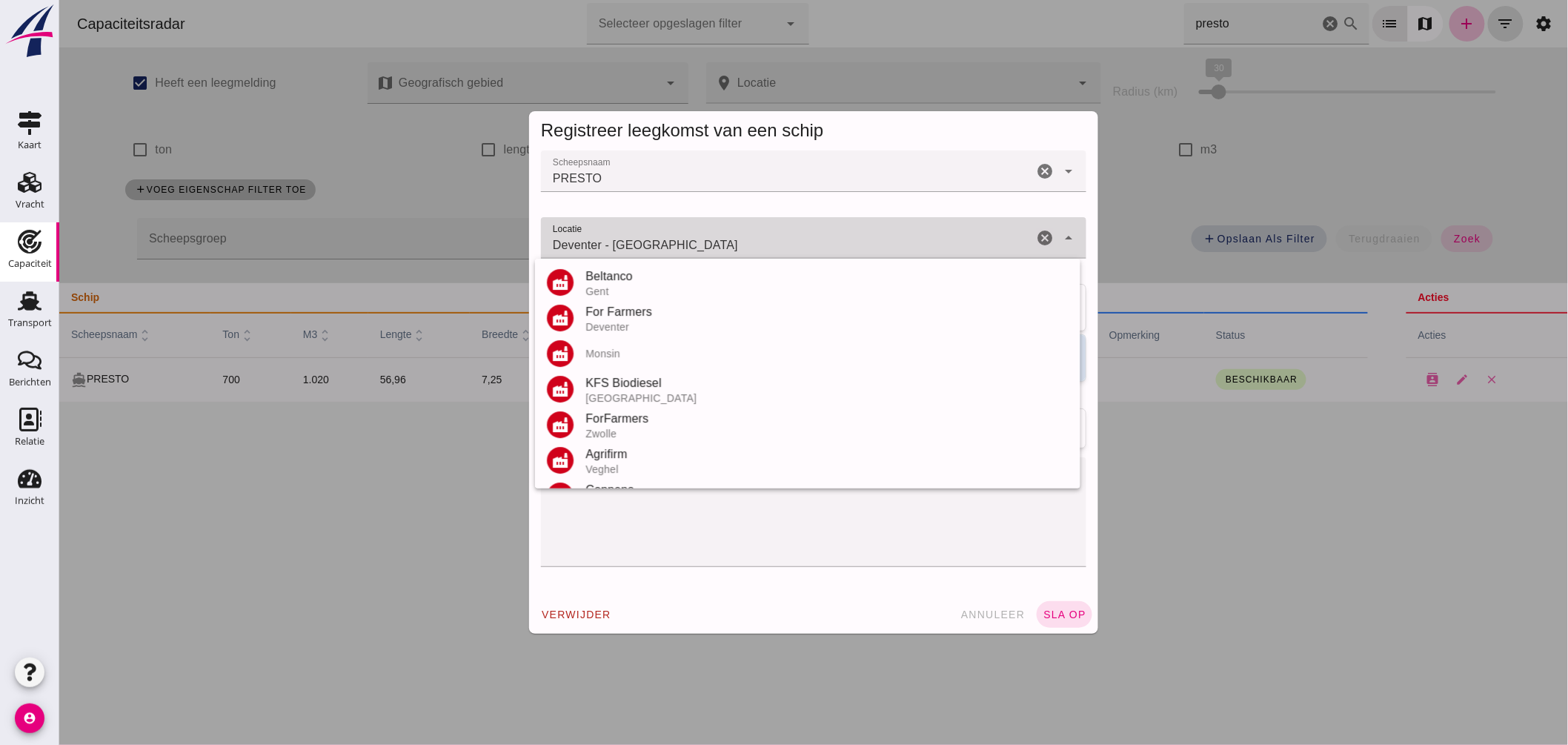
click at [742, 246] on input "Deventer - Deventer" at bounding box center [786, 245] width 492 height 17
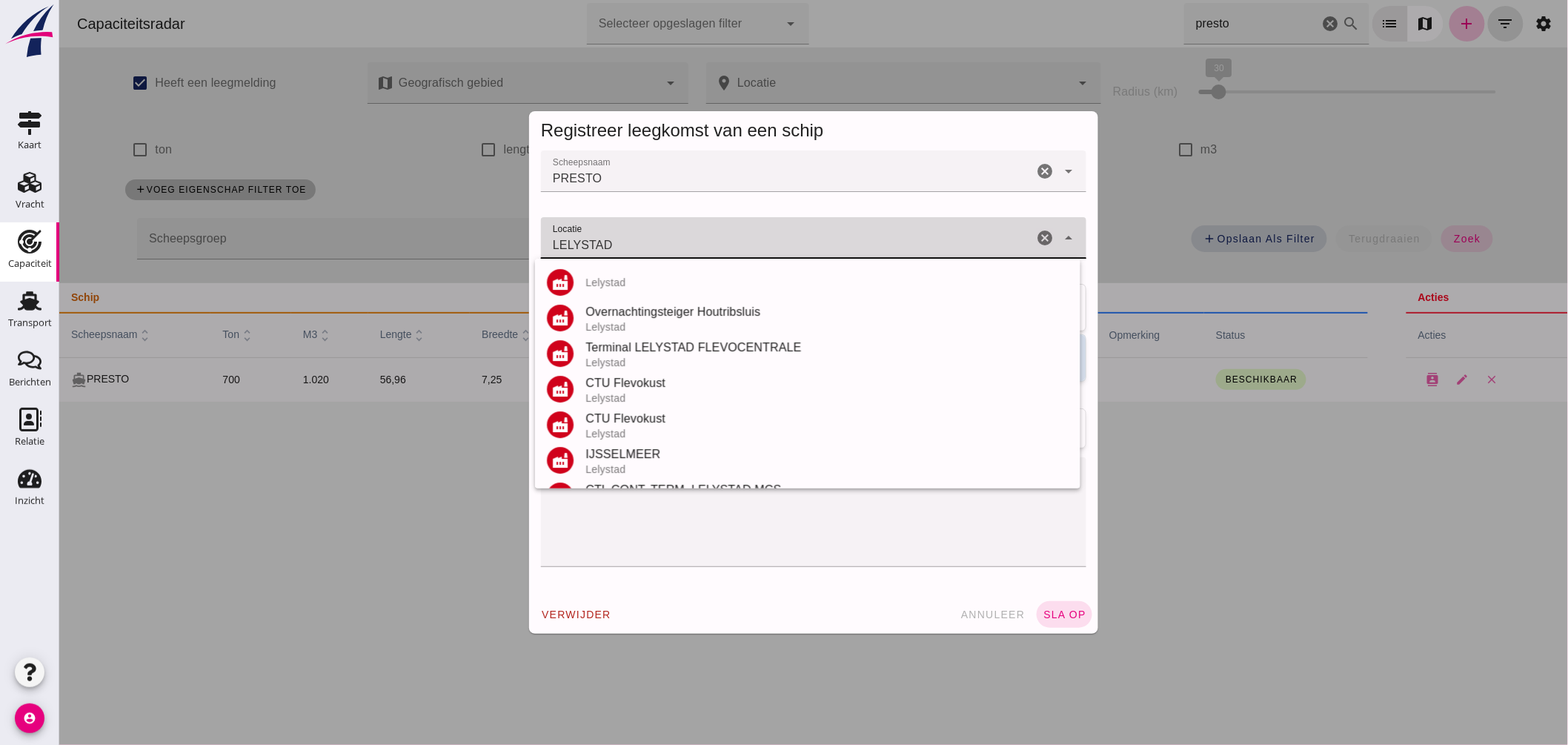
scroll to position [138, 0]
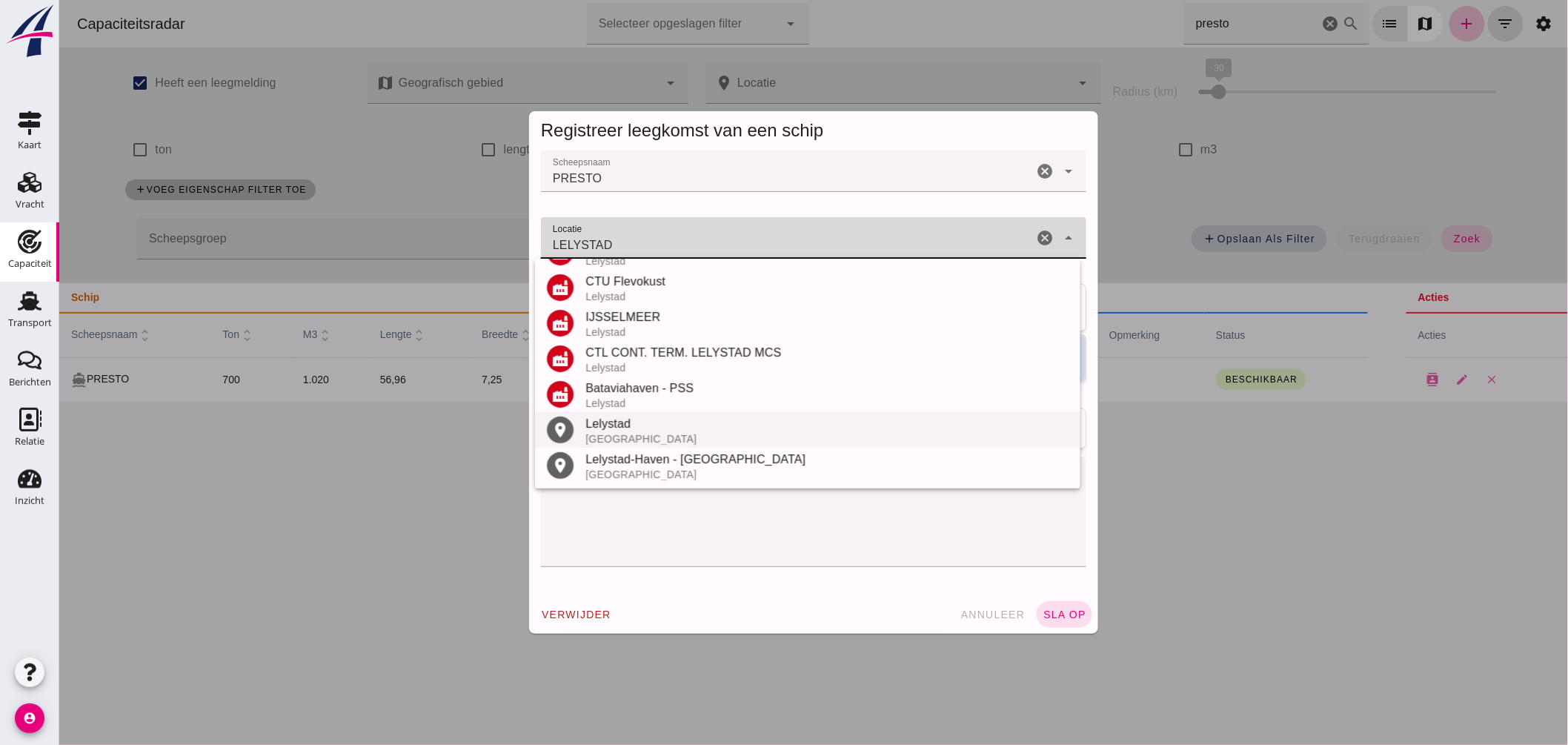
click at [632, 420] on div "Lelystad" at bounding box center [826, 424] width 483 height 17
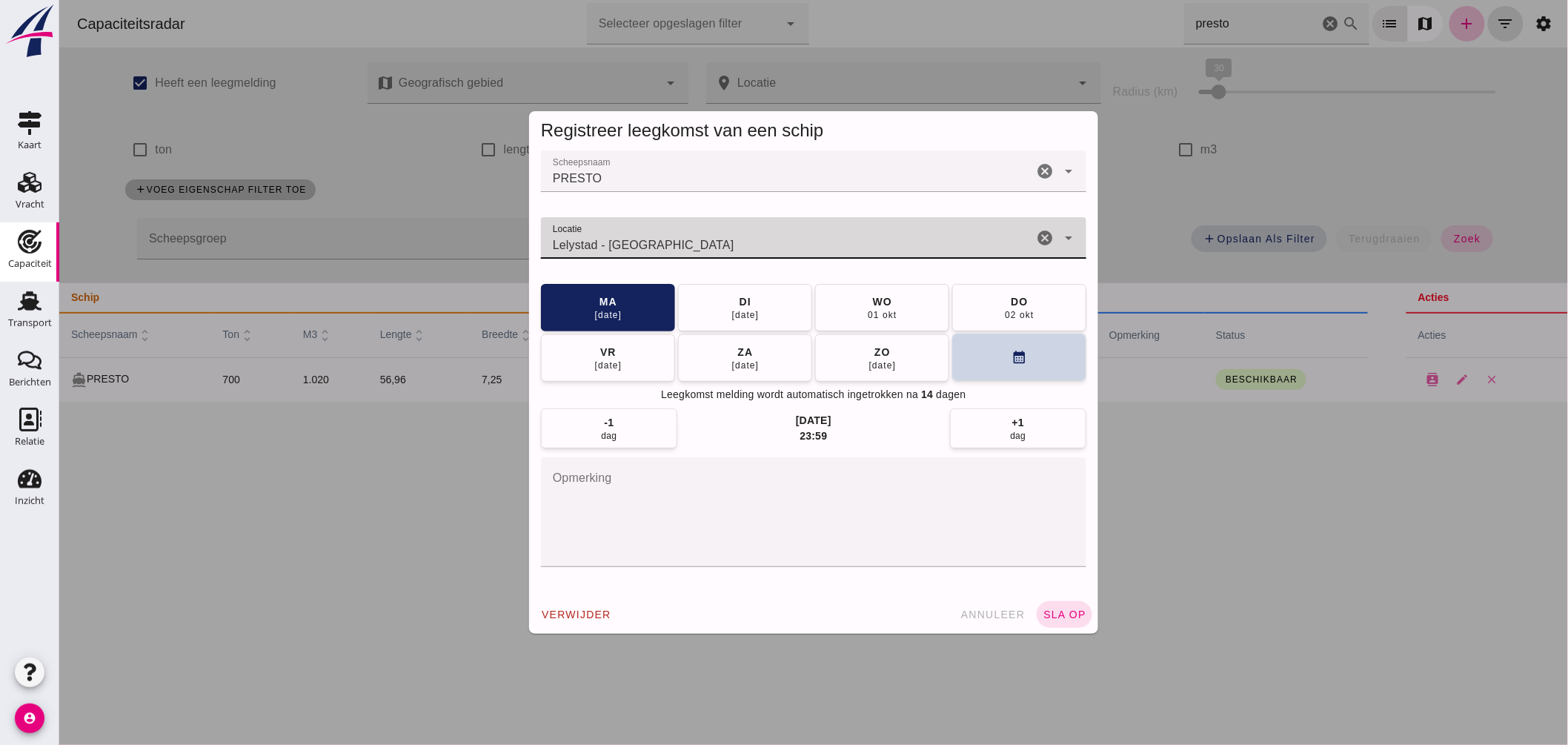
type input "Lelystad - Flevoland"
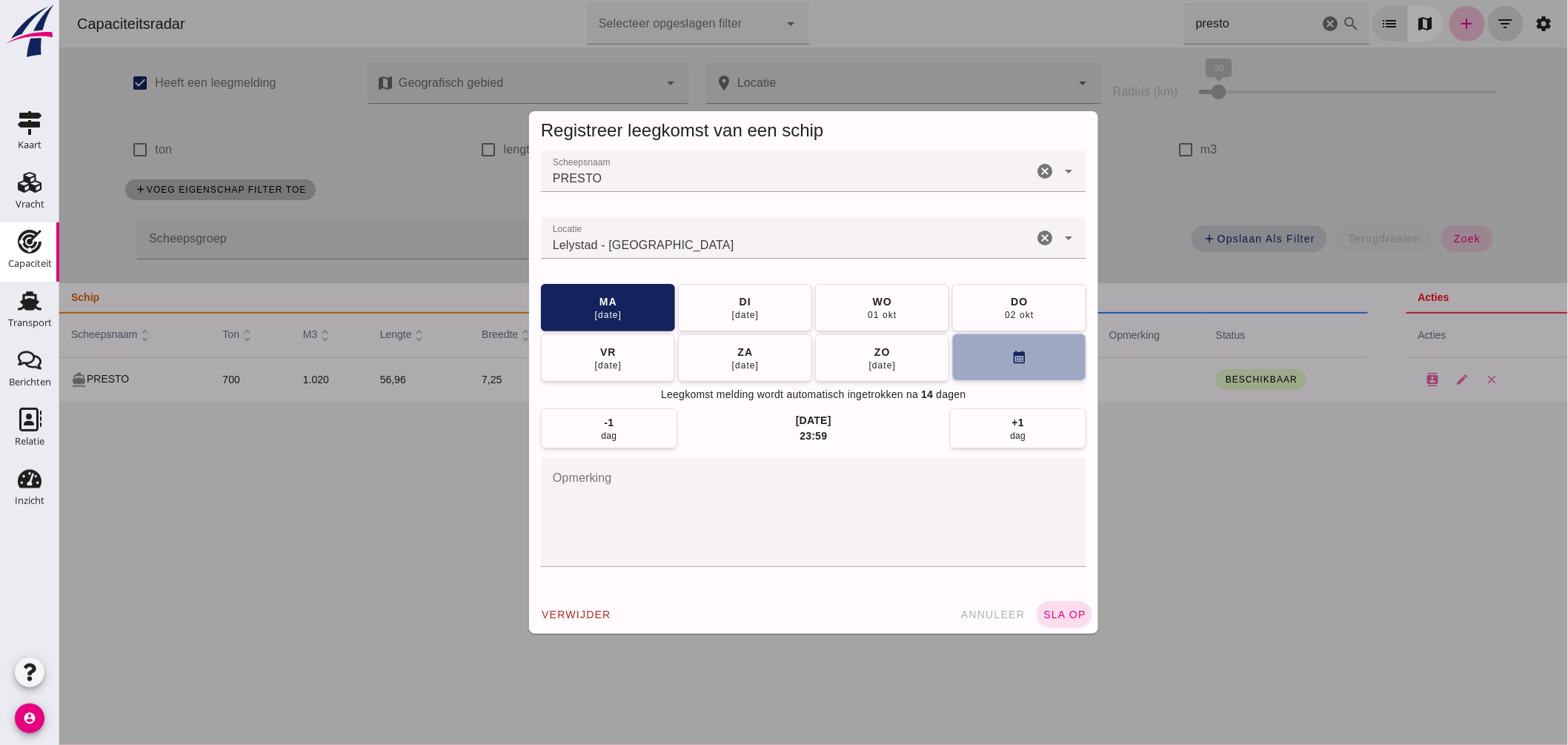
click at [989, 361] on button "calendar_month" at bounding box center [1019, 358] width 134 height 48
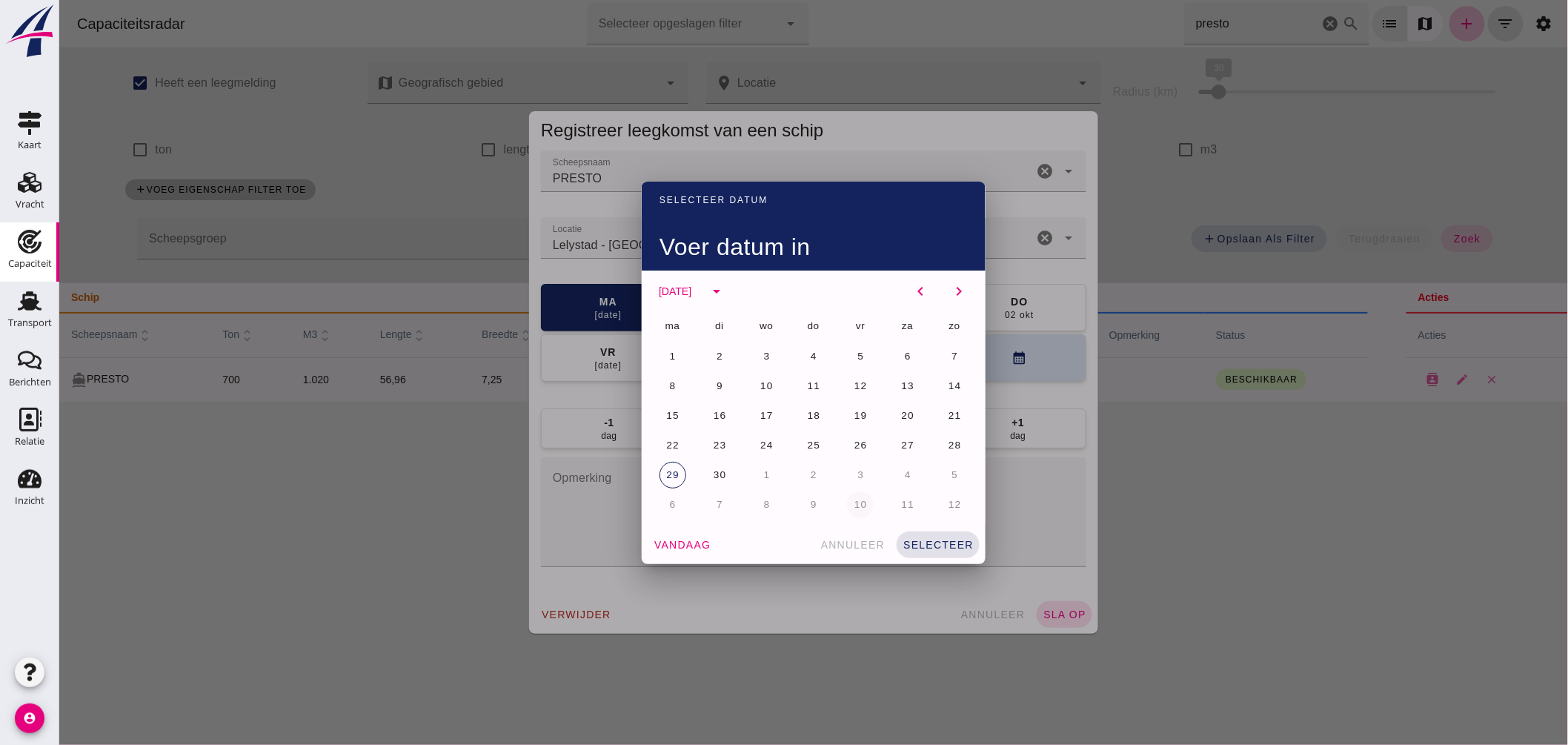
click at [857, 505] on span "10" at bounding box center [859, 505] width 14 height 11
click at [949, 539] on span "selecteer" at bounding box center [938, 545] width 72 height 12
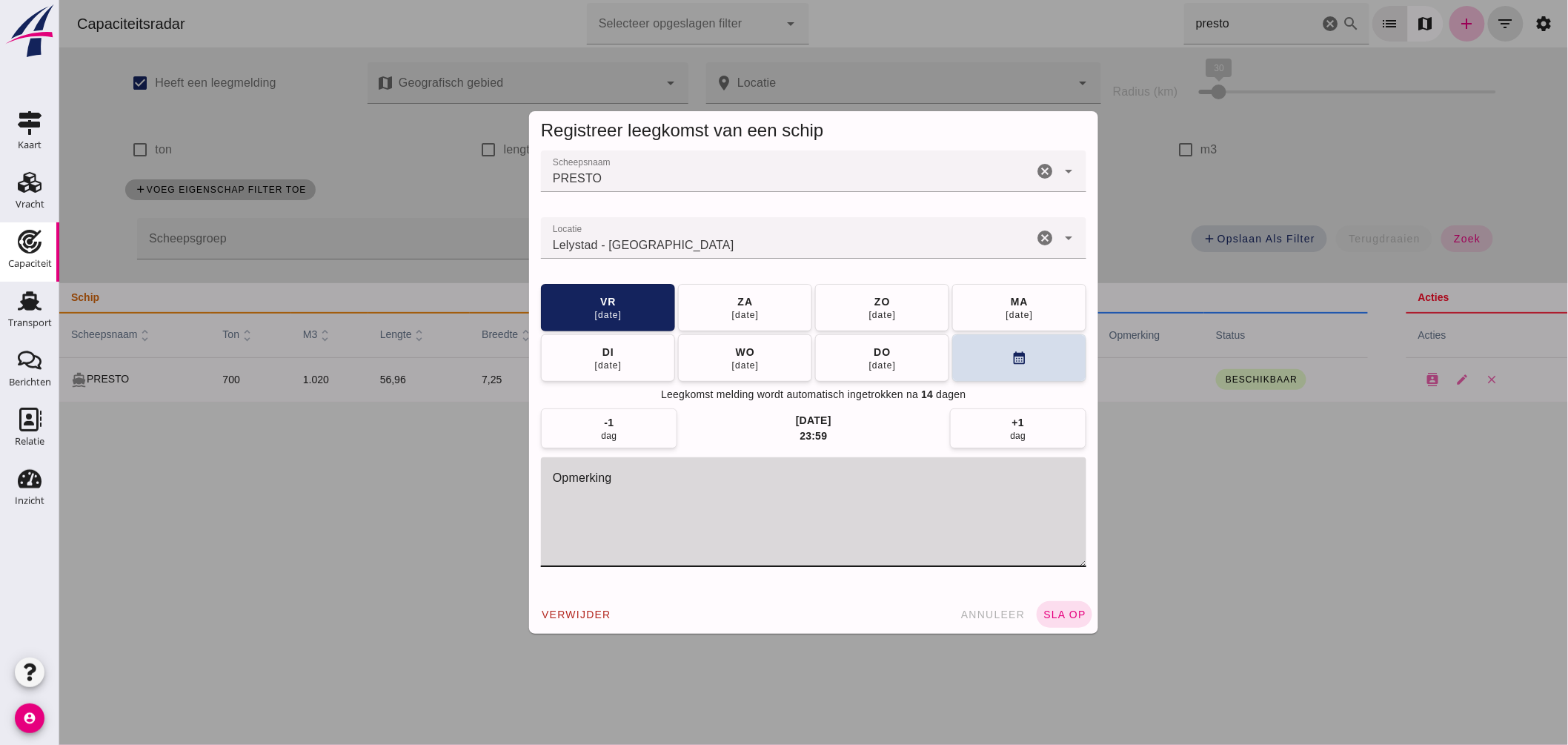
click at [644, 508] on textarea "opmerking" at bounding box center [812, 513] width 546 height 110
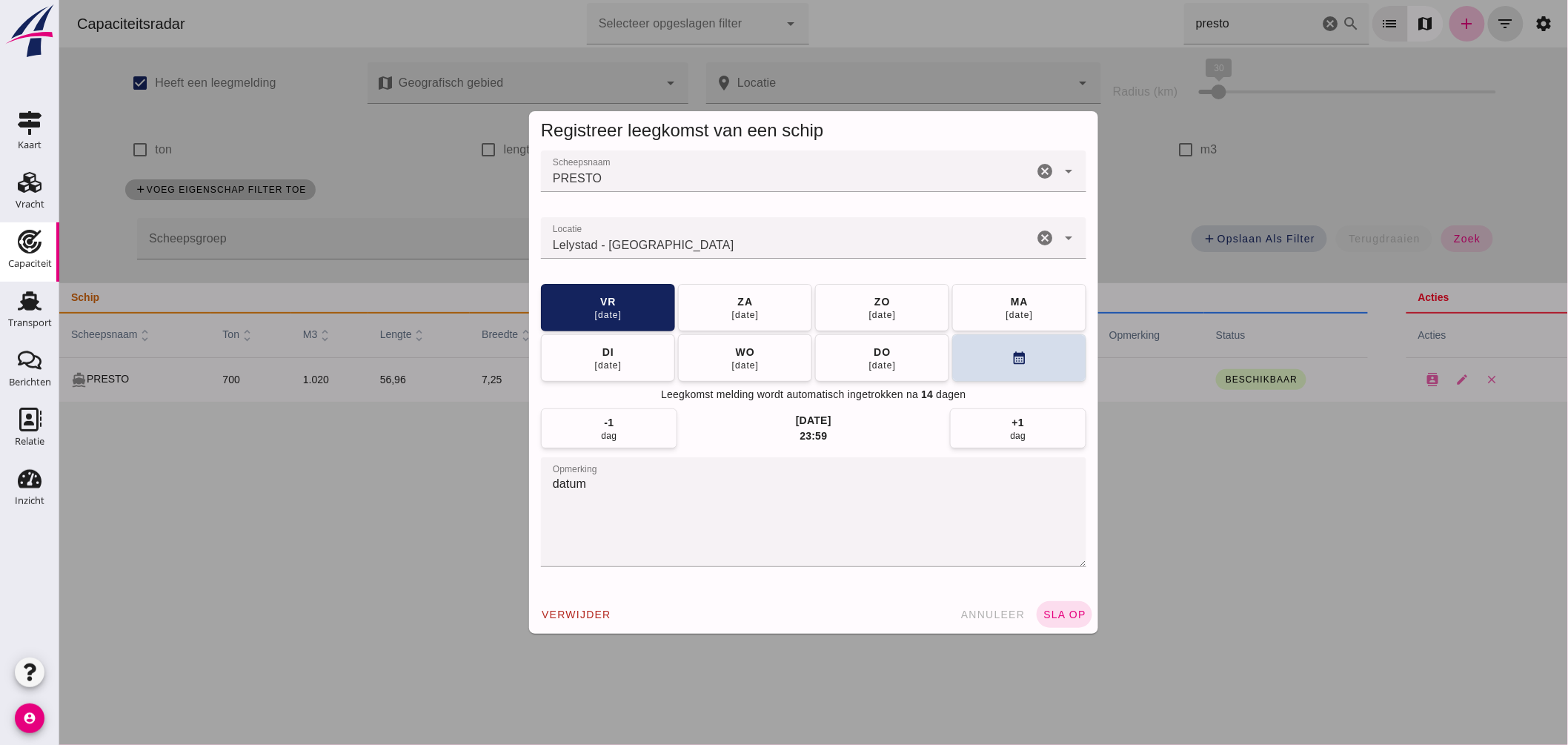
click at [604, 493] on textarea "datum" at bounding box center [812, 513] width 546 height 110
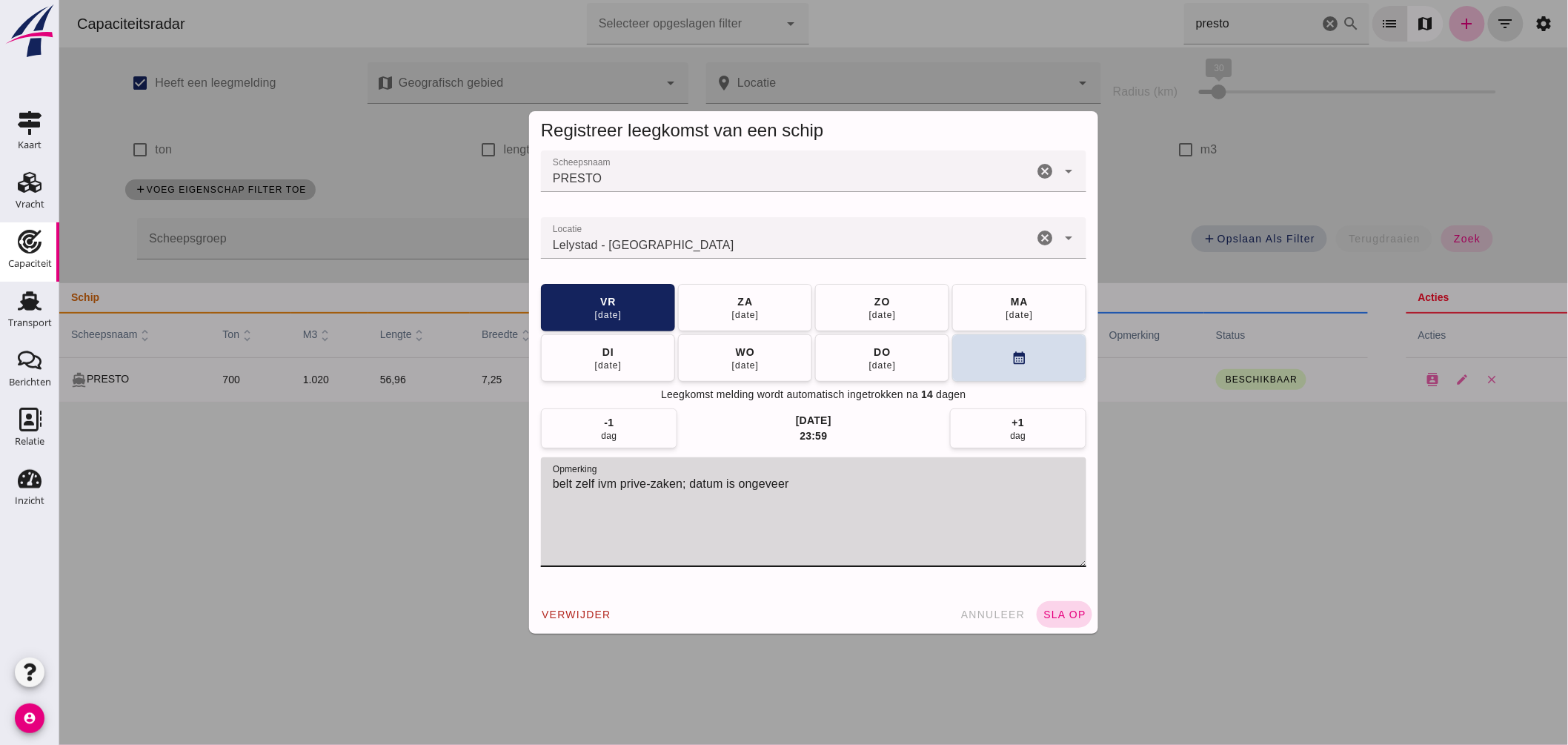
type textarea "belt zelf ivm prive-zaken; datum is ongeveer"
click at [1057, 617] on span "sla op" at bounding box center [1064, 615] width 44 height 12
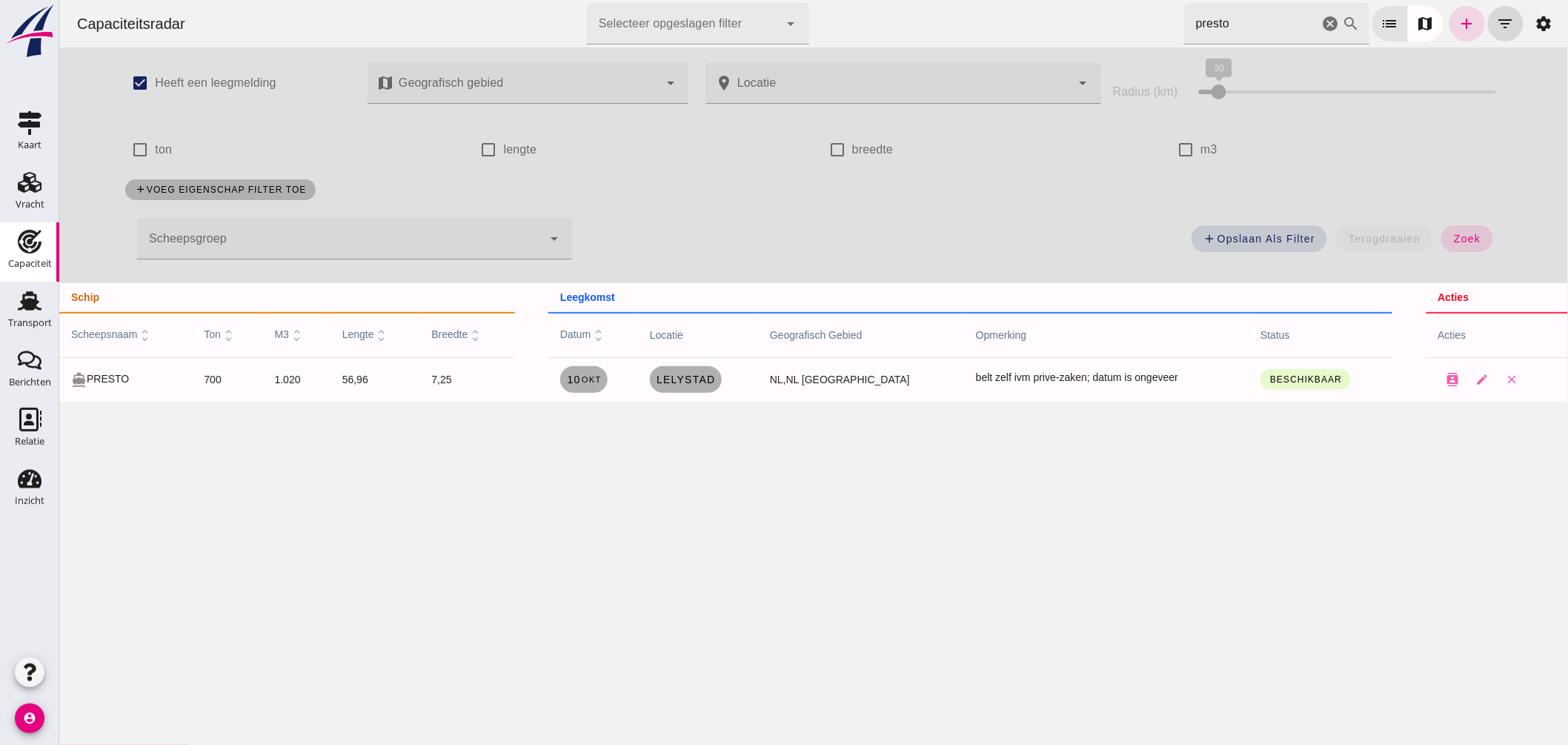
click at [1321, 25] on icon "cancel" at bounding box center [1330, 23] width 17 height 17
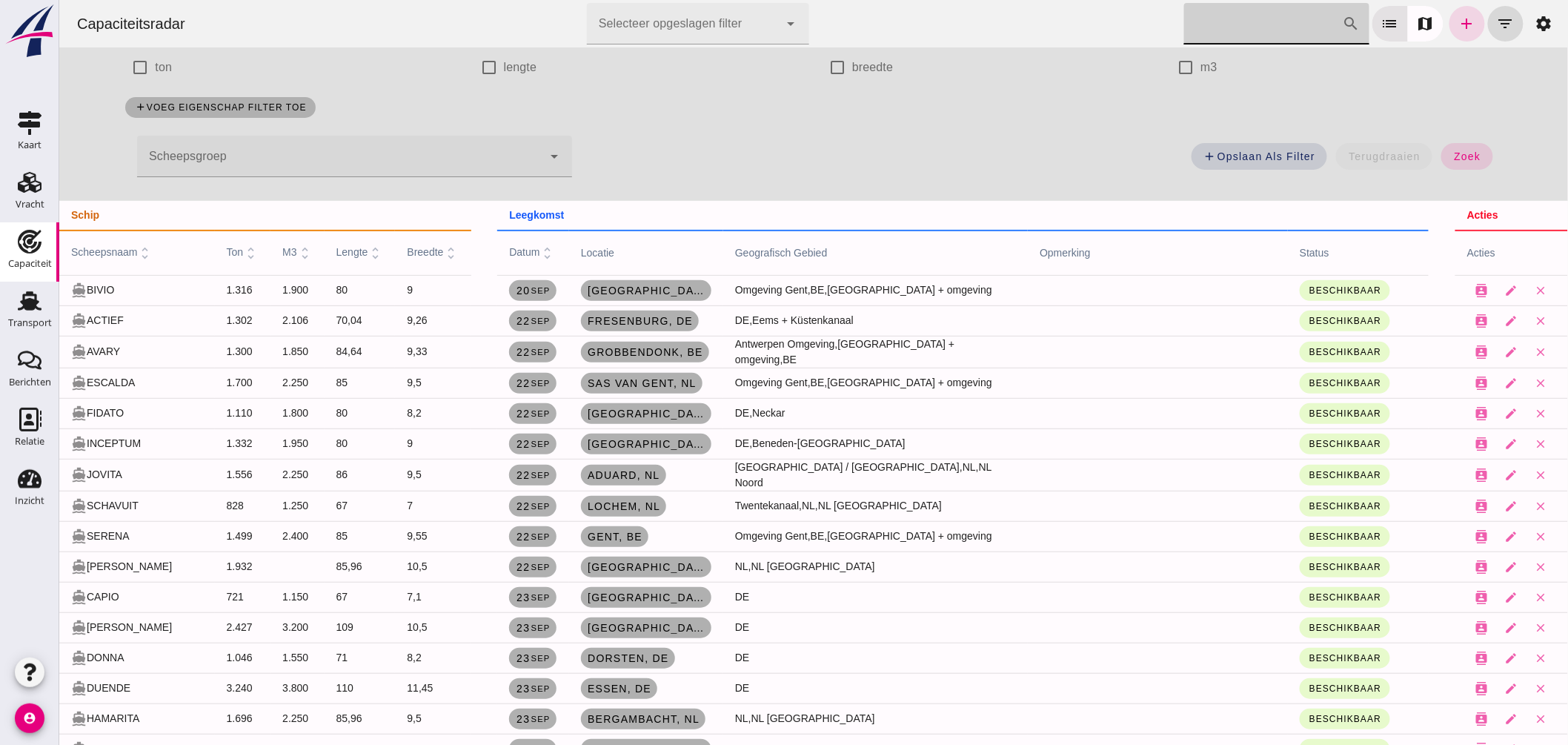
scroll to position [0, 0]
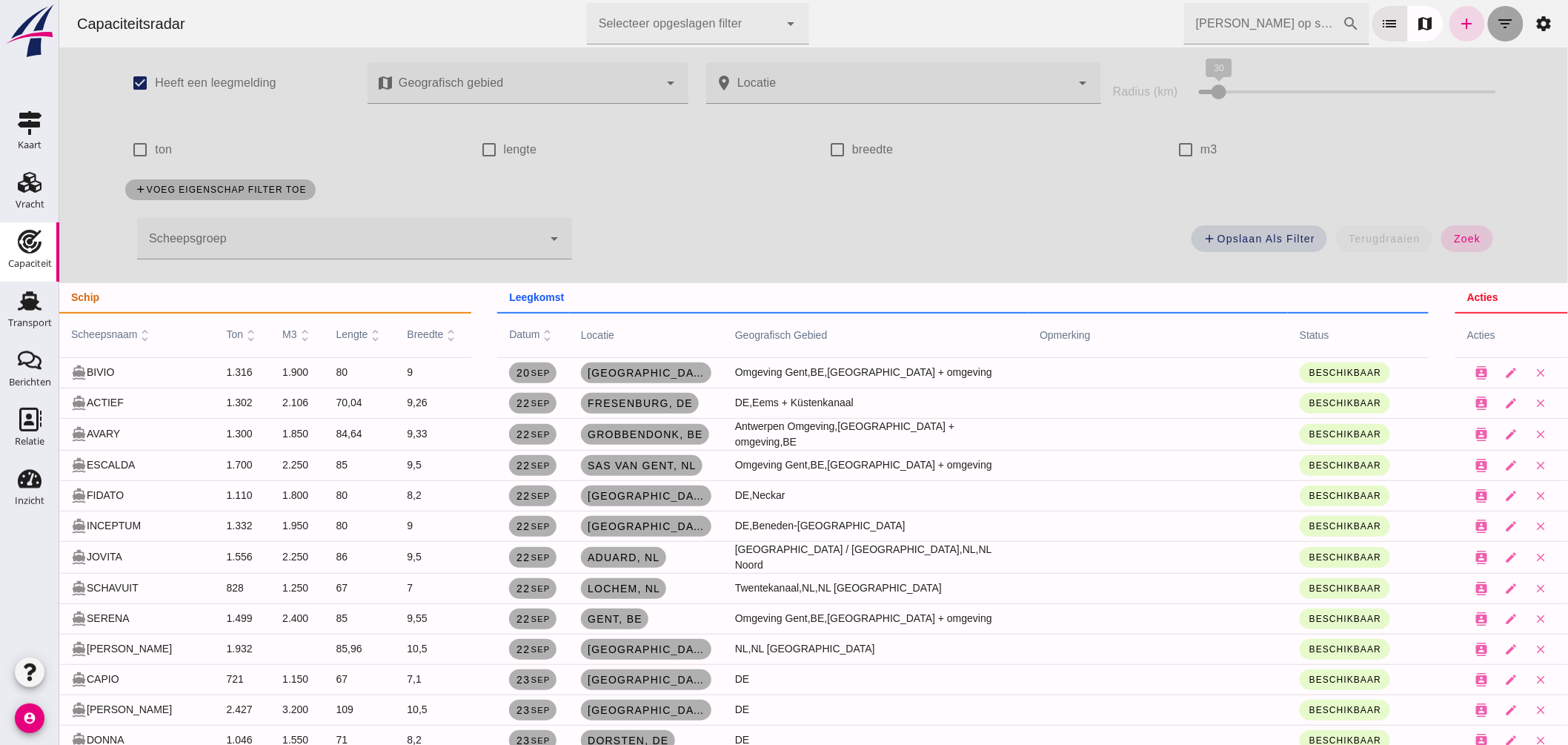
click at [1496, 24] on icon "filter_list" at bounding box center [1505, 23] width 17 height 17
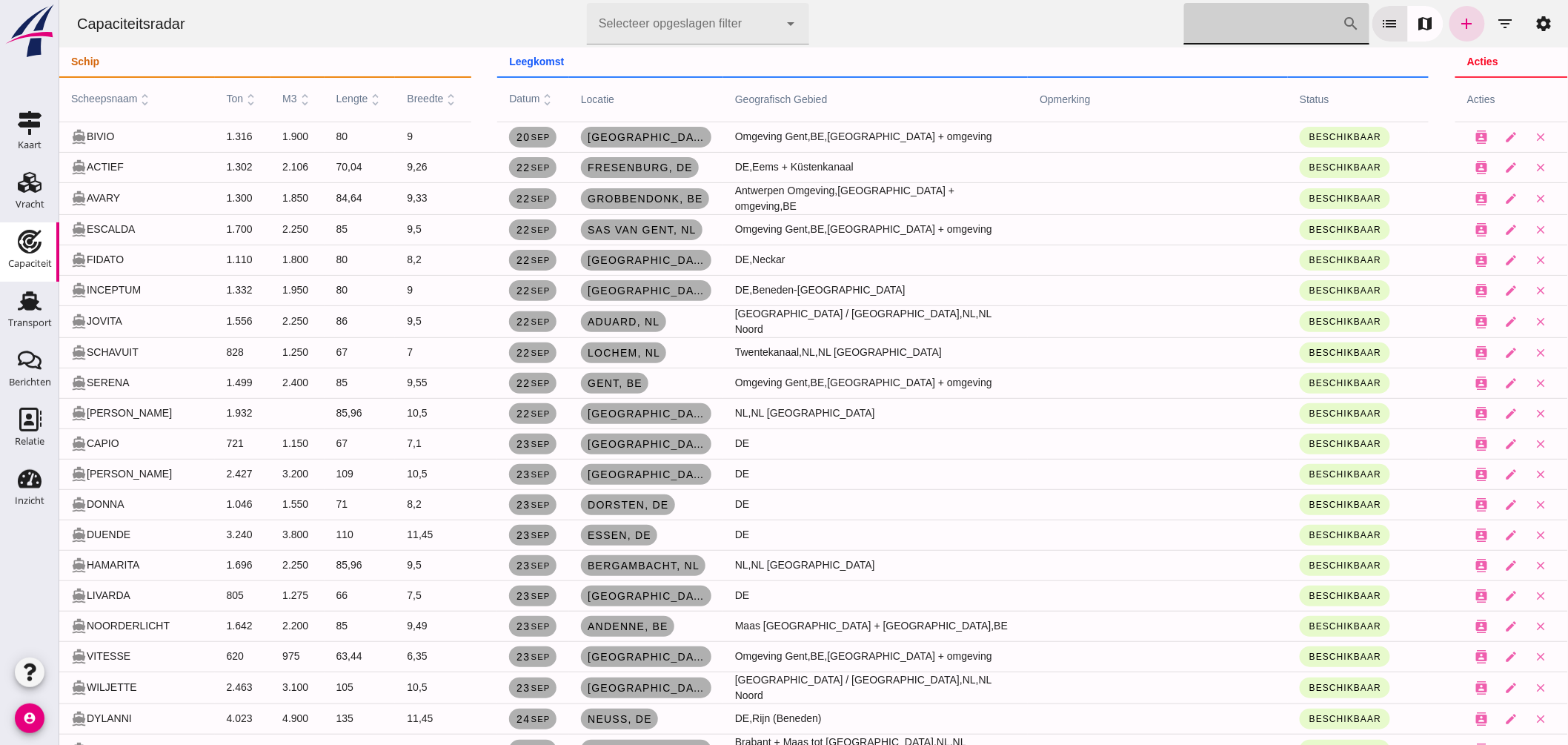
click at [1264, 31] on input "Zoek op scheepsnaam" at bounding box center [1263, 23] width 159 height 41
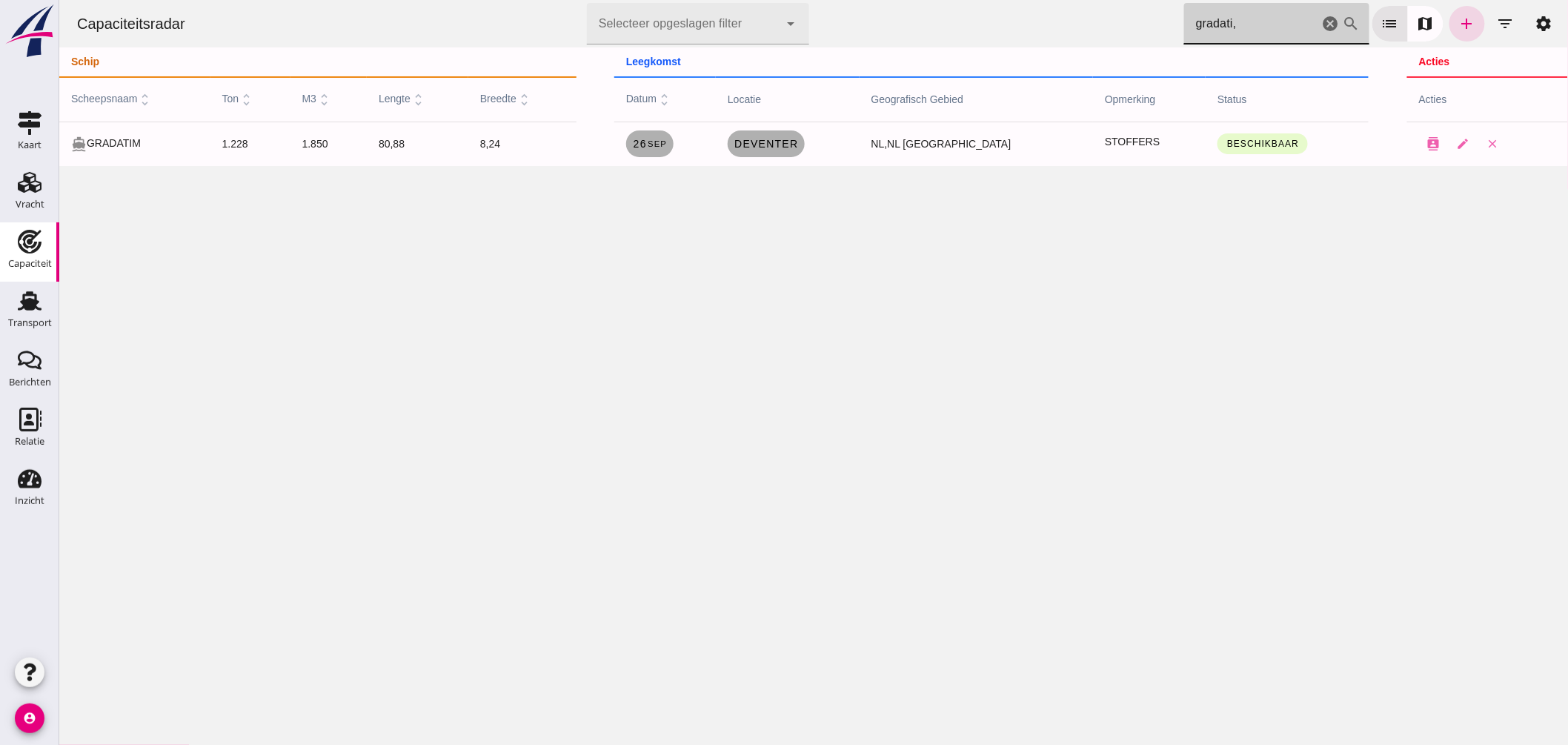
click at [1264, 31] on input "gradati," at bounding box center [1251, 23] width 135 height 41
click at [1269, 28] on input "gradati," at bounding box center [1251, 23] width 135 height 41
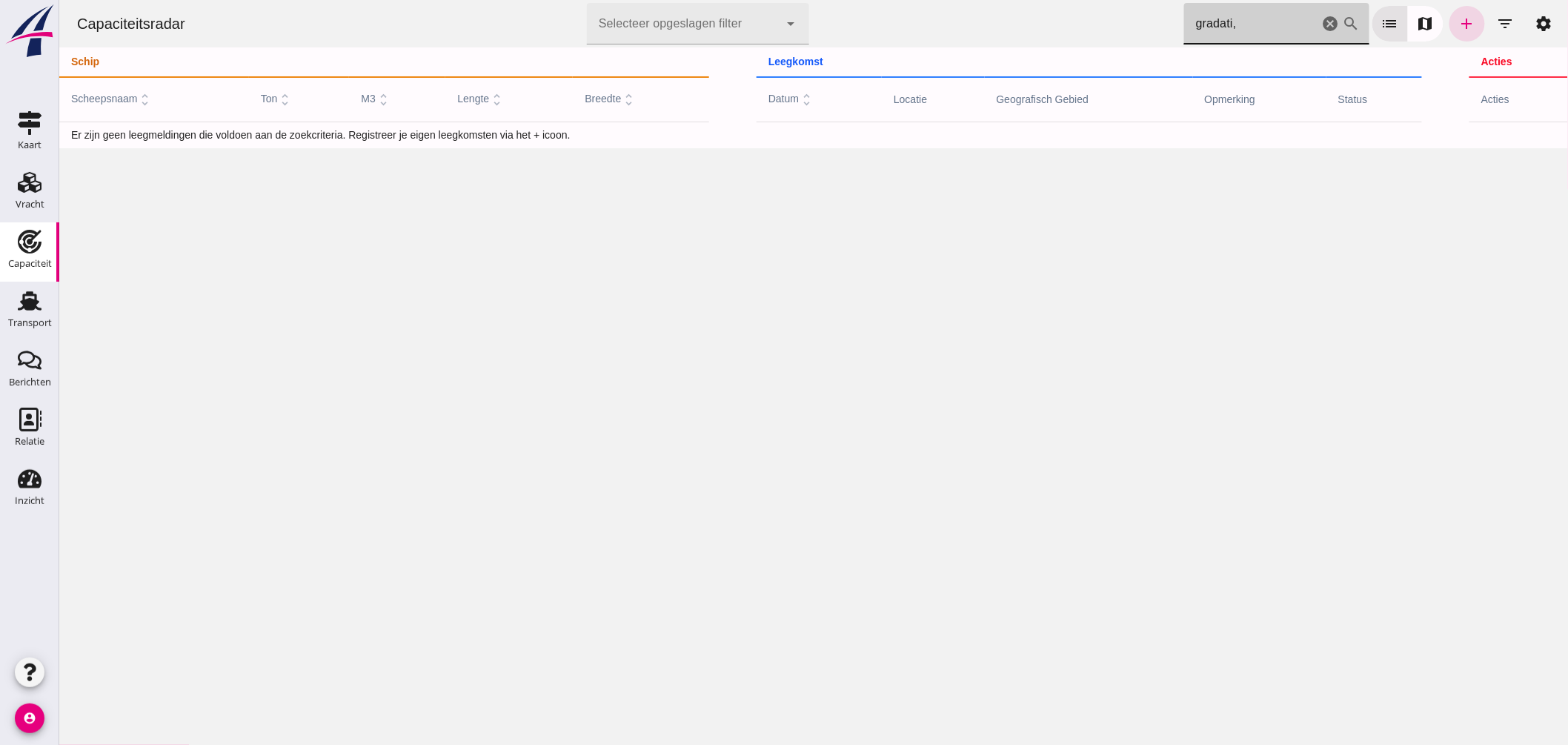
click at [1246, 25] on input "gradati," at bounding box center [1251, 23] width 135 height 41
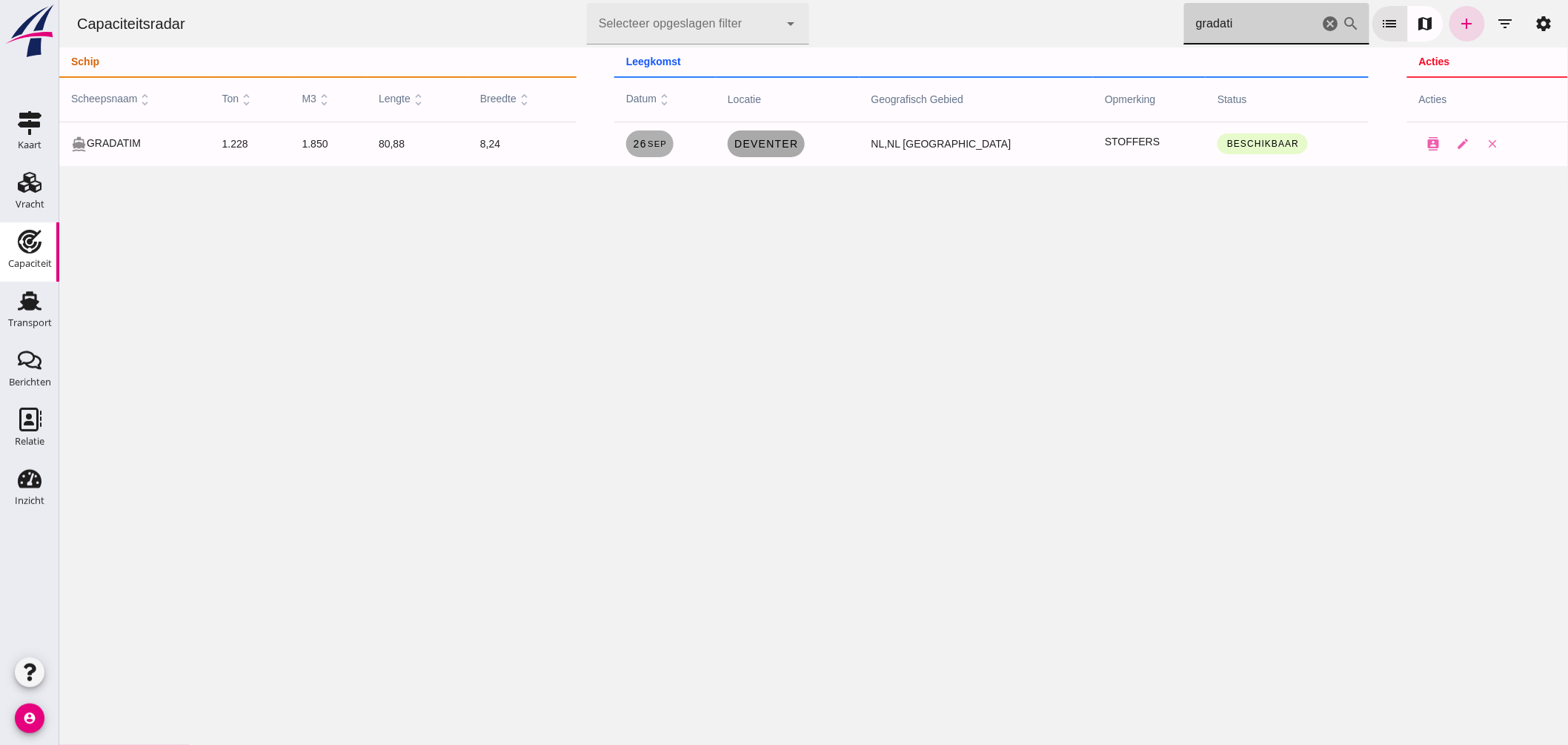
type input "gradati"
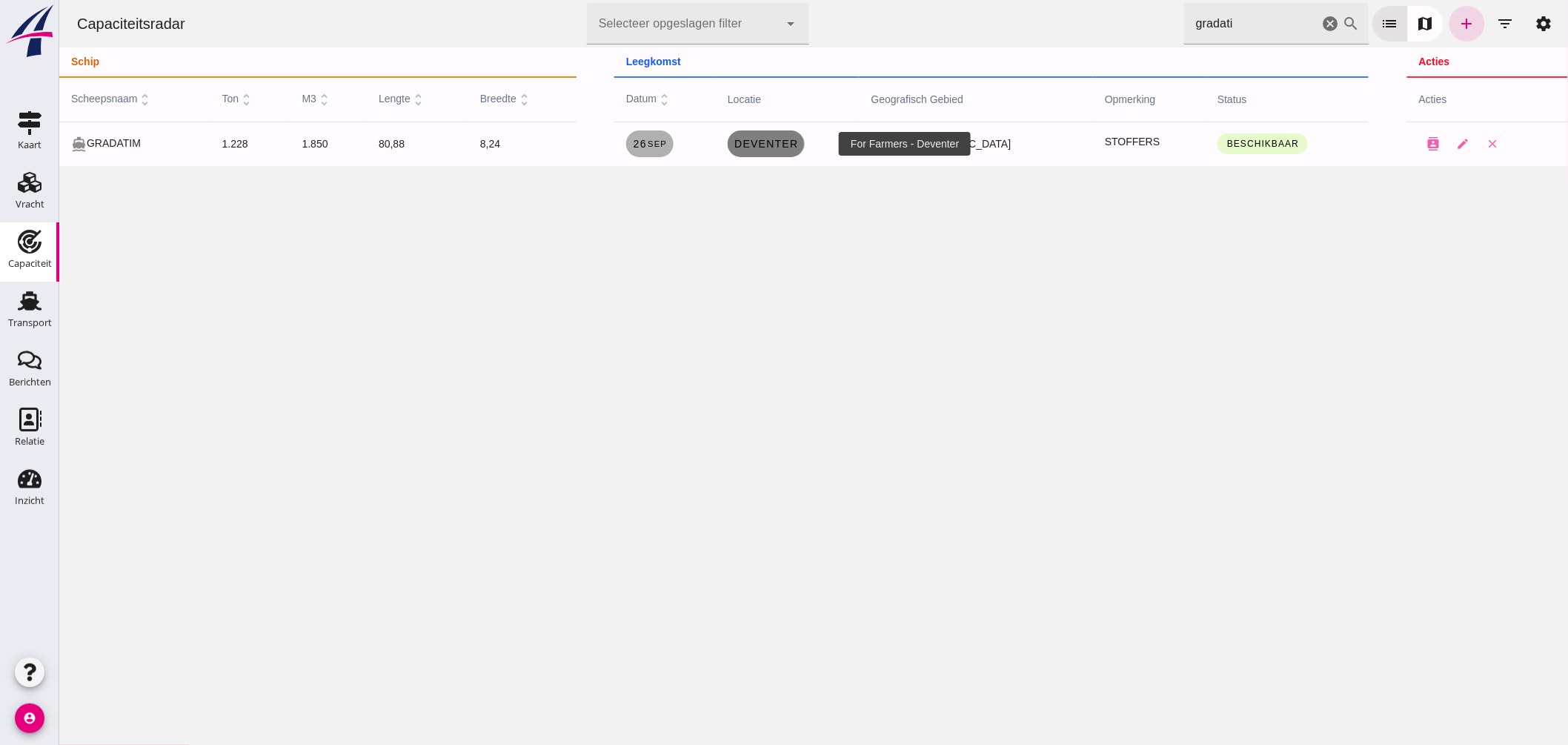
click at [775, 152] on link "Deventer" at bounding box center [765, 143] width 76 height 27
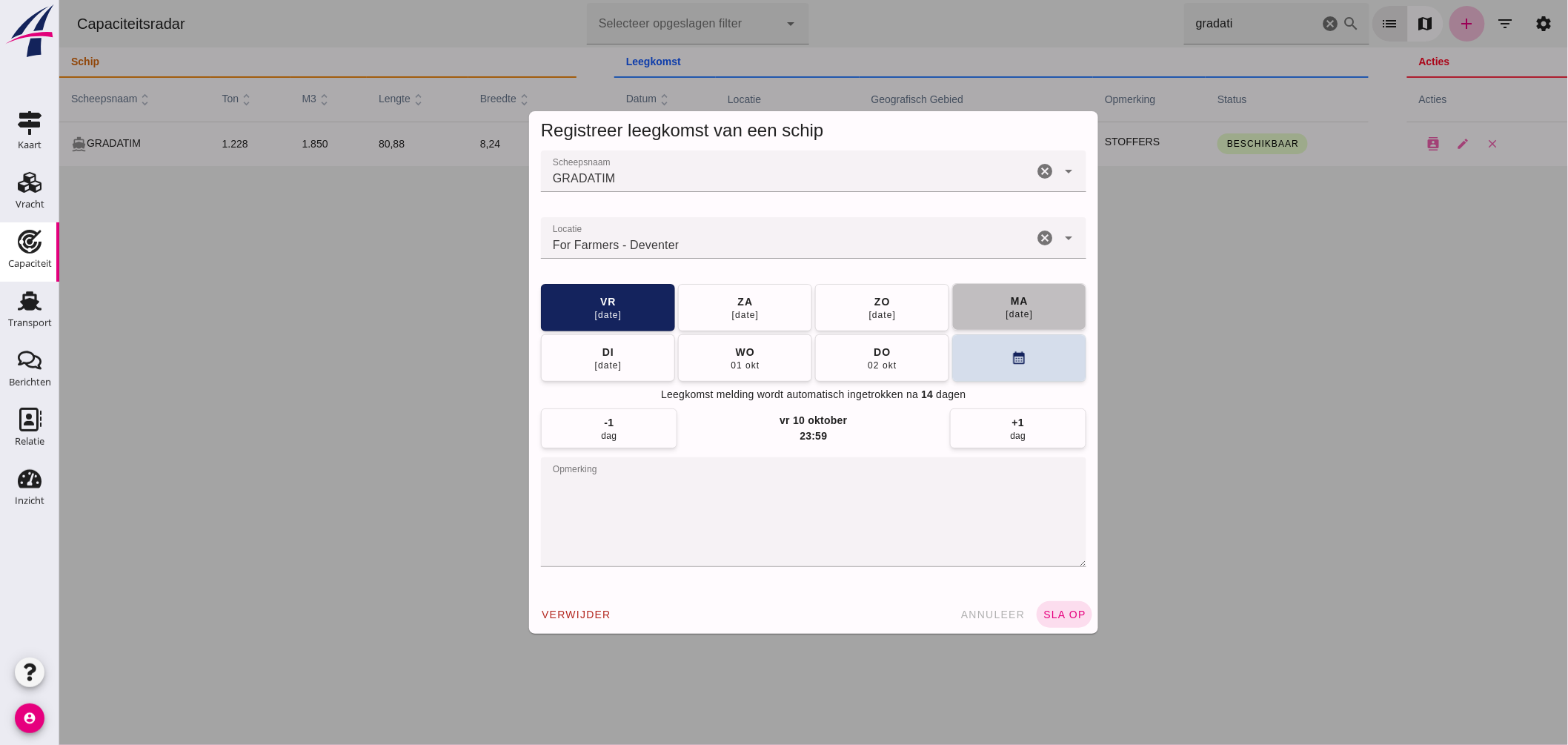
click at [1030, 307] on button "[DATE]" at bounding box center [1019, 307] width 134 height 48
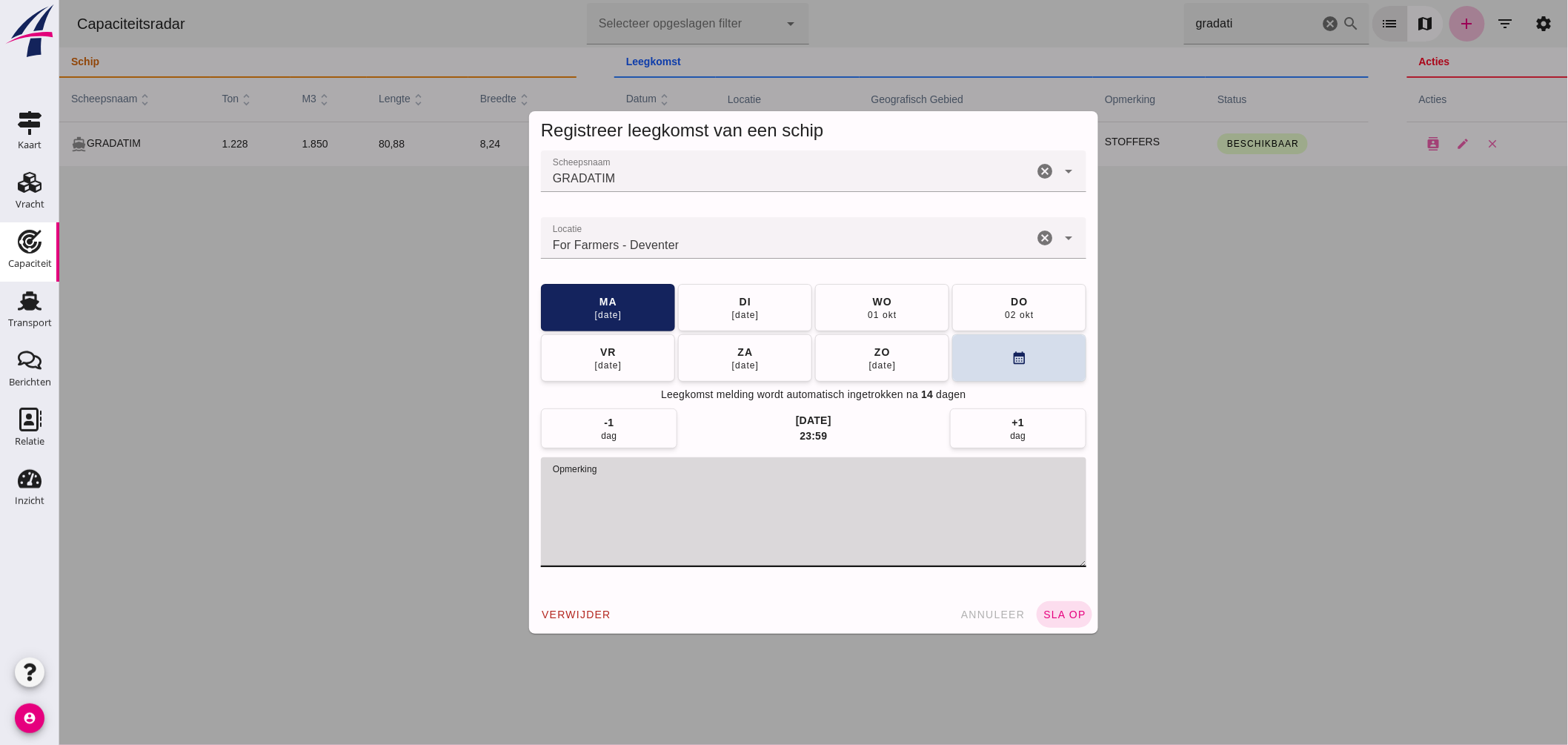
click at [707, 473] on textarea "opmerking" at bounding box center [812, 513] width 546 height 110
type textarea "STOFFERS // = LEEG"
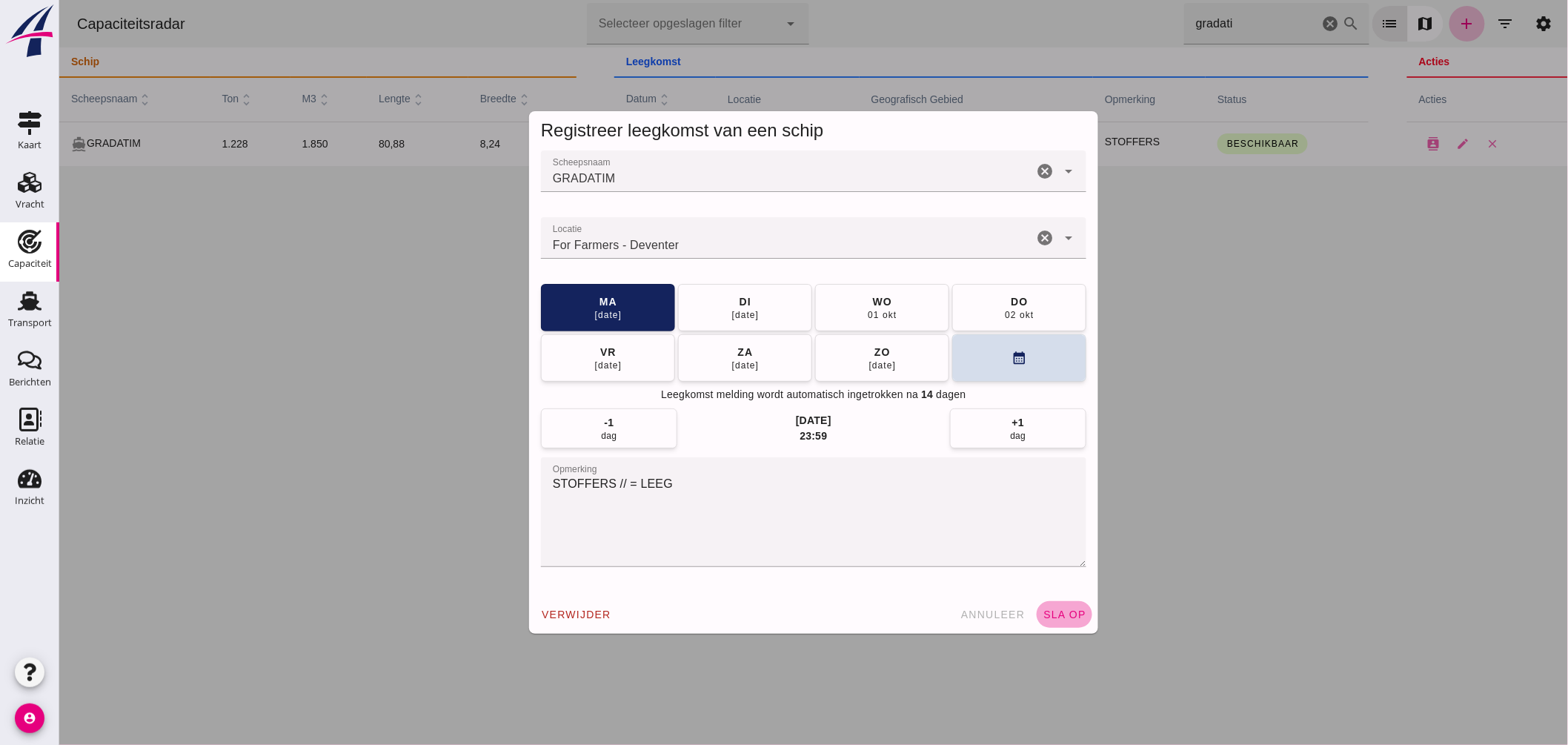
click at [1053, 606] on button "sla op" at bounding box center [1064, 614] width 56 height 27
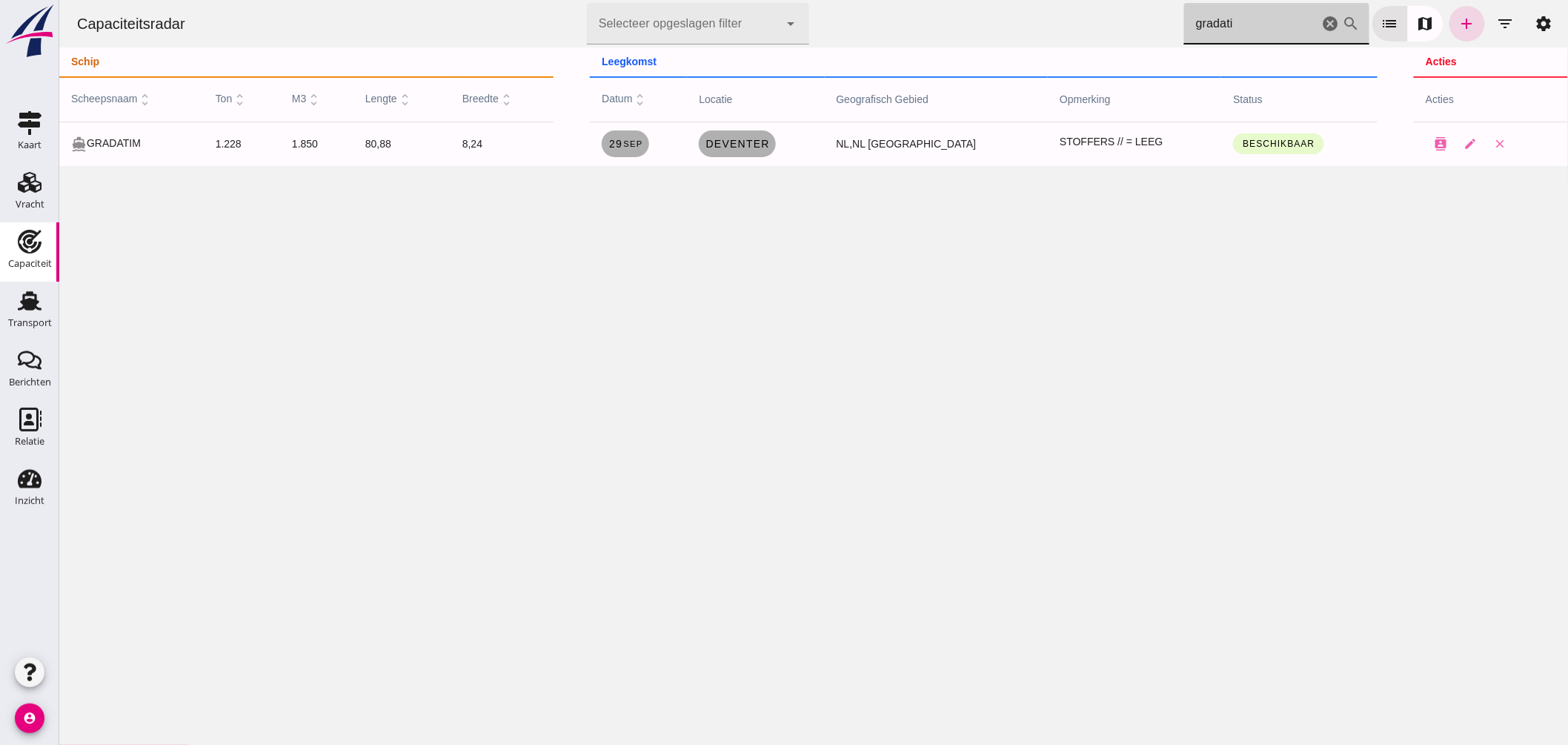
drag, startPoint x: 1231, startPoint y: 25, endPoint x: 898, endPoint y: -14, distance: 335.3
click at [898, 0] on html "Capaciteitsradar Selecteer opgeslagen filter Selecteer opgeslagen filter cancel…" at bounding box center [813, 372] width 1509 height 745
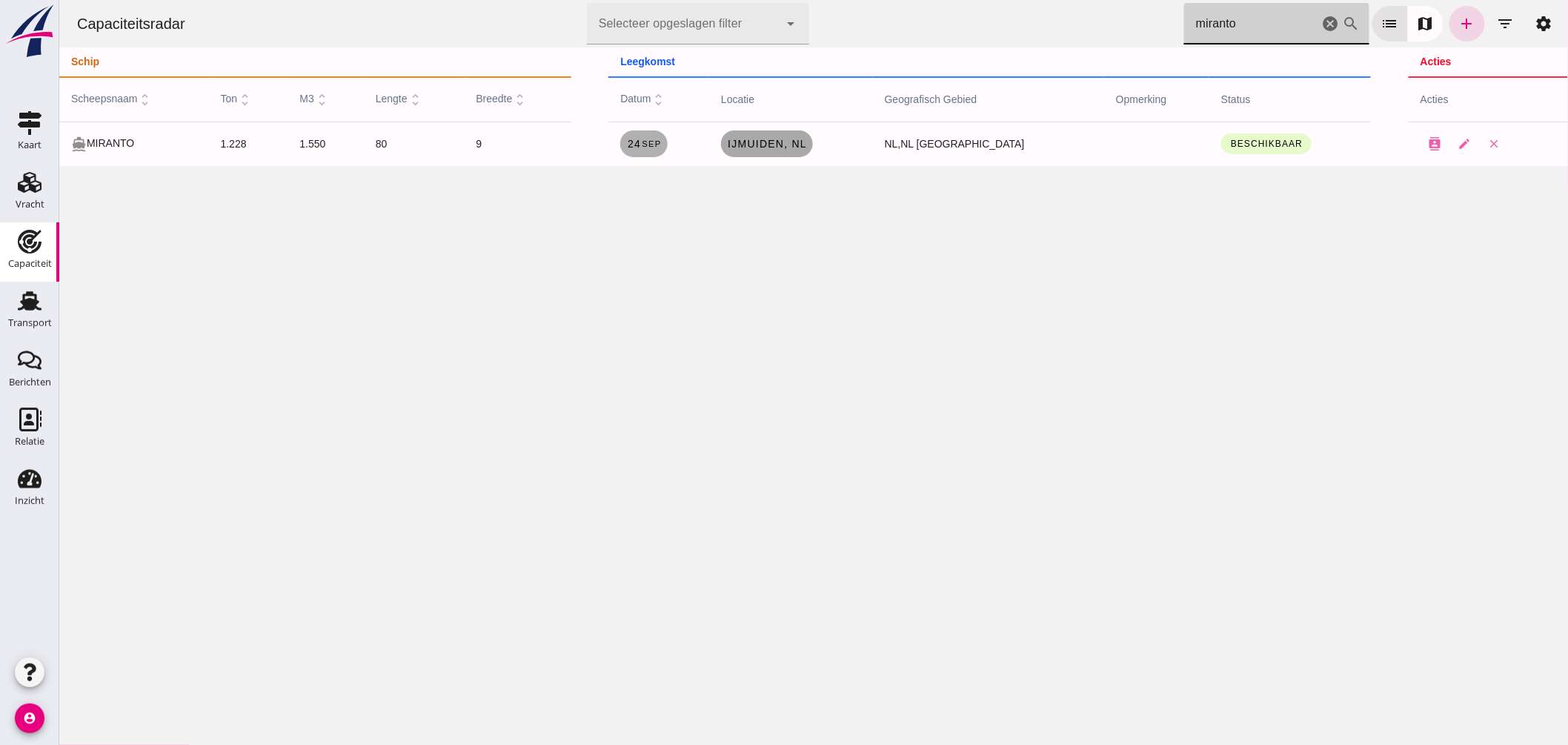
type input "miranto"
click at [804, 141] on span "IJmuiden , nl" at bounding box center [766, 143] width 80 height 12
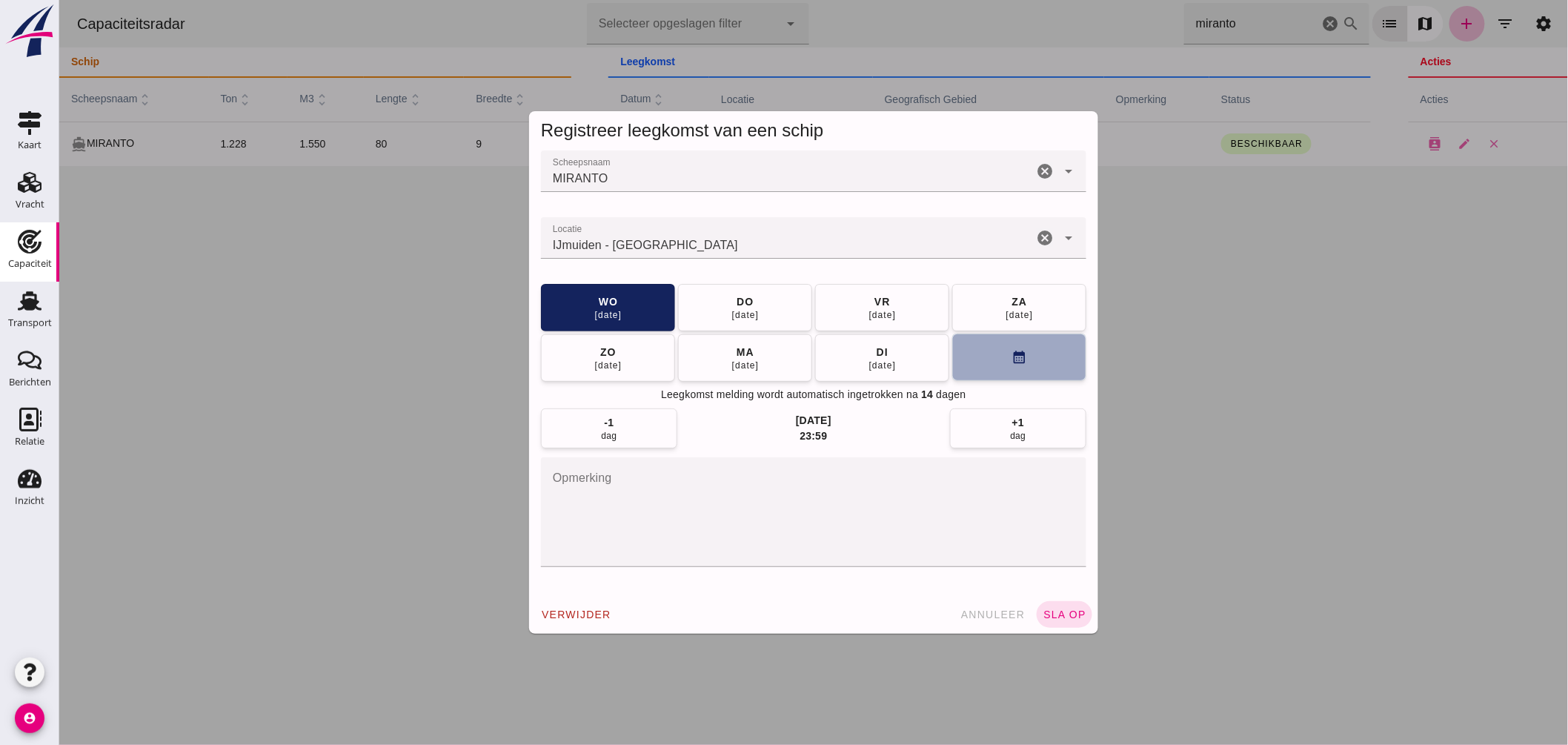
click at [973, 346] on button "calendar_month" at bounding box center [1019, 358] width 134 height 48
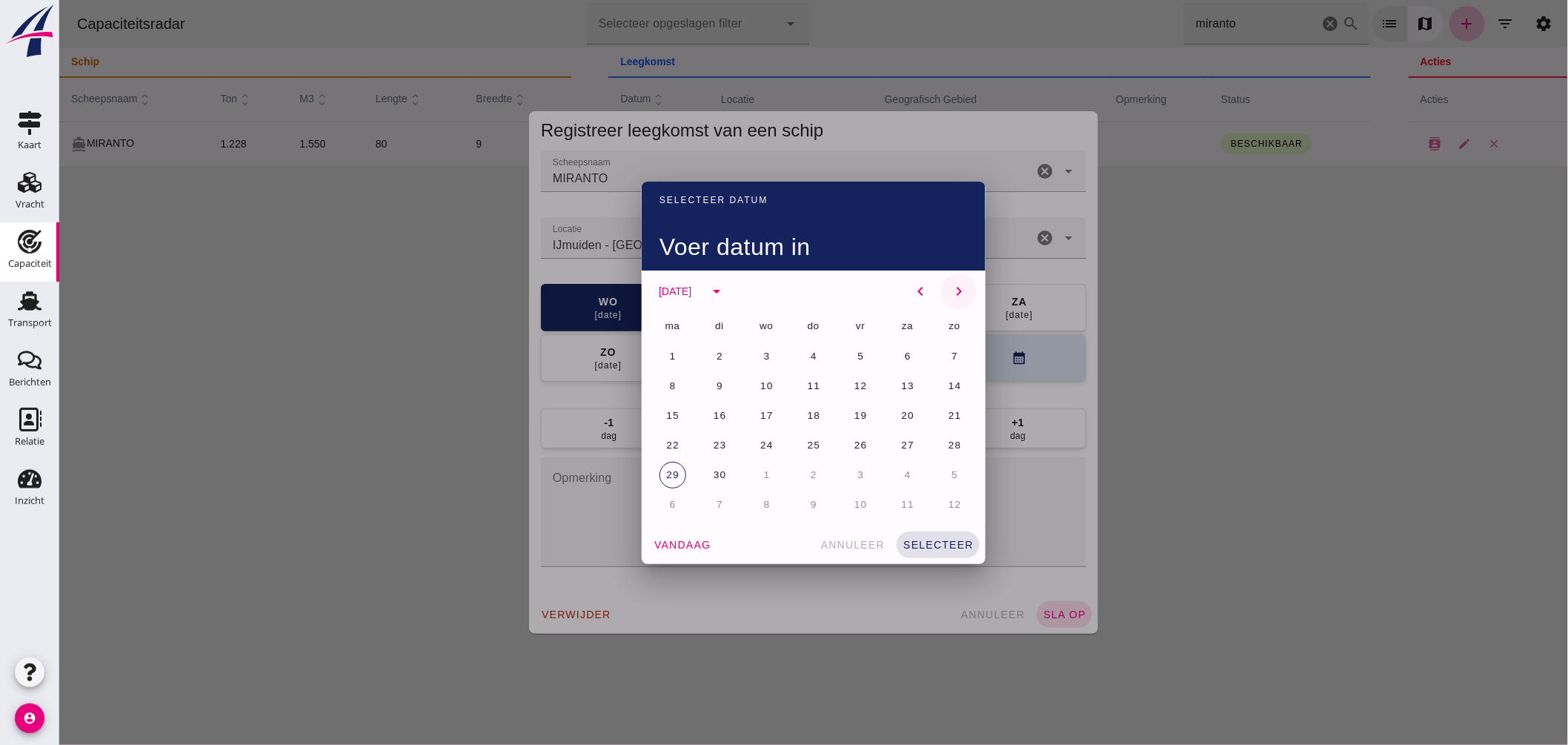
click at [953, 285] on icon "chevron_right" at bounding box center [957, 291] width 17 height 17
click at [665, 411] on span "13" at bounding box center [671, 416] width 14 height 11
click at [955, 539] on span "selecteer" at bounding box center [938, 545] width 72 height 12
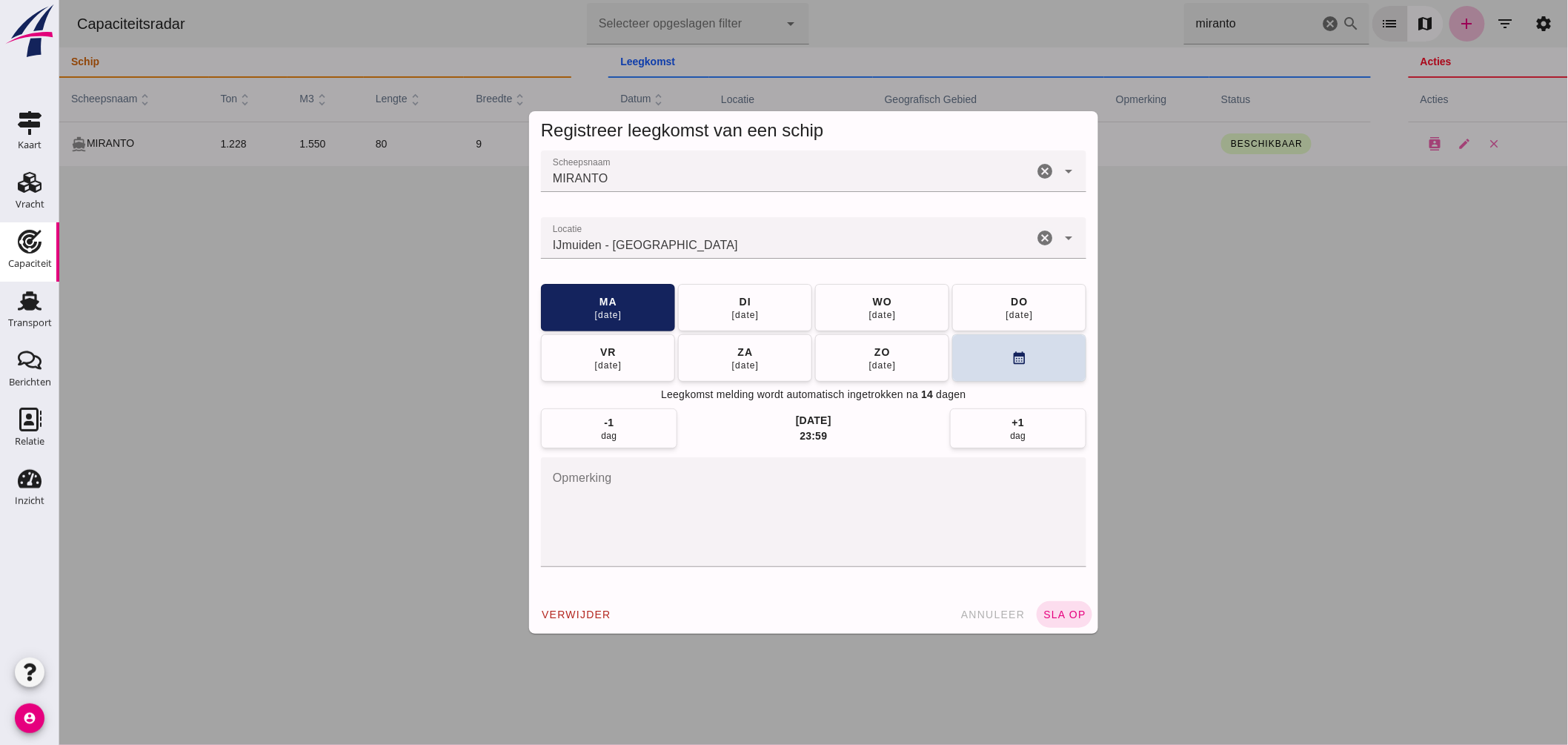
click at [716, 242] on input "Locatie" at bounding box center [786, 245] width 492 height 17
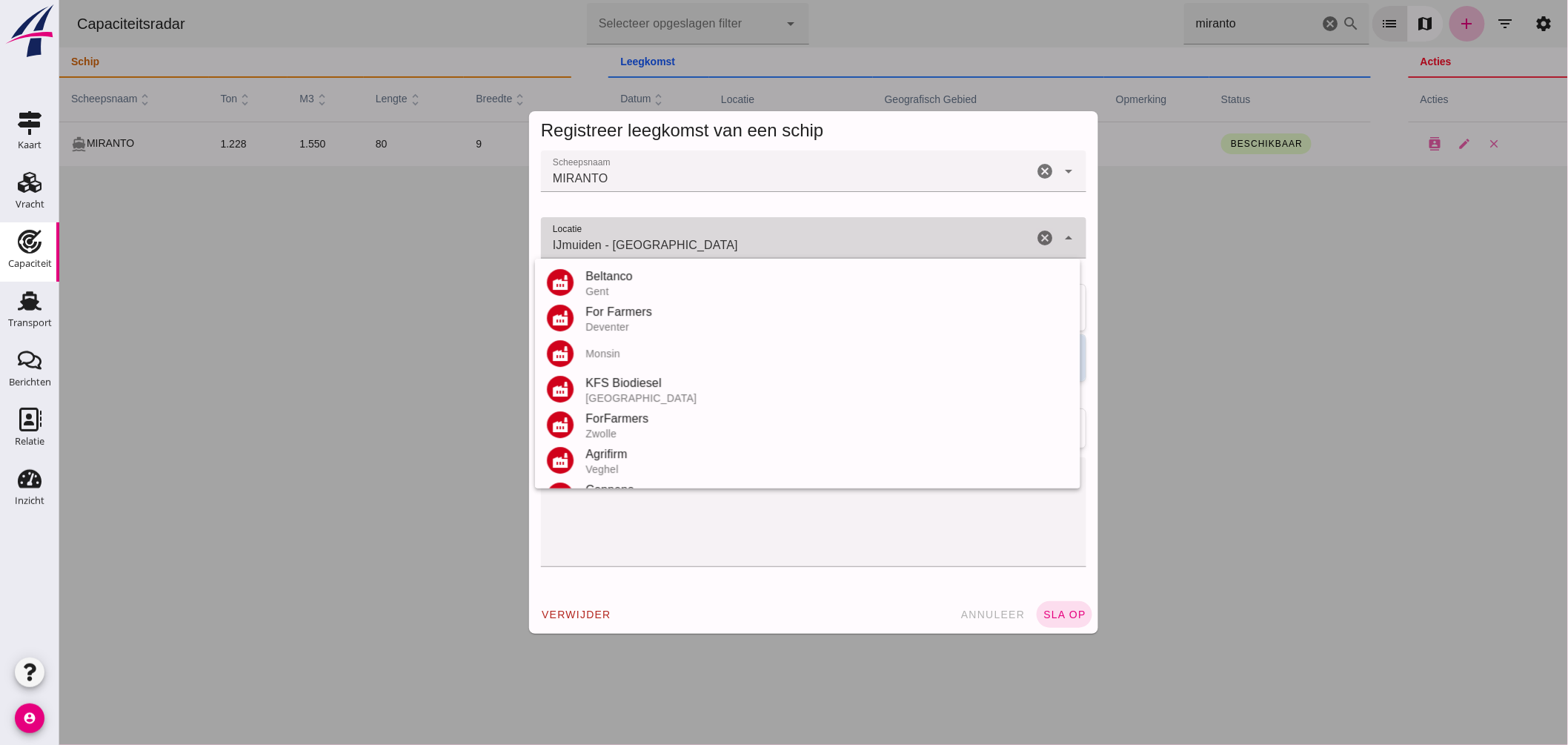
click at [716, 242] on input "IJmuiden - Noord-Holland" at bounding box center [786, 245] width 492 height 17
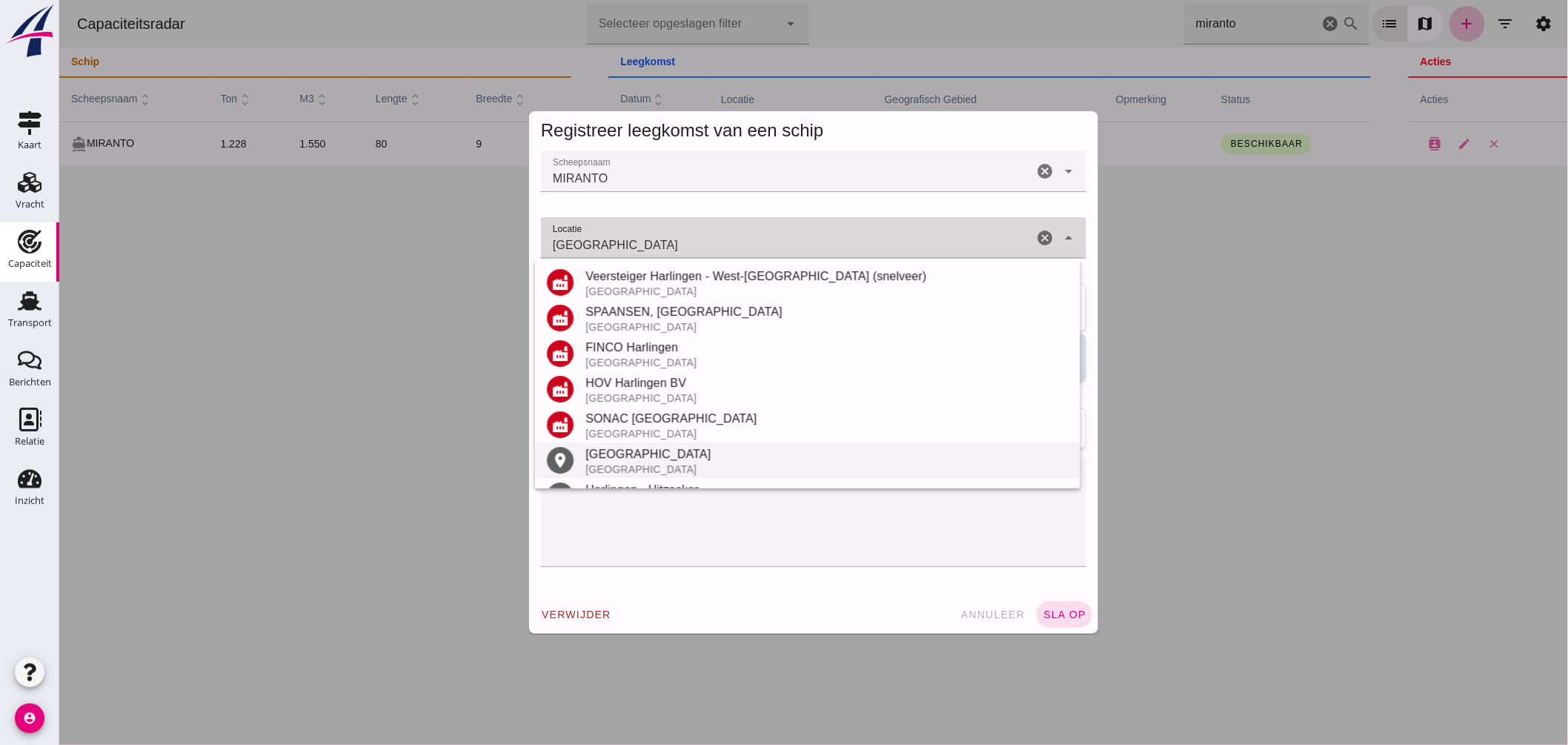
click at [617, 461] on div "Harlingen" at bounding box center [826, 454] width 483 height 17
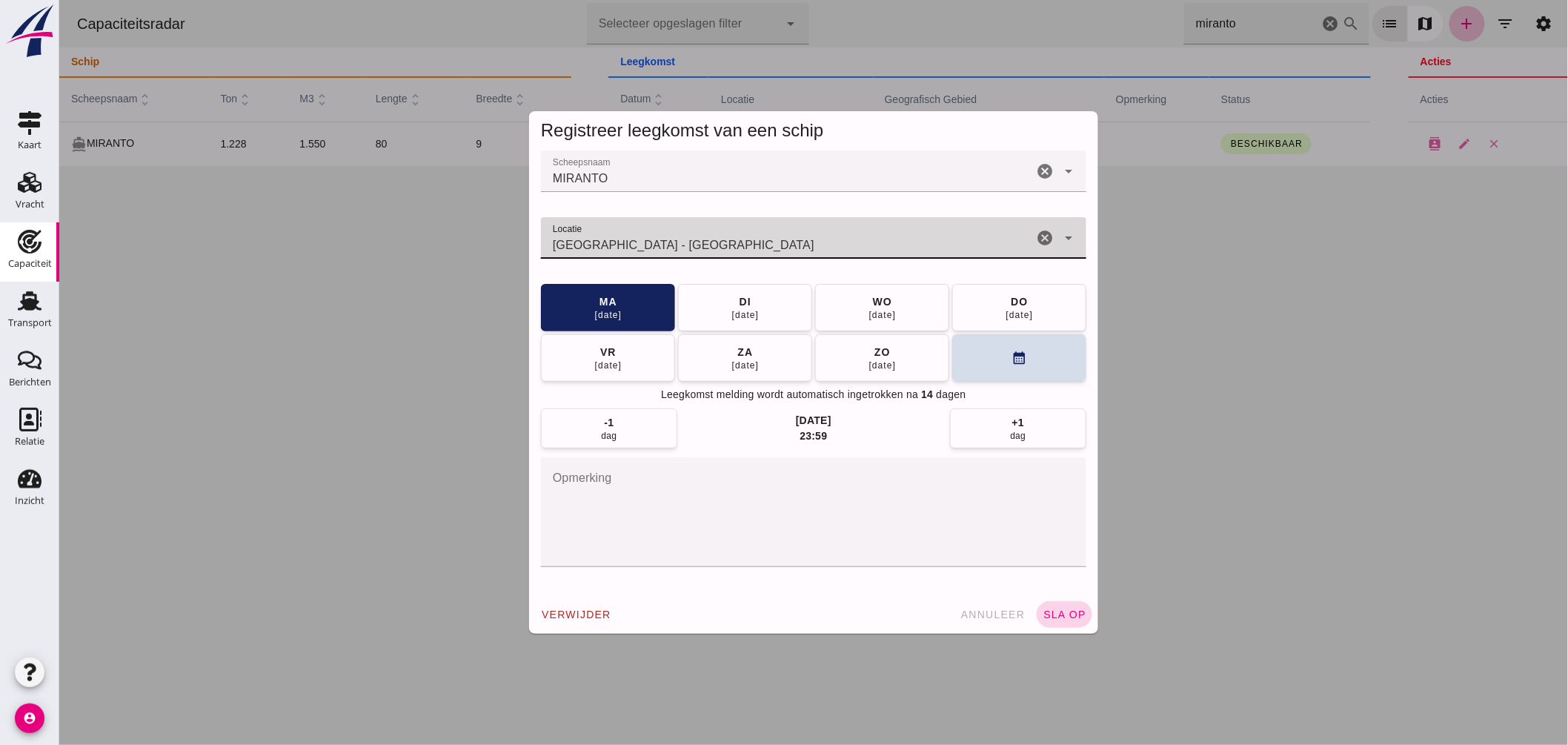
type input "Harlingen - Friesland"
click at [1063, 610] on span "sla op" at bounding box center [1064, 615] width 44 height 12
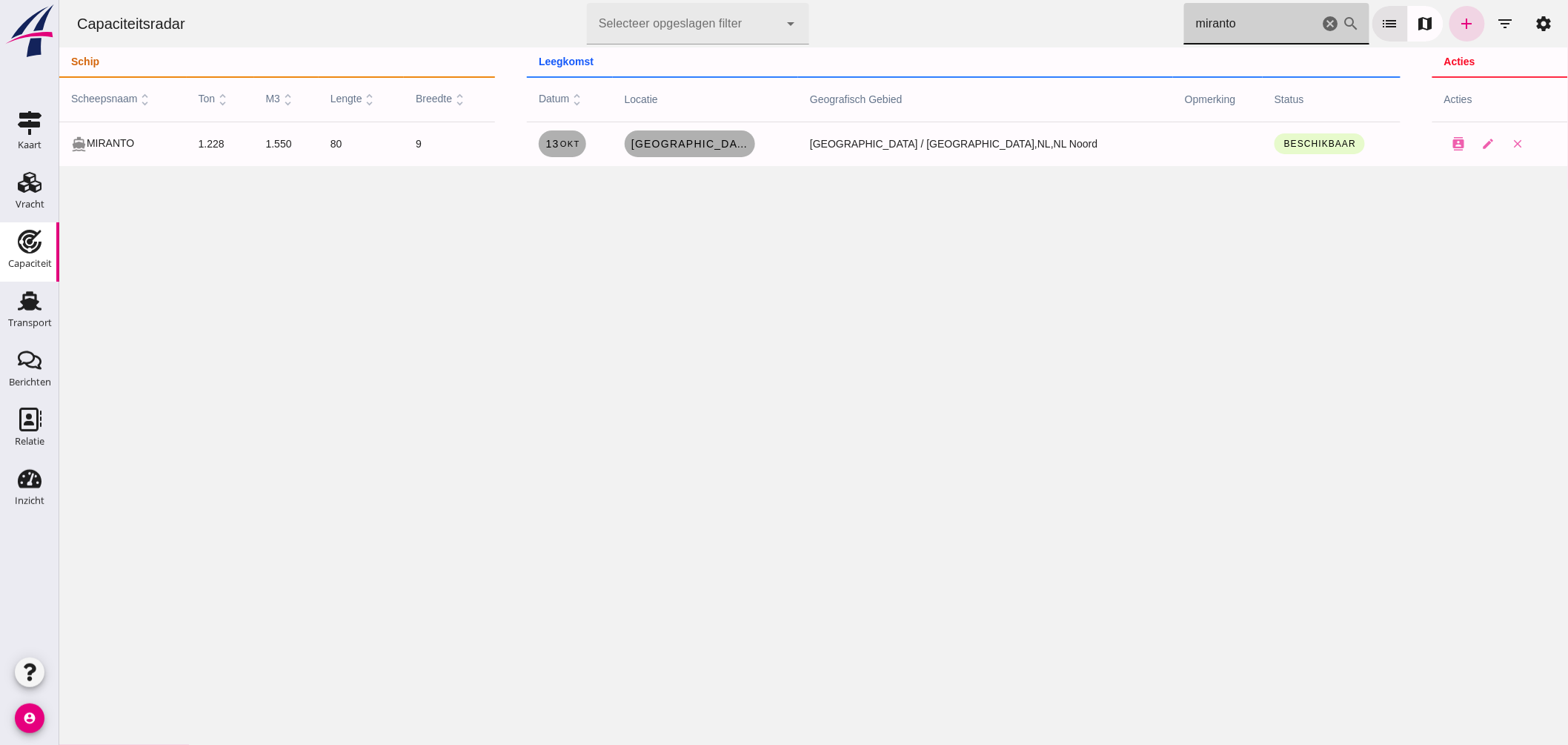
drag, startPoint x: 1241, startPoint y: 18, endPoint x: 812, endPoint y: -6, distance: 429.7
click at [812, 0] on html "Capaciteitsradar Selecteer opgeslagen filter Selecteer opgeslagen filter cancel…" at bounding box center [813, 372] width 1509 height 745
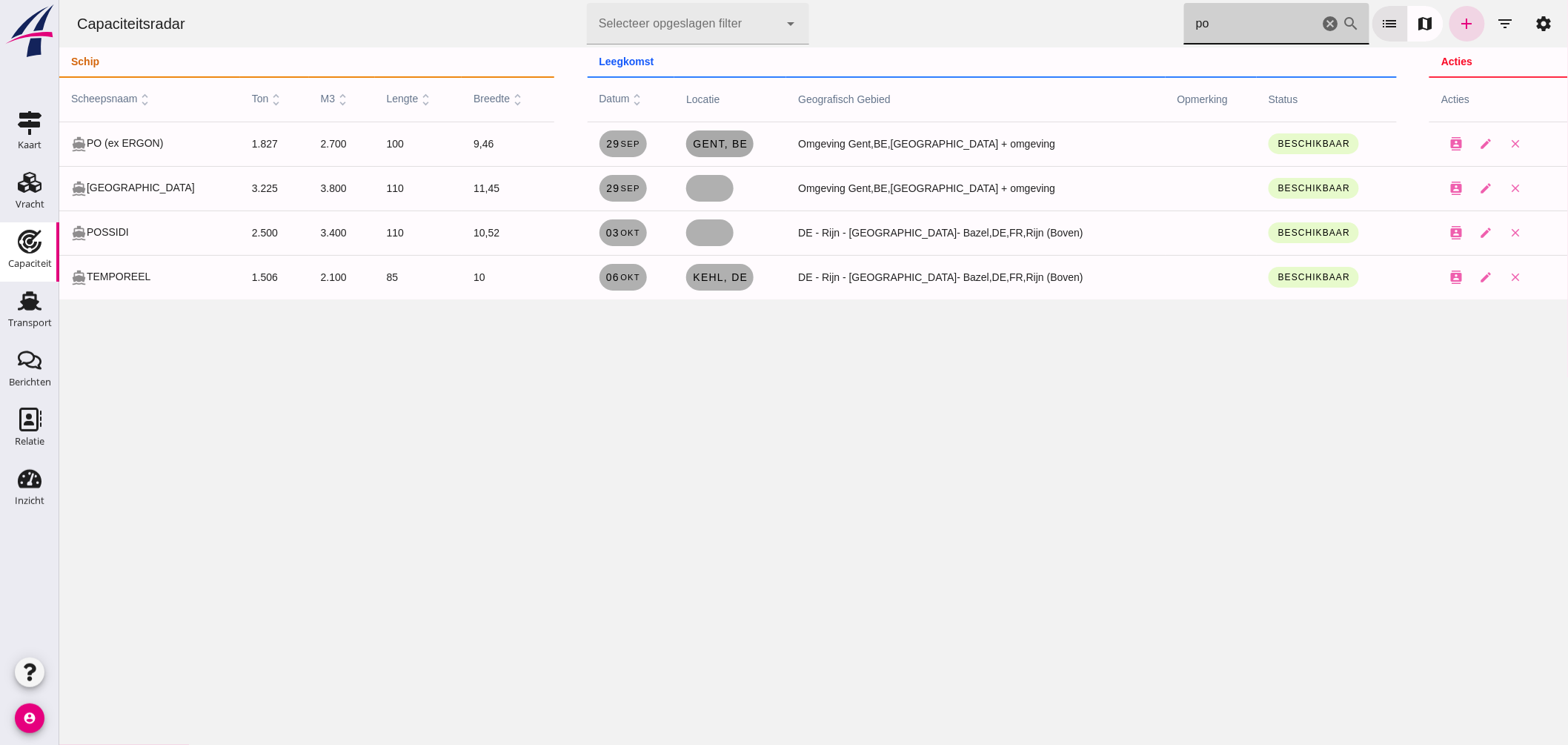
type input "po"
click at [733, 145] on span "Gent , be" at bounding box center [719, 143] width 56 height 12
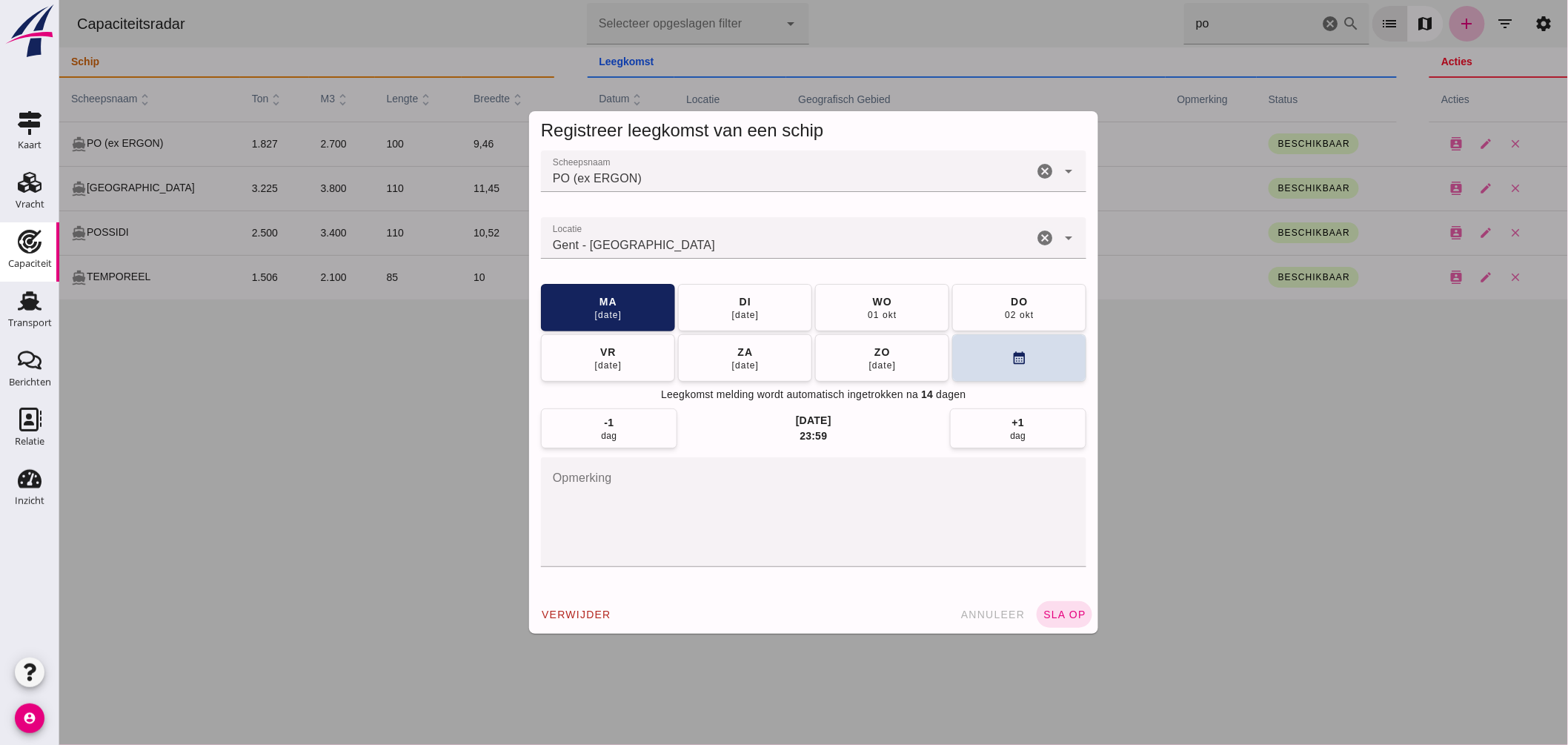
click at [709, 238] on input "Locatie" at bounding box center [786, 245] width 492 height 17
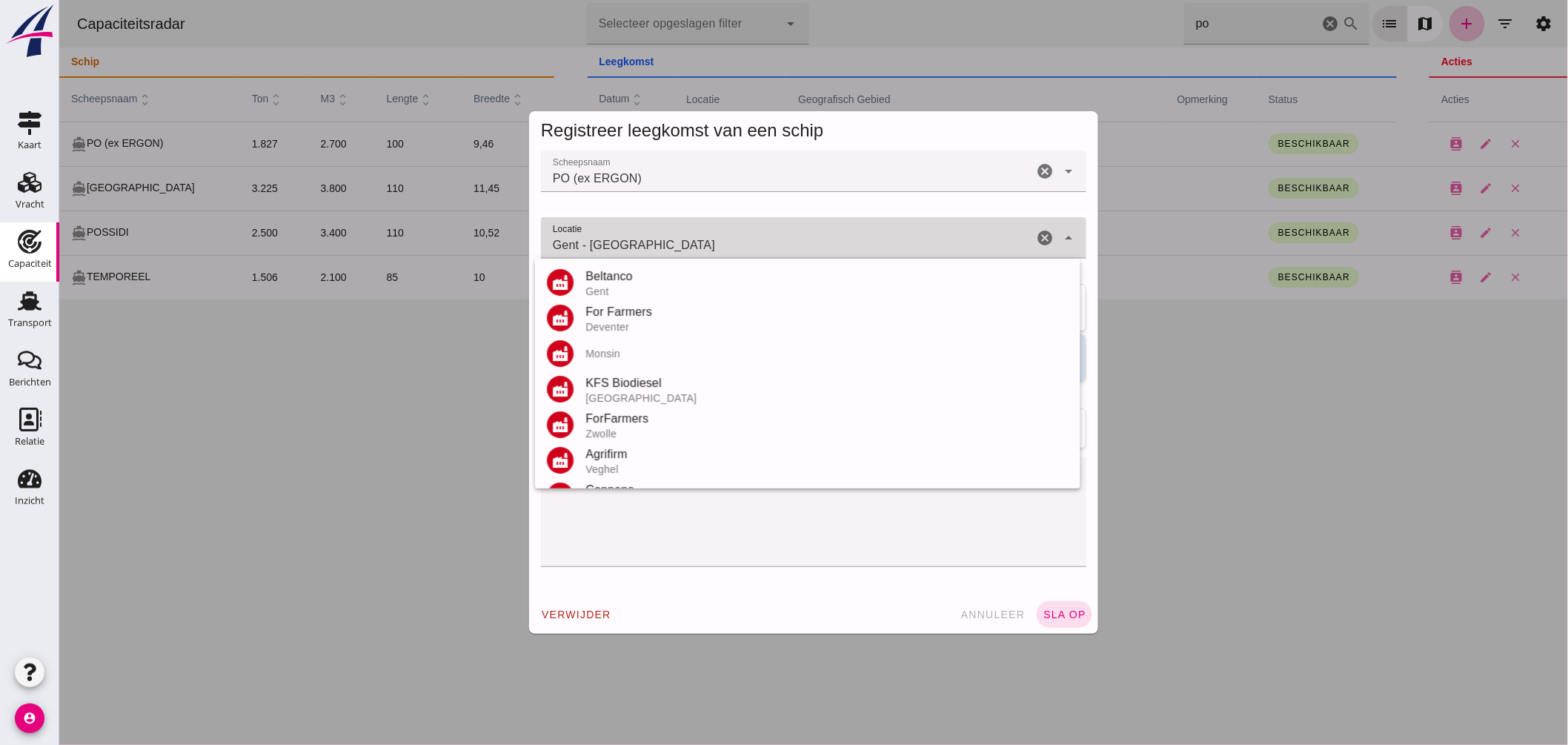
click at [709, 238] on input "Gent - Oost-Vlaanderen" at bounding box center [786, 245] width 492 height 17
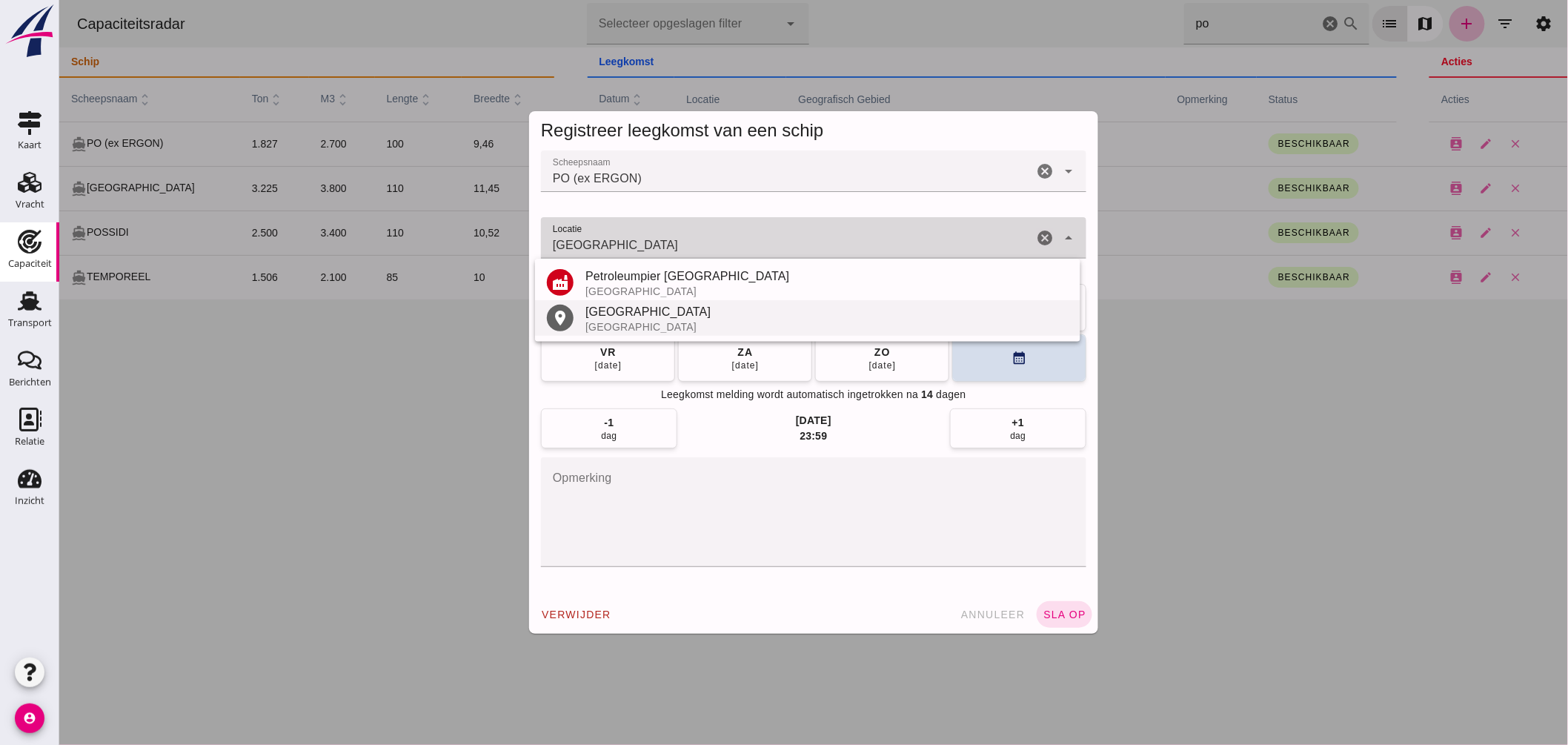
click at [639, 317] on div "Antwerpen" at bounding box center [826, 312] width 483 height 17
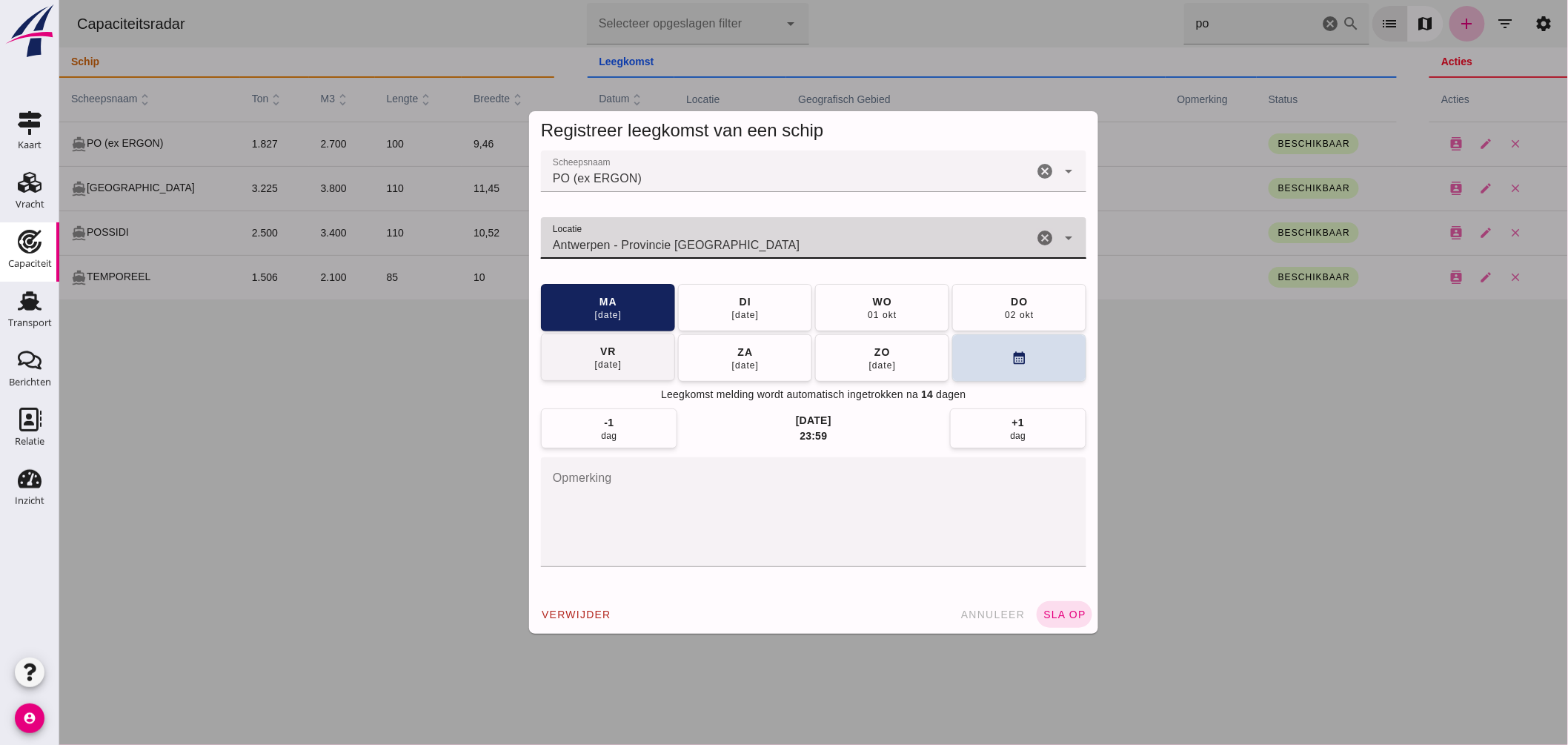
type input "Antwerpen - Provincie Antwerpen"
click at [586, 352] on button "vr 03 okt" at bounding box center [607, 358] width 134 height 48
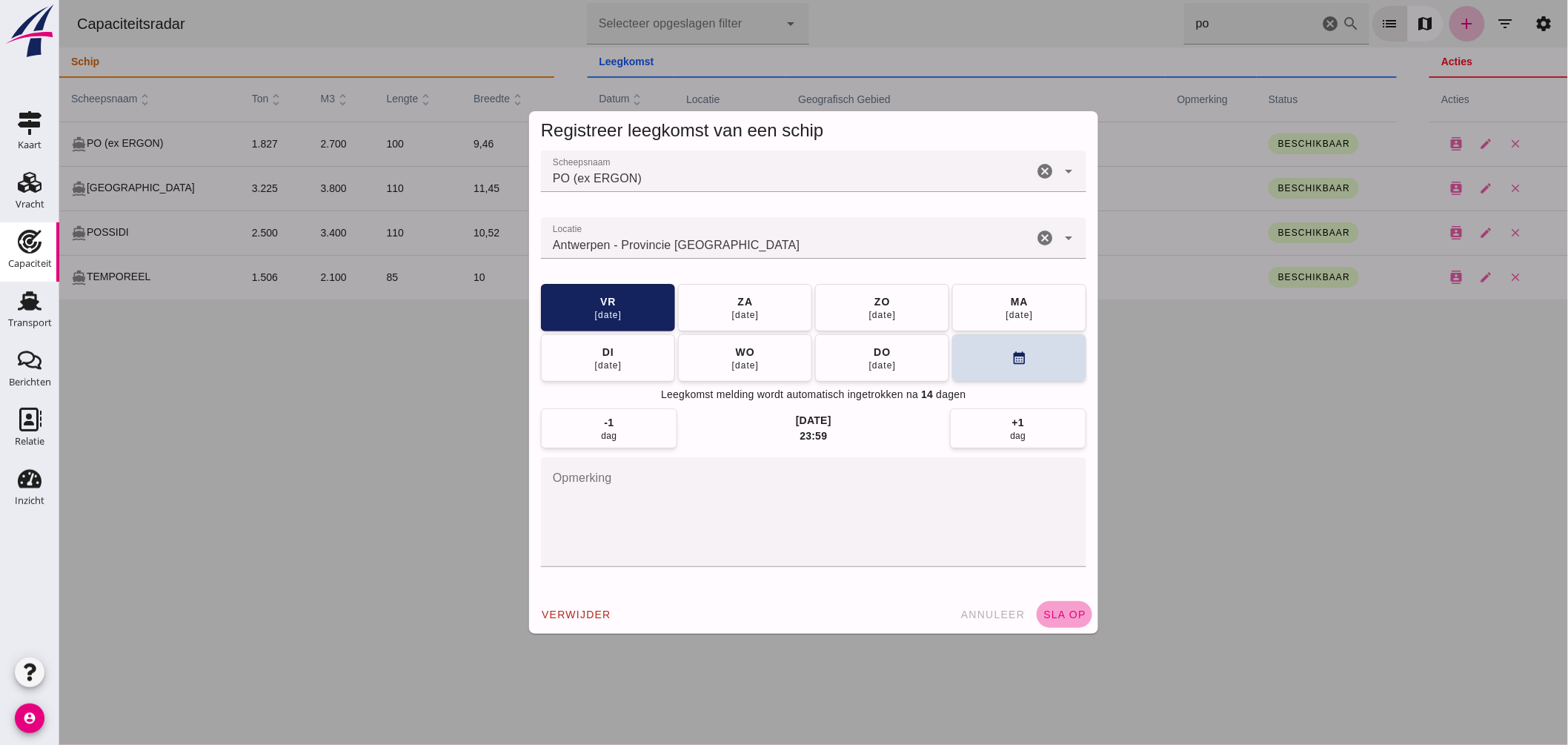
click at [1057, 604] on button "sla op" at bounding box center [1064, 614] width 56 height 27
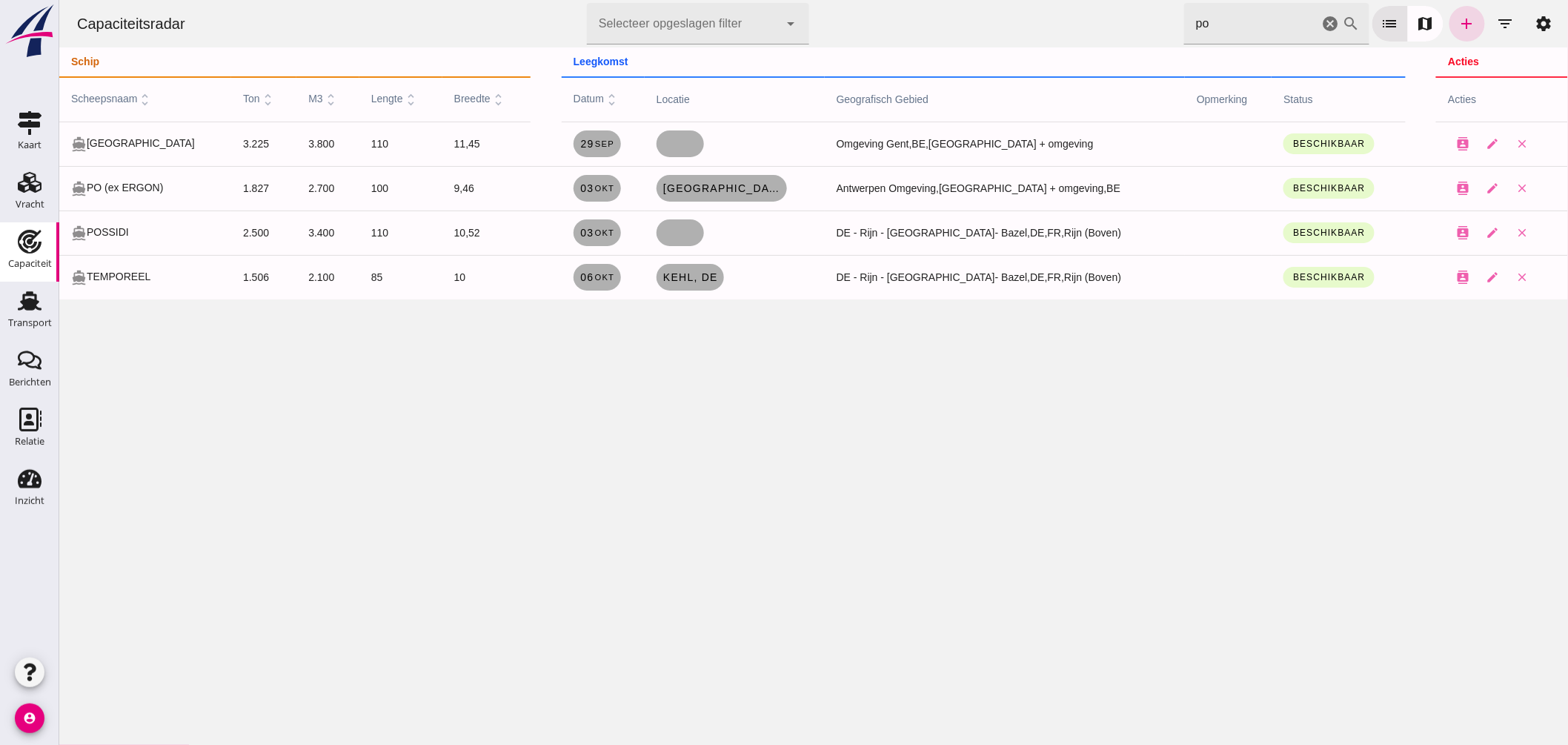
click at [1321, 21] on icon "cancel" at bounding box center [1330, 23] width 17 height 17
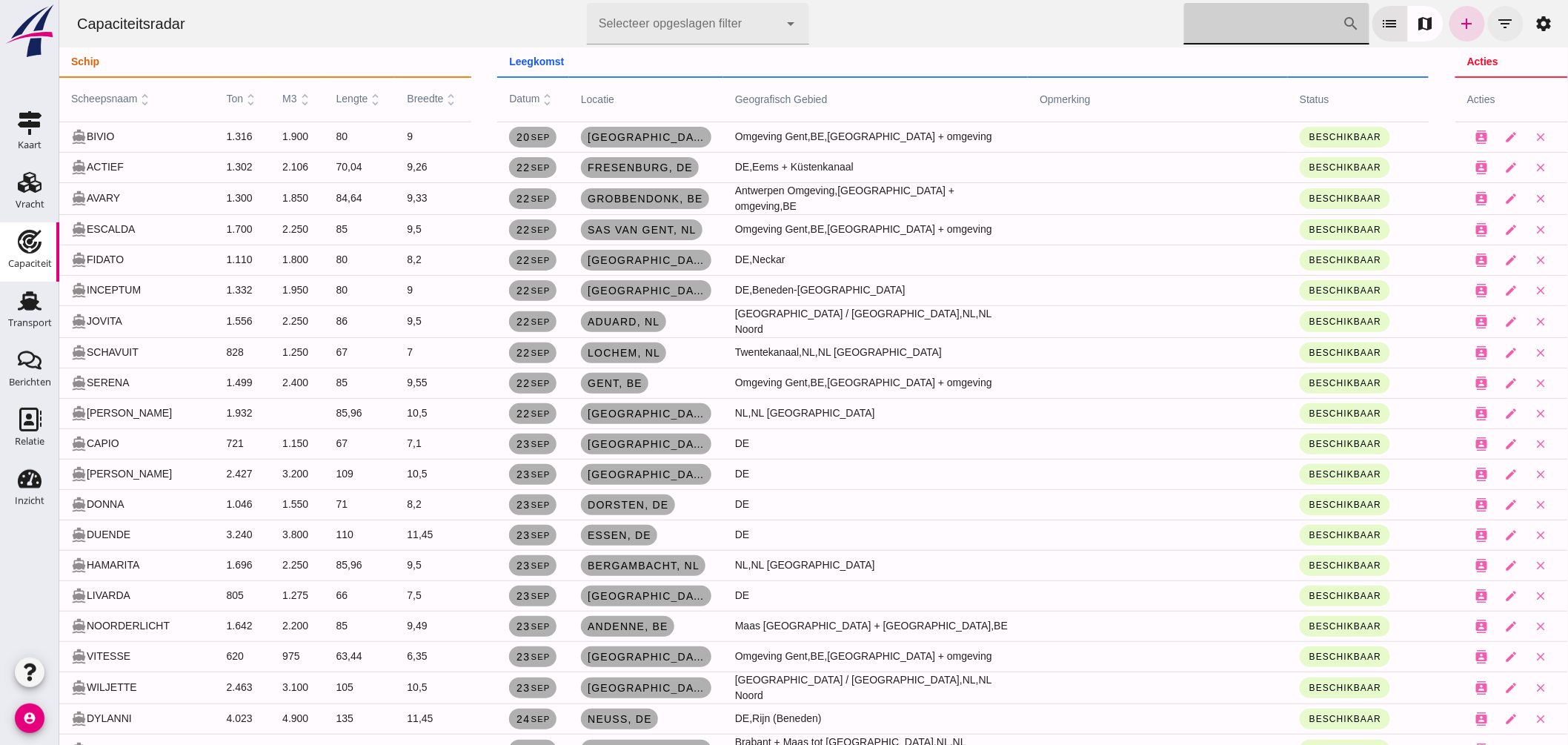
click at [1496, 21] on icon "filter_list" at bounding box center [1505, 23] width 17 height 17
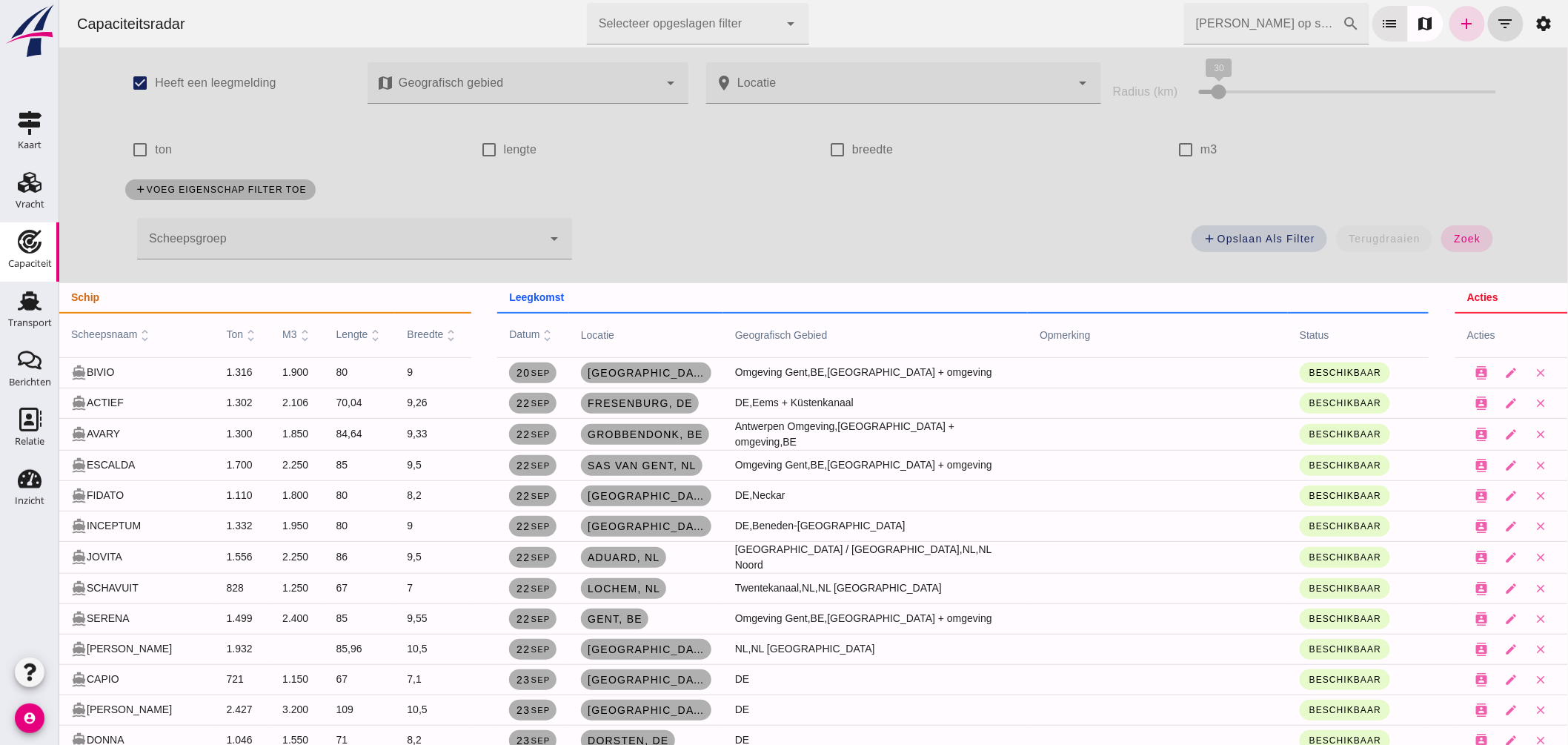
click at [276, 248] on div at bounding box center [339, 239] width 405 height 41
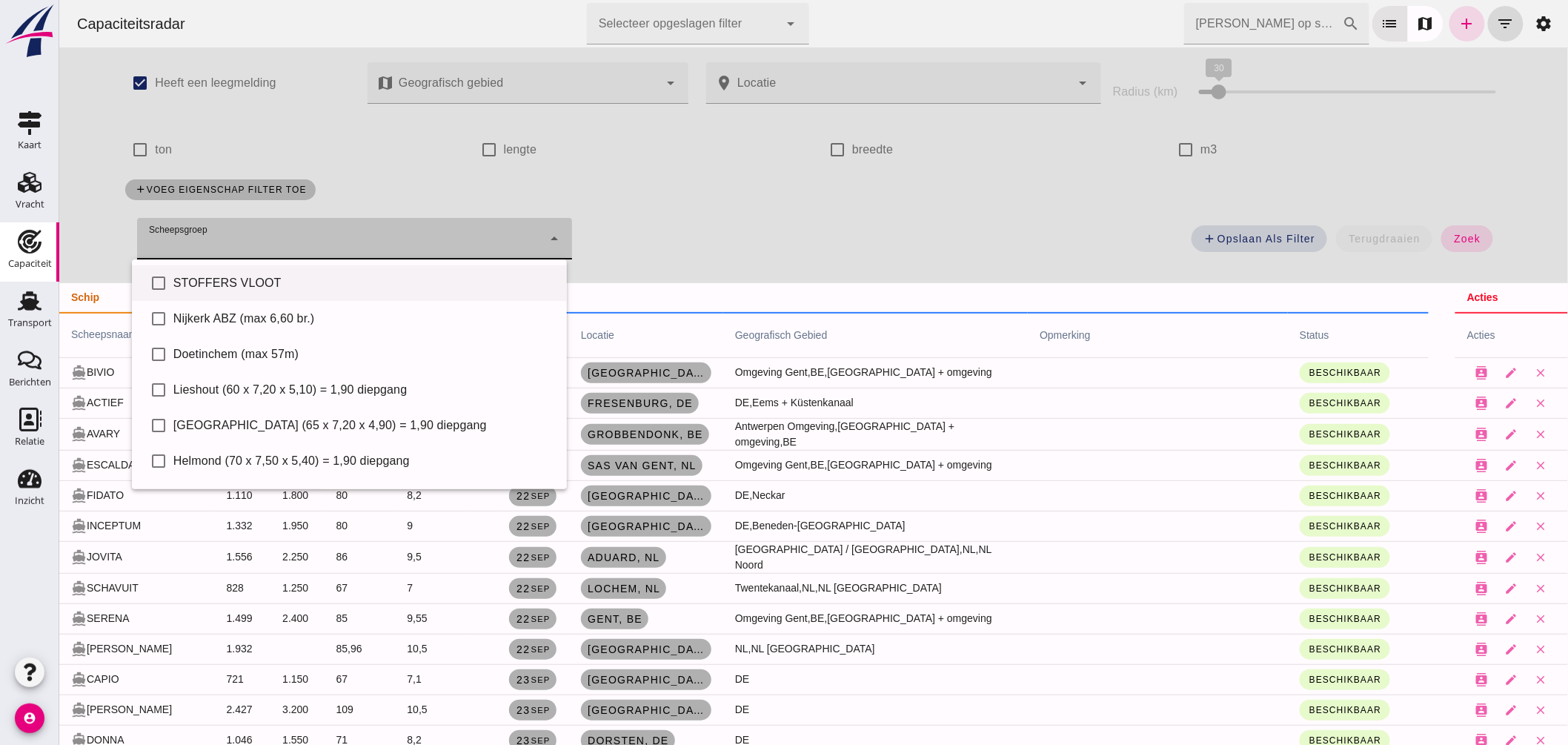
click at [257, 278] on div "STOFFERS VLOOT" at bounding box center [363, 283] width 381 height 17
type input "STOFFERS VLOOT"
checkbox input "true"
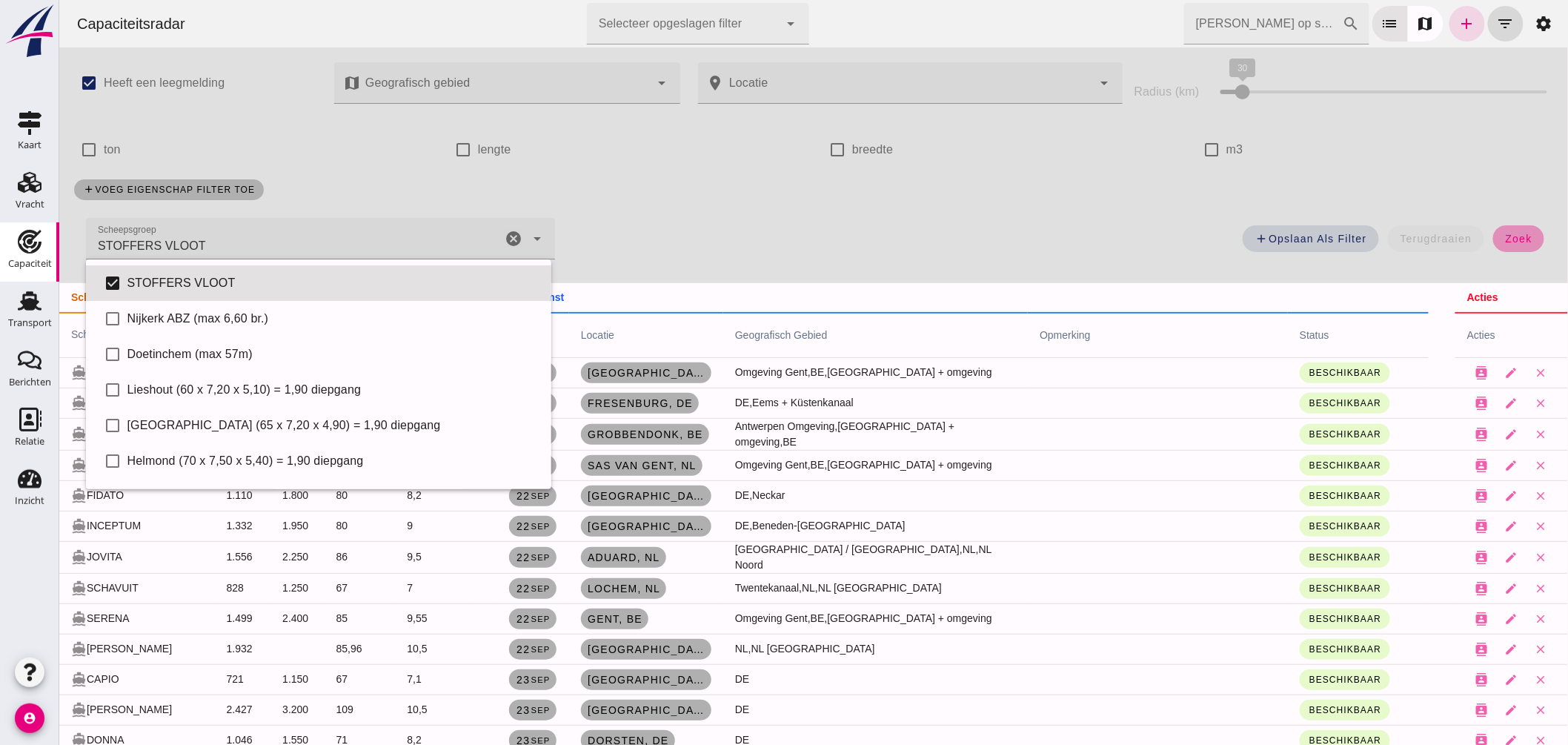
drag, startPoint x: 1494, startPoint y: 239, endPoint x: 1490, endPoint y: 232, distance: 8.1
click at [1495, 239] on button "zoek" at bounding box center [1518, 239] width 51 height 27
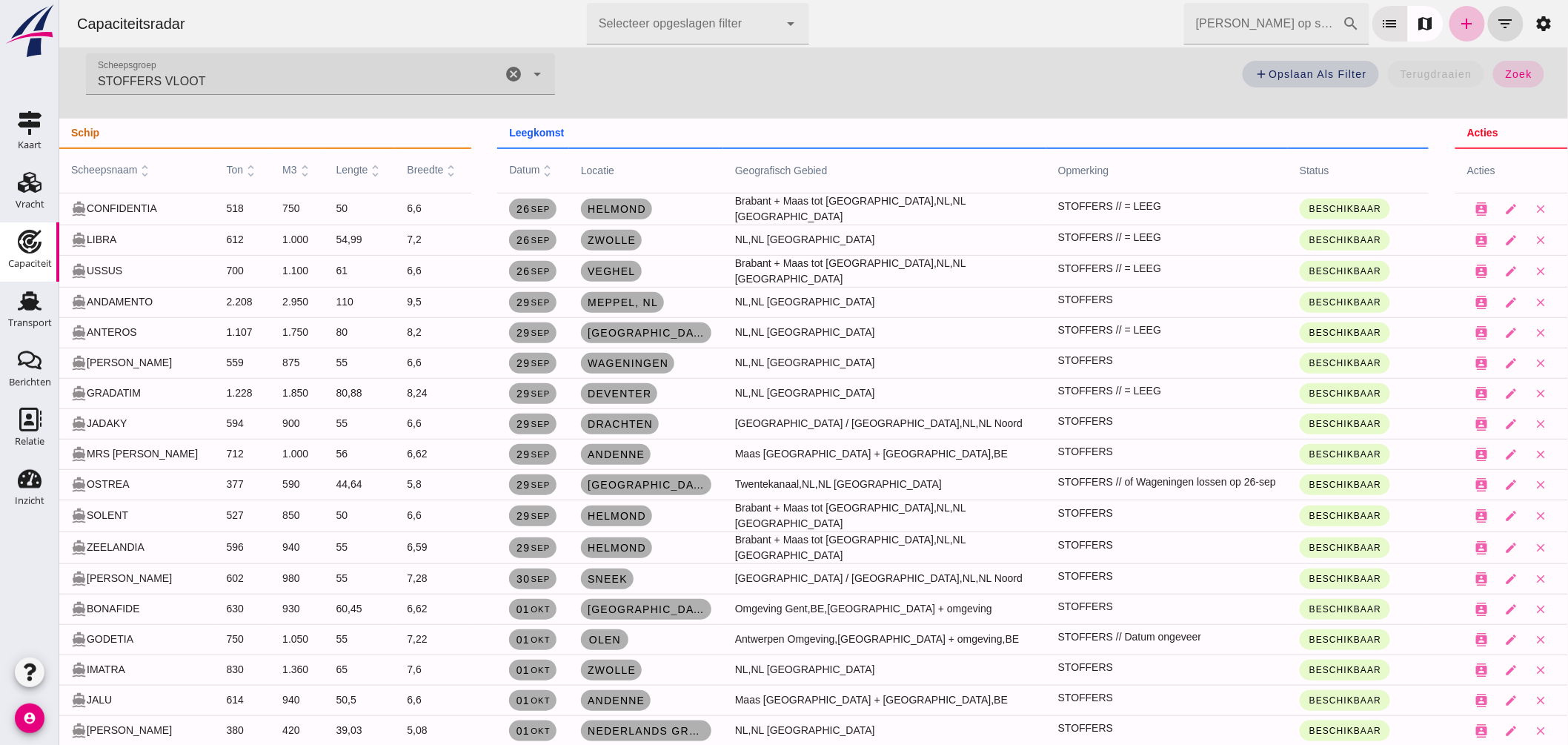
scroll to position [247, 0]
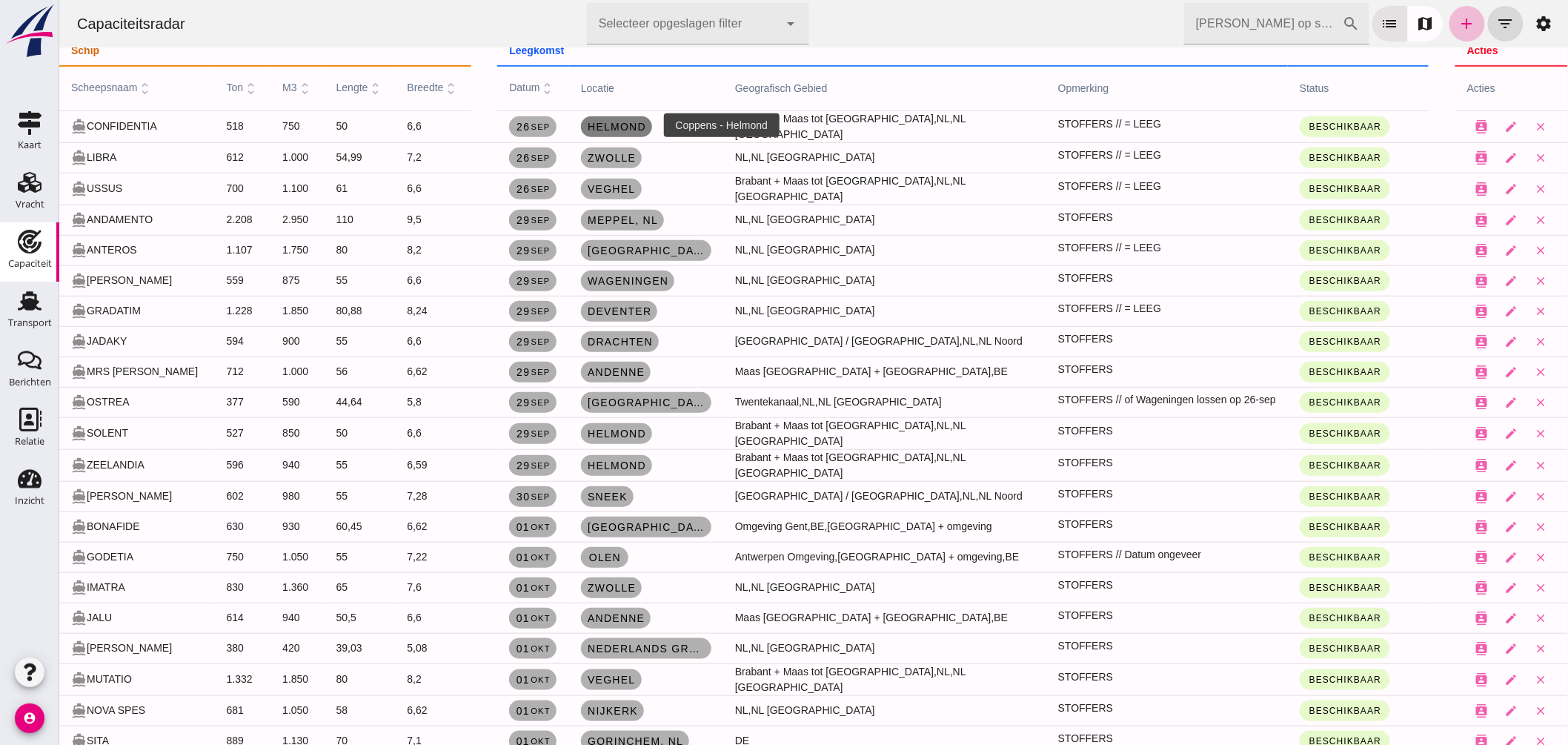
click at [616, 122] on span "Helmond" at bounding box center [615, 127] width 60 height 12
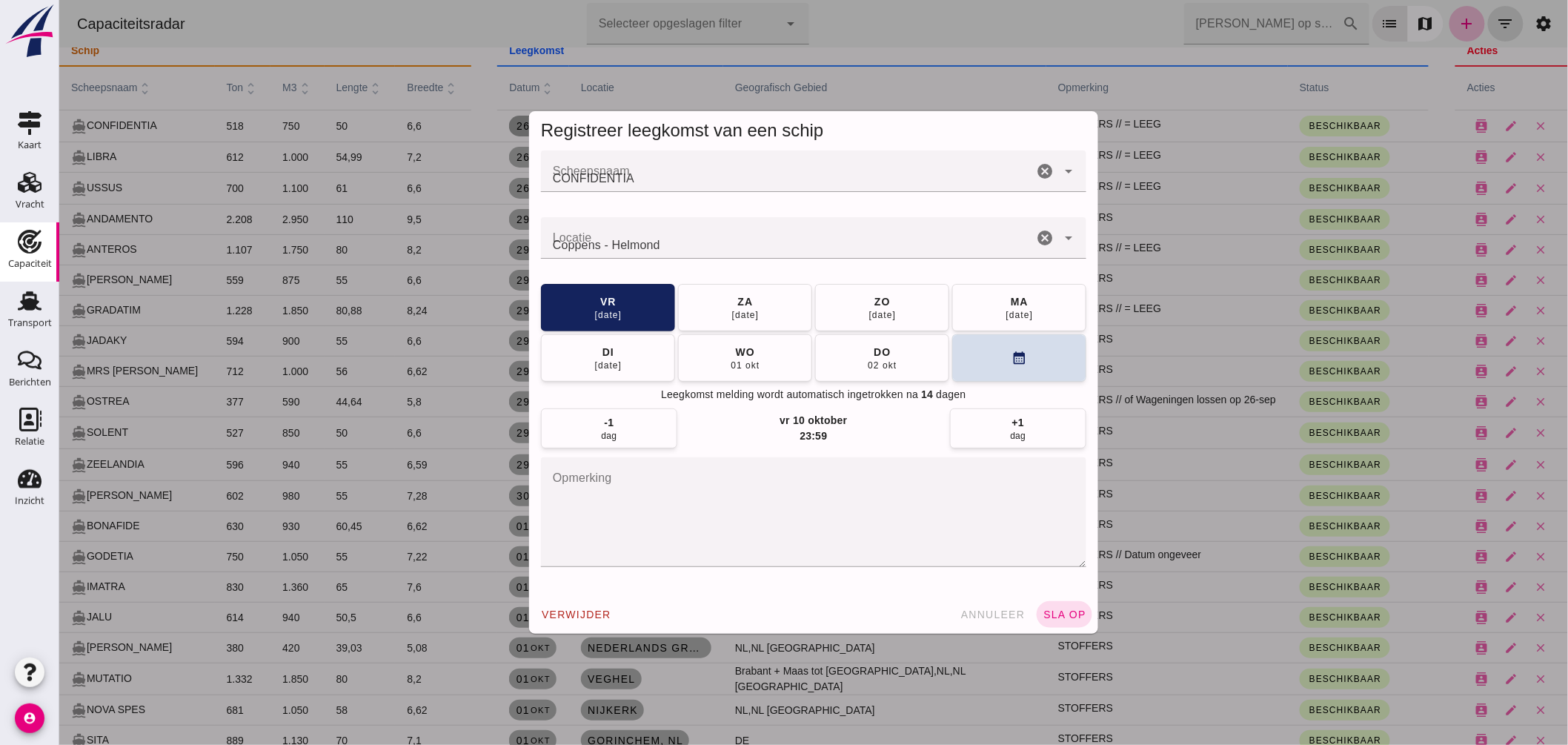
scroll to position [0, 0]
click at [983, 304] on button "[DATE]" at bounding box center [1019, 308] width 134 height 48
click at [1054, 603] on button "sla op" at bounding box center [1064, 614] width 56 height 27
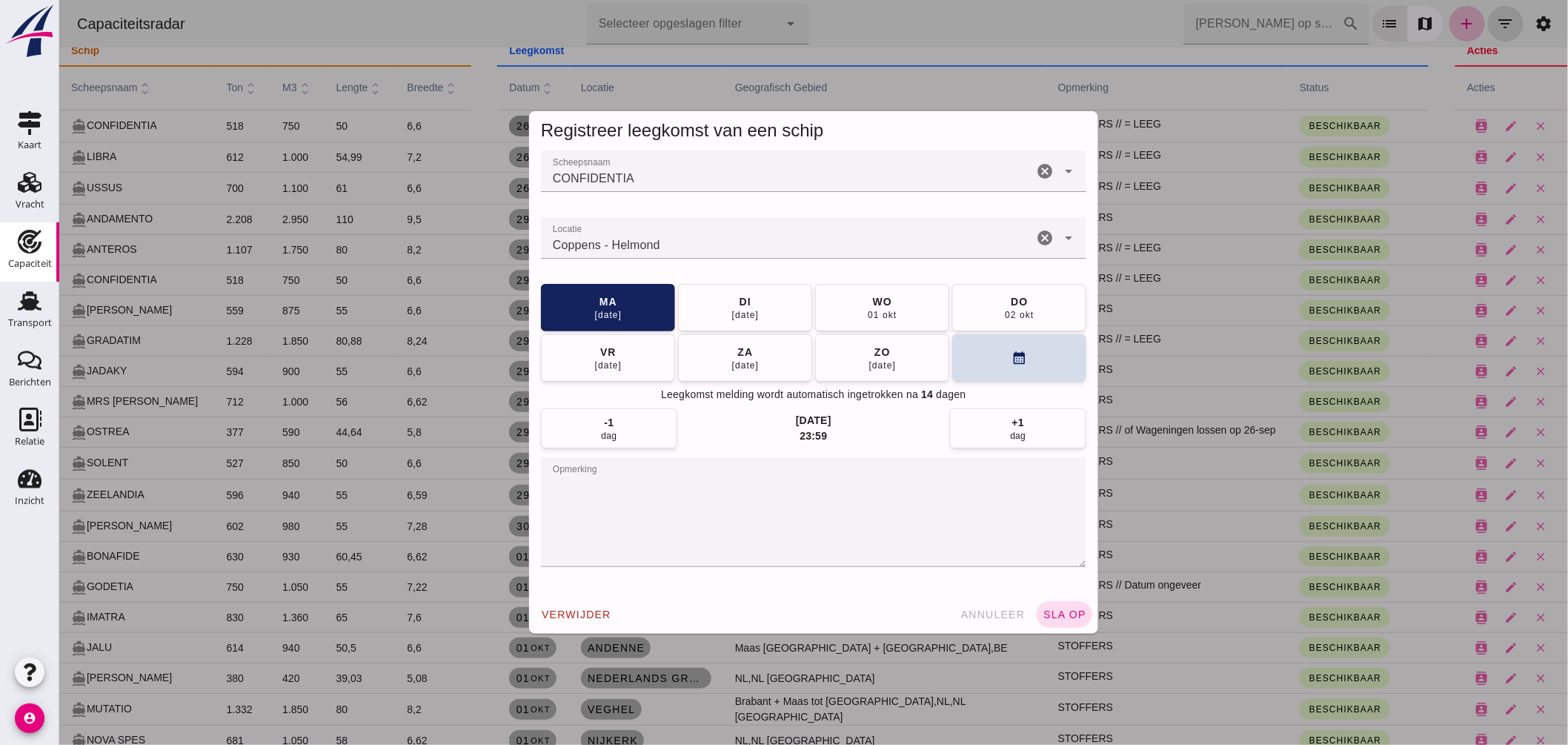
click at [763, 296] on div at bounding box center [813, 372] width 1509 height 745
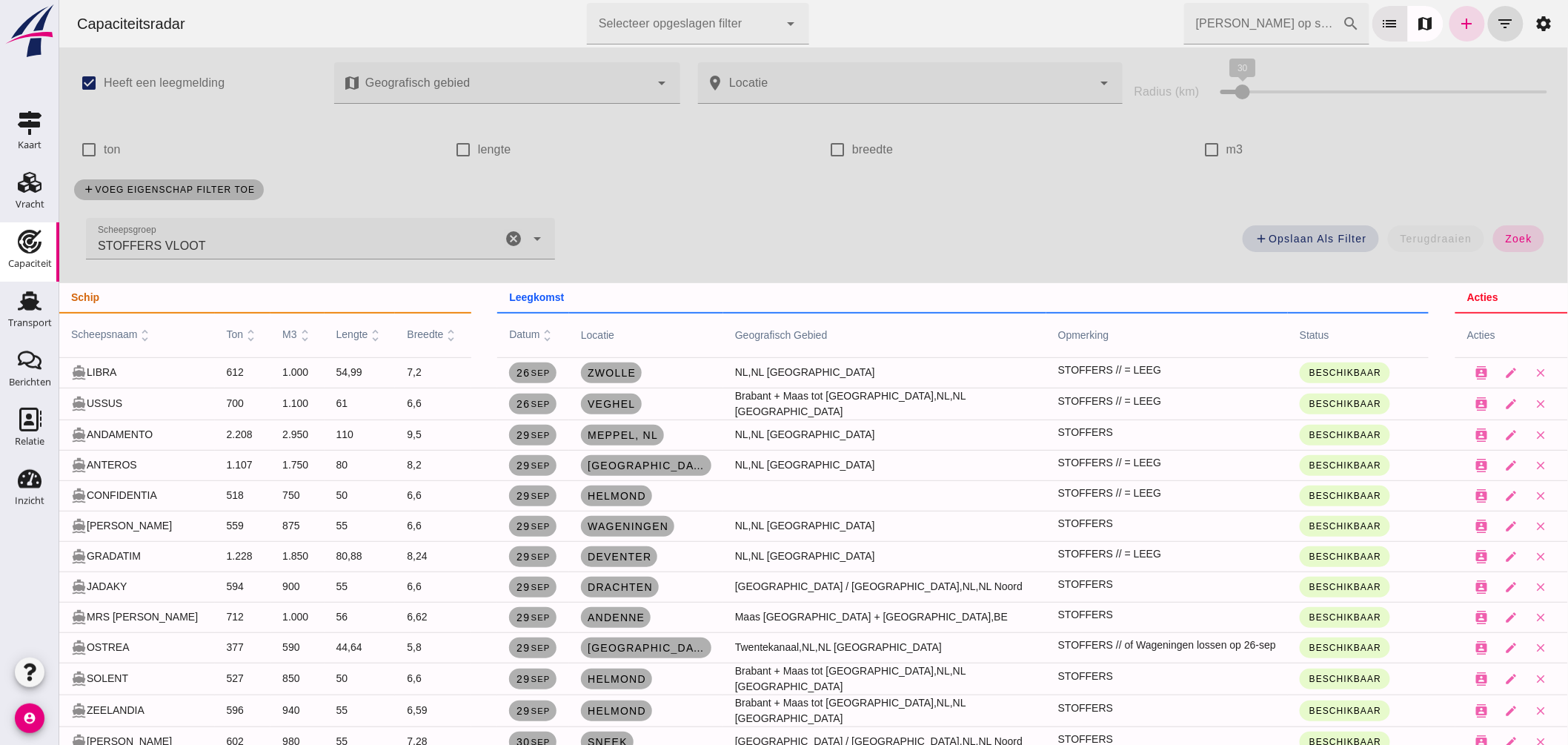
scroll to position [247, 0]
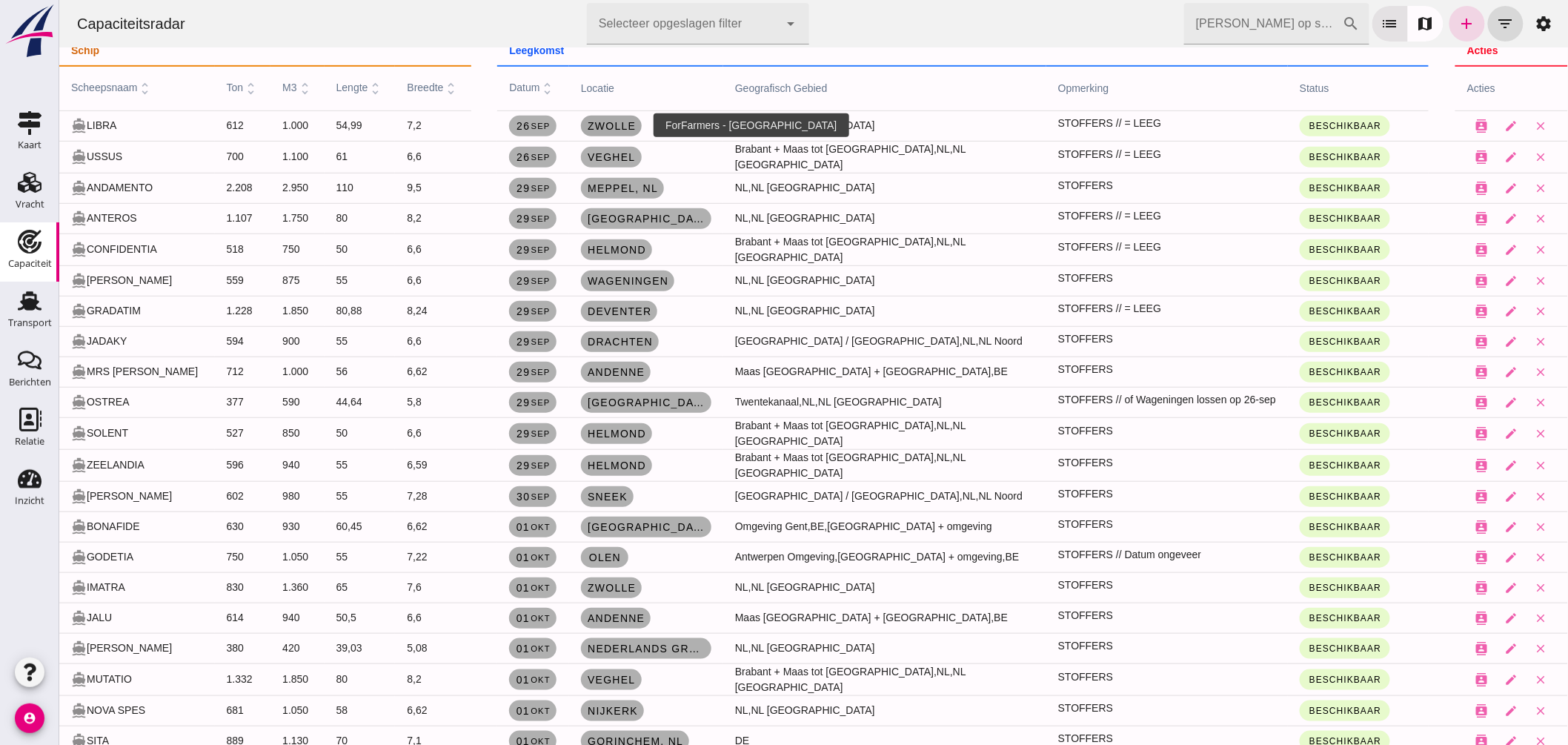
click at [605, 120] on span "Zwolle" at bounding box center [610, 126] width 49 height 12
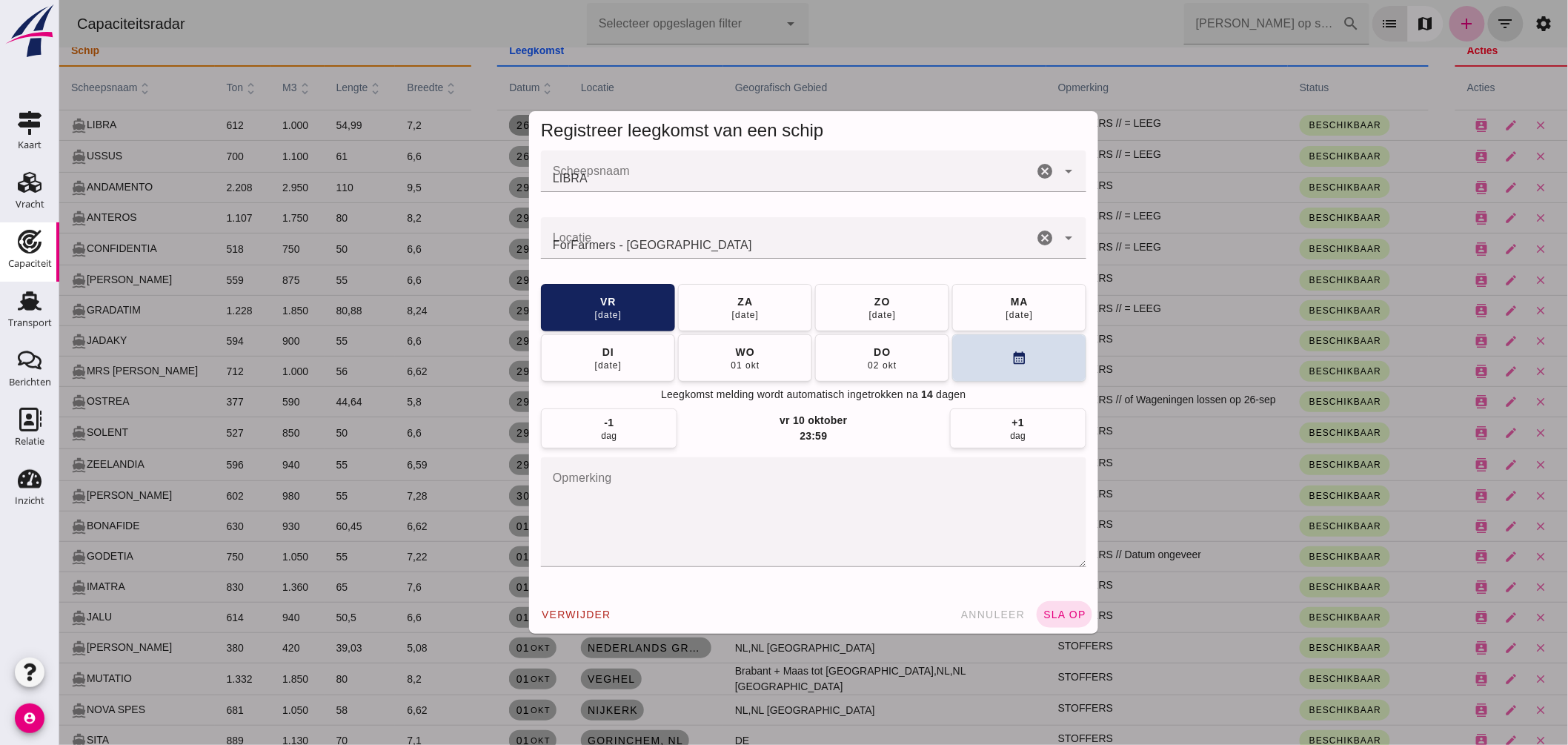
scroll to position [0, 0]
click at [635, 350] on button "di 30 sep" at bounding box center [607, 358] width 134 height 48
click at [1048, 612] on span "sla op" at bounding box center [1064, 615] width 44 height 12
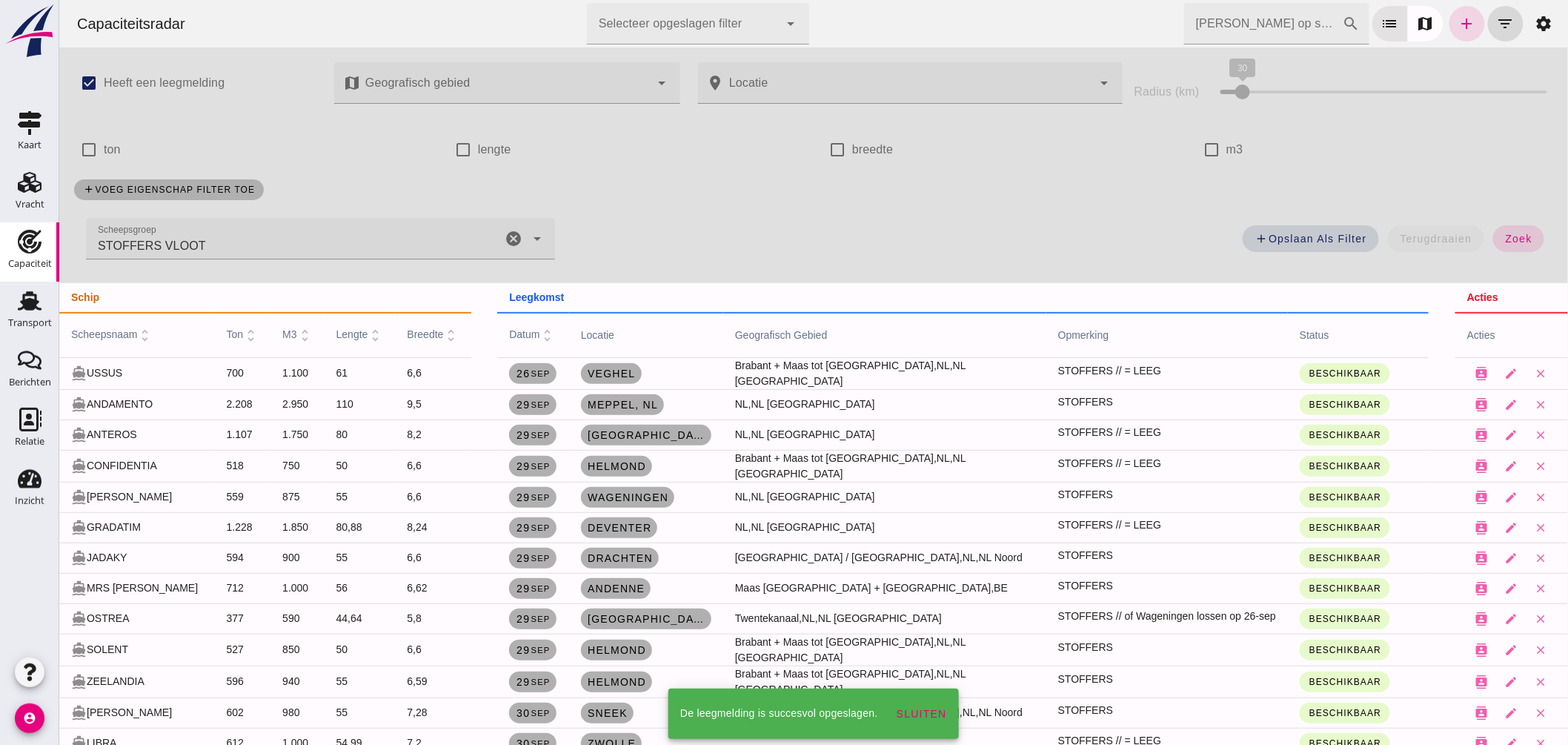
scroll to position [247, 0]
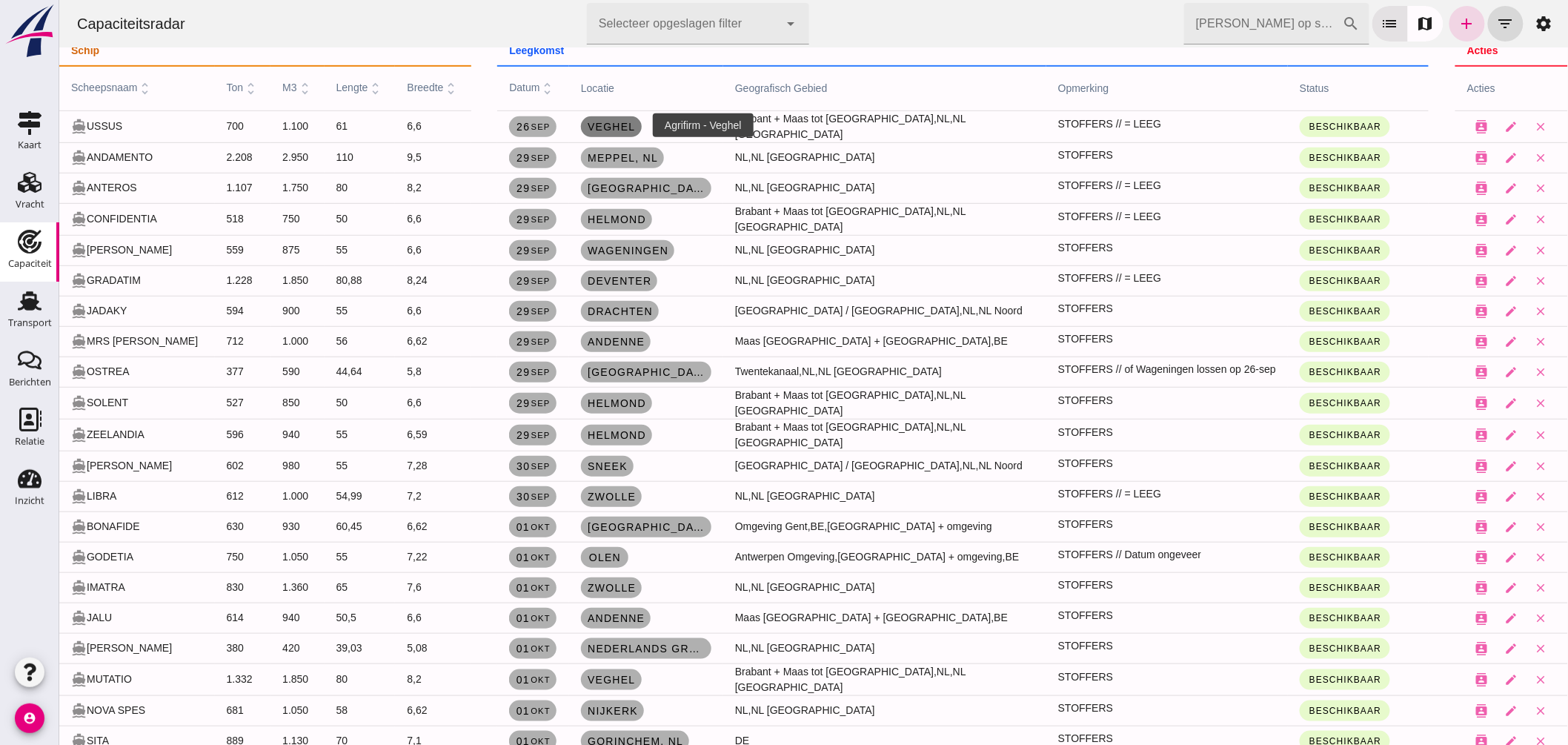
click at [616, 122] on span "Veghel" at bounding box center [610, 127] width 49 height 12
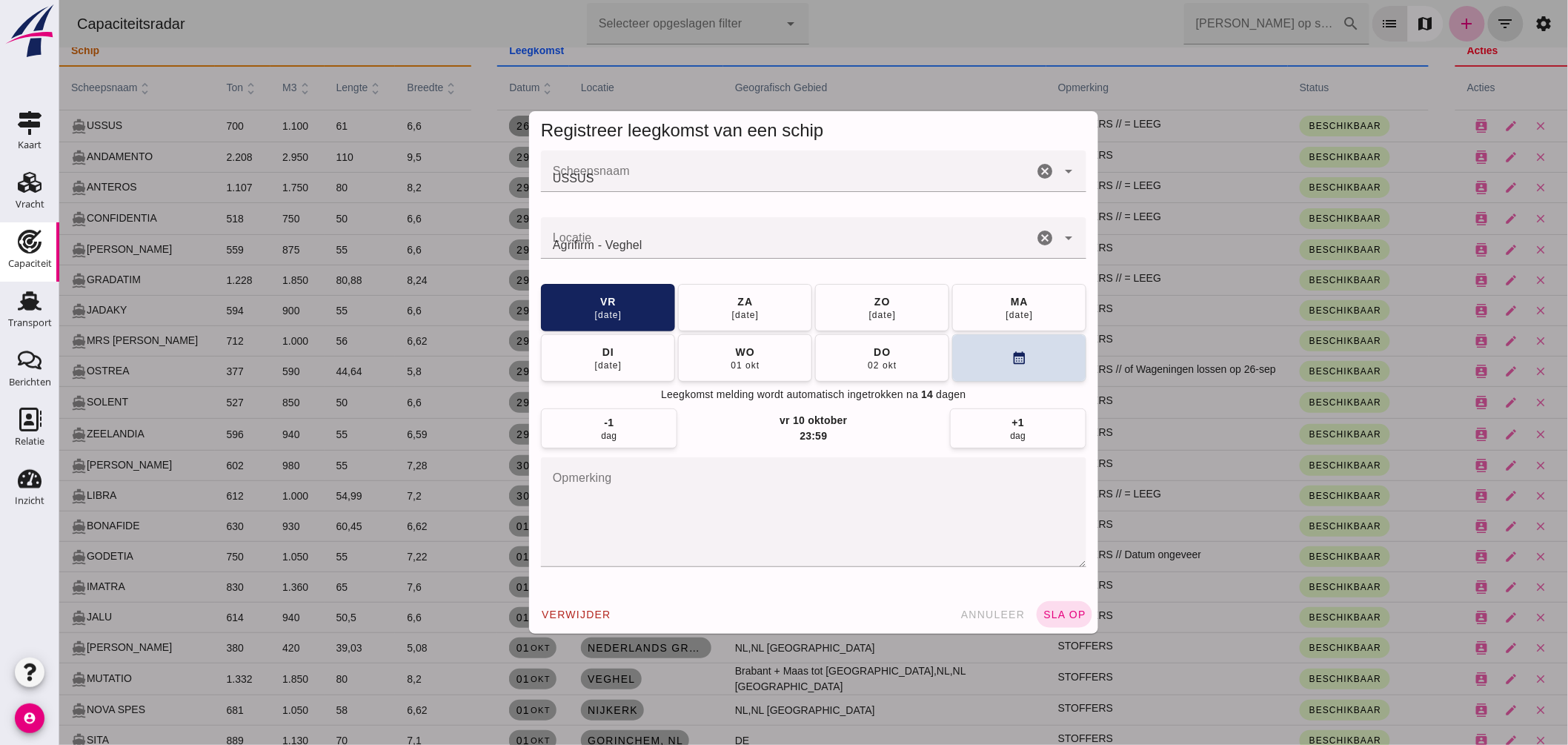
scroll to position [0, 0]
drag, startPoint x: 664, startPoint y: 245, endPoint x: 376, endPoint y: 195, distance: 292.3
click at [377, 198] on div "Registreer leegkomst van een schip Scheepsnaam Scheepsnaam USSUS cancel arrow_d…" at bounding box center [813, 372] width 1509 height 745
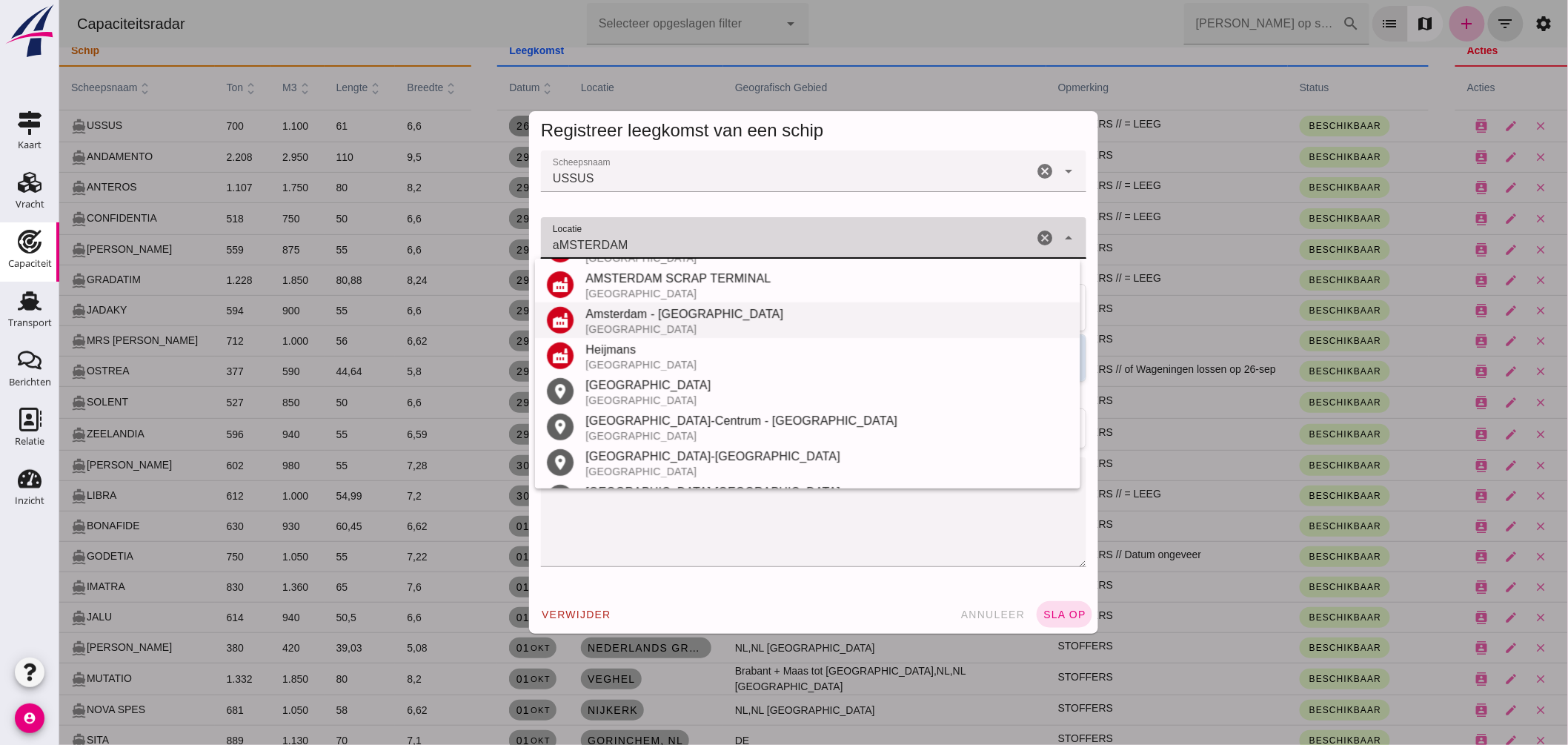
scroll to position [315, 0]
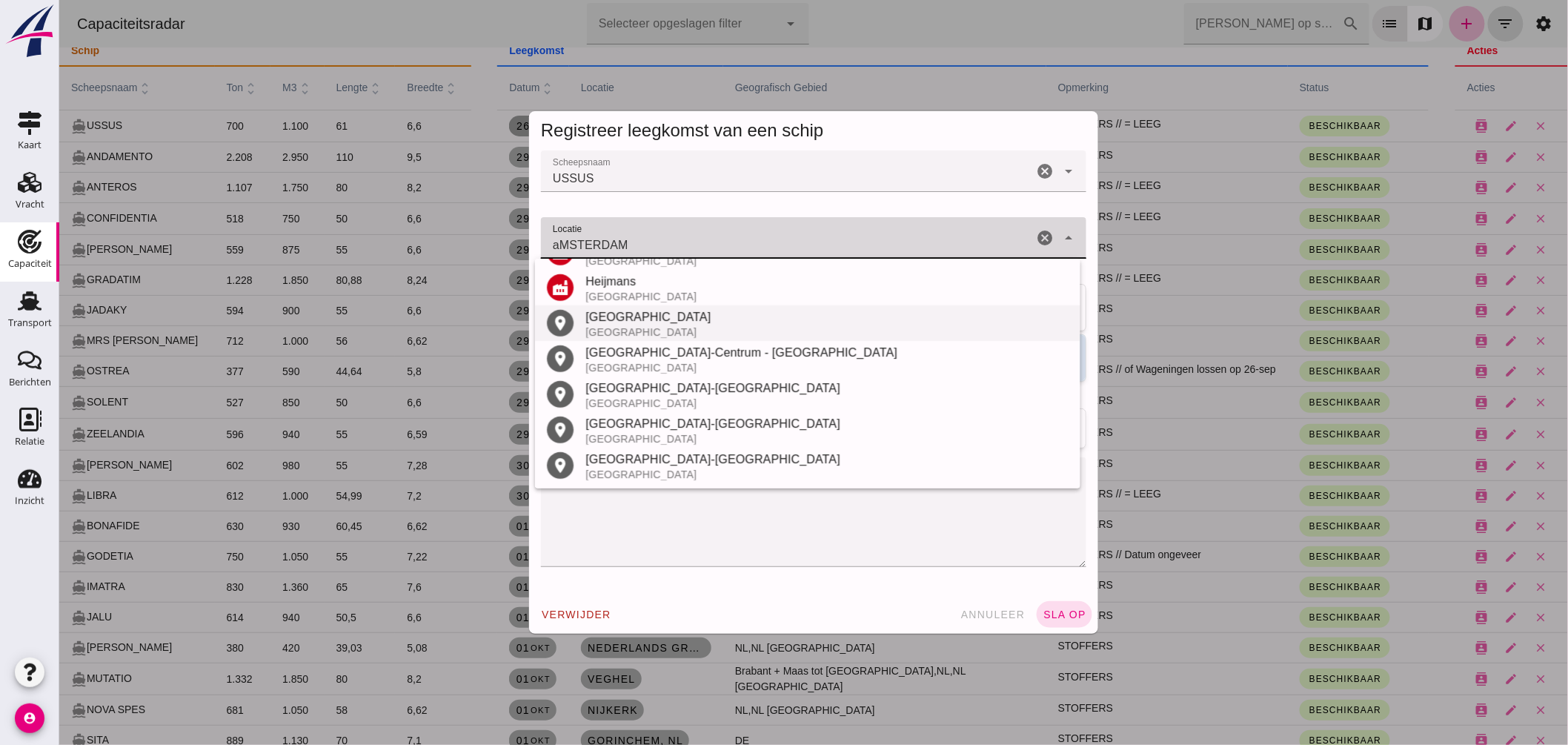
click at [635, 313] on div "Amsterdam" at bounding box center [826, 317] width 483 height 17
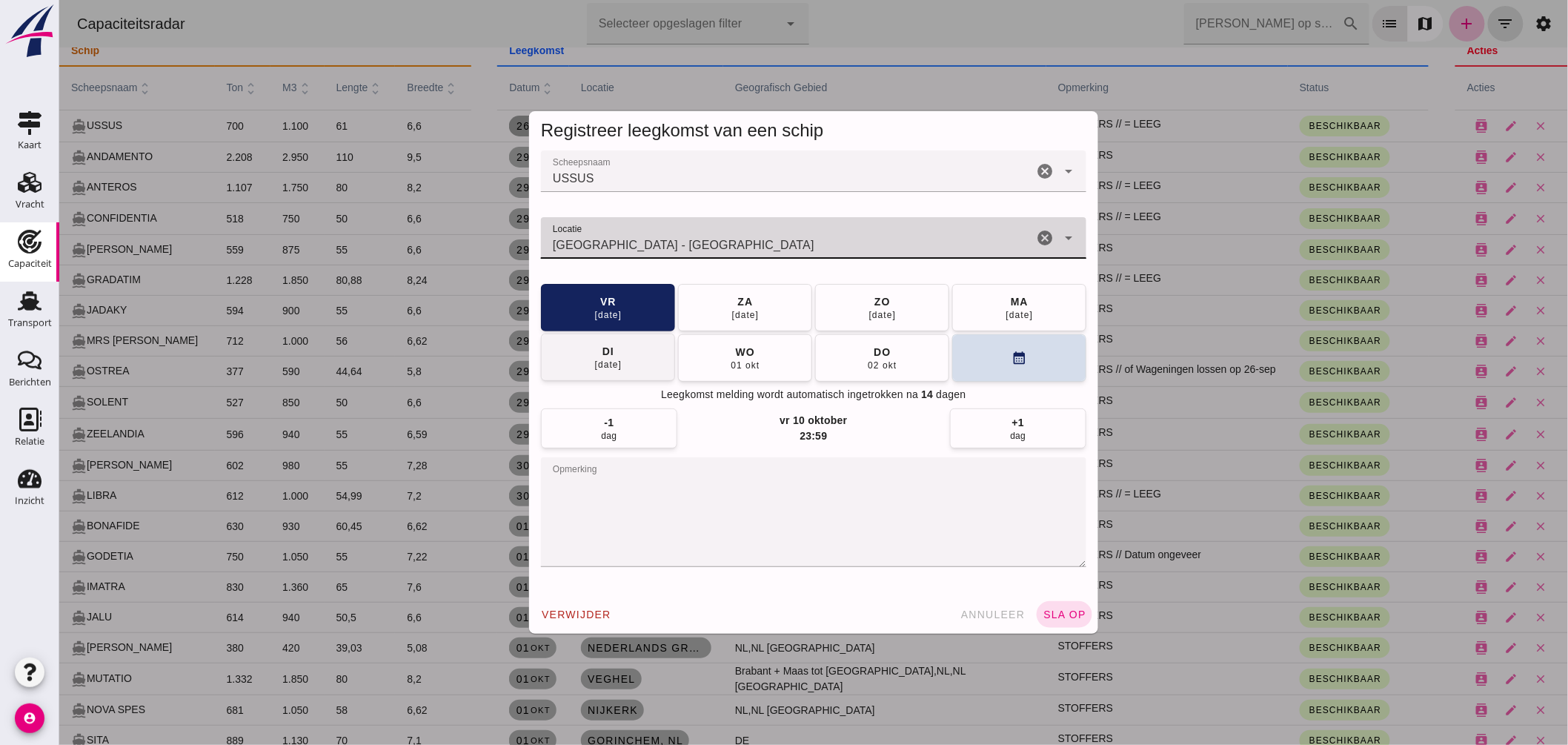
type input "Amsterdam - Noord-Holland"
click at [631, 350] on button "di 30 sep" at bounding box center [607, 358] width 134 height 48
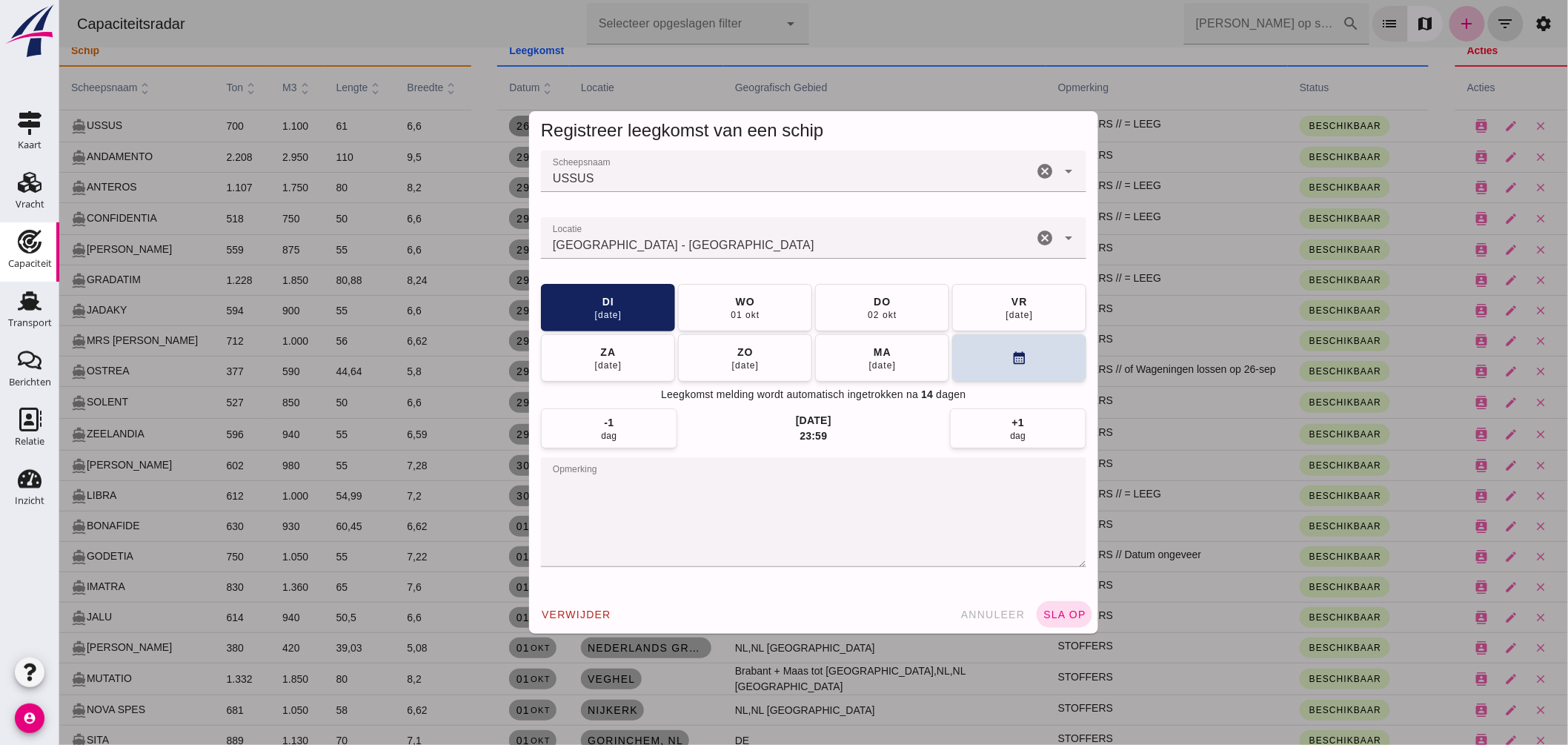
click at [1060, 617] on span "sla op" at bounding box center [1064, 615] width 44 height 12
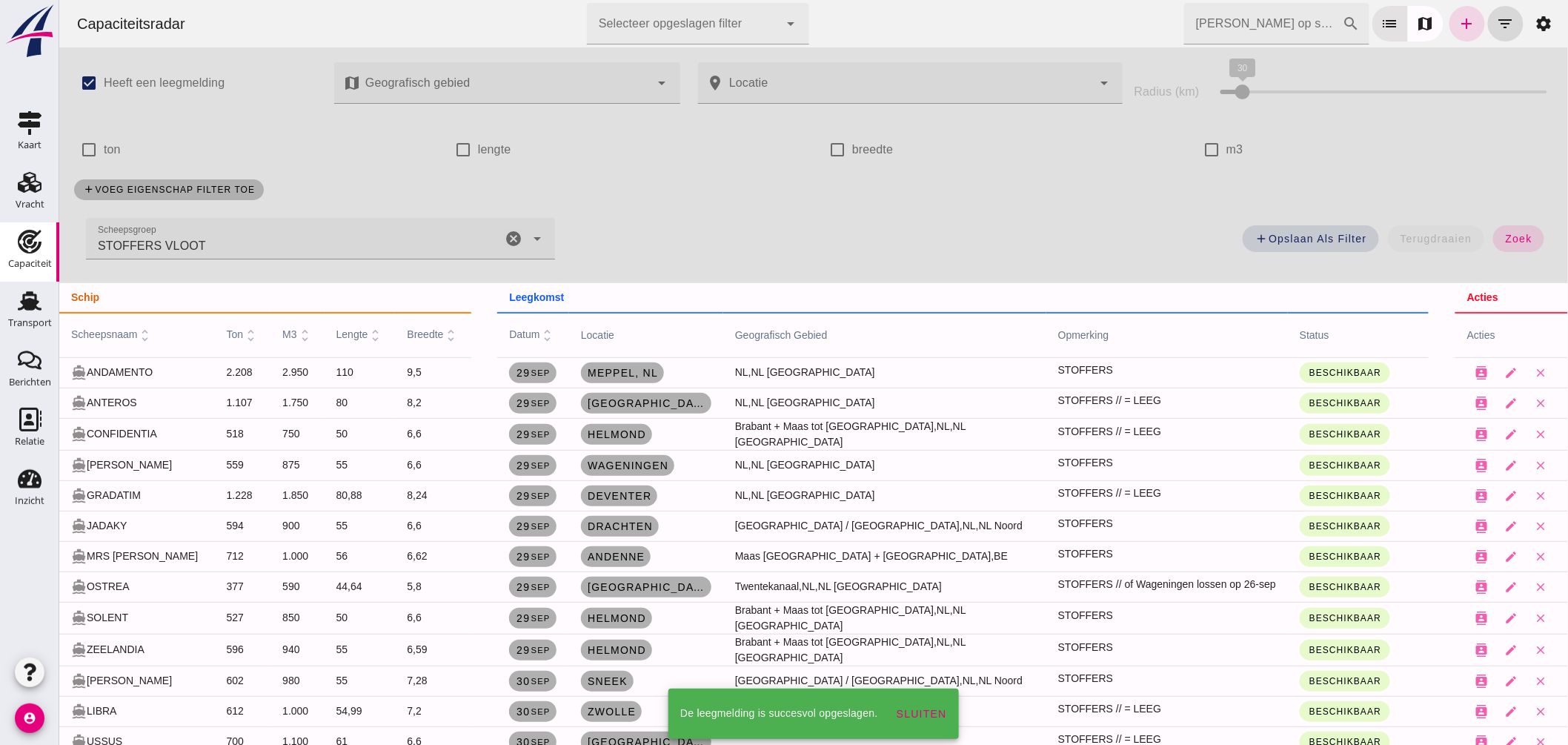
scroll to position [247, 0]
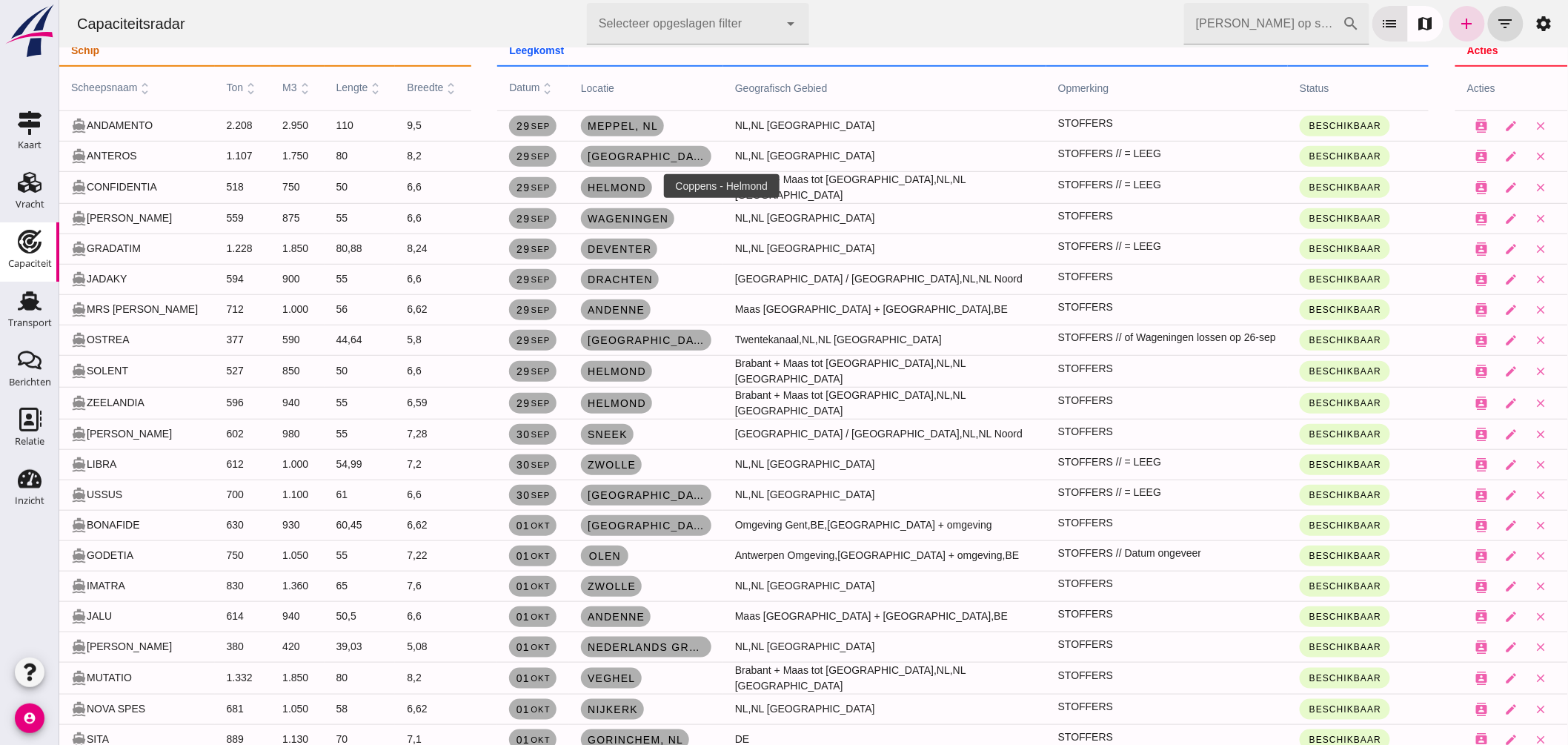
click at [624, 183] on span "Helmond" at bounding box center [615, 187] width 60 height 12
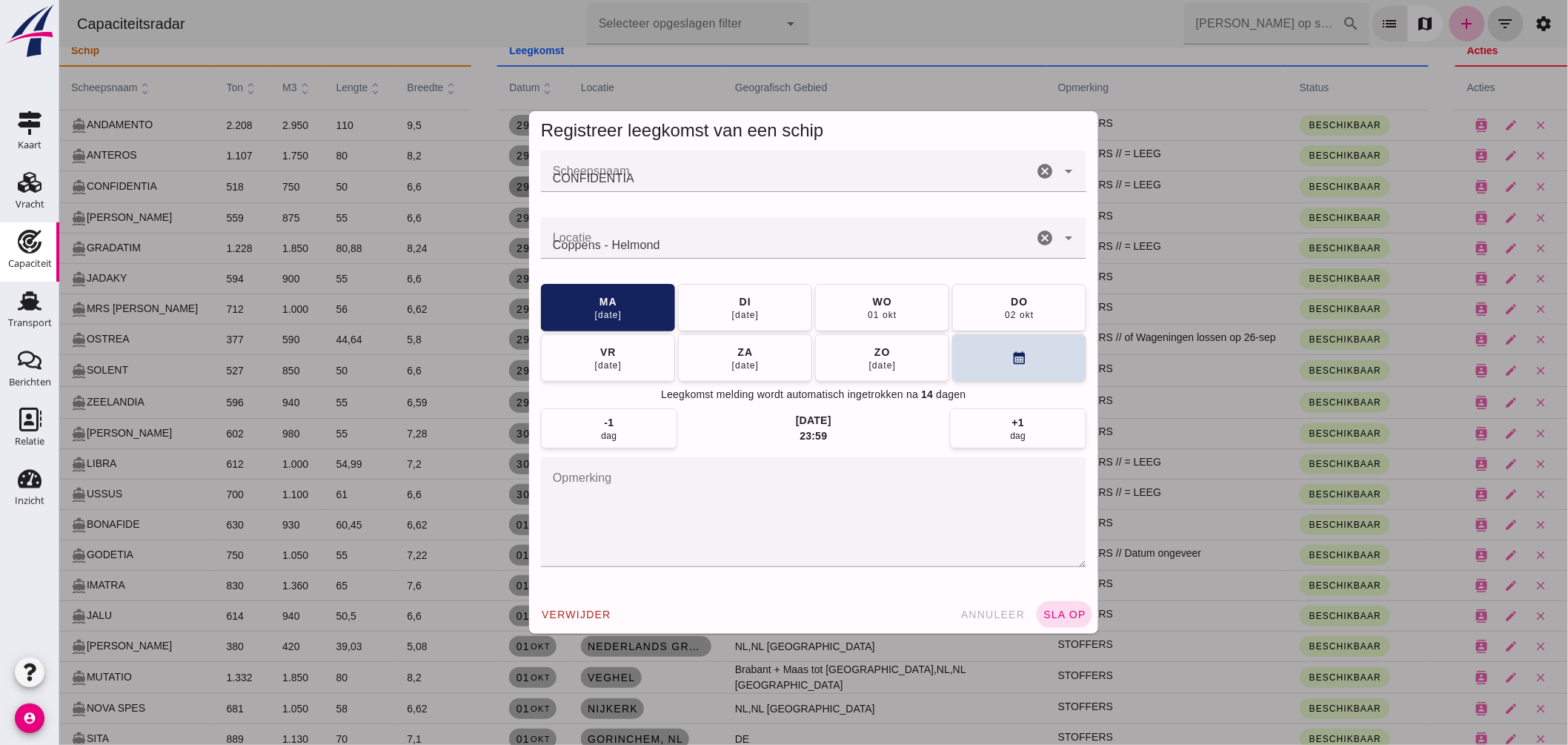
scroll to position [0, 0]
click at [665, 246] on input "Locatie" at bounding box center [786, 245] width 492 height 17
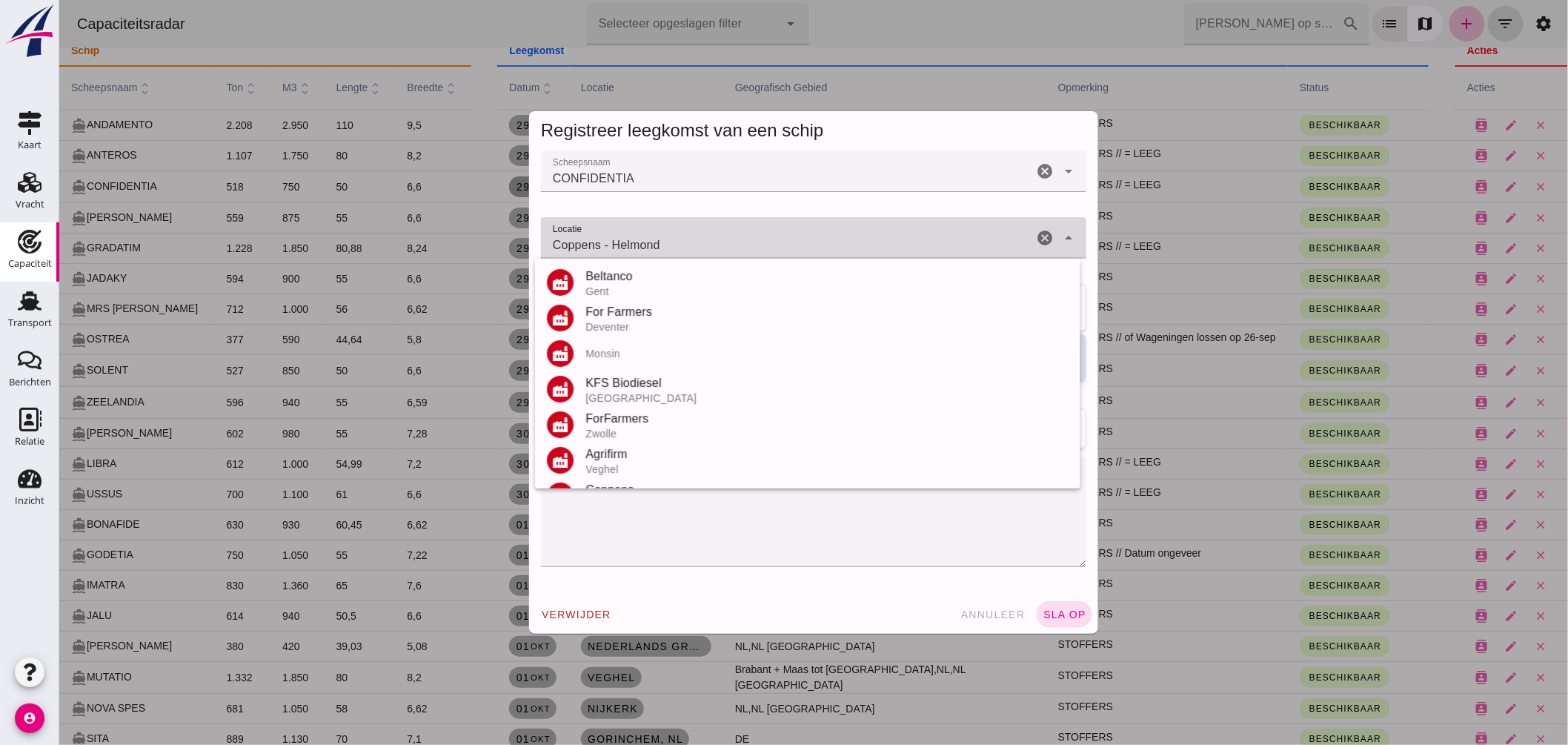
click at [665, 246] on input "Coppens - Helmond" at bounding box center [786, 245] width 492 height 17
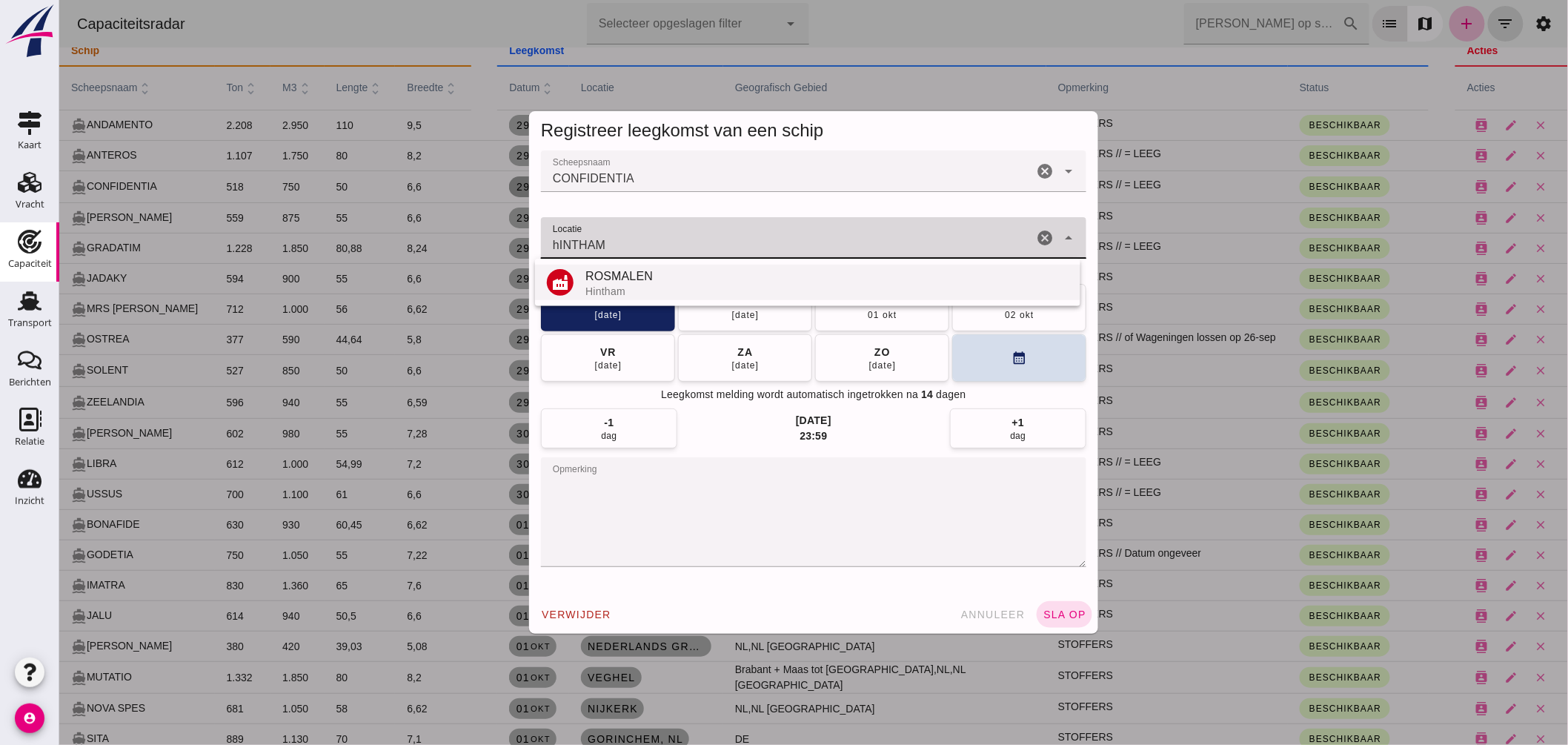
click at [631, 272] on div "ROSMALEN" at bounding box center [826, 276] width 483 height 17
type input "ROSMALEN - Hintham"
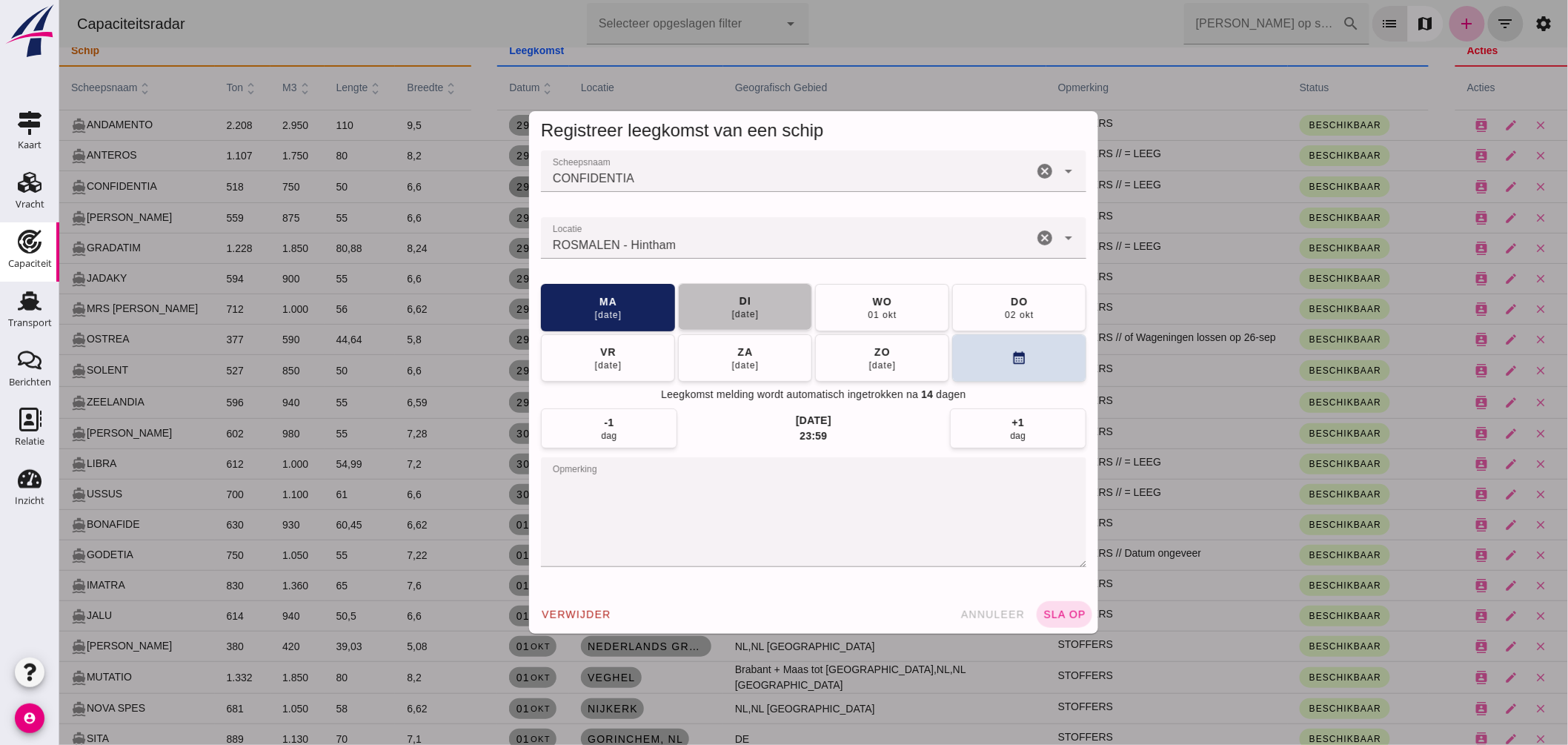
click at [752, 312] on div "30 sep" at bounding box center [745, 314] width 28 height 12
click at [1076, 610] on span "sla op" at bounding box center [1064, 615] width 44 height 12
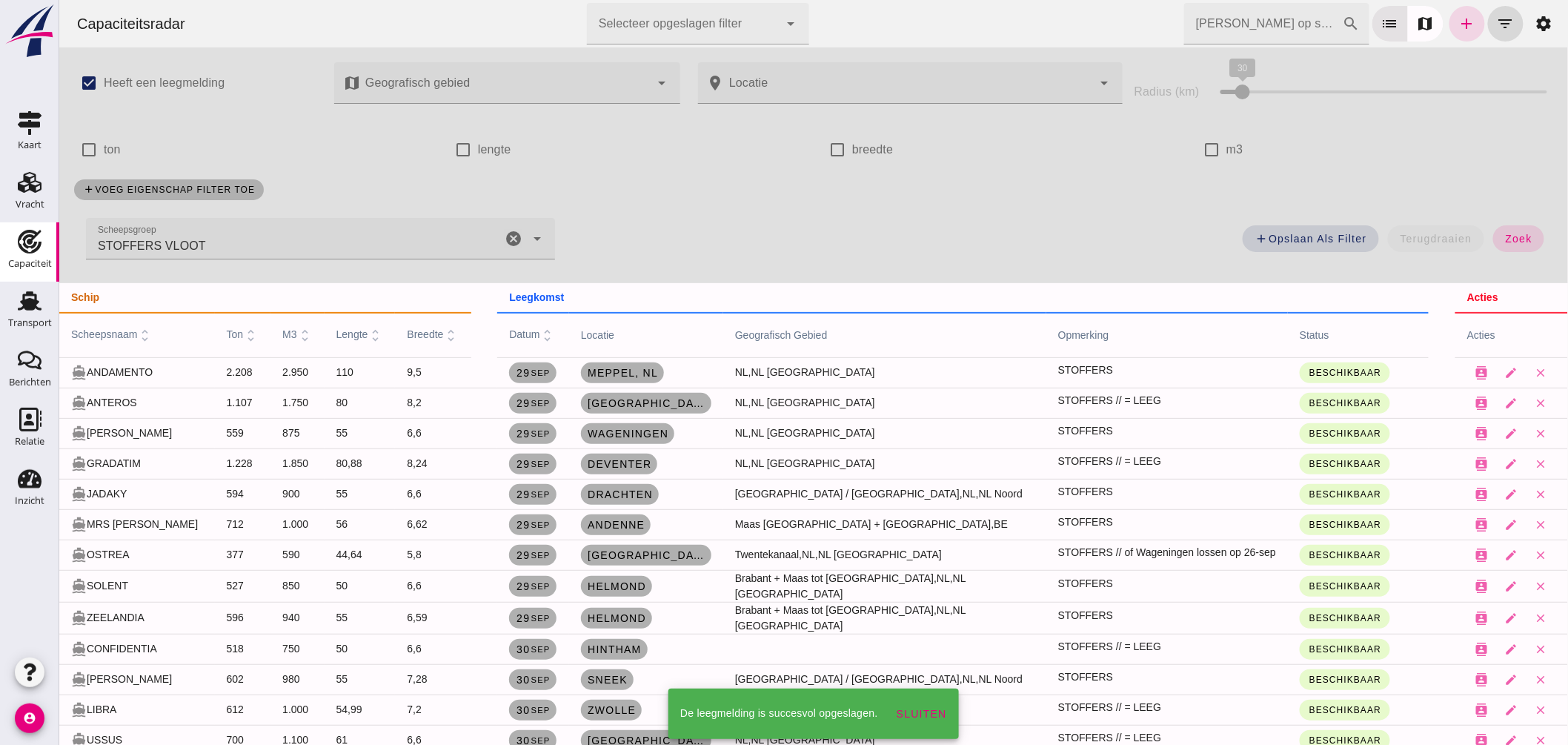
scroll to position [247, 0]
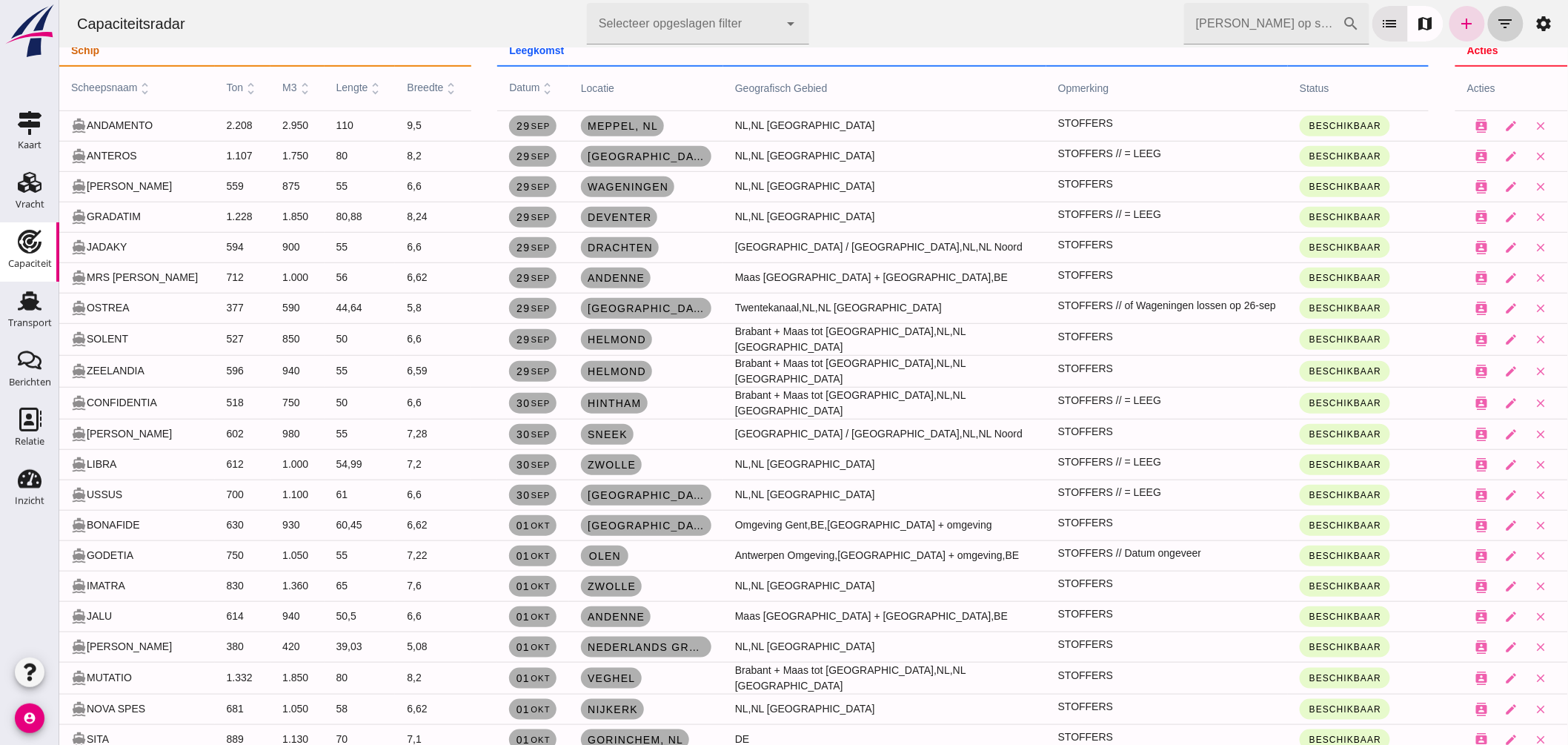
click at [1487, 21] on button "filter_list" at bounding box center [1505, 23] width 36 height 36
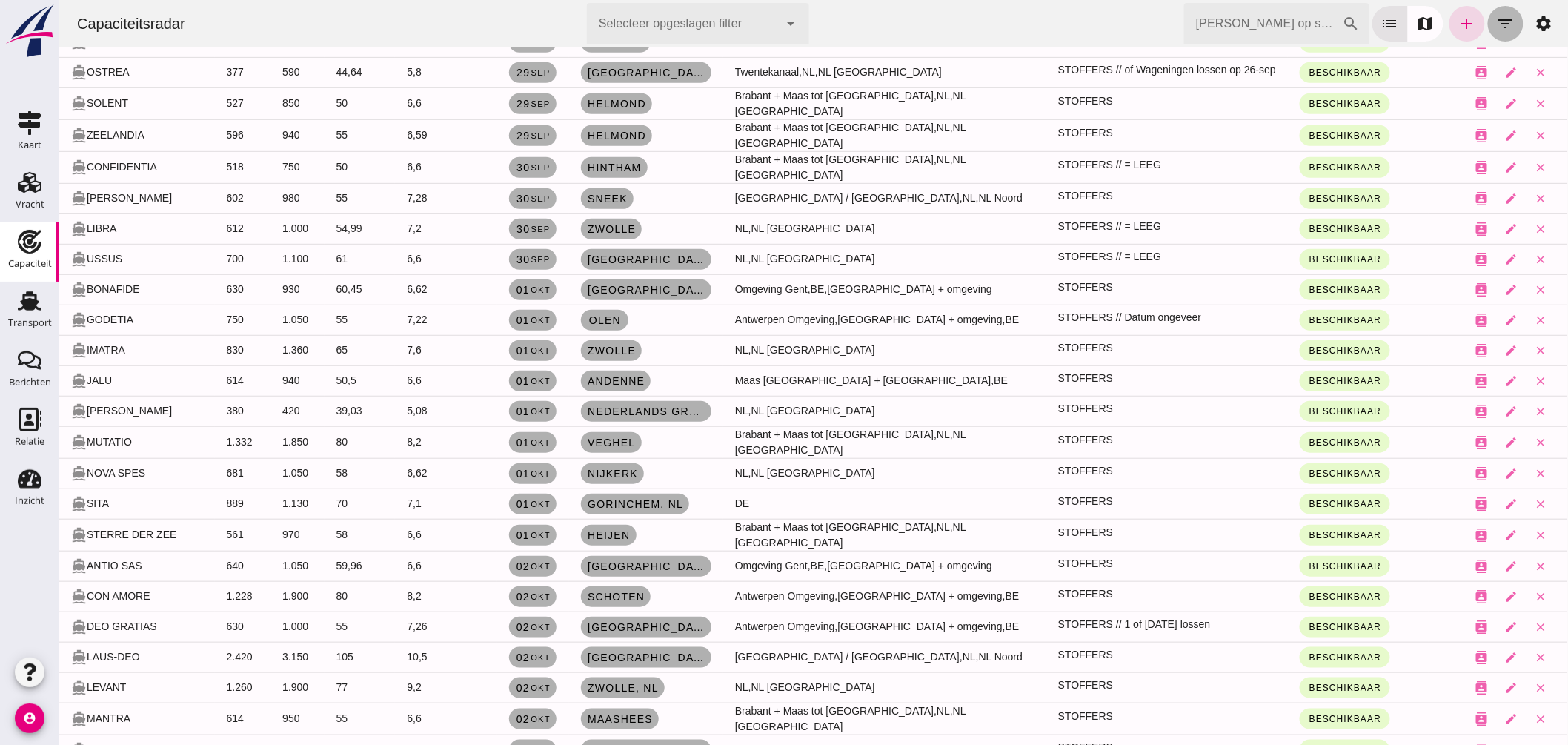
scroll to position [11, 0]
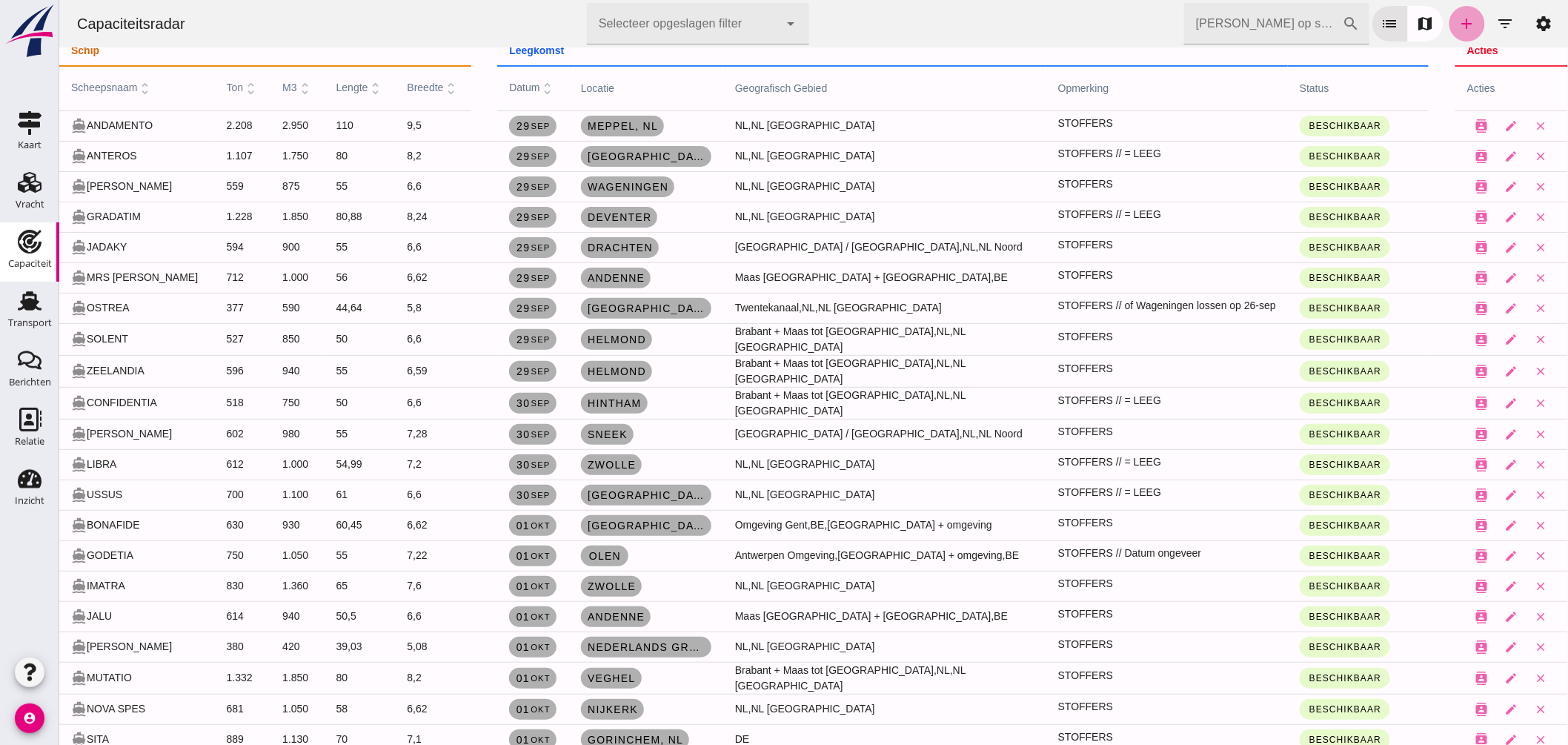
click at [1458, 25] on icon "add" at bounding box center [1466, 23] width 17 height 17
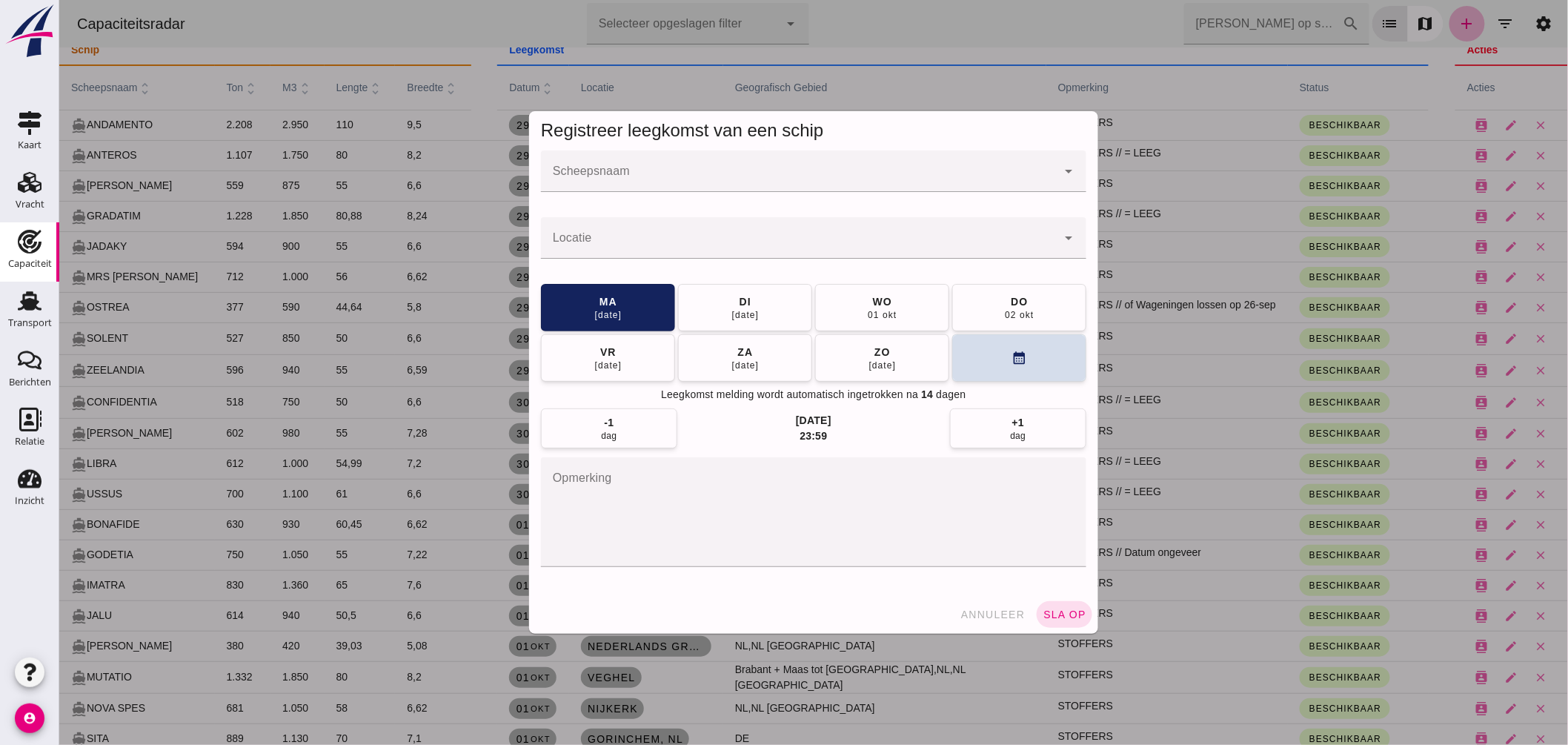
scroll to position [0, 0]
click at [1462, 19] on div at bounding box center [813, 372] width 1509 height 745
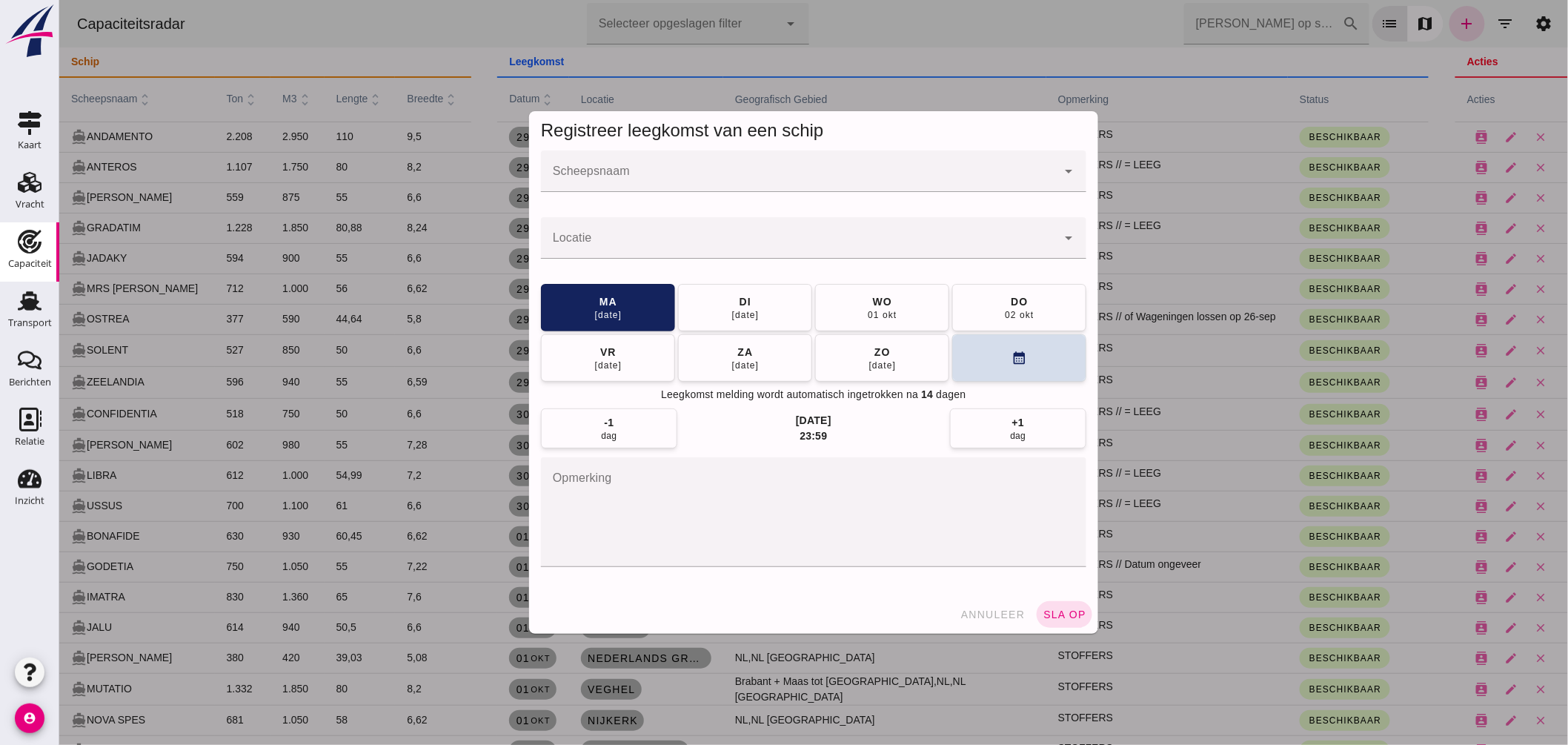
scroll to position [11, 0]
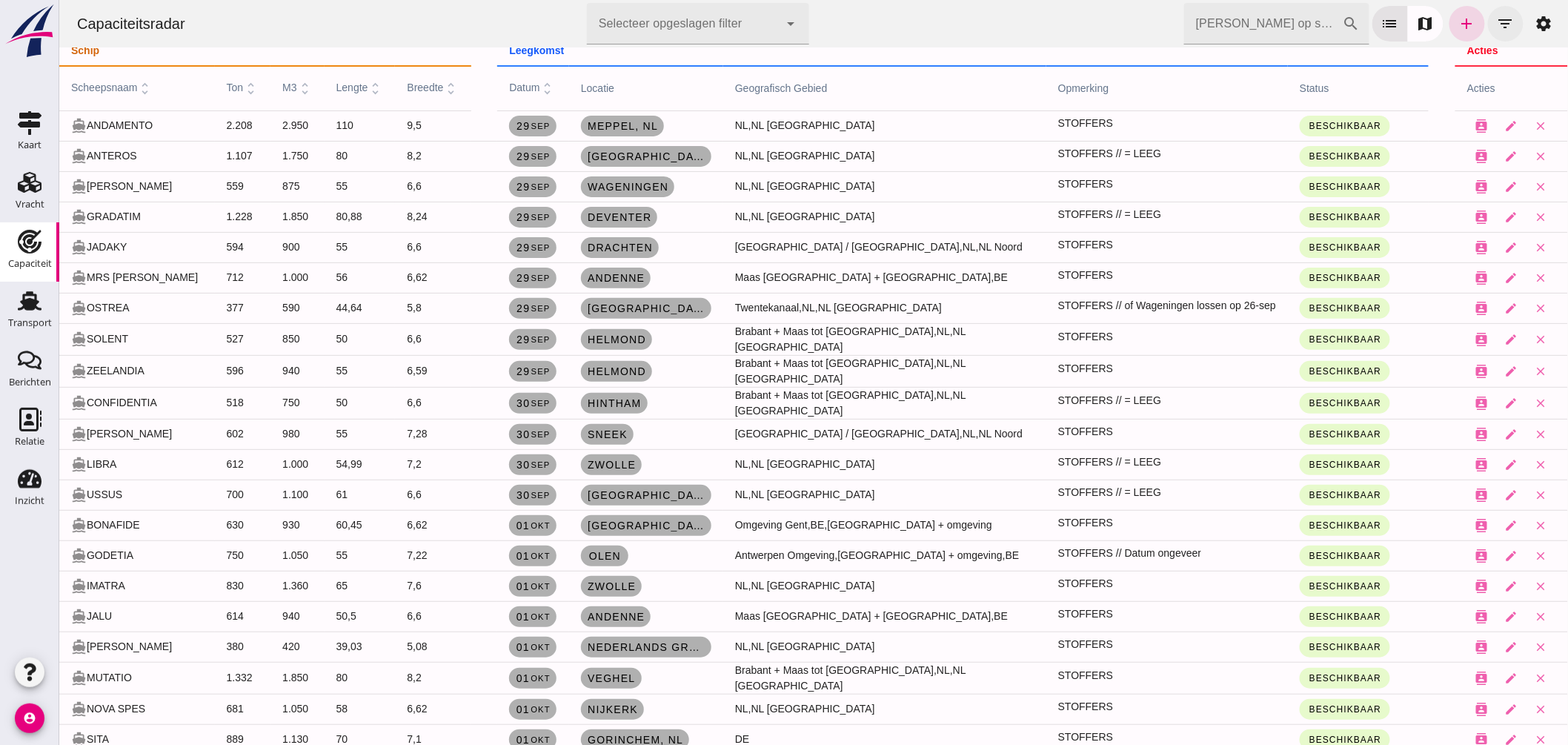
click at [1497, 10] on button "filter_list" at bounding box center [1505, 23] width 36 height 36
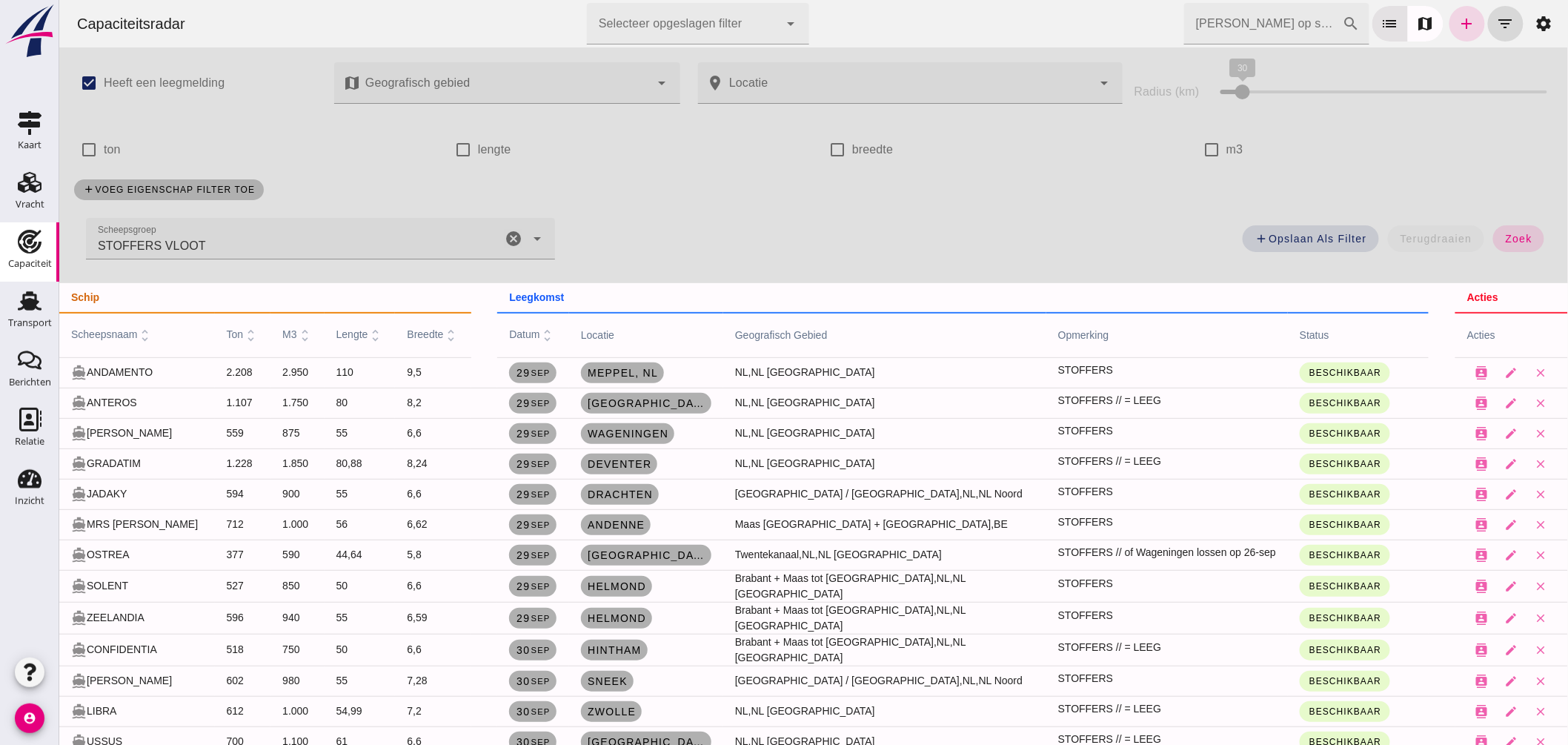
click at [504, 233] on icon "cancel" at bounding box center [513, 239] width 17 height 17
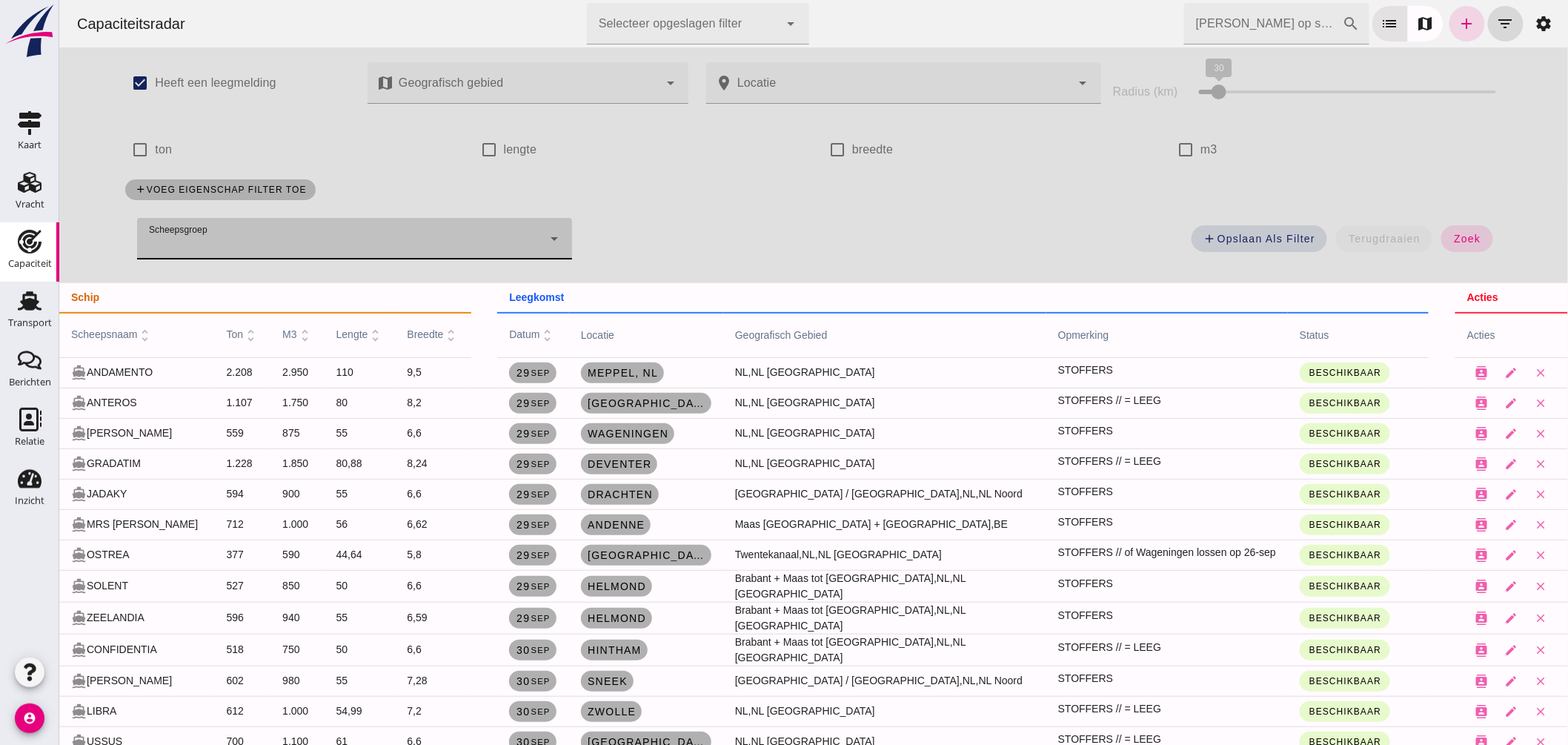
click at [423, 234] on div at bounding box center [339, 239] width 405 height 41
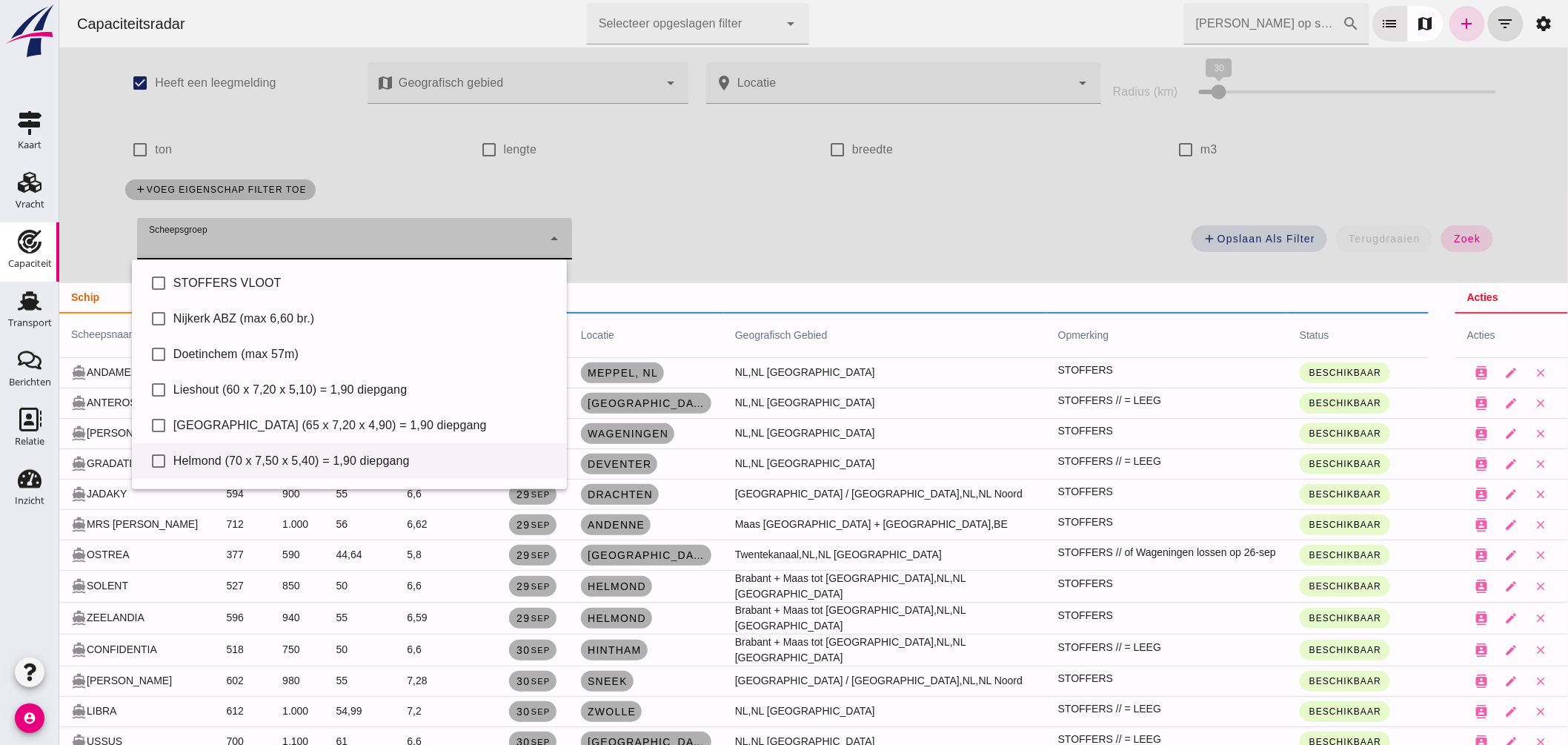
click at [308, 454] on div "Helmond (70 x 7,50 x 5,40) = 1,90 diepgang" at bounding box center [363, 461] width 381 height 17
type input "Helmond (70 x 7,50 x 5,40) = 1,90 diepgang"
checkbox input "true"
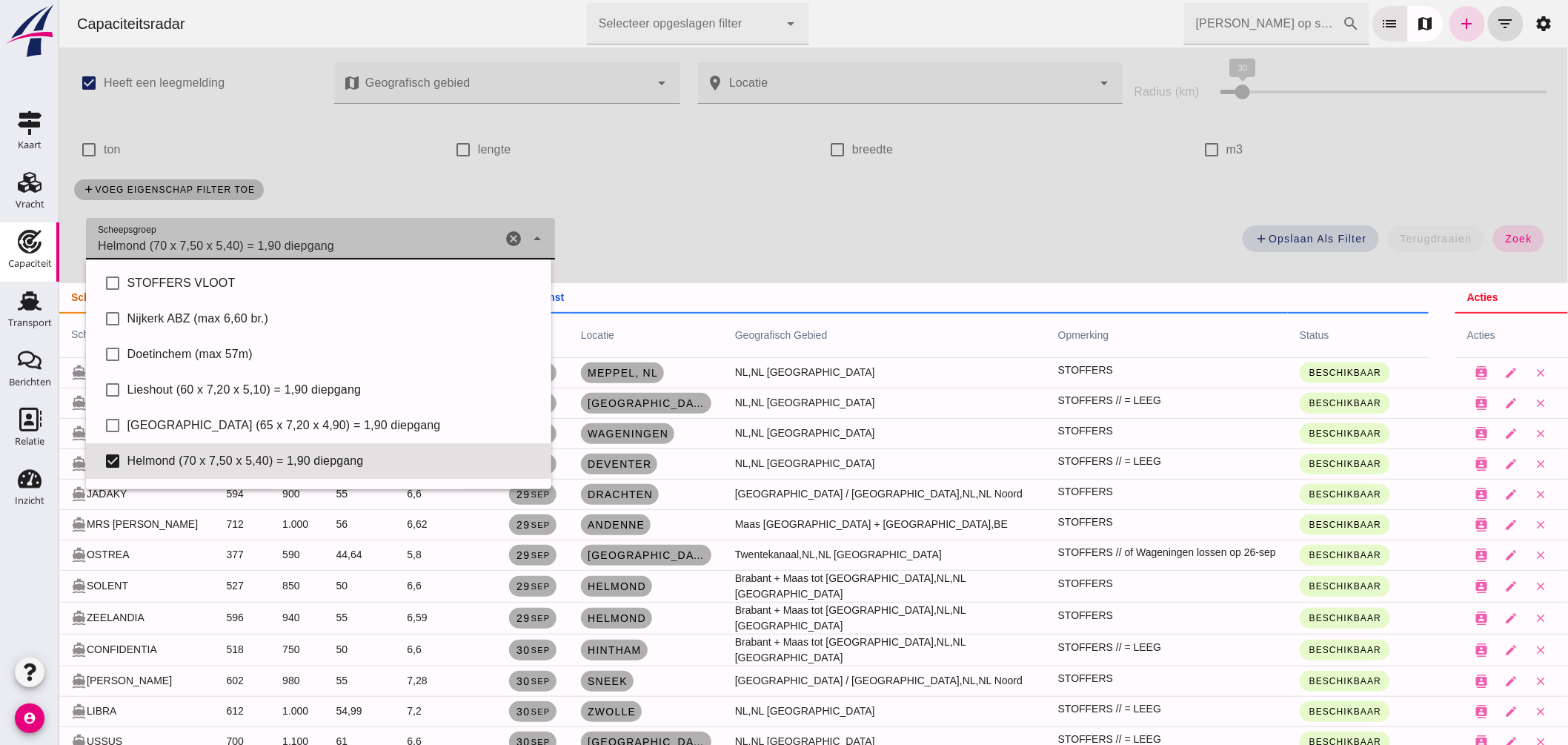
drag, startPoint x: 1489, startPoint y: 239, endPoint x: 709, endPoint y: 306, distance: 782.9
click at [1493, 238] on button "zoek" at bounding box center [1518, 239] width 51 height 27
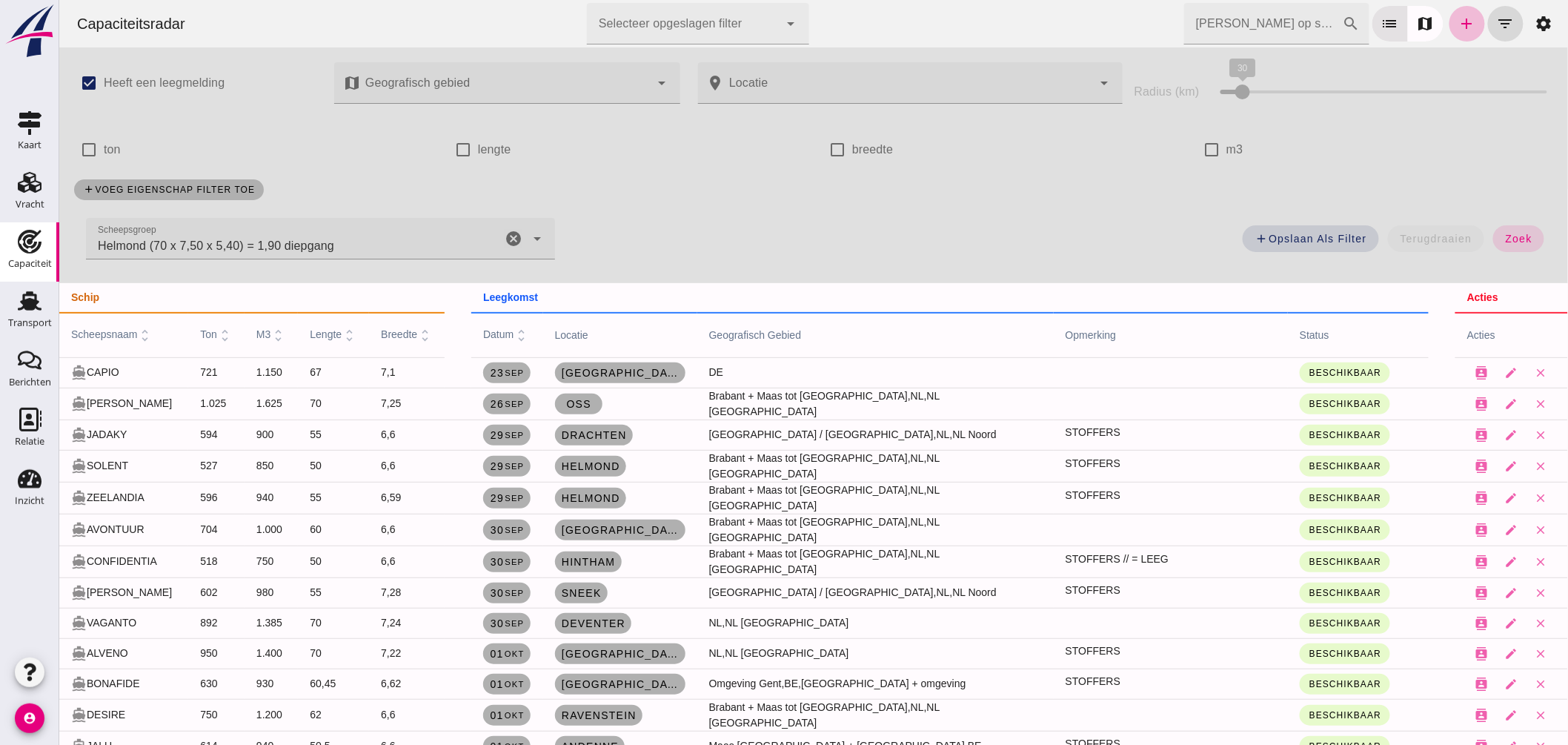
scroll to position [83, 0]
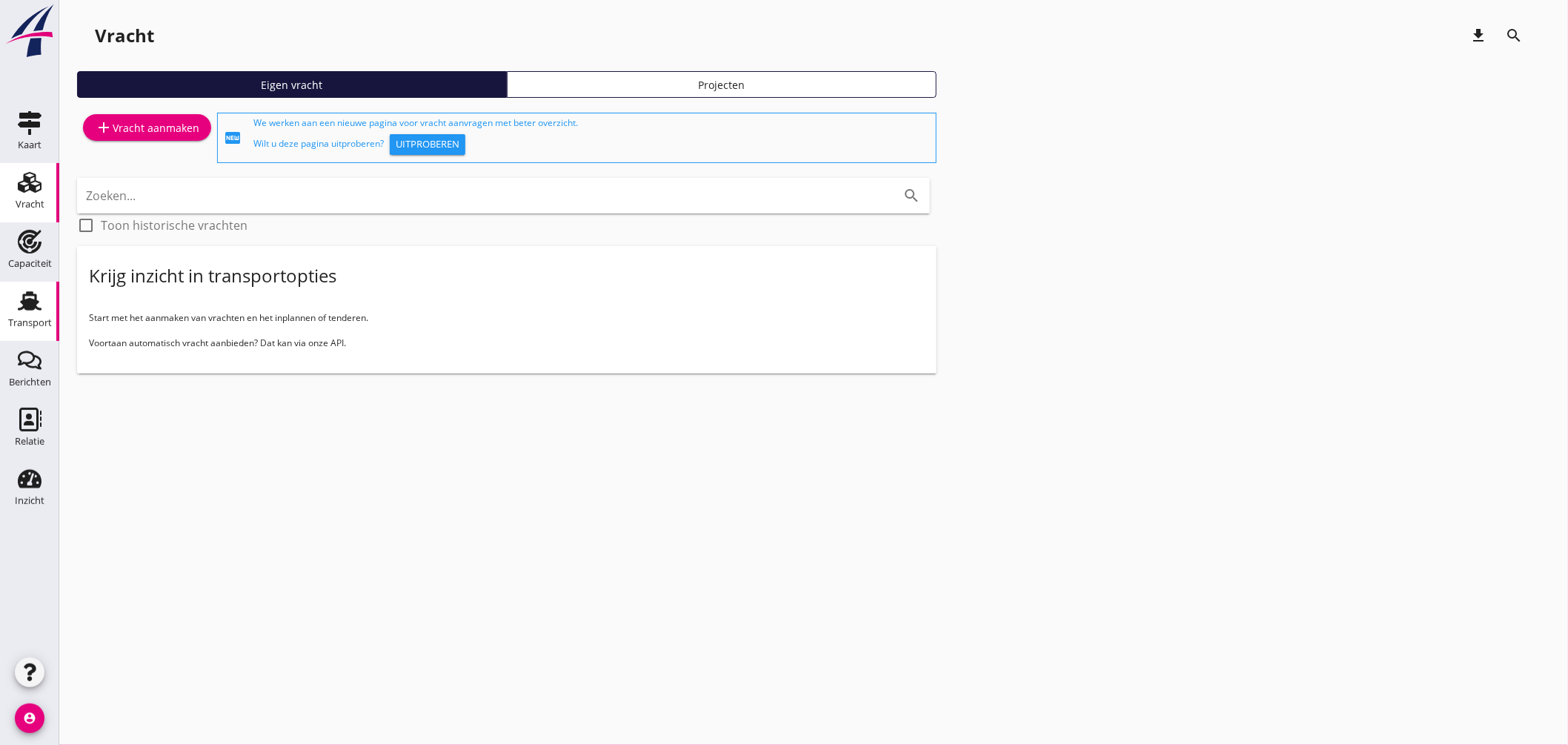
click at [31, 295] on use at bounding box center [29, 301] width 24 height 19
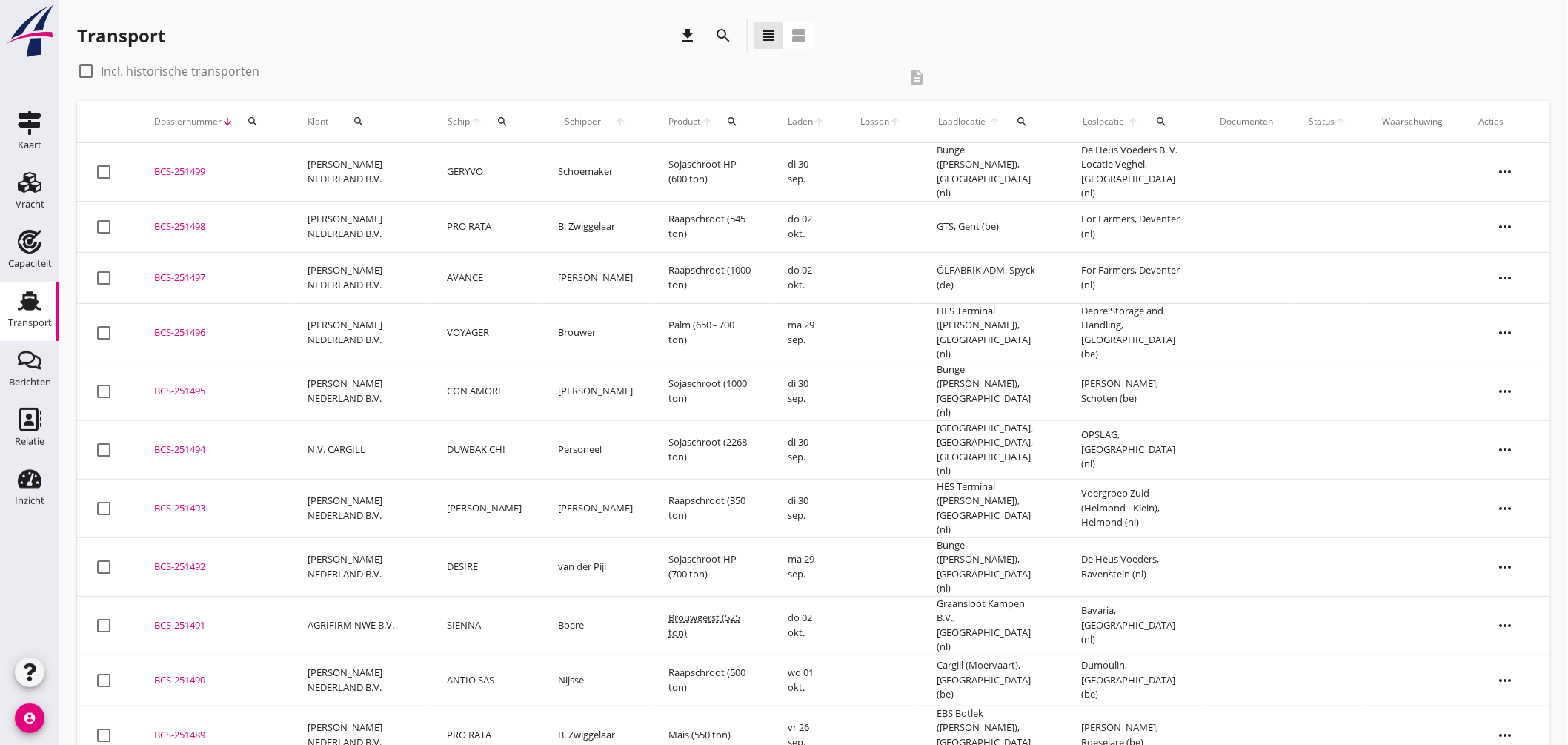
click at [504, 114] on button "search" at bounding box center [502, 121] width 28 height 27
click at [553, 161] on input "Zoek op (scheeps)naam" at bounding box center [576, 164] width 154 height 24
type input "r"
click at [1156, 114] on button "search" at bounding box center [1161, 121] width 29 height 27
click at [1208, 161] on input "text" at bounding box center [1249, 164] width 154 height 24
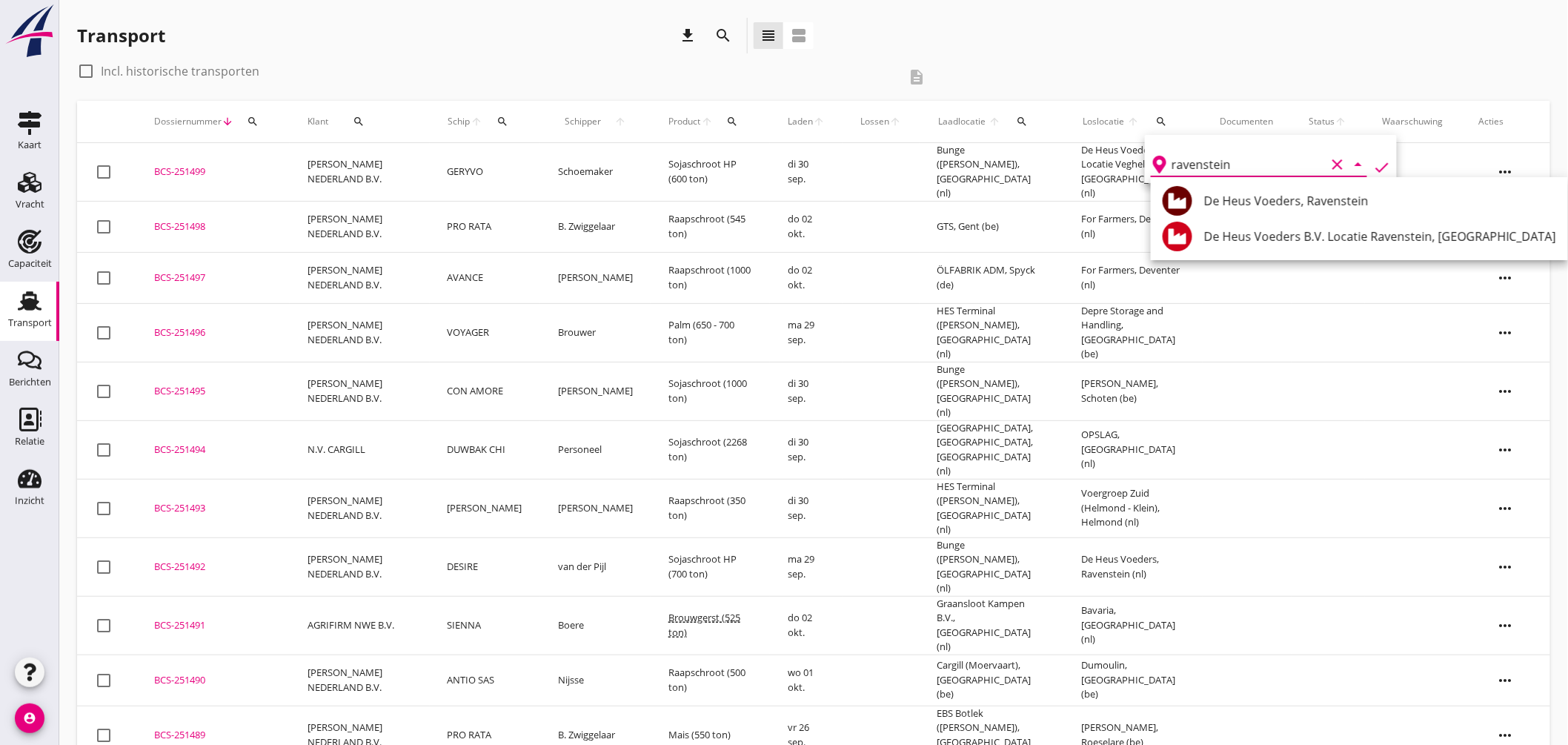
click at [1263, 205] on div "De Heus Voeders, Ravenstein" at bounding box center [1380, 200] width 352 height 17
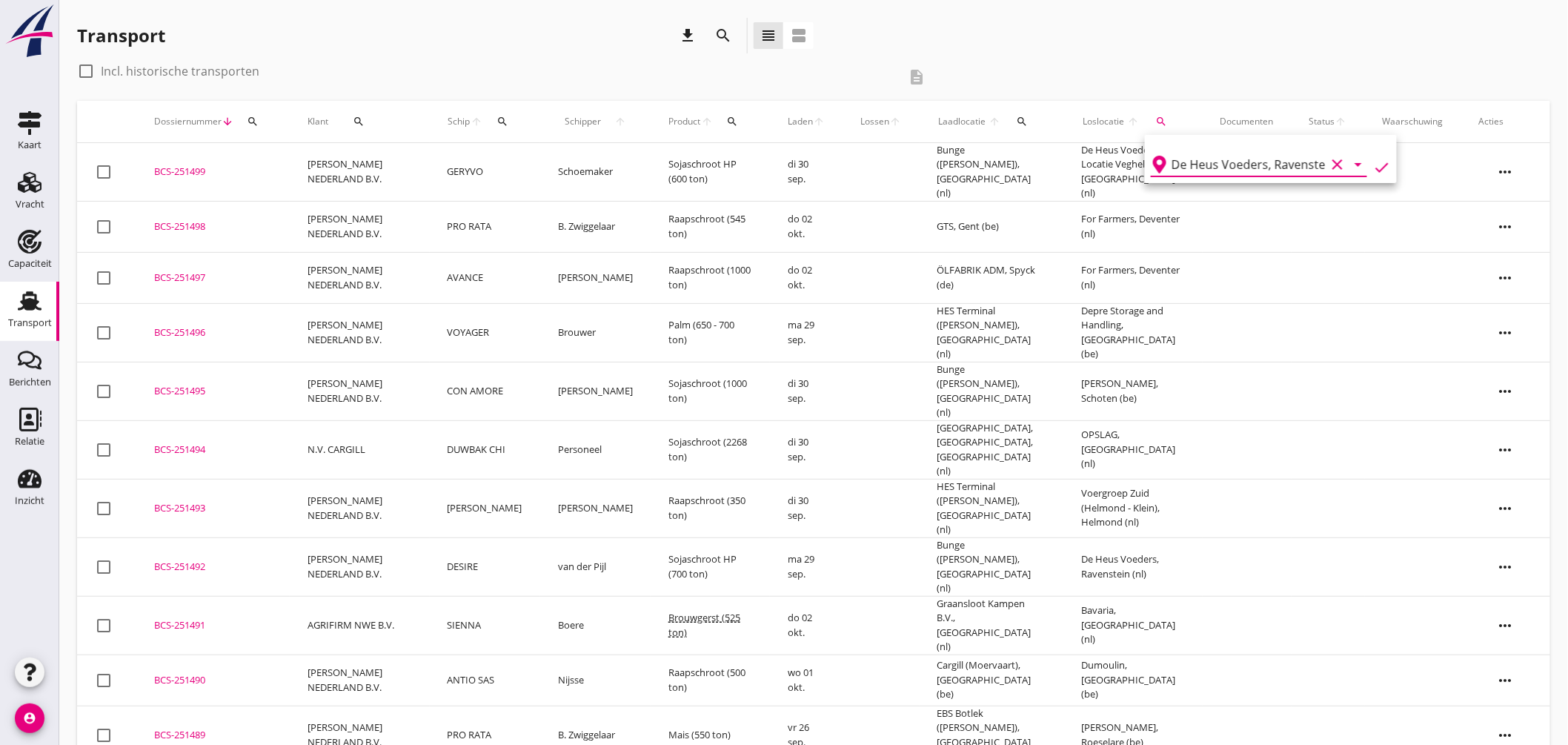
click at [1378, 160] on icon "check" at bounding box center [1382, 167] width 17 height 17
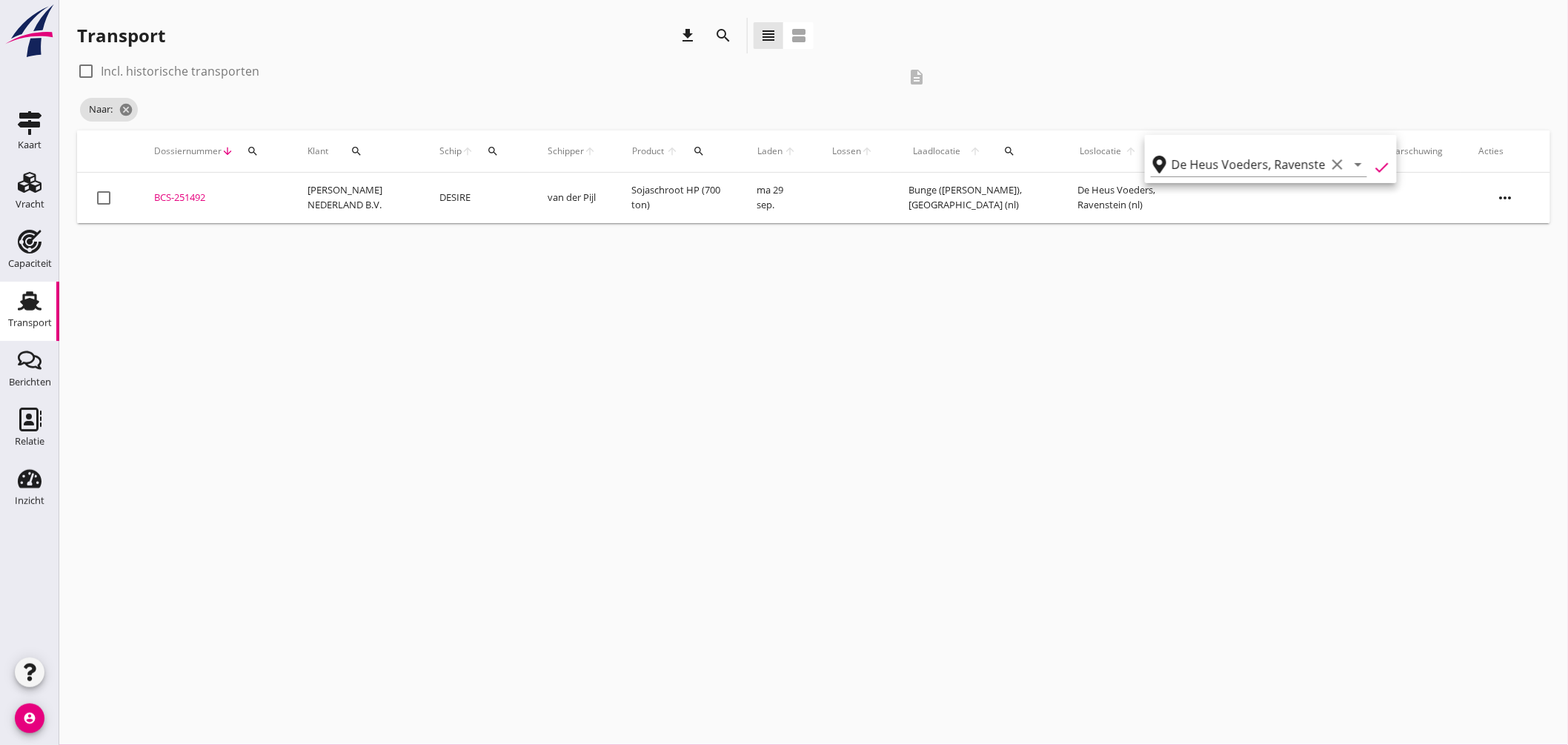
type input "De Heus Voeders"
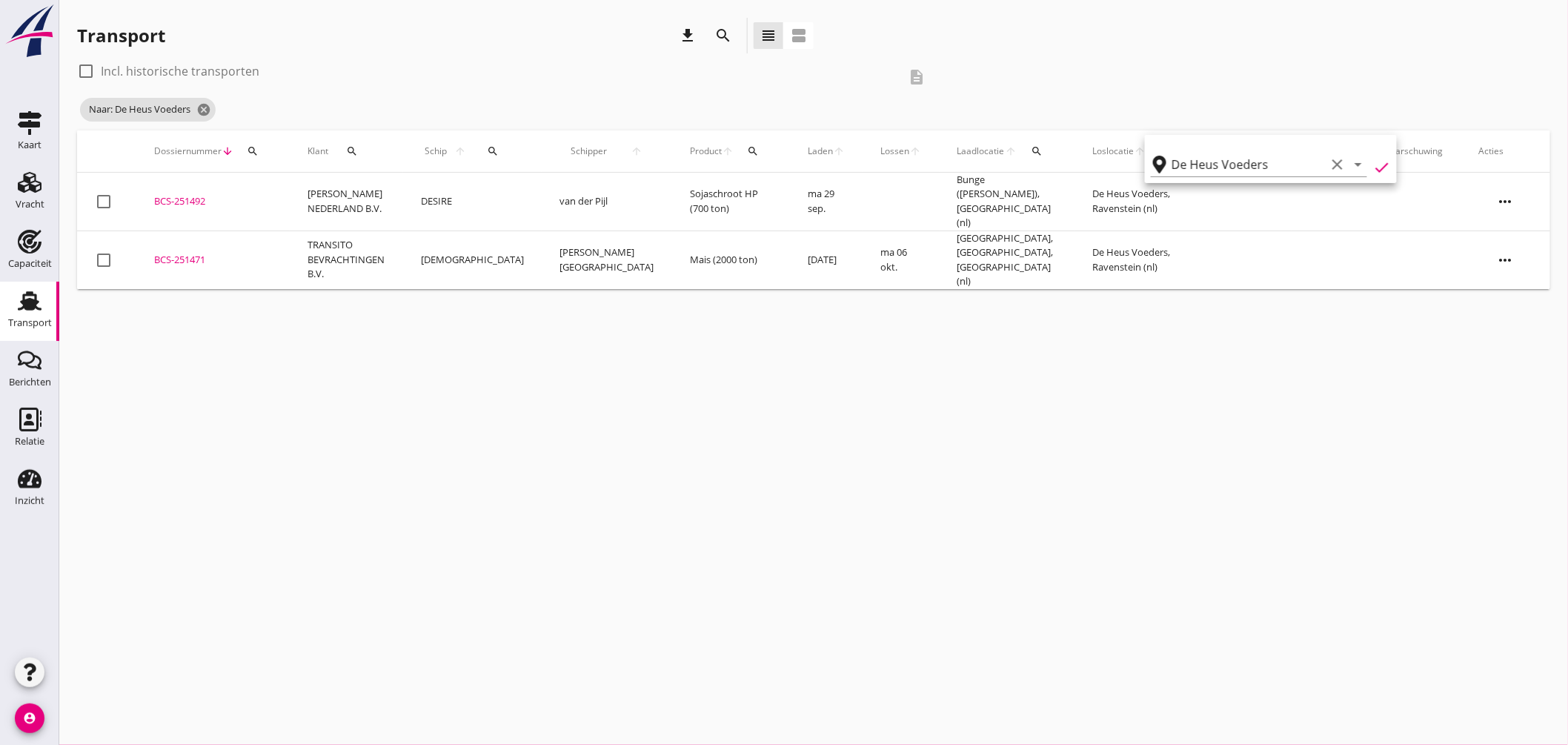
click at [176, 198] on div "BCS-251492" at bounding box center [213, 202] width 118 height 15
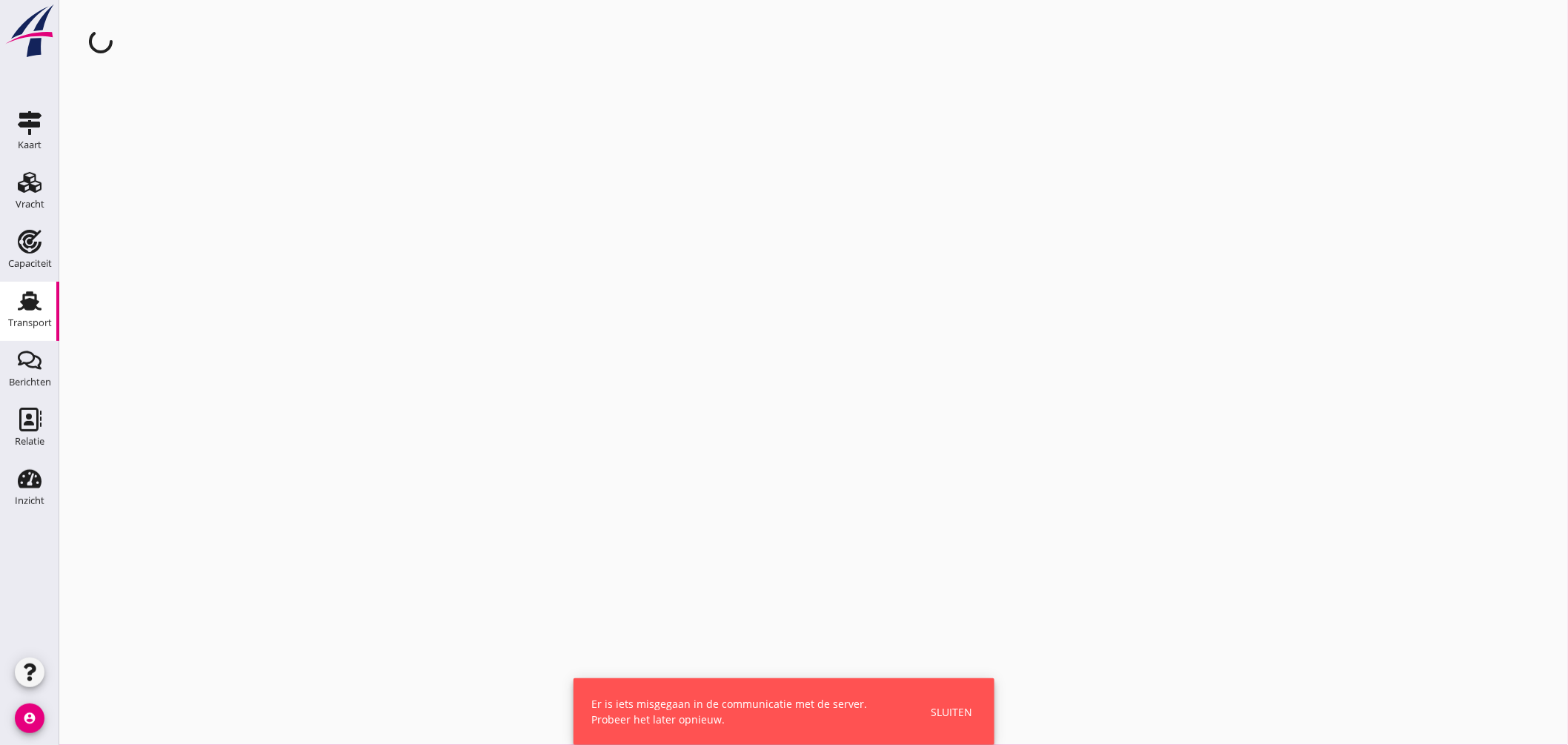
click at [958, 712] on div "Sluiten" at bounding box center [951, 712] width 41 height 16
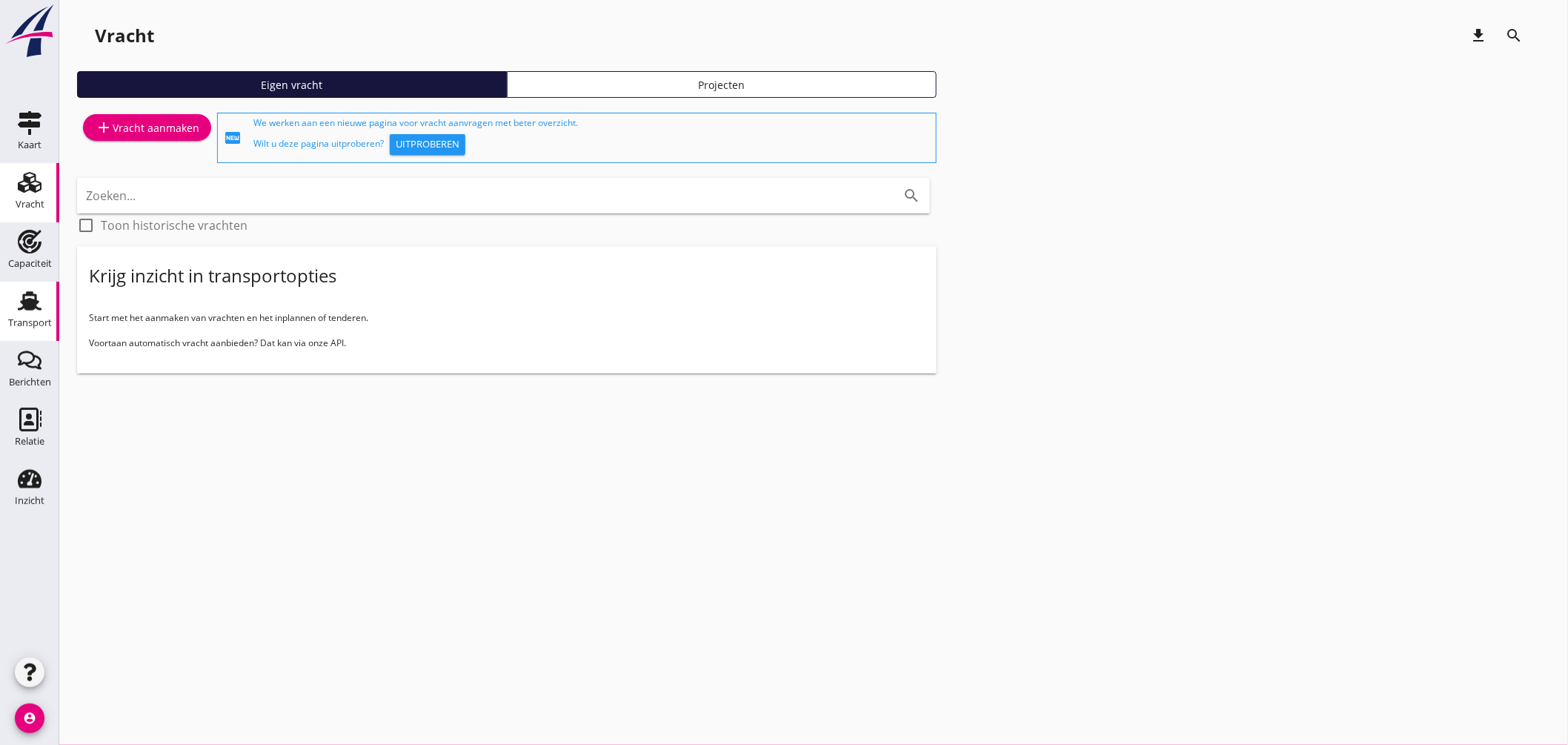
click at [30, 298] on icon "Transport" at bounding box center [29, 301] width 24 height 24
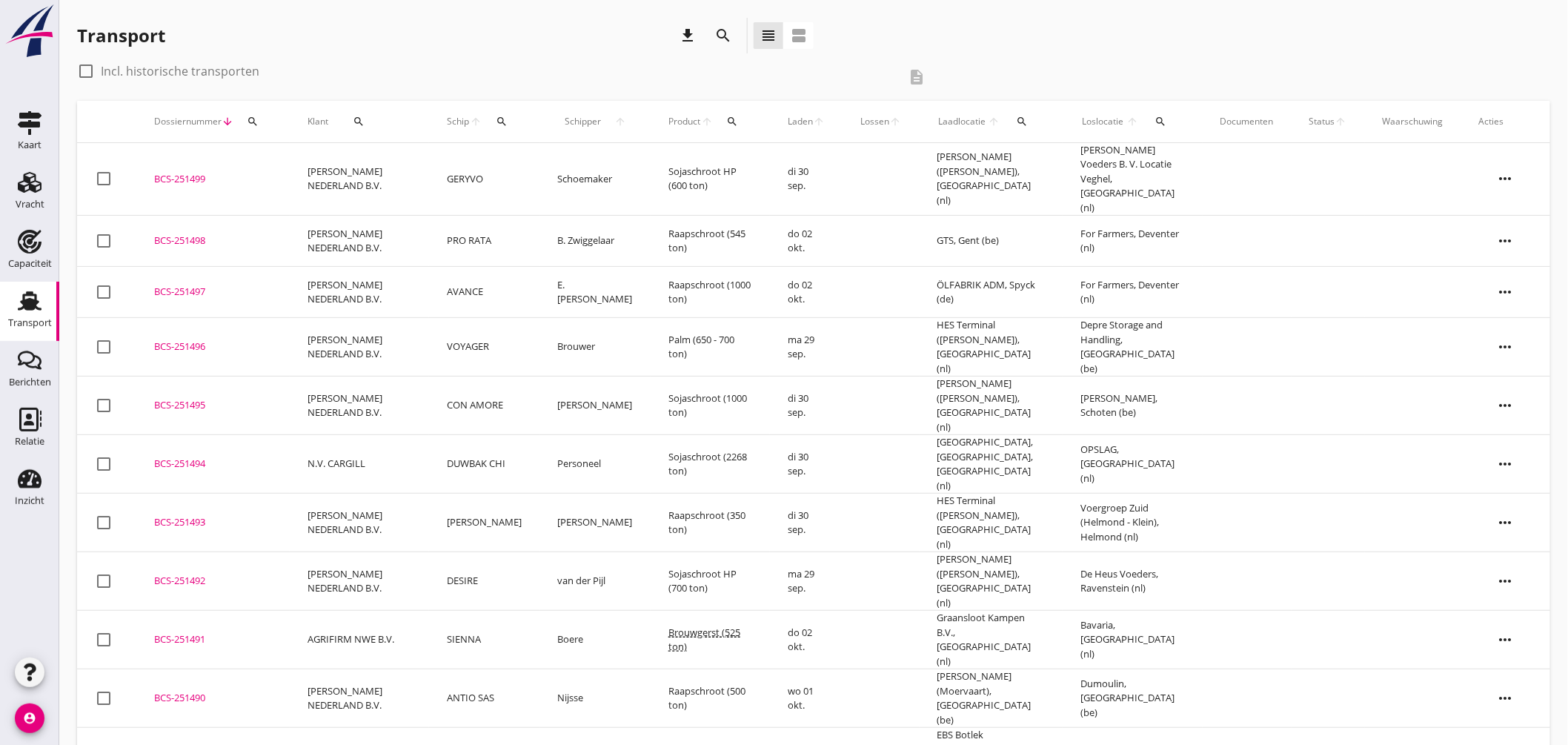
scroll to position [83, 0]
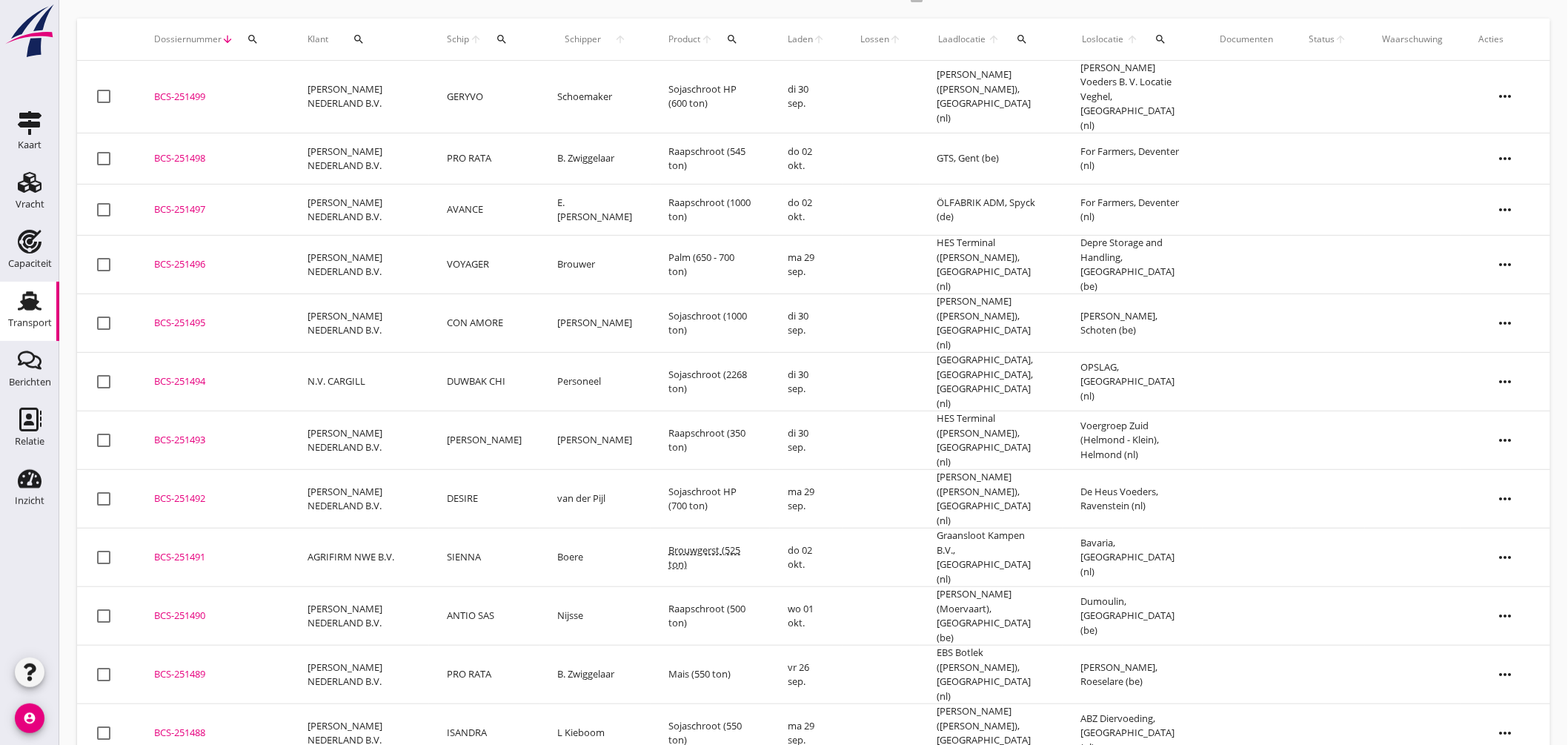
click at [200, 492] on div "BCS-251492" at bounding box center [213, 499] width 118 height 15
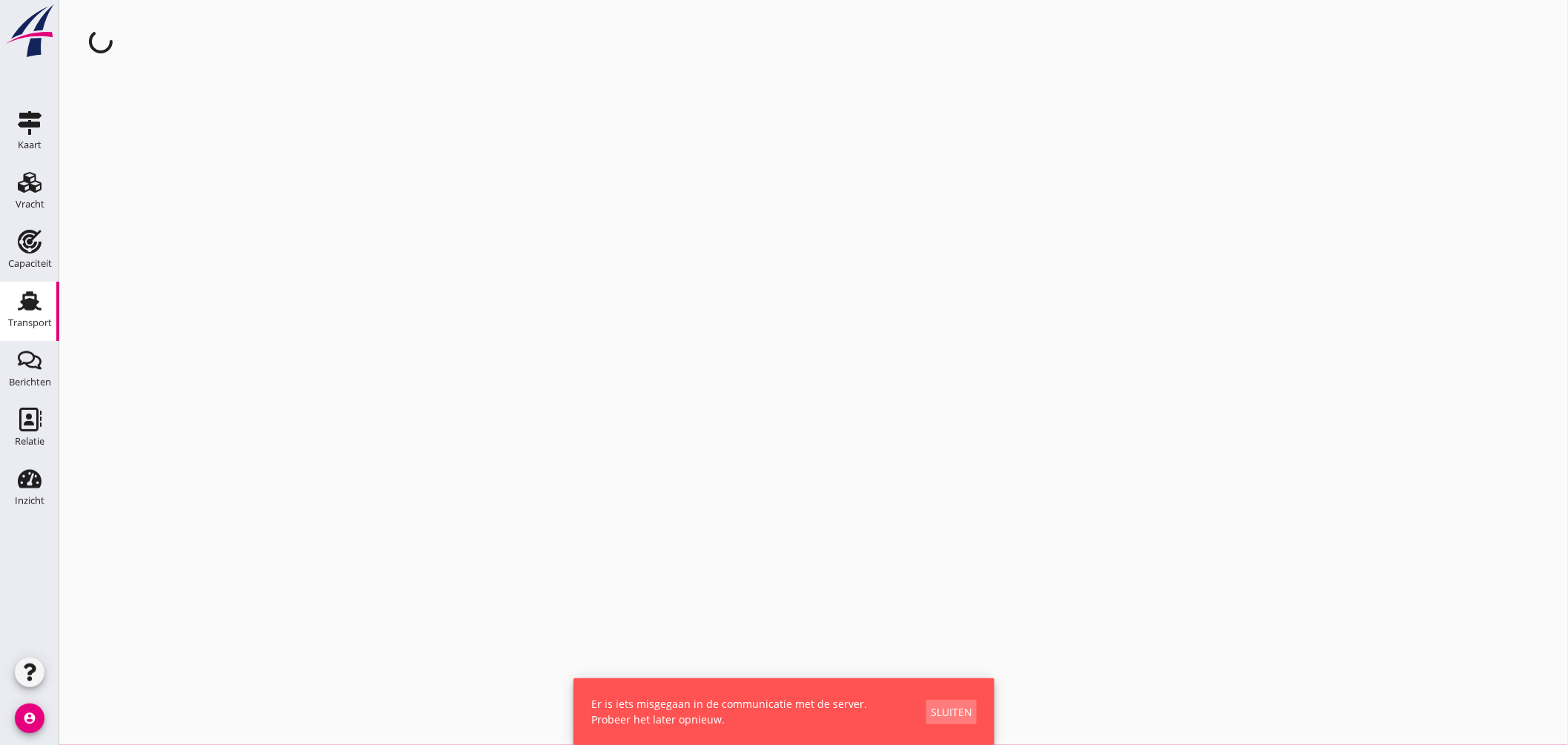
click at [953, 708] on div "Sluiten" at bounding box center [951, 712] width 41 height 16
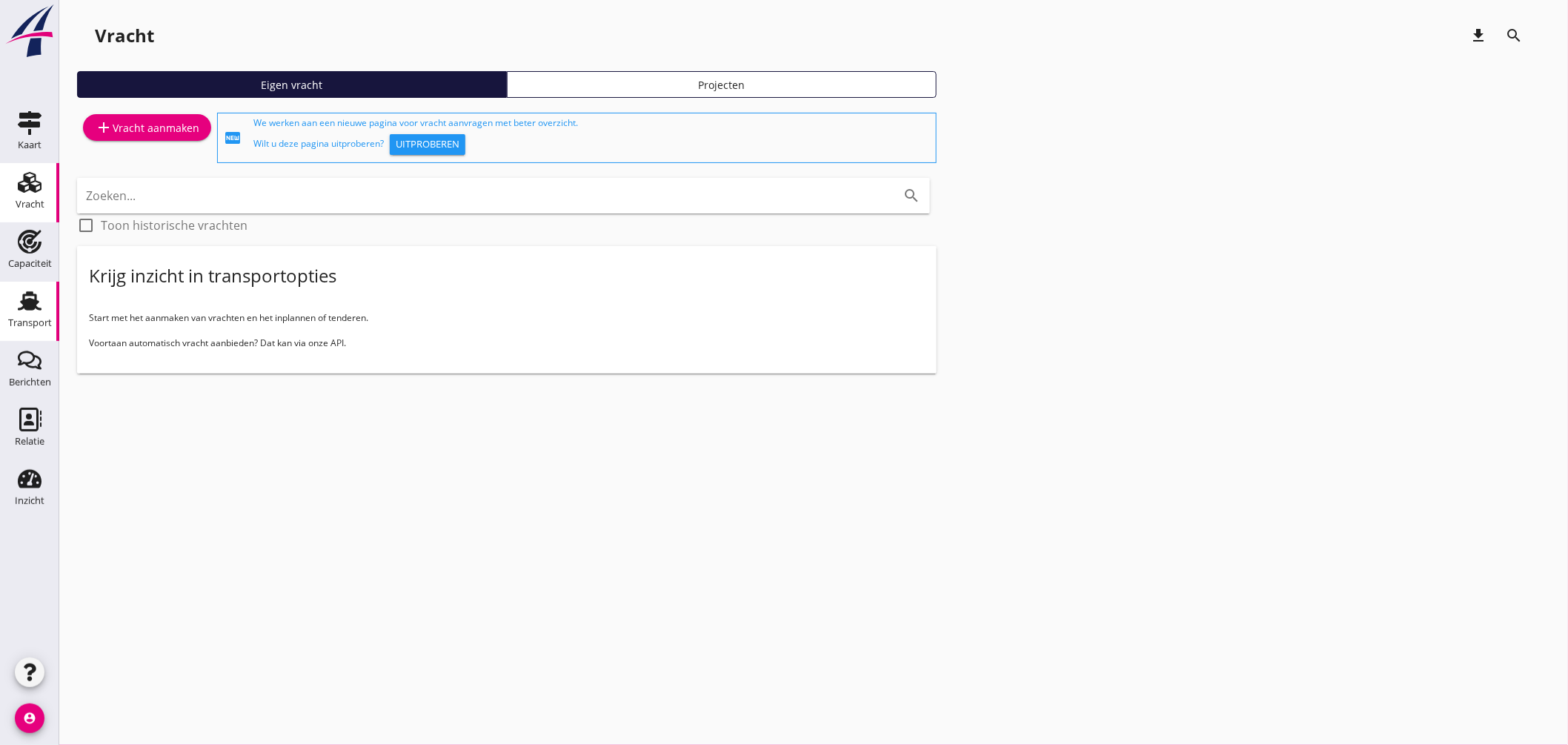
click at [44, 297] on div "Transport" at bounding box center [29, 301] width 36 height 24
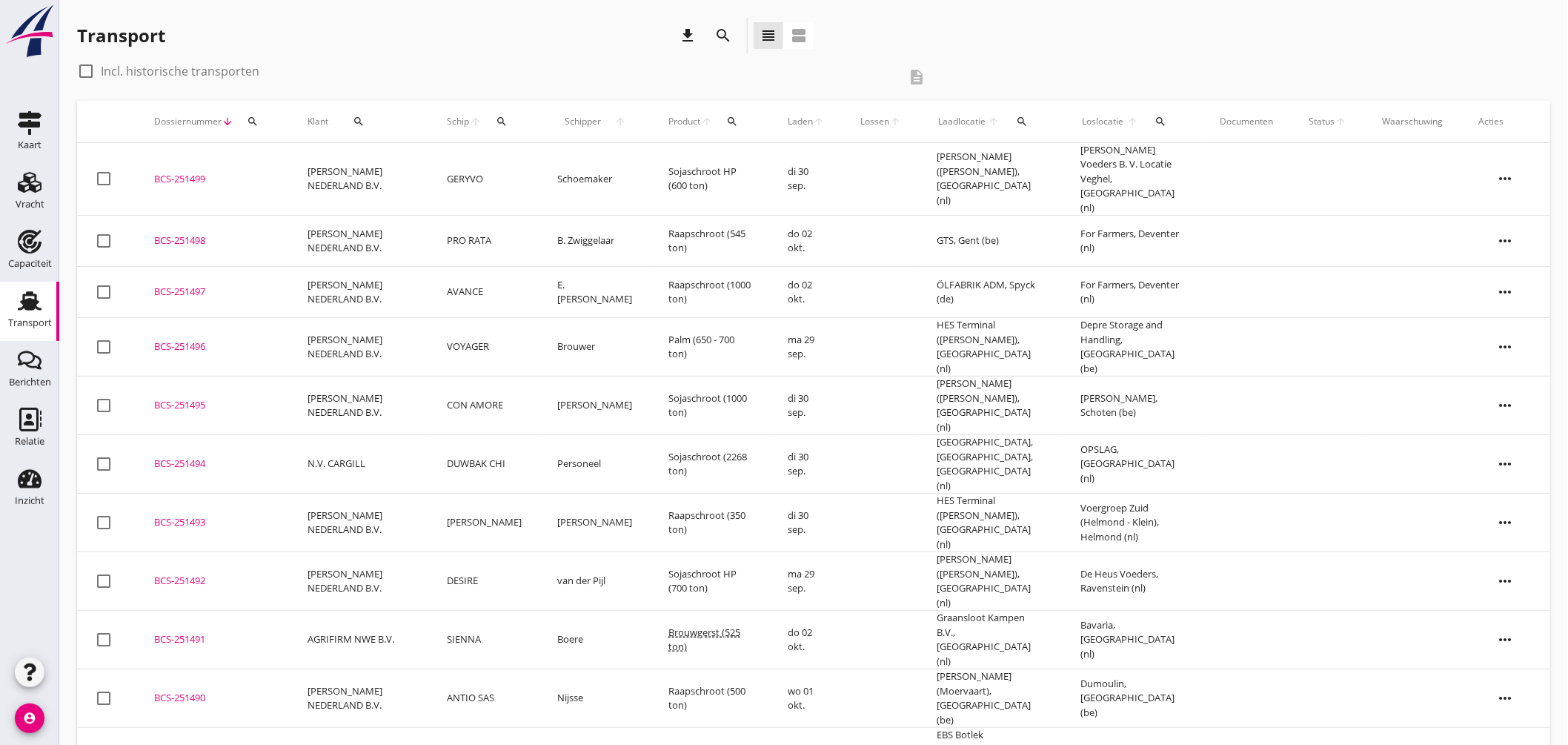
click at [206, 574] on div "BCS-251492" at bounding box center [213, 582] width 118 height 15
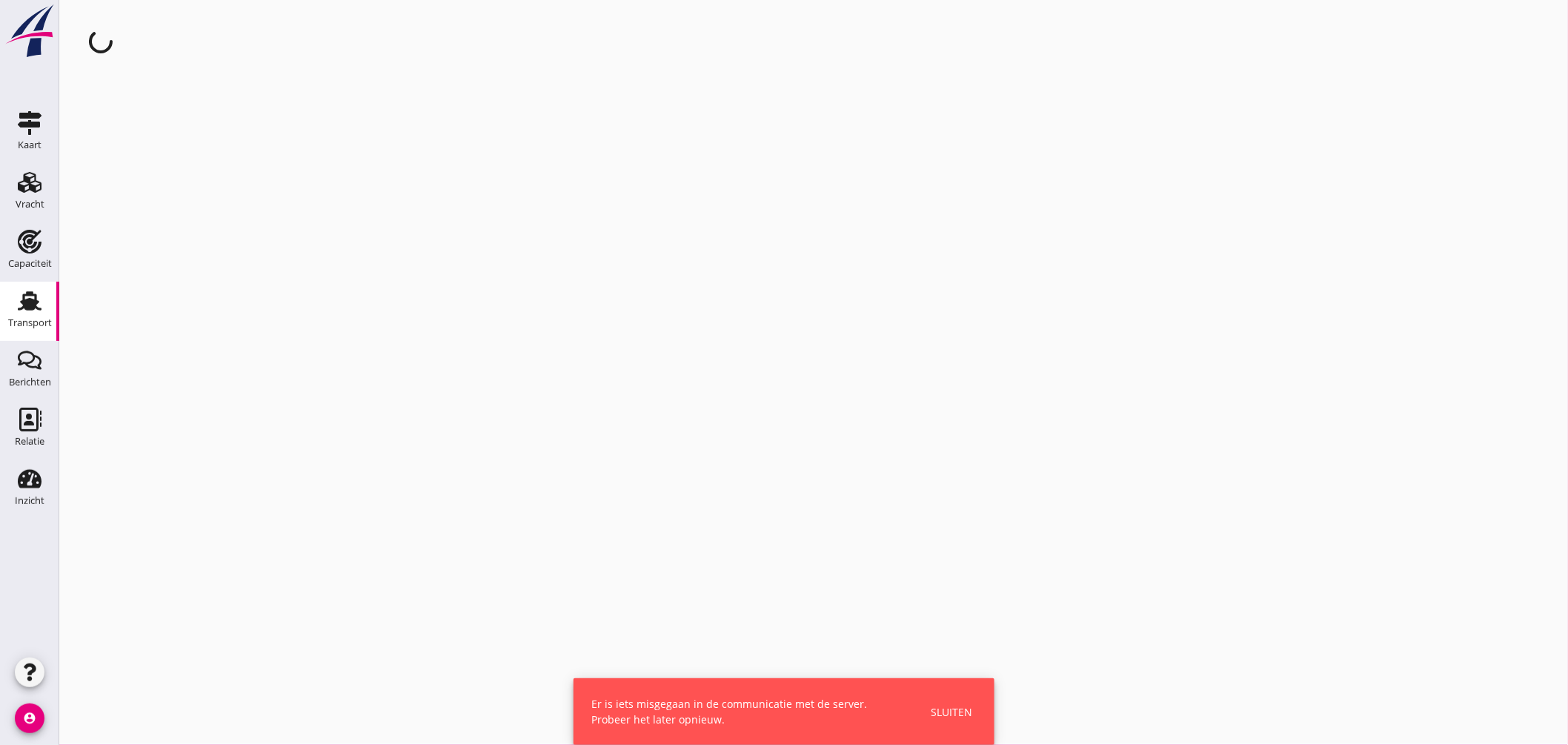
click at [952, 706] on div "Sluiten" at bounding box center [951, 712] width 41 height 16
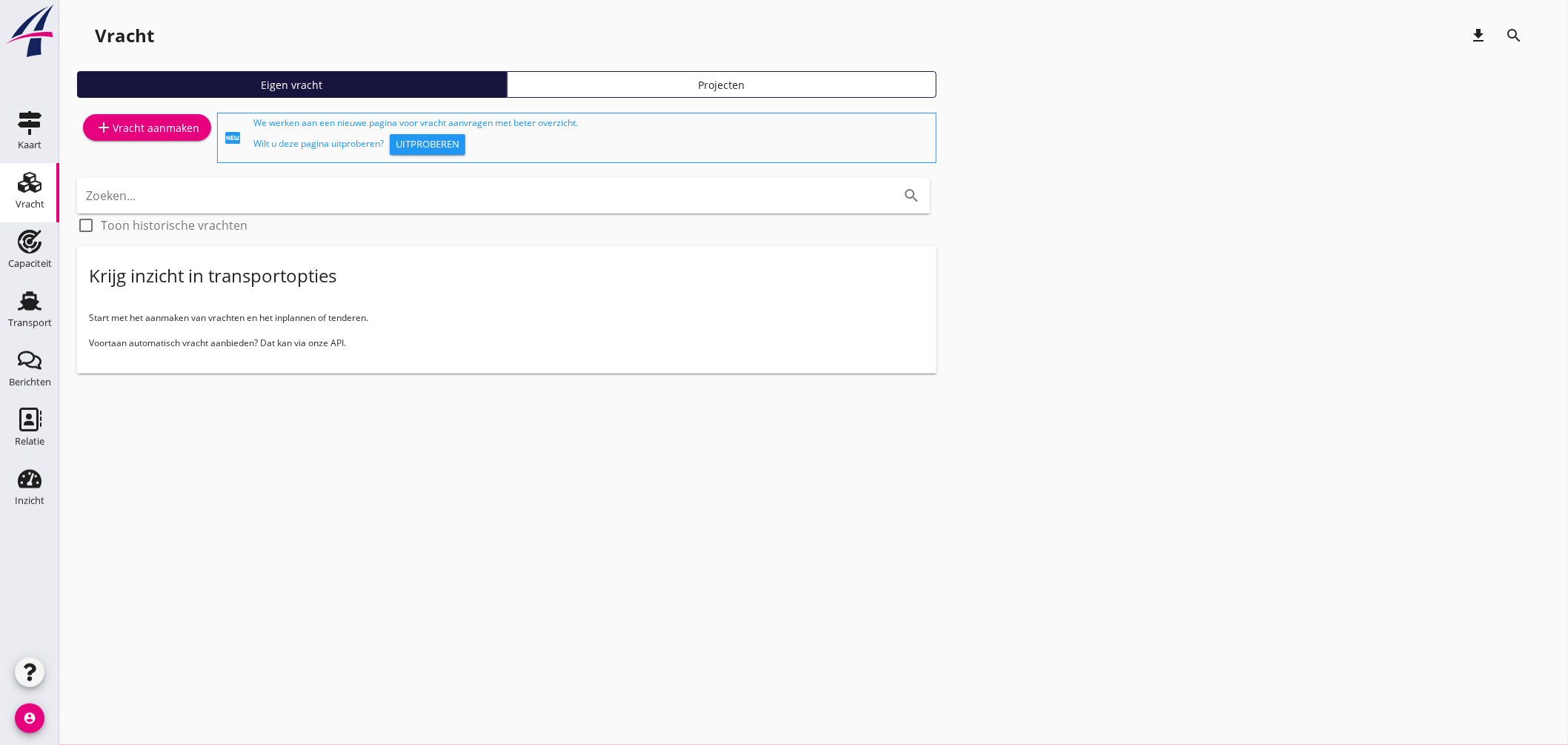
drag, startPoint x: 12, startPoint y: 307, endPoint x: 156, endPoint y: 276, distance: 147.3
click at [13, 307] on div "Transport" at bounding box center [29, 301] width 36 height 24
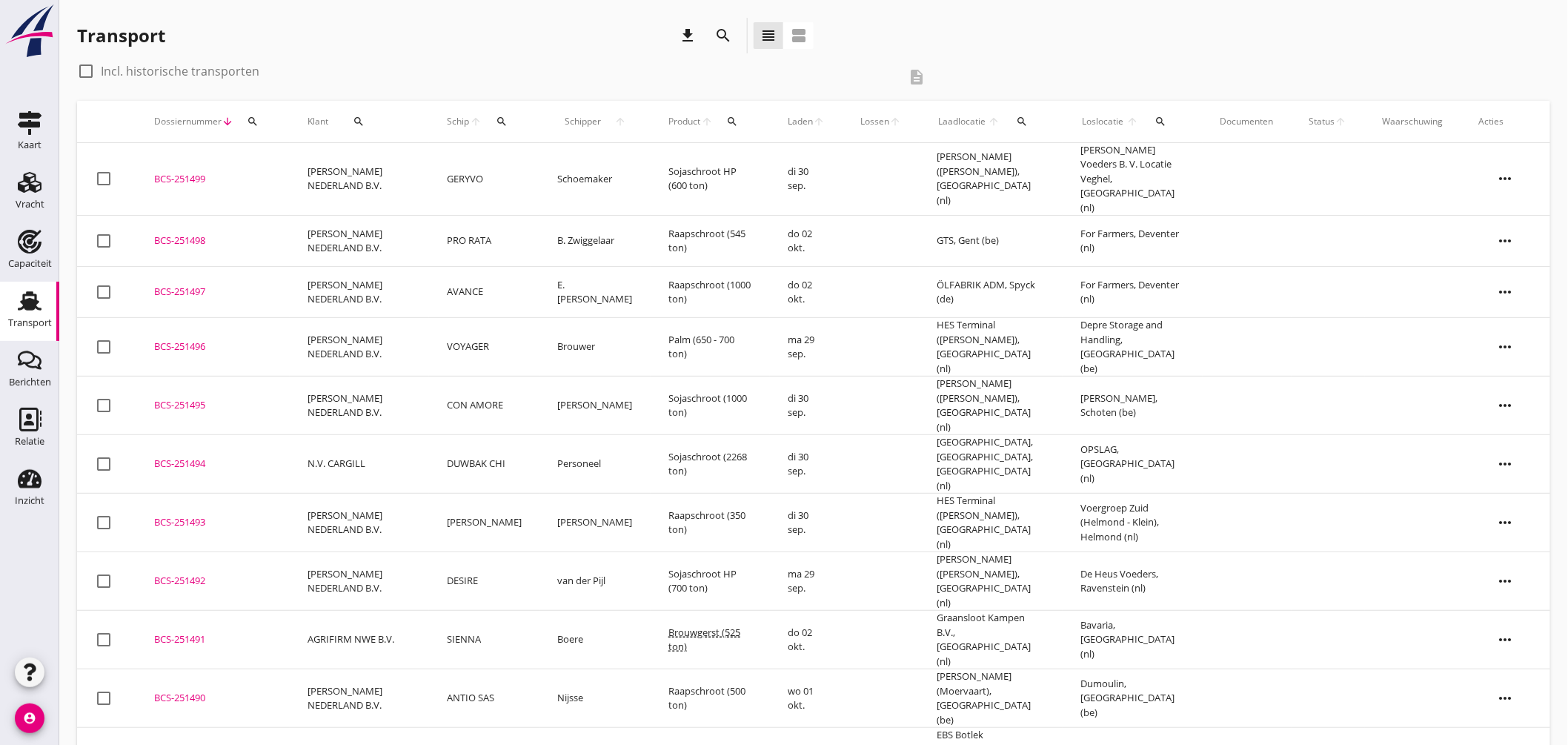
click at [502, 120] on icon "search" at bounding box center [502, 121] width 12 height 12
click at [531, 161] on input "Zoek op (scheeps)naam" at bounding box center [576, 164] width 154 height 24
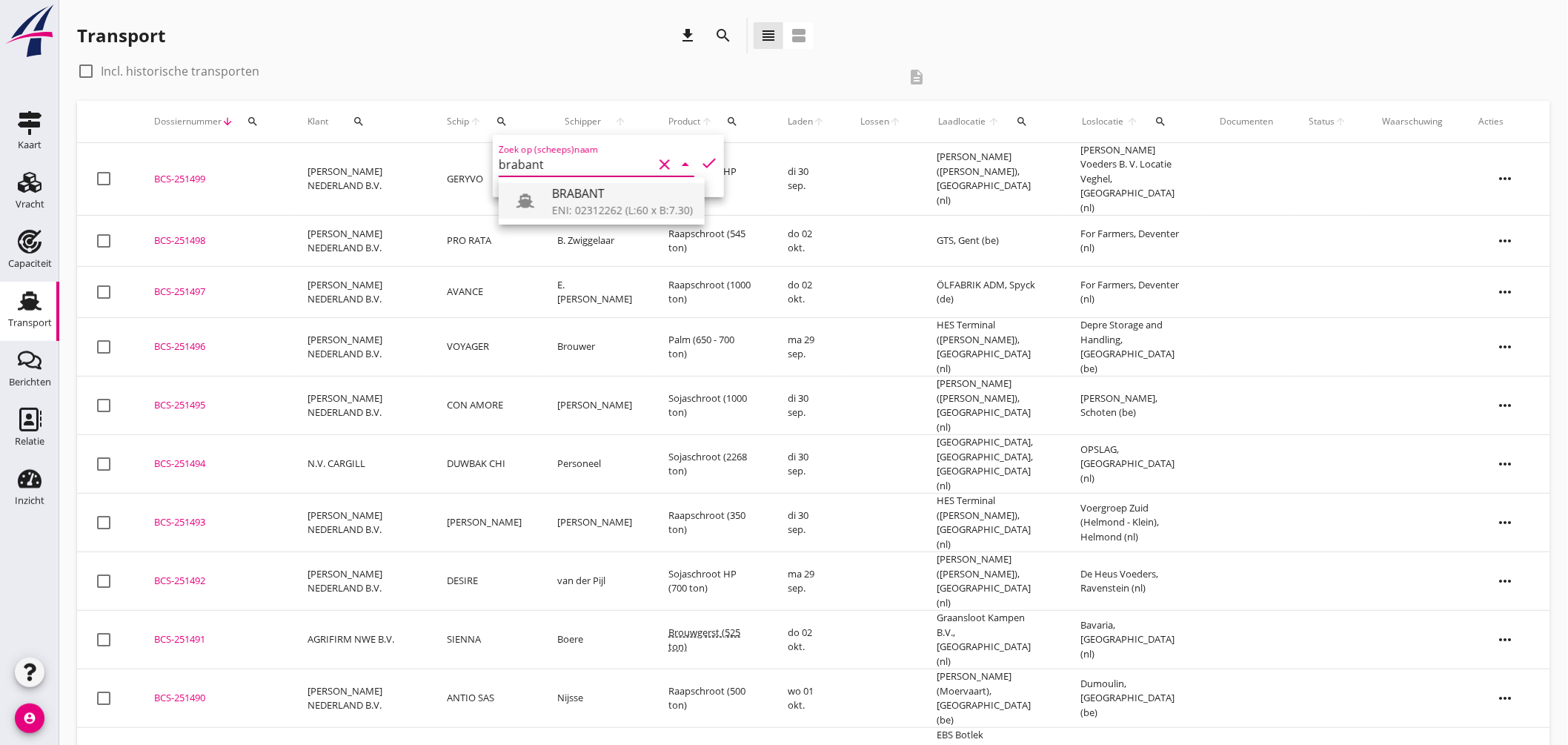
click at [590, 203] on div "ENI: 02312262 (L:60 x B:7.30)" at bounding box center [623, 210] width 141 height 16
click at [701, 161] on icon "check" at bounding box center [709, 162] width 17 height 17
type input "BRABANT"
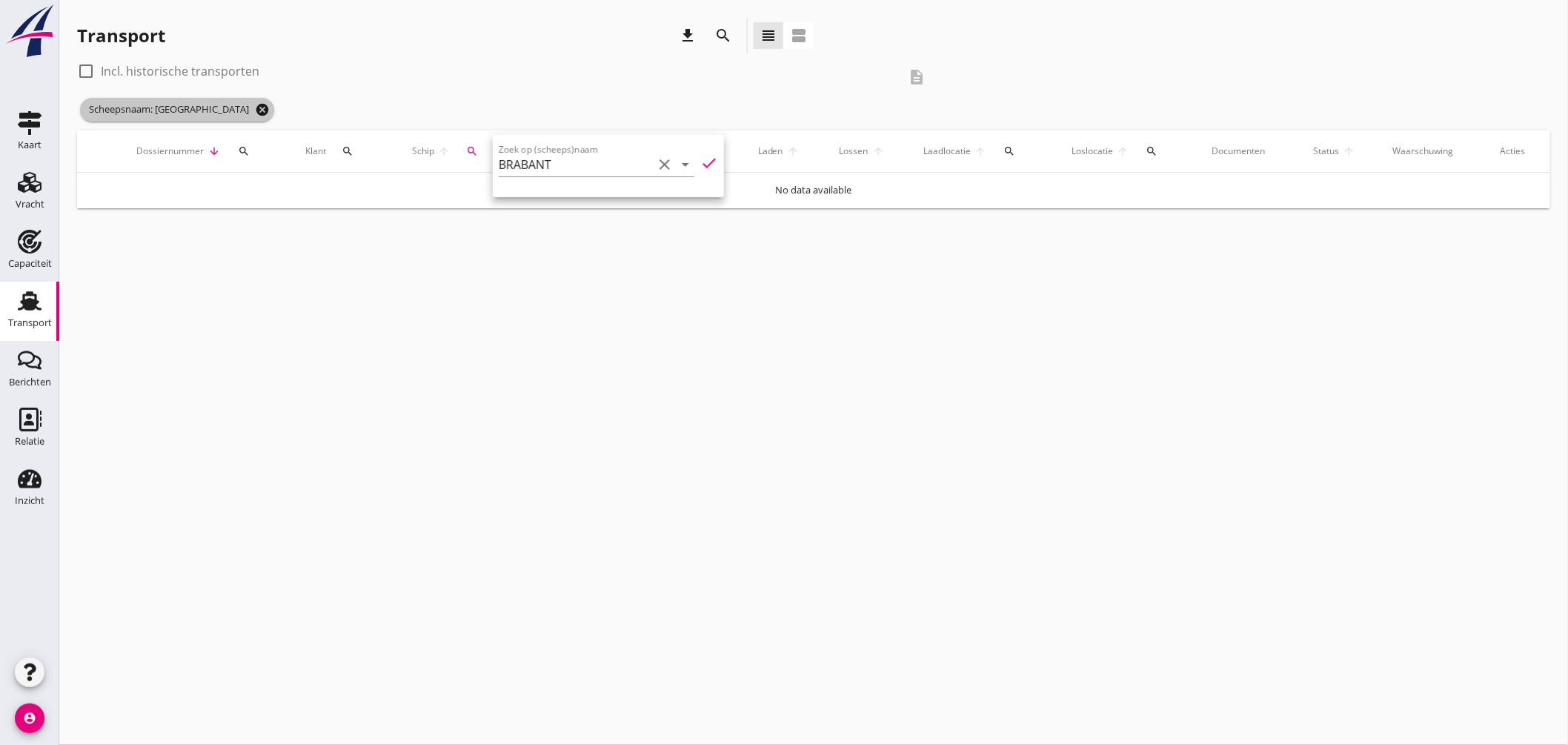
click at [255, 106] on icon "cancel" at bounding box center [262, 110] width 15 height 15
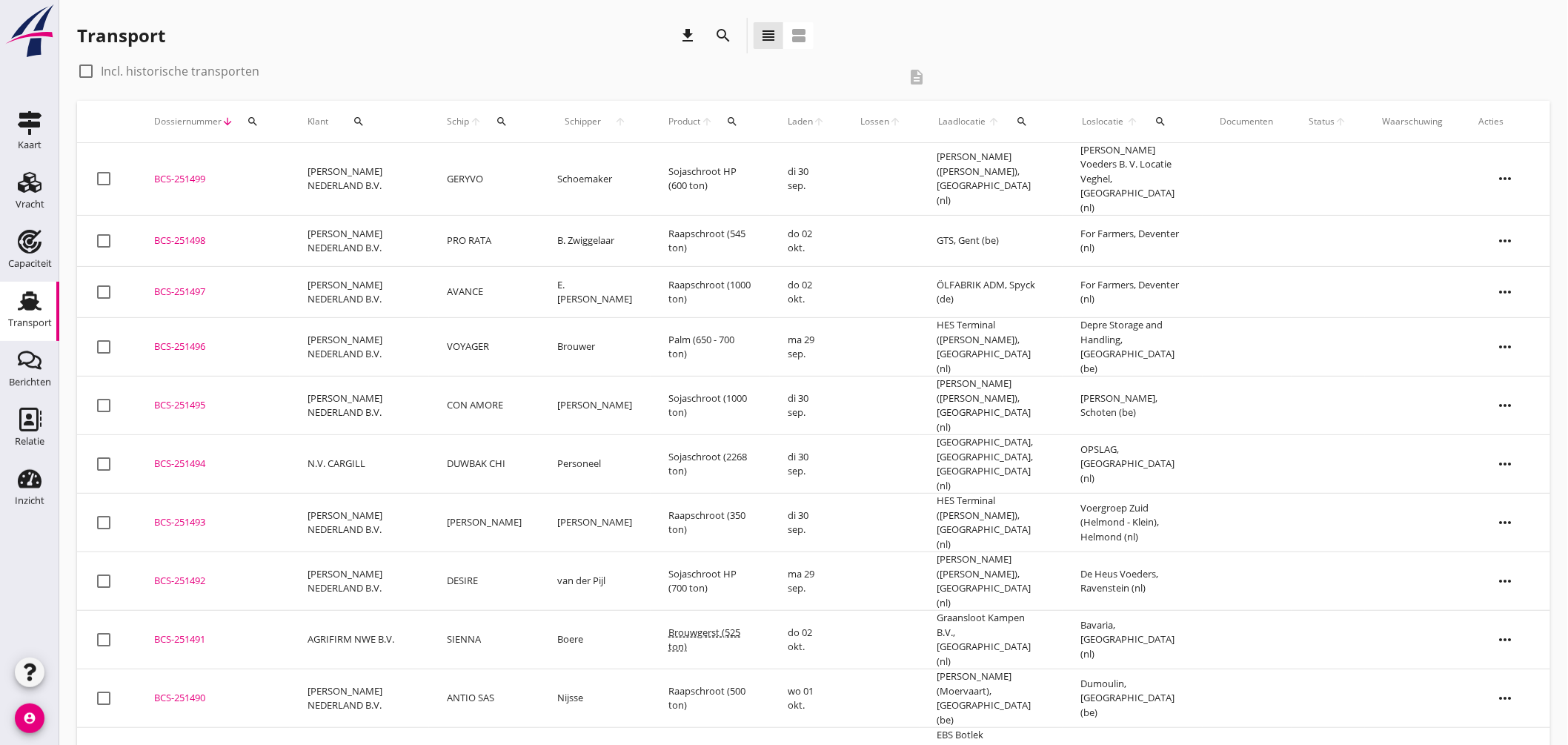
click at [481, 552] on td "DESIRE" at bounding box center [484, 582] width 110 height 59
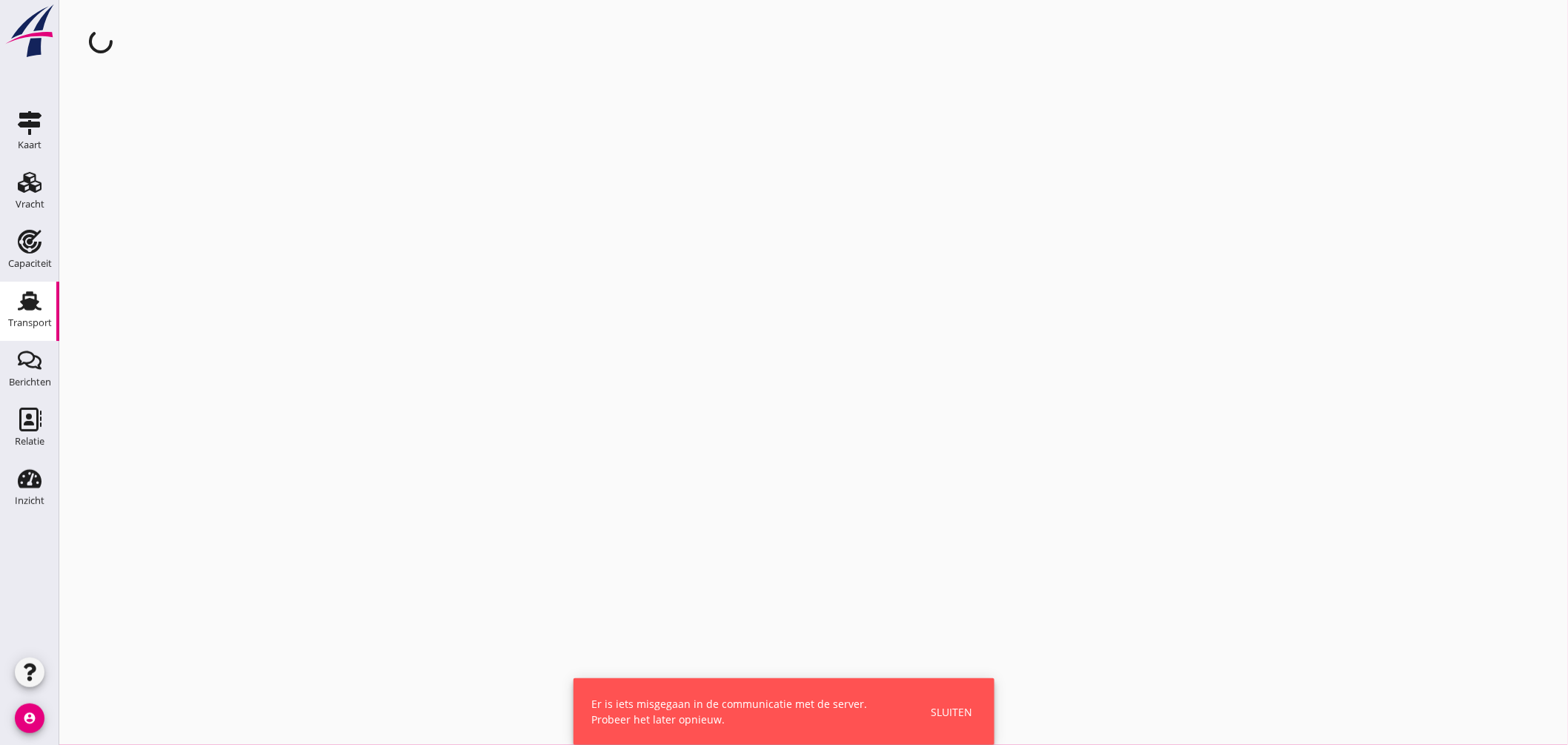
click at [944, 717] on div "Sluiten" at bounding box center [951, 712] width 41 height 16
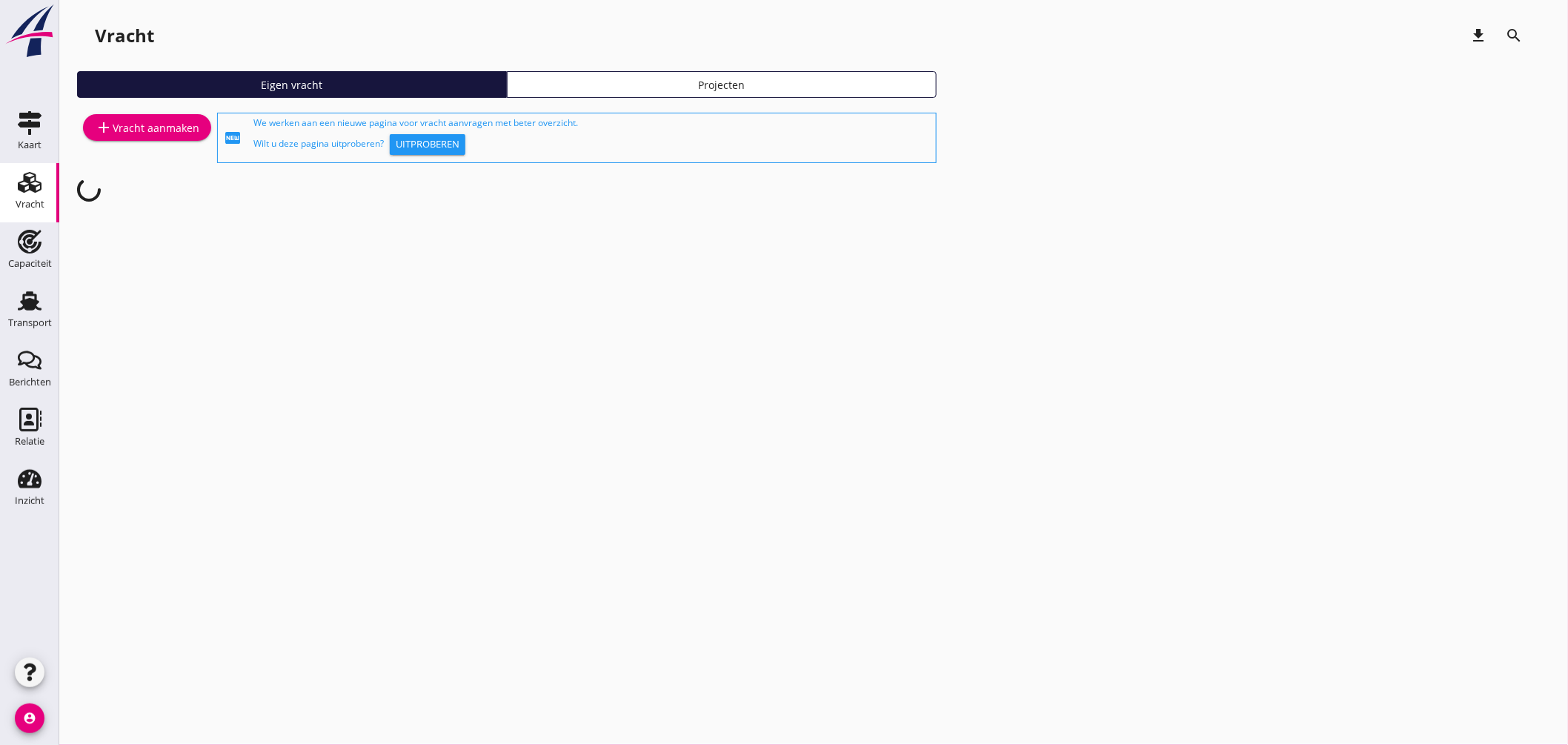
click at [40, 300] on icon "Transport" at bounding box center [29, 301] width 24 height 24
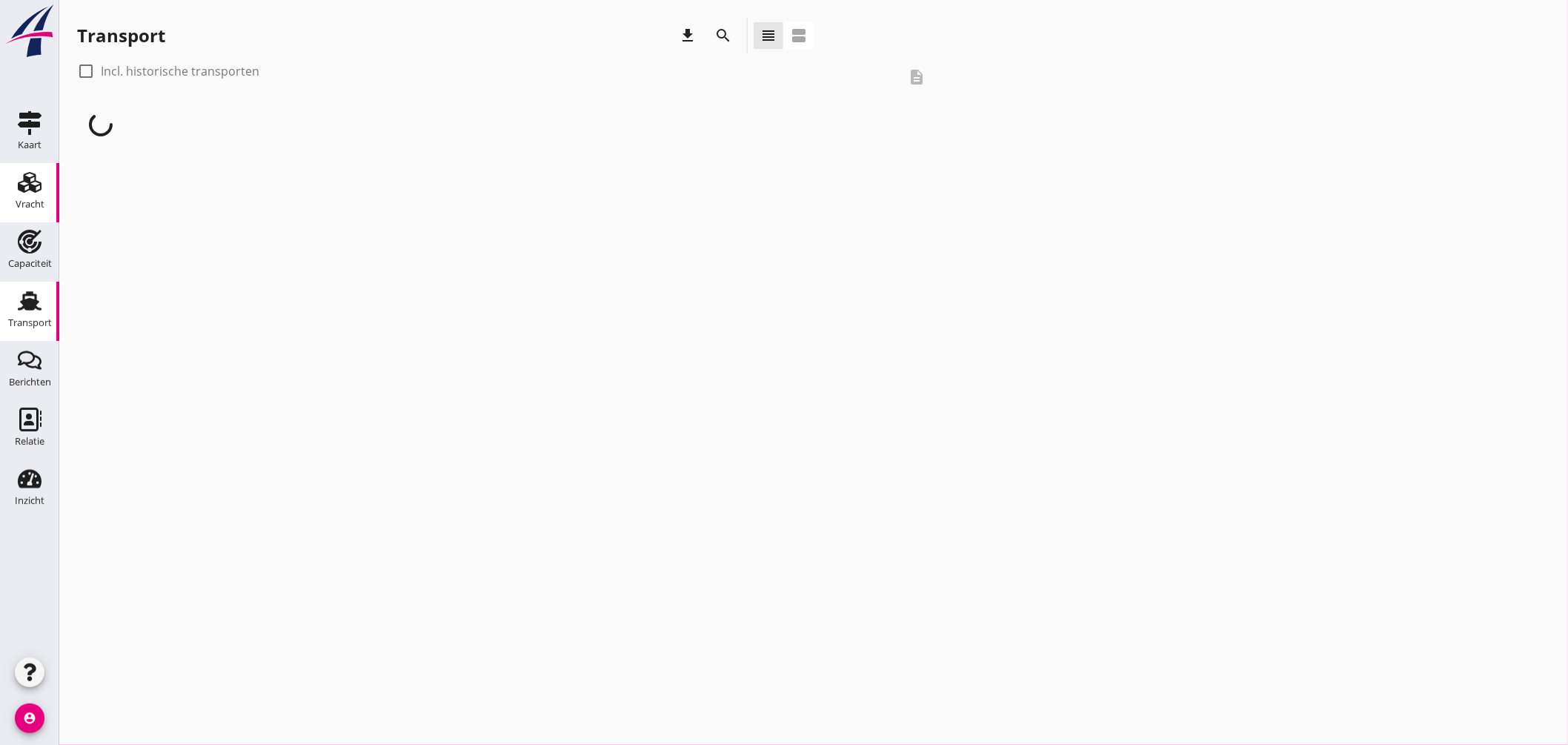
click at [44, 183] on div "Vracht" at bounding box center [29, 183] width 36 height 24
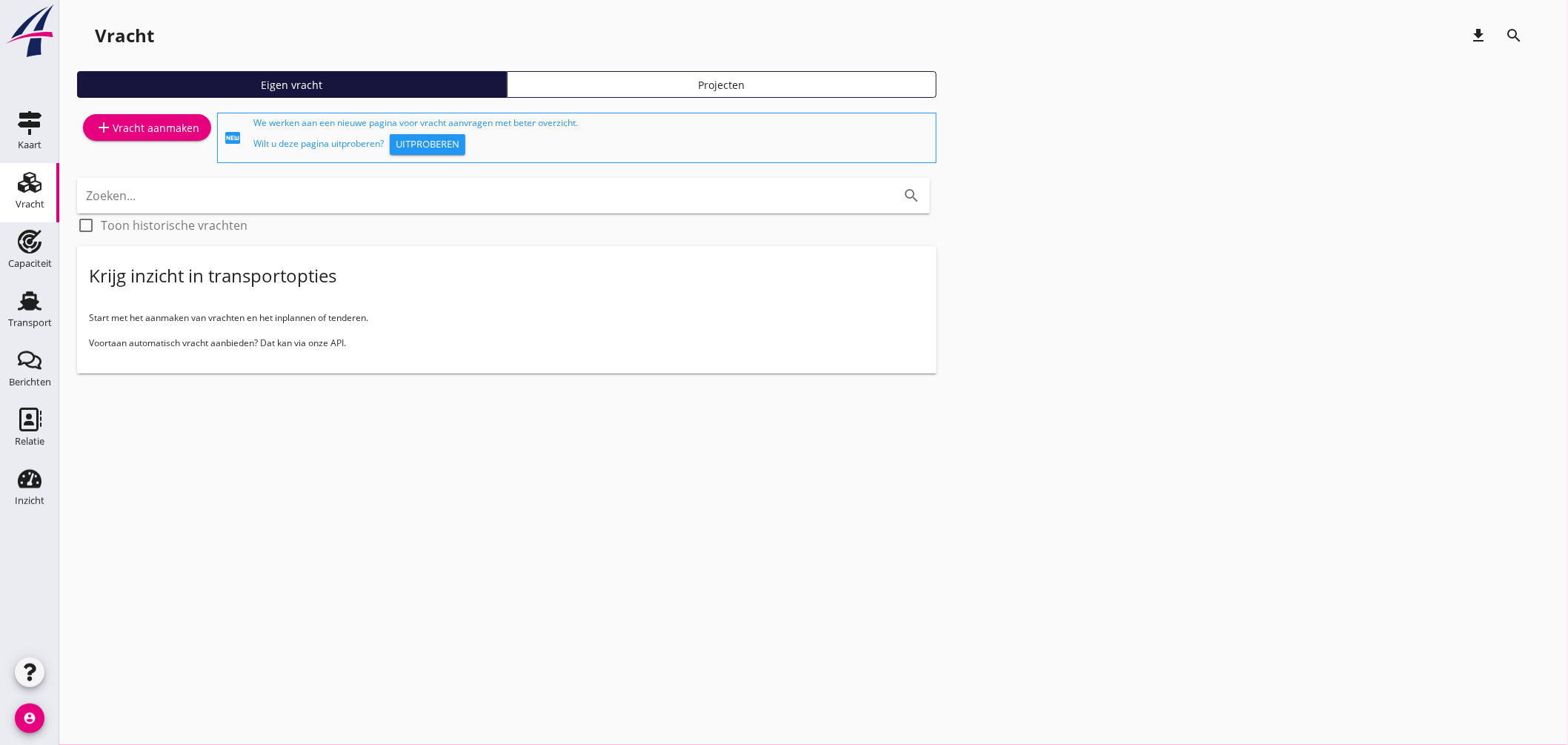
click at [157, 118] on div "add Vracht aanmaken" at bounding box center [147, 127] width 105 height 17
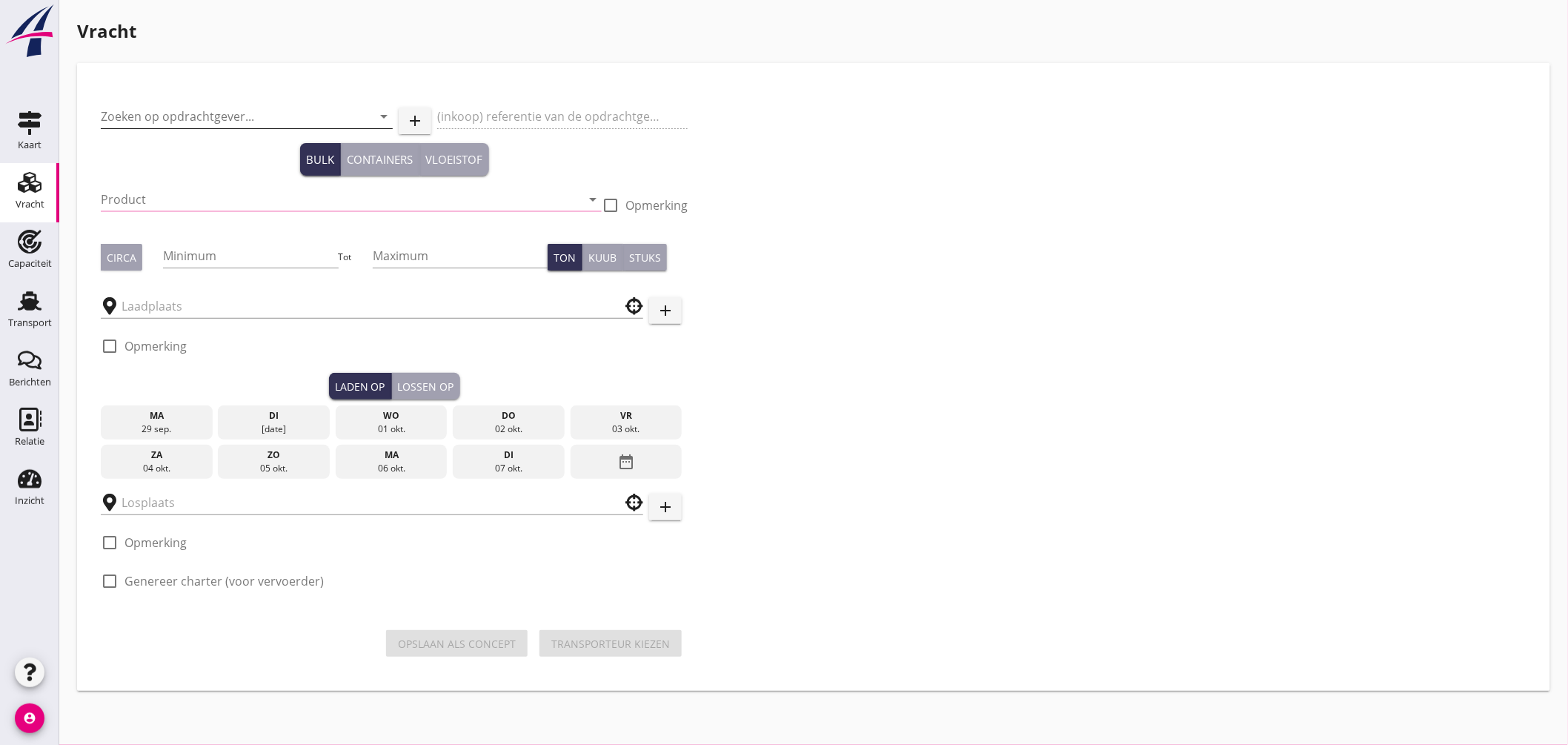
click at [249, 114] on input "Zoeken op opdrachtgever..." at bounding box center [226, 117] width 250 height 24
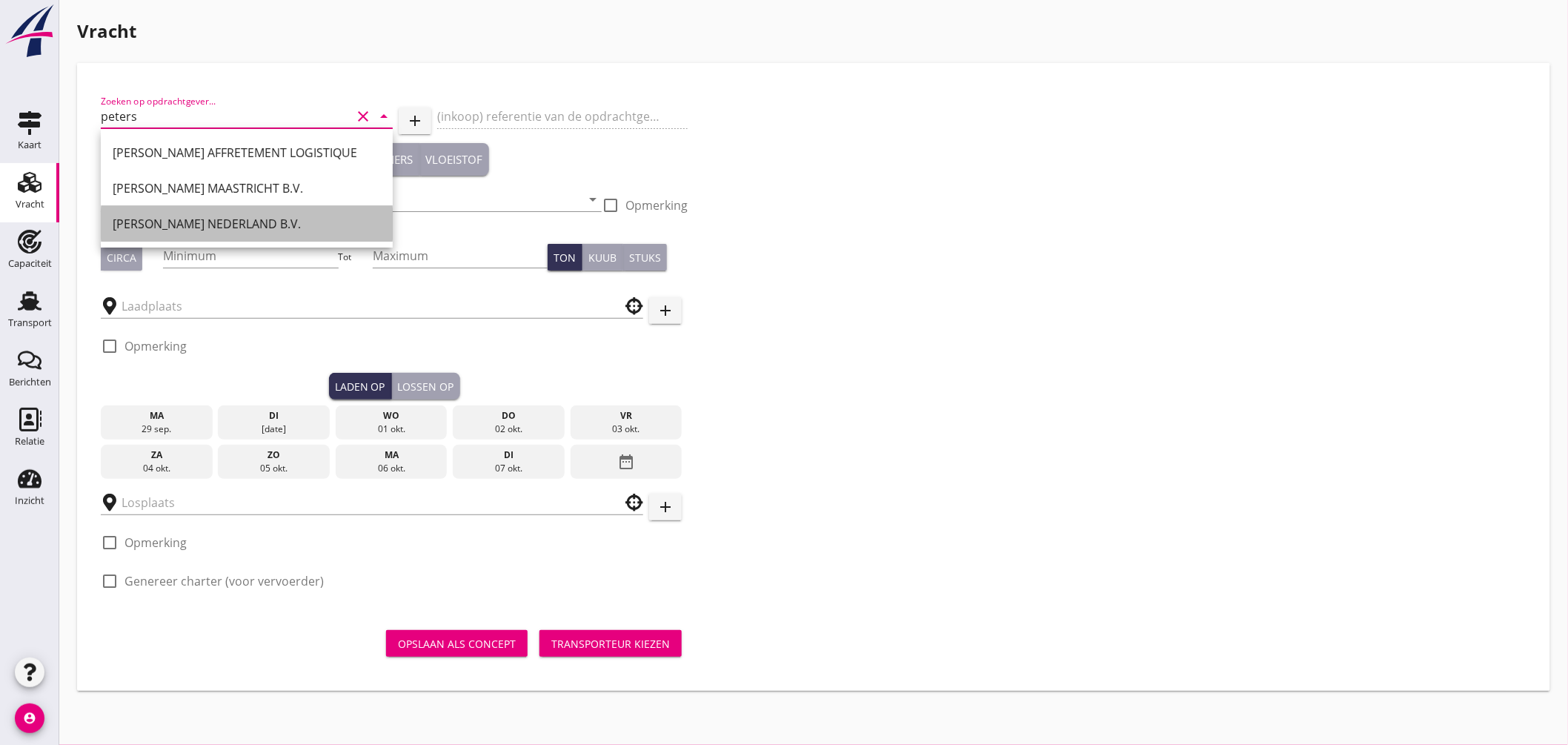
click at [219, 221] on div "[PERSON_NAME] NEDERLAND B.V." at bounding box center [247, 223] width 269 height 17
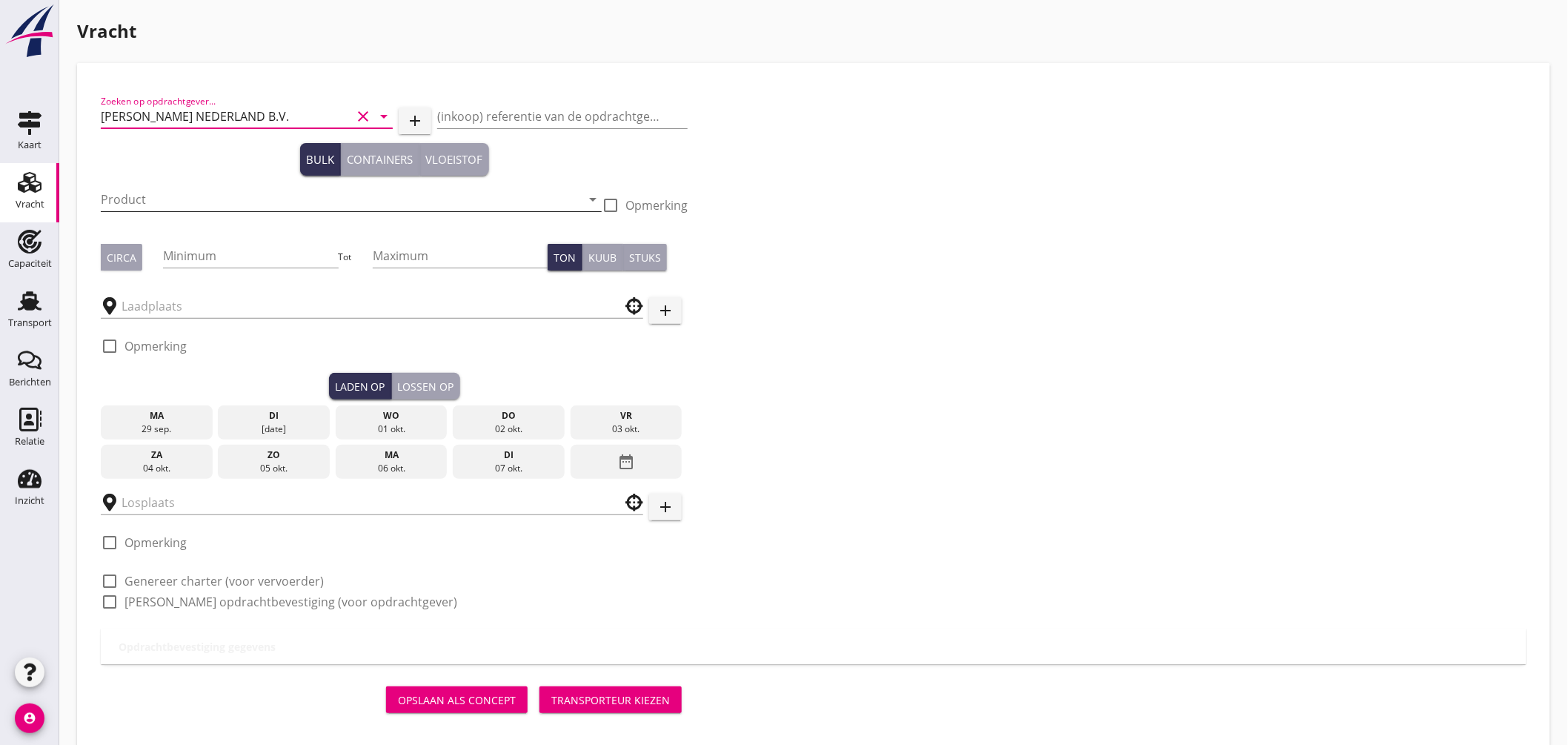
type input "[PERSON_NAME] NEDERLAND B.V."
click at [176, 193] on input "Product" at bounding box center [341, 199] width 480 height 24
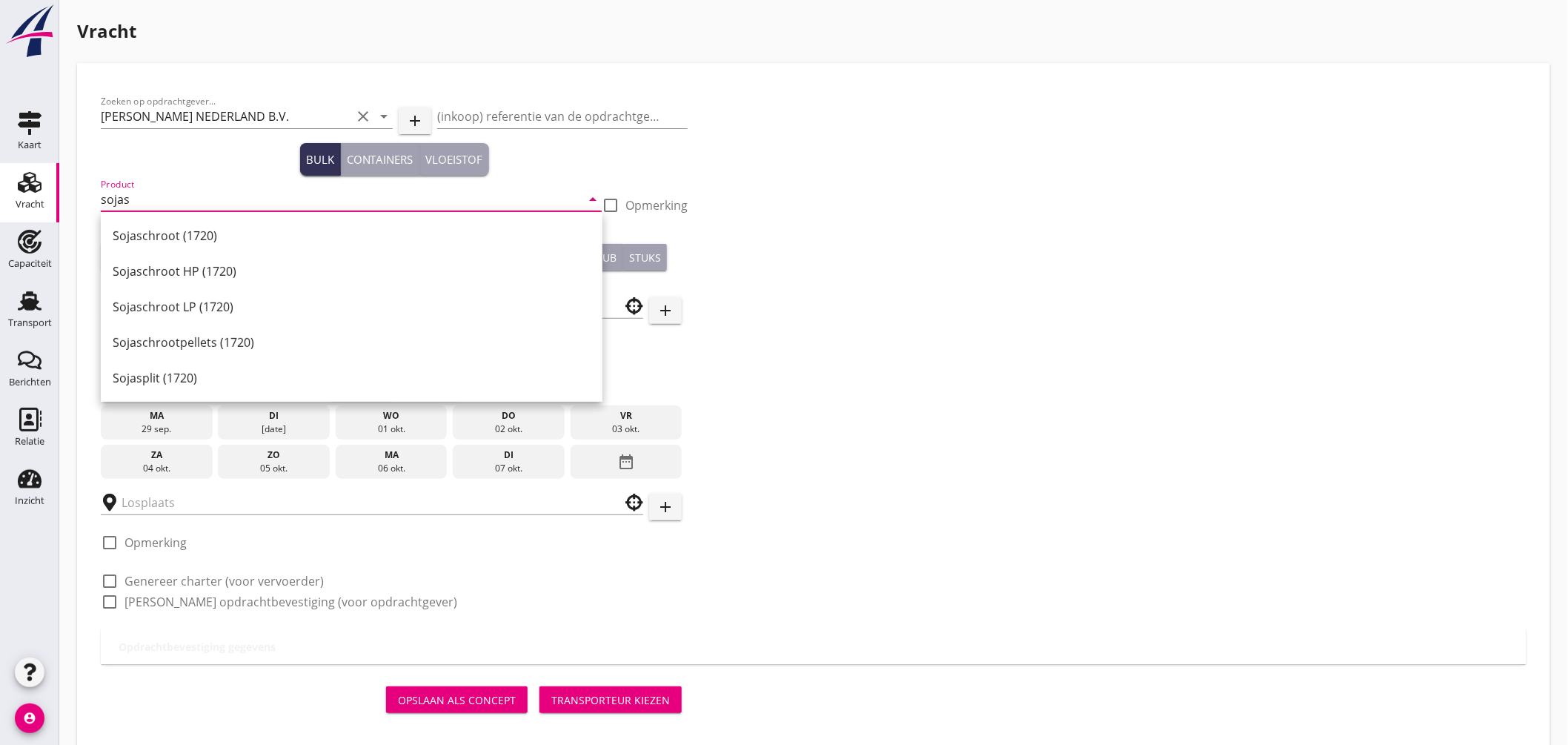
click at [190, 261] on div "Sojaschroot HP (1720)" at bounding box center [351, 271] width 478 height 36
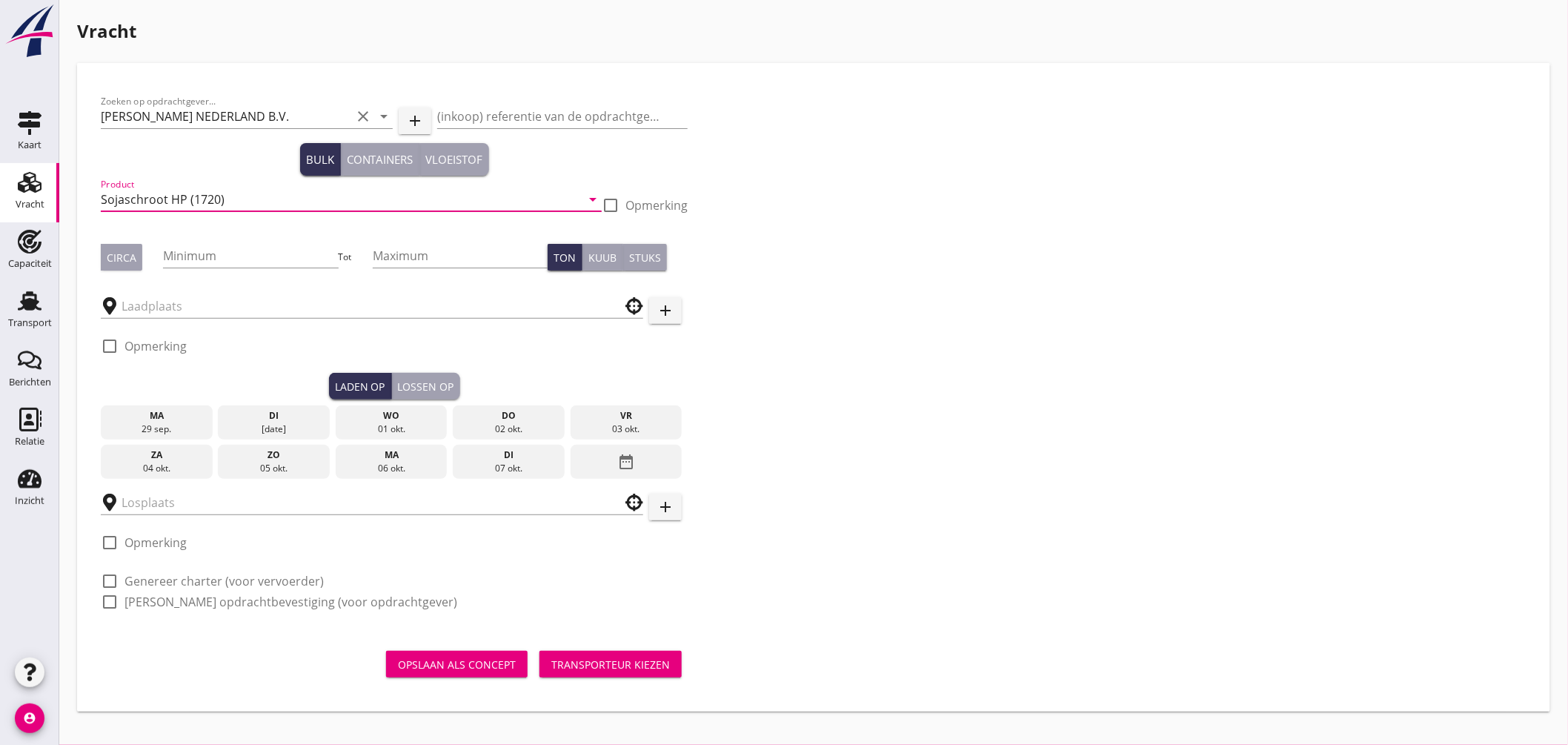
type input "Sojaschroot HP (1720)"
click at [127, 250] on div "Circa" at bounding box center [121, 257] width 29 height 16
click at [187, 253] on input "Minimum" at bounding box center [250, 256] width 175 height 24
type input "480"
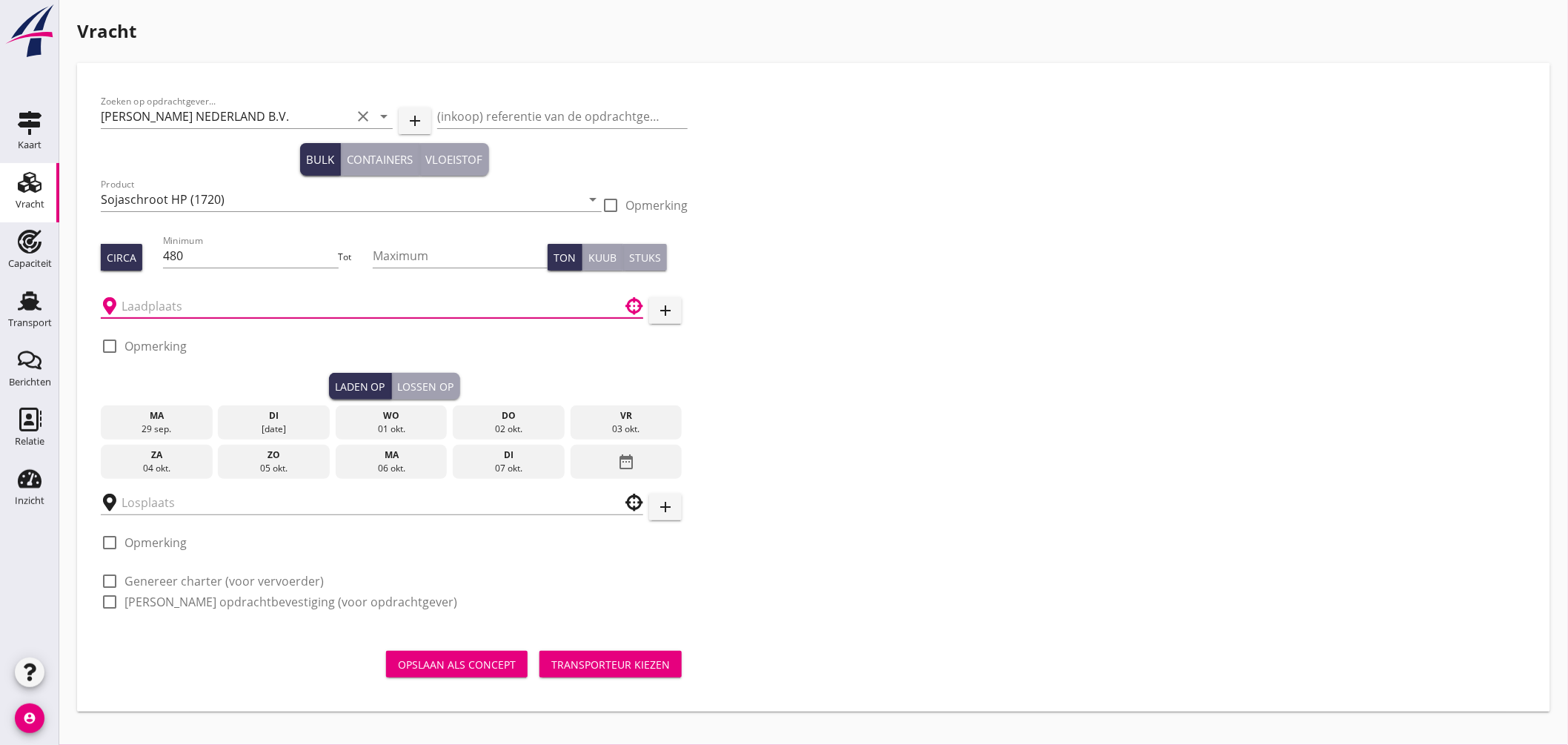
click at [160, 310] on input "text" at bounding box center [362, 306] width 480 height 24
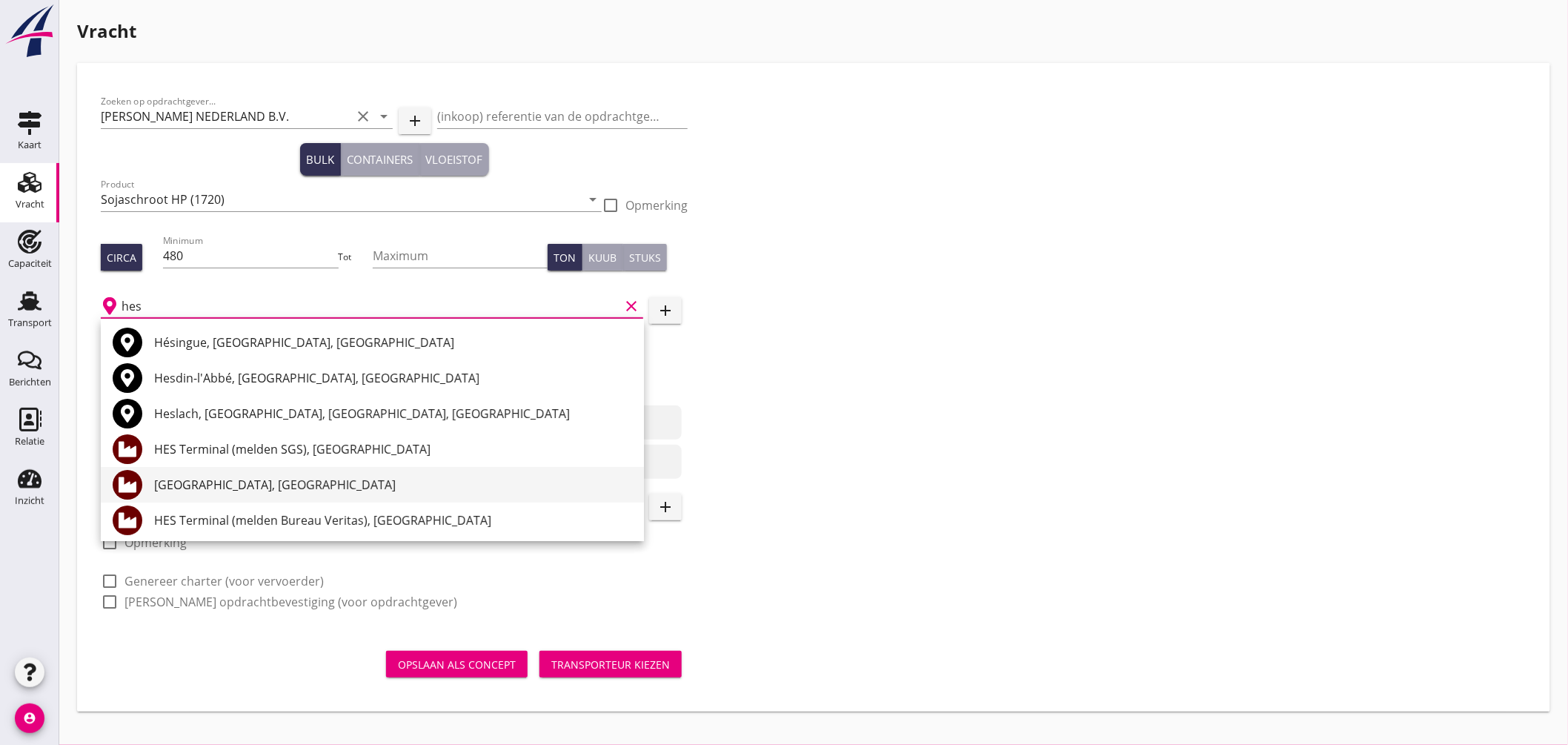
scroll to position [83, 0]
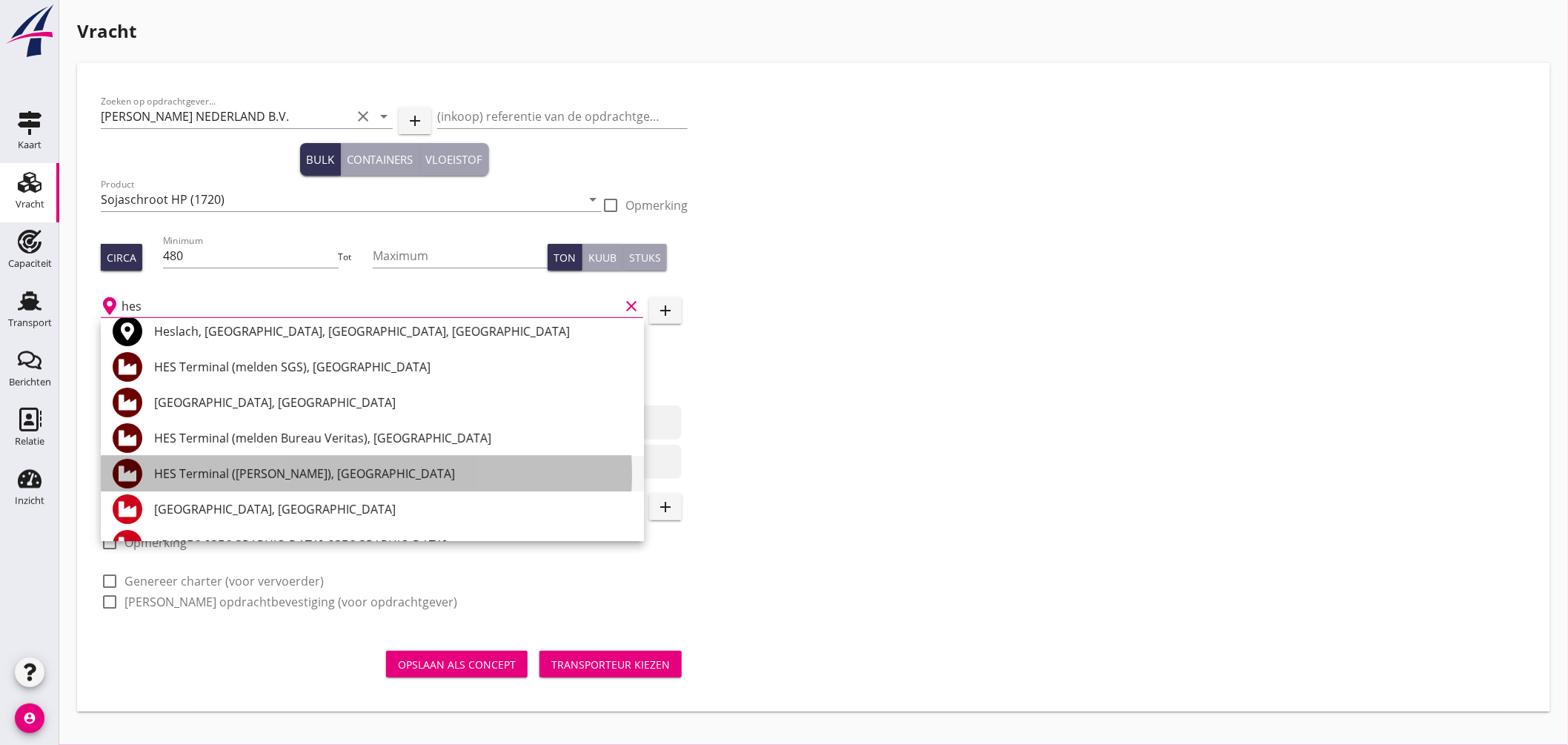
click at [337, 475] on div "HES Terminal ([PERSON_NAME]), [GEOGRAPHIC_DATA]" at bounding box center [392, 473] width 478 height 17
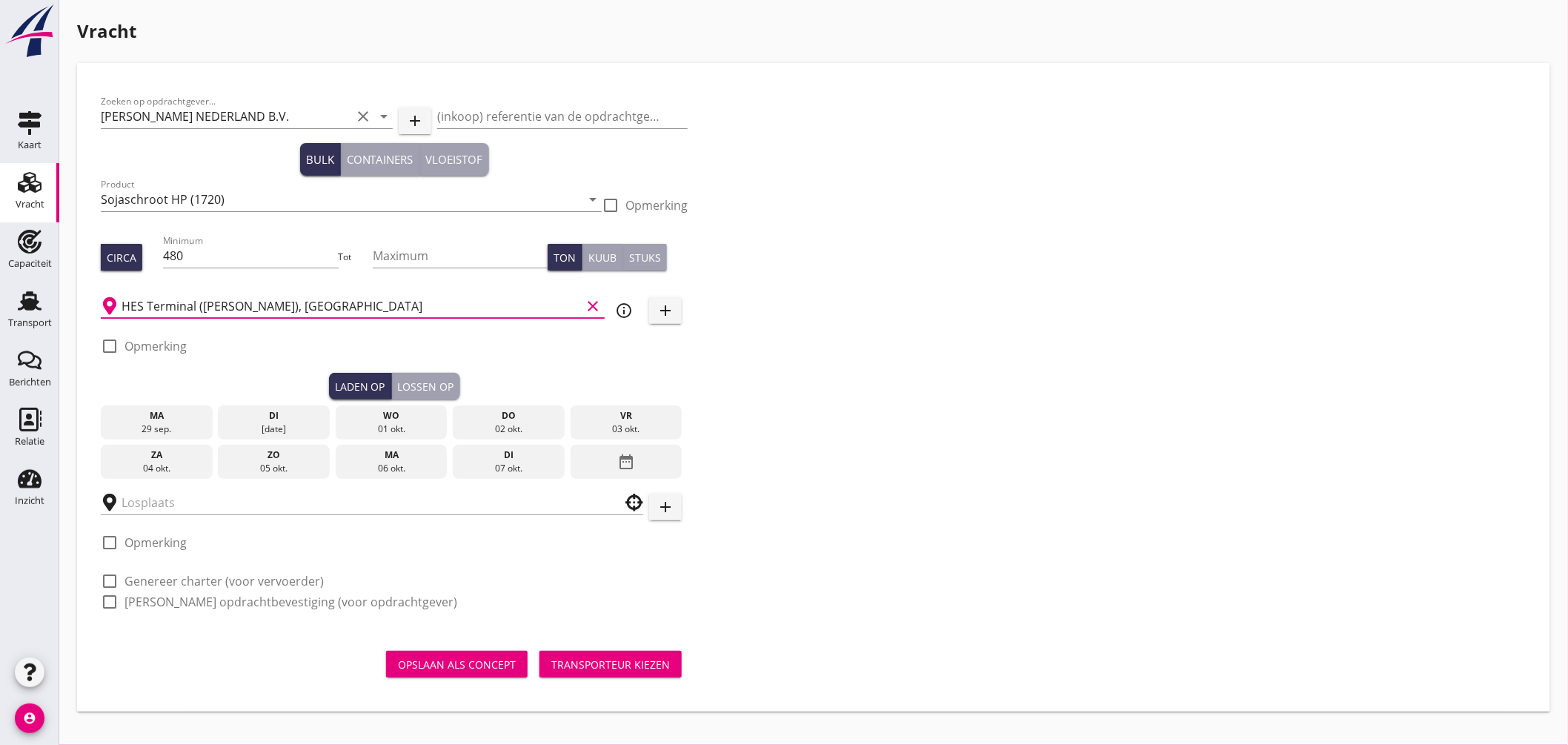
type input "HES Terminal ([PERSON_NAME]), [GEOGRAPHIC_DATA]"
drag, startPoint x: 106, startPoint y: 341, endPoint x: 149, endPoint y: 352, distance: 44.4
click at [107, 342] on div at bounding box center [109, 346] width 25 height 25
checkbox input "true"
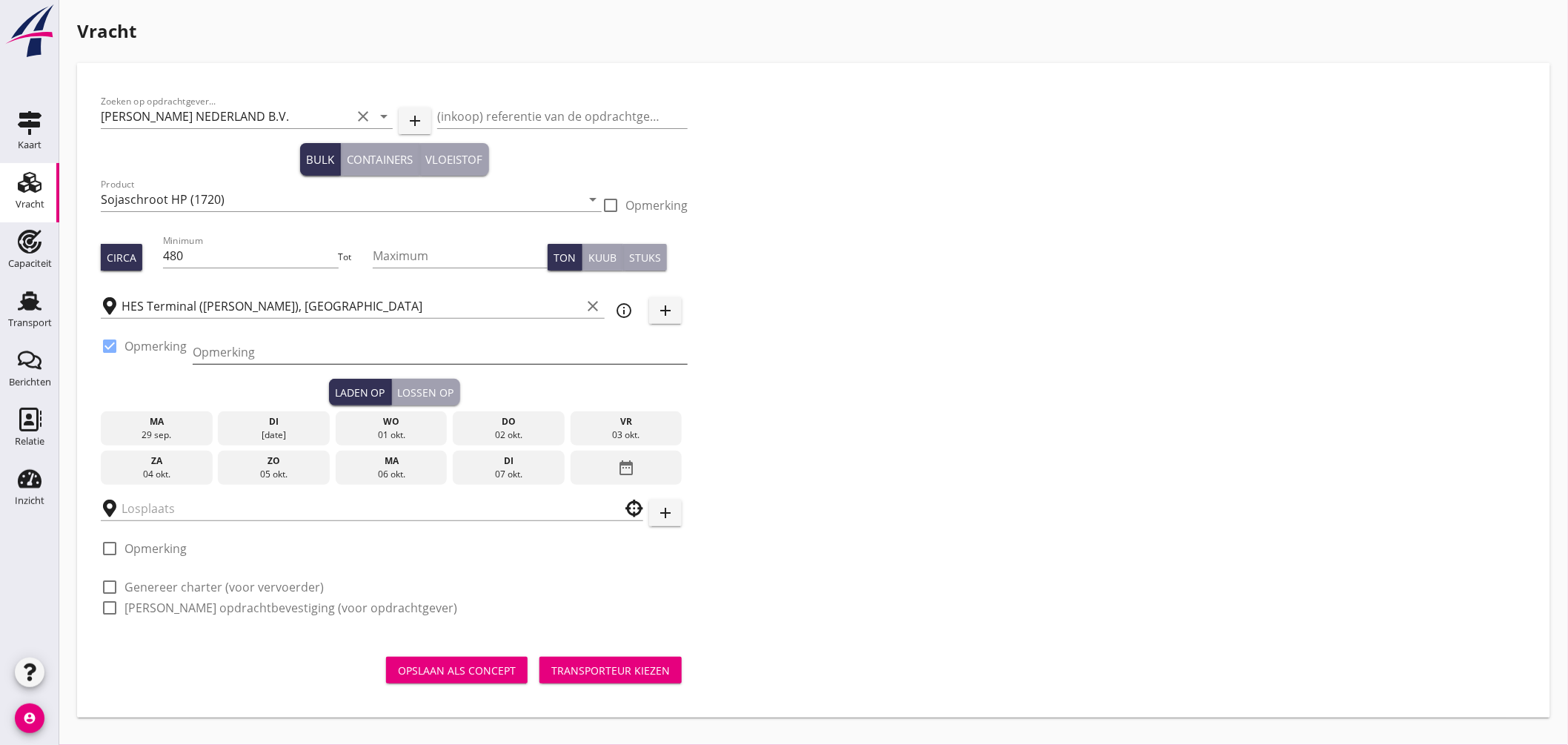
click at [235, 356] on input "Opmerking" at bounding box center [440, 352] width 495 height 24
type input "Ex. VITAOCEAN, Mercuriushaven"
click at [282, 428] on div "[DATE]" at bounding box center [274, 435] width 105 height 14
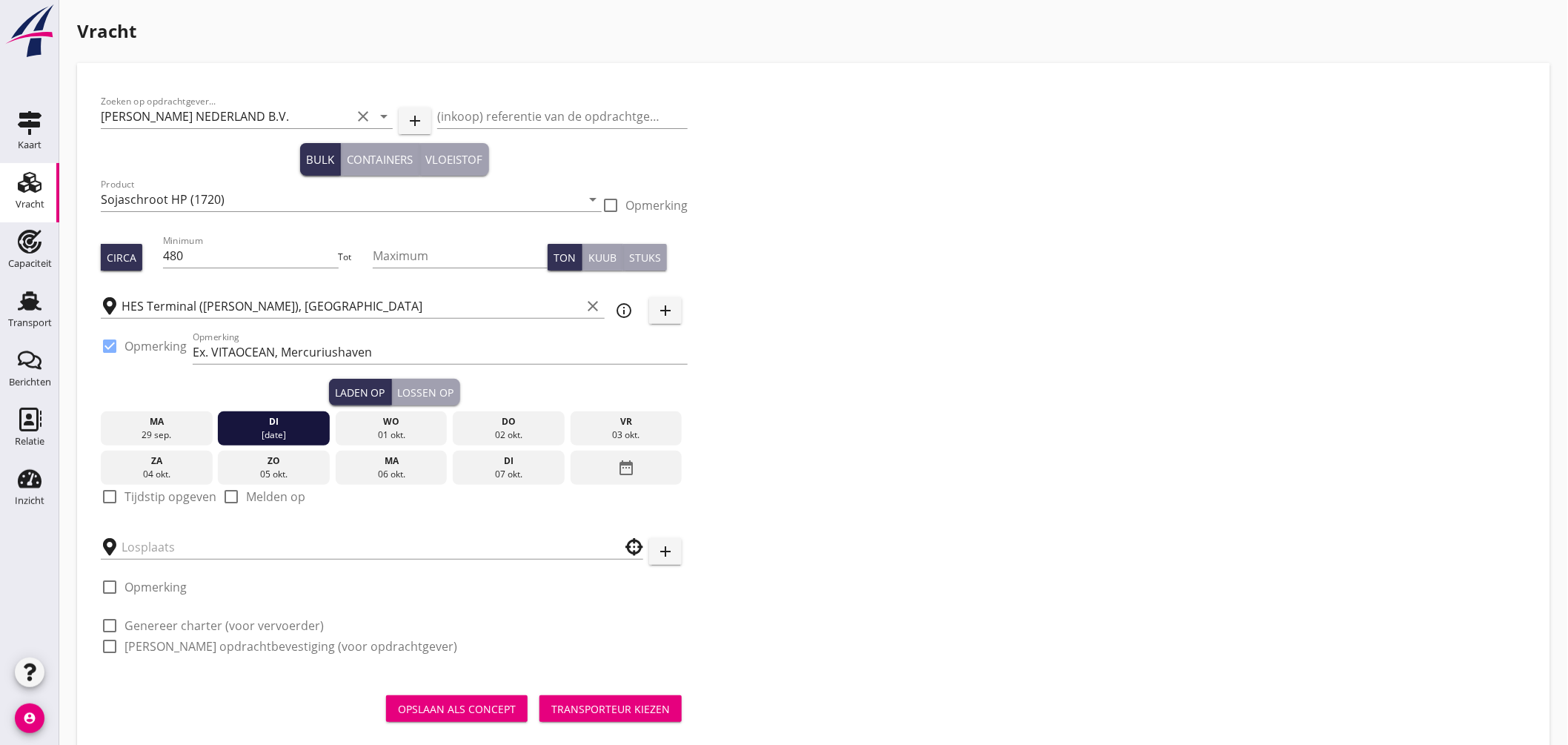
click at [111, 497] on div at bounding box center [109, 496] width 25 height 25
checkbox input "true"
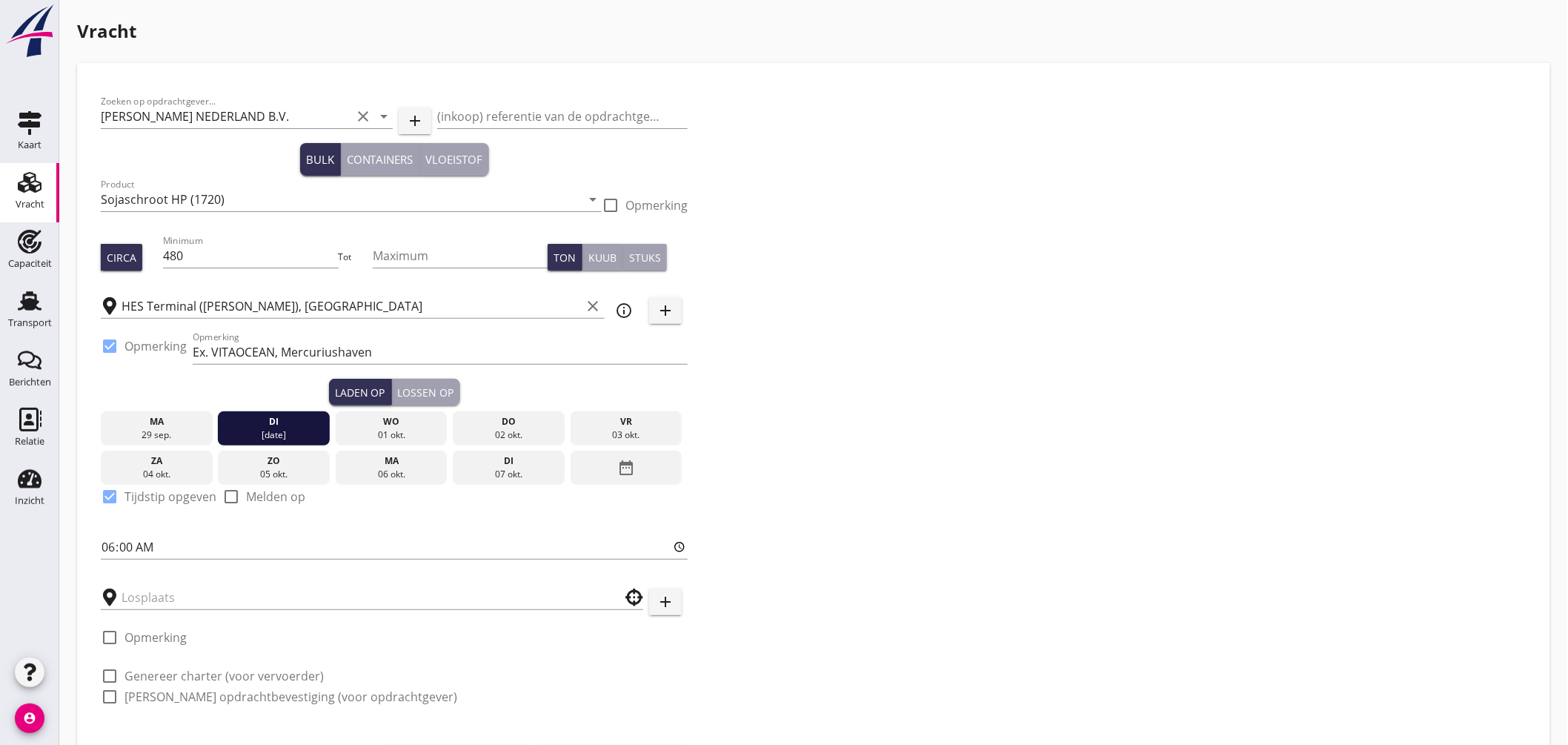
drag, startPoint x: 106, startPoint y: 551, endPoint x: 100, endPoint y: 495, distance: 56.3
click at [111, 547] on input "06:00" at bounding box center [394, 548] width 587 height 24
type input "18:00"
click at [211, 604] on input "text" at bounding box center [362, 598] width 480 height 24
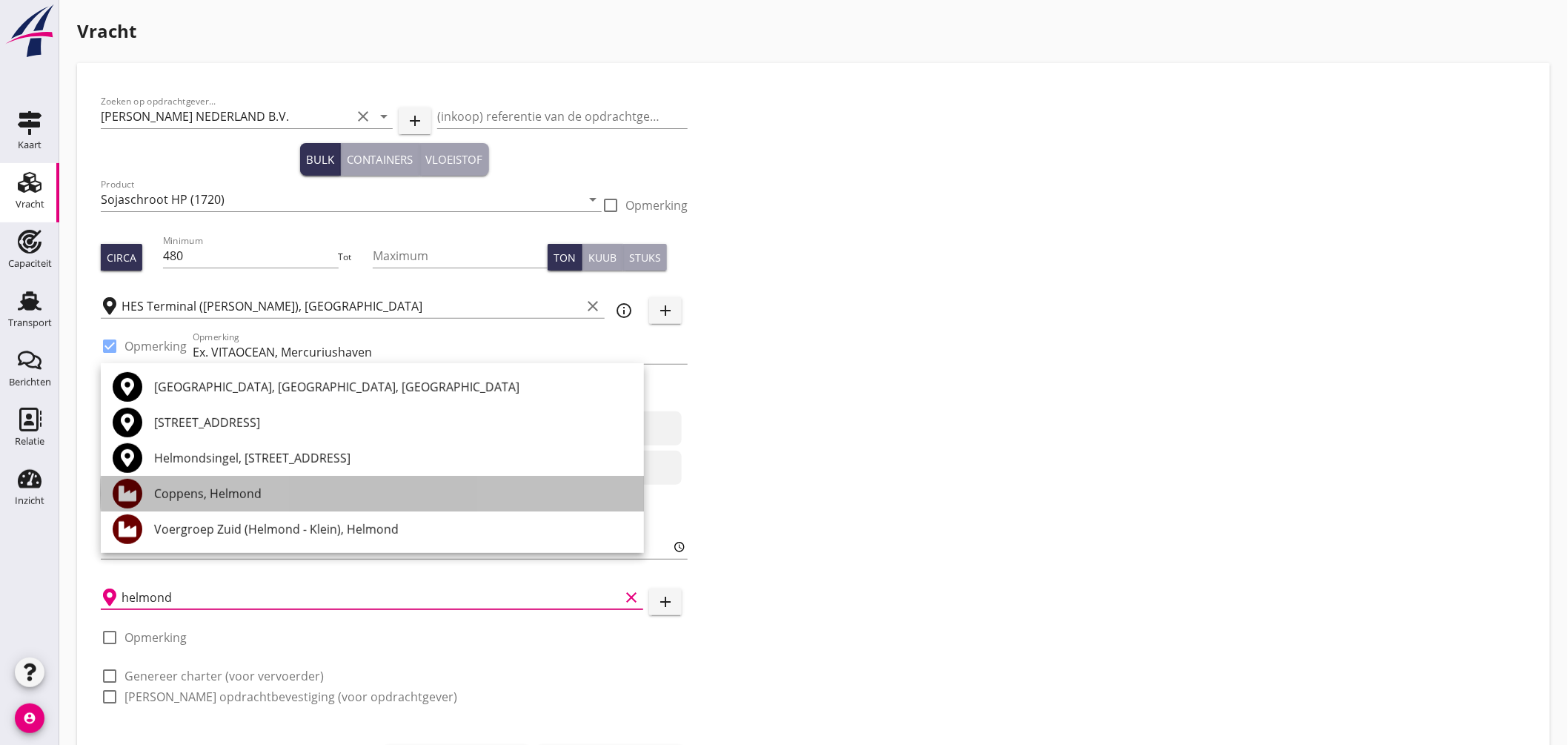
click at [219, 481] on div "Coppens, Helmond" at bounding box center [392, 494] width 478 height 36
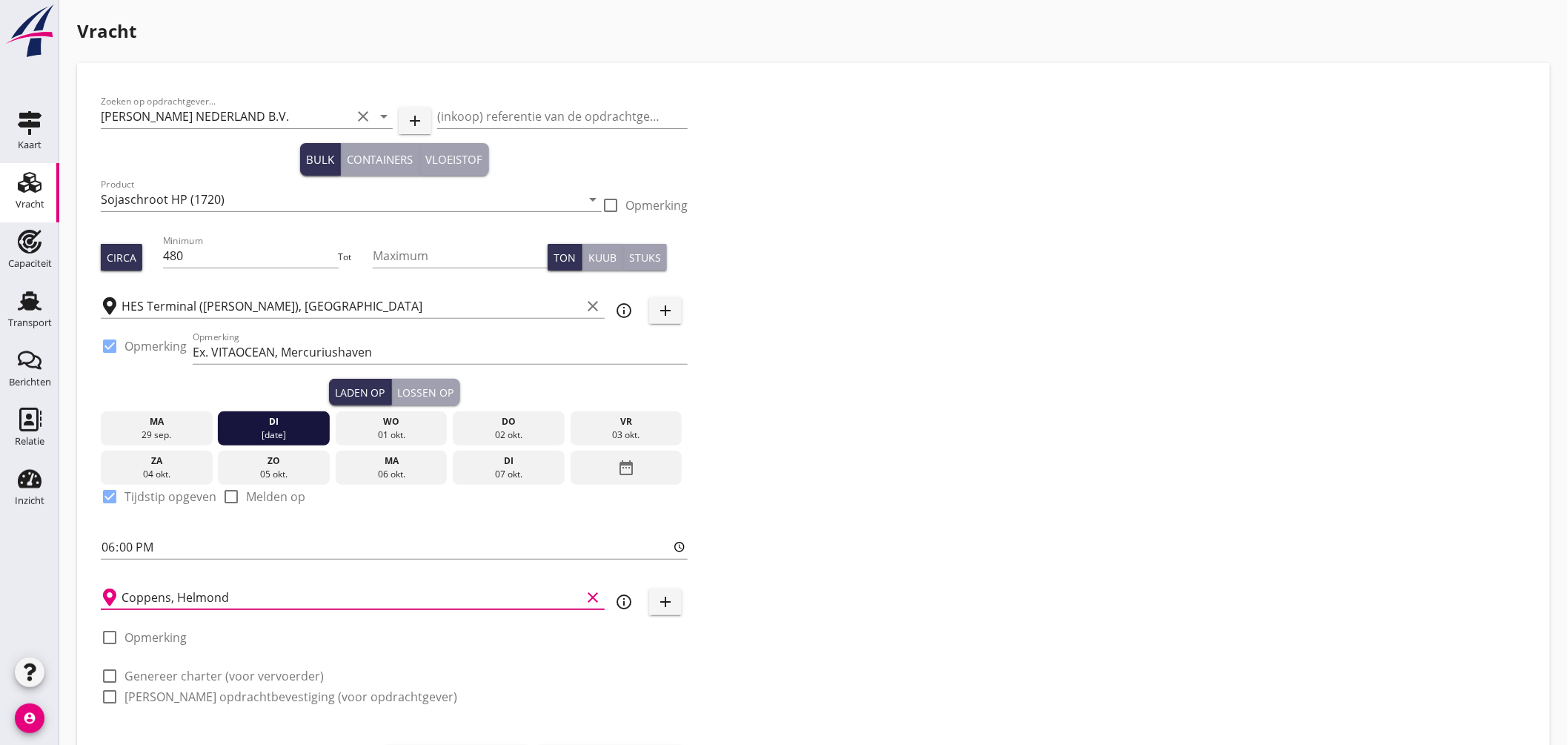
type input "Coppens, Helmond"
click at [187, 673] on label "Genereer charter (voor vervoerder)" at bounding box center [224, 676] width 199 height 15
checkbox input "true"
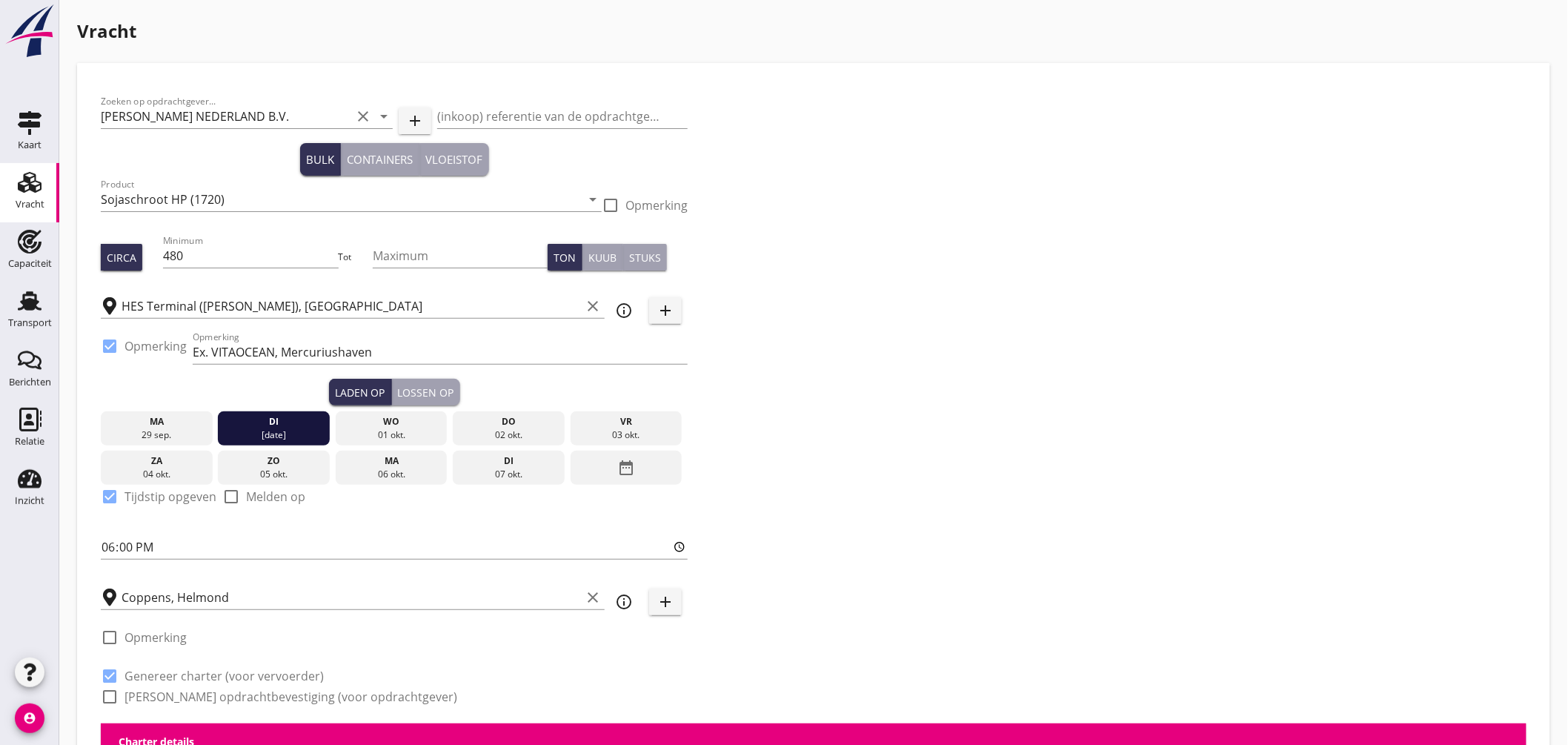
checkbox input "true"
click at [191, 690] on label "[PERSON_NAME] opdrachtbevestiging (voor opdrachtgever)" at bounding box center [291, 697] width 333 height 15
checkbox input "true"
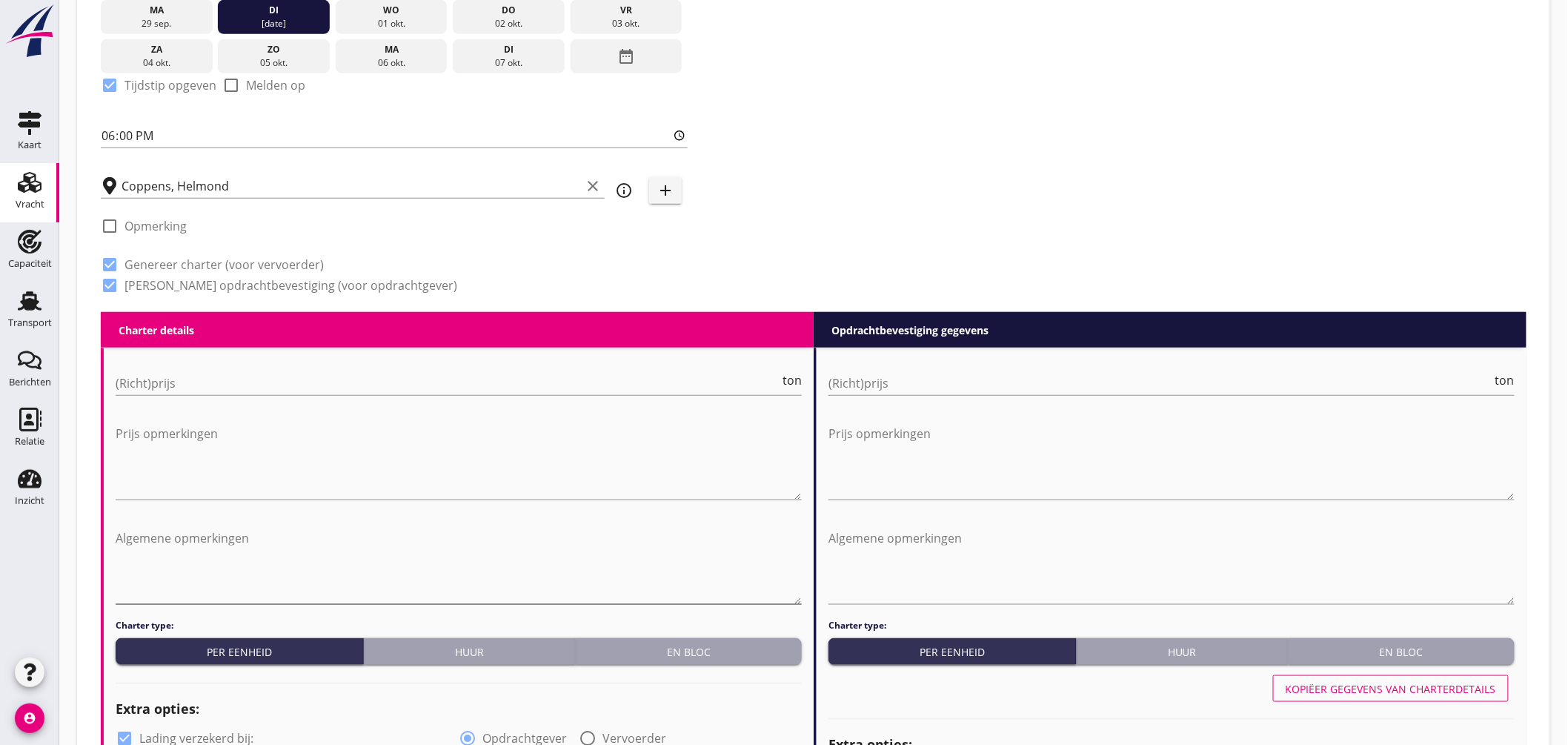
scroll to position [494, 0]
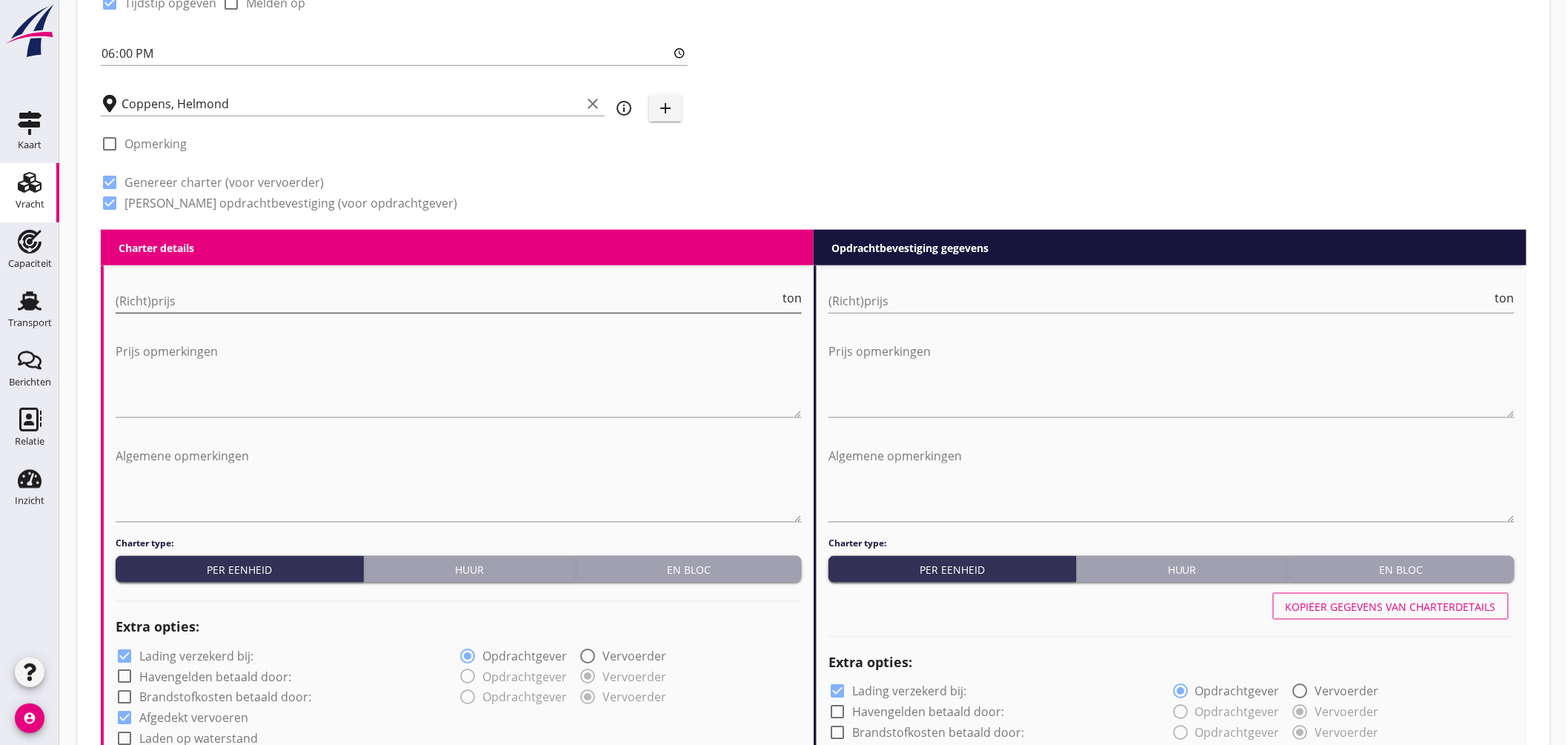
click at [250, 299] on input "(Richt)prijs" at bounding box center [447, 301] width 664 height 24
drag, startPoint x: 665, startPoint y: 573, endPoint x: 740, endPoint y: 589, distance: 76.7
click at [666, 573] on div "En bloc" at bounding box center [689, 570] width 215 height 16
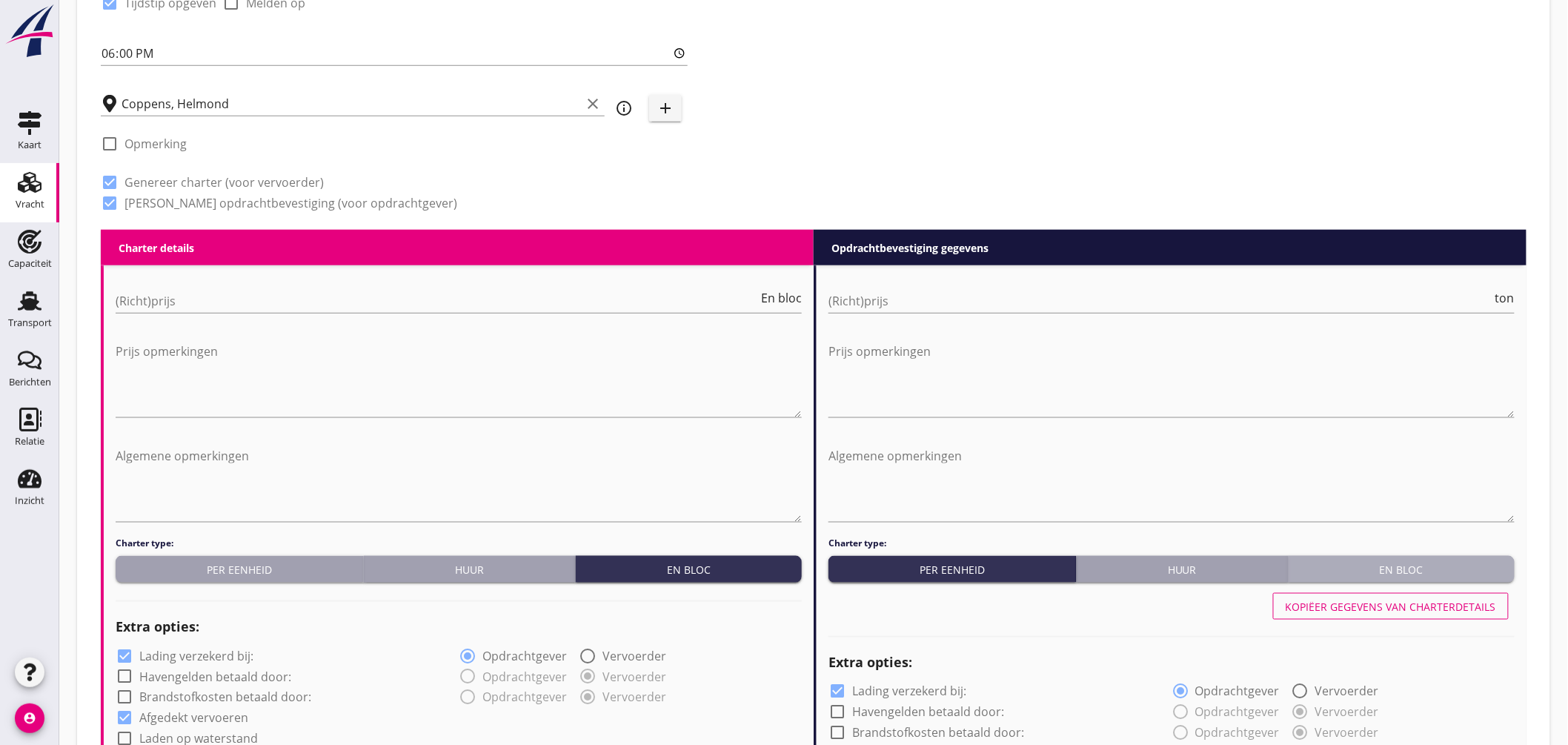
drag, startPoint x: 1403, startPoint y: 578, endPoint x: 1427, endPoint y: 538, distance: 46.6
click at [1405, 578] on button "En bloc" at bounding box center [1402, 569] width 226 height 27
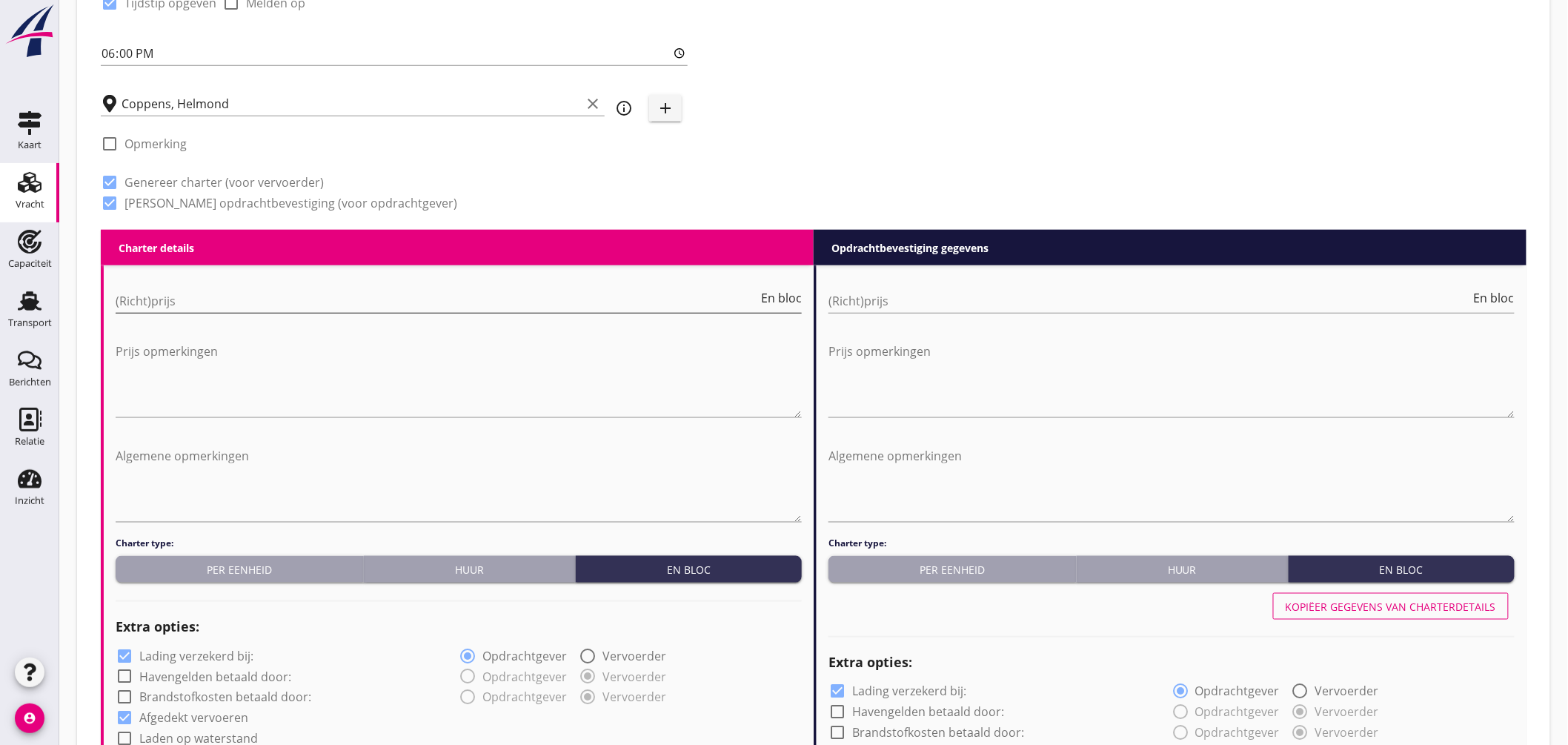
click at [168, 295] on input "(Richt)prijs" at bounding box center [436, 301] width 643 height 24
type input "7000"
click at [883, 303] on input "(Richt)prijs" at bounding box center [1150, 301] width 643 height 24
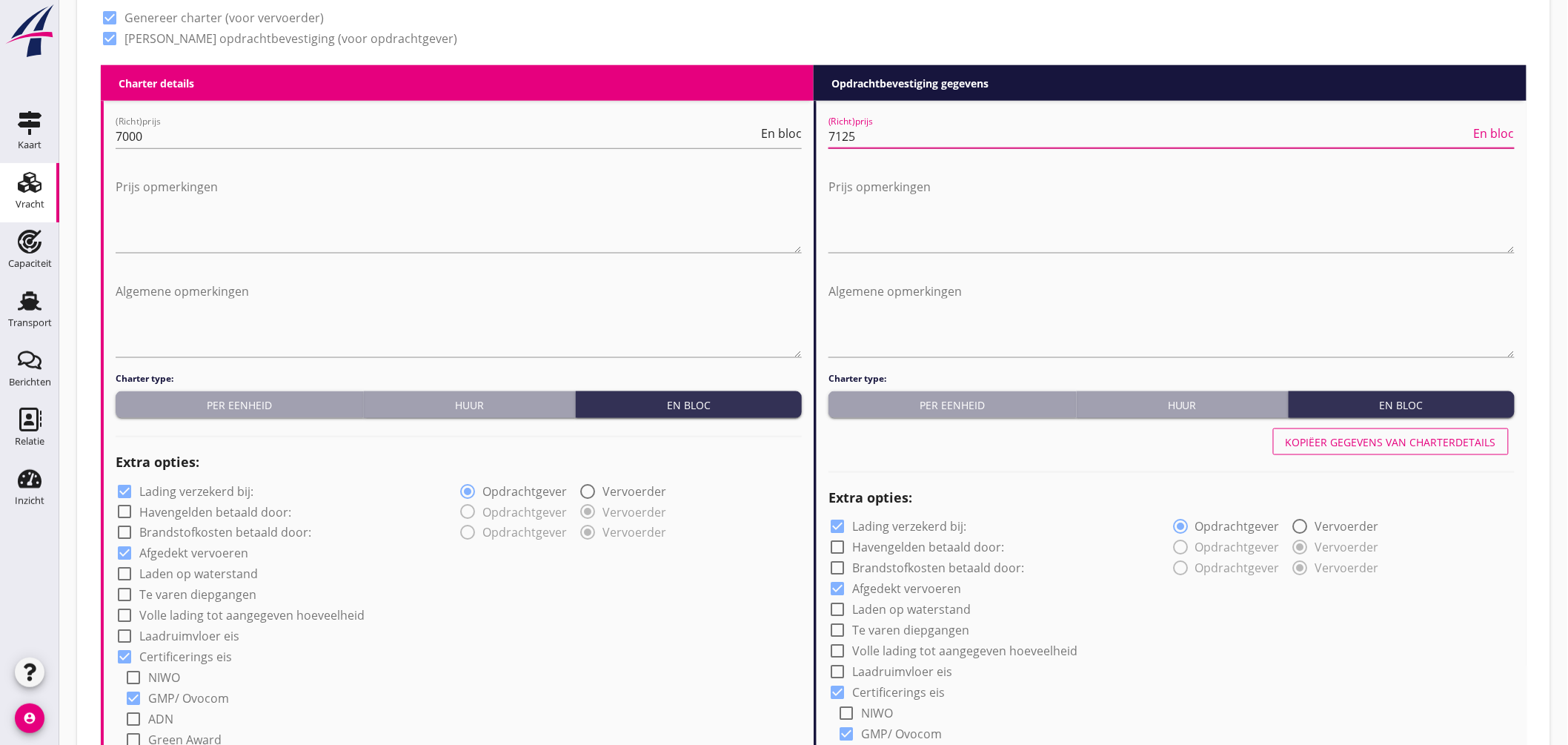
type input "7125"
click at [190, 487] on label "Lading verzekerd bij:" at bounding box center [196, 492] width 114 height 15
checkbox input "false"
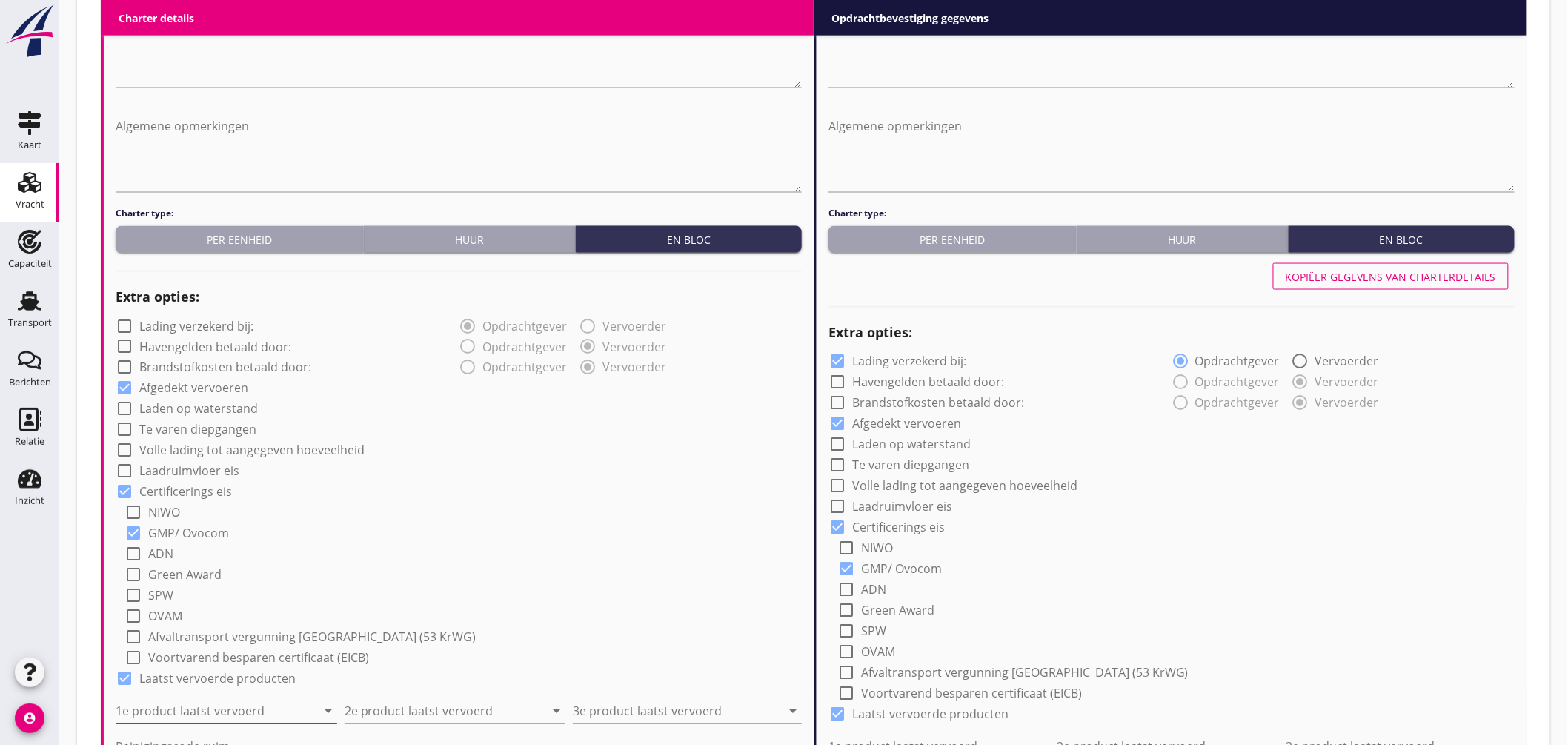
scroll to position [988, 0]
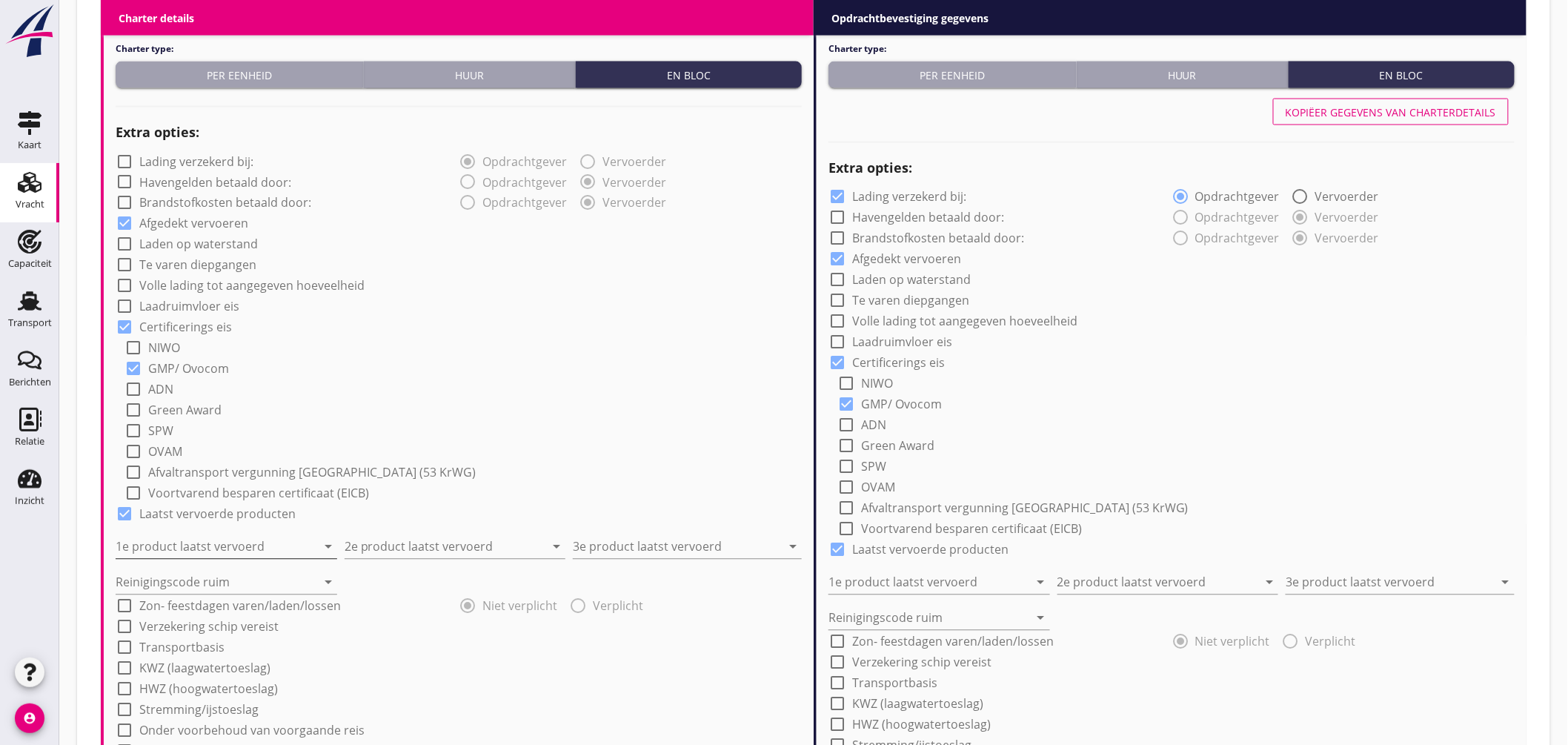
click at [234, 550] on input "1e product laatst vervoerd" at bounding box center [215, 548] width 201 height 24
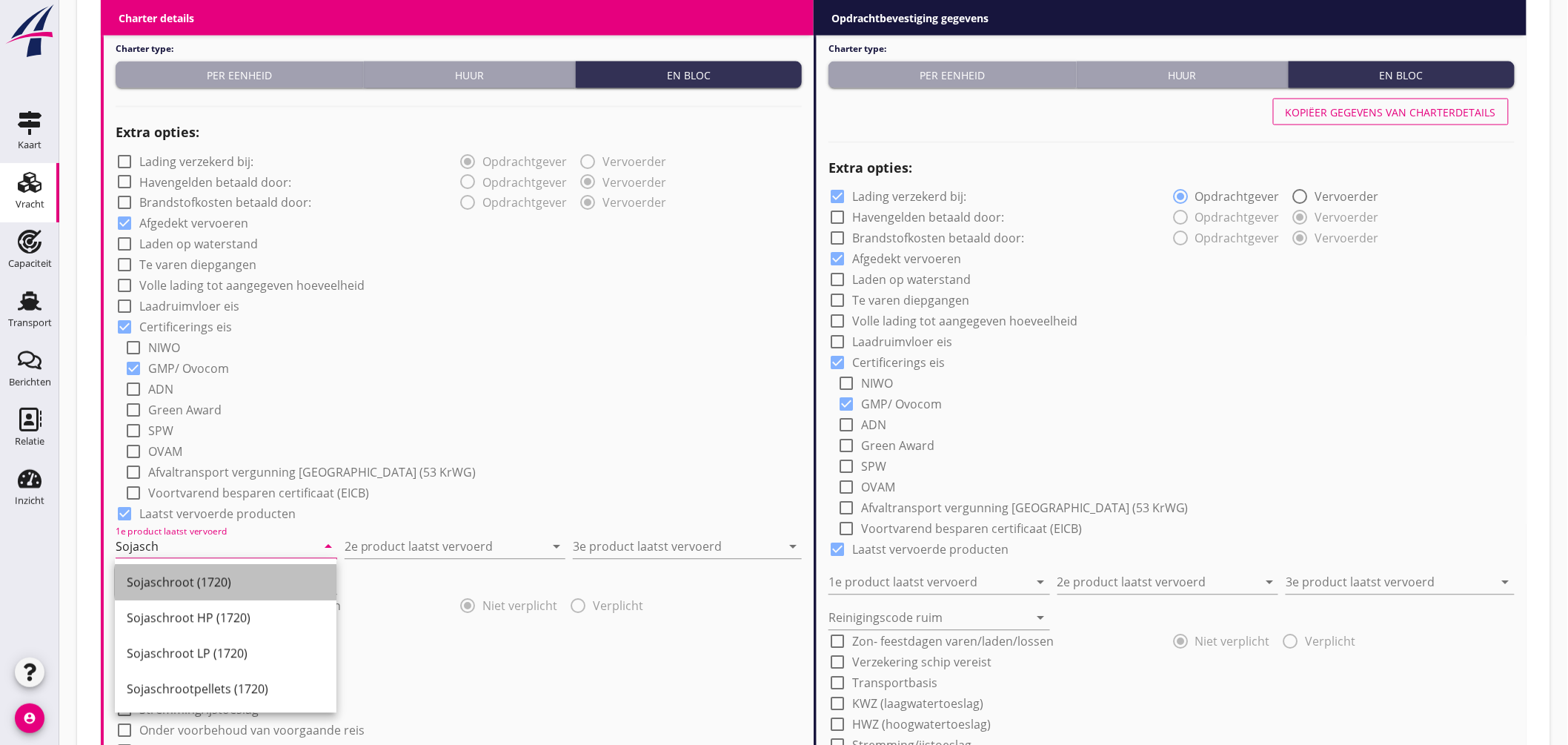
click at [230, 588] on div "Sojaschroot (1720)" at bounding box center [226, 583] width 198 height 17
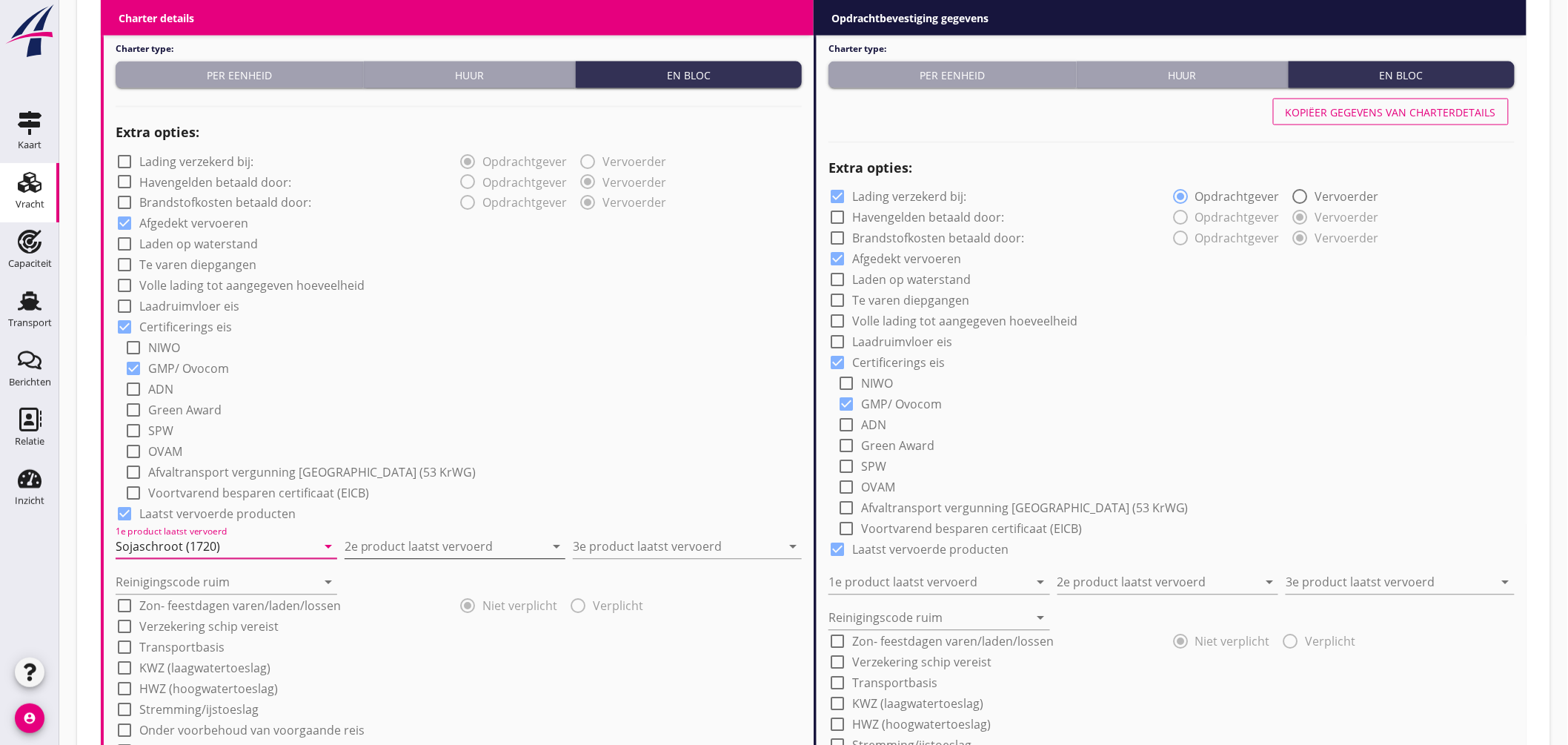
type input "Sojaschroot (1720)"
click at [357, 549] on input "2e product laatst vervoerd" at bounding box center [445, 548] width 201 height 24
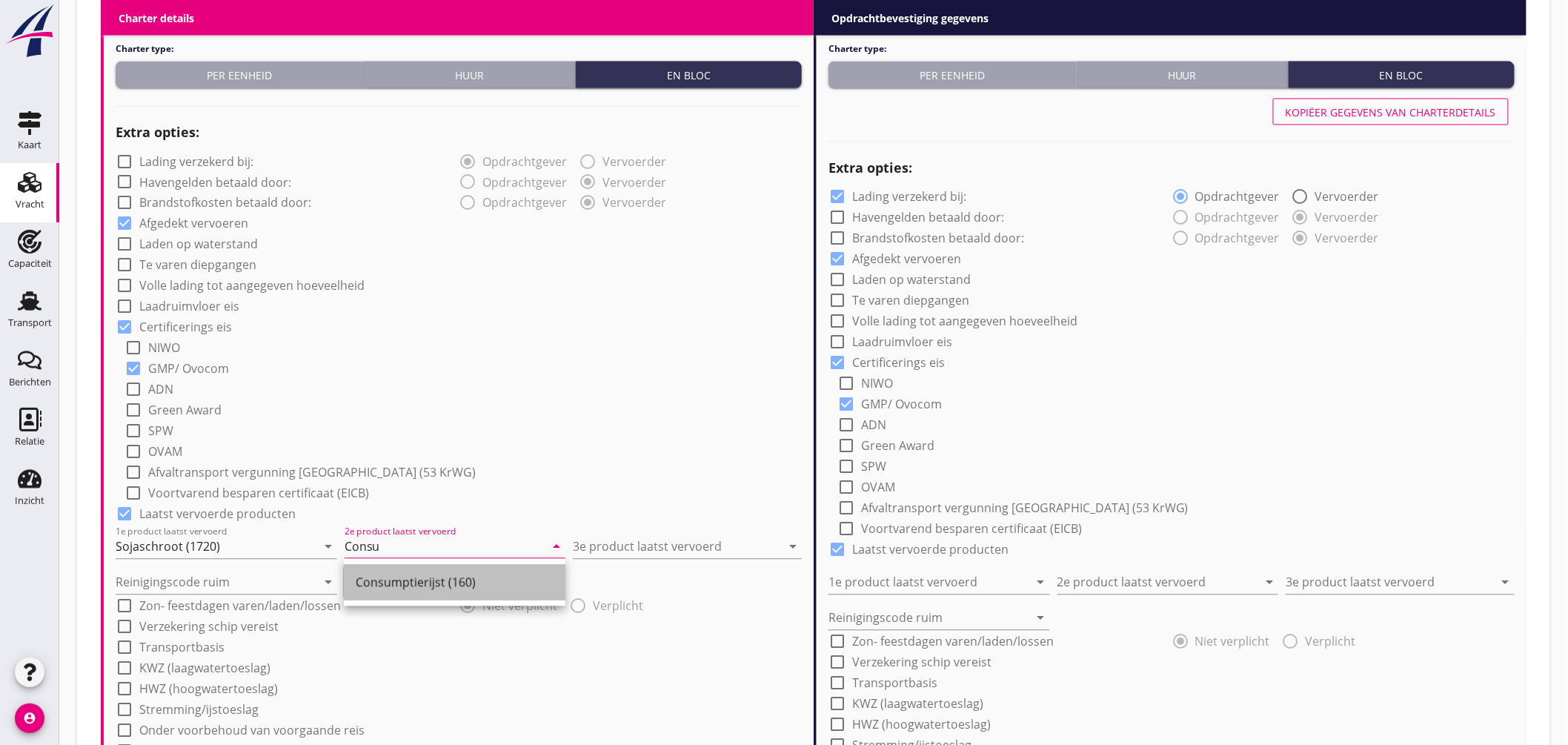
click at [404, 584] on div "Consumptierijst (160)" at bounding box center [455, 583] width 198 height 17
type input "Consumptierijst (160)"
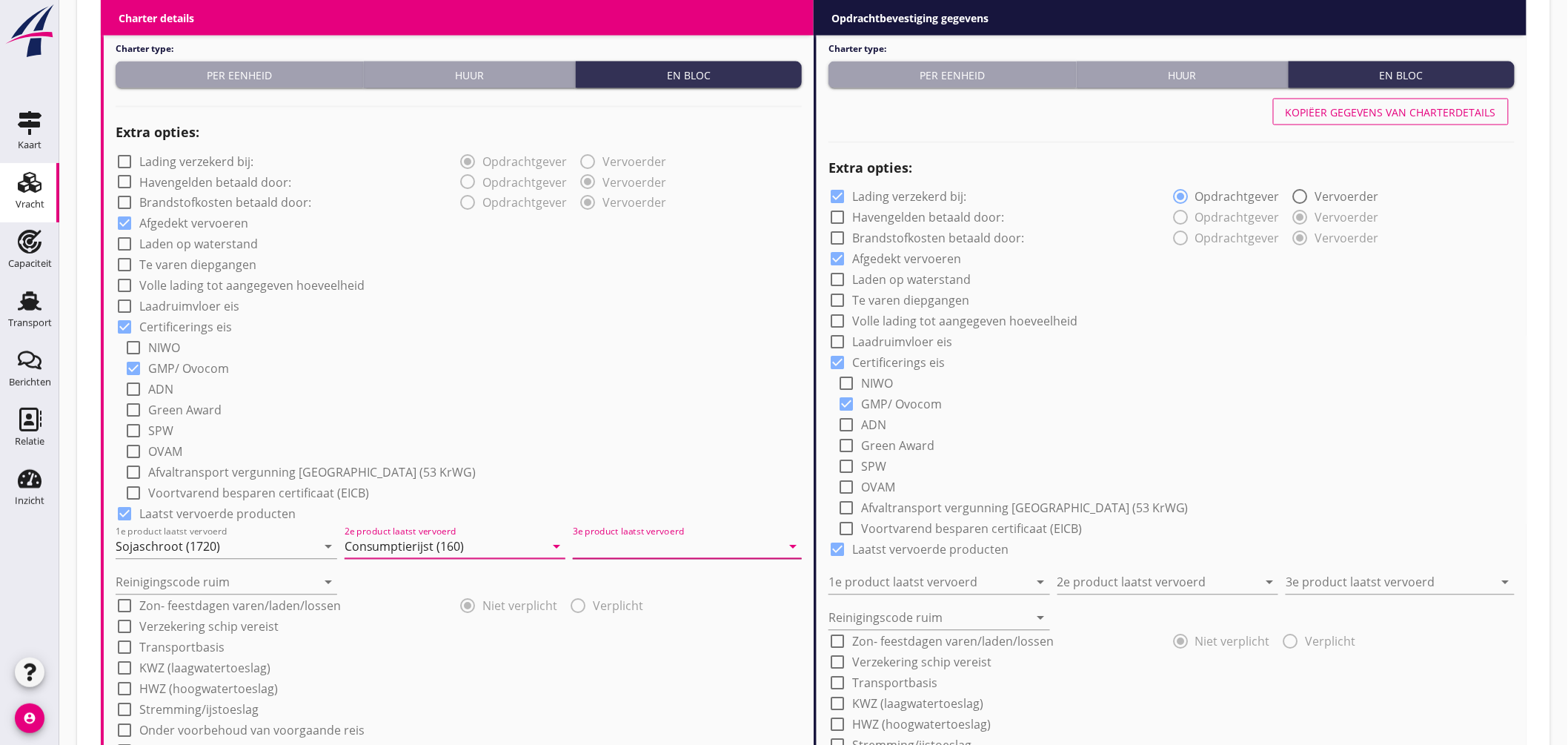
click at [616, 543] on input "3e product laatst vervoerd" at bounding box center [677, 548] width 208 height 24
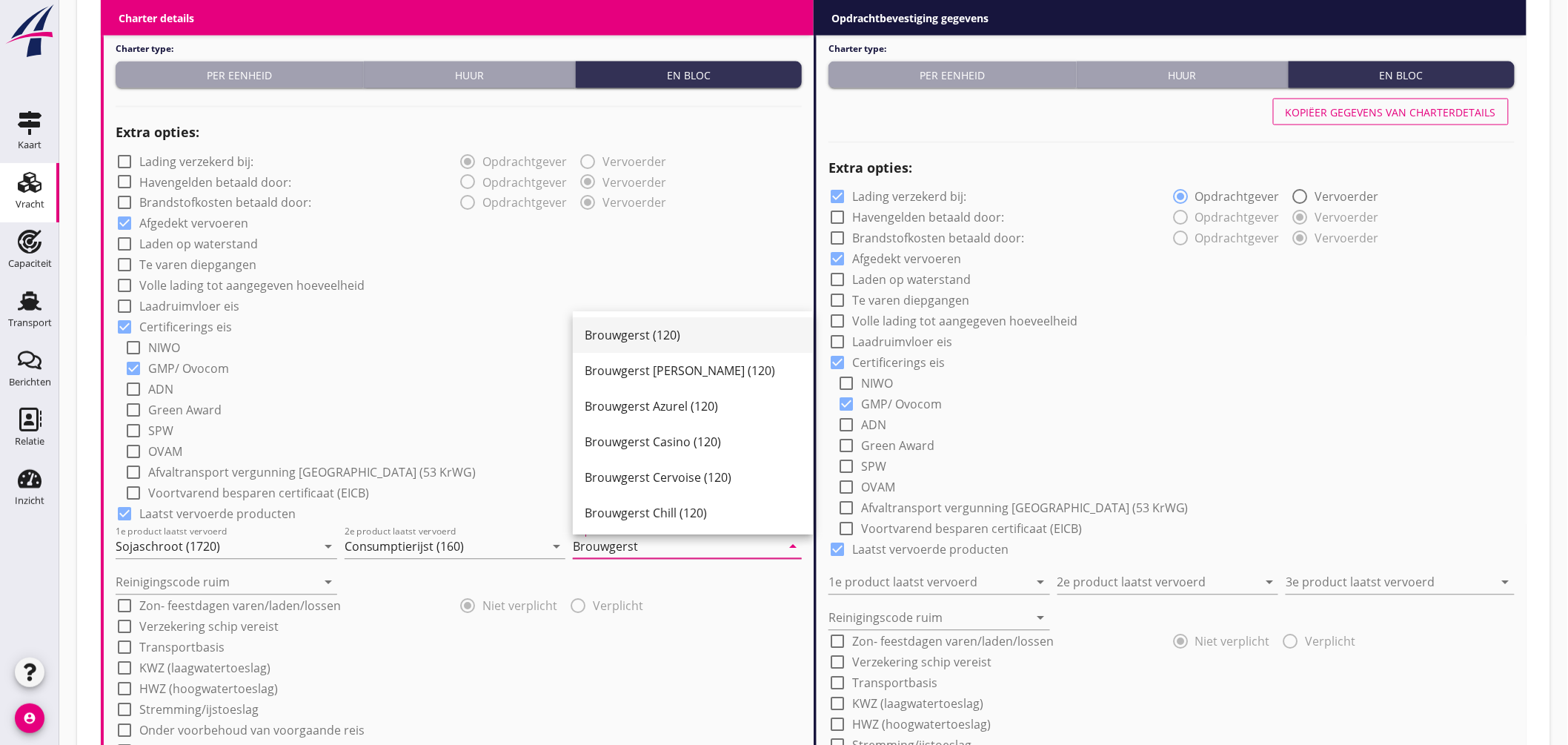
click at [637, 338] on div "Brouwgerst (120)" at bounding box center [693, 335] width 216 height 17
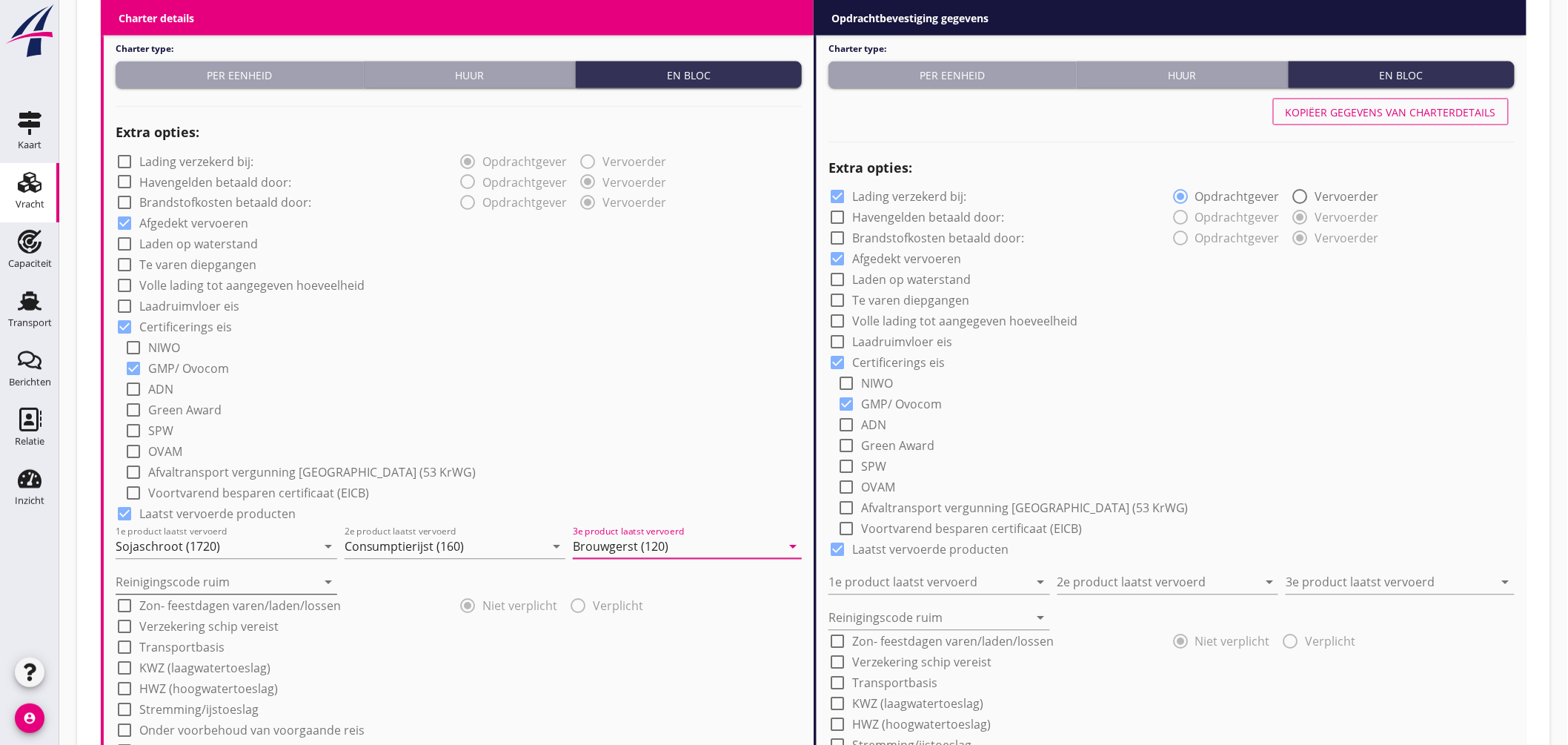
type input "Brouwgerst (120)"
click at [154, 581] on input "Reinigingscode ruim" at bounding box center [215, 583] width 201 height 24
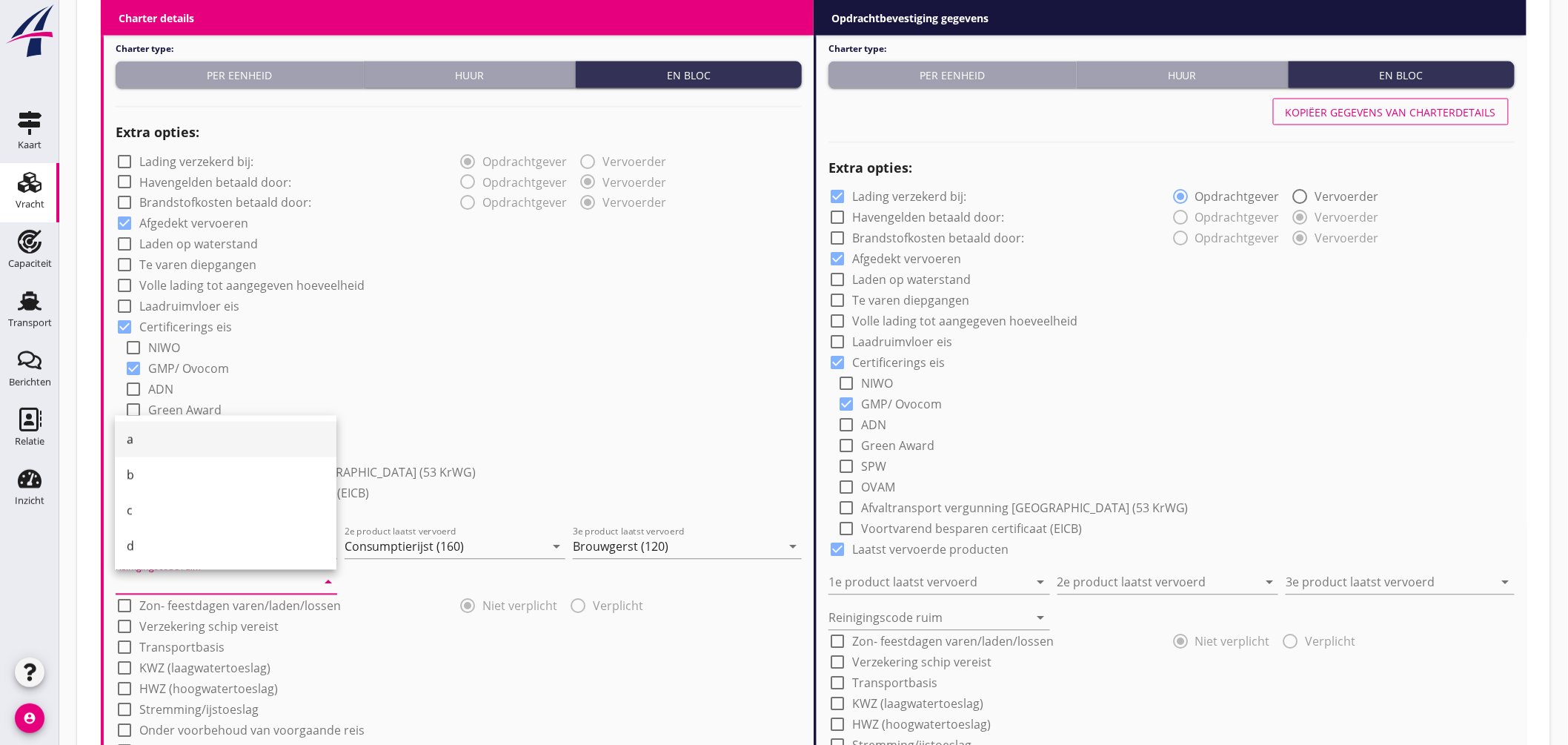
click at [175, 443] on div "a" at bounding box center [226, 439] width 198 height 17
type input "a"
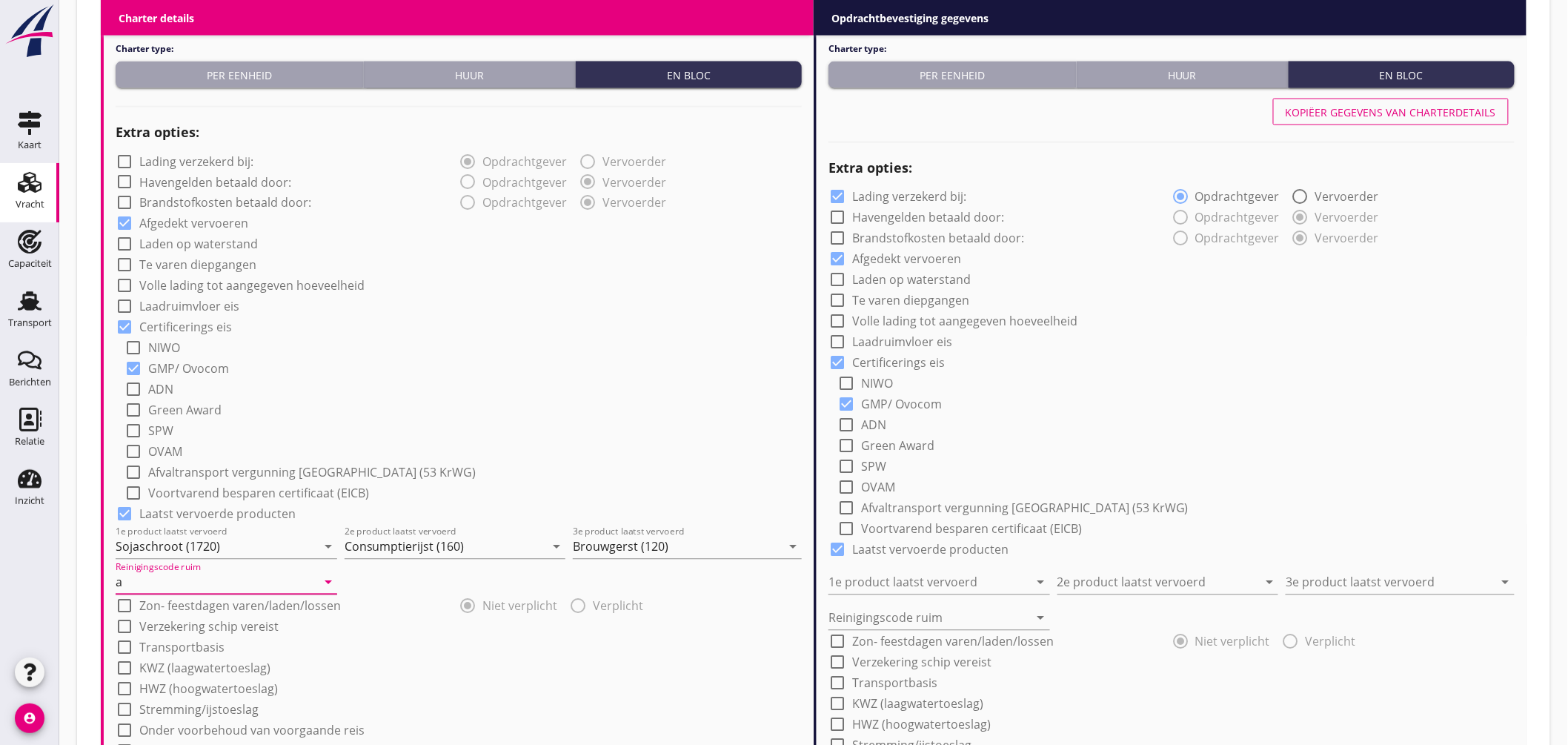
scroll to position [1236, 0]
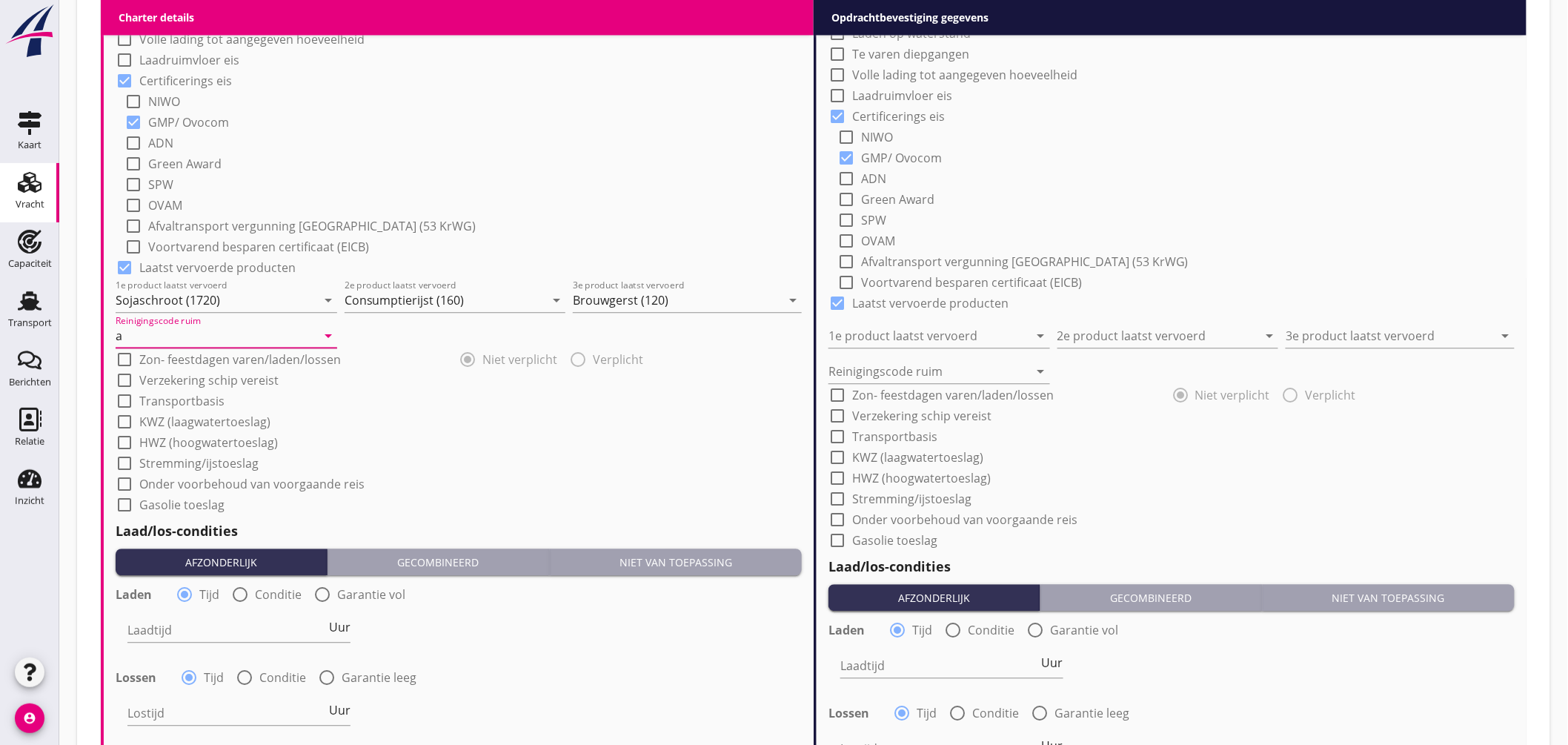
click at [234, 595] on div at bounding box center [239, 594] width 25 height 25
radio input "false"
radio input "true"
click at [216, 635] on div at bounding box center [284, 630] width 315 height 24
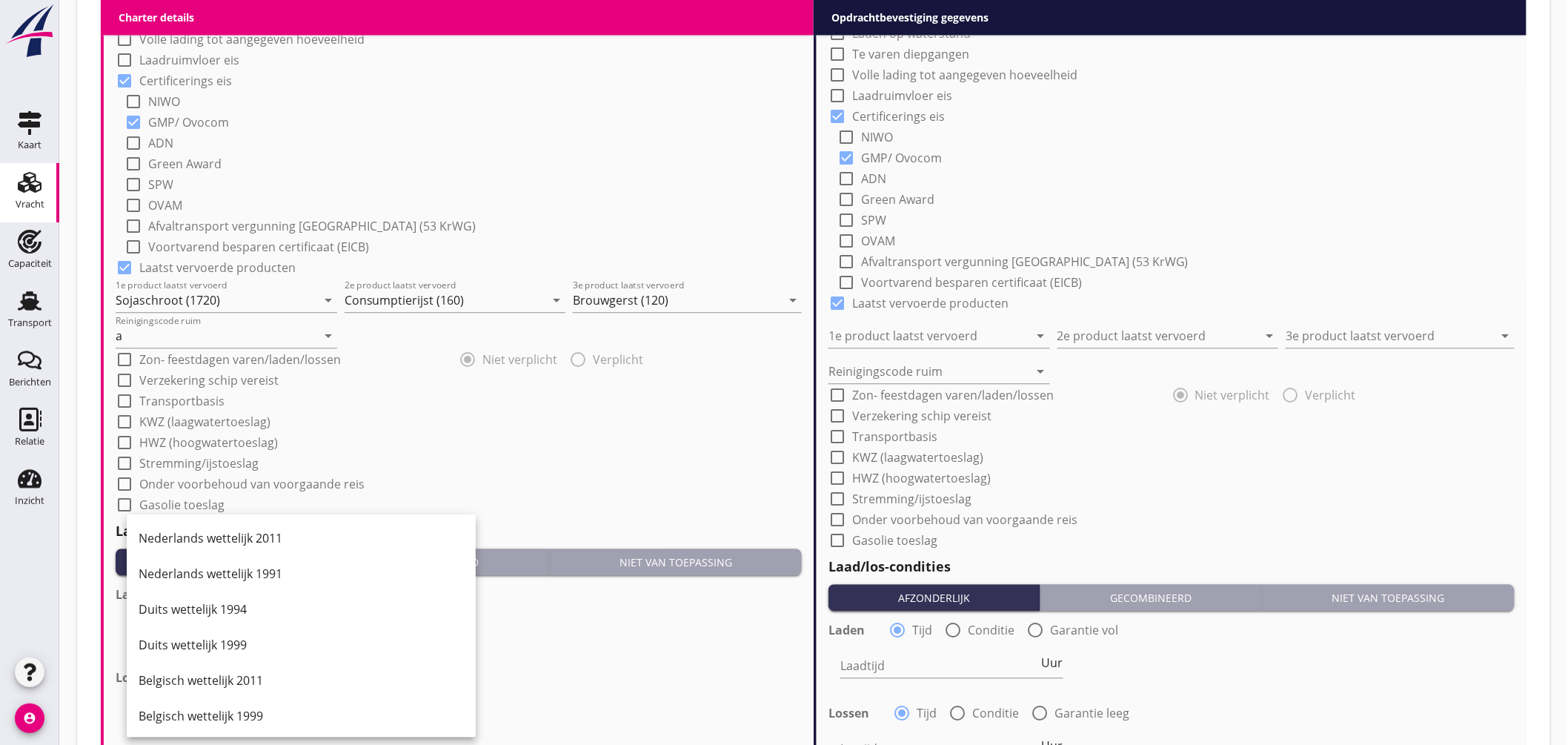
click at [272, 539] on div "Nederlands wettelijk 2011" at bounding box center [301, 538] width 326 height 17
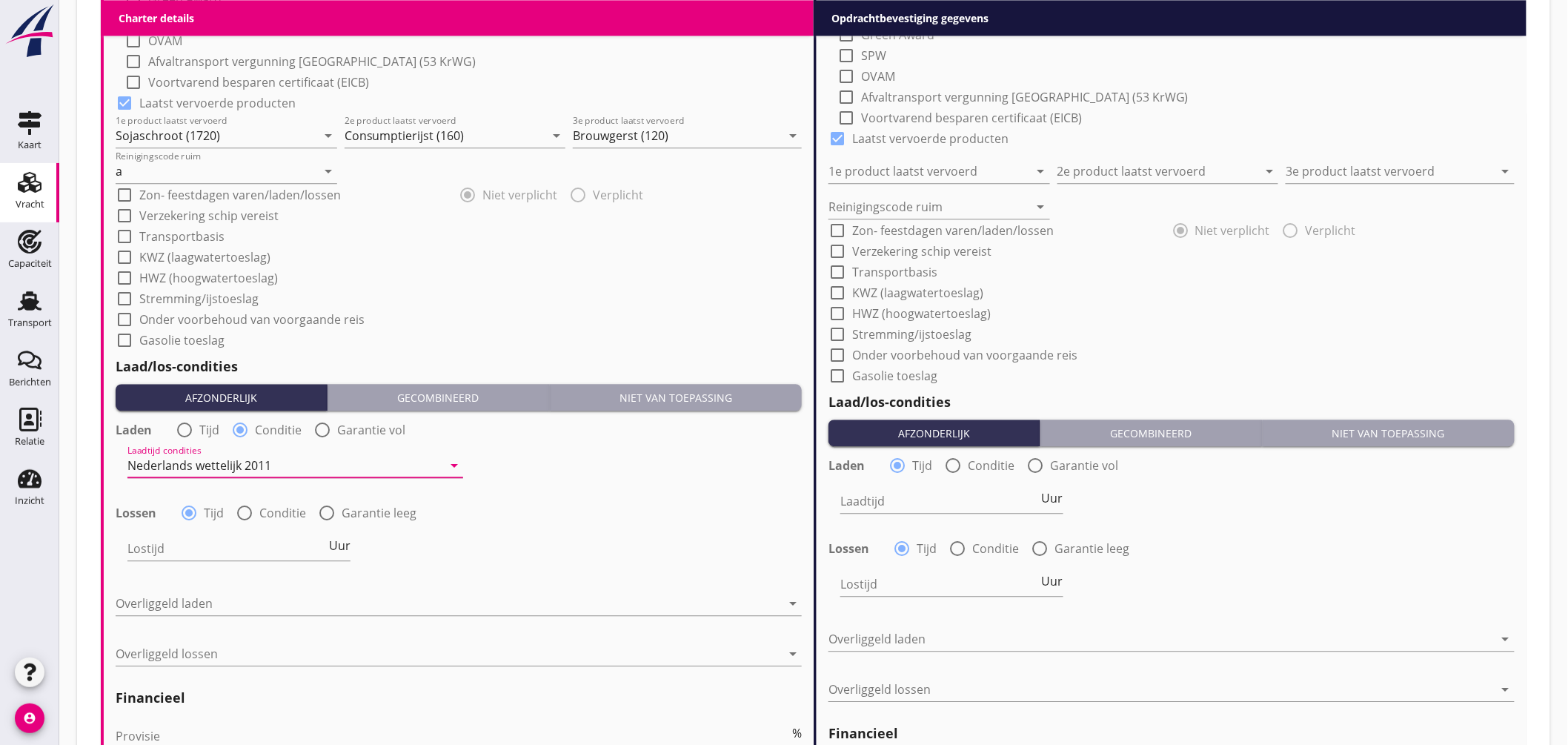
scroll to position [1483, 0]
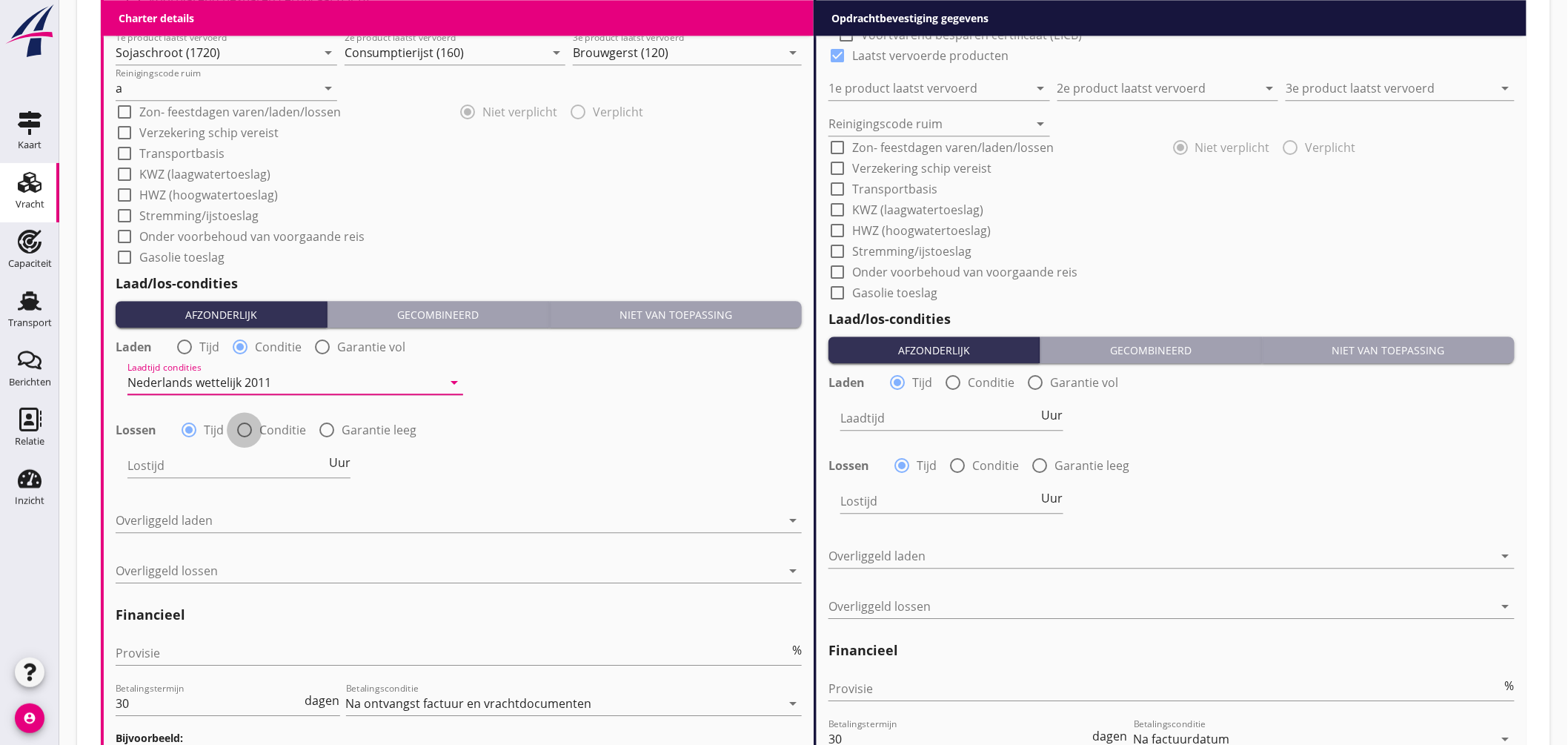
click at [247, 426] on div at bounding box center [244, 429] width 25 height 25
radio input "false"
radio input "true"
click at [260, 464] on div at bounding box center [284, 466] width 315 height 24
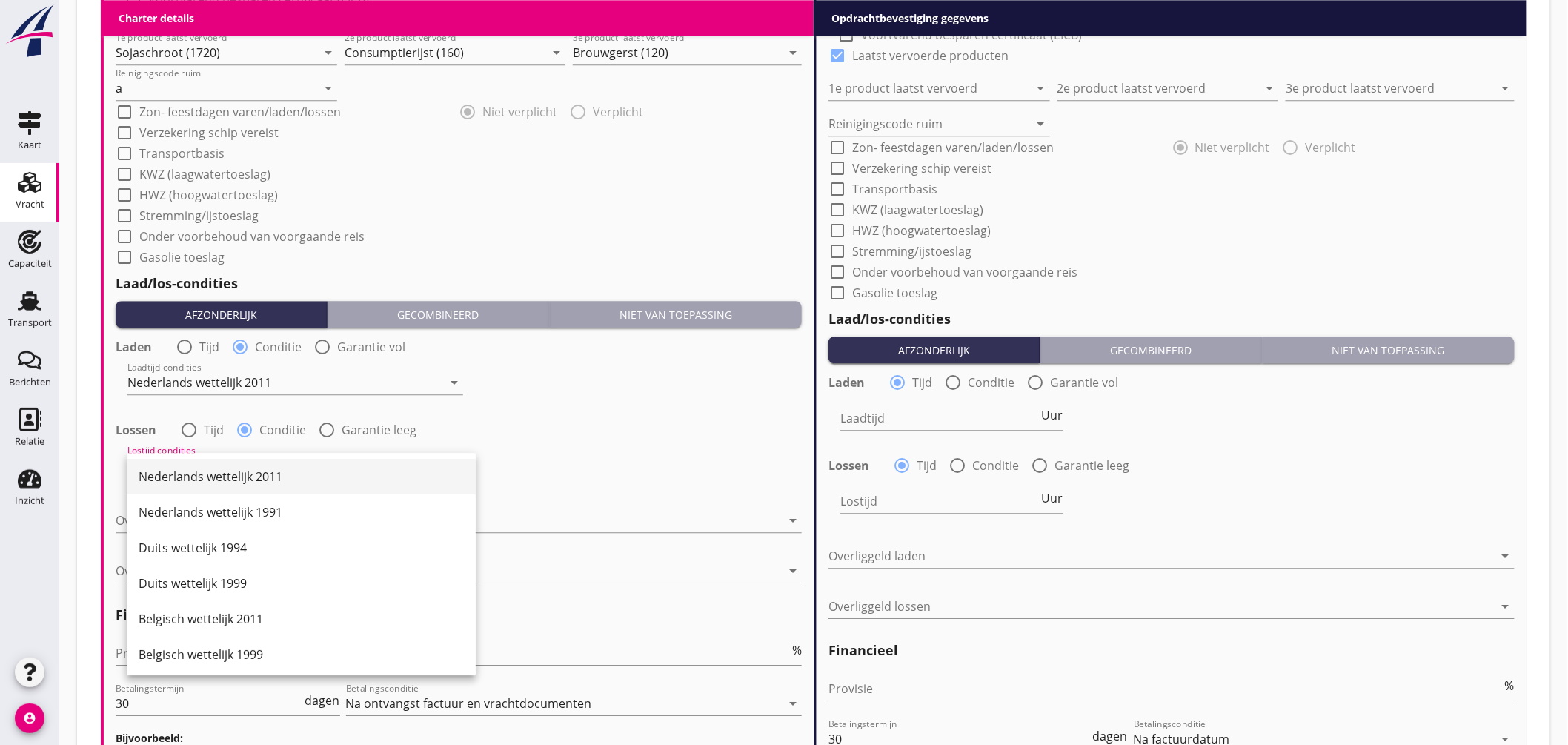
click at [267, 470] on div "Nederlands wettelijk 2011" at bounding box center [301, 476] width 326 height 17
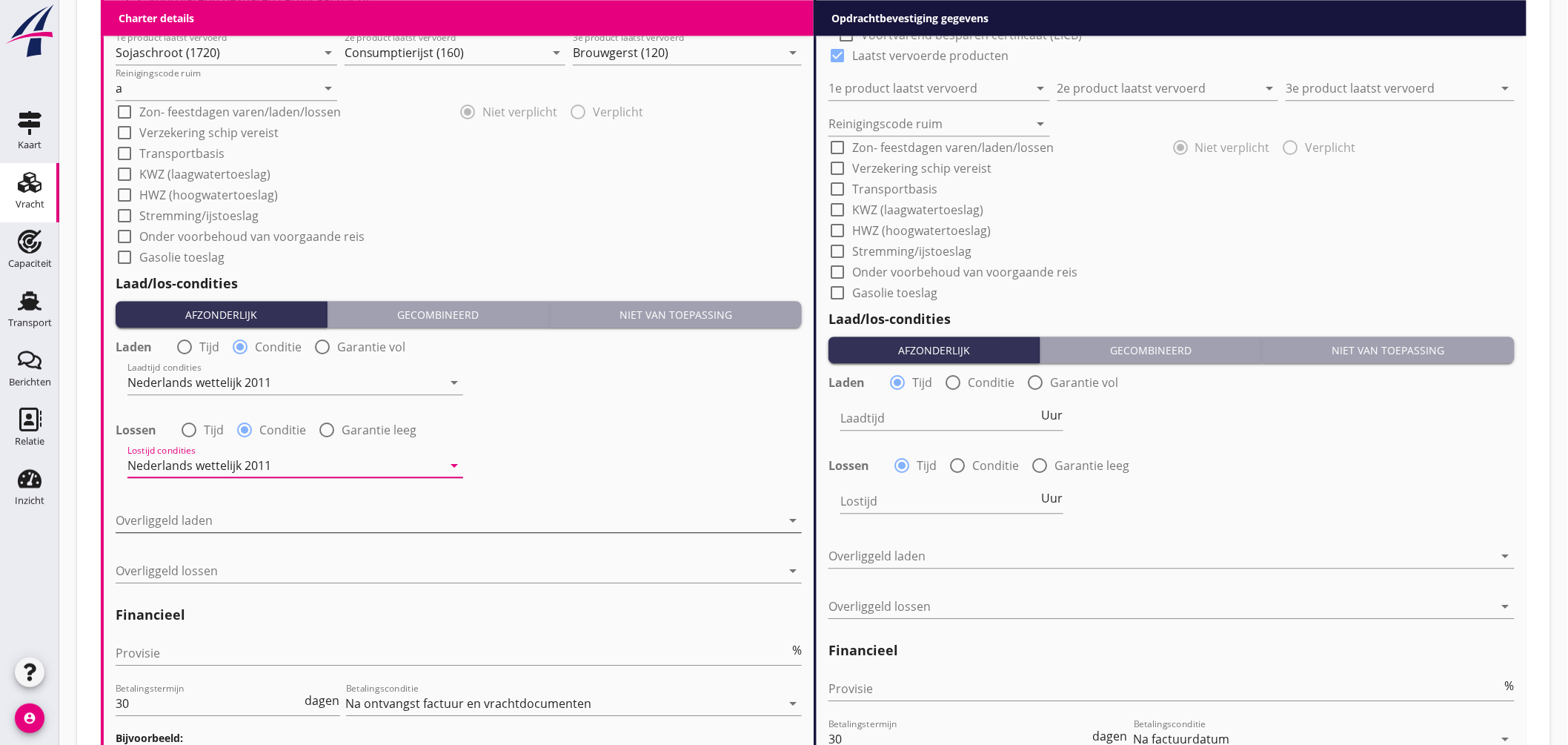
click at [249, 529] on div at bounding box center [448, 520] width 666 height 24
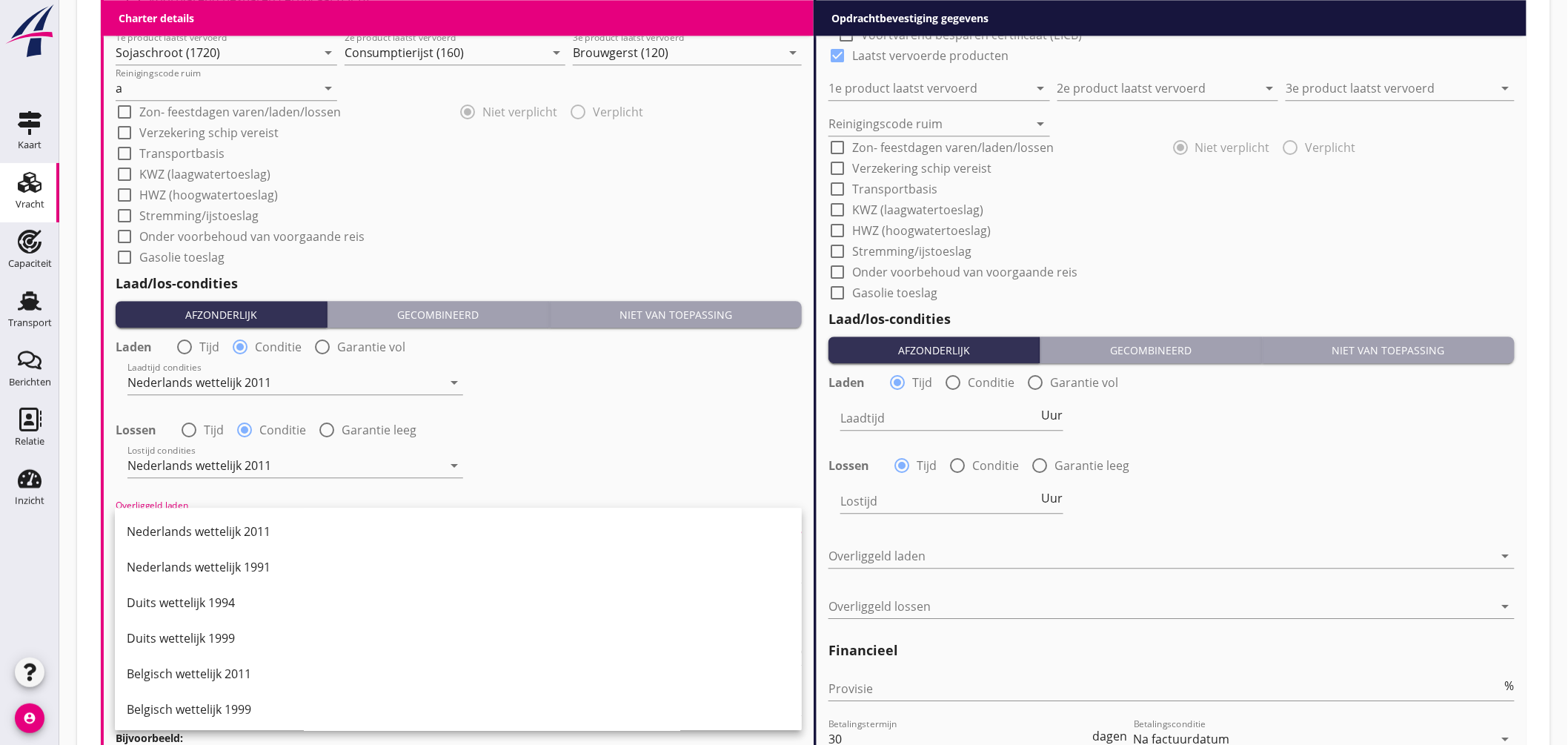
drag, startPoint x: 260, startPoint y: 532, endPoint x: 254, endPoint y: 556, distance: 24.7
click at [260, 532] on div "Nederlands wettelijk 2011" at bounding box center [458, 531] width 663 height 17
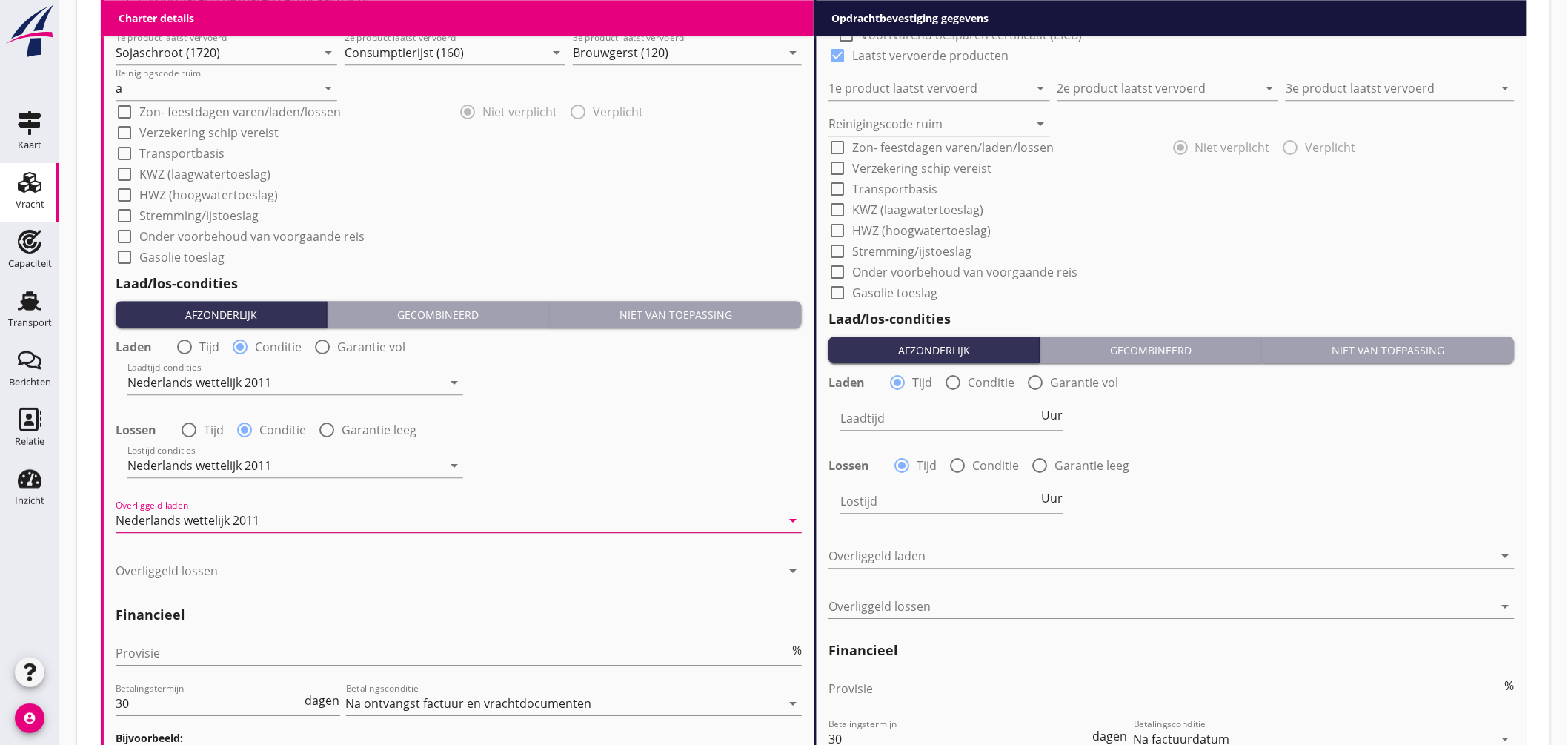
click at [248, 577] on div at bounding box center [448, 571] width 666 height 24
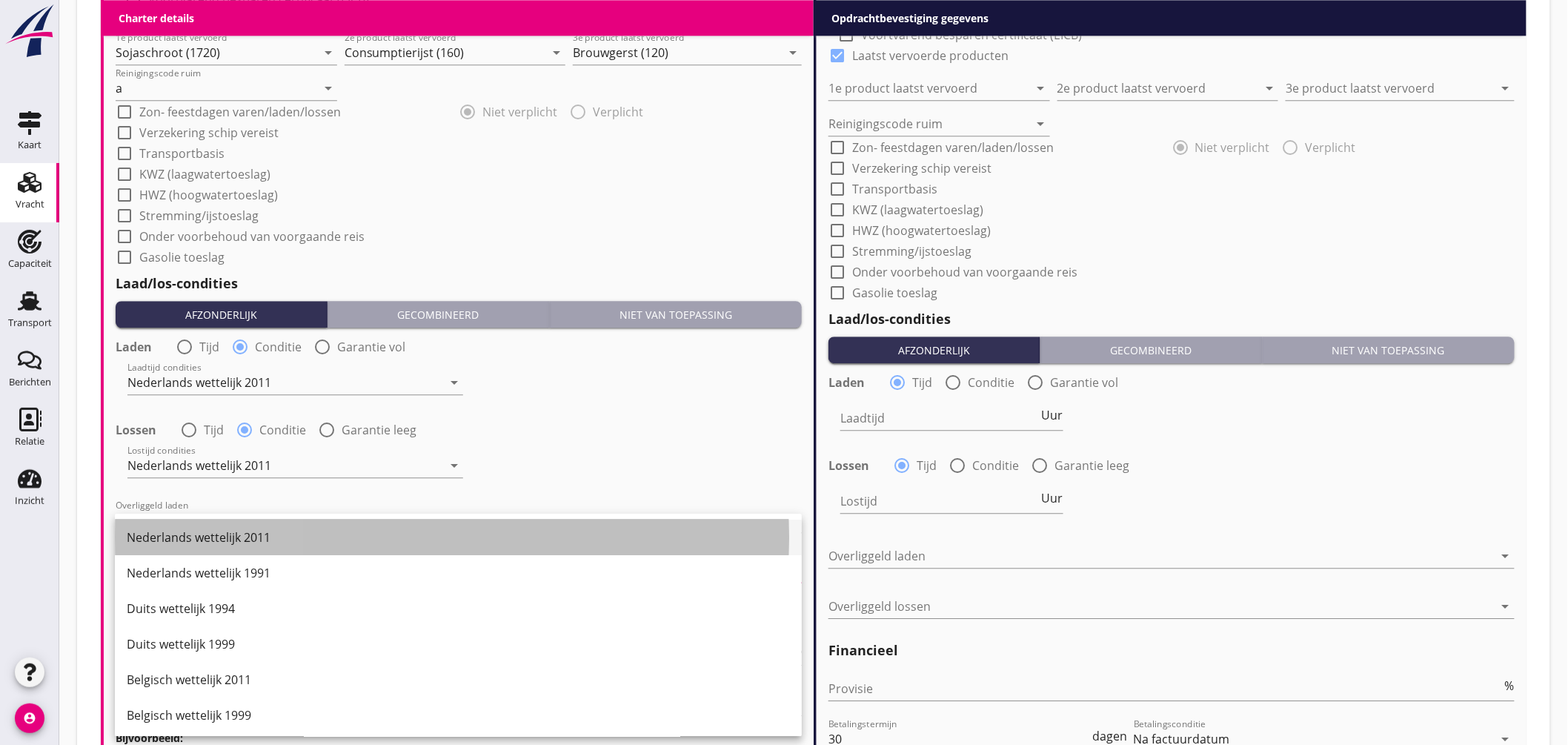
click at [253, 543] on div "Nederlands wettelijk 2011" at bounding box center [458, 537] width 663 height 17
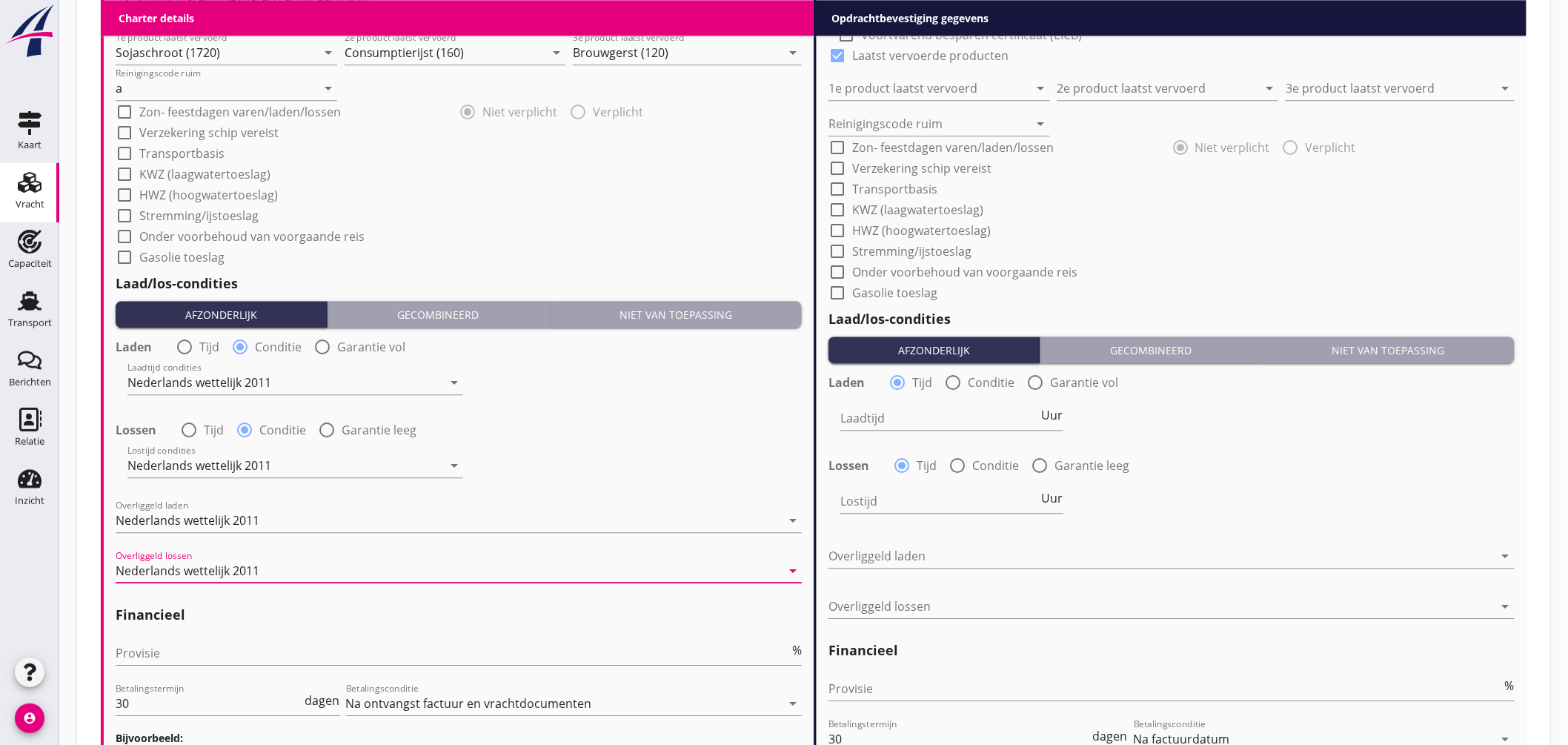
scroll to position [1648, 0]
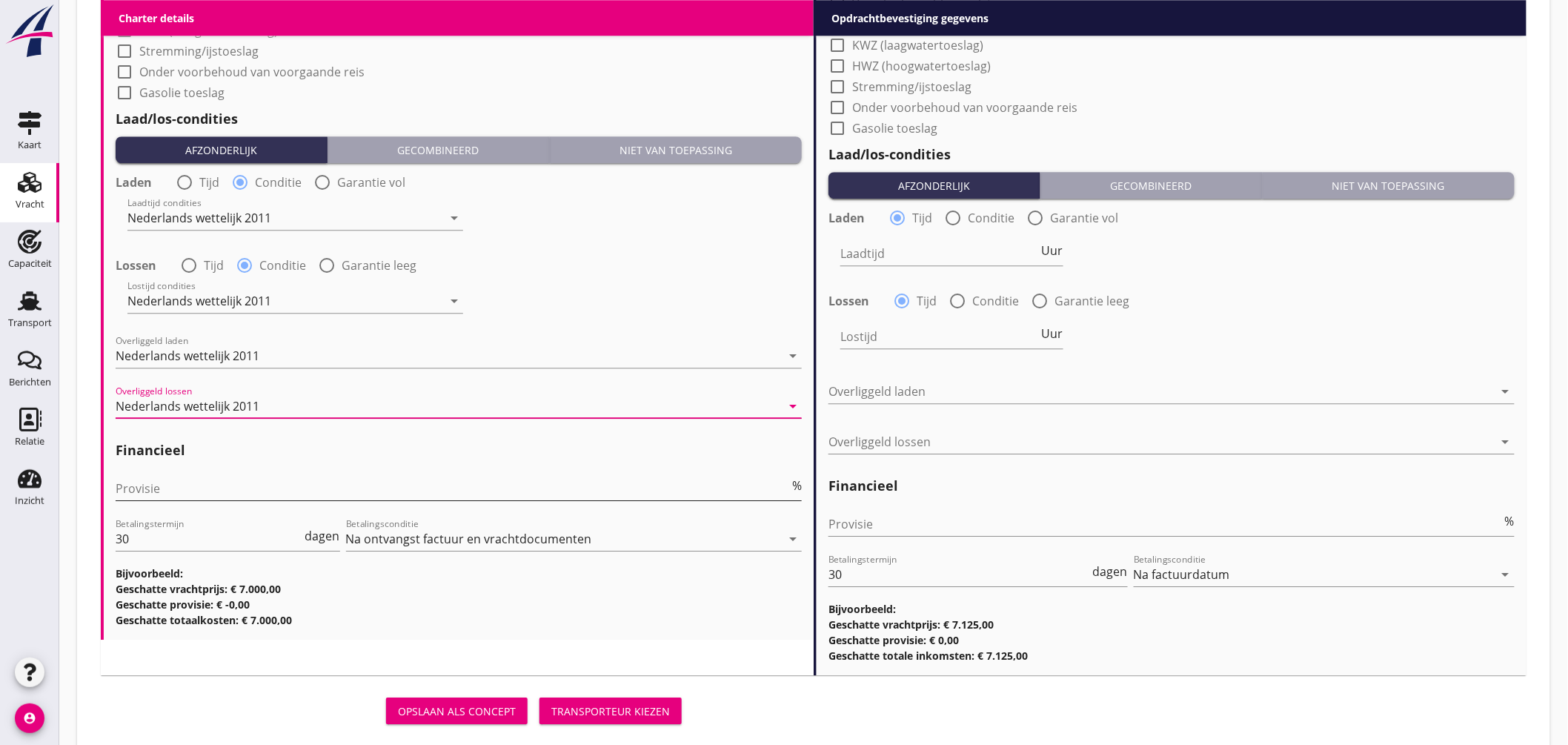
click at [172, 481] on input "Provisie" at bounding box center [452, 489] width 674 height 24
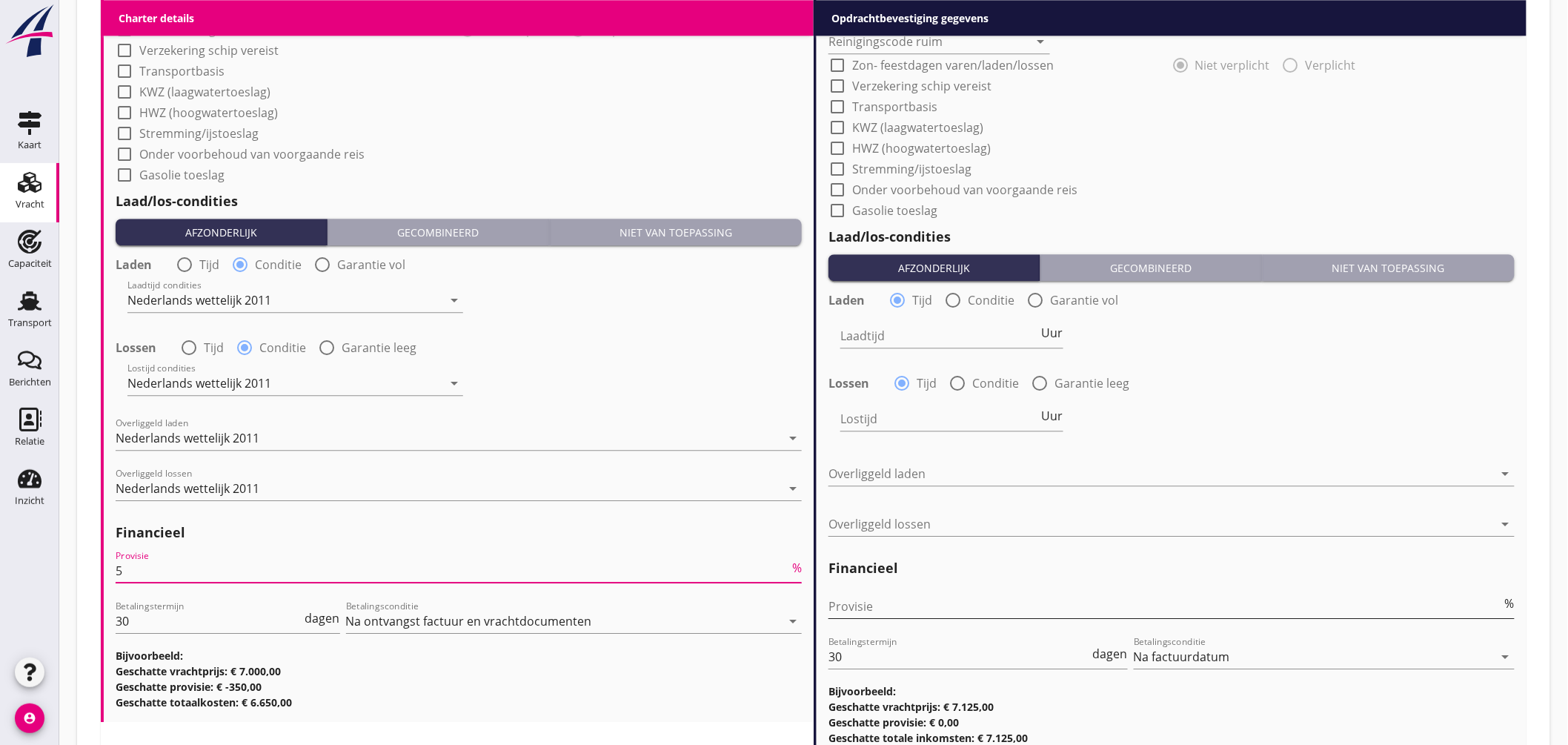
type input "5"
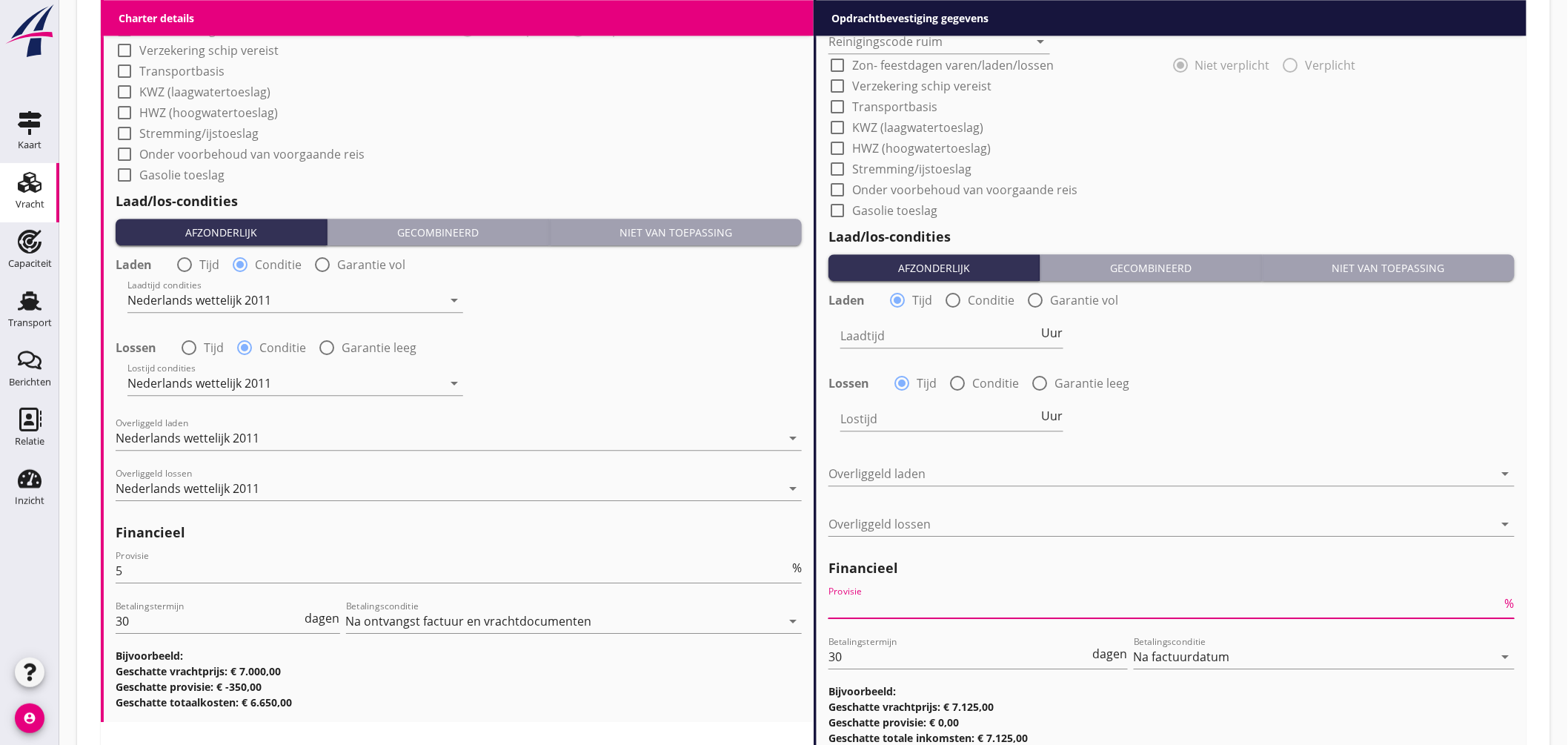
click at [887, 602] on input "Provisie" at bounding box center [1165, 606] width 674 height 24
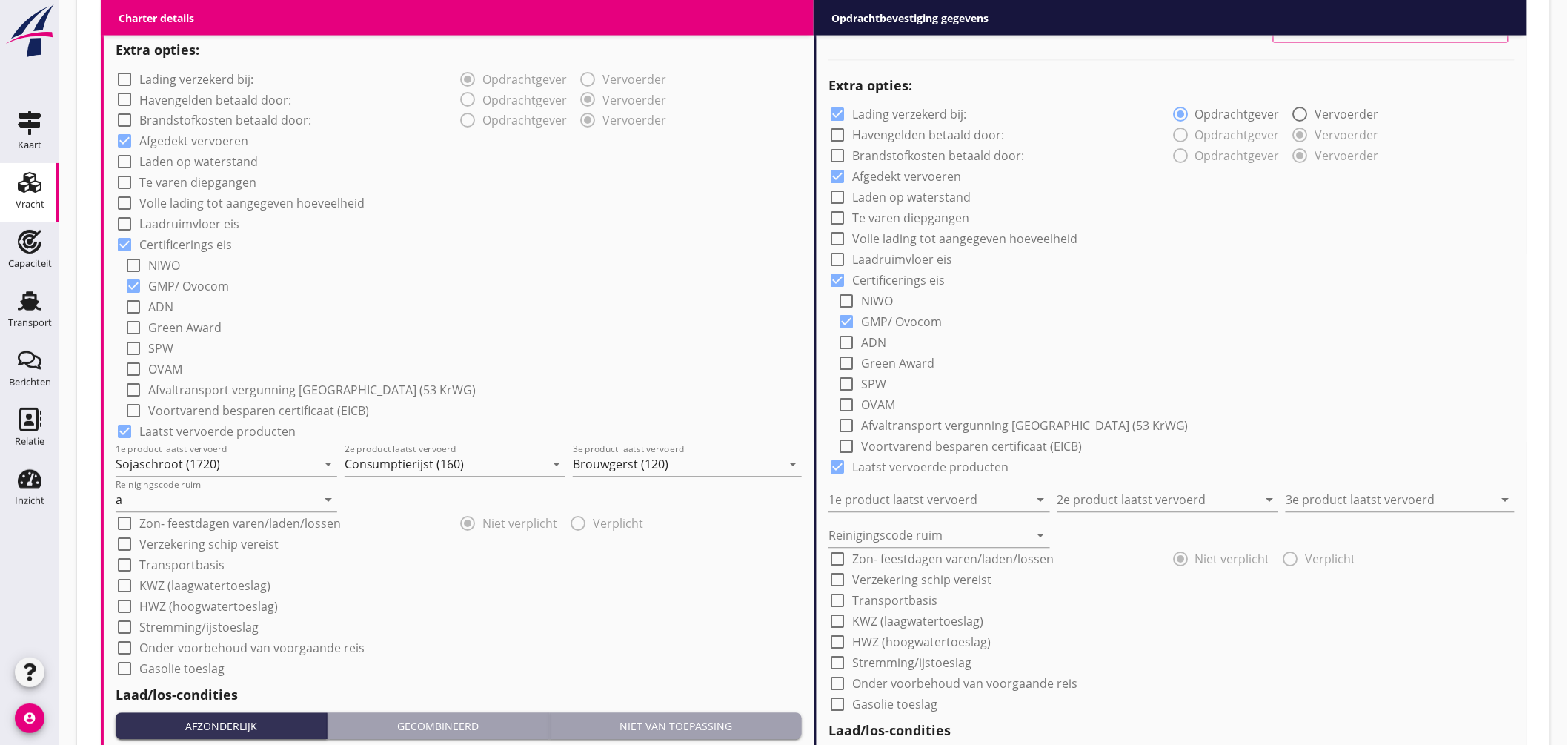
scroll to position [988, 0]
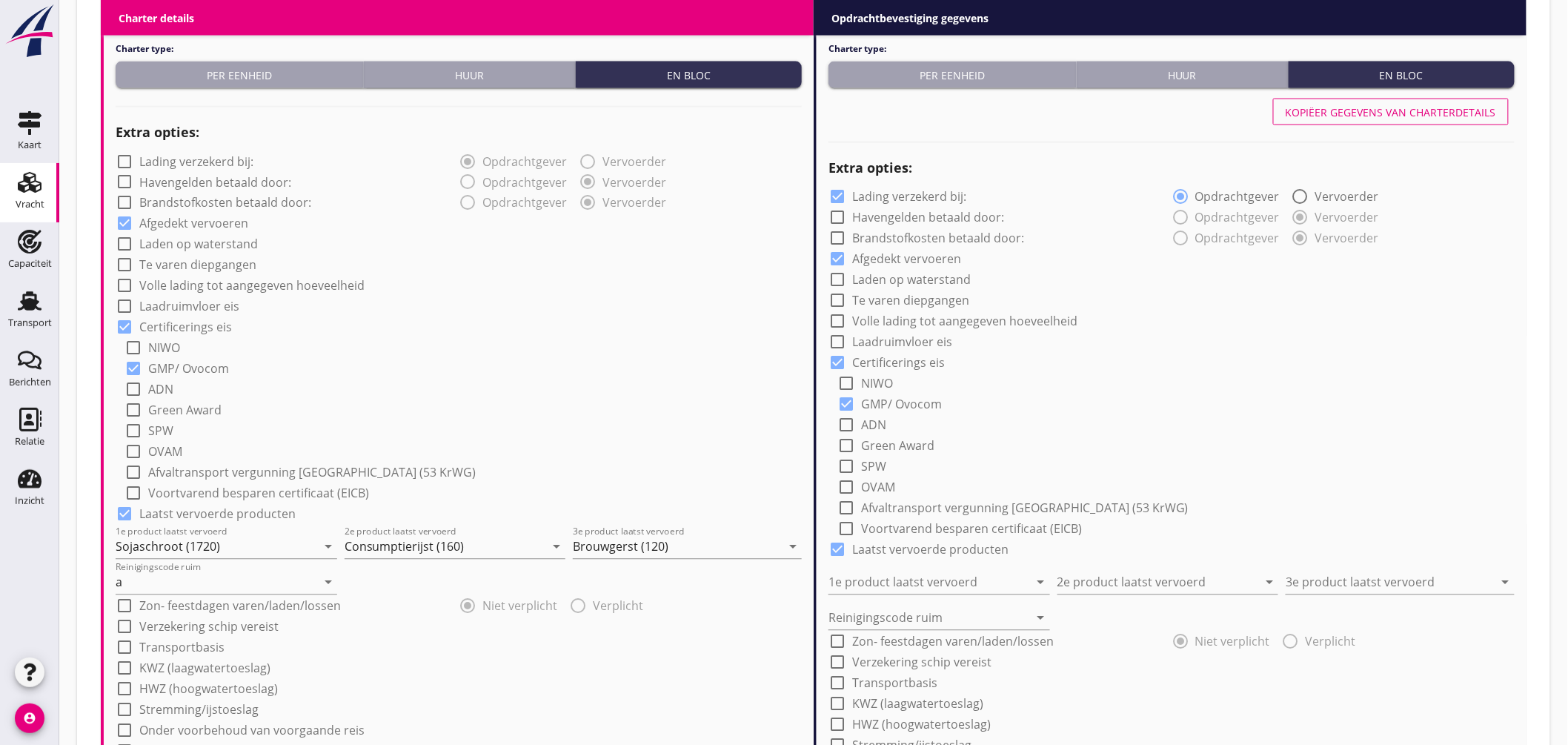
type input "2.50"
click at [1394, 112] on div "Kopiëer gegevens van charterdetails" at bounding box center [1391, 112] width 211 height 16
checkbox input "false"
type input "Sojaschroot (1720)"
type input "Consumptierijst (160)"
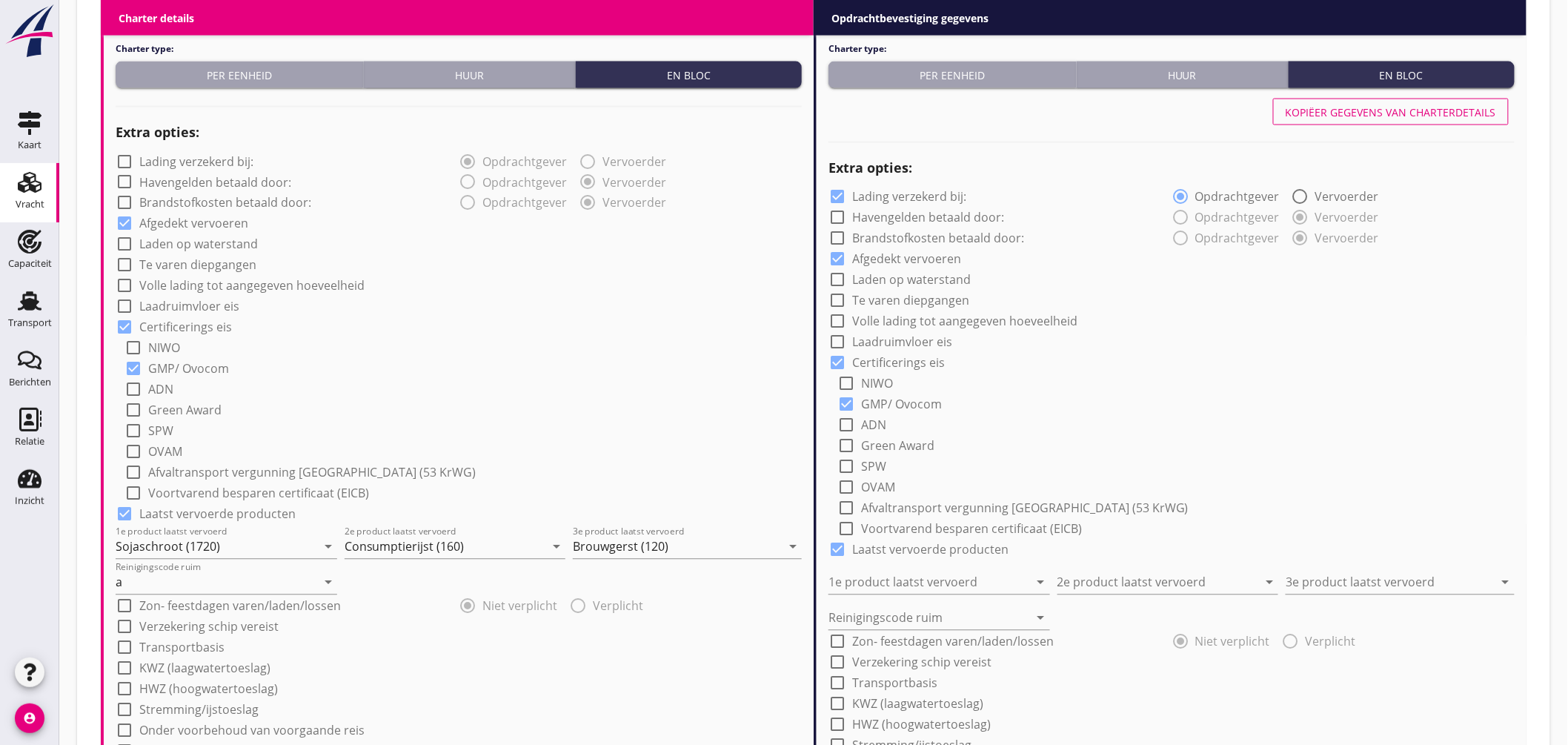
type input "Brouwgerst (120)"
type input "a"
radio input "false"
radio input "true"
radio input "false"
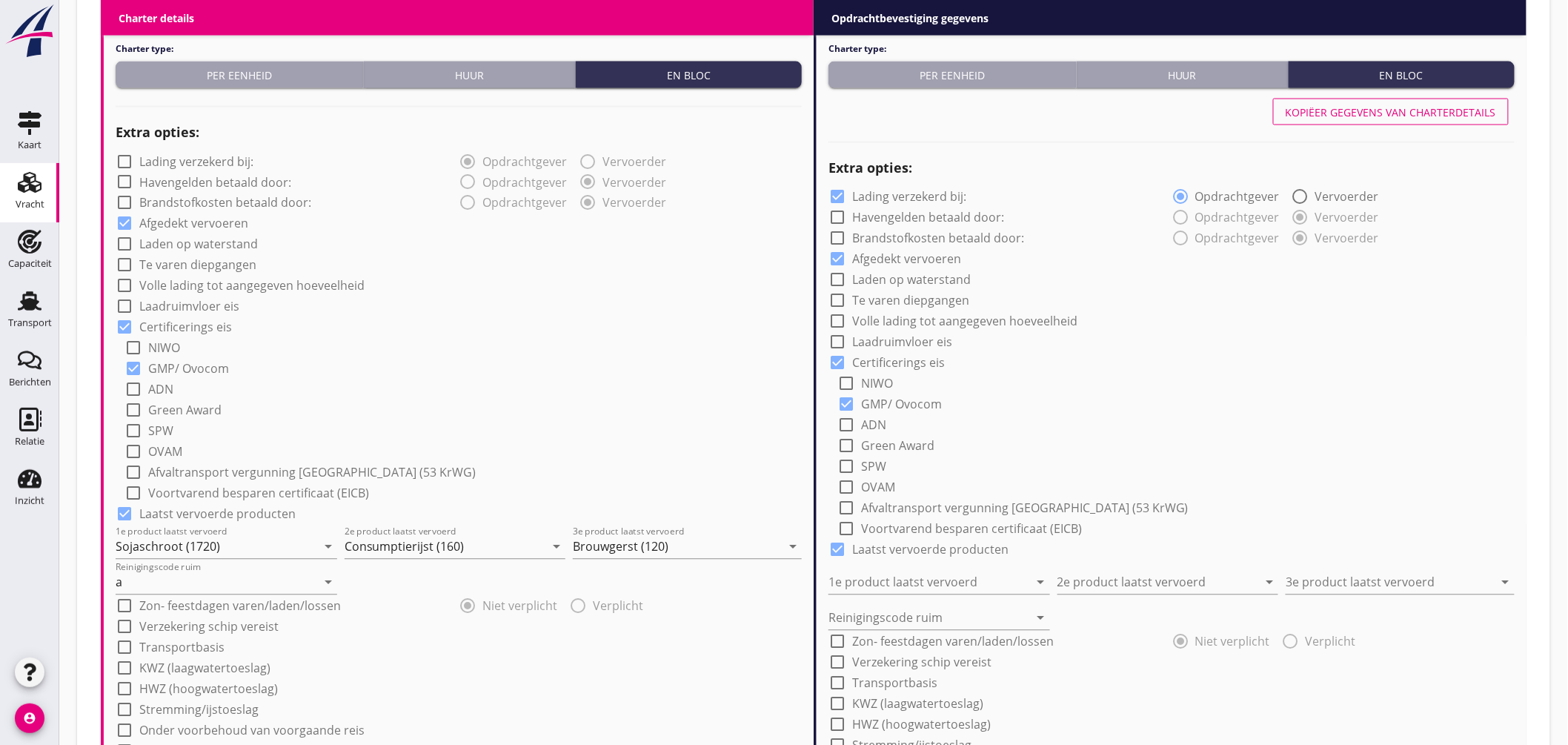
radio input "true"
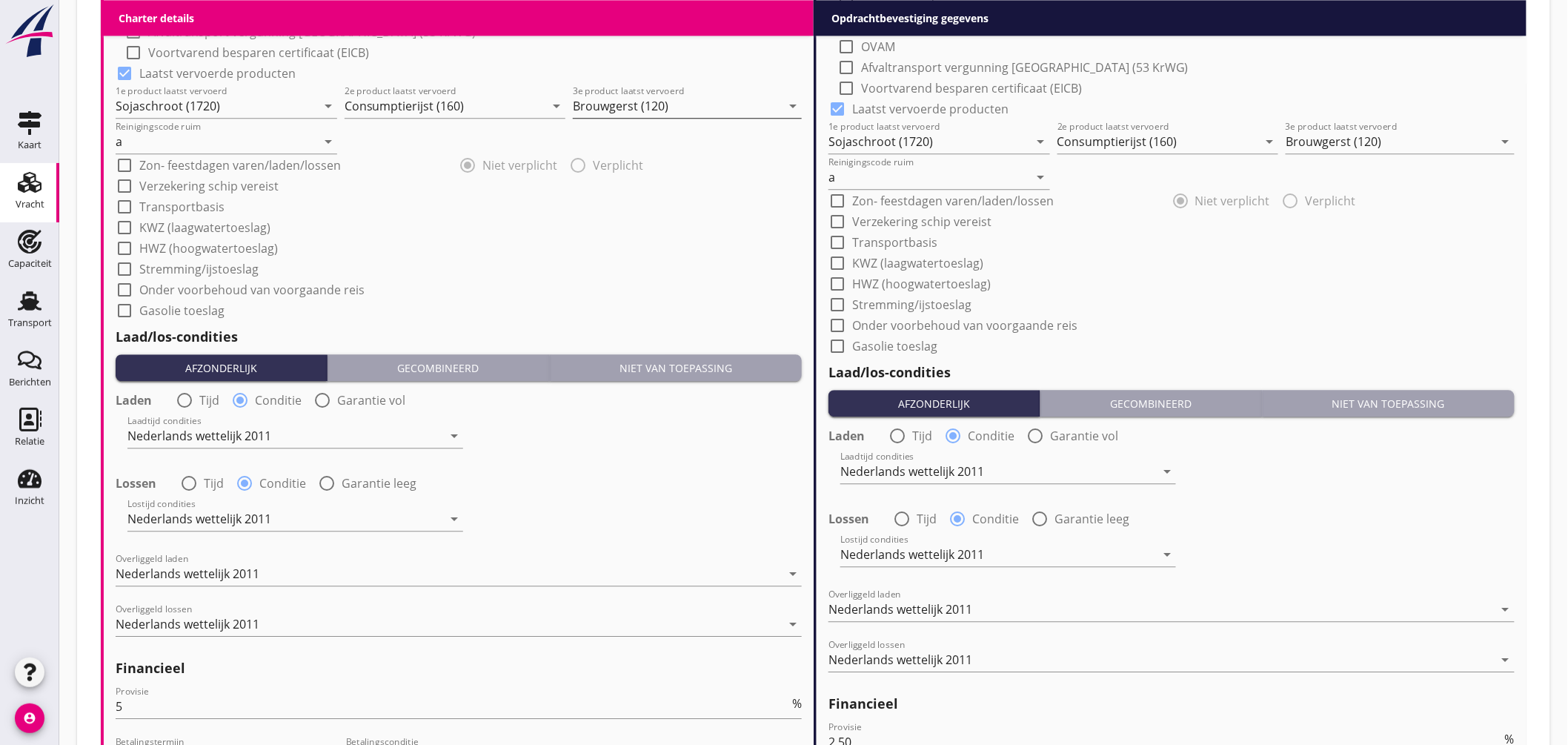
scroll to position [1677, 0]
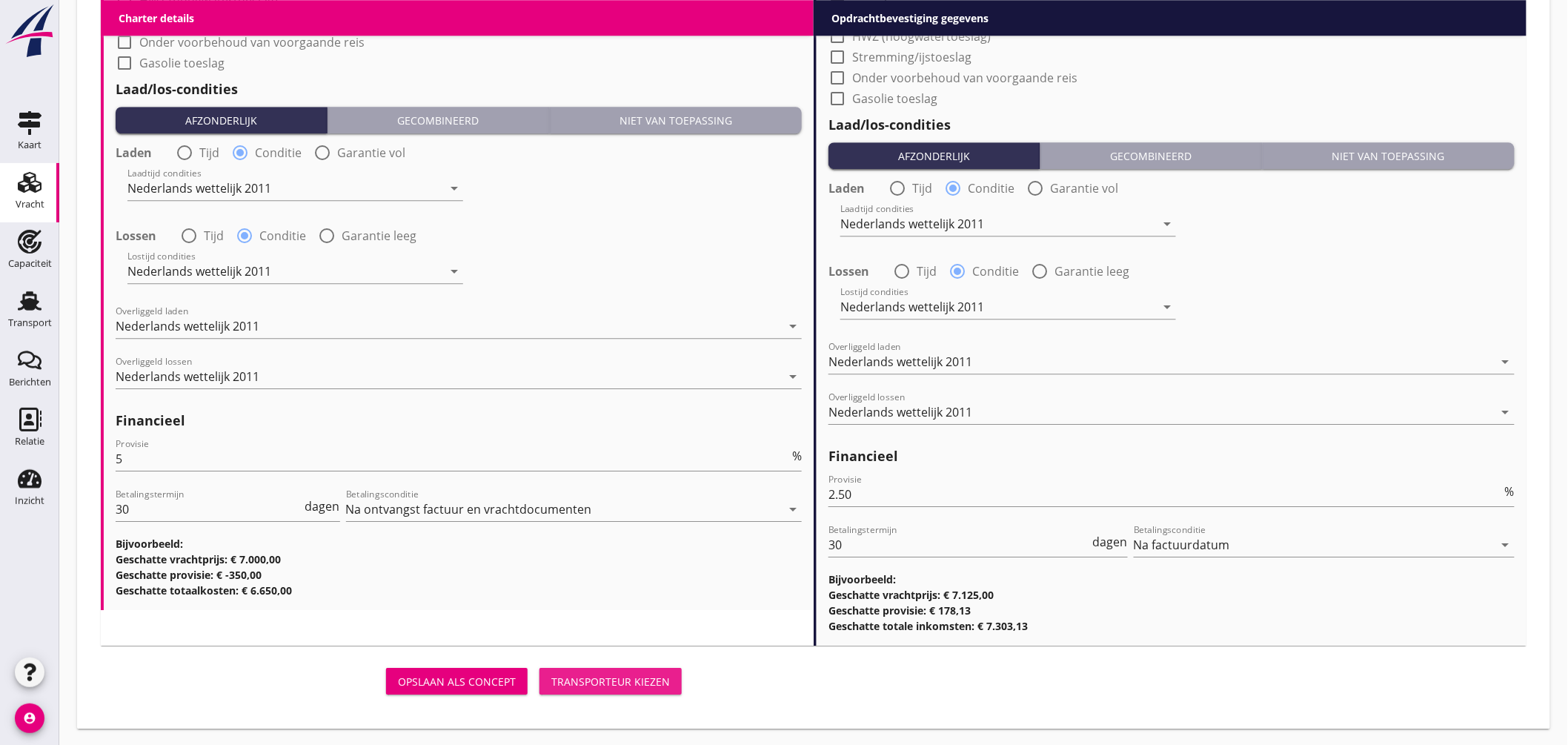
drag, startPoint x: 654, startPoint y: 674, endPoint x: 809, endPoint y: 308, distance: 397.5
click at [660, 671] on button "Transporteur kiezen" at bounding box center [610, 681] width 142 height 27
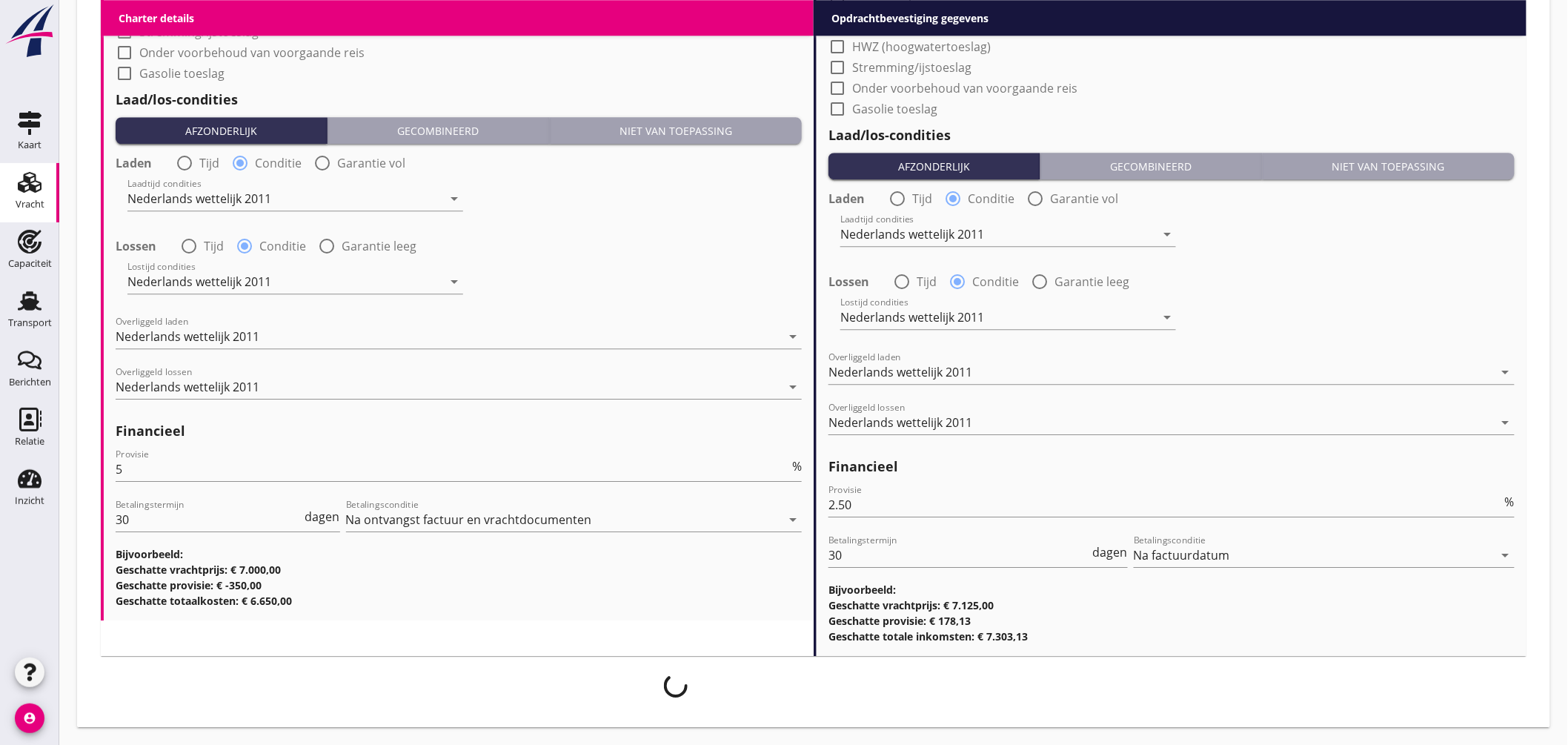
scroll to position [1665, 0]
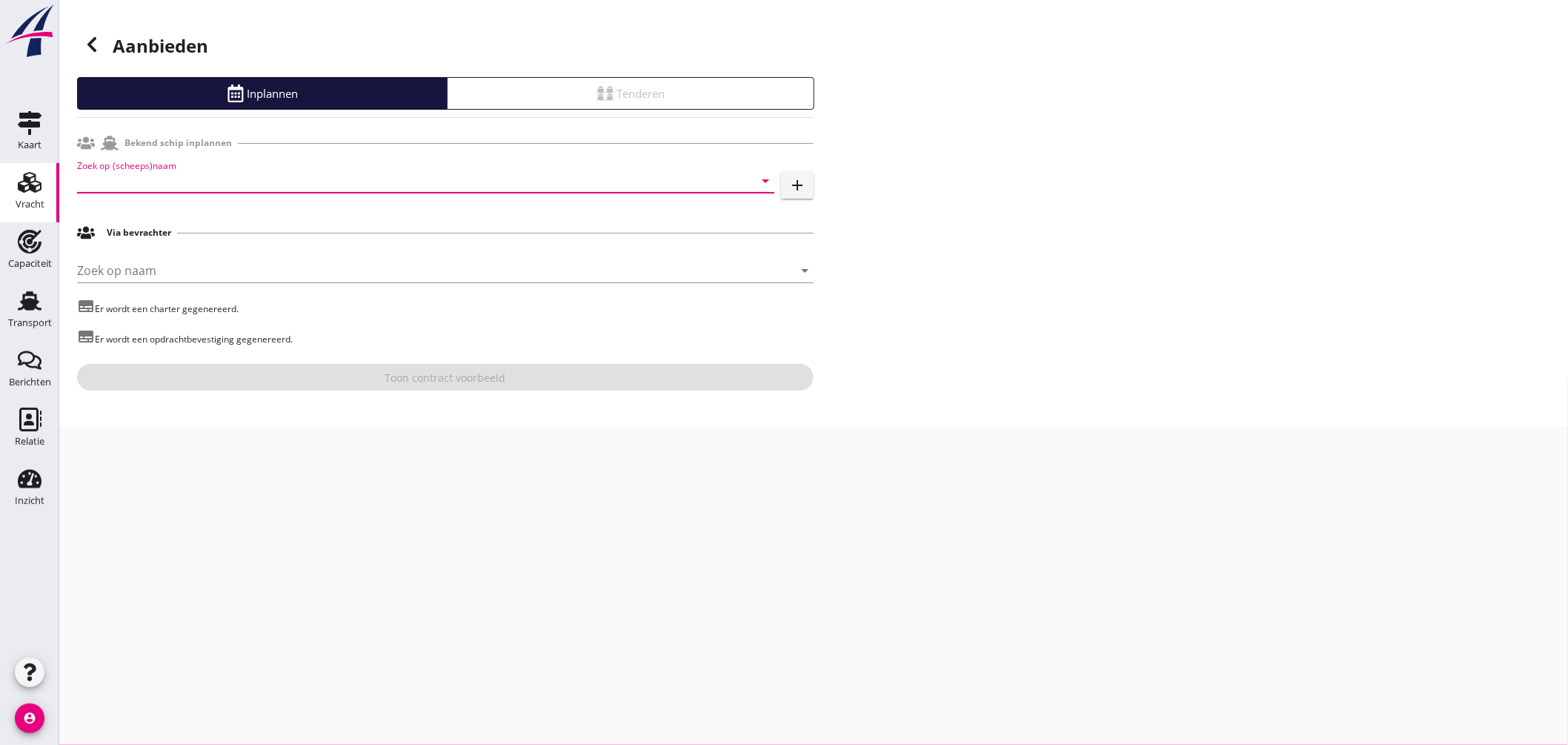
click at [327, 178] on input "Zoek op (scheeps)naam" at bounding box center [404, 181] width 656 height 24
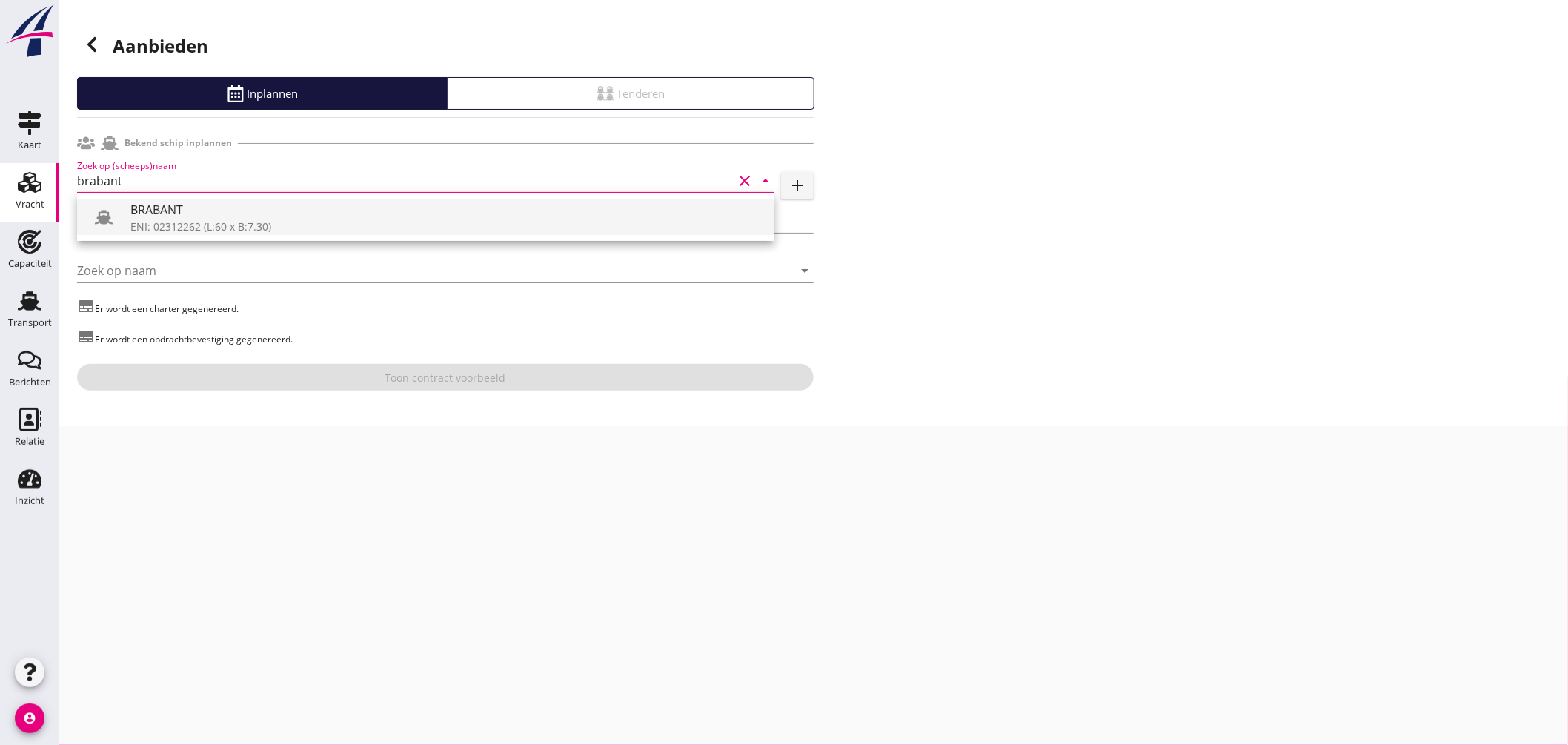
click at [191, 214] on div "BRABANT" at bounding box center [446, 209] width 632 height 17
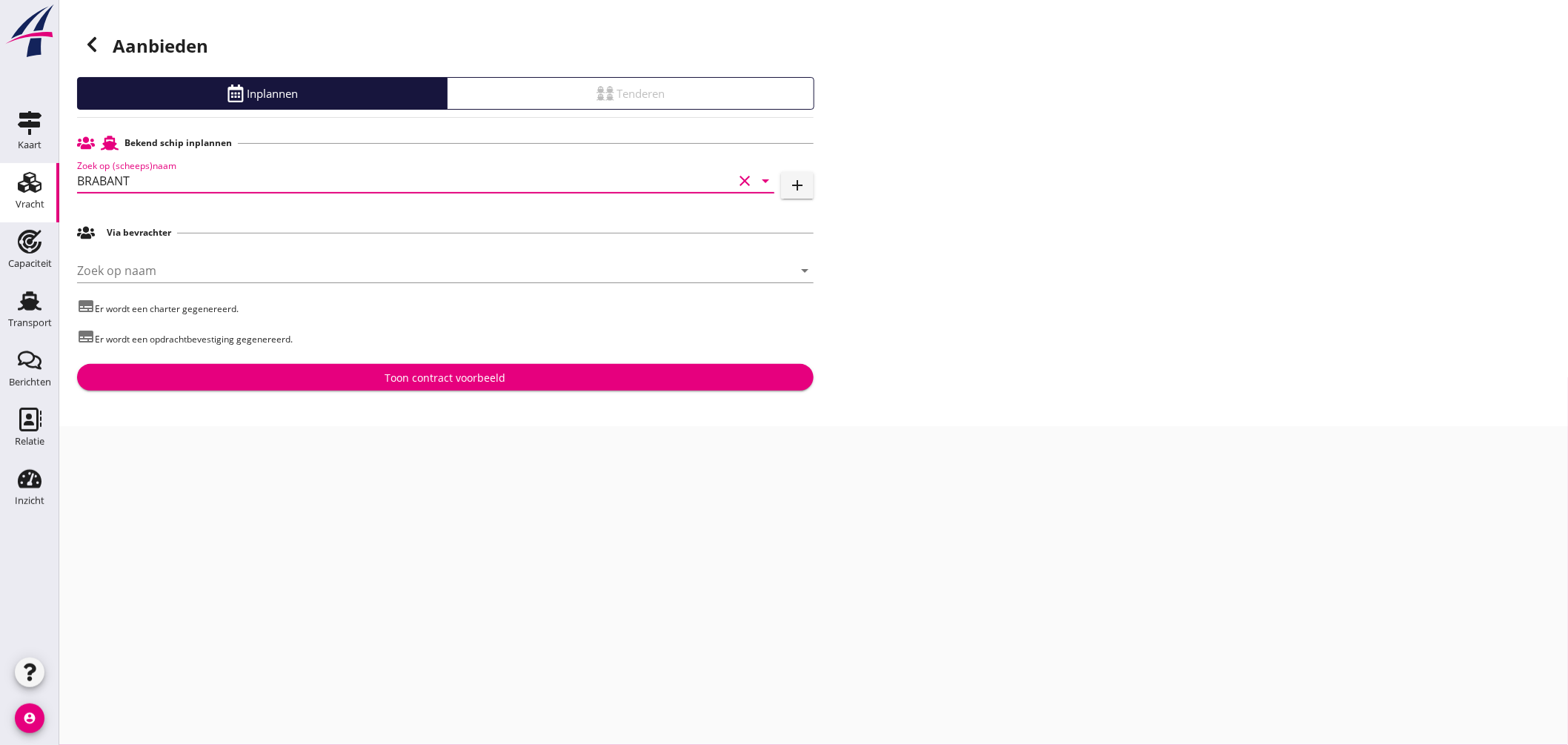
type input "BRABANT"
click at [411, 370] on div "Toon contract voorbeeld" at bounding box center [446, 377] width 121 height 16
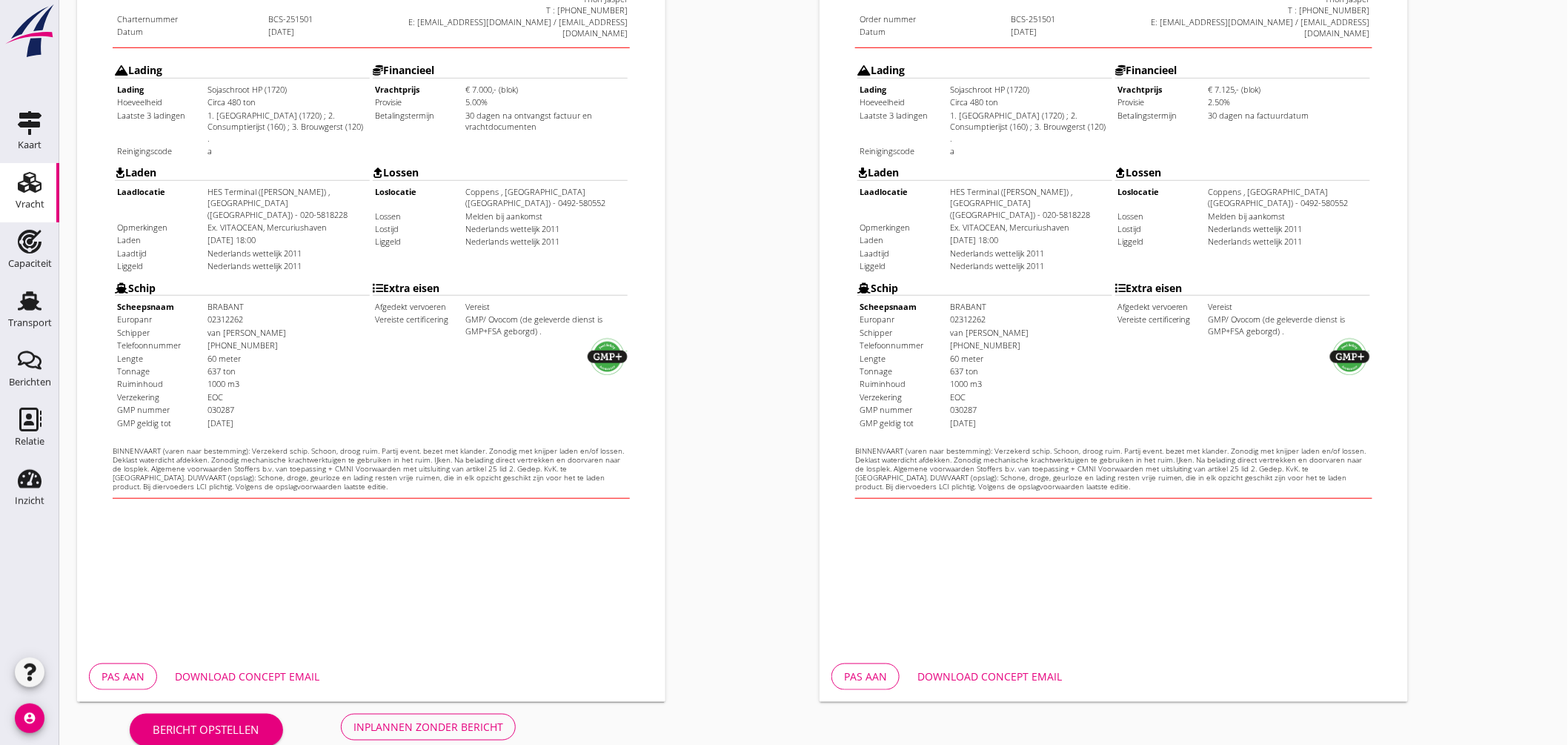
scroll to position [351, 0]
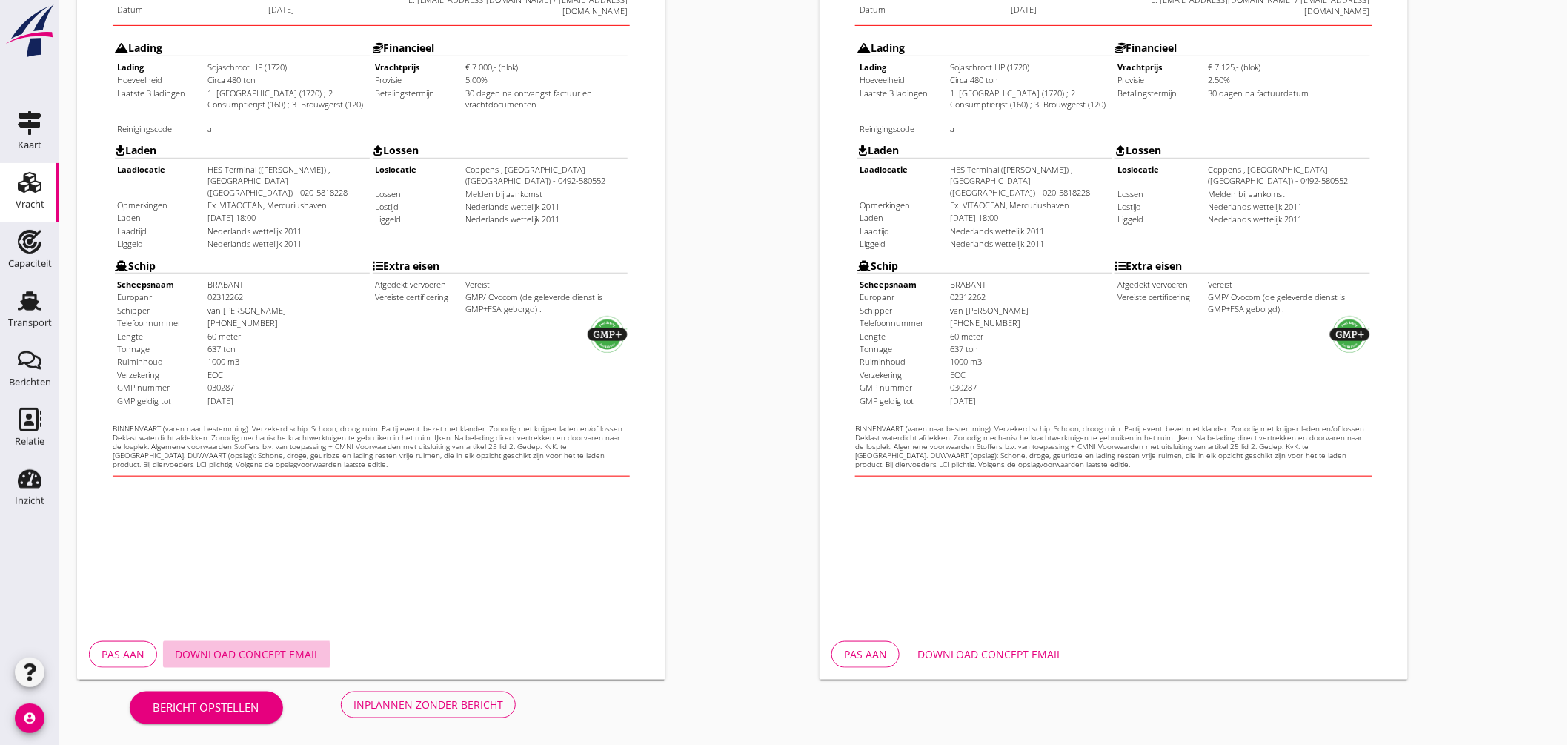
click at [269, 656] on div "Download concept email" at bounding box center [248, 654] width 145 height 16
click at [1024, 647] on div "Download concept email" at bounding box center [990, 654] width 145 height 16
click at [442, 701] on div "Inplannen zonder bericht" at bounding box center [428, 705] width 149 height 16
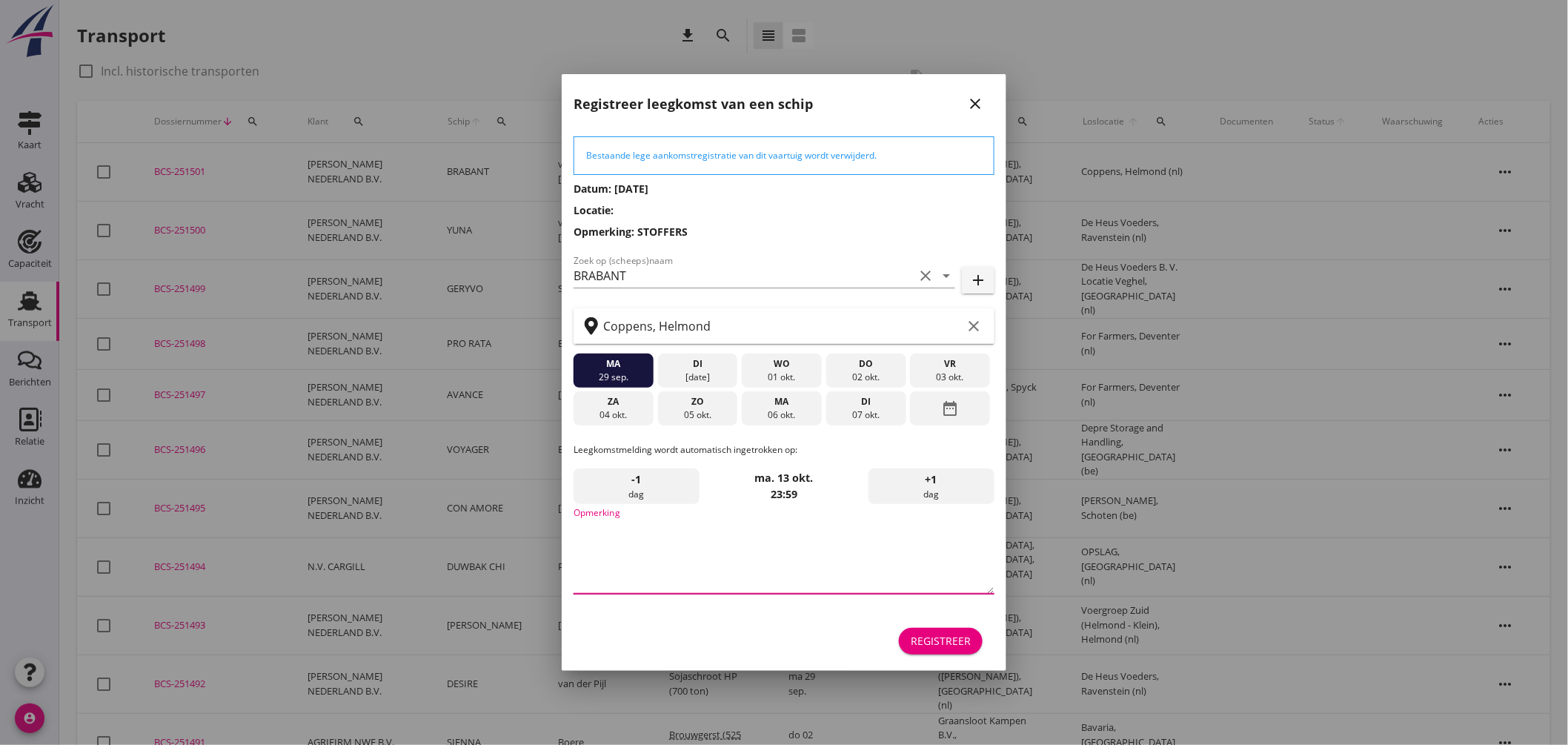
click at [675, 561] on textarea "Opmerking" at bounding box center [784, 555] width 421 height 78
type textarea "STOFFERS"
click at [927, 369] on div "vr" at bounding box center [950, 364] width 72 height 14
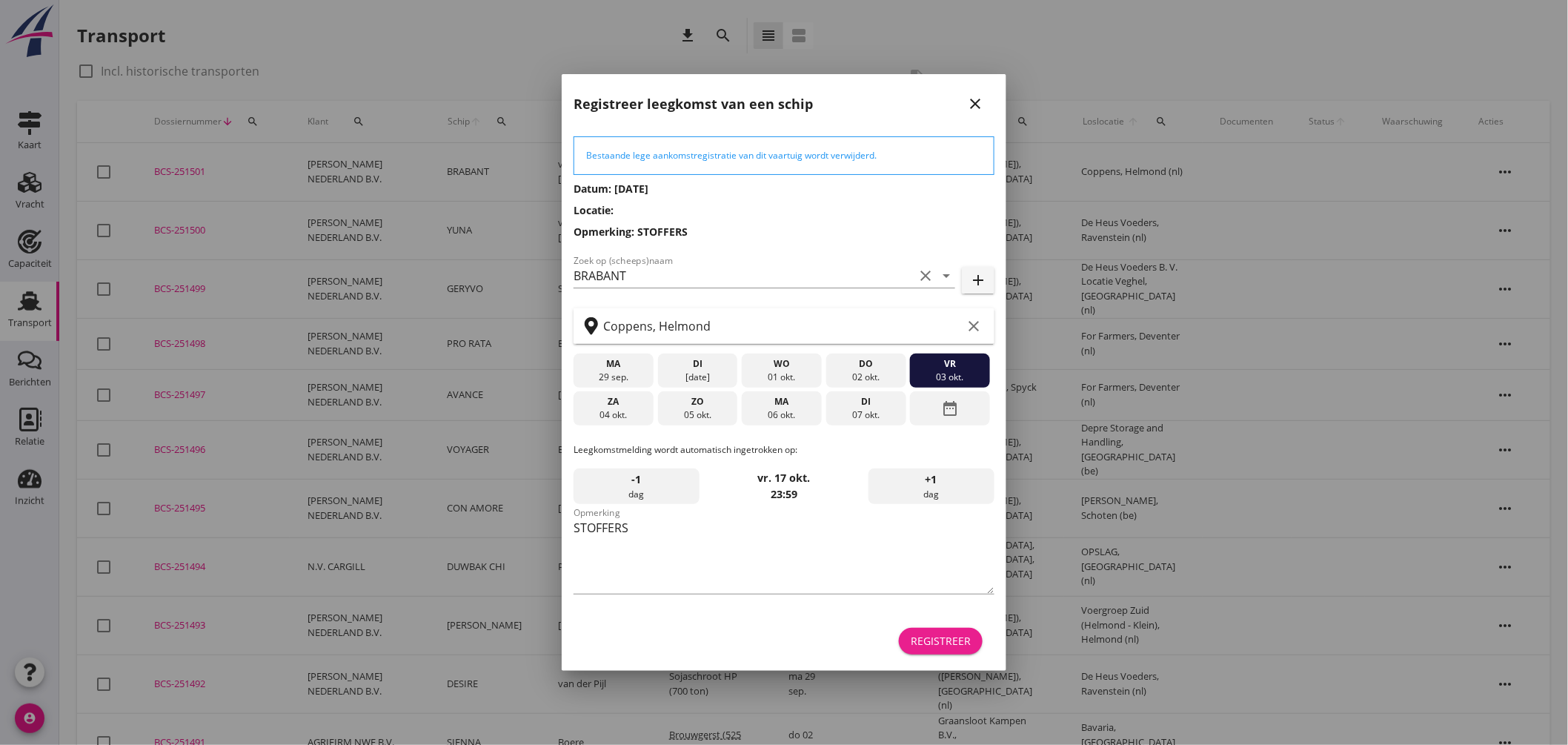
click at [950, 639] on div "Registreer" at bounding box center [940, 640] width 60 height 16
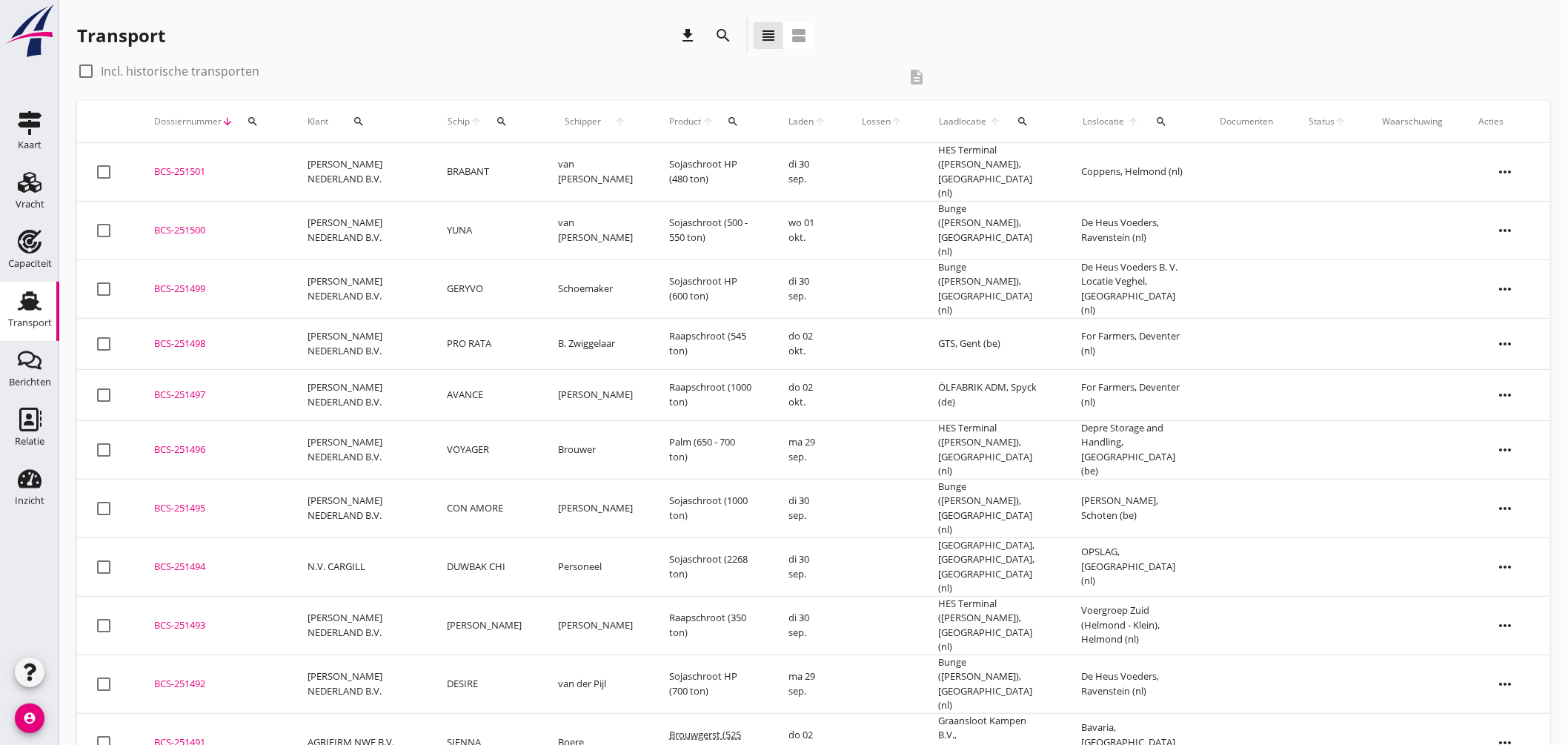
click at [522, 171] on td "BRABANT" at bounding box center [484, 172] width 110 height 59
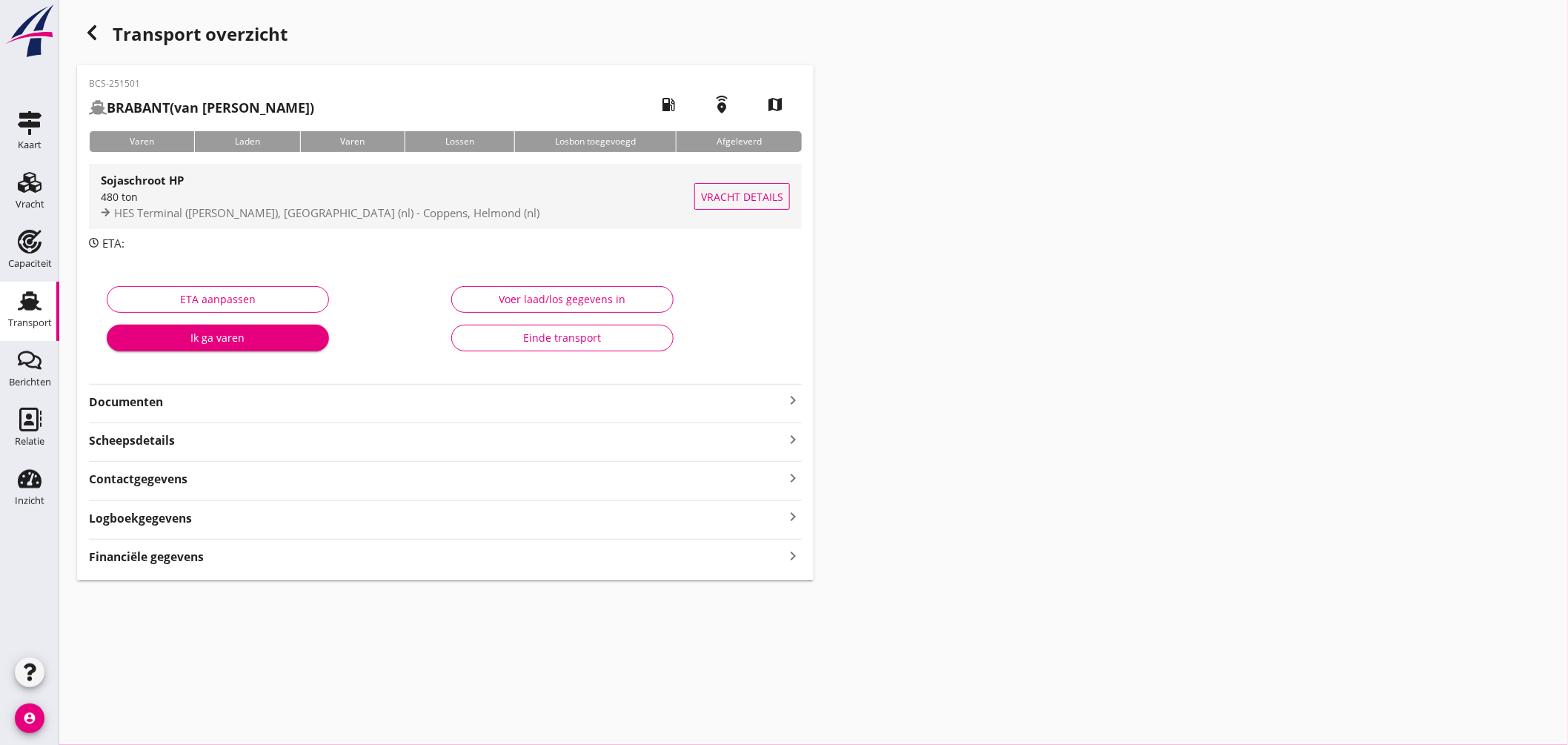
click at [485, 198] on div "480 ton" at bounding box center [397, 196] width 593 height 16
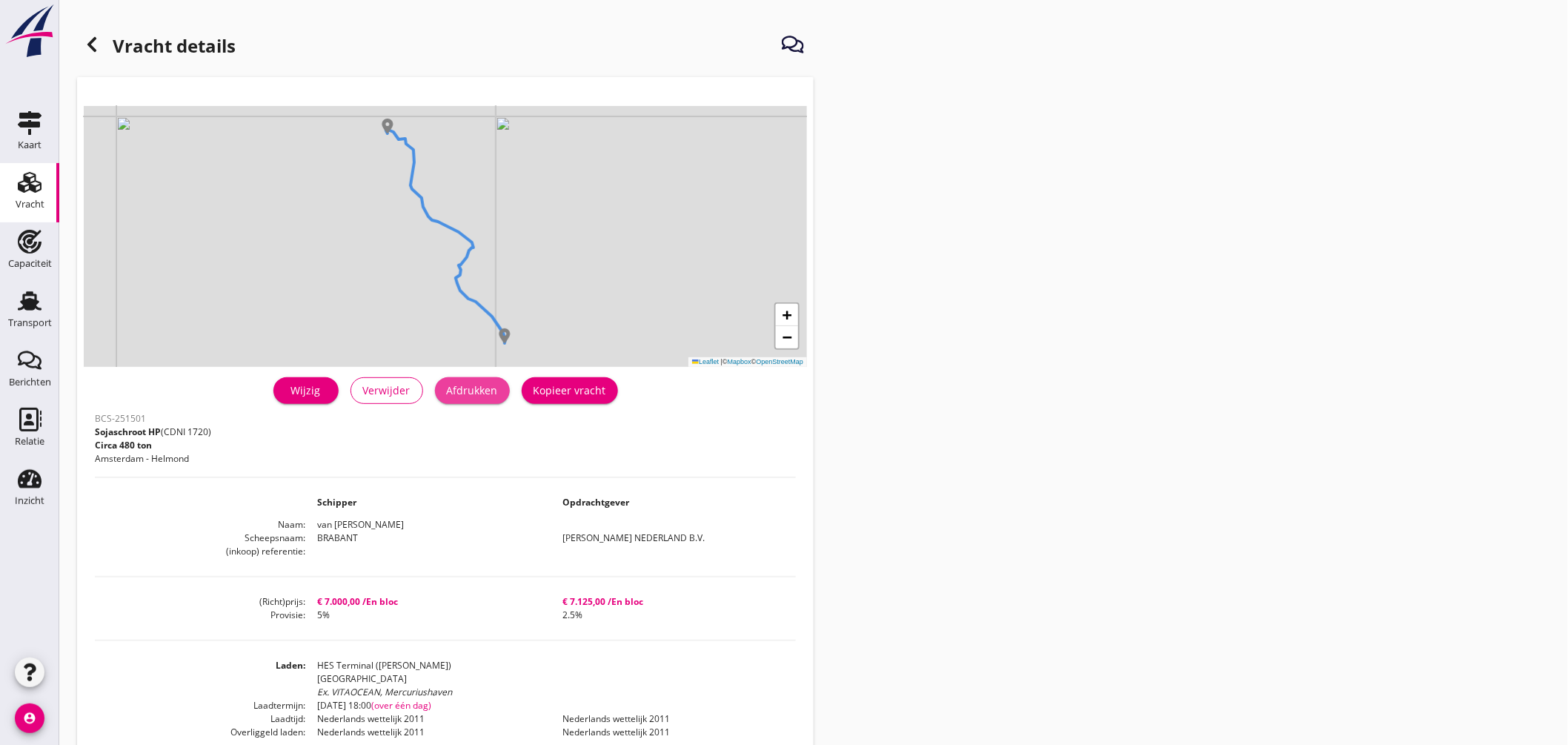
click at [493, 397] on button "Afdrukken" at bounding box center [472, 390] width 75 height 27
click at [30, 306] on use at bounding box center [29, 301] width 24 height 19
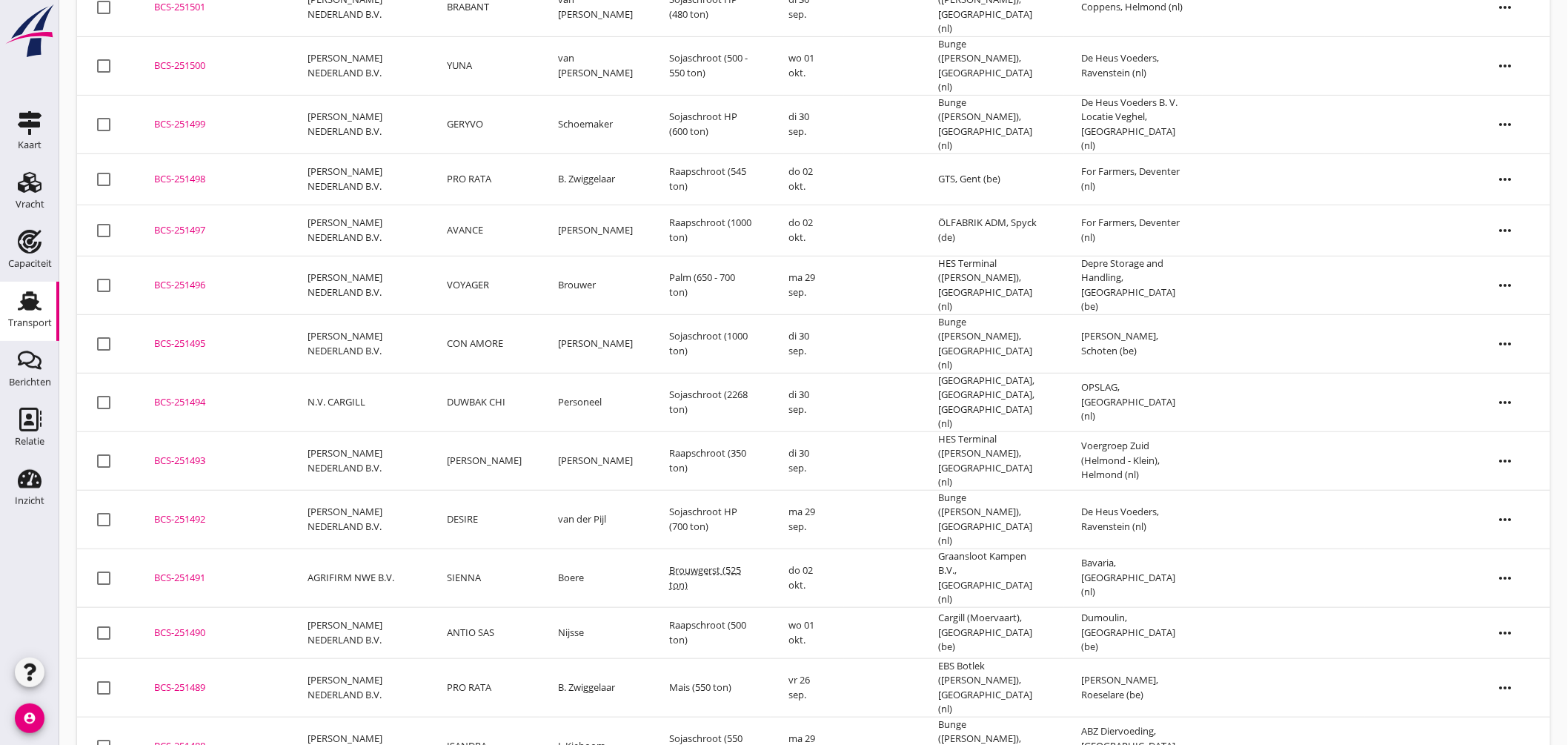
scroll to position [247, 0]
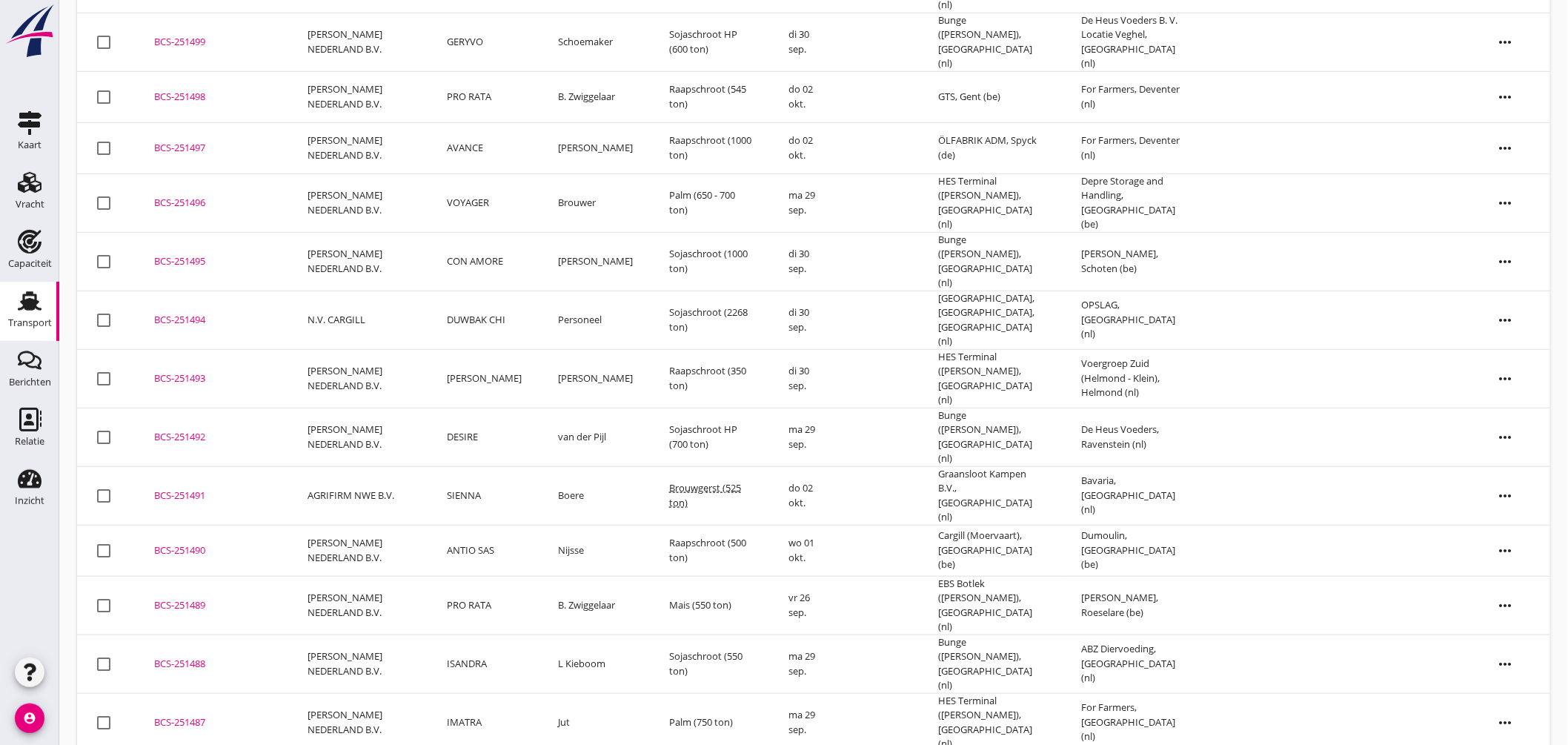
click at [180, 430] on div "BCS-251492" at bounding box center [213, 438] width 118 height 15
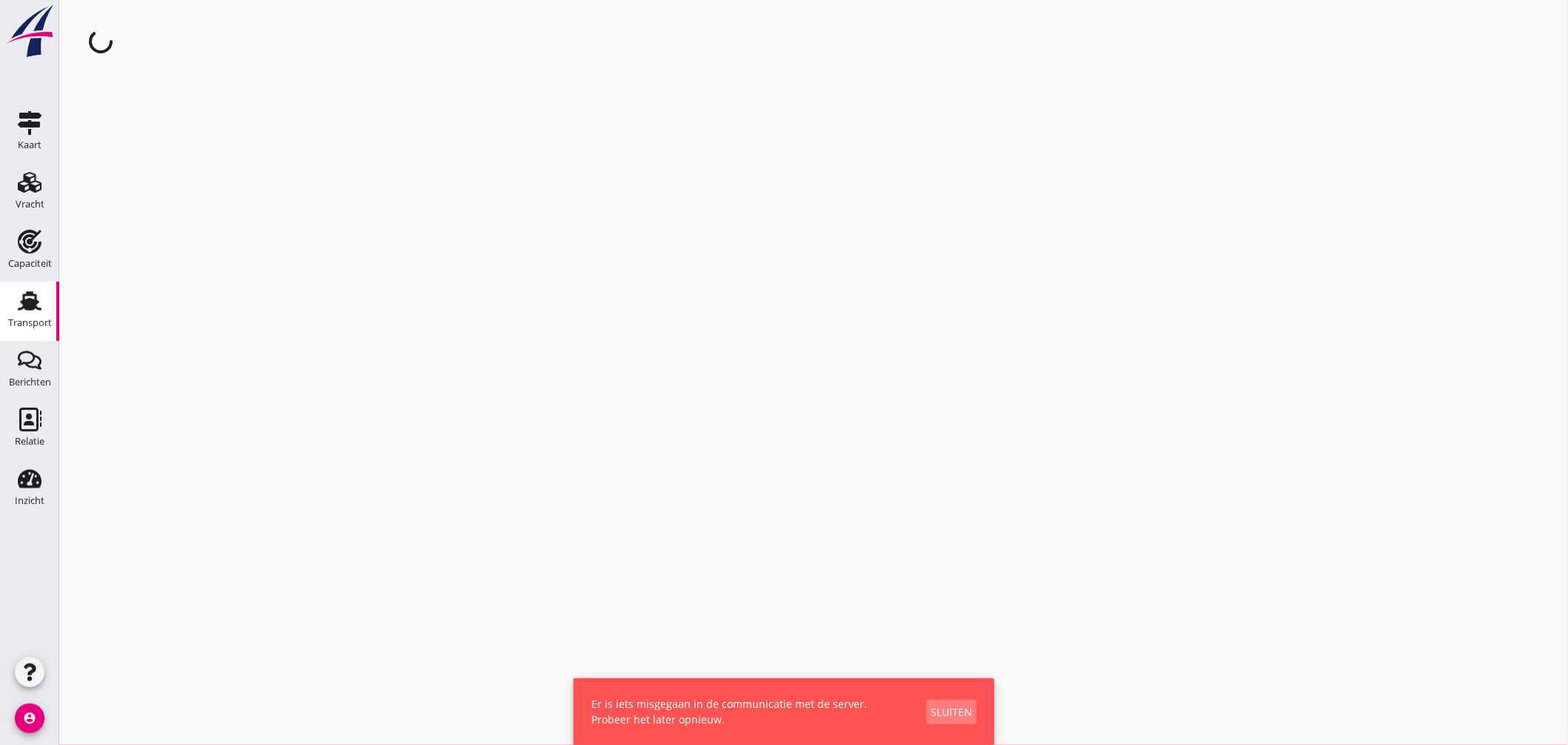
click at [951, 702] on button "Sluiten" at bounding box center [951, 712] width 50 height 25
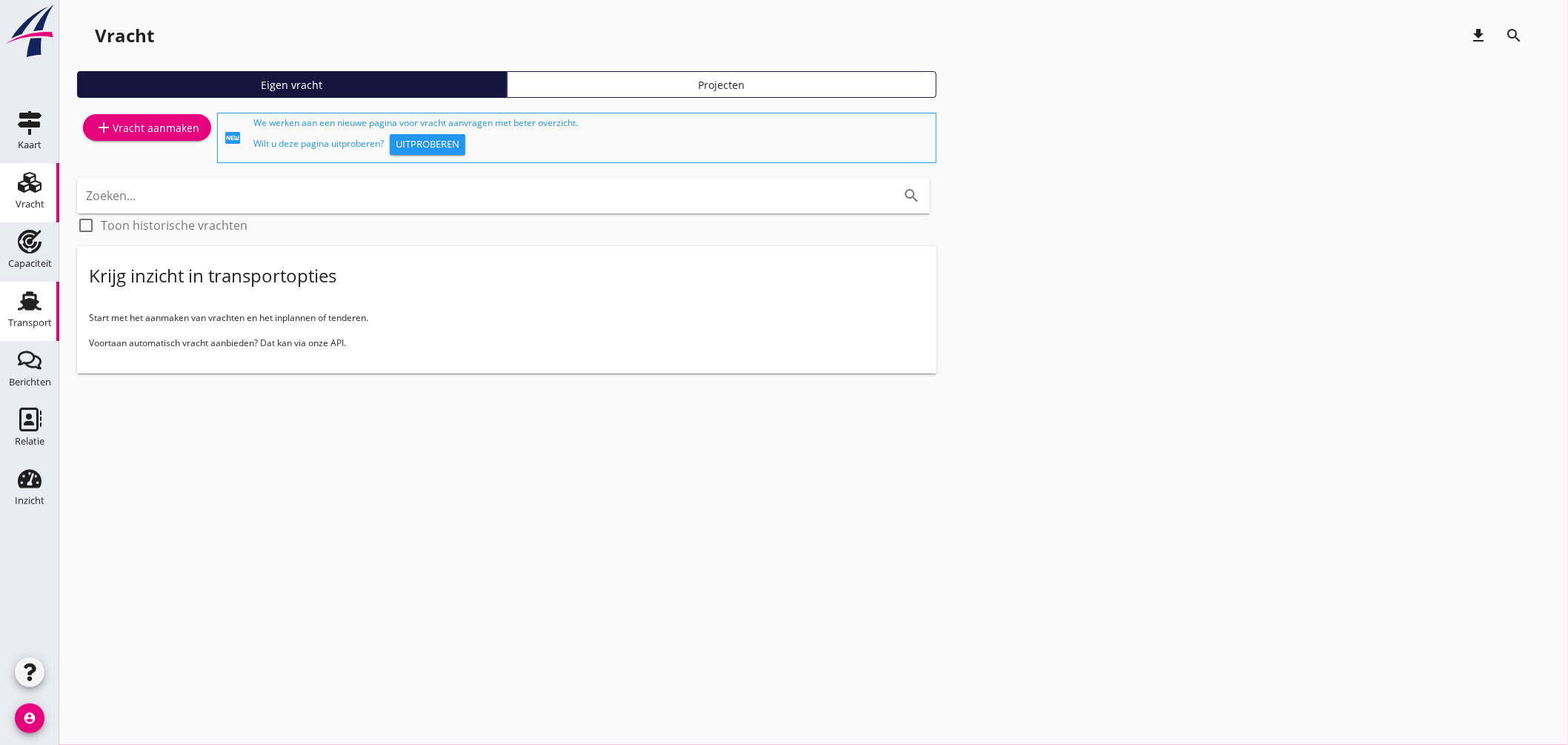
drag, startPoint x: 27, startPoint y: 307, endPoint x: 38, endPoint y: 299, distance: 13.6
click at [27, 308] on use at bounding box center [29, 301] width 24 height 19
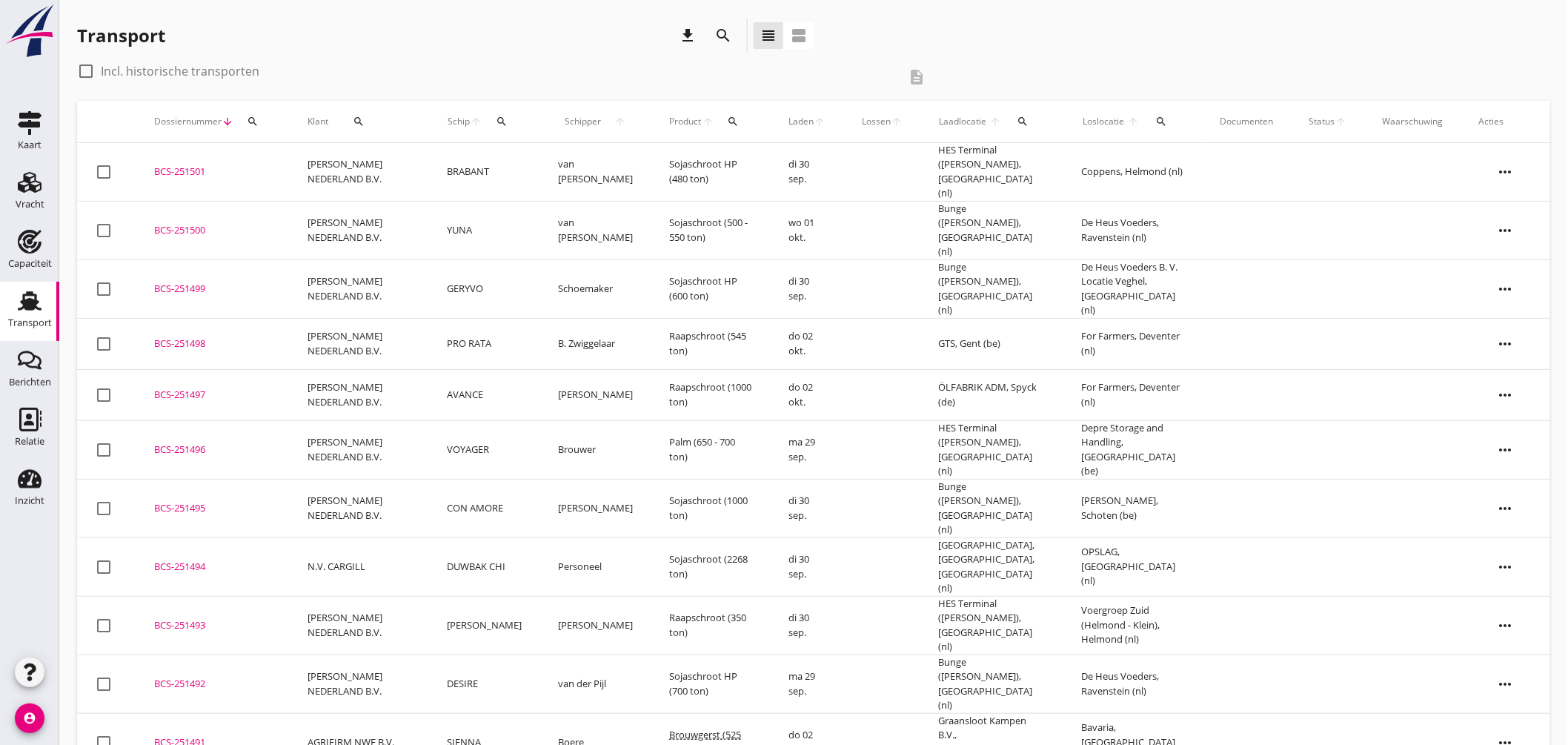
scroll to position [83, 0]
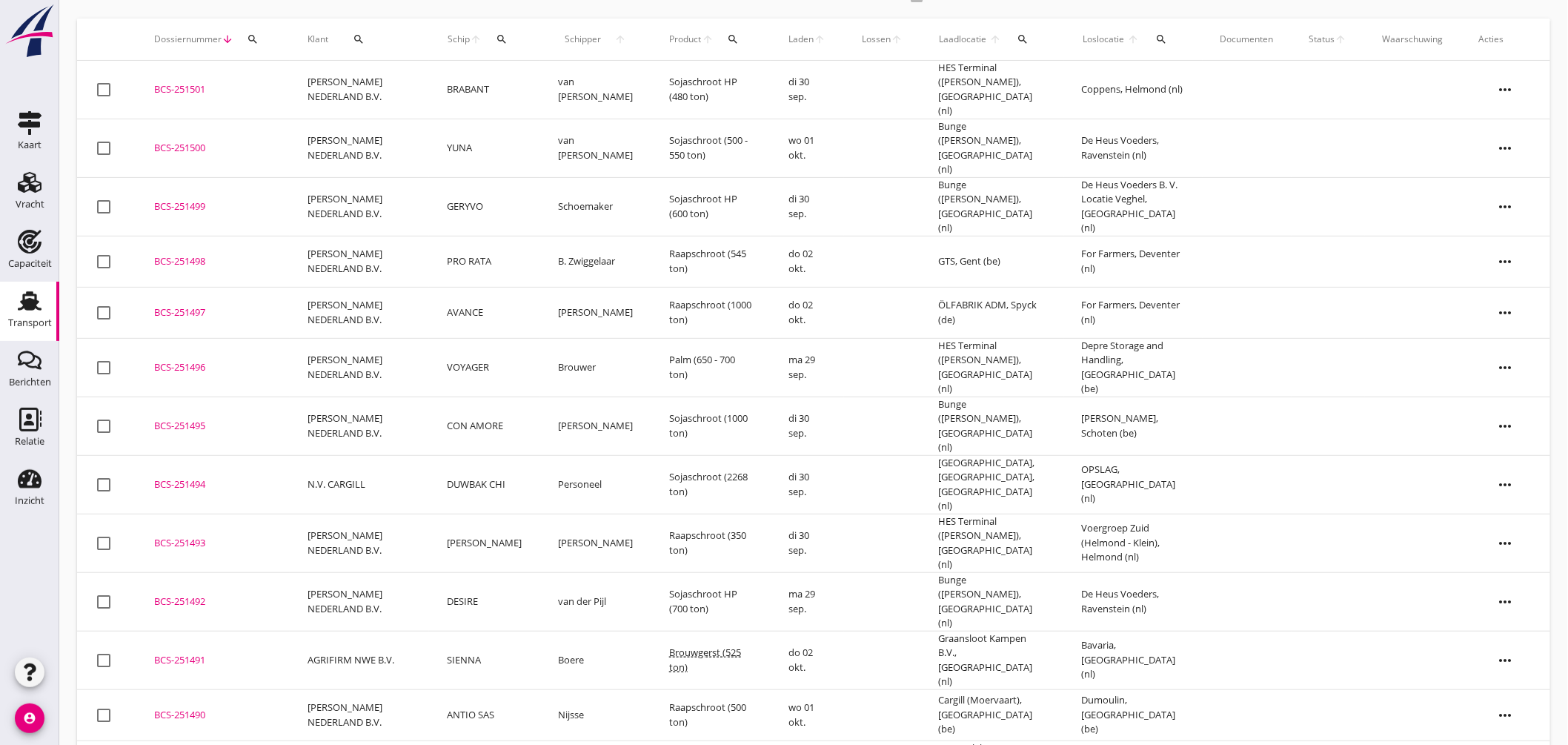
click at [35, 662] on div "button" at bounding box center [29, 673] width 29 height 29
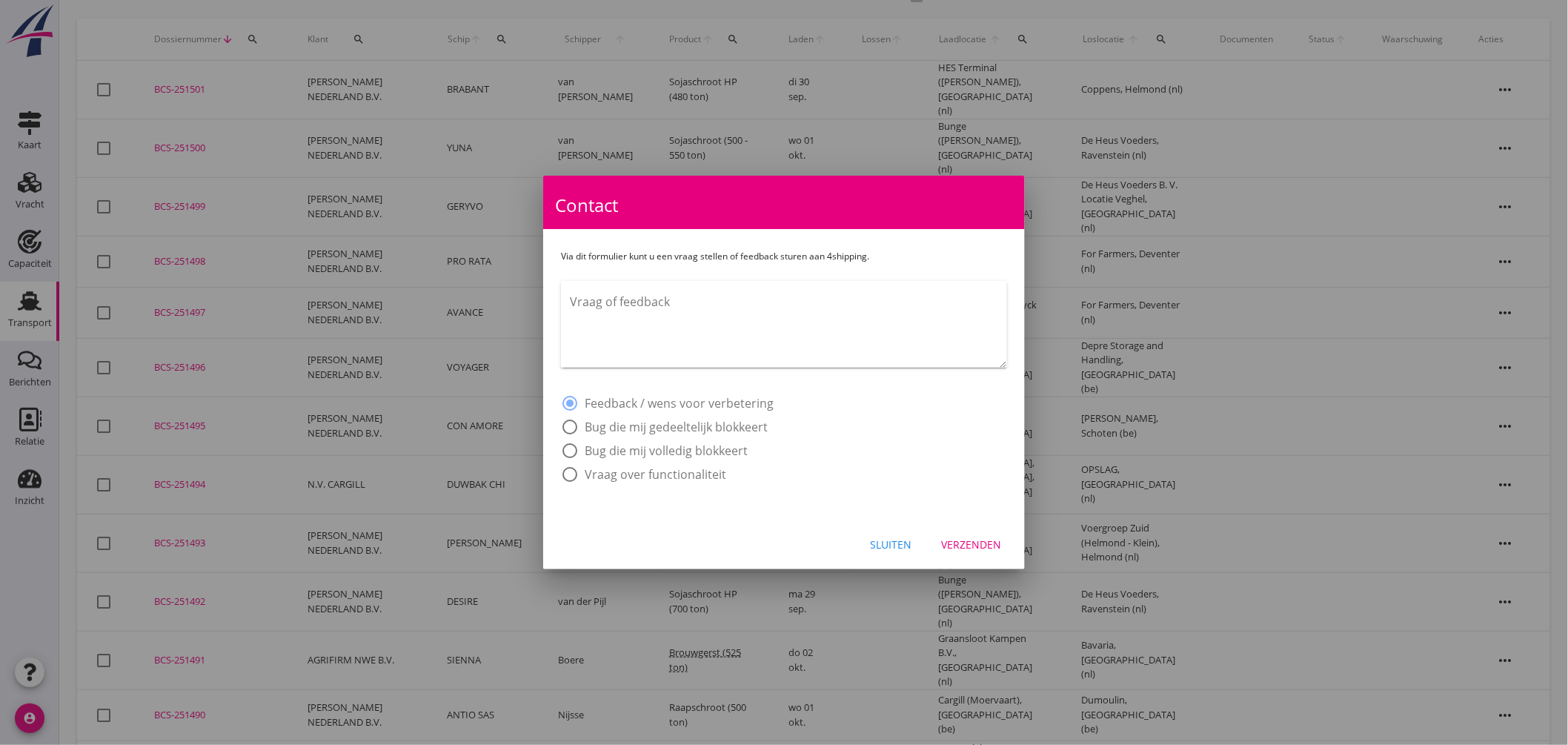
click at [635, 471] on label "Vraag over functionaliteit" at bounding box center [656, 474] width 141 height 15
radio input "false"
radio input "true"
click at [620, 399] on label "Feedback / wens voor verbetering" at bounding box center [679, 404] width 189 height 15
radio input "true"
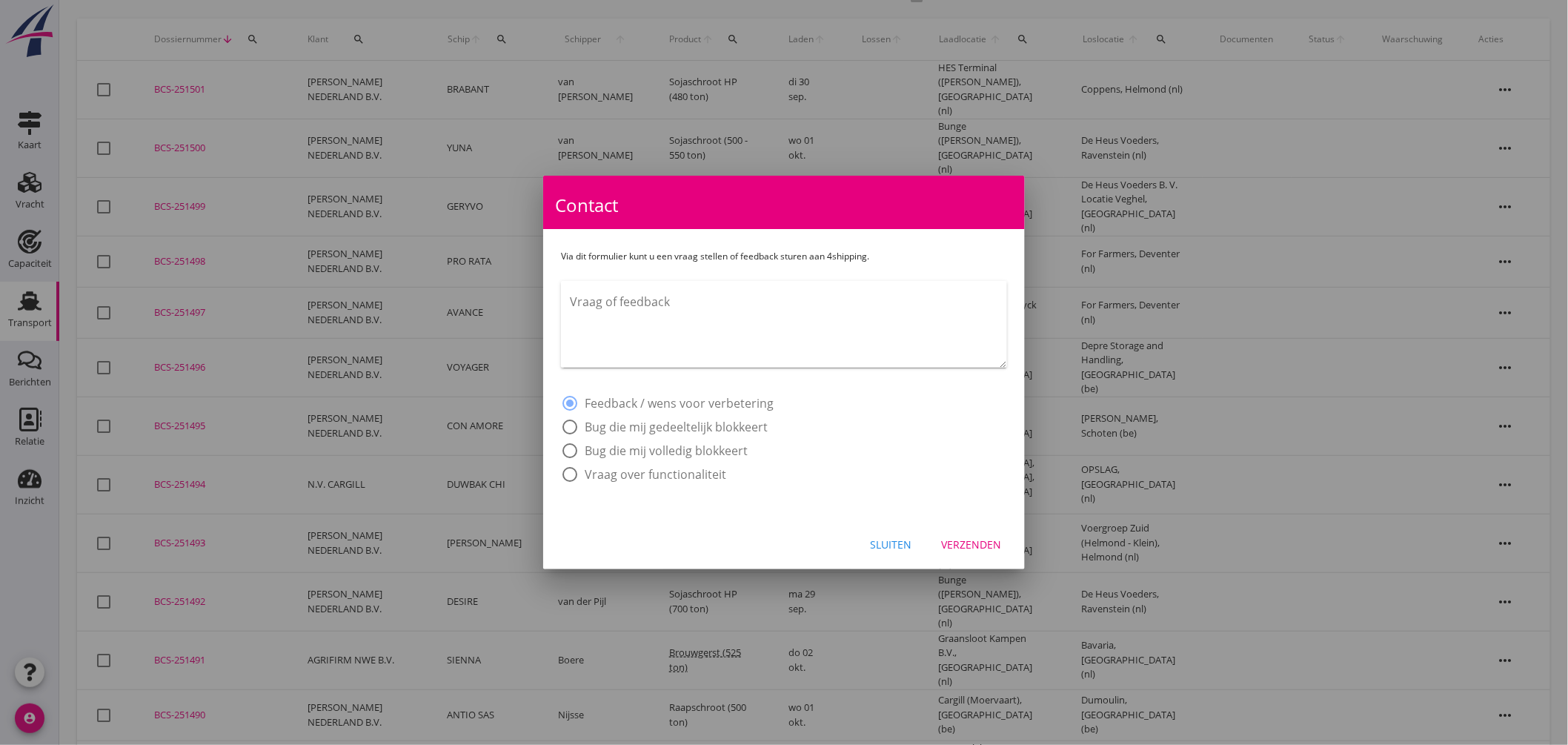
click at [620, 310] on textarea "Vraag of feedback" at bounding box center [789, 328] width 437 height 78
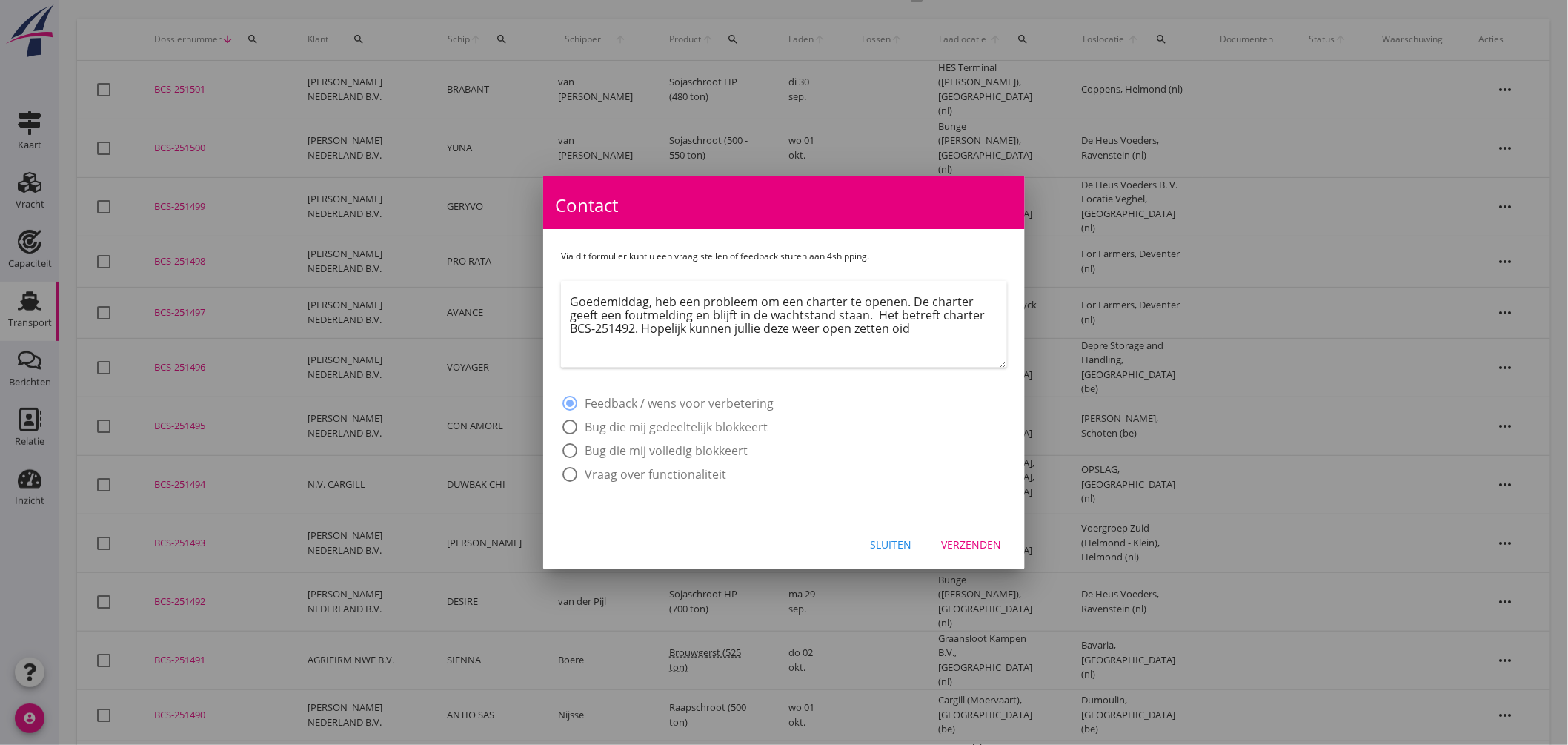
type textarea "Goedemiddag, heb een probleem om een charter te openen. De charter geeft een fo…"
click at [972, 542] on div "Verzenden" at bounding box center [970, 544] width 60 height 16
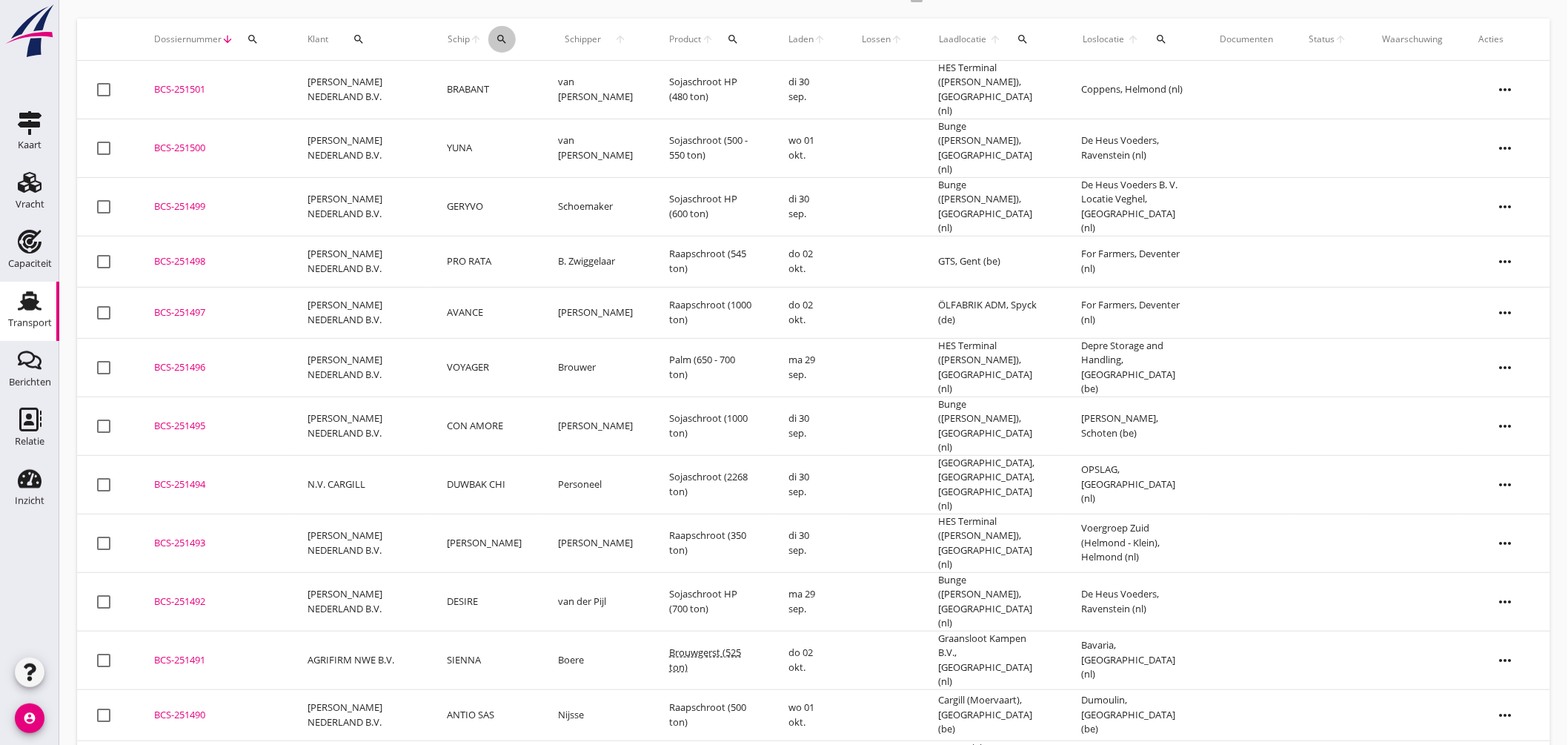
click at [514, 36] on div "search" at bounding box center [502, 39] width 28 height 12
click at [572, 91] on input "Zoek op (scheeps)naam" at bounding box center [576, 83] width 154 height 24
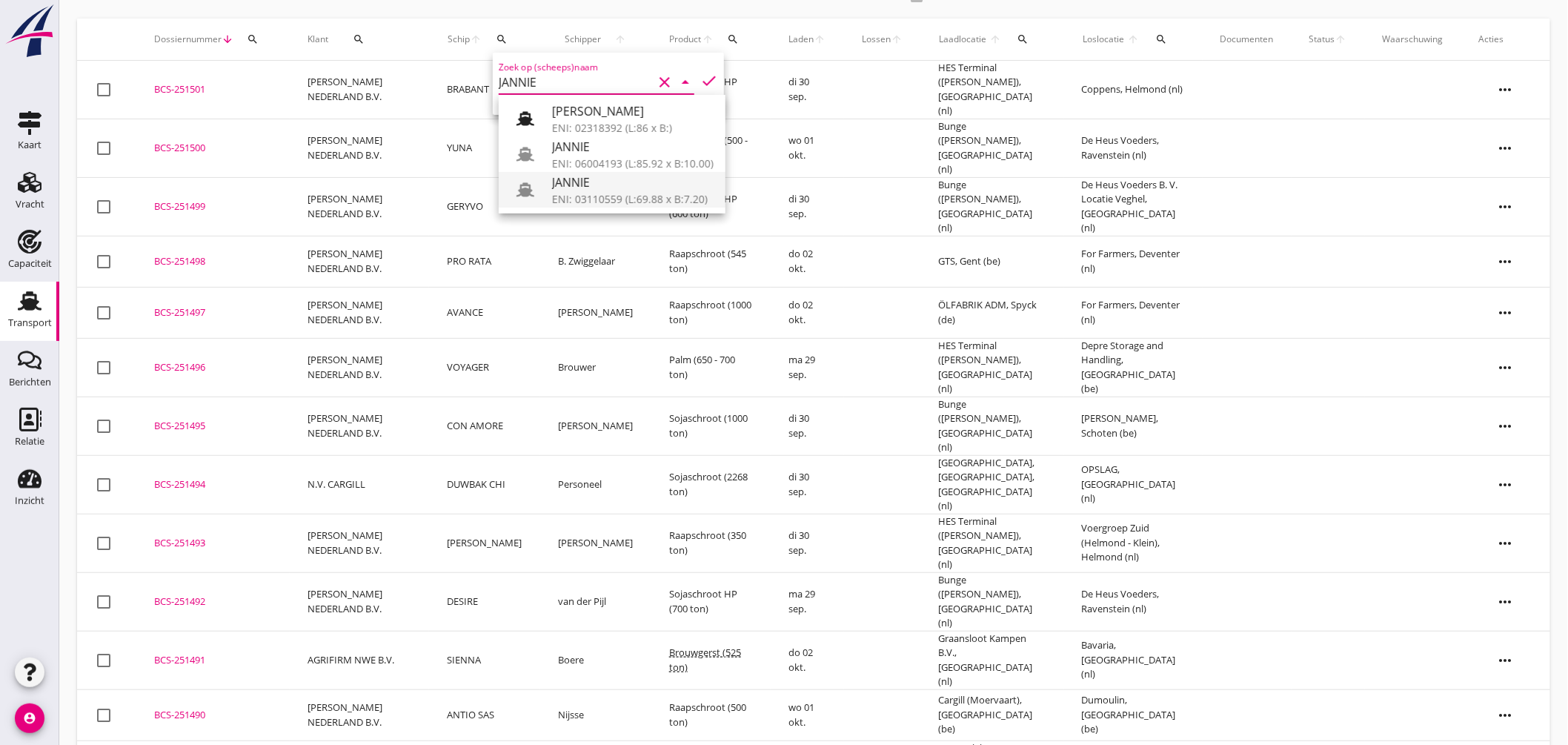
click at [609, 186] on div "JANNIE" at bounding box center [633, 182] width 161 height 17
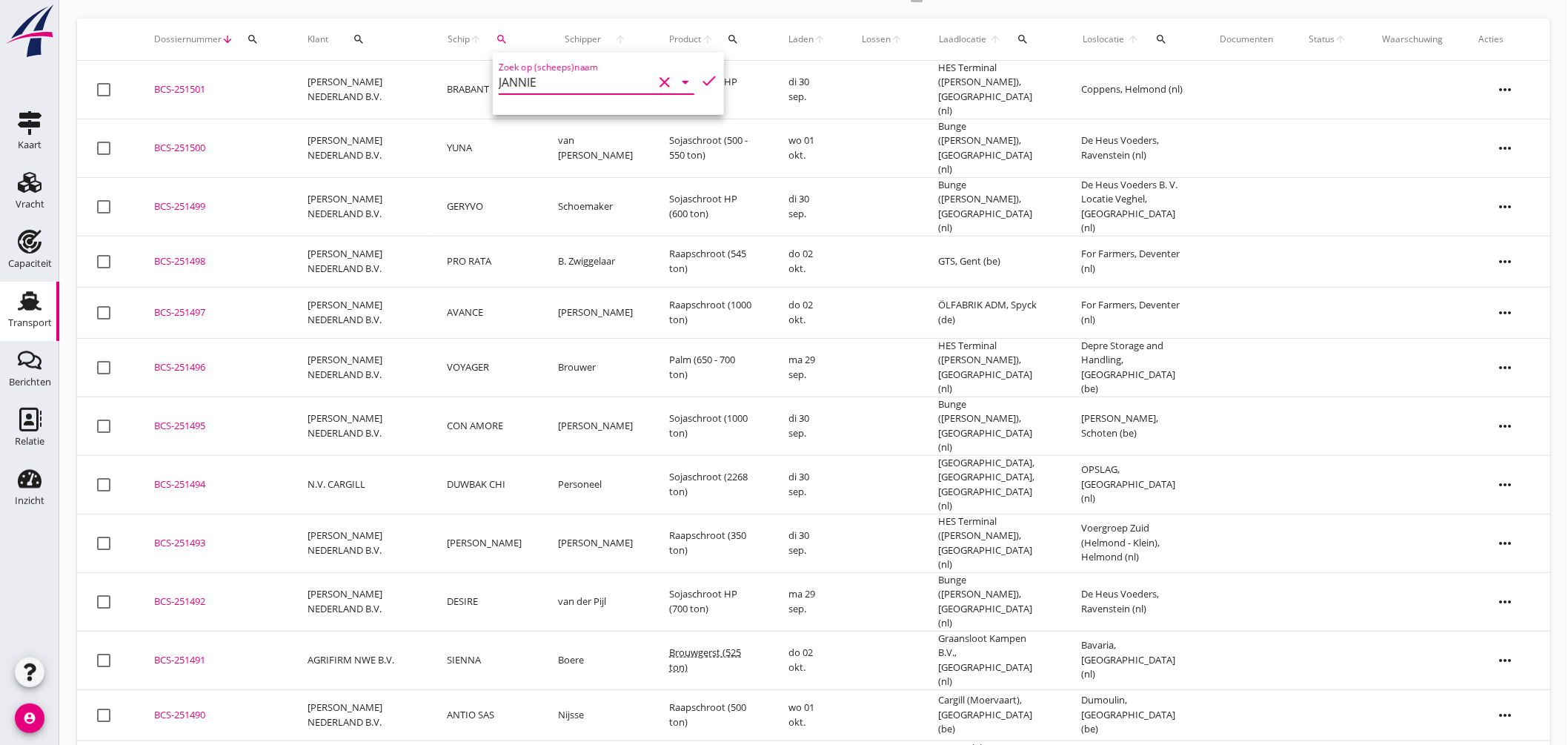
click at [701, 83] on icon "check" at bounding box center [709, 80] width 17 height 17
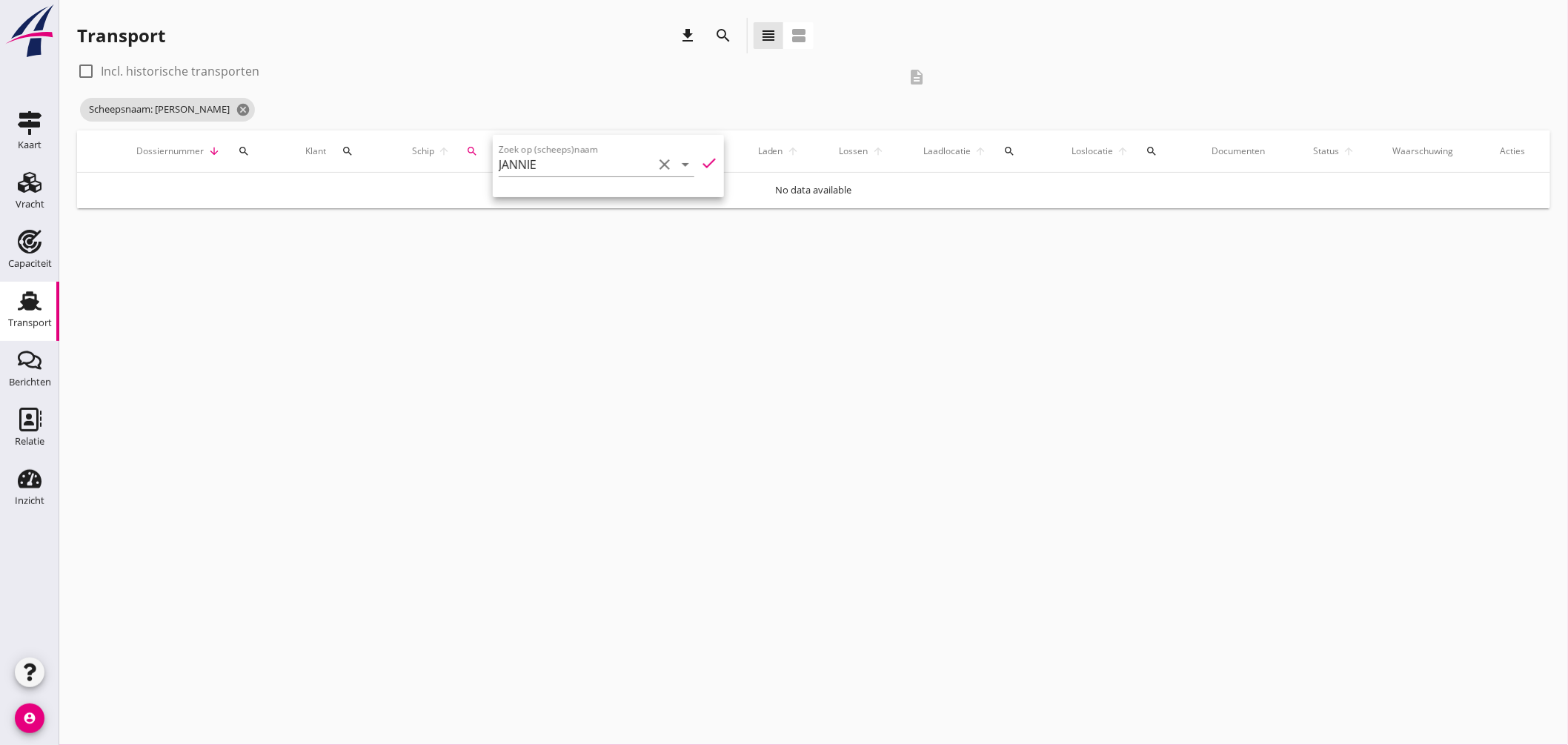
scroll to position [0, 0]
click at [536, 245] on div "cancel You are impersonating another user. Transport download search view_headl…" at bounding box center [814, 372] width 1509 height 745
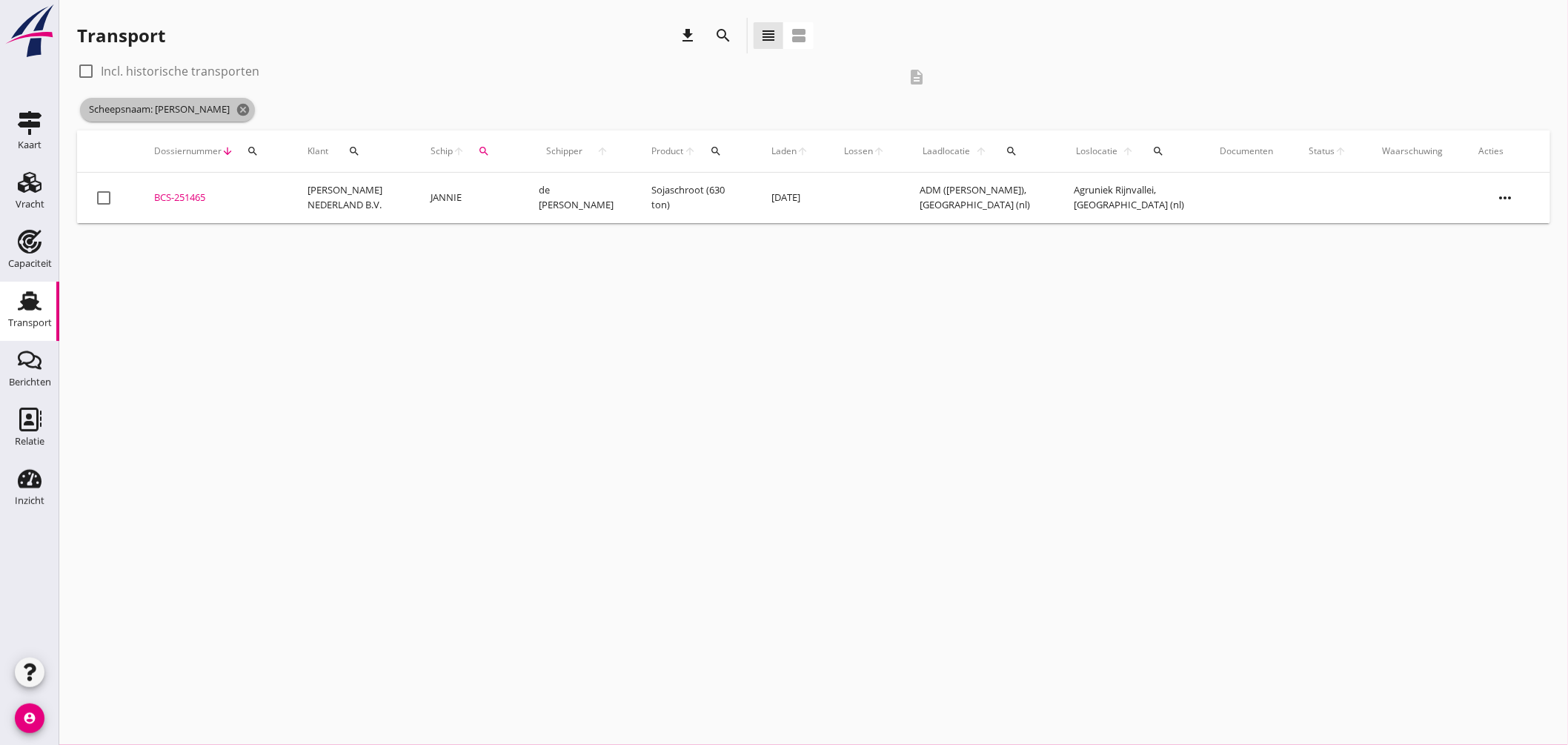
click at [236, 109] on icon "cancel" at bounding box center [243, 110] width 15 height 15
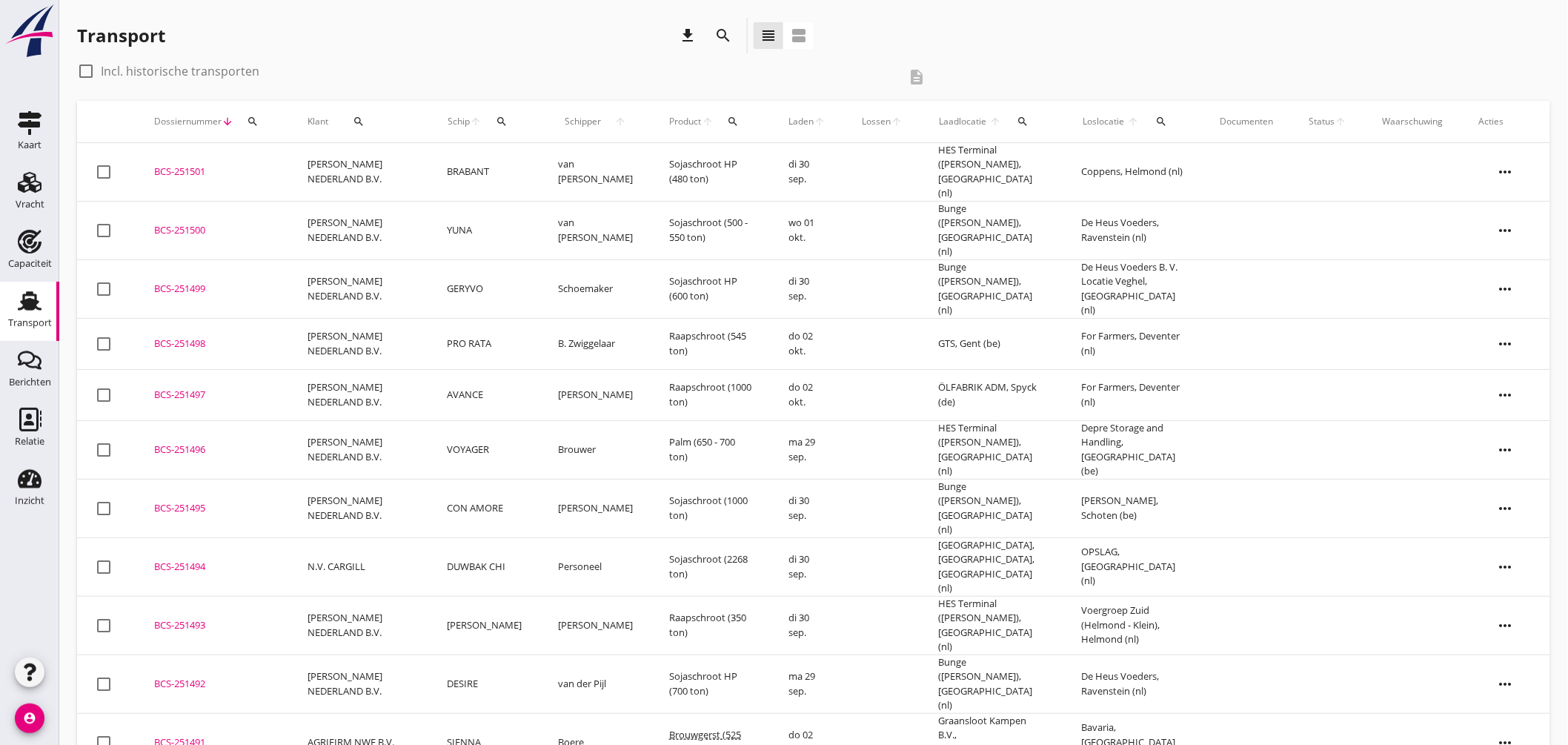
click at [508, 122] on icon "search" at bounding box center [502, 121] width 12 height 12
click at [547, 161] on input "Zoek op (scheeps)naam" at bounding box center [576, 164] width 154 height 24
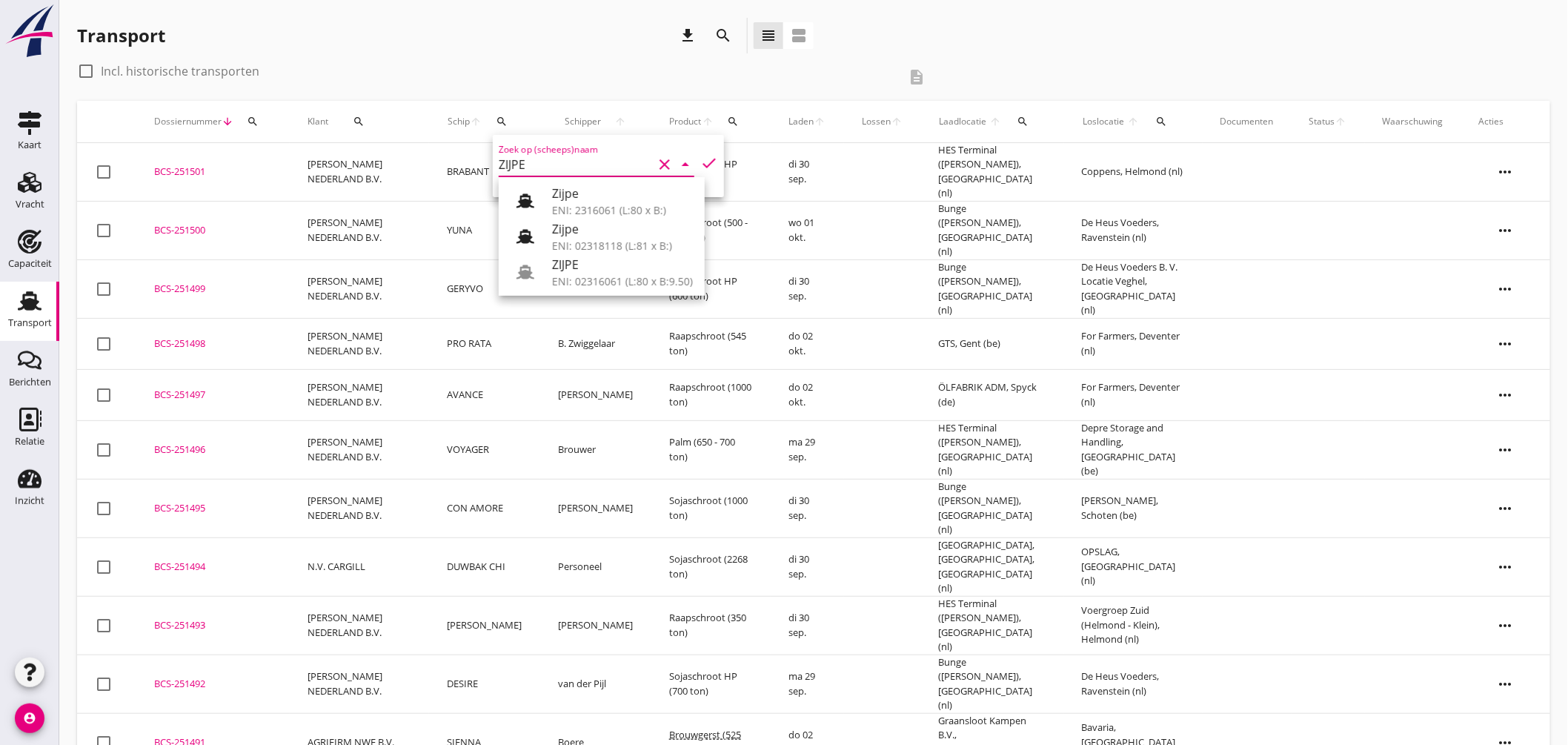
drag, startPoint x: 566, startPoint y: 280, endPoint x: 652, endPoint y: 226, distance: 101.5
click at [576, 275] on div "ENI: 02316061 (L:80 x B:9.50)" at bounding box center [623, 281] width 141 height 16
click at [701, 157] on icon "check" at bounding box center [709, 162] width 17 height 17
type input "ZIJPE"
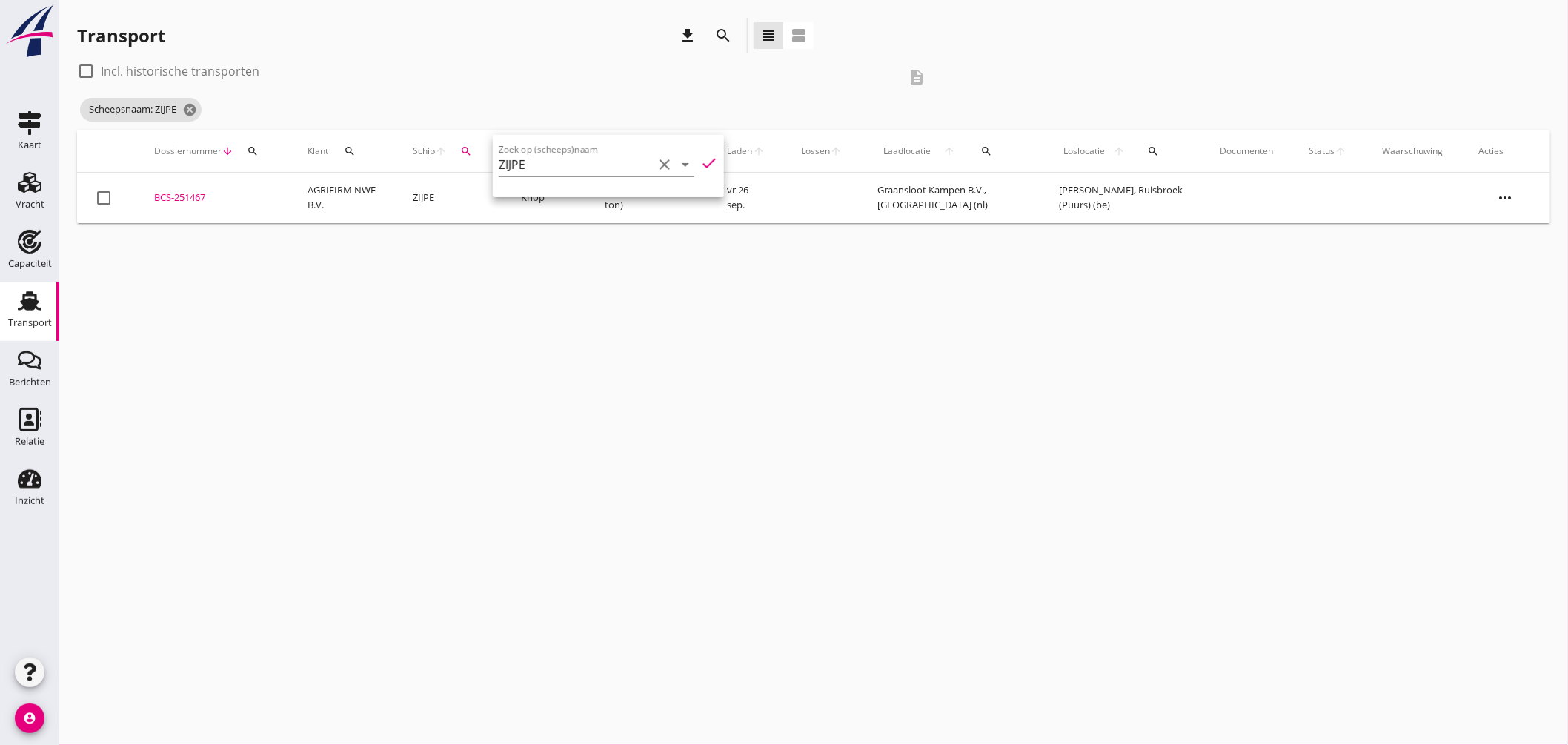
click at [766, 272] on div "cancel You are impersonating another user. Transport download search view_headl…" at bounding box center [814, 372] width 1509 height 745
click at [195, 110] on icon "cancel" at bounding box center [190, 110] width 15 height 15
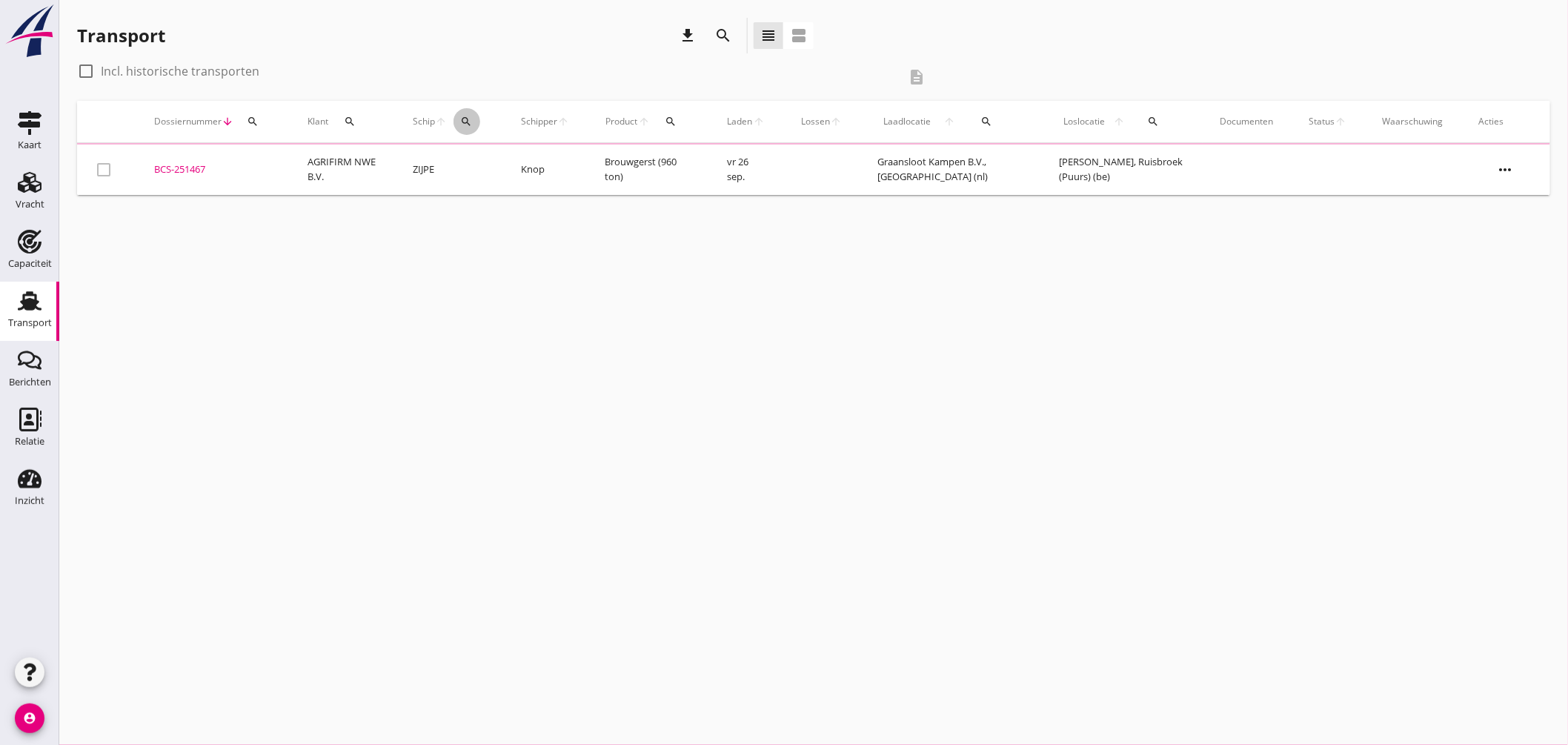
click at [467, 118] on icon "search" at bounding box center [467, 121] width 12 height 12
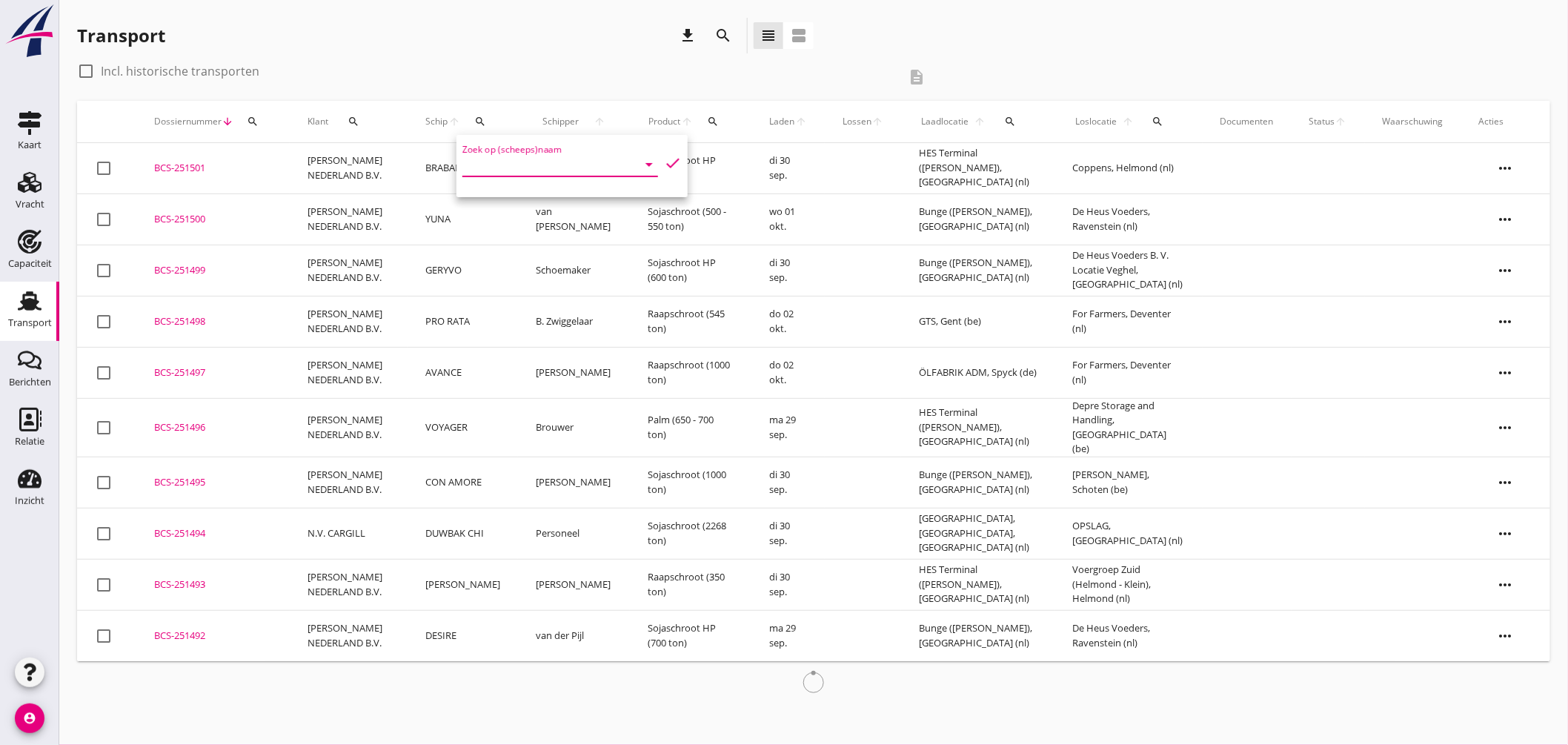
click at [516, 161] on input "Zoek op (scheeps)naam" at bounding box center [539, 164] width 154 height 24
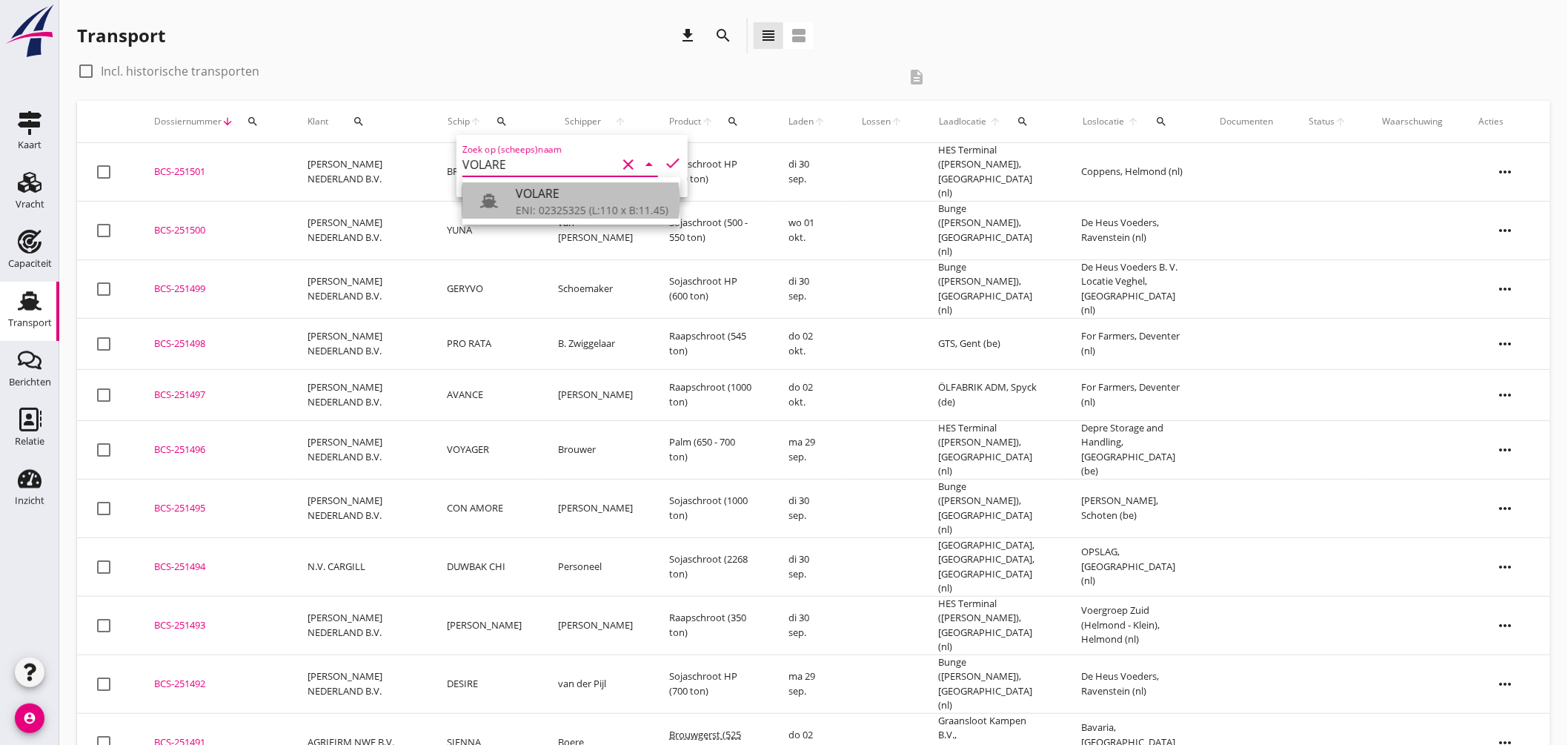
click at [569, 203] on div "ENI: 02325325 (L:110 x B:11.45)" at bounding box center [592, 210] width 152 height 16
click at [665, 154] on icon "check" at bounding box center [672, 162] width 17 height 17
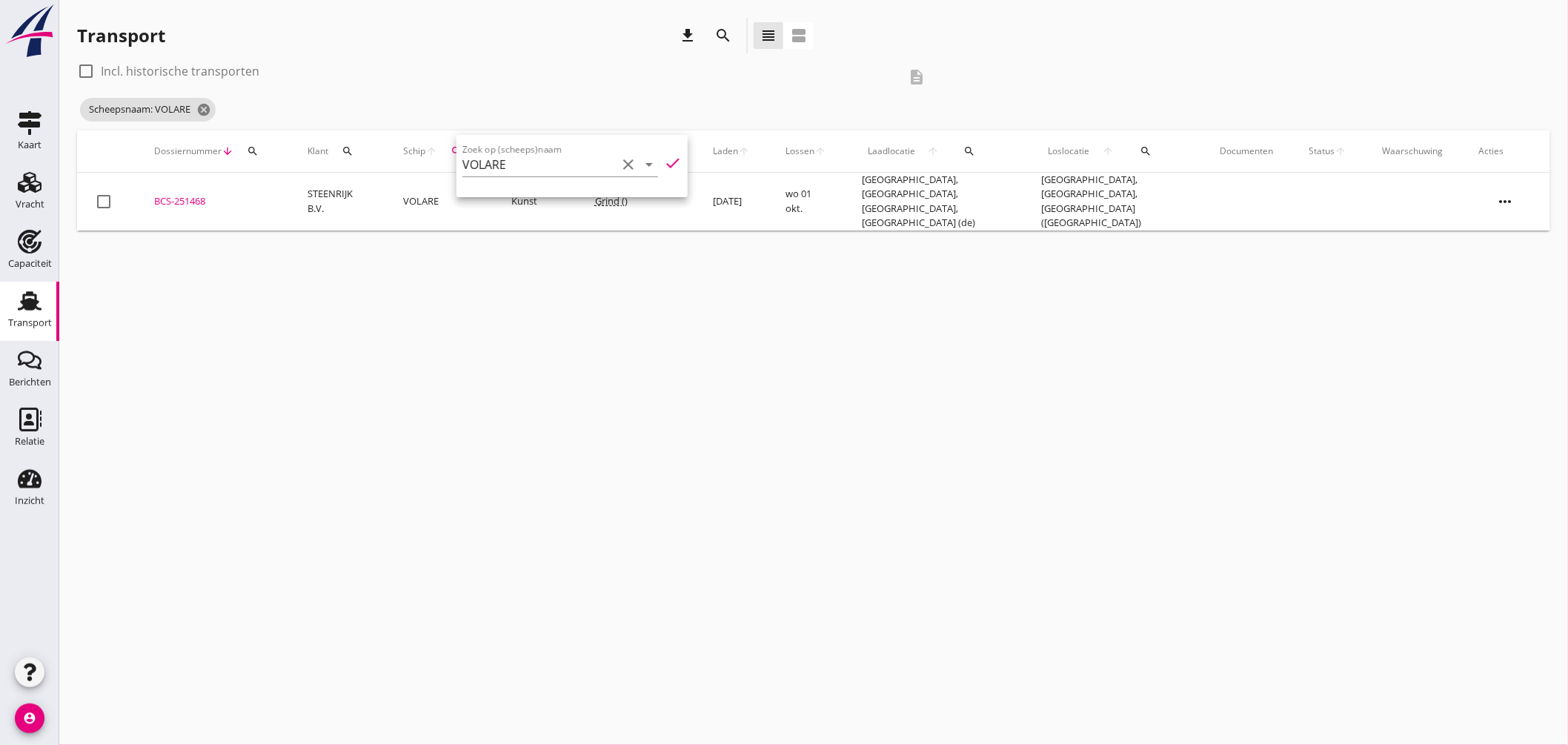
click at [431, 300] on div "cancel You are impersonating another user. Transport download search view_headl…" at bounding box center [814, 372] width 1509 height 745
click at [211, 108] on icon "cancel" at bounding box center [204, 110] width 15 height 15
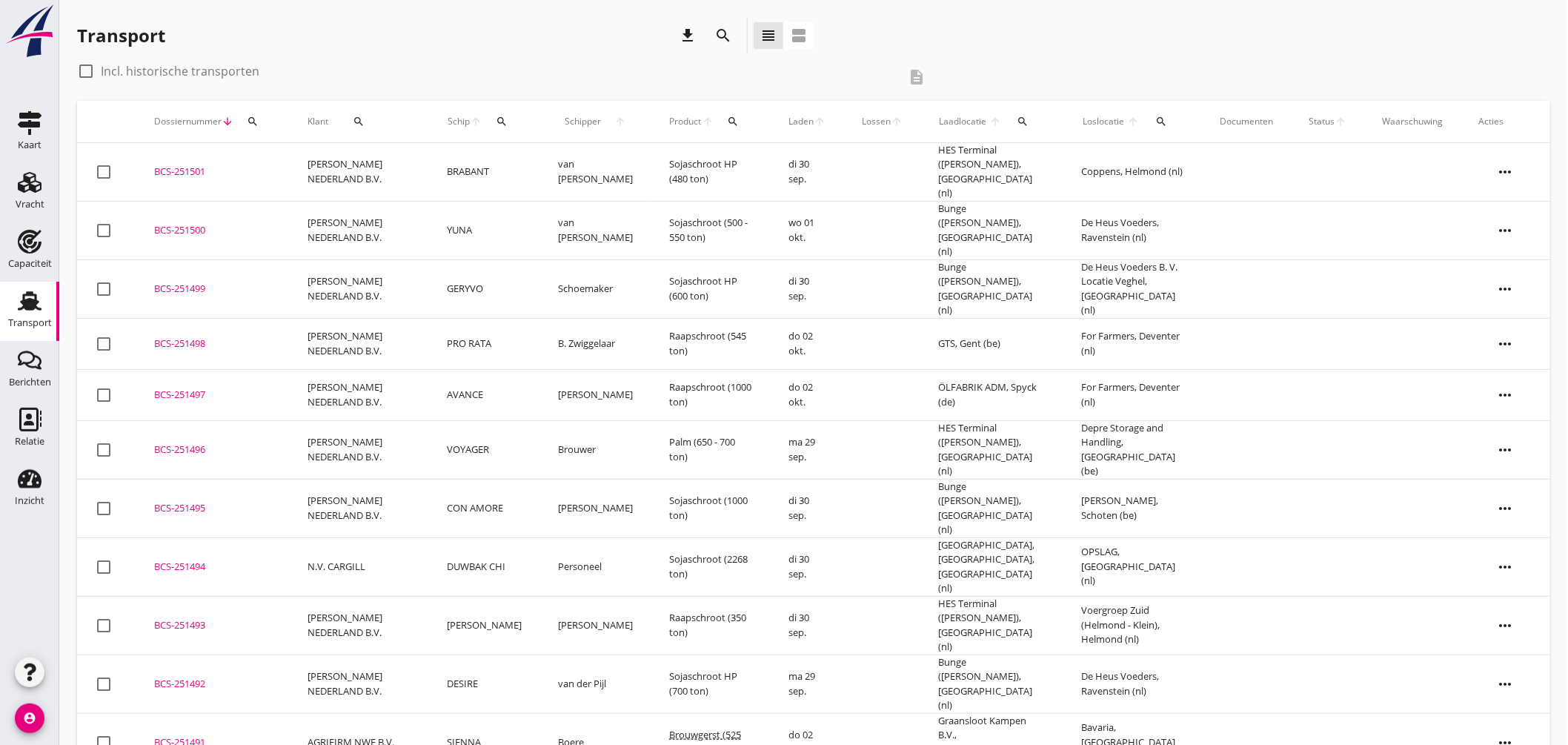
click at [512, 121] on div "search" at bounding box center [502, 121] width 28 height 12
click at [554, 163] on input "Zoek op (scheeps)naam" at bounding box center [576, 164] width 154 height 24
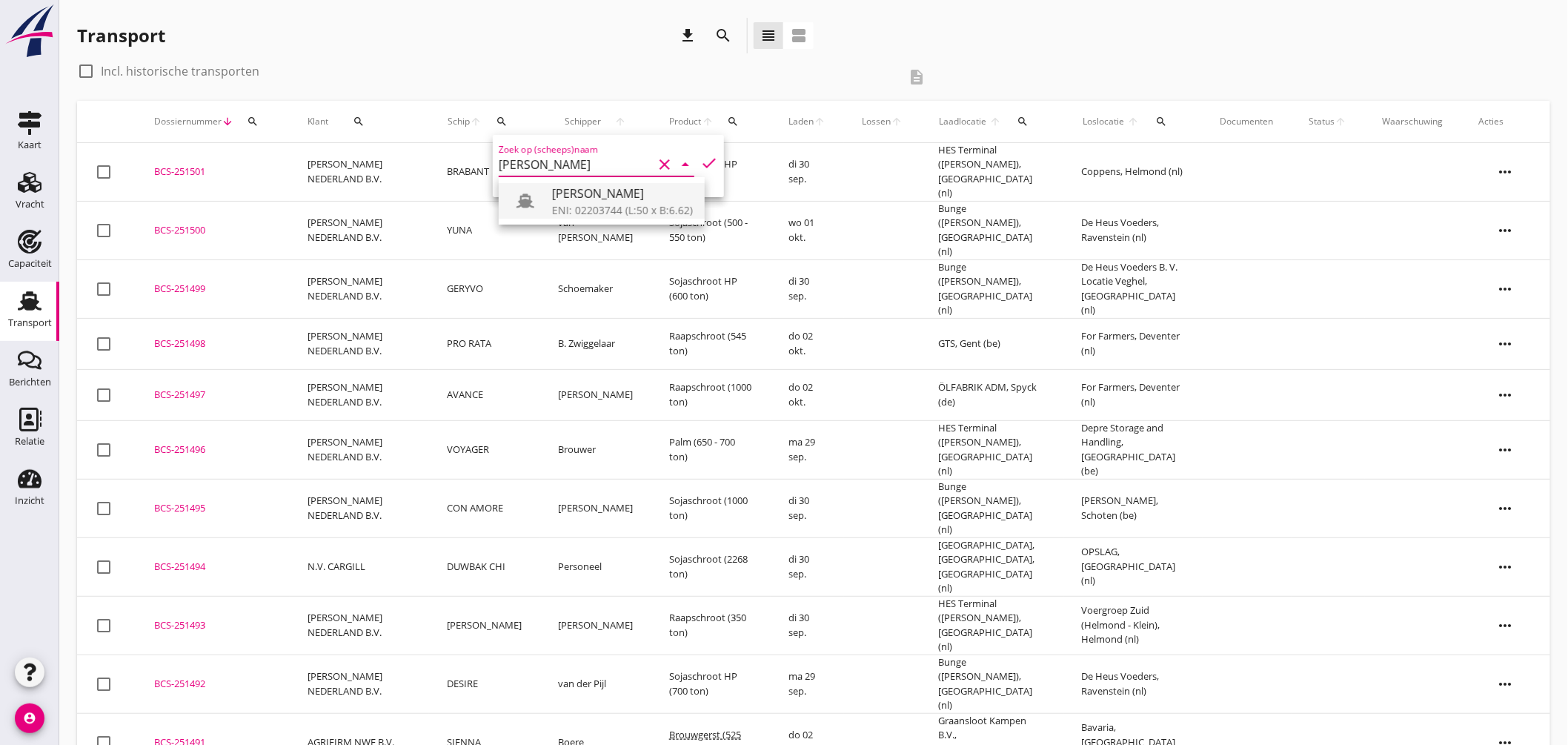
click at [568, 199] on div "[PERSON_NAME]" at bounding box center [623, 193] width 141 height 17
click at [701, 154] on icon "check" at bounding box center [709, 162] width 17 height 17
type input "[PERSON_NAME]"
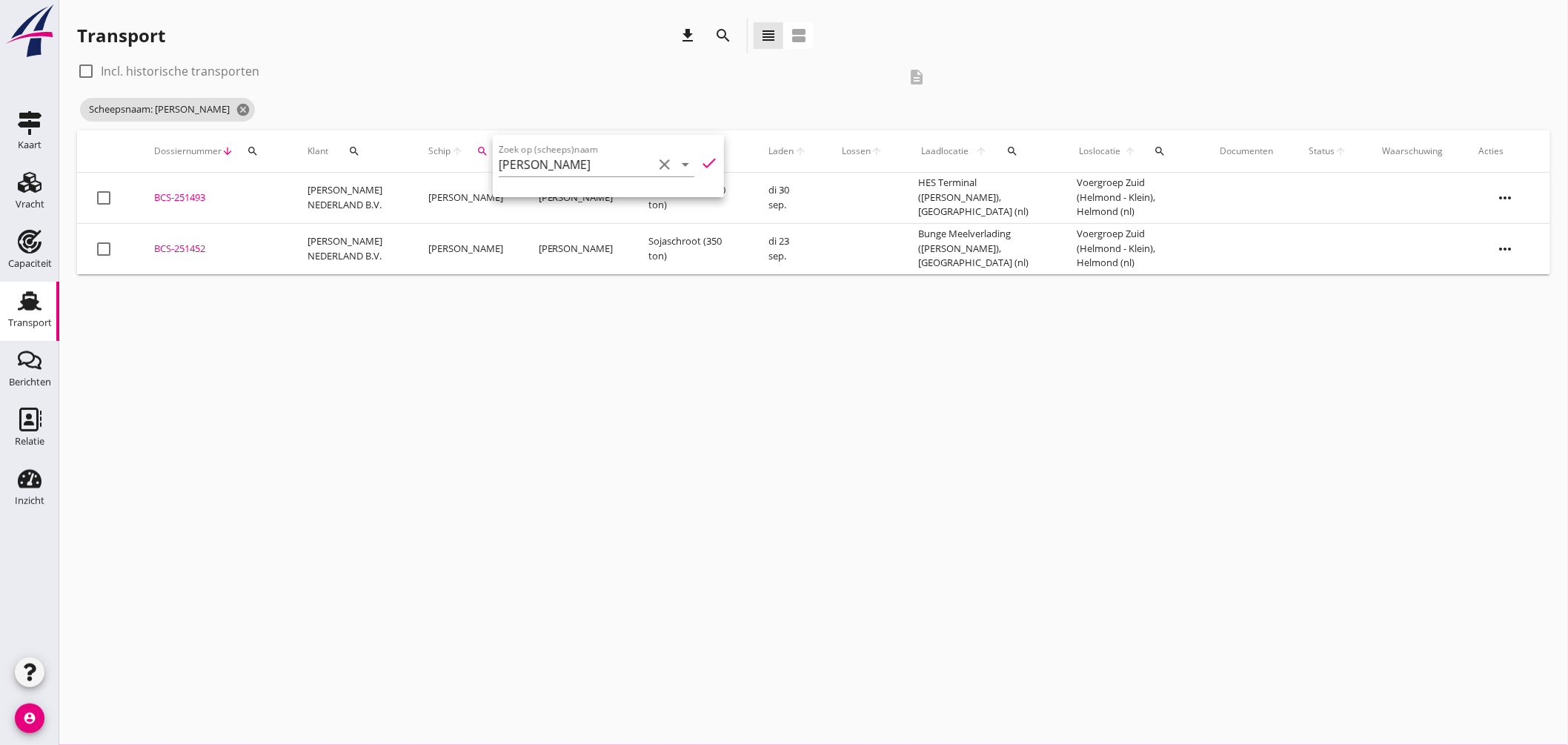
click at [201, 194] on div "BCS-251493" at bounding box center [213, 198] width 118 height 15
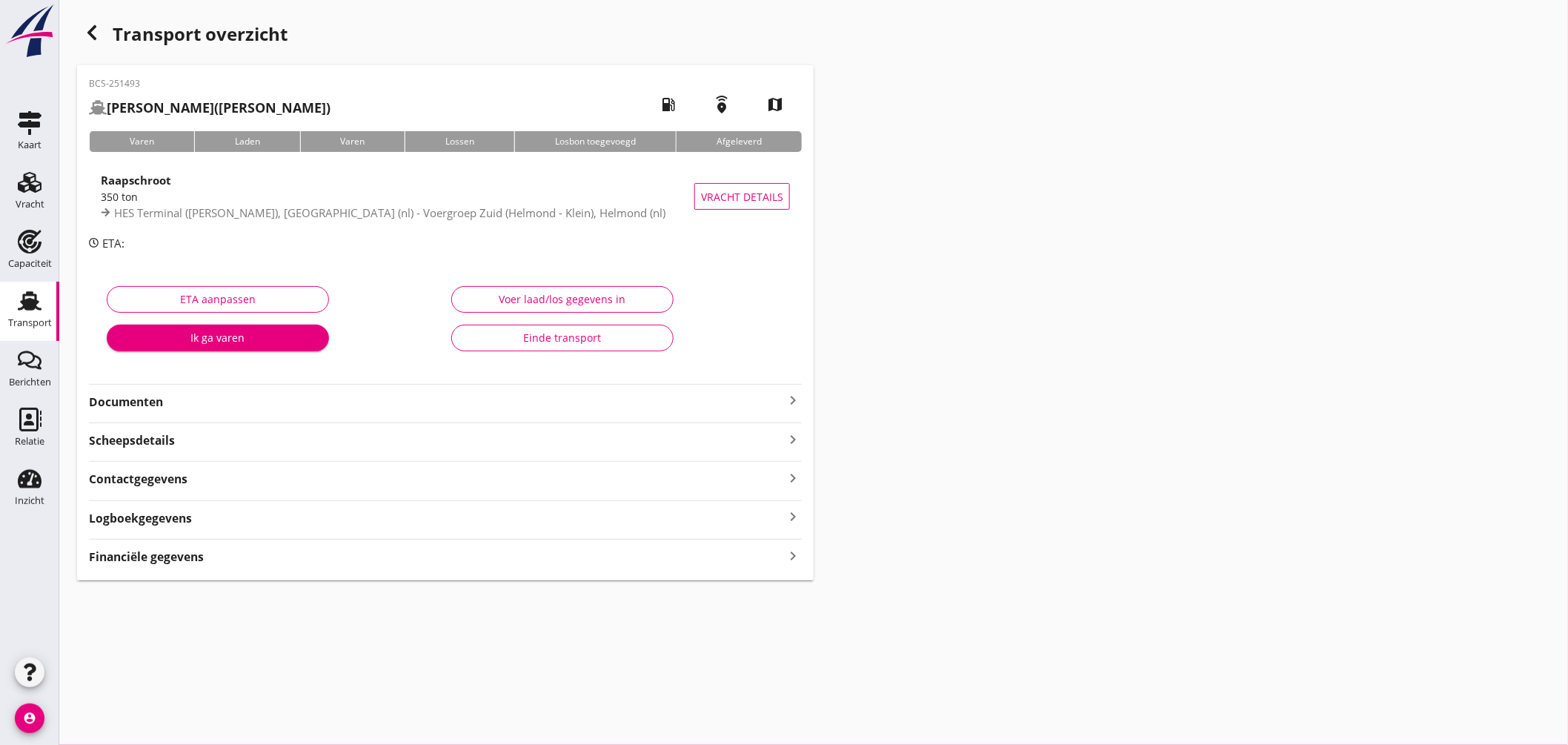
click at [791, 399] on icon "keyboard_arrow_right" at bounding box center [792, 400] width 17 height 17
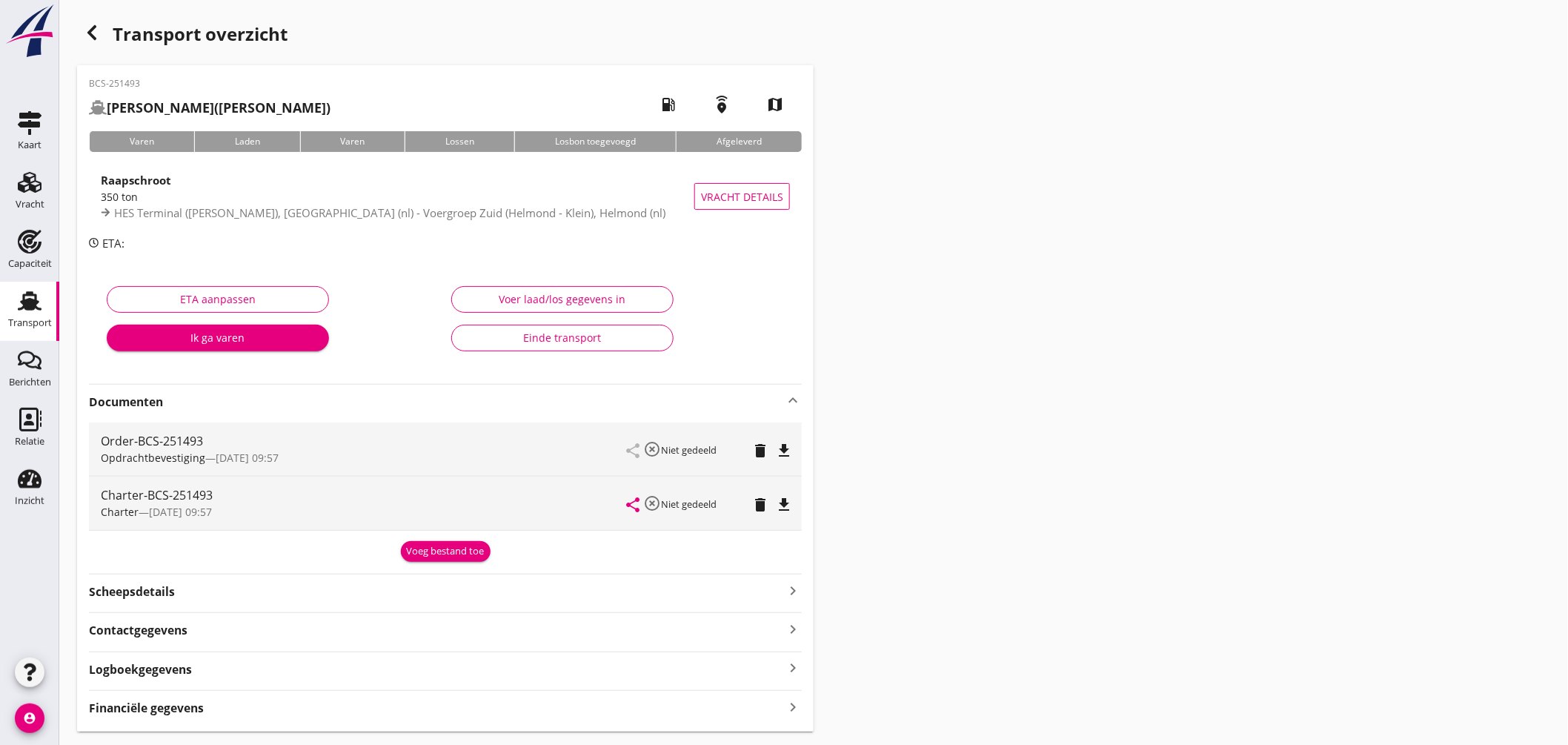
click at [784, 502] on icon "file_download" at bounding box center [783, 505] width 17 height 17
